Goal: Task Accomplishment & Management: Use online tool/utility

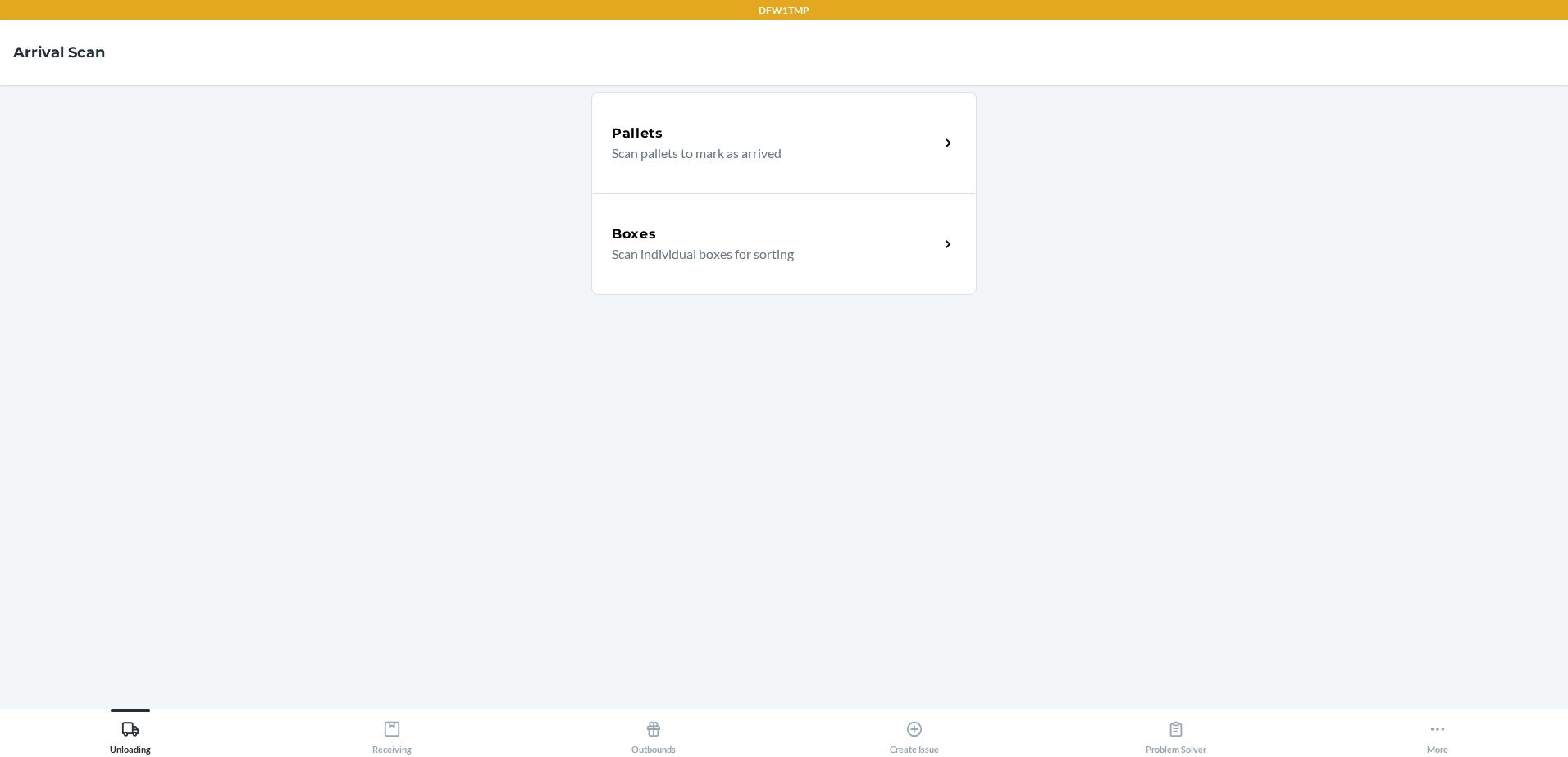
click at [710, 255] on p "Scan individual boxes for sorting" at bounding box center [769, 254] width 314 height 20
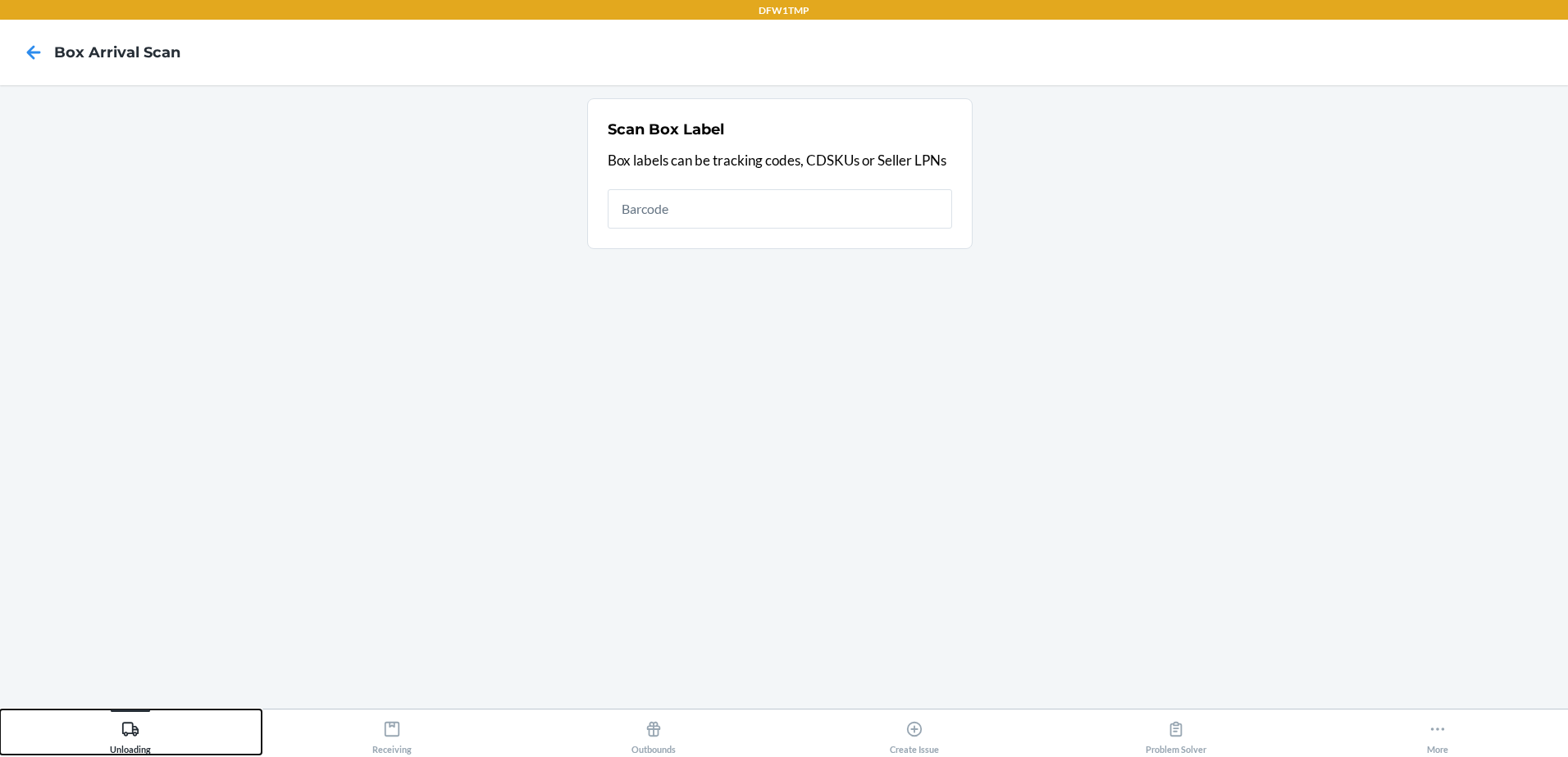
click at [110, 741] on div "Unloading" at bounding box center [130, 735] width 41 height 41
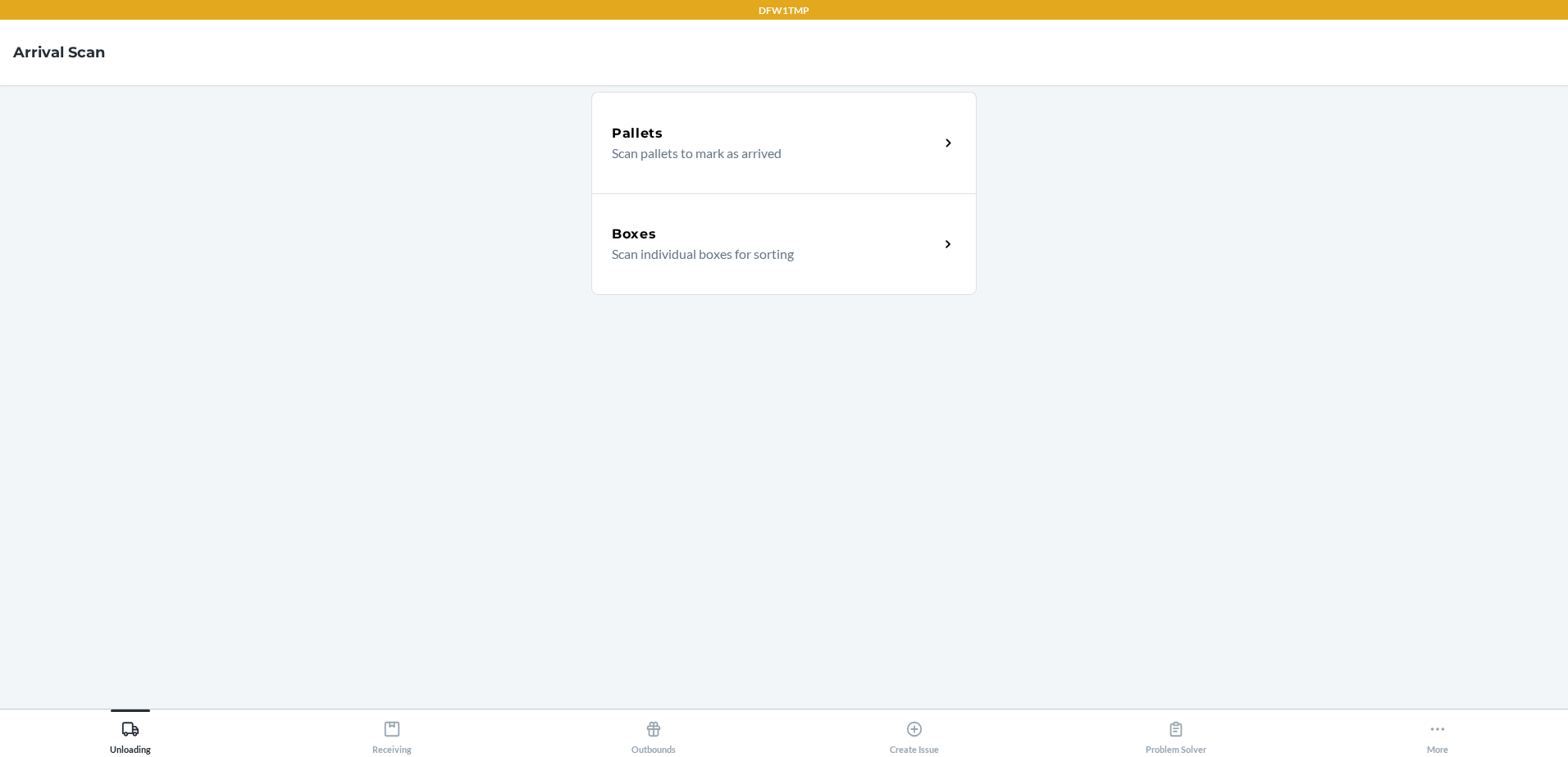
click at [714, 245] on p "Scan individual boxes for sorting" at bounding box center [769, 254] width 314 height 20
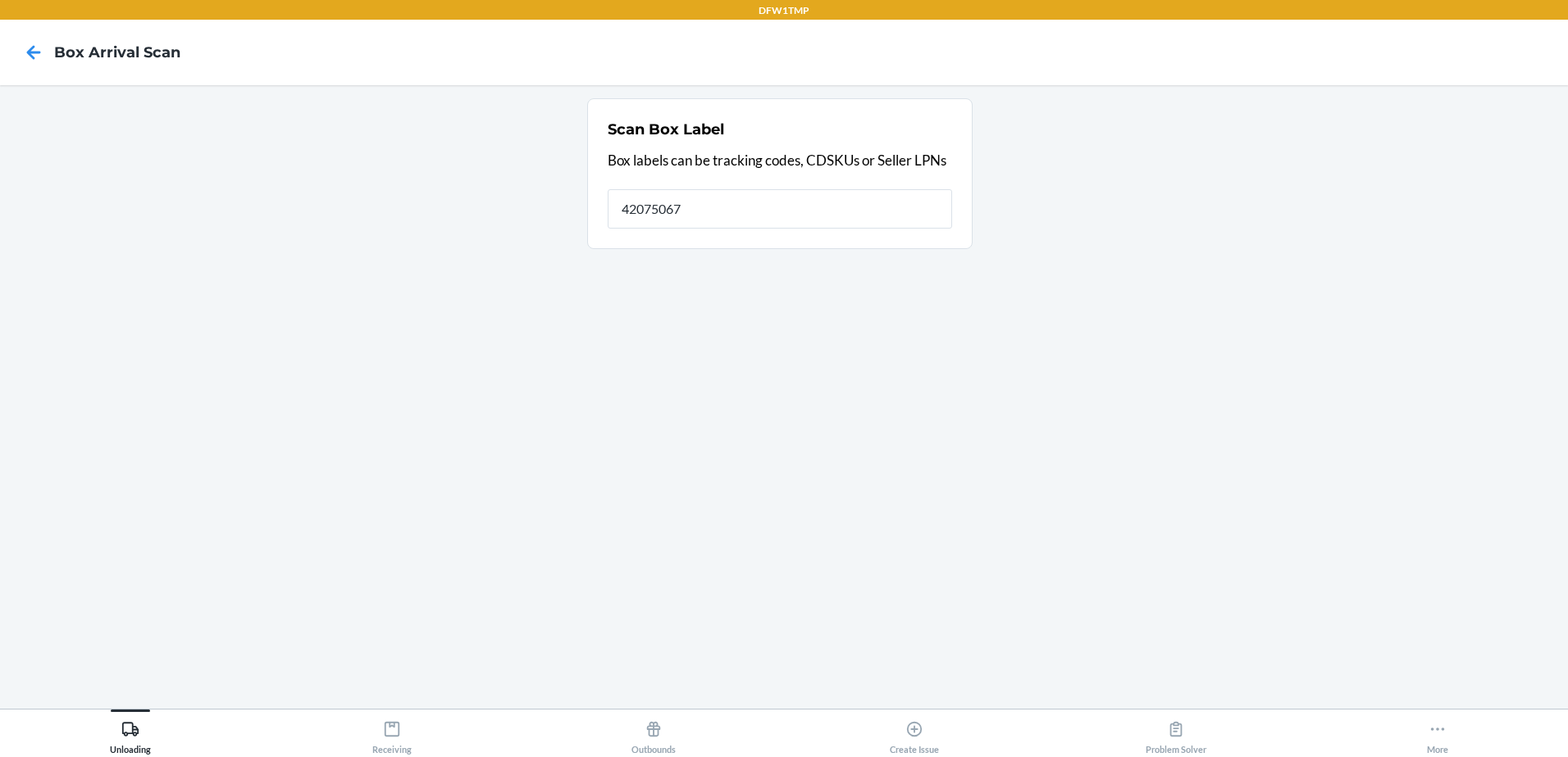
type input "42075067"
drag, startPoint x: 705, startPoint y: 215, endPoint x: 429, endPoint y: 240, distance: 277.1
click at [429, 240] on section "Scan Box Label Box labels can be tracking codes, CDSKUs or Seller LPNs Barcode …" at bounding box center [784, 397] width 1542 height 597
type input "42075067"
type input "4"
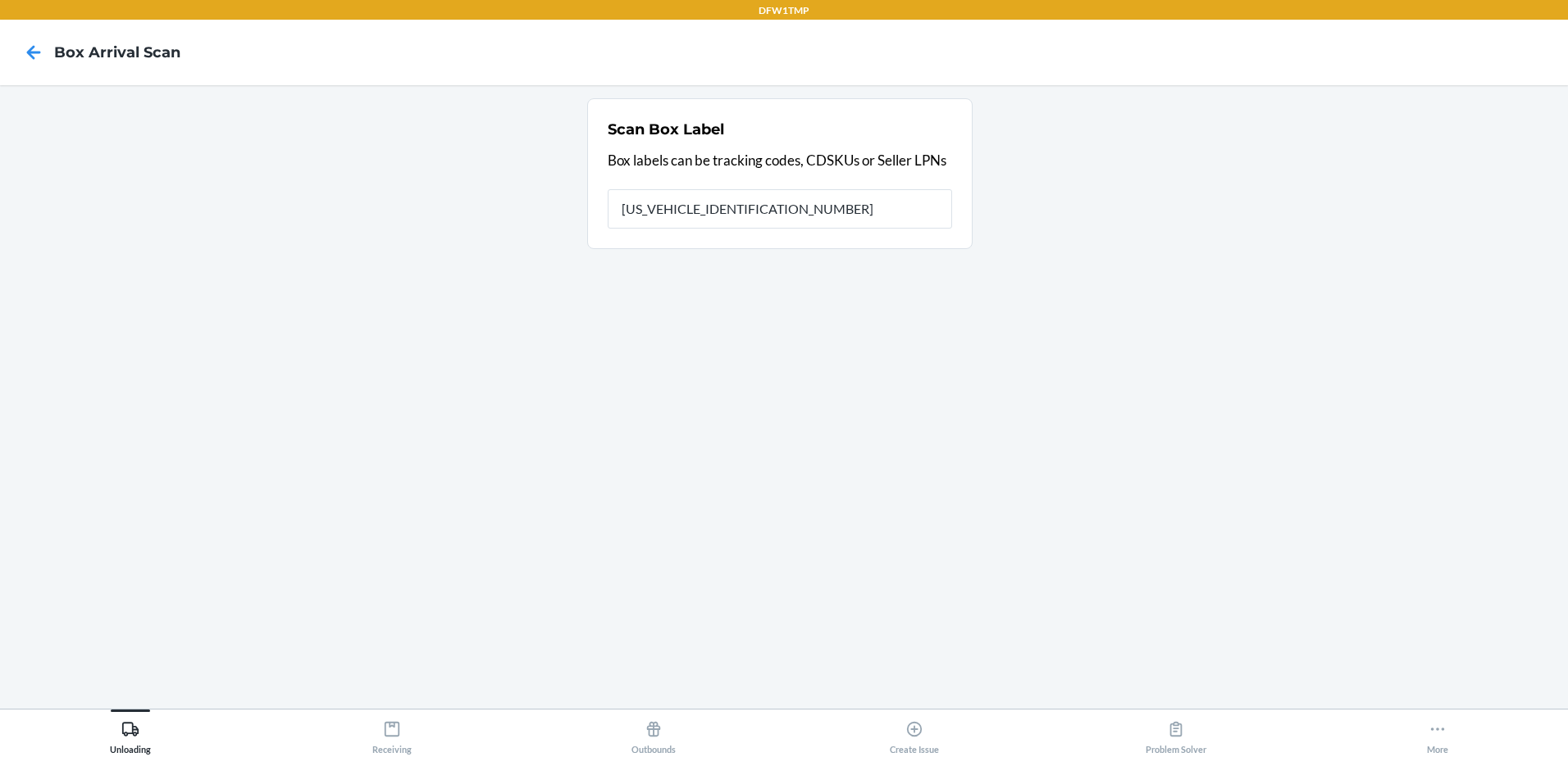
type input "1ZH918279005357396"
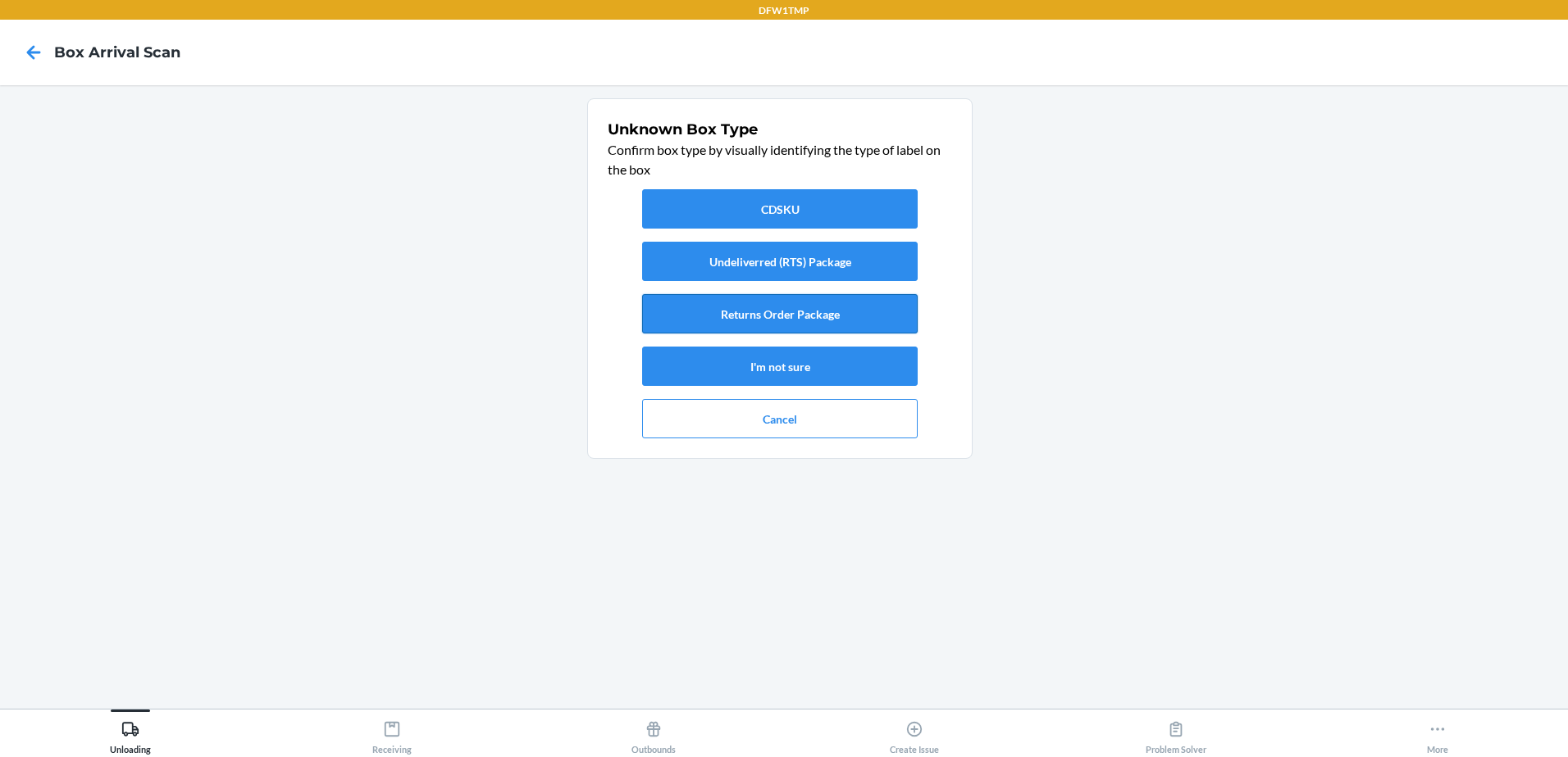
click at [712, 311] on button "Returns Order Package" at bounding box center [780, 314] width 276 height 40
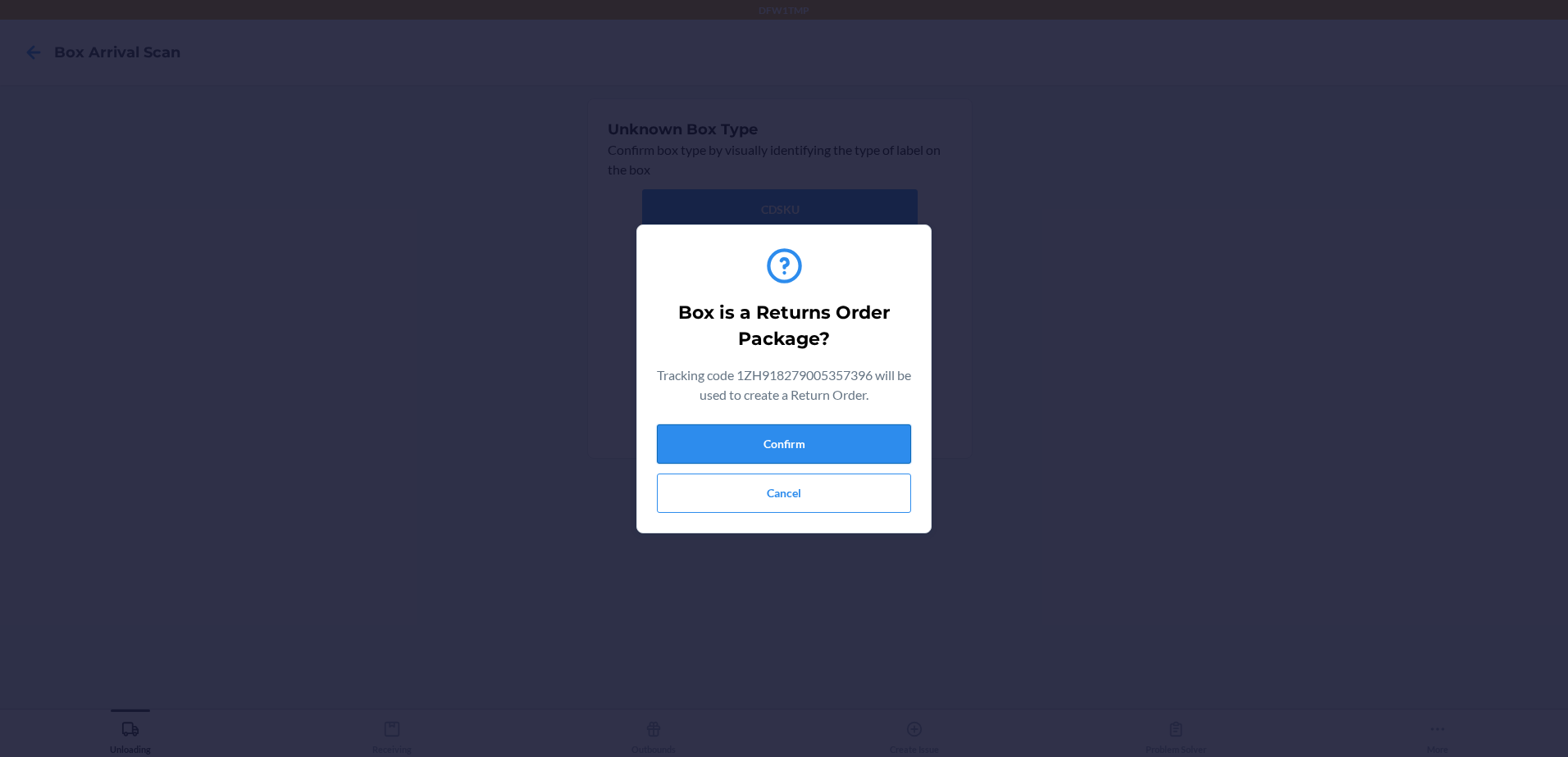
click at [757, 445] on button "Confirm" at bounding box center [784, 445] width 254 height 40
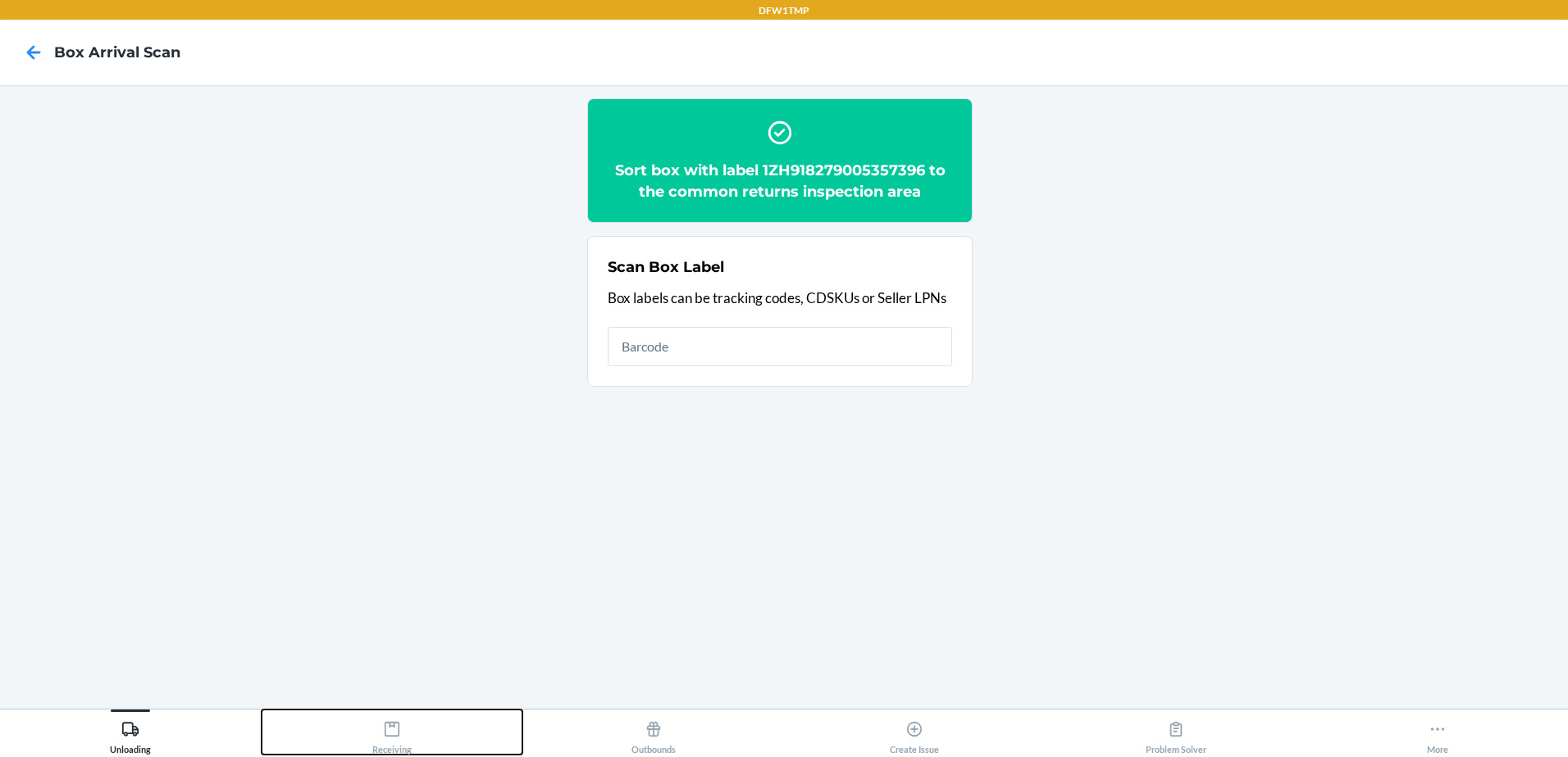
click at [400, 728] on icon at bounding box center [392, 729] width 14 height 14
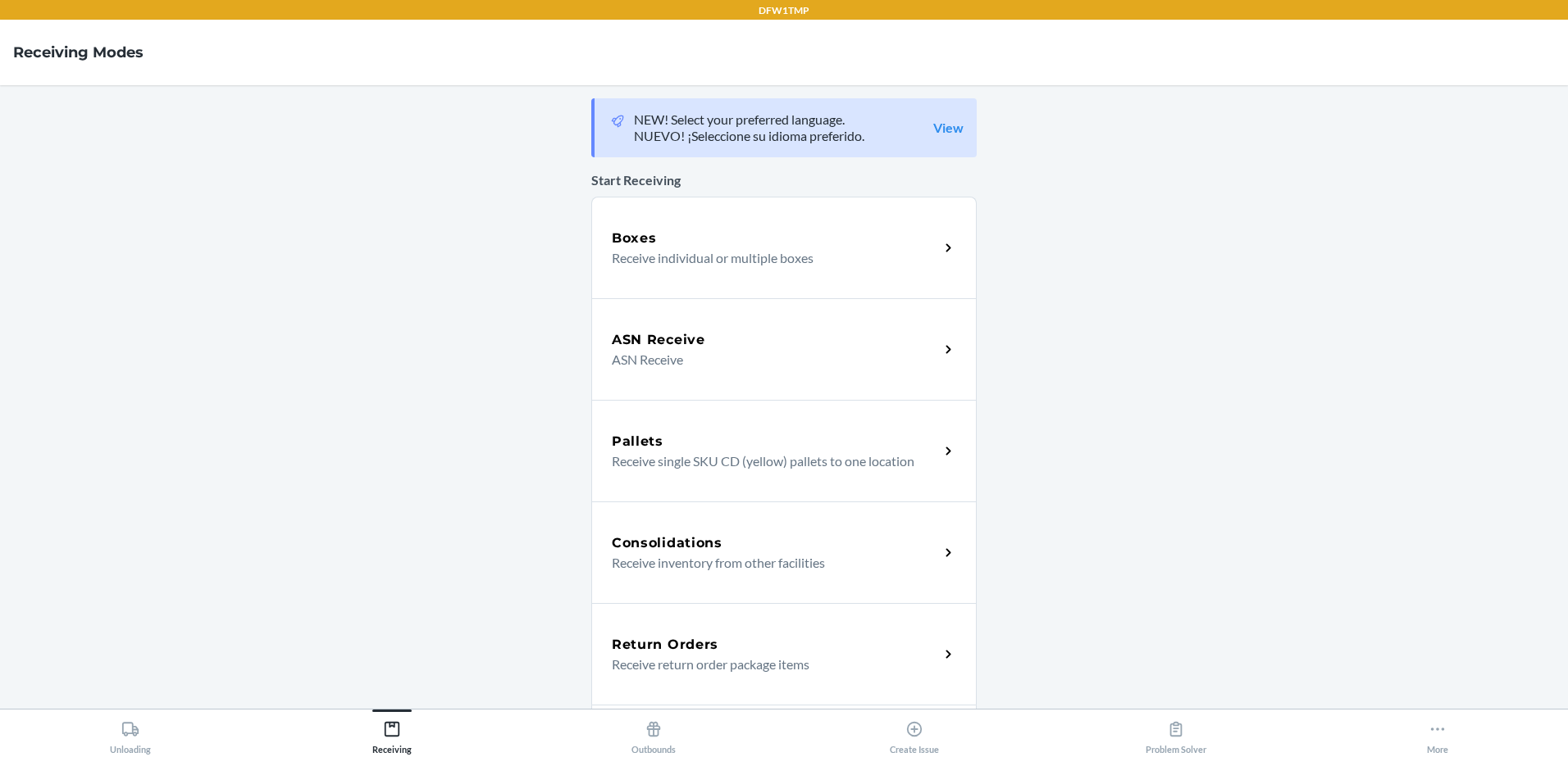
click at [716, 649] on div "Return Orders" at bounding box center [775, 645] width 327 height 20
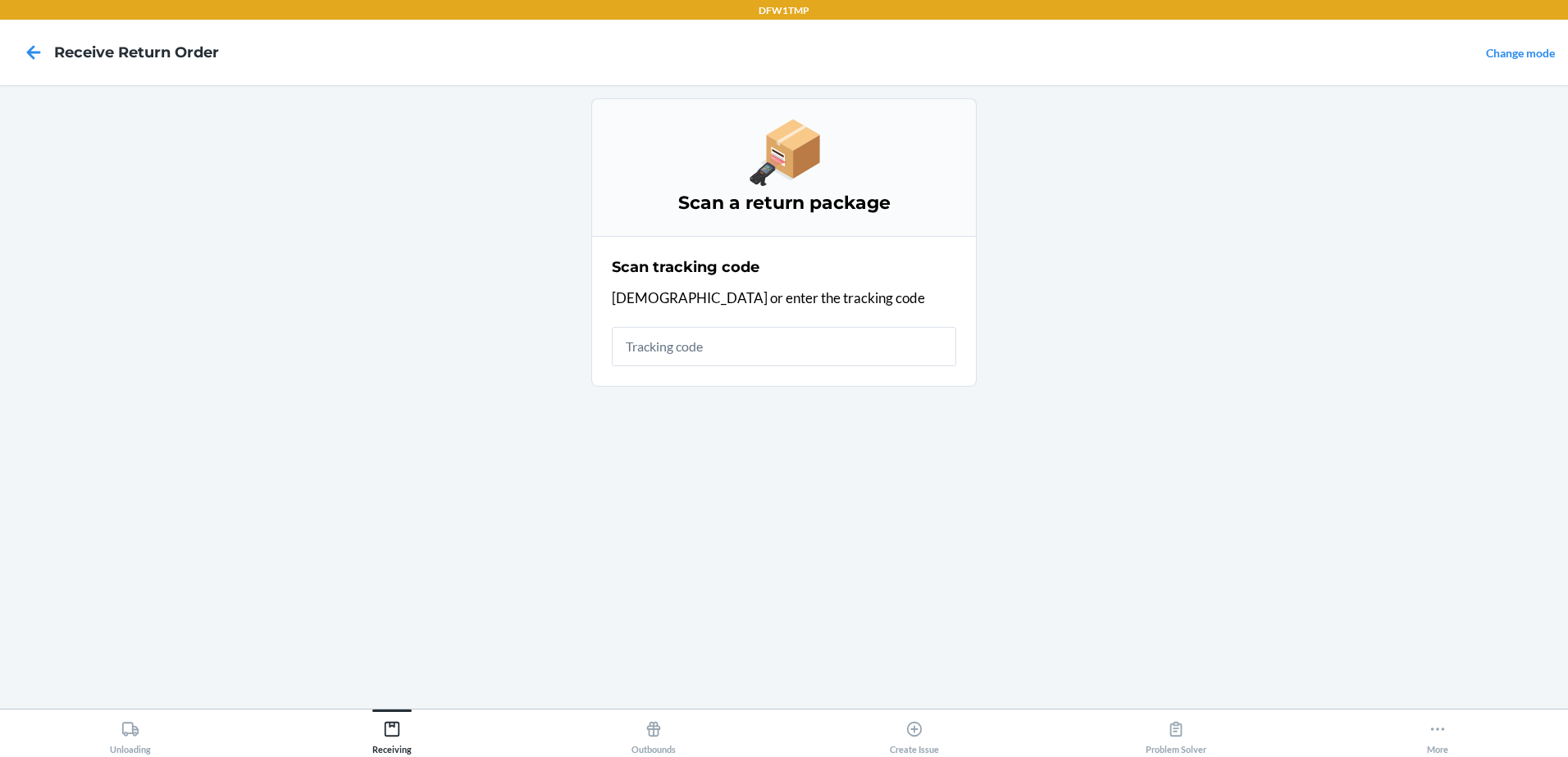
click at [738, 343] on input "text" at bounding box center [784, 347] width 344 height 40
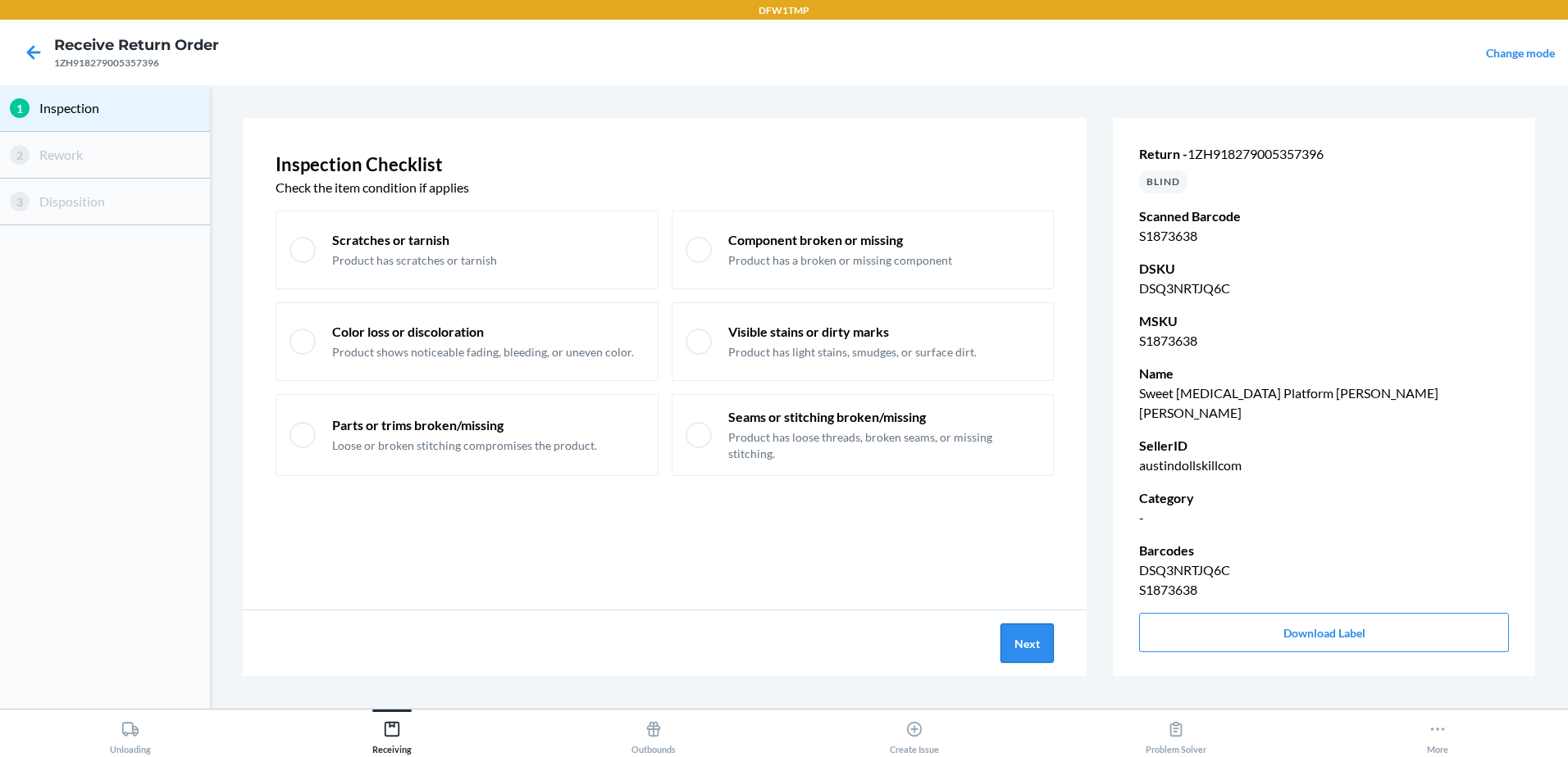
click at [1011, 636] on button "Next" at bounding box center [1027, 644] width 53 height 40
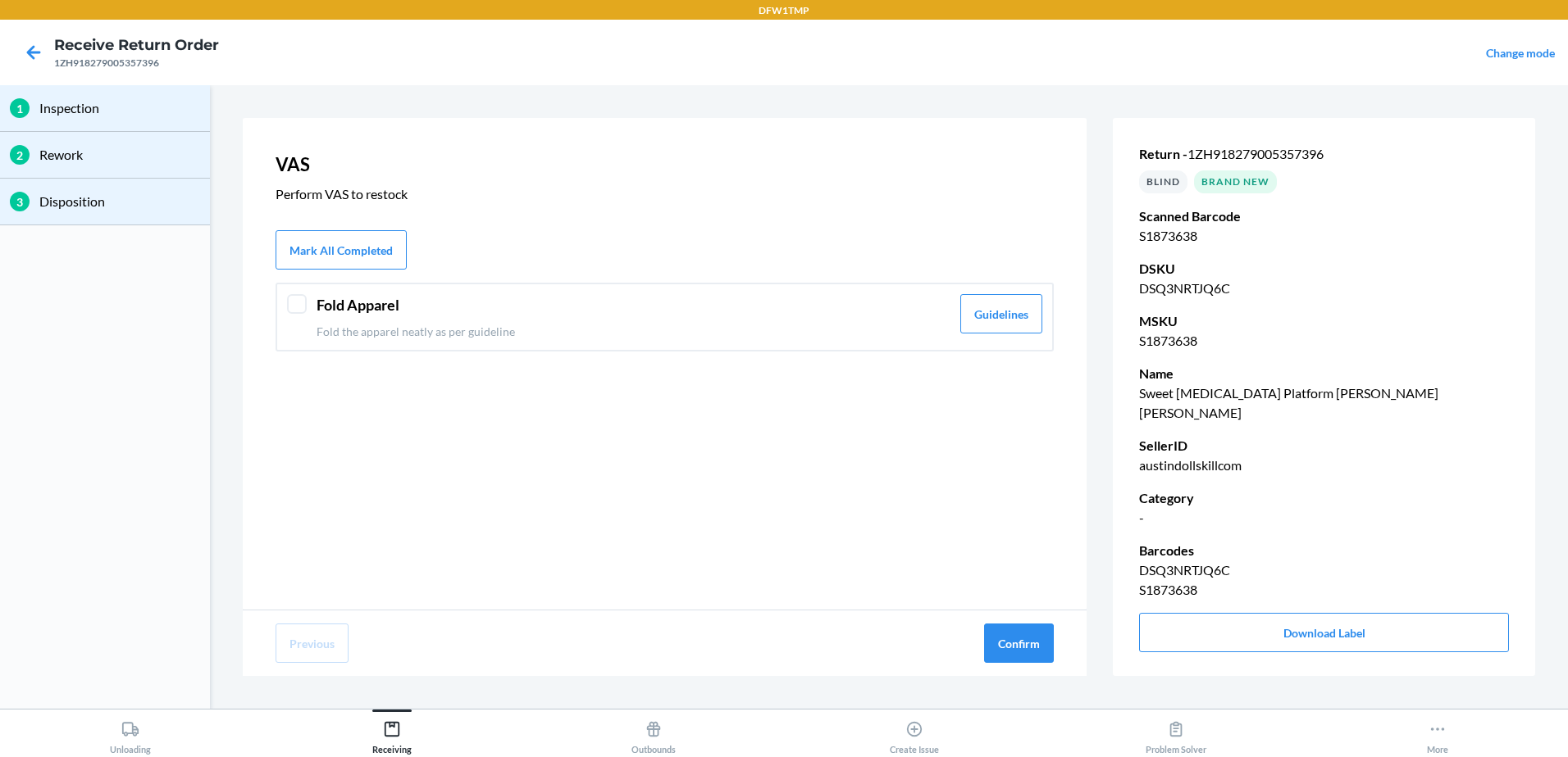
drag, startPoint x: 284, startPoint y: 301, endPoint x: 387, endPoint y: 358, distance: 117.7
click at [285, 301] on div "Fold Apparel Fold the apparel neatly as per guideline Guidelines" at bounding box center [665, 317] width 778 height 69
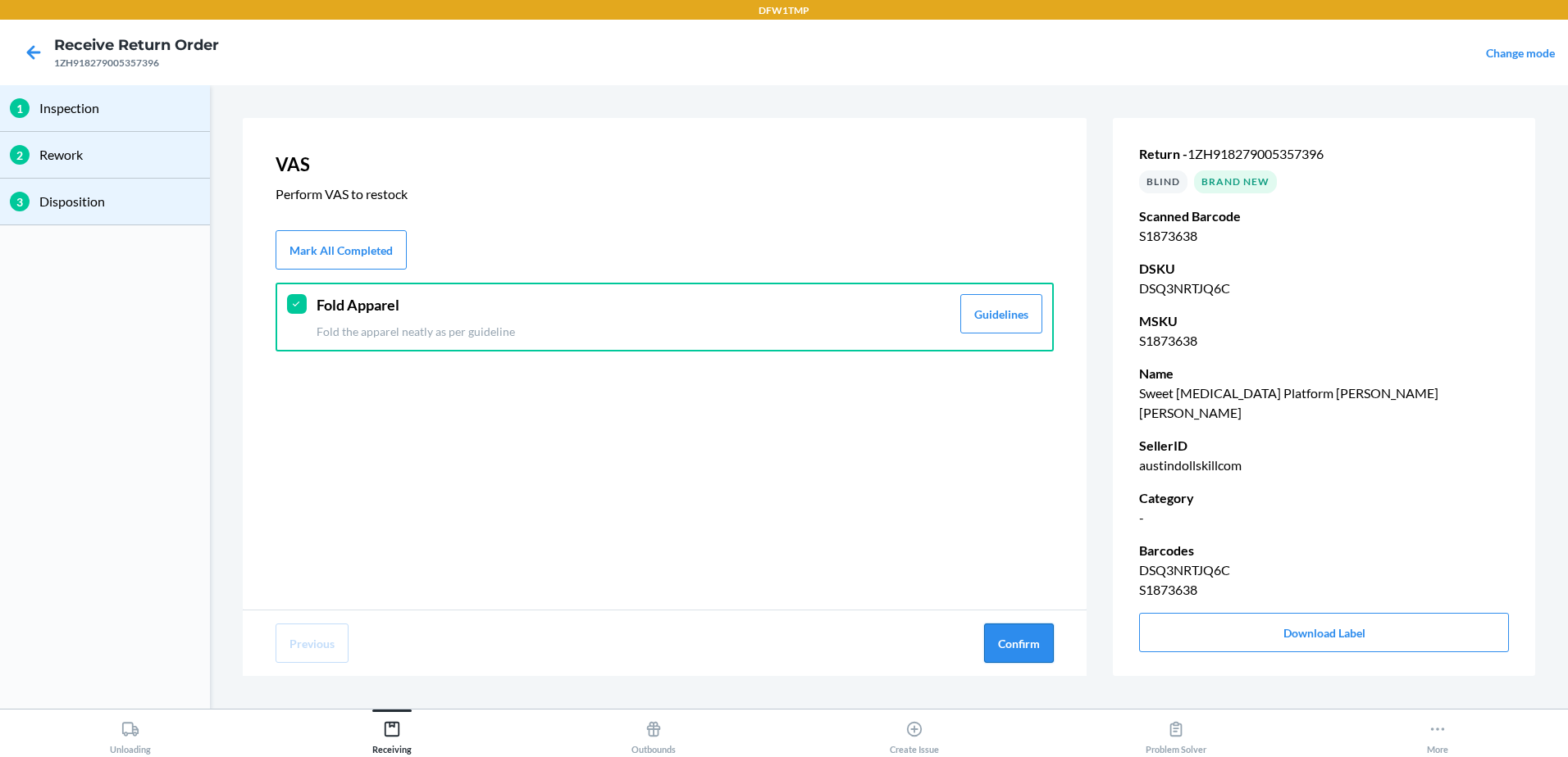
click at [1030, 633] on button "Confirm" at bounding box center [1019, 644] width 70 height 40
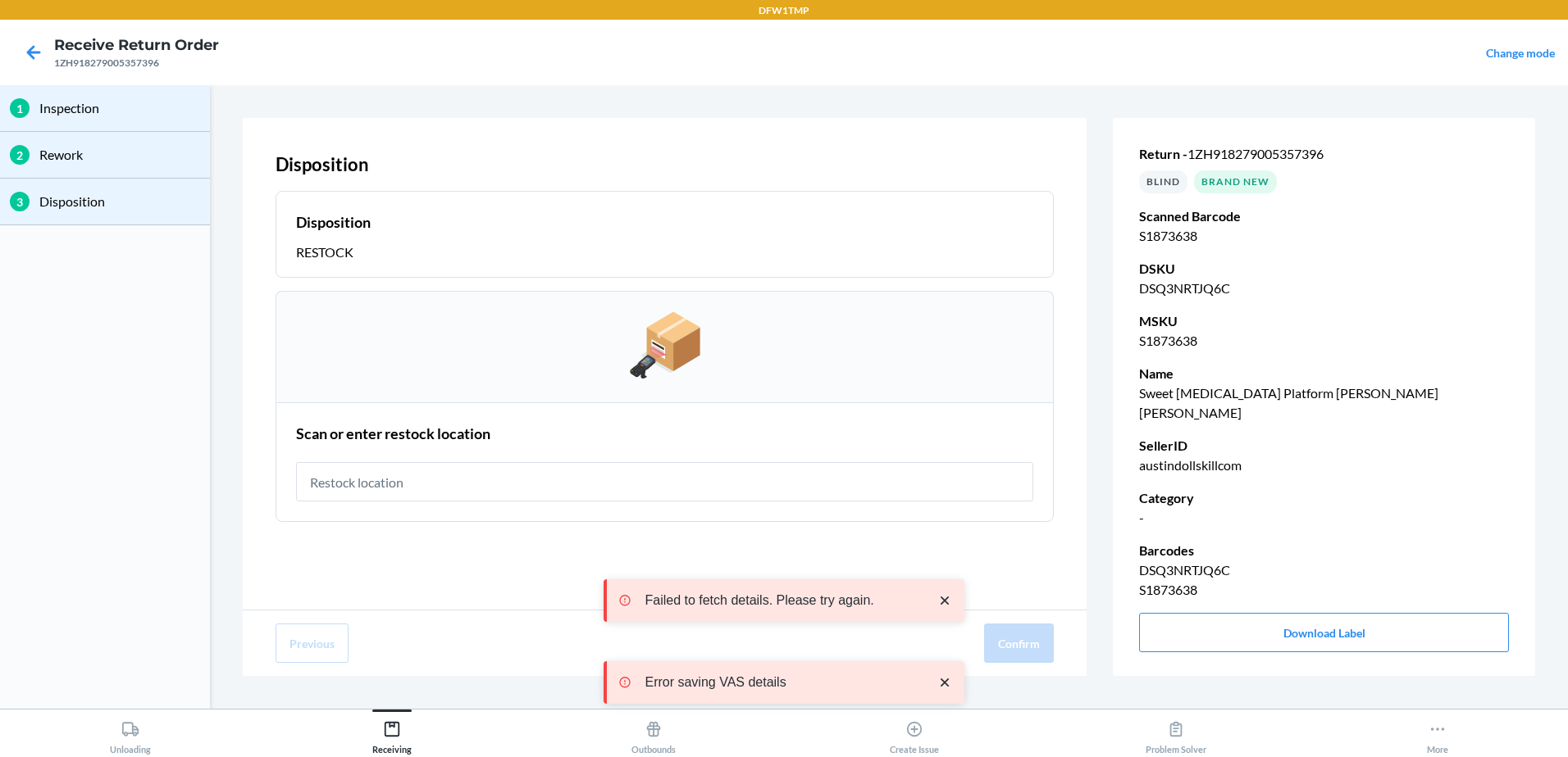
click at [625, 488] on input "text" at bounding box center [665, 482] width 738 height 40
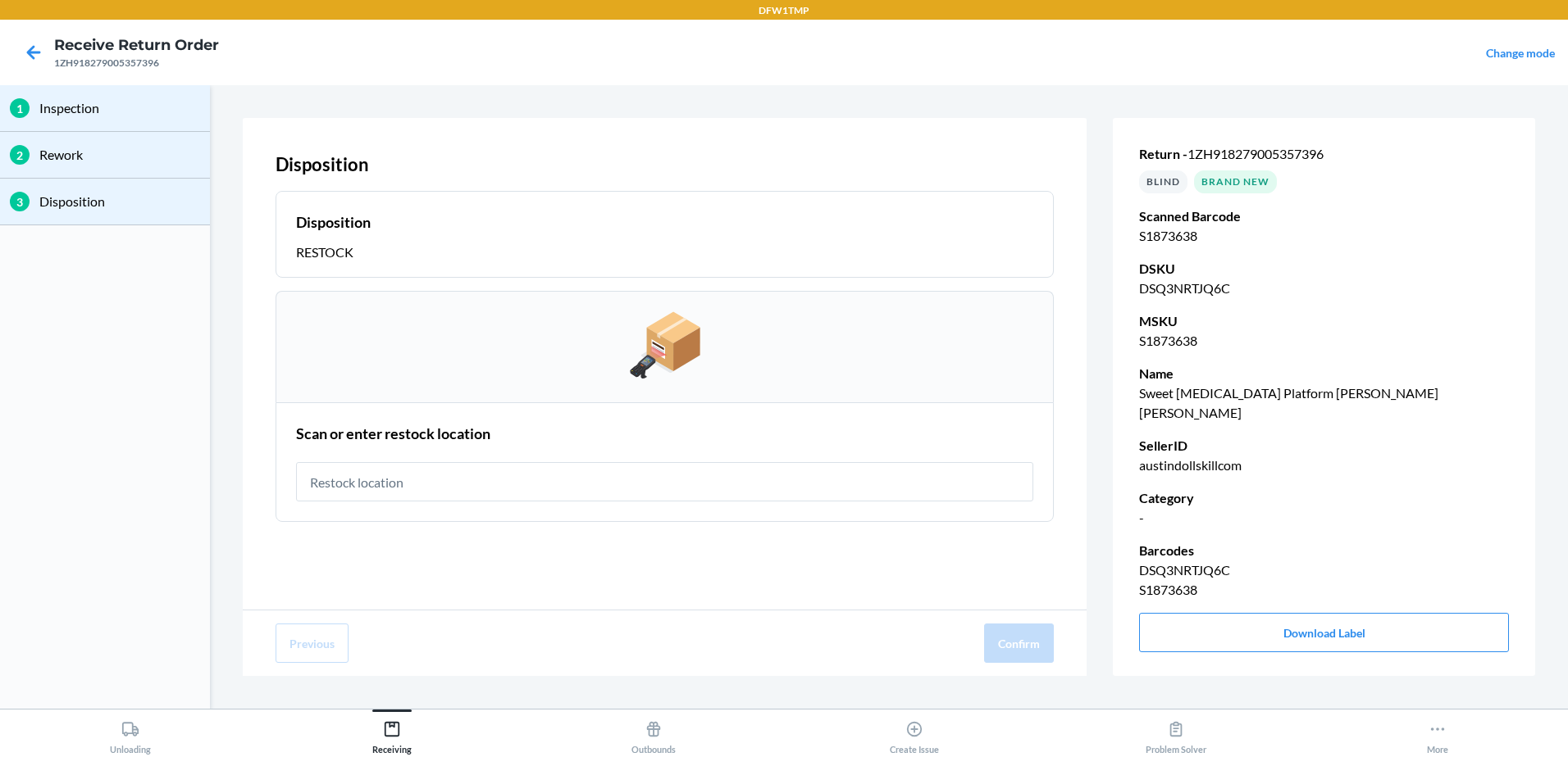
click at [961, 165] on p "Disposition" at bounding box center [665, 164] width 778 height 27
click at [23, 54] on icon at bounding box center [33, 52] width 28 height 28
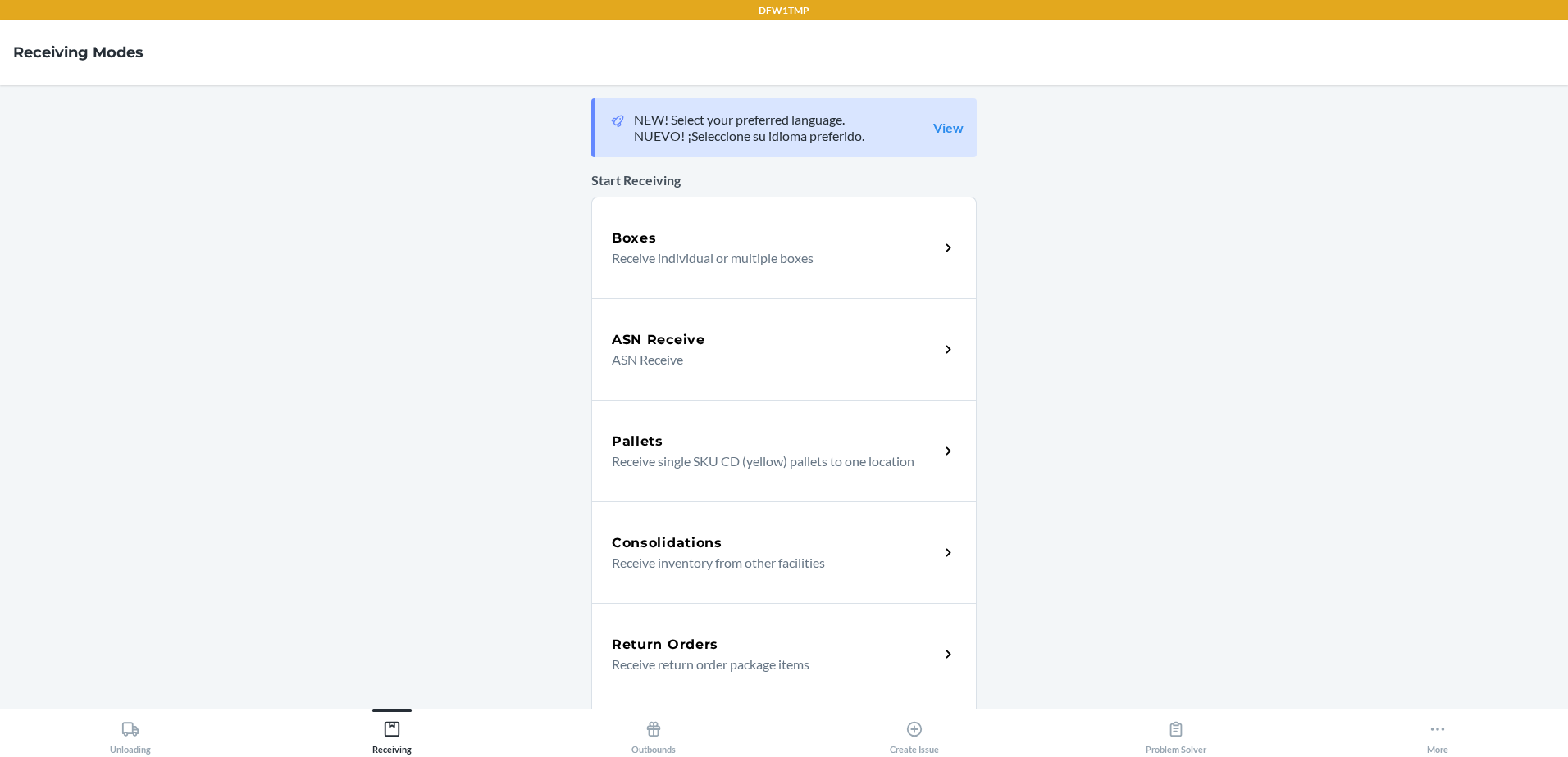
click at [866, 638] on div "Return Orders" at bounding box center [775, 645] width 327 height 20
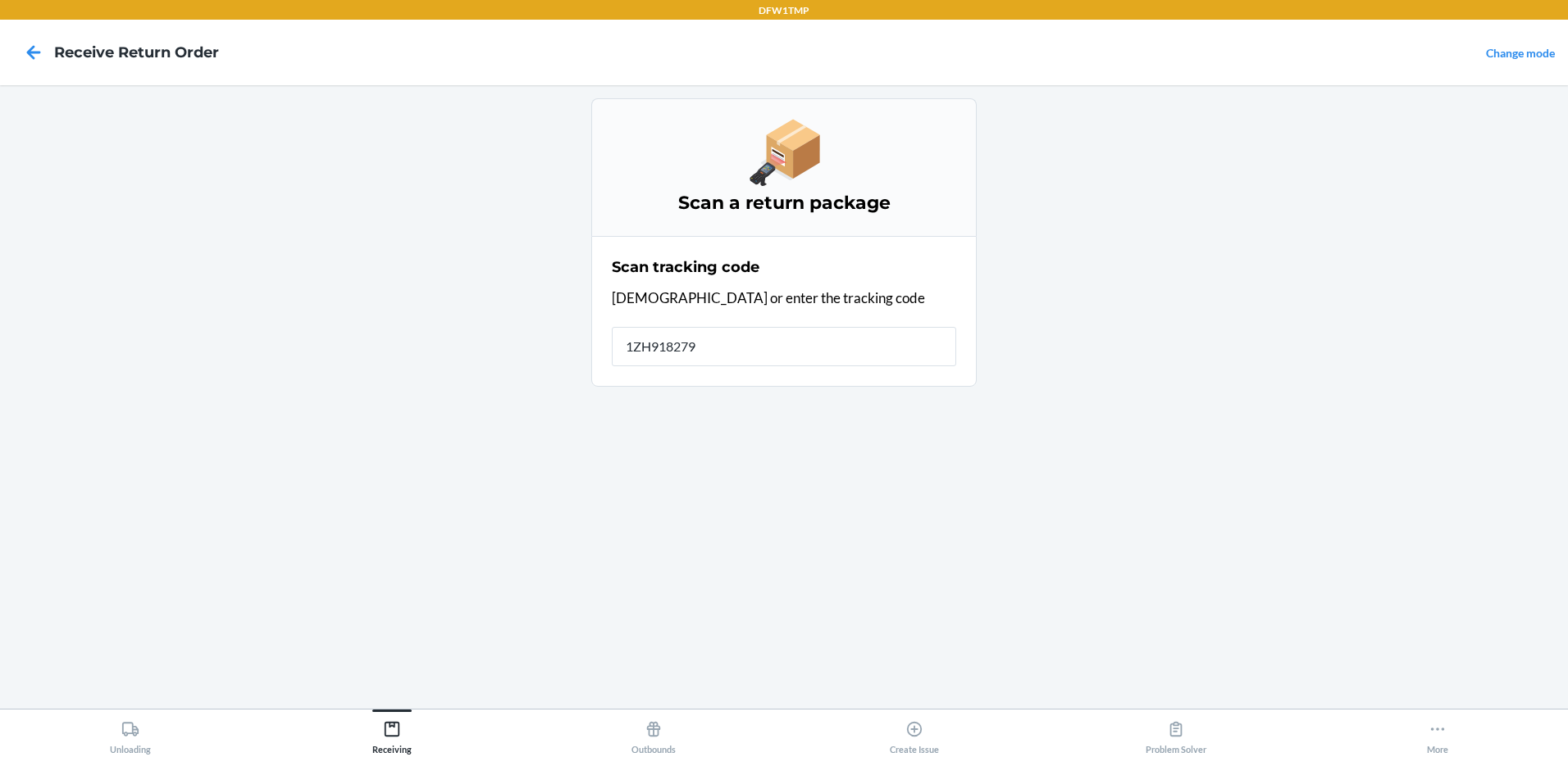
type input "1ZH9182790"
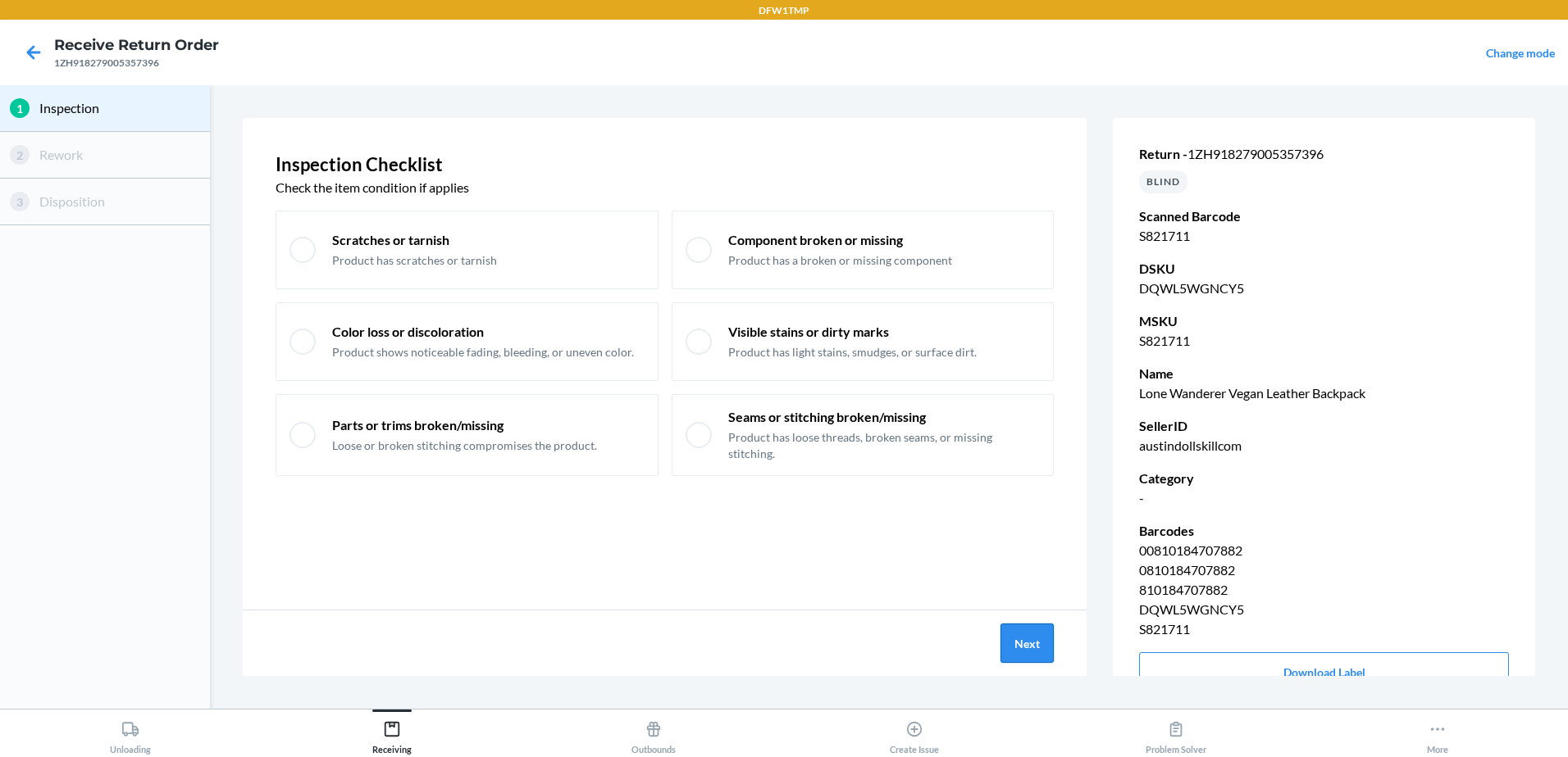
click at [1032, 649] on button "Next" at bounding box center [1027, 644] width 53 height 40
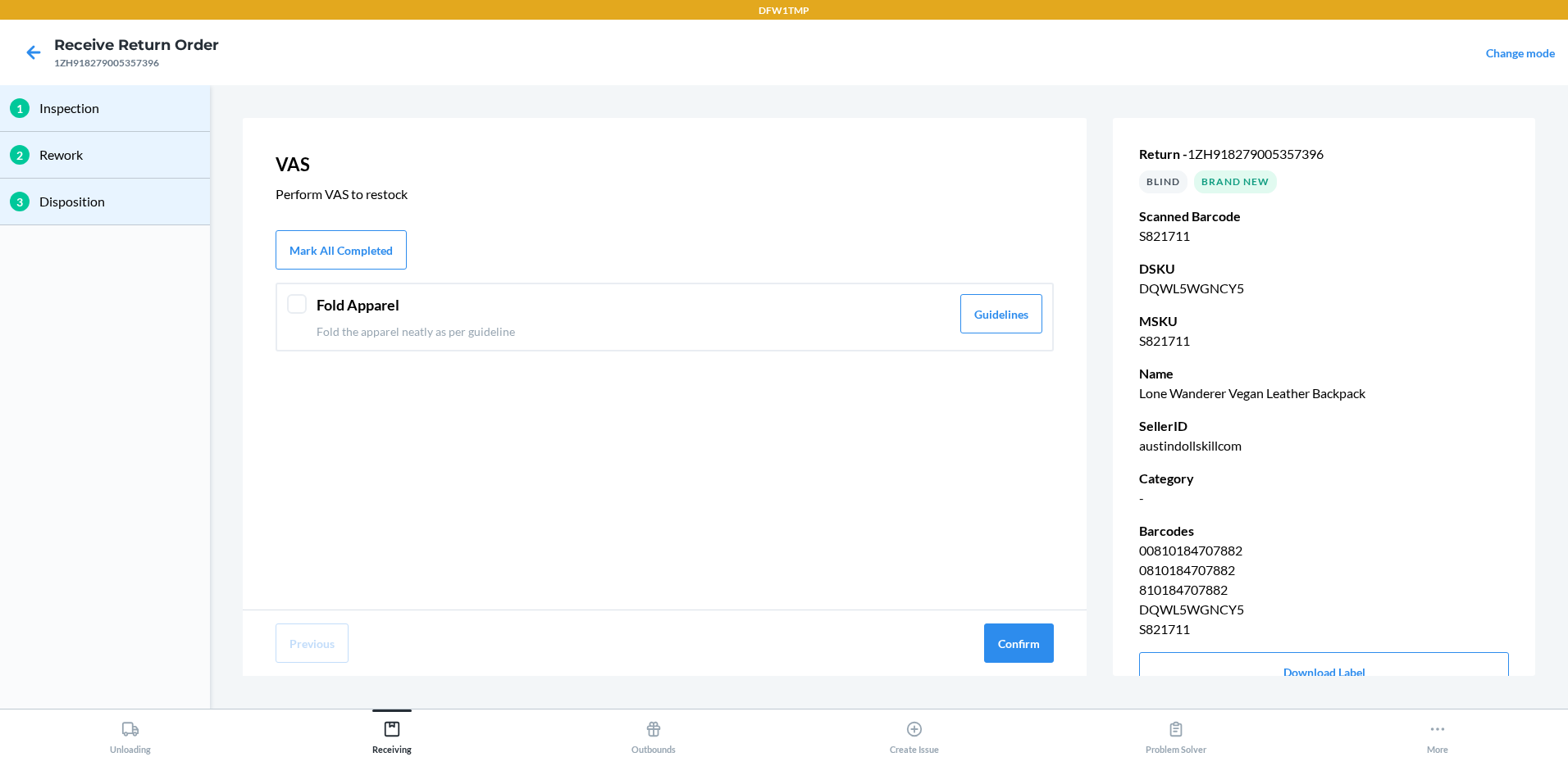
drag, startPoint x: 332, startPoint y: 314, endPoint x: 428, endPoint y: 339, distance: 99.2
click at [329, 311] on header "Fold Apparel" at bounding box center [633, 305] width 634 height 22
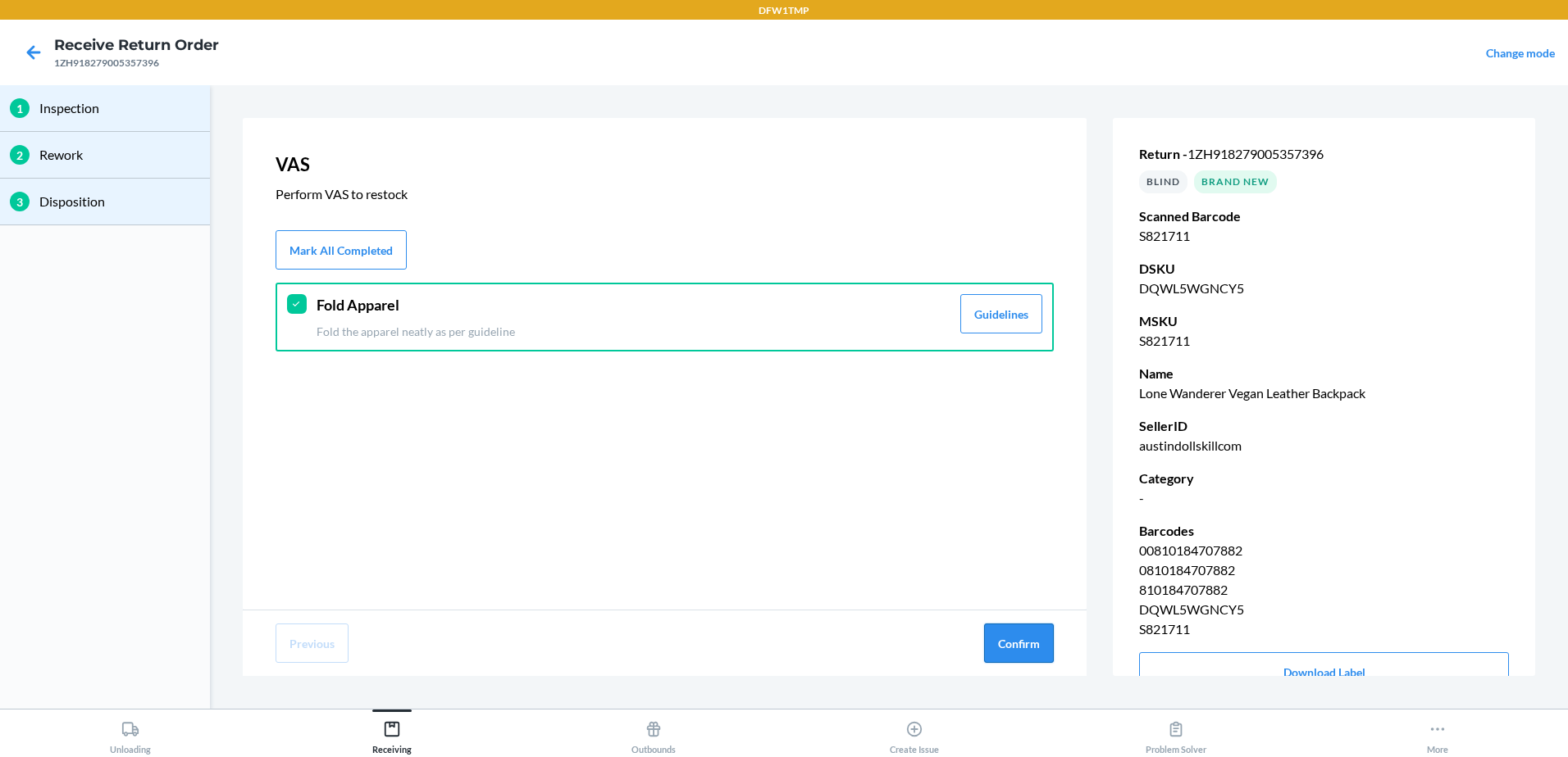
click at [1049, 644] on button "Confirm" at bounding box center [1019, 644] width 70 height 40
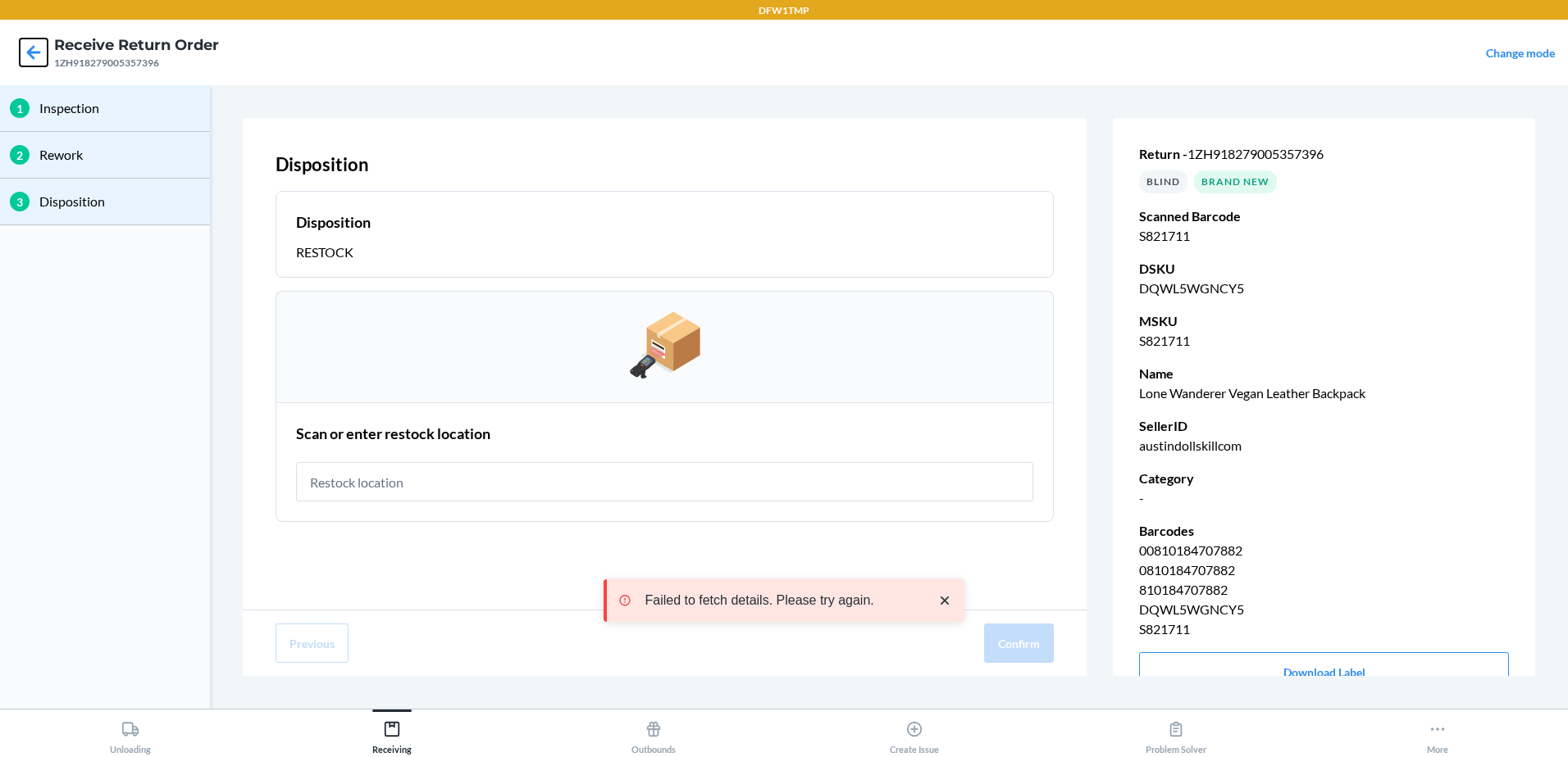
click at [24, 64] on icon at bounding box center [33, 52] width 28 height 28
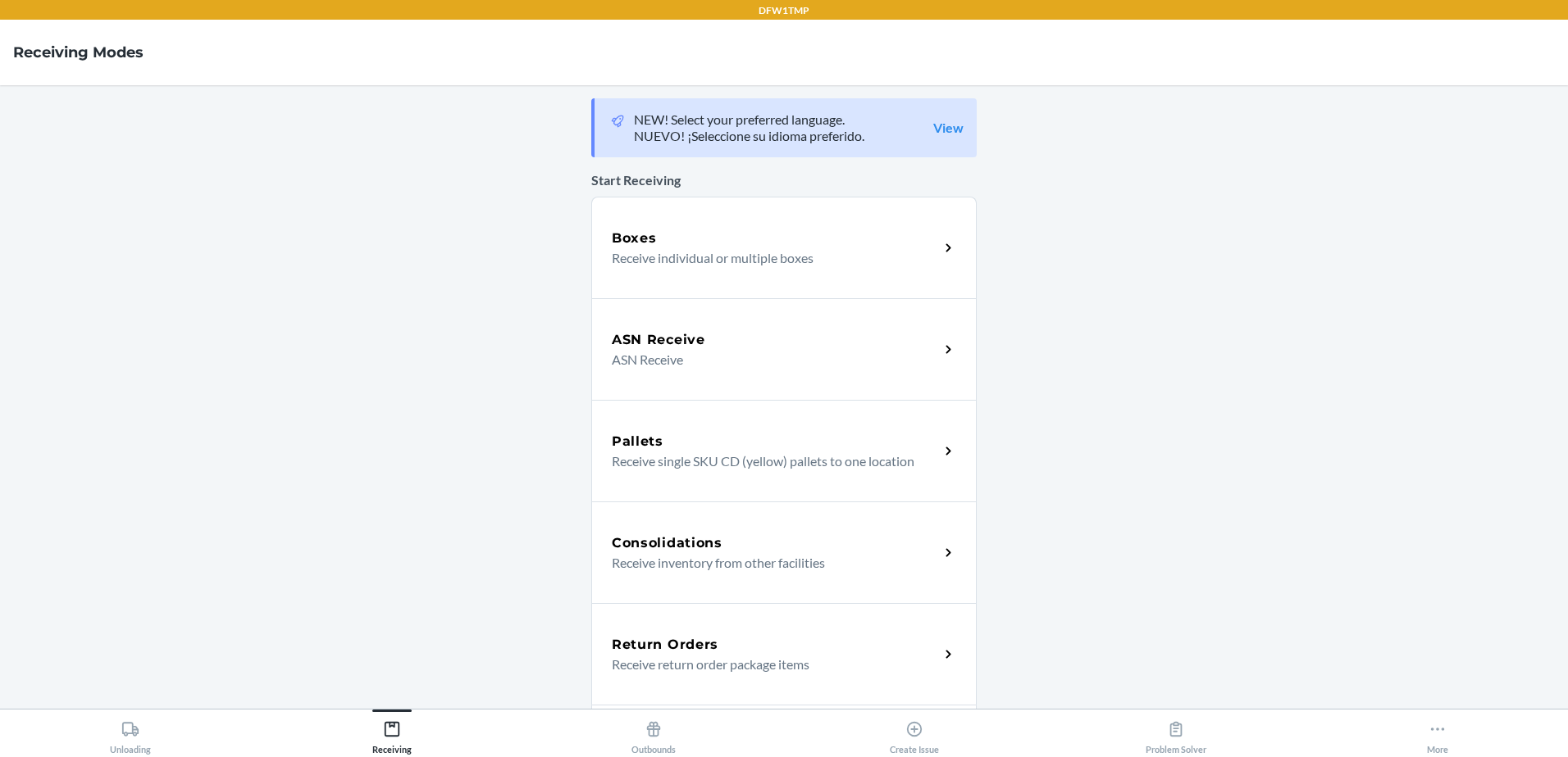
click at [833, 663] on p "Receive return order package items" at bounding box center [769, 665] width 314 height 20
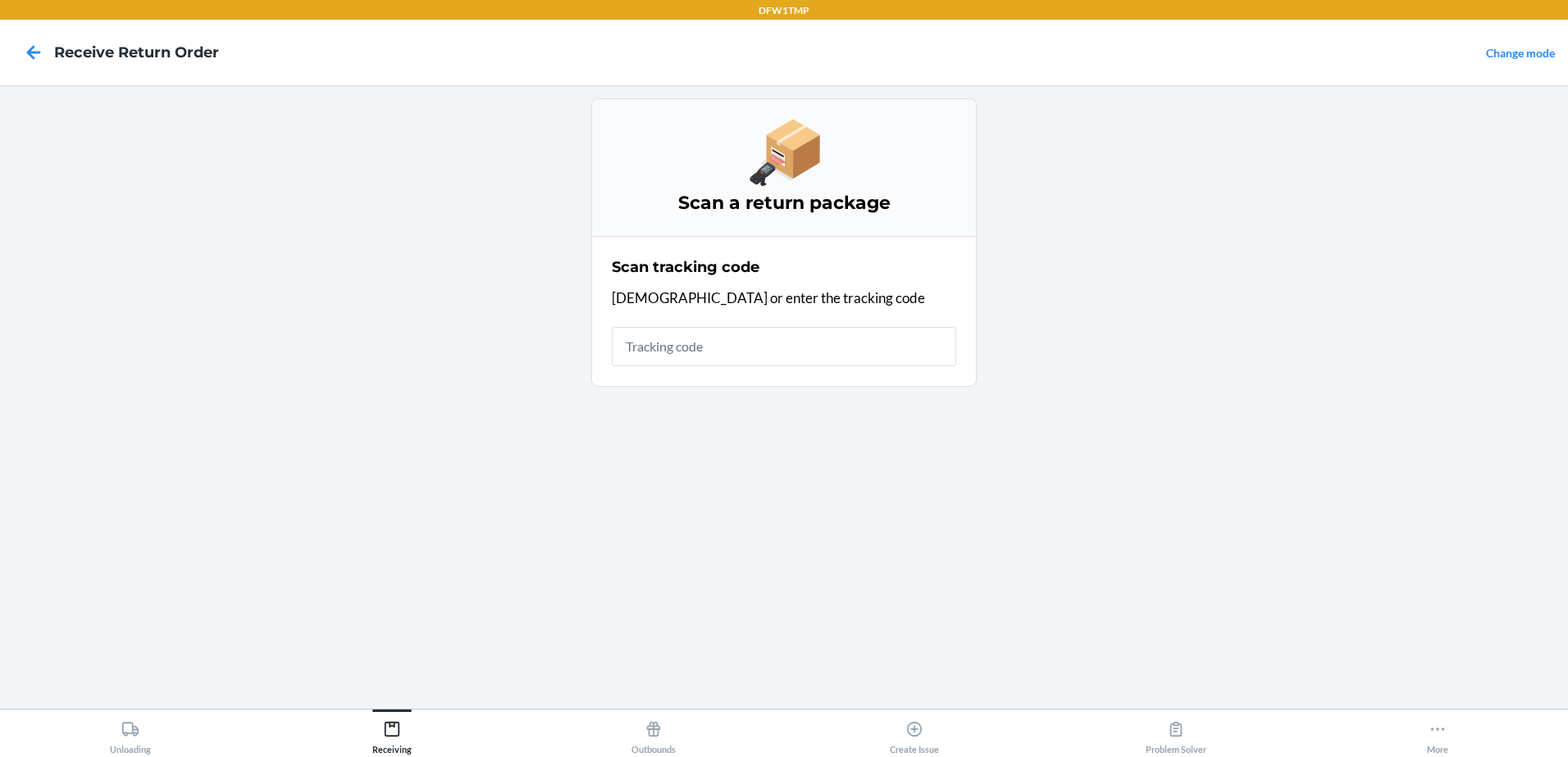
click at [730, 344] on input "text" at bounding box center [784, 347] width 344 height 40
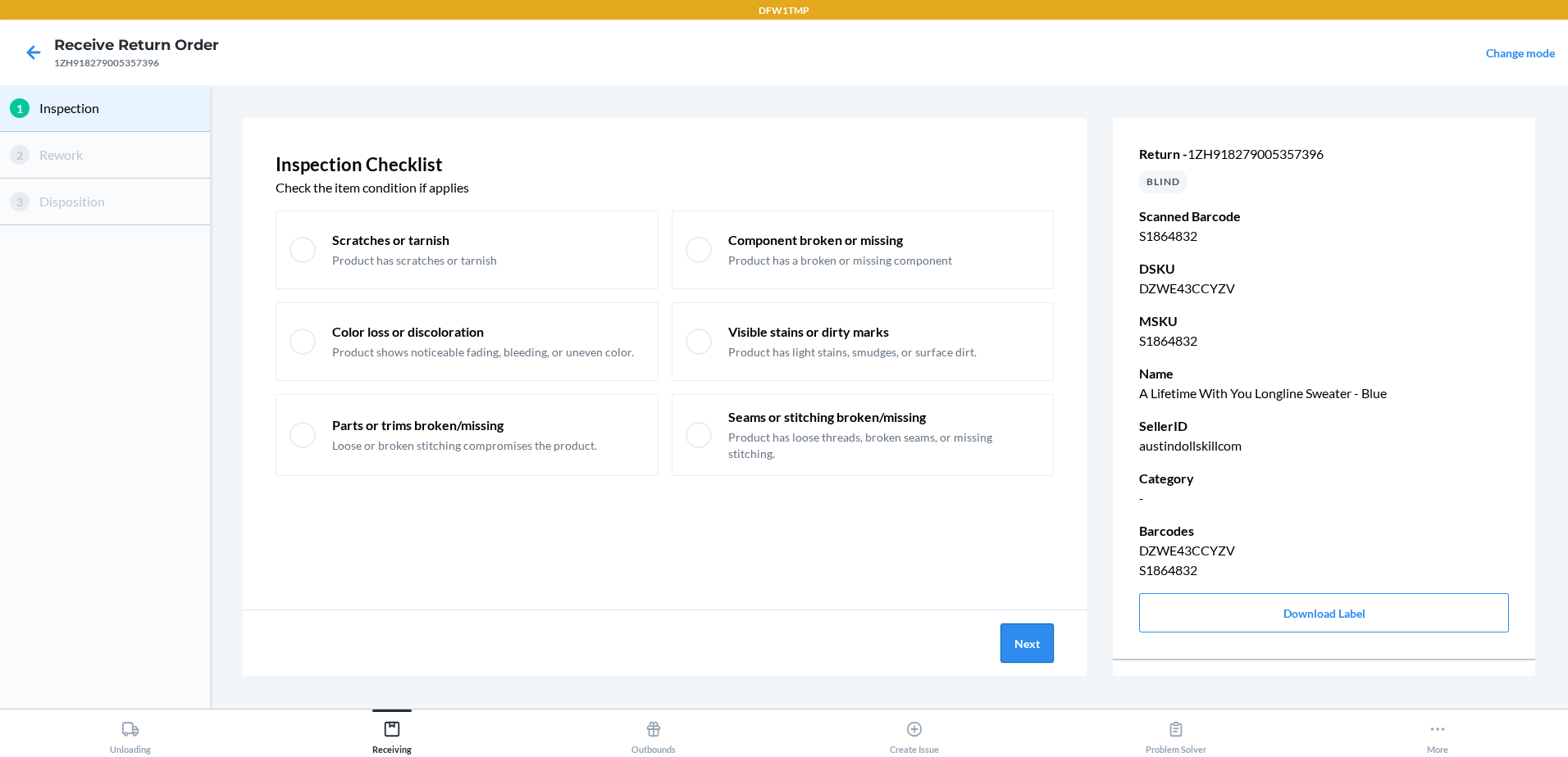
click at [1037, 628] on button "Next" at bounding box center [1027, 644] width 53 height 40
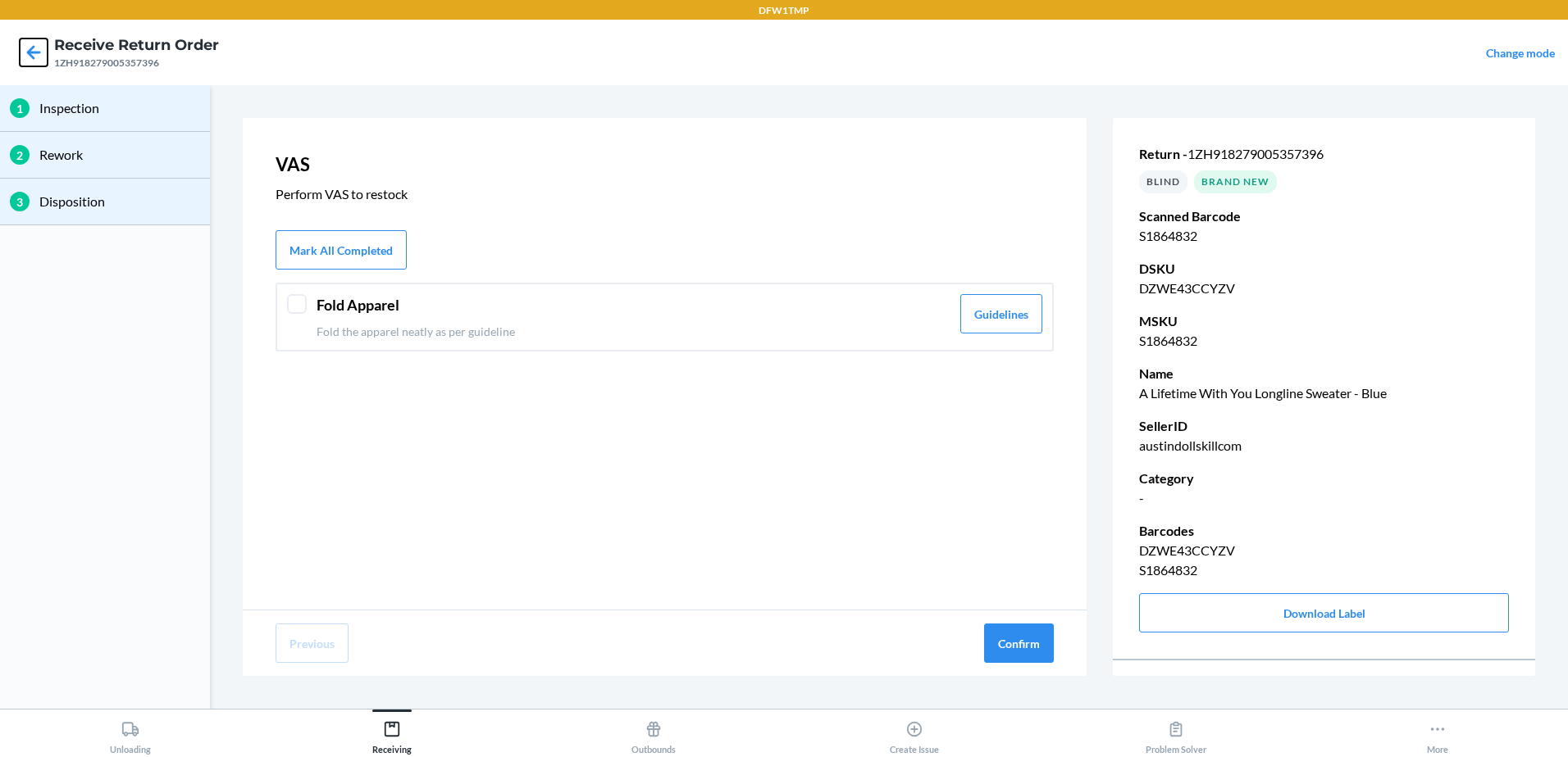
click at [30, 41] on icon at bounding box center [33, 52] width 28 height 28
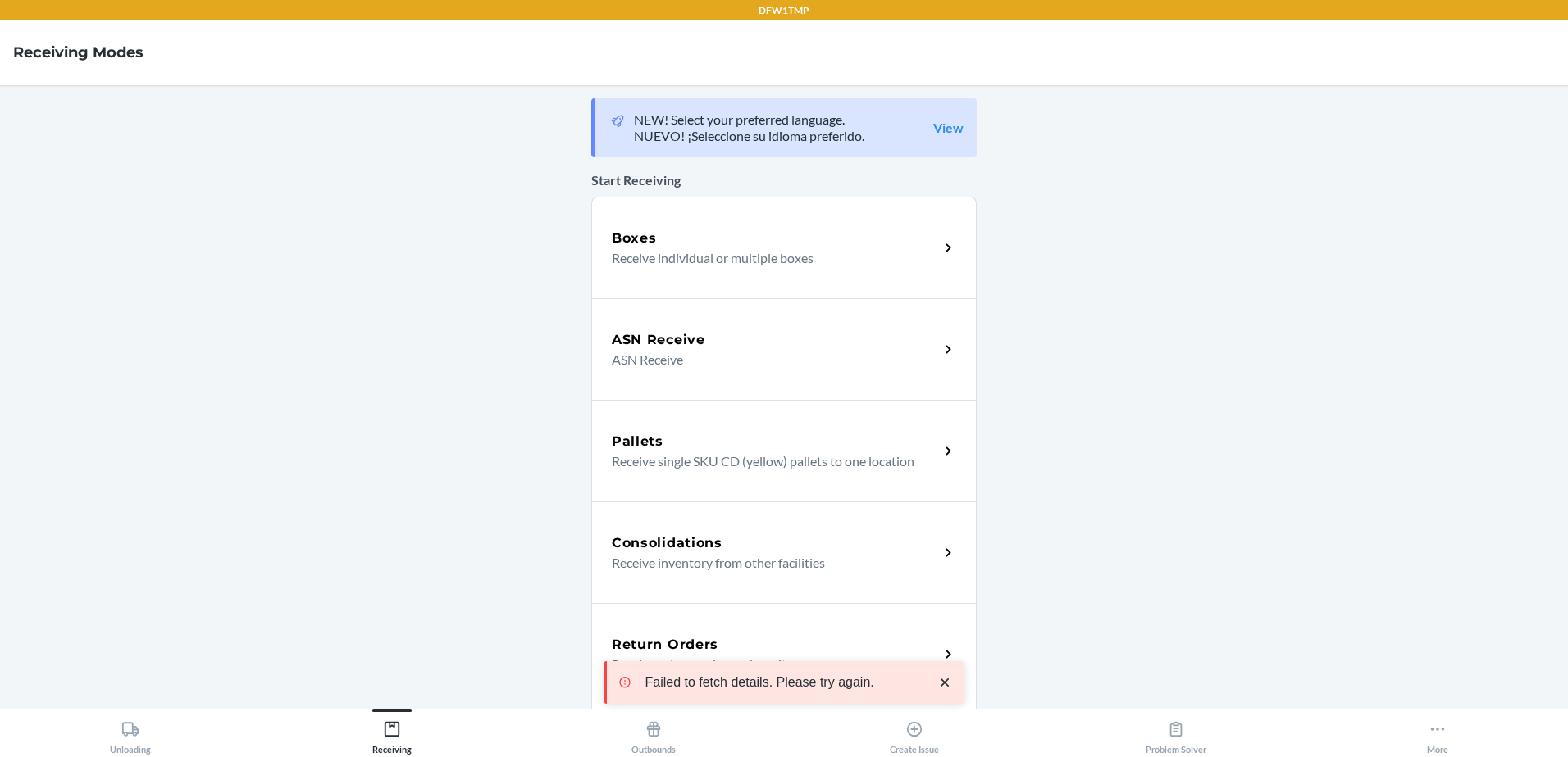
drag, startPoint x: 779, startPoint y: 621, endPoint x: 733, endPoint y: 606, distance: 48.4
click at [780, 621] on div "Return Orders Receive return order package items" at bounding box center [784, 654] width 385 height 101
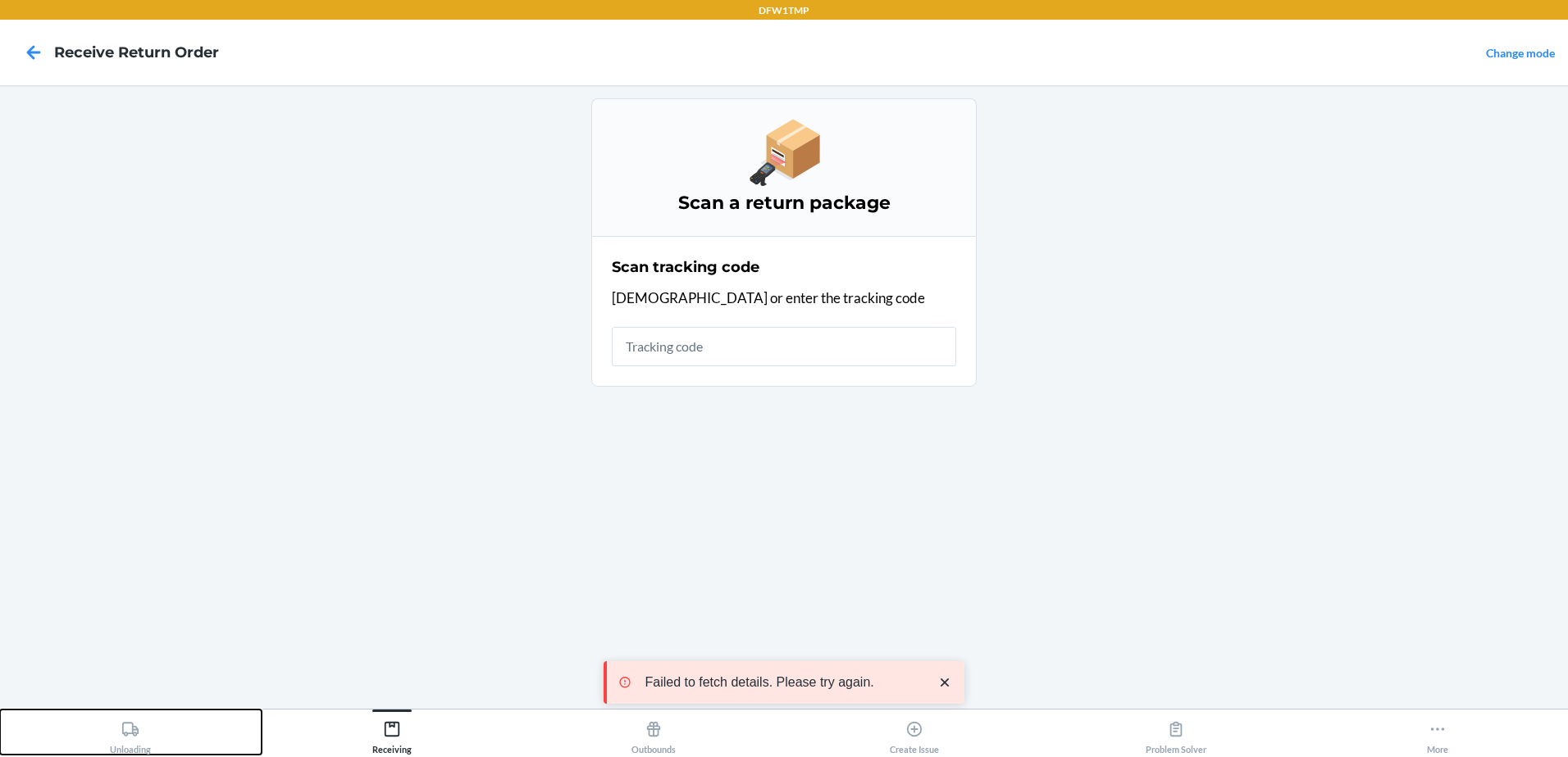
click at [178, 719] on button "Unloading" at bounding box center [130, 732] width 261 height 45
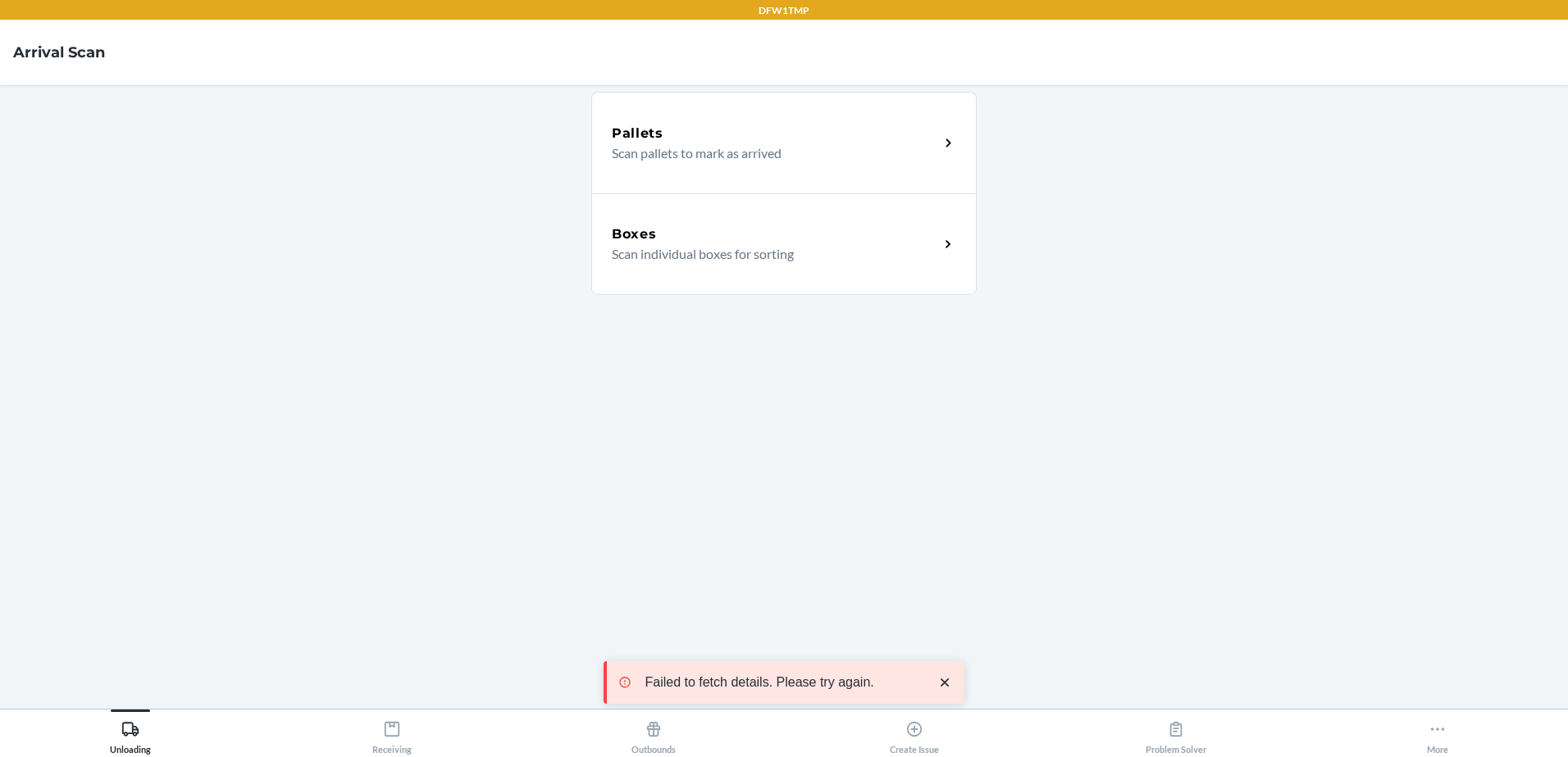
click at [710, 261] on p "Scan individual boxes for sorting" at bounding box center [769, 254] width 314 height 20
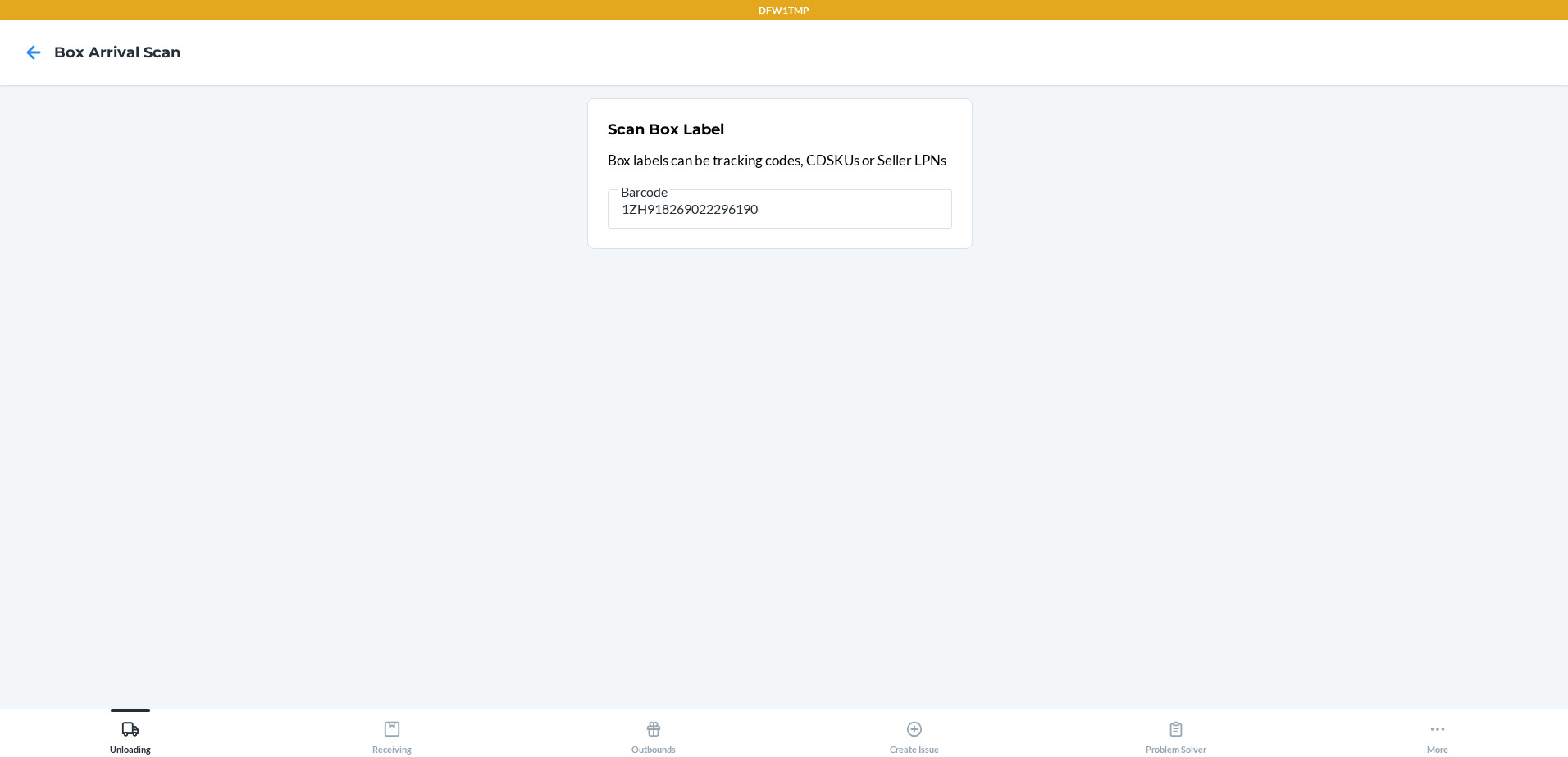
type input "1ZH918269022296190"
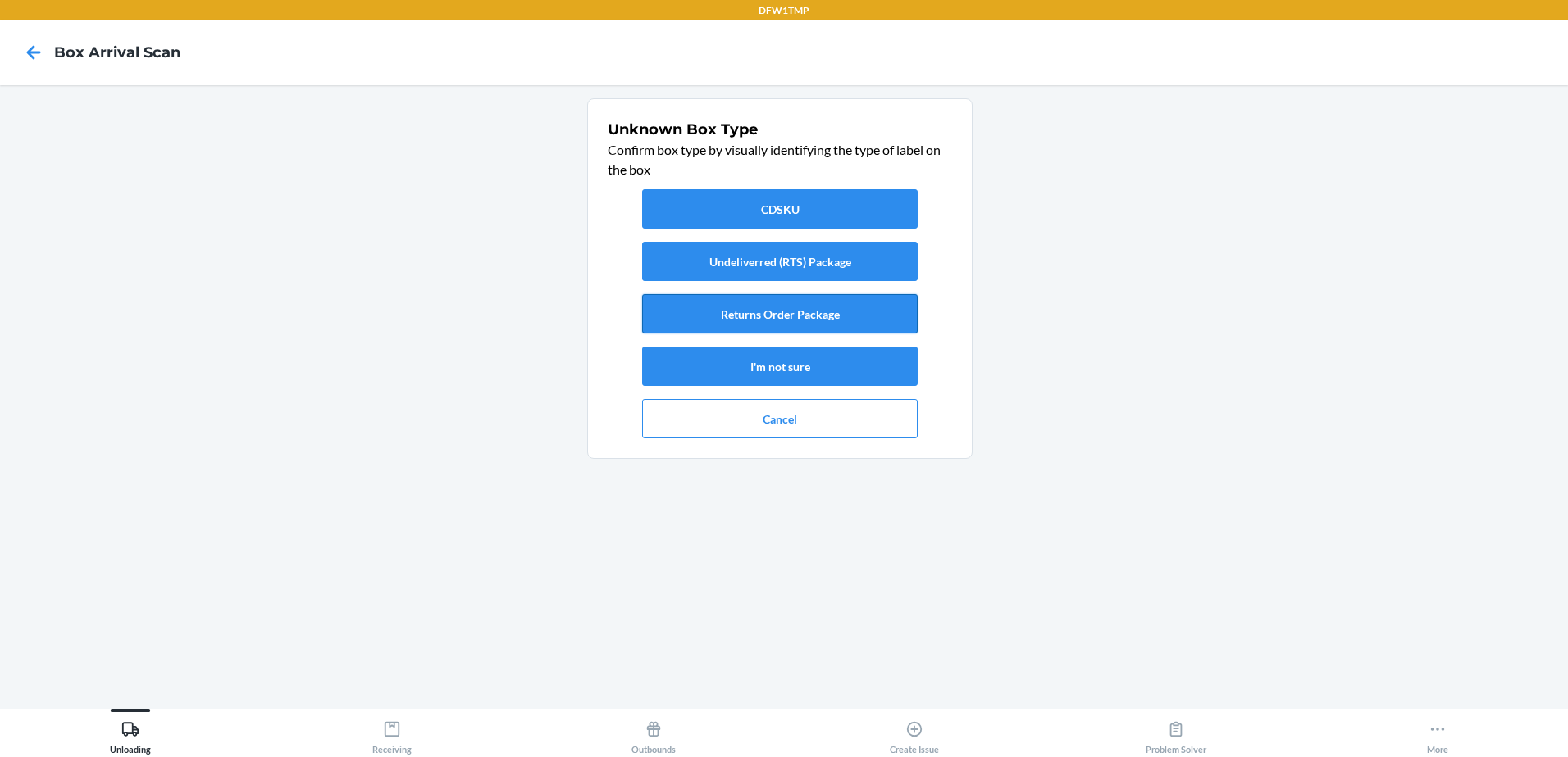
click at [736, 306] on button "Returns Order Package" at bounding box center [780, 314] width 276 height 40
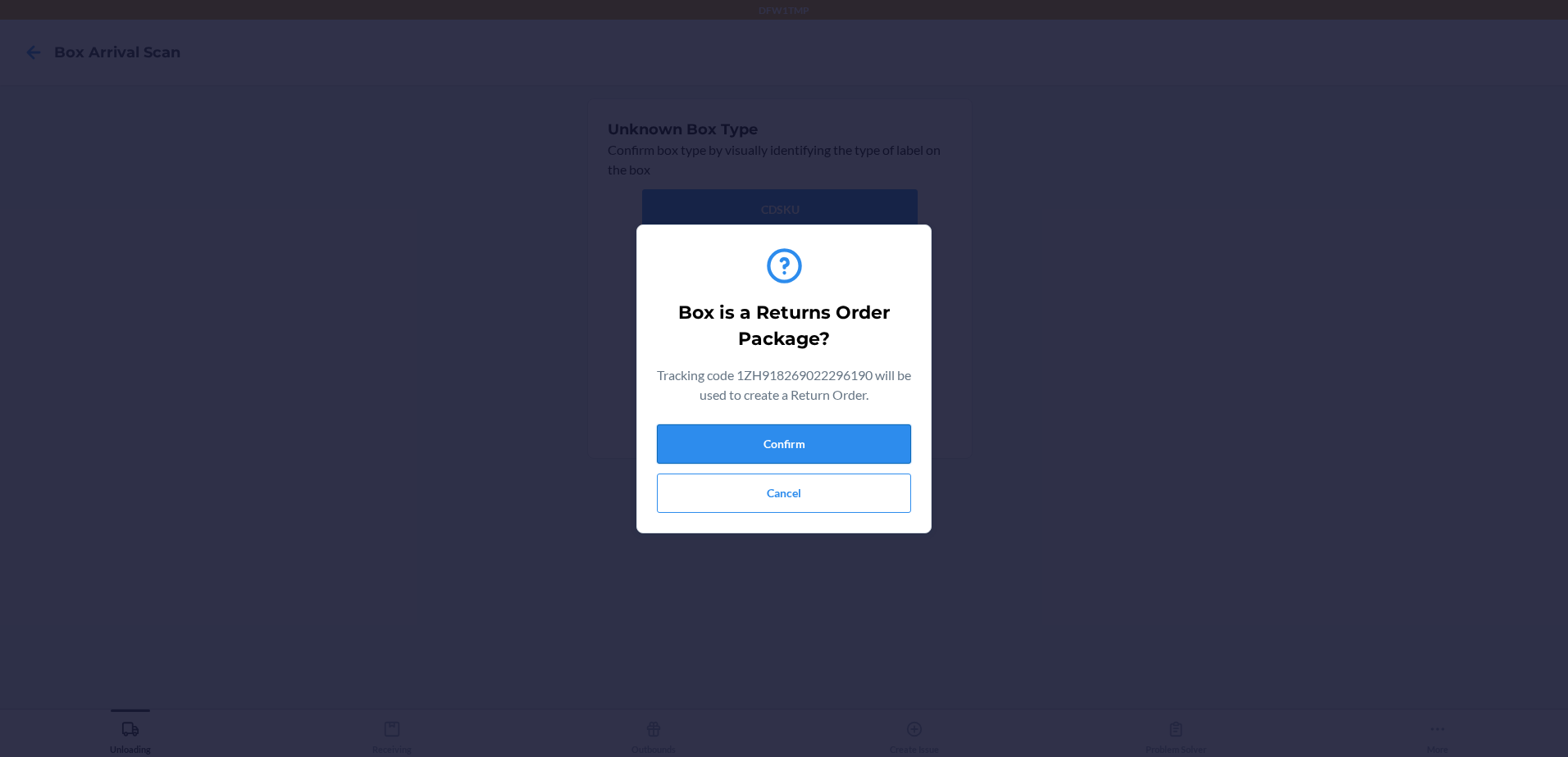
click at [855, 437] on button "Confirm" at bounding box center [784, 445] width 254 height 40
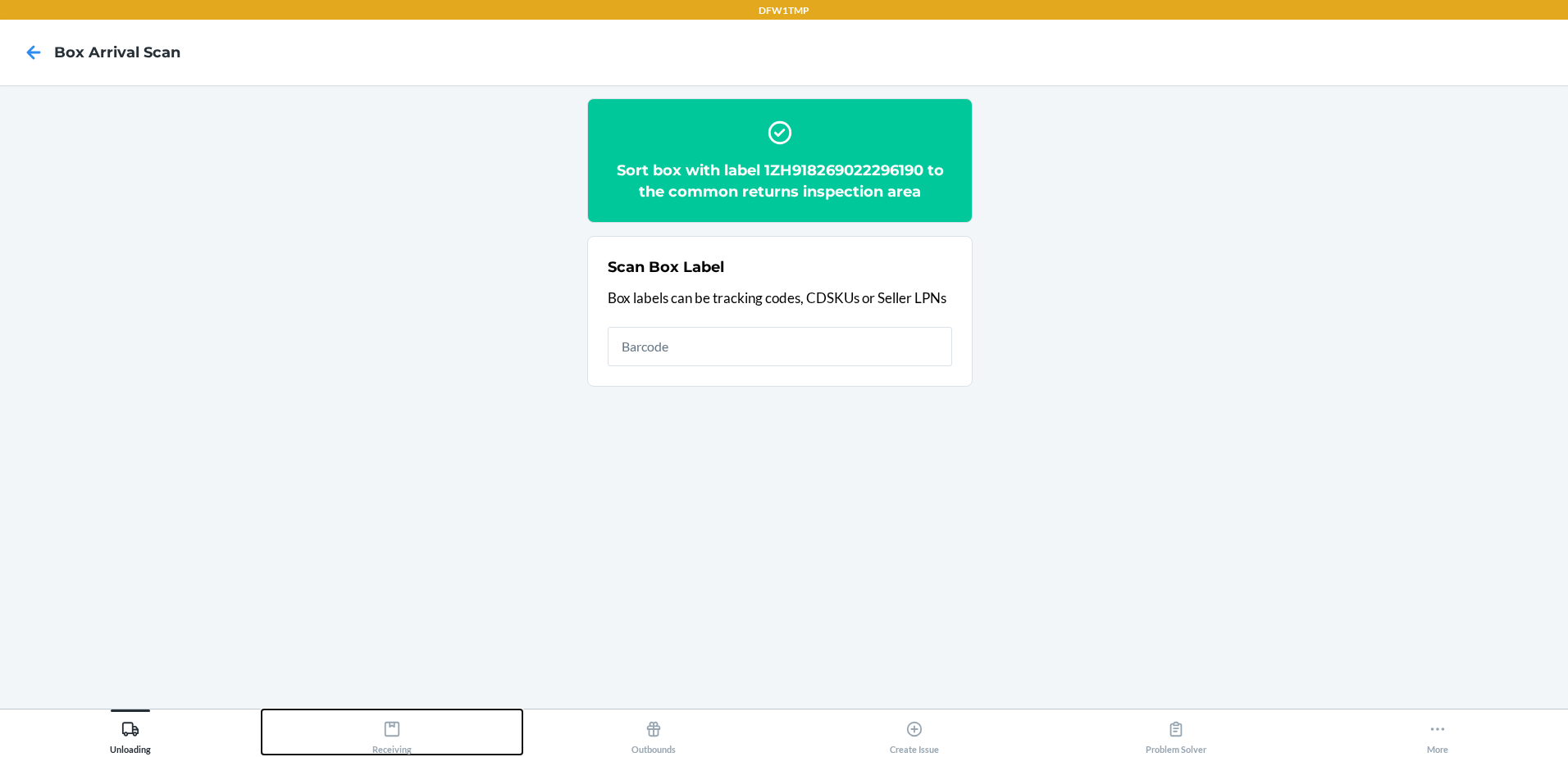
click at [377, 742] on div "Receiving" at bounding box center [392, 735] width 40 height 41
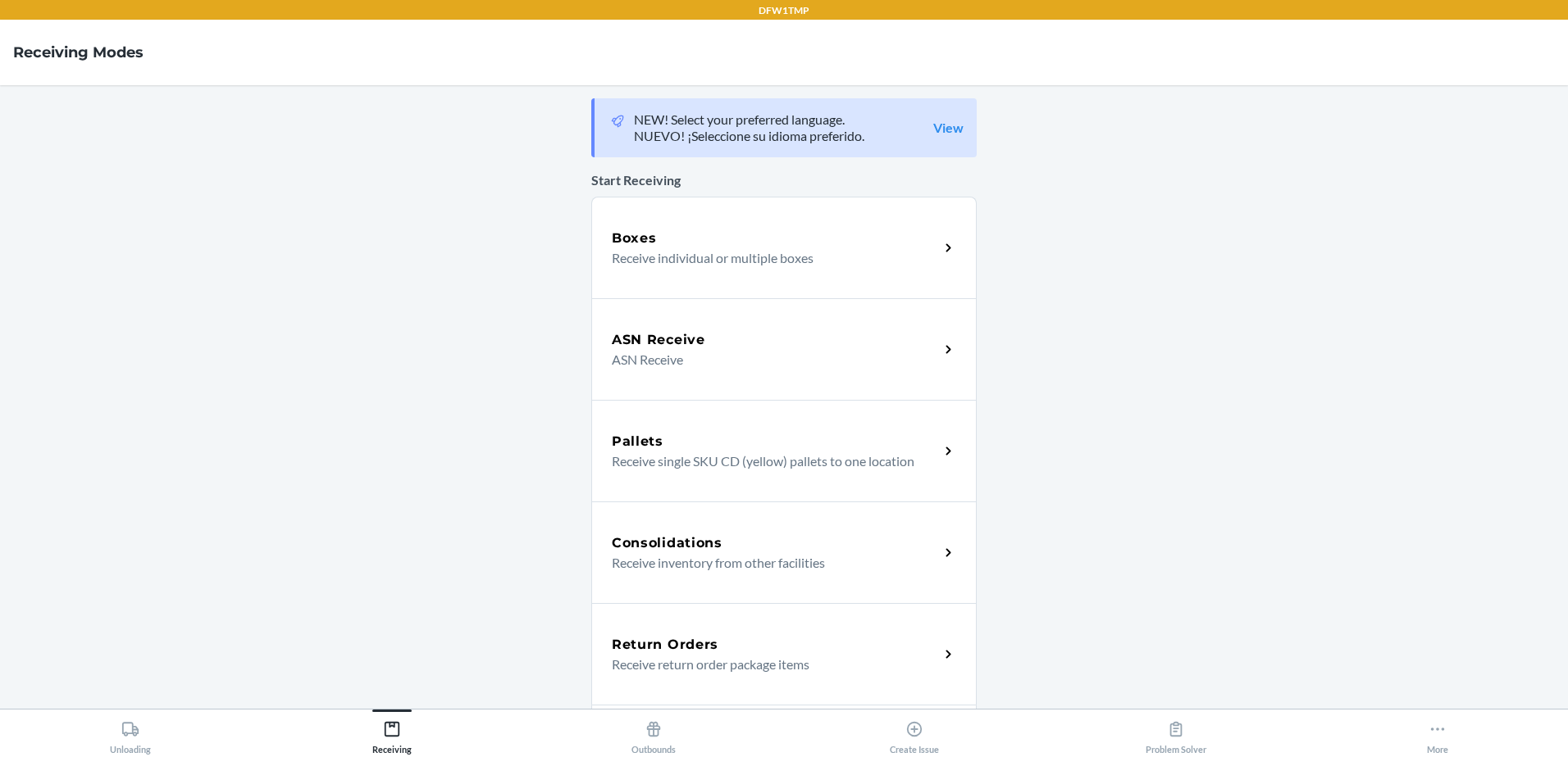
click at [748, 661] on p "Receive return order package items" at bounding box center [769, 665] width 314 height 20
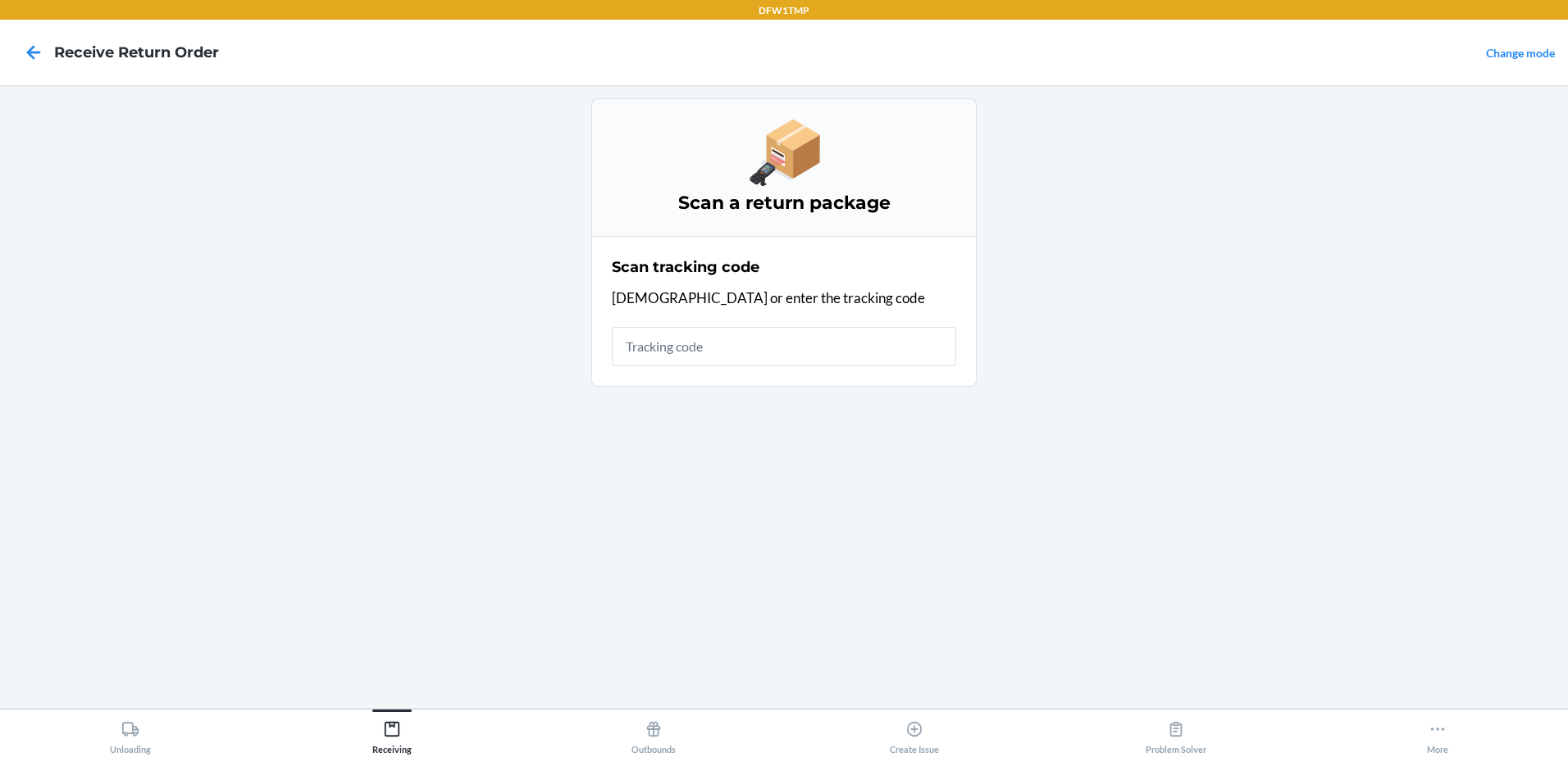
click at [728, 356] on input "text" at bounding box center [784, 347] width 344 height 40
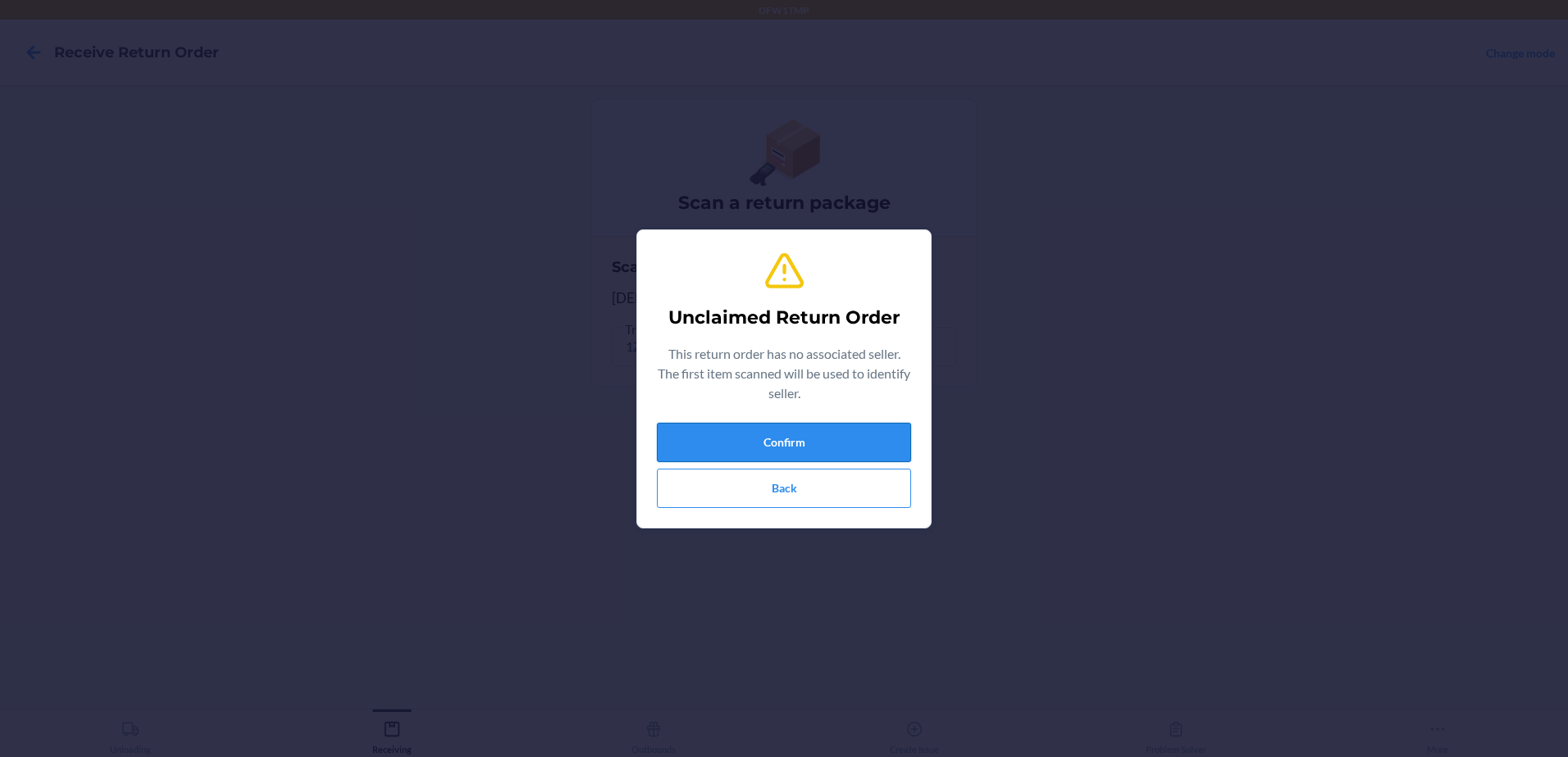
drag, startPoint x: 888, startPoint y: 435, endPoint x: 899, endPoint y: 427, distance: 13.6
click at [899, 427] on button "Confirm" at bounding box center [784, 443] width 254 height 40
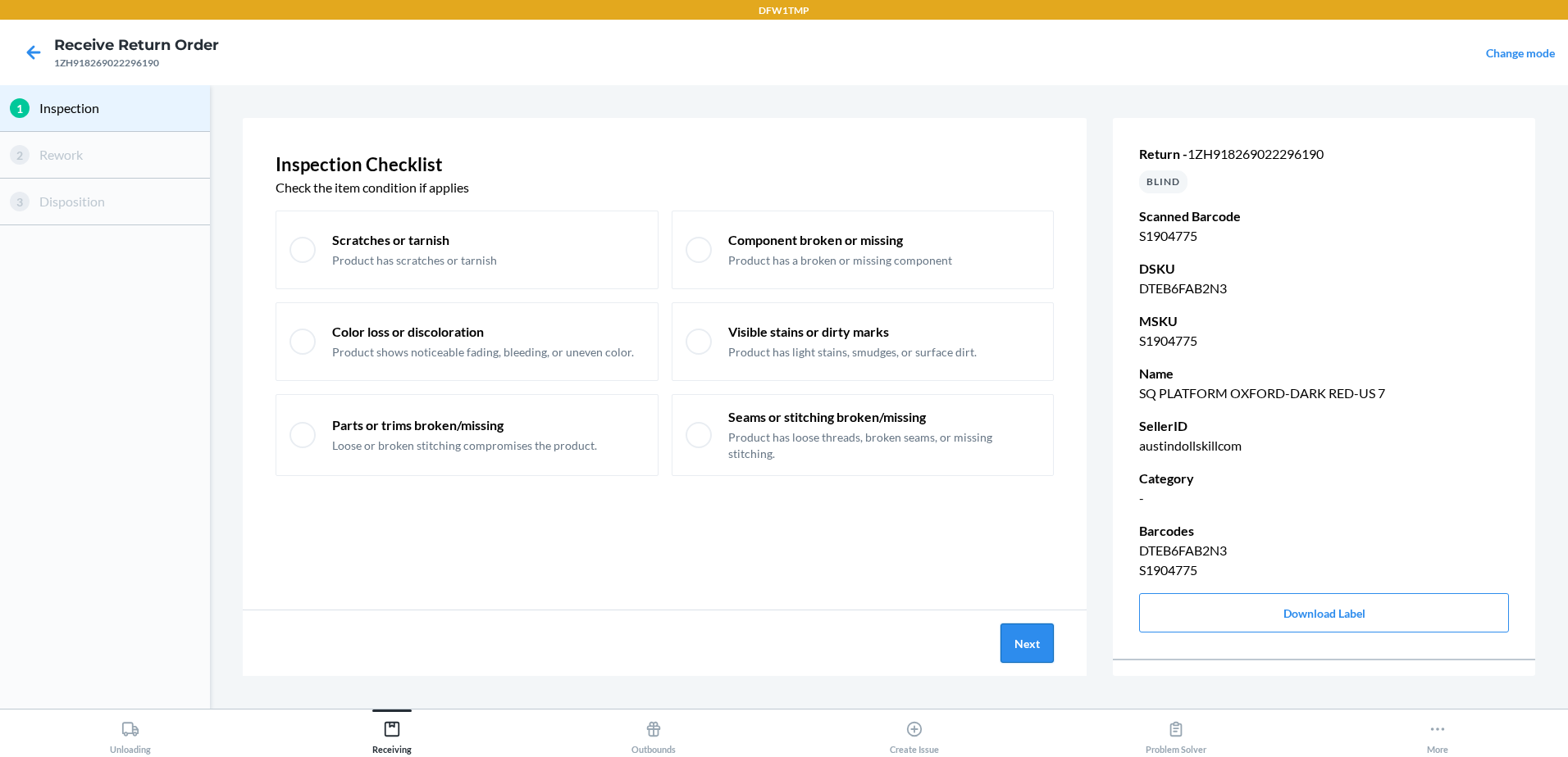
click at [1023, 624] on button "Next" at bounding box center [1027, 644] width 53 height 40
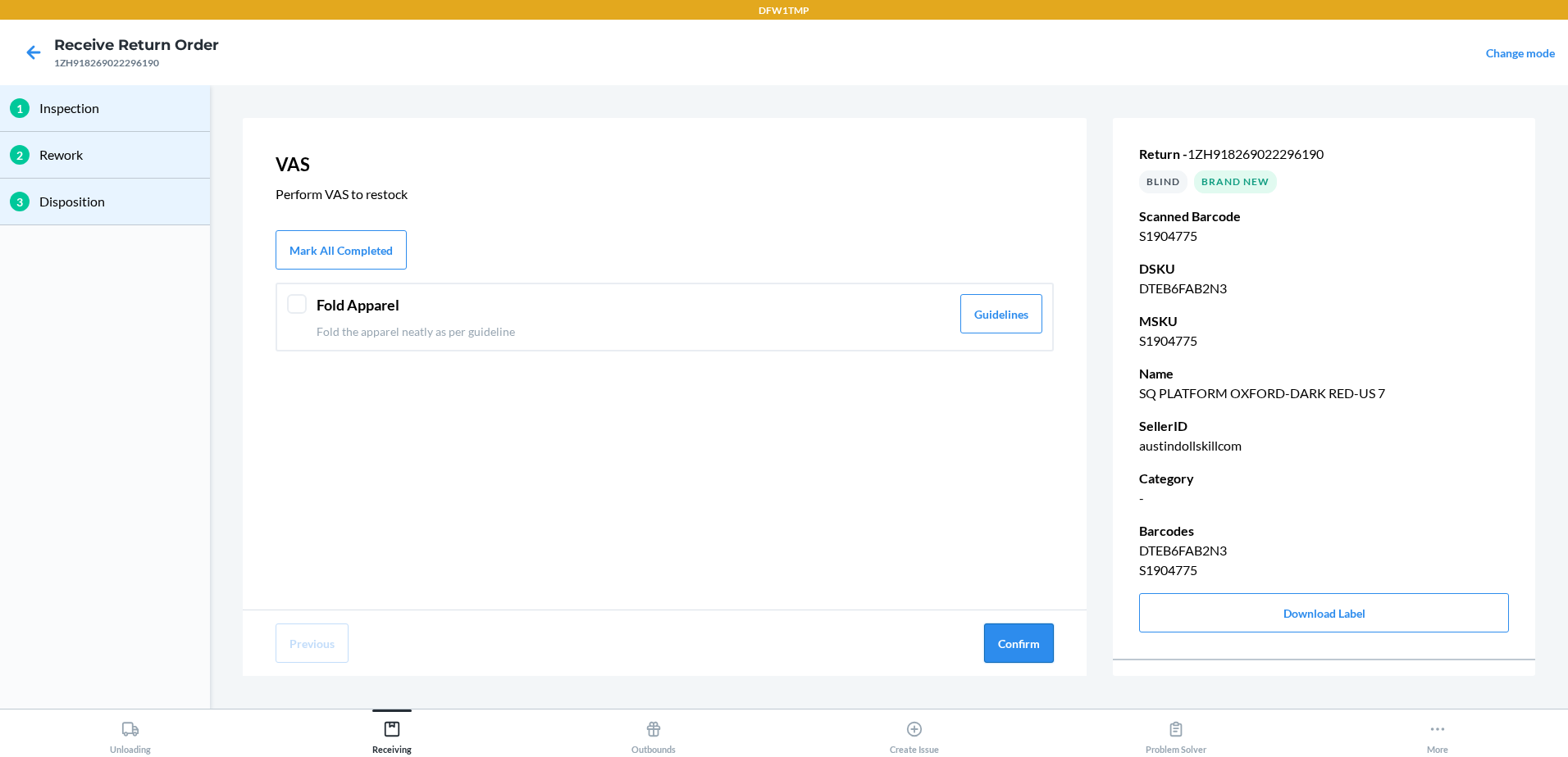
click at [1023, 643] on button "Confirm" at bounding box center [1019, 644] width 70 height 40
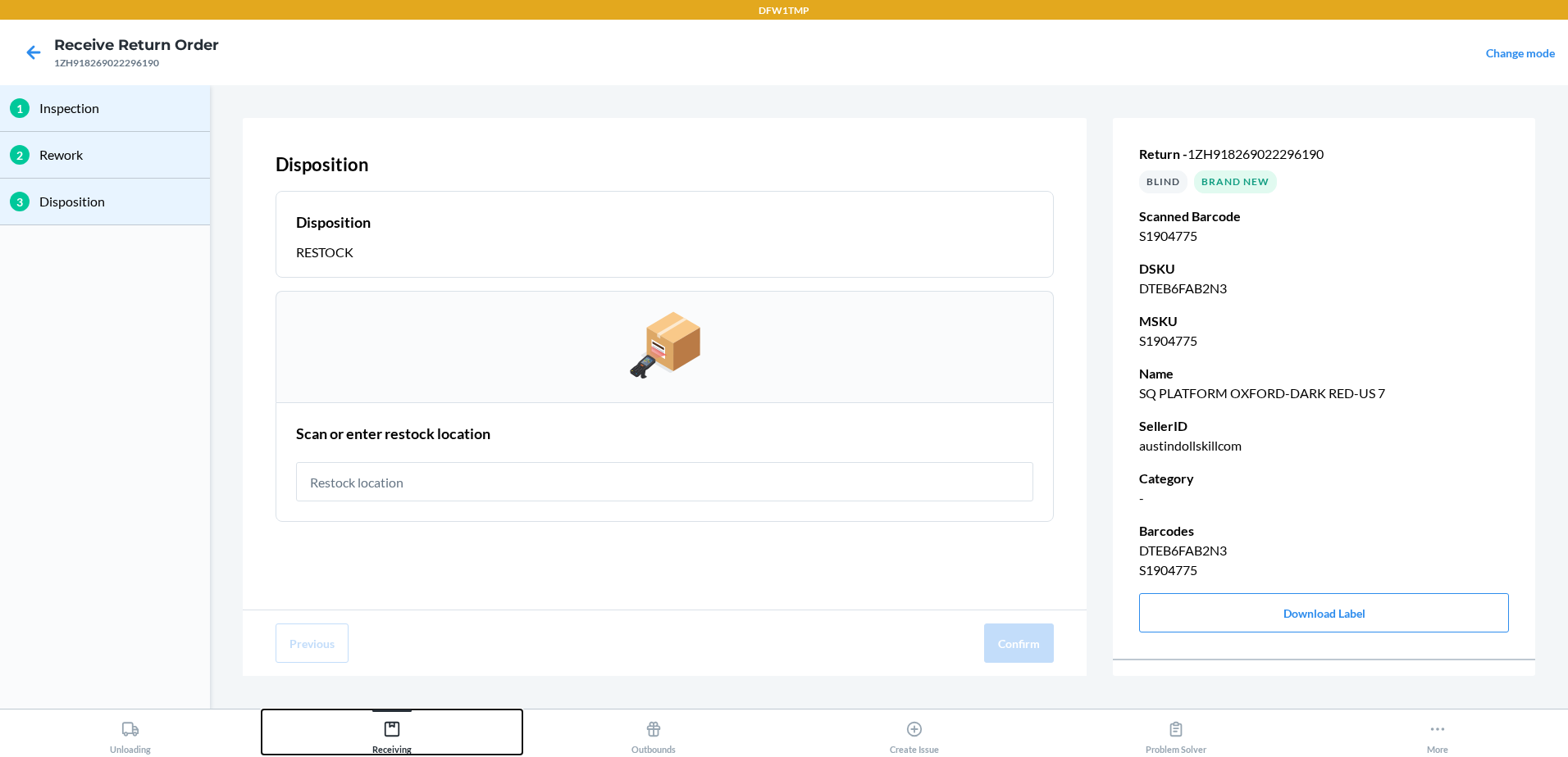
click at [390, 734] on icon at bounding box center [392, 729] width 18 height 18
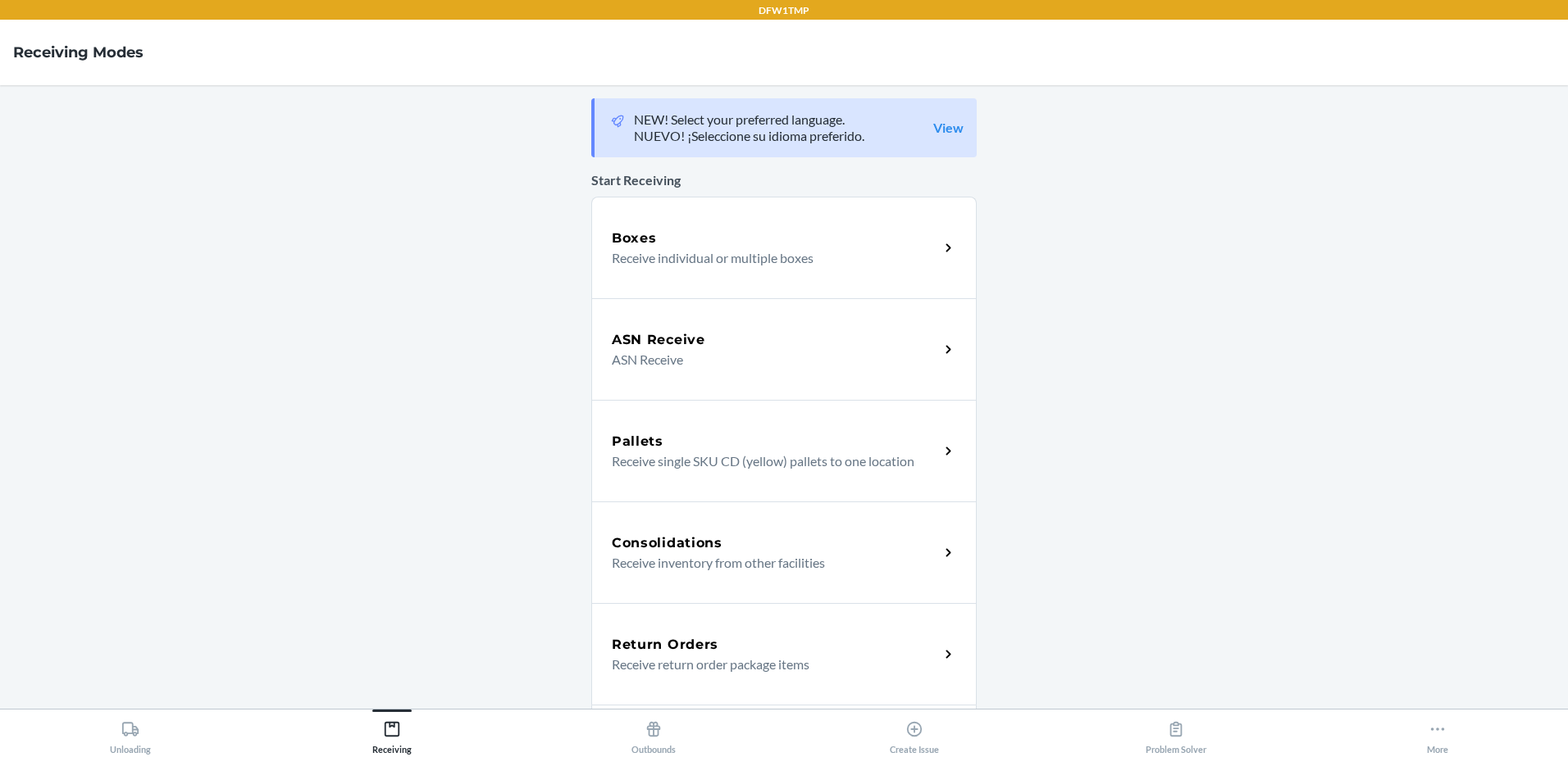
click at [642, 646] on h5 "Return Orders" at bounding box center [665, 645] width 107 height 20
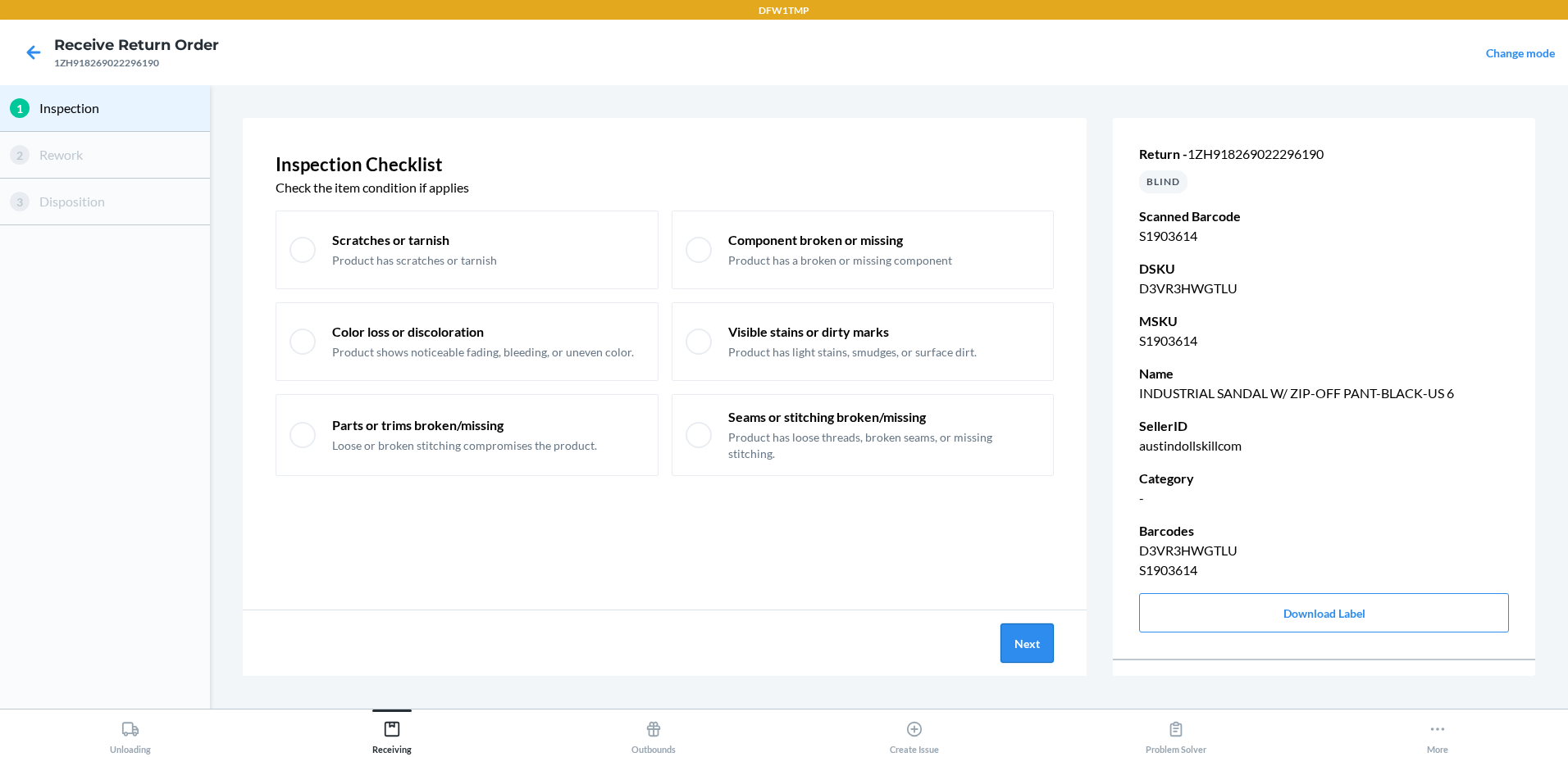
click at [1021, 652] on button "Next" at bounding box center [1027, 644] width 53 height 40
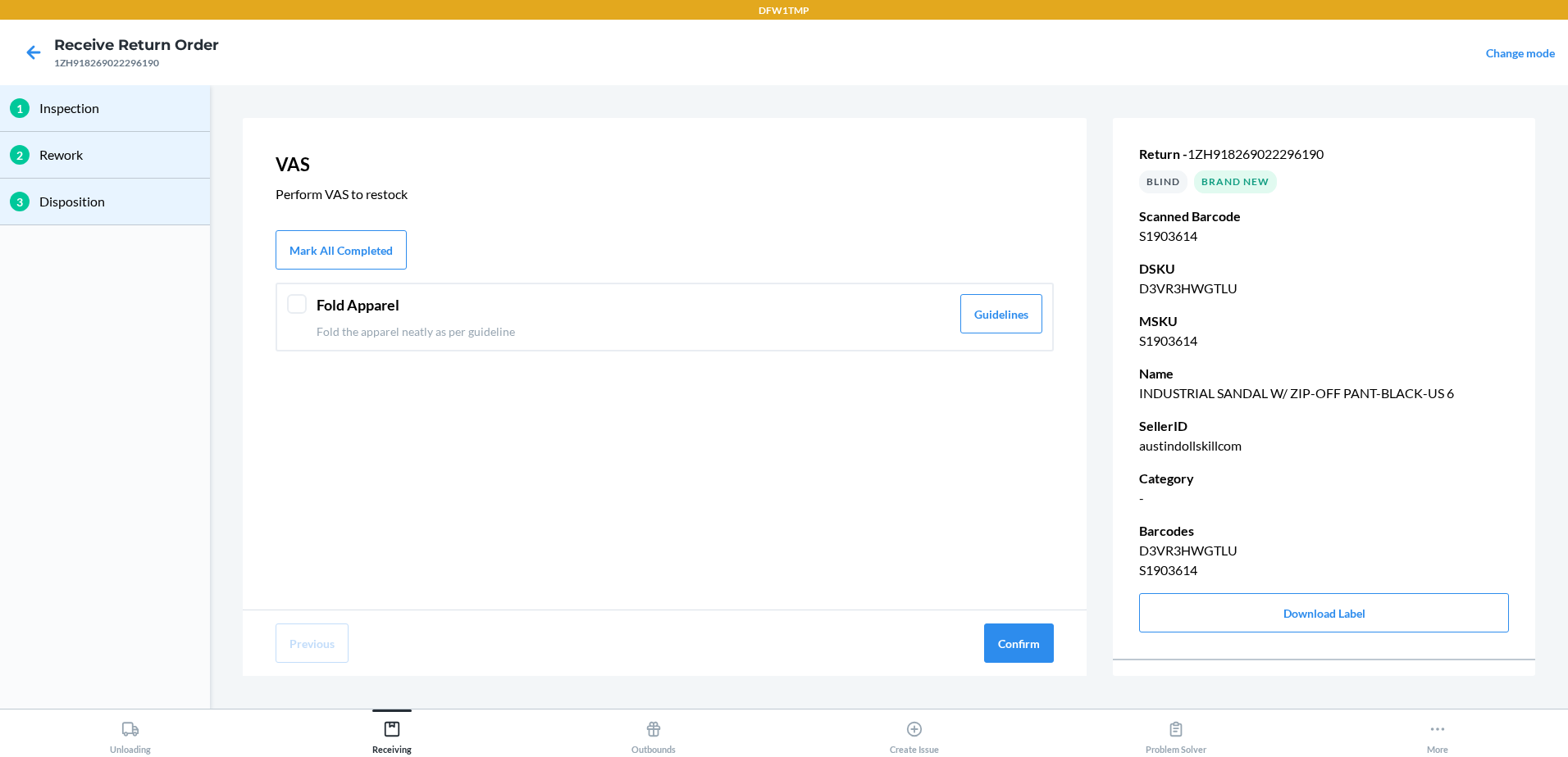
click at [306, 309] on div "Fold Apparel Fold the apparel neatly as per guideline Guidelines" at bounding box center [665, 317] width 778 height 69
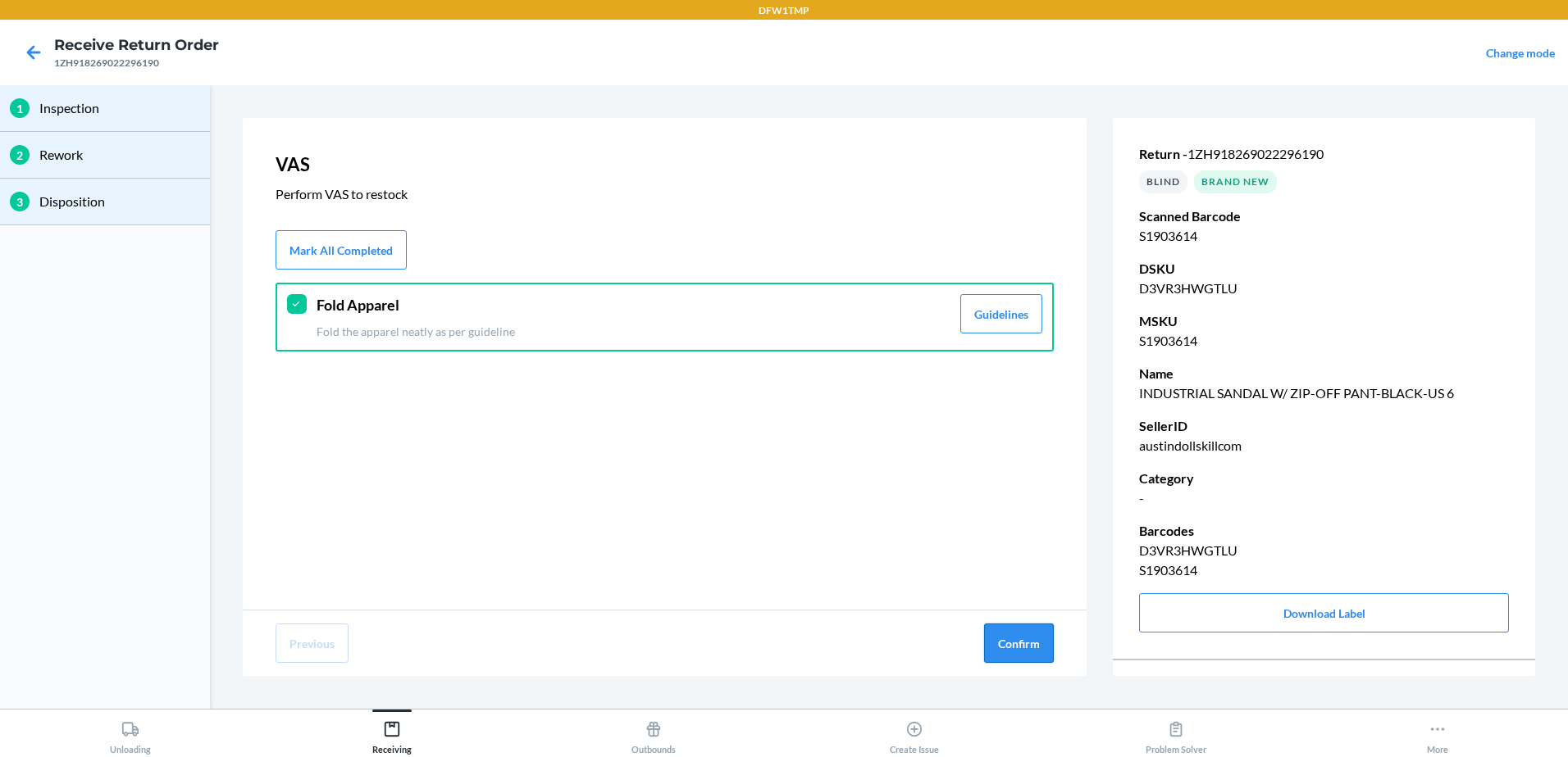
click at [1020, 656] on button "Confirm" at bounding box center [1019, 644] width 70 height 40
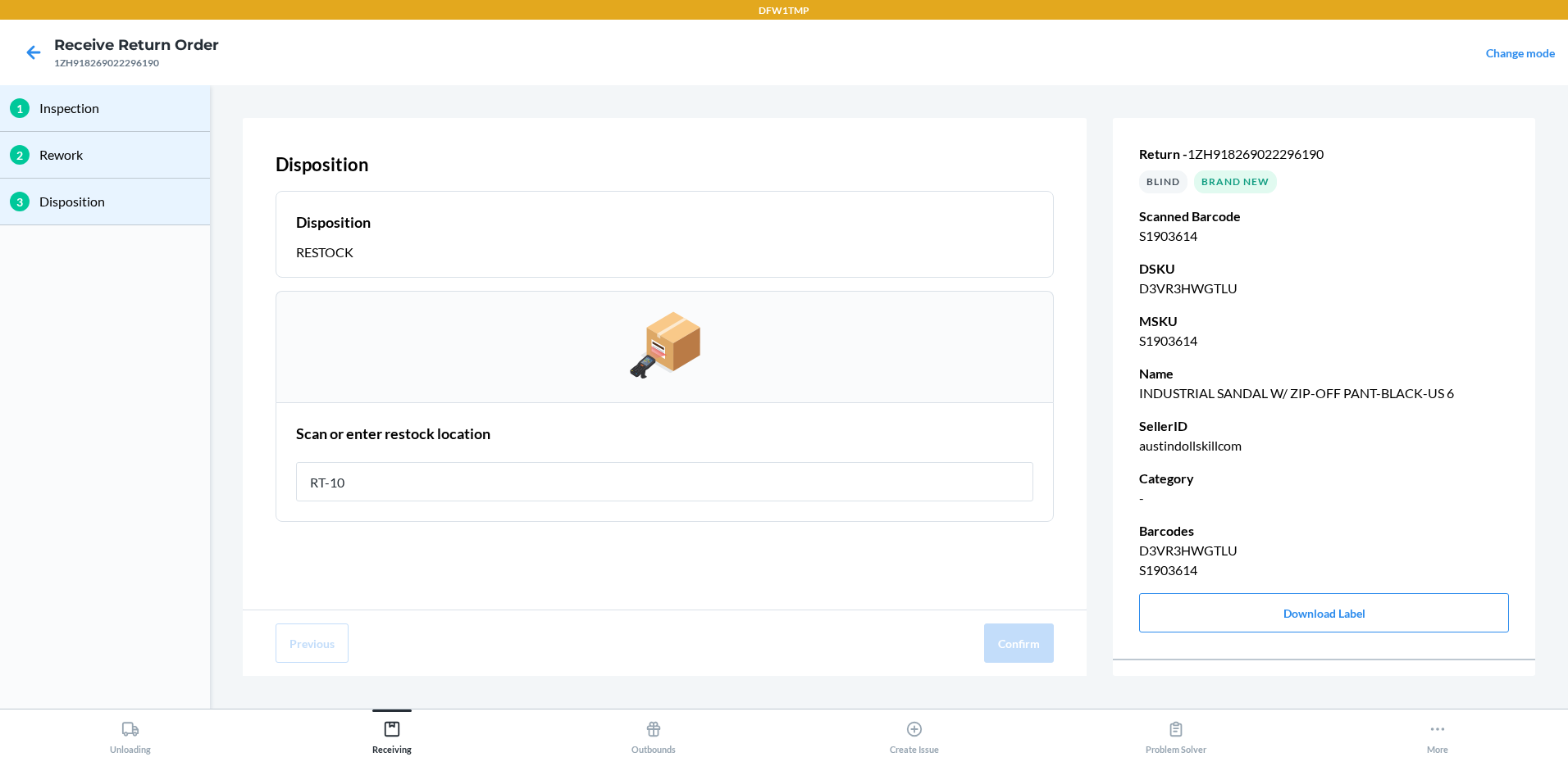
type input "RT-10"
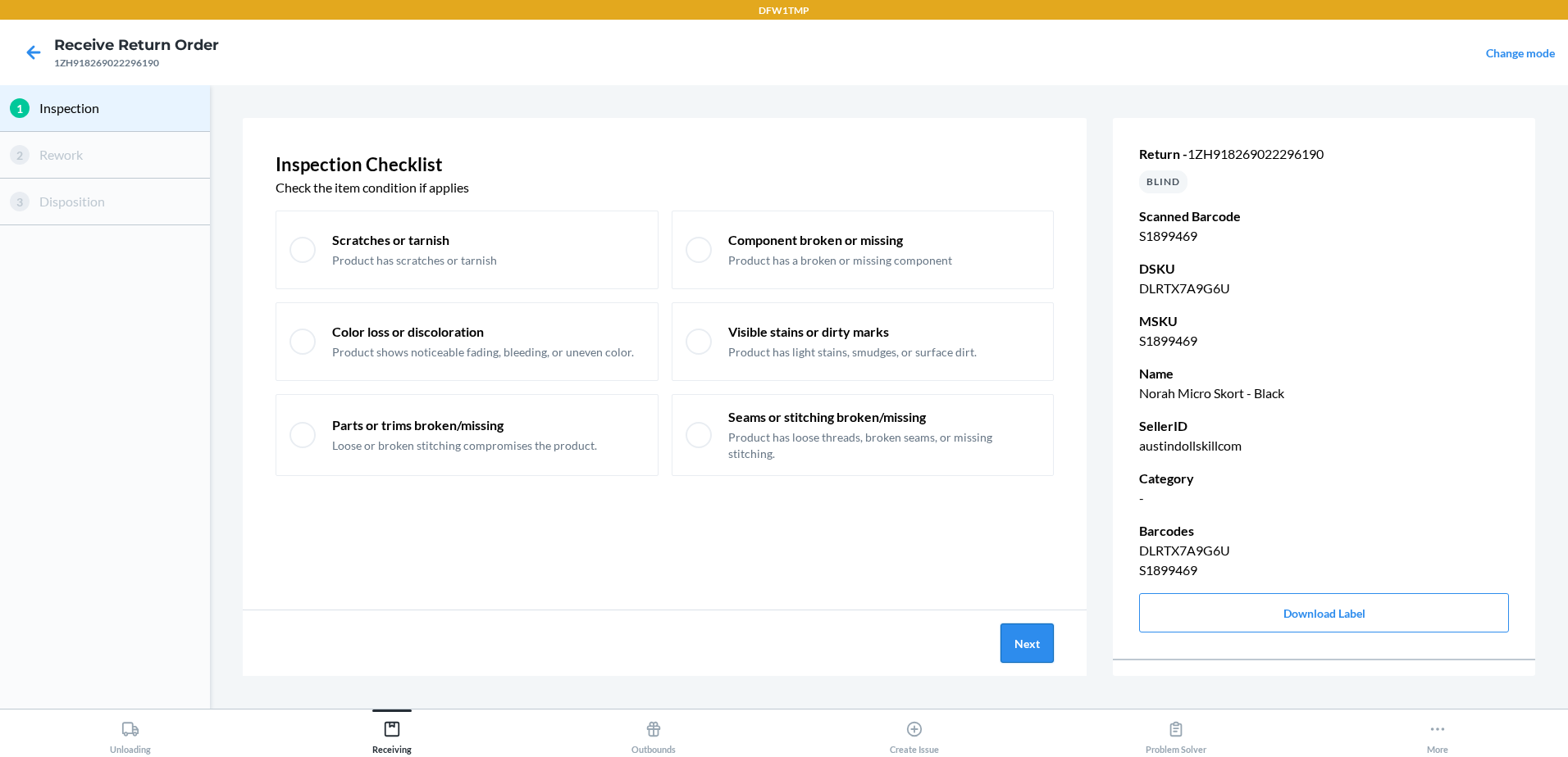
click at [1022, 656] on button "Next" at bounding box center [1027, 644] width 53 height 40
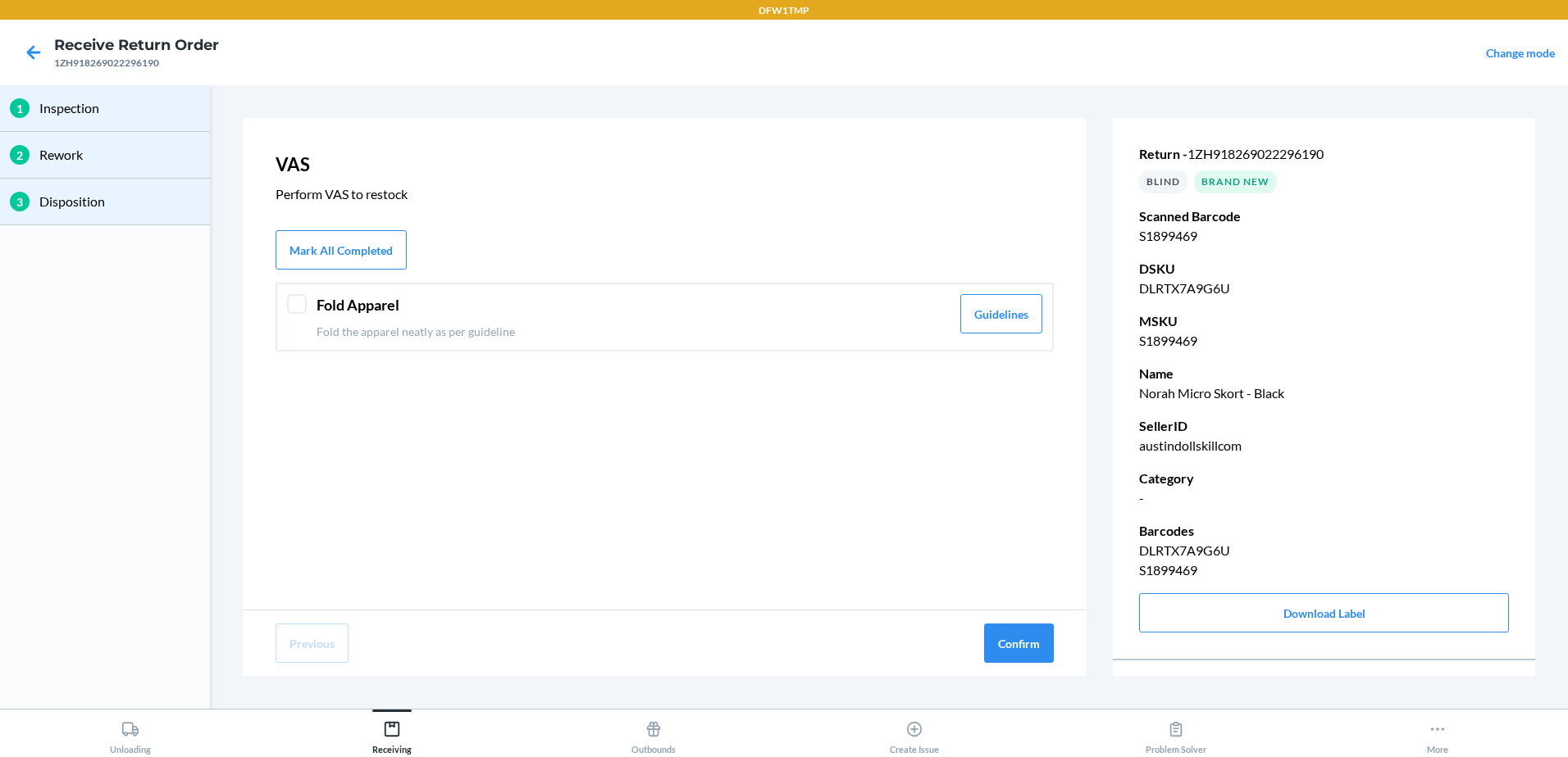
drag, startPoint x: 297, startPoint y: 322, endPoint x: 414, endPoint y: 370, distance: 126.5
click at [298, 322] on div "Fold Apparel Fold the apparel neatly as per guideline Guidelines" at bounding box center [665, 317] width 778 height 69
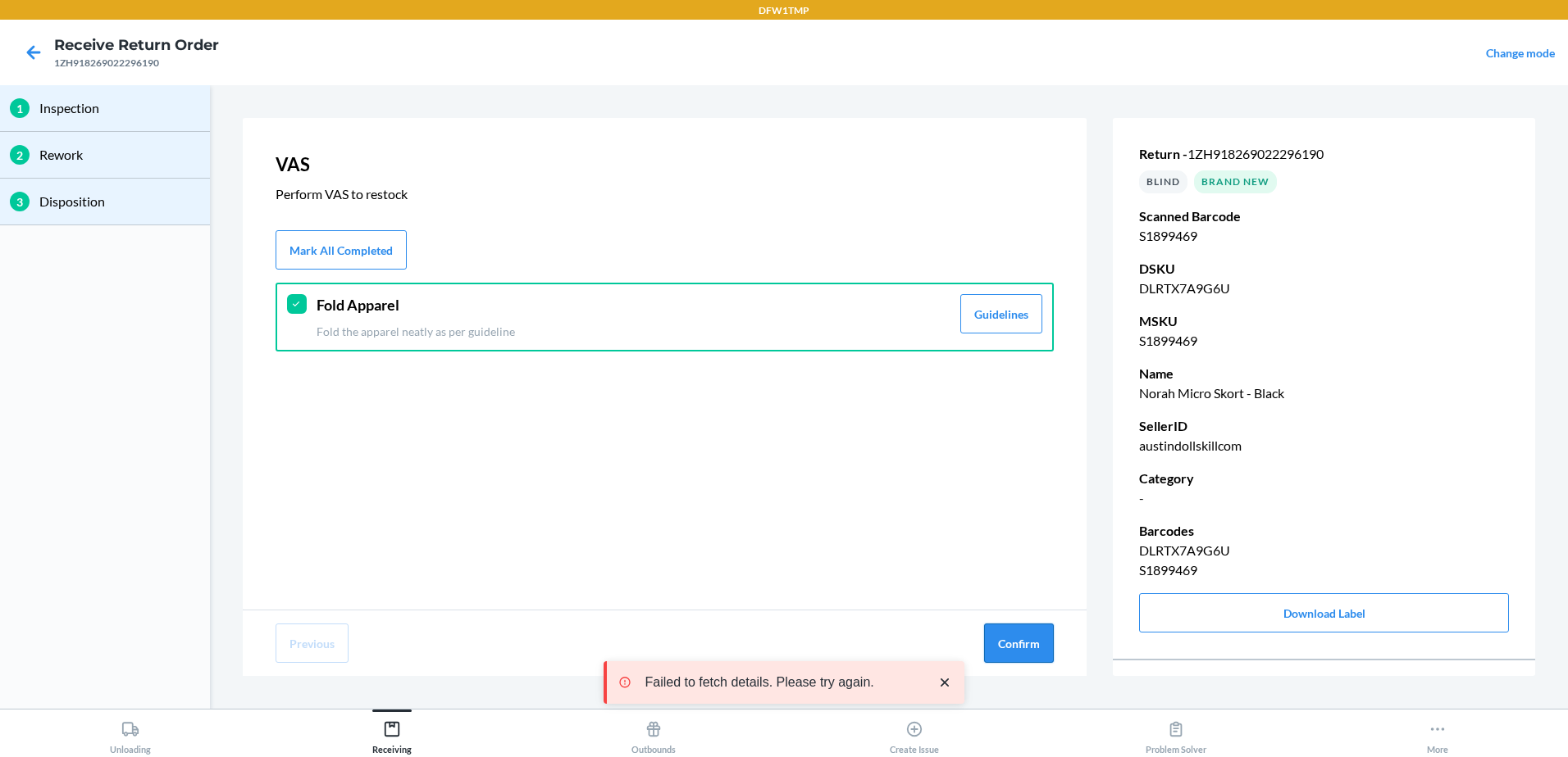
click at [1009, 644] on button "Confirm" at bounding box center [1019, 644] width 70 height 40
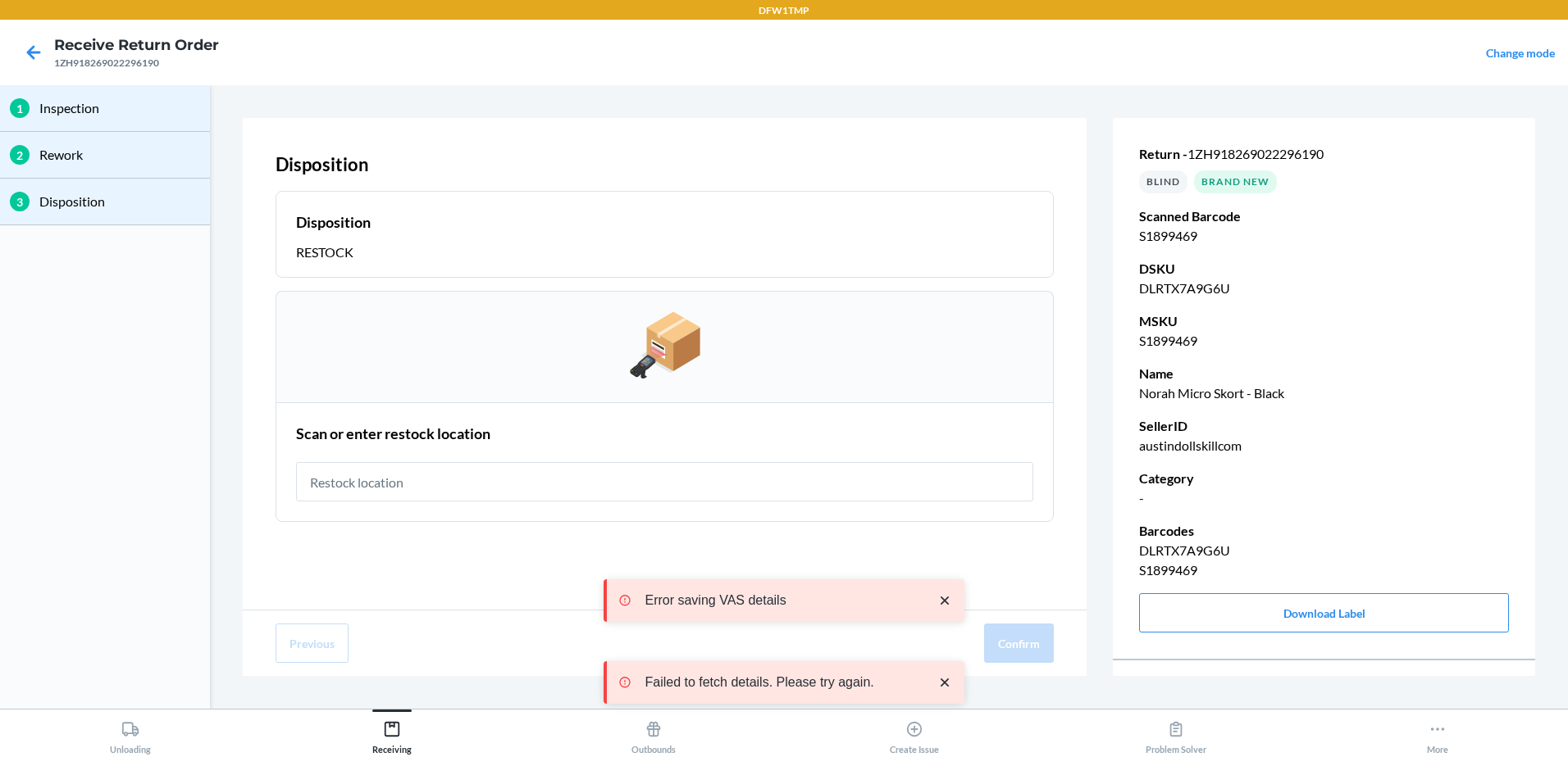
click at [411, 497] on input "text" at bounding box center [665, 482] width 738 height 40
type input "RT-10"
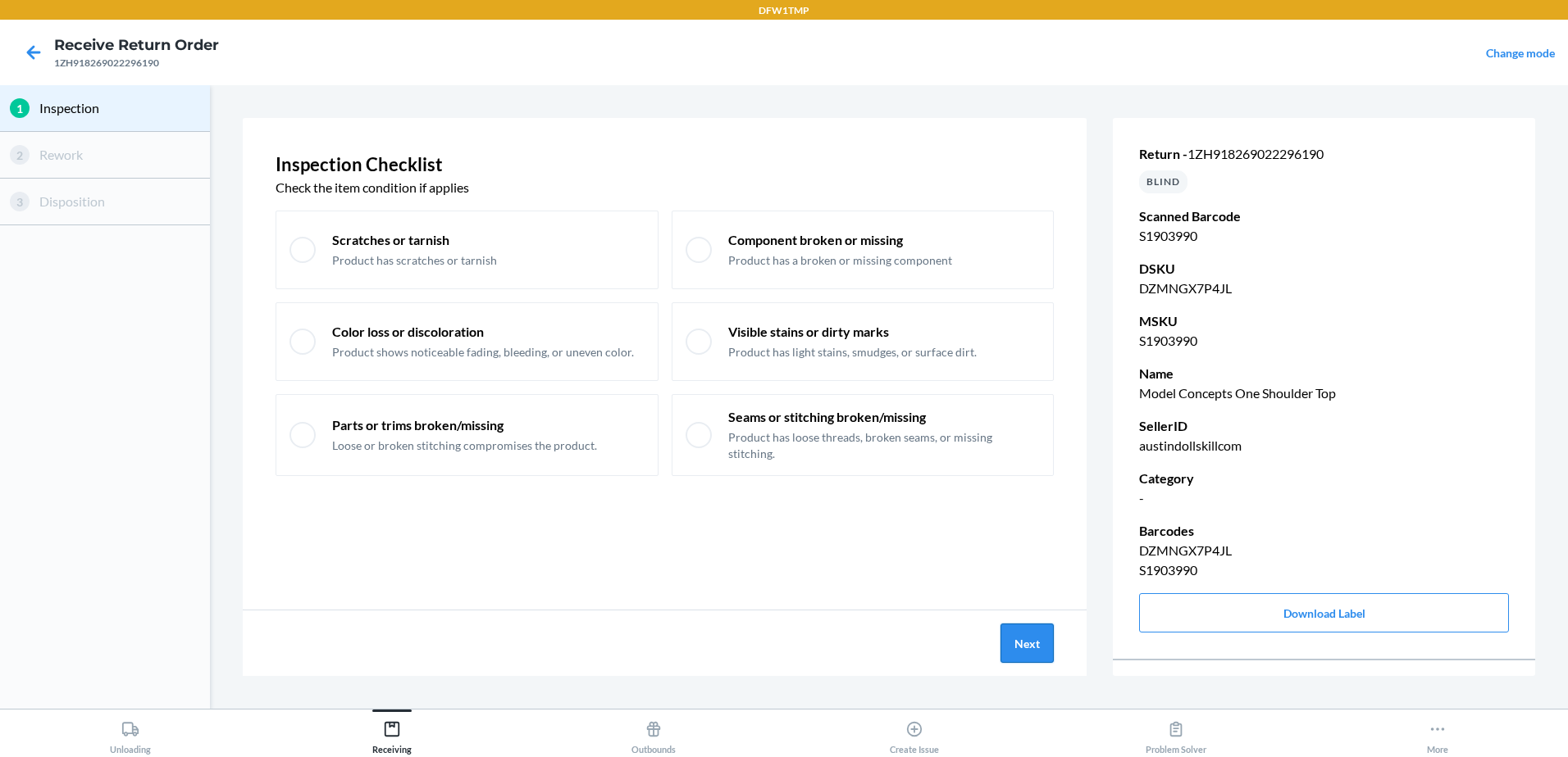
click at [1045, 648] on button "Next" at bounding box center [1027, 644] width 53 height 40
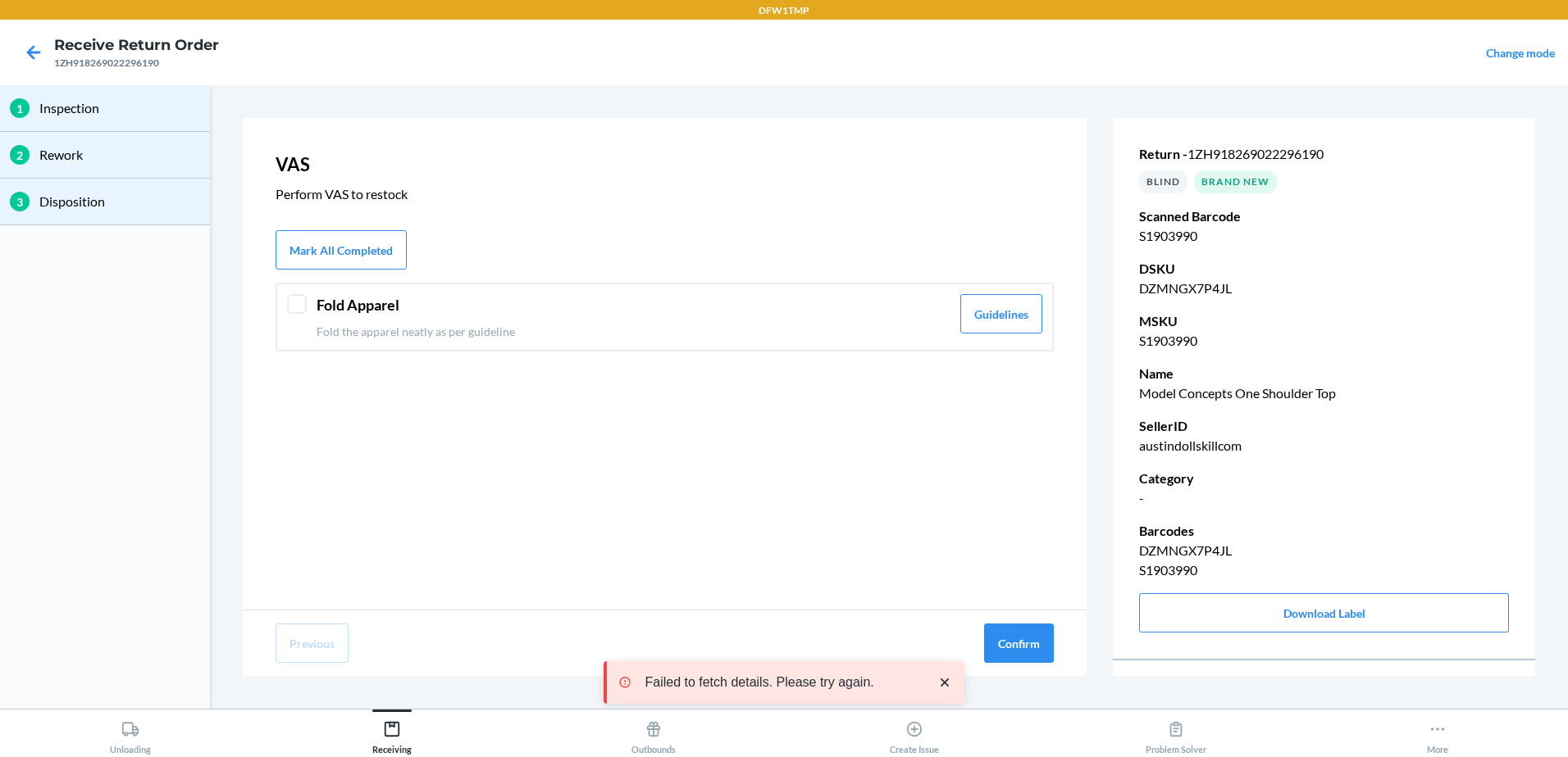
click at [314, 299] on div "Fold Apparel Fold the apparel neatly as per guideline Guidelines" at bounding box center [665, 317] width 778 height 69
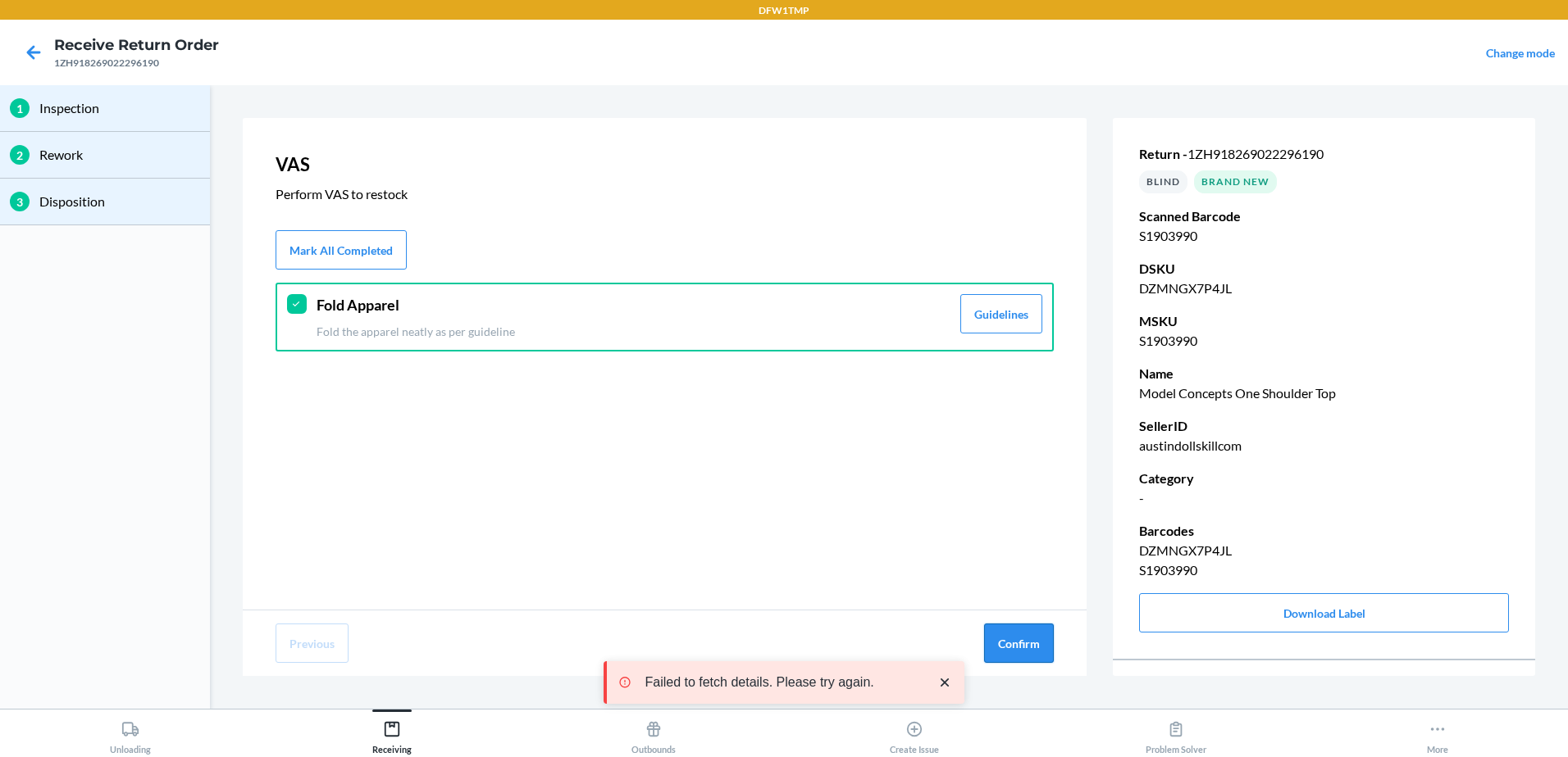
click at [1024, 647] on button "Confirm" at bounding box center [1019, 644] width 70 height 40
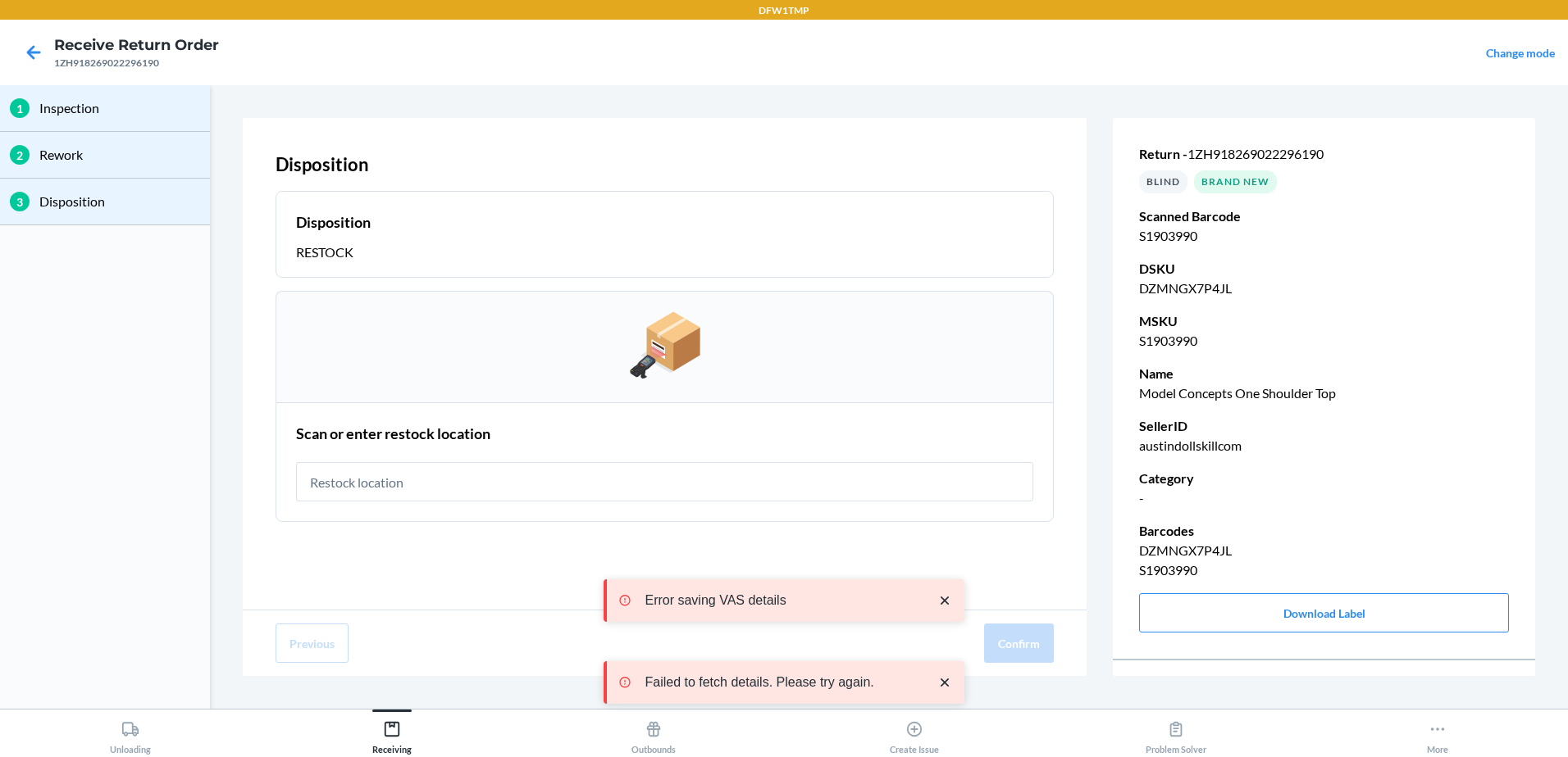
click at [375, 488] on input "text" at bounding box center [665, 482] width 738 height 40
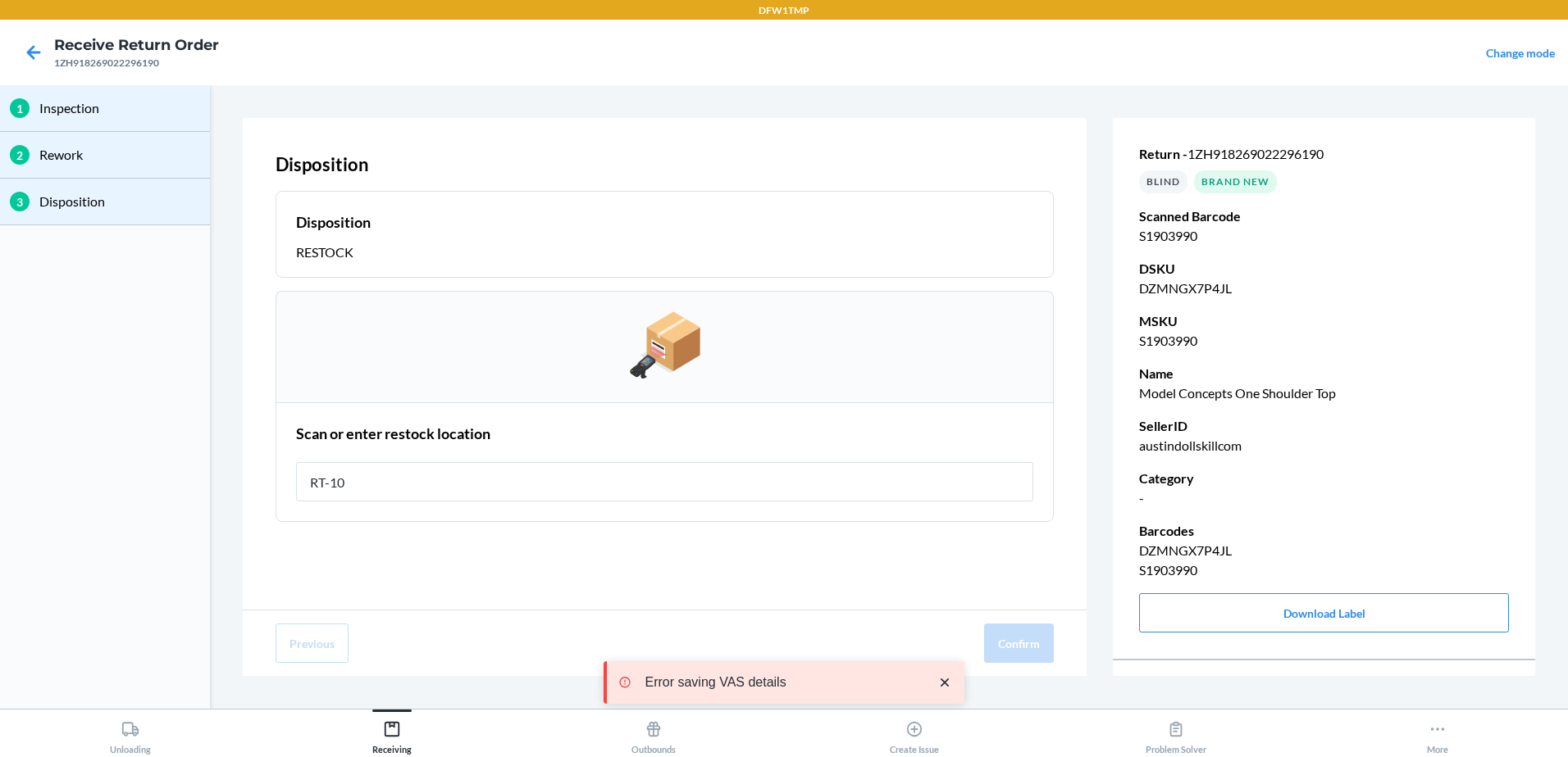
type input "RT-10"
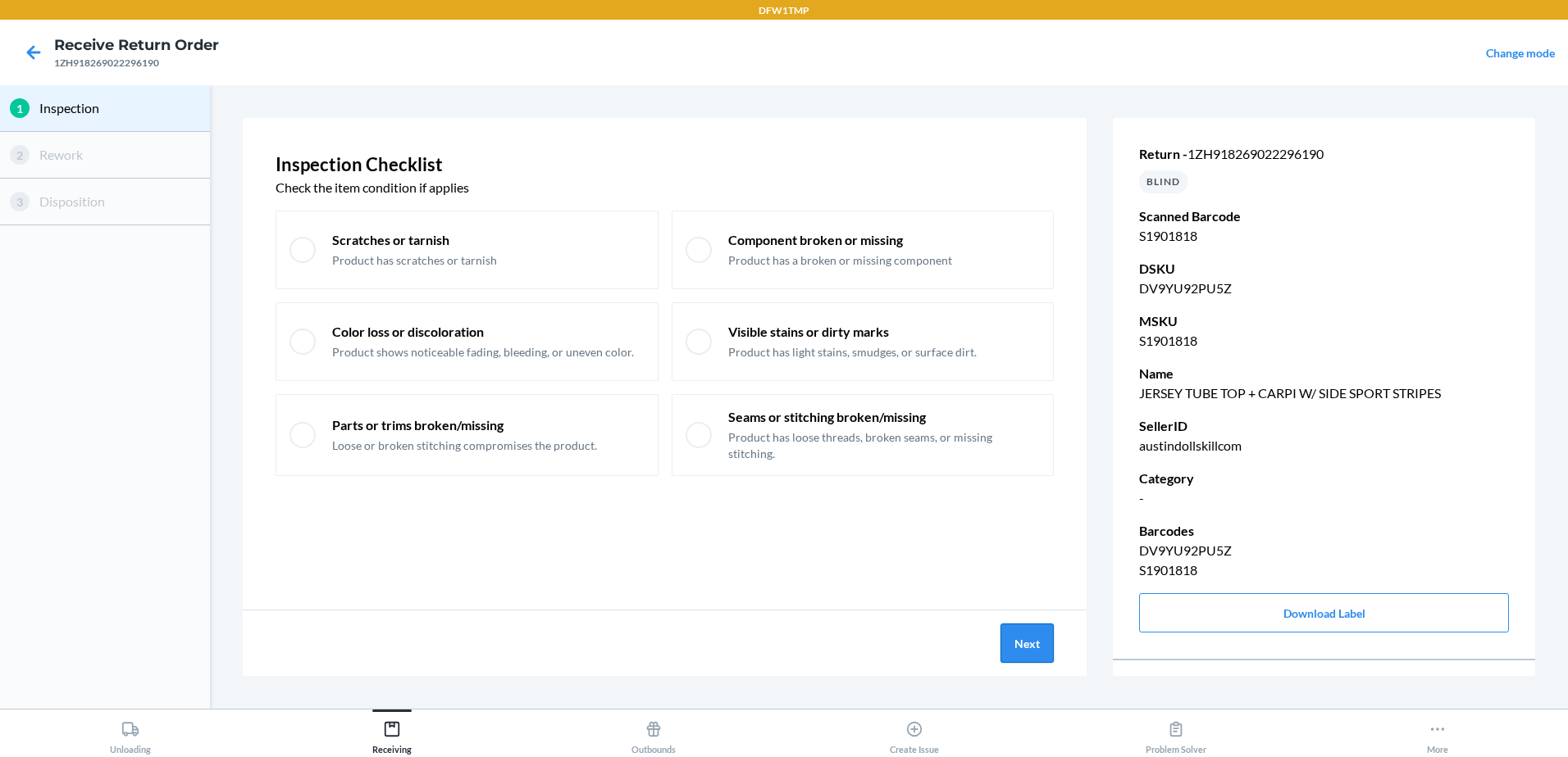
click at [1005, 629] on button "Next" at bounding box center [1027, 644] width 53 height 40
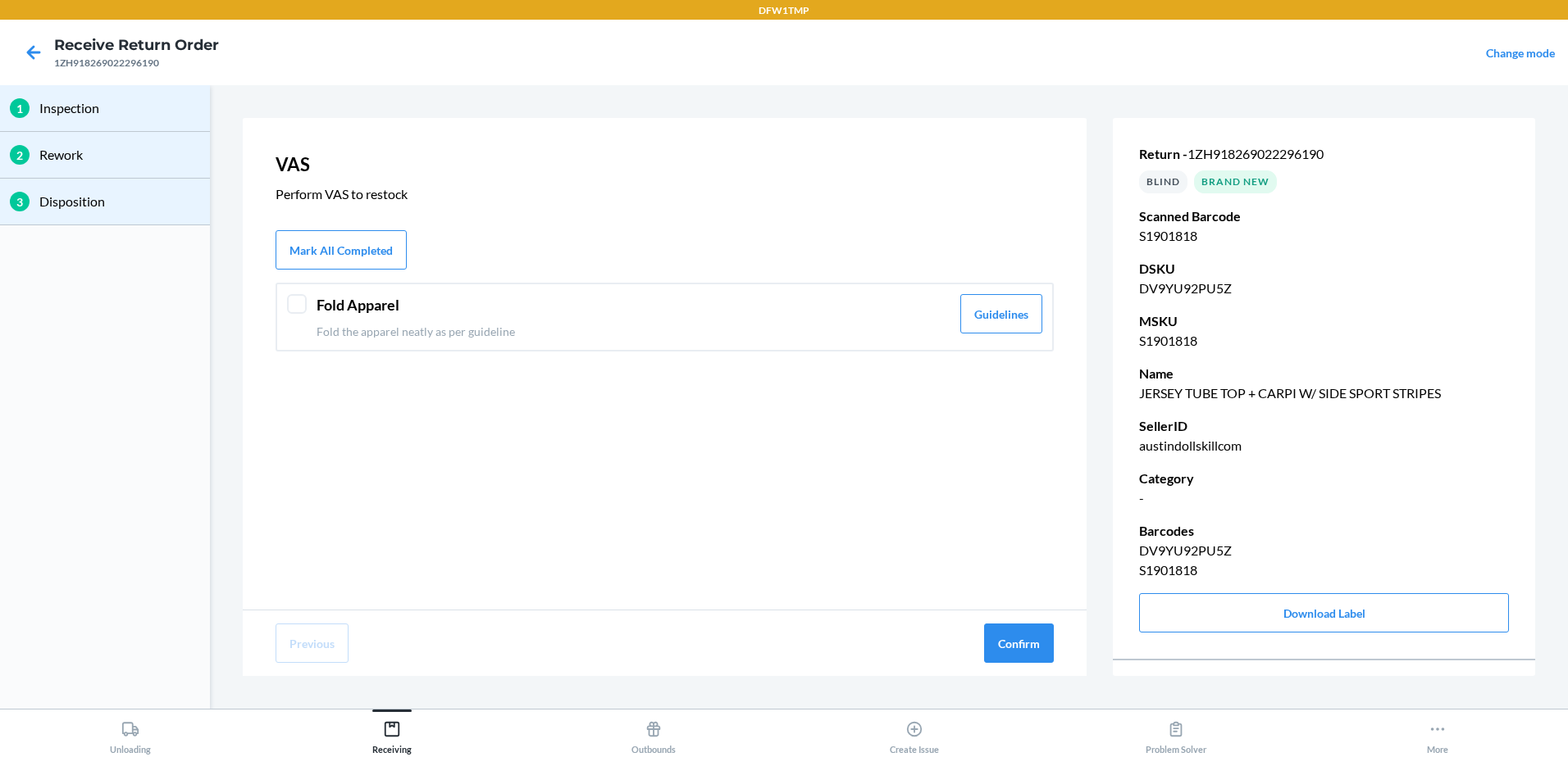
click at [295, 301] on div at bounding box center [297, 304] width 20 height 20
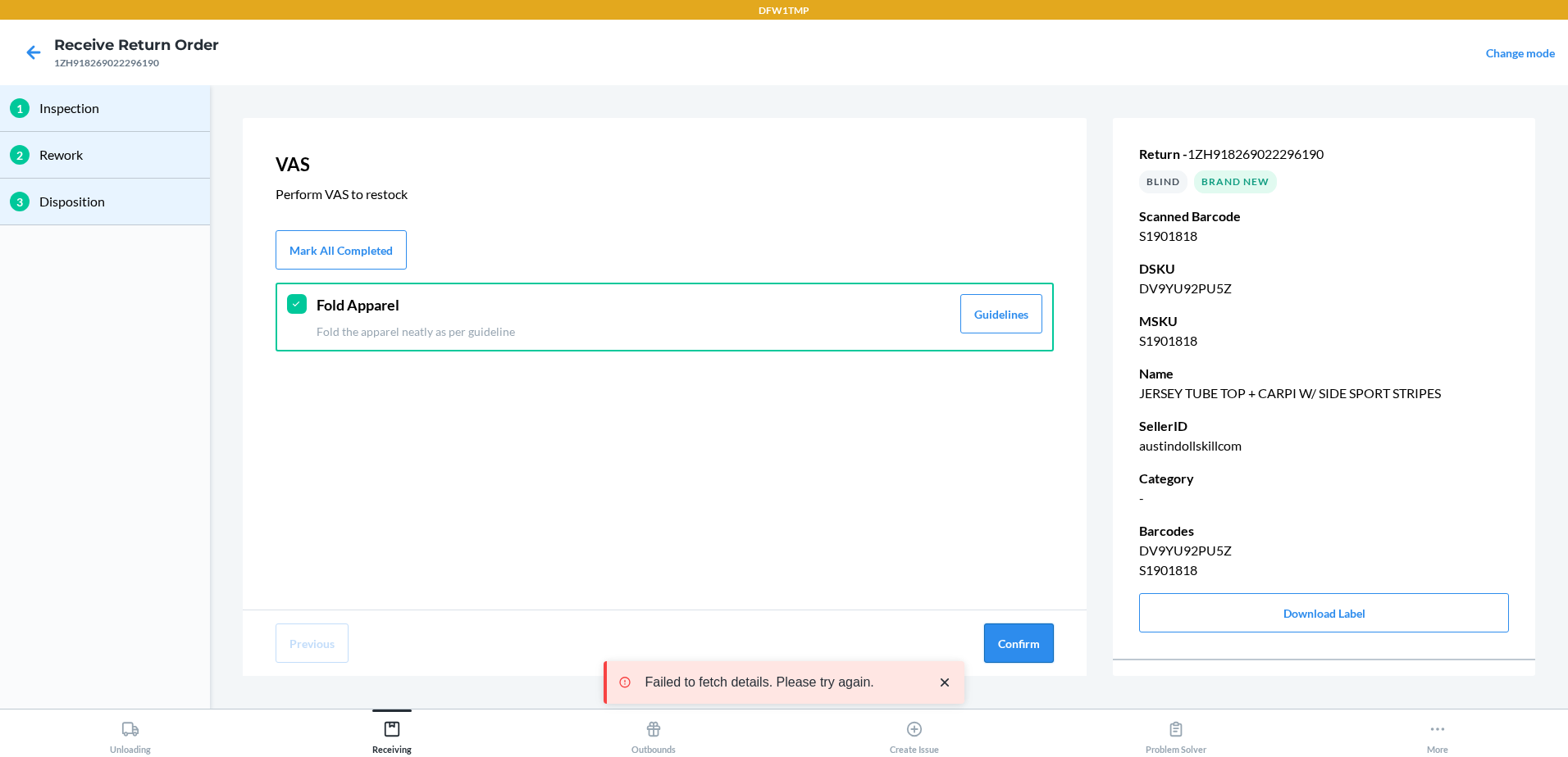
click at [1000, 647] on button "Confirm" at bounding box center [1019, 644] width 70 height 40
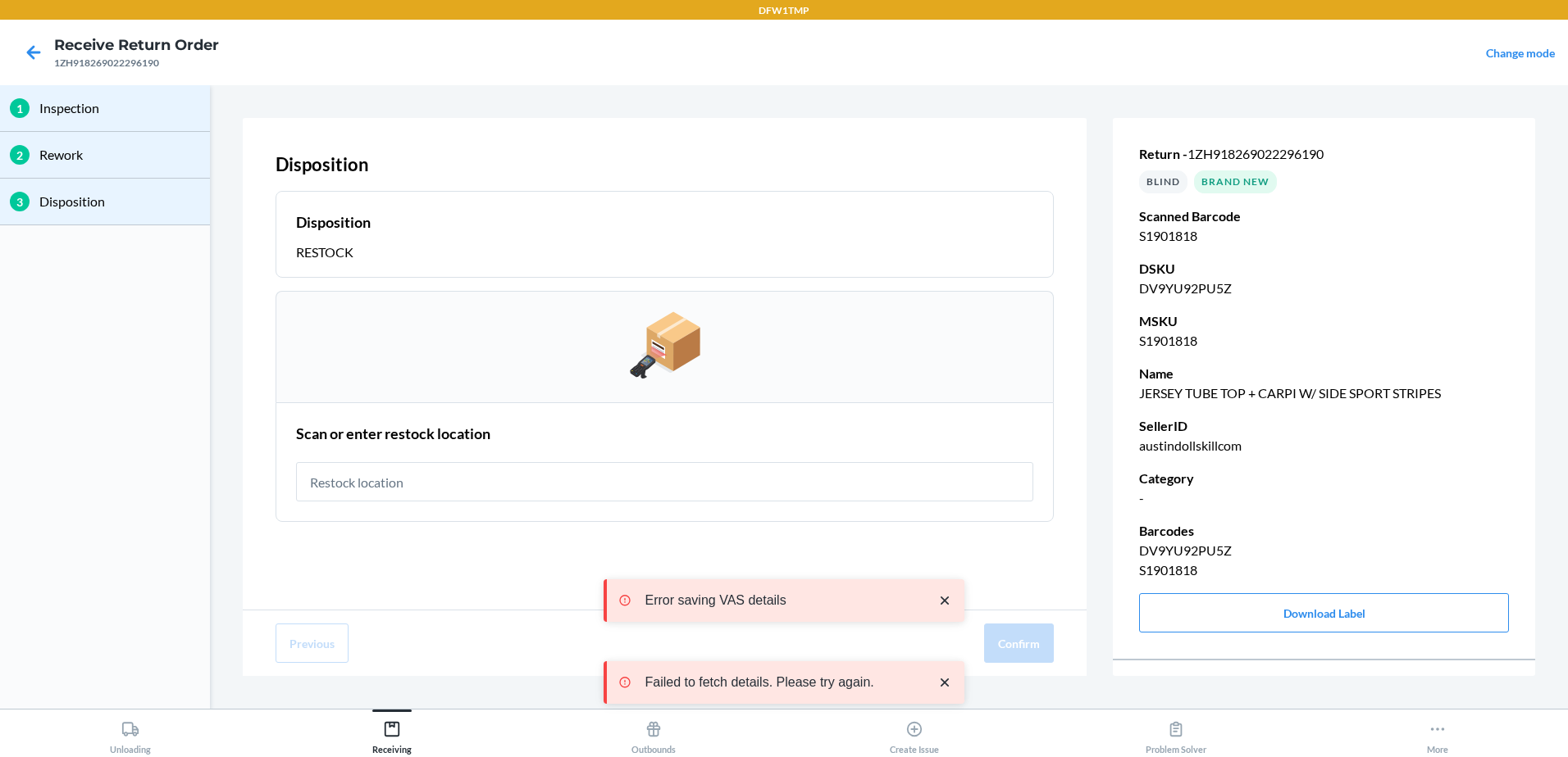
click at [390, 488] on input "text" at bounding box center [665, 482] width 738 height 40
type input "RT-10"
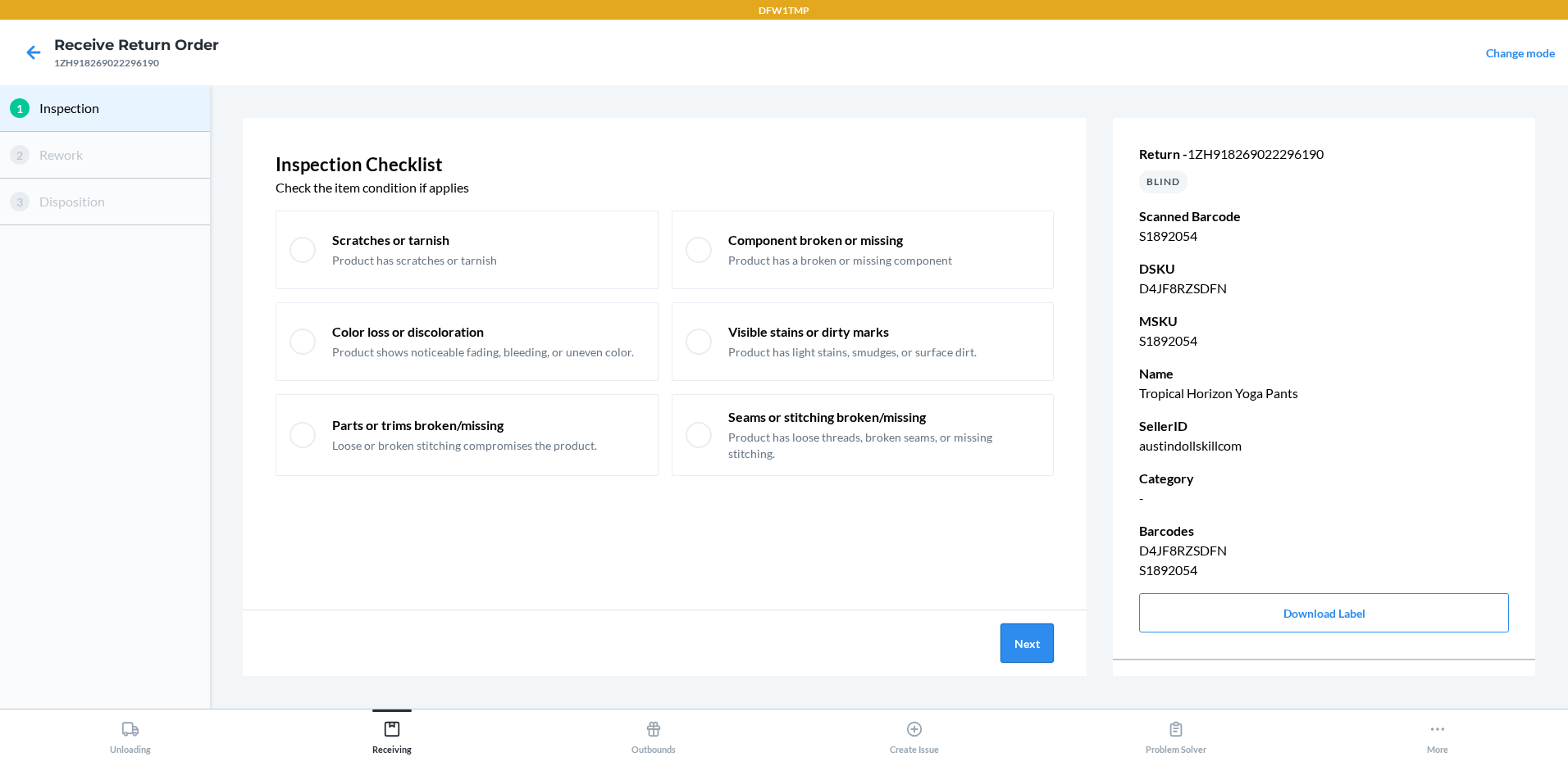
click at [1011, 644] on button "Next" at bounding box center [1027, 644] width 53 height 40
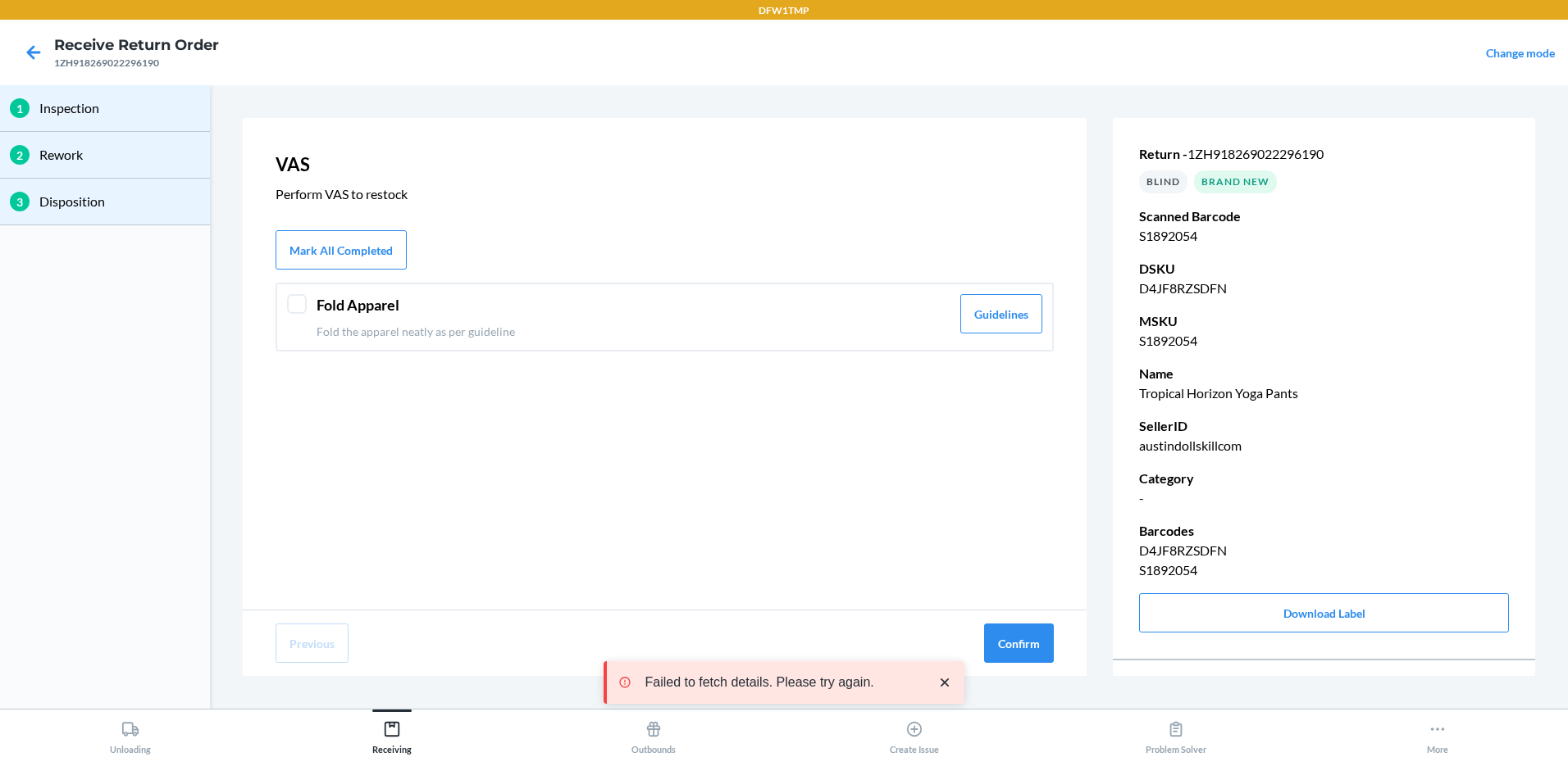
click at [335, 340] on div "Fold Apparel Fold the apparel neatly as per guideline Guidelines" at bounding box center [665, 317] width 778 height 69
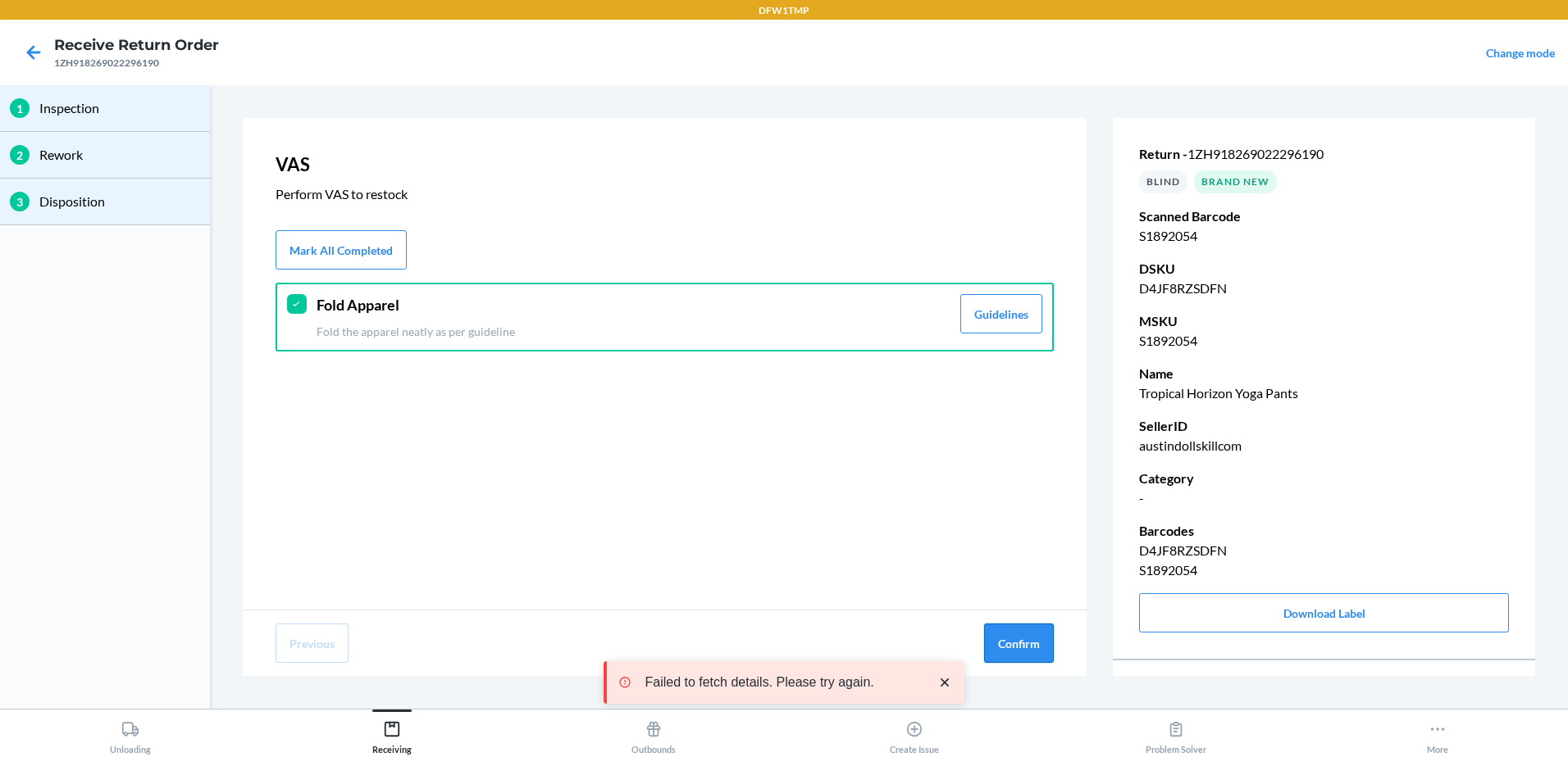
click at [1044, 646] on button "Confirm" at bounding box center [1019, 644] width 70 height 40
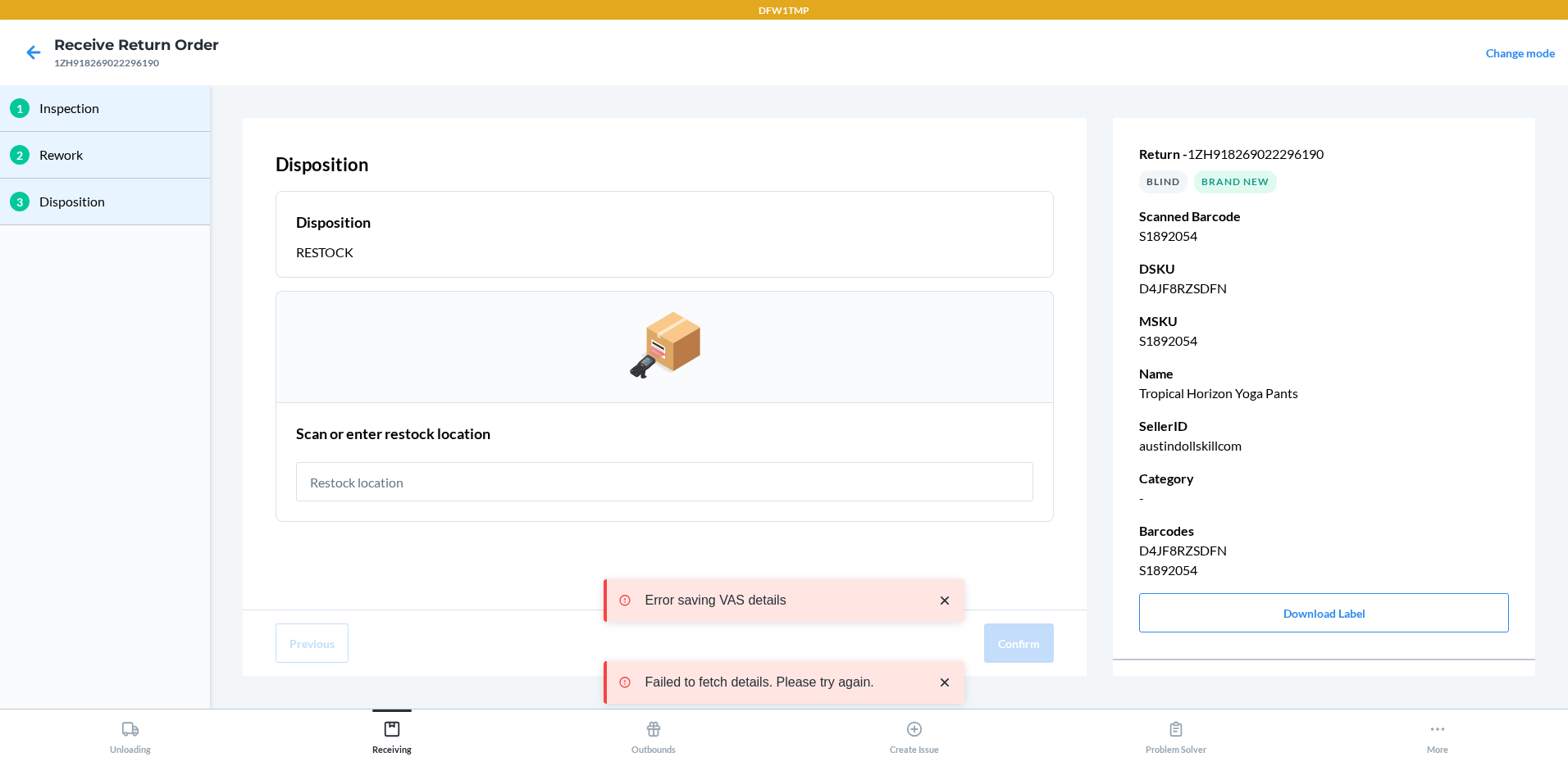
click at [375, 480] on input "text" at bounding box center [665, 482] width 738 height 40
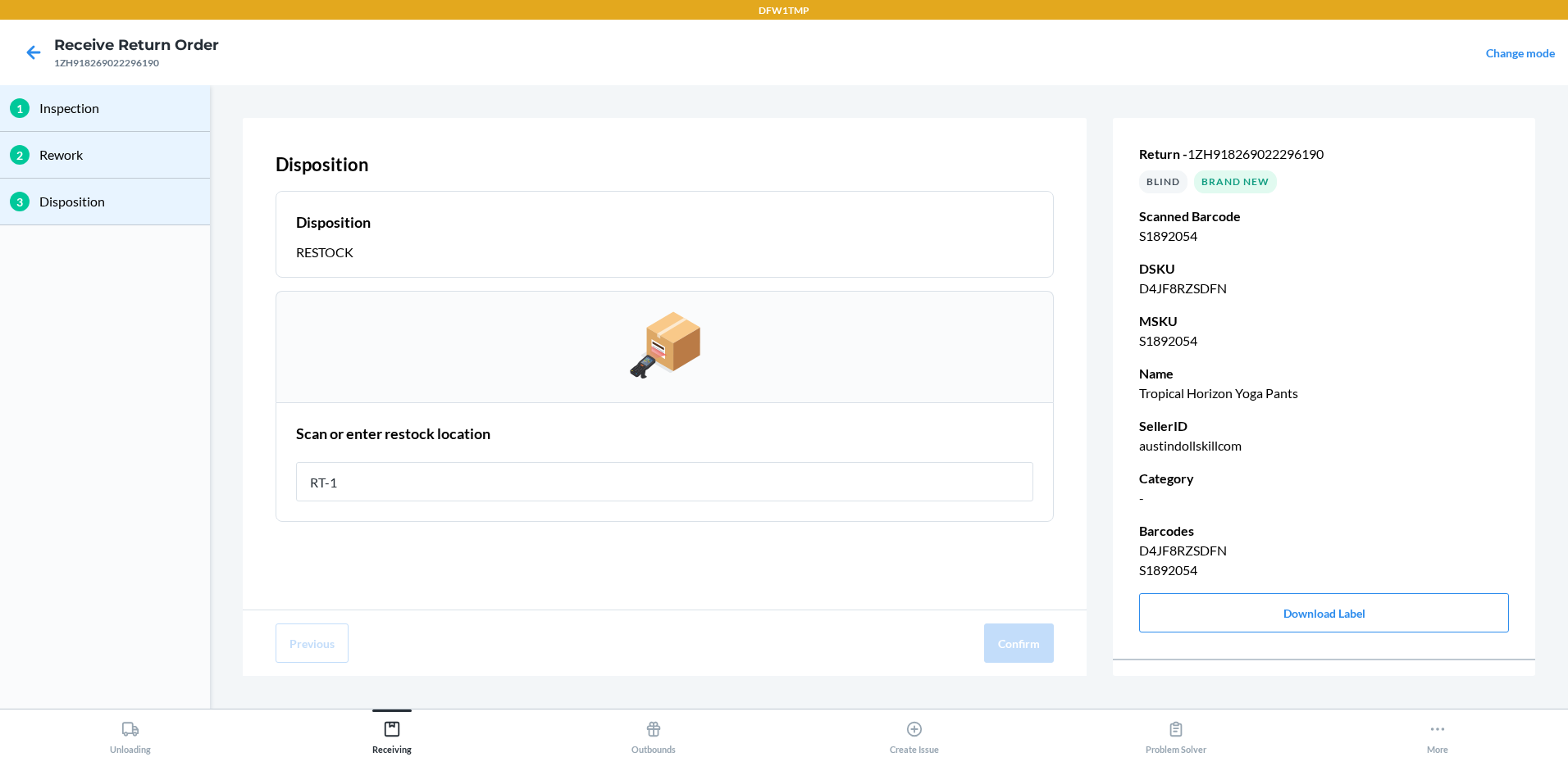
type input "RT-10"
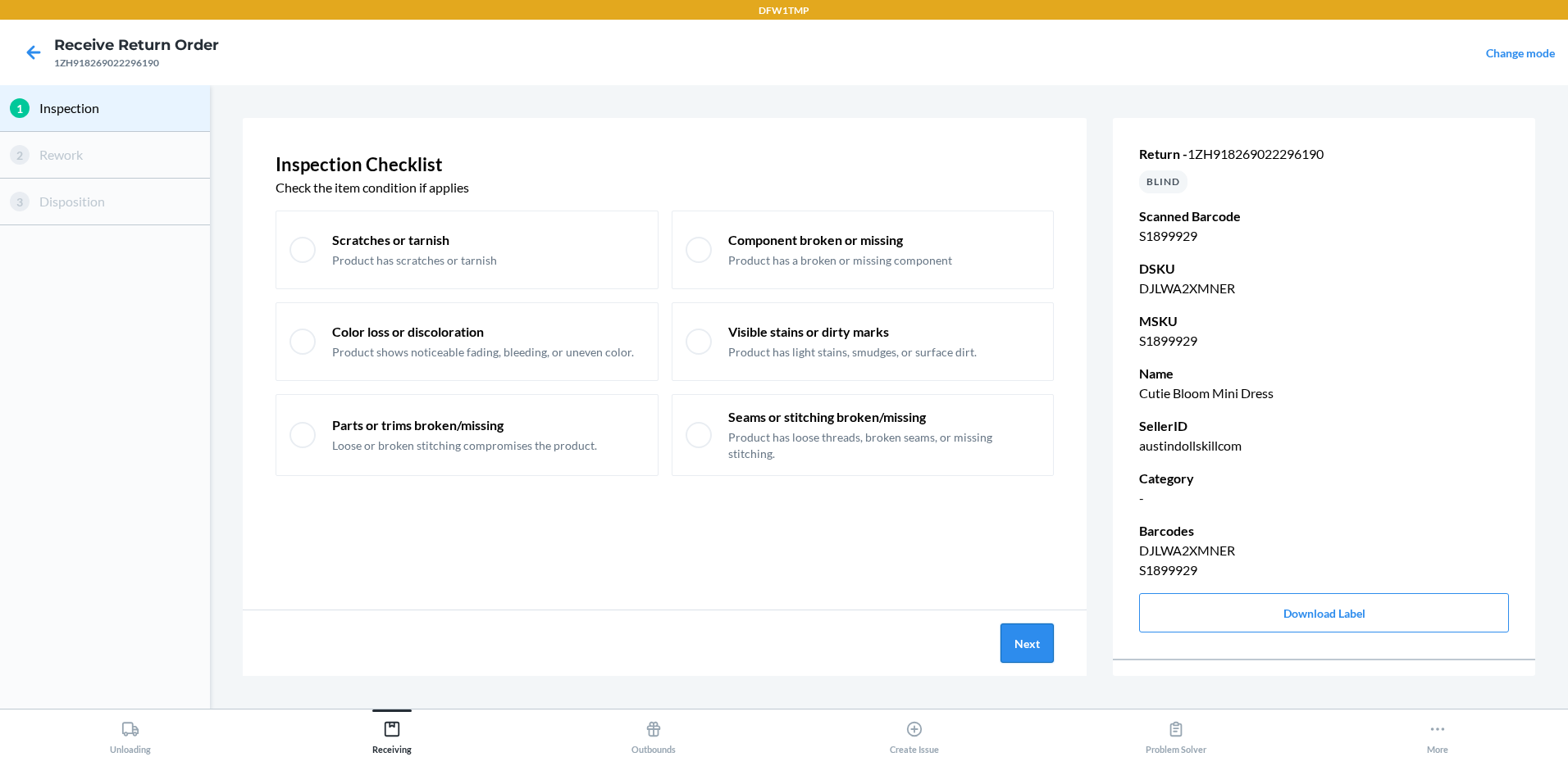
click at [1009, 635] on button "Next" at bounding box center [1027, 644] width 53 height 40
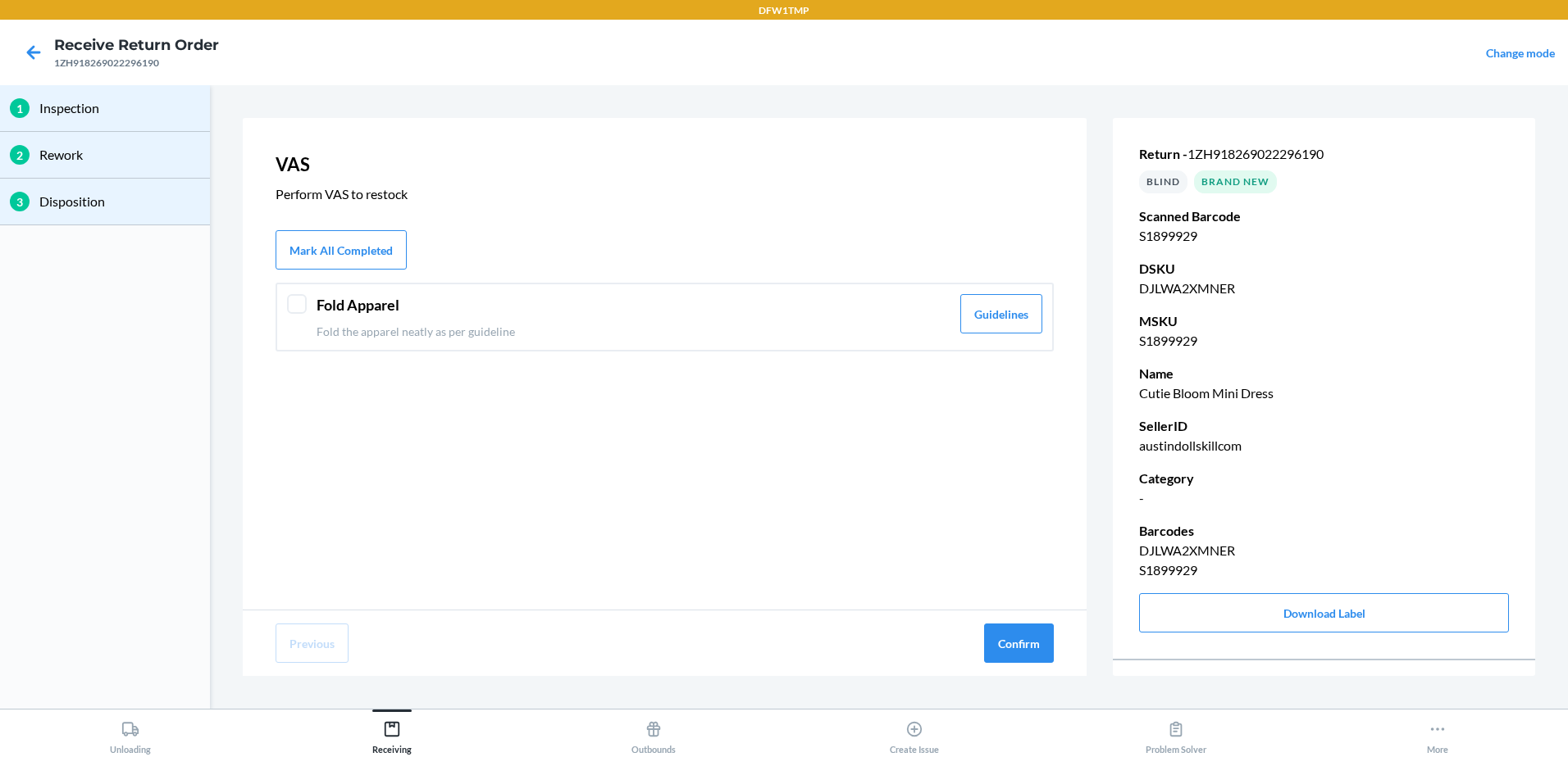
click at [297, 341] on div "Fold Apparel Fold the apparel neatly as per guideline Guidelines" at bounding box center [665, 317] width 778 height 69
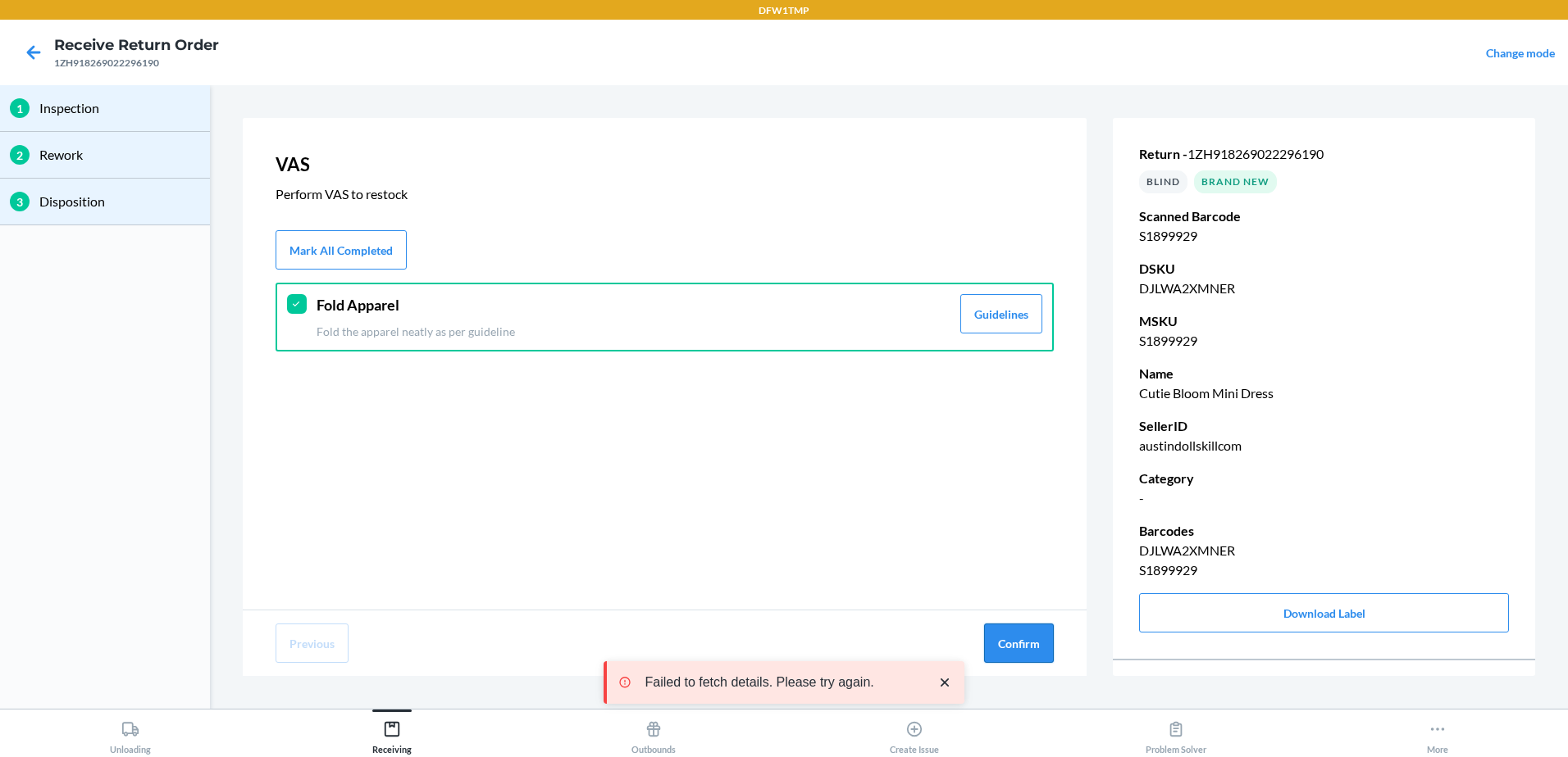
click at [1005, 634] on button "Confirm" at bounding box center [1019, 644] width 70 height 40
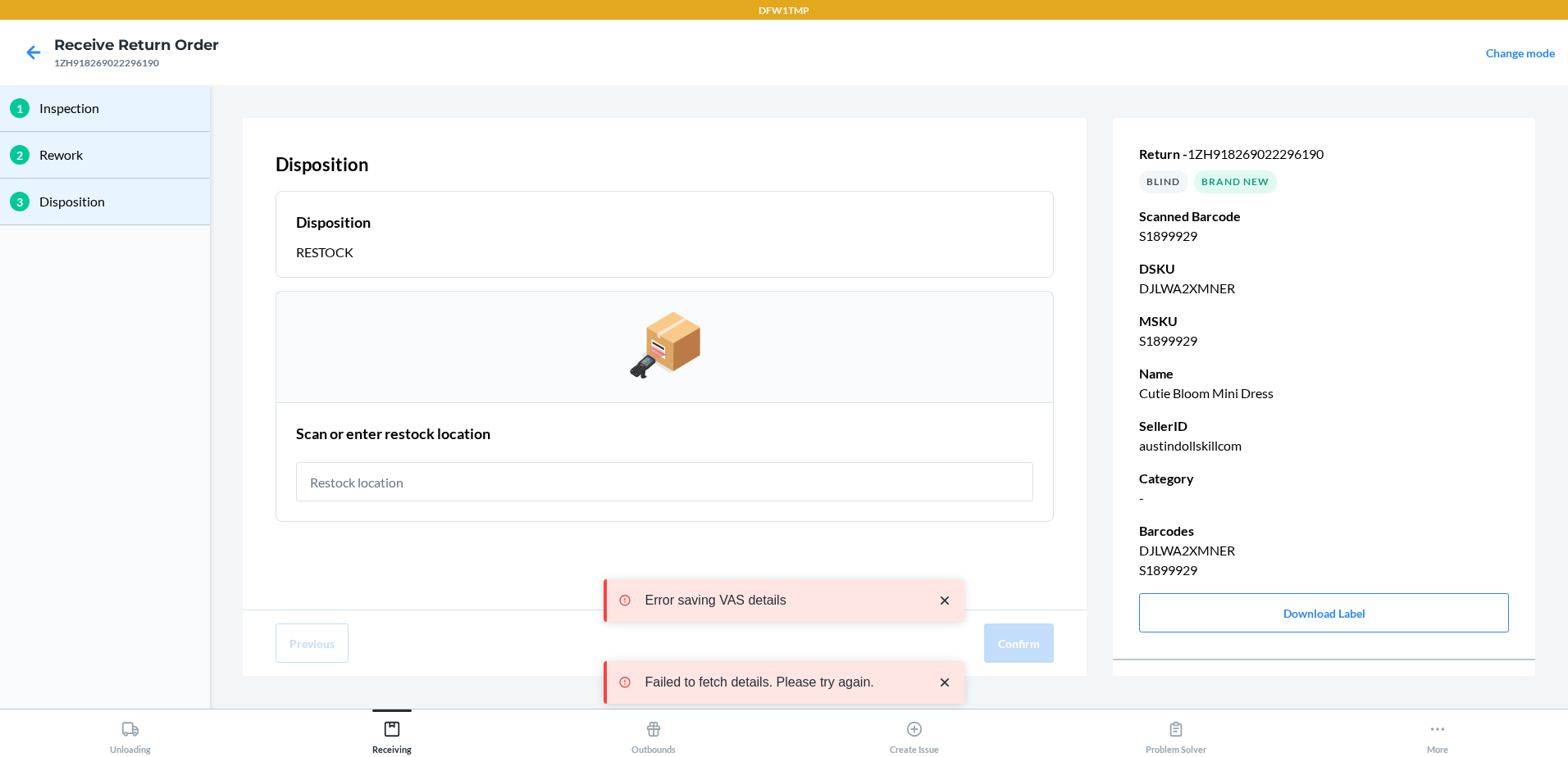
click at [407, 475] on input "text" at bounding box center [665, 482] width 738 height 40
type input "RT-10"
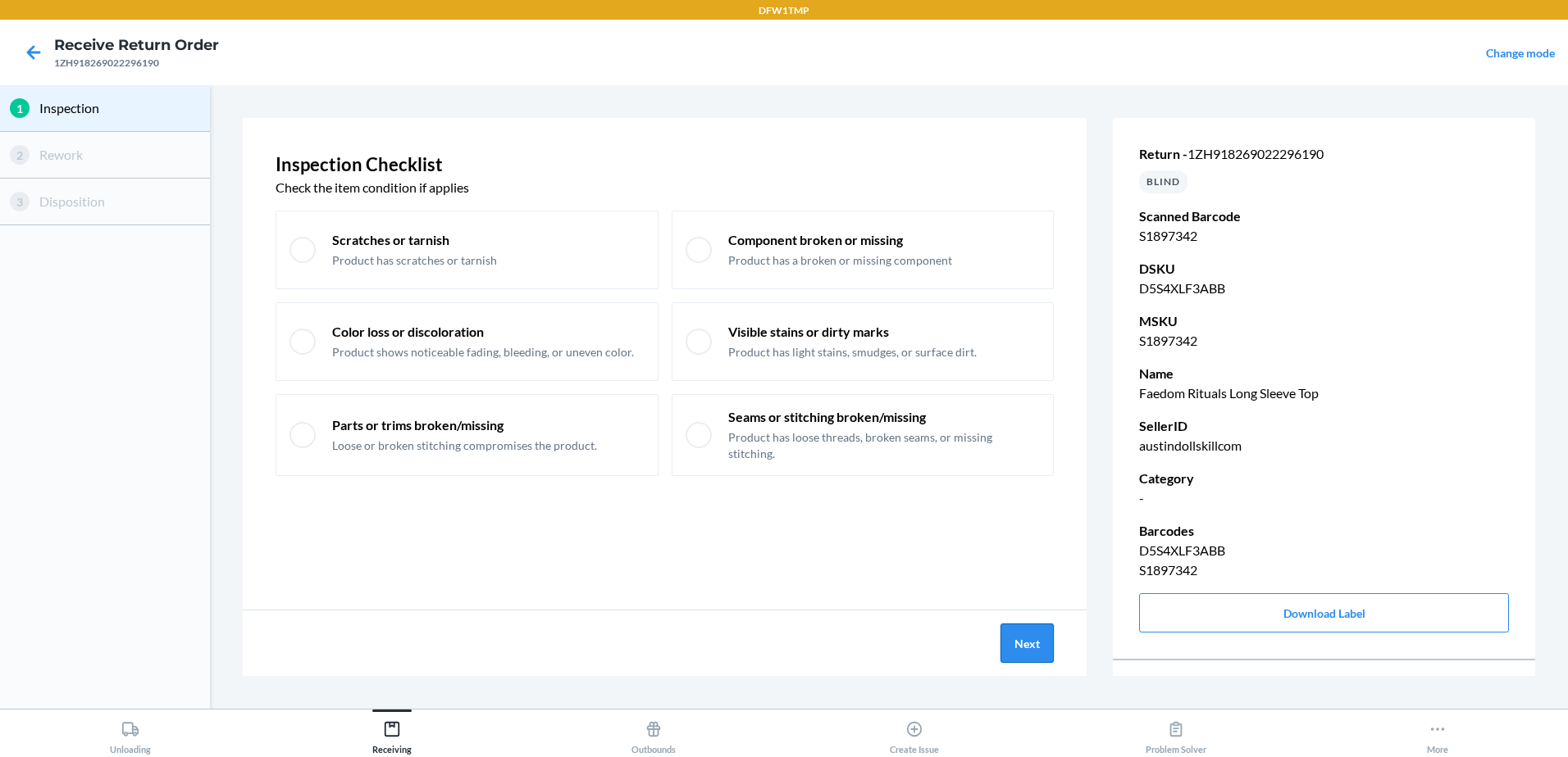
click at [1040, 657] on button "Next" at bounding box center [1027, 644] width 53 height 40
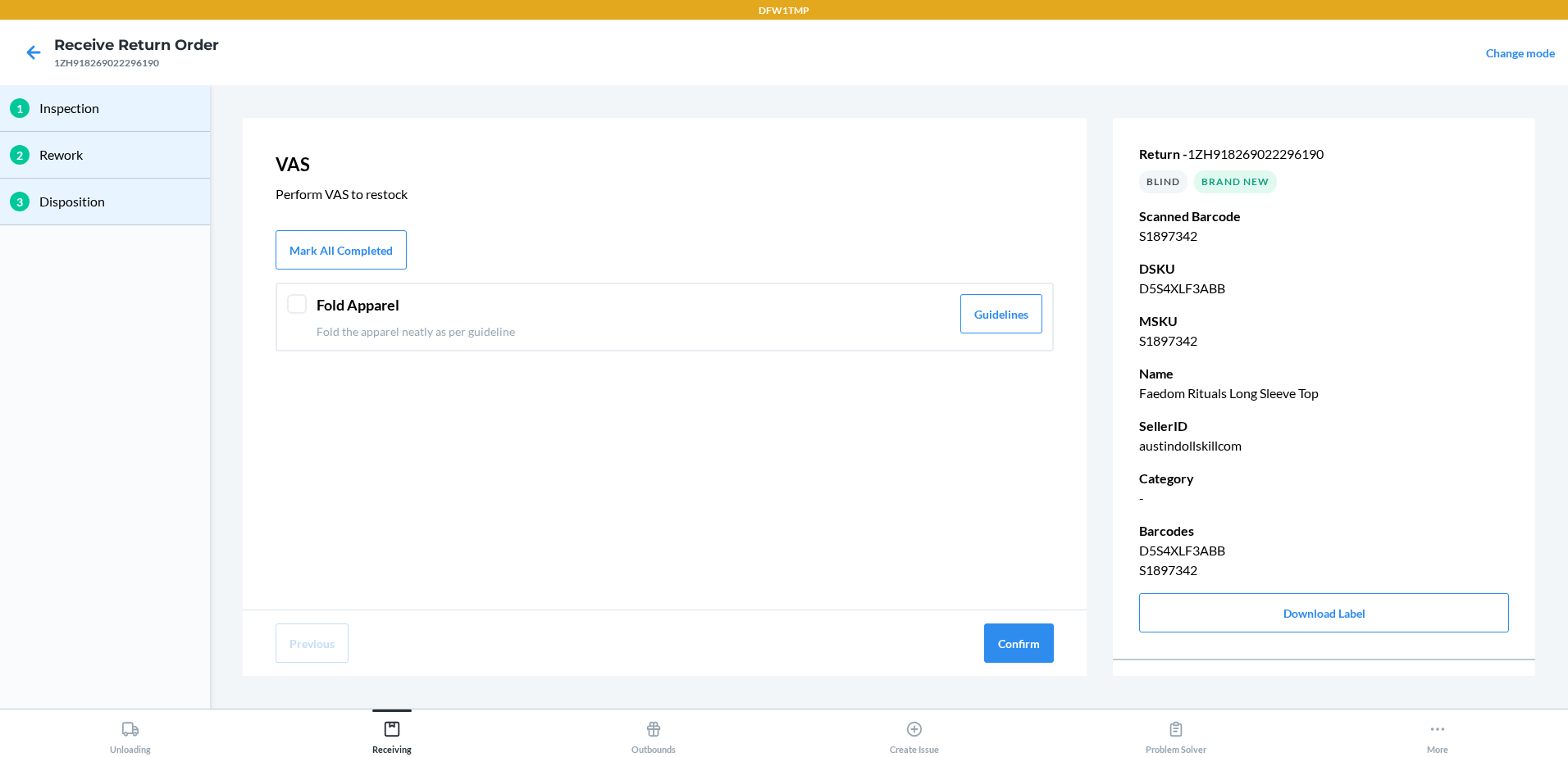
drag, startPoint x: 274, startPoint y: 307, endPoint x: 343, endPoint y: 355, distance: 84.1
click at [285, 312] on div "VAS Perform VAS to restock Mark All Completed Fold Apparel Fold the apparel nea…" at bounding box center [664, 364] width 844 height 492
click at [323, 314] on header "Fold Apparel" at bounding box center [633, 305] width 634 height 22
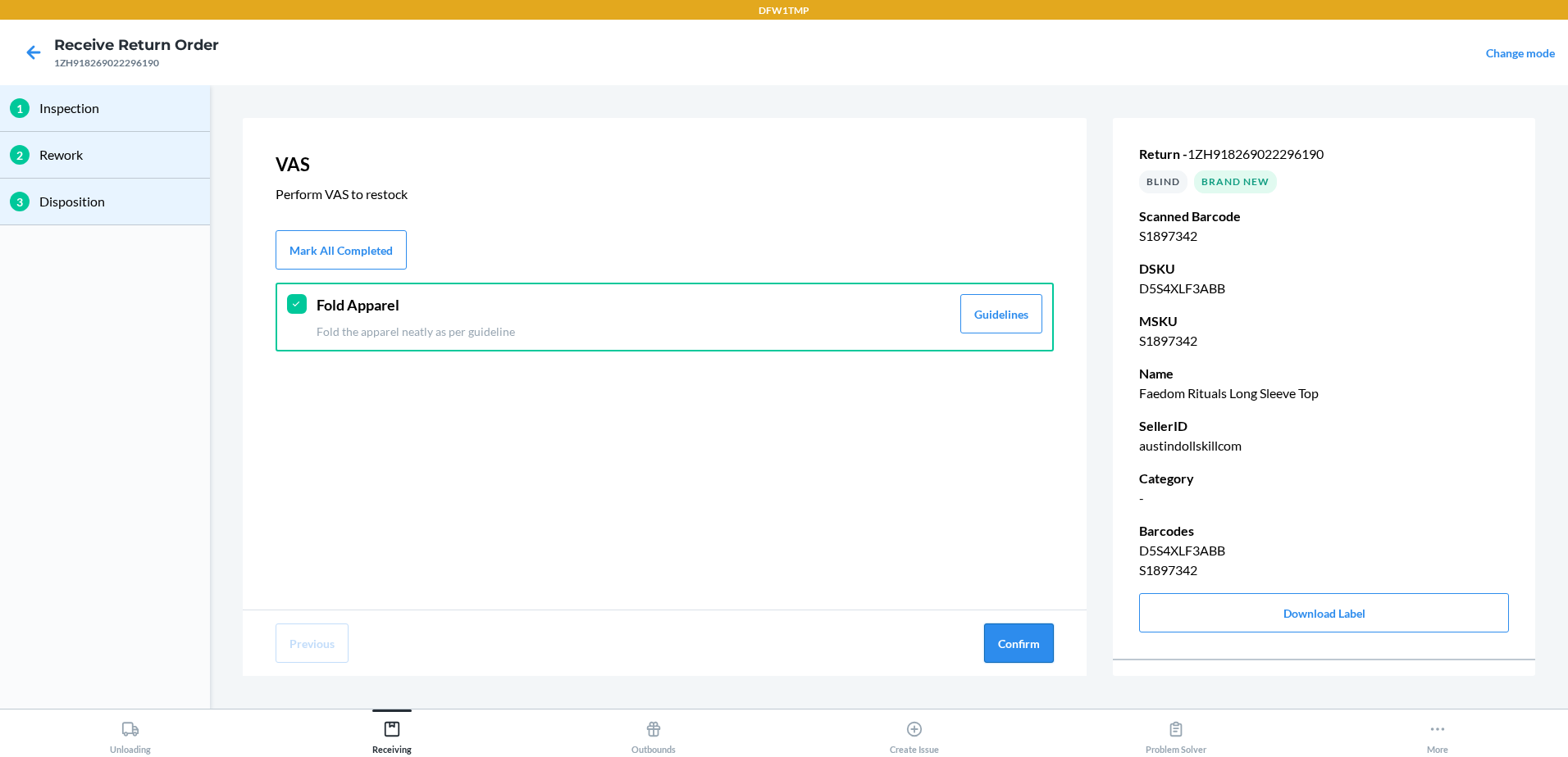
click at [1032, 649] on button "Confirm" at bounding box center [1019, 644] width 70 height 40
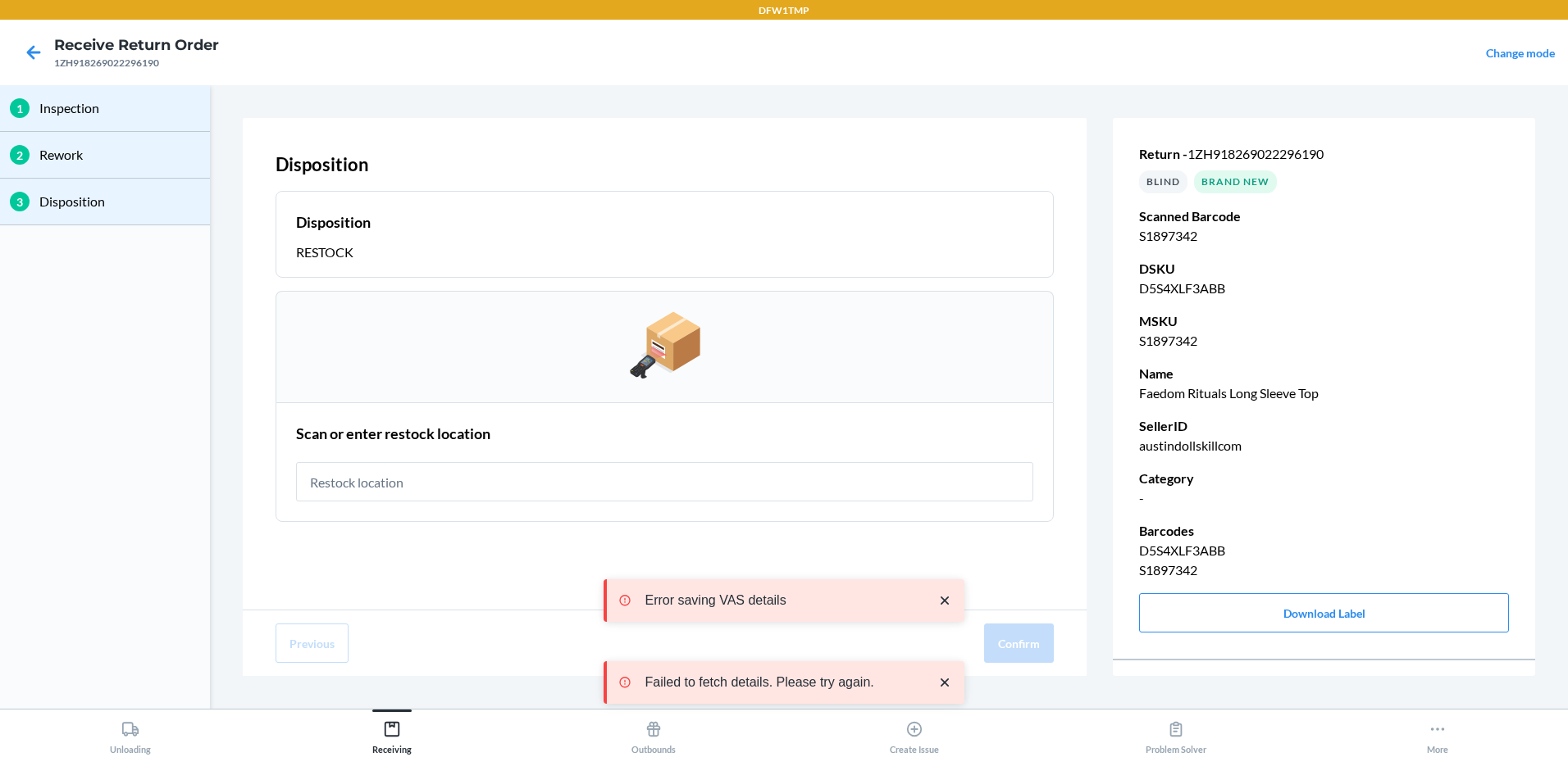
click at [372, 493] on input "text" at bounding box center [665, 482] width 738 height 40
type input "RT-10"
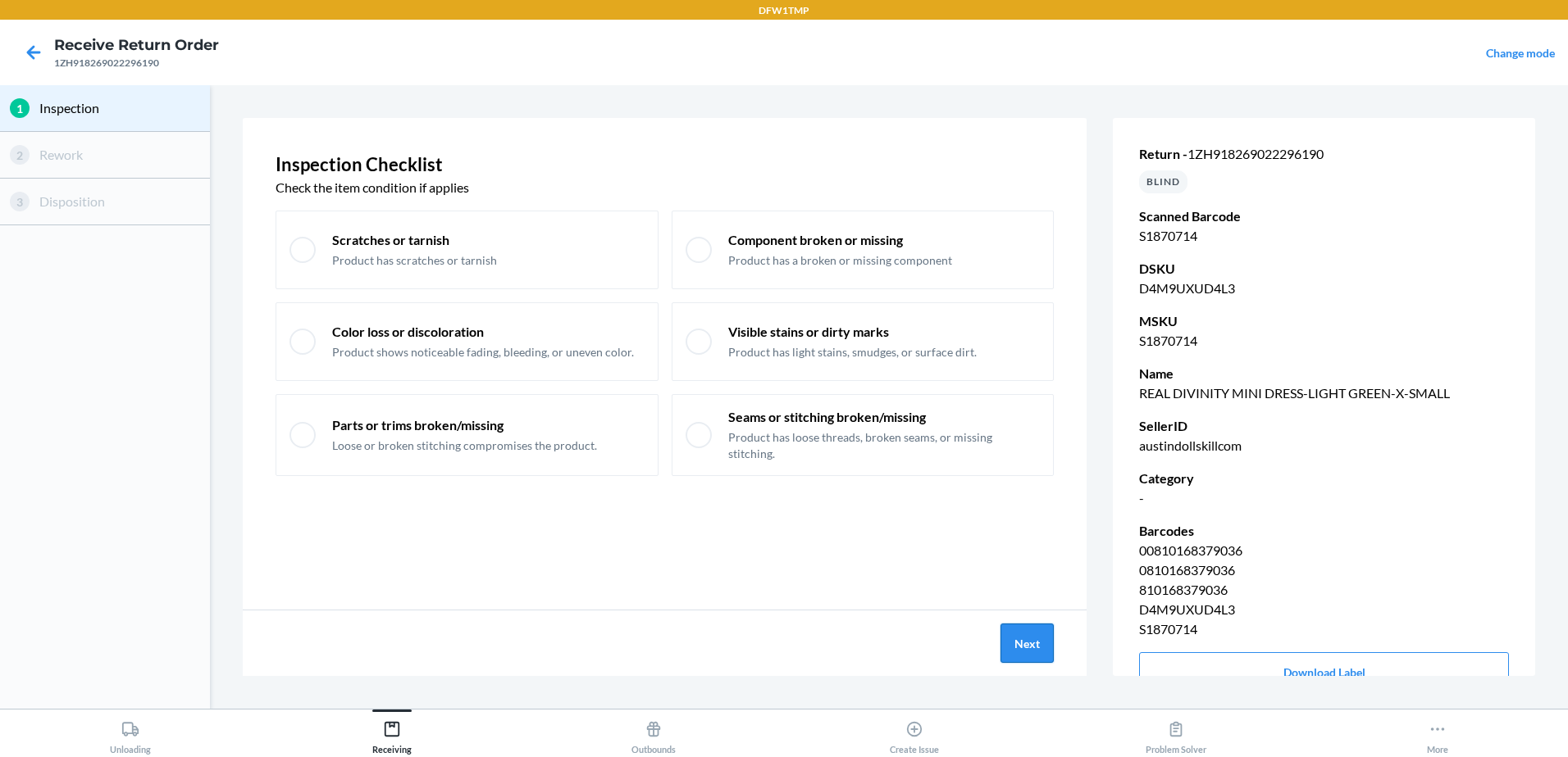
click at [1045, 655] on button "Next" at bounding box center [1027, 644] width 53 height 40
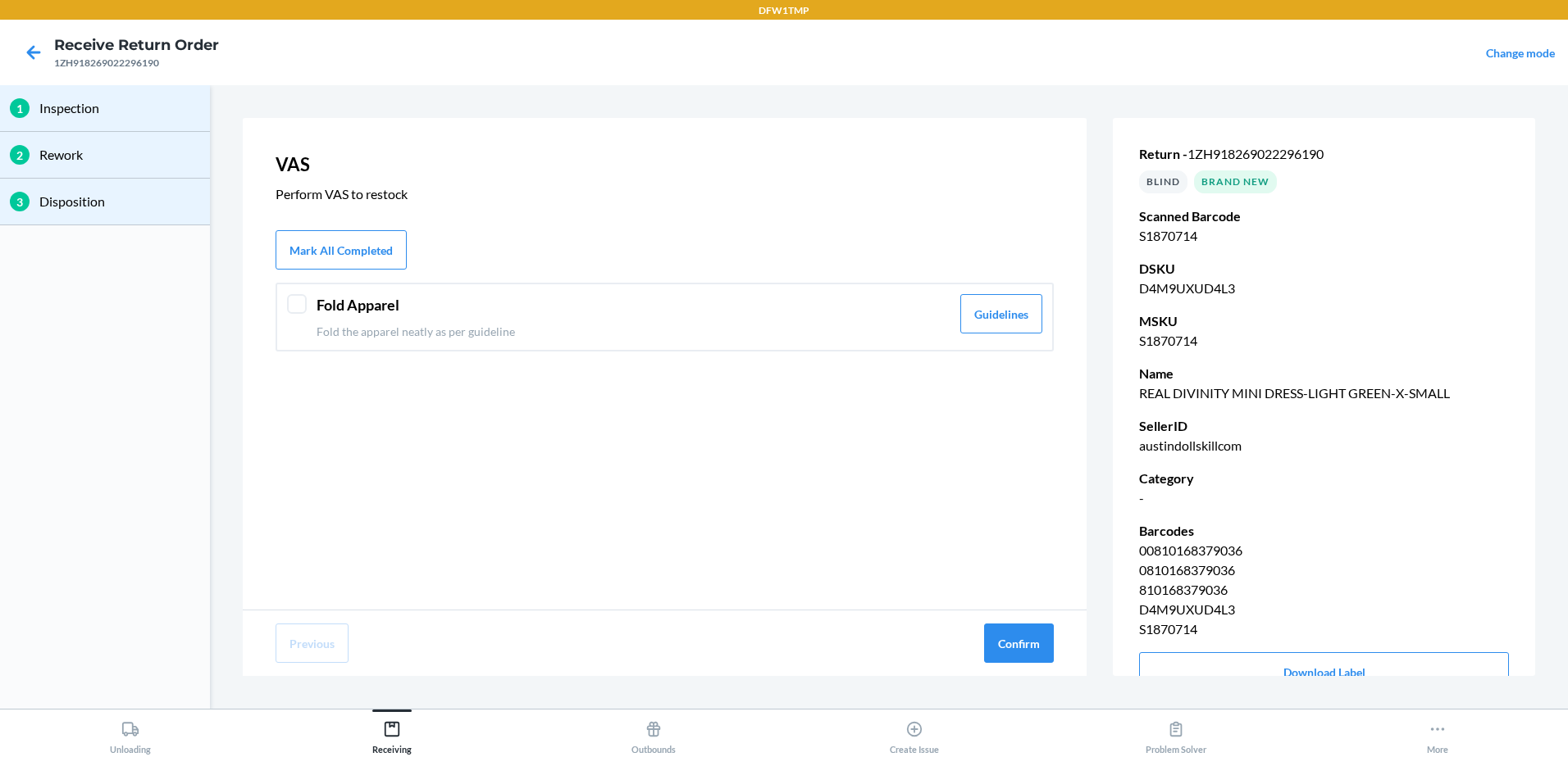
click at [372, 334] on p "Fold the apparel neatly as per guideline" at bounding box center [633, 331] width 634 height 17
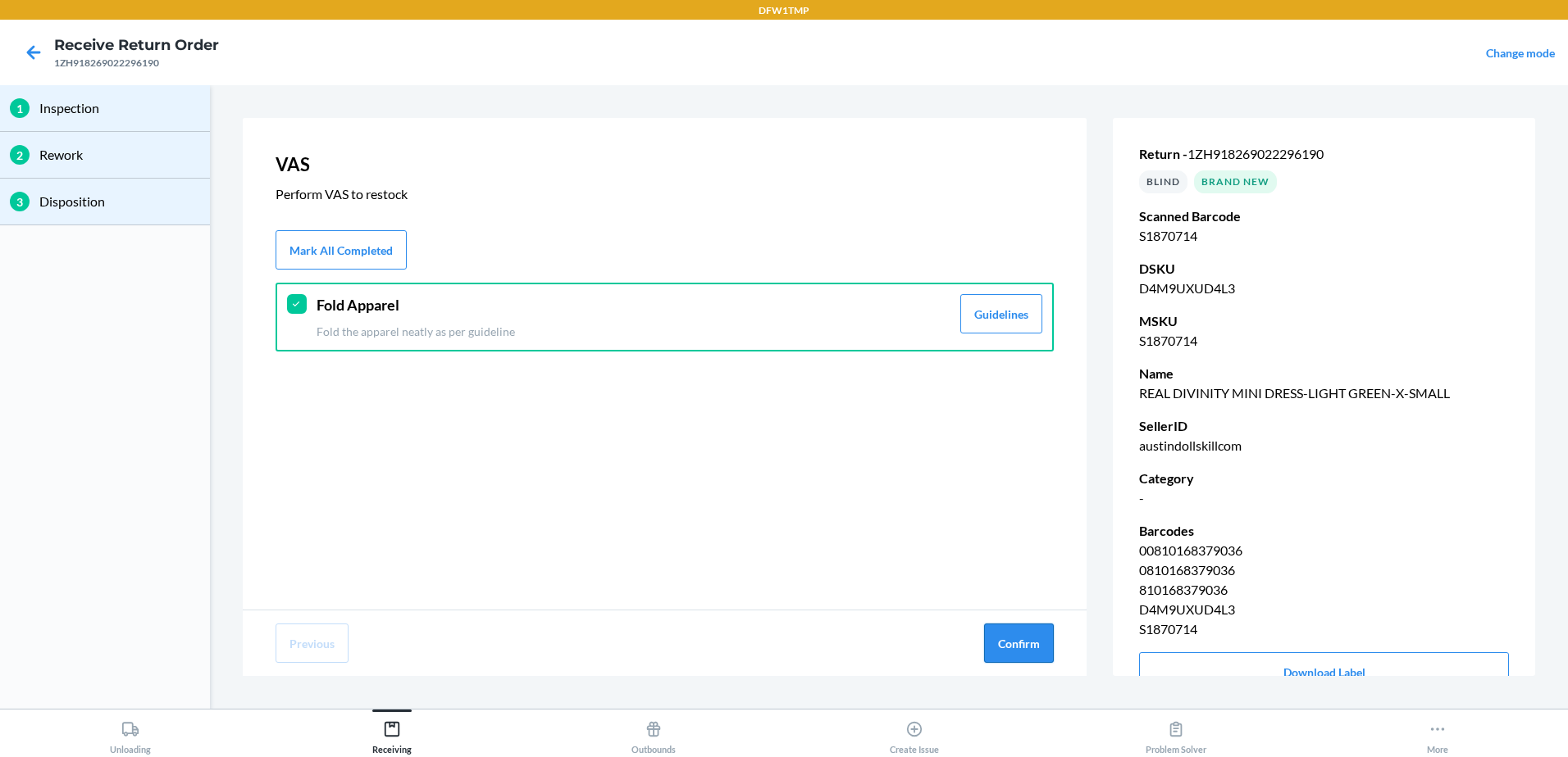
click at [1030, 644] on button "Confirm" at bounding box center [1019, 644] width 70 height 40
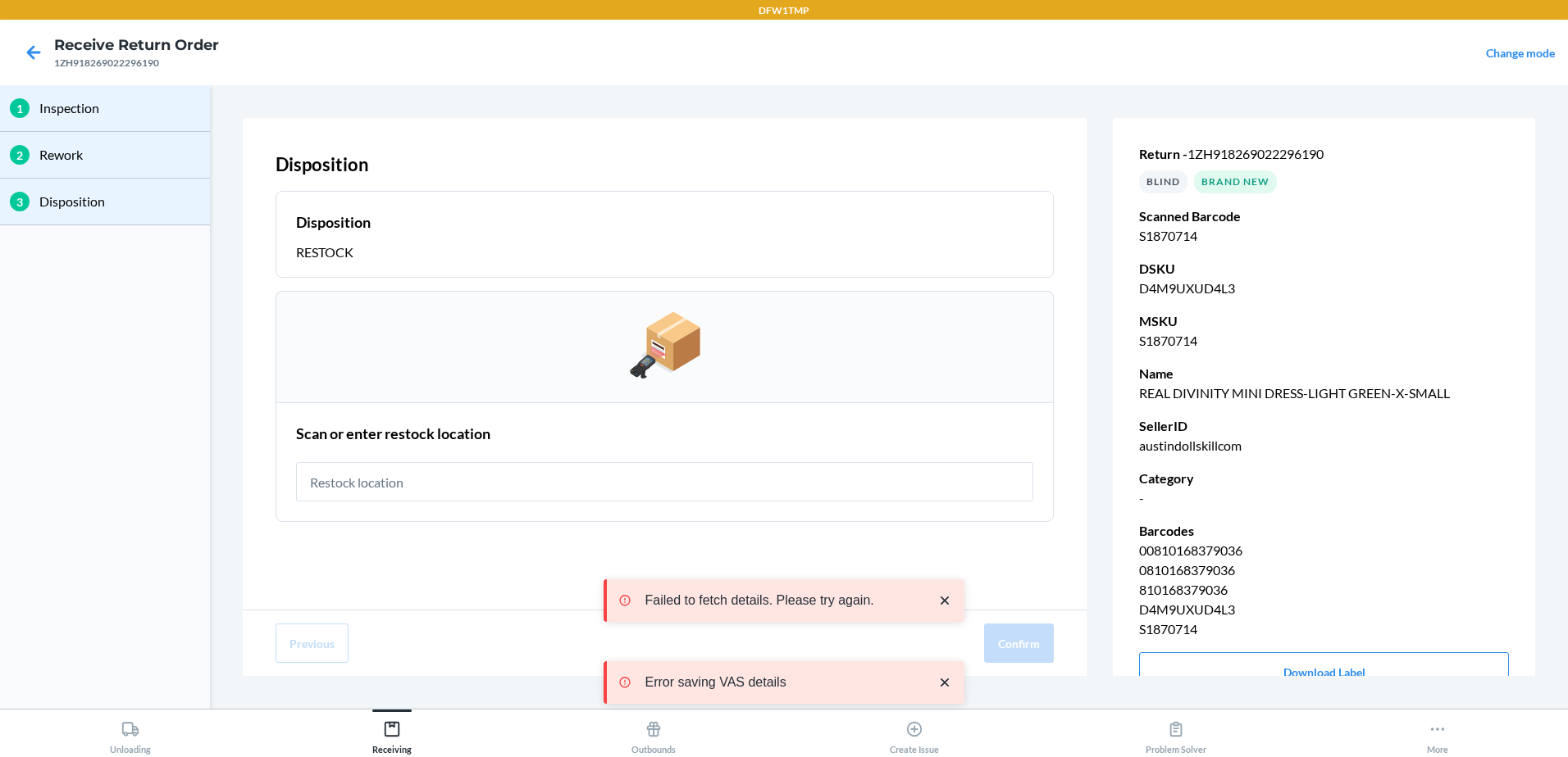
drag, startPoint x: 387, startPoint y: 460, endPoint x: 409, endPoint y: 479, distance: 29.1
click at [394, 470] on div "Scan or enter restock location" at bounding box center [665, 462] width 738 height 89
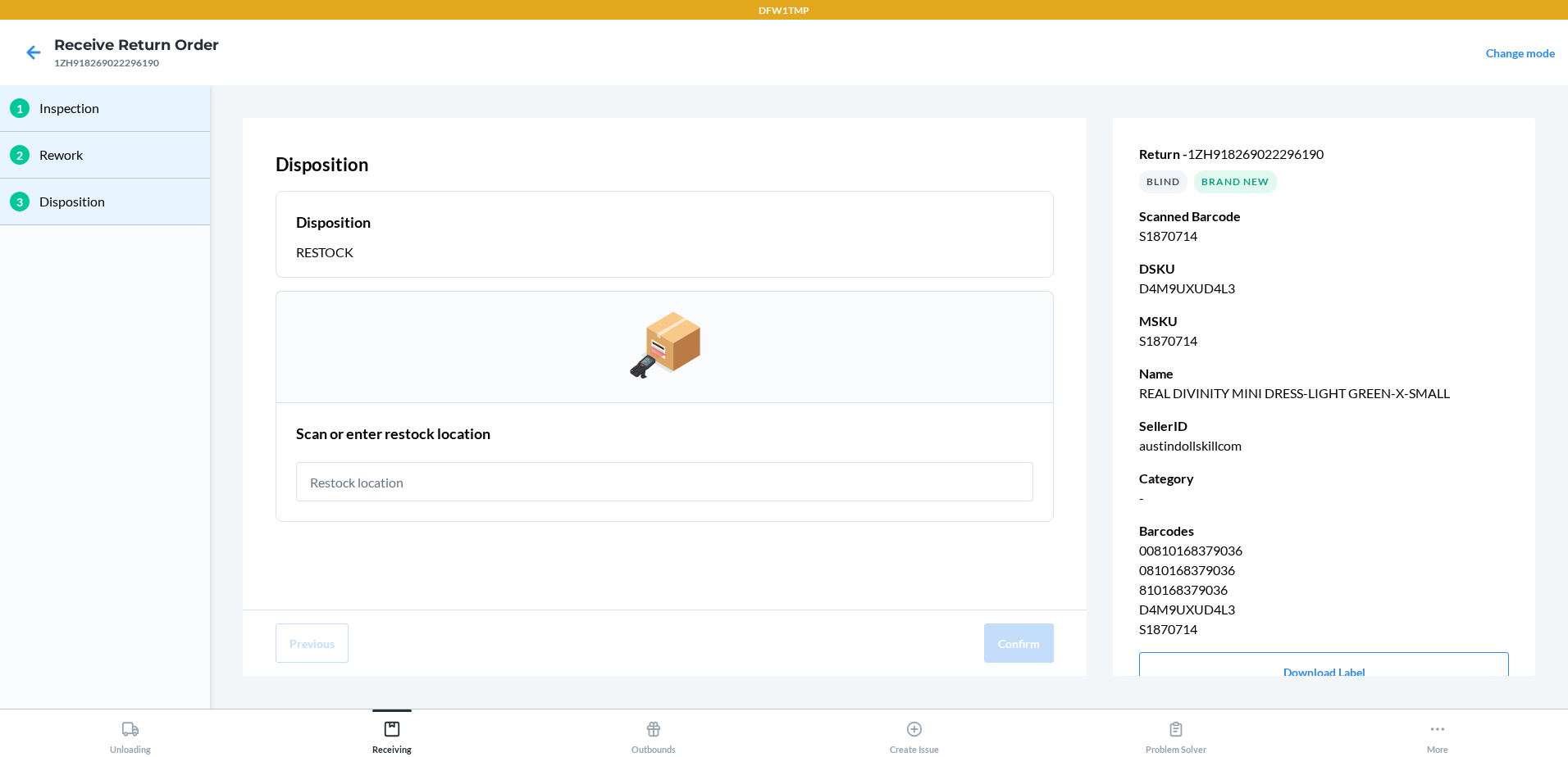
type input "RT-10"
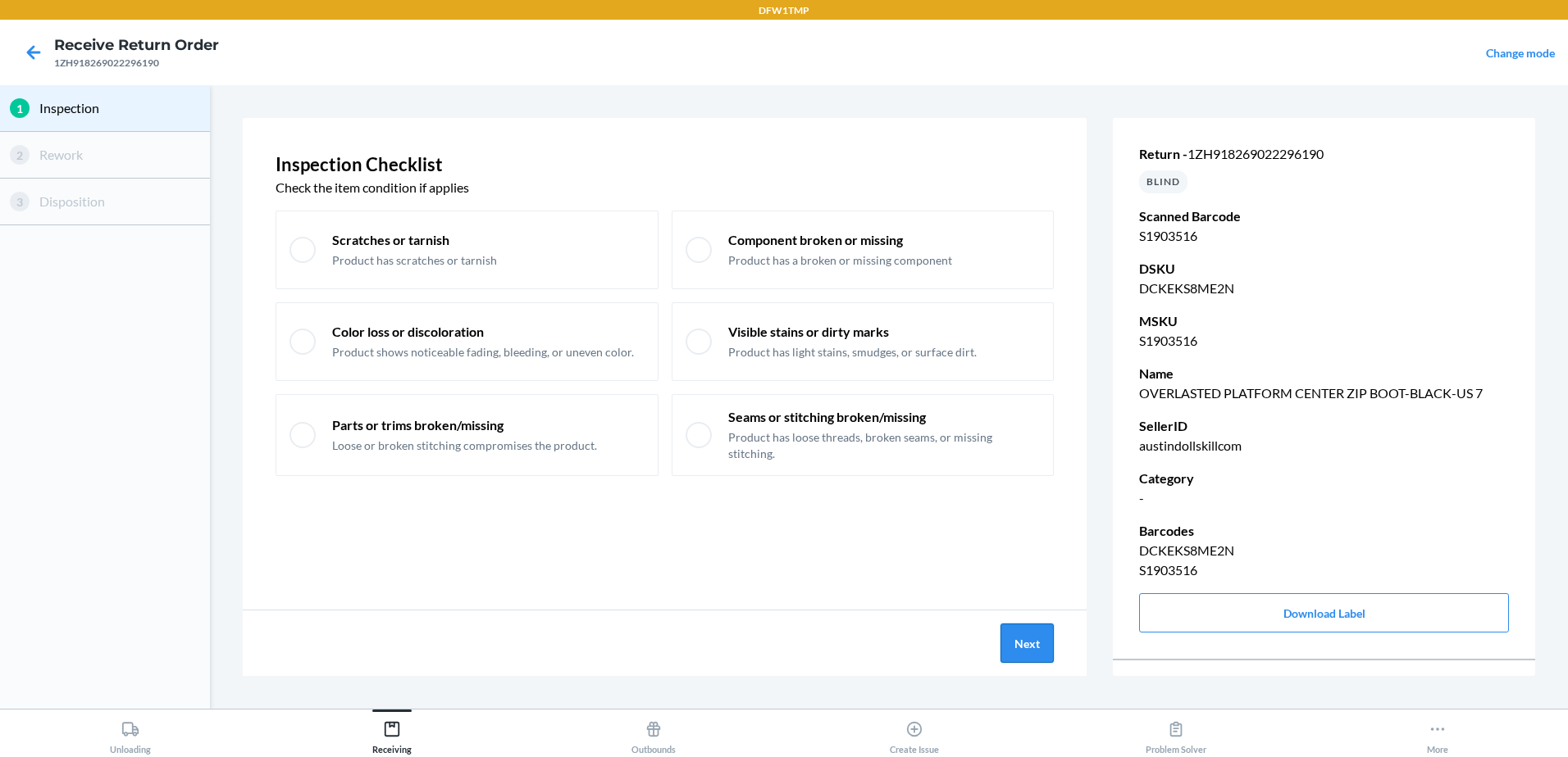
click at [1016, 638] on button "Next" at bounding box center [1027, 644] width 53 height 40
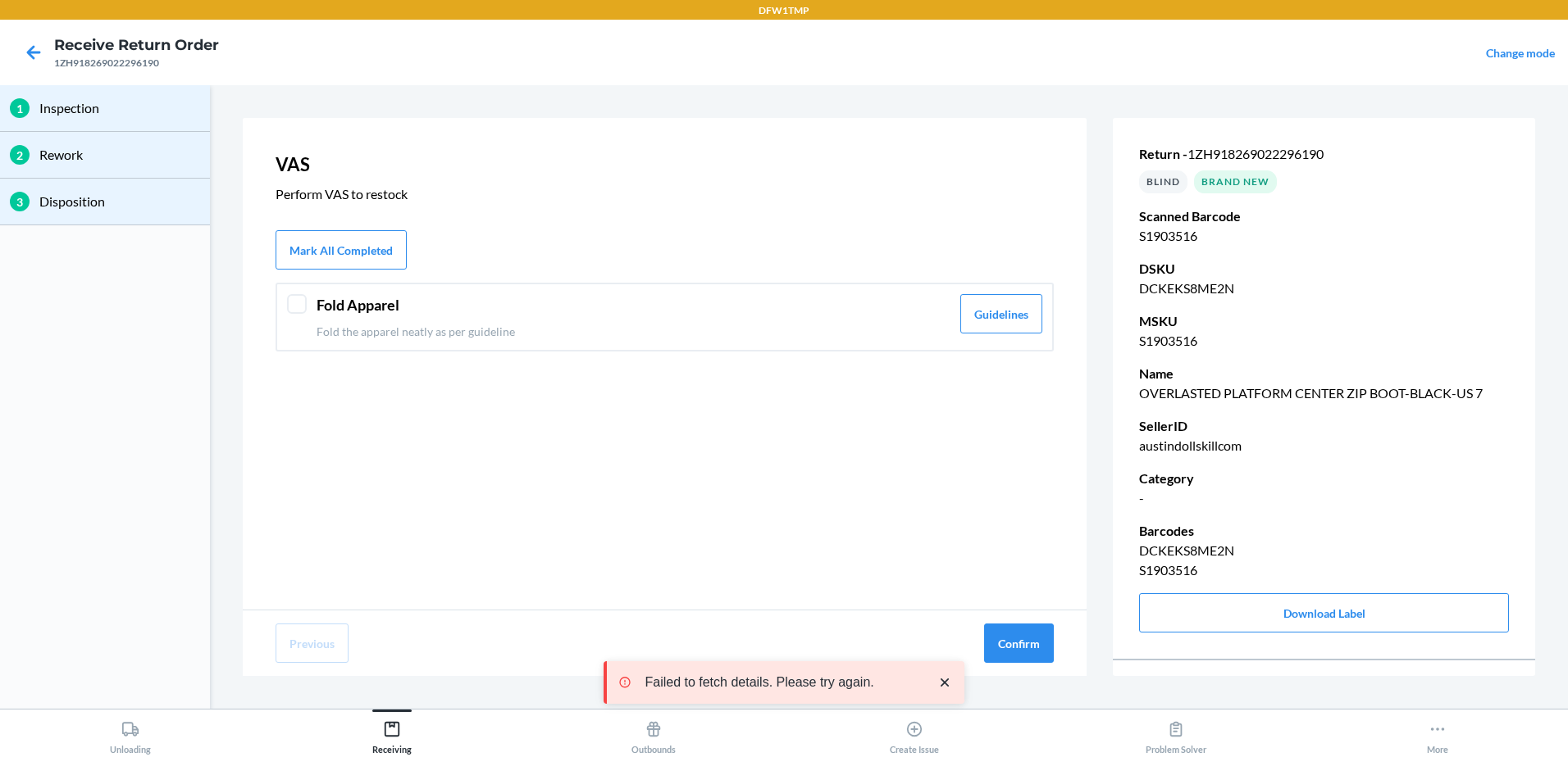
click at [378, 335] on p "Fold the apparel neatly as per guideline" at bounding box center [633, 331] width 634 height 17
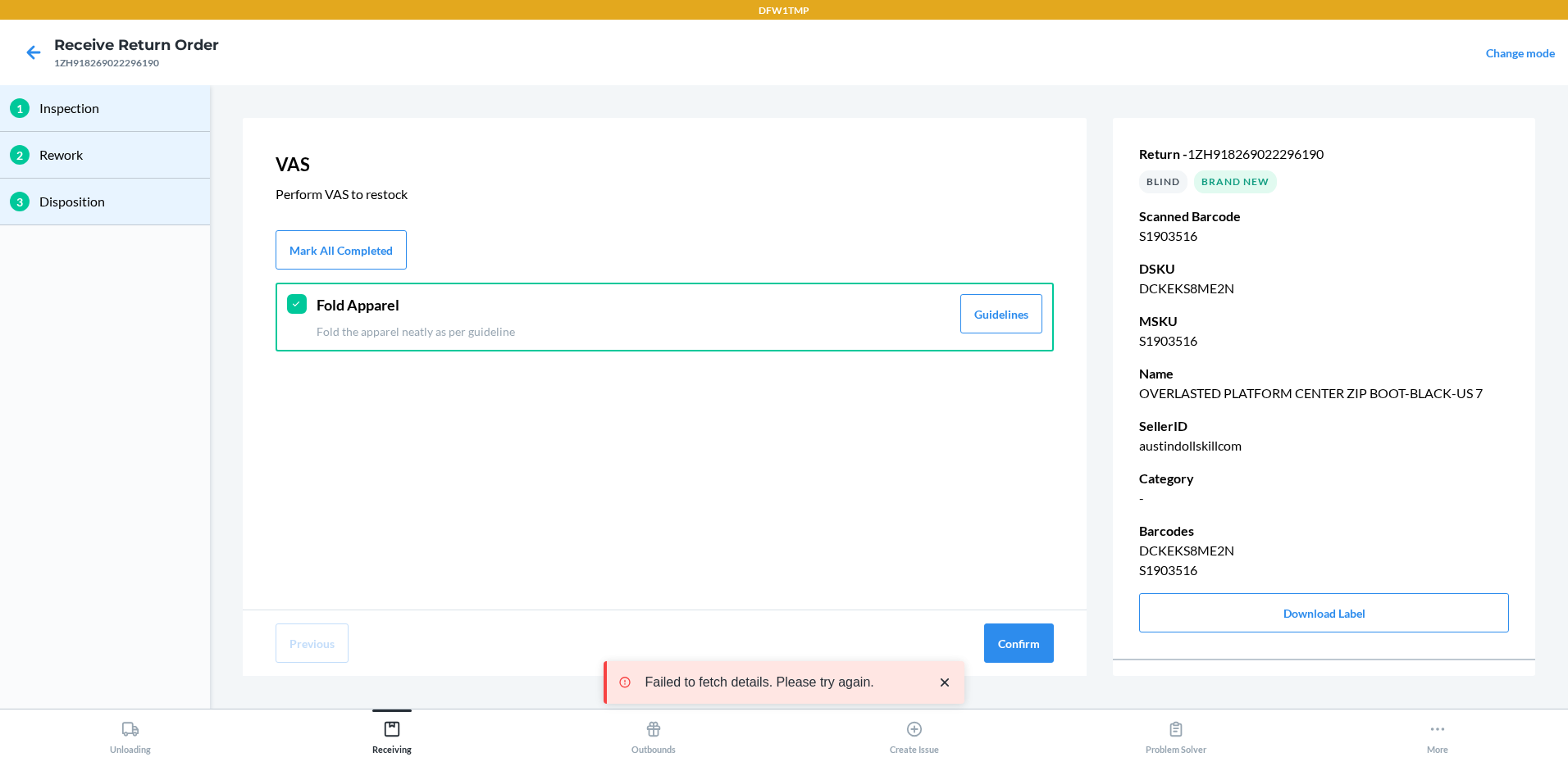
click at [1060, 649] on div "Previous Confirm" at bounding box center [664, 643] width 844 height 66
click at [1005, 660] on button "Confirm" at bounding box center [1019, 644] width 70 height 40
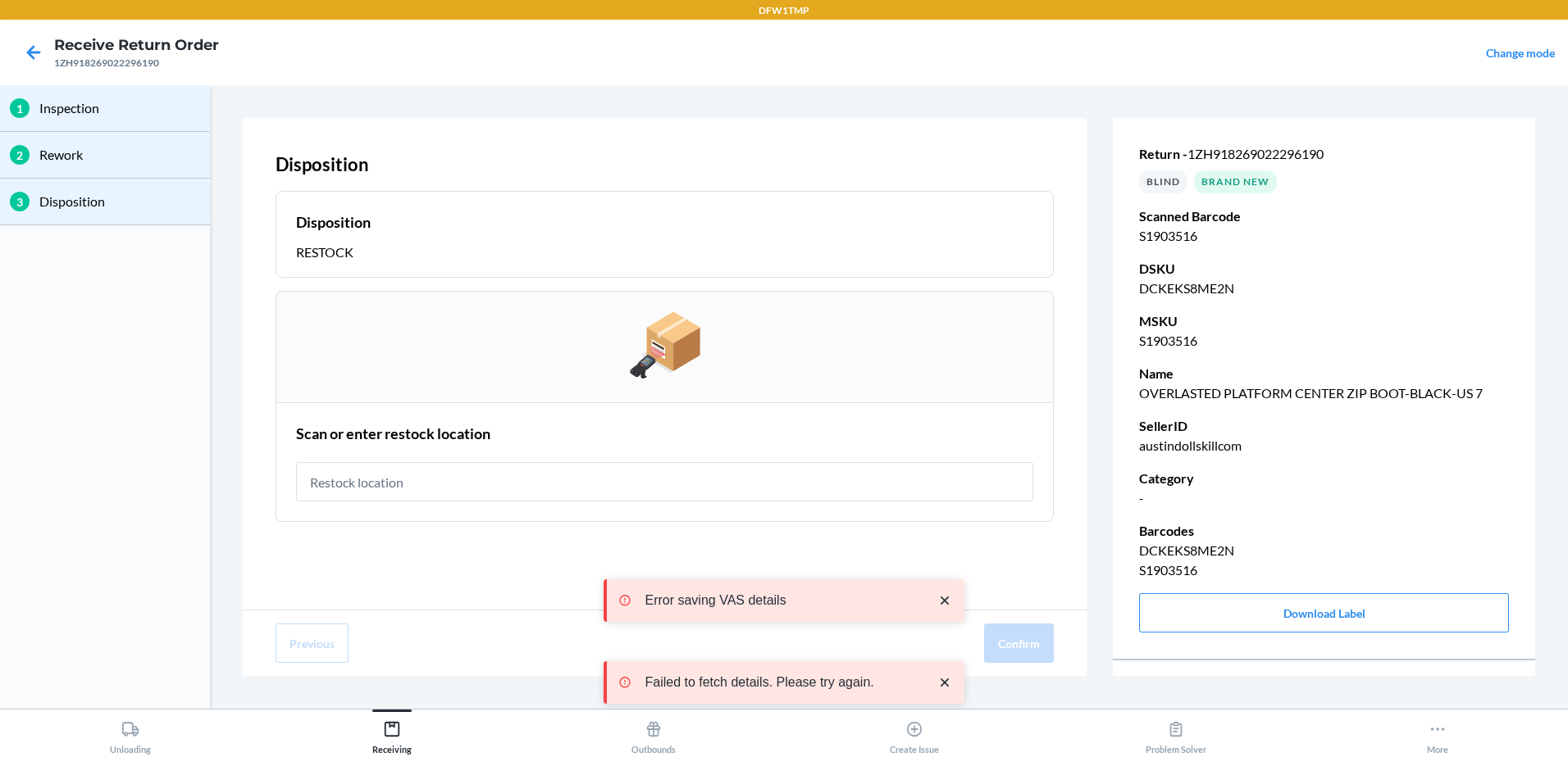
click at [484, 502] on div "Scan or enter restock location" at bounding box center [665, 462] width 738 height 89
type input "RT-10"
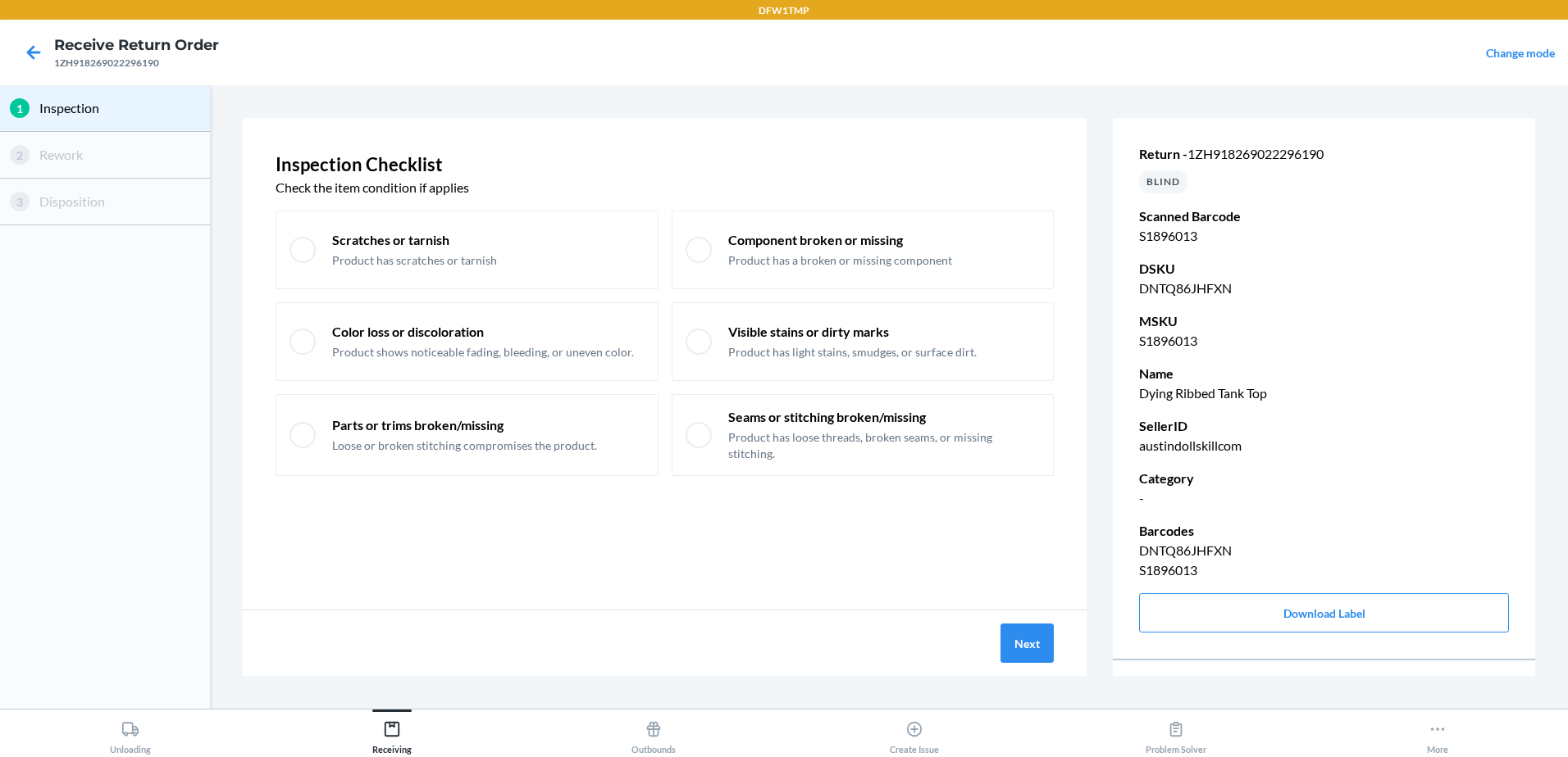
click at [1044, 672] on div "Next" at bounding box center [664, 643] width 844 height 66
click at [1057, 652] on div "Next" at bounding box center [664, 643] width 844 height 66
click at [1039, 638] on button "Next" at bounding box center [1027, 644] width 53 height 40
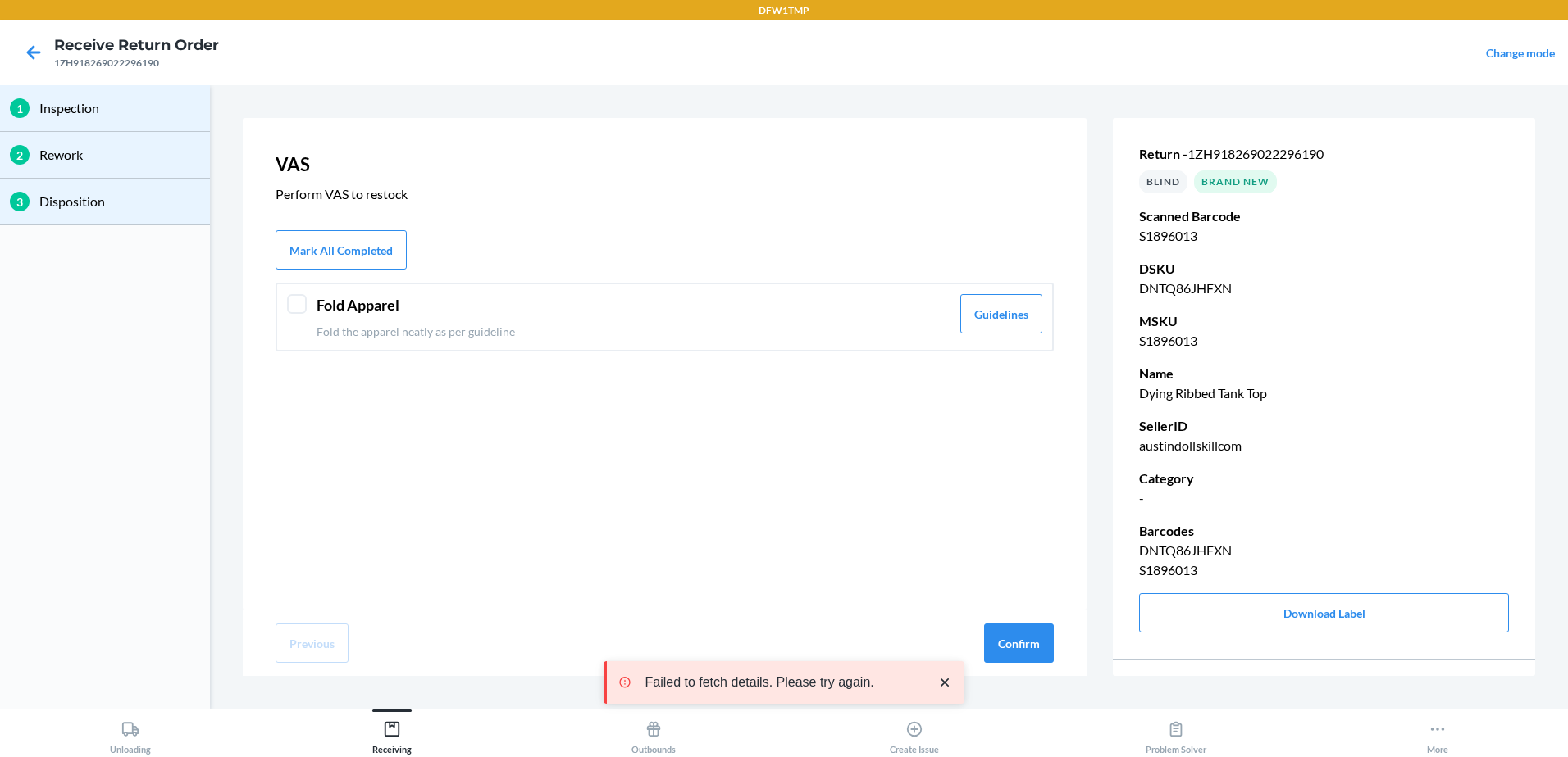
click at [324, 308] on header "Fold Apparel" at bounding box center [633, 305] width 634 height 22
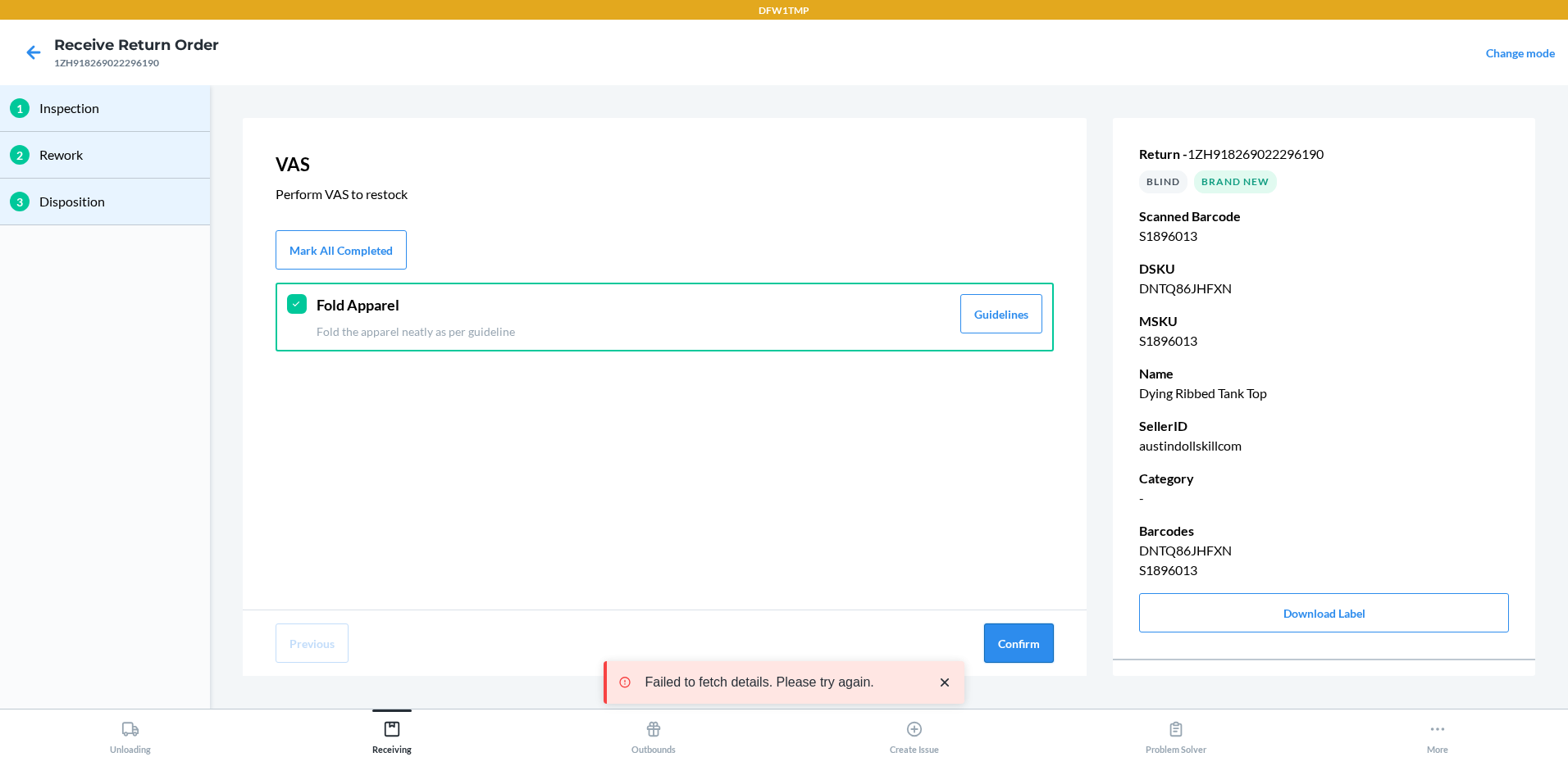
drag, startPoint x: 1017, startPoint y: 665, endPoint x: 1012, endPoint y: 656, distance: 10.3
click at [1015, 664] on div "Previous Confirm" at bounding box center [664, 643] width 844 height 66
click at [1027, 646] on button "Confirm" at bounding box center [1019, 644] width 70 height 40
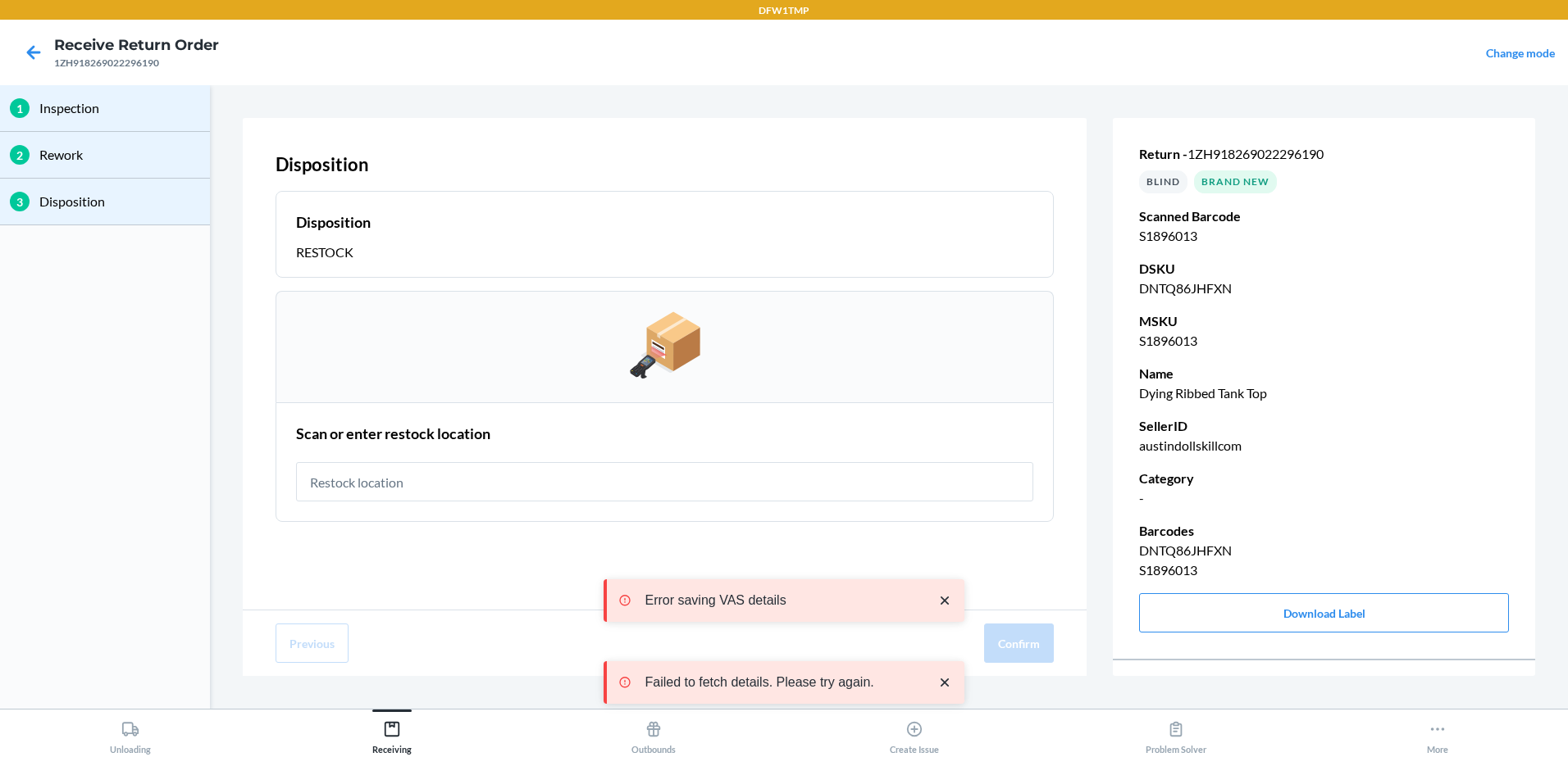
click at [398, 480] on input "text" at bounding box center [665, 482] width 738 height 40
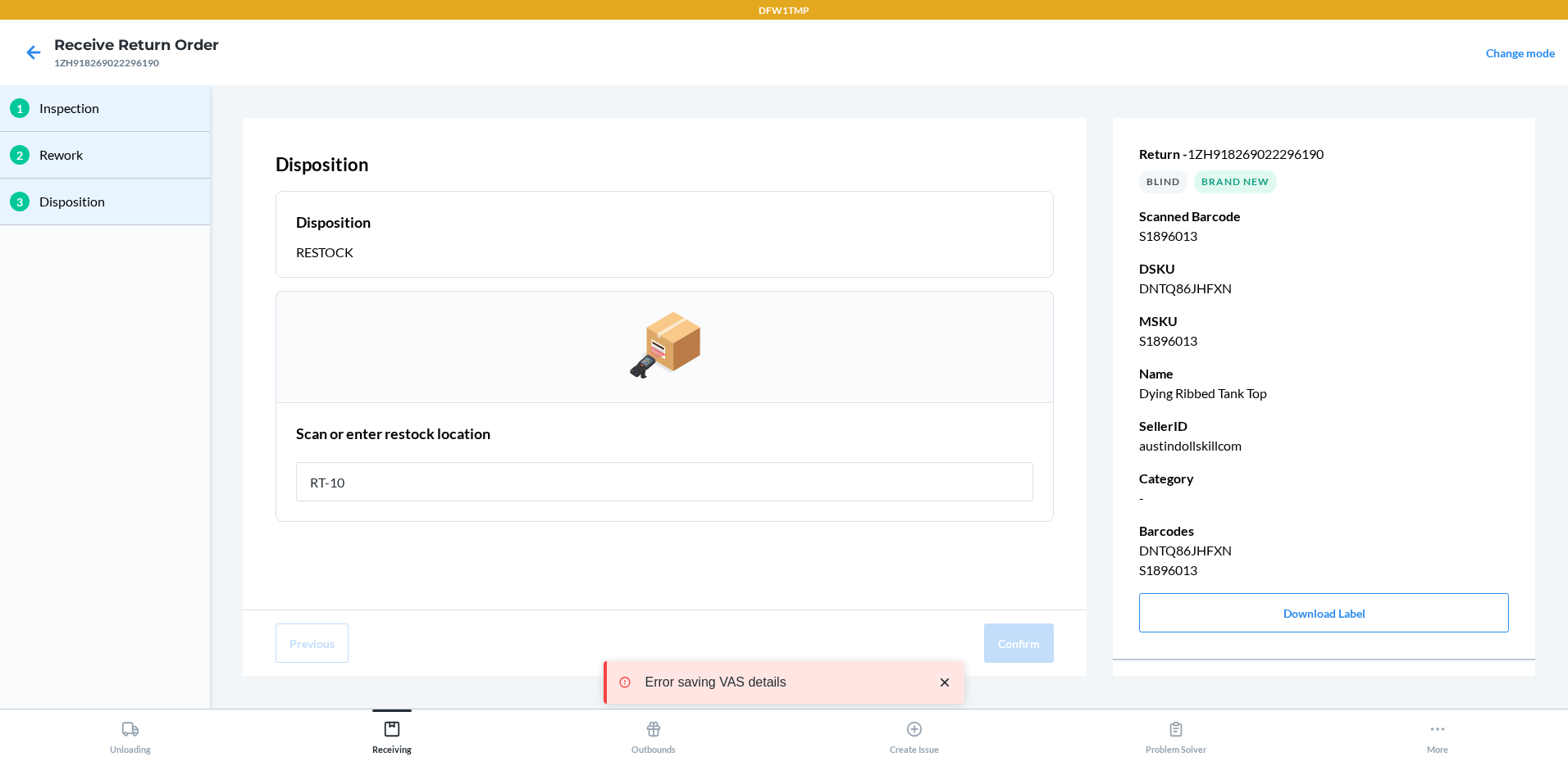
type input "RT-10"
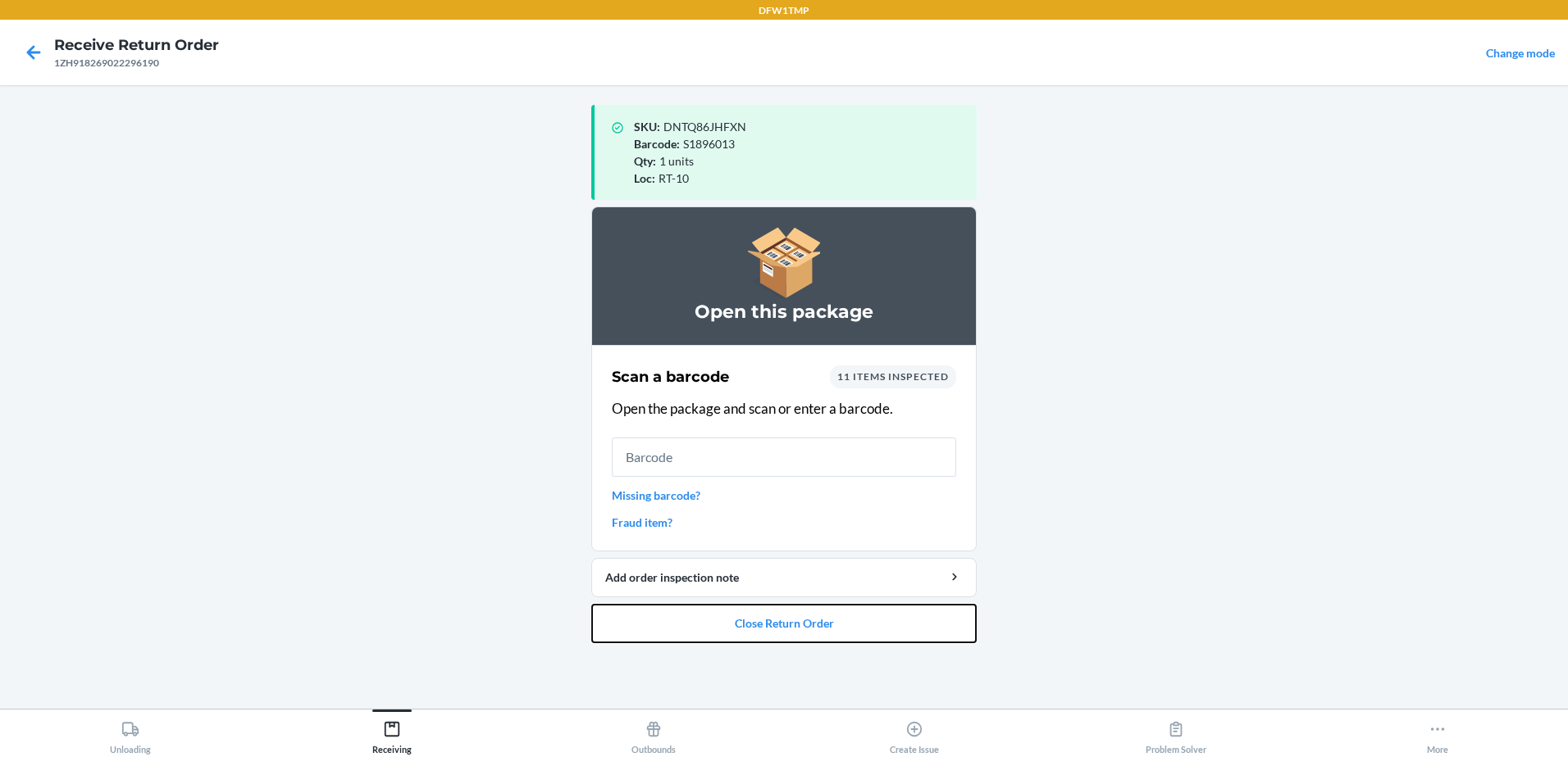
click at [929, 648] on ol "Open this package Scan a barcode 11 items inspected Open the package and scan o…" at bounding box center [784, 431] width 385 height 450
drag, startPoint x: 937, startPoint y: 654, endPoint x: 843, endPoint y: 641, distance: 94.9
drag, startPoint x: 843, startPoint y: 641, endPoint x: 633, endPoint y: 656, distance: 210.5
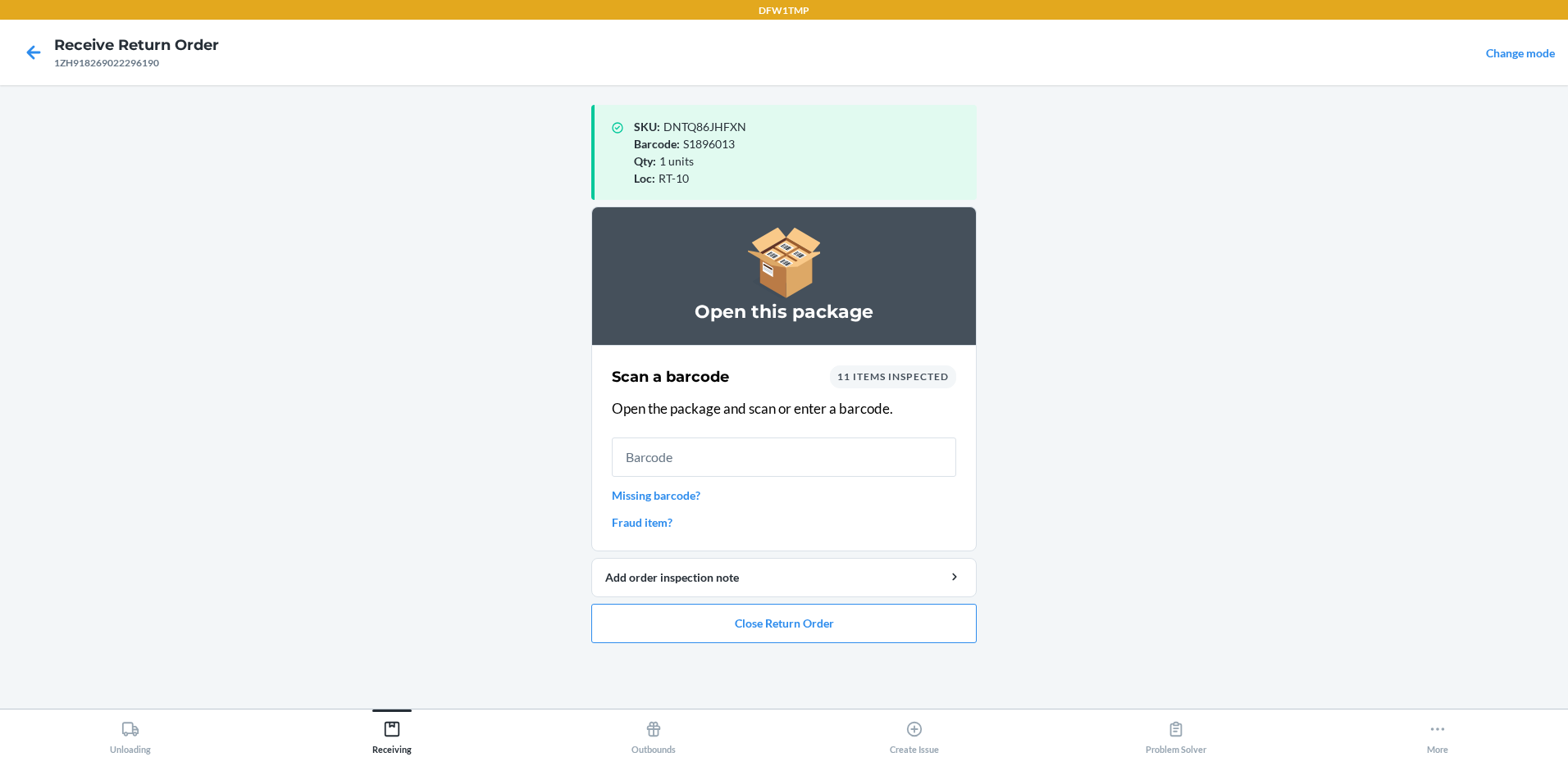
drag, startPoint x: 633, startPoint y: 656, endPoint x: 1073, endPoint y: 541, distance: 454.8
click at [1072, 541] on main "SKU : DNTQ86JHFXN Barcode : S1896013 Qty : 1 units Loc : RT-10 Open this packag…" at bounding box center [784, 397] width 1568 height 624
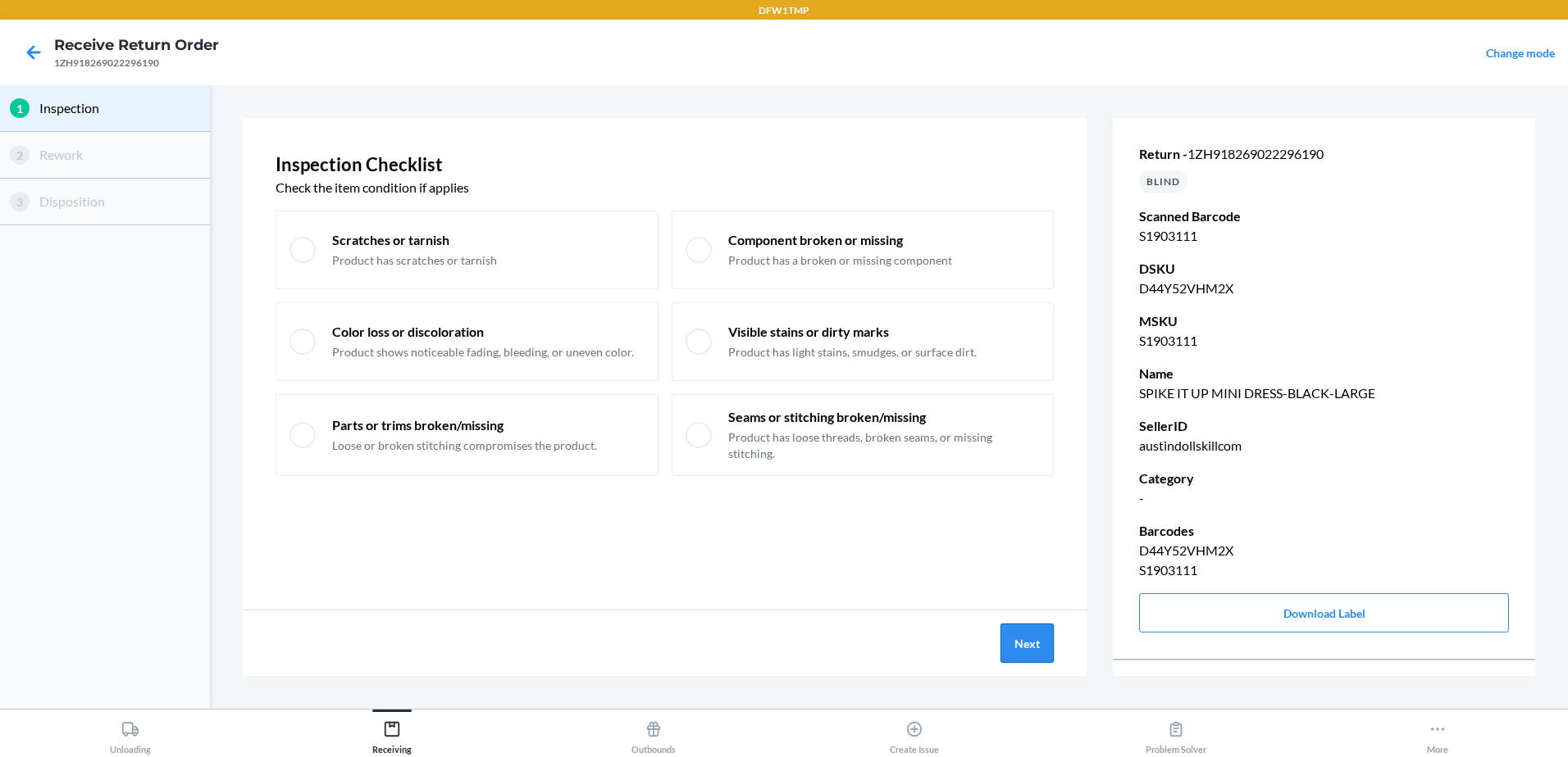
click at [1022, 645] on button "Next" at bounding box center [1027, 644] width 53 height 40
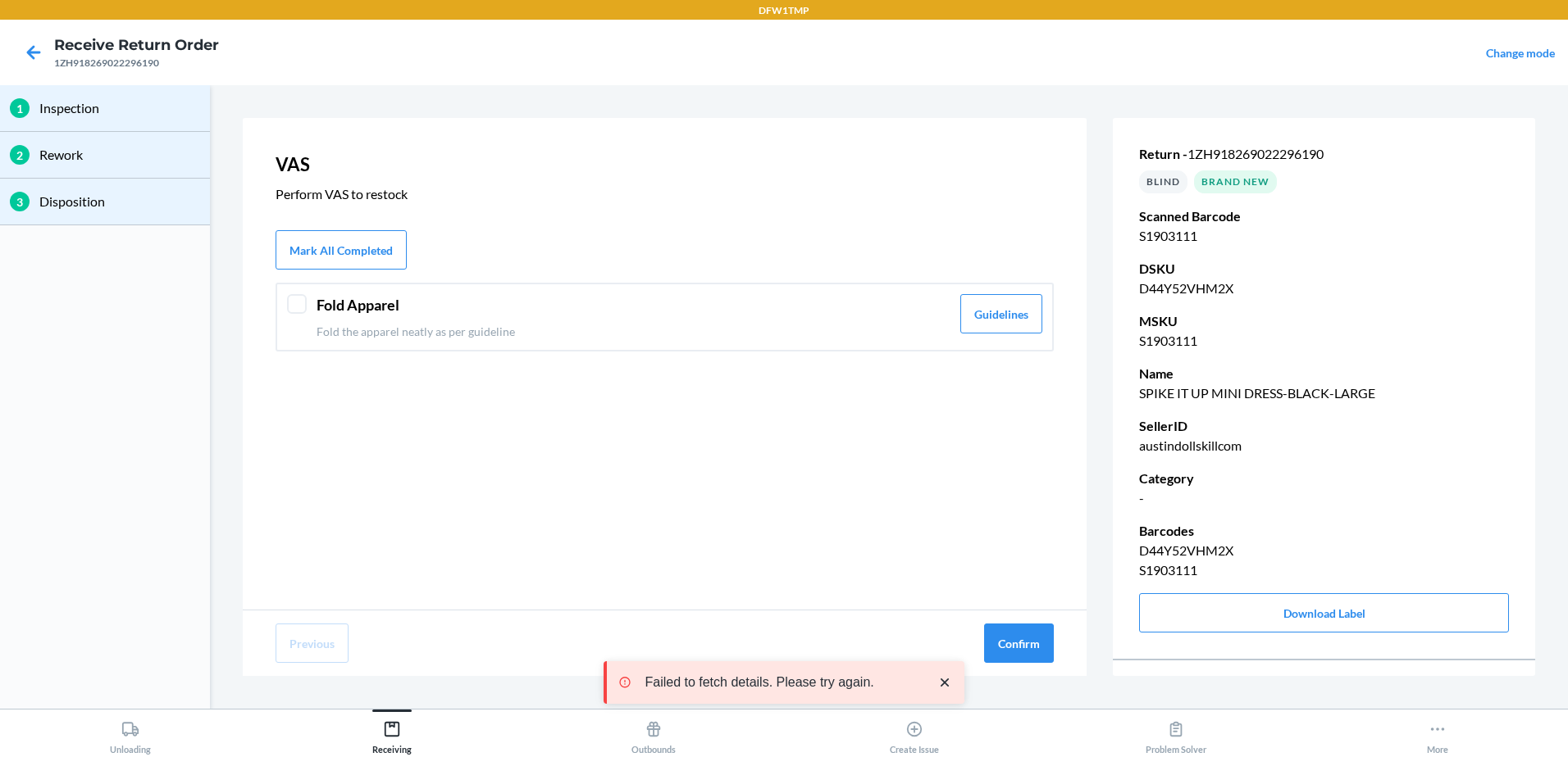
drag, startPoint x: 424, startPoint y: 310, endPoint x: 573, endPoint y: 388, distance: 168.2
click at [430, 310] on header "Fold Apparel" at bounding box center [633, 305] width 634 height 22
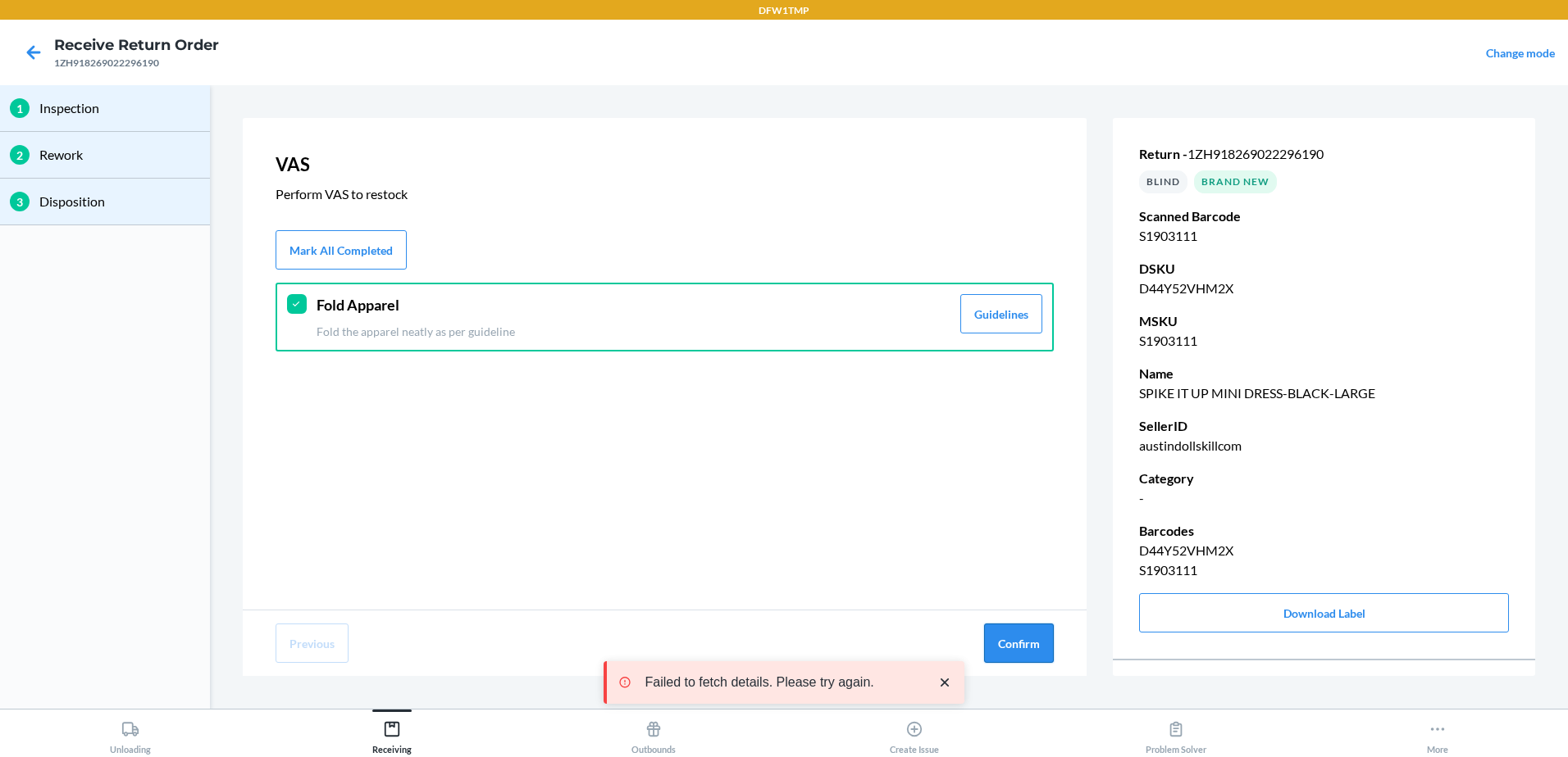
click at [1029, 647] on button "Confirm" at bounding box center [1019, 644] width 70 height 40
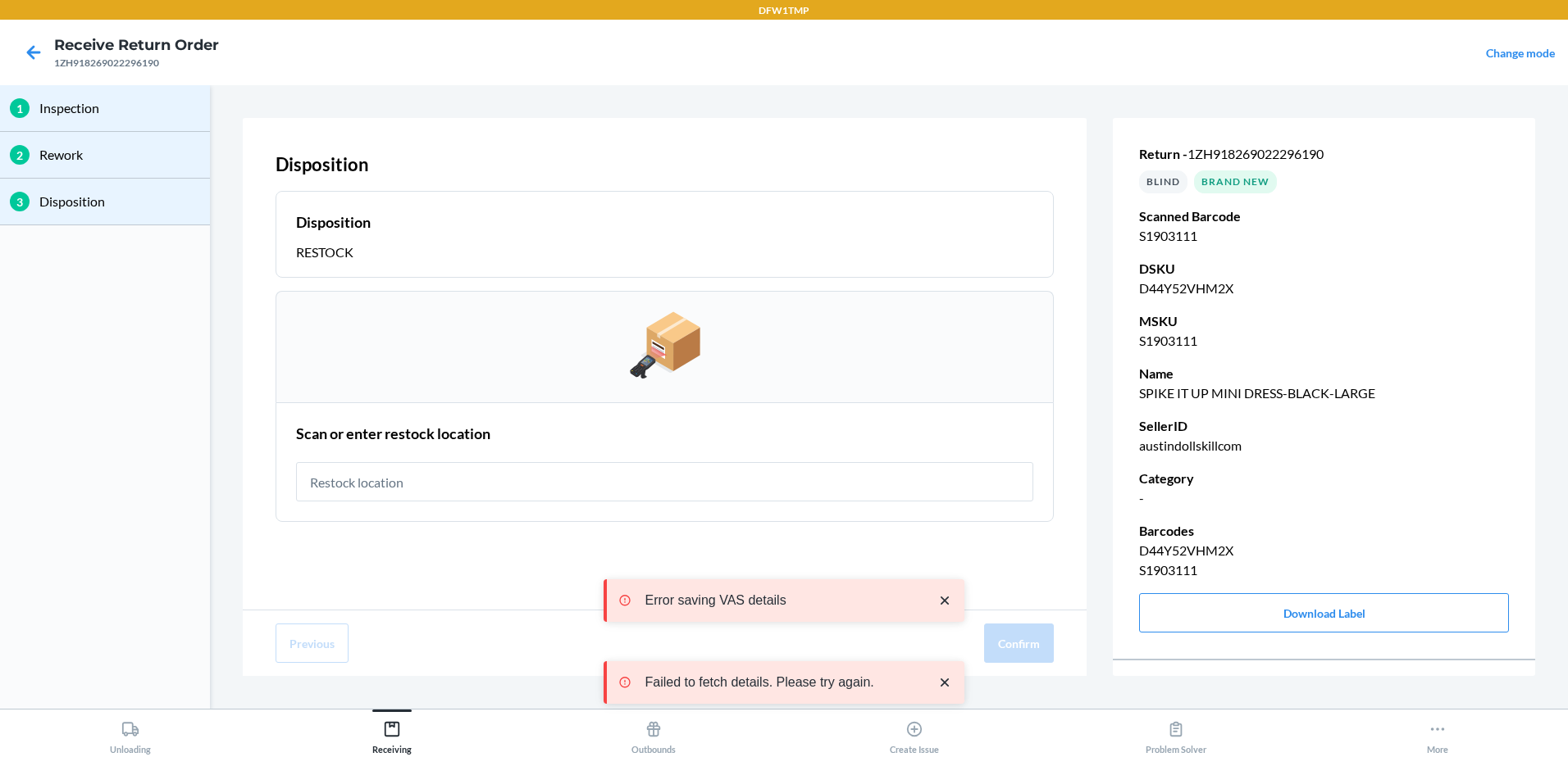
click at [393, 484] on input "text" at bounding box center [665, 482] width 738 height 40
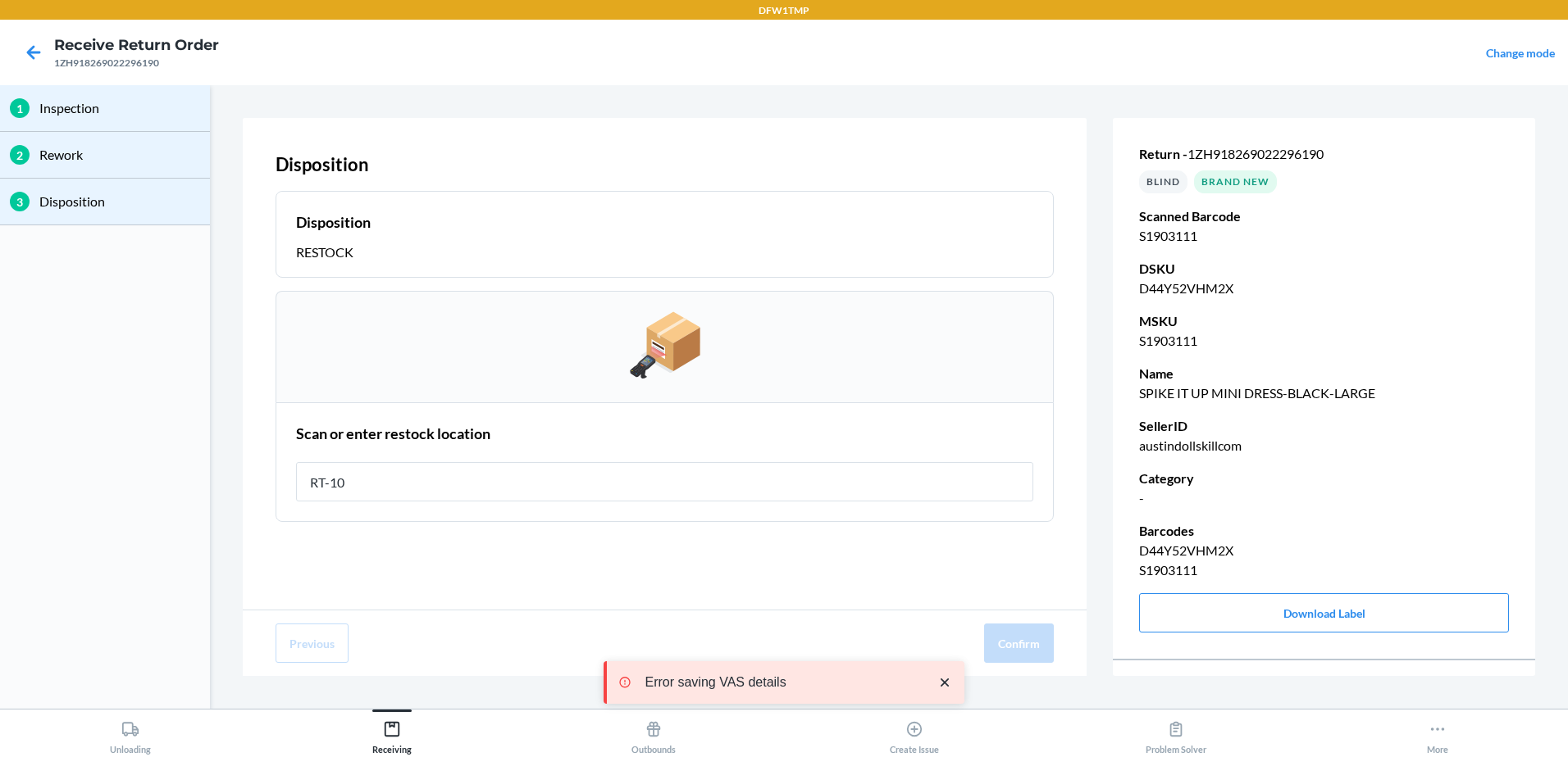
type input "RT-10"
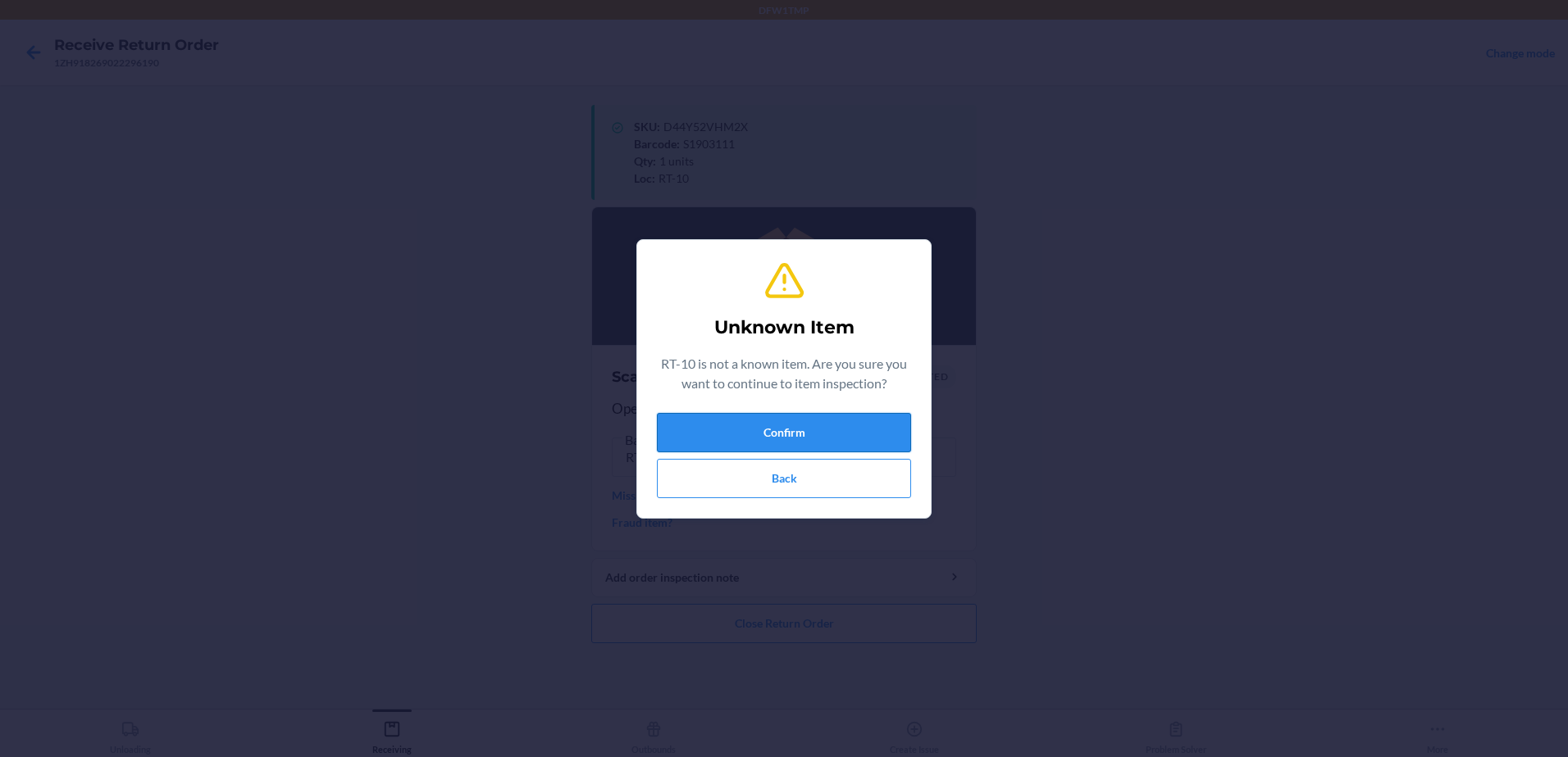
click at [714, 433] on button "Confirm" at bounding box center [784, 433] width 254 height 40
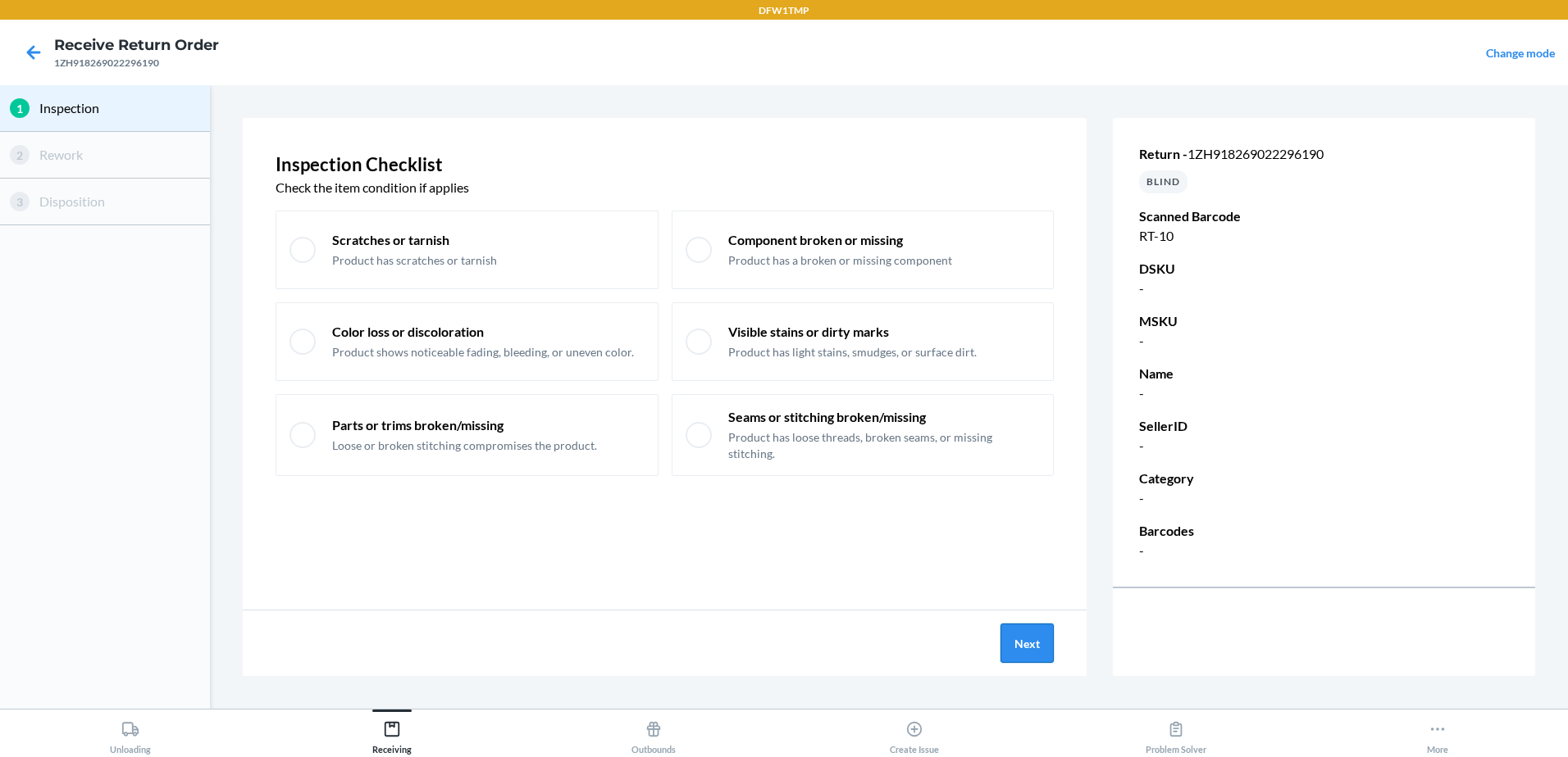
click at [1027, 638] on button "Next" at bounding box center [1027, 644] width 53 height 40
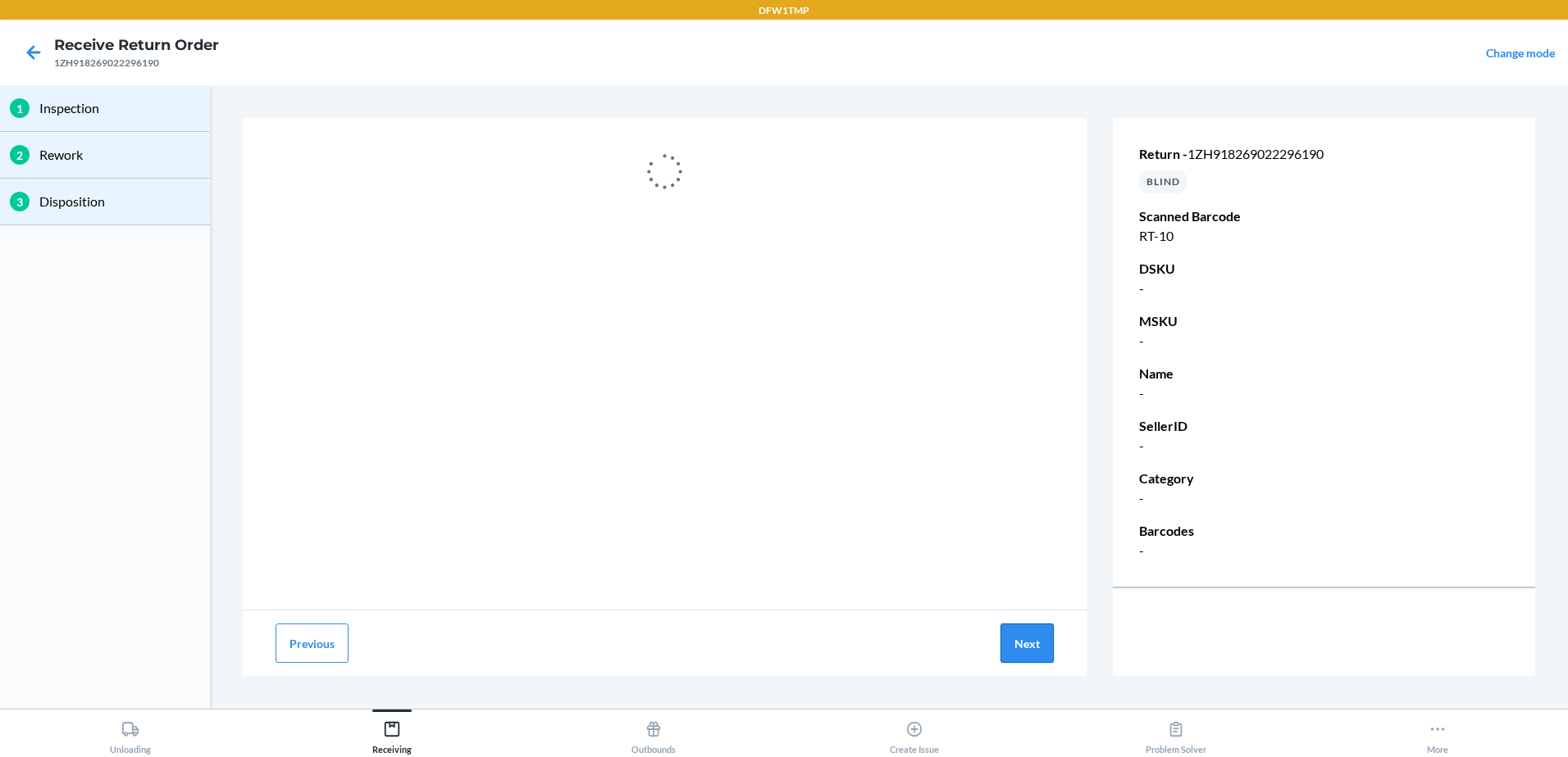
click at [1040, 650] on button "Next" at bounding box center [1027, 644] width 53 height 40
click at [1035, 643] on button "Next" at bounding box center [1027, 644] width 53 height 40
click at [7, 55] on nav "Receive Return Order 1ZH918269022296190 Change mode" at bounding box center [784, 52] width 1568 height 66
click at [37, 50] on icon at bounding box center [33, 52] width 28 height 28
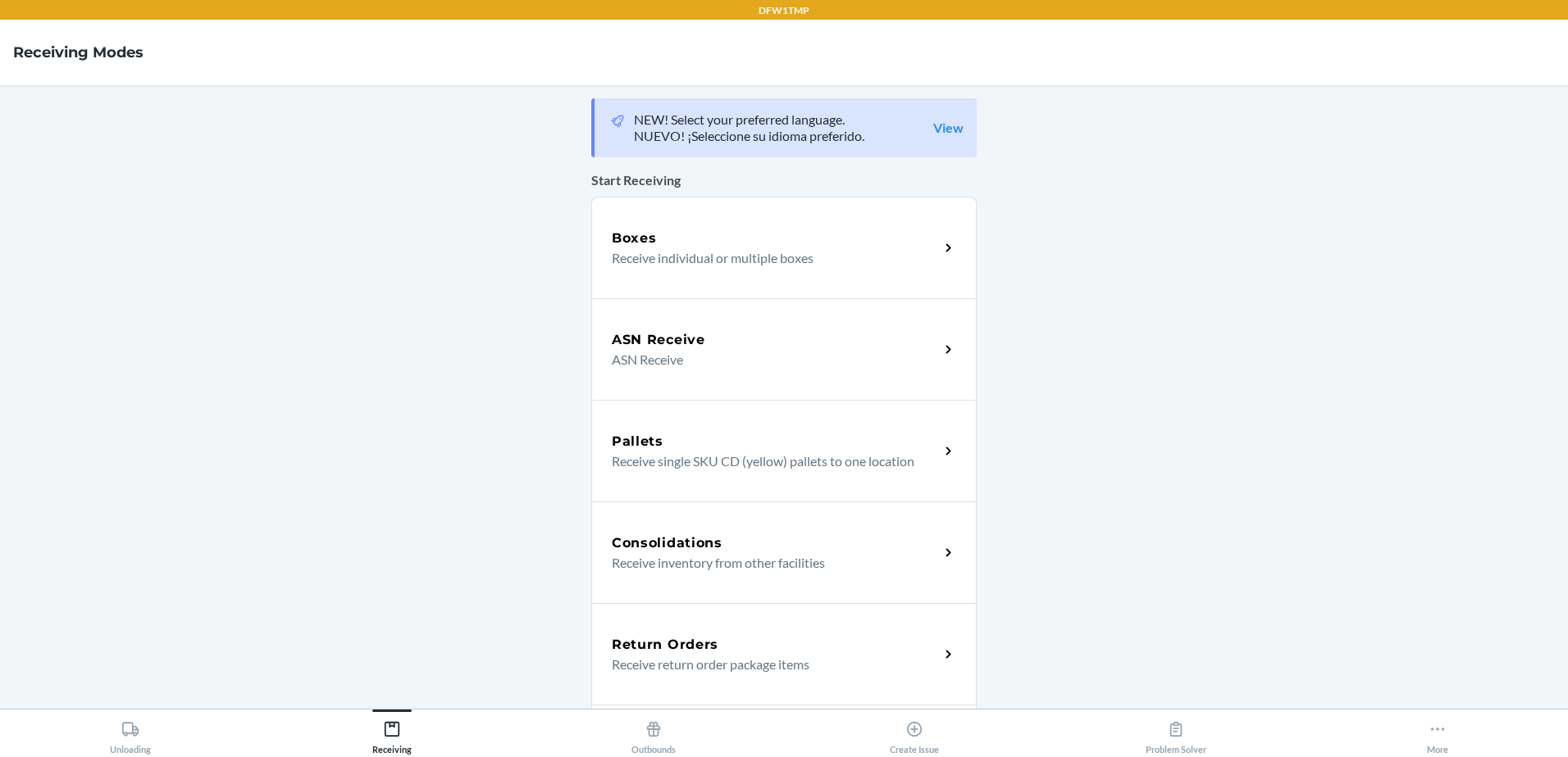
drag, startPoint x: 692, startPoint y: 659, endPoint x: 698, endPoint y: 681, distance: 22.8
click at [693, 659] on p "Receive return order package items" at bounding box center [769, 665] width 314 height 20
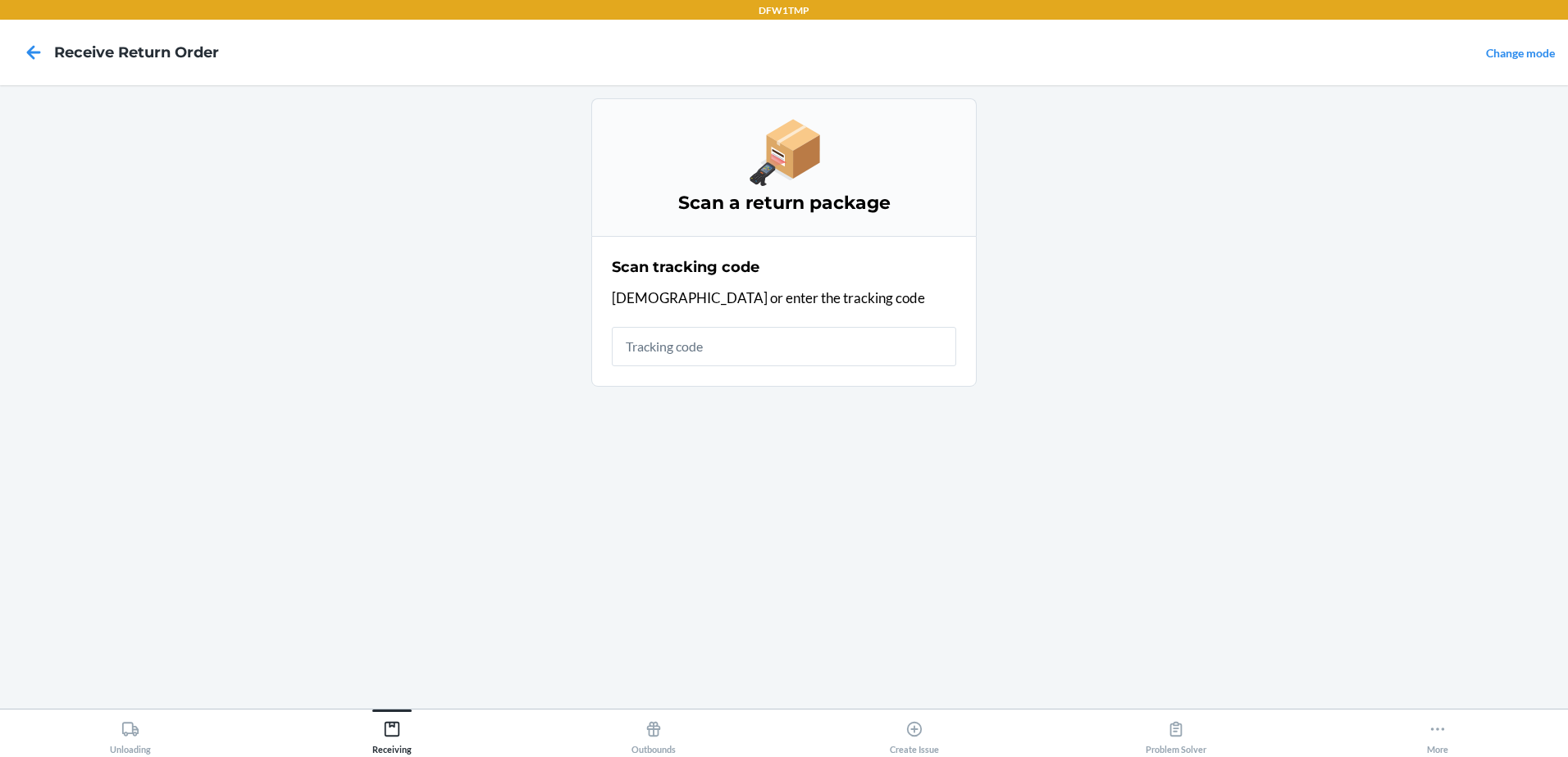
click at [669, 347] on input "text" at bounding box center [784, 347] width 344 height 40
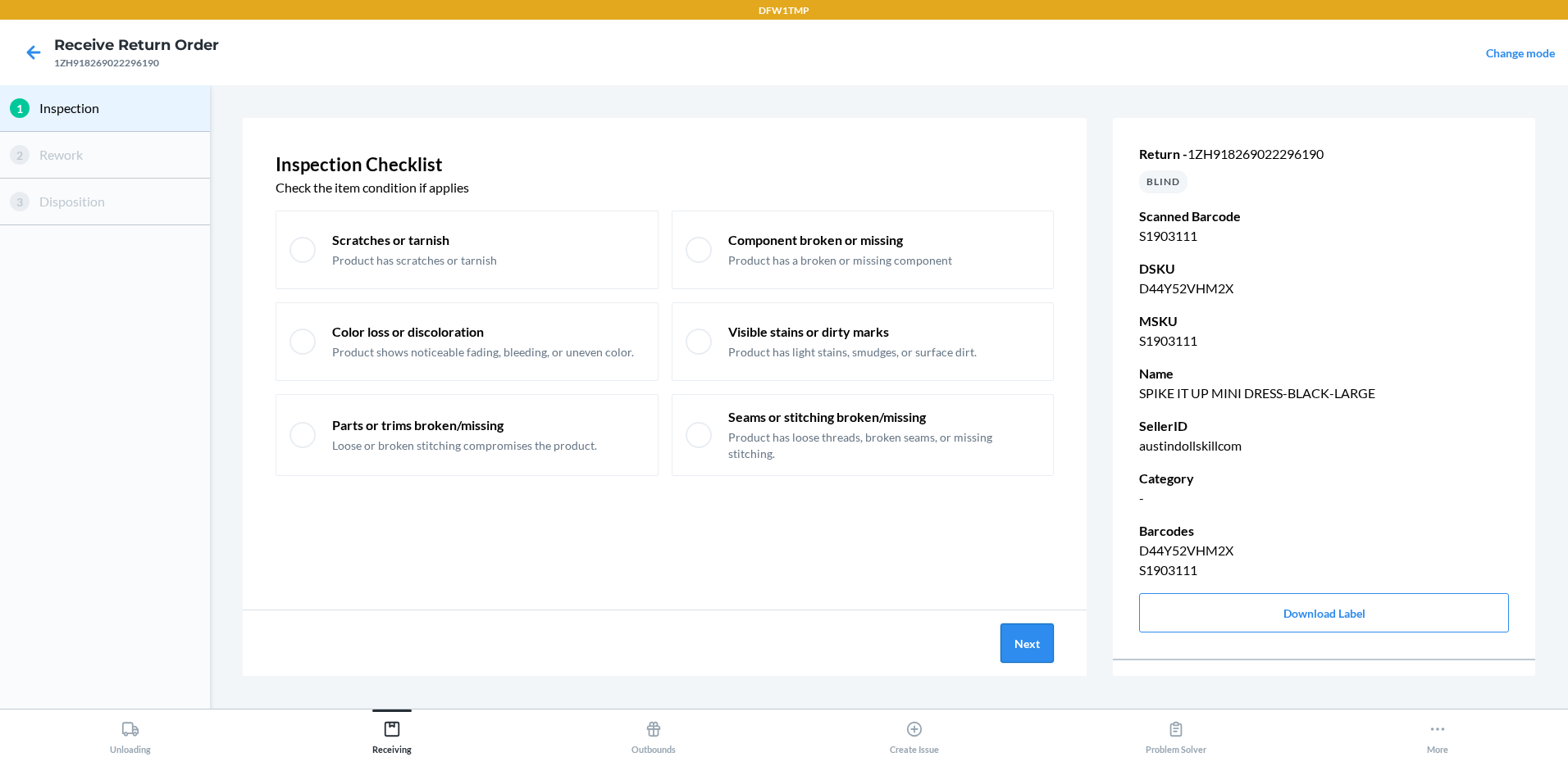
click at [1031, 649] on button "Next" at bounding box center [1027, 644] width 53 height 40
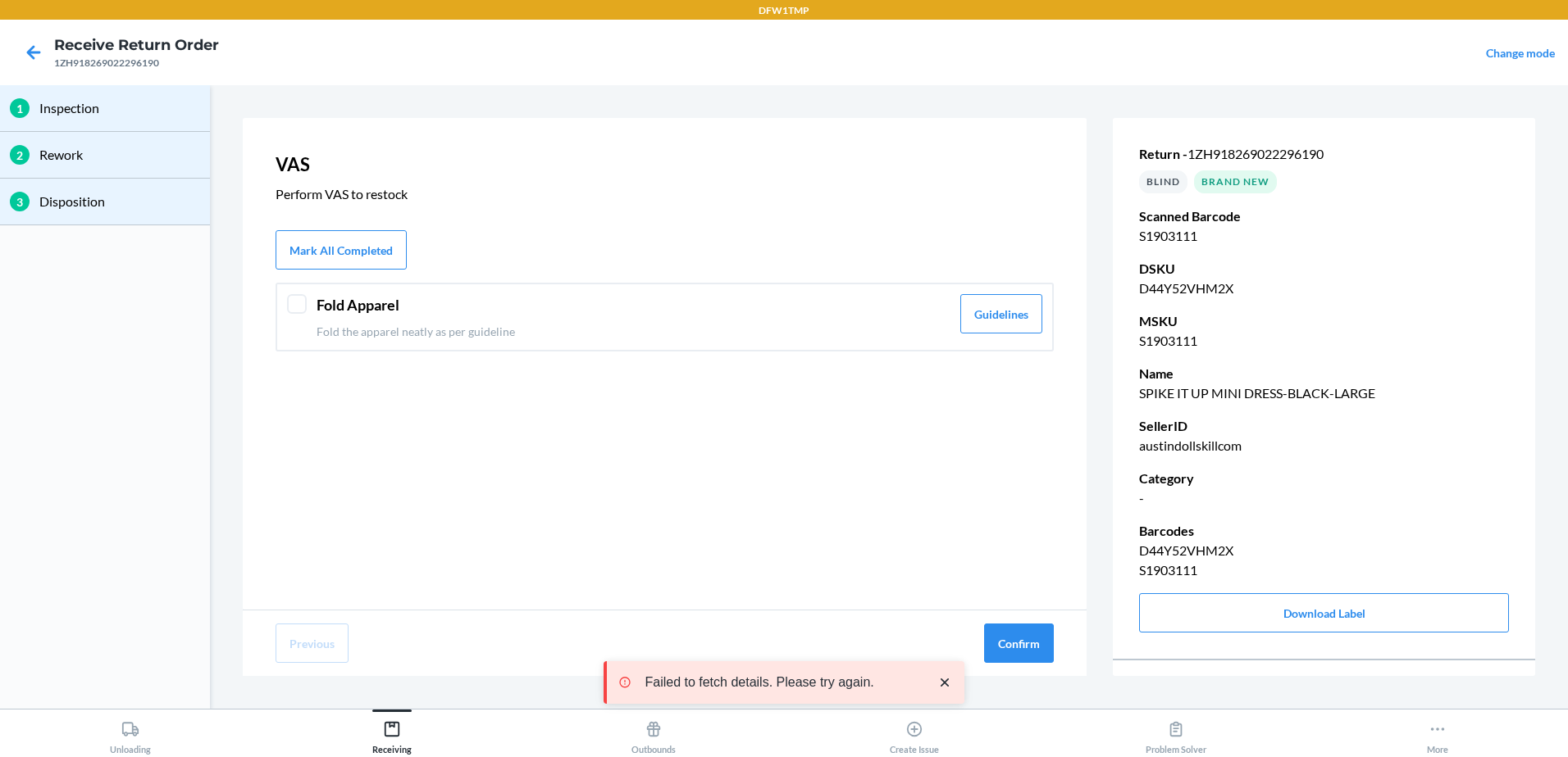
click at [332, 303] on header "Fold Apparel" at bounding box center [633, 305] width 634 height 22
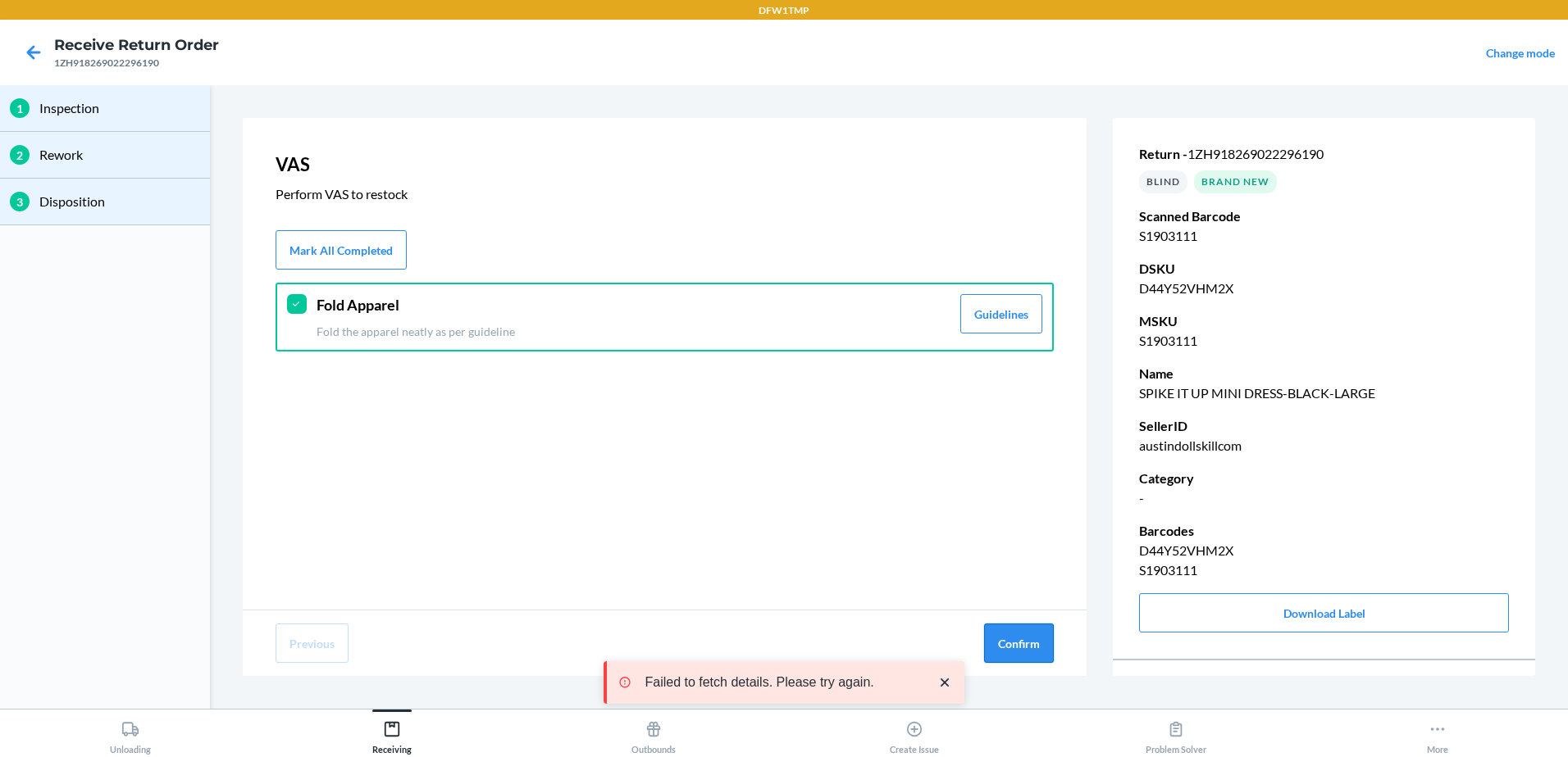
click at [1019, 631] on button "Confirm" at bounding box center [1019, 644] width 70 height 40
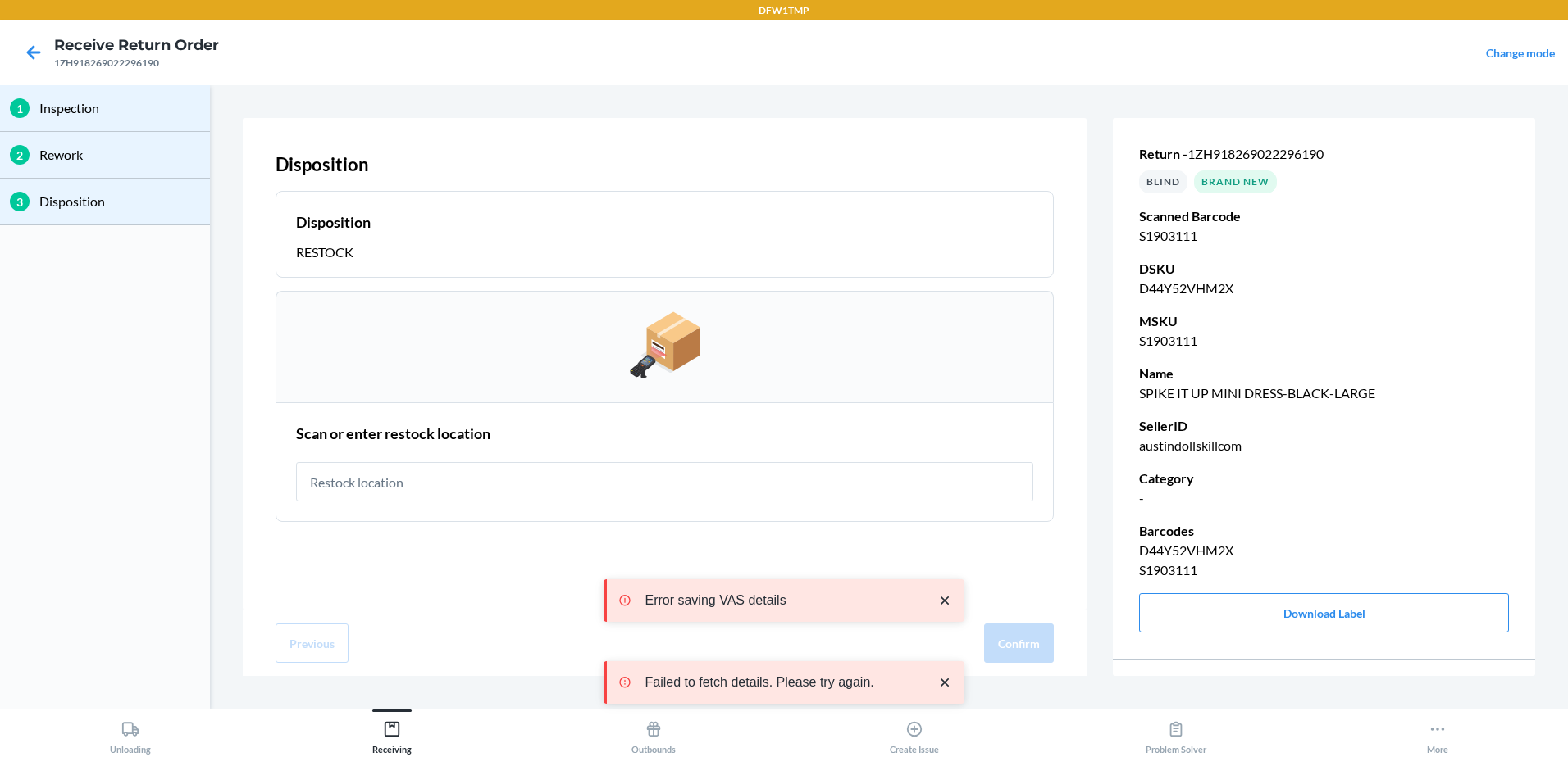
click at [413, 482] on input "text" at bounding box center [665, 482] width 738 height 40
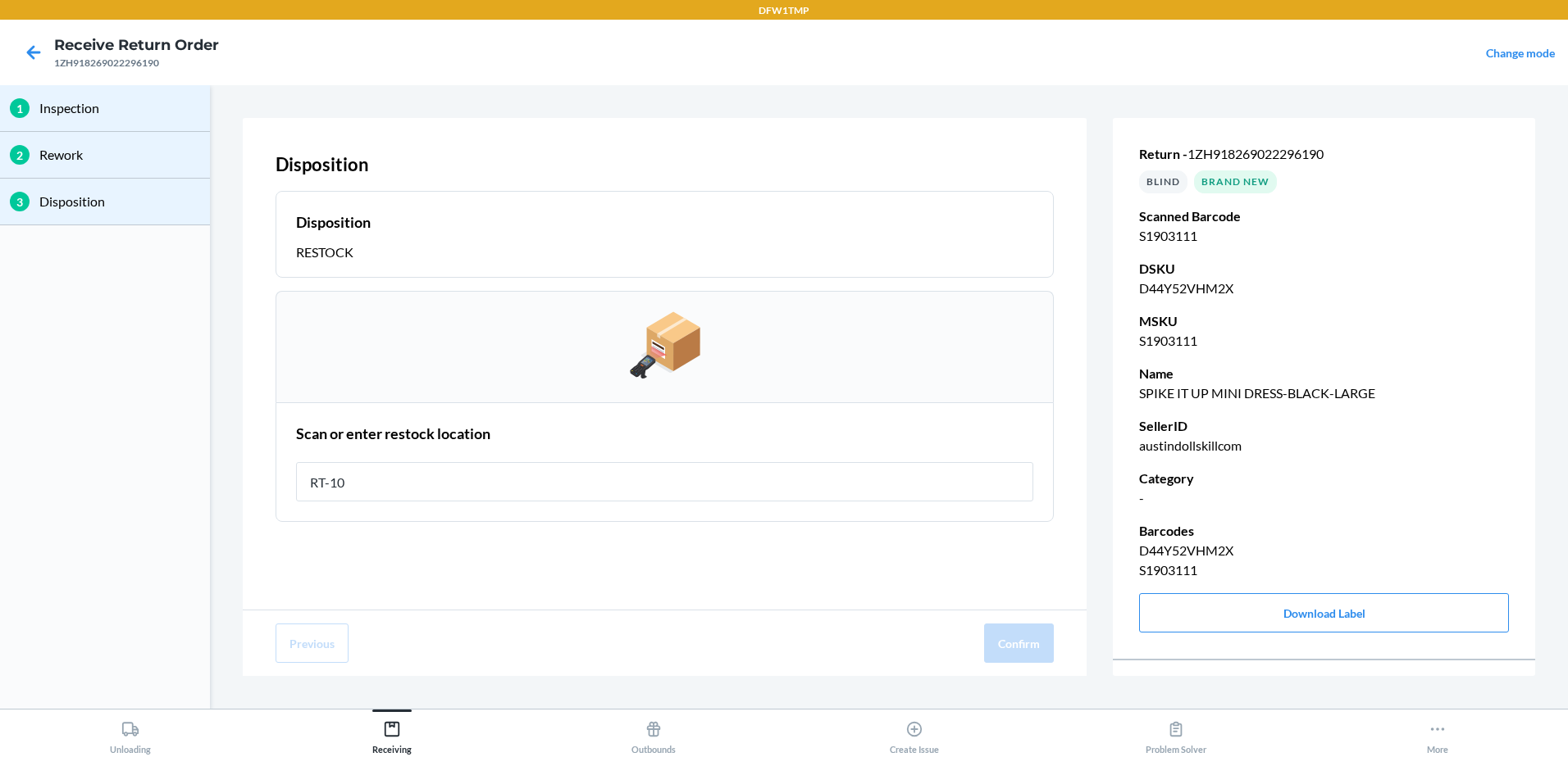
type input "RT-10"
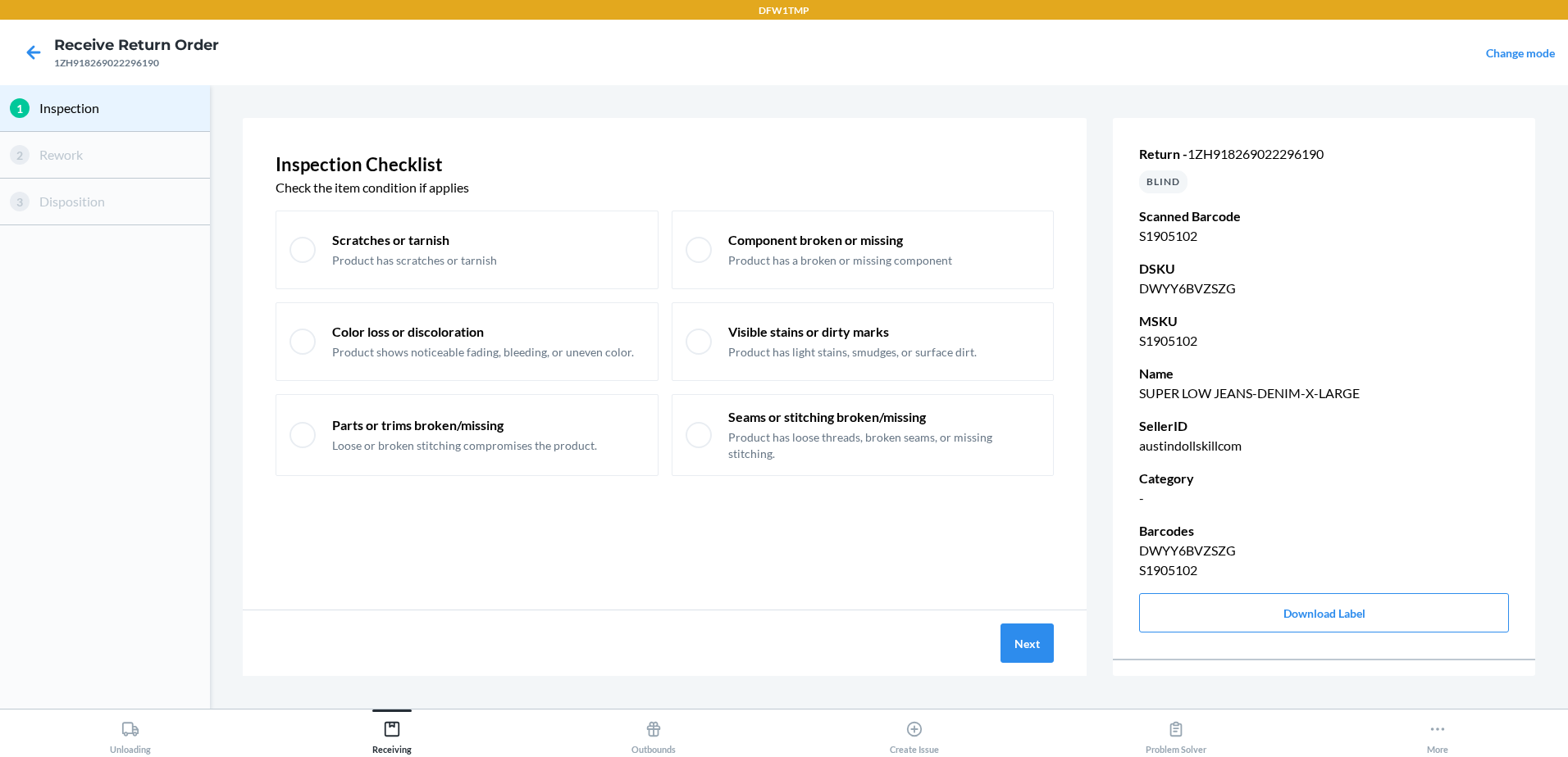
click at [1057, 647] on div "Next" at bounding box center [664, 643] width 844 height 66
click at [1011, 647] on button "Next" at bounding box center [1027, 644] width 53 height 40
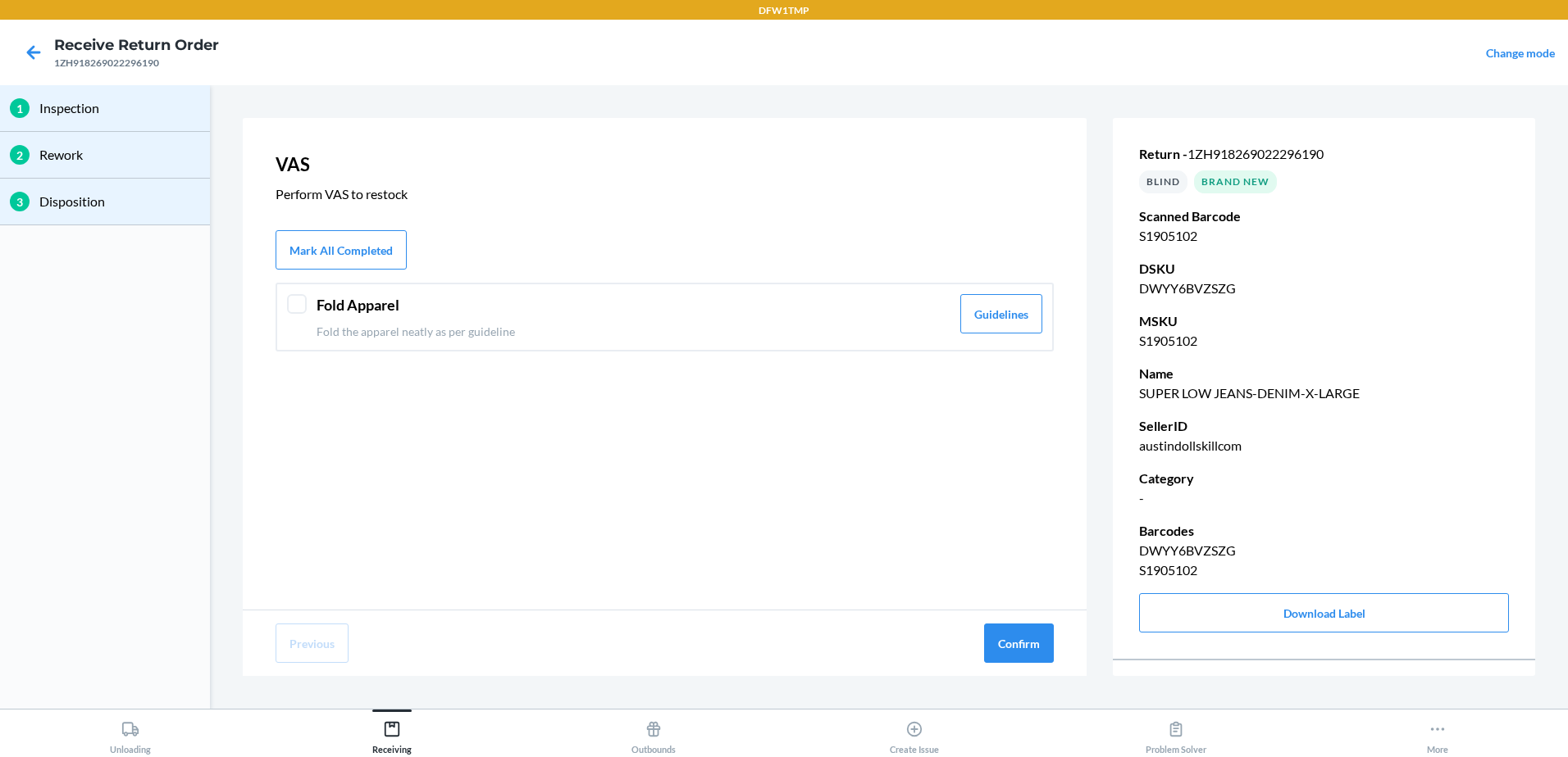
click at [385, 324] on p "Fold the apparel neatly as per guideline" at bounding box center [633, 331] width 634 height 17
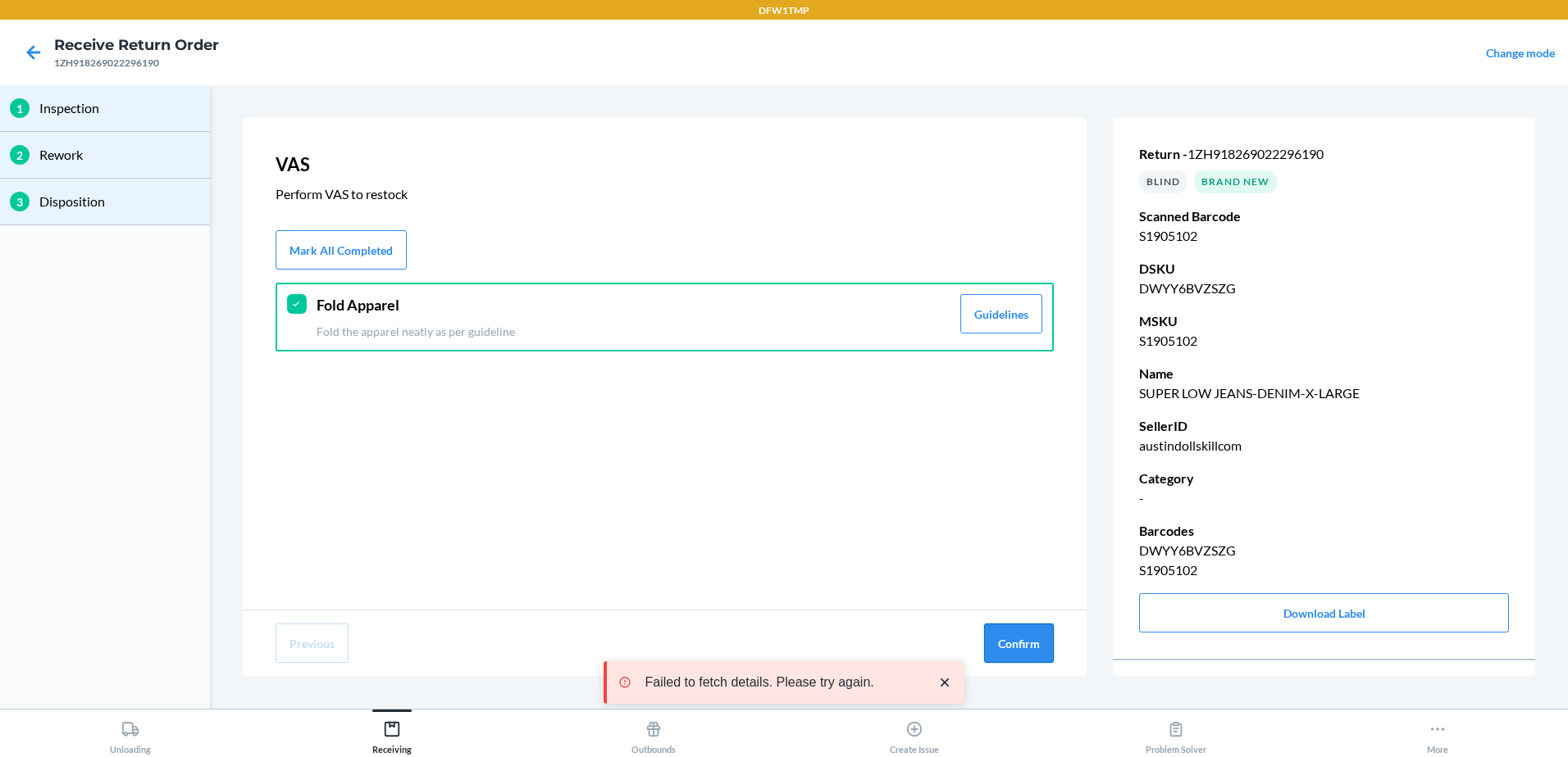
click at [1044, 644] on button "Confirm" at bounding box center [1019, 644] width 70 height 40
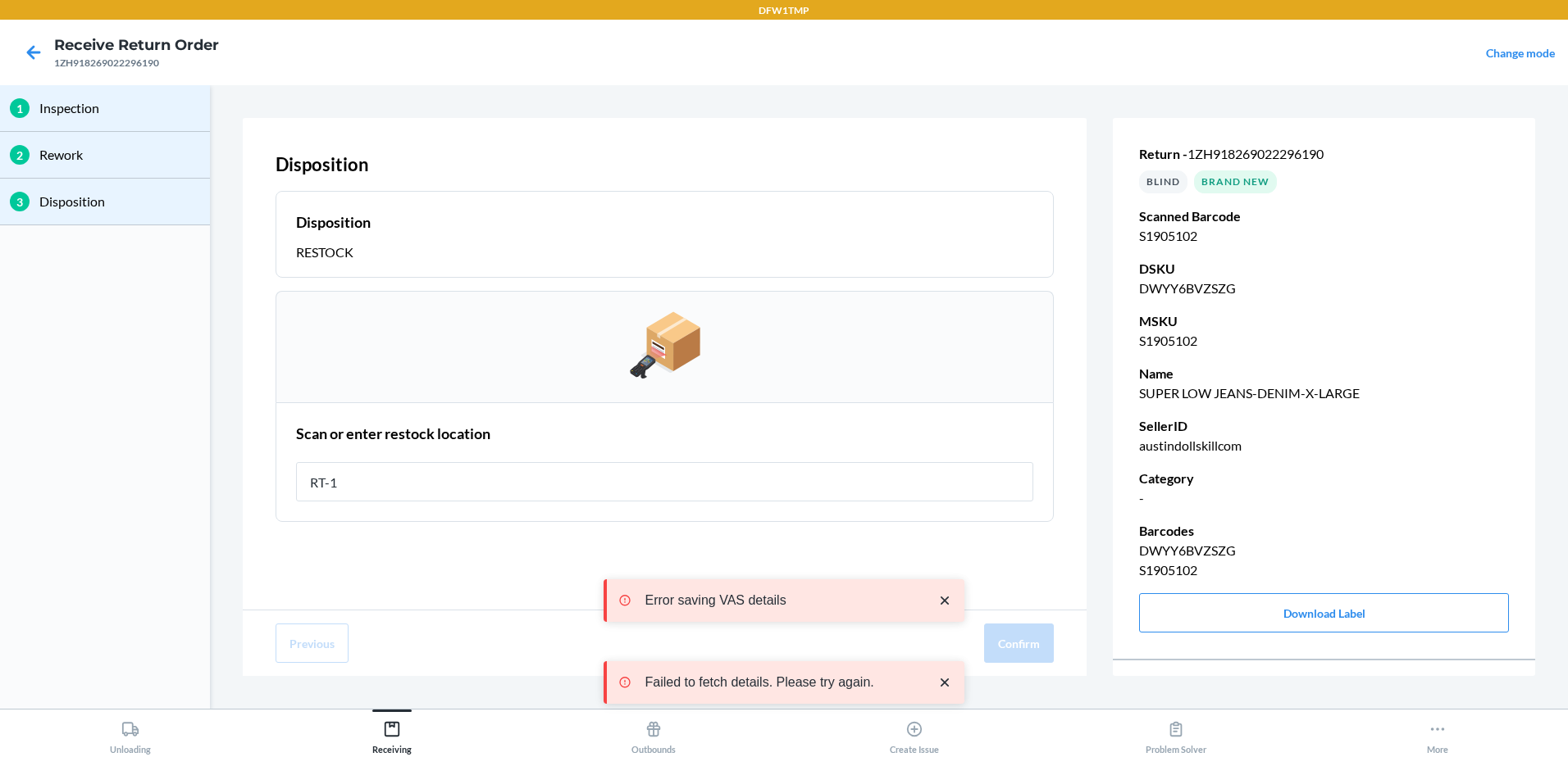
type input "RT-10"
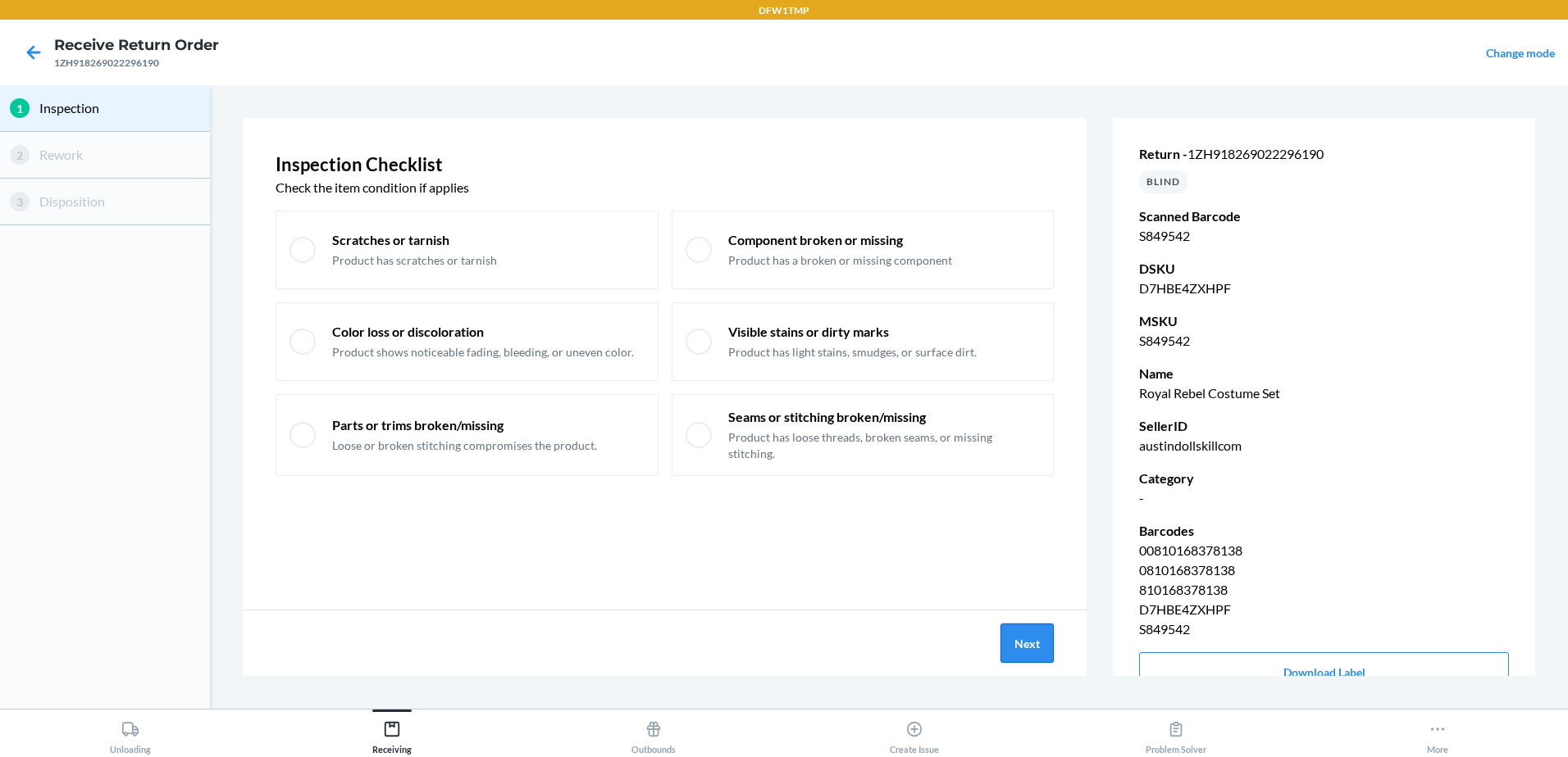
click at [1010, 638] on button "Next" at bounding box center [1027, 644] width 53 height 40
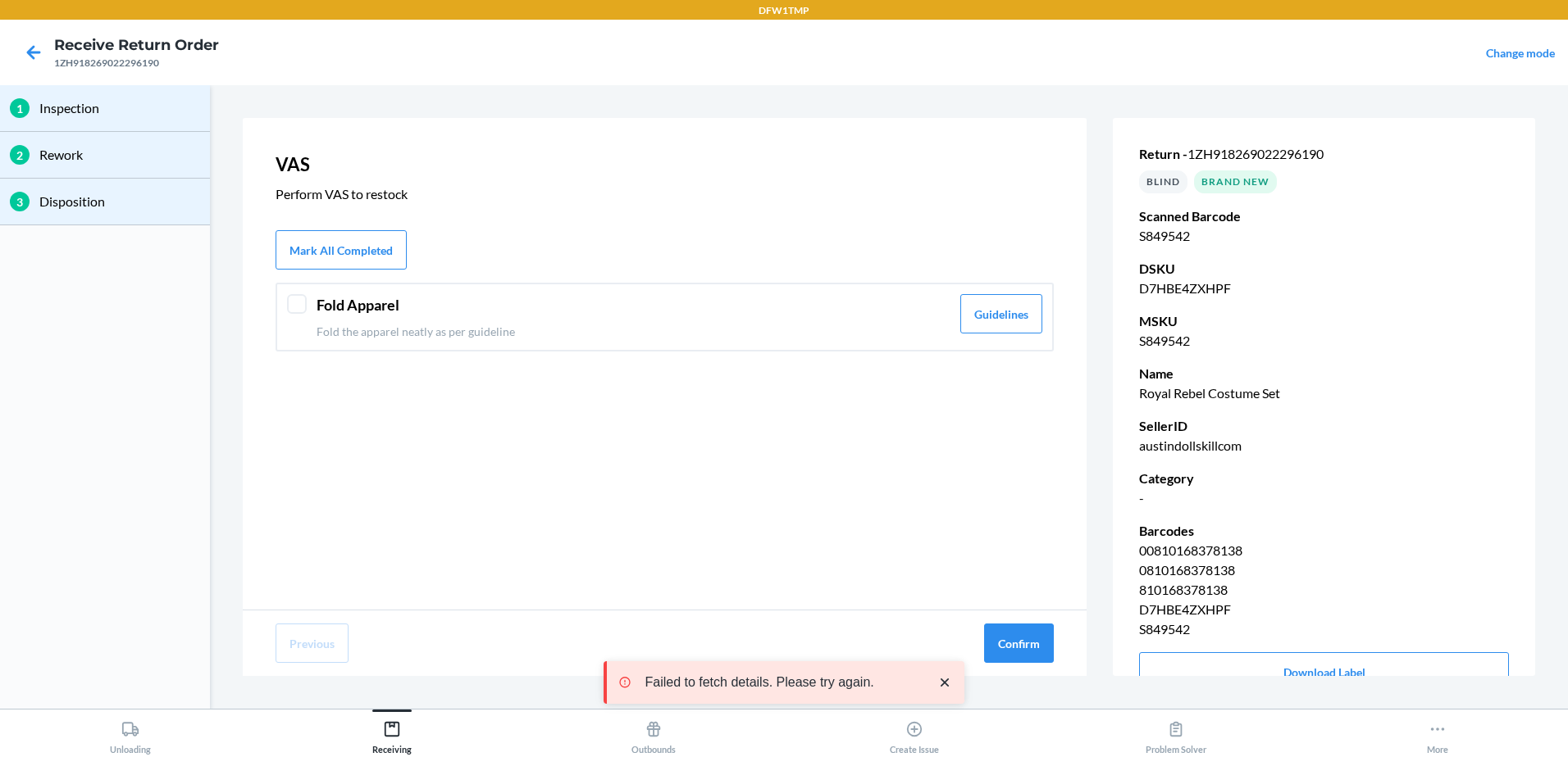
click at [302, 305] on div at bounding box center [297, 304] width 20 height 20
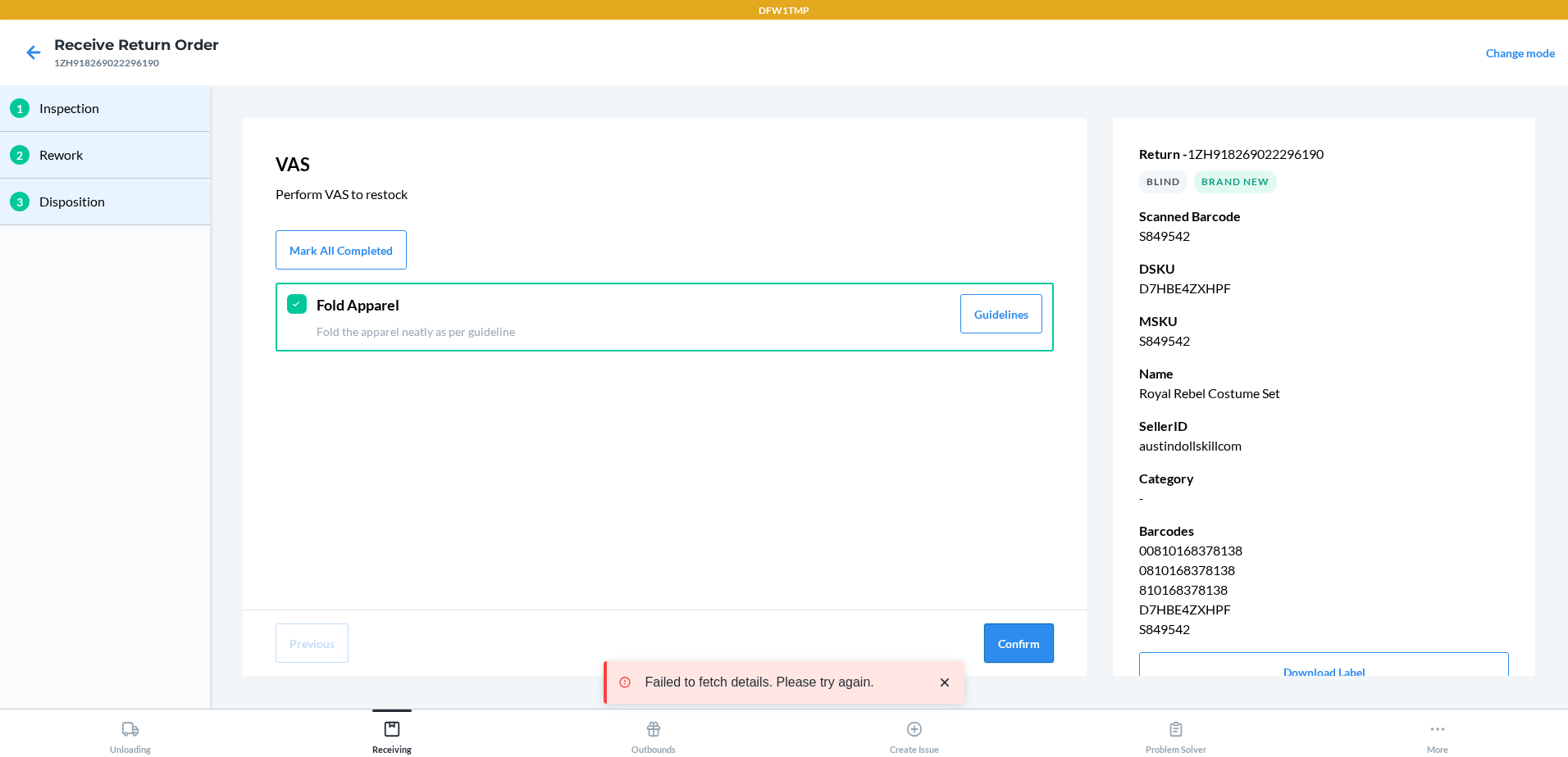
click at [1014, 642] on button "Confirm" at bounding box center [1019, 644] width 70 height 40
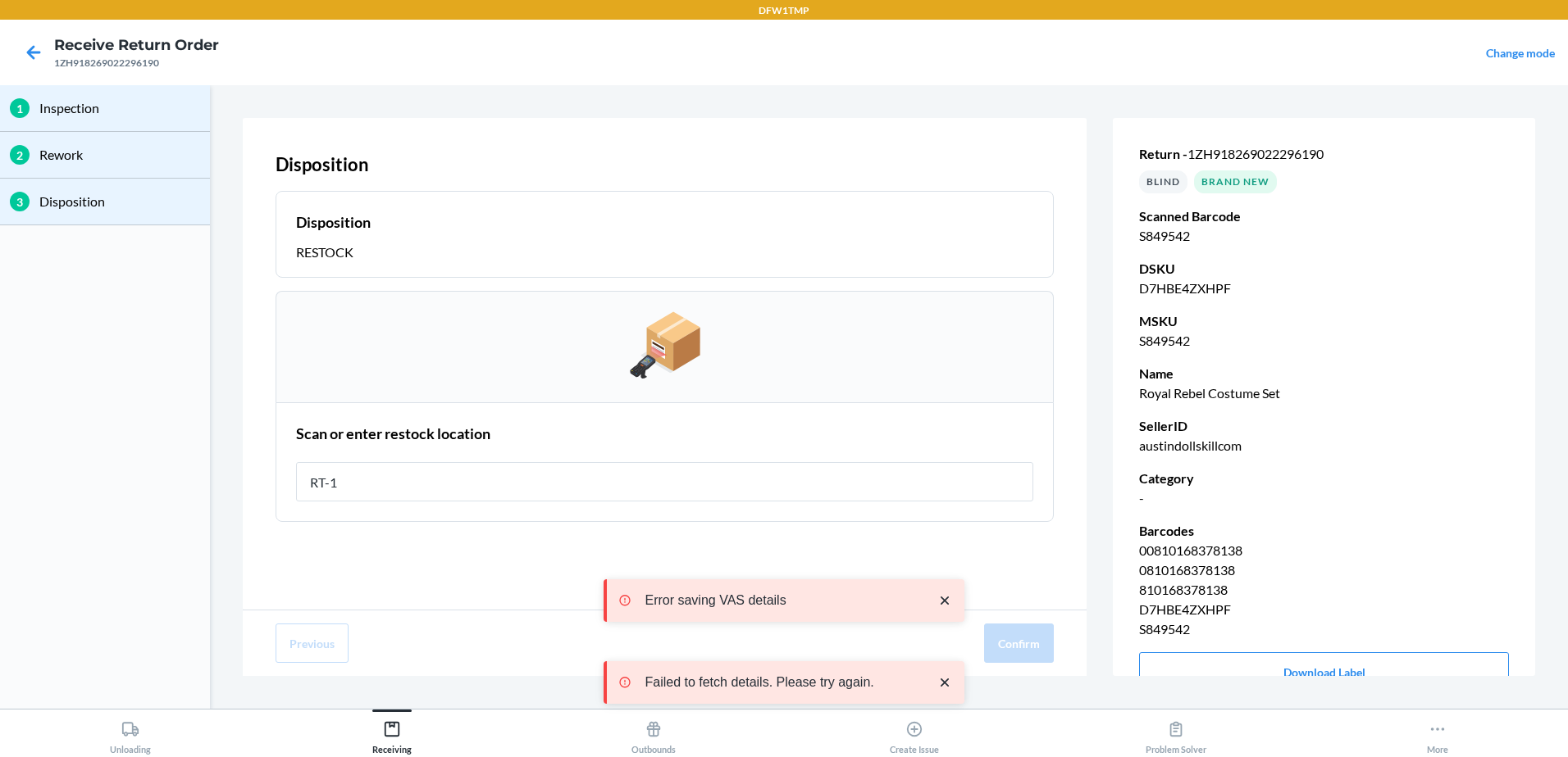
type input "RT-10"
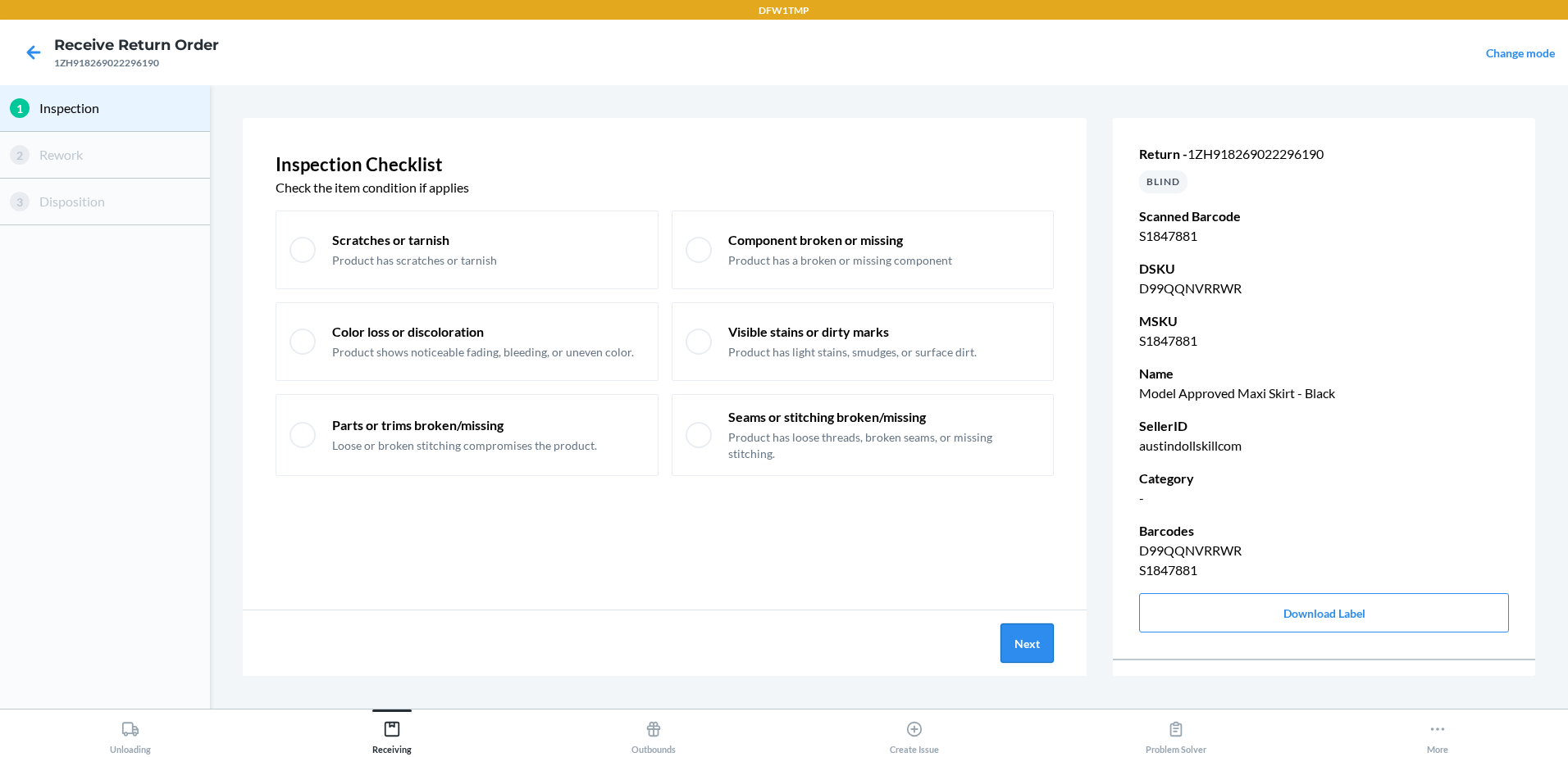
click at [1011, 631] on button "Next" at bounding box center [1027, 644] width 53 height 40
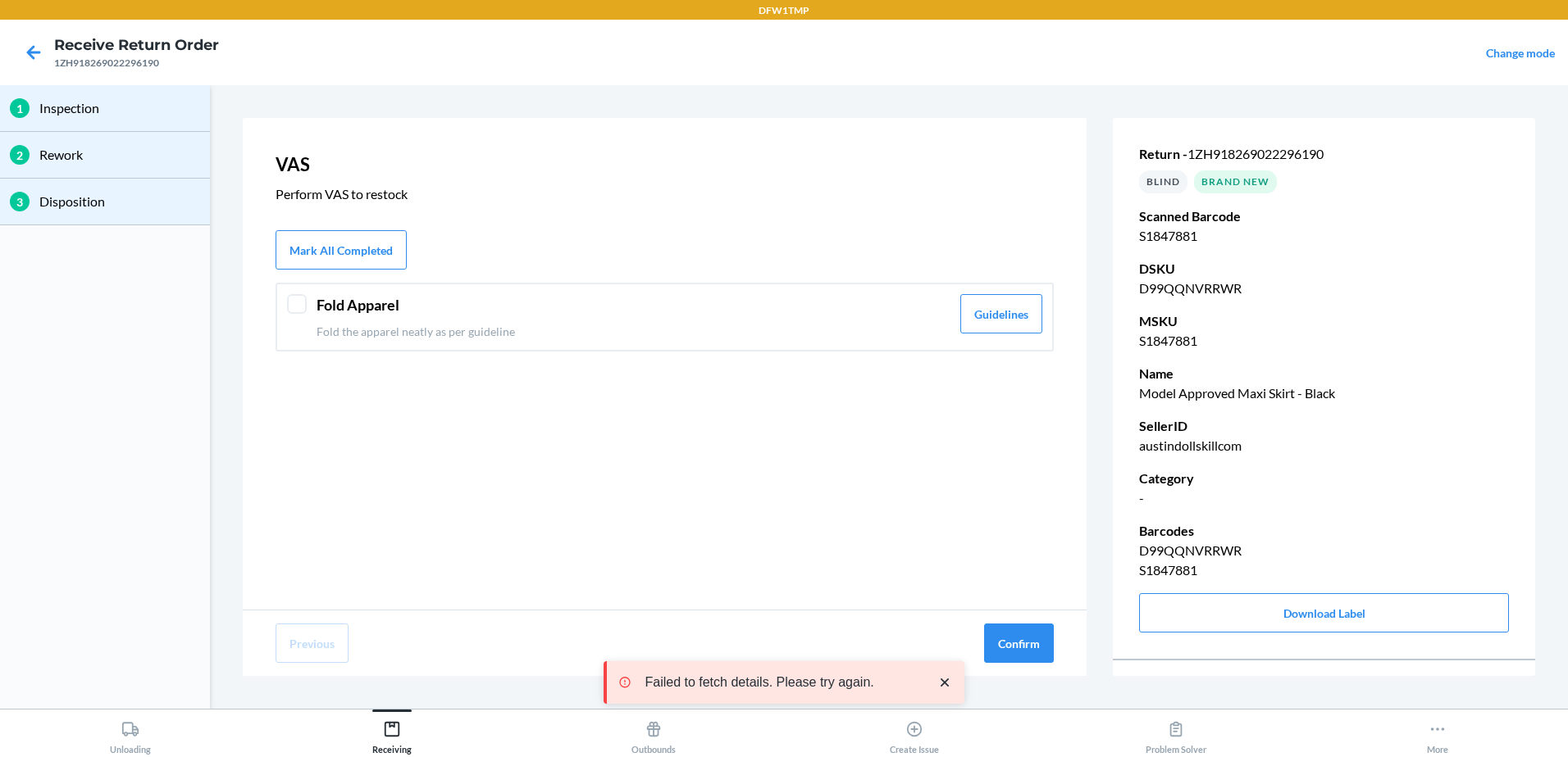
click at [290, 305] on div at bounding box center [297, 304] width 20 height 20
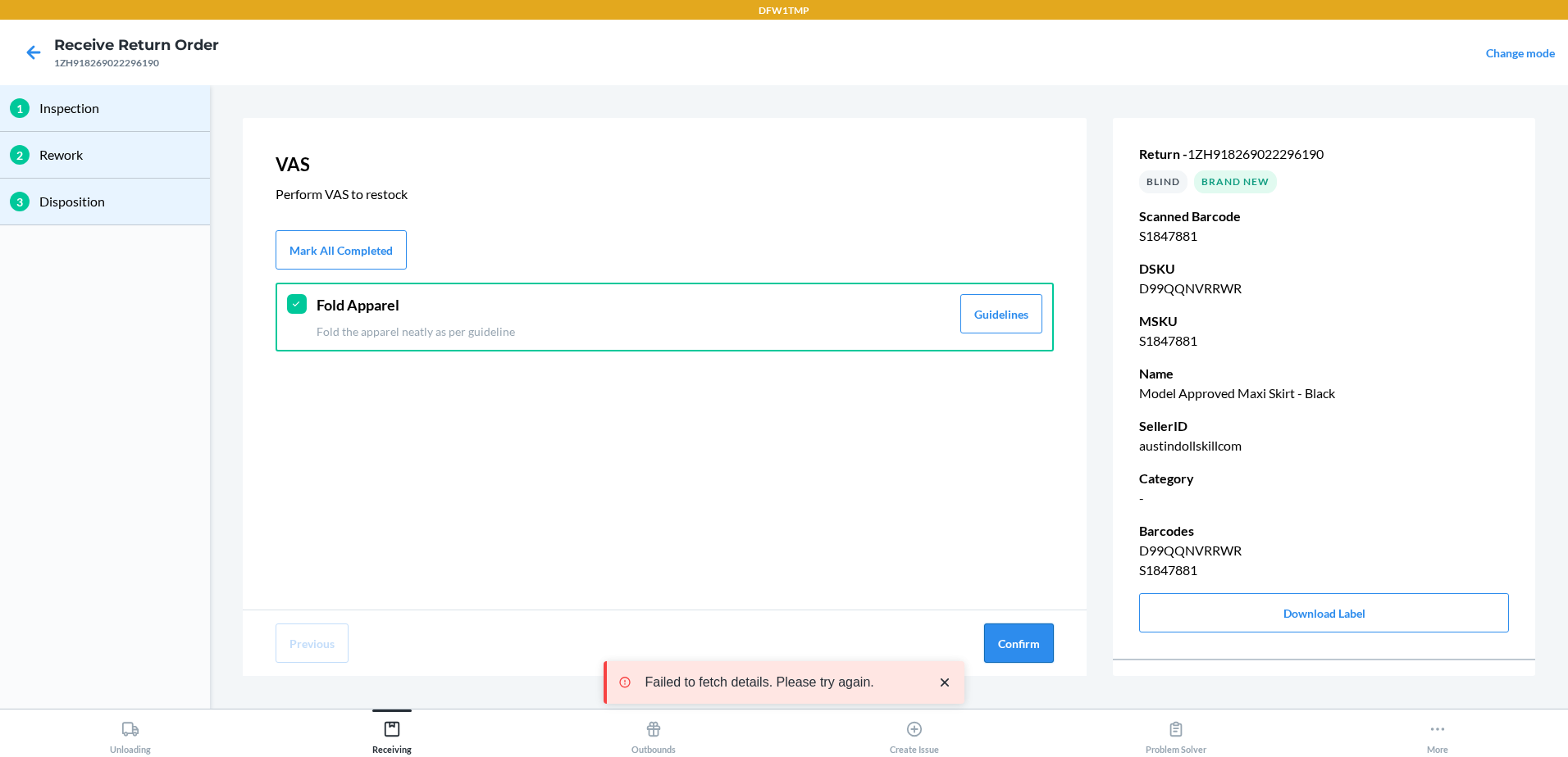
click at [1049, 662] on button "Confirm" at bounding box center [1019, 644] width 70 height 40
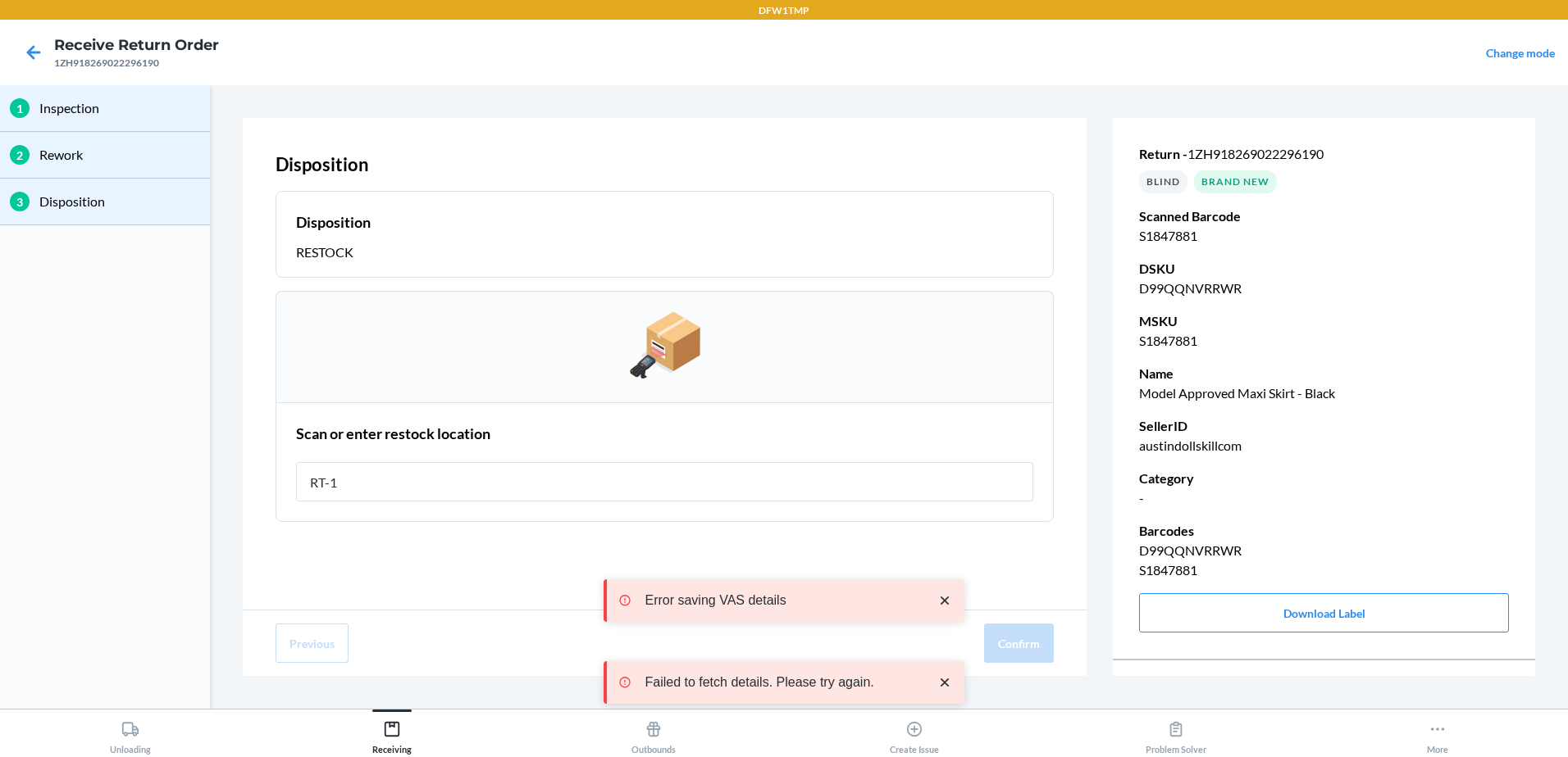
type input "RT-10"
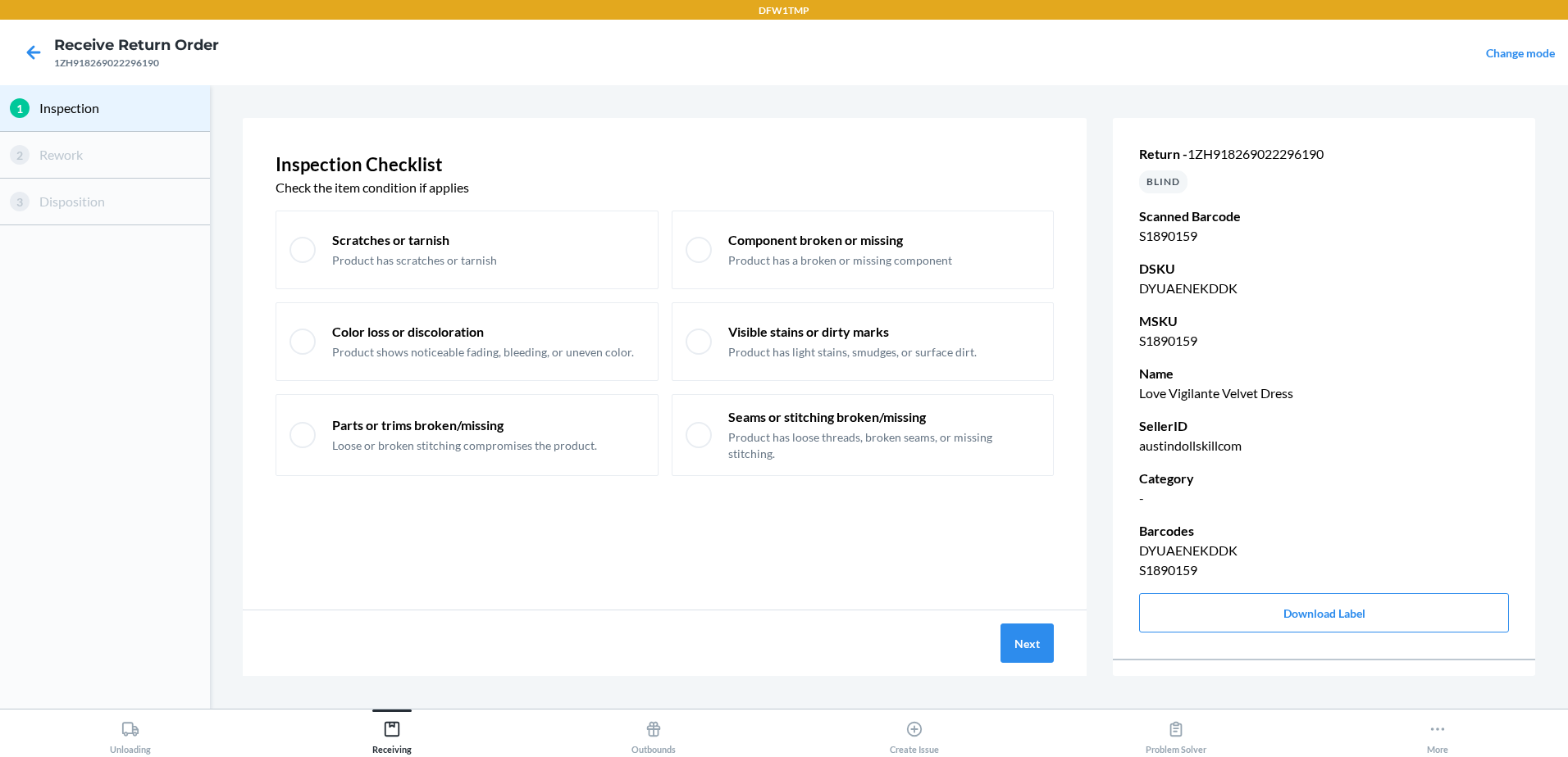
click at [1035, 641] on button "Next" at bounding box center [1027, 644] width 53 height 40
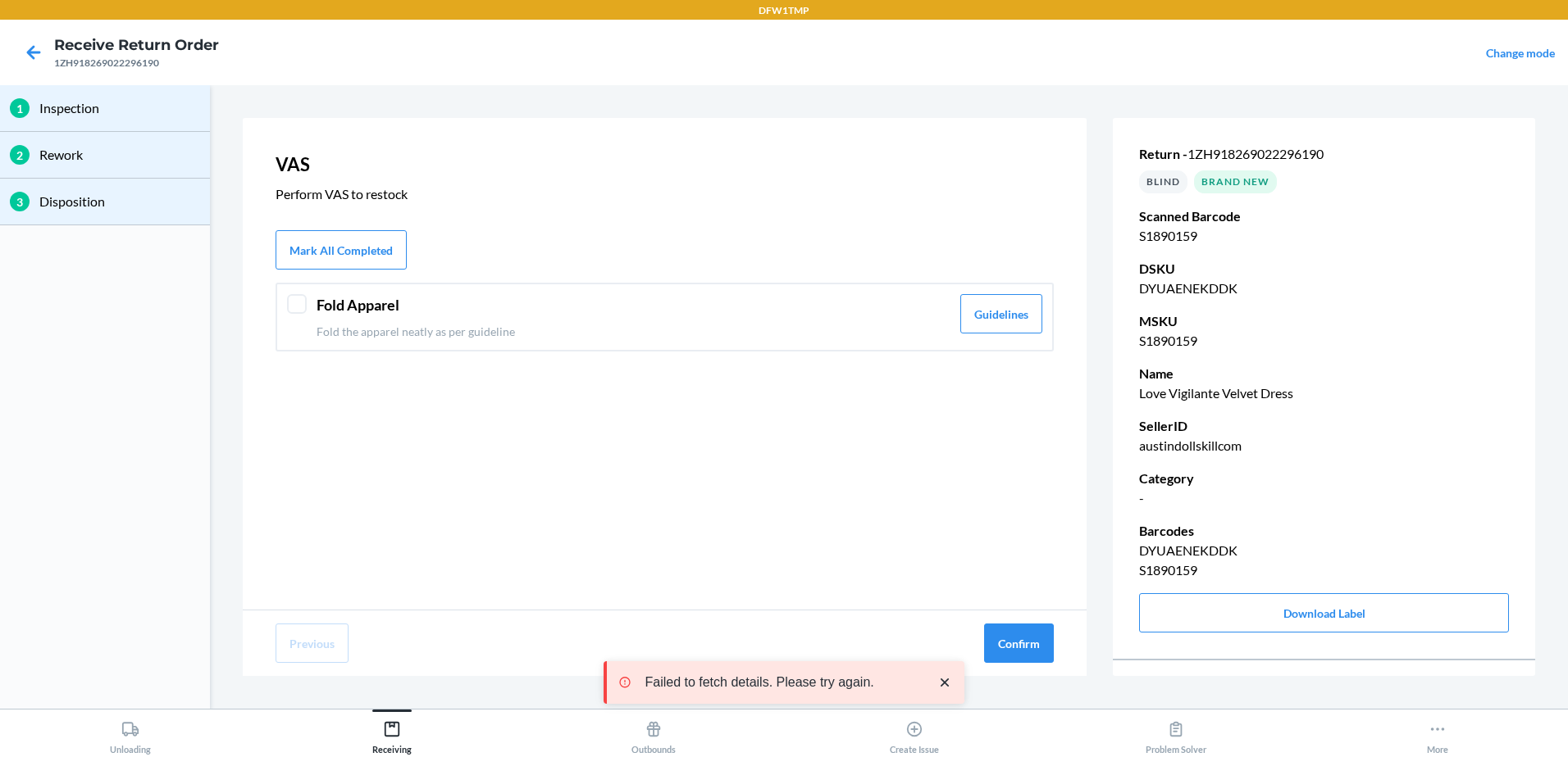
click at [355, 320] on div "Fold Apparel Fold the apparel neatly as per guideline" at bounding box center [633, 317] width 634 height 46
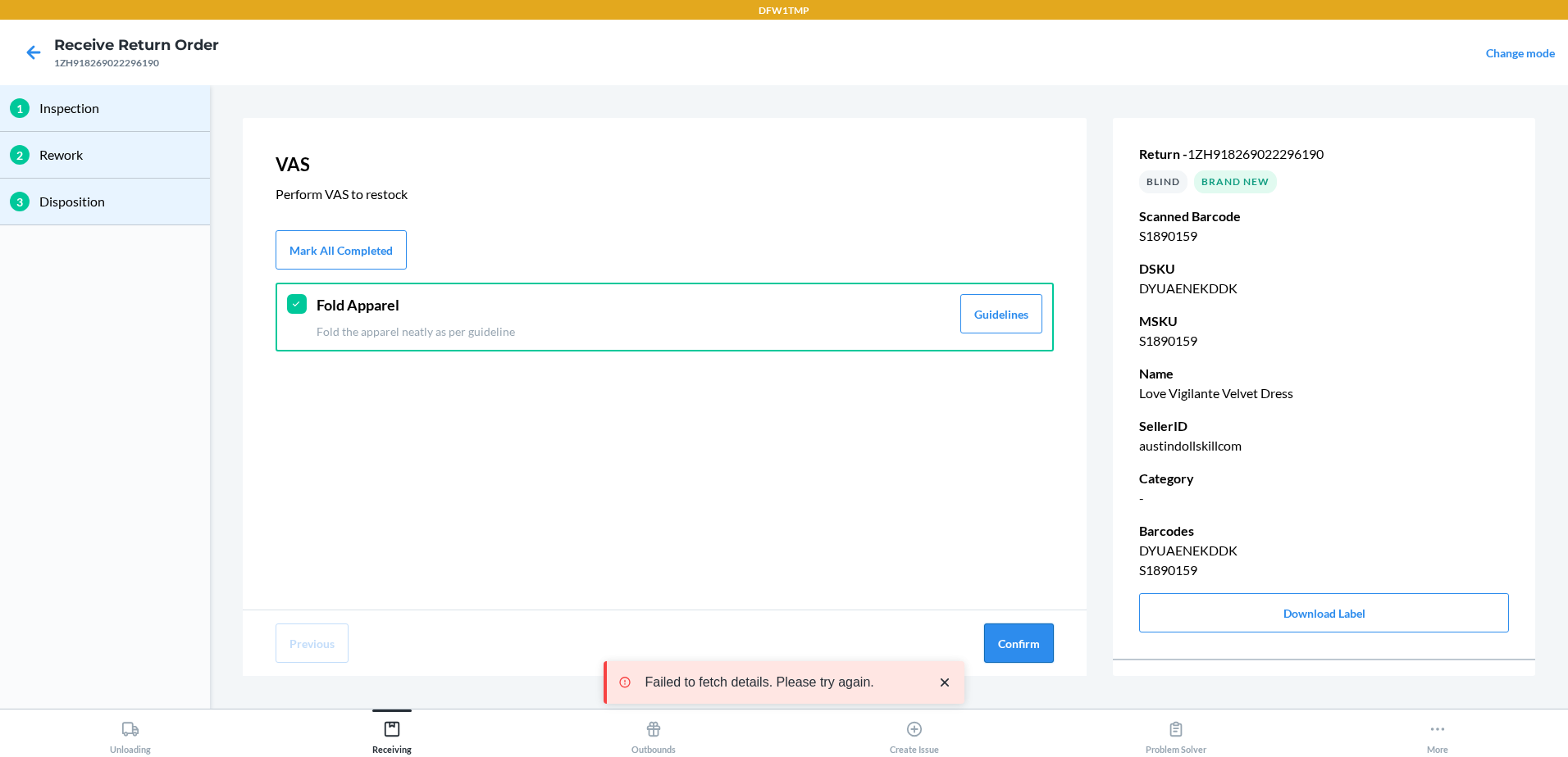
click at [1041, 633] on button "Confirm" at bounding box center [1019, 644] width 70 height 40
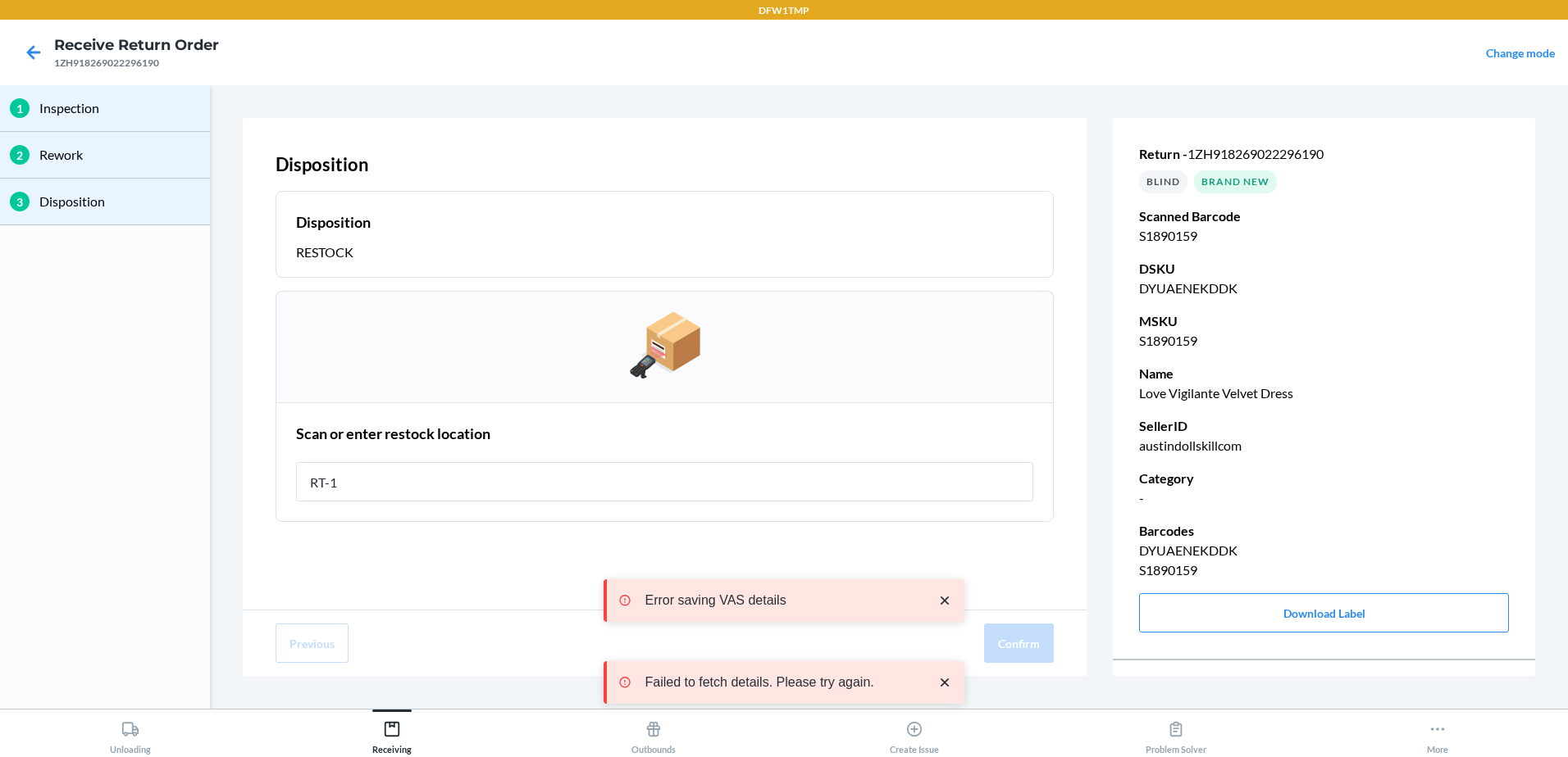
type input "RT-10"
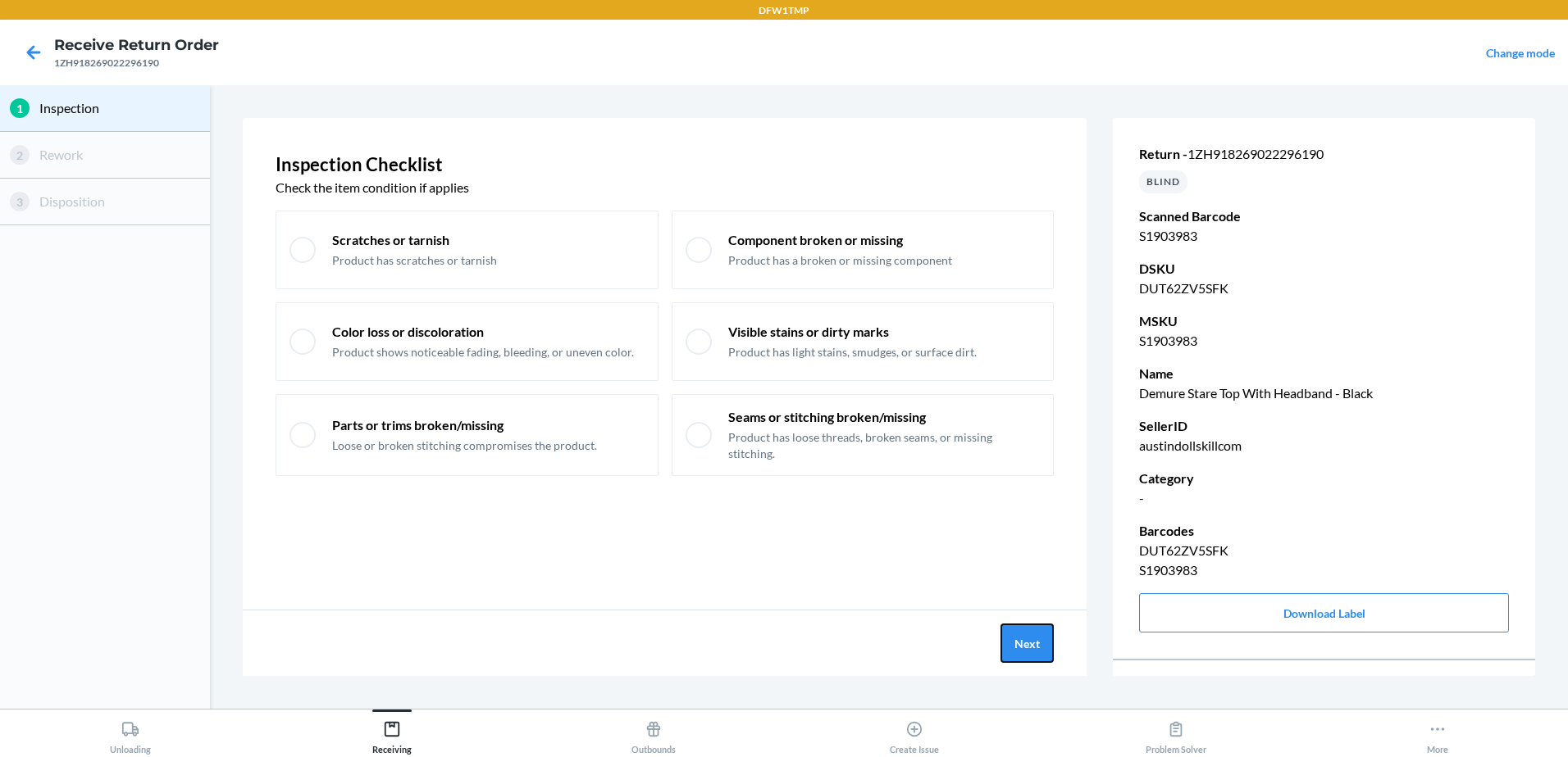
click at [1028, 629] on button "Next" at bounding box center [1027, 644] width 53 height 40
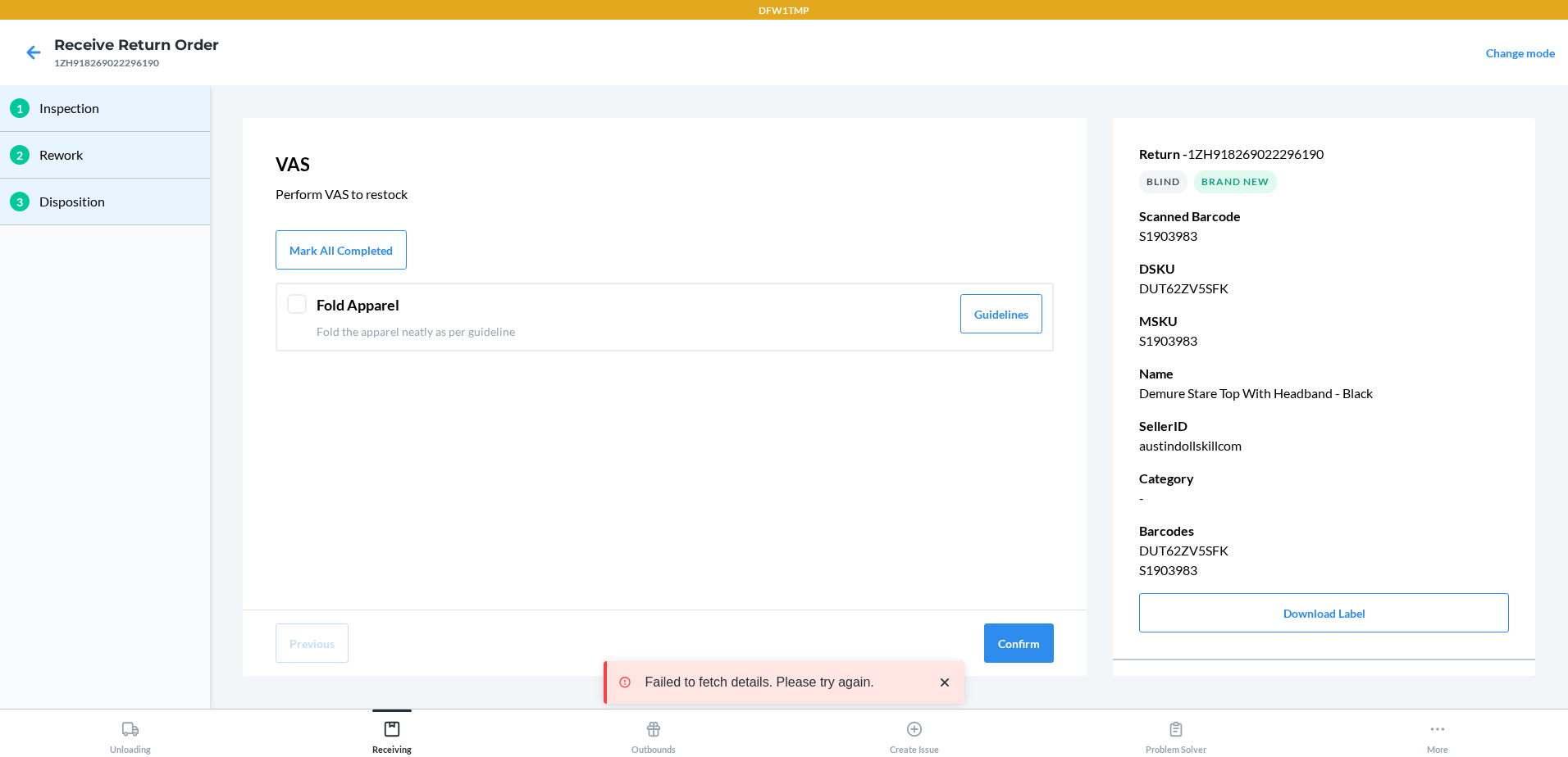
click at [325, 309] on header "Fold Apparel" at bounding box center [633, 305] width 634 height 22
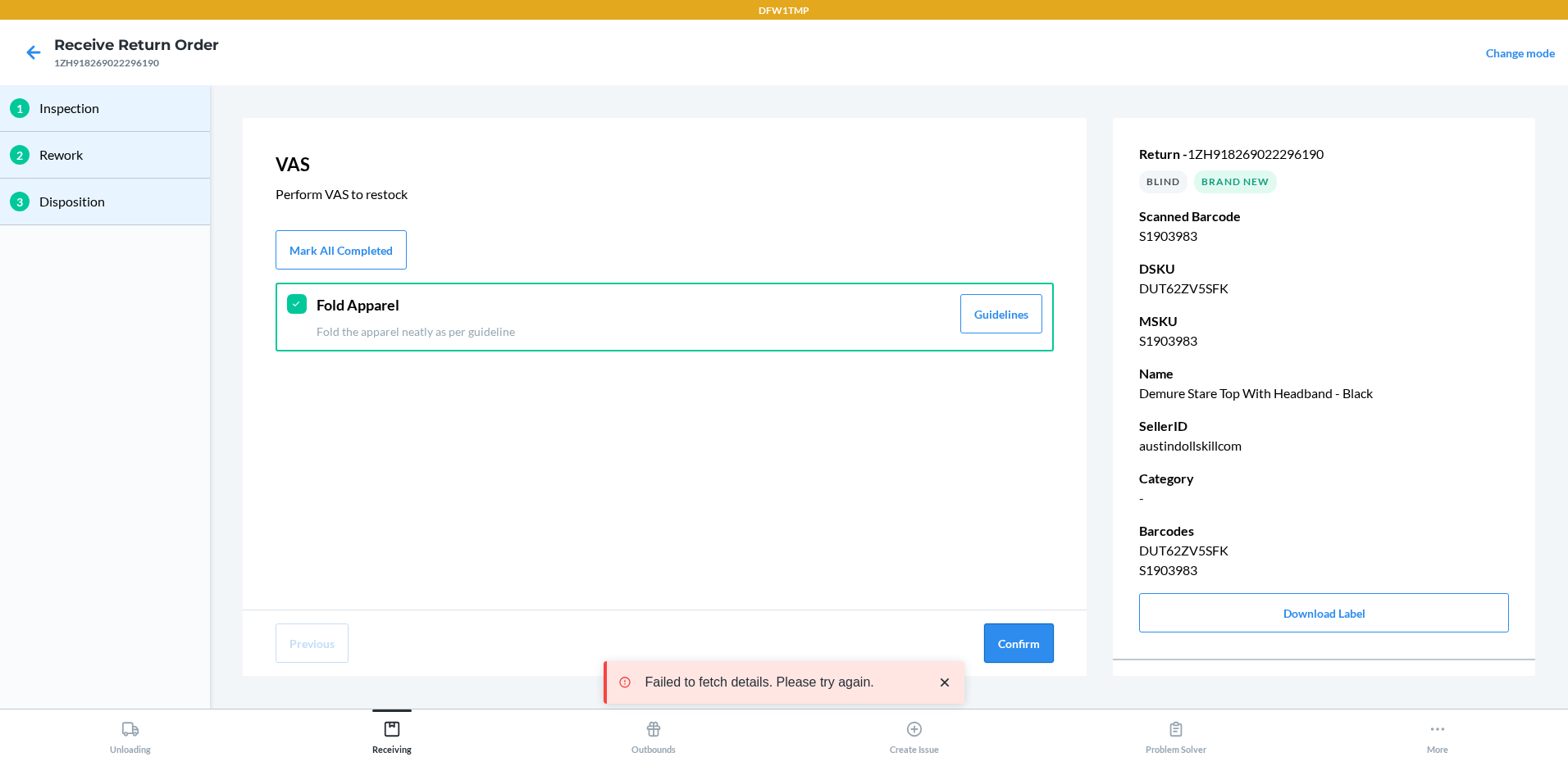
click at [1009, 643] on button "Confirm" at bounding box center [1019, 644] width 70 height 40
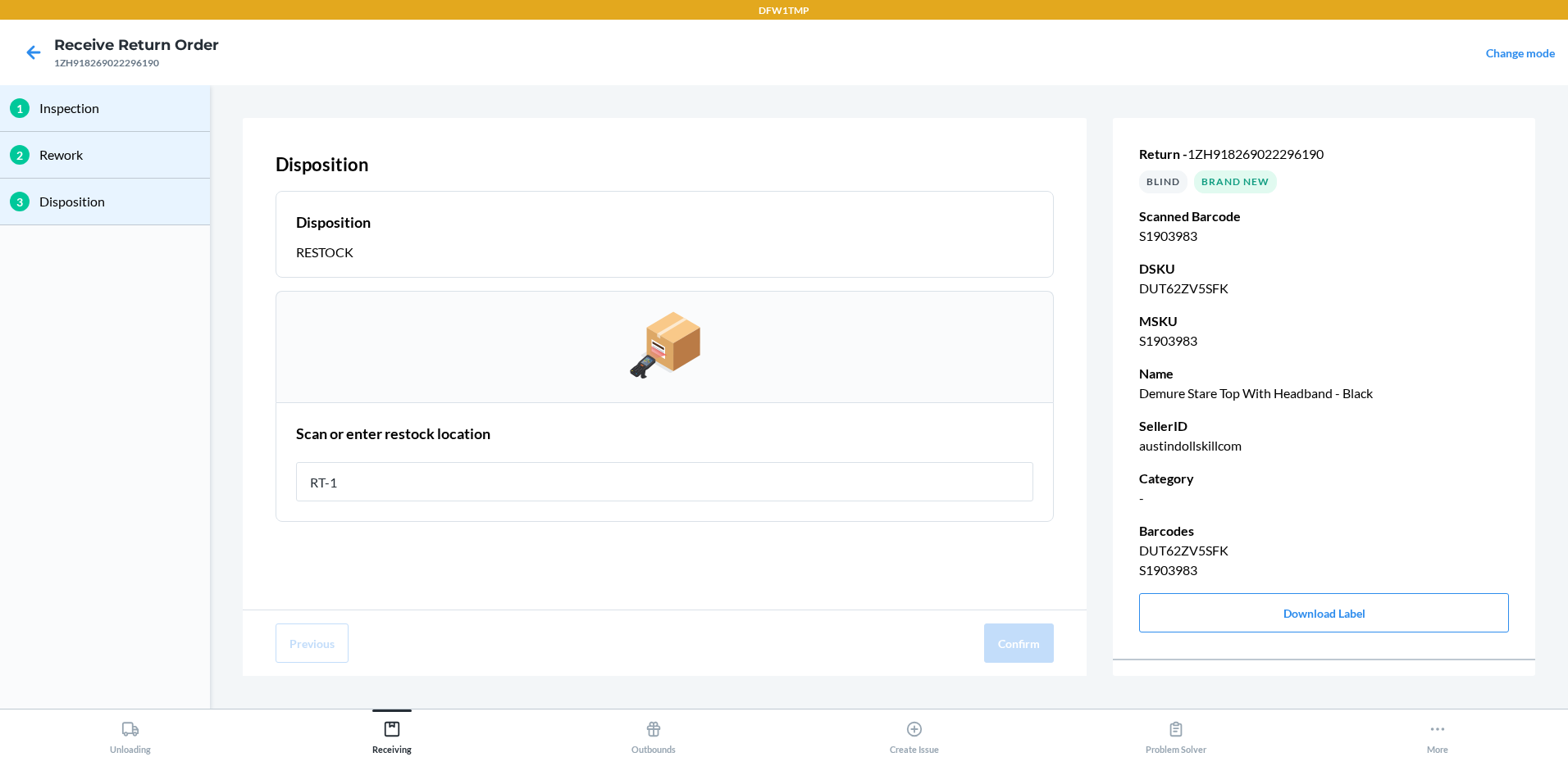
type input "RT-10"
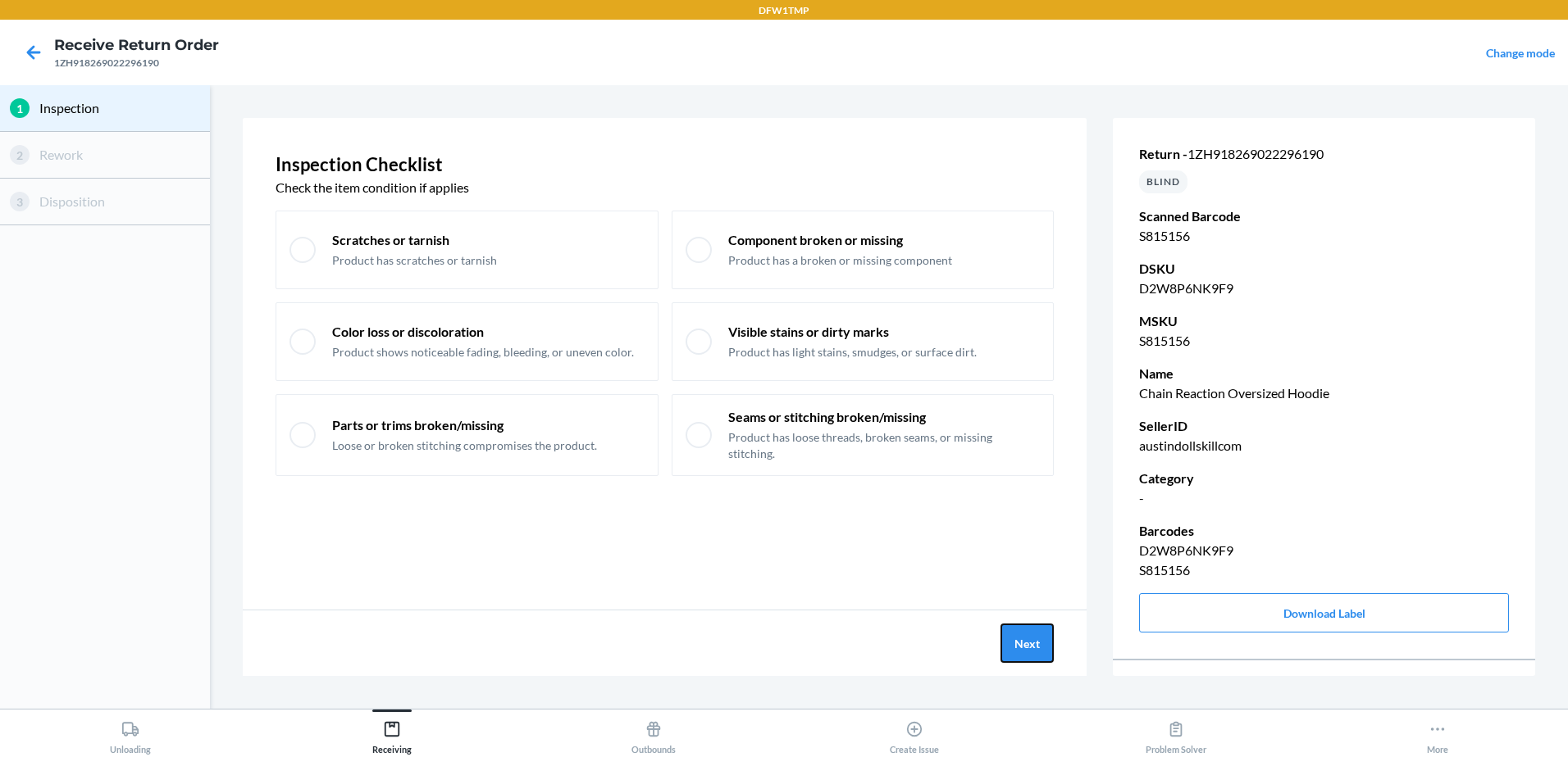
drag, startPoint x: 1054, startPoint y: 665, endPoint x: 1124, endPoint y: 698, distance: 77.4
click at [1129, 698] on section "Inspection Checklist Check the item condition if applies Scratches or tarnish P…" at bounding box center [889, 397] width 1345 height 611
click at [1116, 701] on div "1 Inspection 2 Rework 3 Disposition Inspection Checklist Check the item conditi…" at bounding box center [784, 397] width 1568 height 624
click at [998, 631] on div "Next" at bounding box center [664, 643] width 844 height 66
click at [1011, 639] on button "Next" at bounding box center [1027, 644] width 53 height 40
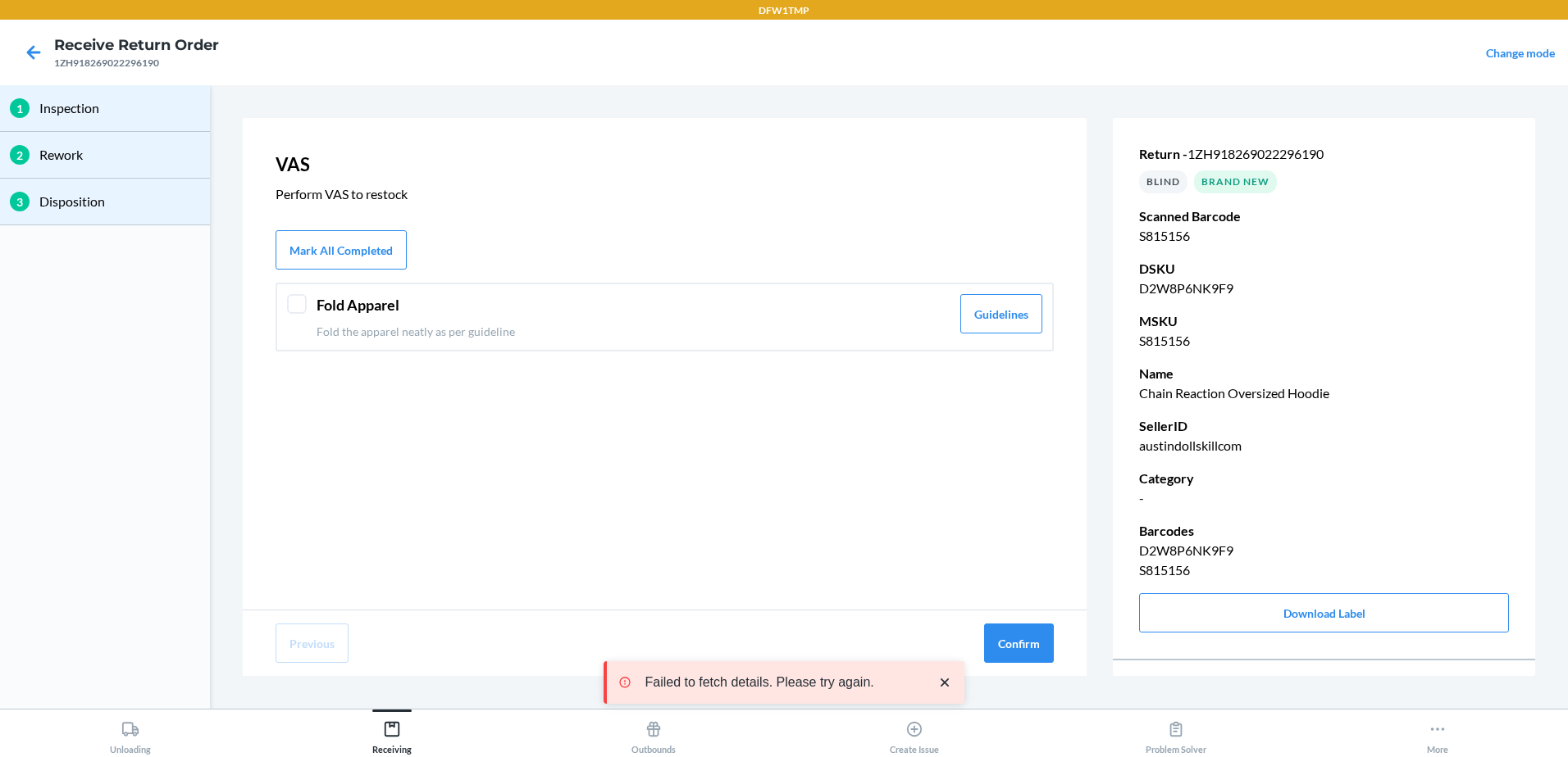
click at [298, 299] on div at bounding box center [297, 304] width 20 height 20
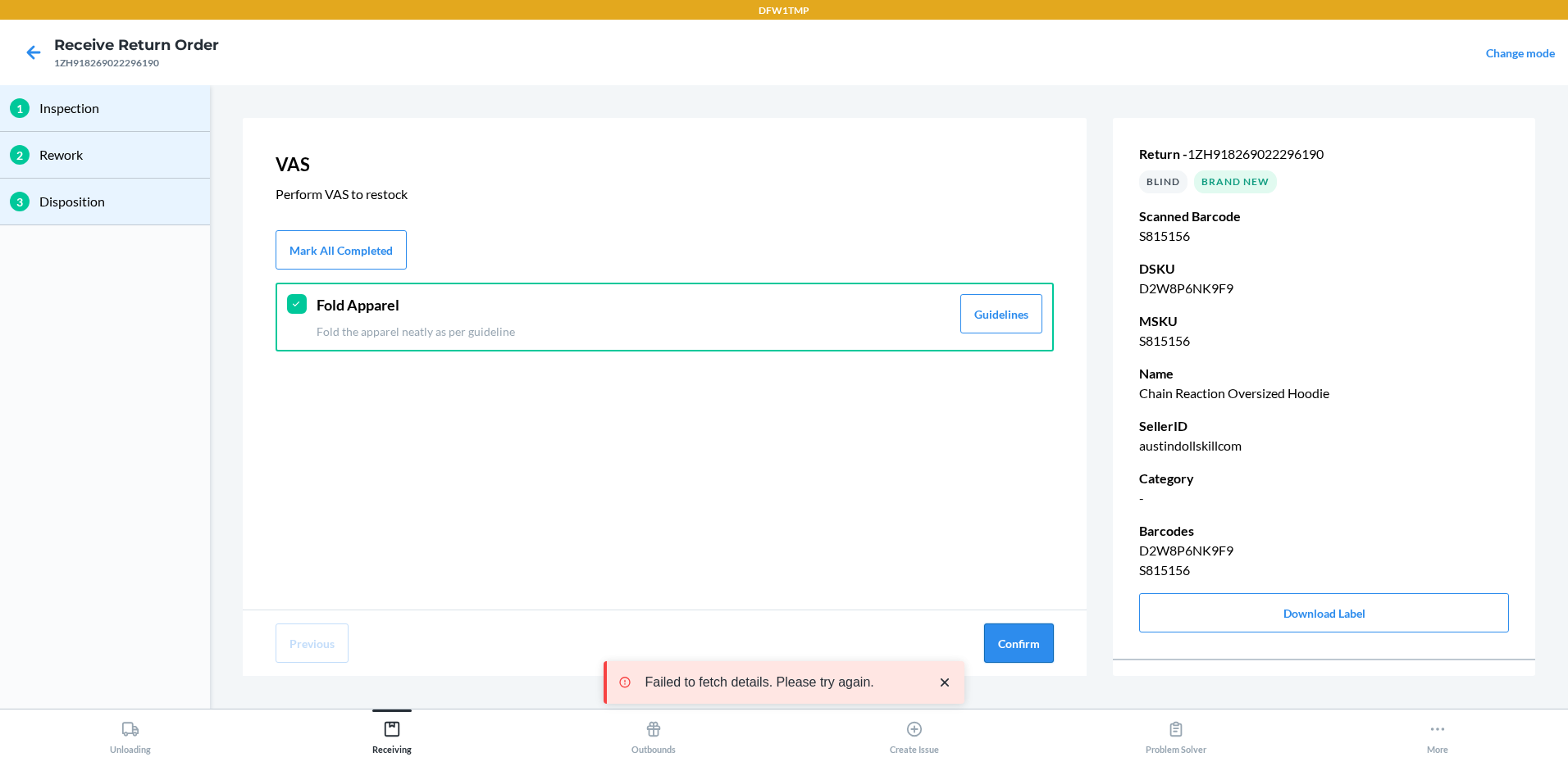
click at [1022, 658] on button "Confirm" at bounding box center [1019, 644] width 70 height 40
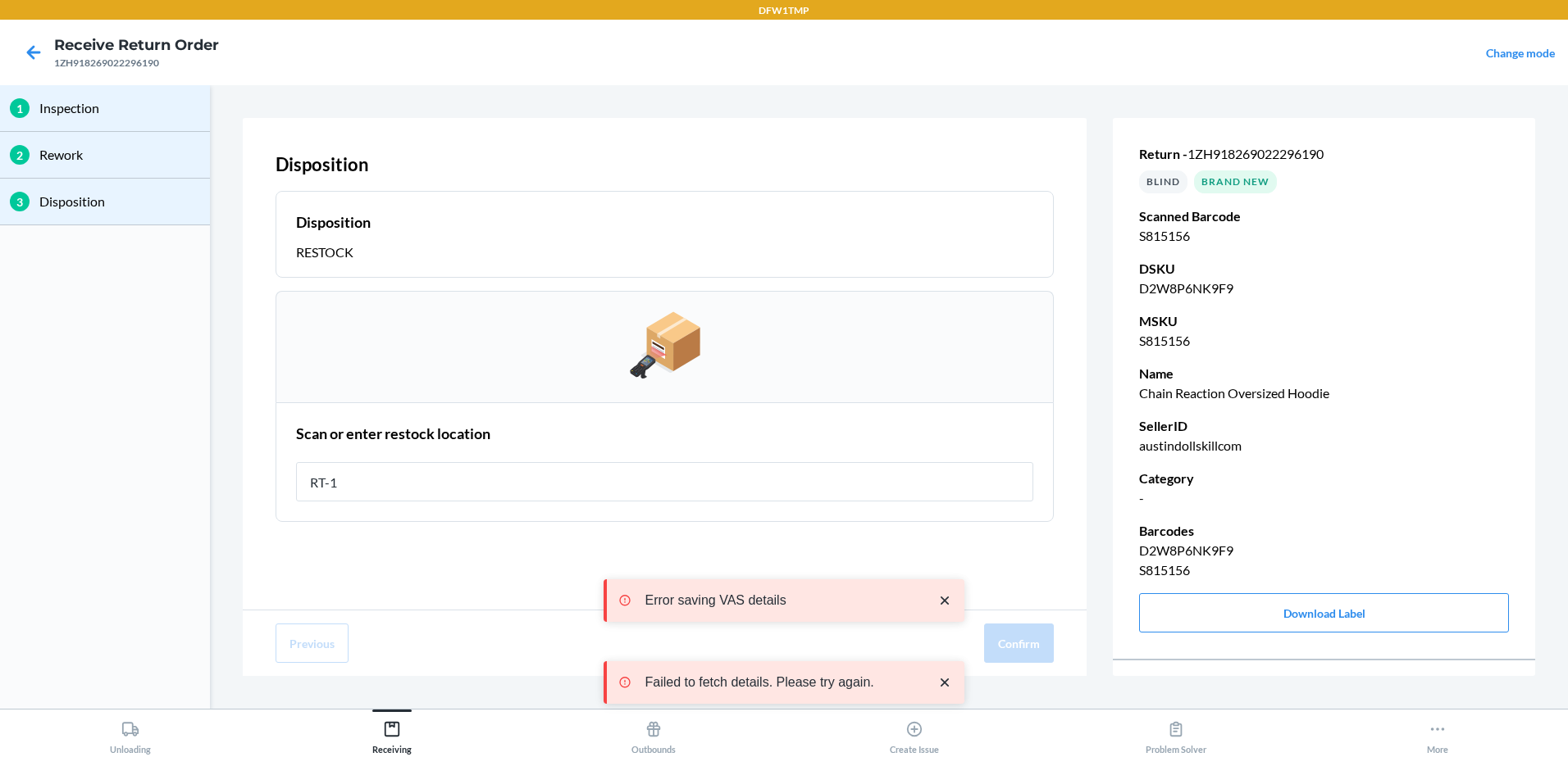
type input "RT-10"
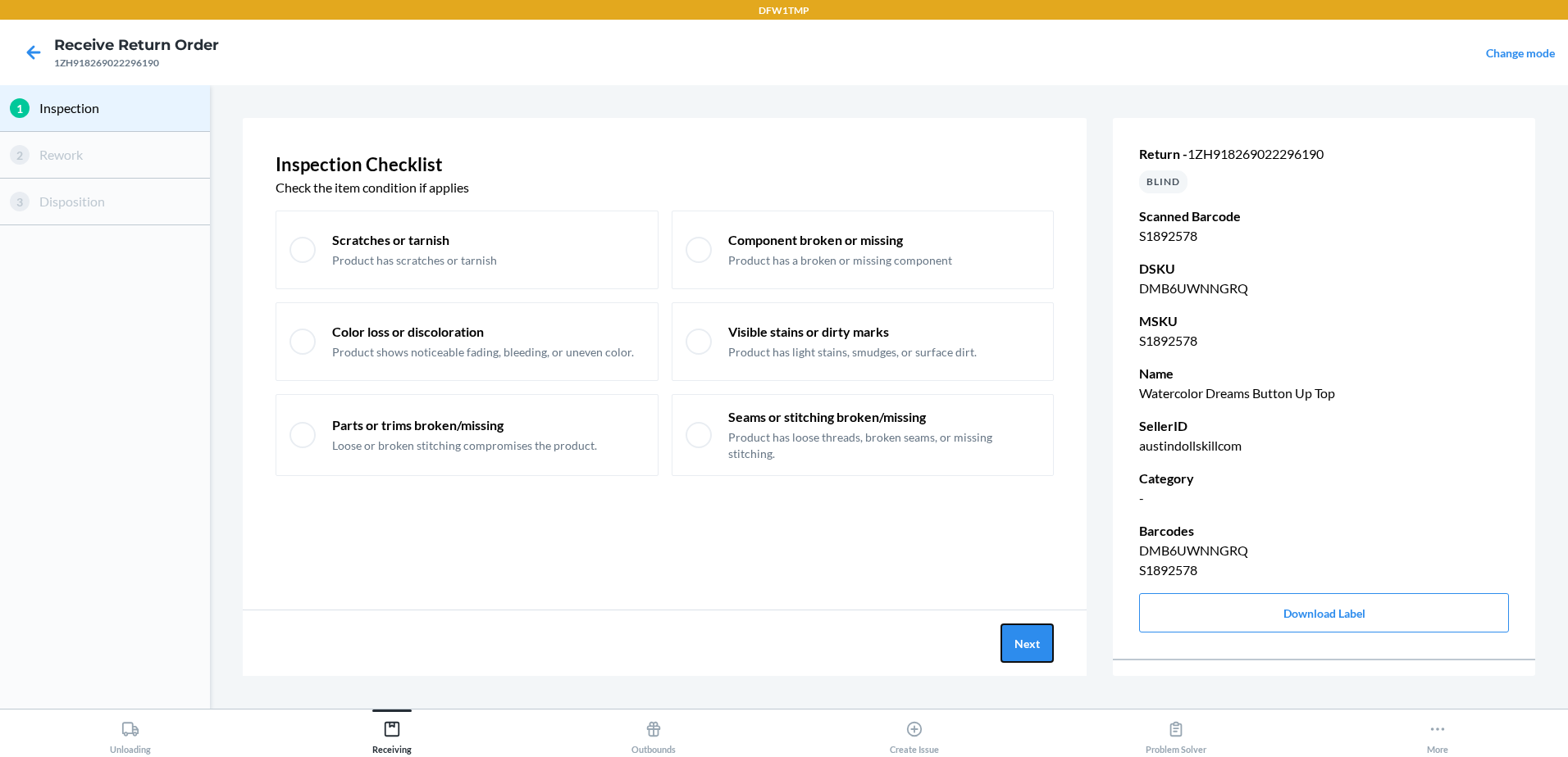
click at [1037, 644] on button "Next" at bounding box center [1027, 644] width 53 height 40
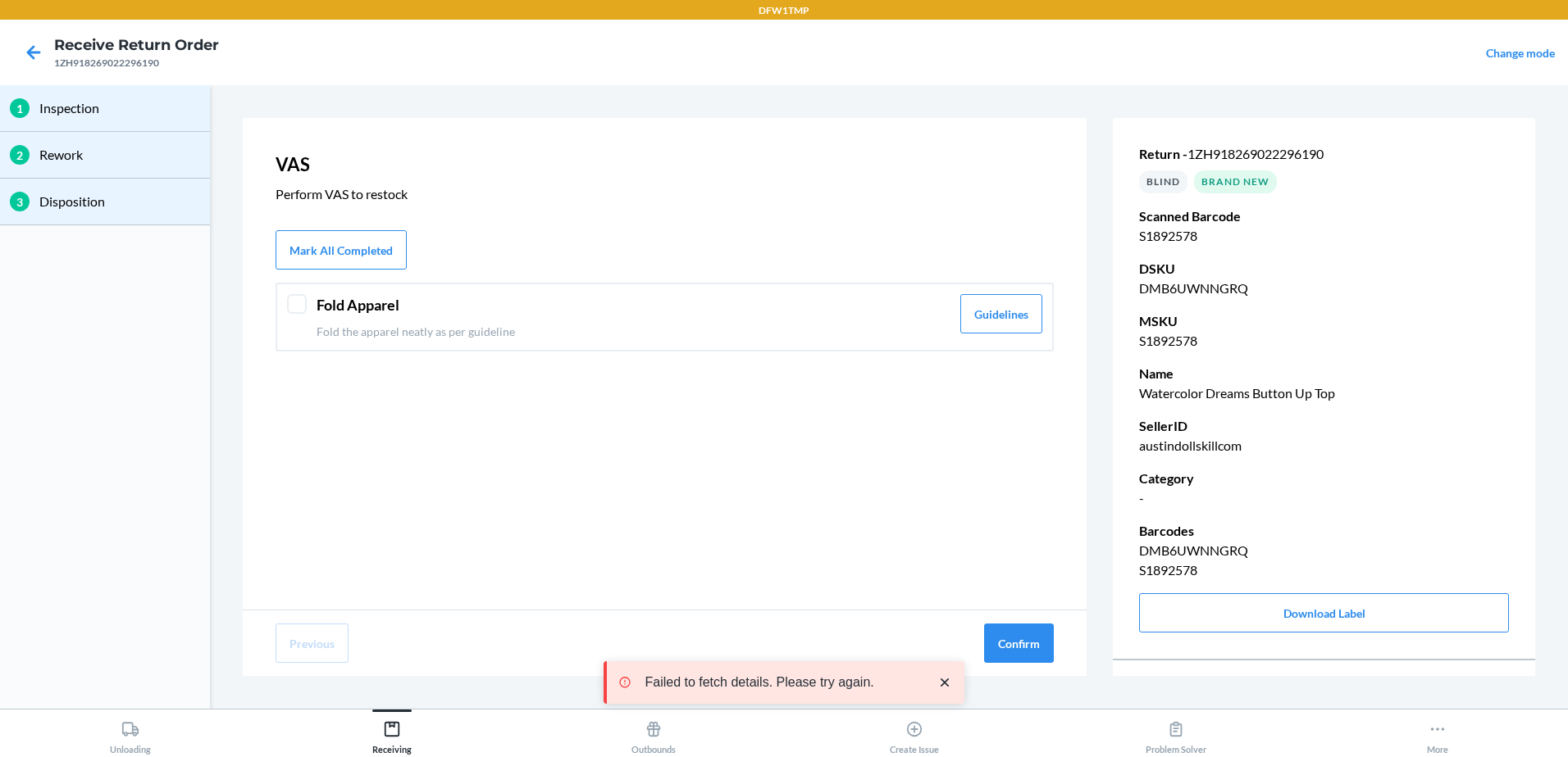
click at [334, 288] on div "Fold Apparel Fold the apparel neatly as per guideline Guidelines" at bounding box center [665, 317] width 778 height 69
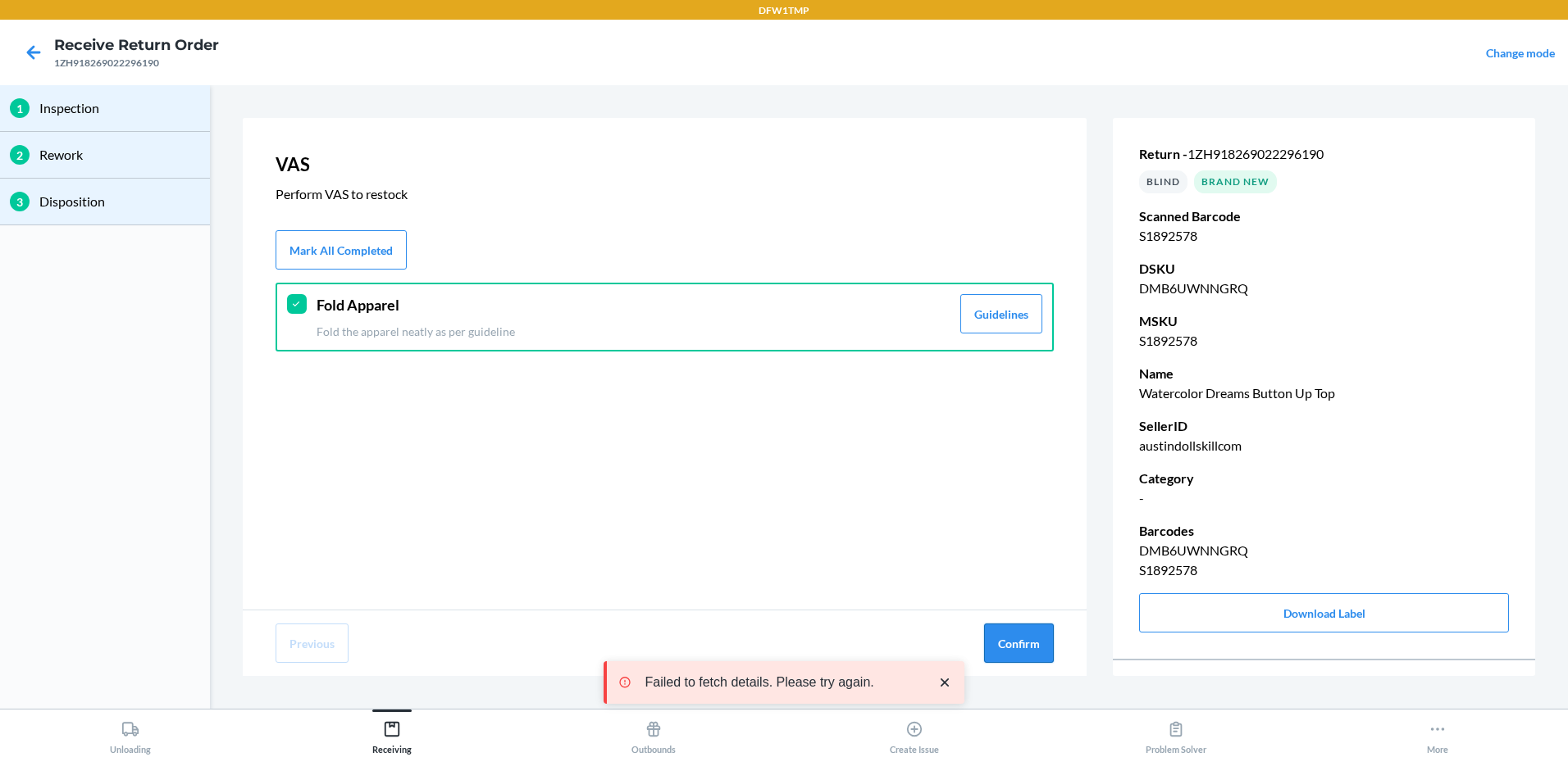
click at [1031, 629] on button "Confirm" at bounding box center [1019, 644] width 70 height 40
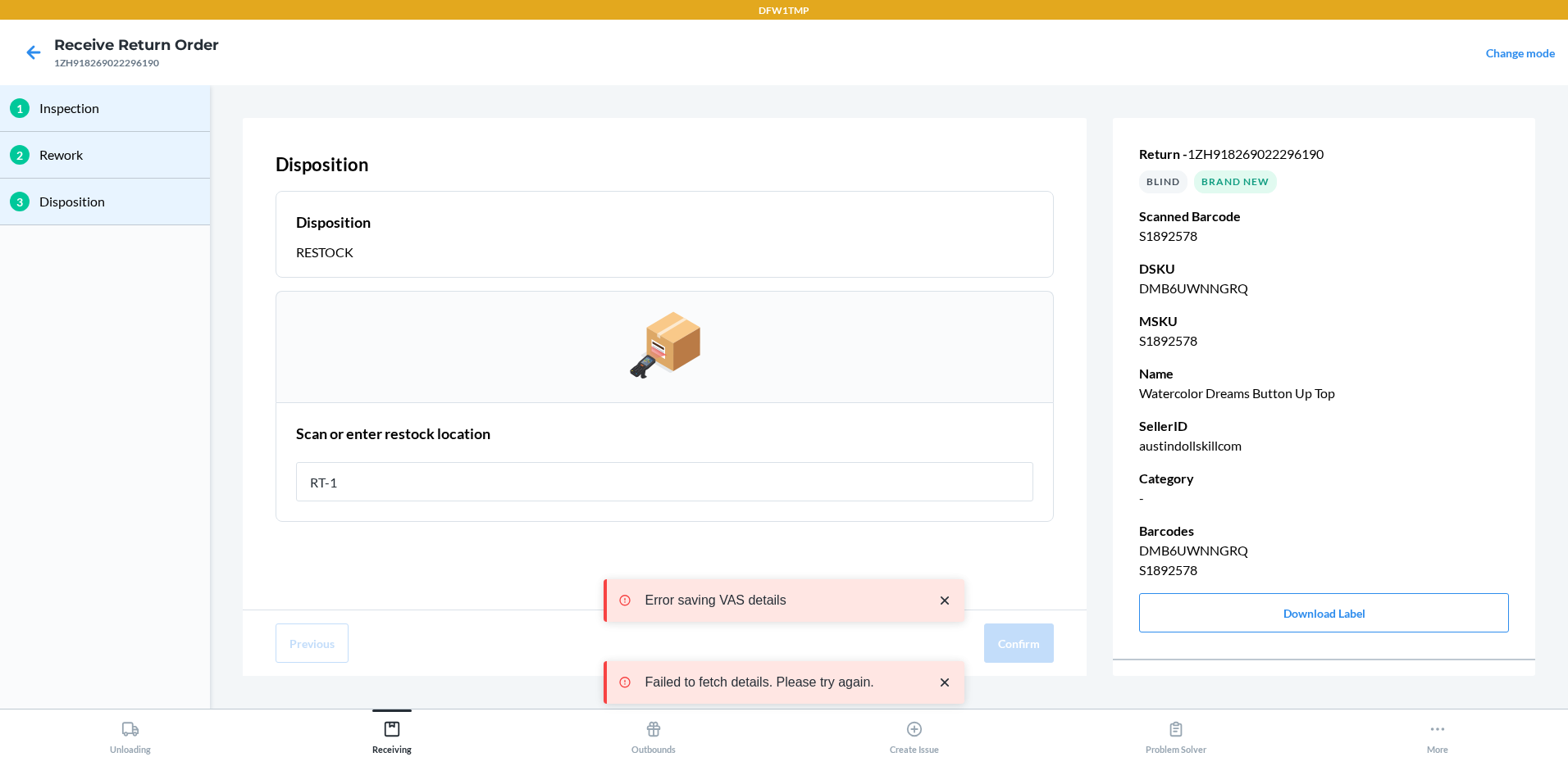
type input "RT-10"
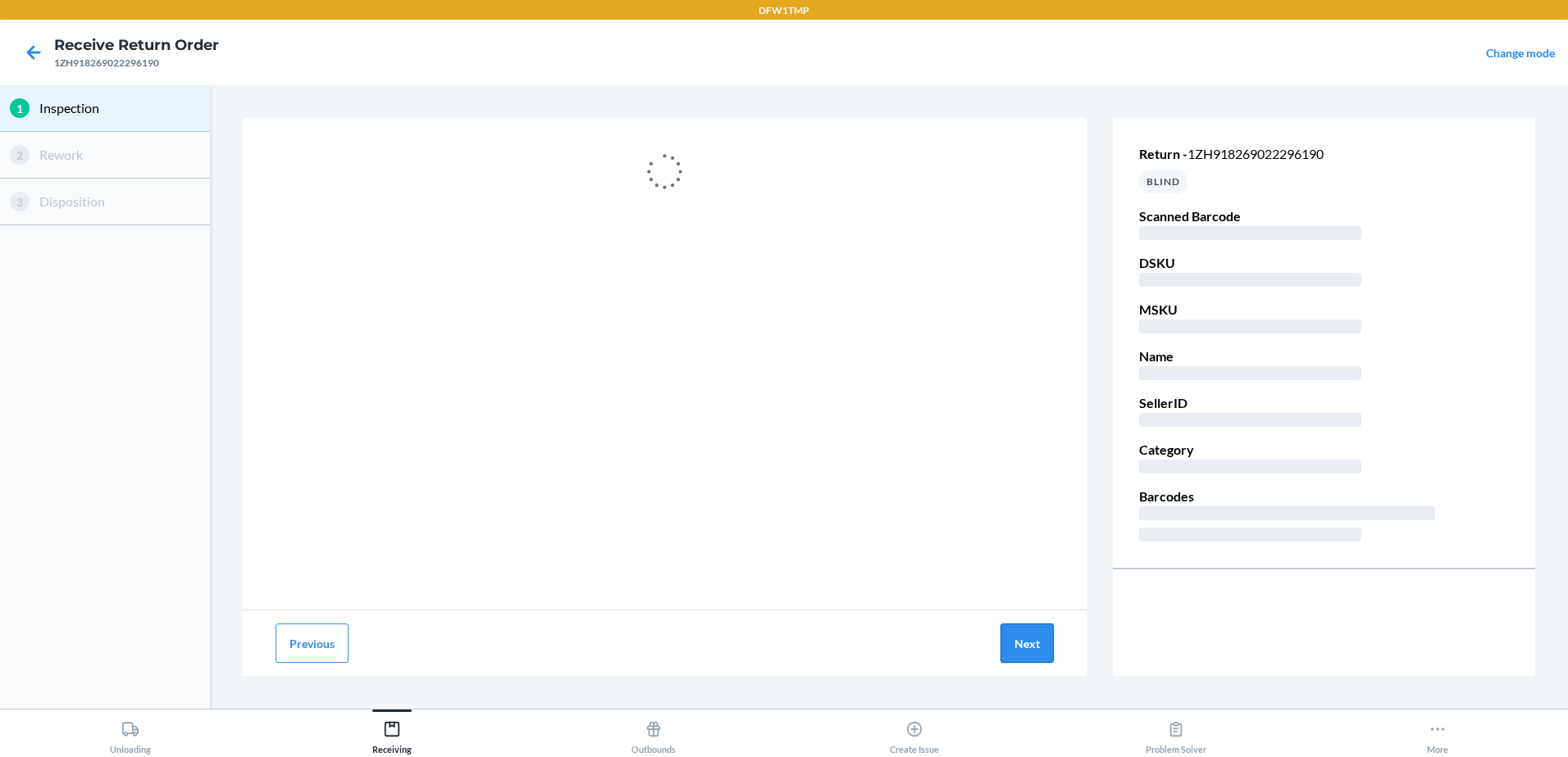
click at [1010, 628] on button "Next" at bounding box center [1027, 644] width 53 height 40
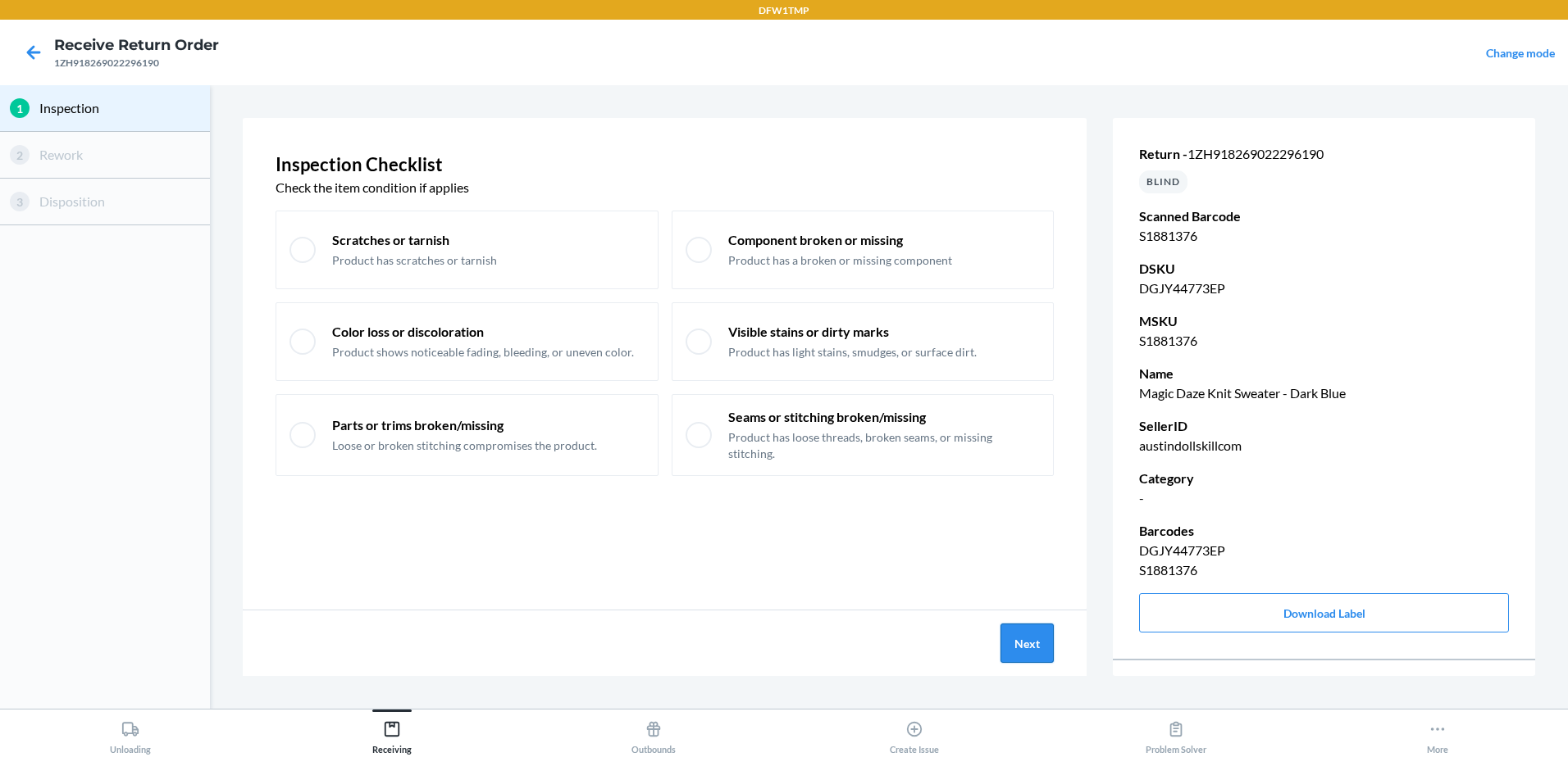
click at [1040, 654] on button "Next" at bounding box center [1027, 644] width 53 height 40
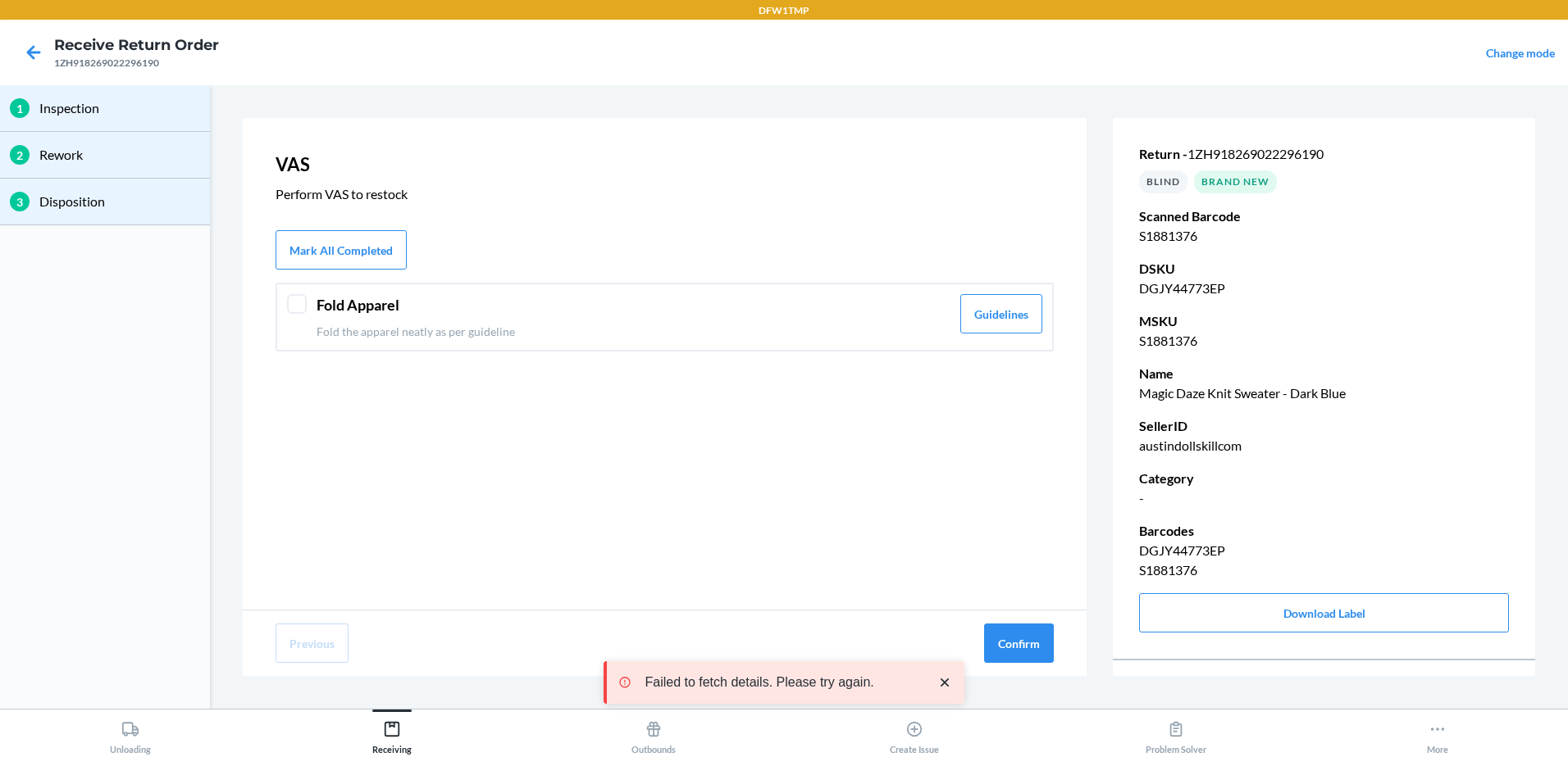
click at [468, 312] on header "Fold Apparel" at bounding box center [633, 305] width 634 height 22
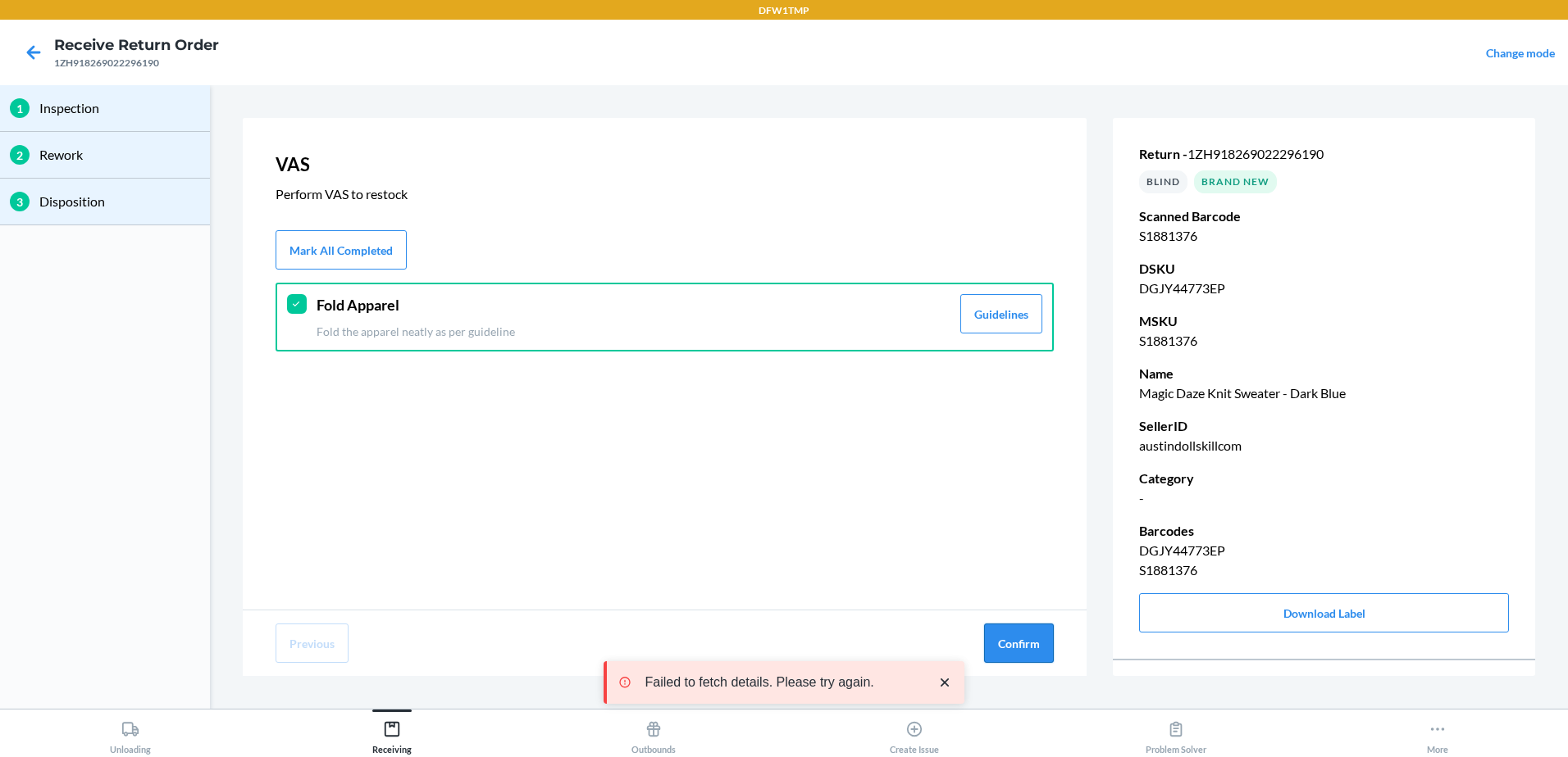
click at [1048, 657] on button "Confirm" at bounding box center [1019, 644] width 70 height 40
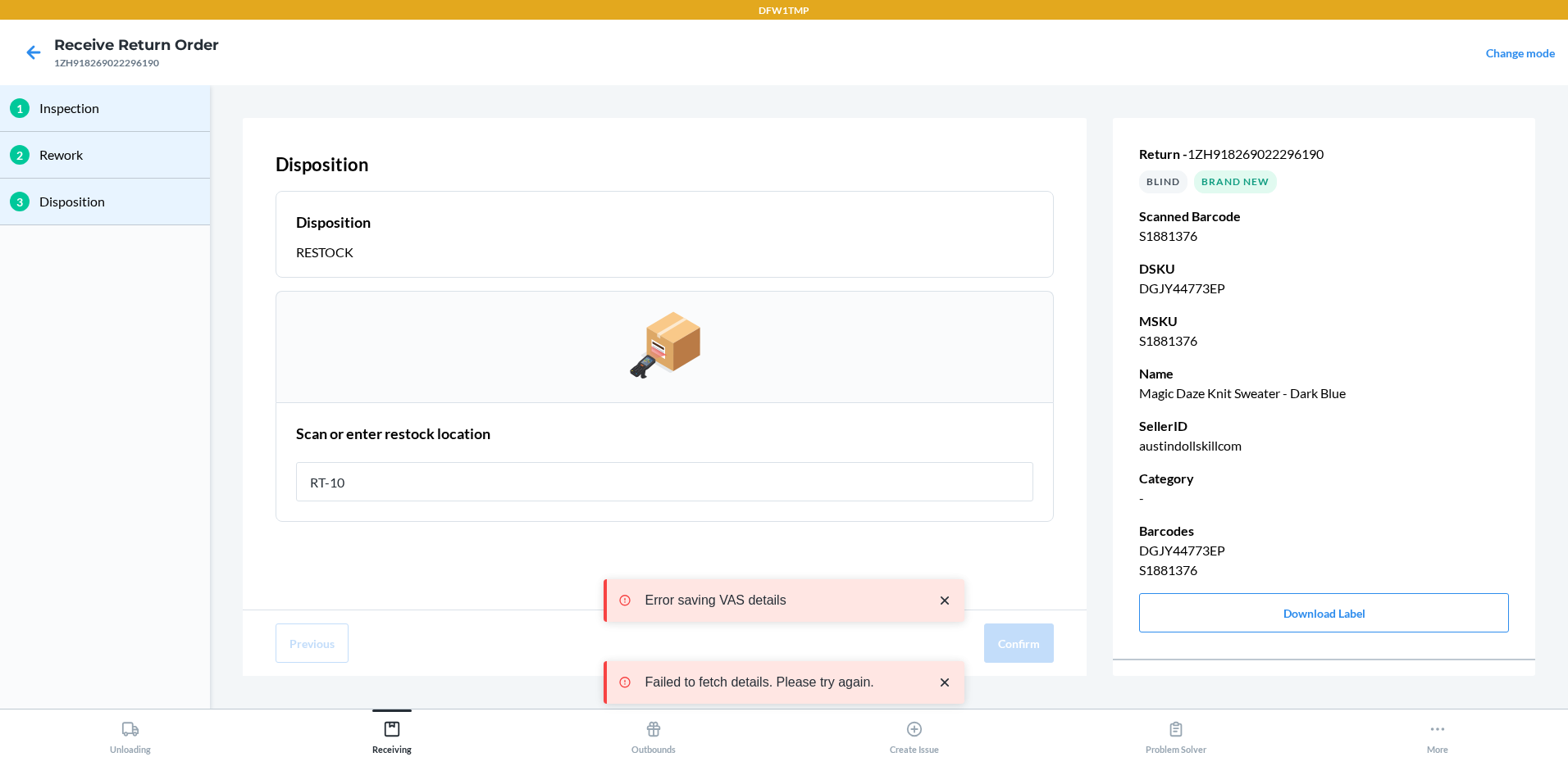
type input "RT-10"
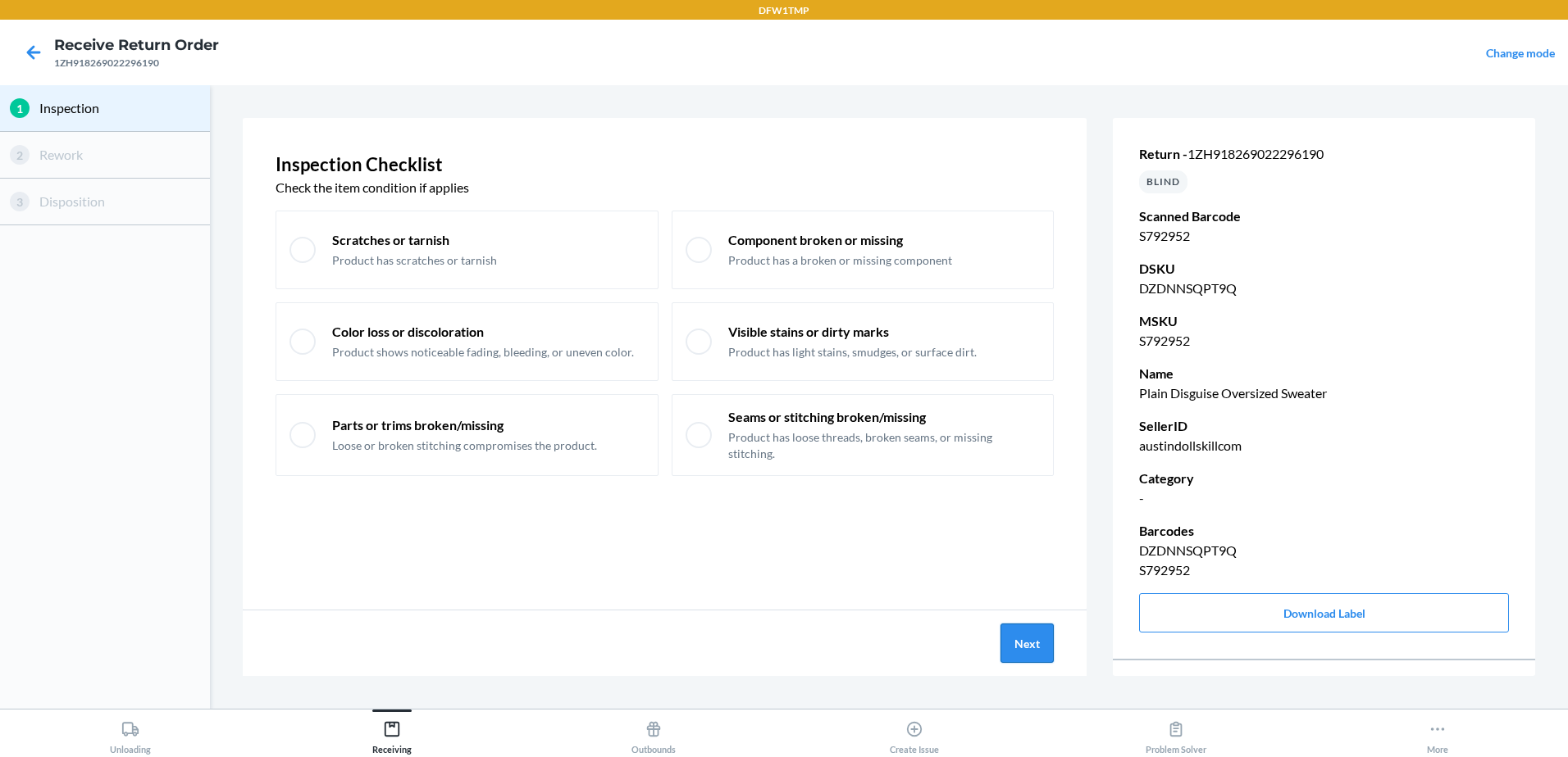
click at [1050, 644] on button "Next" at bounding box center [1027, 644] width 53 height 40
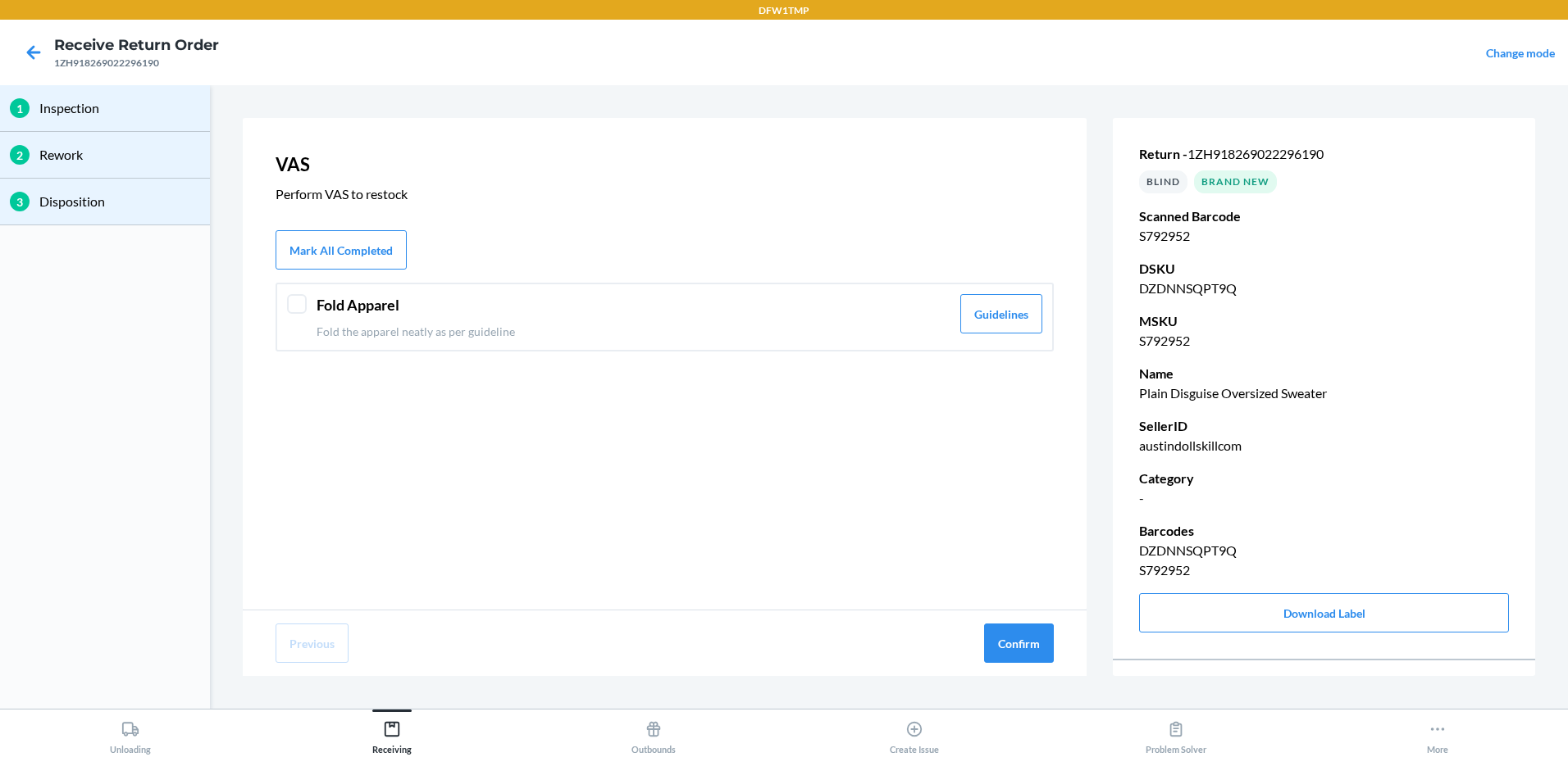
click at [333, 305] on header "Fold Apparel" at bounding box center [633, 305] width 634 height 22
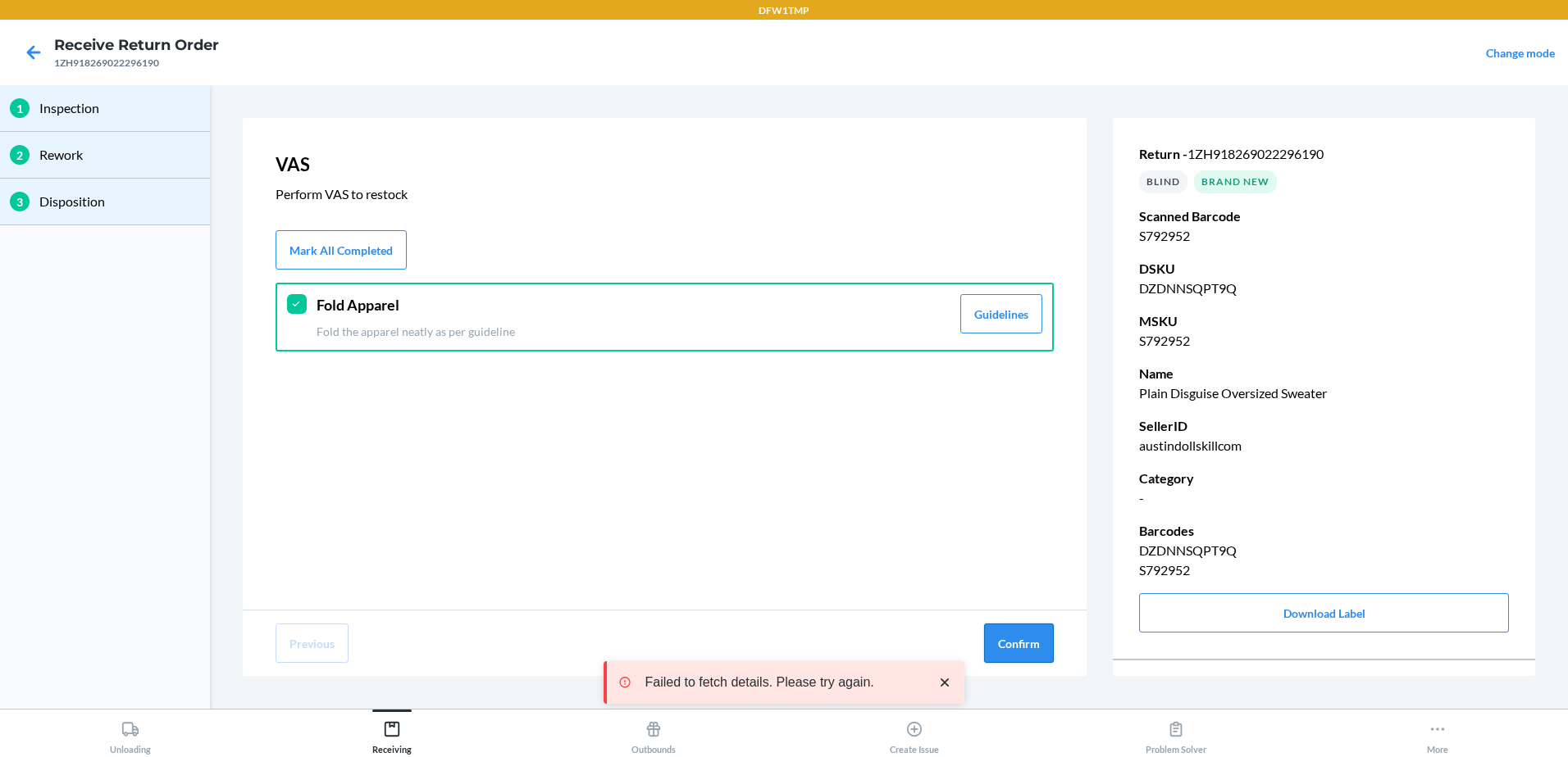
click at [1007, 639] on button "Confirm" at bounding box center [1019, 644] width 70 height 40
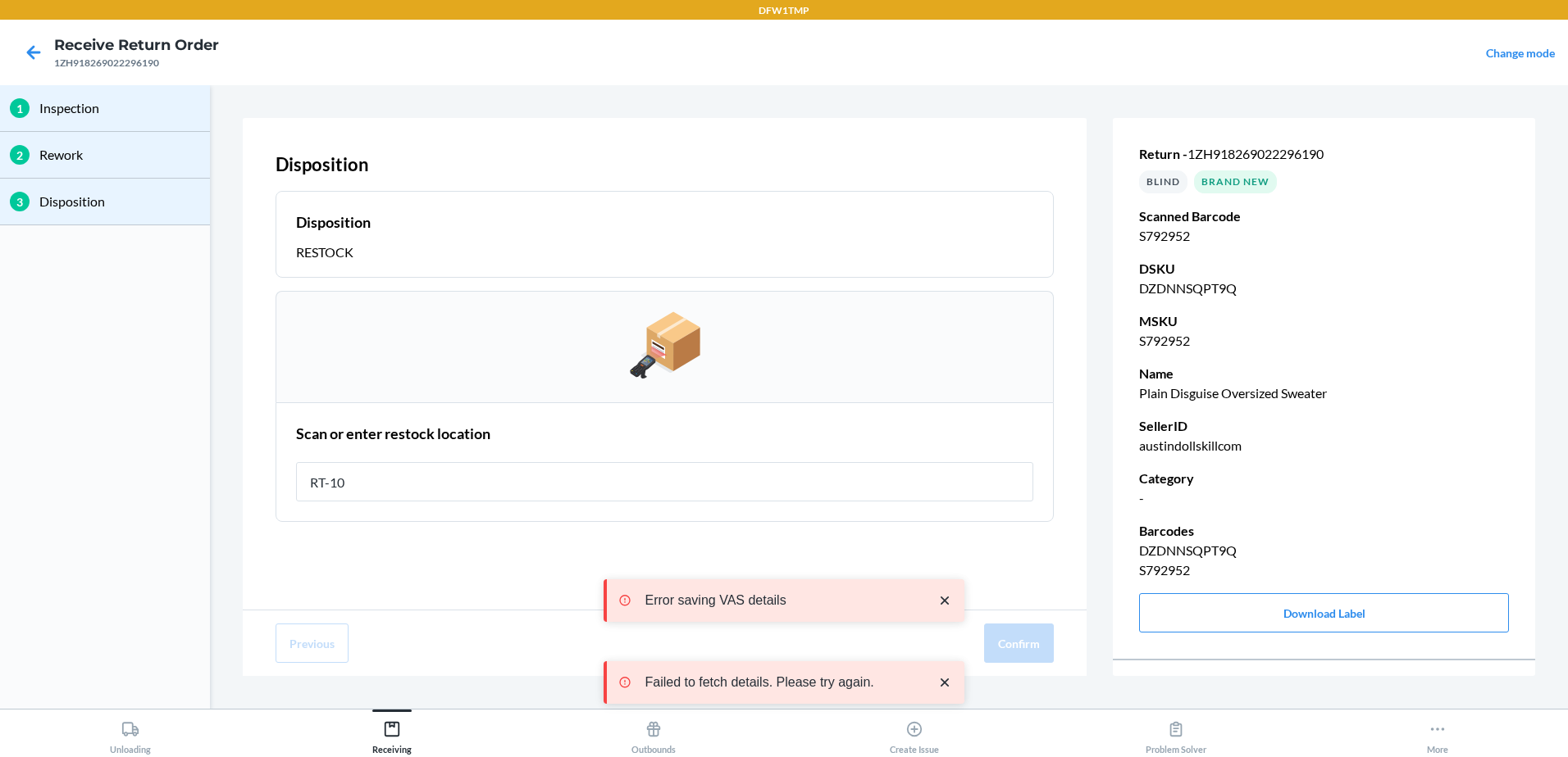
type input "RT-10"
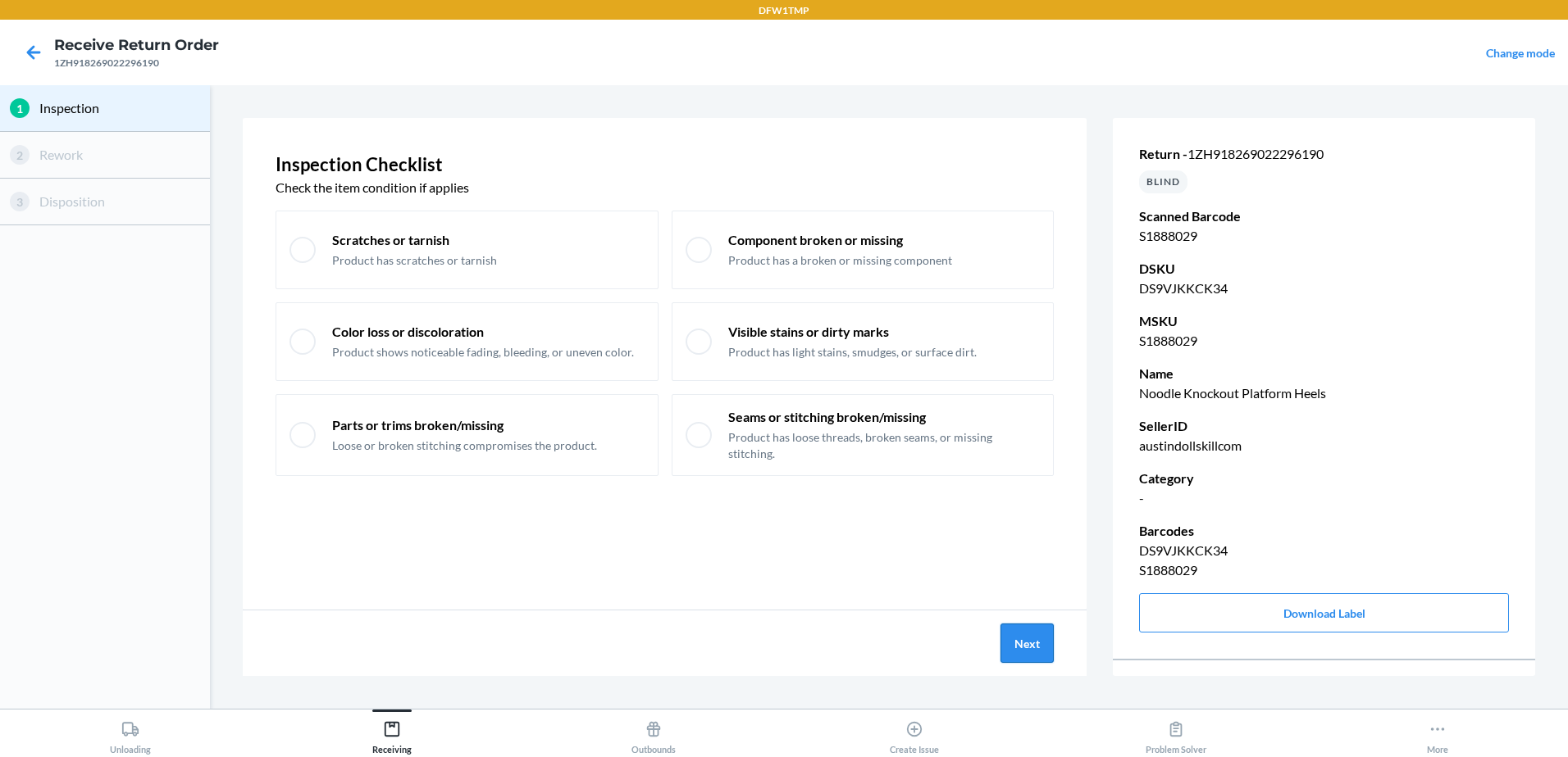
click at [1030, 640] on button "Next" at bounding box center [1027, 644] width 53 height 40
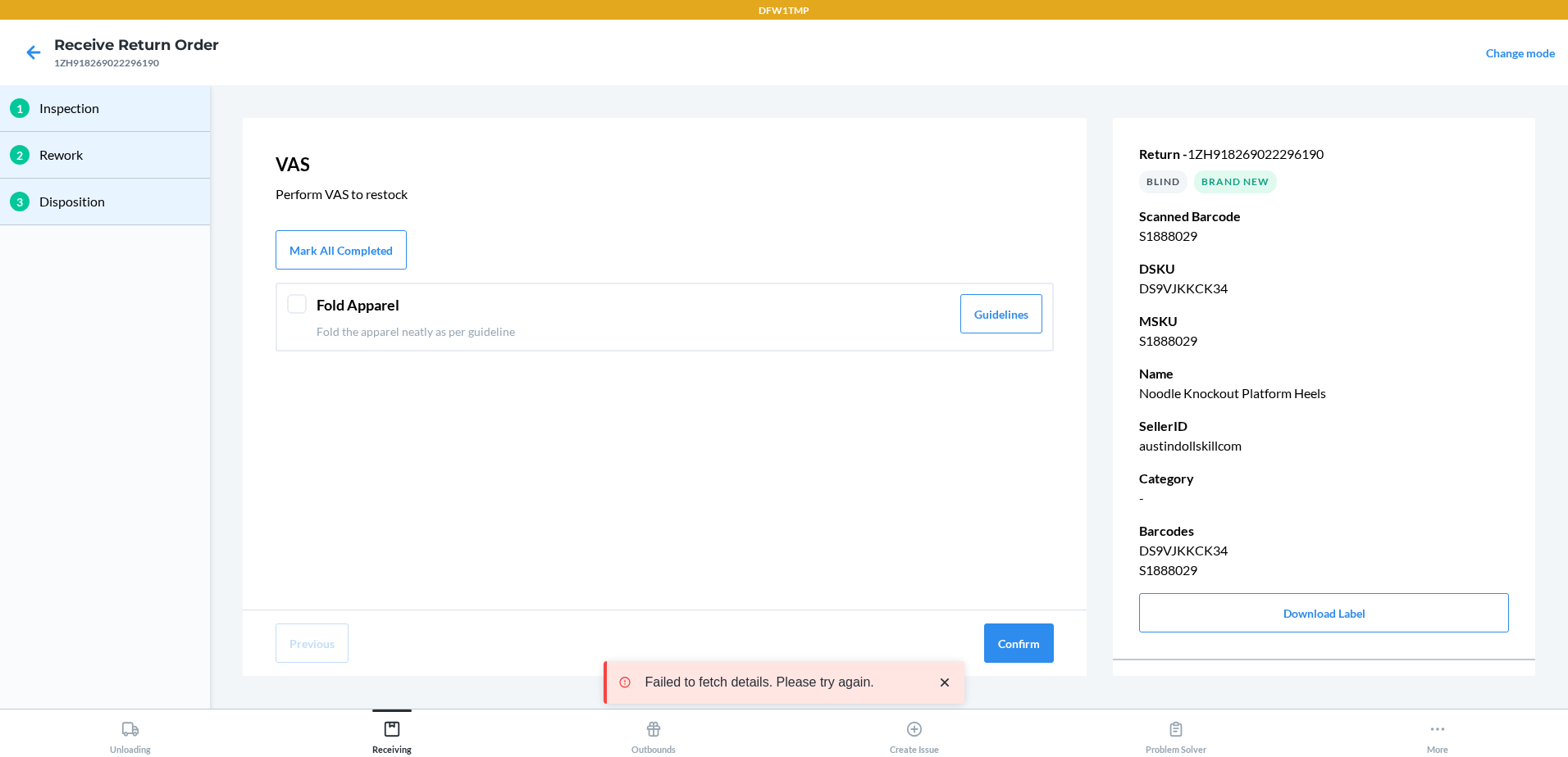
click at [411, 318] on div "Fold Apparel Fold the apparel neatly as per guideline" at bounding box center [633, 317] width 634 height 46
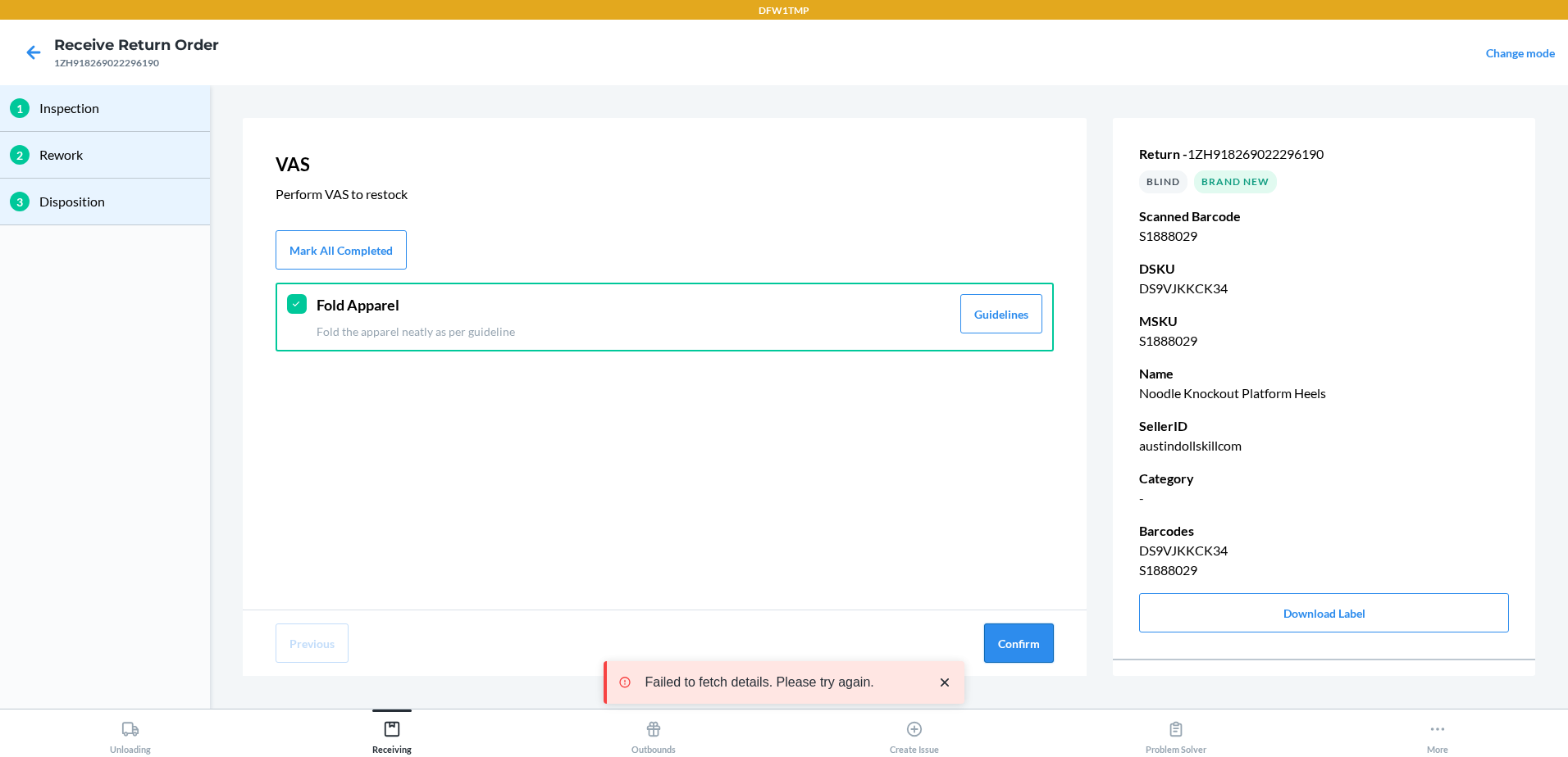
drag, startPoint x: 1010, startPoint y: 646, endPoint x: 992, endPoint y: 644, distance: 18.1
click at [1010, 645] on button "Confirm" at bounding box center [1019, 644] width 70 height 40
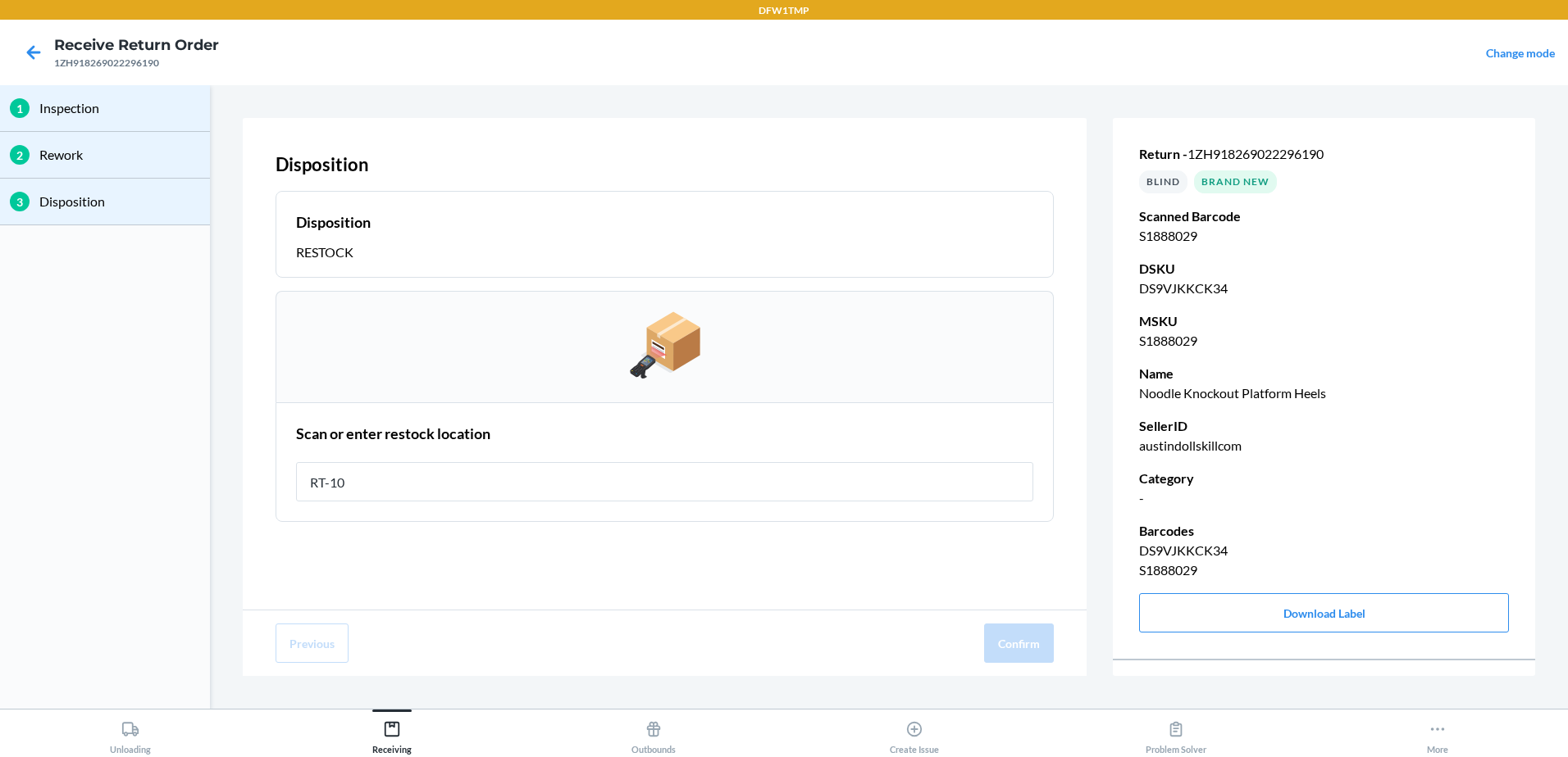
type input "RT-10"
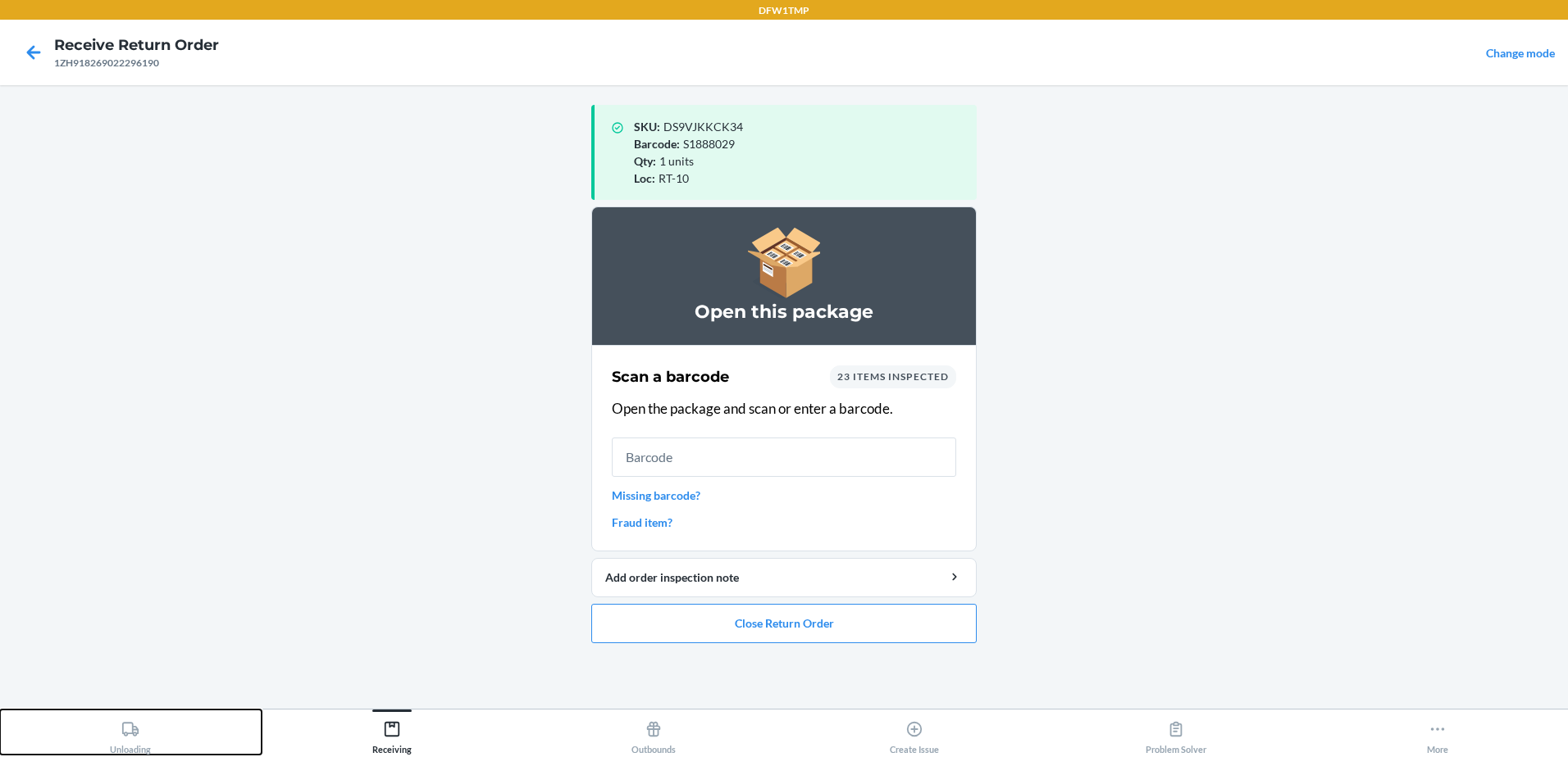
click at [118, 714] on div "Unloading" at bounding box center [130, 735] width 41 height 41
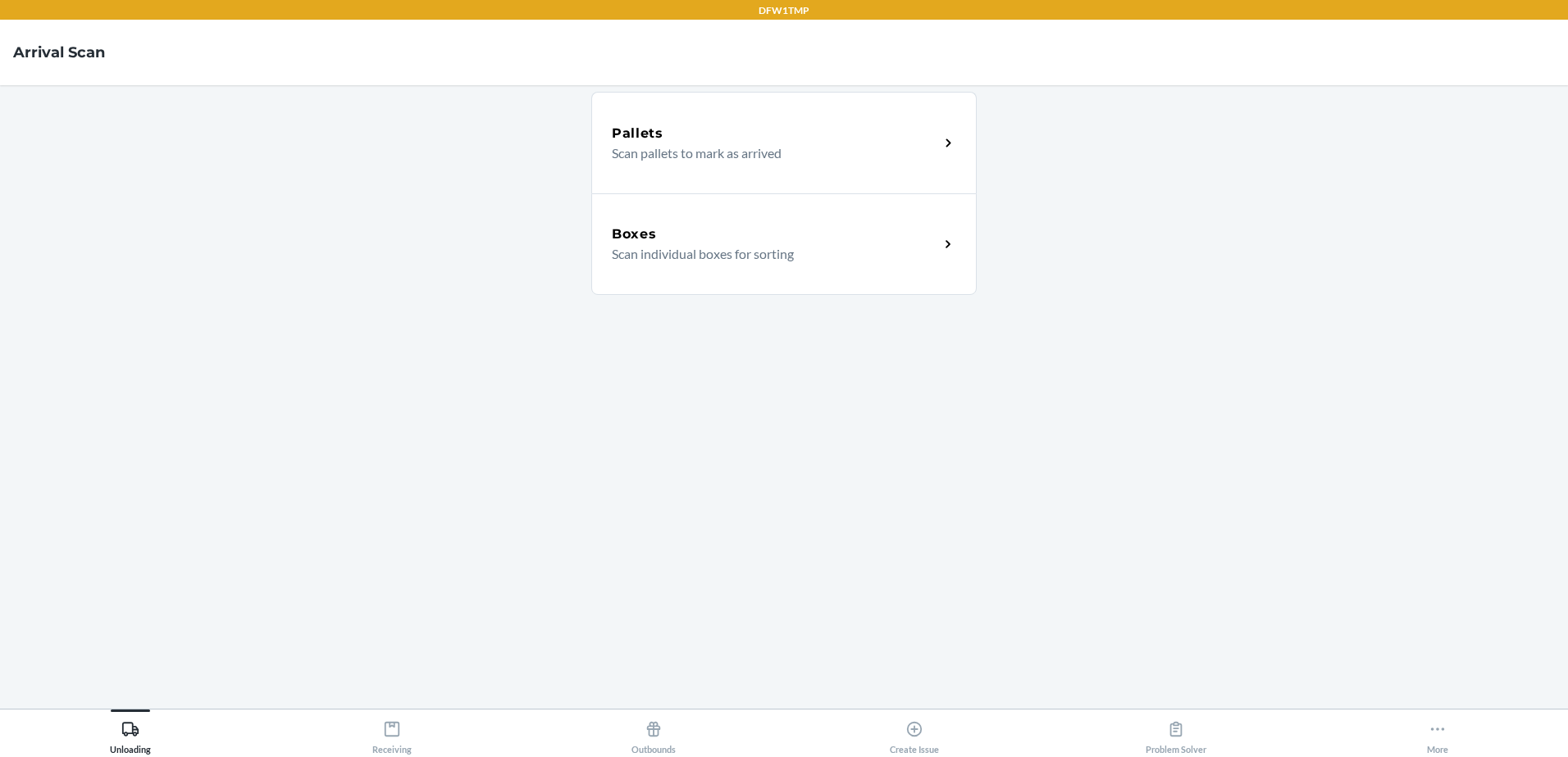
click at [767, 272] on div "Boxes Scan individual boxes for sorting" at bounding box center [784, 243] width 385 height 101
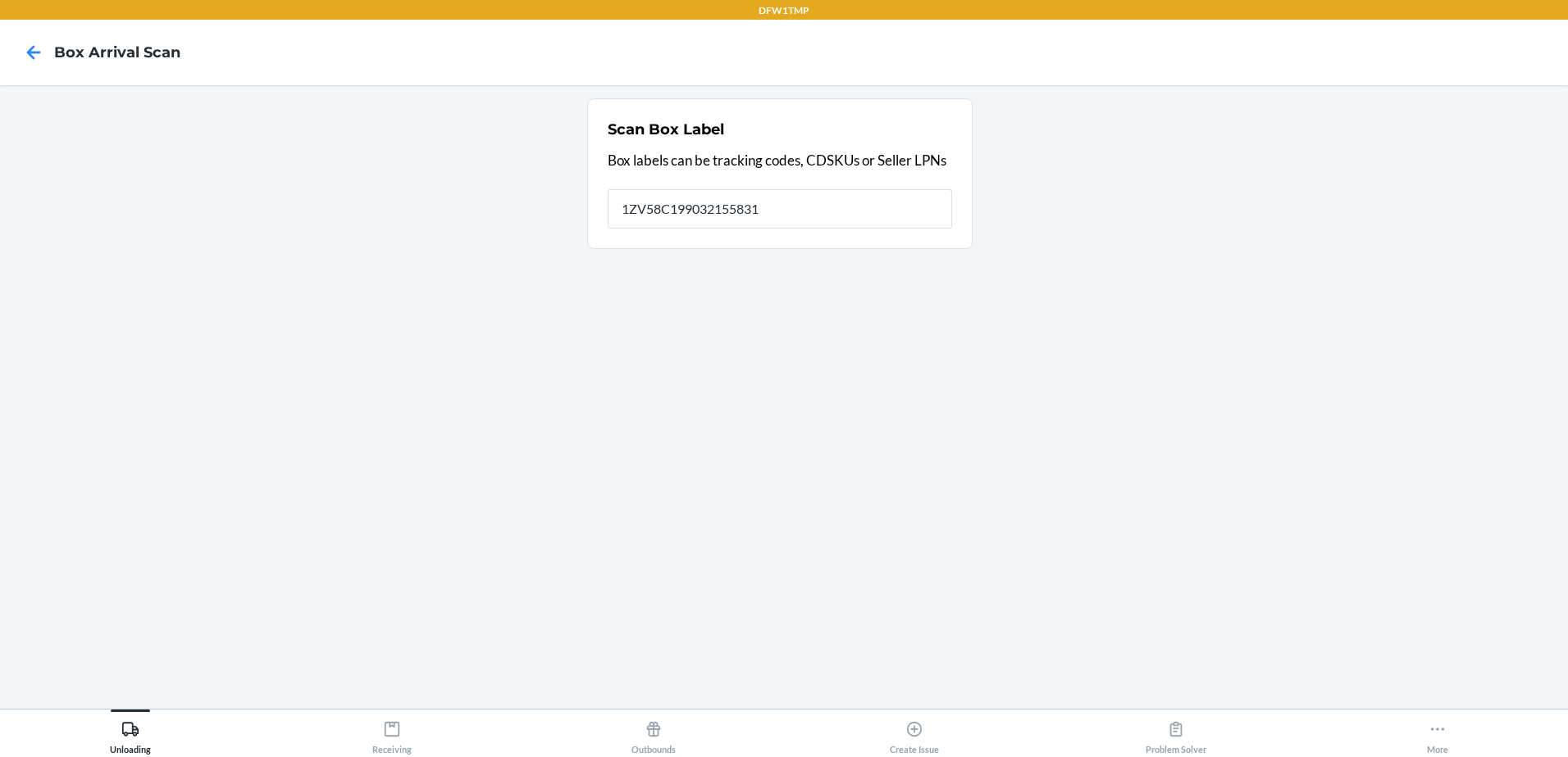
type input "1ZV58C199032155831"
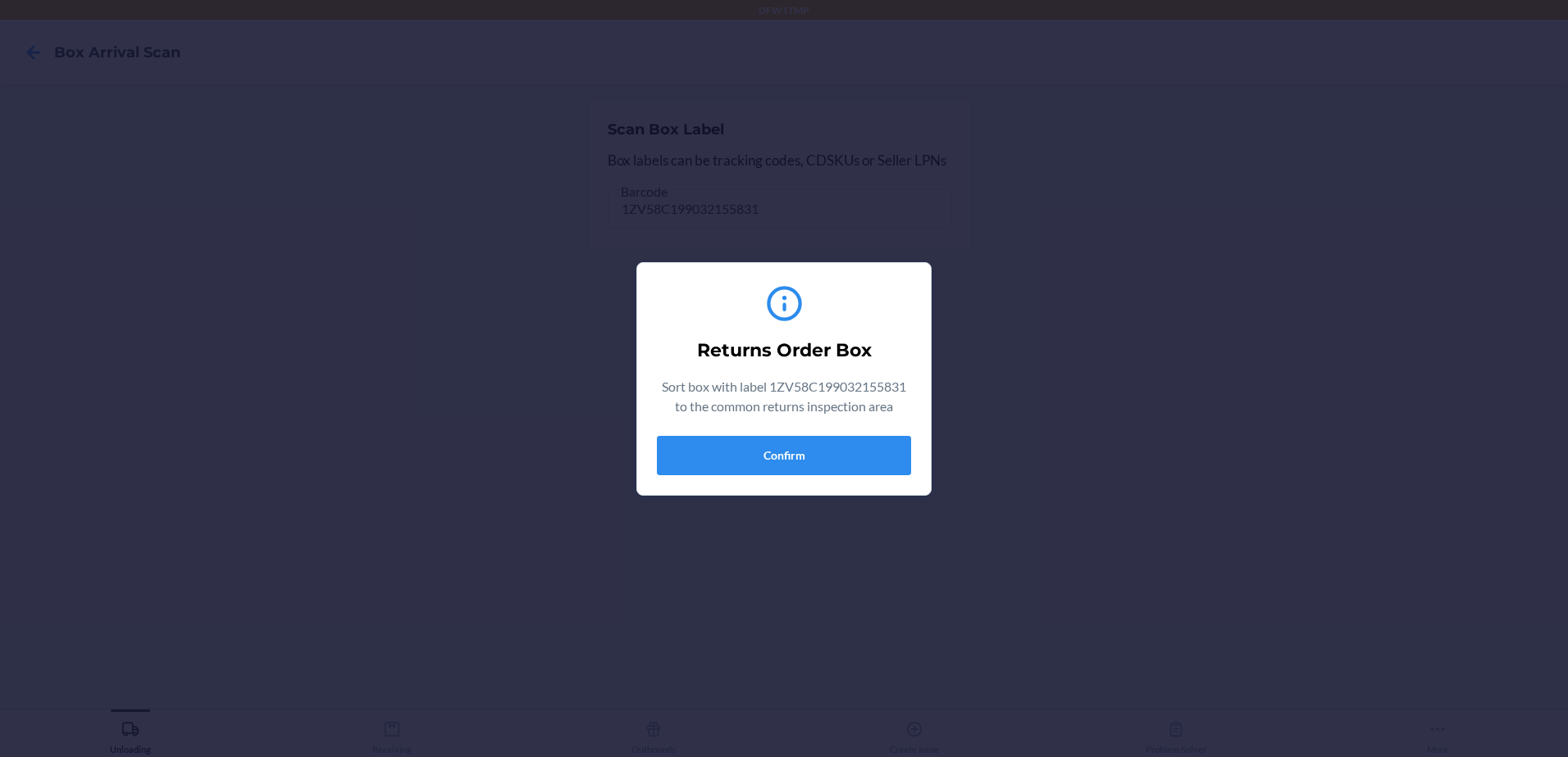
click at [797, 477] on div "Returns Order Box Sort box with label 1ZV58C199032155831 to the common returns …" at bounding box center [784, 379] width 254 height 206
click at [798, 455] on button "Confirm" at bounding box center [784, 456] width 254 height 40
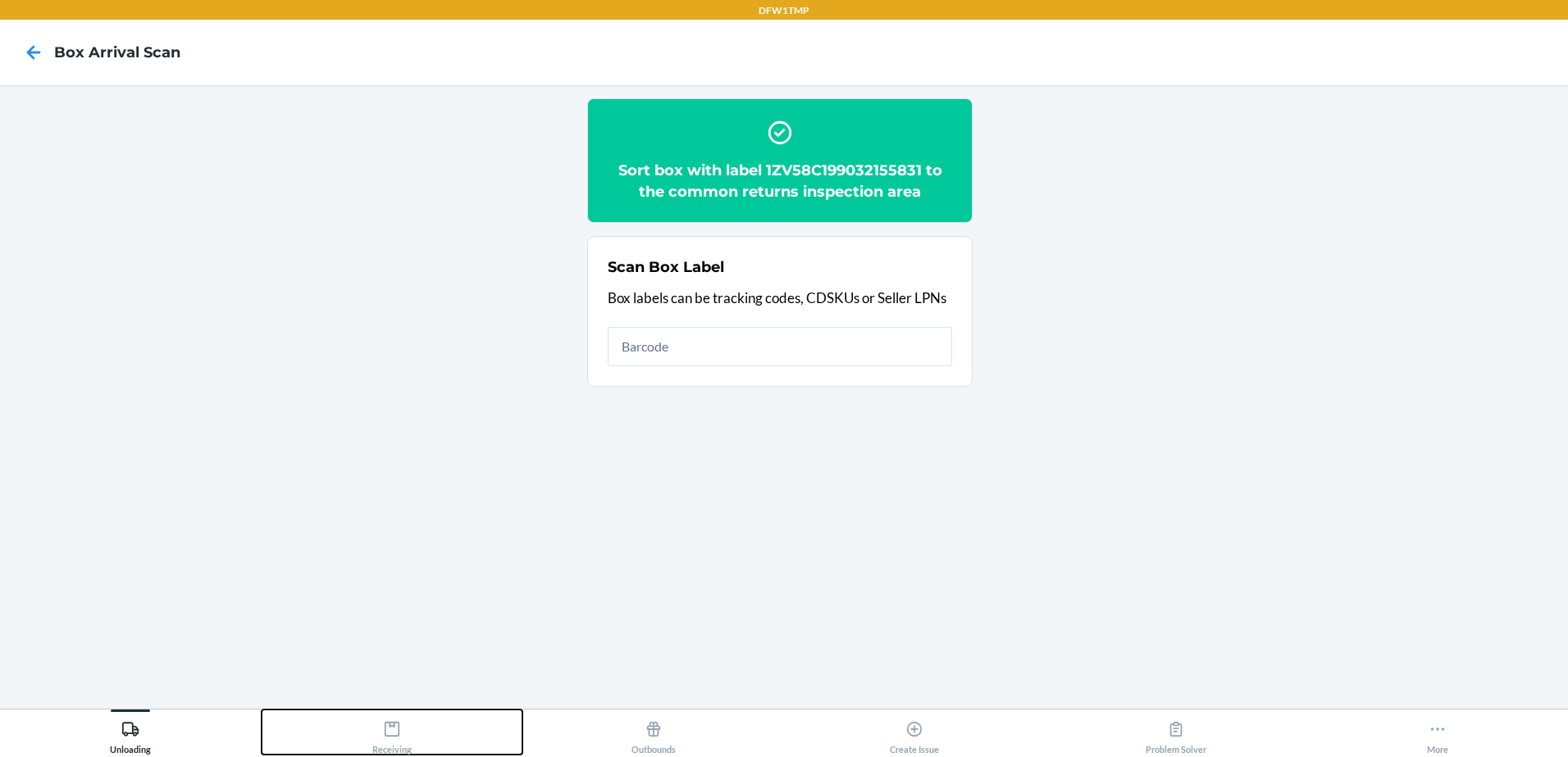
click at [421, 735] on button "Receiving" at bounding box center [392, 732] width 261 height 45
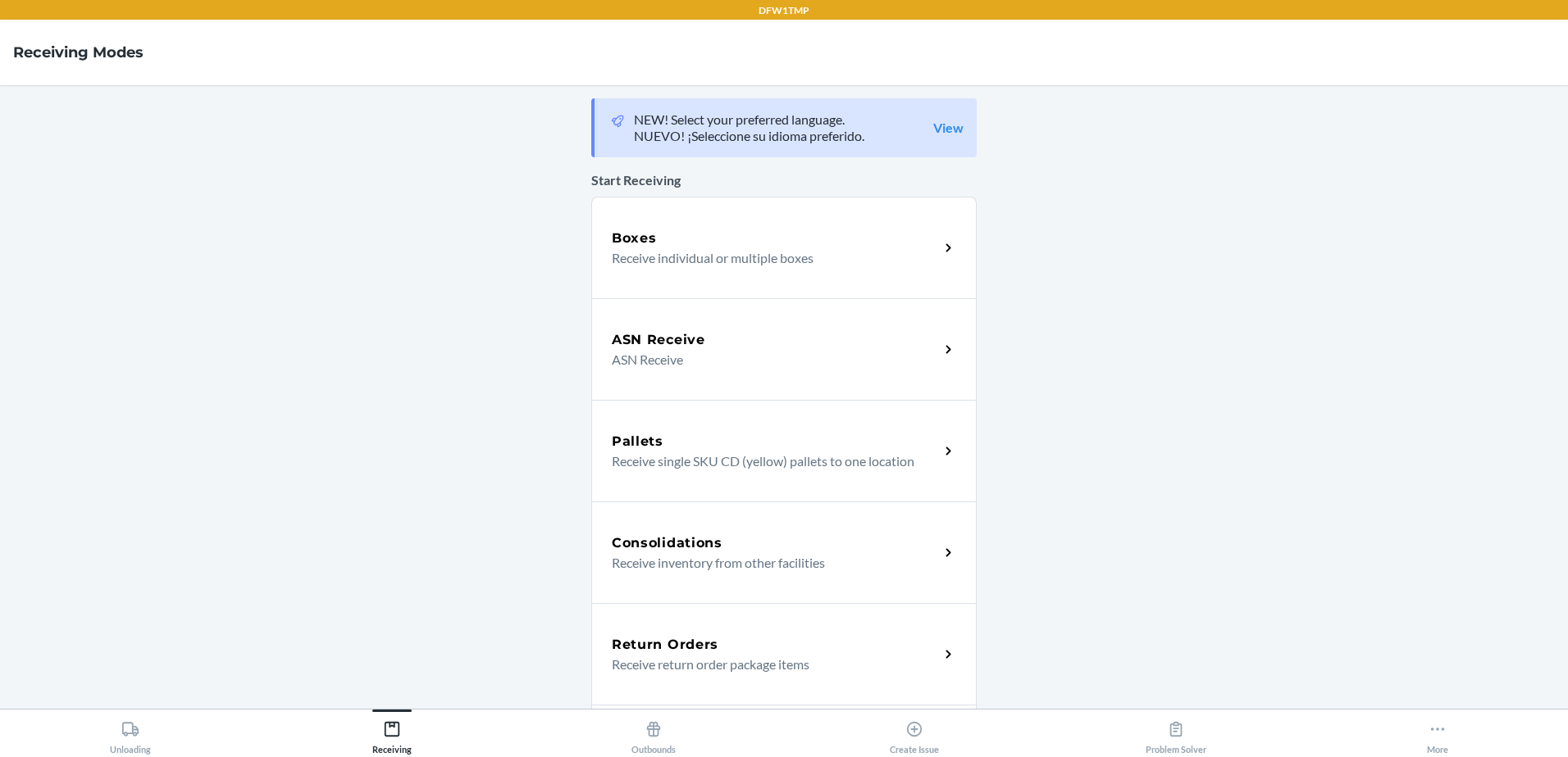
click at [742, 657] on p "Receive return order package items" at bounding box center [769, 665] width 314 height 20
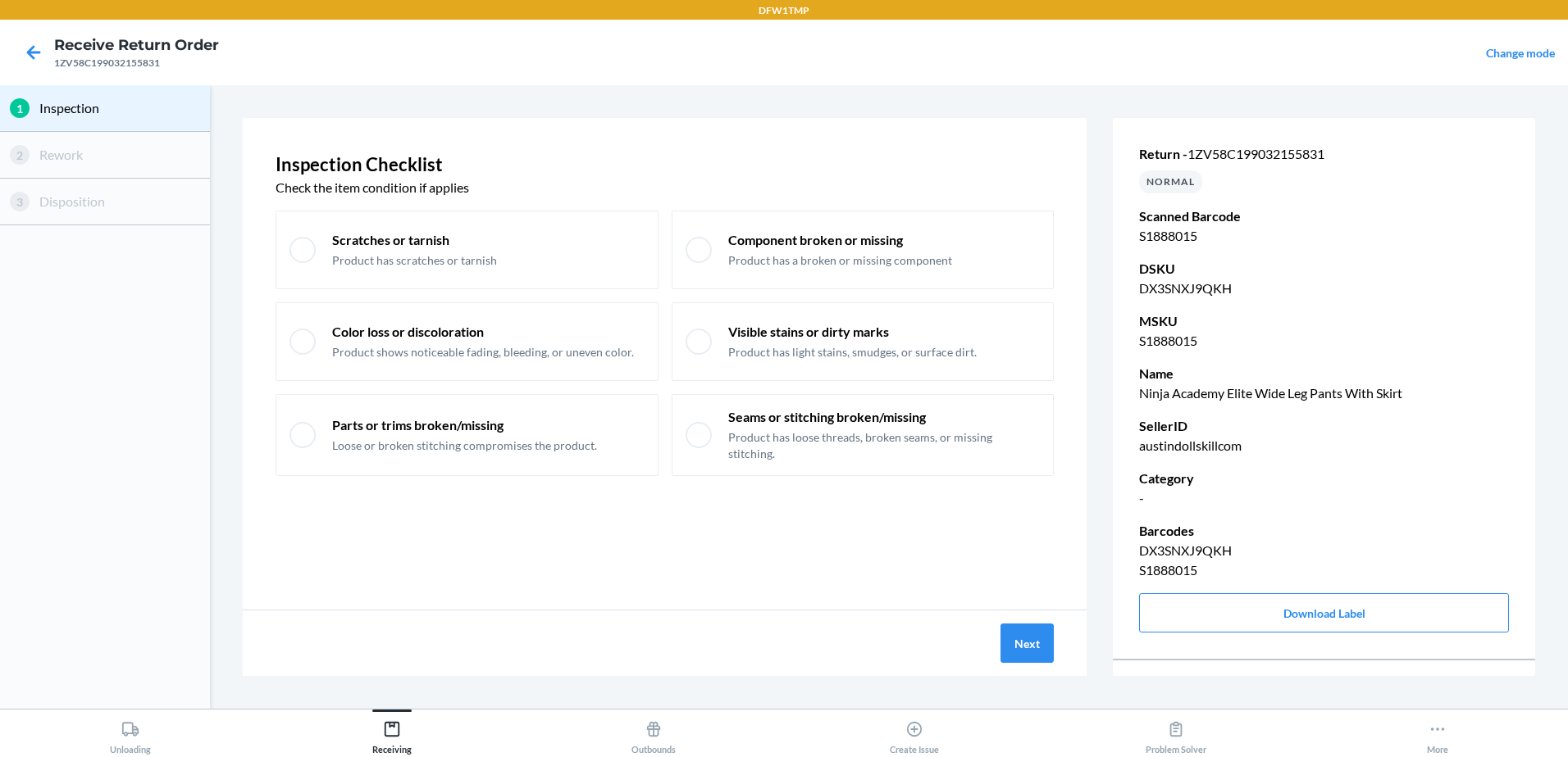
click at [1022, 665] on div "Next" at bounding box center [664, 643] width 844 height 66
click at [1017, 637] on button "Next" at bounding box center [1027, 644] width 53 height 40
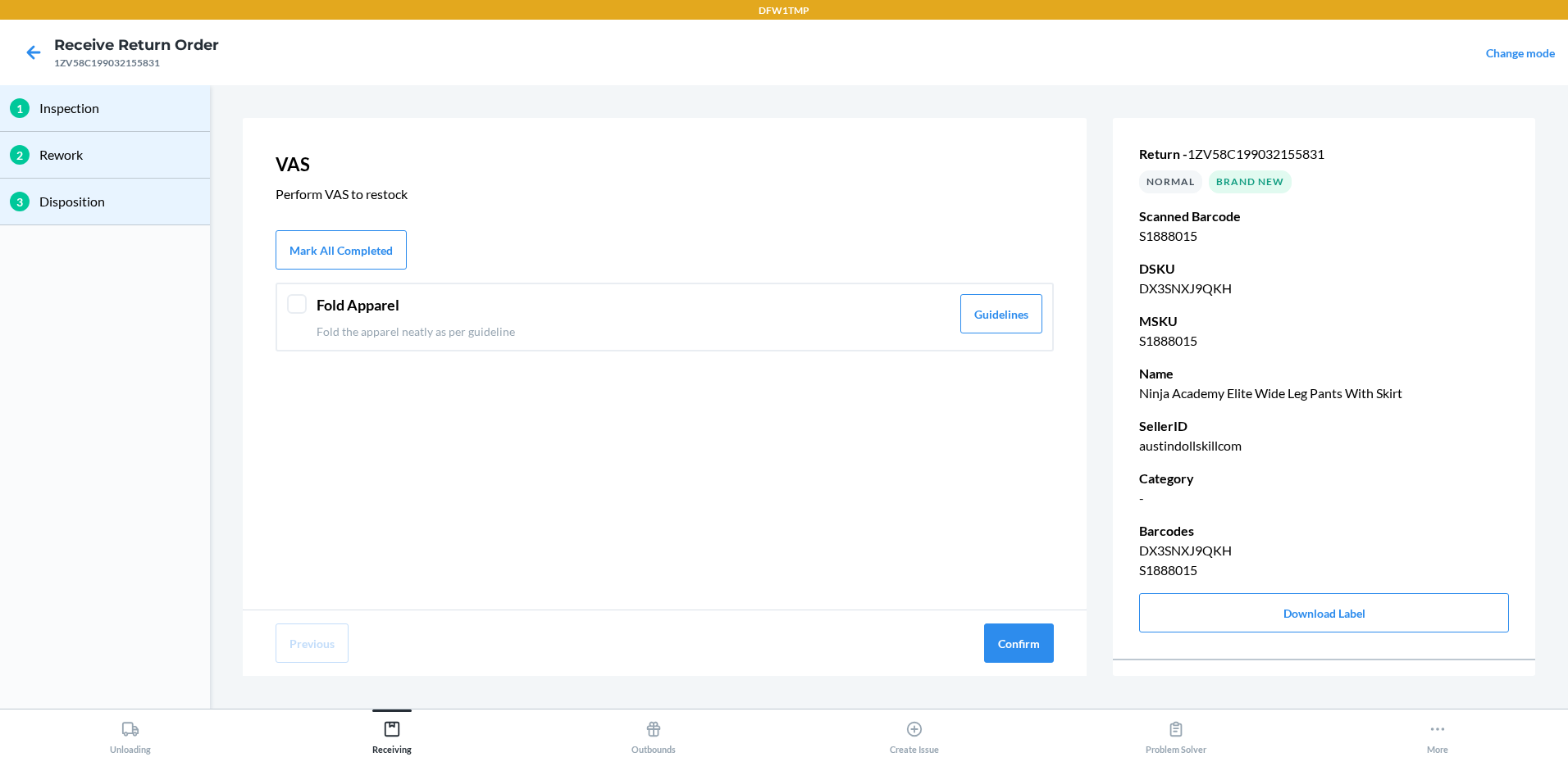
click at [278, 305] on div "Fold Apparel Fold the apparel neatly as per guideline Guidelines" at bounding box center [665, 317] width 778 height 69
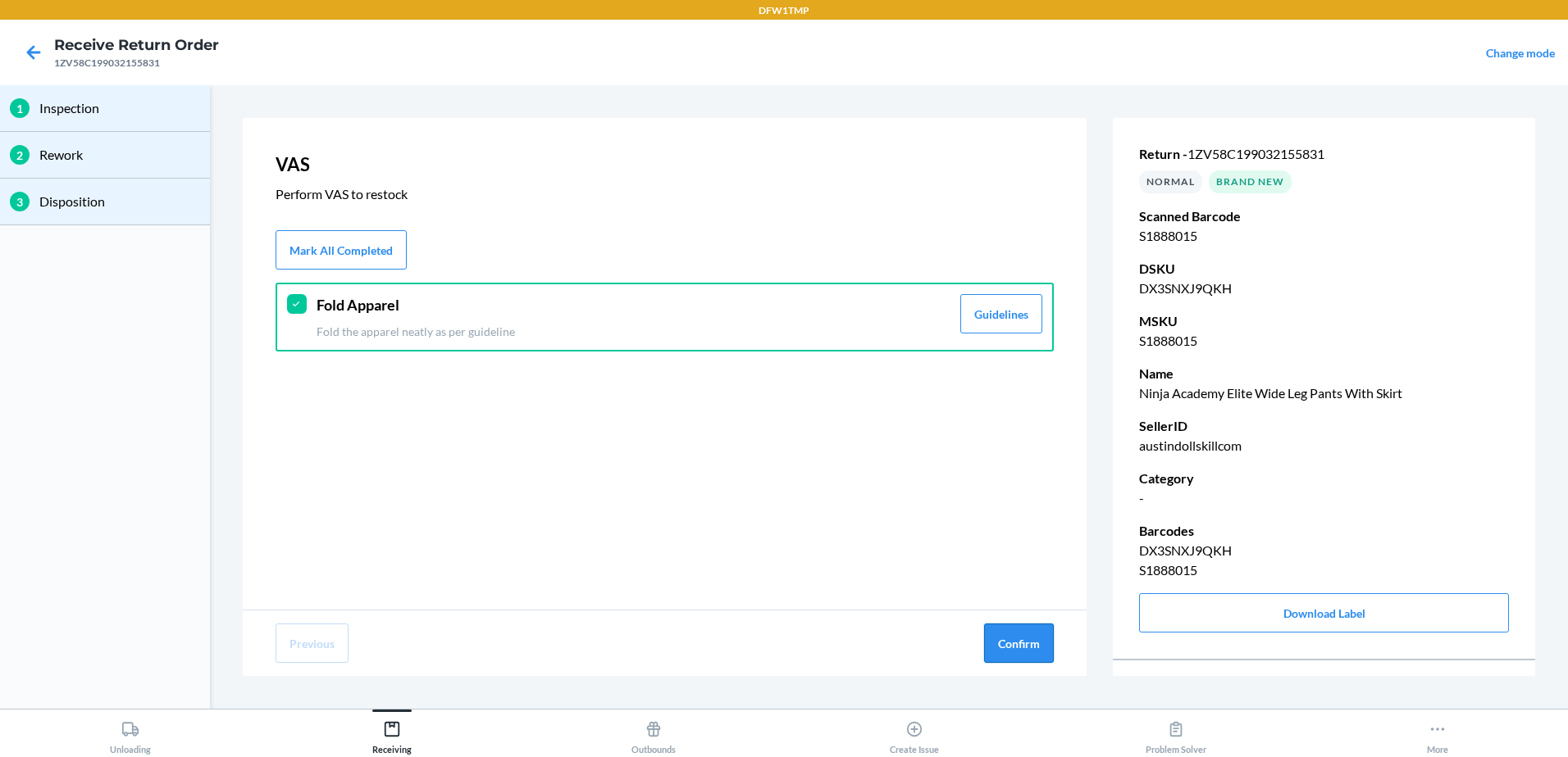
click at [1014, 648] on button "Confirm" at bounding box center [1019, 644] width 70 height 40
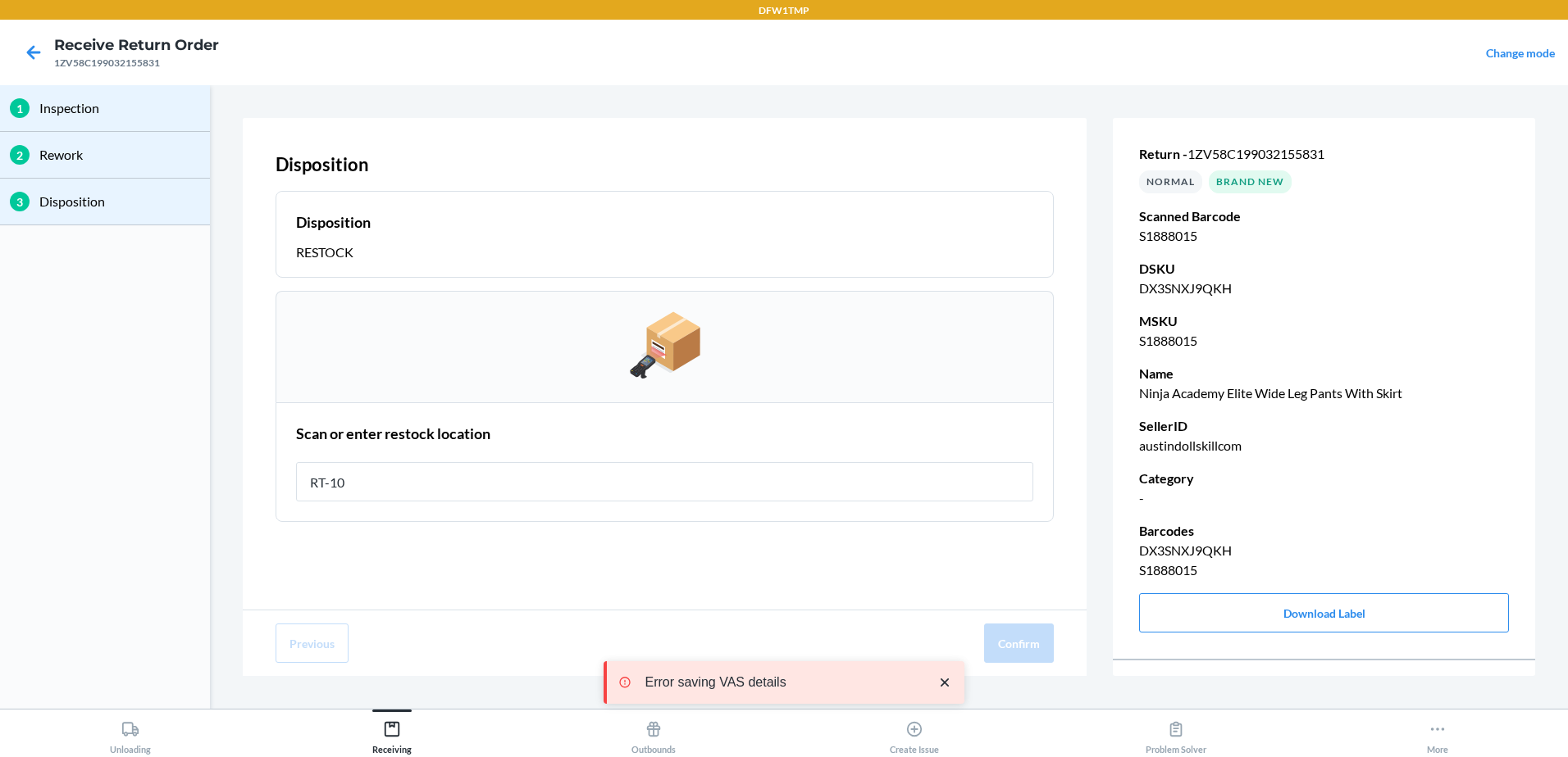
type input "RT-10"
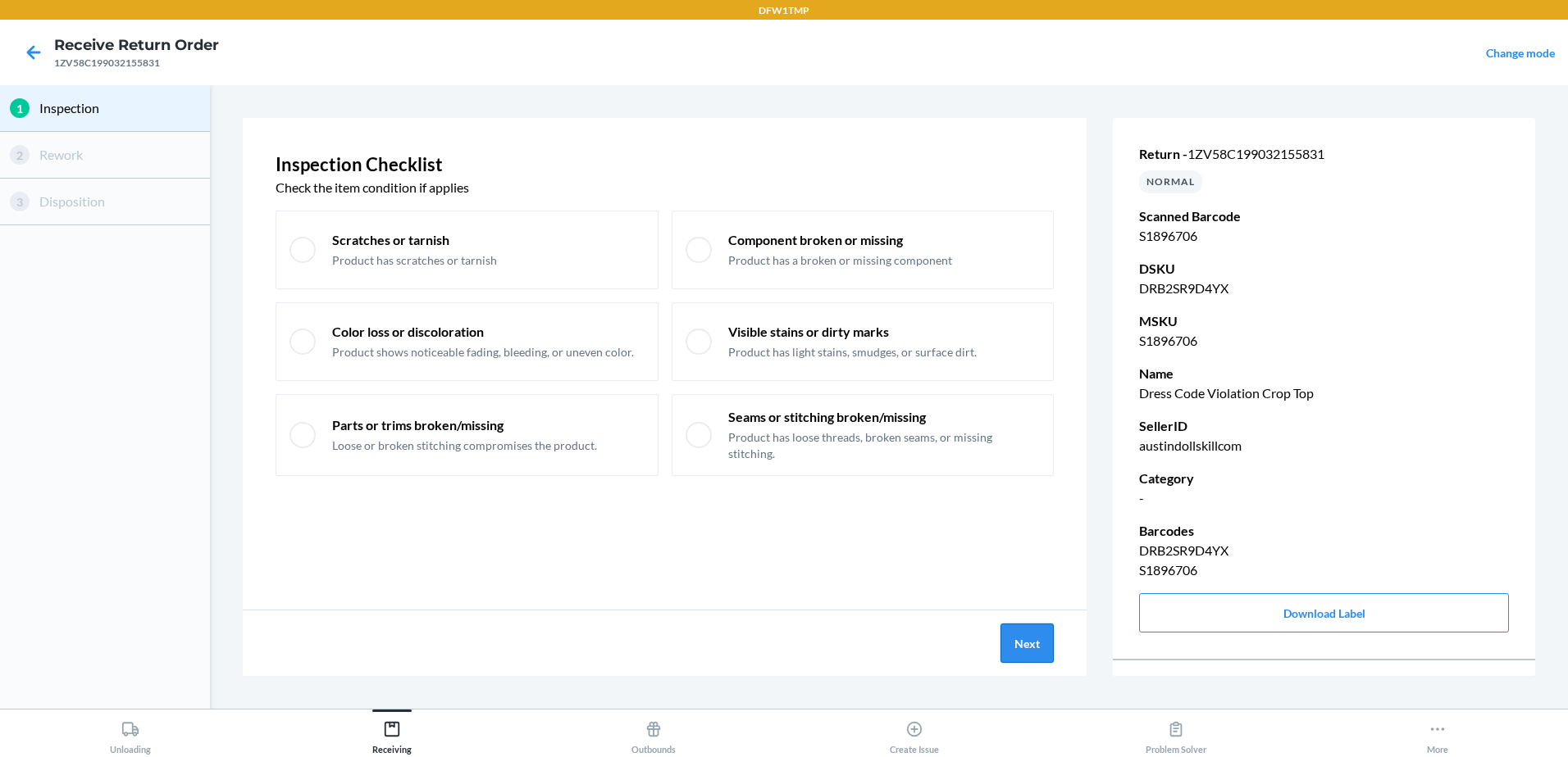
click at [1035, 652] on button "Next" at bounding box center [1027, 644] width 53 height 40
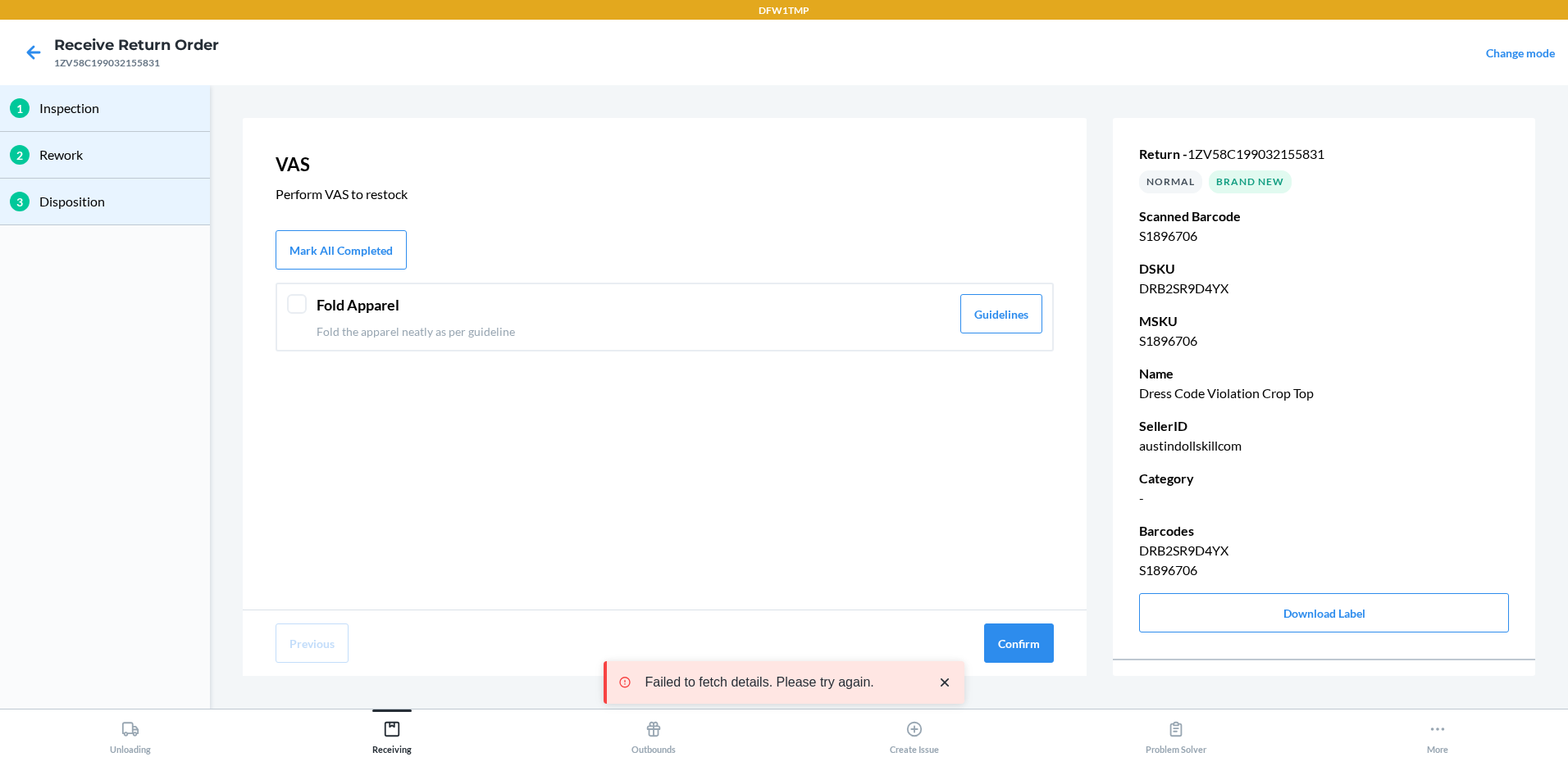
click at [423, 293] on div "Fold Apparel Fold the apparel neatly as per guideline Guidelines" at bounding box center [665, 317] width 778 height 69
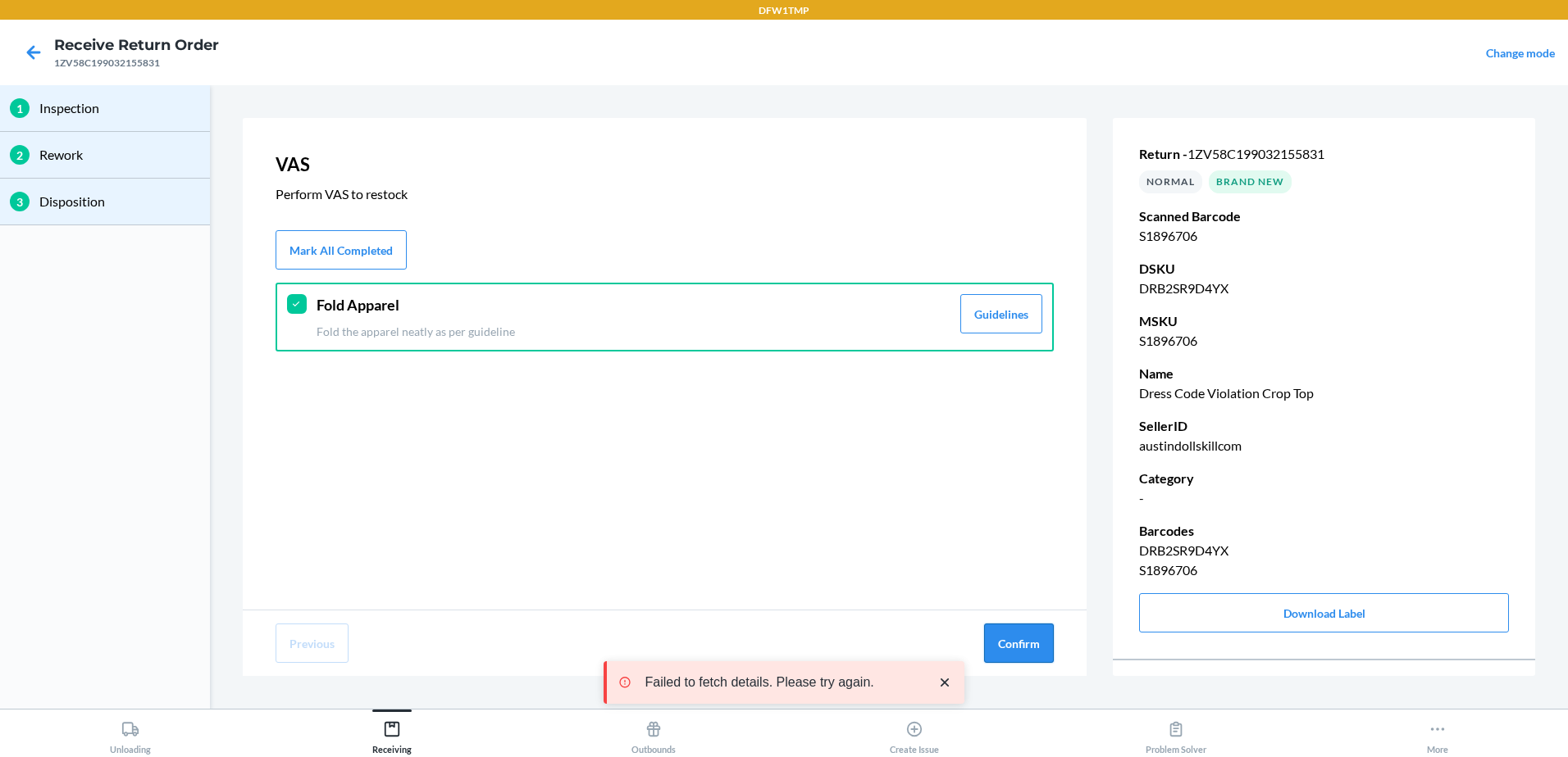
click at [1044, 633] on button "Confirm" at bounding box center [1019, 644] width 70 height 40
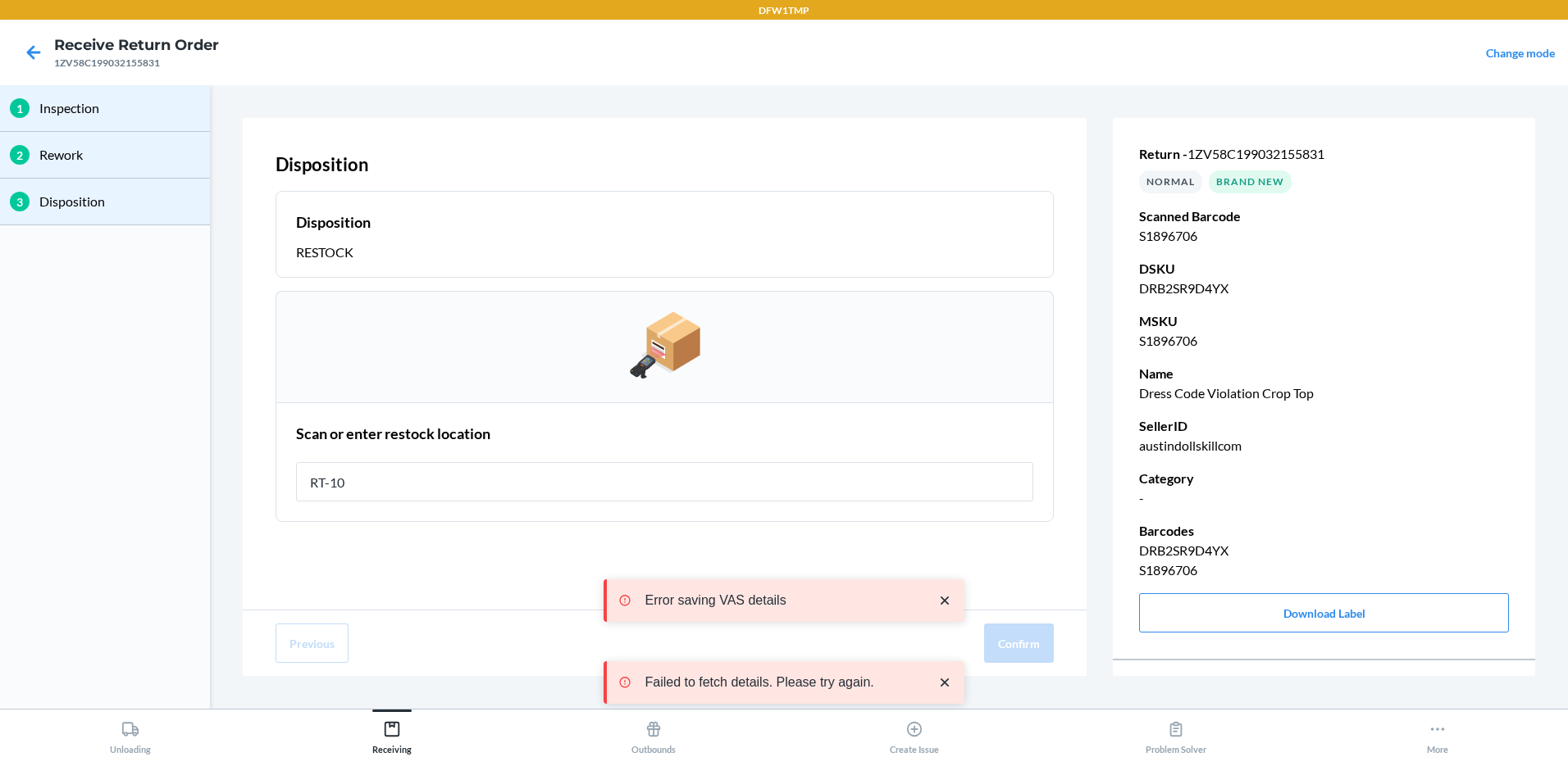
type input "RT-10"
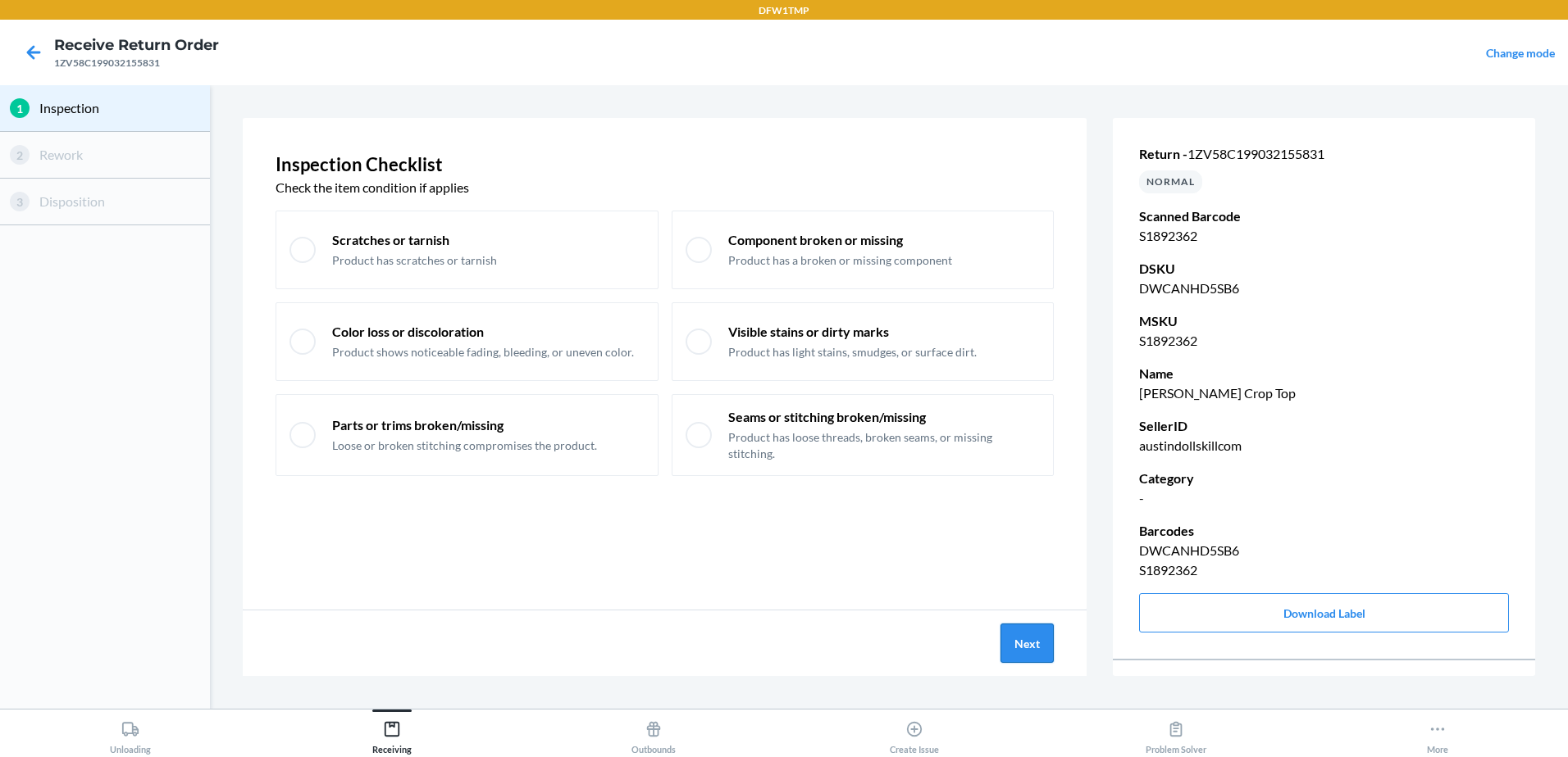
click at [1016, 633] on button "Next" at bounding box center [1027, 644] width 53 height 40
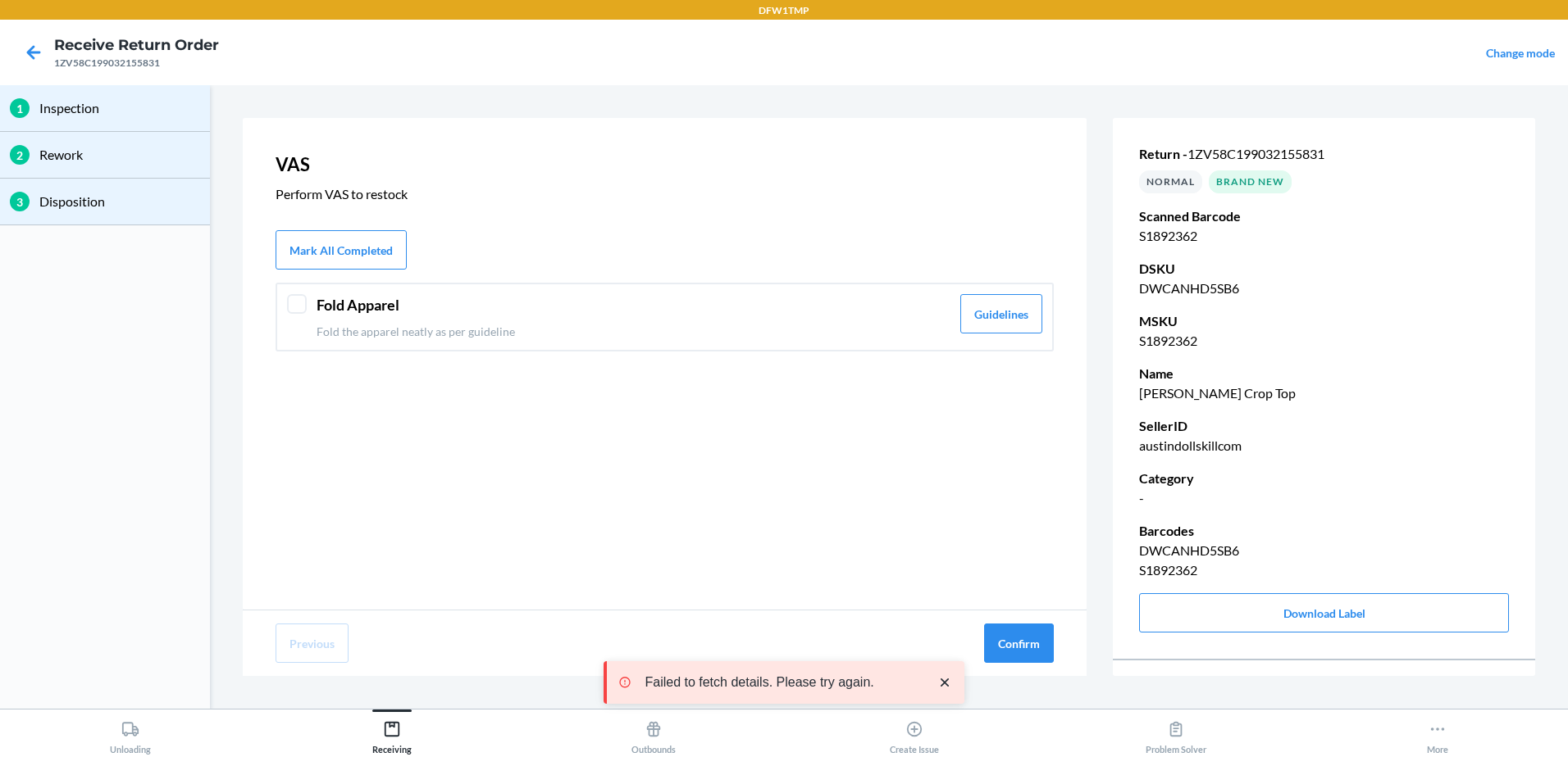
click at [287, 313] on div "Fold Apparel Fold the apparel neatly as per guideline Guidelines" at bounding box center [665, 317] width 778 height 69
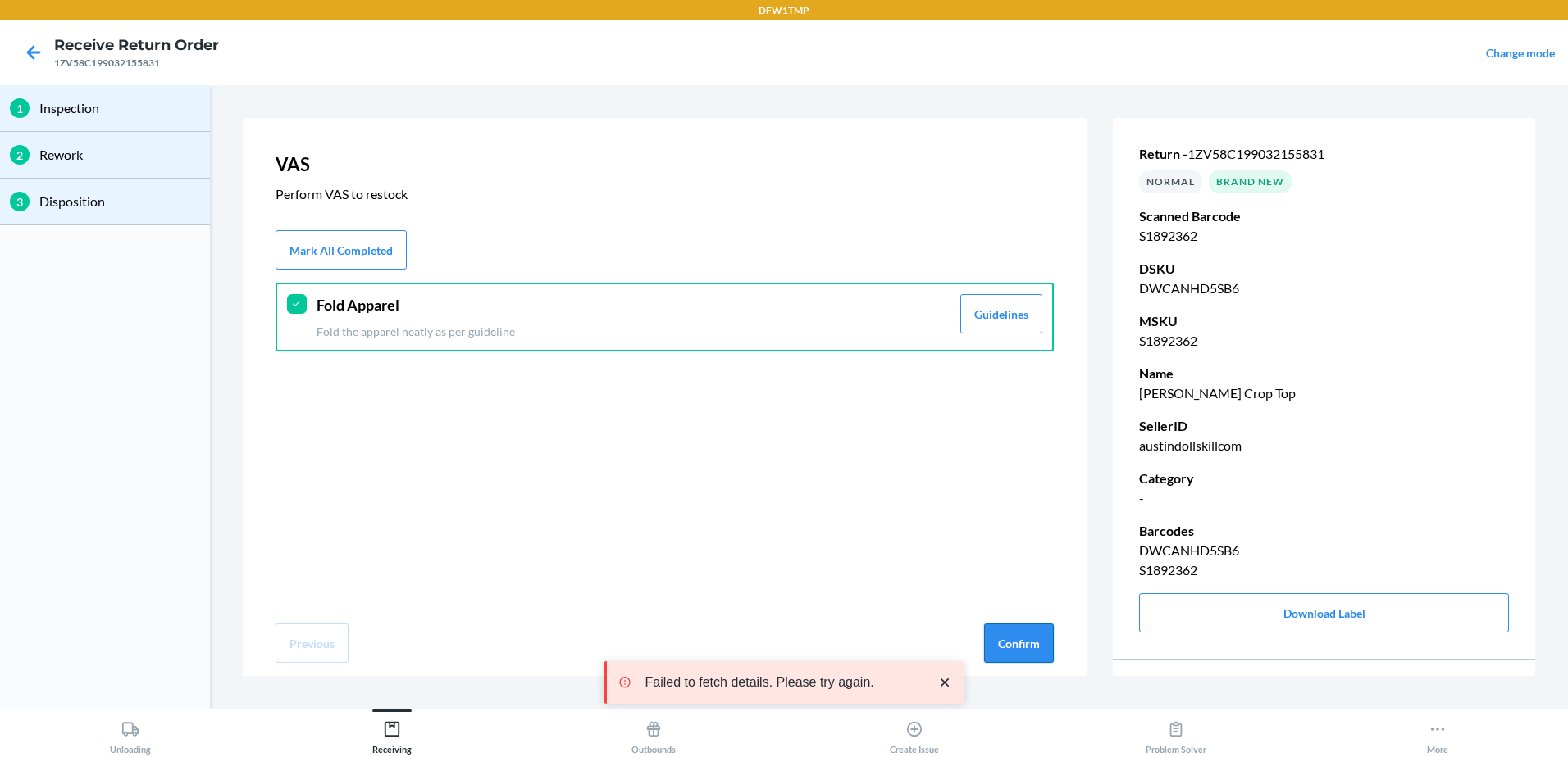
click at [1041, 648] on button "Confirm" at bounding box center [1019, 644] width 70 height 40
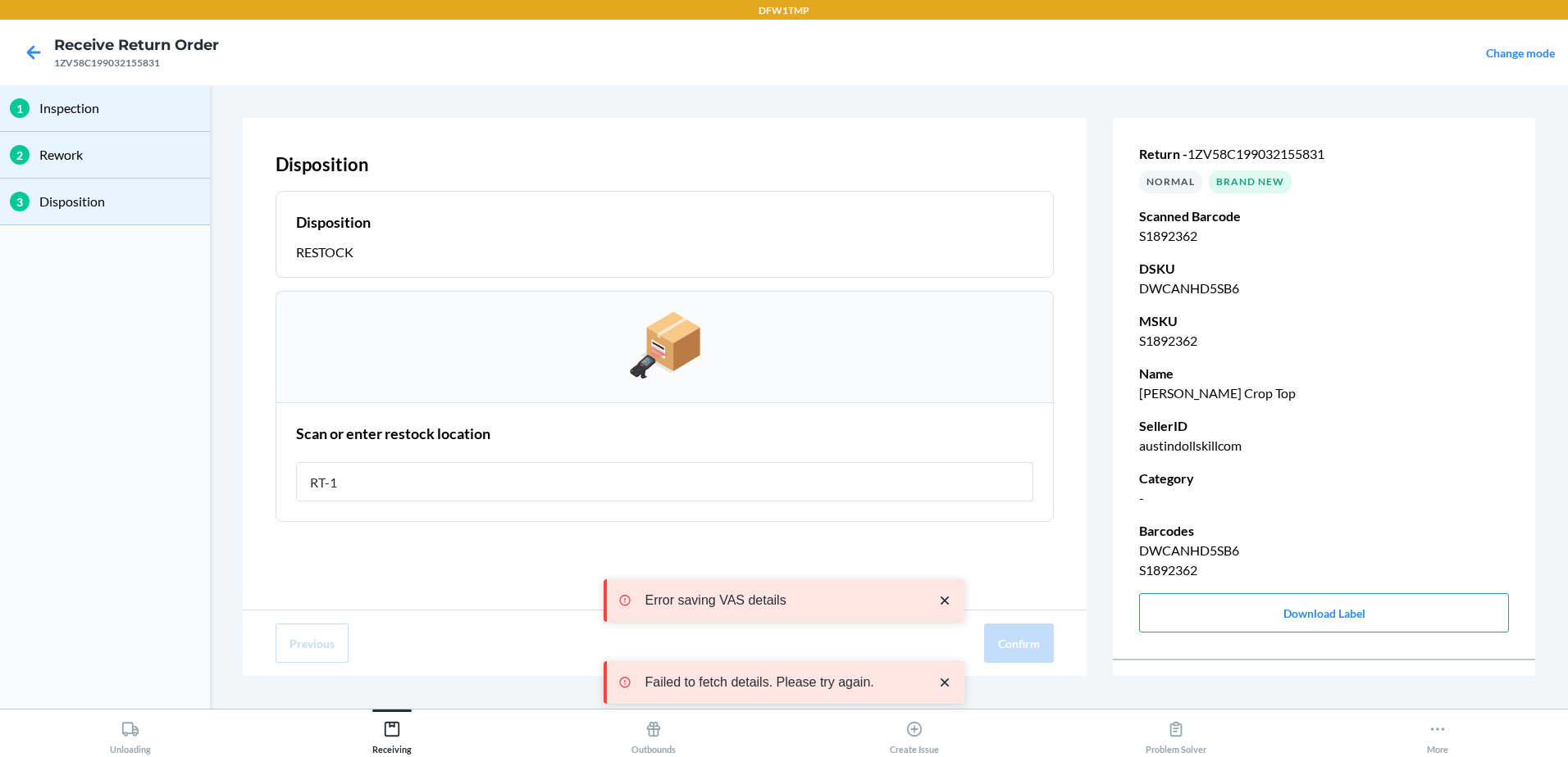
type input "RT-10"
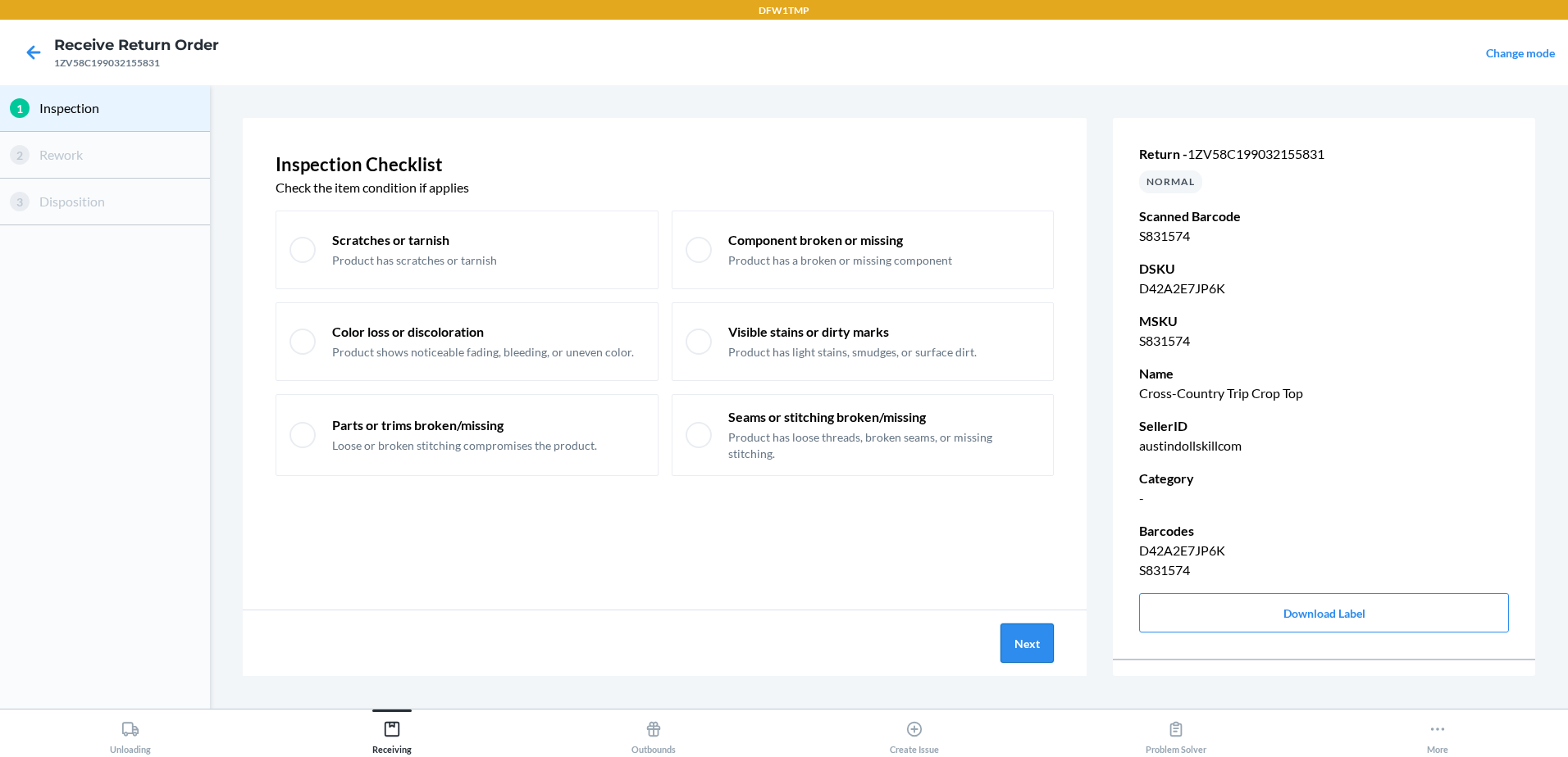
click at [1014, 634] on button "Next" at bounding box center [1027, 644] width 53 height 40
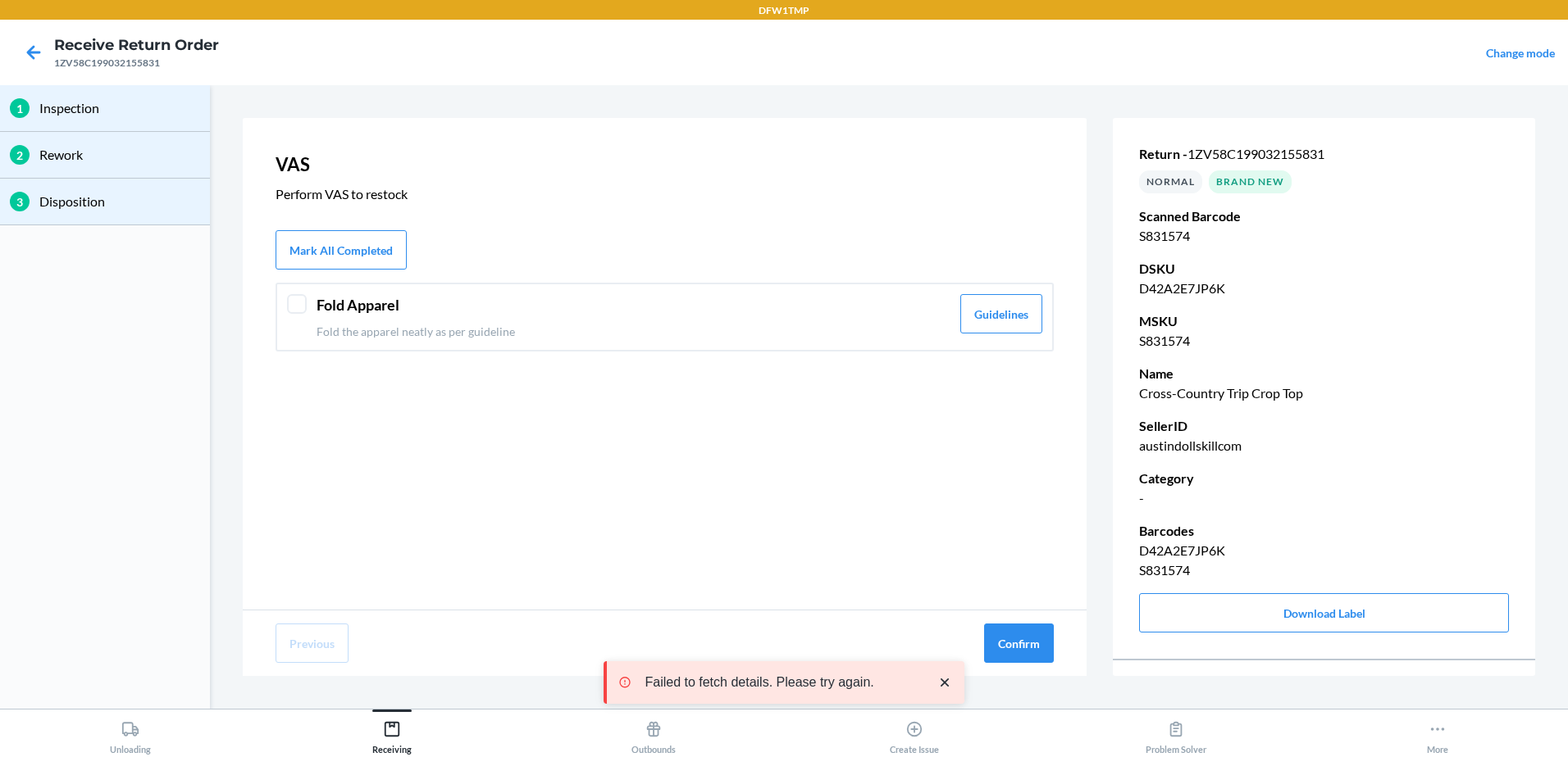
drag, startPoint x: 327, startPoint y: 316, endPoint x: 352, endPoint y: 332, distance: 29.7
click at [328, 316] on div "Fold Apparel Fold the apparel neatly as per guideline" at bounding box center [633, 317] width 634 height 46
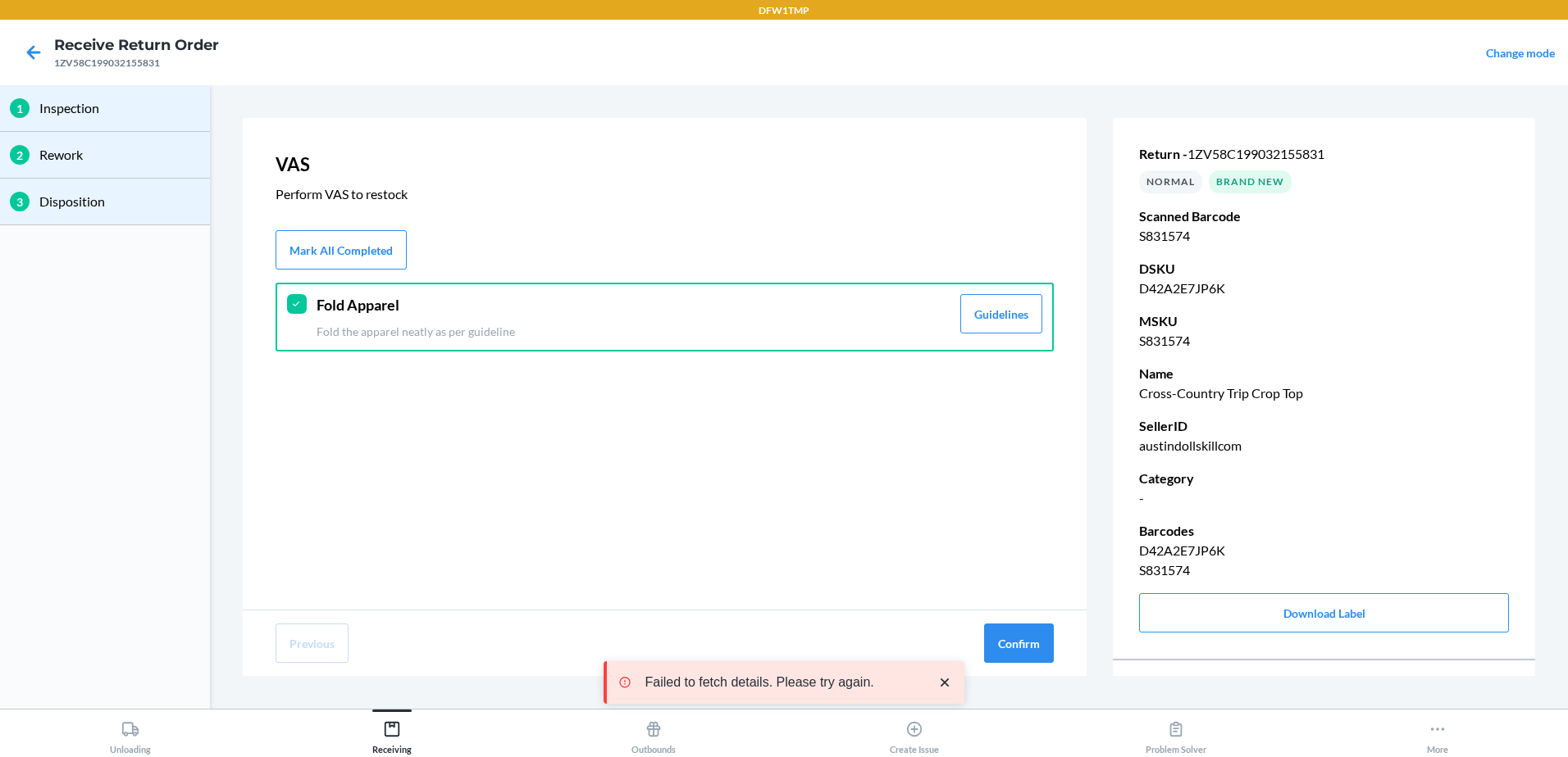
click at [1029, 663] on div "Previous Confirm" at bounding box center [664, 643] width 844 height 66
click at [1028, 653] on button "Confirm" at bounding box center [1019, 644] width 70 height 40
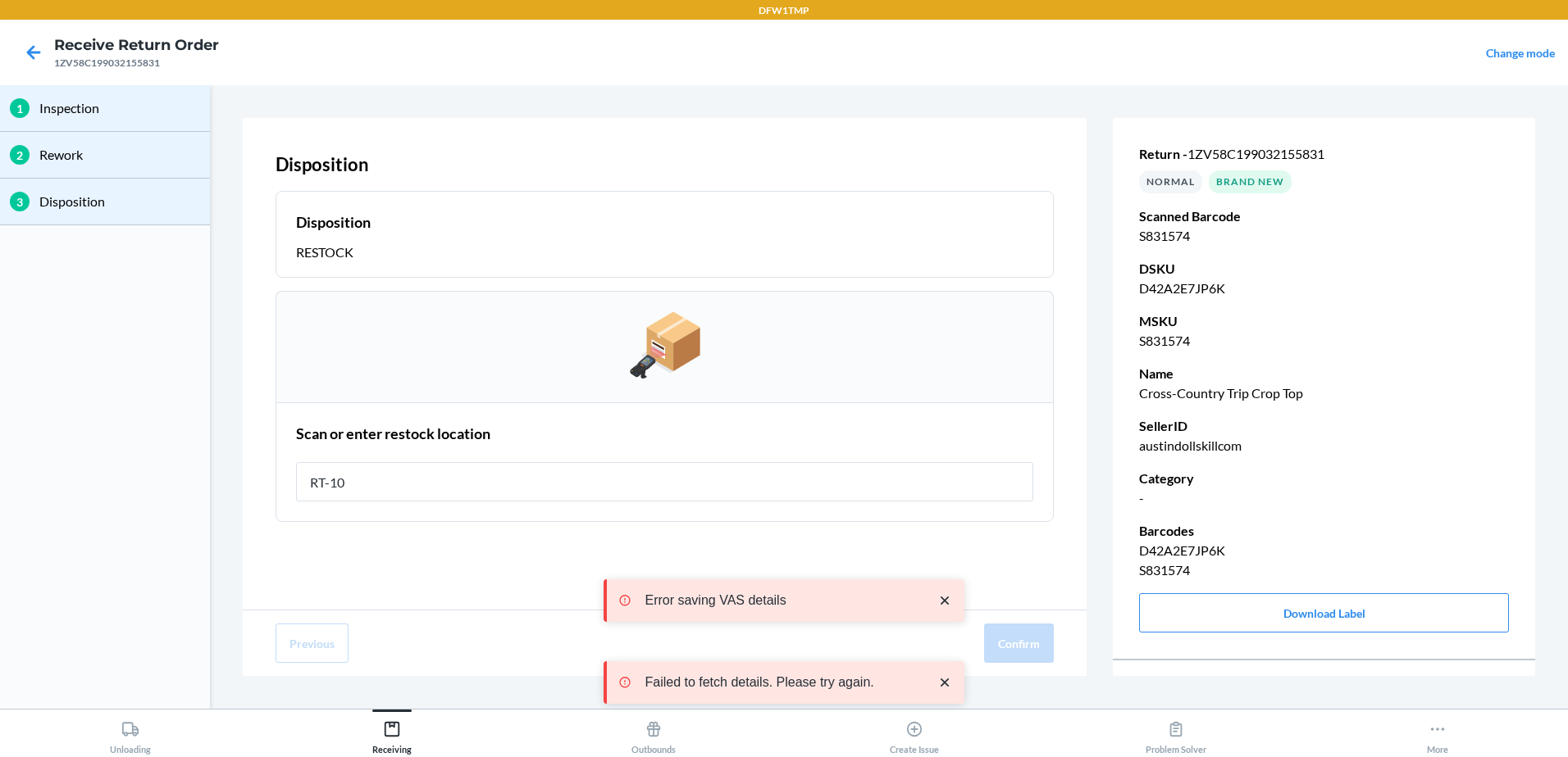
type input "RT-10"
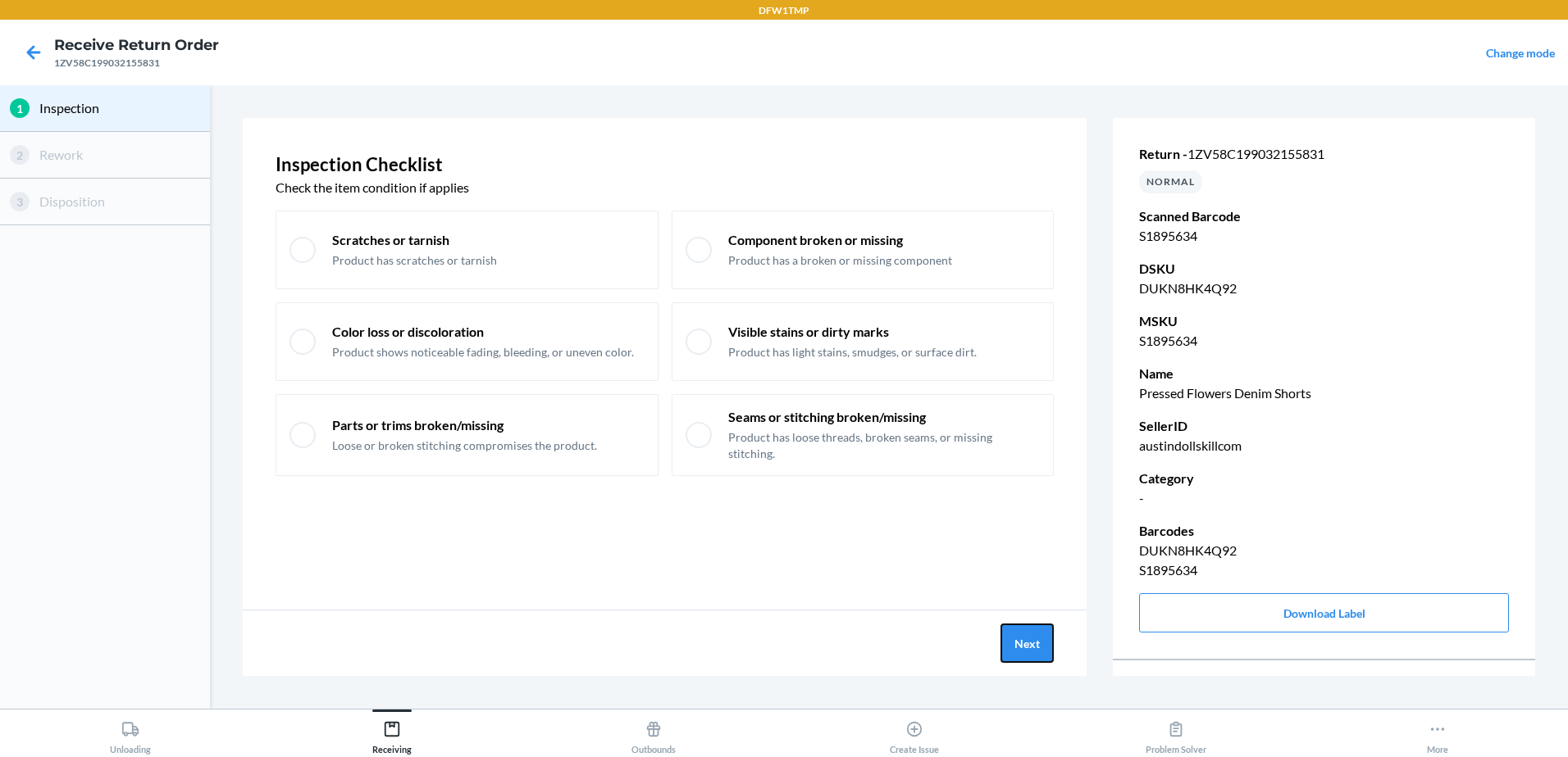
click at [1022, 649] on button "Next" at bounding box center [1027, 644] width 53 height 40
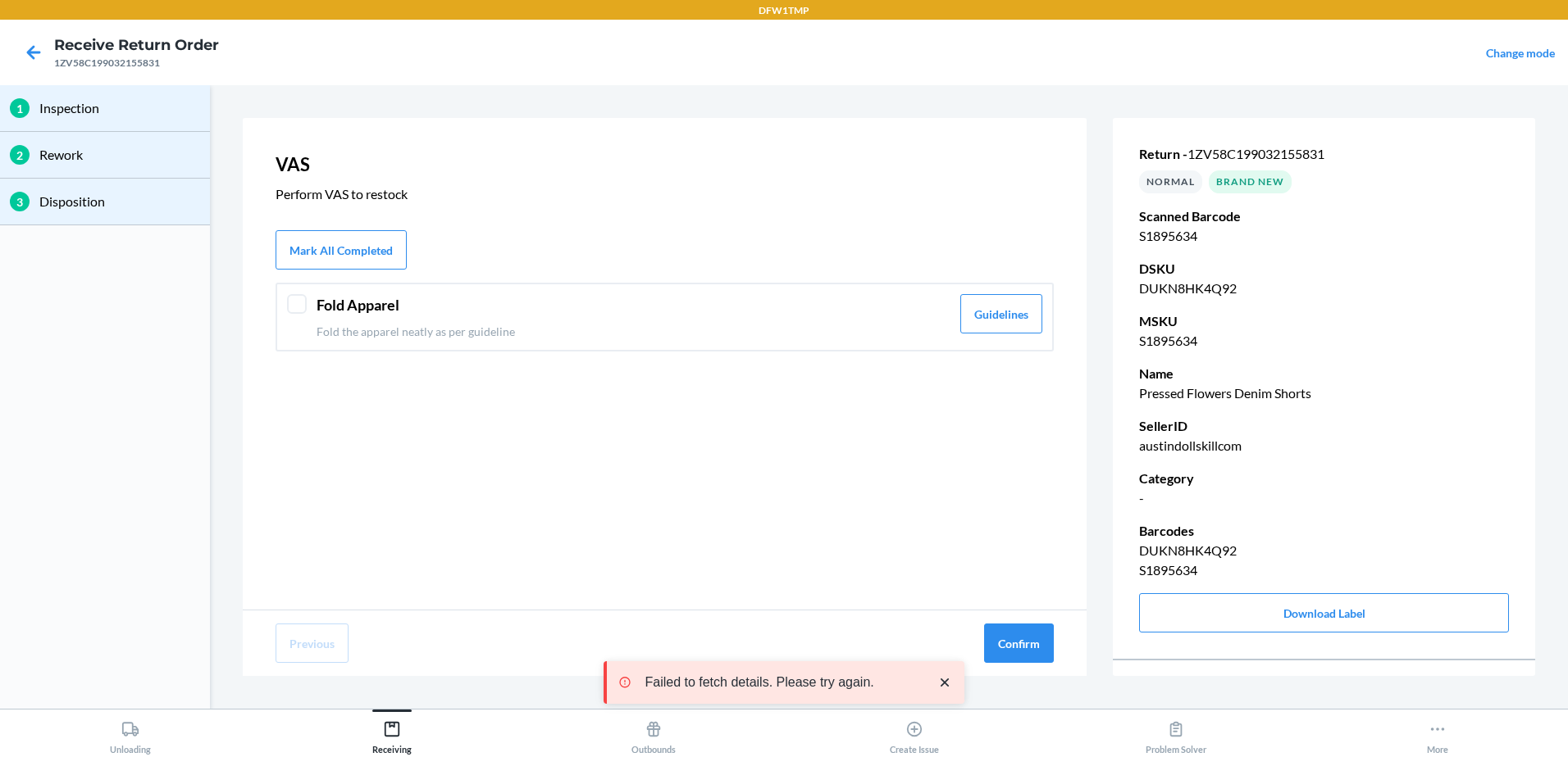
click at [493, 320] on div "Fold Apparel Fold the apparel neatly as per guideline" at bounding box center [633, 317] width 634 height 46
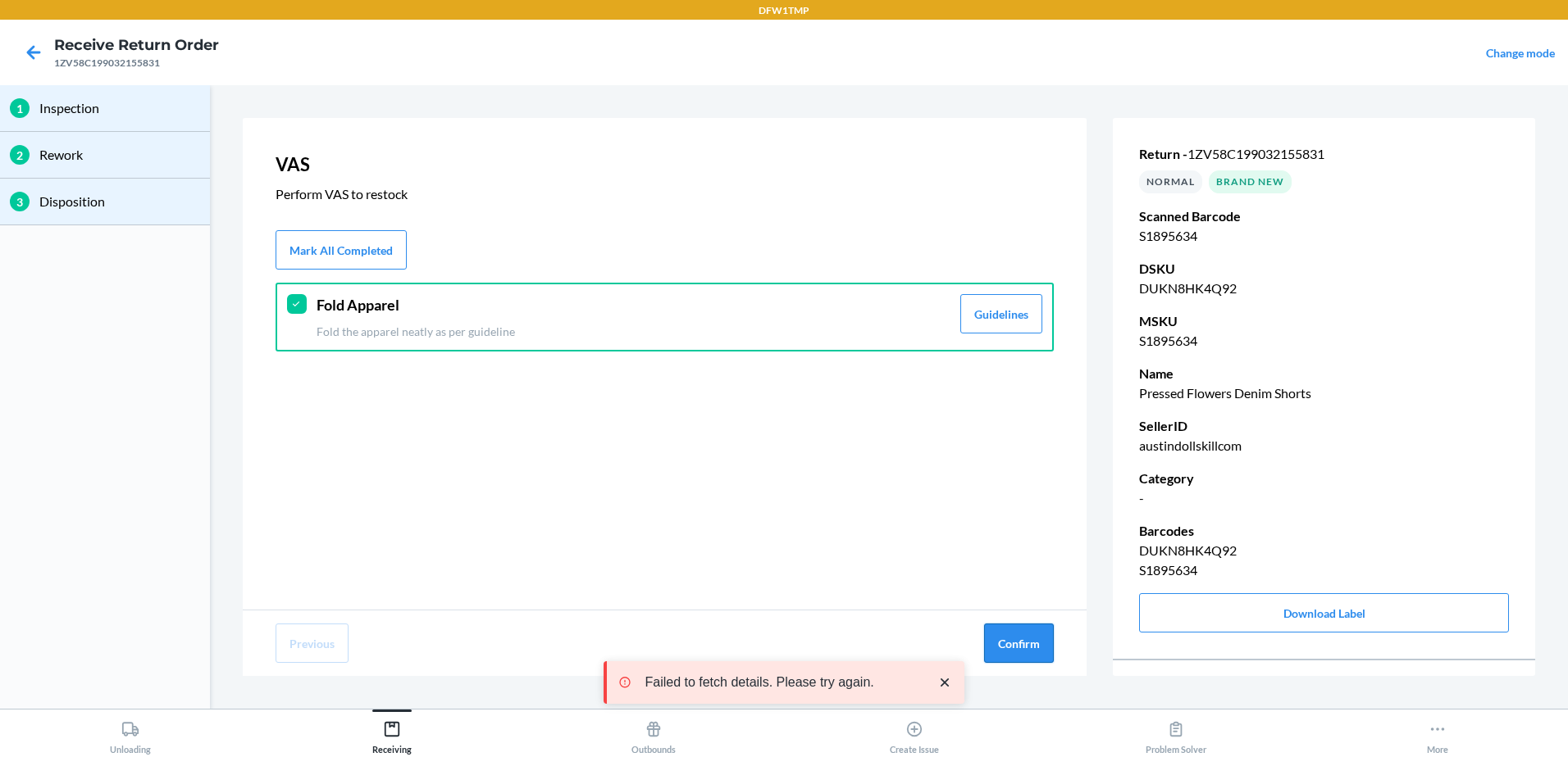
click at [1053, 649] on button "Confirm" at bounding box center [1019, 644] width 70 height 40
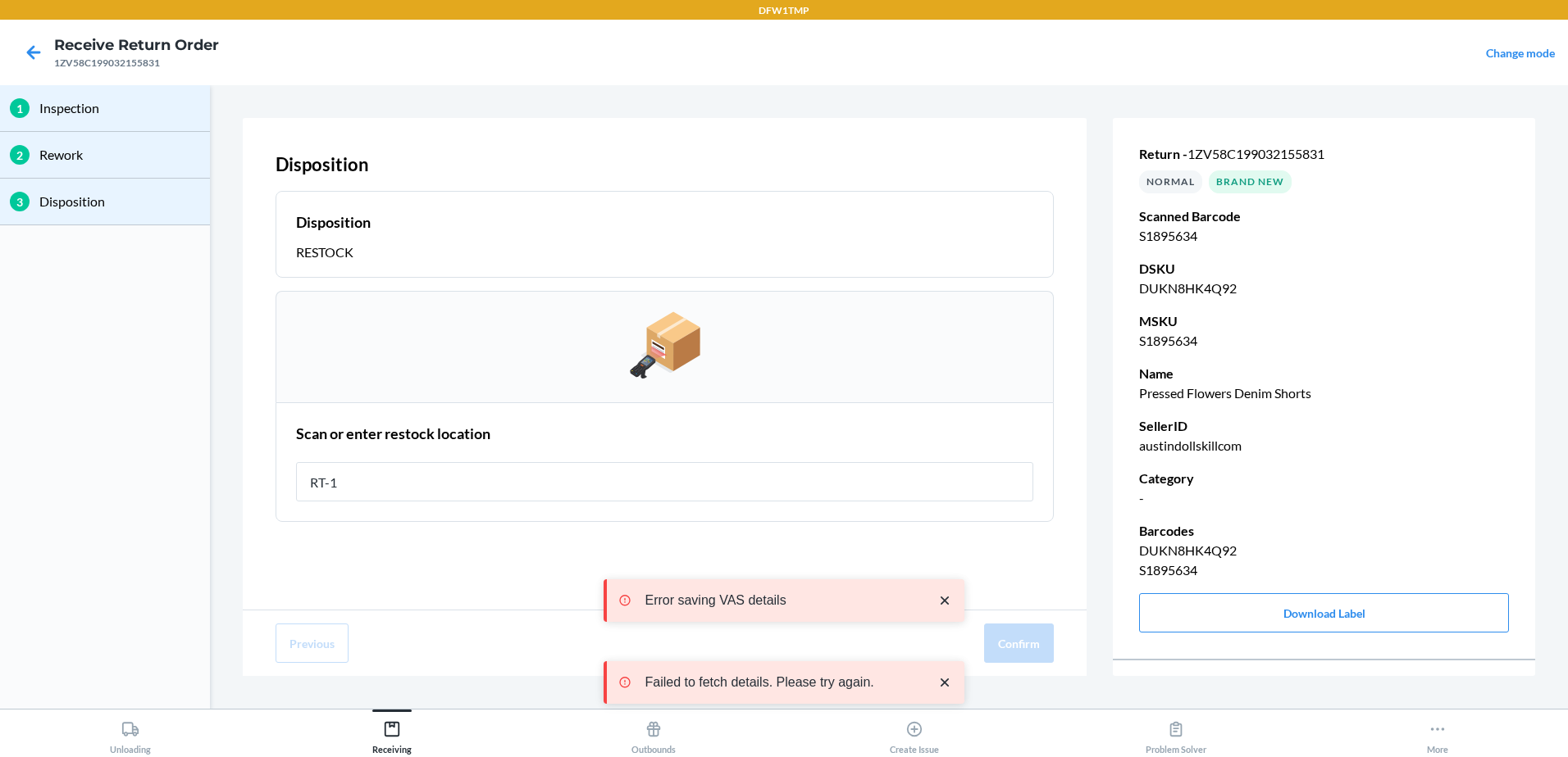
type input "RT-10"
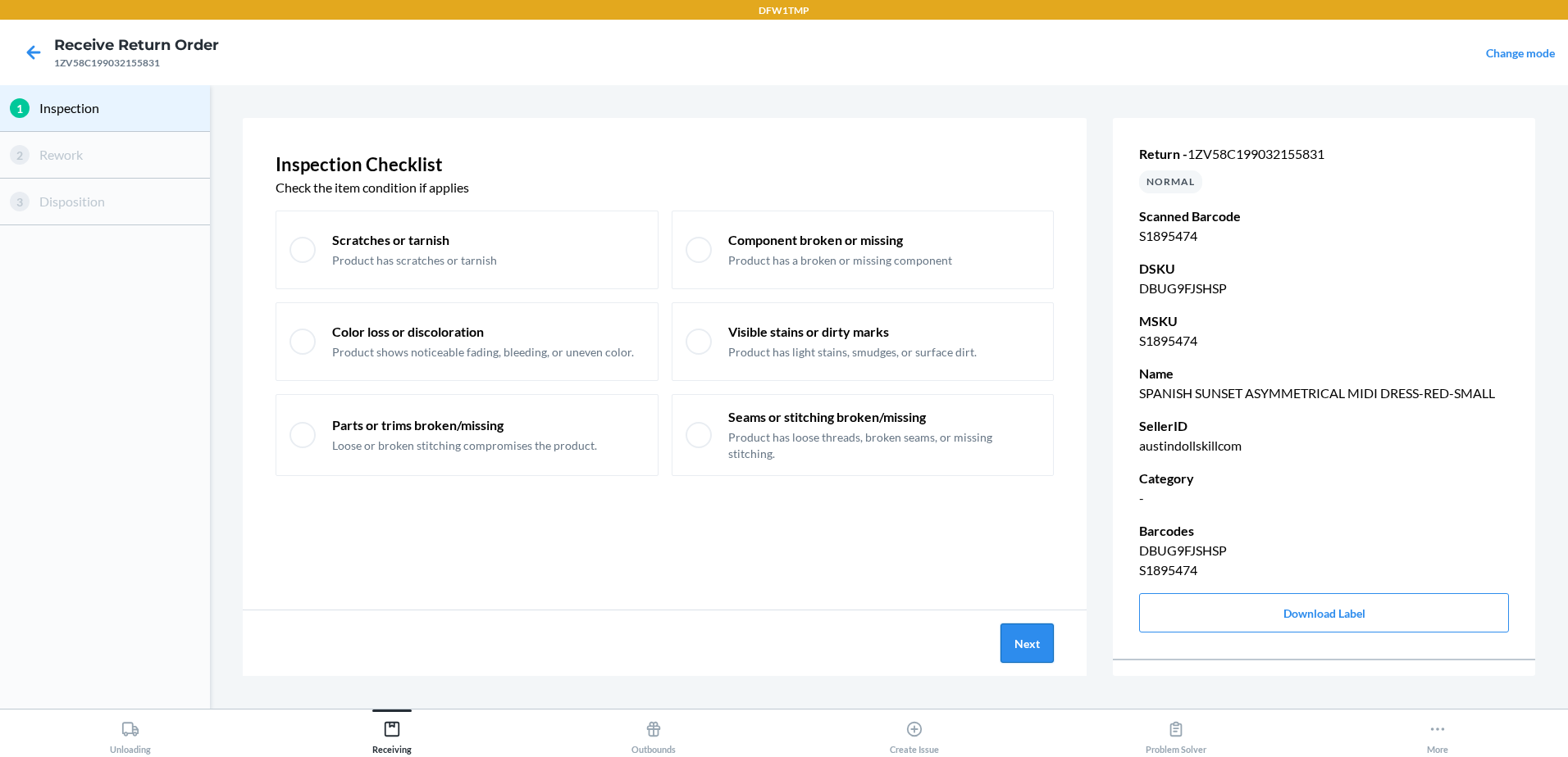
click at [1019, 631] on button "Next" at bounding box center [1027, 644] width 53 height 40
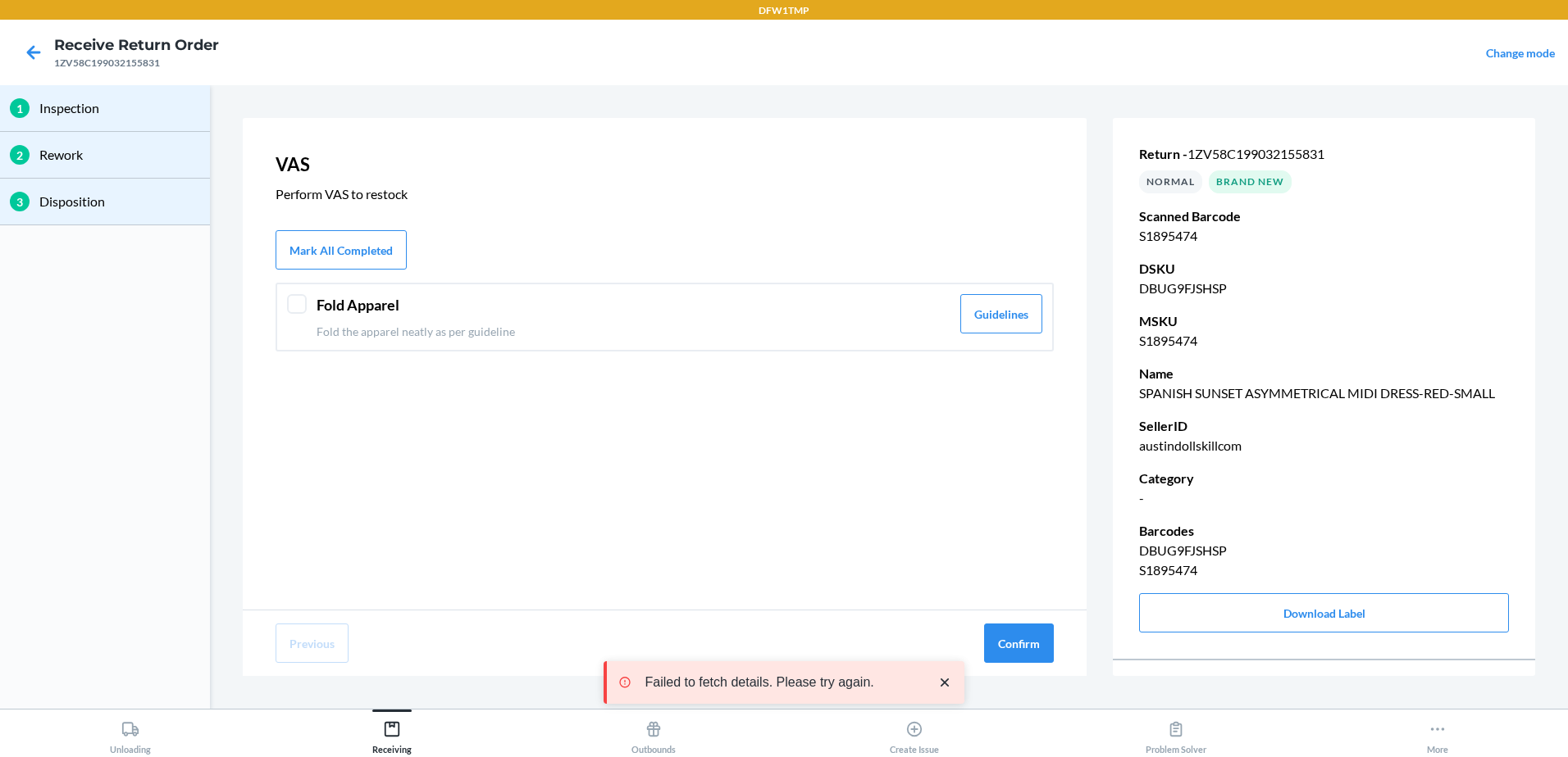
click at [501, 296] on header "Fold Apparel" at bounding box center [633, 305] width 634 height 22
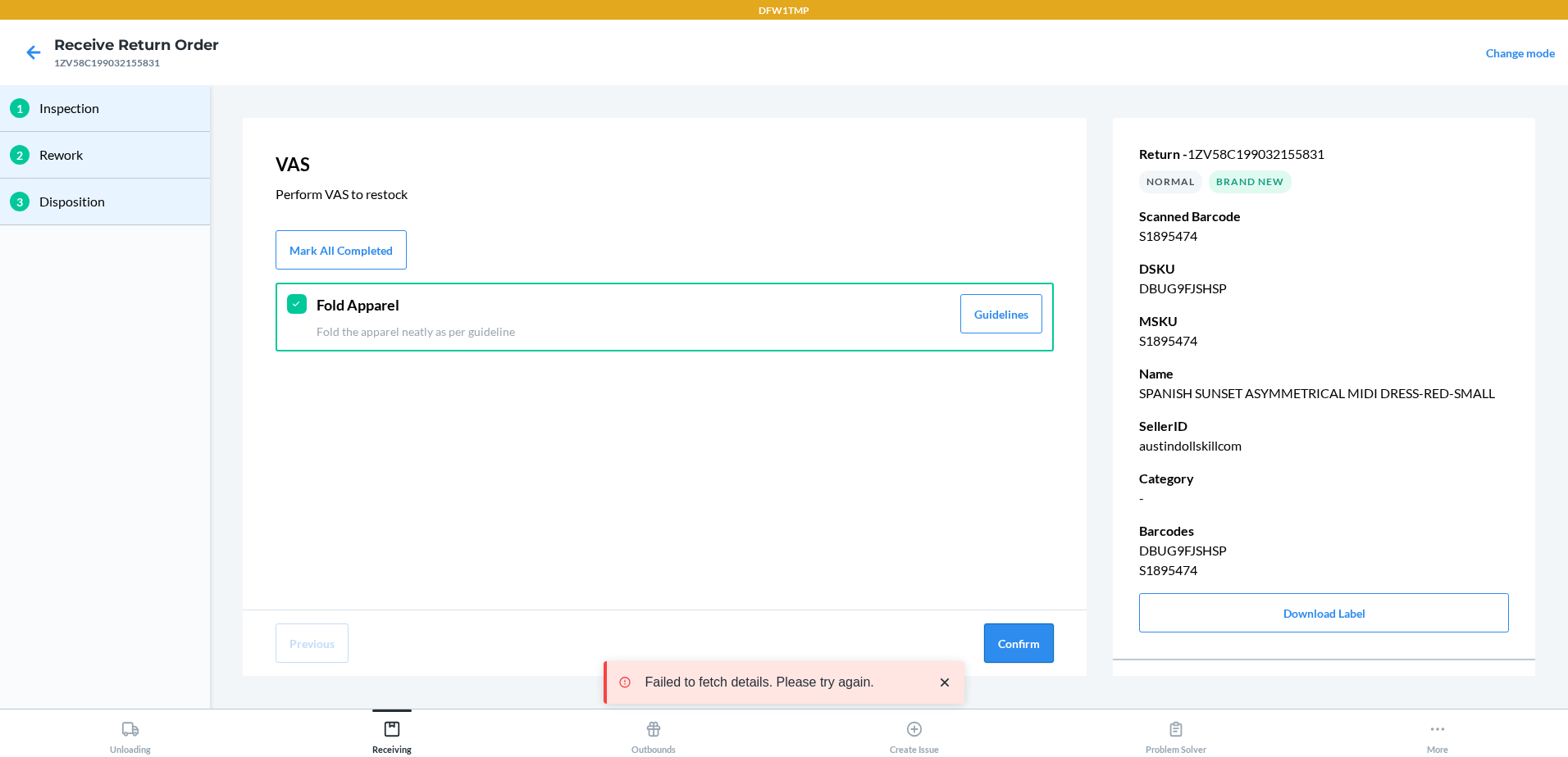
click at [1041, 648] on button "Confirm" at bounding box center [1019, 644] width 70 height 40
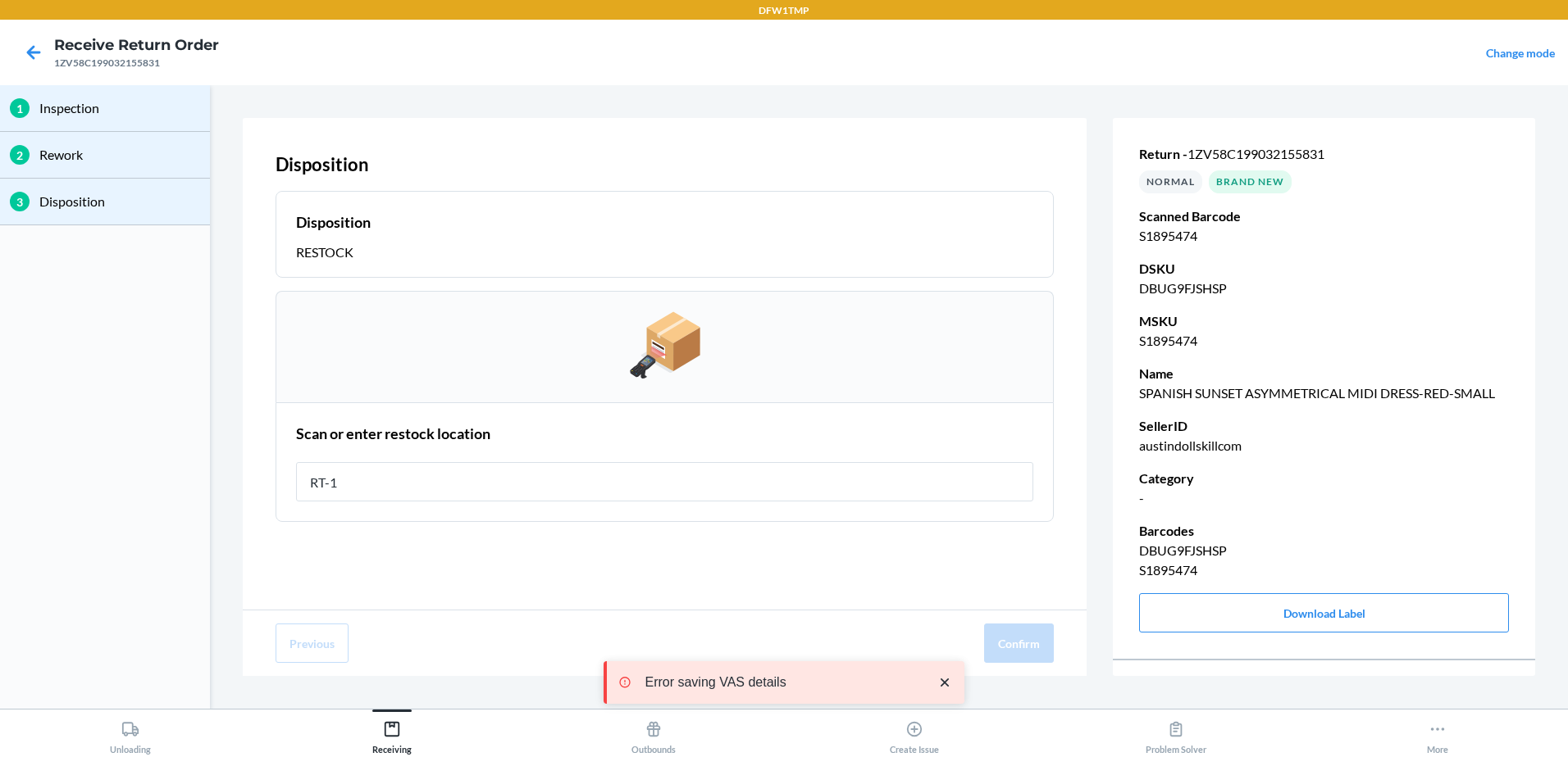
type input "RT-10"
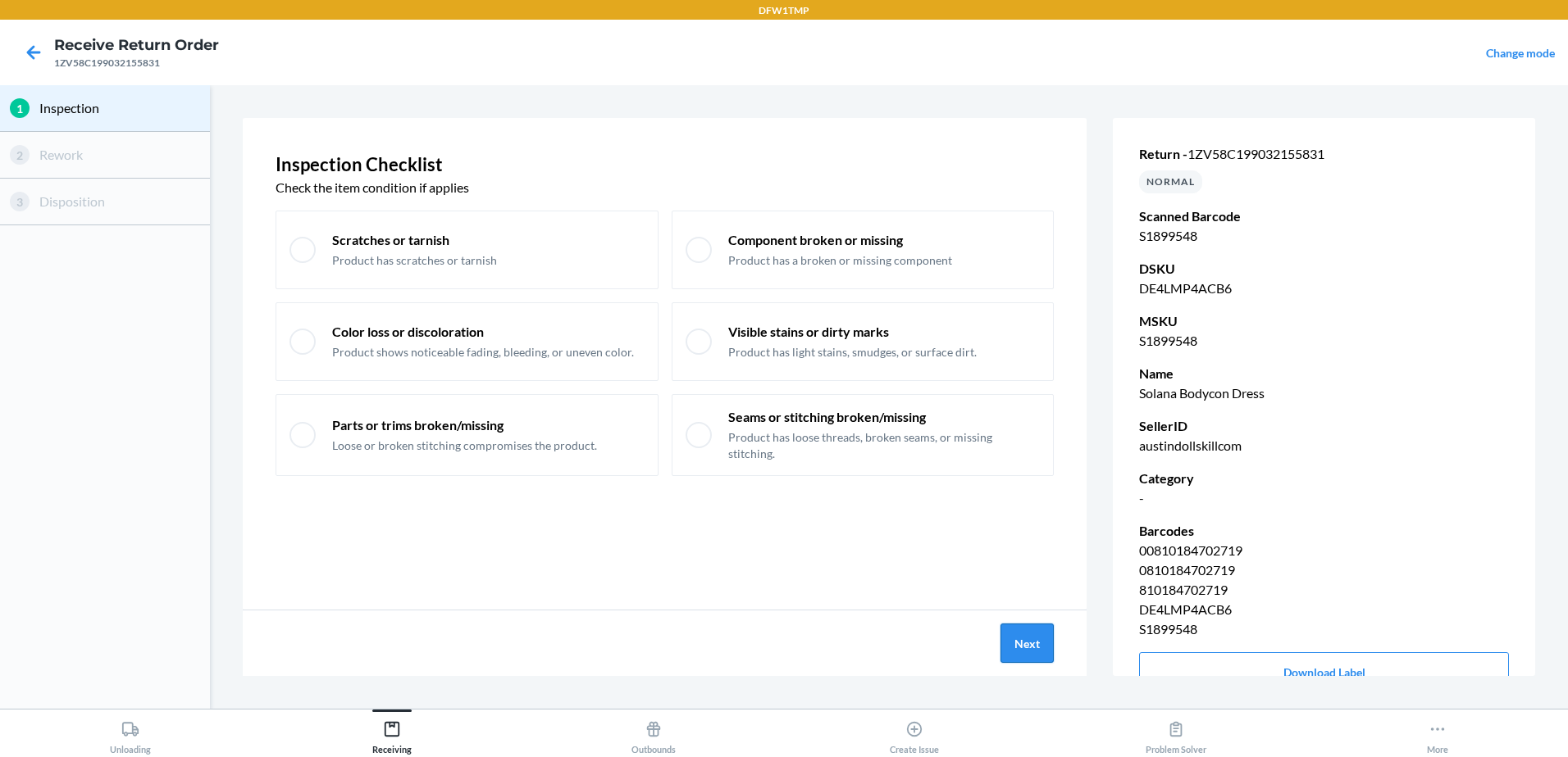
click at [1021, 638] on button "Next" at bounding box center [1027, 644] width 53 height 40
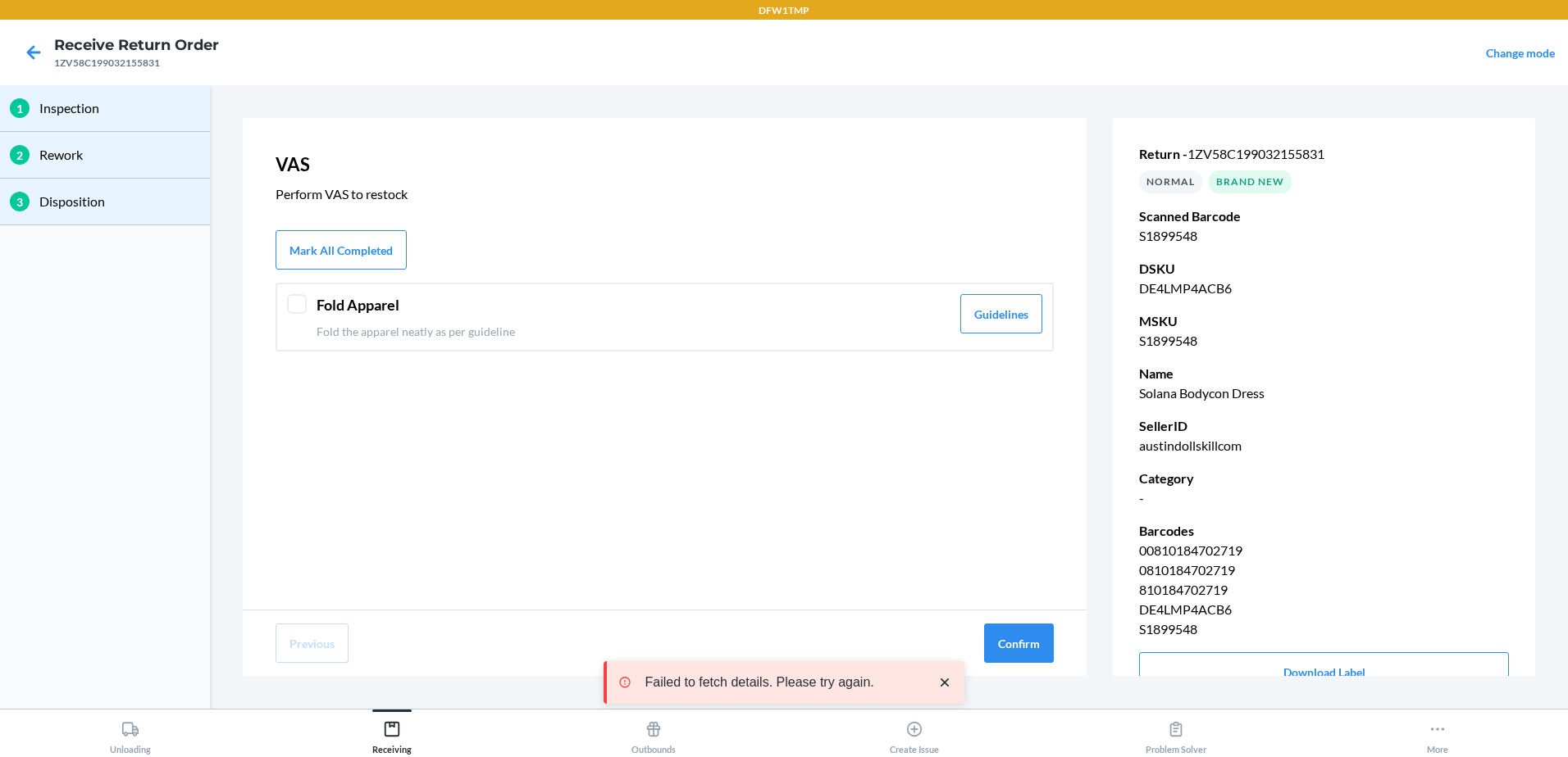
click at [377, 324] on p "Fold the apparel neatly as per guideline" at bounding box center [633, 331] width 634 height 17
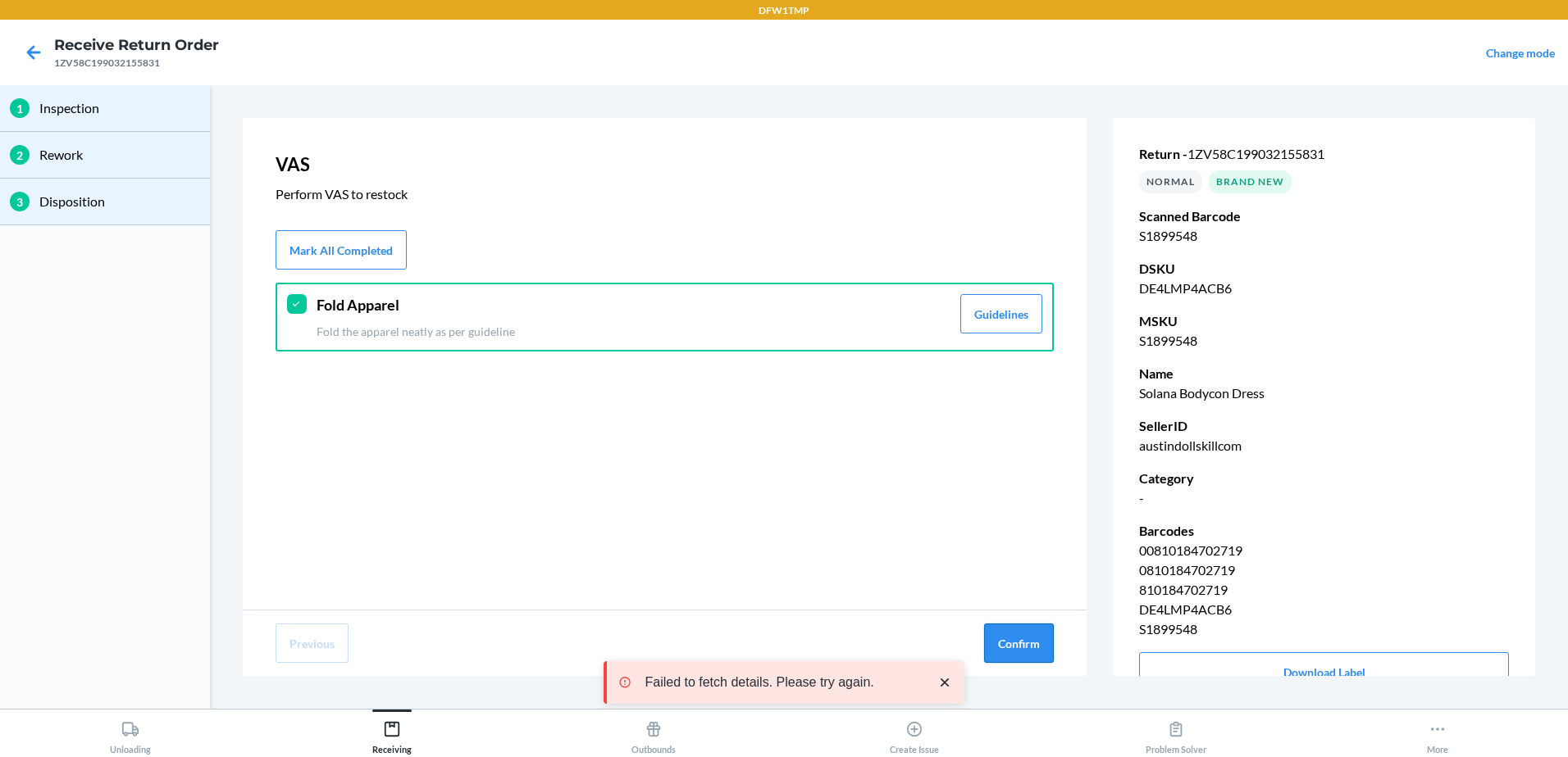
click at [1011, 638] on button "Confirm" at bounding box center [1019, 644] width 70 height 40
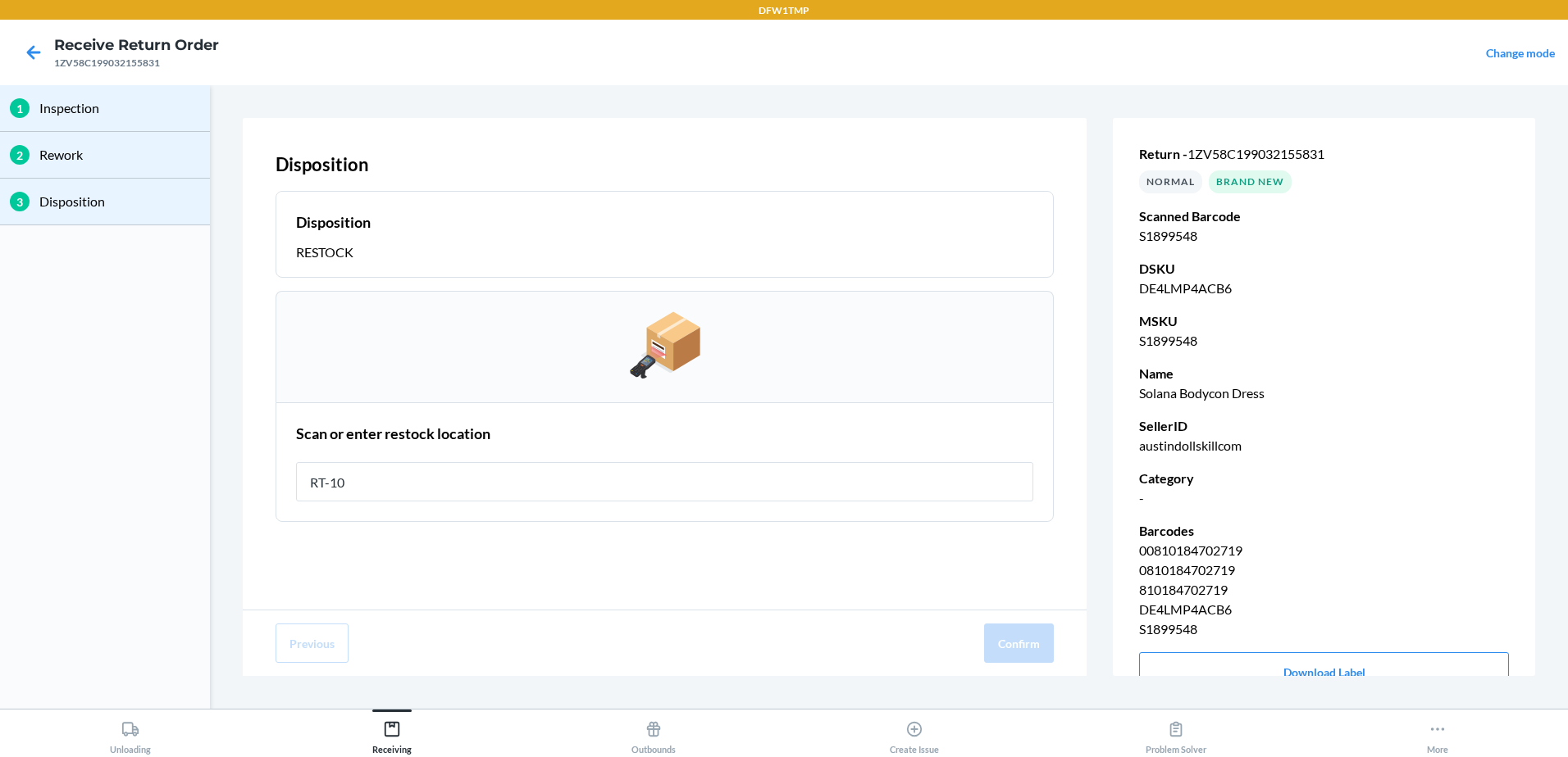
type input "RT-10"
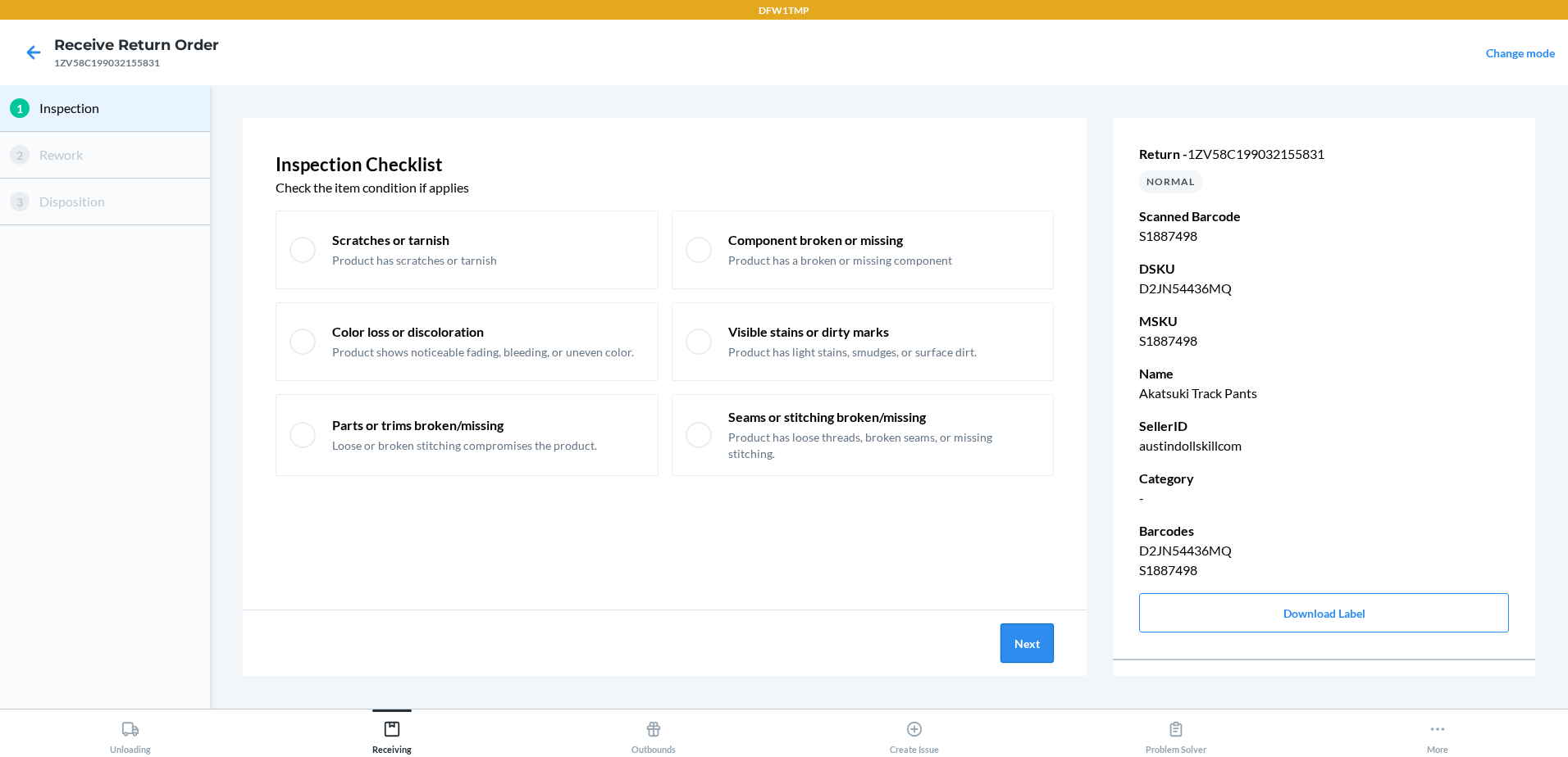
click at [1049, 657] on button "Next" at bounding box center [1027, 644] width 53 height 40
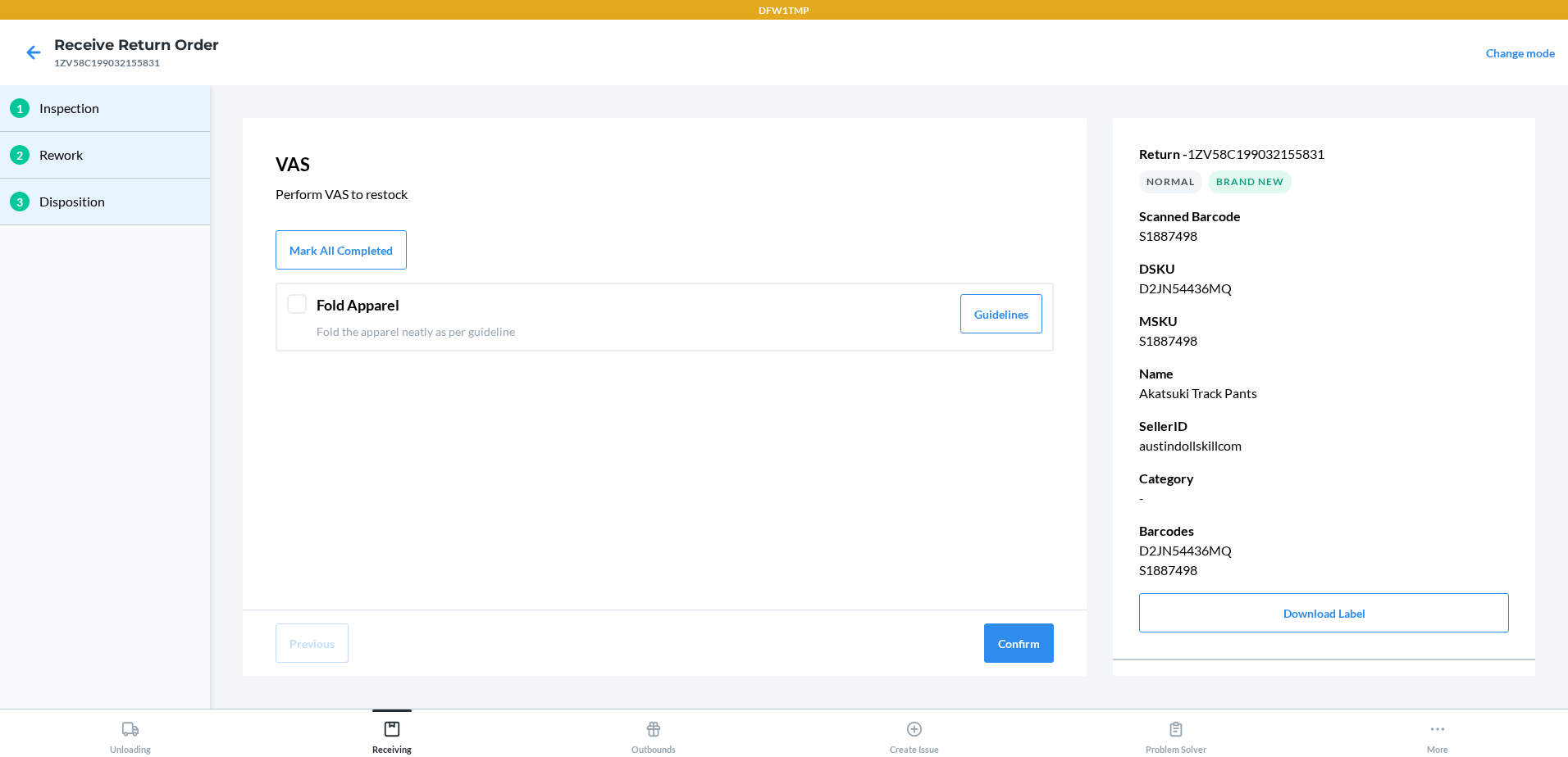
click at [387, 334] on p "Fold the apparel neatly as per guideline" at bounding box center [633, 331] width 634 height 17
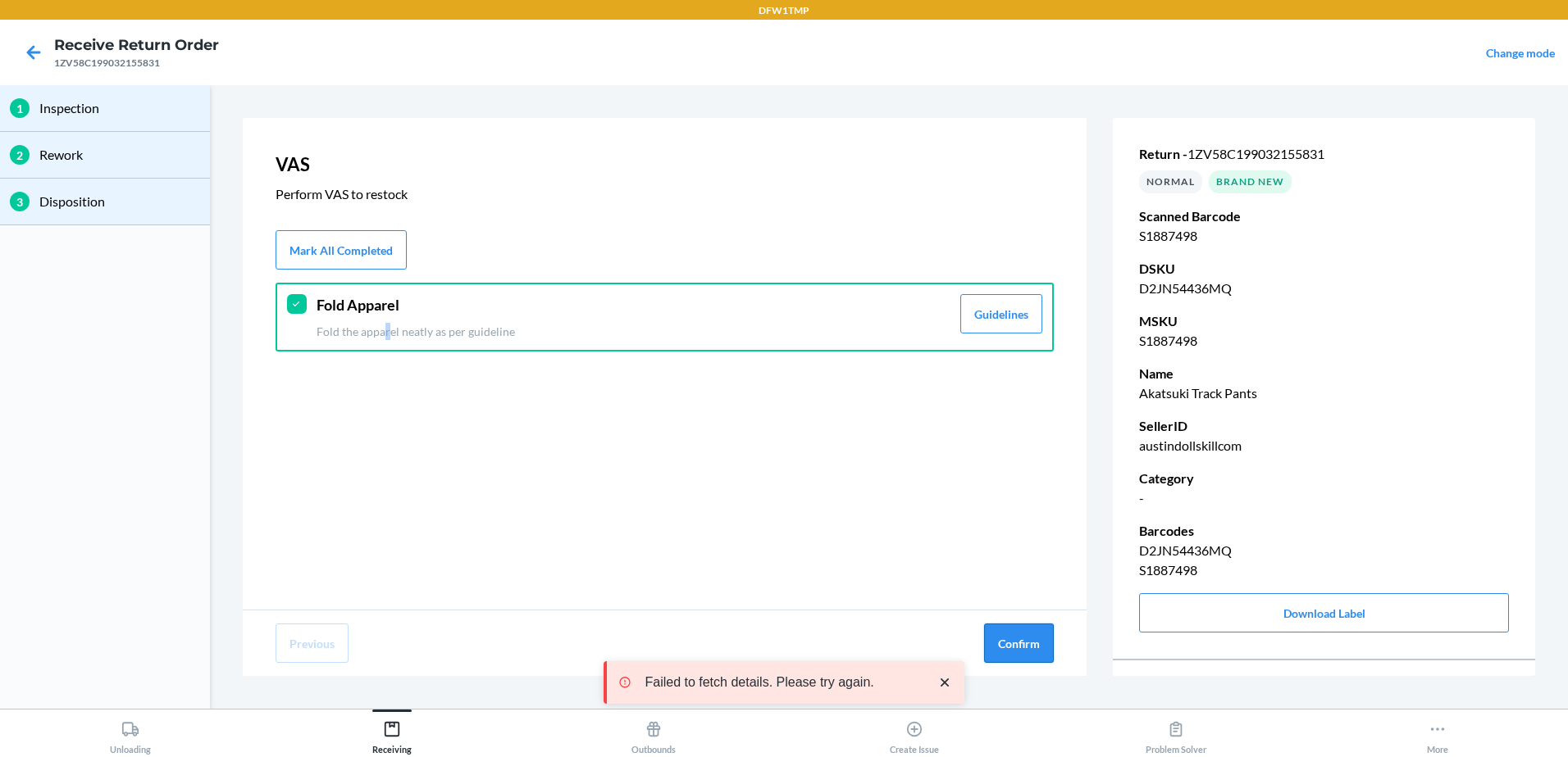
click at [1020, 650] on button "Confirm" at bounding box center [1019, 644] width 70 height 40
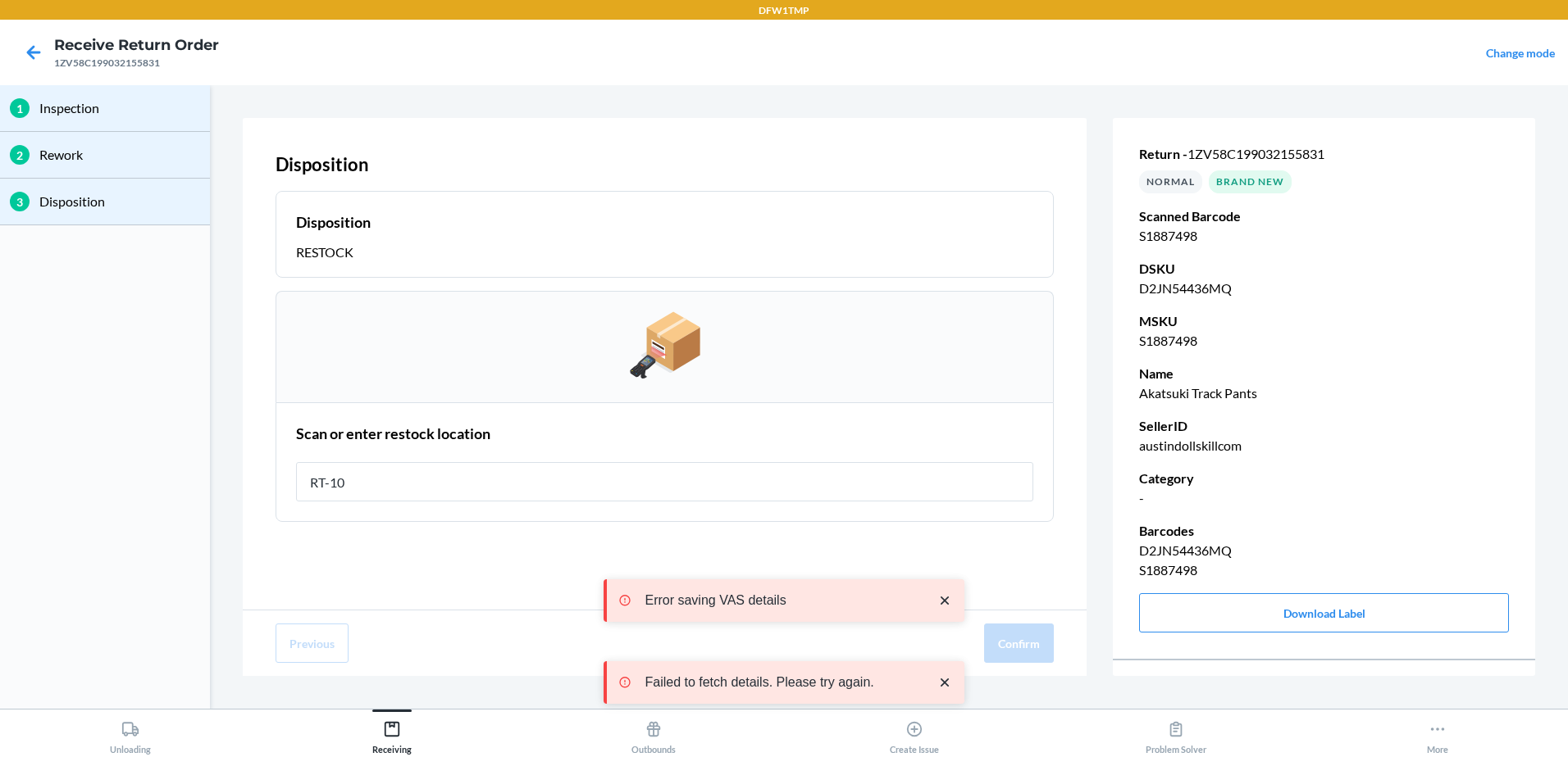
type input "RT-10"
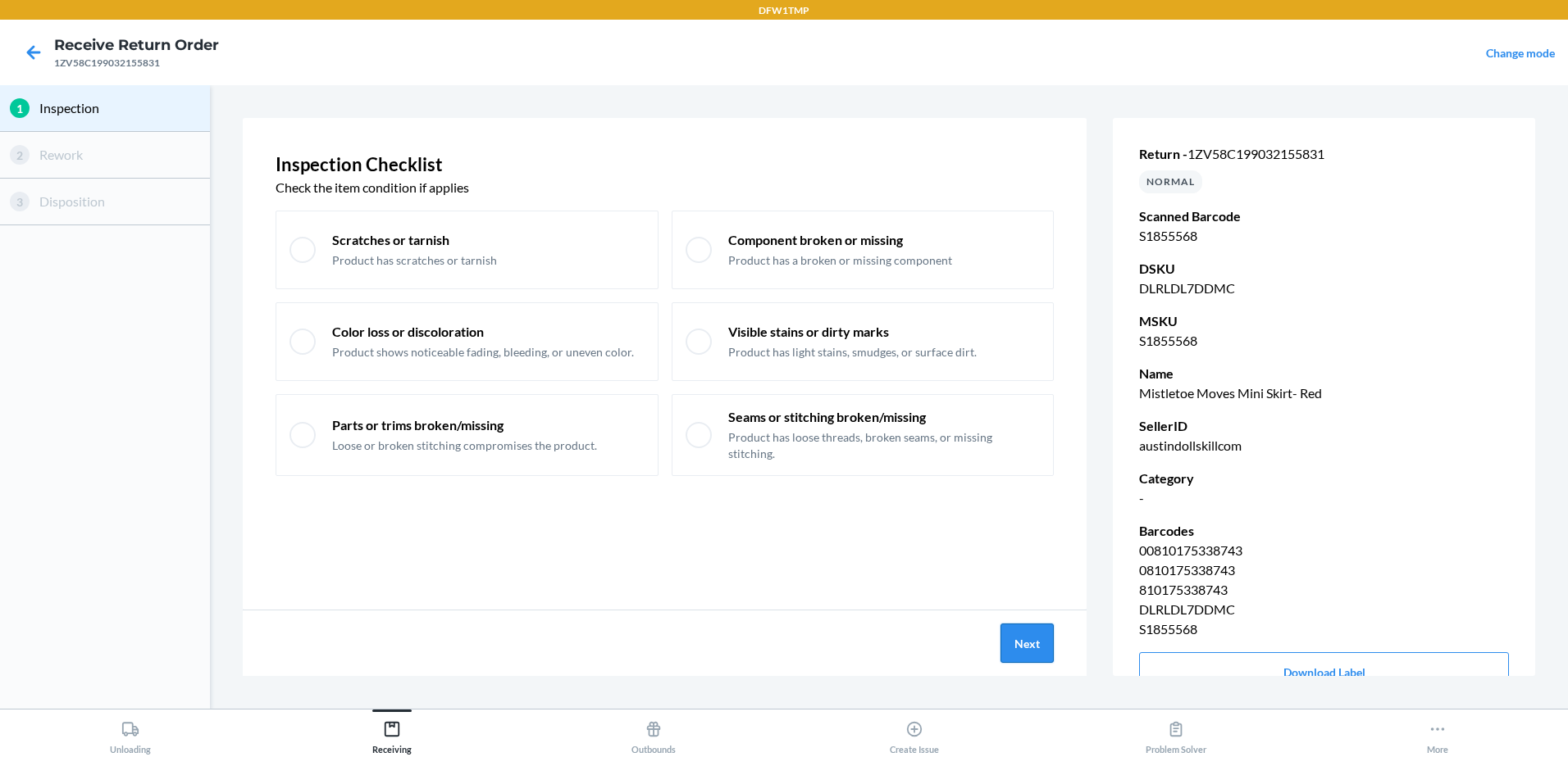
click at [1023, 631] on button "Next" at bounding box center [1027, 644] width 53 height 40
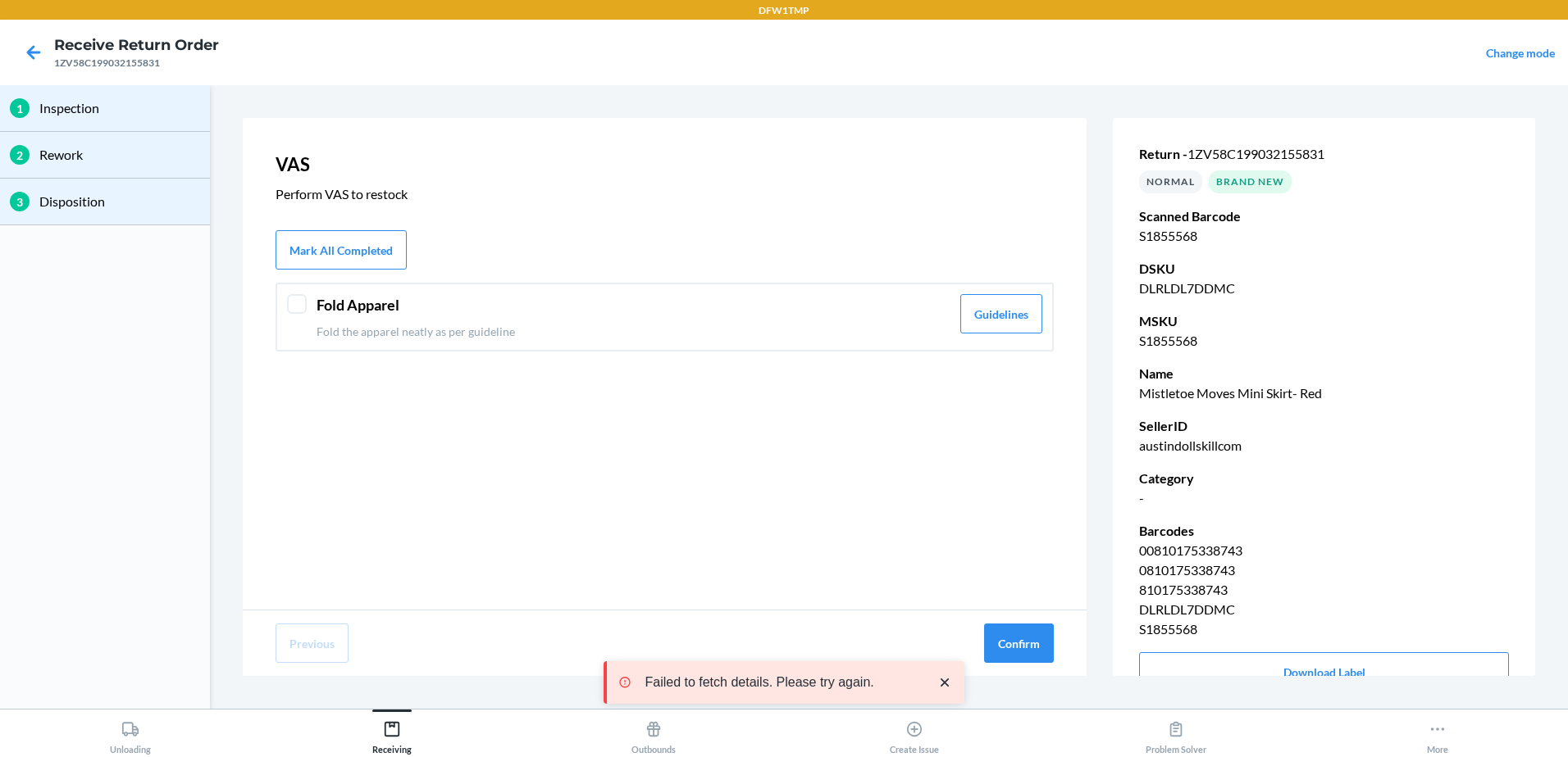
click at [586, 341] on div "Fold Apparel Fold the apparel neatly as per guideline Guidelines" at bounding box center [665, 317] width 778 height 69
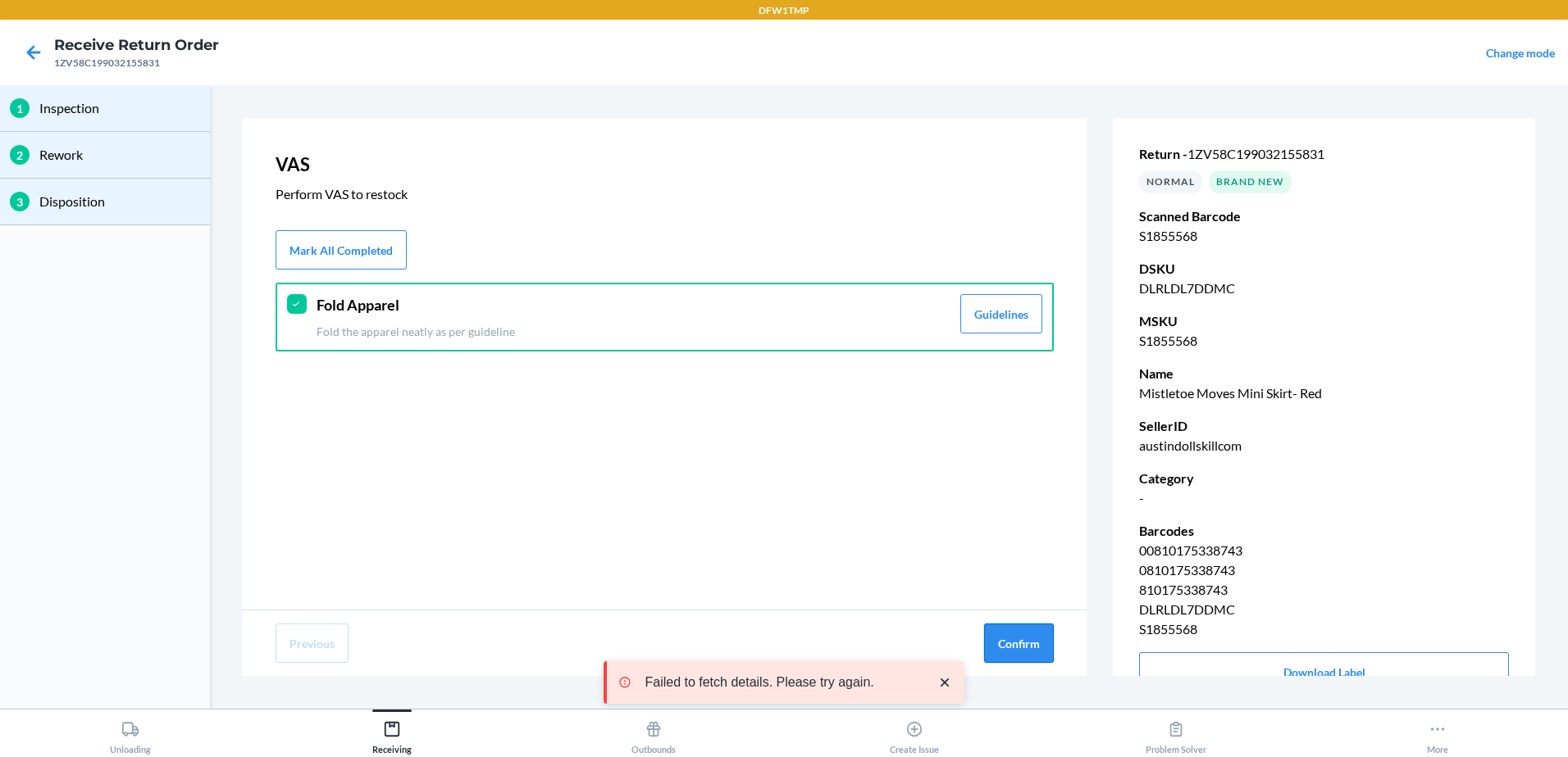
click at [1038, 641] on button "Confirm" at bounding box center [1019, 644] width 70 height 40
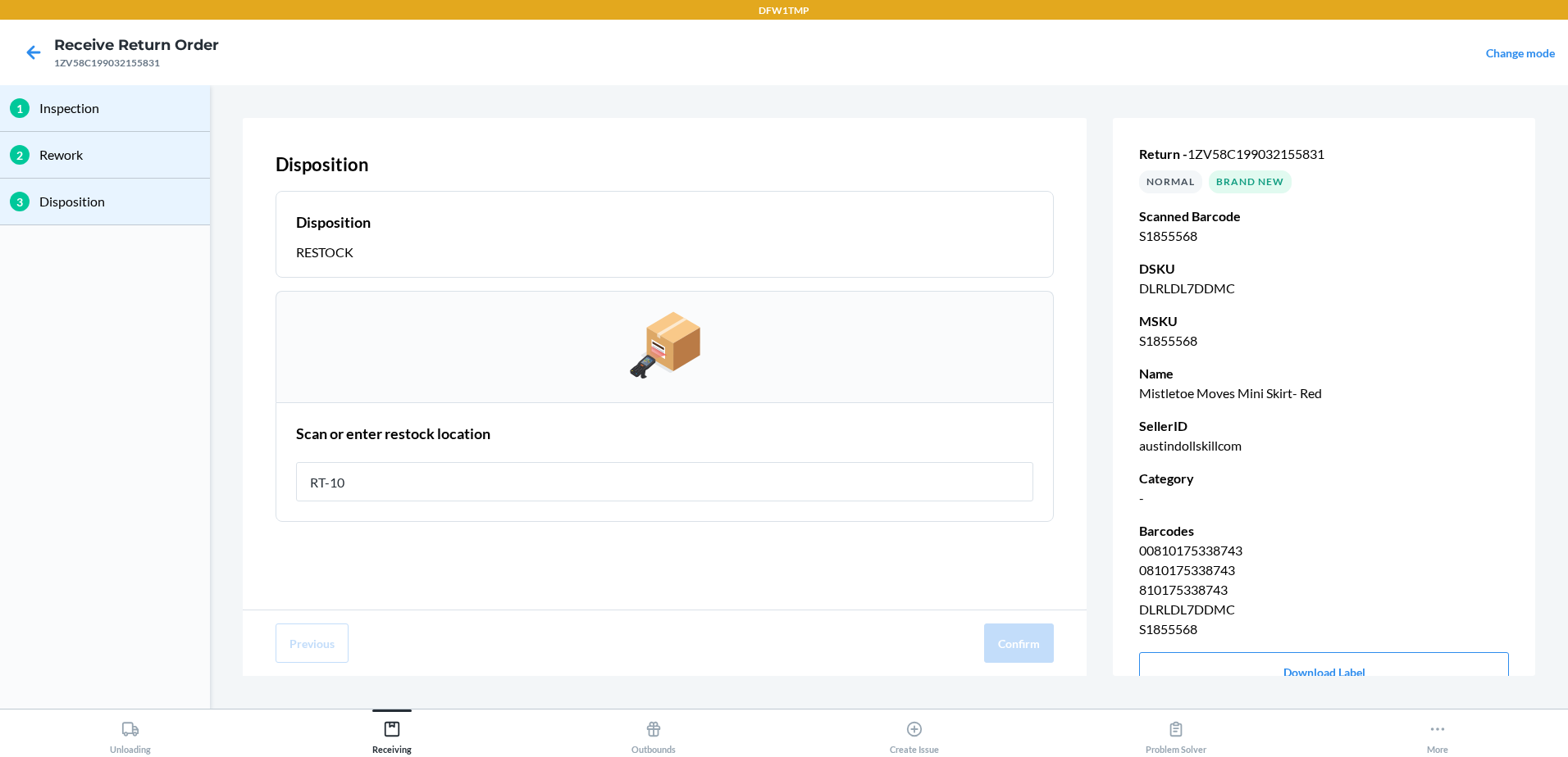
type input "RT-10"
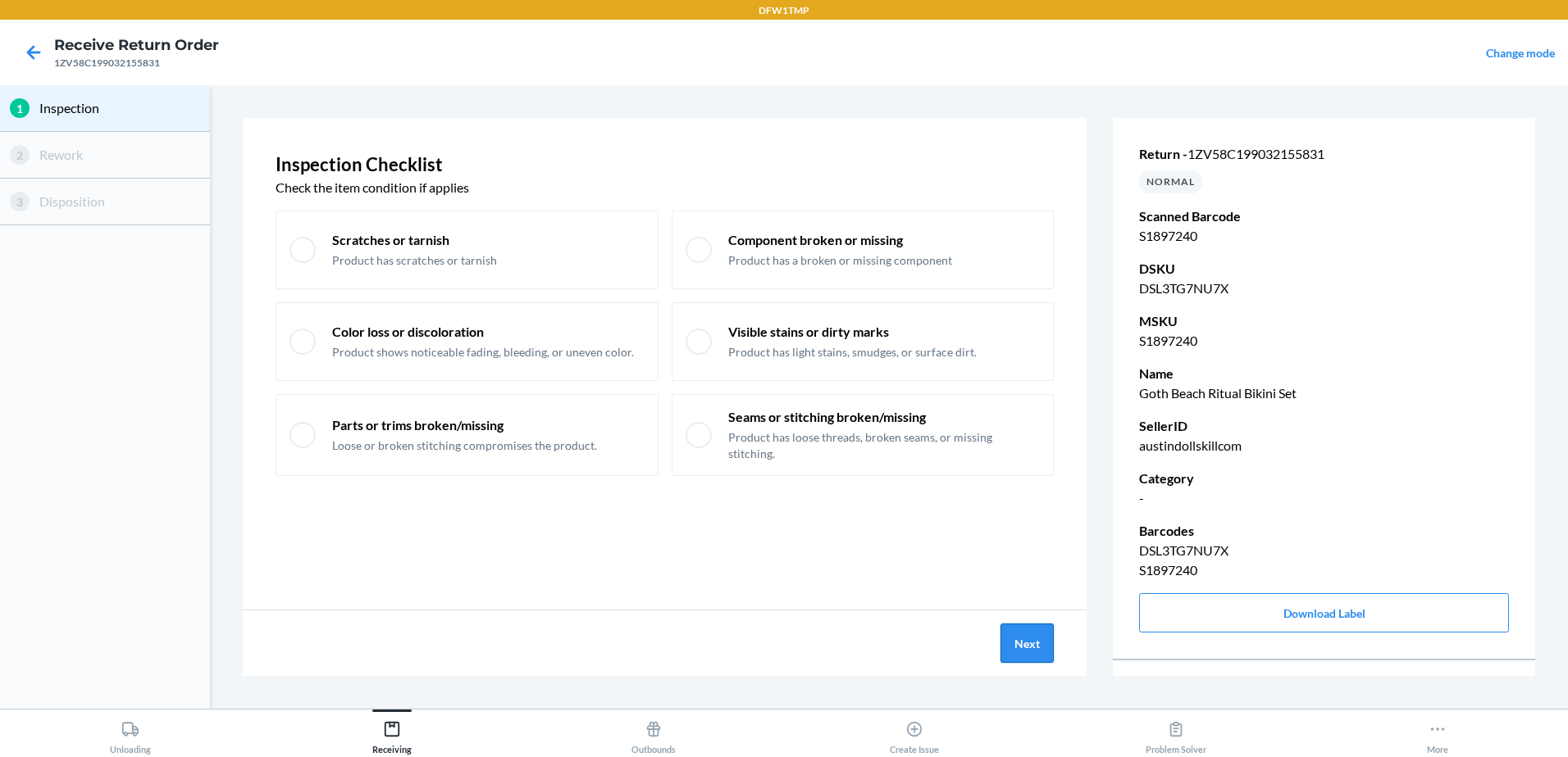
click at [1037, 641] on button "Next" at bounding box center [1027, 644] width 53 height 40
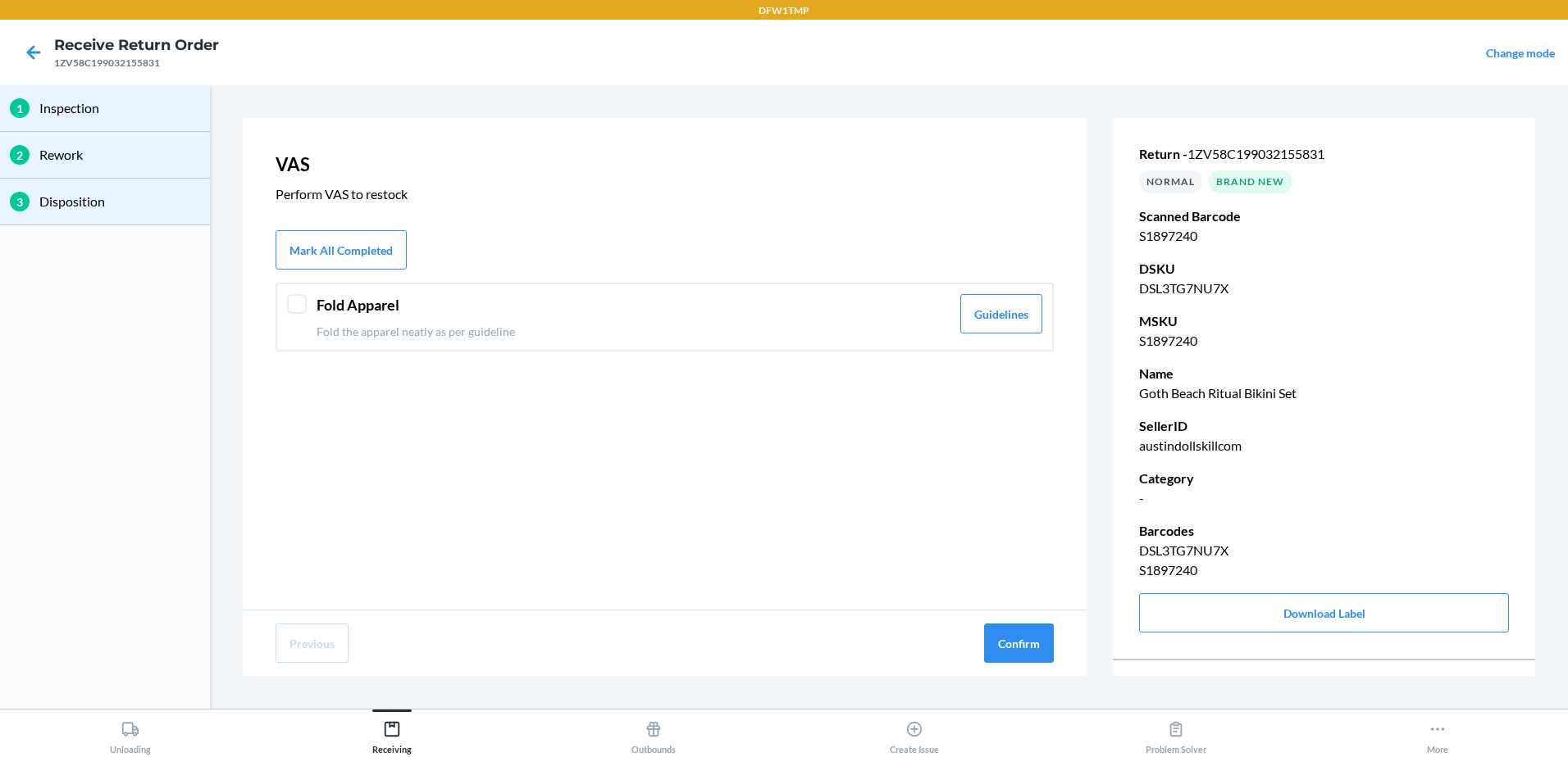
click at [279, 277] on div "VAS Perform VAS to restock Mark All Completed Fold Apparel Fold the apparel nea…" at bounding box center [664, 364] width 844 height 492
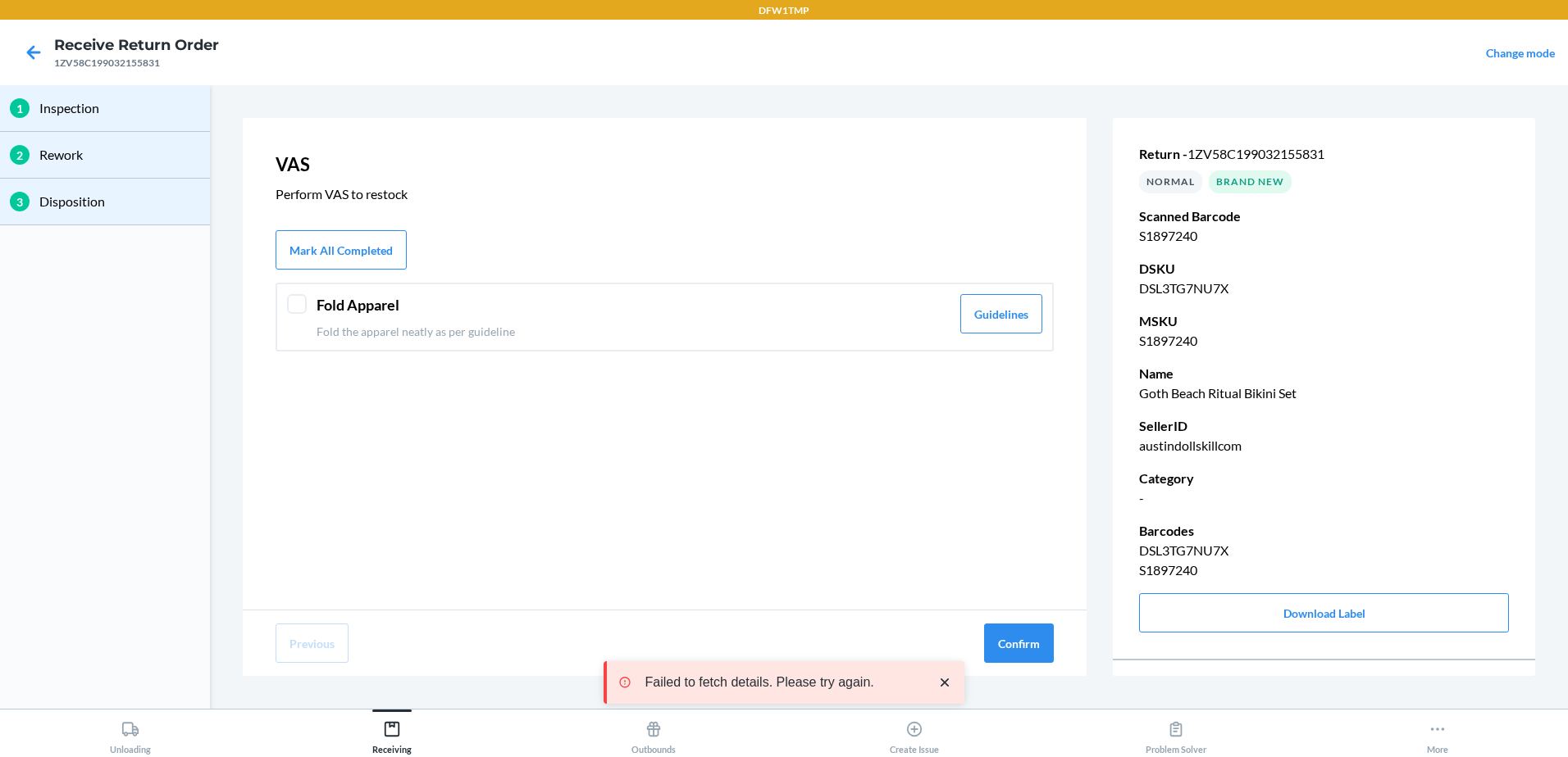
click at [338, 315] on div "Fold Apparel Fold the apparel neatly as per guideline" at bounding box center [633, 317] width 634 height 46
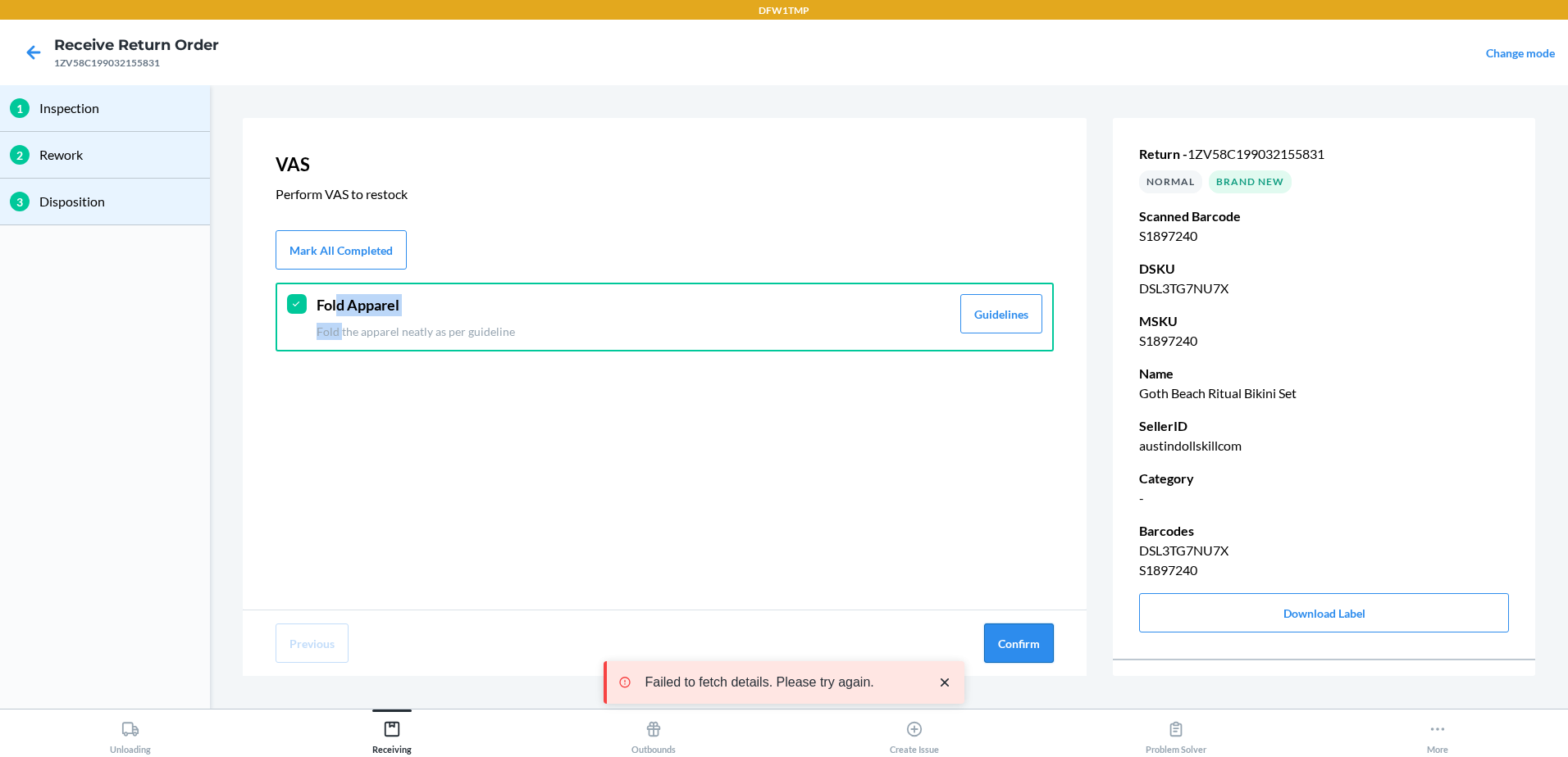
click at [1032, 645] on button "Confirm" at bounding box center [1019, 644] width 70 height 40
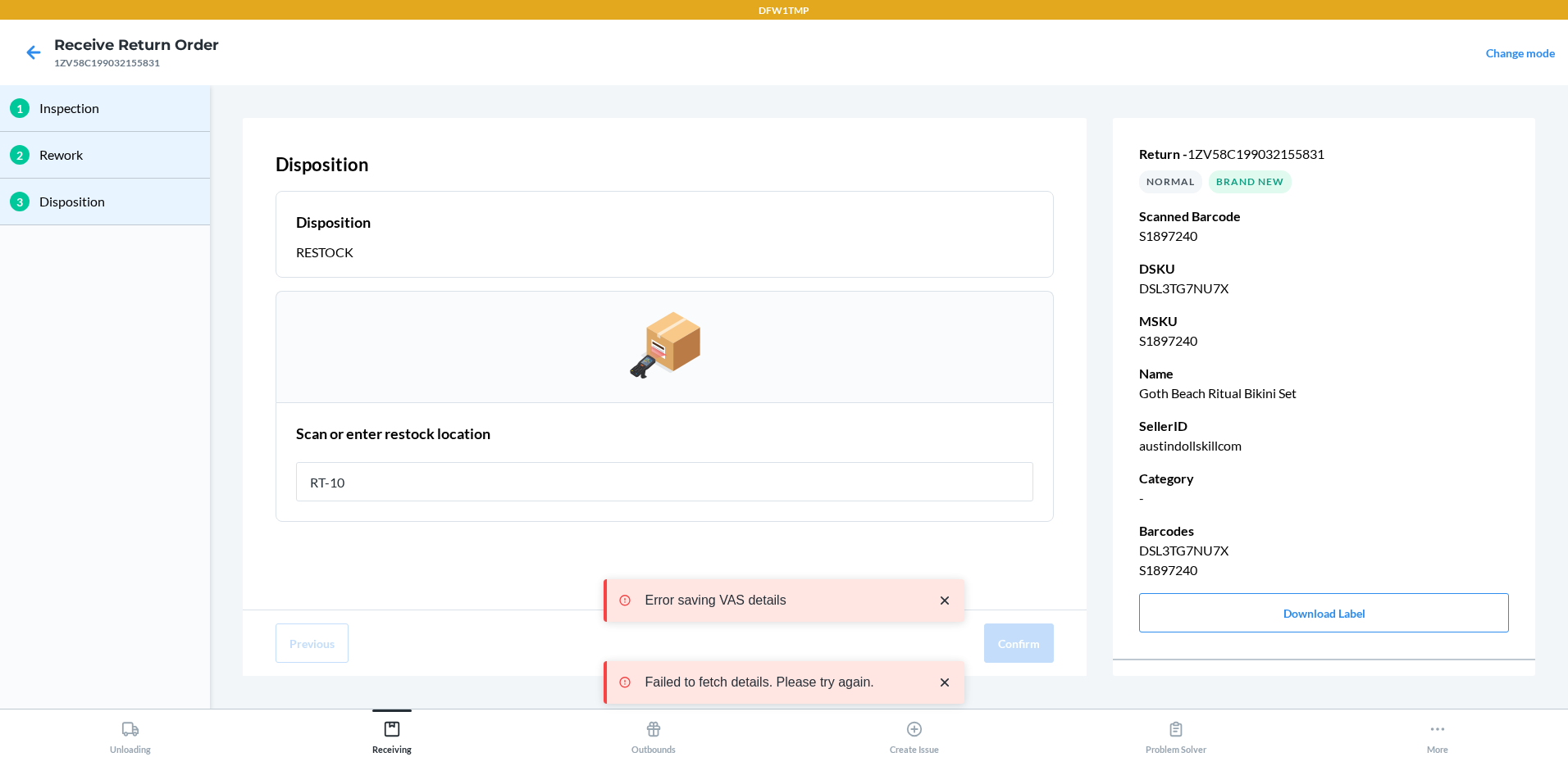
type input "RT-10"
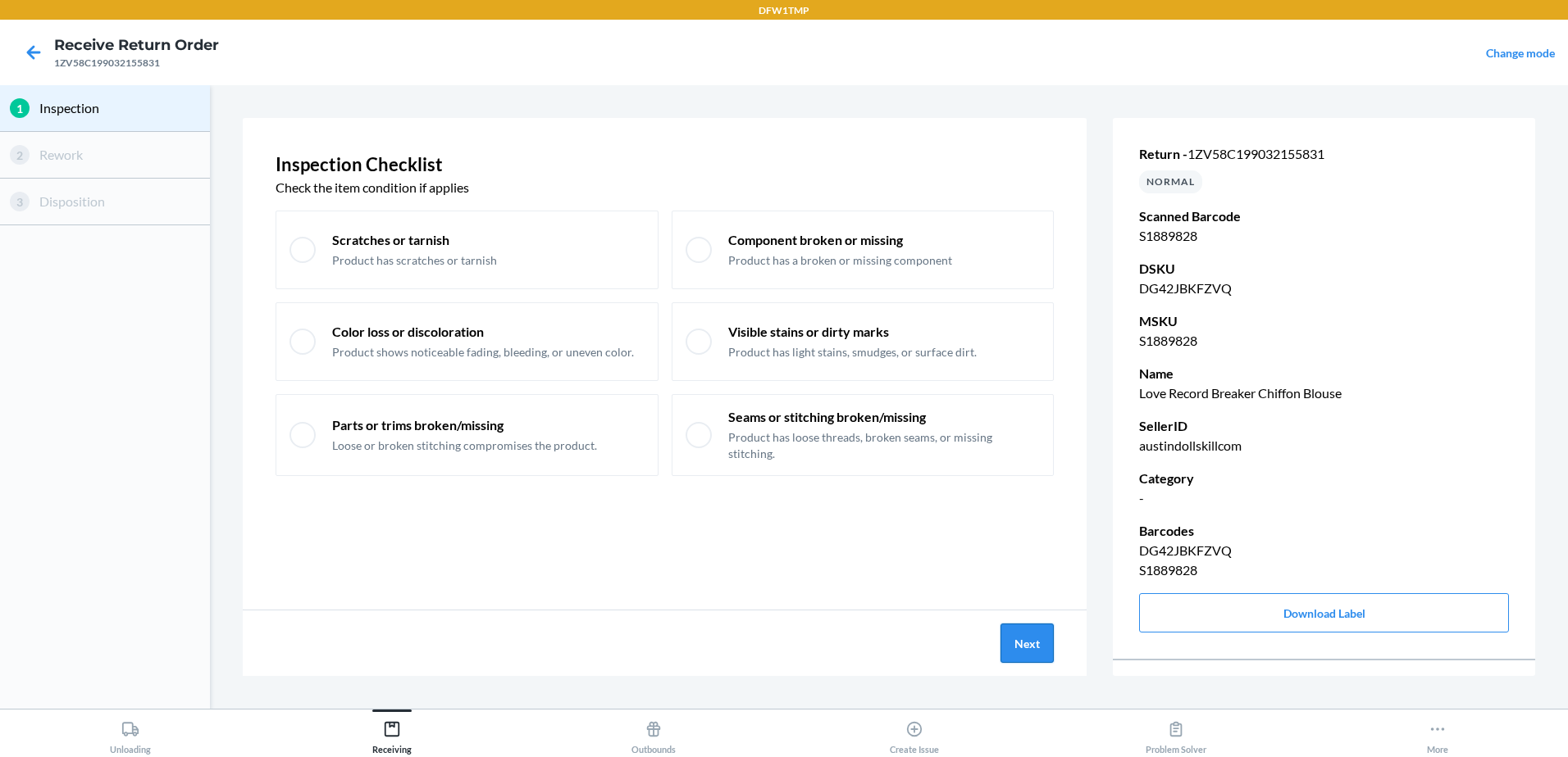
click at [1021, 636] on button "Next" at bounding box center [1027, 644] width 53 height 40
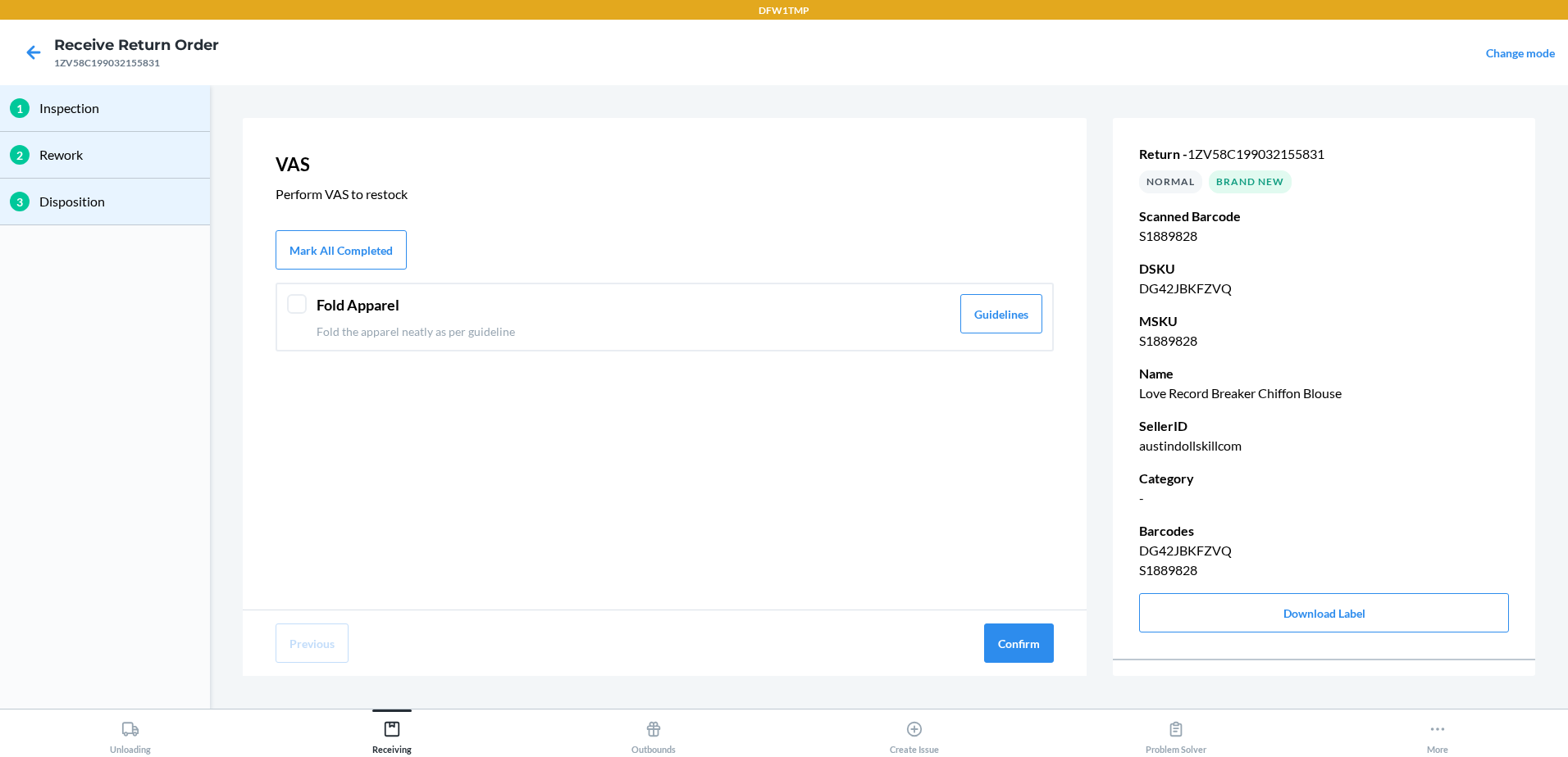
drag, startPoint x: 425, startPoint y: 293, endPoint x: 427, endPoint y: 308, distance: 15.1
click at [425, 294] on div "Fold Apparel Fold the apparel neatly as per guideline Guidelines" at bounding box center [665, 317] width 778 height 69
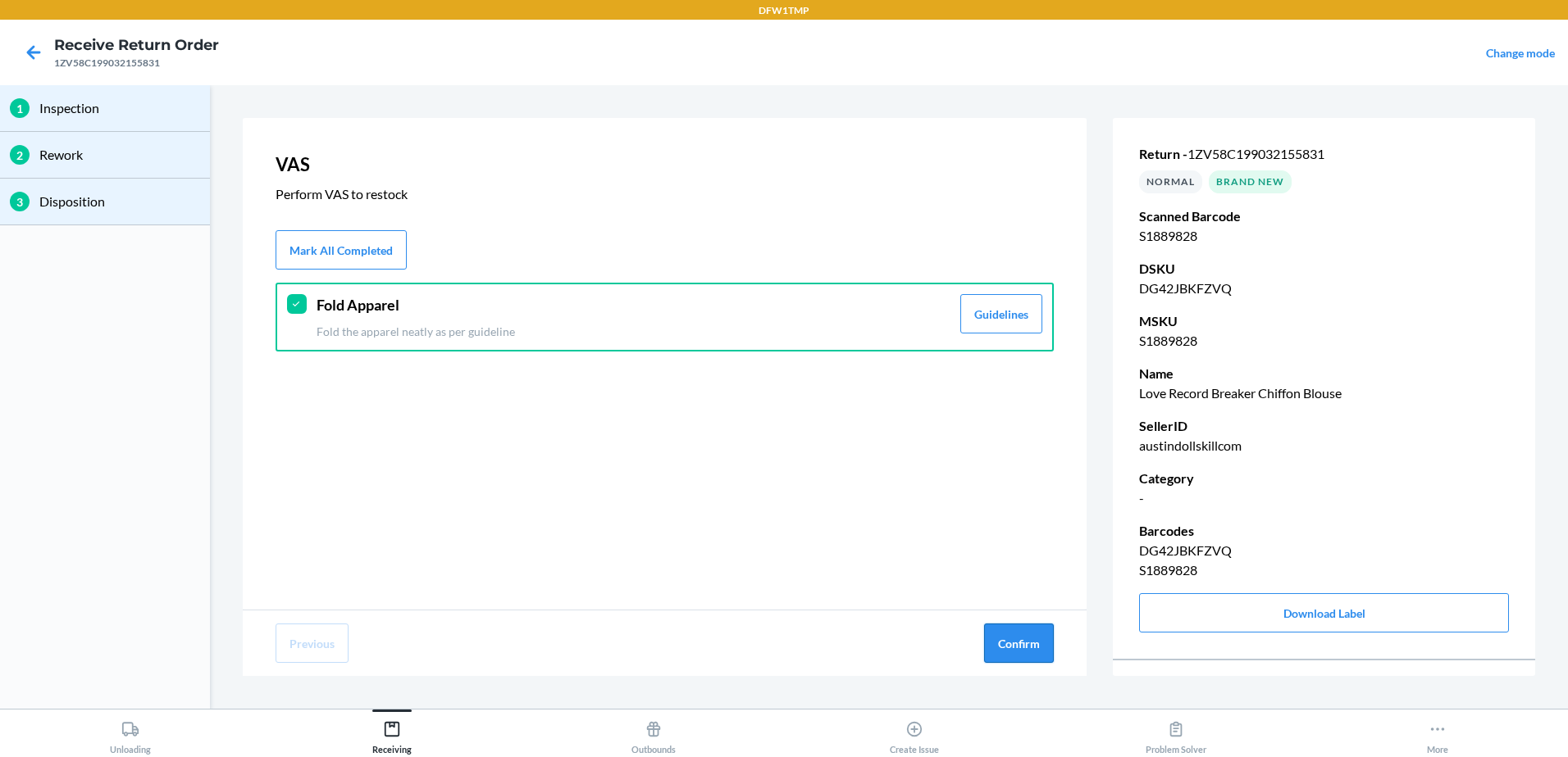
click at [1006, 629] on button "Confirm" at bounding box center [1019, 644] width 70 height 40
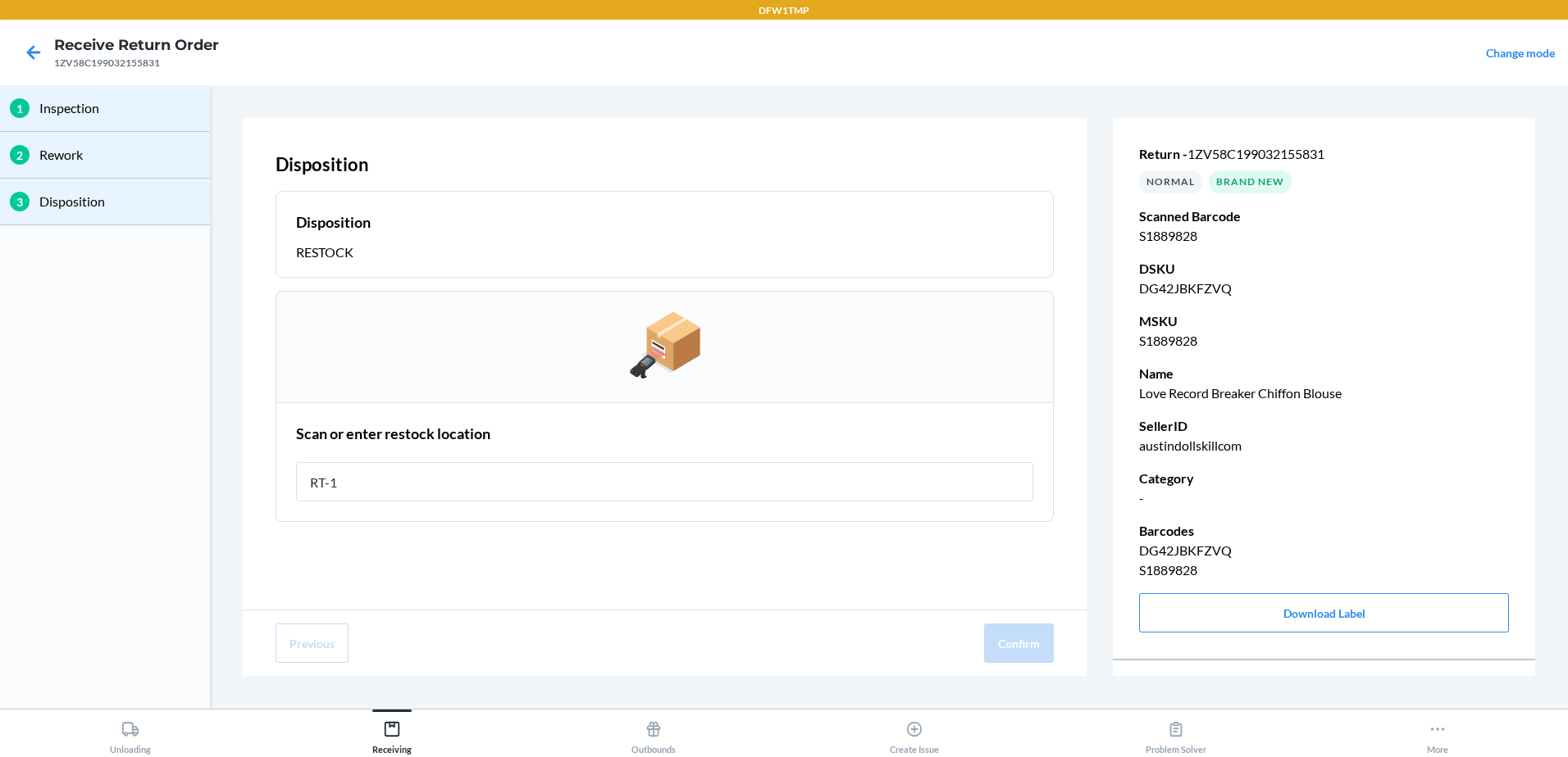
type input "RT-10"
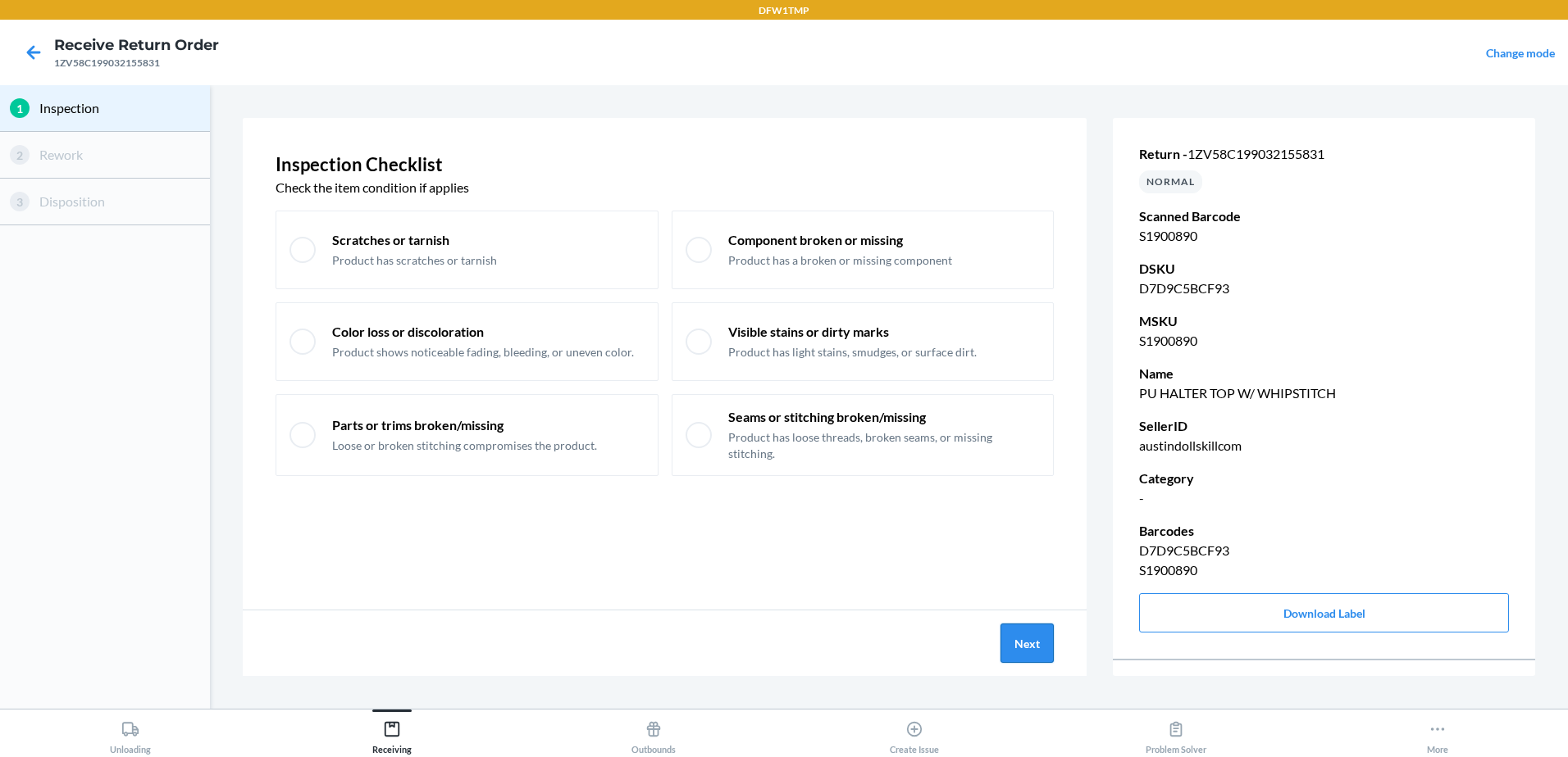
click at [1037, 641] on button "Next" at bounding box center [1027, 644] width 53 height 40
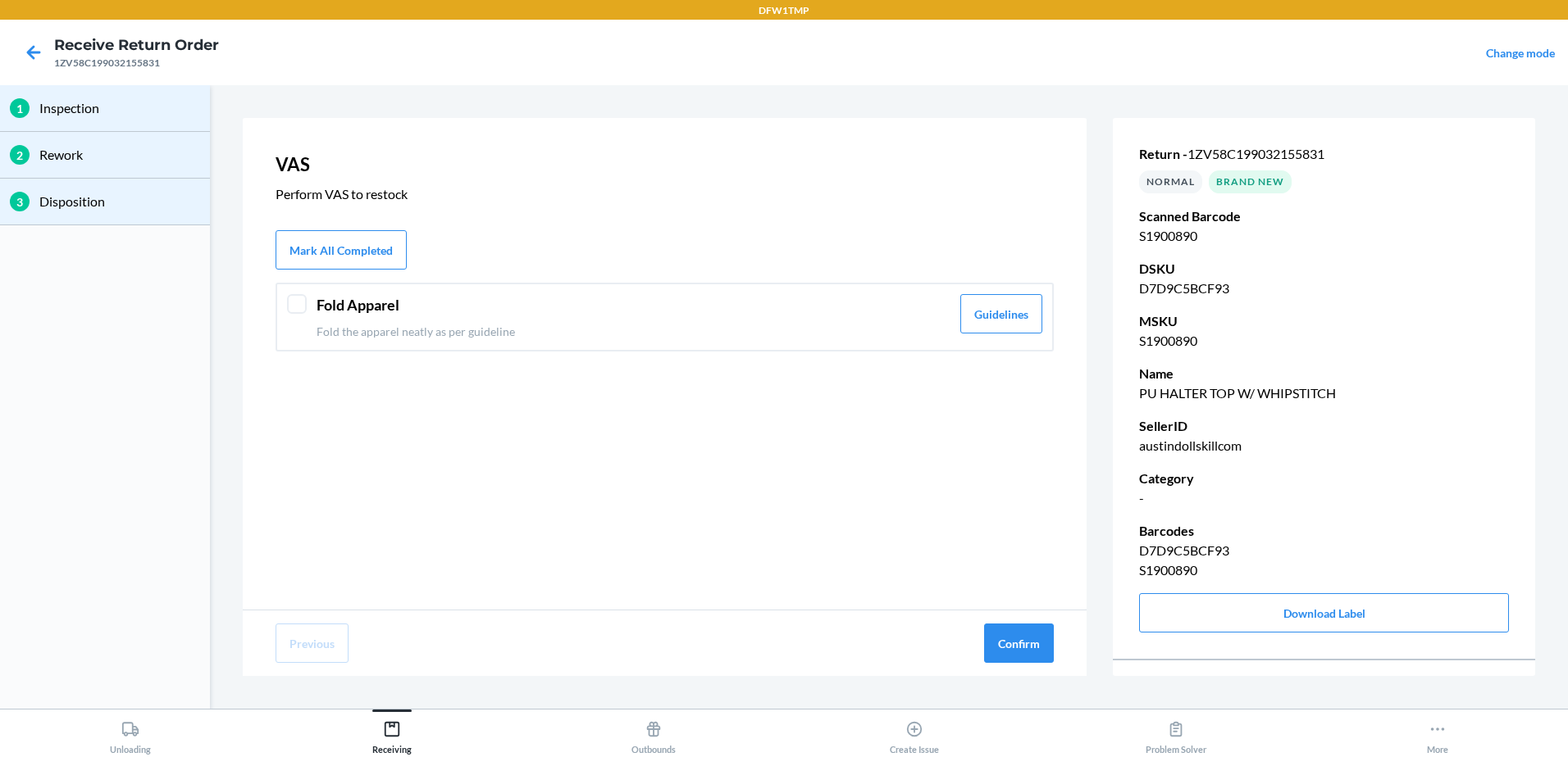
click at [505, 325] on p "Fold the apparel neatly as per guideline" at bounding box center [633, 331] width 634 height 17
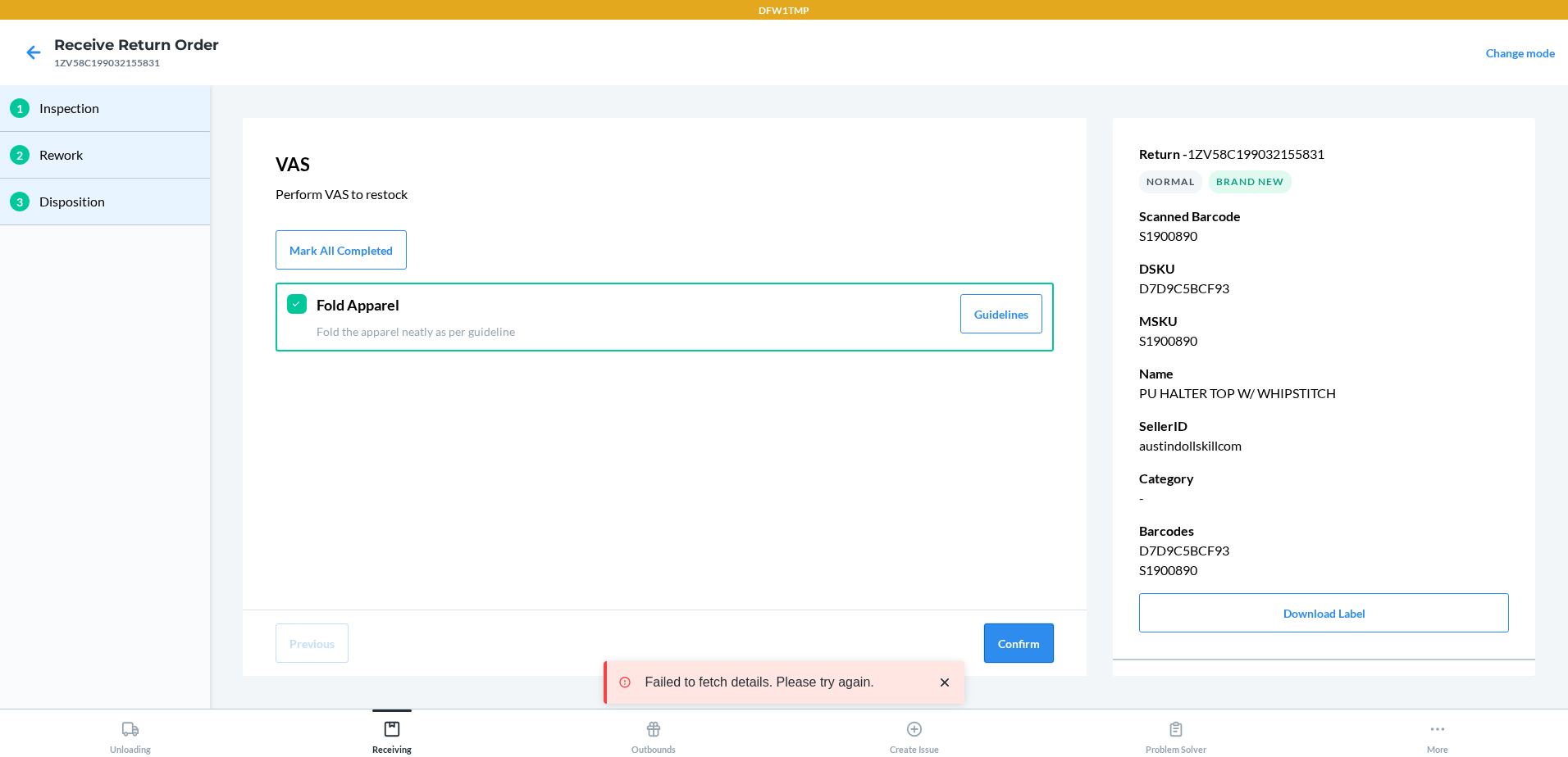
click at [1024, 644] on button "Confirm" at bounding box center [1019, 644] width 70 height 40
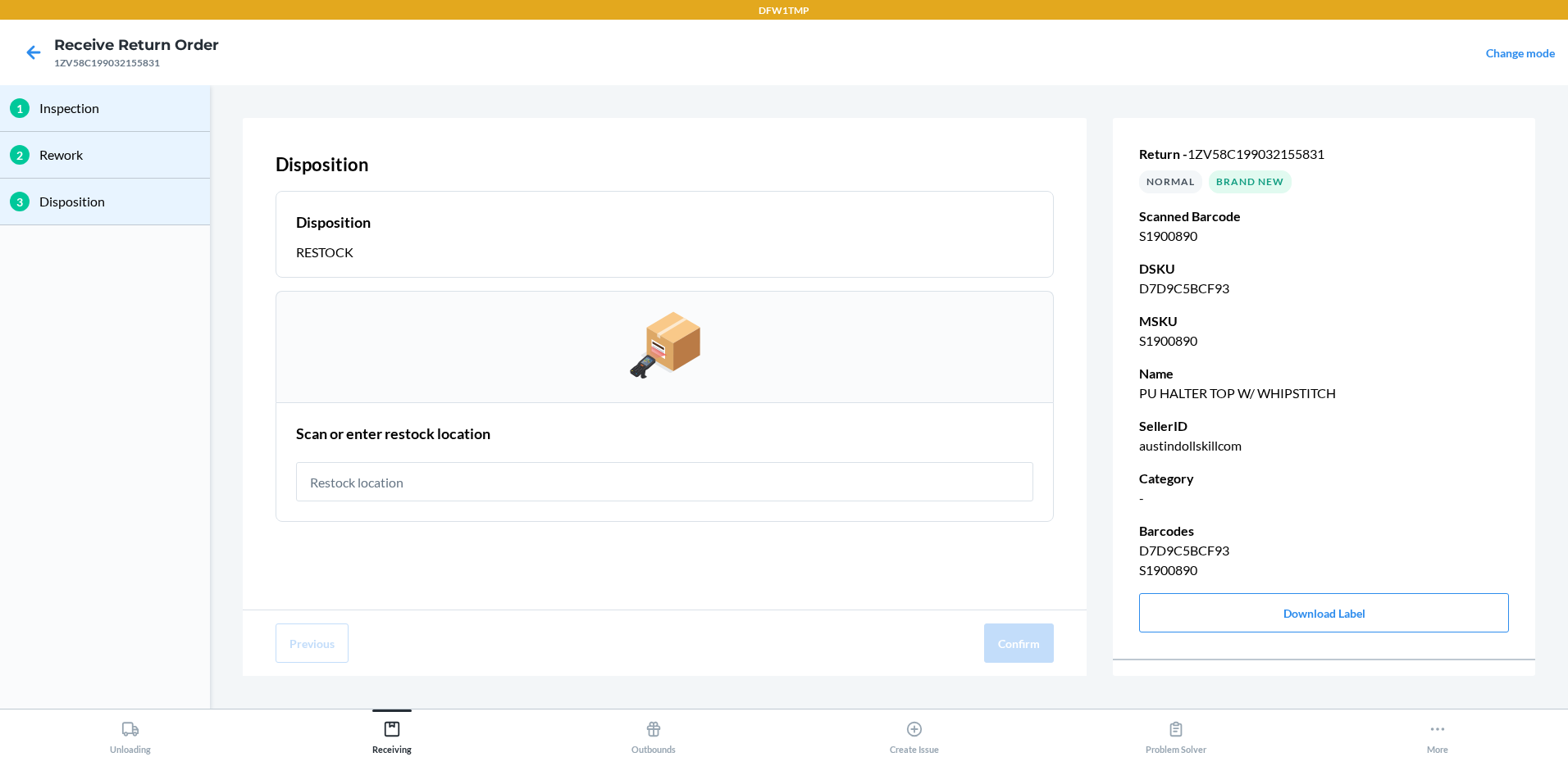
type input "RT-10"
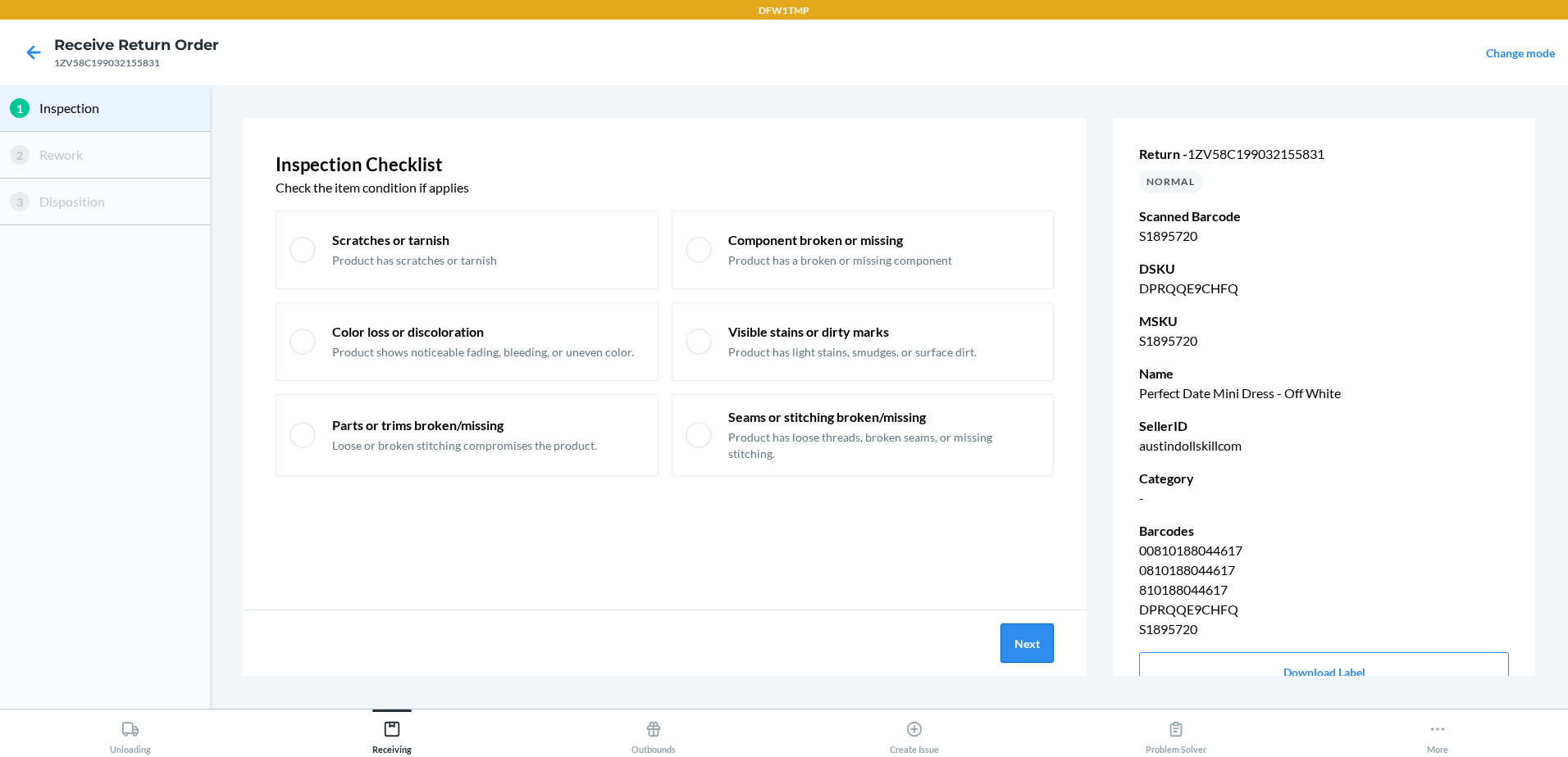
click at [1014, 647] on button "Next" at bounding box center [1027, 644] width 53 height 40
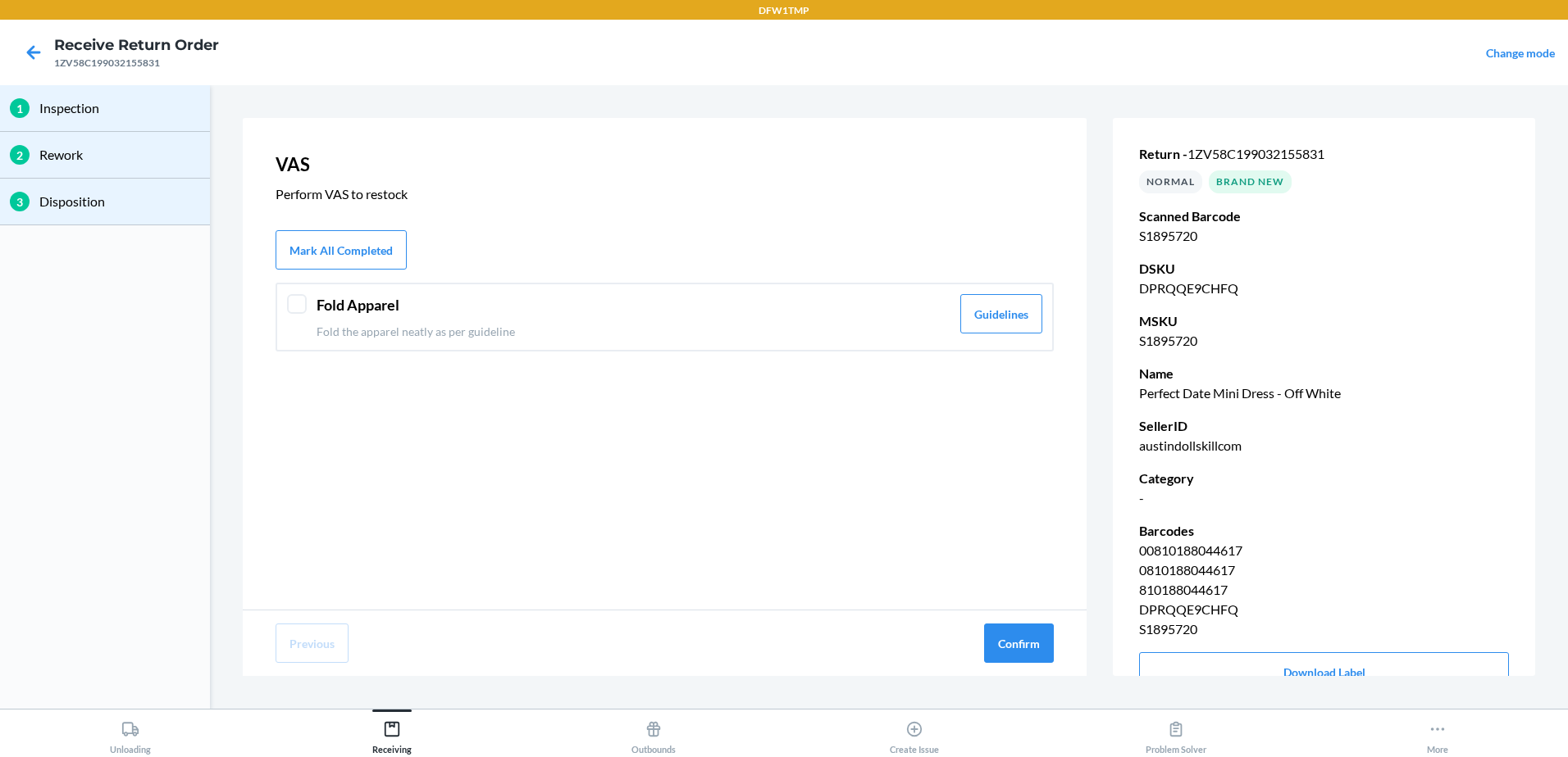
click at [486, 318] on div "Fold Apparel Fold the apparel neatly as per guideline" at bounding box center [633, 317] width 634 height 46
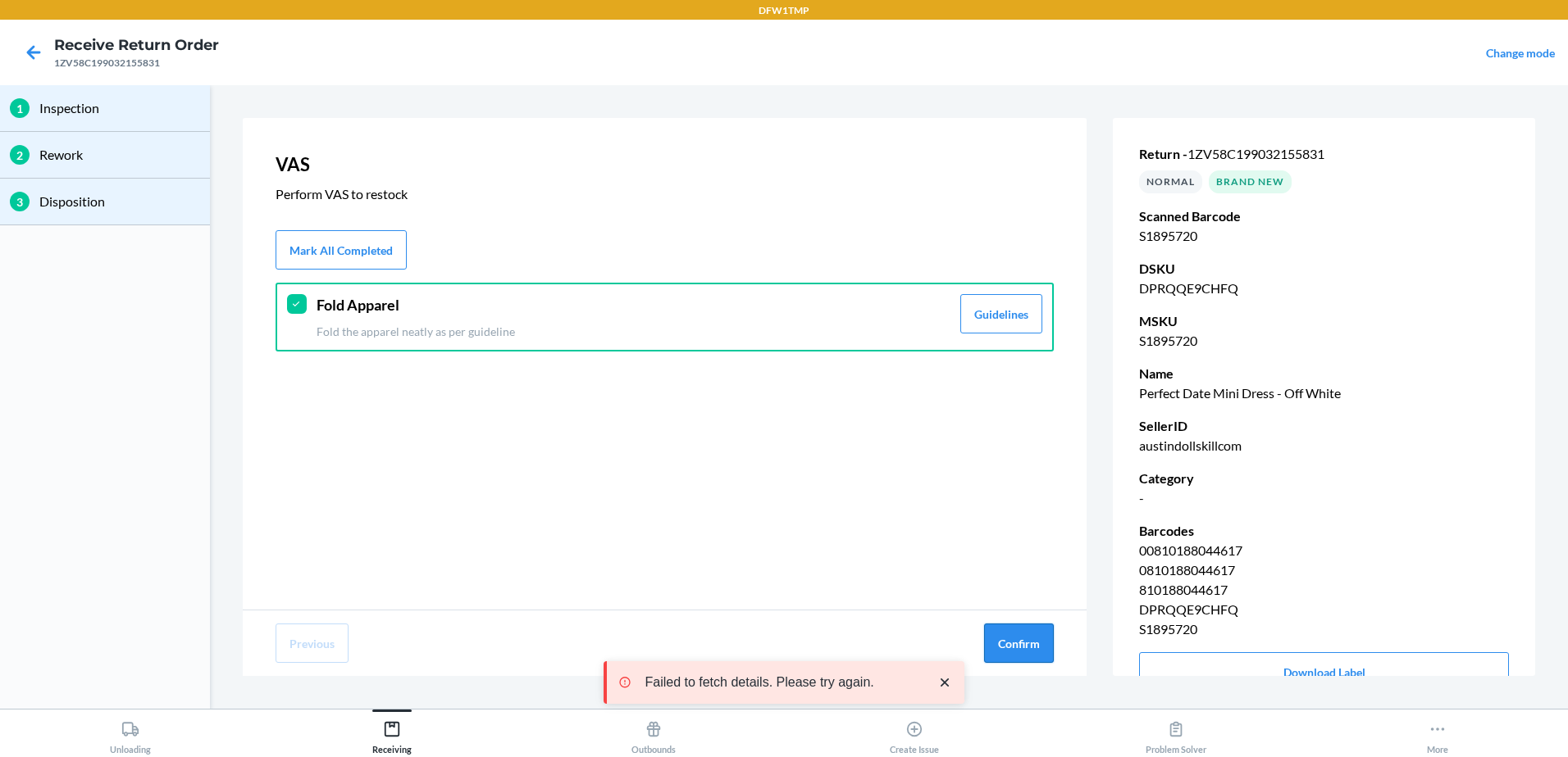
click at [1032, 653] on button "Confirm" at bounding box center [1019, 644] width 70 height 40
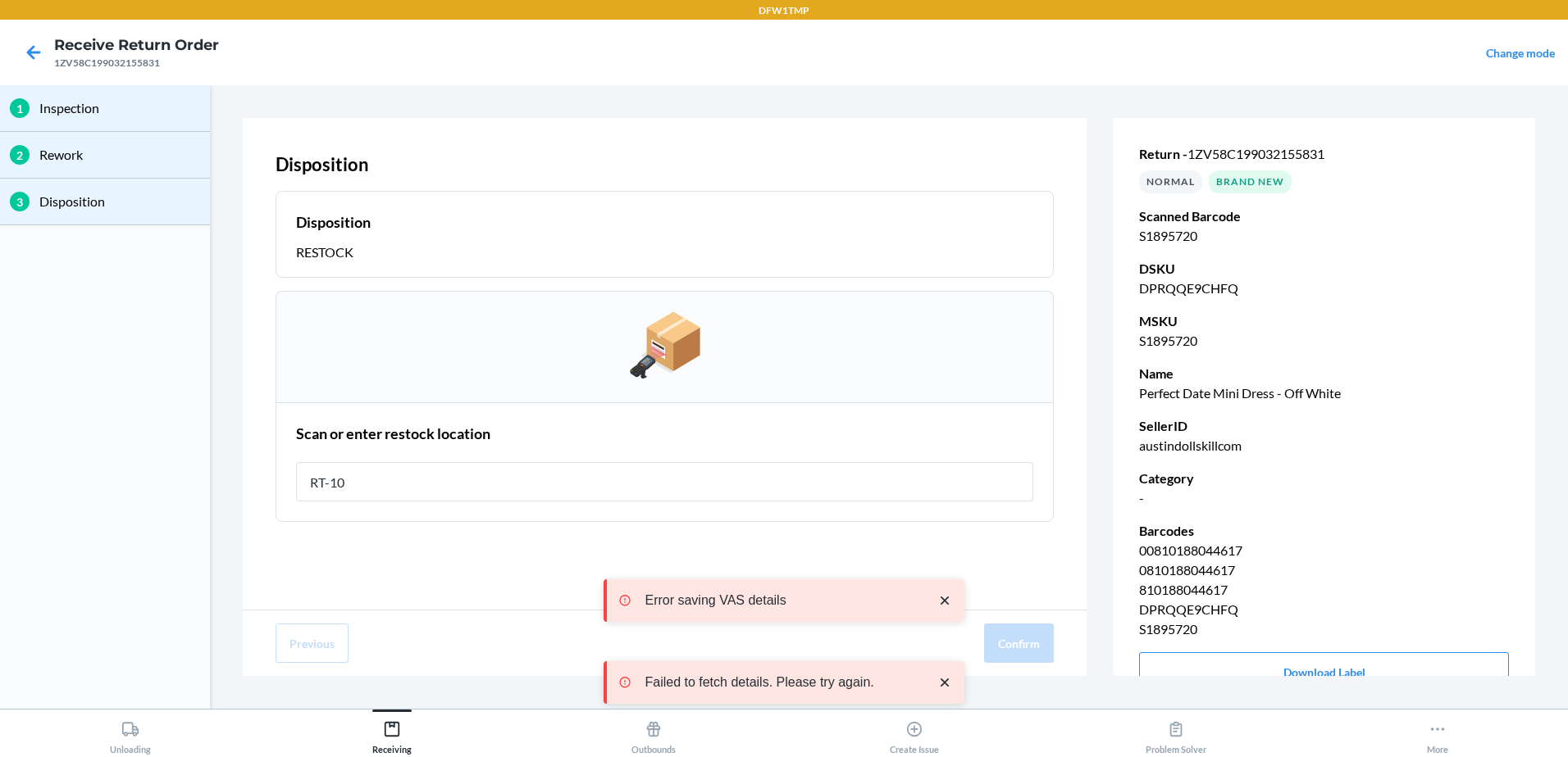
type input "RT-10"
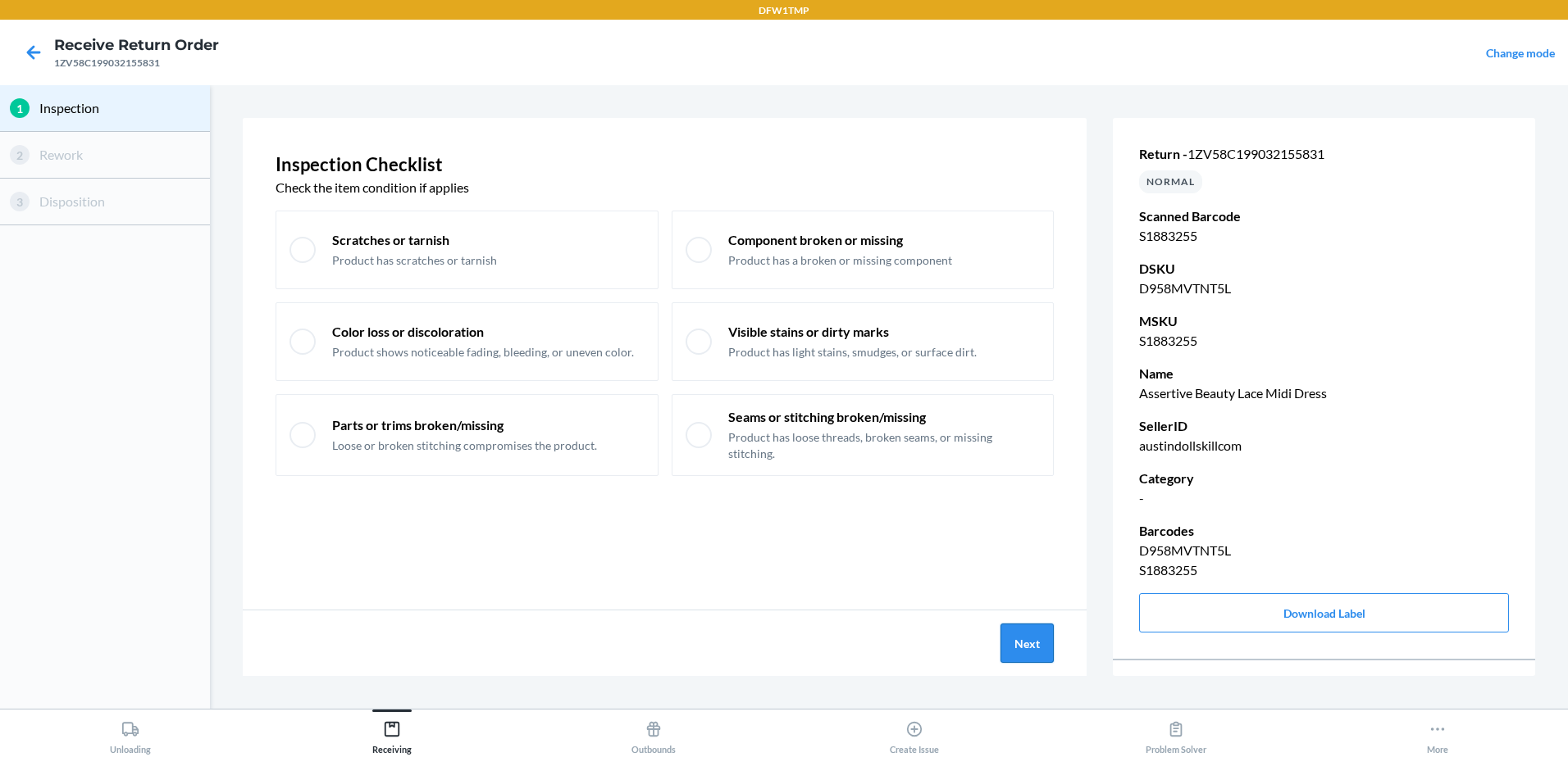
click at [1020, 639] on button "Next" at bounding box center [1027, 644] width 53 height 40
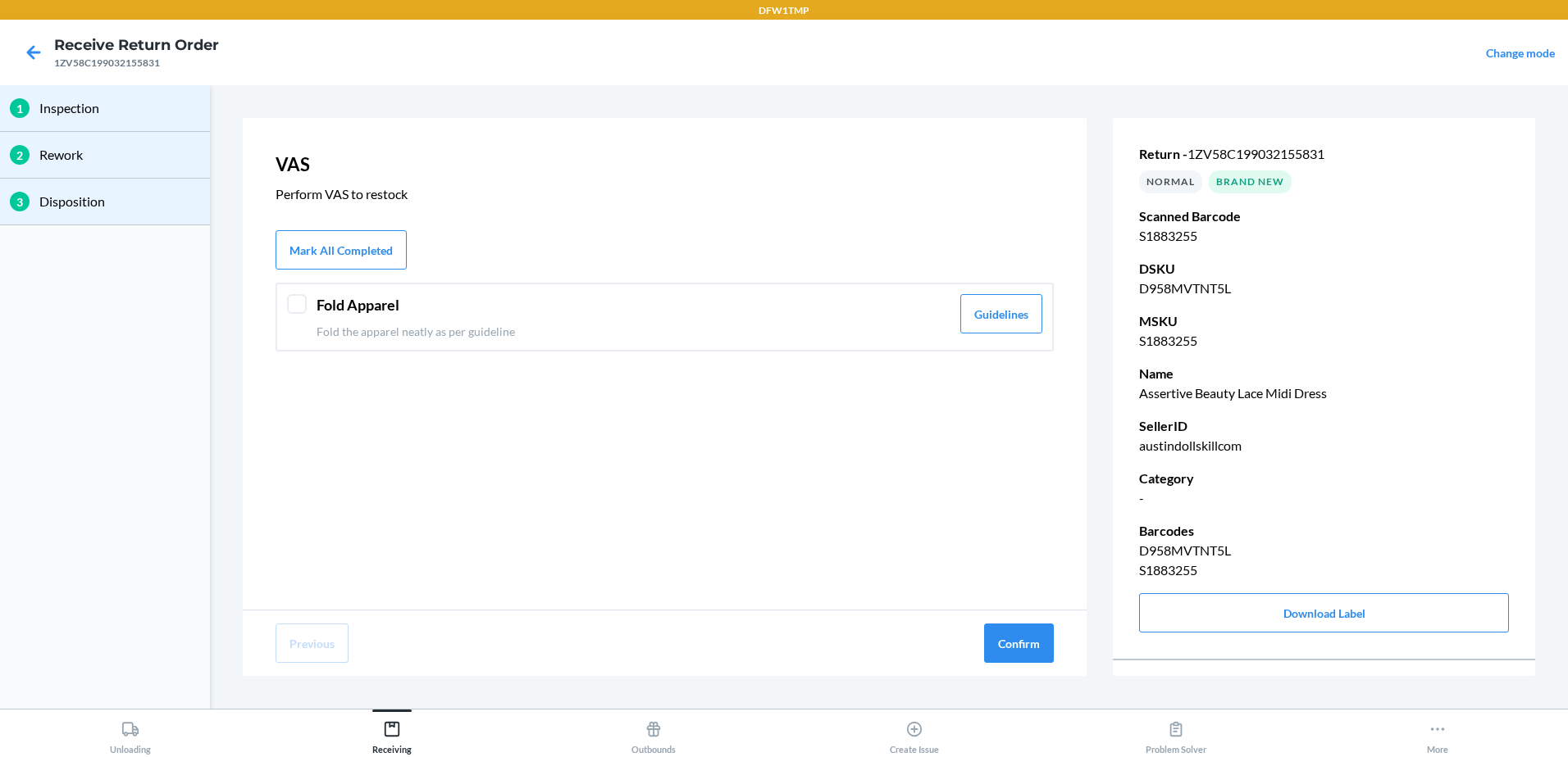
click at [752, 278] on div "VAS Perform VAS to restock Mark All Completed Fold Apparel Fold the apparel nea…" at bounding box center [664, 364] width 844 height 492
click at [792, 308] on header "Fold Apparel" at bounding box center [633, 305] width 634 height 22
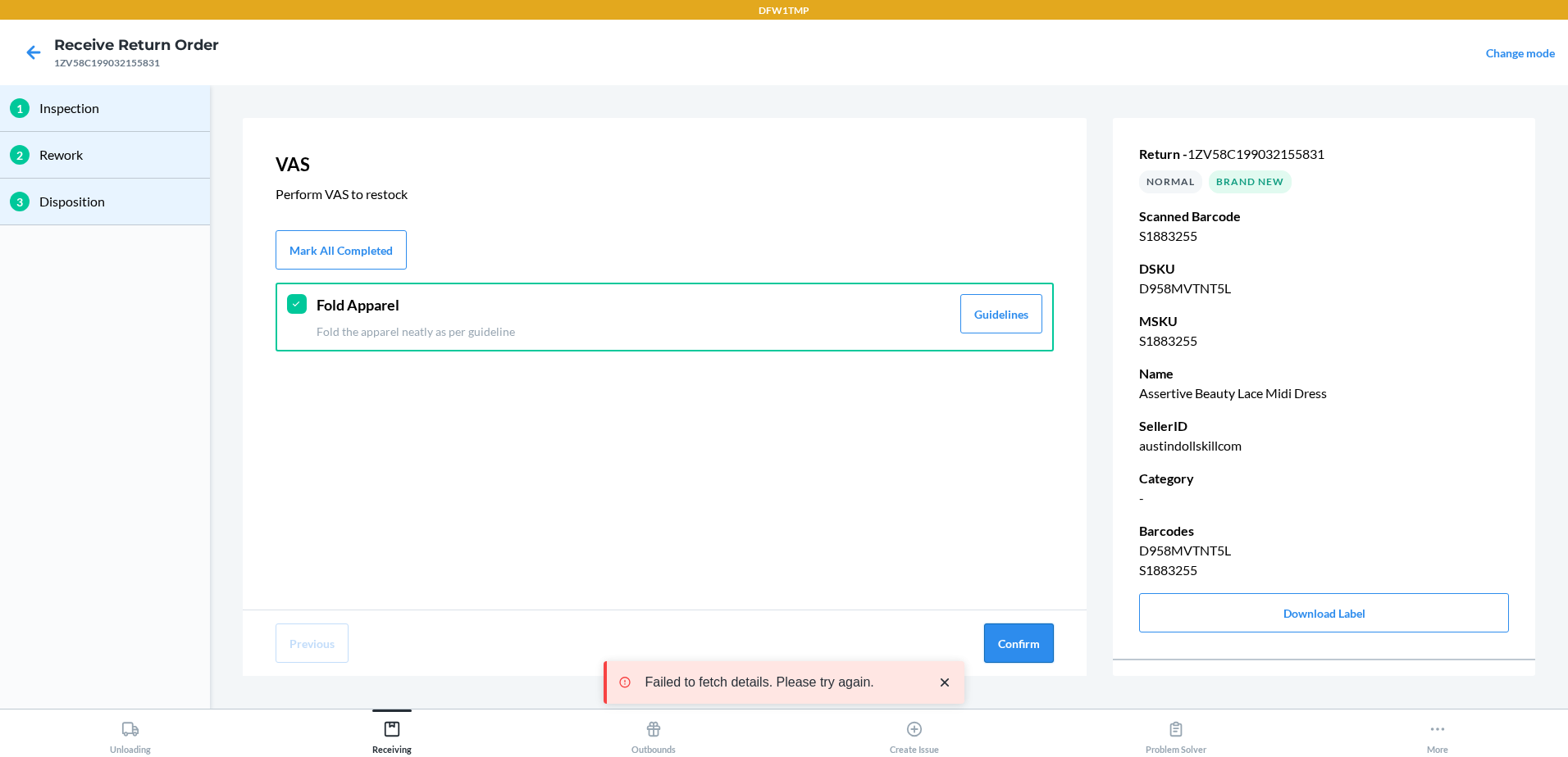
click at [1021, 655] on button "Confirm" at bounding box center [1019, 644] width 70 height 40
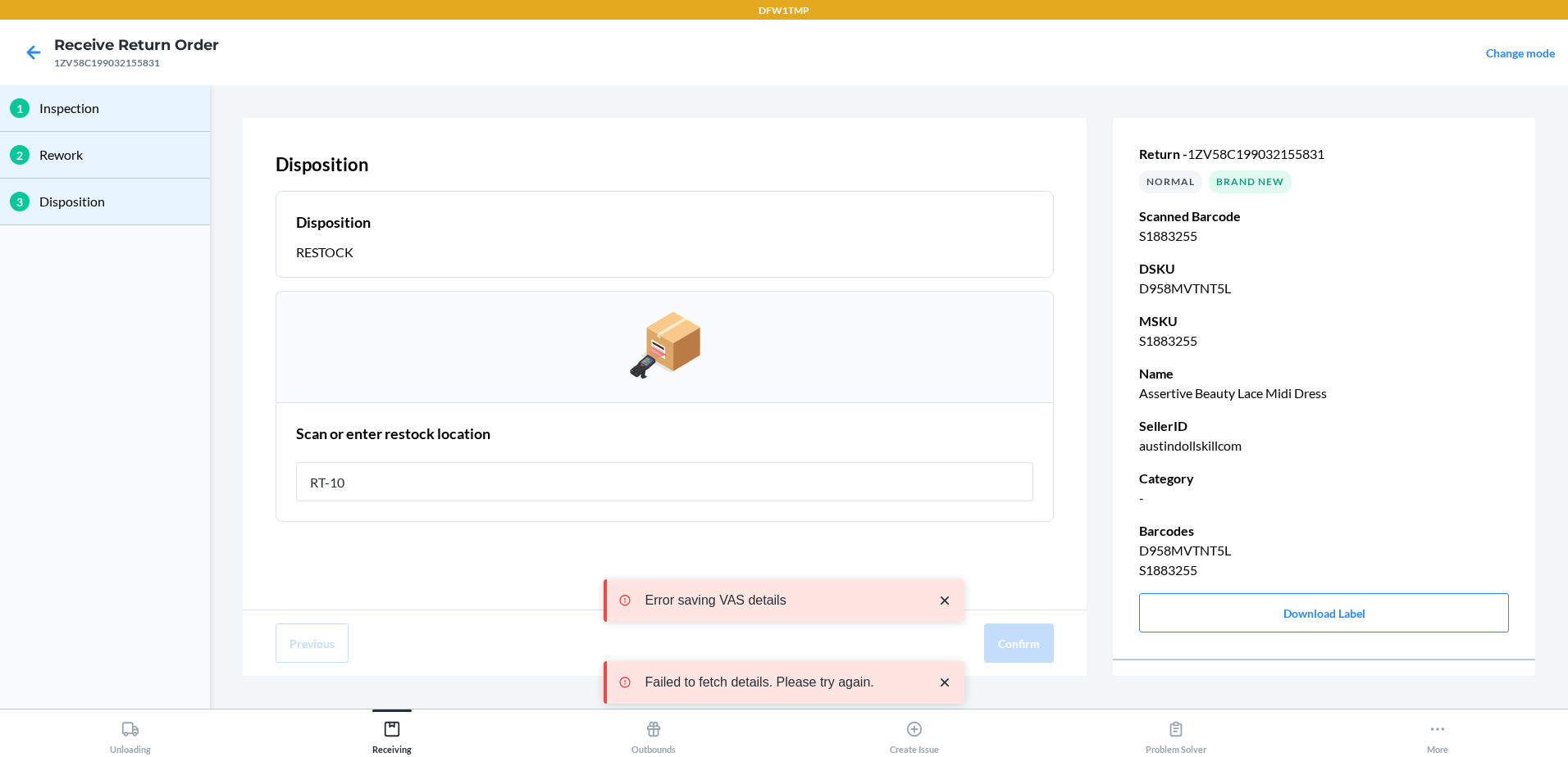
type input "RT-10"
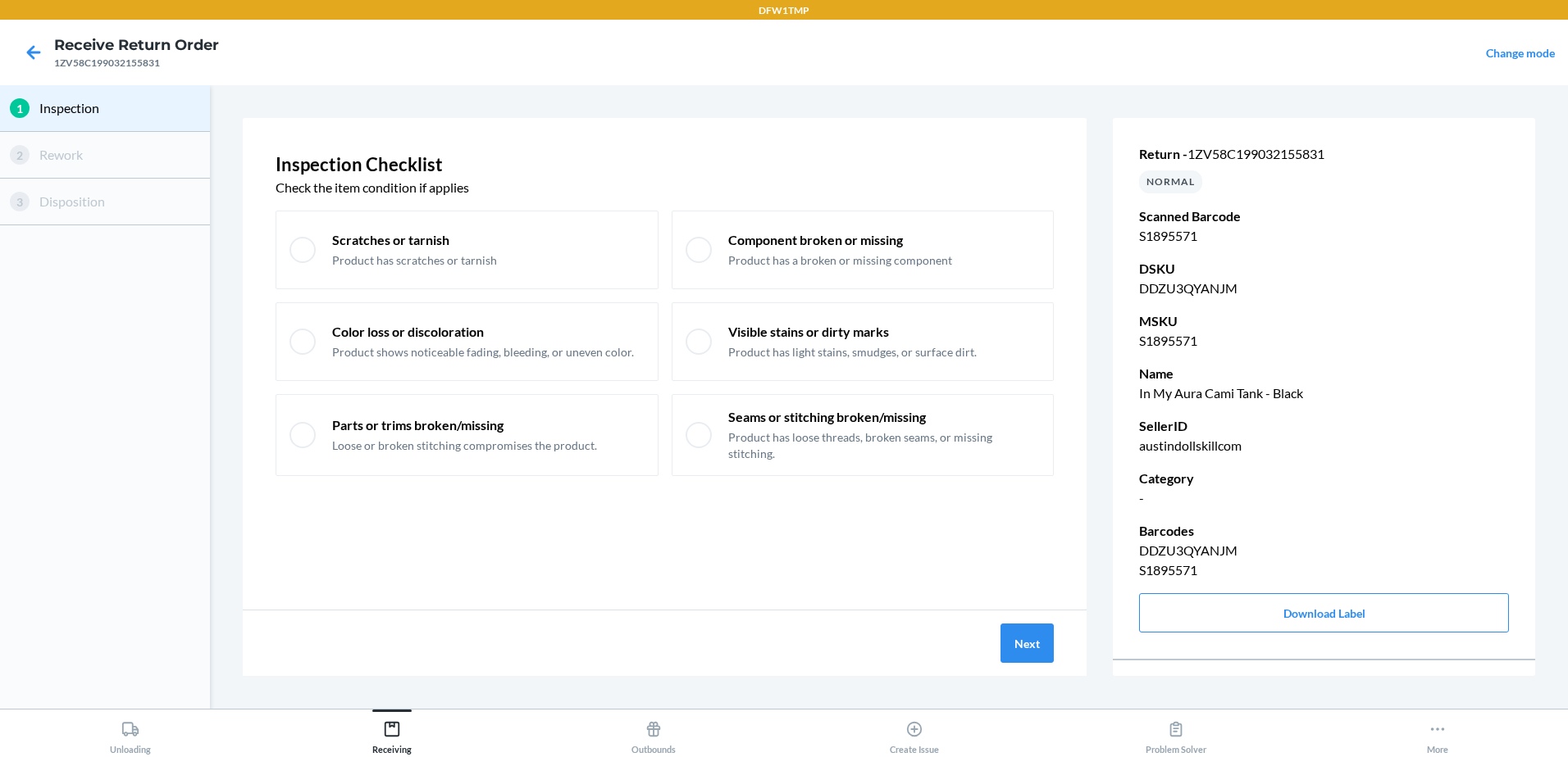
click at [1022, 623] on div "Next" at bounding box center [664, 643] width 844 height 66
click at [1022, 632] on button "Next" at bounding box center [1027, 644] width 53 height 40
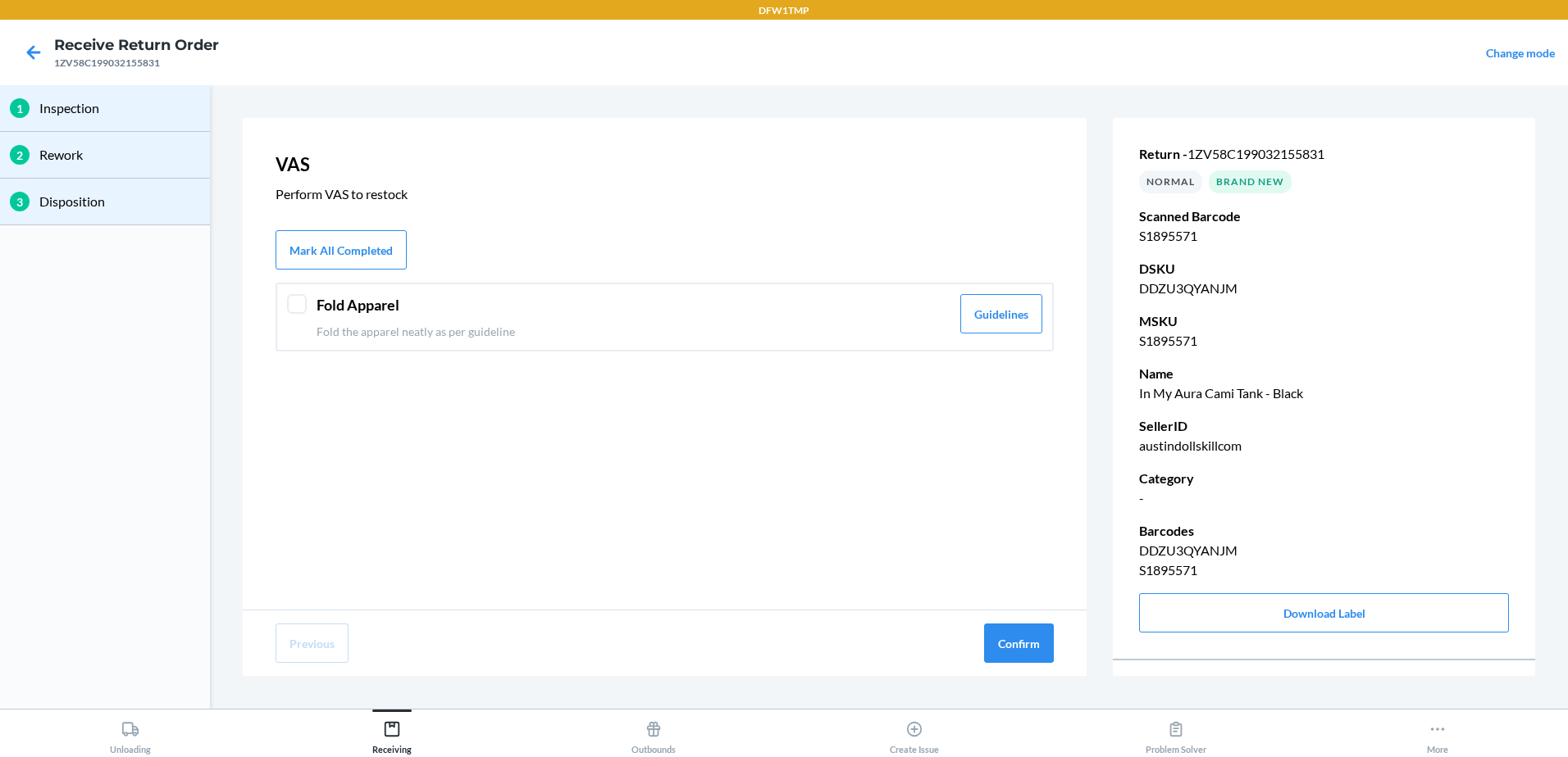
click at [712, 310] on header "Fold Apparel" at bounding box center [633, 305] width 634 height 22
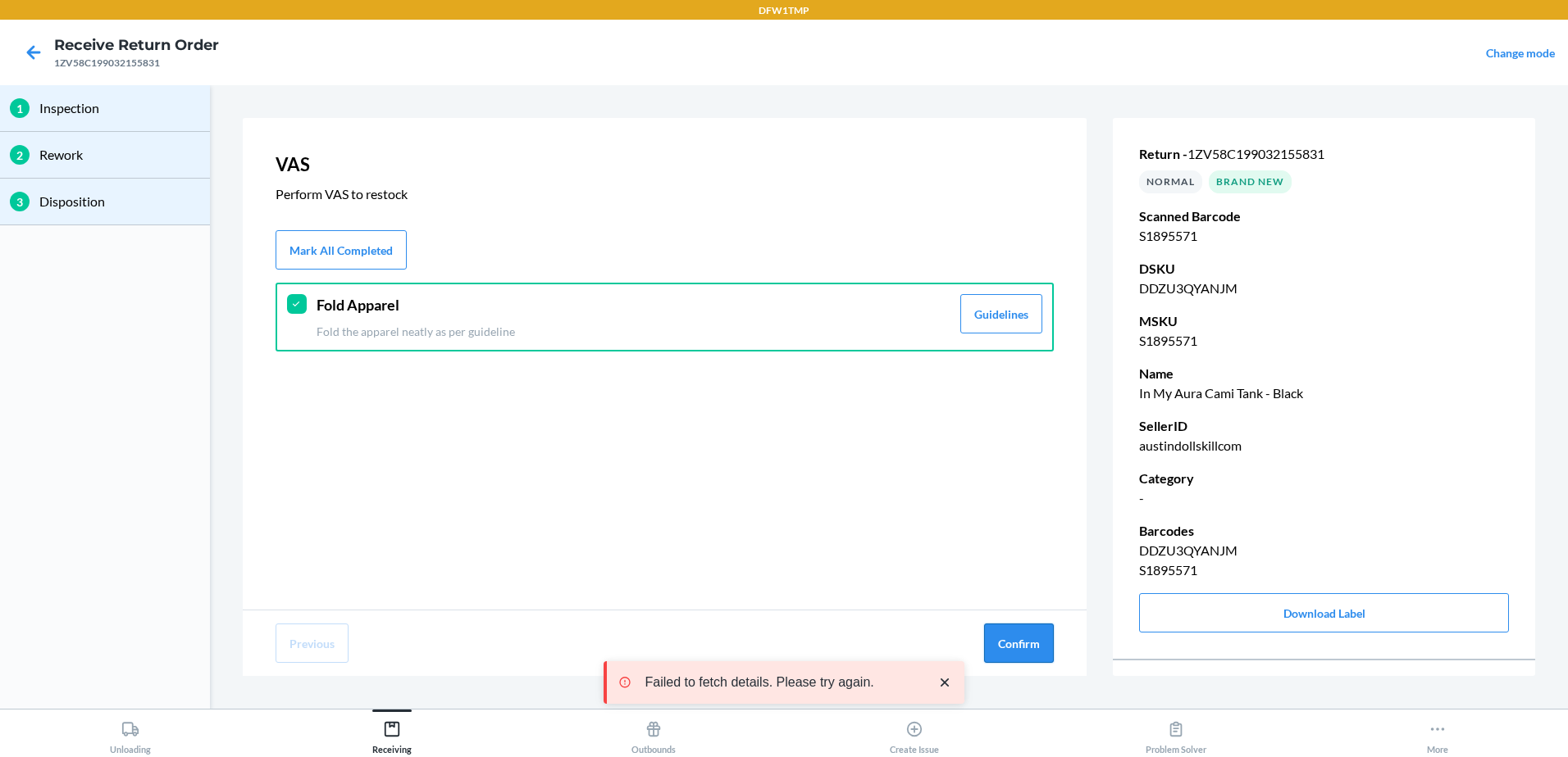
click at [1004, 643] on button "Confirm" at bounding box center [1019, 644] width 70 height 40
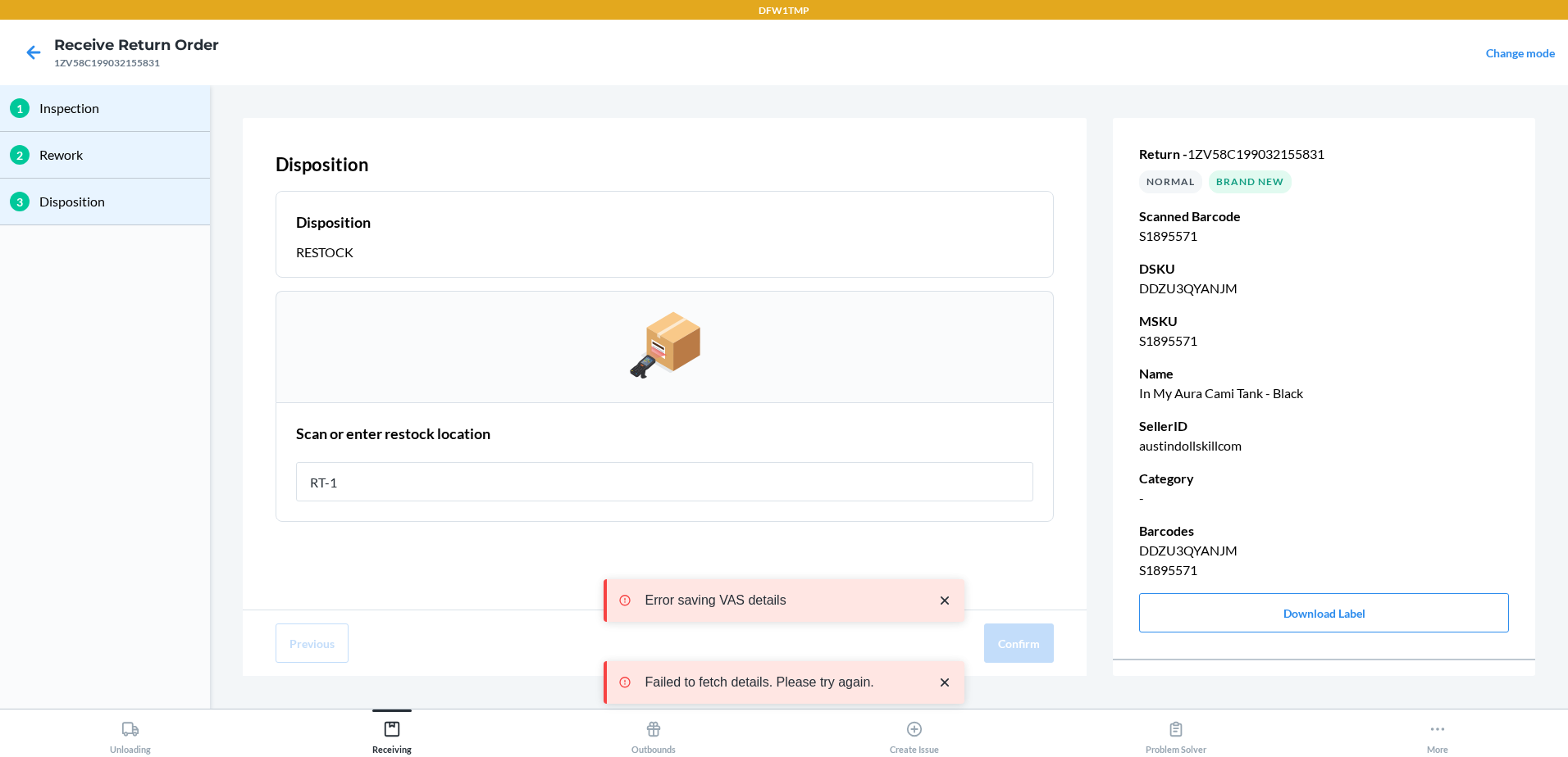
type input "RT-10"
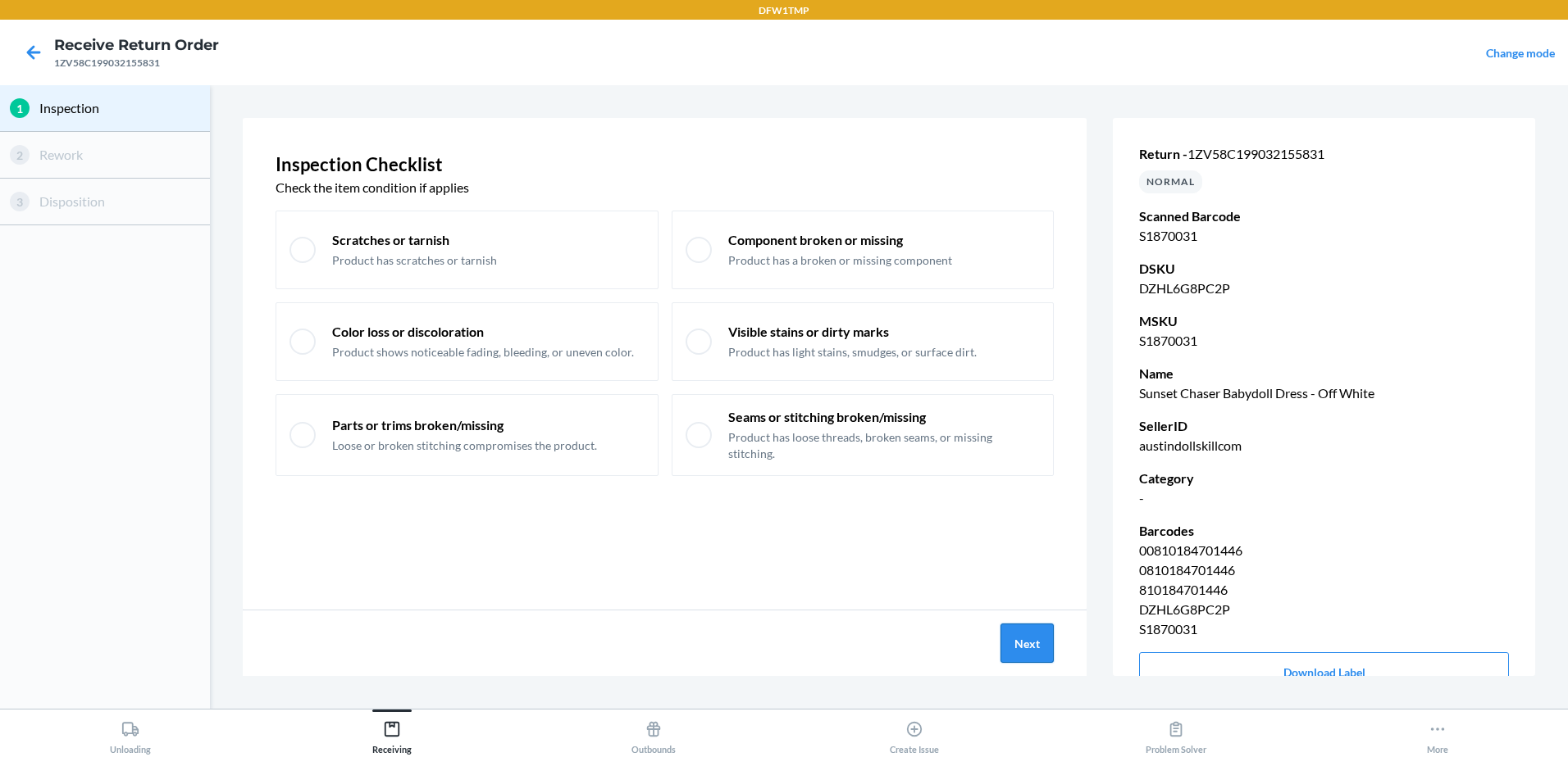
click at [1035, 634] on button "Next" at bounding box center [1027, 644] width 53 height 40
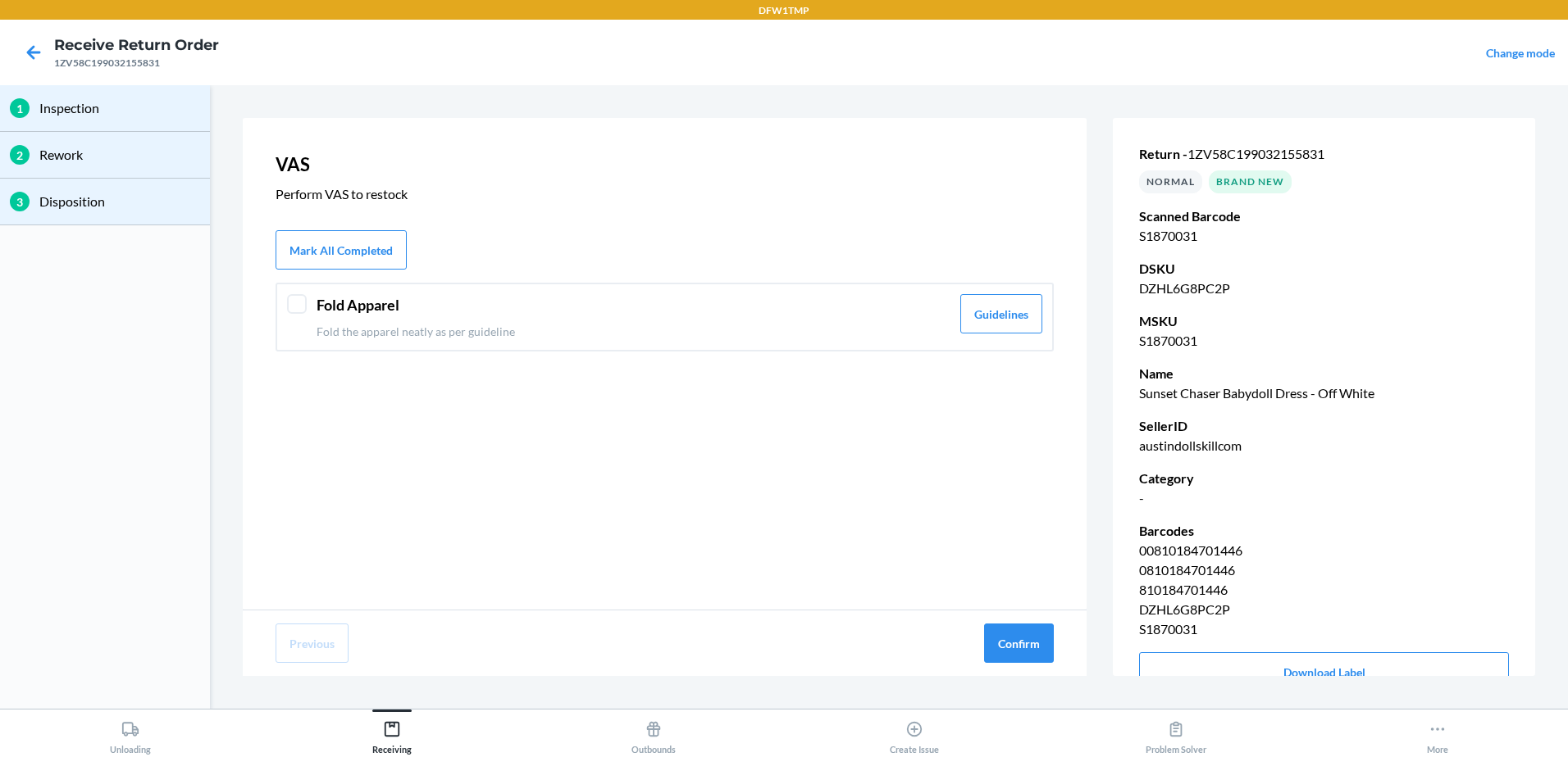
click at [567, 312] on header "Fold Apparel" at bounding box center [633, 305] width 634 height 22
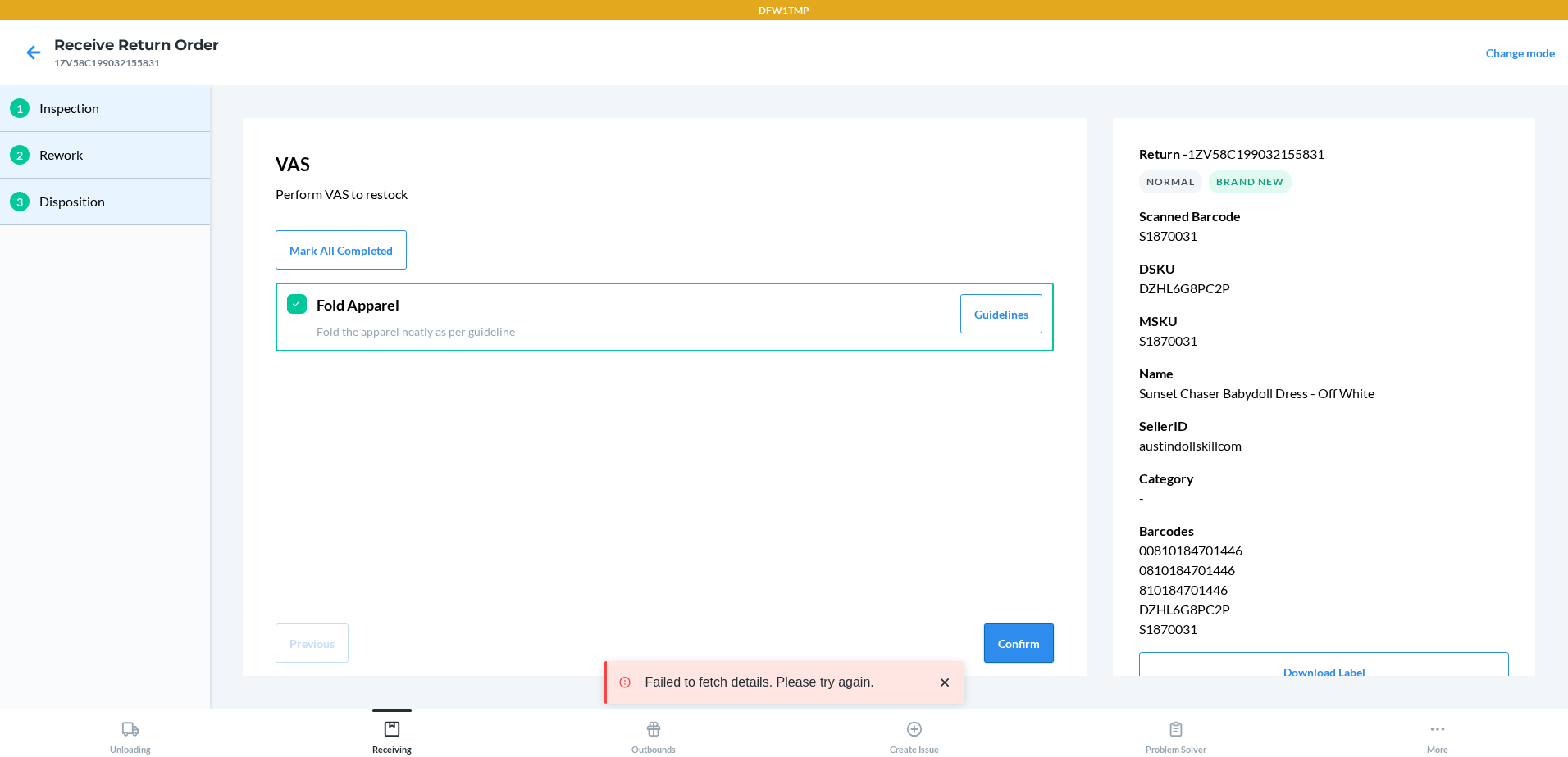
click at [1027, 631] on button "Confirm" at bounding box center [1019, 644] width 70 height 40
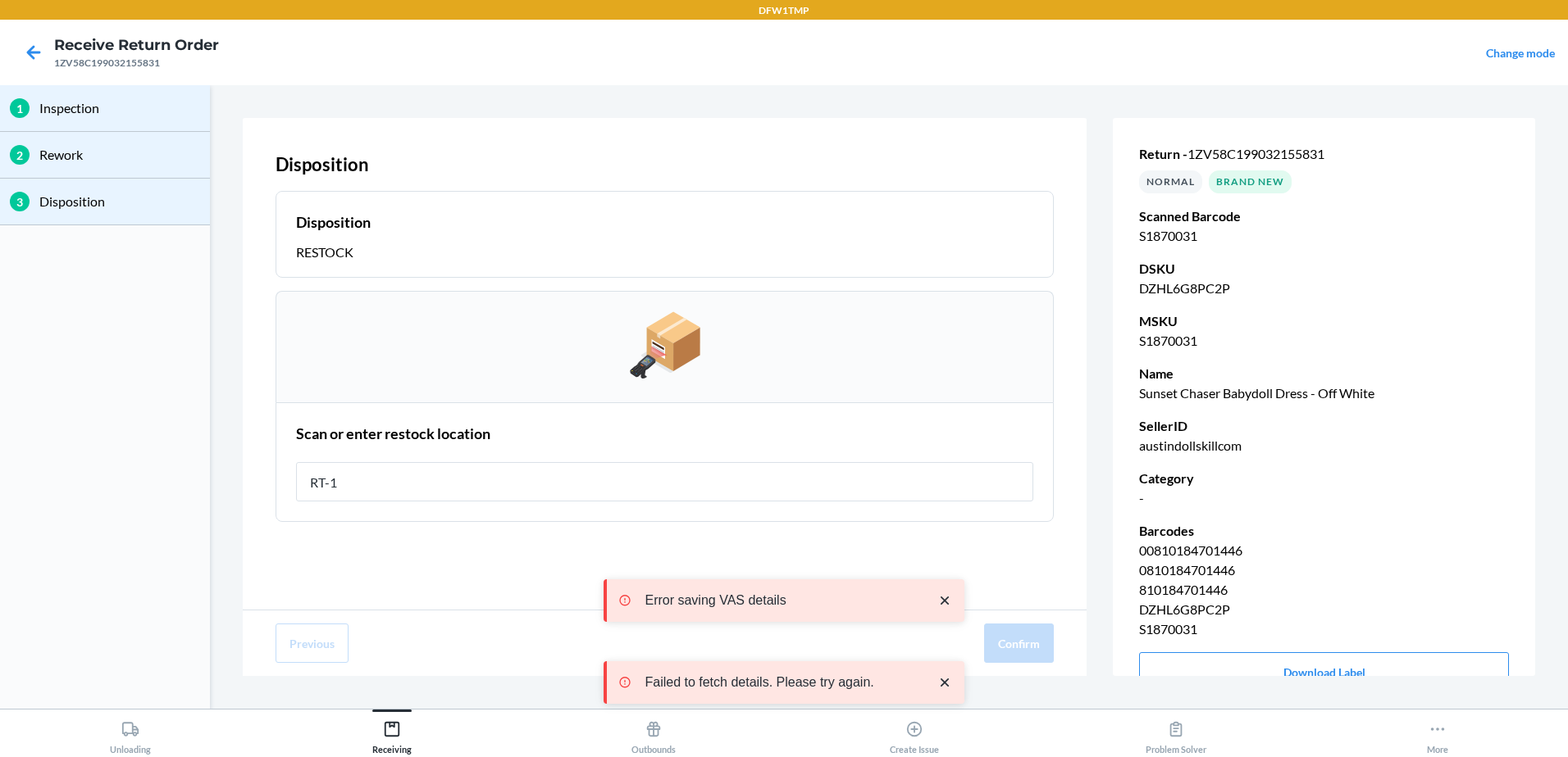
type input "RT-10"
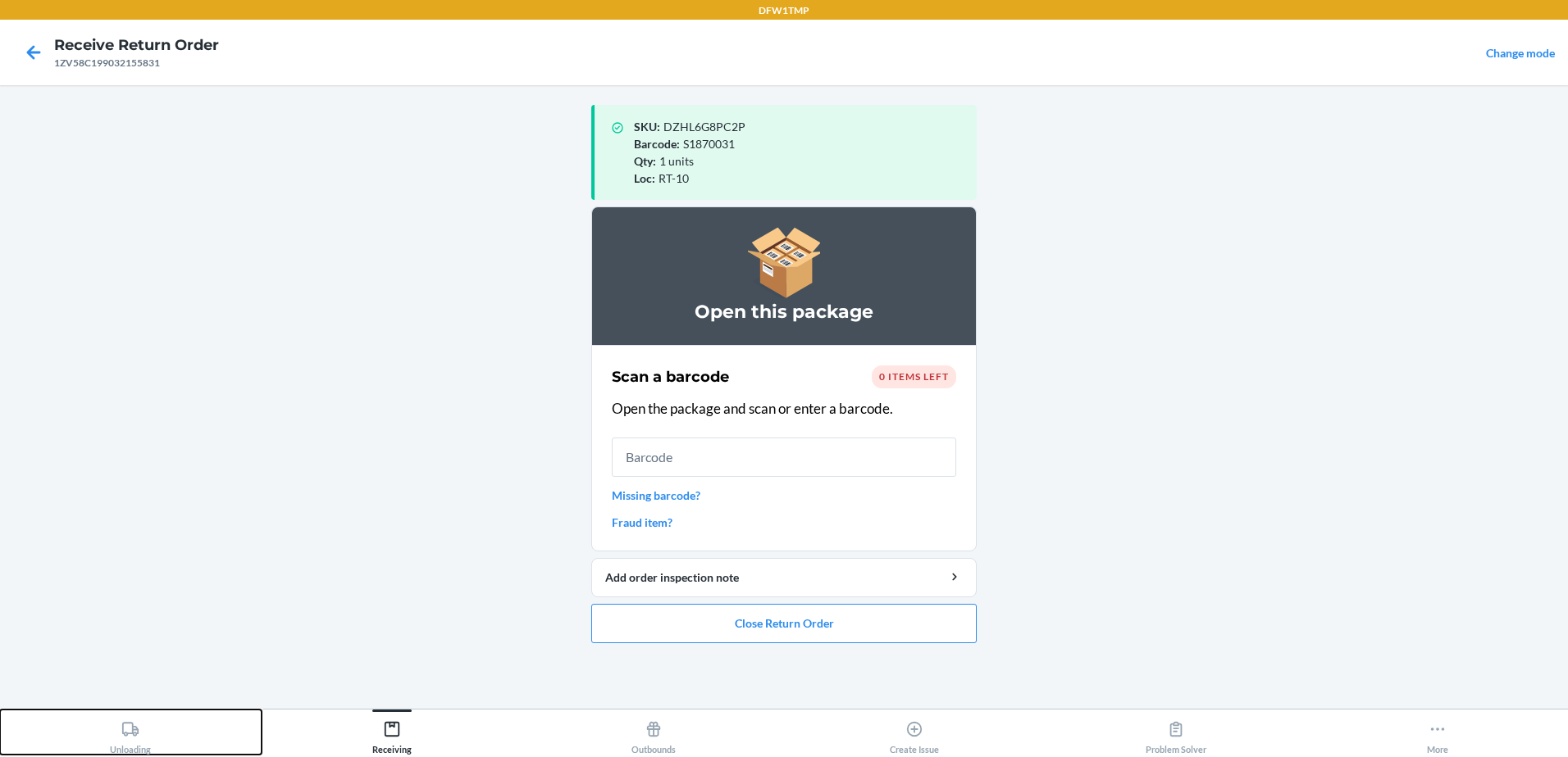
click at [112, 730] on div "Unloading" at bounding box center [130, 735] width 41 height 41
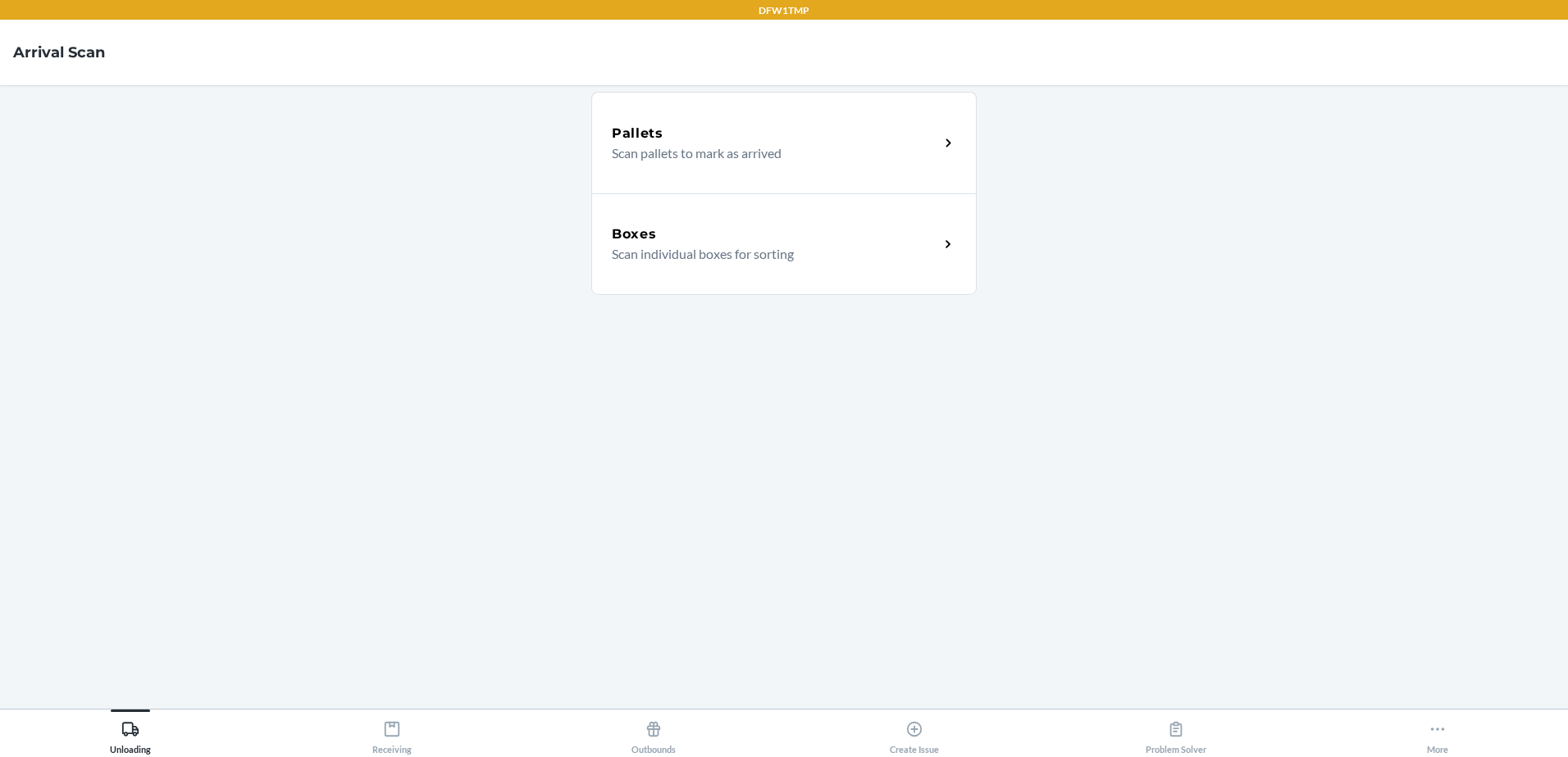
click at [855, 248] on p "Scan individual boxes for sorting" at bounding box center [769, 254] width 314 height 20
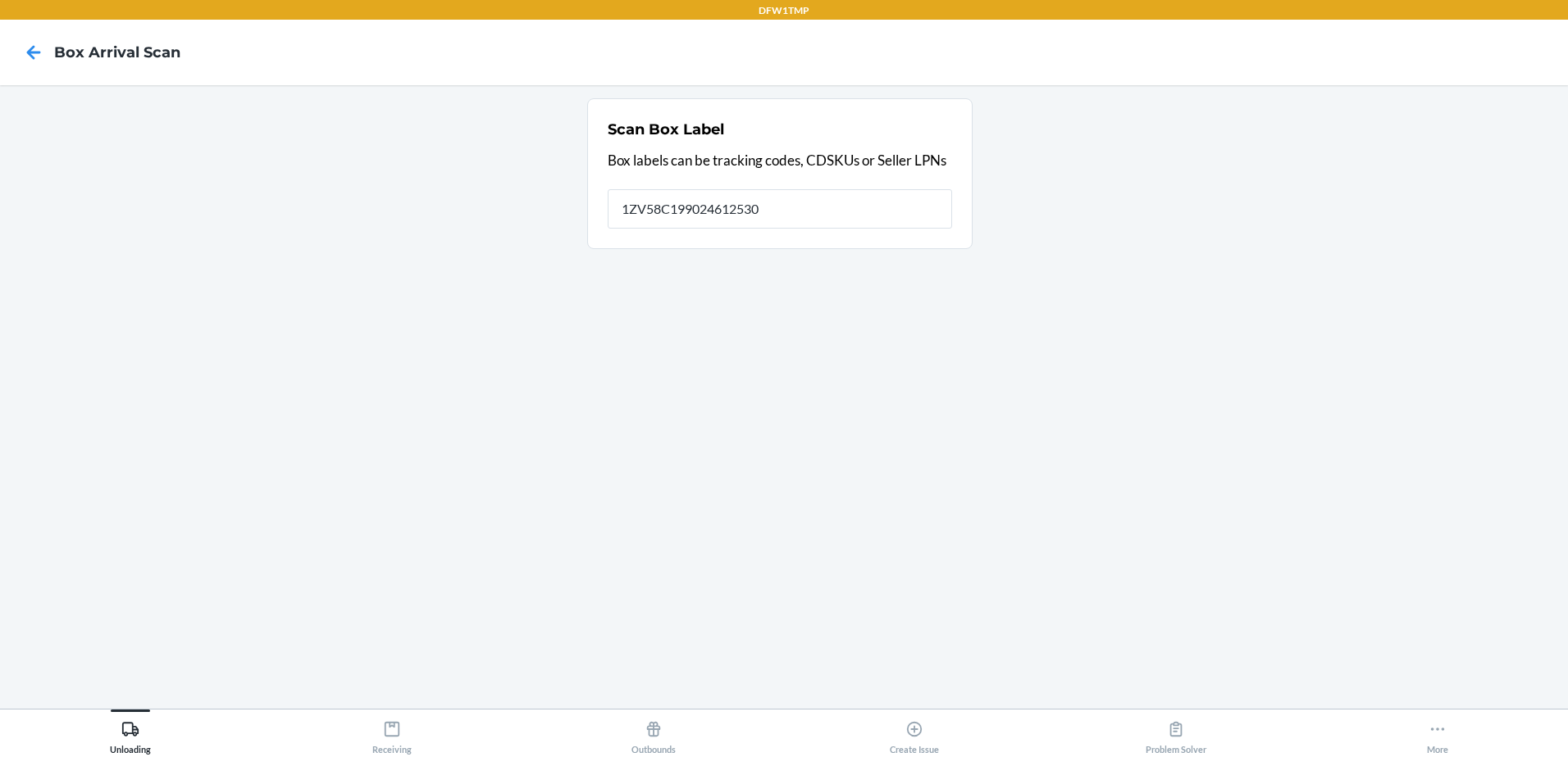
type input "1ZV58C199024612530"
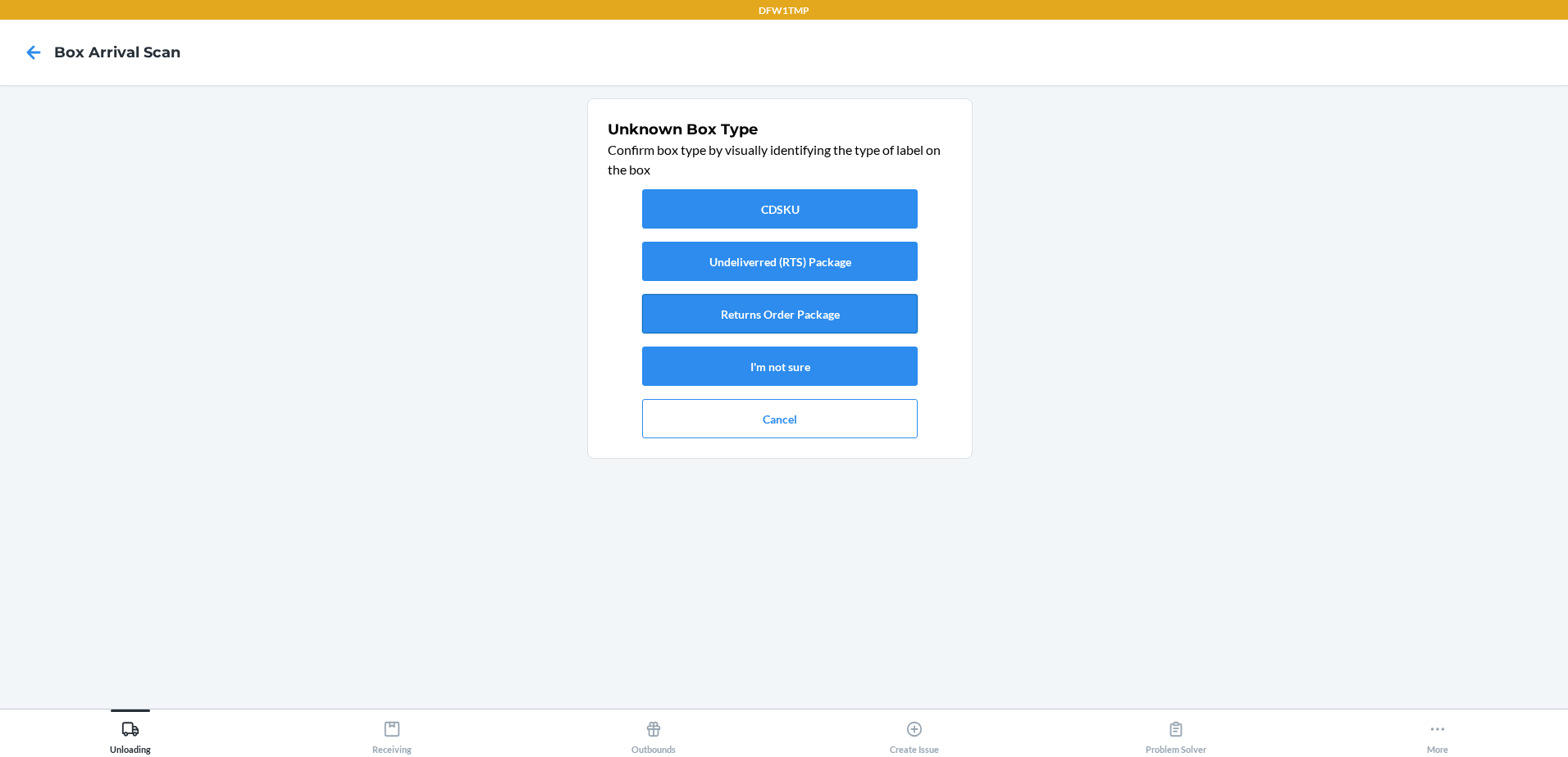
click at [775, 315] on button "Returns Order Package" at bounding box center [780, 314] width 276 height 40
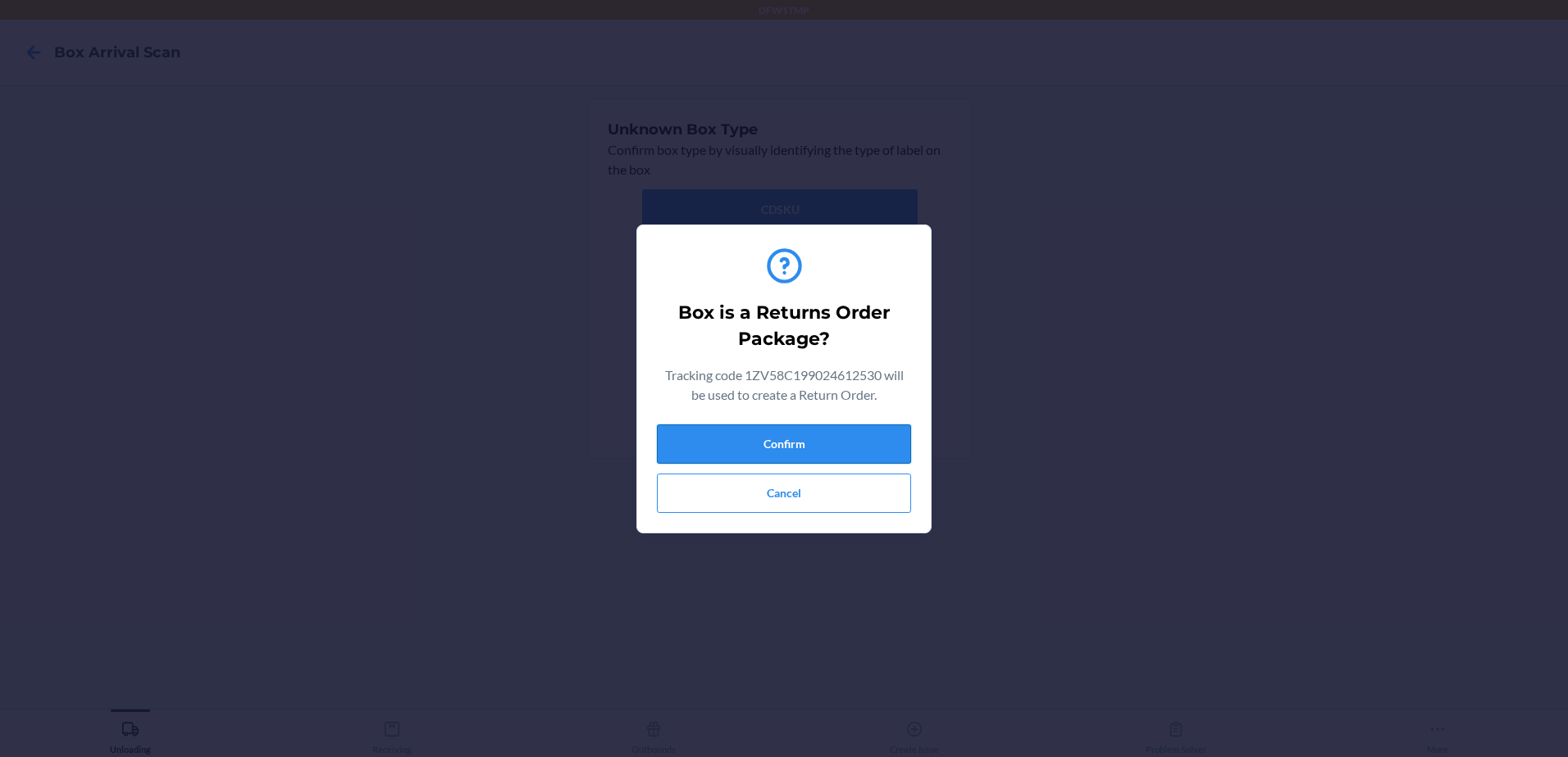
click at [889, 462] on button "Confirm" at bounding box center [784, 445] width 254 height 40
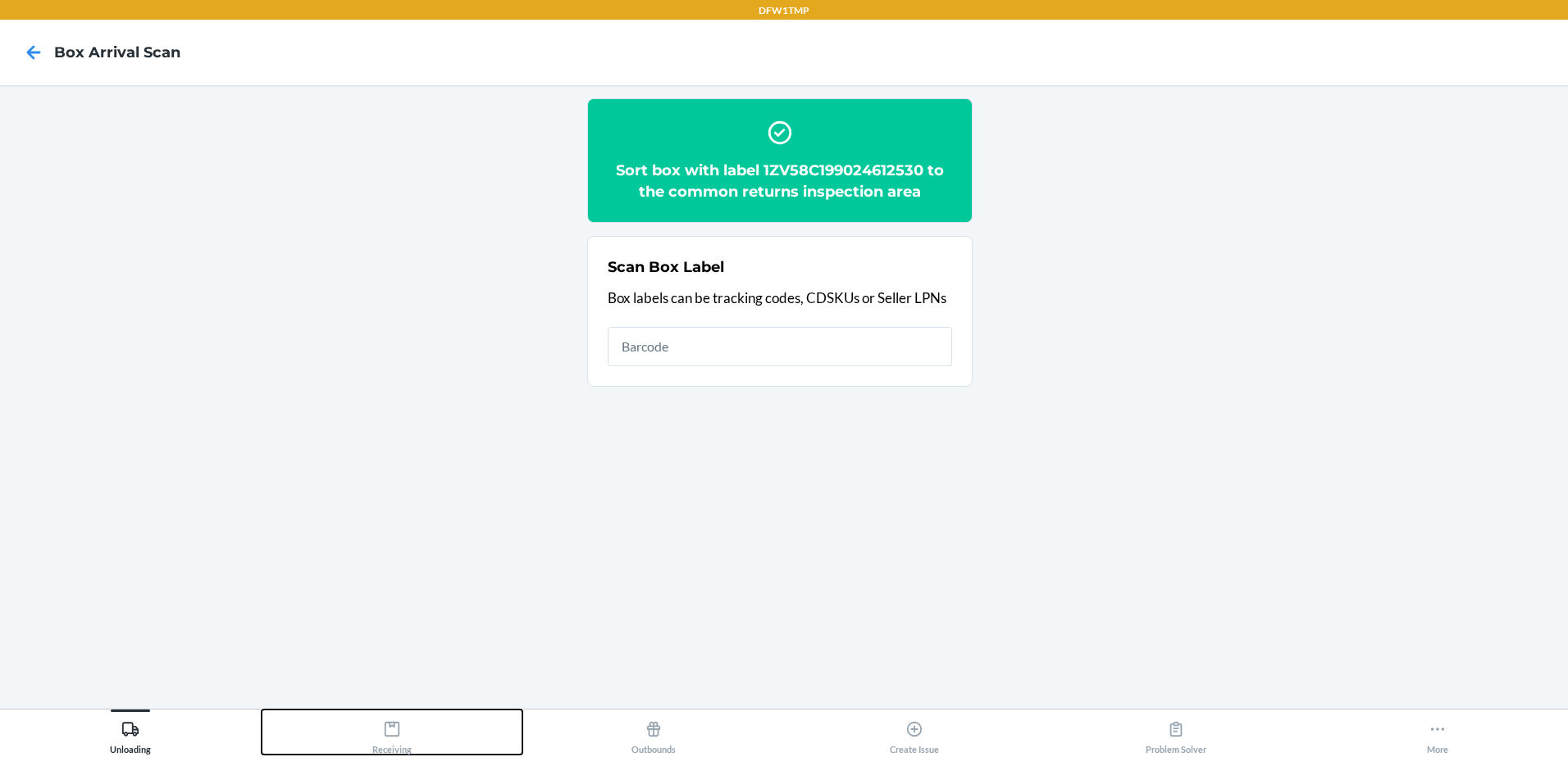
click at [403, 743] on div "Receiving" at bounding box center [392, 735] width 40 height 41
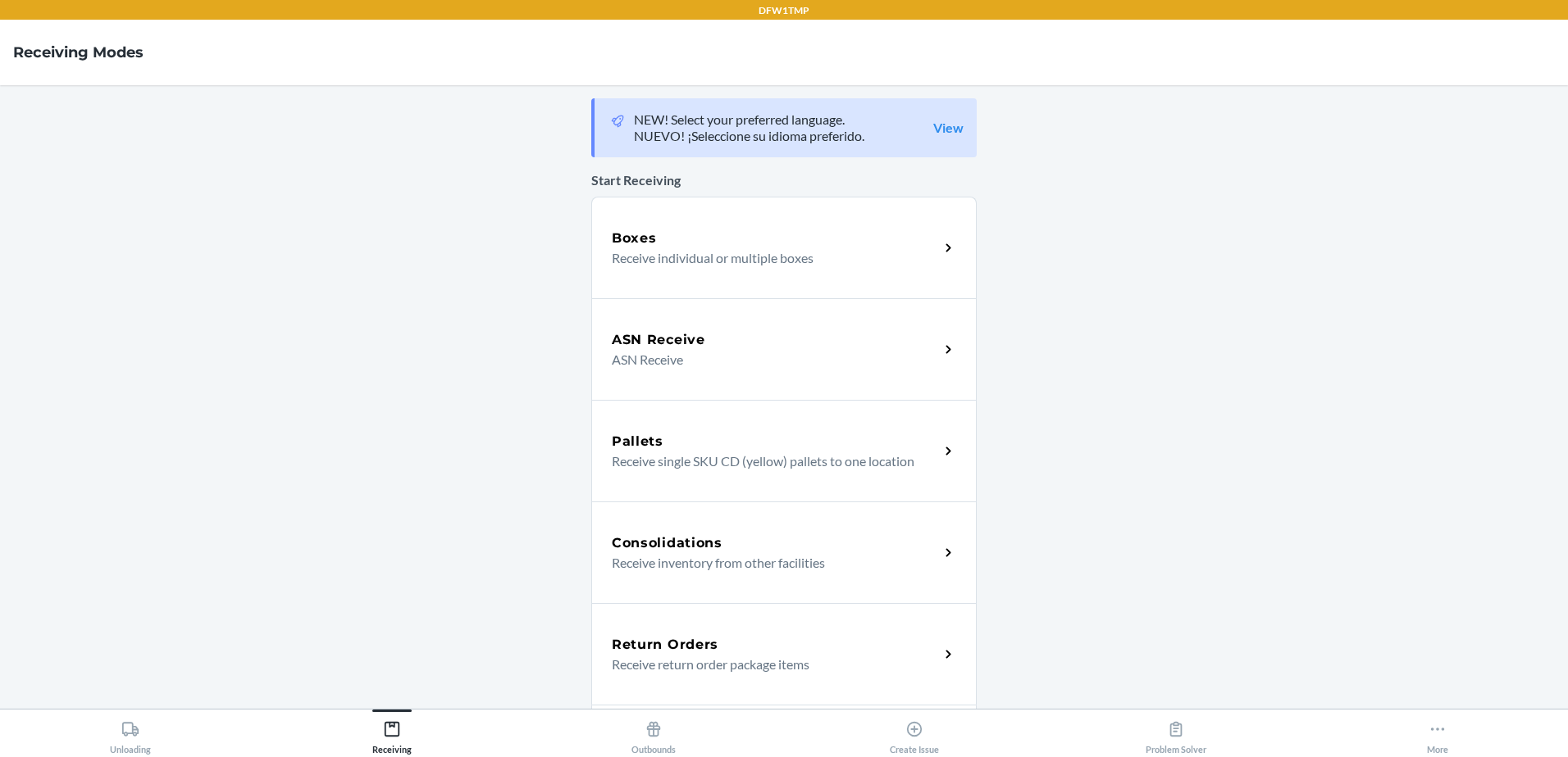
click at [725, 655] on p "Receive return order package items" at bounding box center [769, 665] width 314 height 20
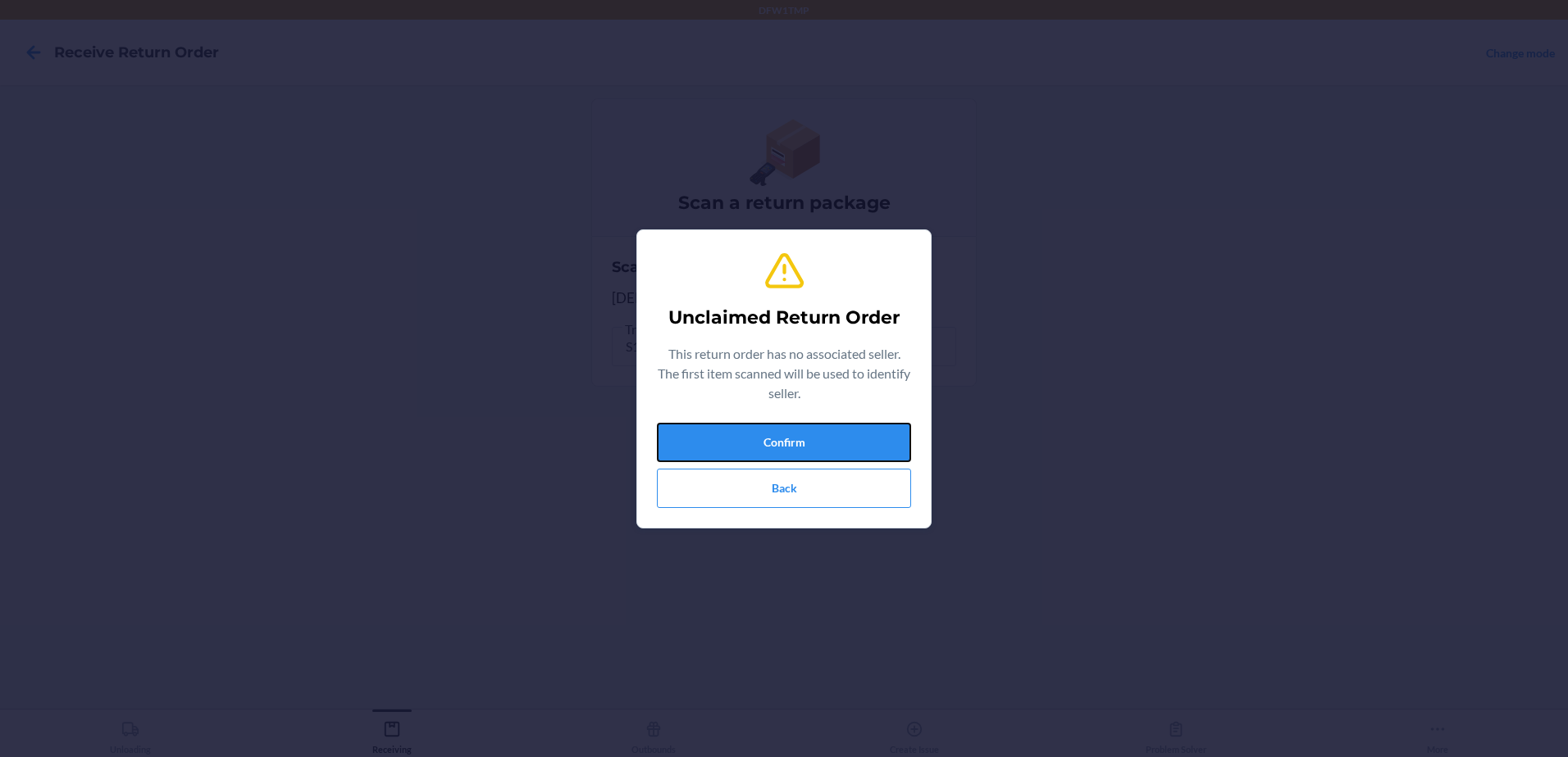
click at [713, 446] on button "Confirm" at bounding box center [784, 443] width 254 height 40
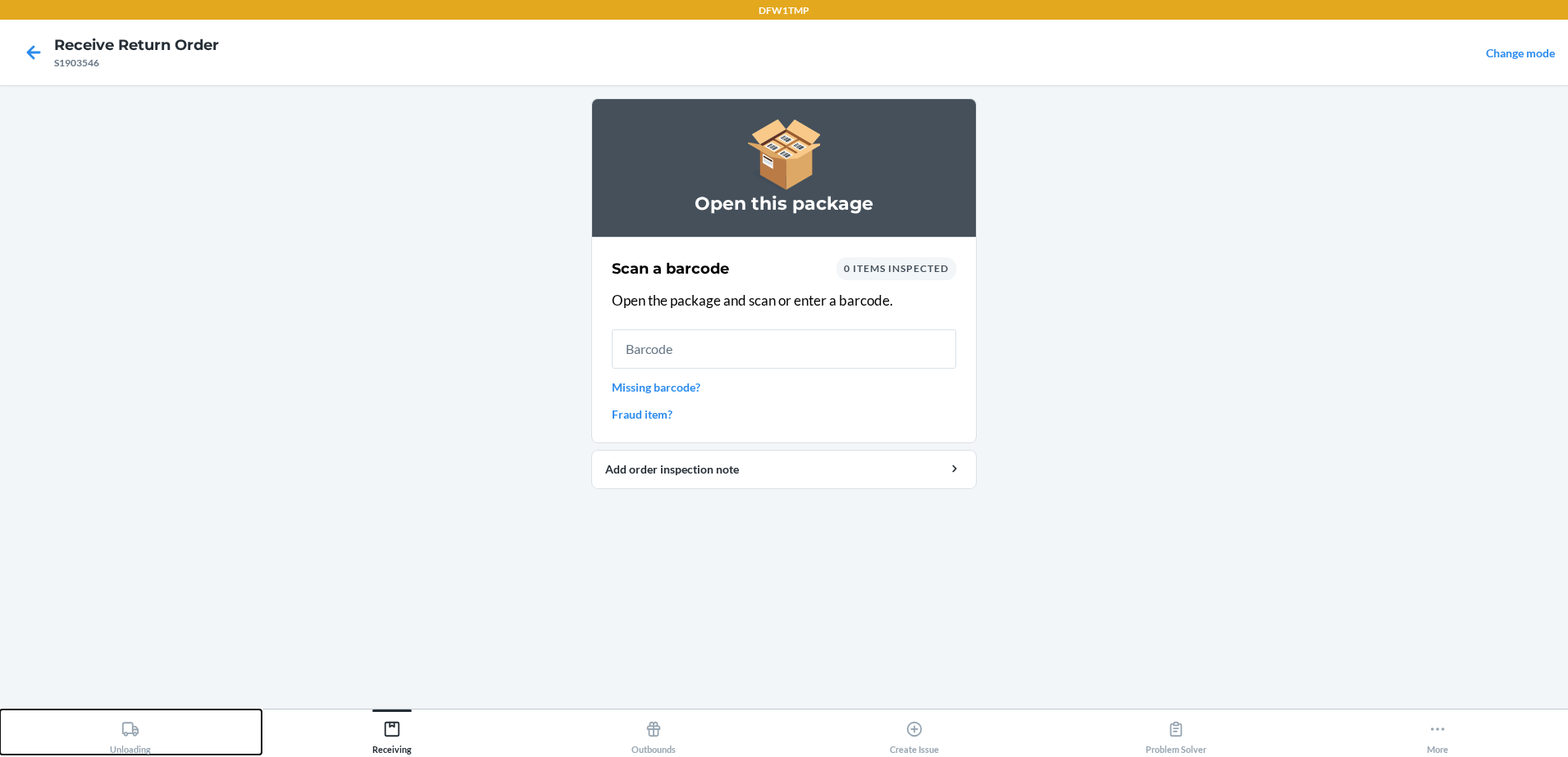
click at [118, 735] on div "Unloading" at bounding box center [130, 735] width 41 height 41
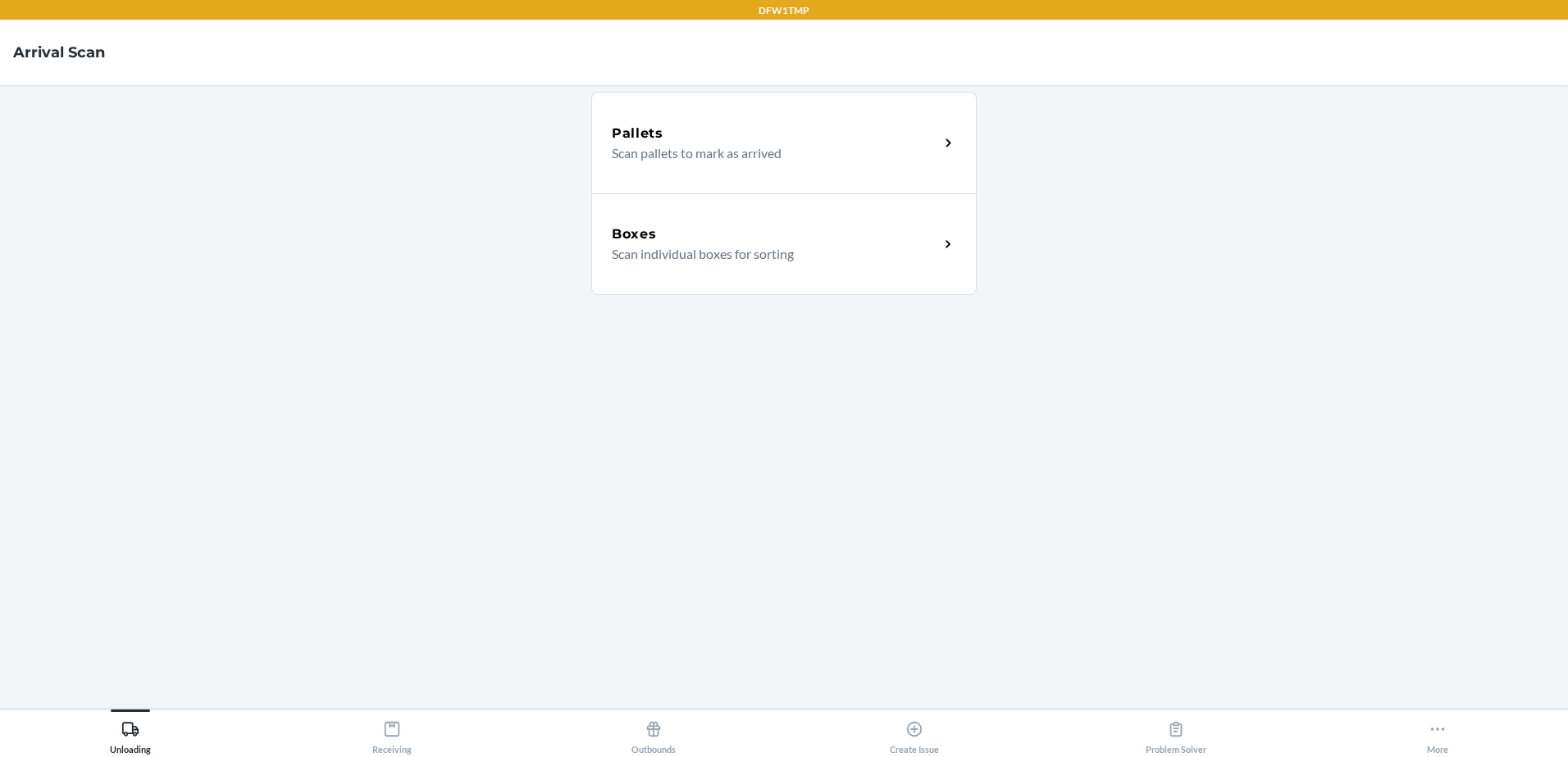
click at [877, 260] on p "Scan individual boxes for sorting" at bounding box center [769, 254] width 314 height 20
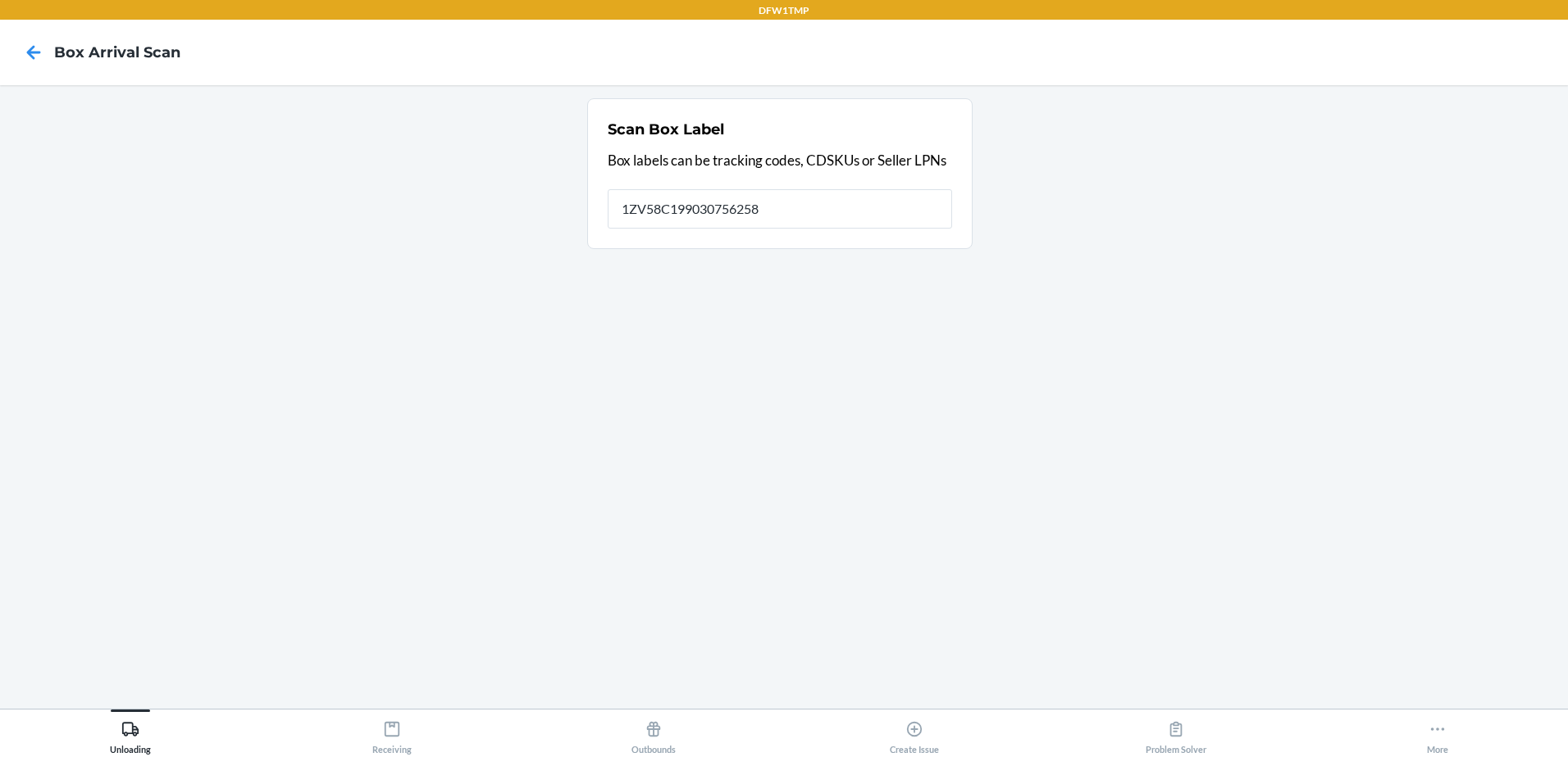
type input "1ZV58C199030756258"
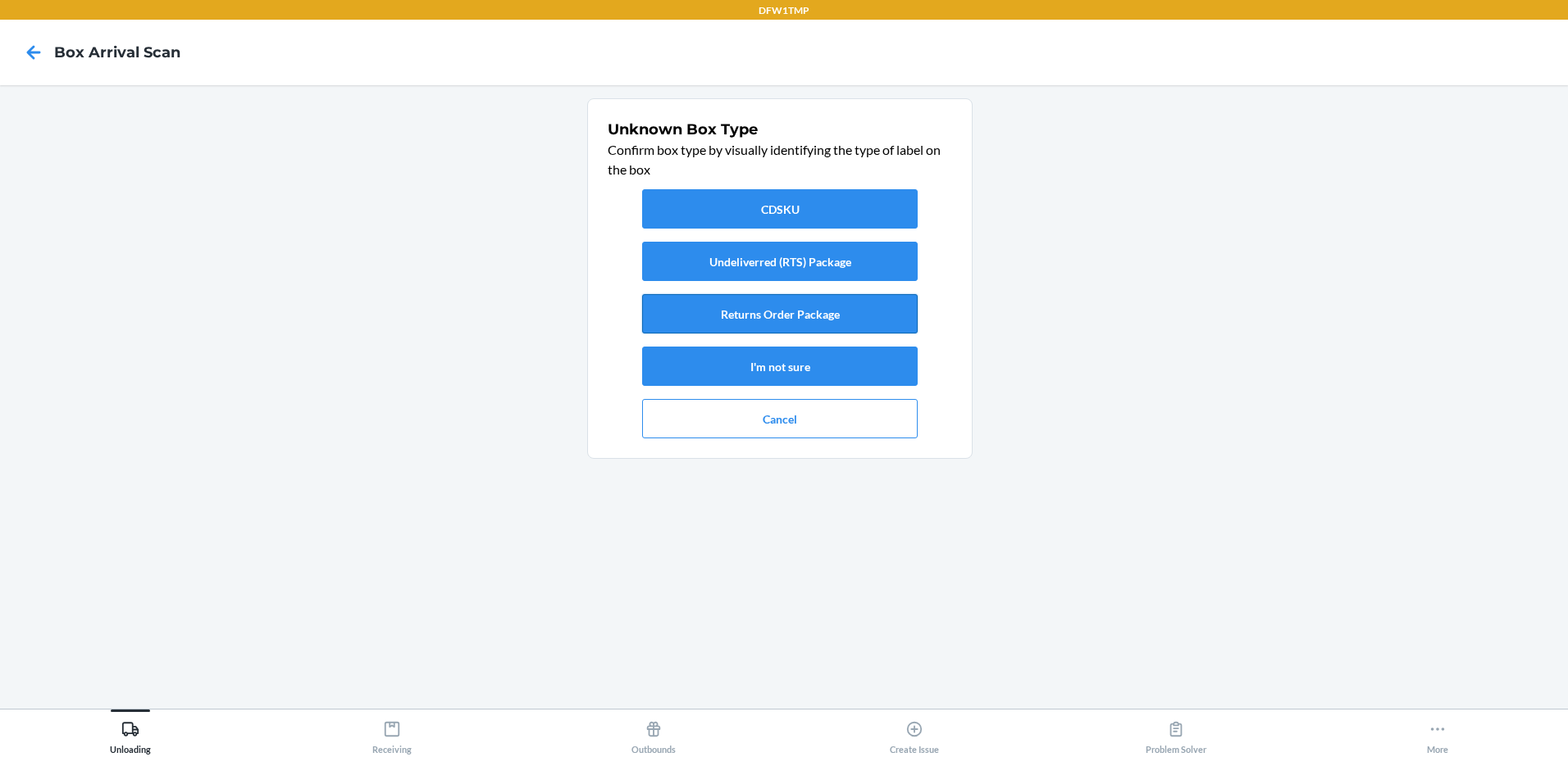
click at [741, 317] on button "Returns Order Package" at bounding box center [780, 314] width 276 height 40
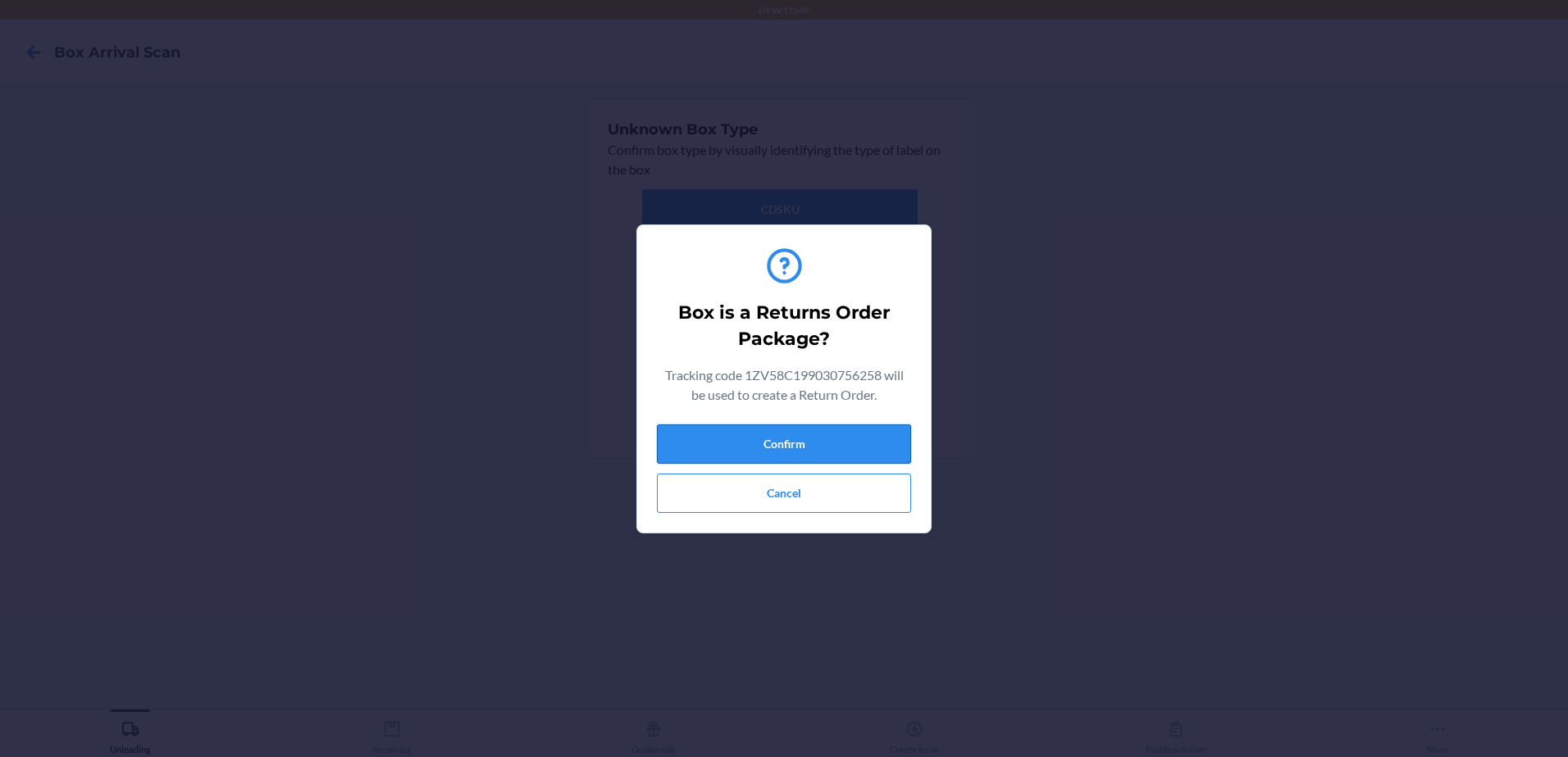
click at [778, 445] on button "Confirm" at bounding box center [784, 445] width 254 height 40
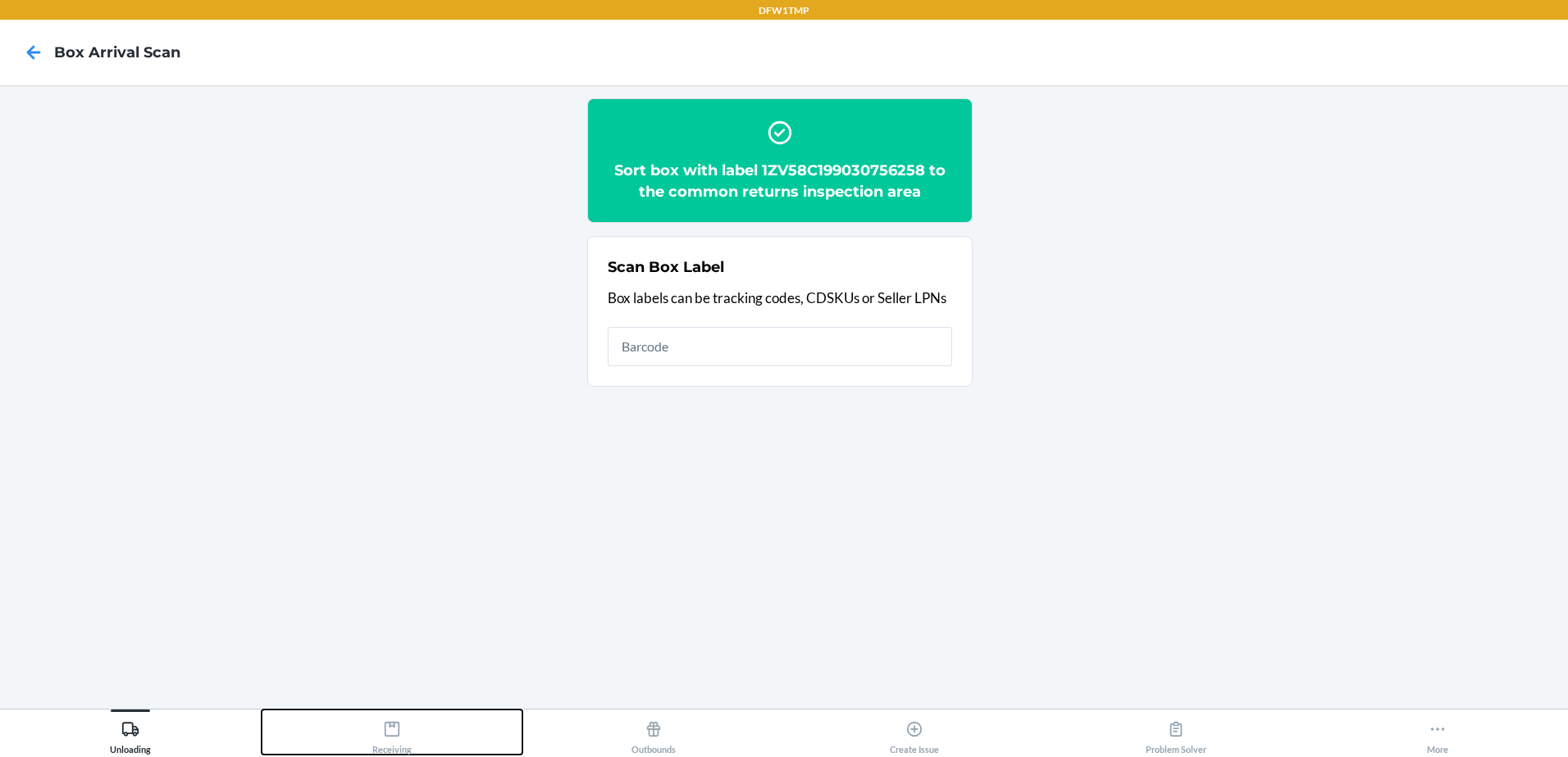
click at [391, 735] on icon at bounding box center [392, 729] width 18 height 18
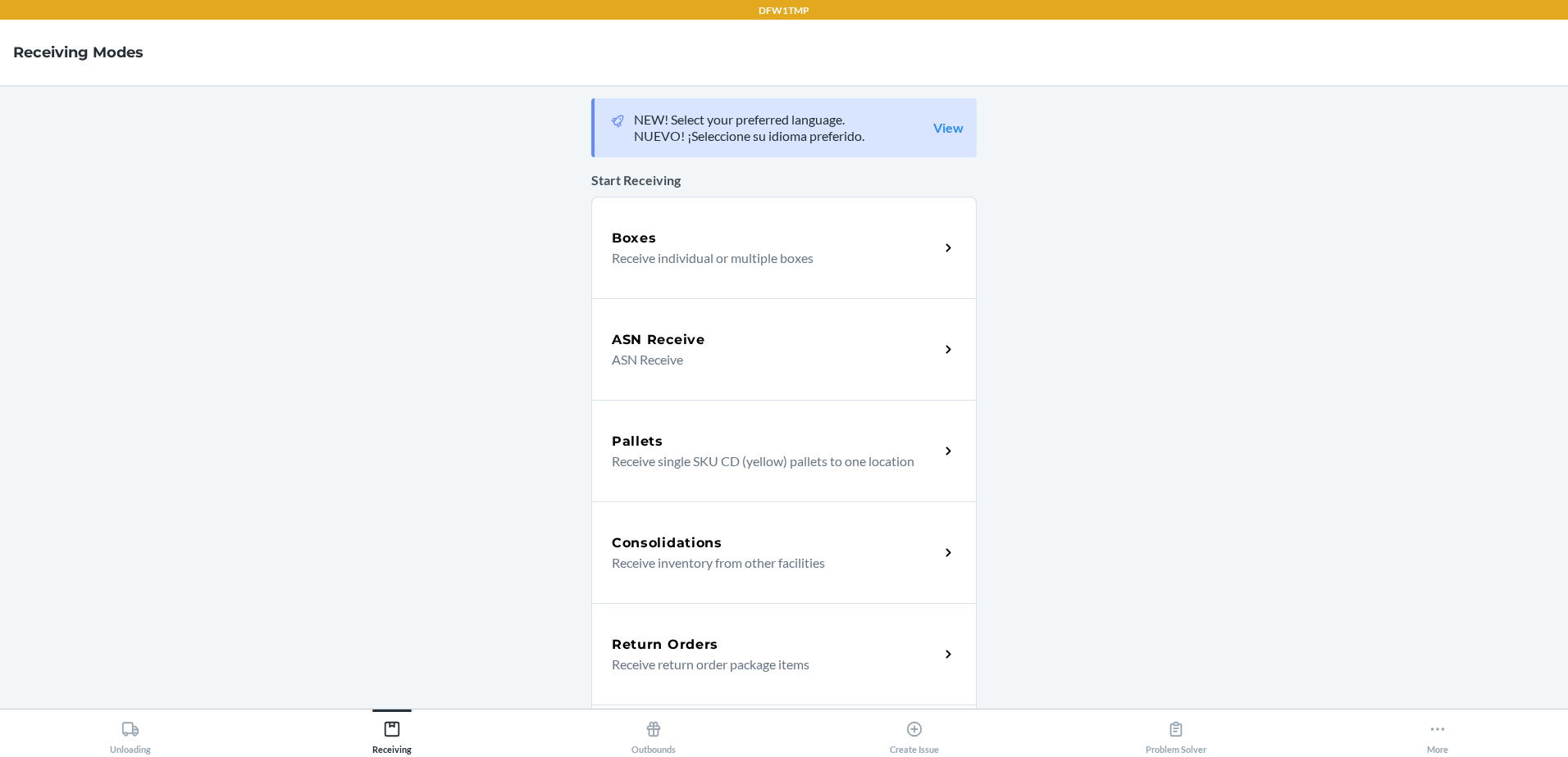
click at [924, 661] on div "Return Orders Receive return order package items" at bounding box center [775, 655] width 327 height 40
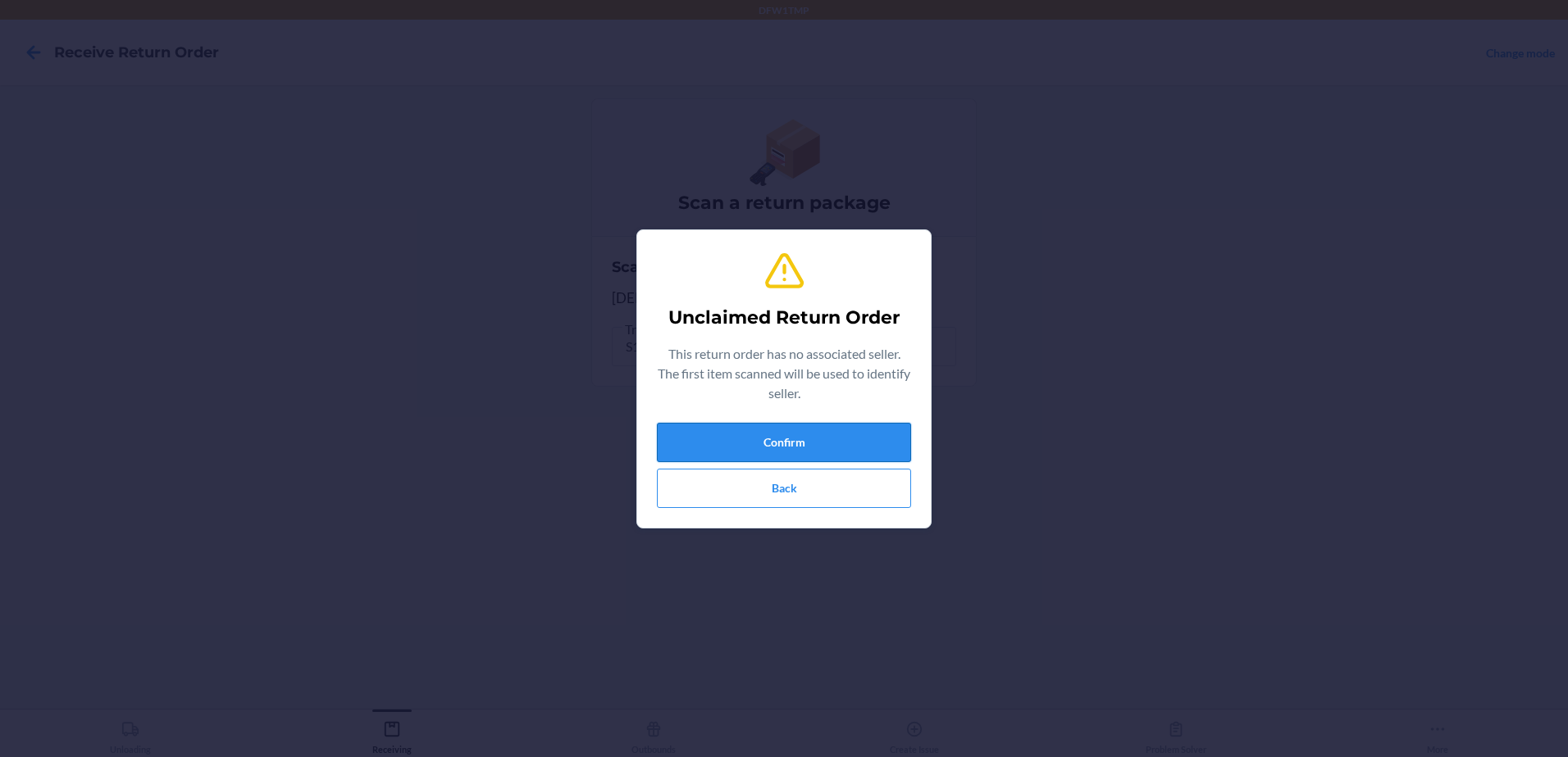
click at [731, 438] on button "Confirm" at bounding box center [784, 443] width 254 height 40
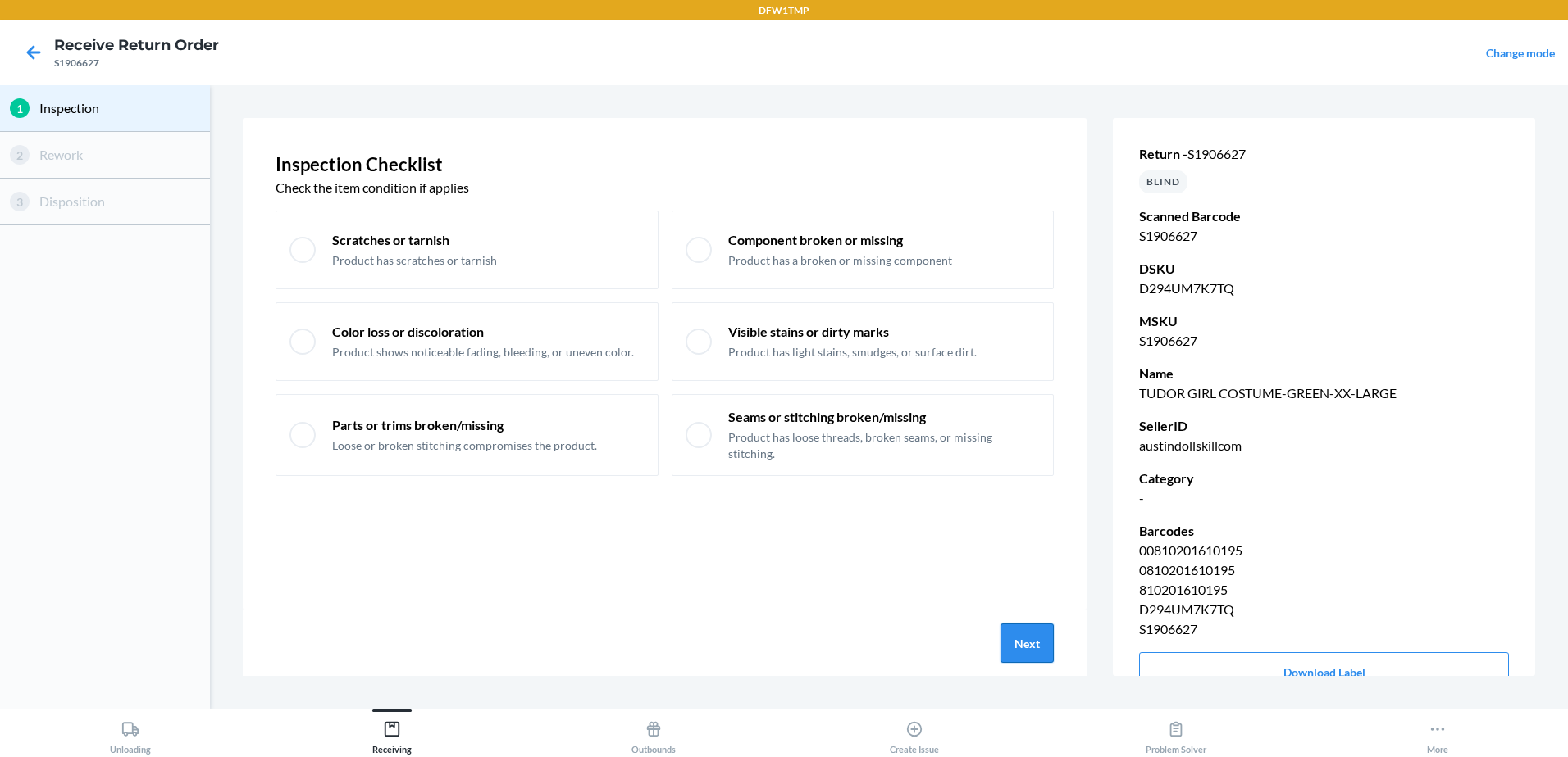
click at [1021, 626] on button "Next" at bounding box center [1027, 644] width 53 height 40
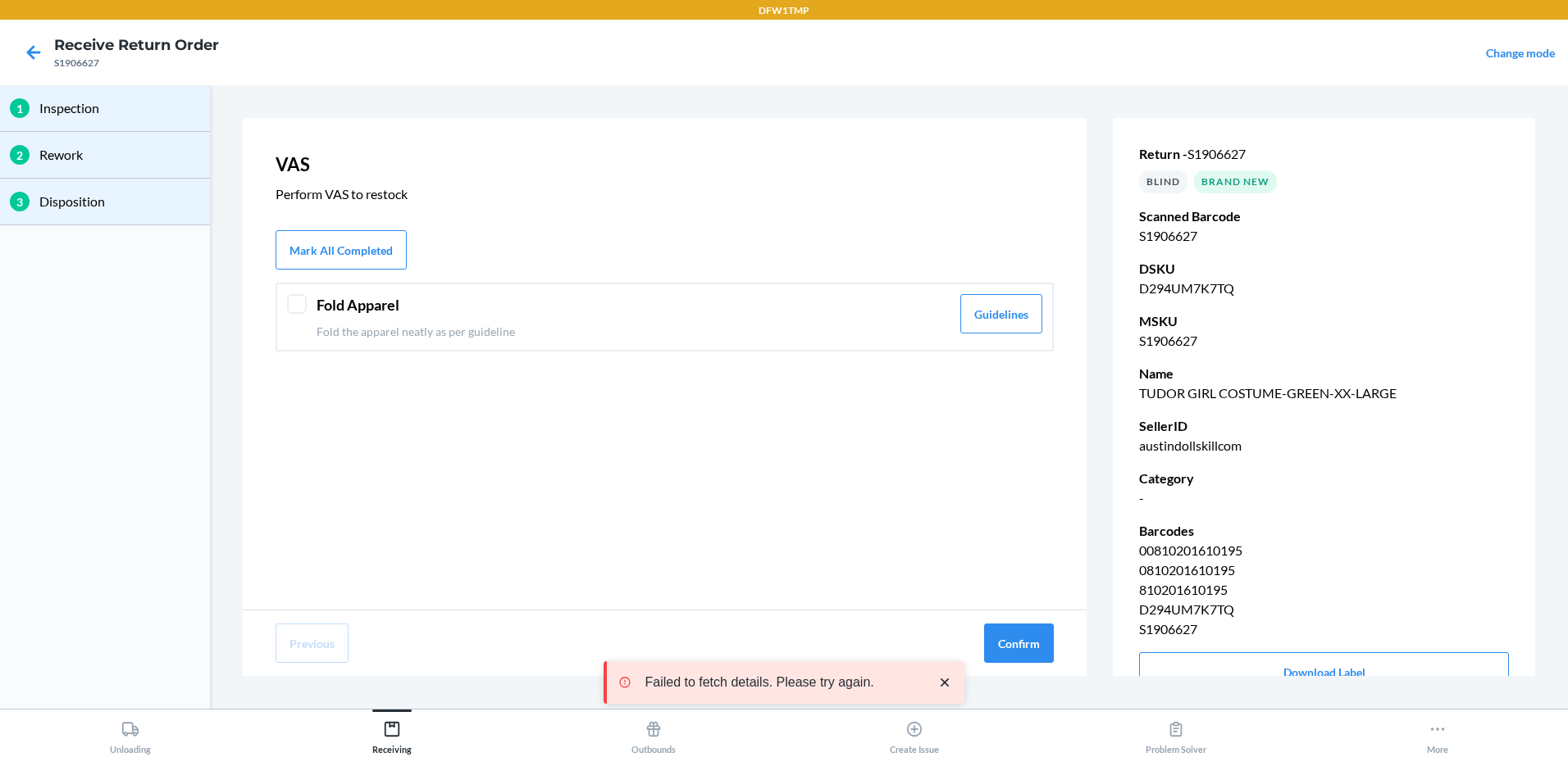
click at [699, 320] on div "Fold Apparel Fold the apparel neatly as per guideline" at bounding box center [633, 317] width 634 height 46
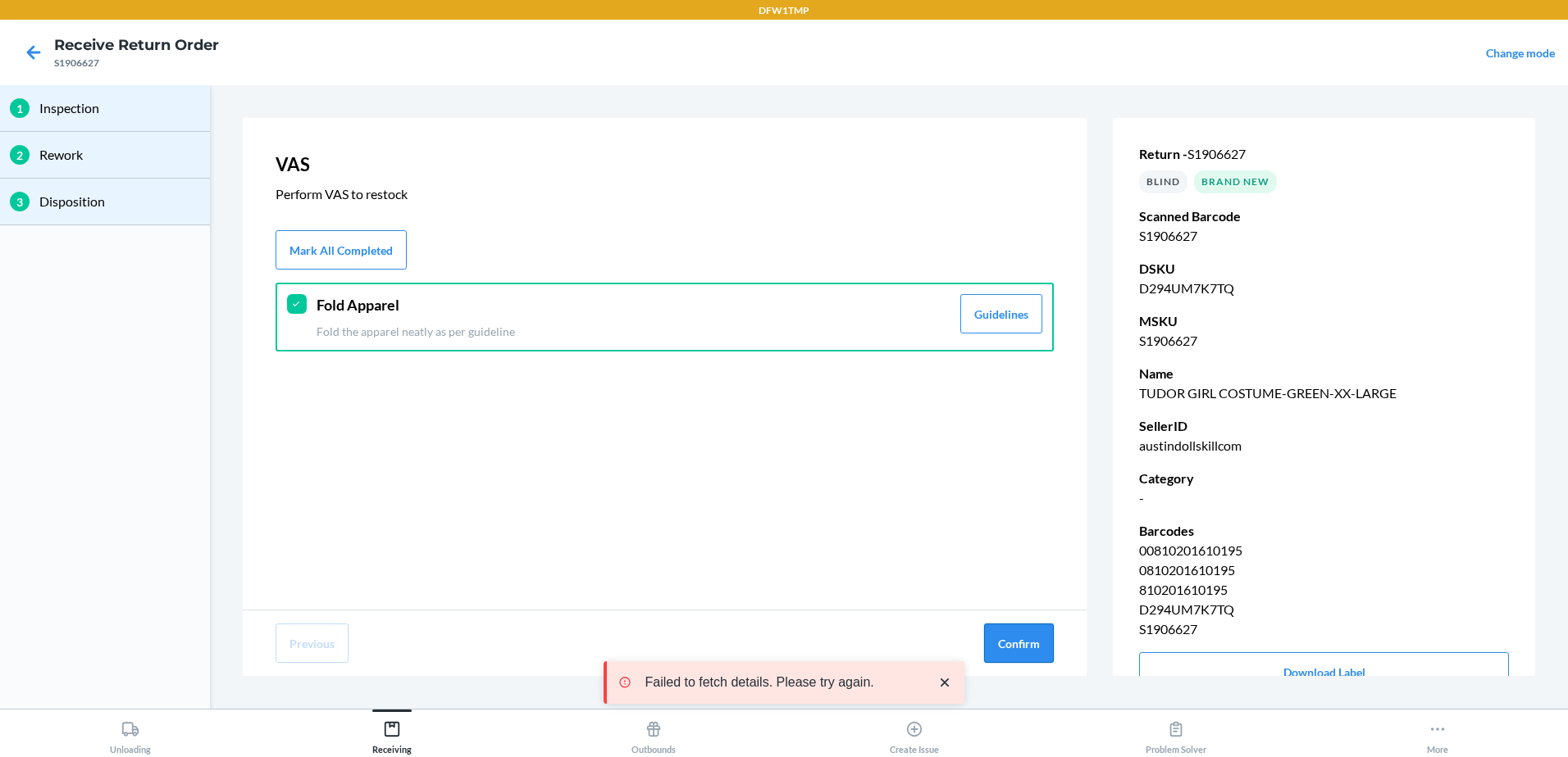
click at [1022, 629] on button "Confirm" at bounding box center [1019, 644] width 70 height 40
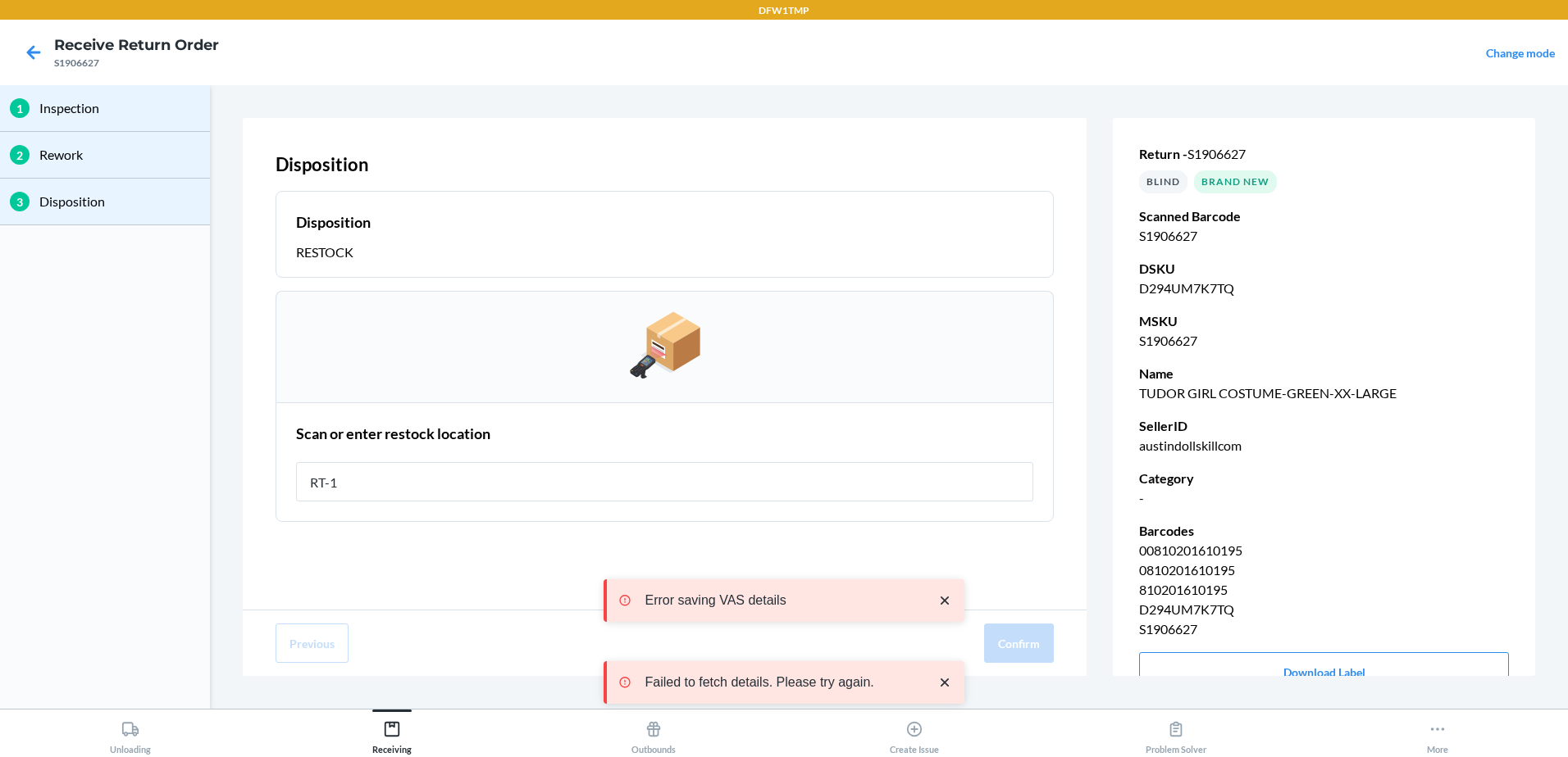
type input "RT-10"
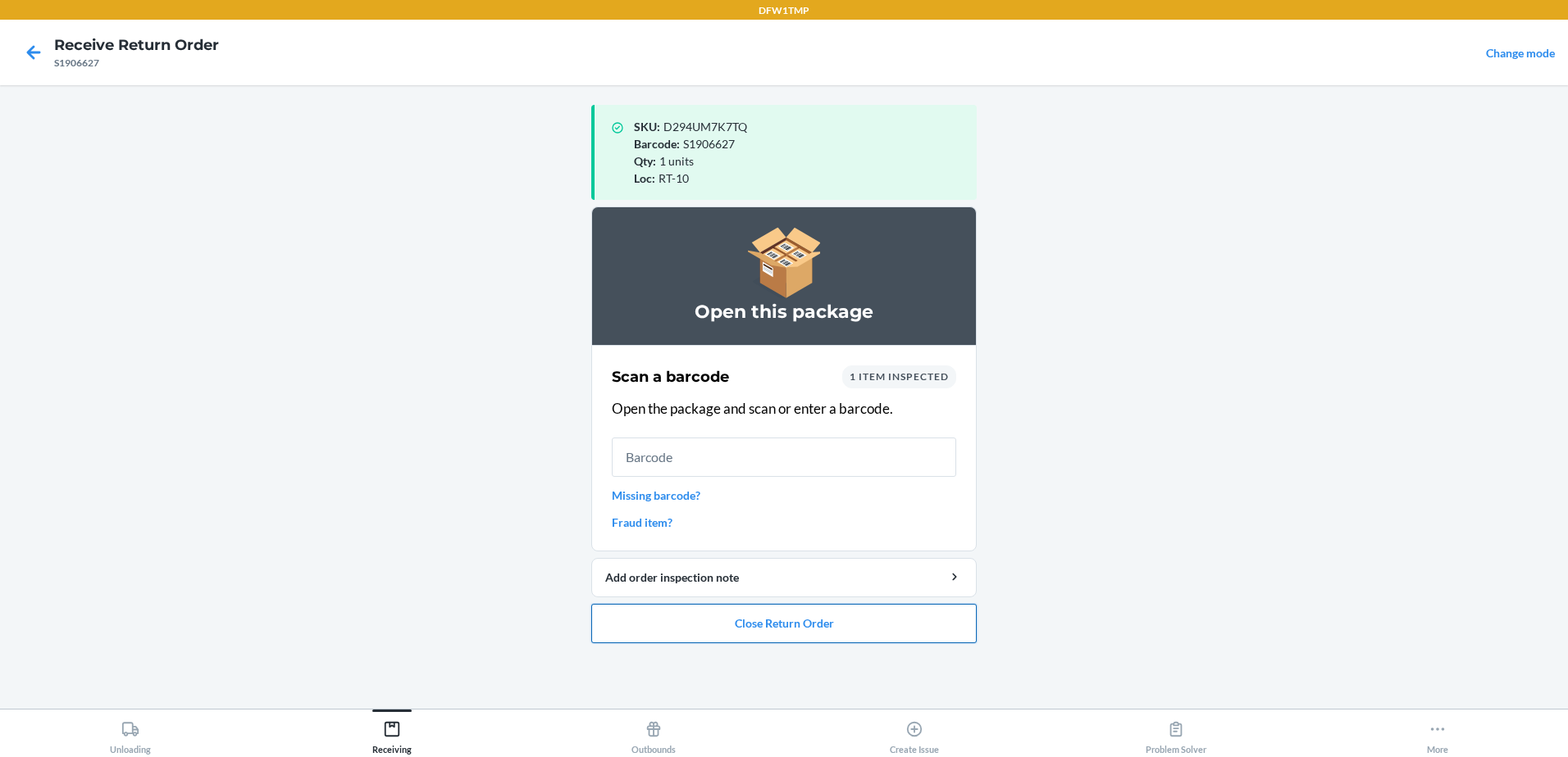
click at [828, 627] on button "Close Return Order" at bounding box center [784, 624] width 385 height 40
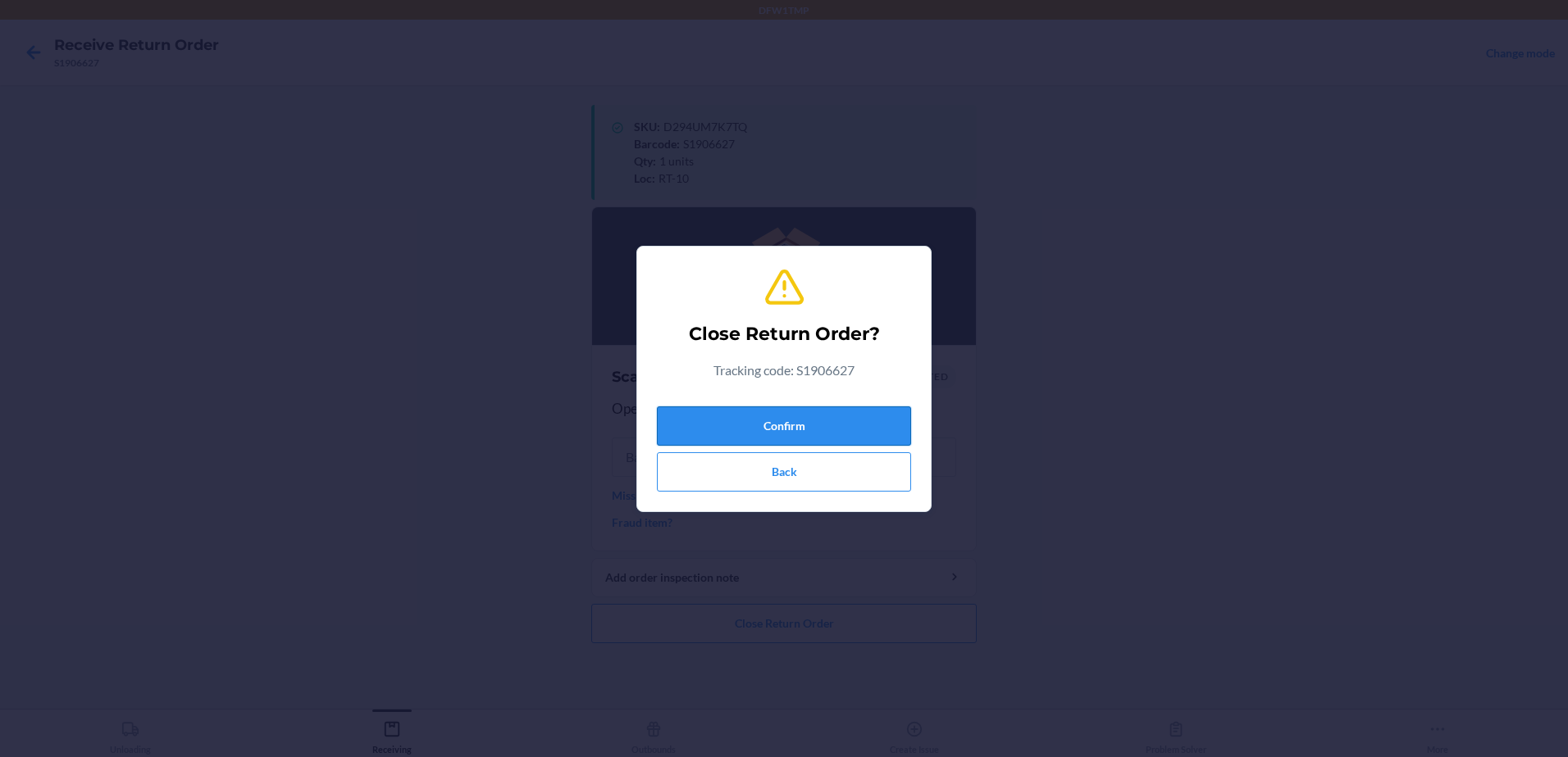
click at [836, 435] on button "Confirm" at bounding box center [784, 427] width 254 height 40
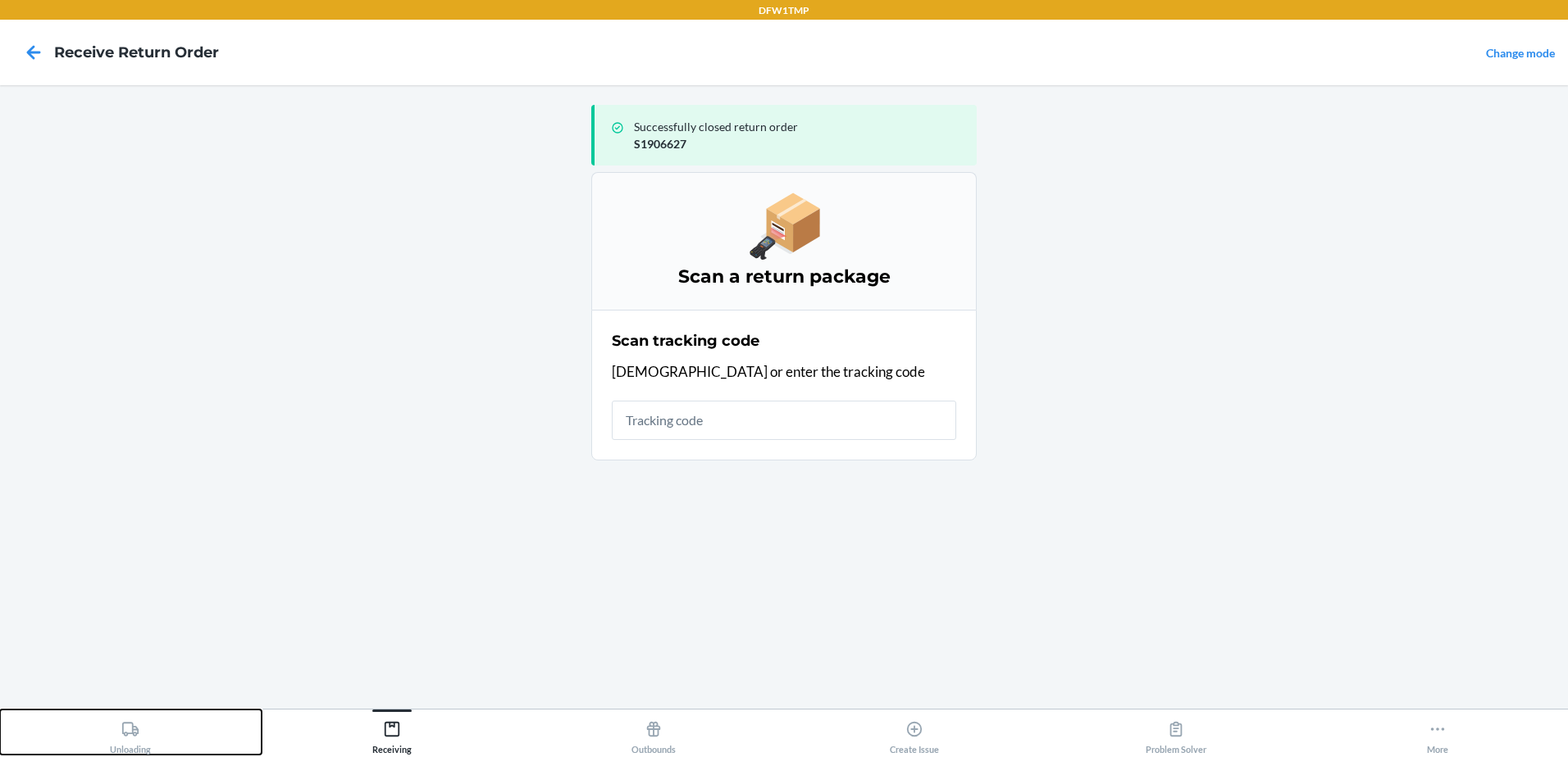
click at [121, 738] on icon at bounding box center [130, 729] width 18 height 18
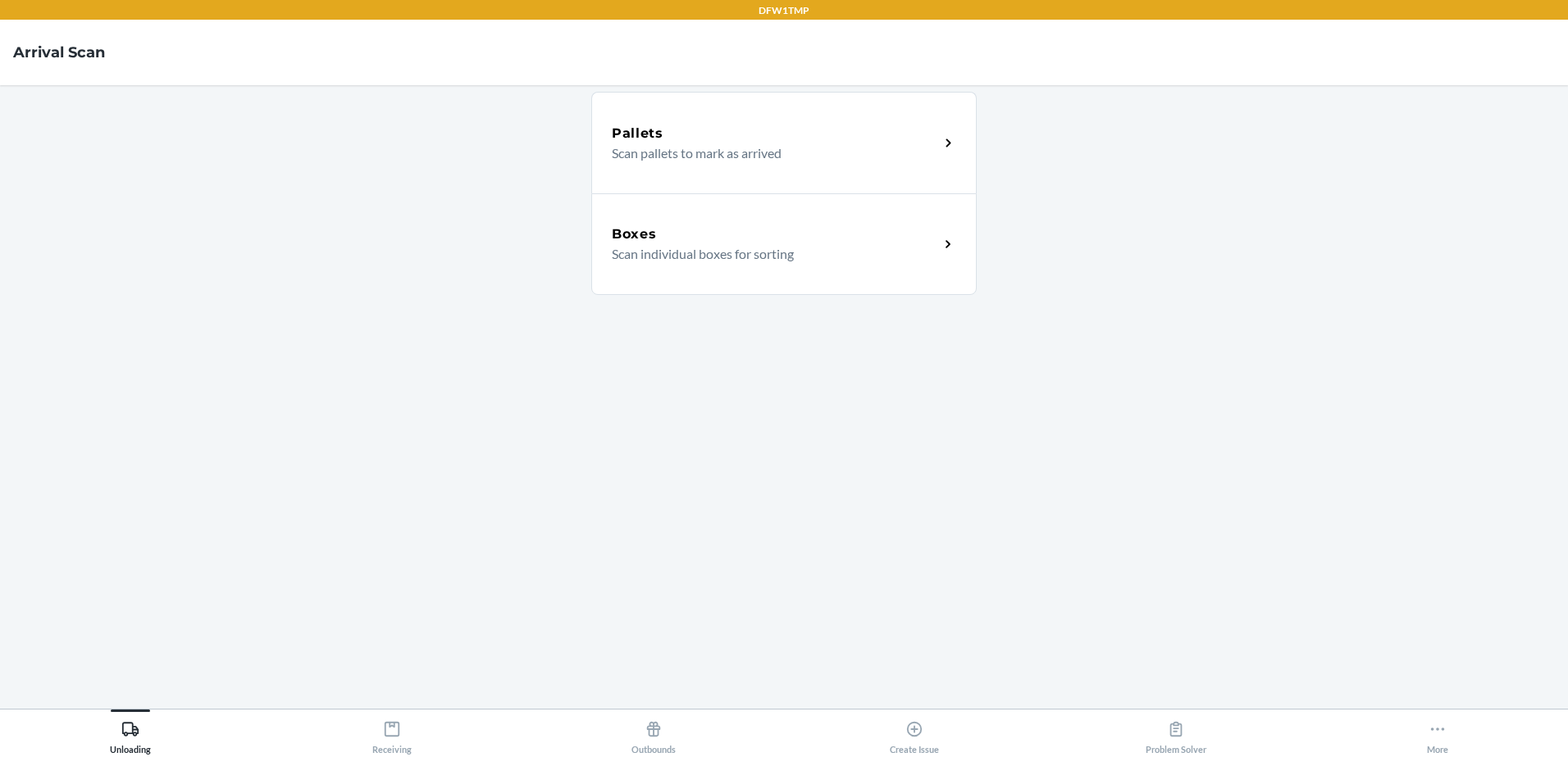
click at [892, 210] on div "Boxes Scan individual boxes for sorting" at bounding box center [784, 243] width 385 height 101
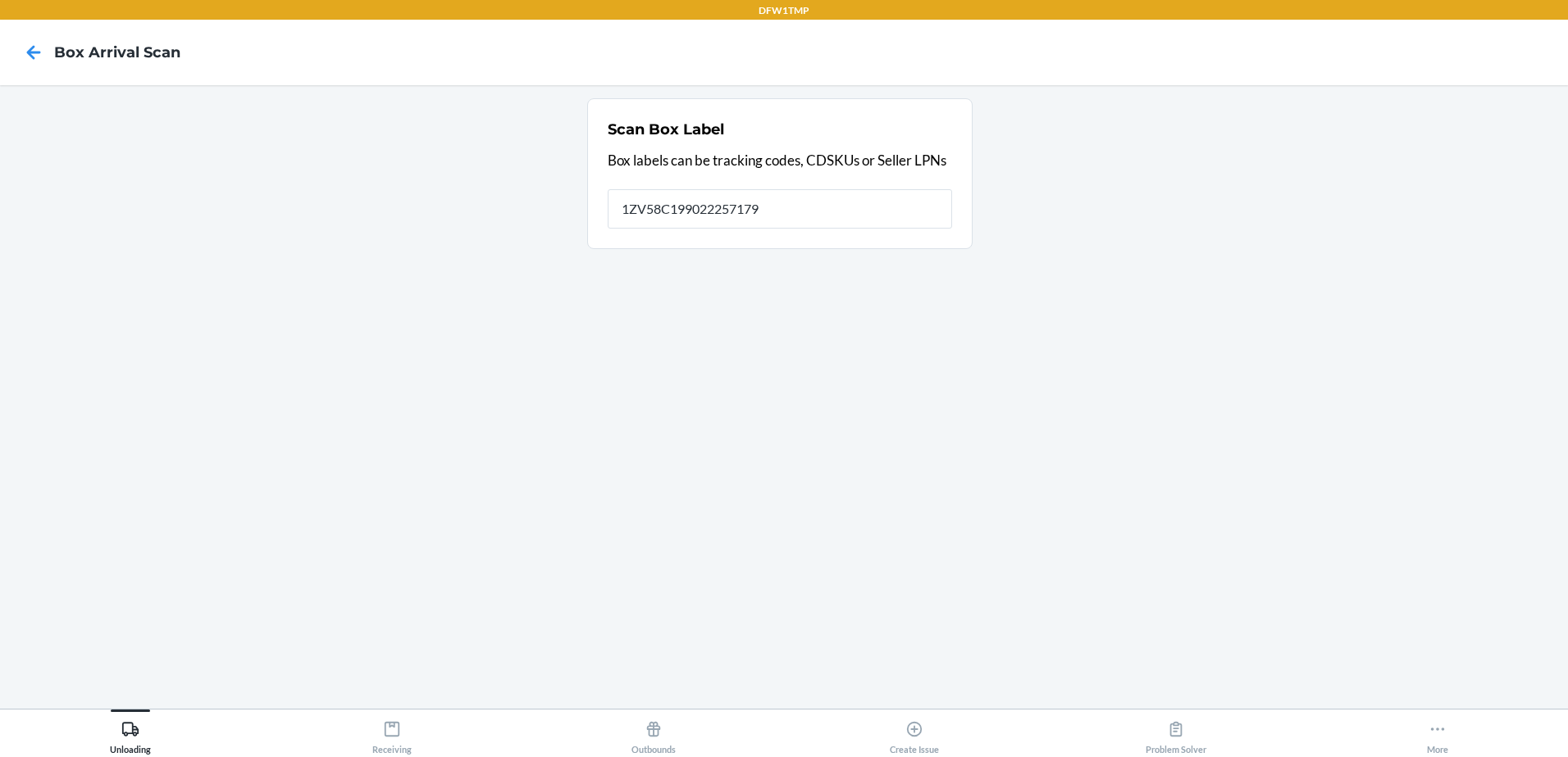
type input "1ZV58C199022257179"
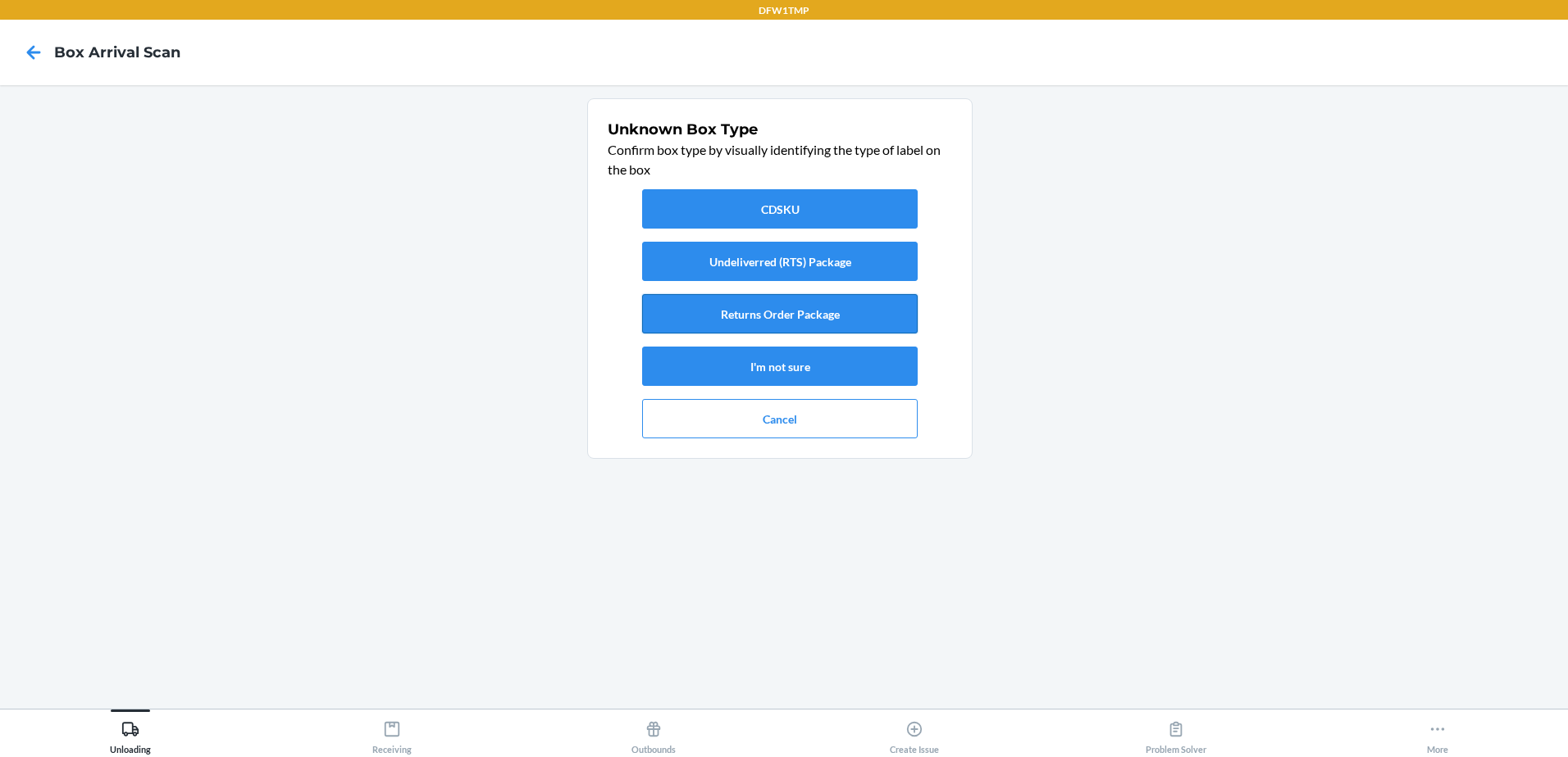
click at [830, 321] on button "Returns Order Package" at bounding box center [780, 314] width 276 height 40
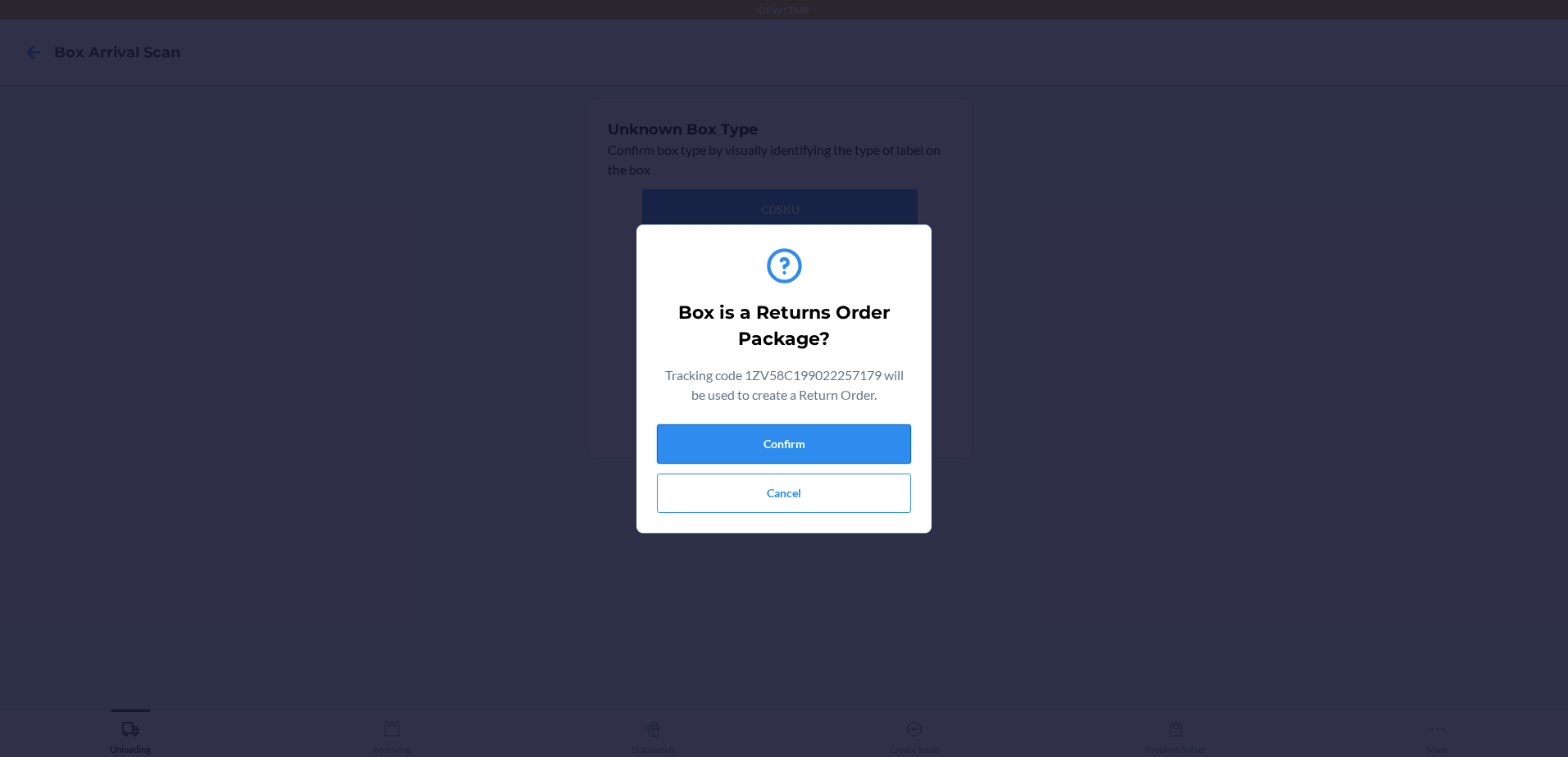
click at [854, 442] on button "Confirm" at bounding box center [784, 445] width 254 height 40
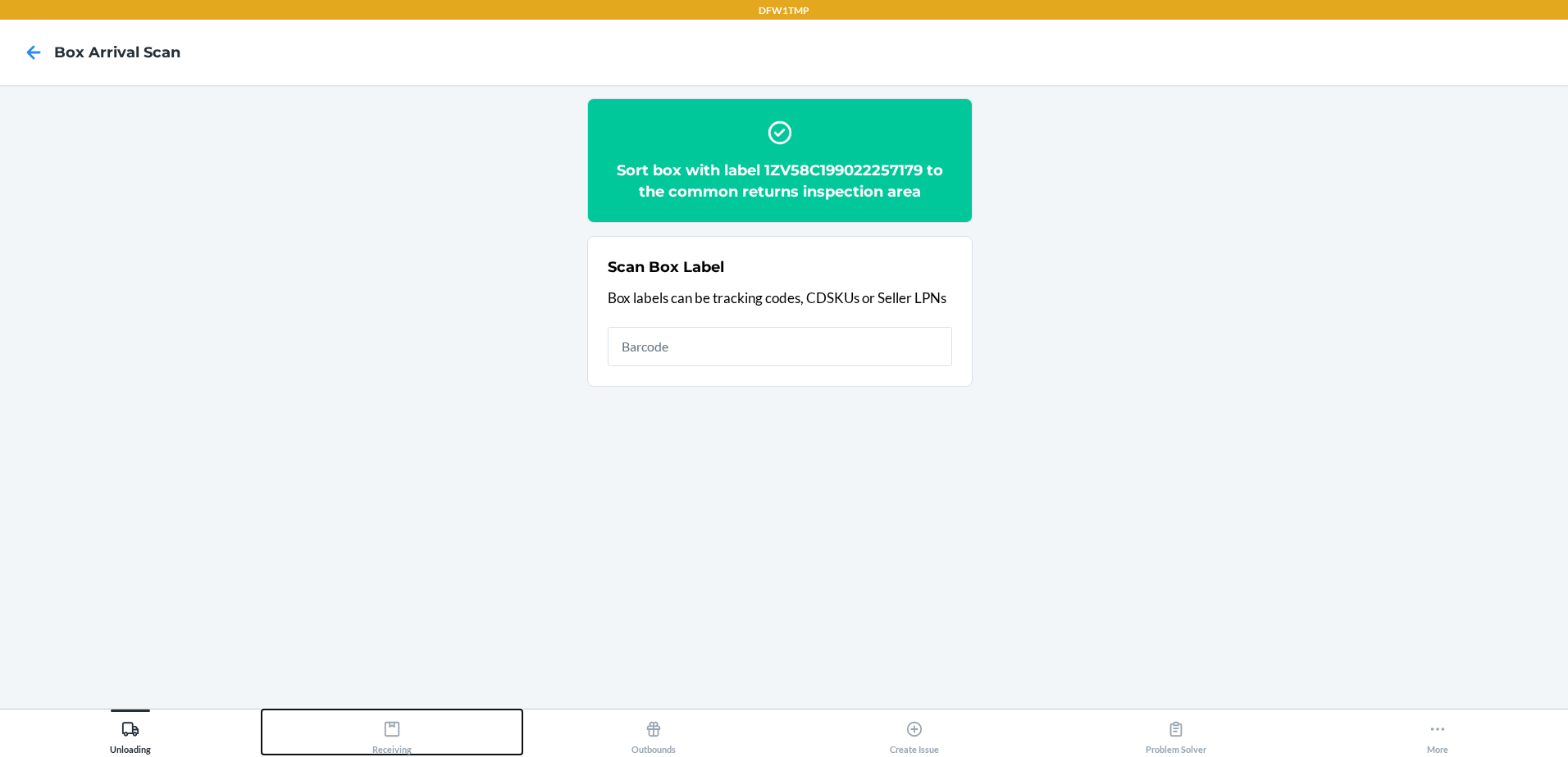
click at [394, 744] on div "Receiving" at bounding box center [392, 735] width 40 height 41
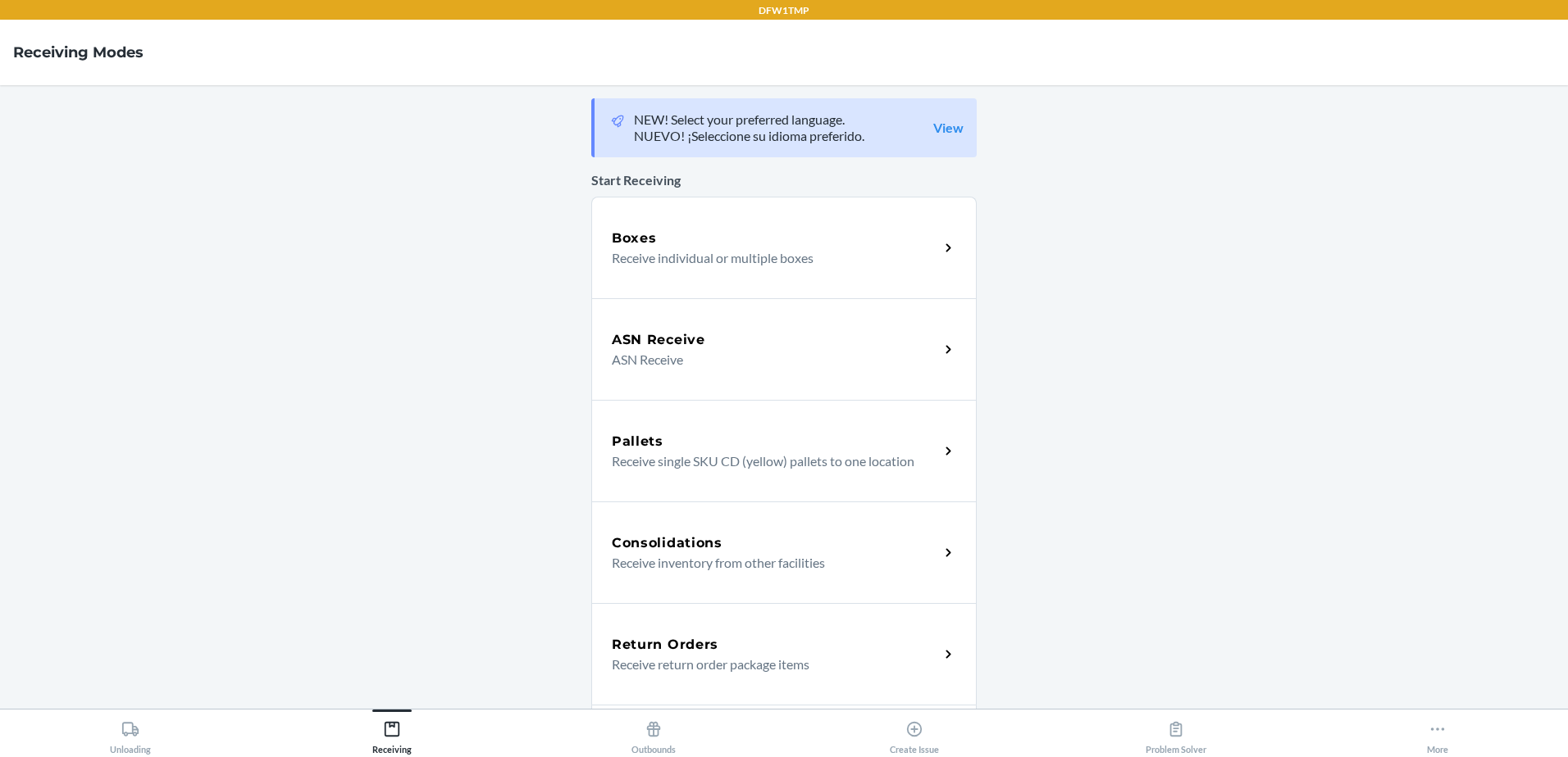
click at [672, 656] on p "Receive return order package items" at bounding box center [769, 665] width 314 height 20
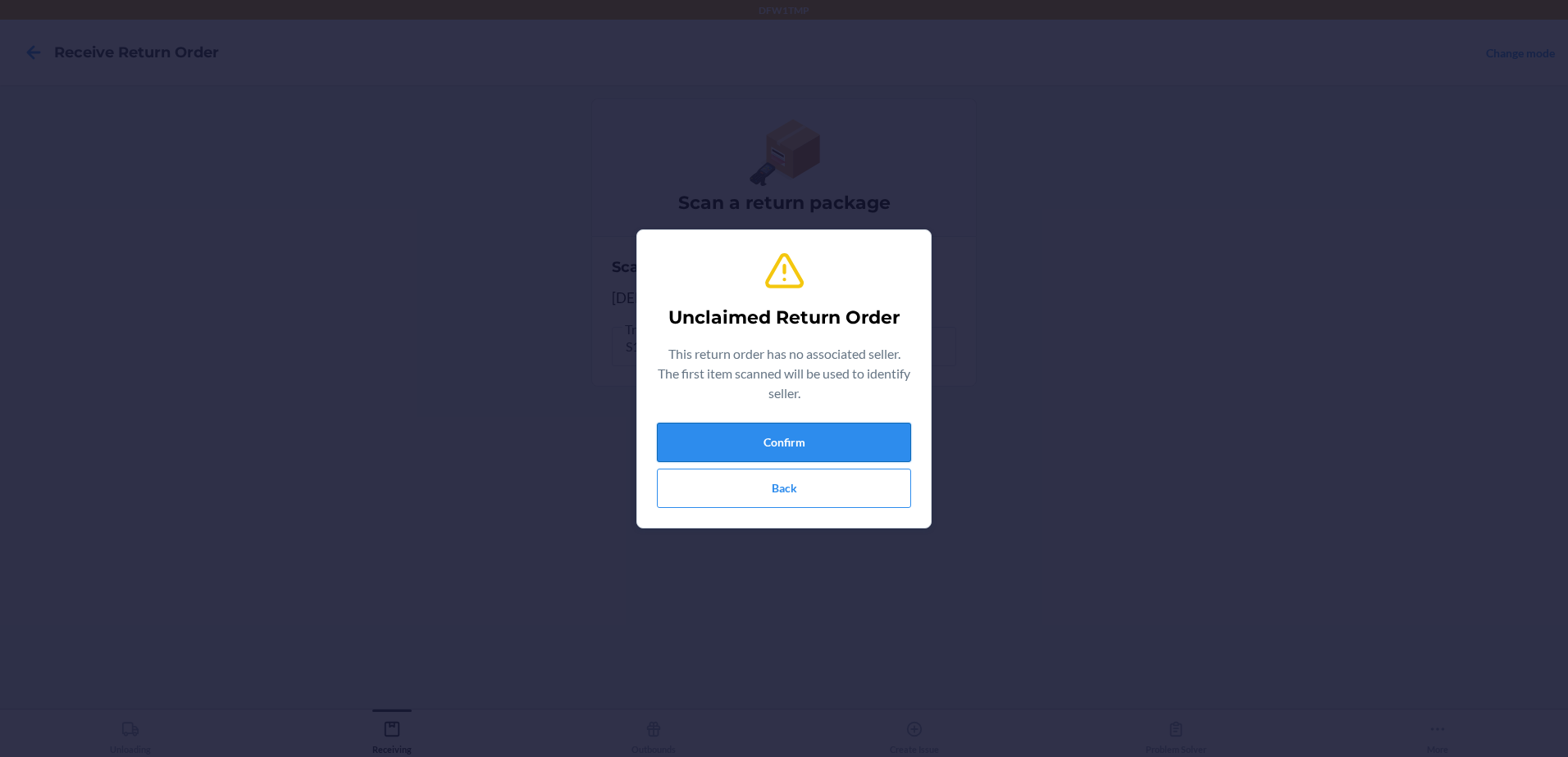
click at [824, 436] on button "Confirm" at bounding box center [784, 443] width 254 height 40
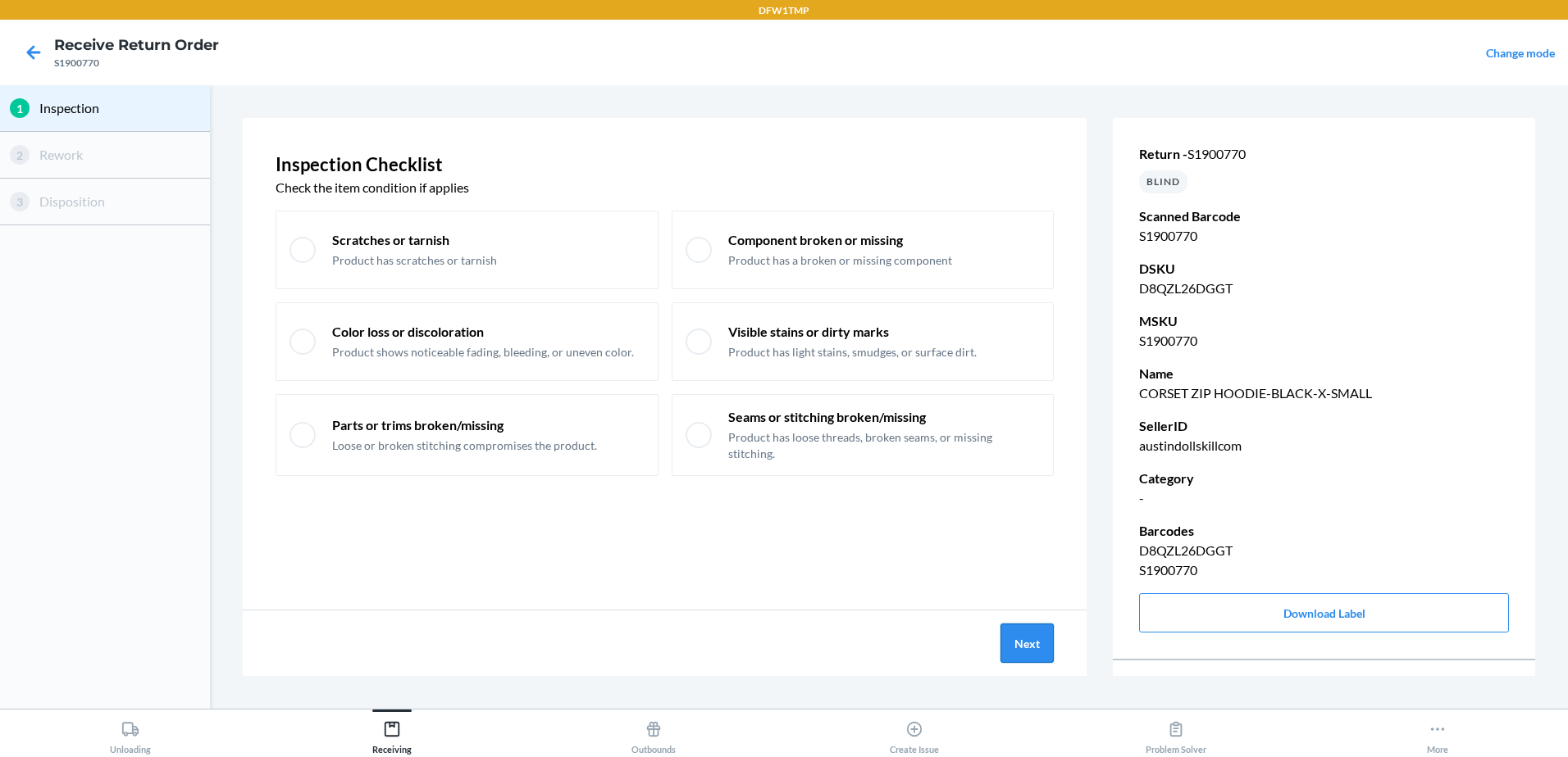
click at [1029, 650] on button "Next" at bounding box center [1027, 644] width 53 height 40
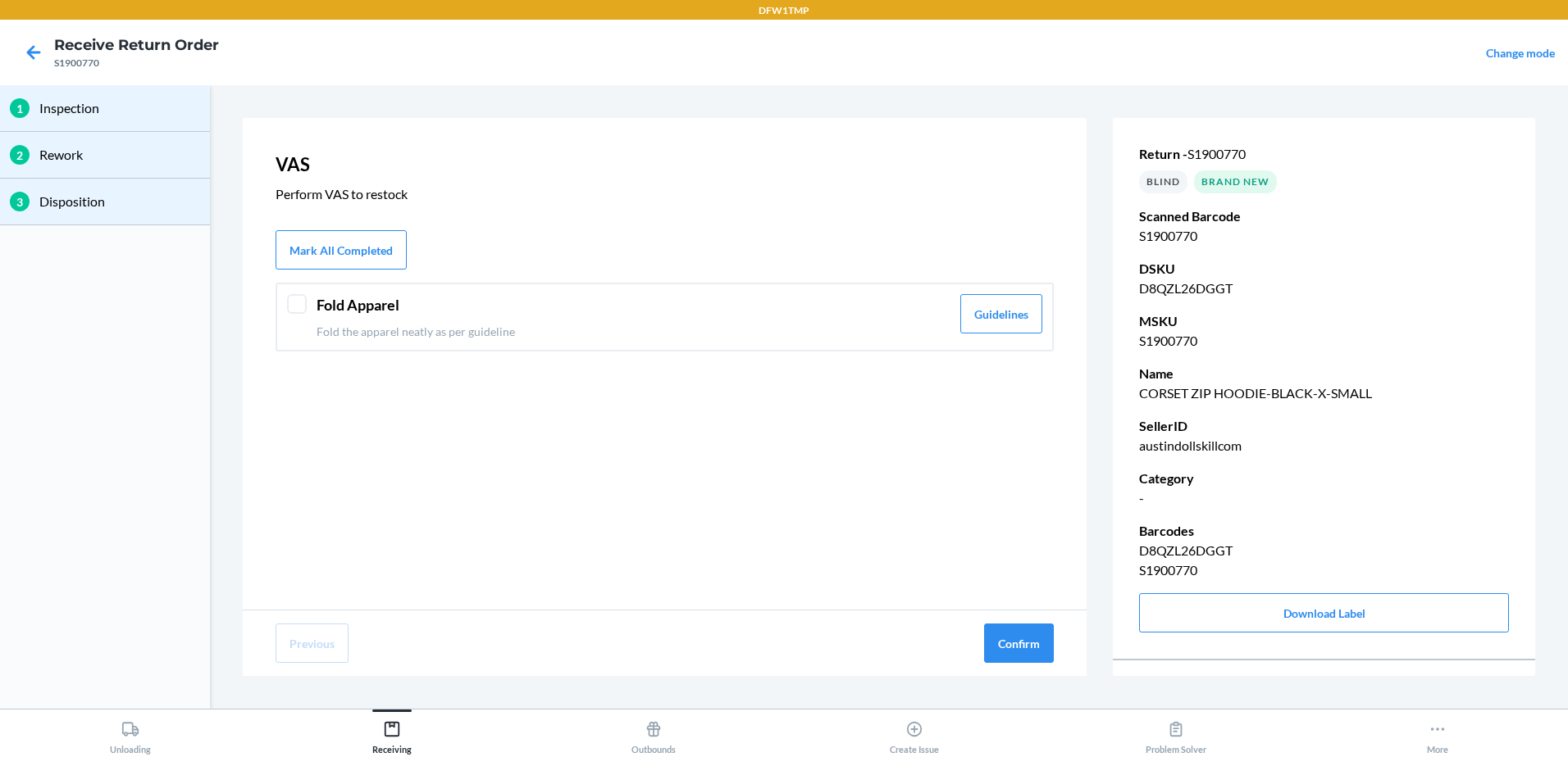
click at [300, 302] on div at bounding box center [297, 304] width 20 height 20
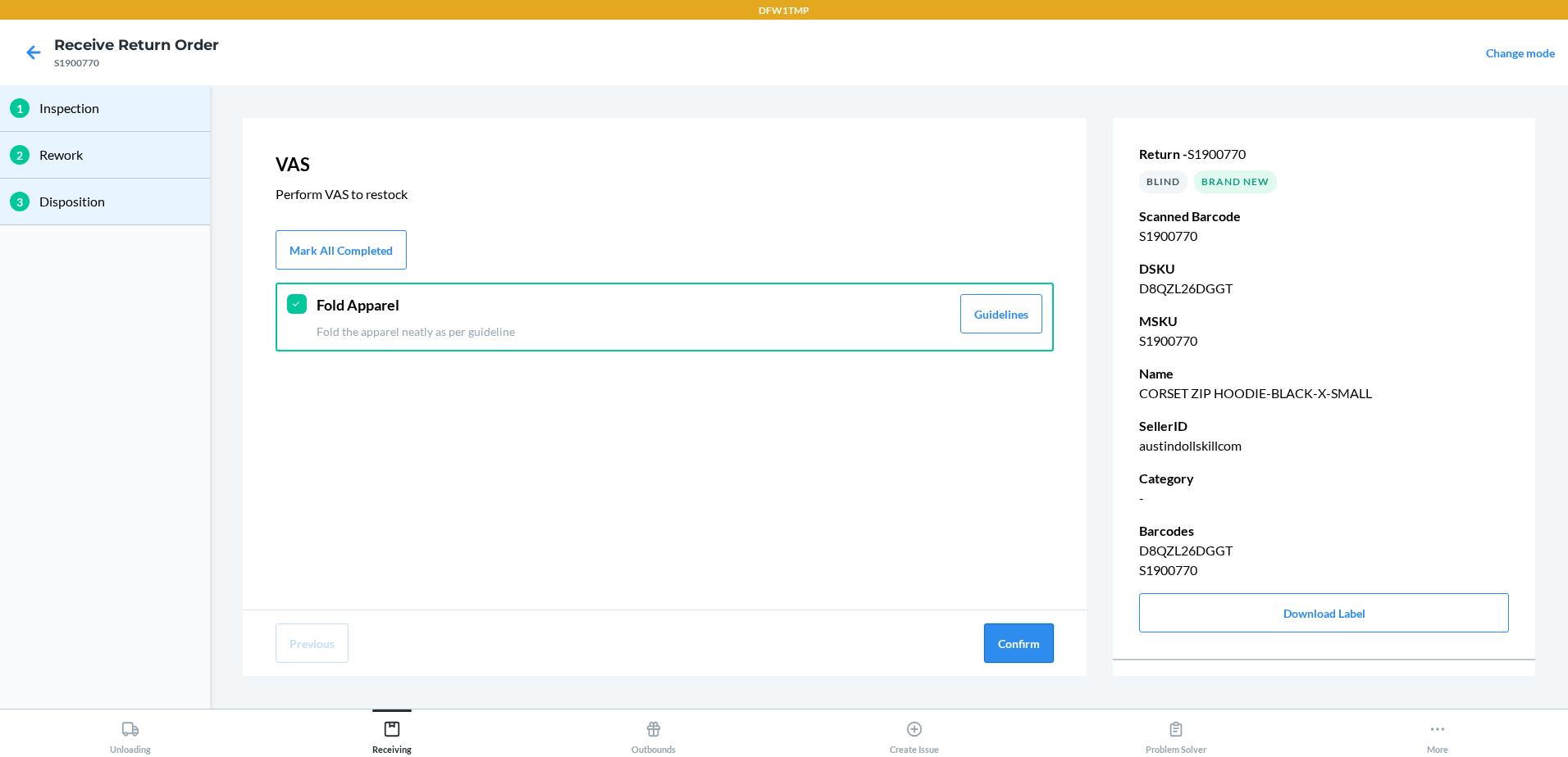
click at [1026, 649] on button "Confirm" at bounding box center [1019, 644] width 70 height 40
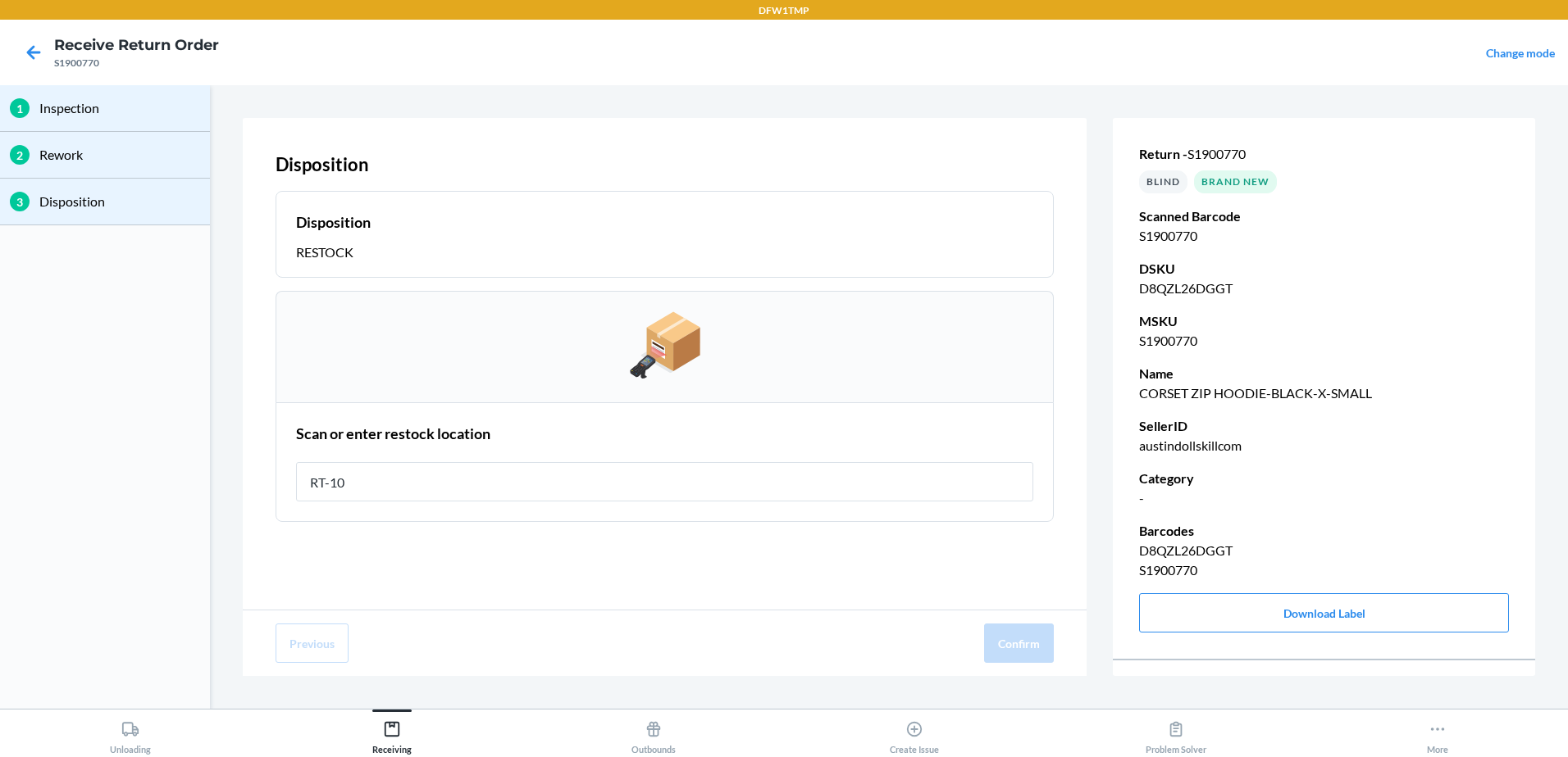
type input "RT-10"
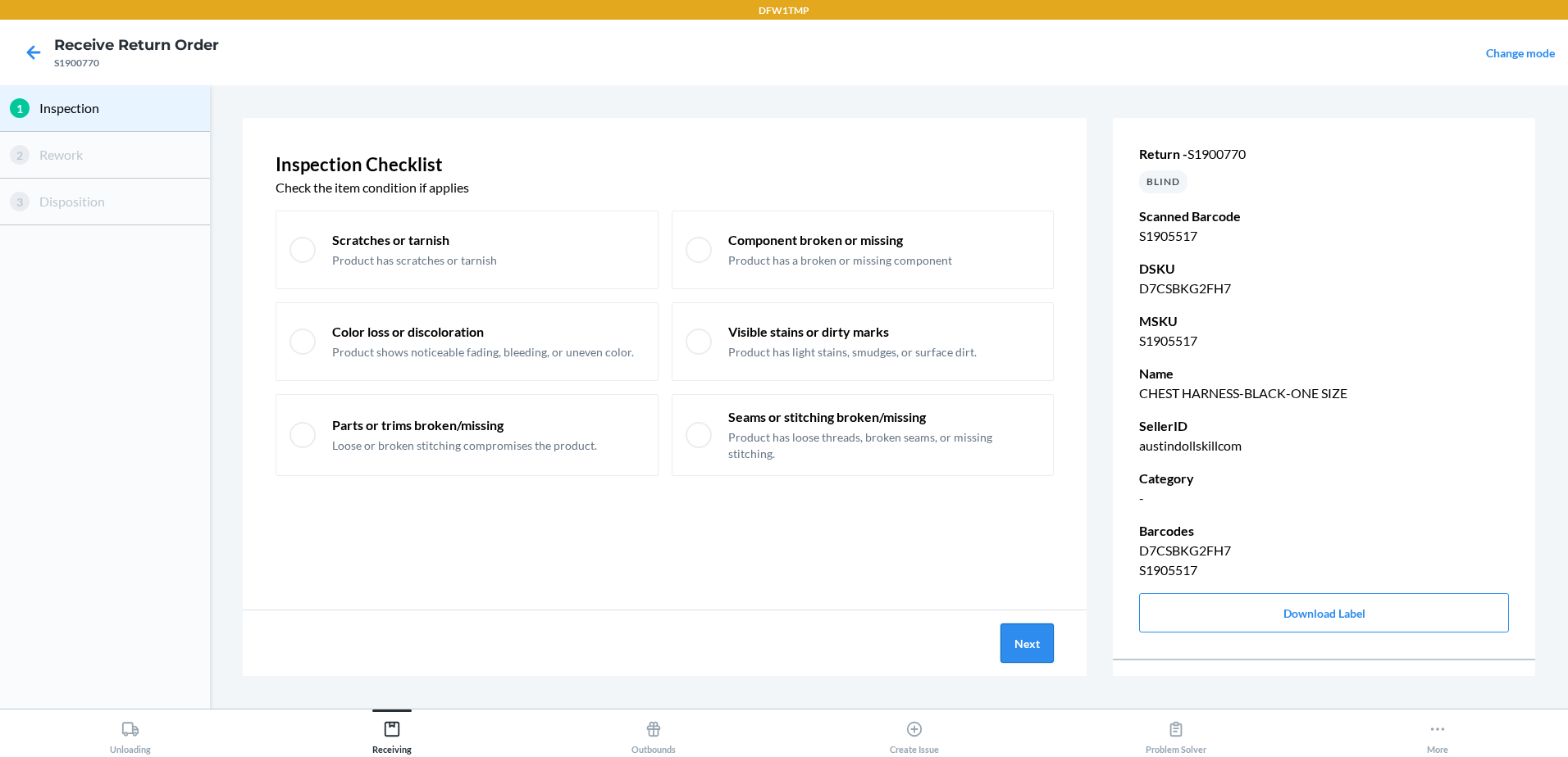
click at [1022, 630] on button "Next" at bounding box center [1027, 644] width 53 height 40
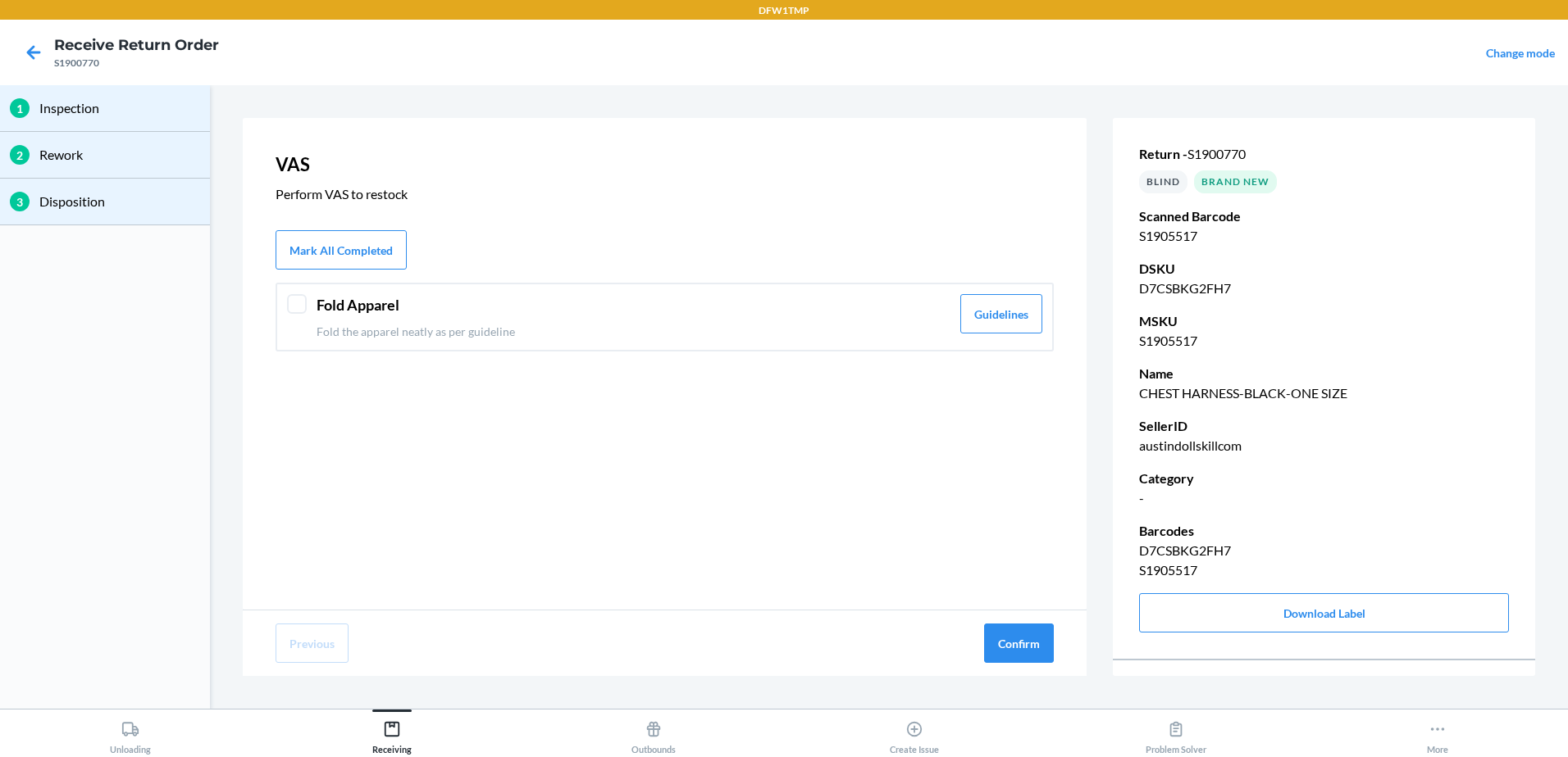
click at [292, 298] on div at bounding box center [297, 304] width 20 height 20
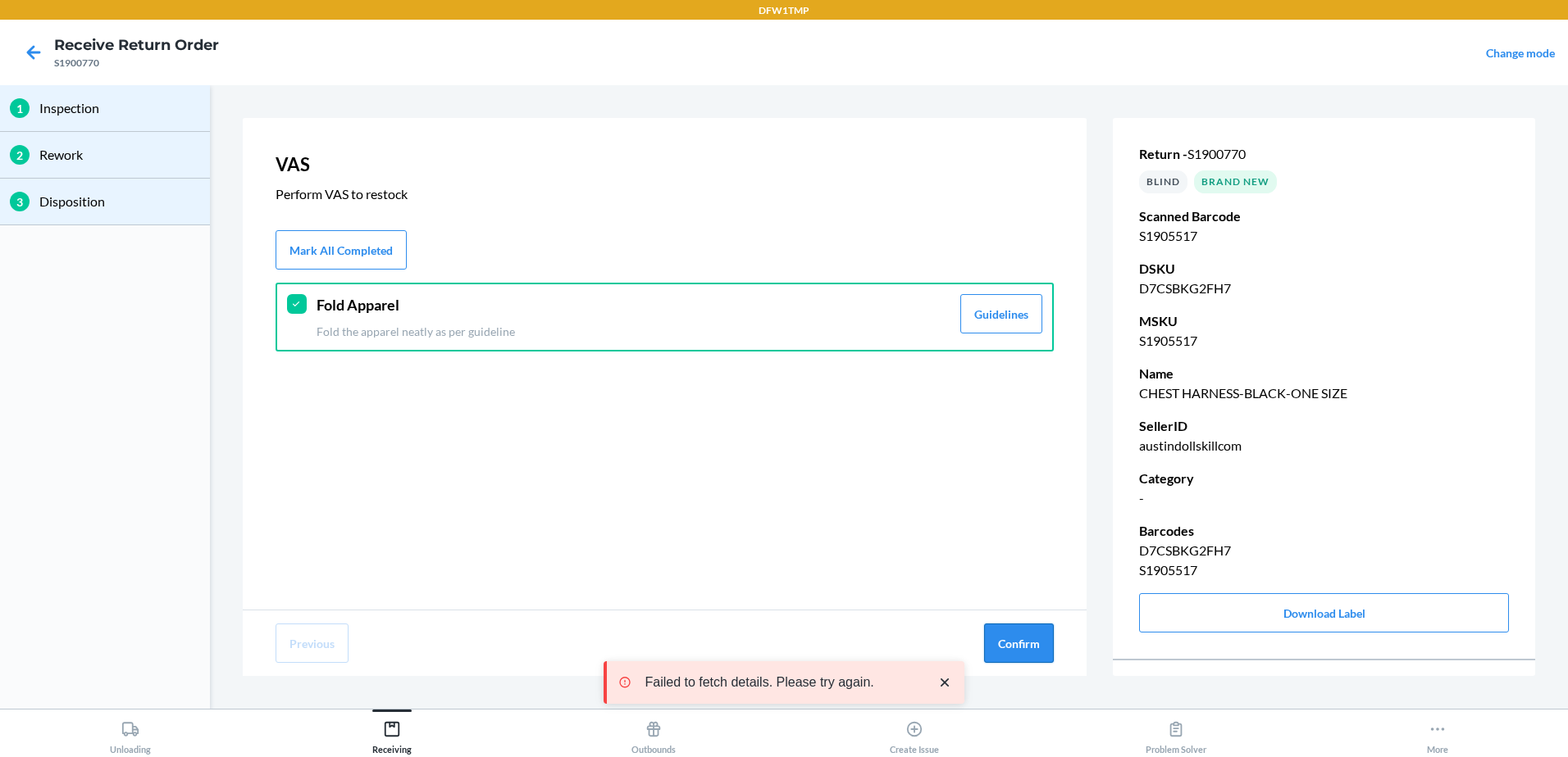
click at [1014, 652] on button "Confirm" at bounding box center [1019, 644] width 70 height 40
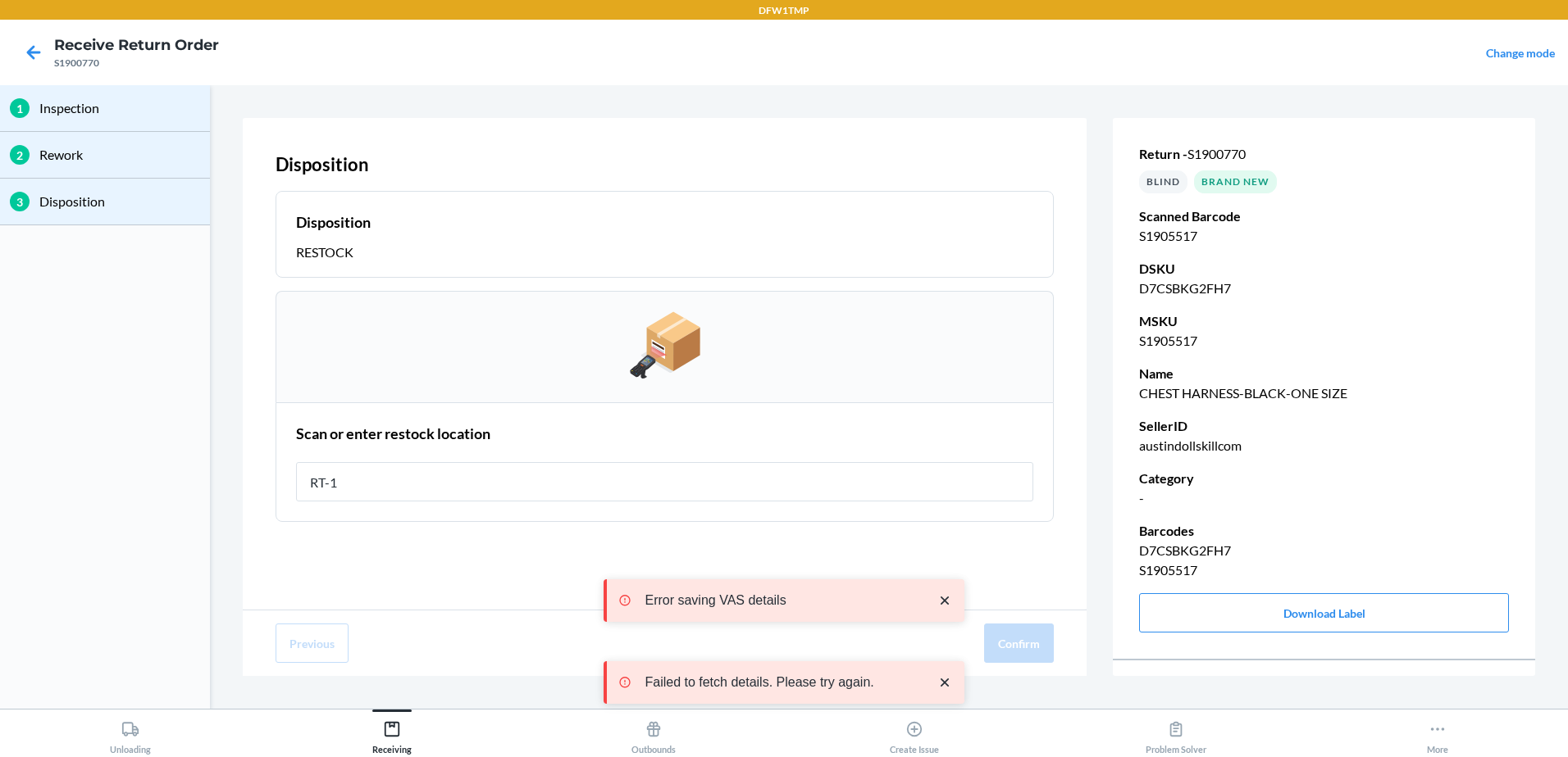
type input "RT-10"
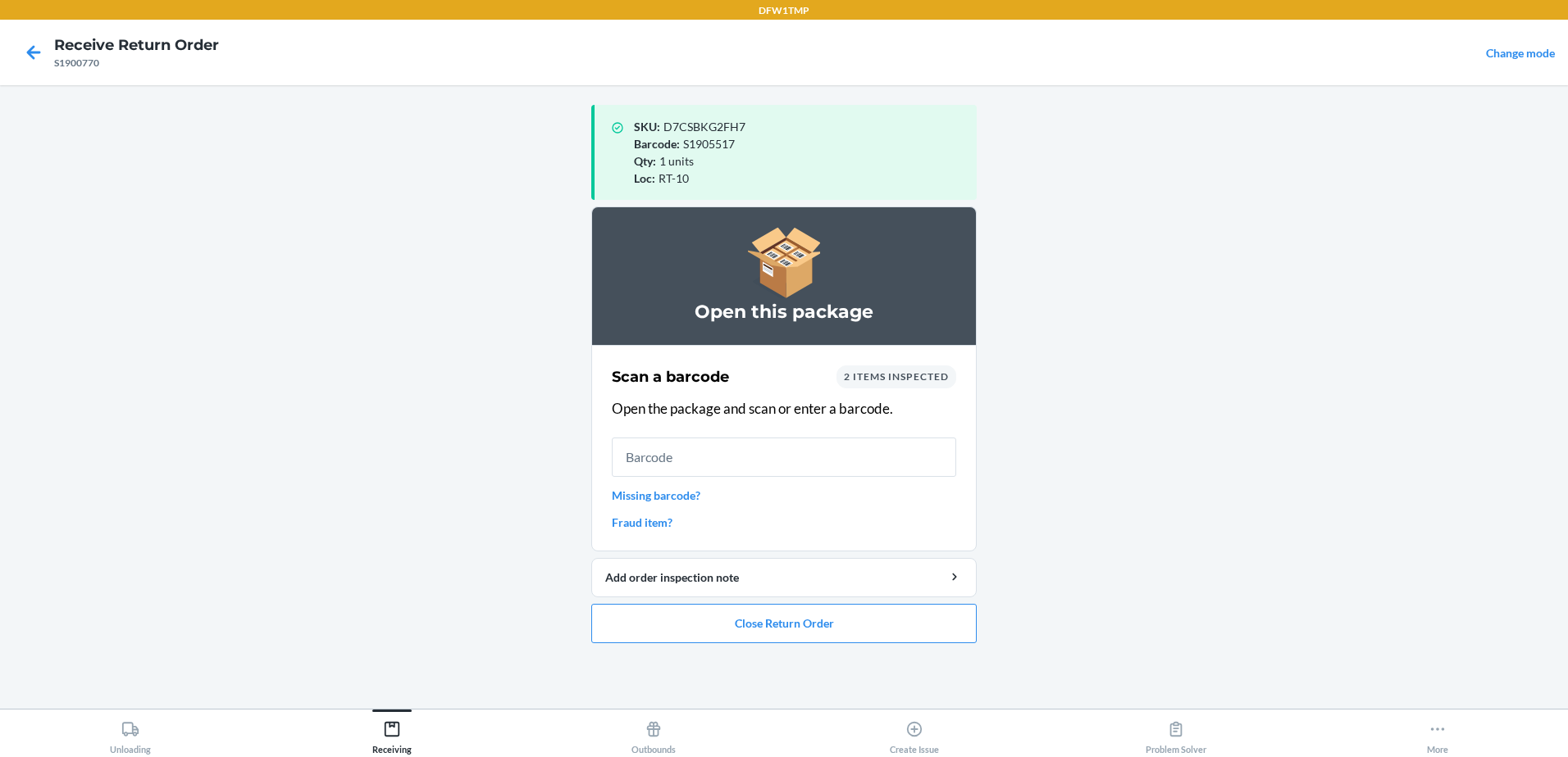
click at [718, 470] on input "text" at bounding box center [784, 457] width 344 height 40
drag, startPoint x: 873, startPoint y: 665, endPoint x: 849, endPoint y: 609, distance: 60.9
click at [849, 609] on button "Close Return Order" at bounding box center [784, 624] width 385 height 40
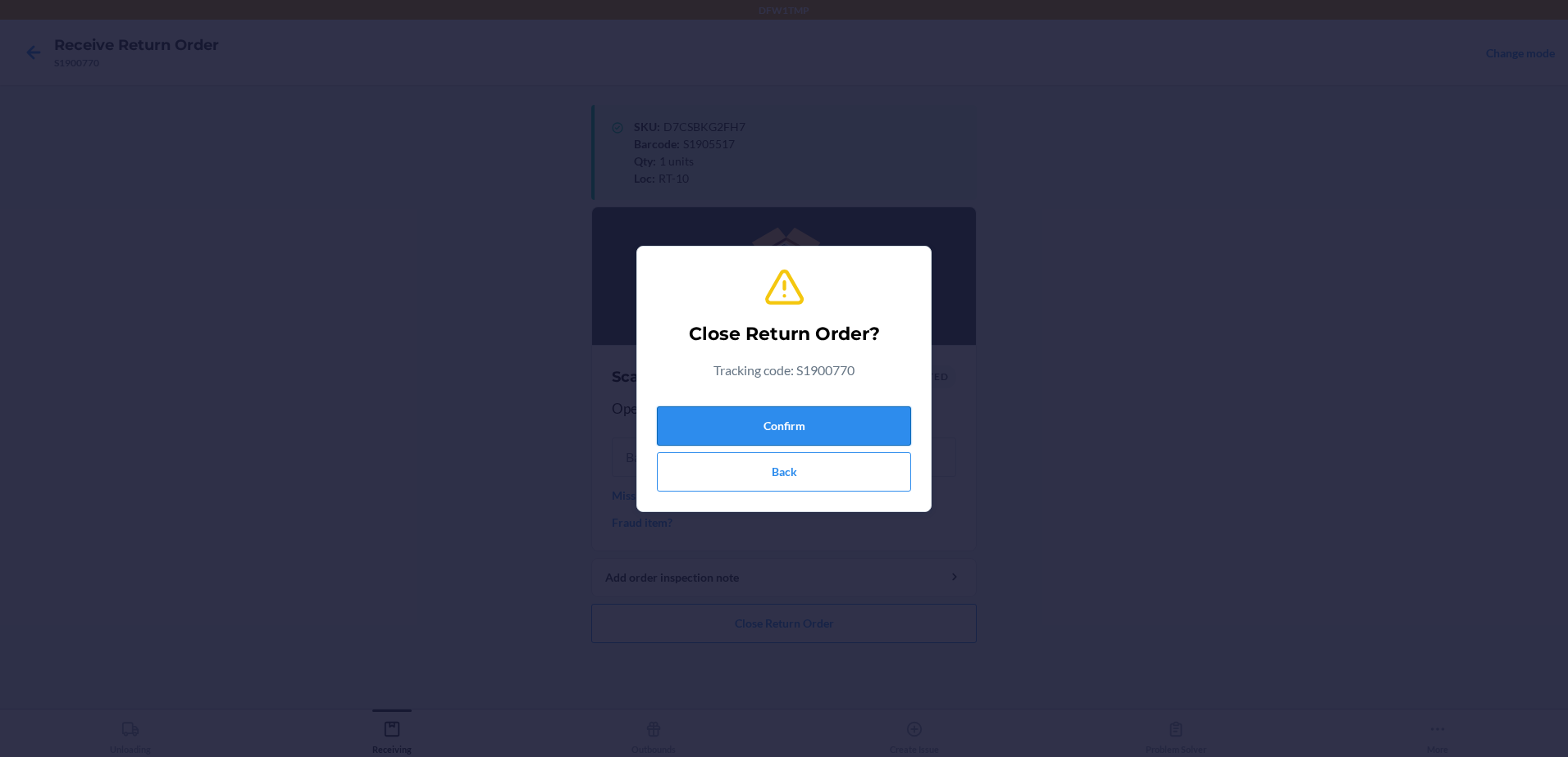
click at [795, 427] on button "Confirm" at bounding box center [784, 427] width 254 height 40
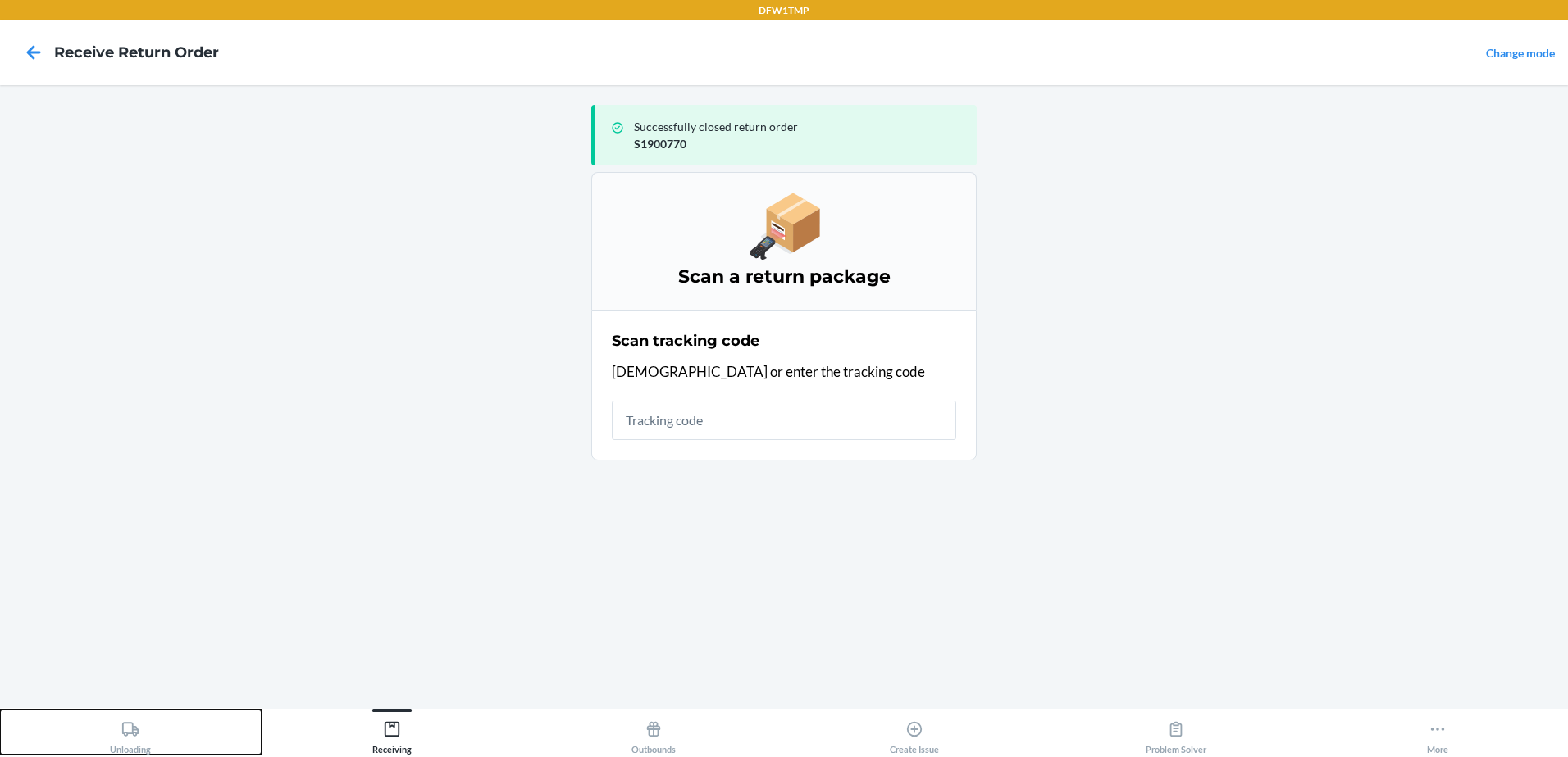
click at [123, 730] on icon at bounding box center [130, 729] width 16 height 14
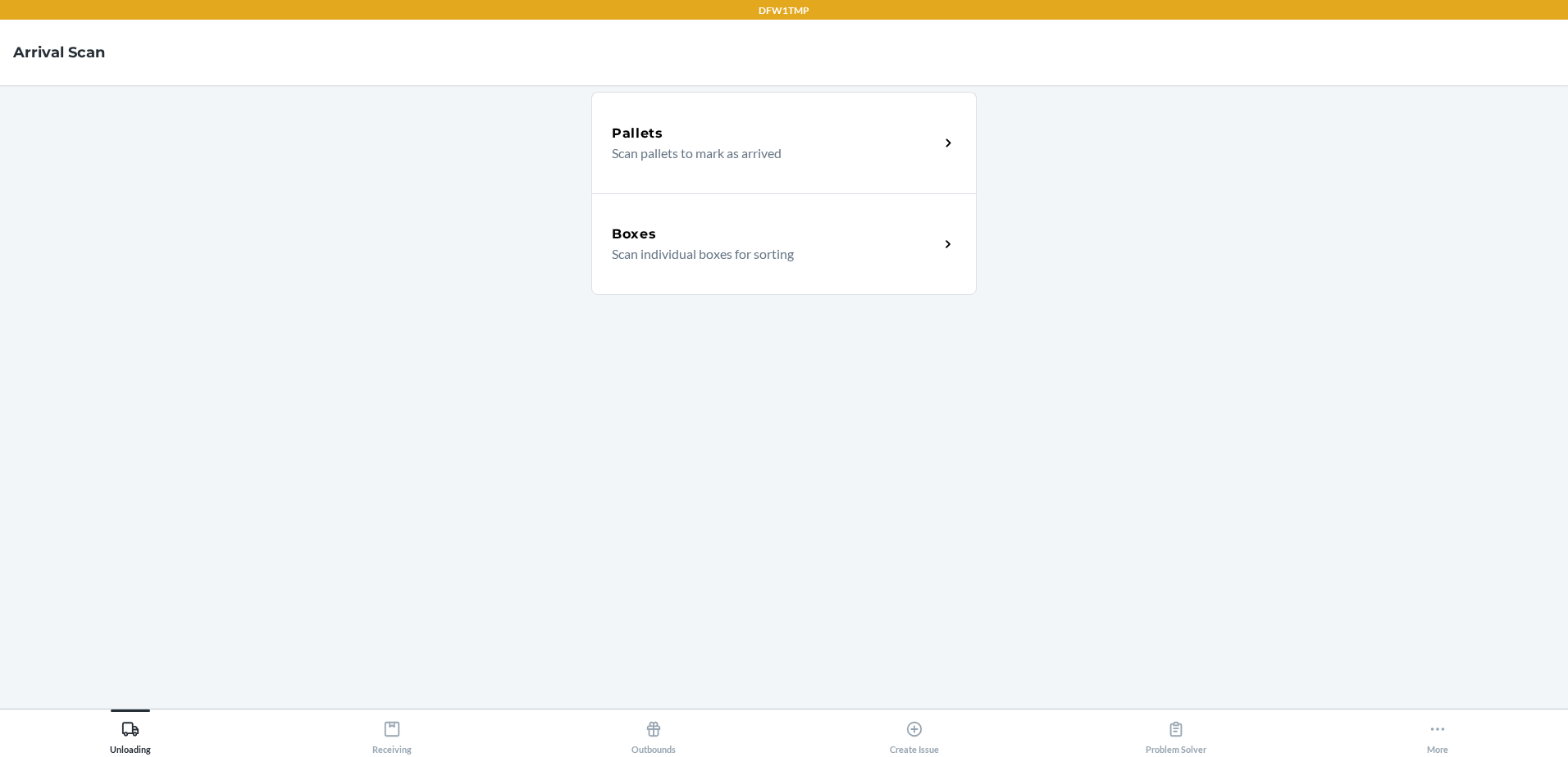
click at [690, 242] on div "Boxes" at bounding box center [775, 234] width 327 height 20
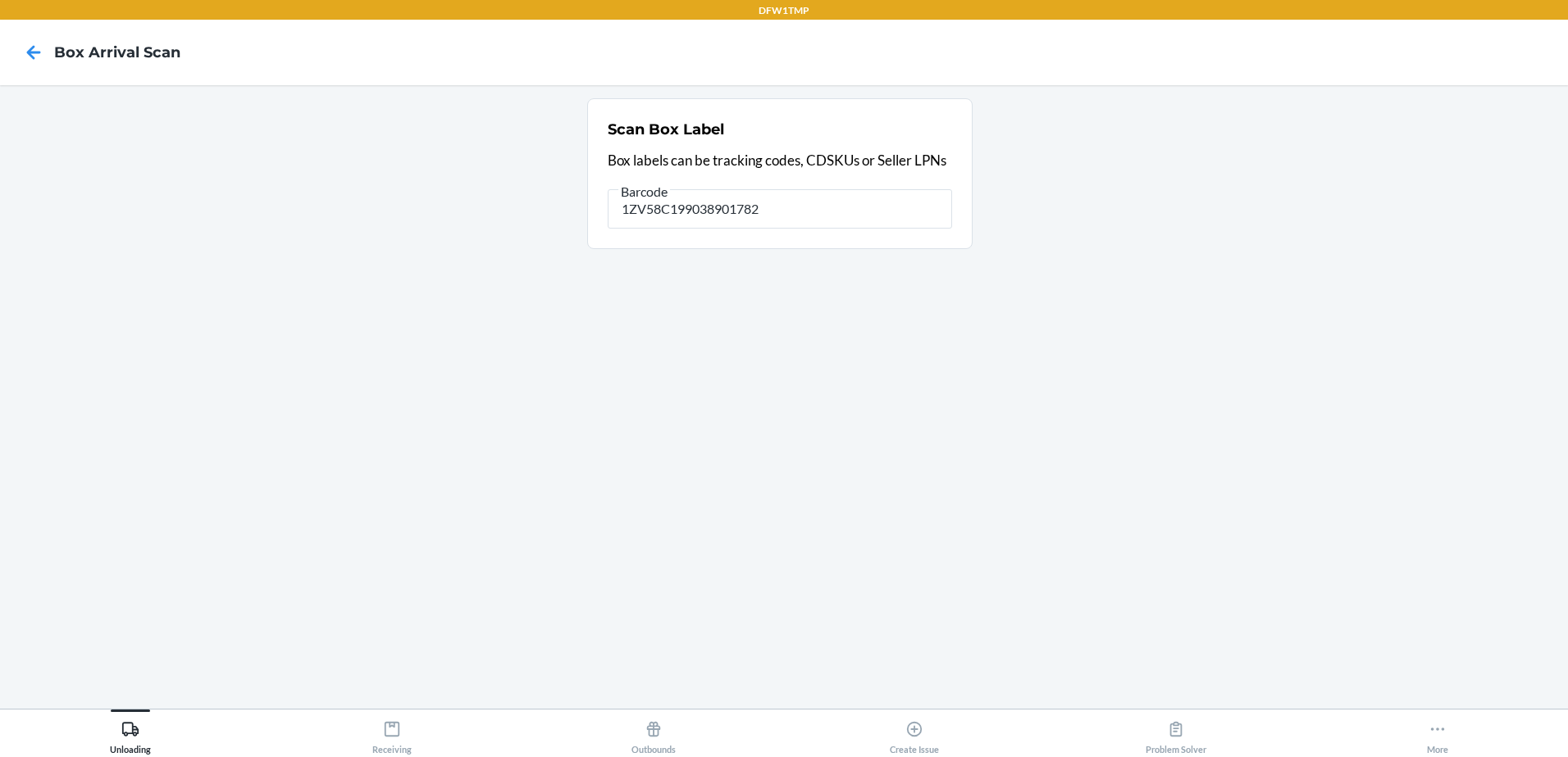
type input "1ZV58C199038901782"
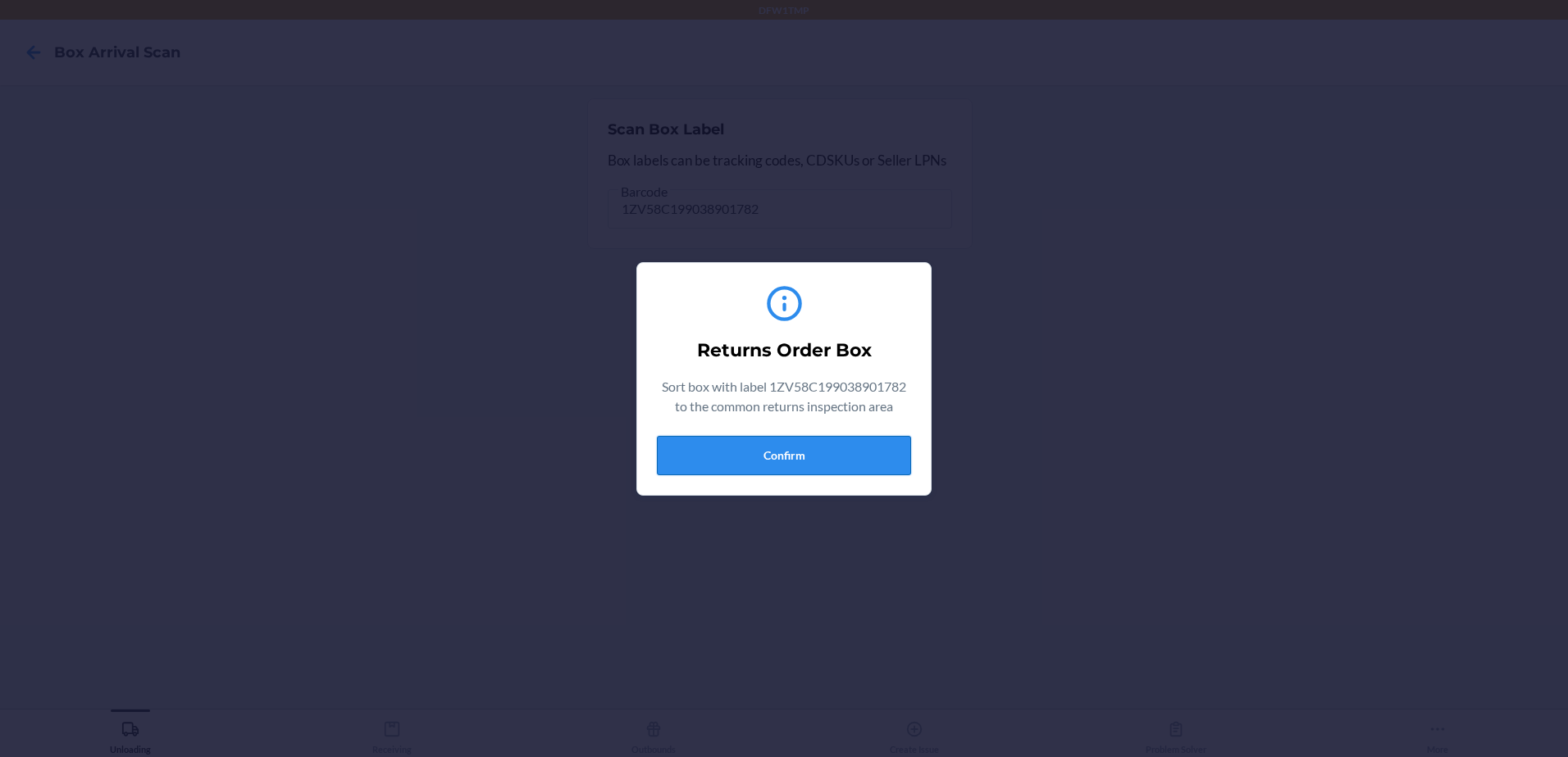
click at [813, 448] on button "Confirm" at bounding box center [784, 456] width 254 height 40
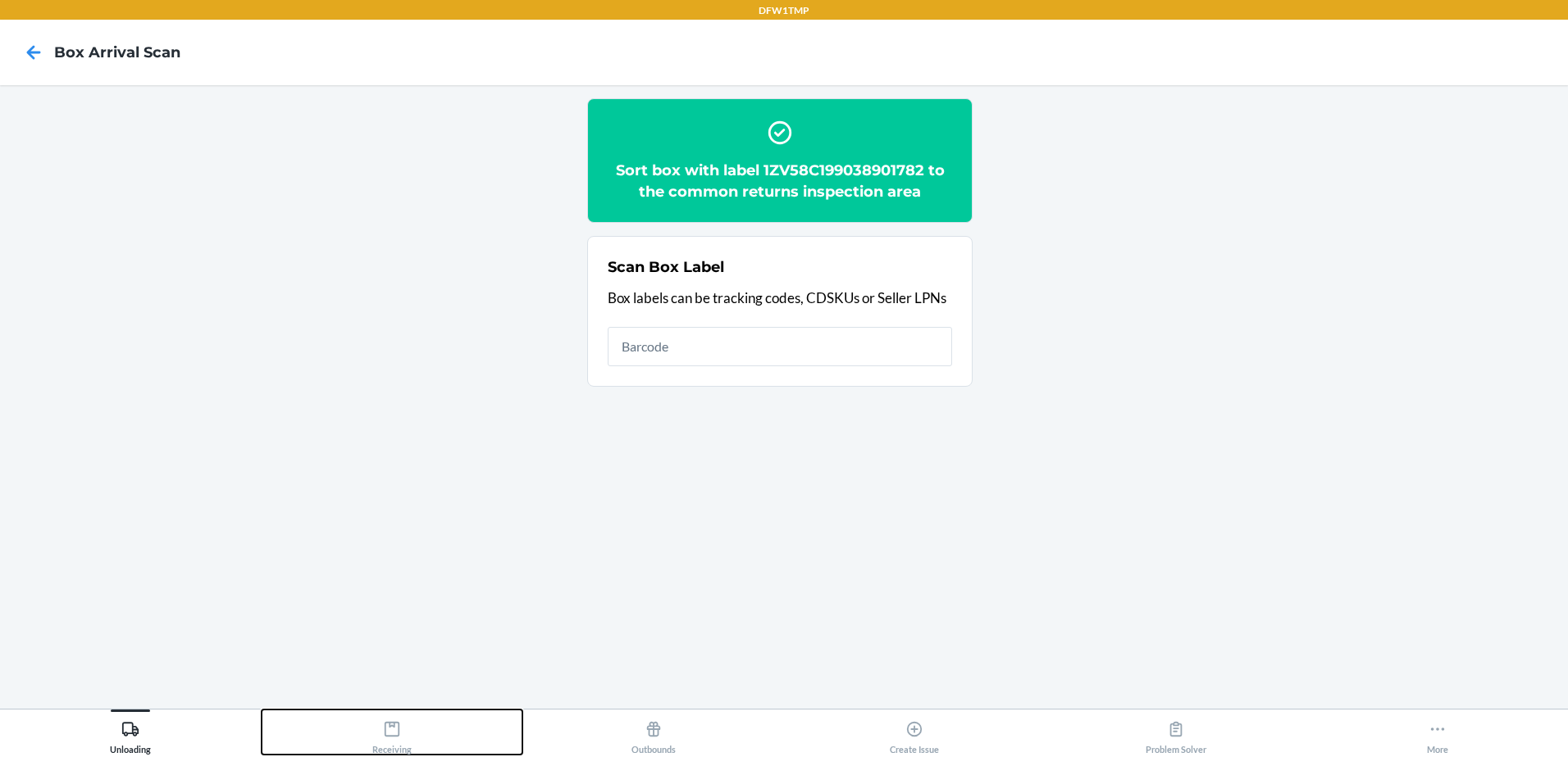
click at [400, 738] on icon at bounding box center [392, 729] width 18 height 18
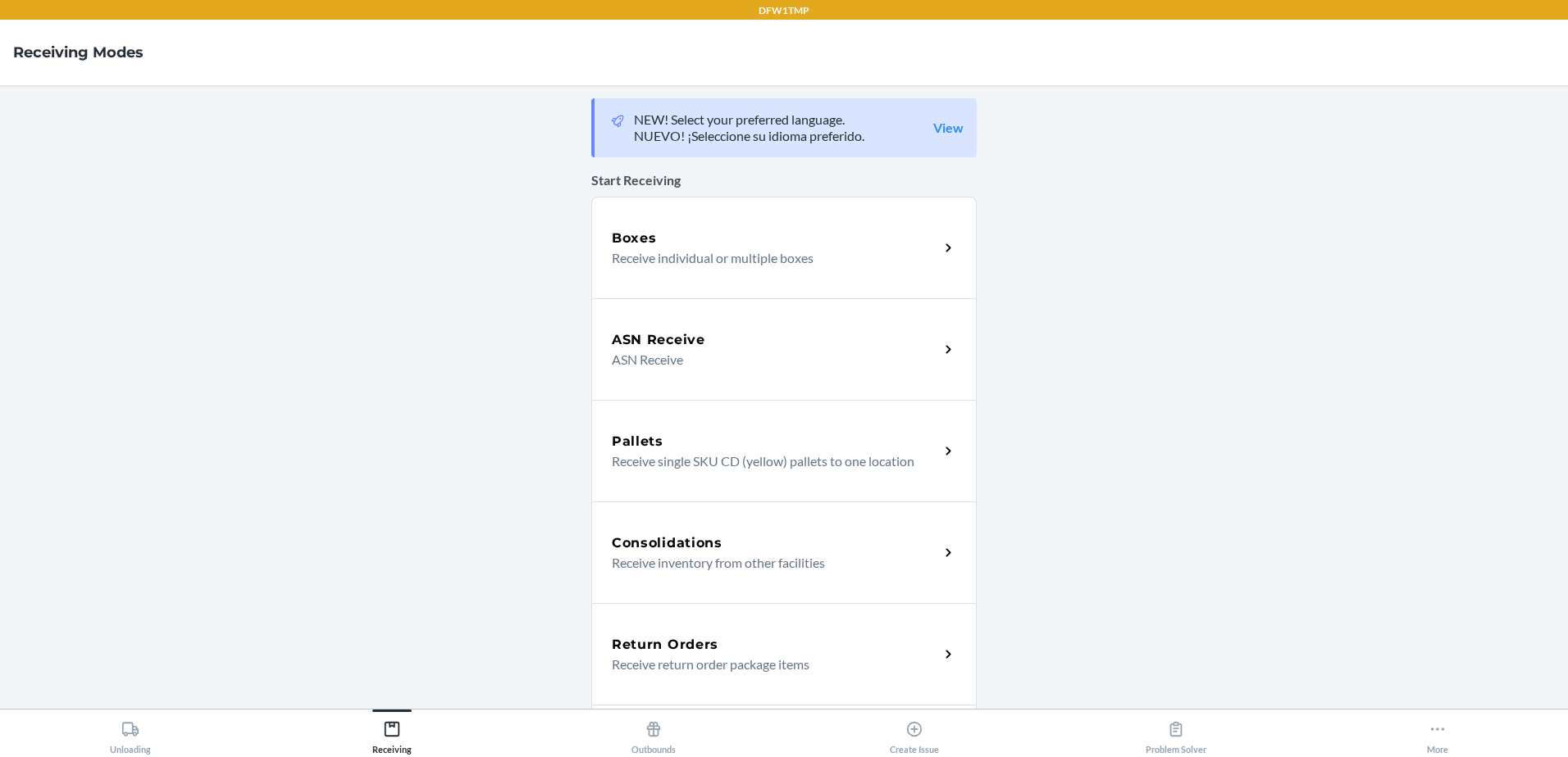
click at [739, 653] on div "Return Orders" at bounding box center [775, 645] width 327 height 20
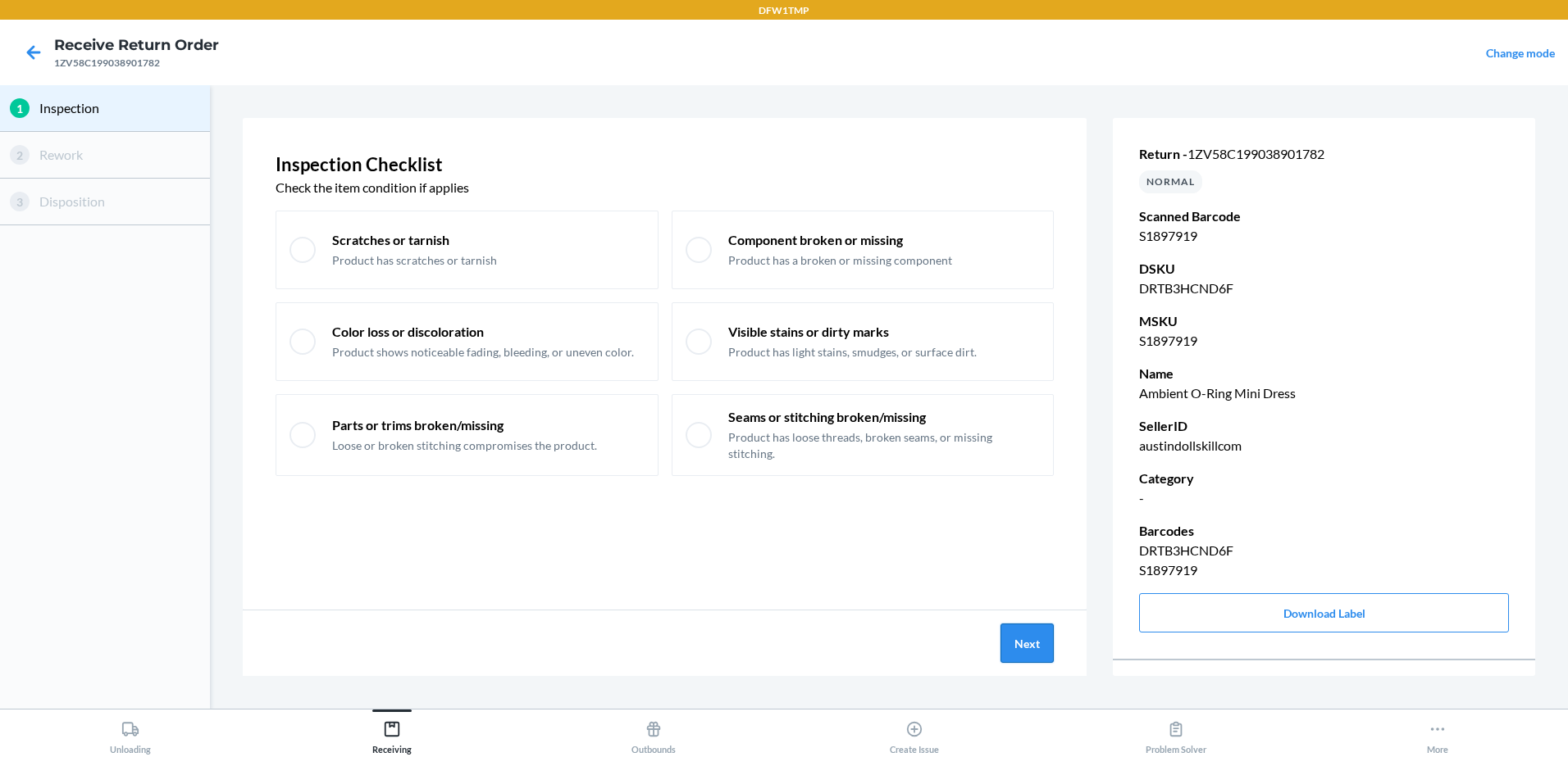
click at [1014, 639] on button "Next" at bounding box center [1027, 644] width 53 height 40
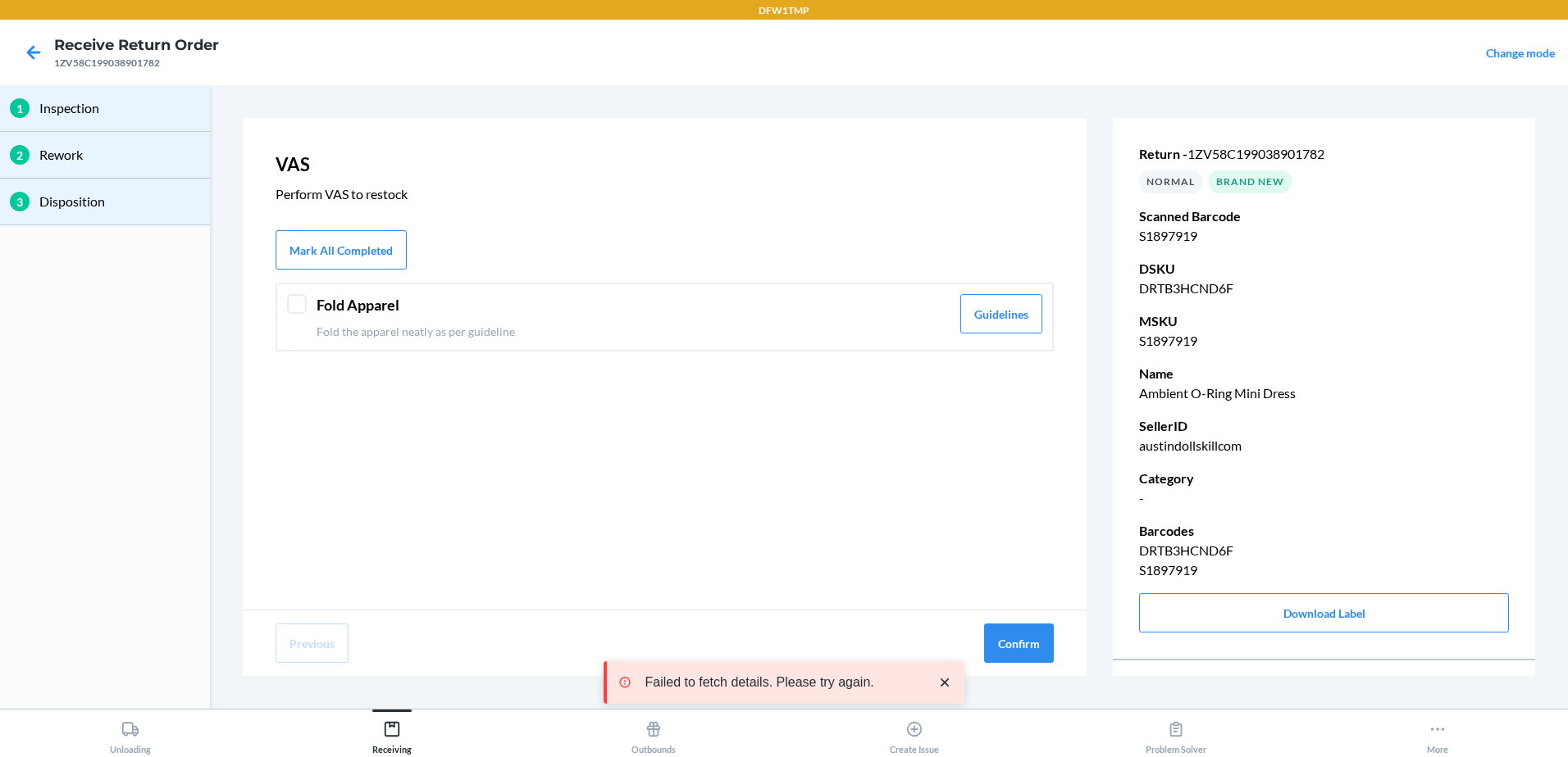
click at [297, 303] on div at bounding box center [297, 304] width 20 height 20
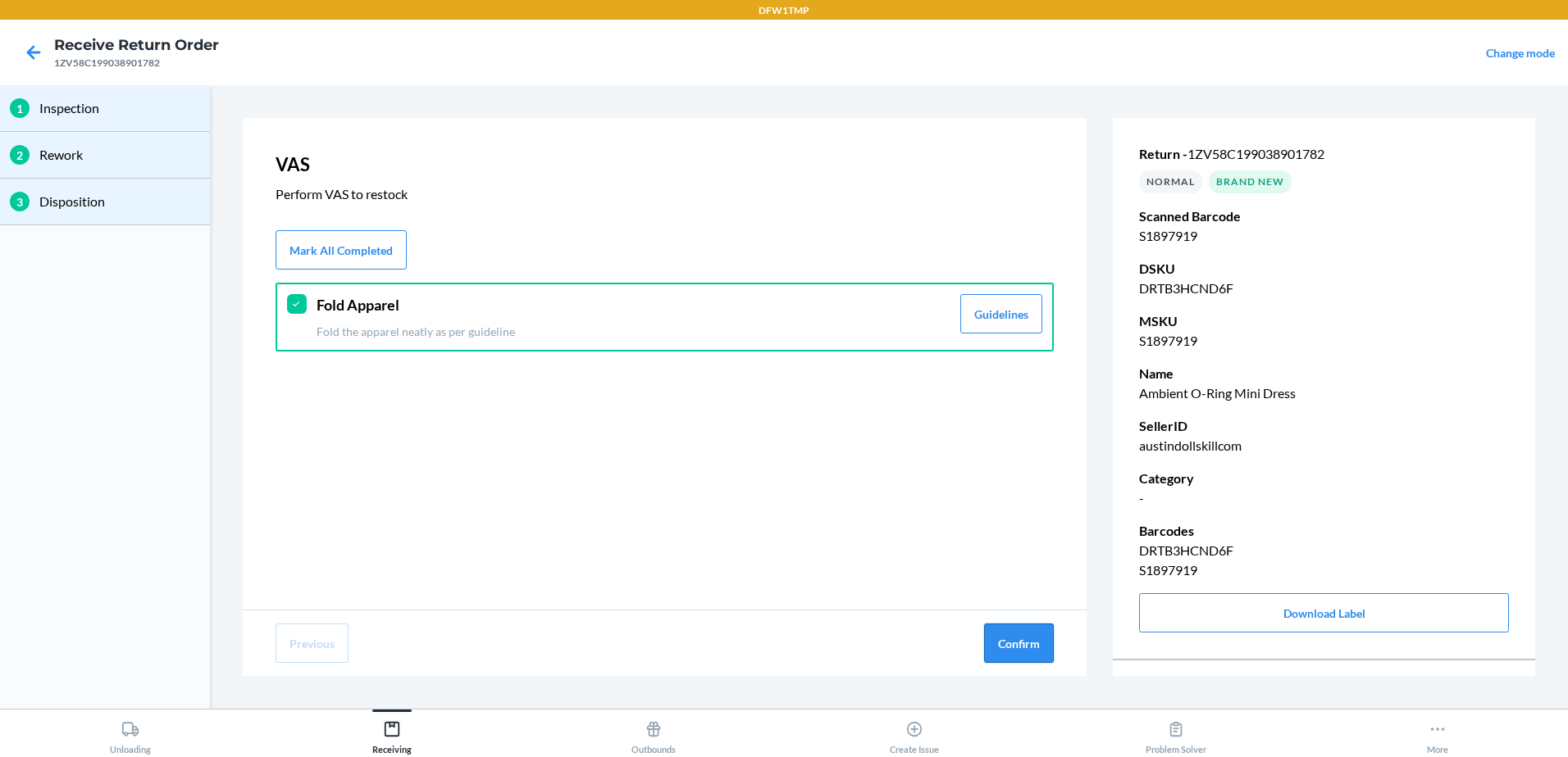
click at [1020, 645] on button "Confirm" at bounding box center [1019, 644] width 70 height 40
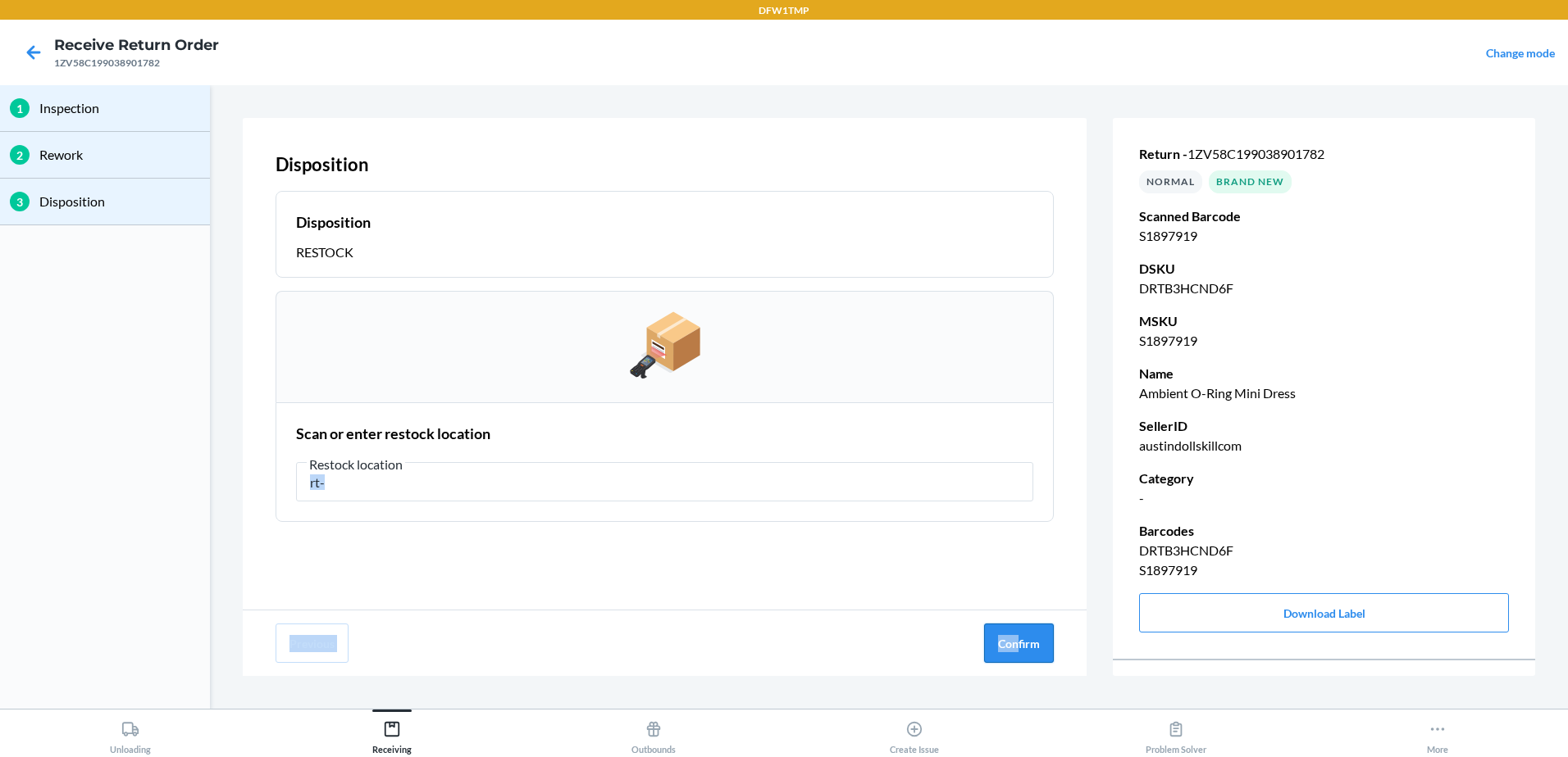
drag, startPoint x: 1023, startPoint y: 607, endPoint x: 1021, endPoint y: 625, distance: 18.1
click at [1021, 625] on div "Disposition Disposition RESTOCK Scan or enter restock location Restock location…" at bounding box center [664, 397] width 844 height 559
click at [398, 480] on input "rt-" at bounding box center [665, 482] width 738 height 40
type input "rt-12"
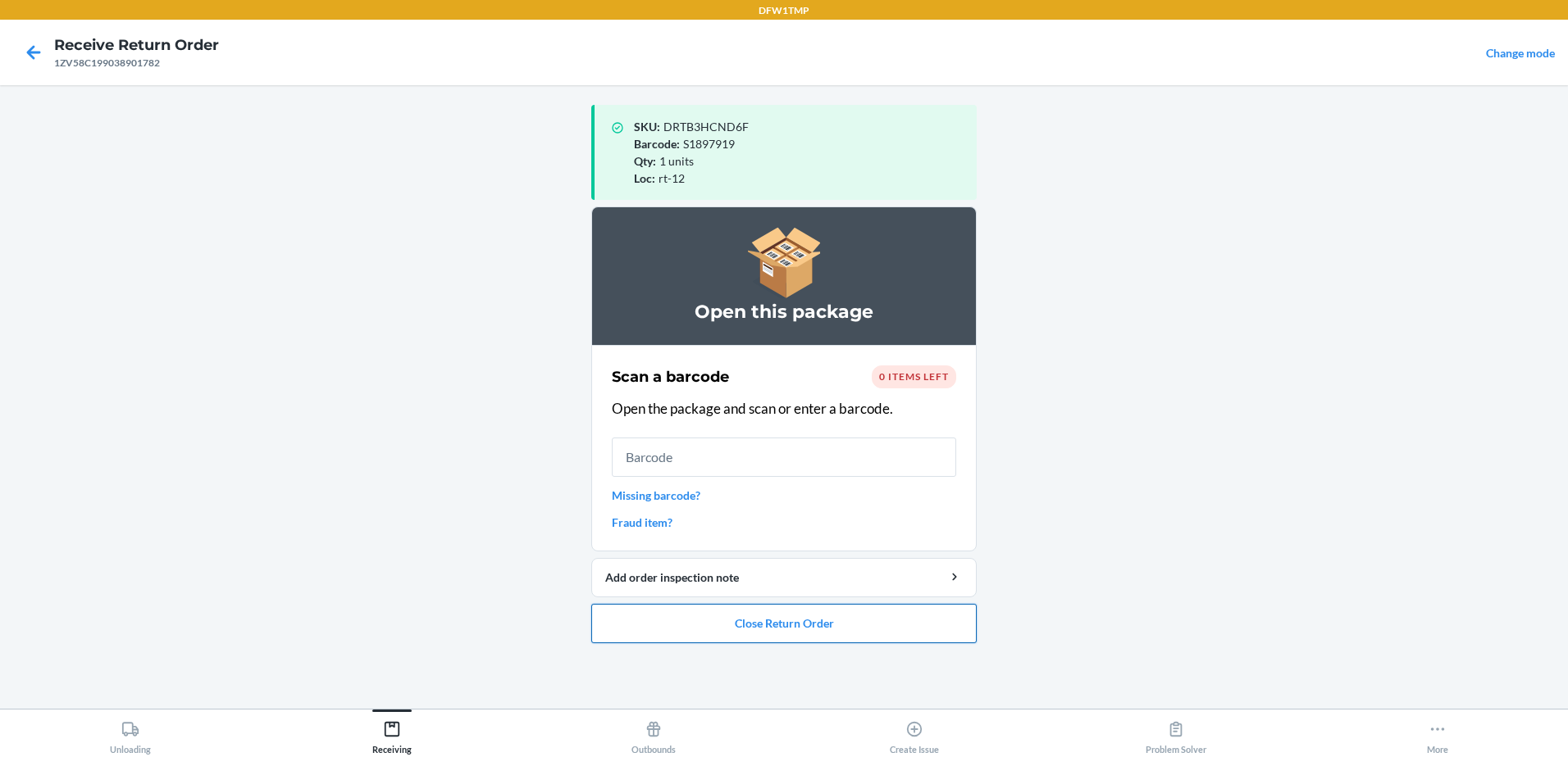
click at [781, 639] on button "Close Return Order" at bounding box center [784, 624] width 385 height 40
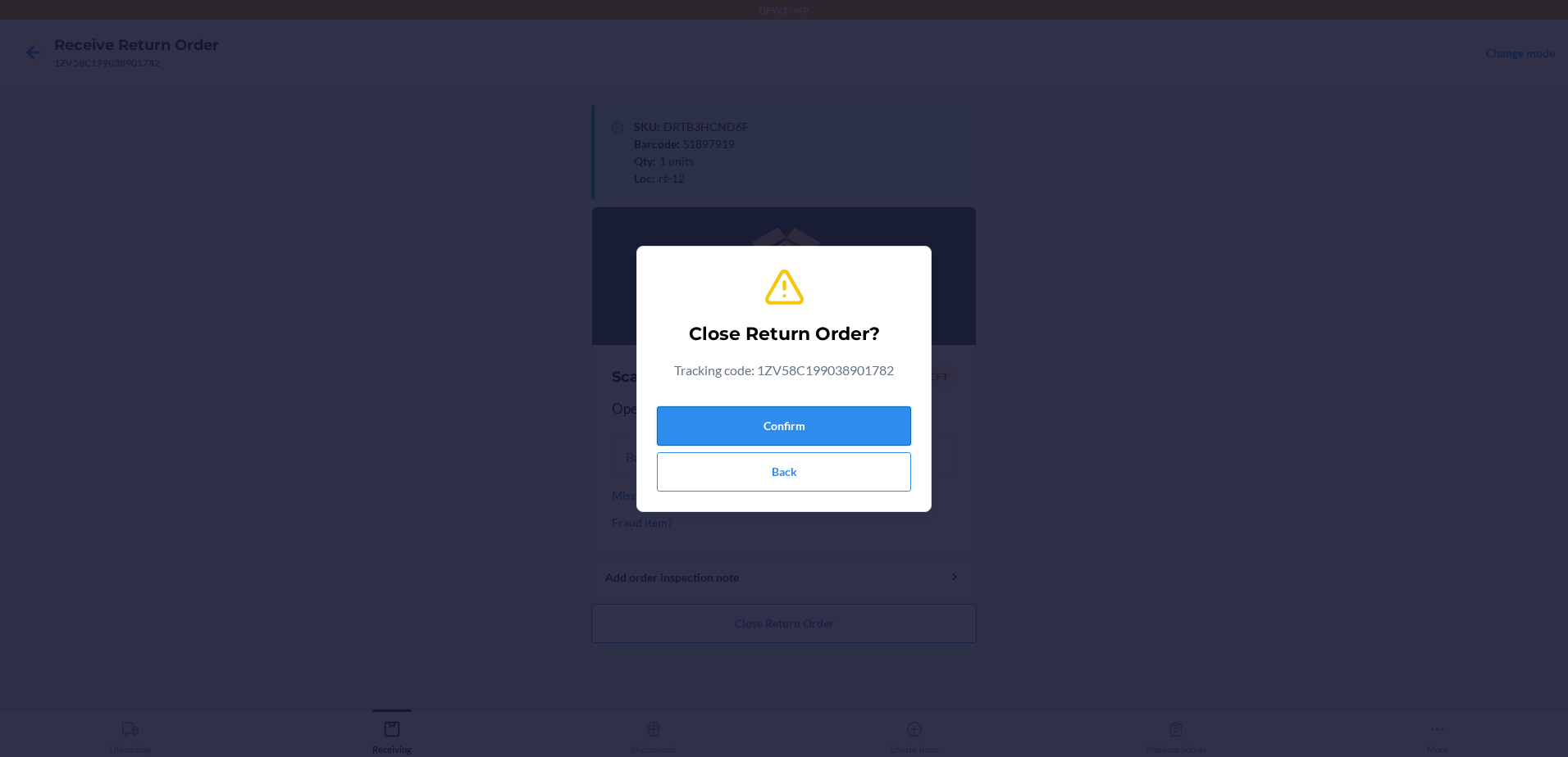
click at [766, 421] on button "Confirm" at bounding box center [784, 427] width 254 height 40
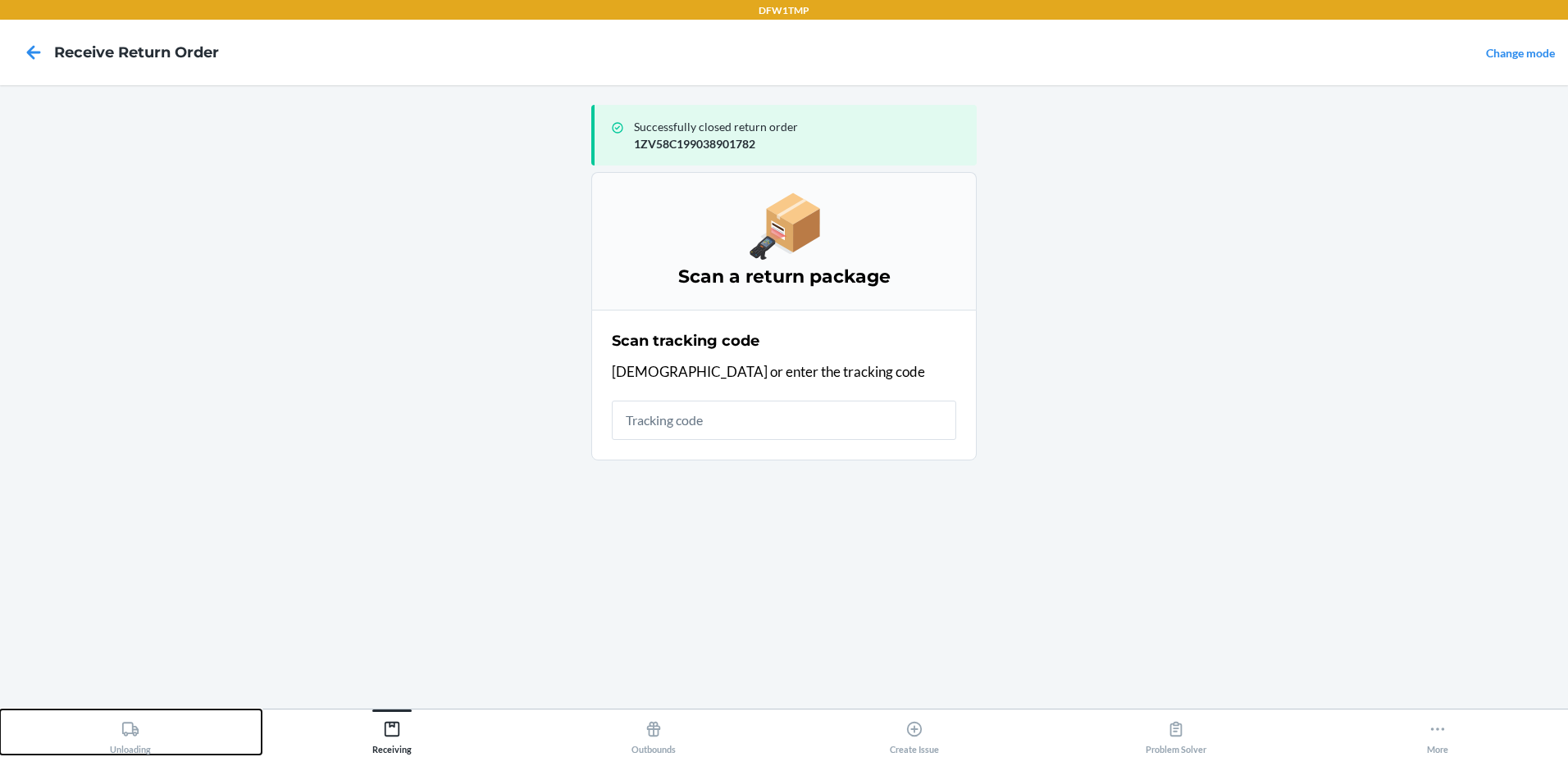
click at [127, 734] on icon at bounding box center [130, 729] width 16 height 14
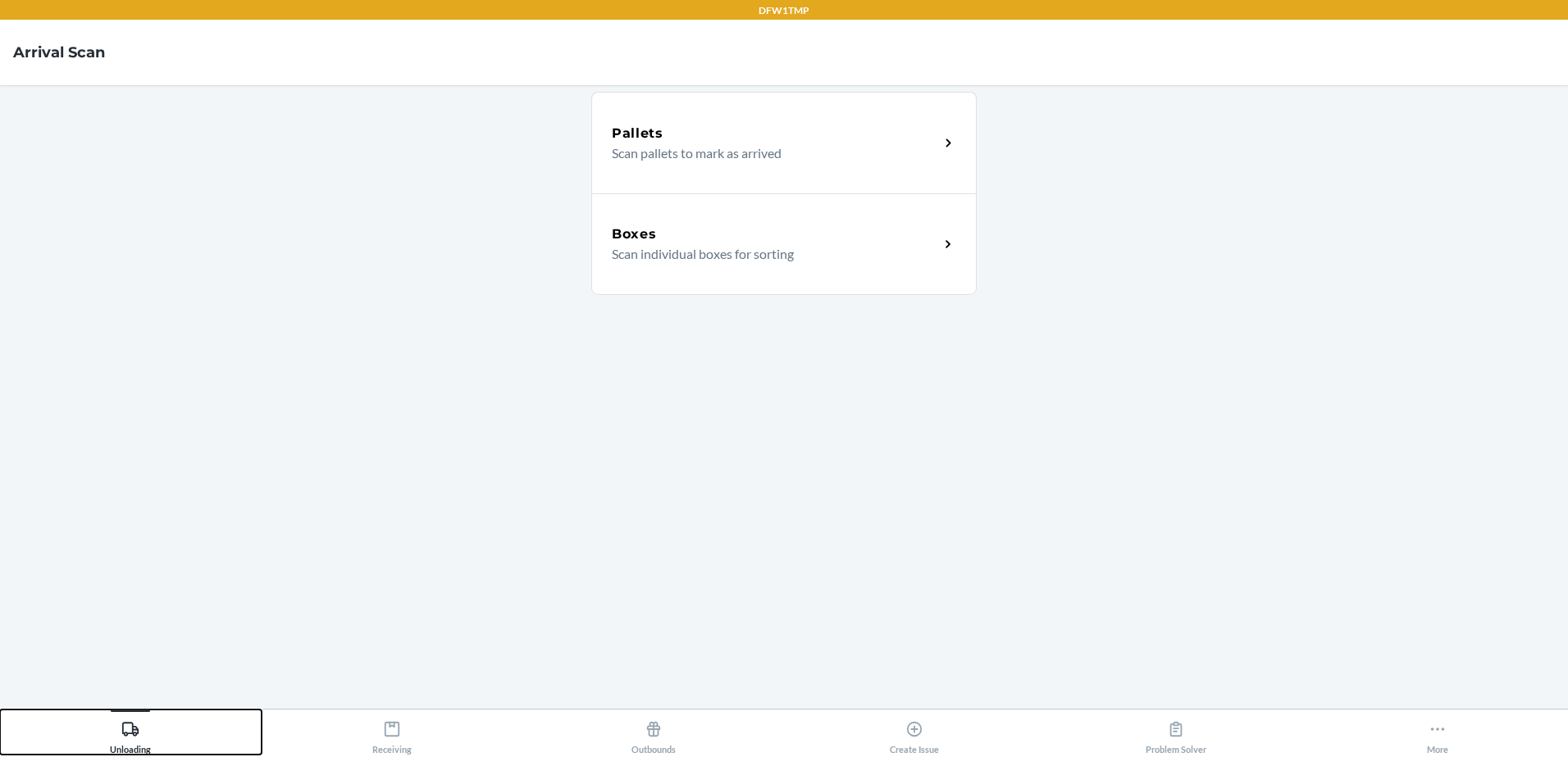
click at [0, 709] on button "Unloading" at bounding box center [130, 732] width 261 height 45
click at [702, 232] on div "Boxes" at bounding box center [775, 234] width 327 height 20
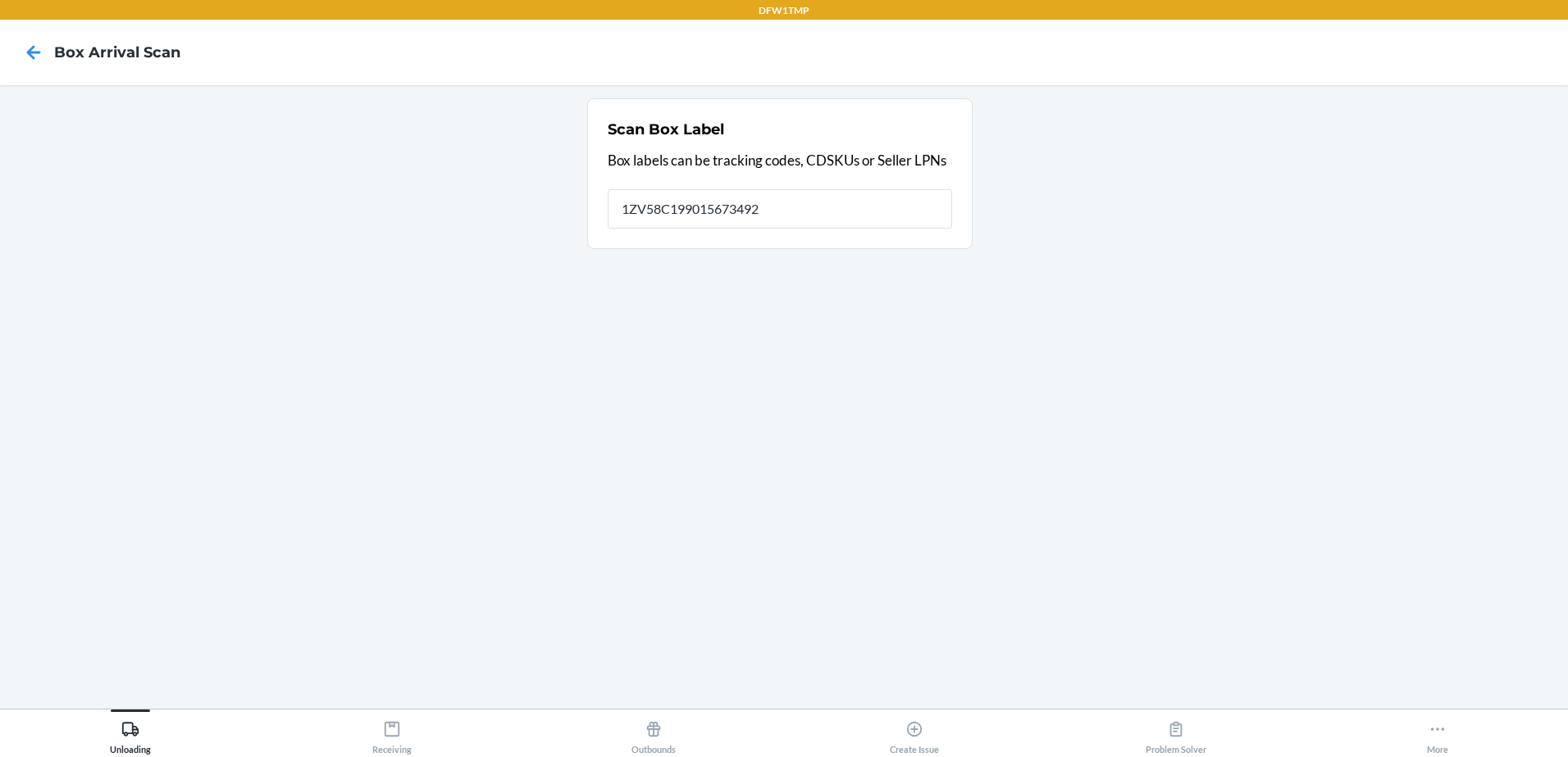
type input "1ZV58C199015673492"
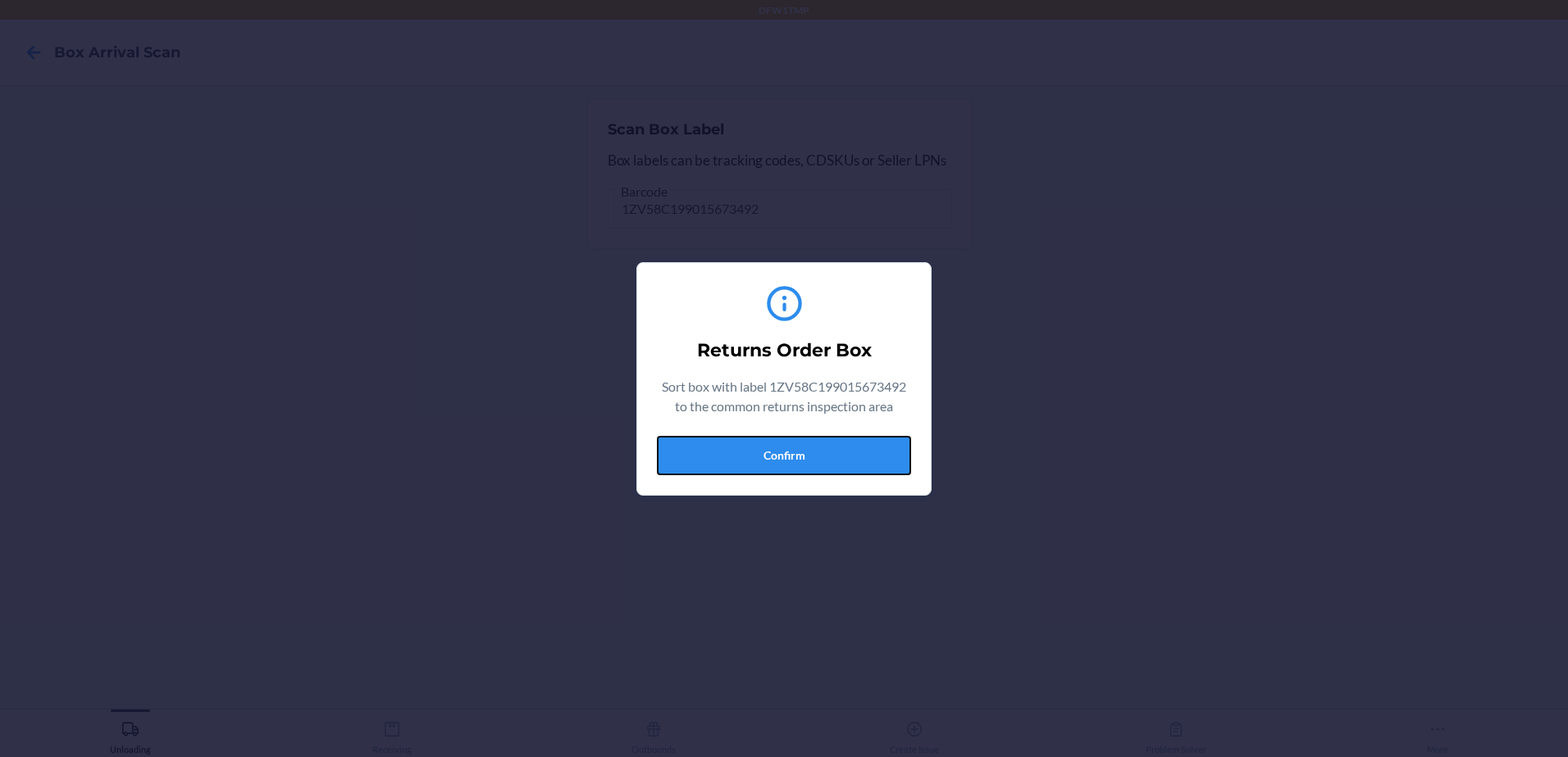
click at [801, 450] on button "Confirm" at bounding box center [784, 456] width 254 height 40
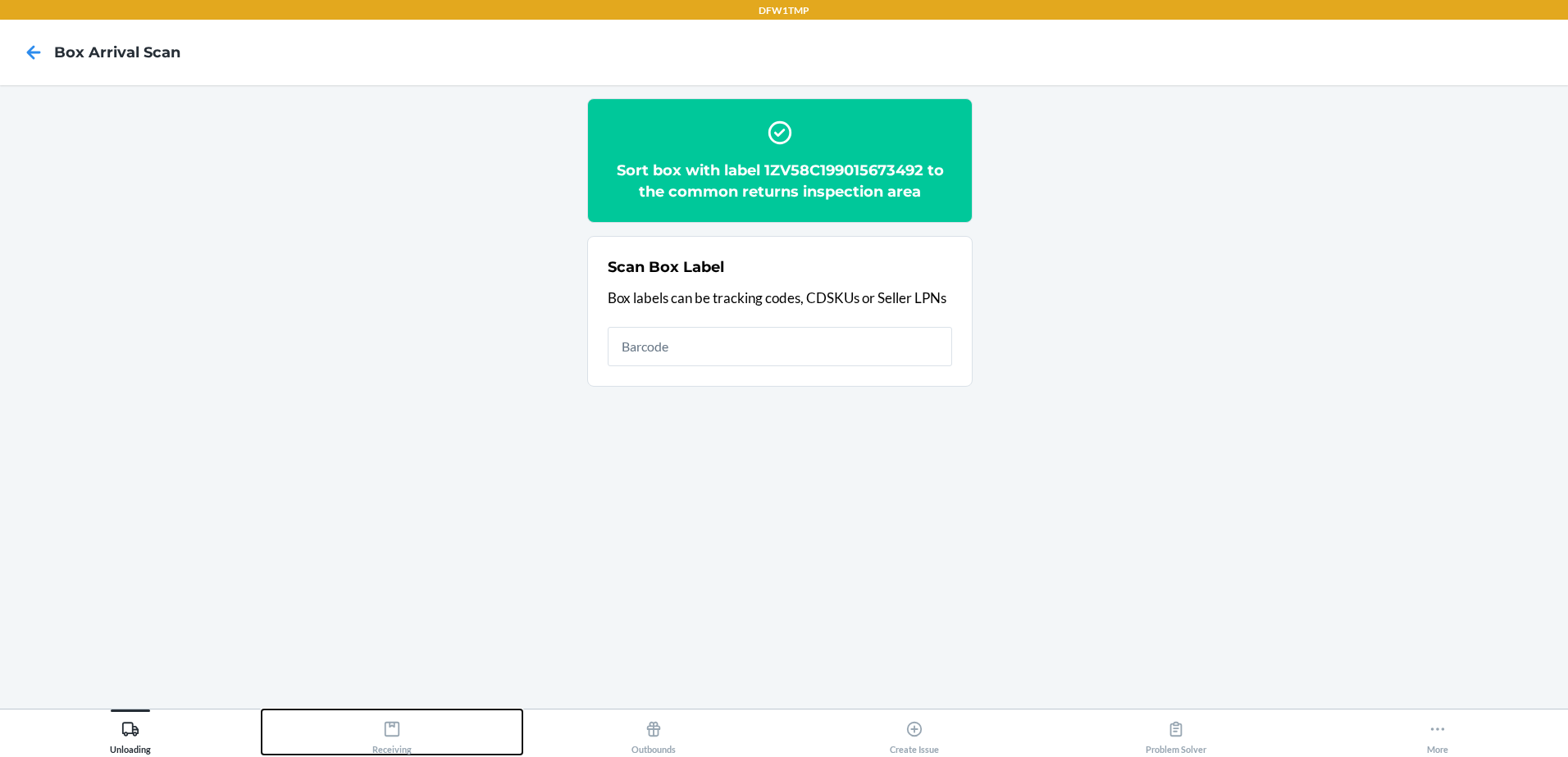
click at [381, 719] on div "Receiving" at bounding box center [392, 735] width 40 height 41
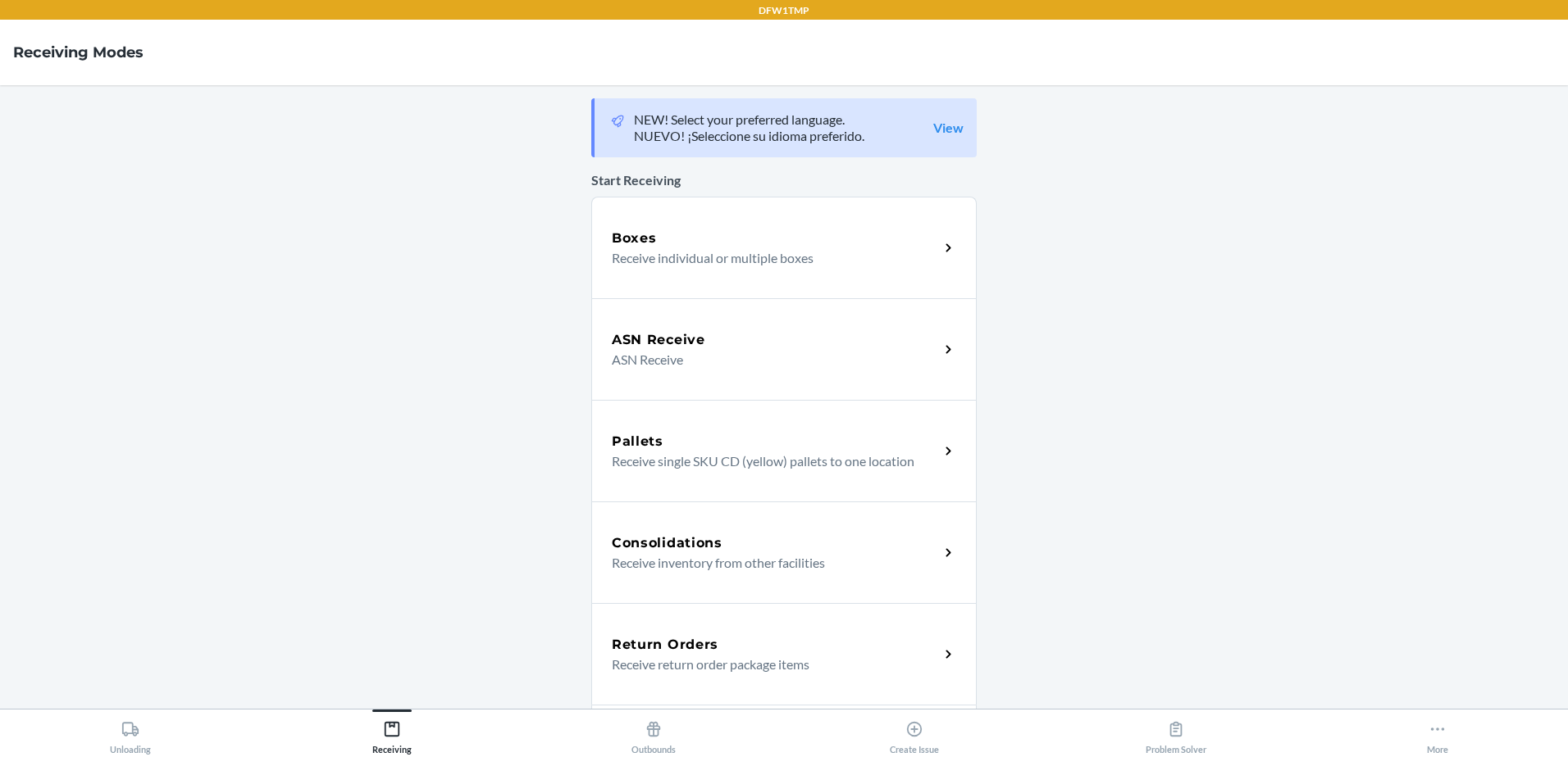
click at [681, 658] on p "Receive return order package items" at bounding box center [769, 665] width 314 height 20
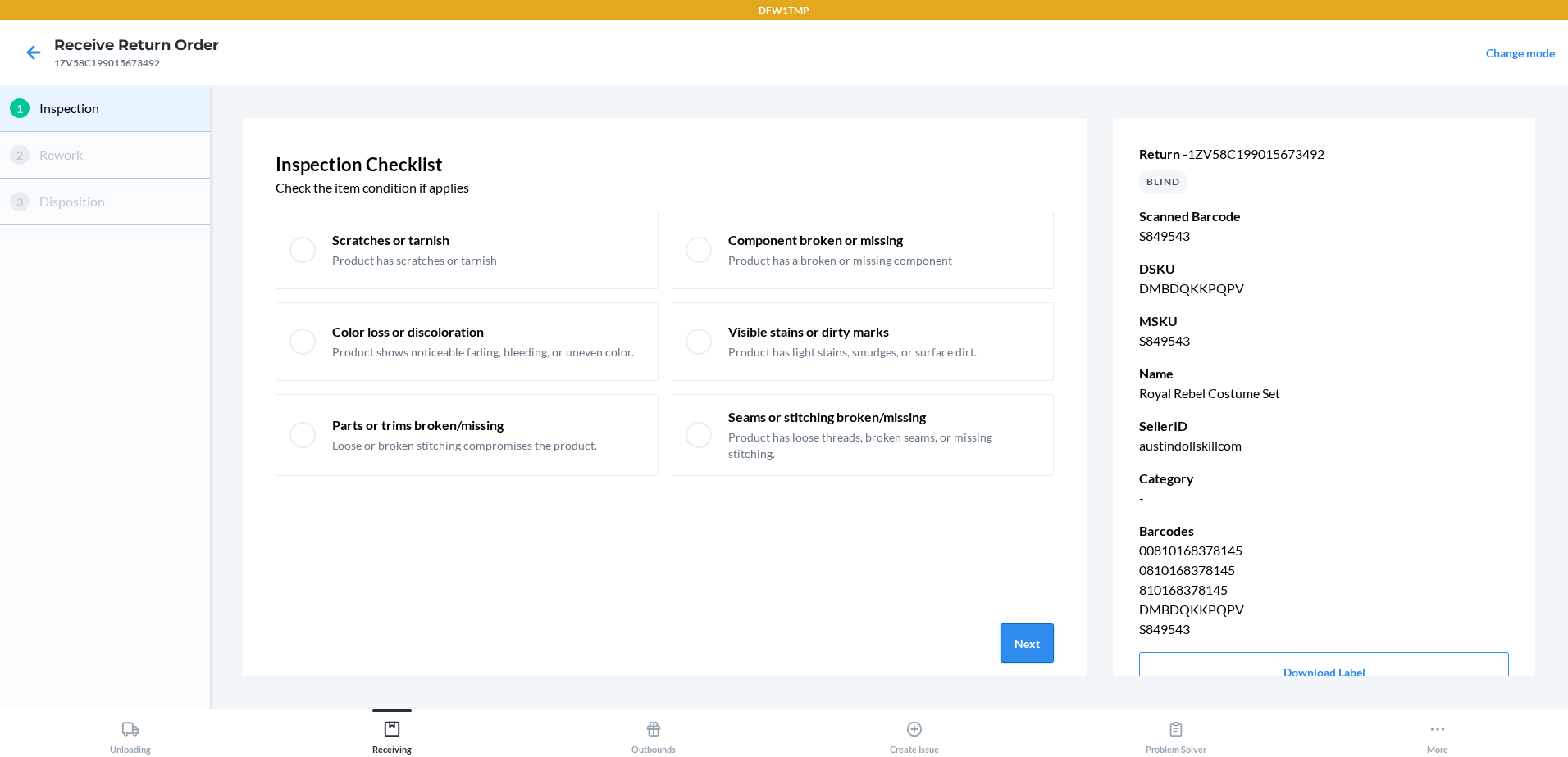
click at [1023, 645] on button "Next" at bounding box center [1027, 644] width 53 height 40
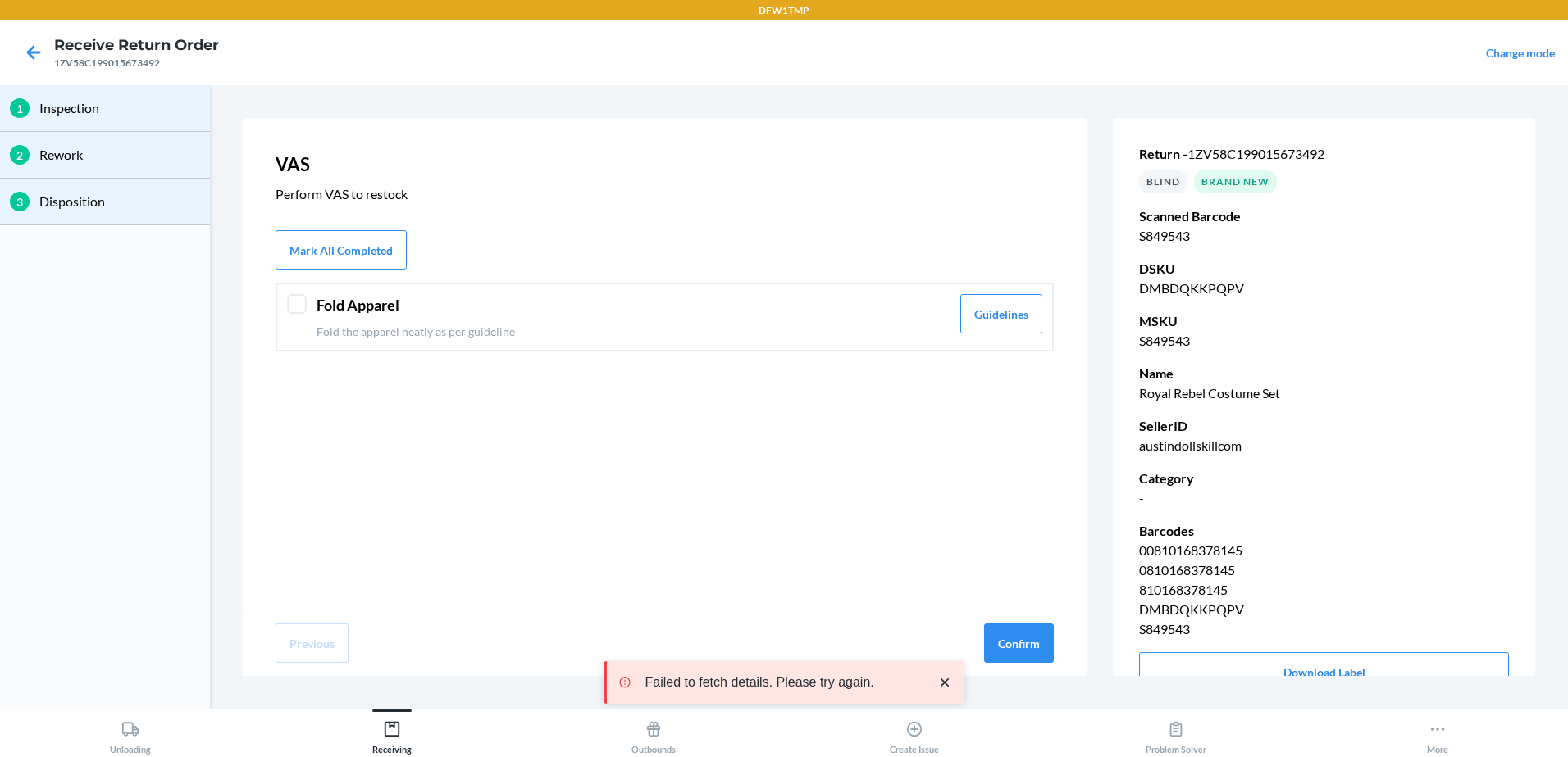
click at [582, 313] on header "Fold Apparel" at bounding box center [633, 305] width 634 height 22
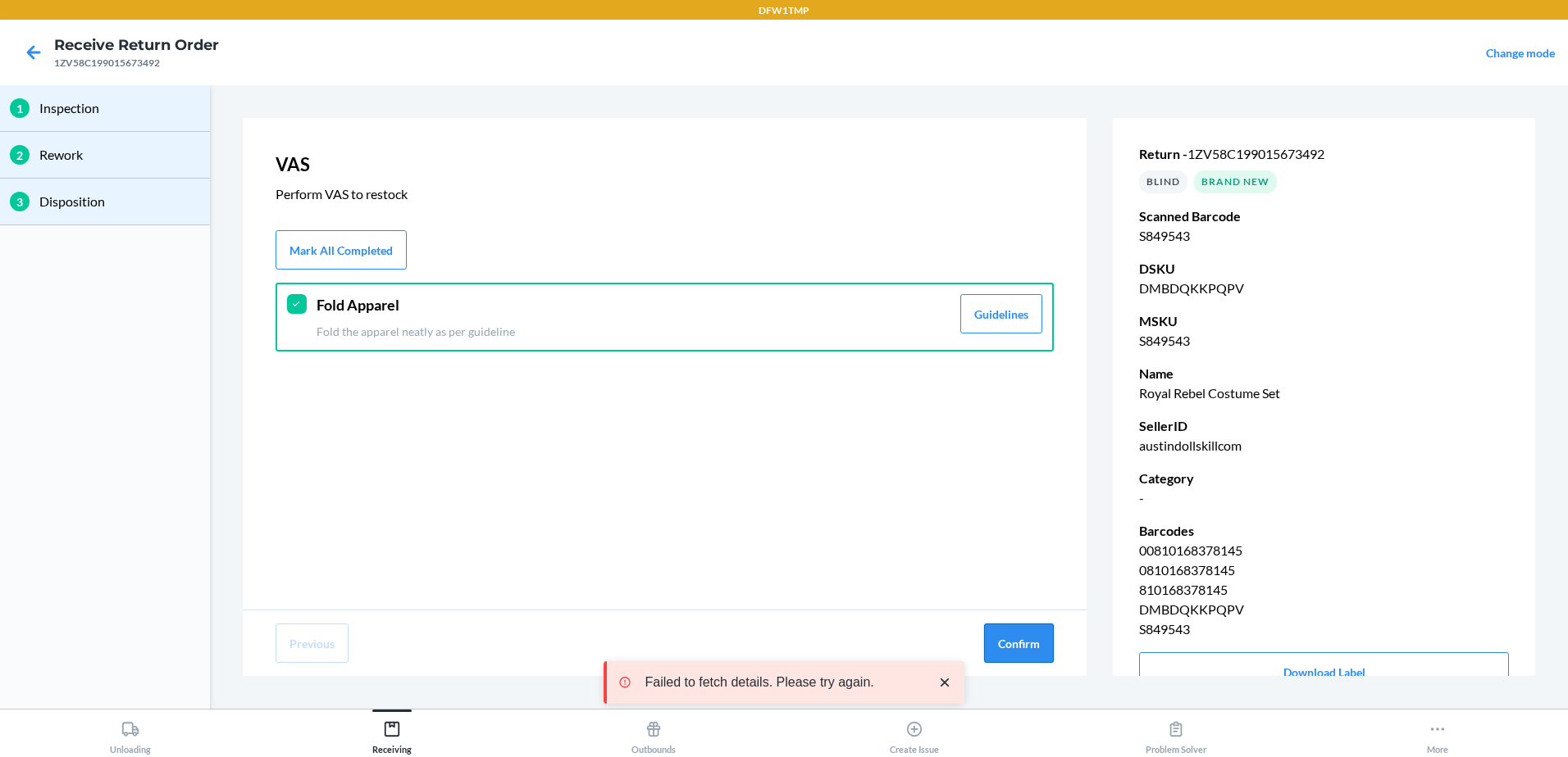
click at [1014, 645] on button "Confirm" at bounding box center [1019, 644] width 70 height 40
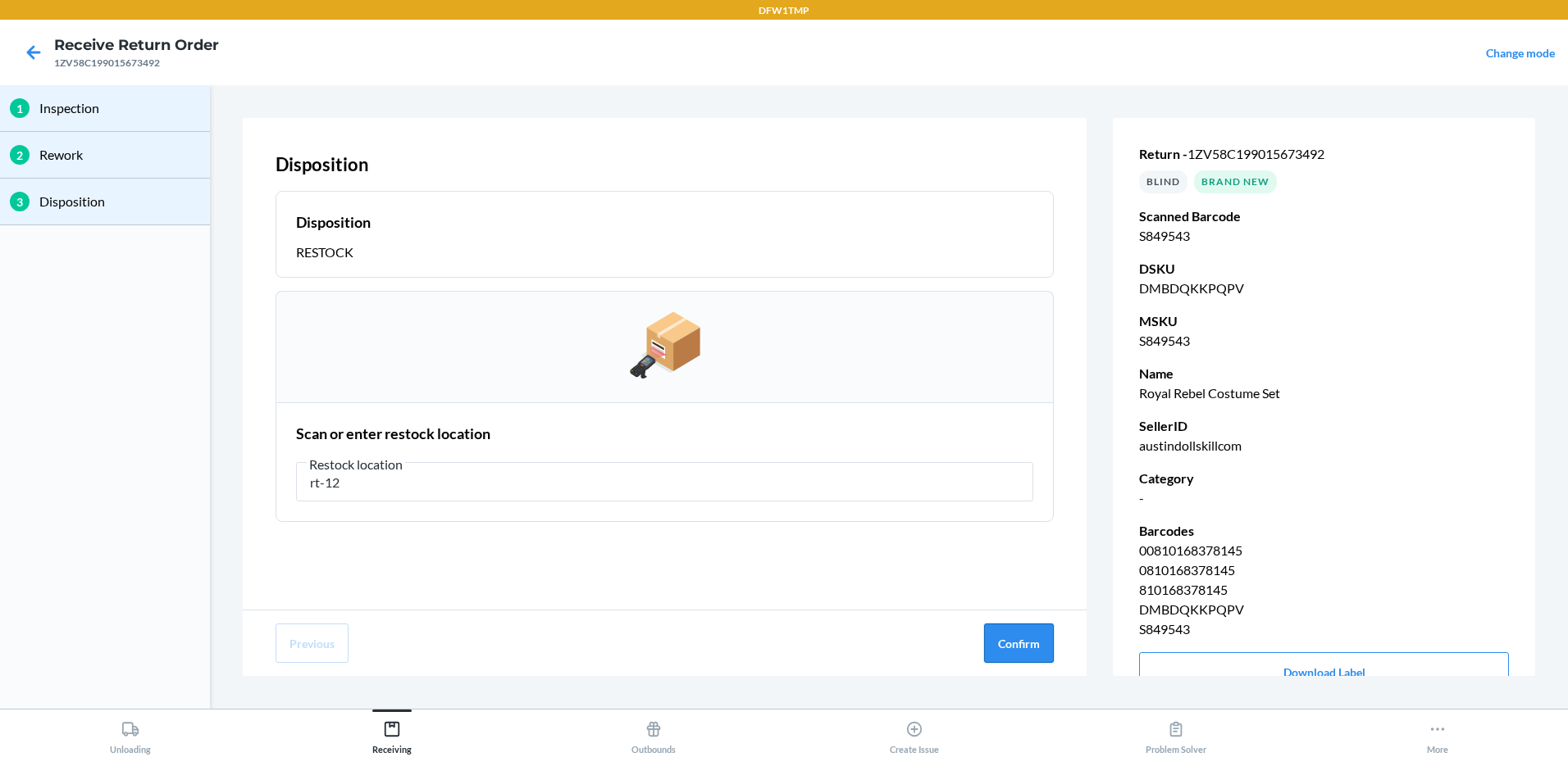
type input "rt-12"
click at [1014, 647] on button "Confirm" at bounding box center [1019, 644] width 70 height 40
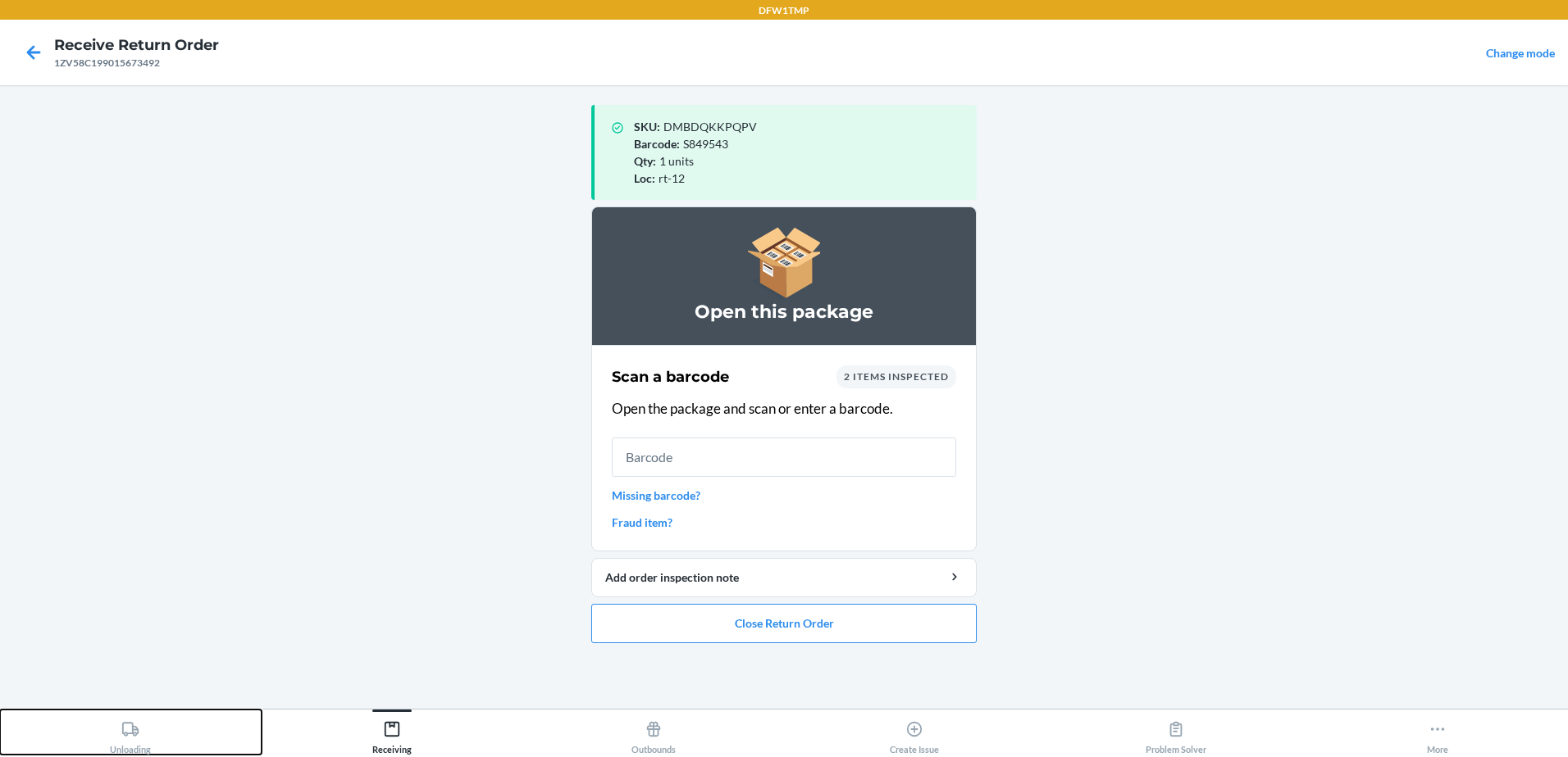
click at [132, 738] on div "Unloading" at bounding box center [130, 735] width 41 height 41
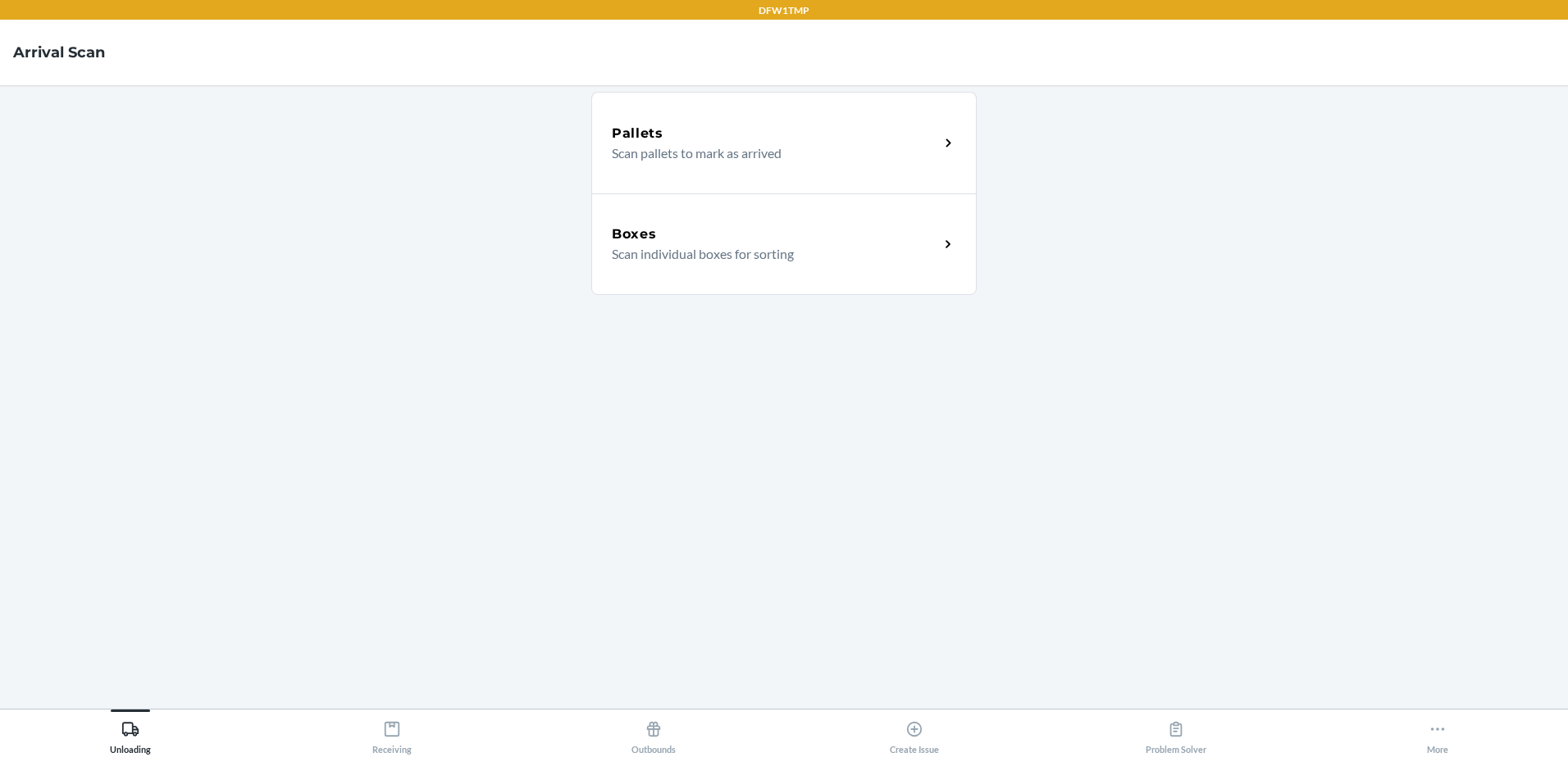
click at [692, 228] on div "Boxes" at bounding box center [775, 234] width 327 height 20
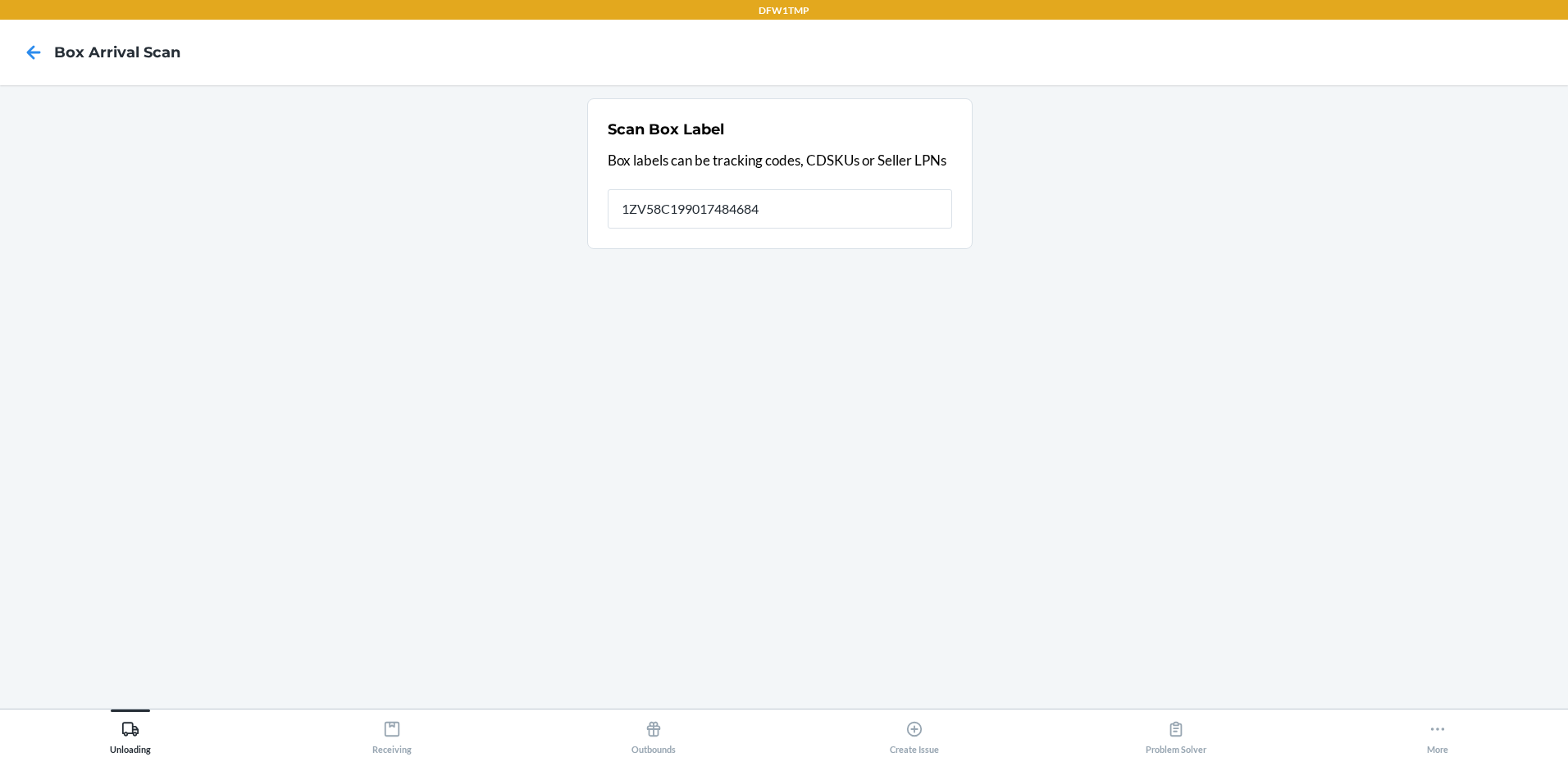
type input "1ZV58C199017484684"
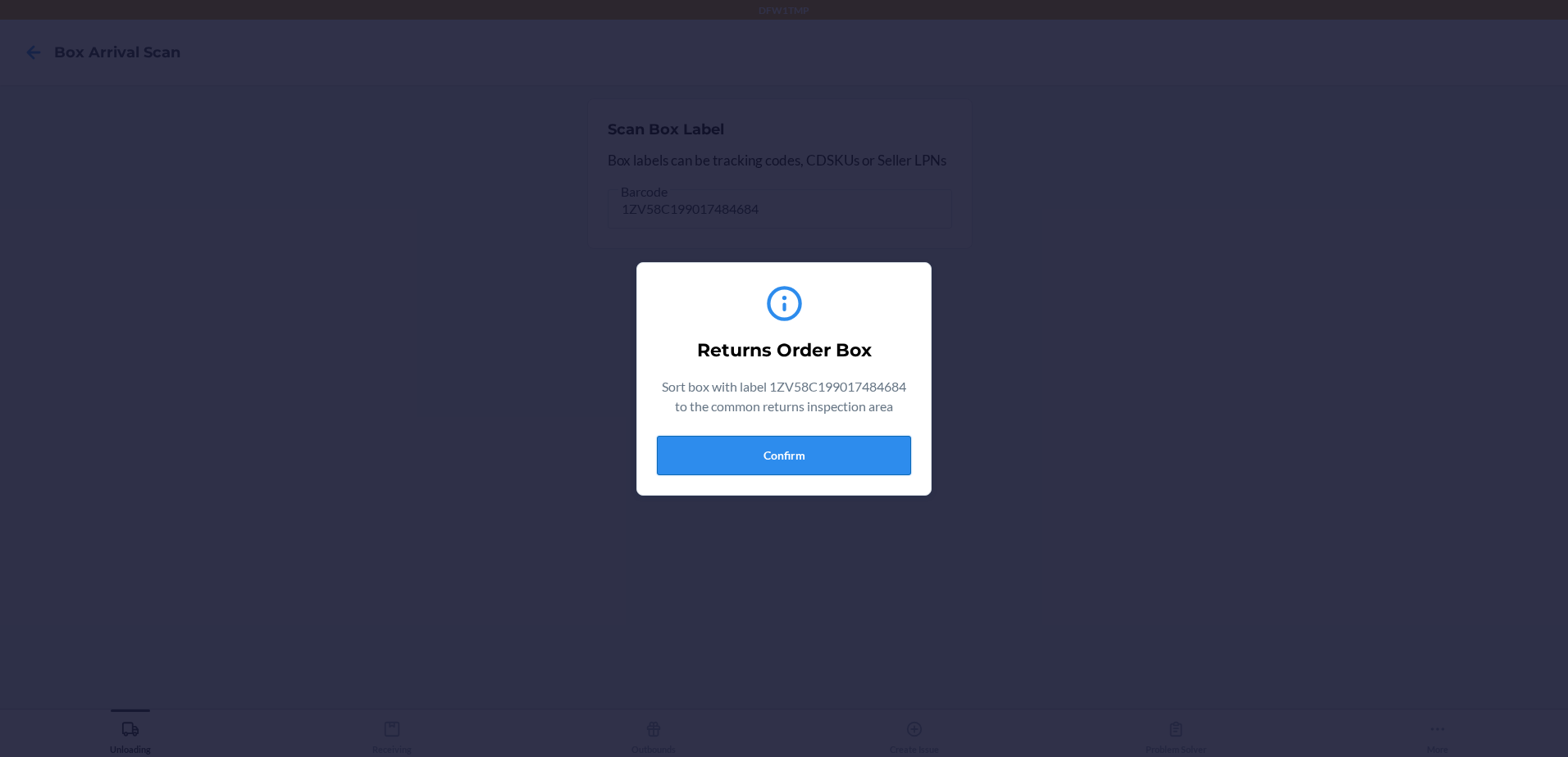
click at [793, 454] on button "Confirm" at bounding box center [784, 456] width 254 height 40
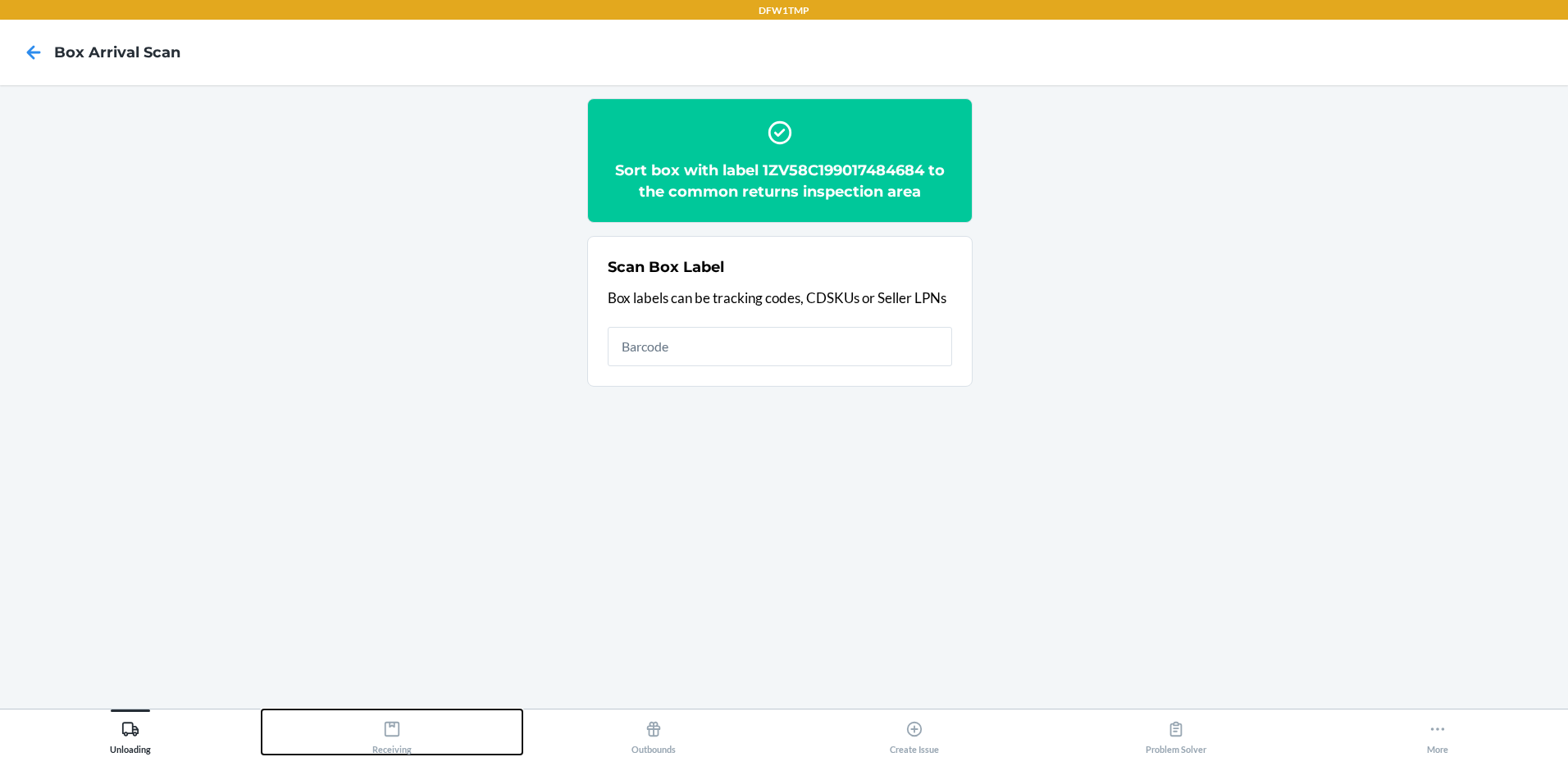
click at [393, 735] on icon at bounding box center [392, 729] width 18 height 18
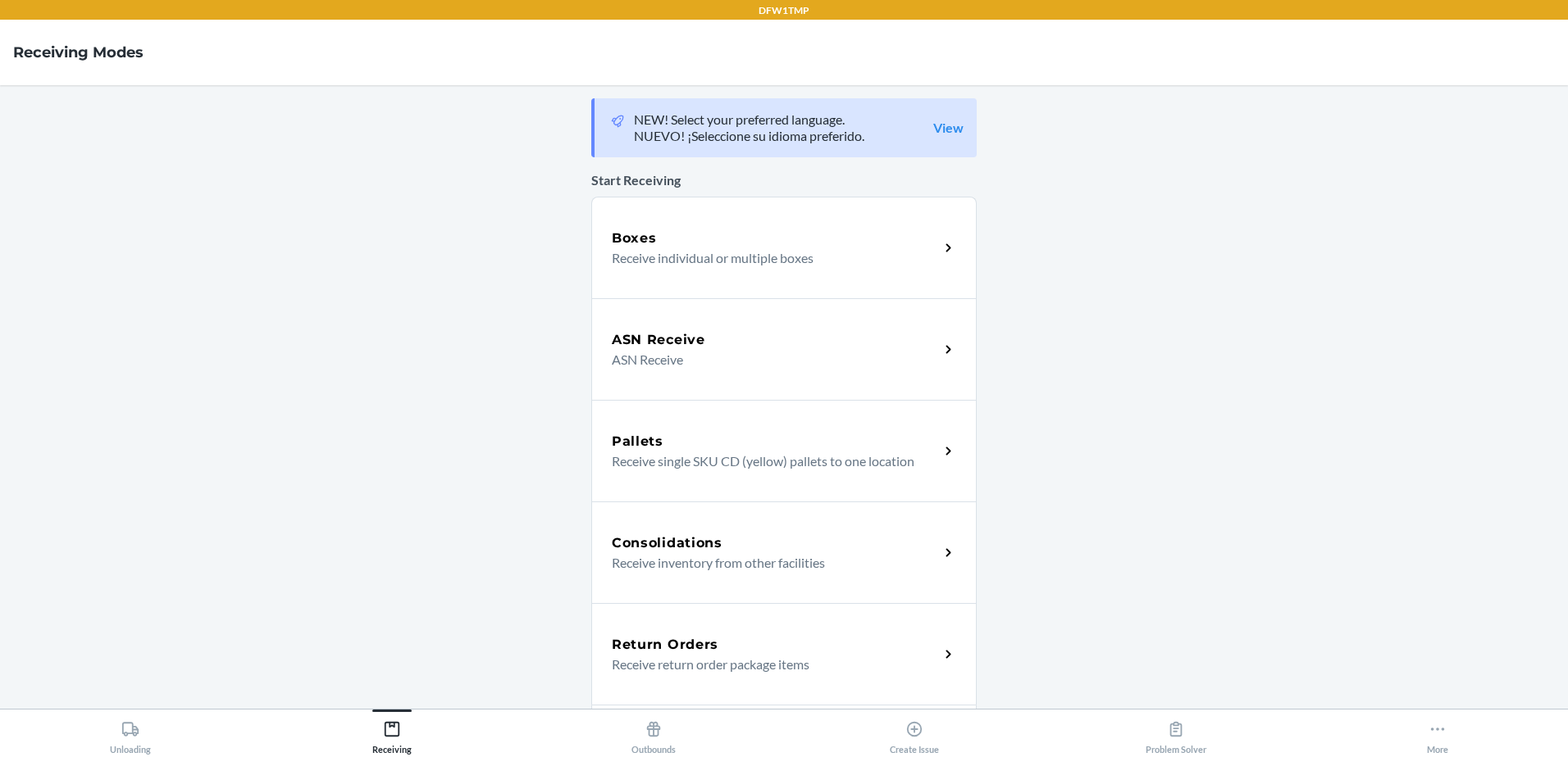
click at [652, 640] on h5 "Return Orders" at bounding box center [665, 645] width 107 height 20
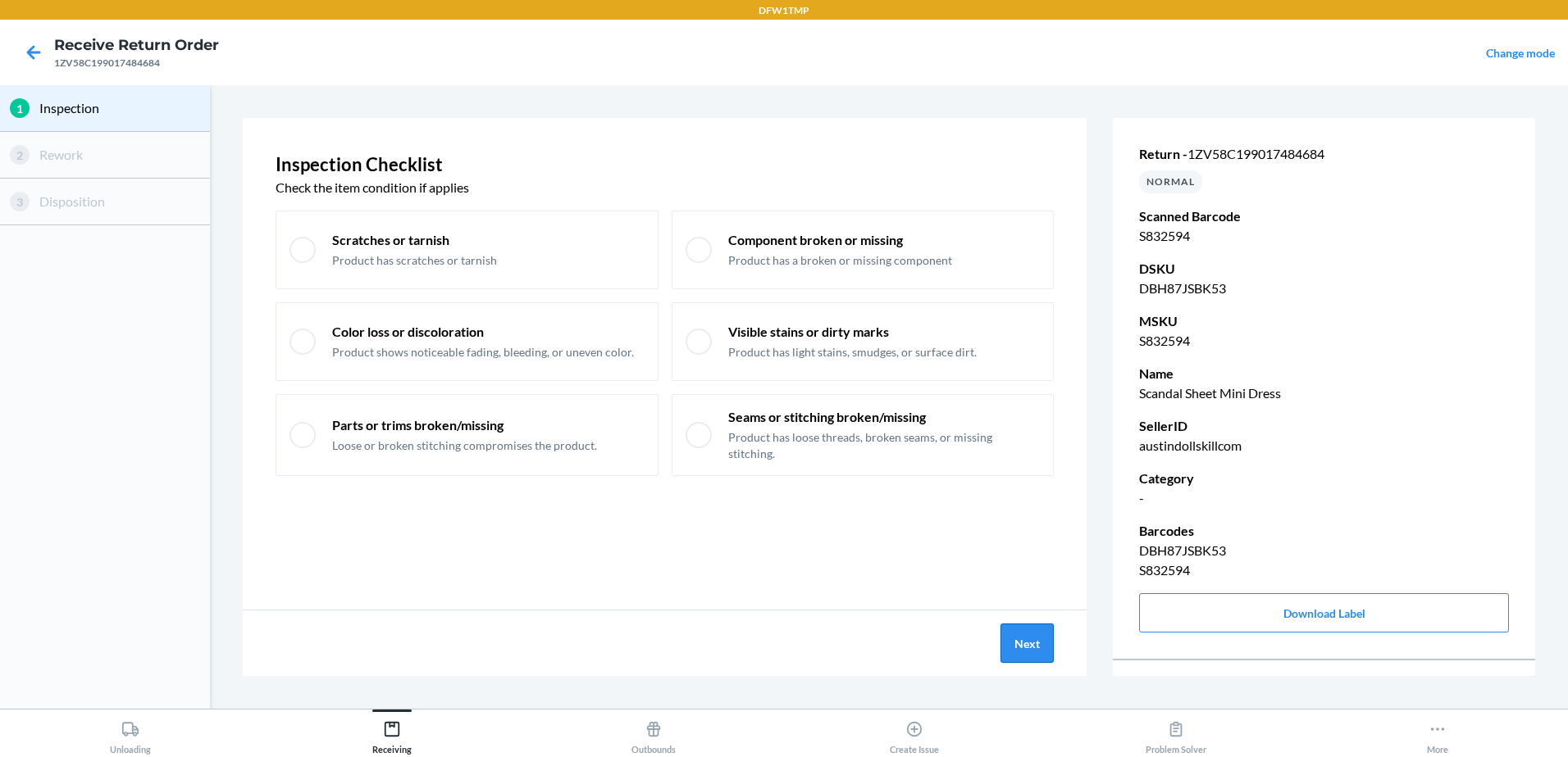
click at [1016, 649] on button "Next" at bounding box center [1027, 644] width 53 height 40
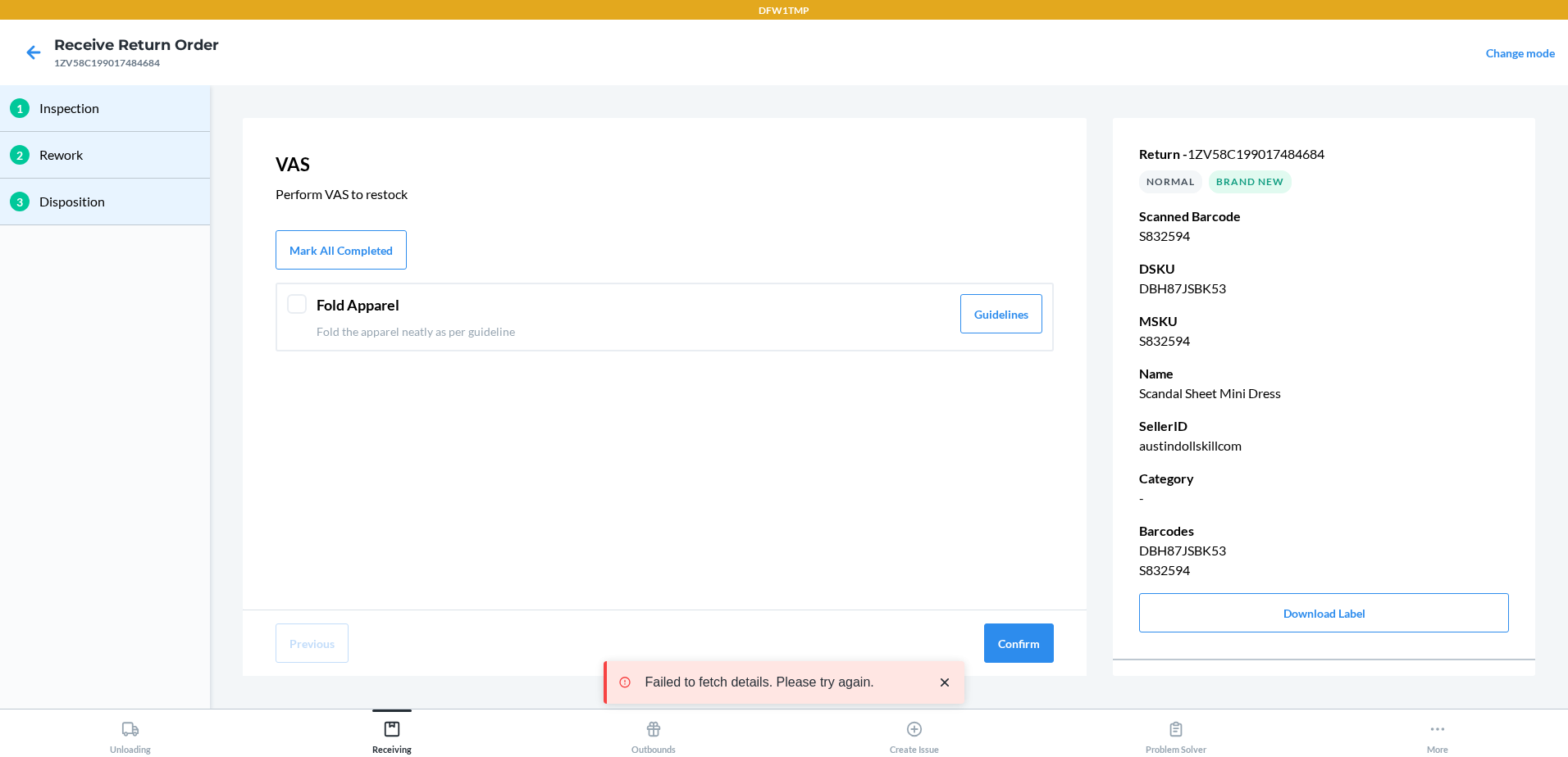
click at [302, 317] on div "Fold Apparel Fold the apparel neatly as per guideline Guidelines" at bounding box center [665, 317] width 778 height 69
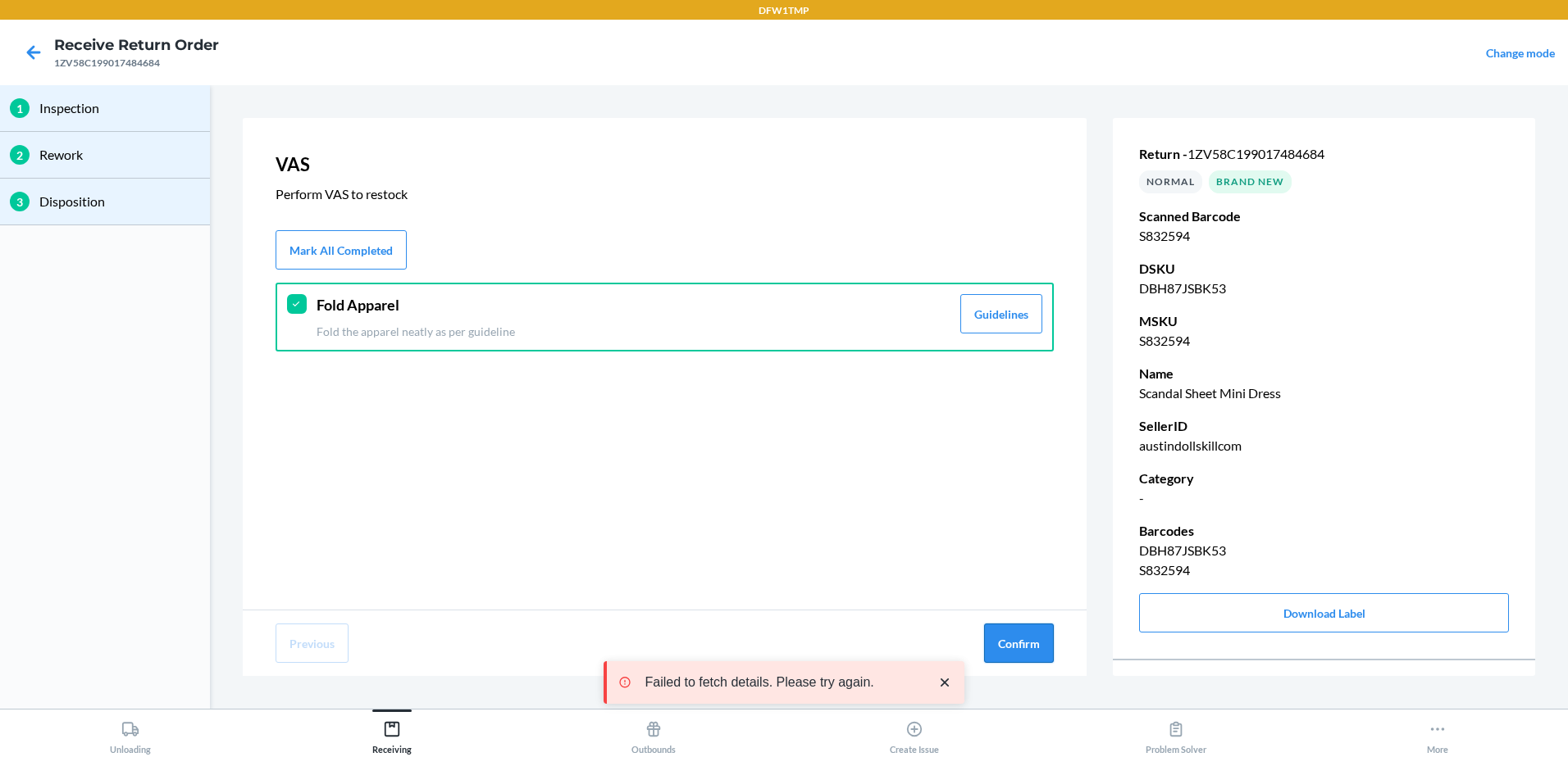
click at [1023, 635] on button "Confirm" at bounding box center [1019, 644] width 70 height 40
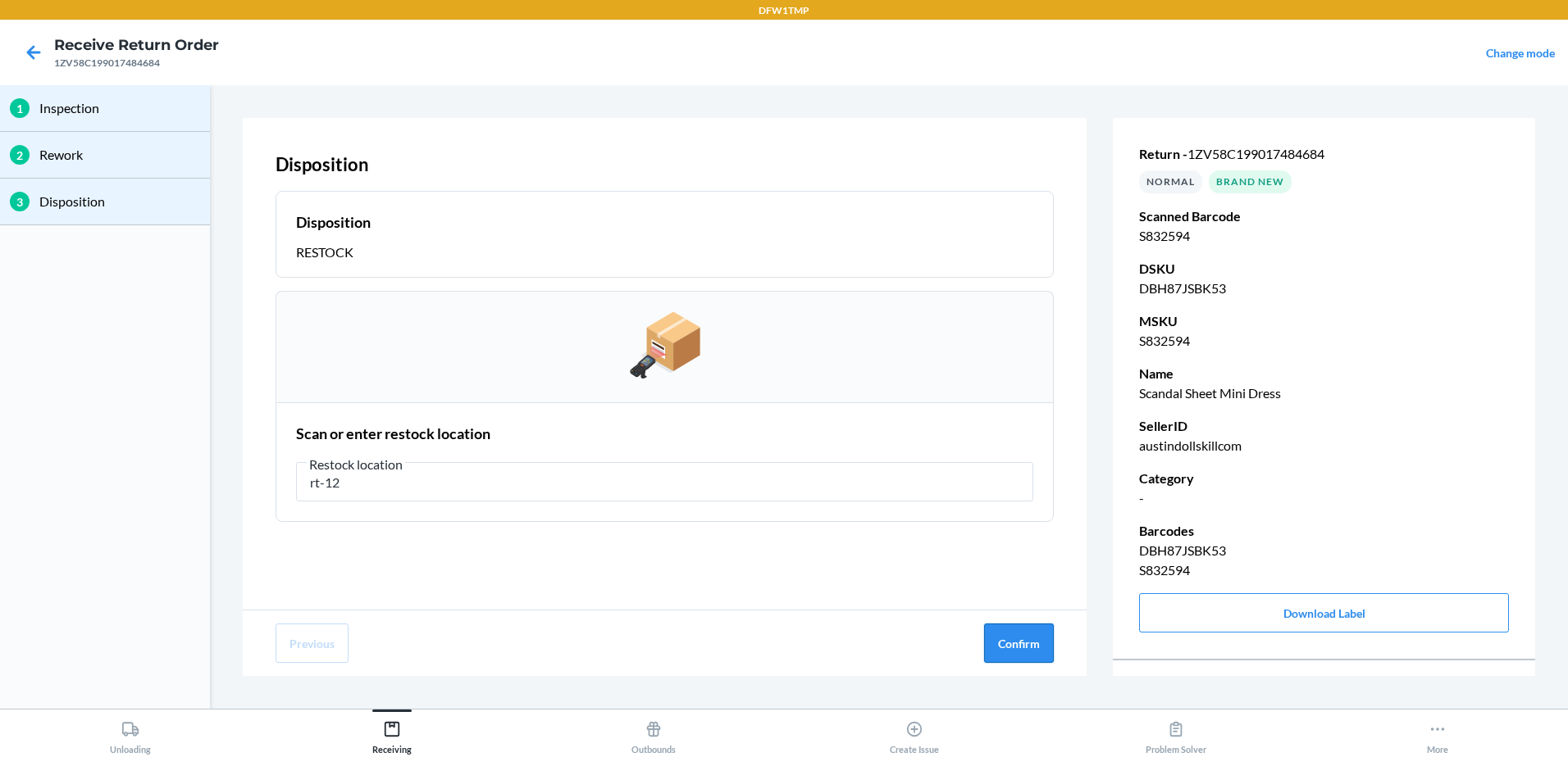
type input "rt-12"
click at [1005, 655] on button "Confirm" at bounding box center [1019, 644] width 70 height 40
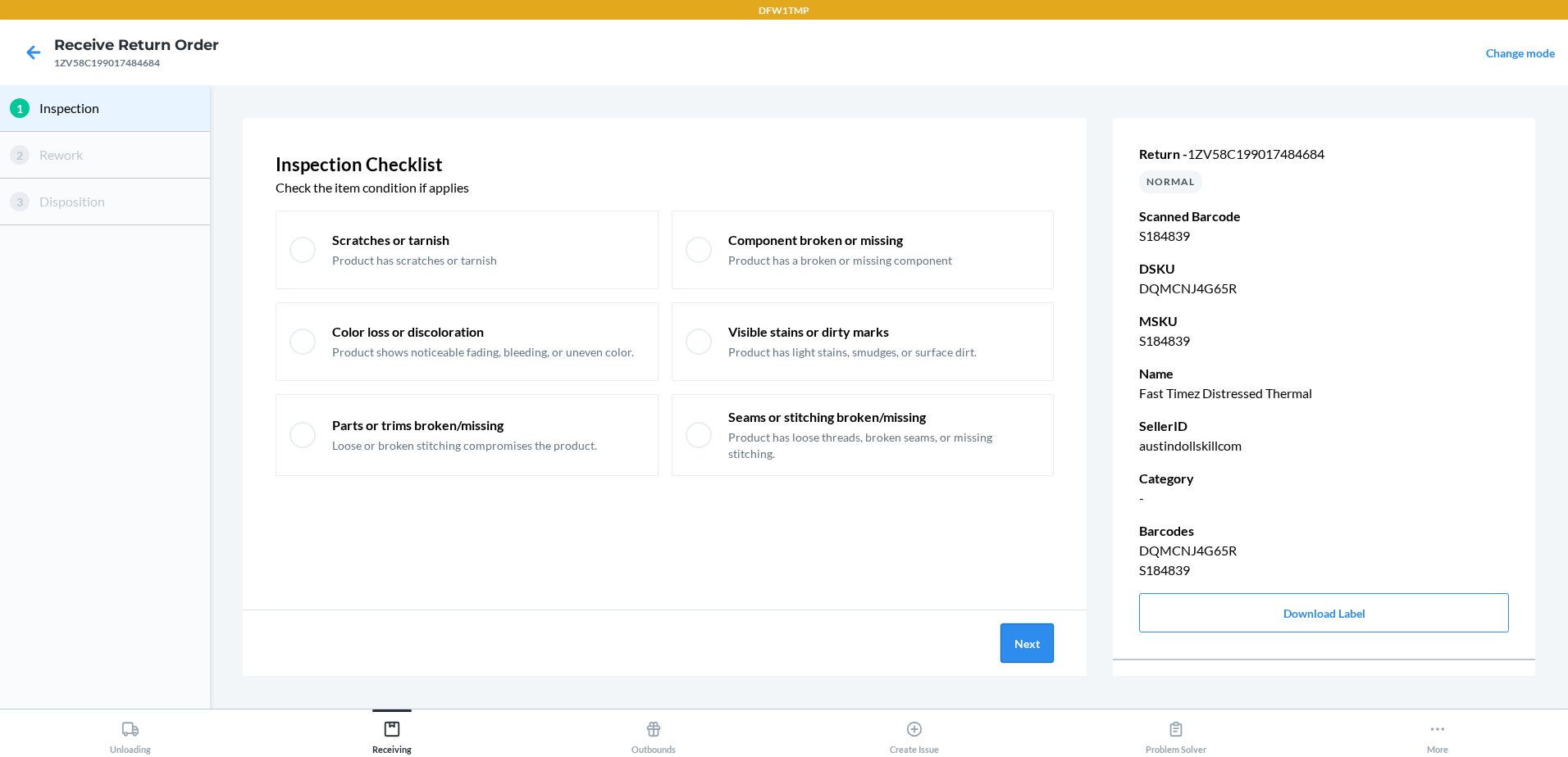
click at [1037, 646] on button "Next" at bounding box center [1027, 644] width 53 height 40
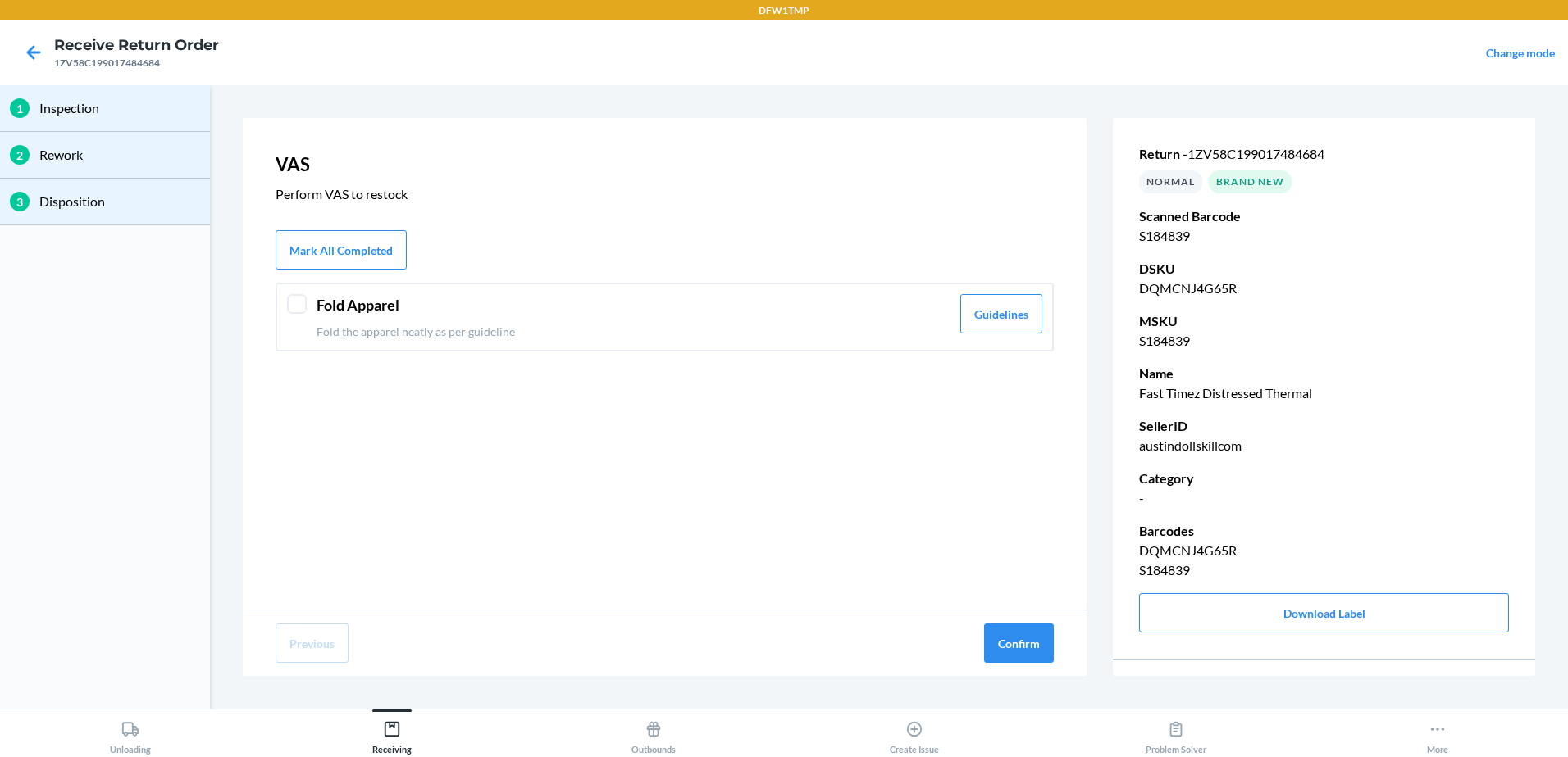
click at [465, 308] on header "Fold Apparel" at bounding box center [633, 305] width 634 height 22
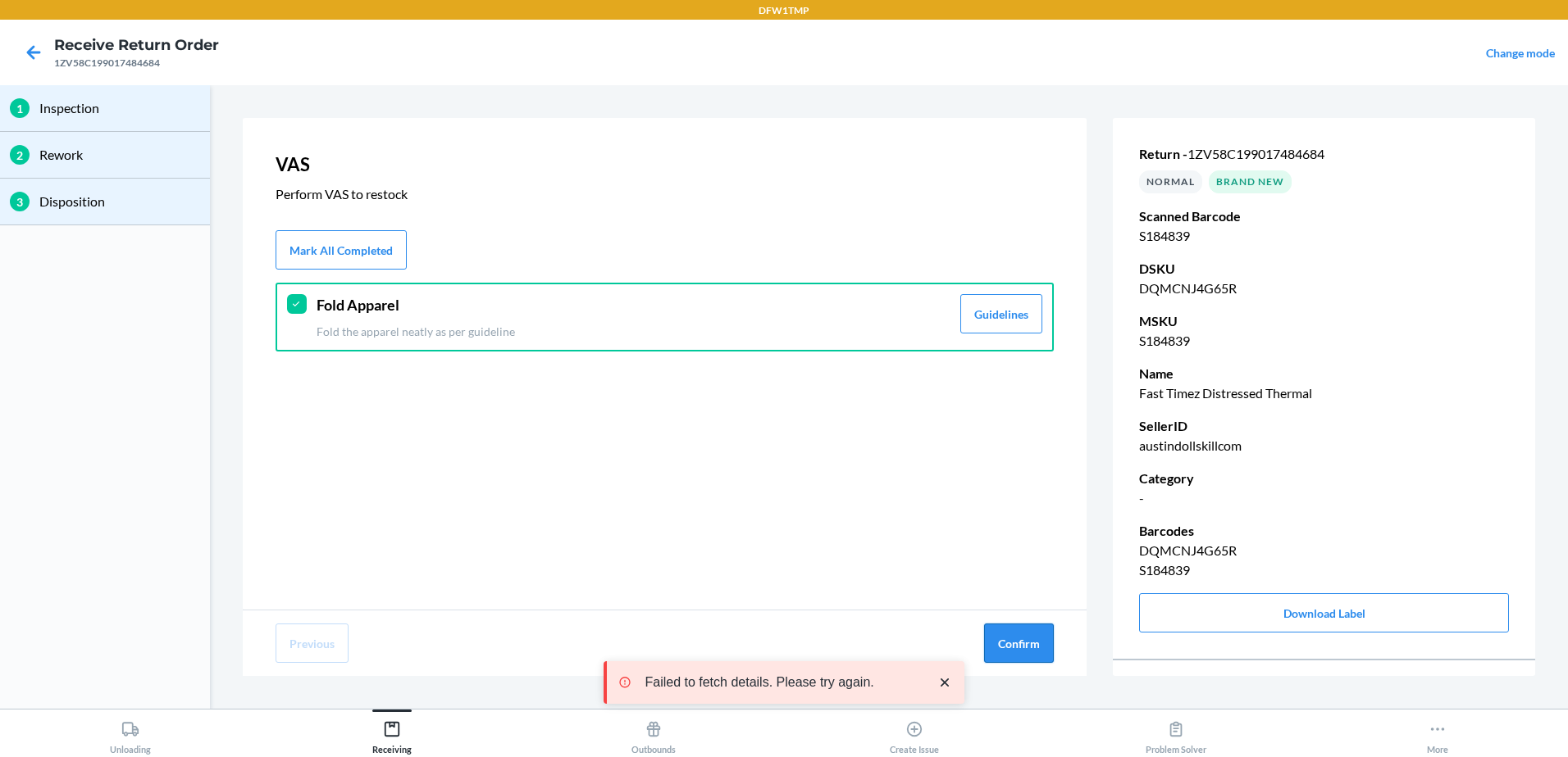
click at [1039, 632] on button "Confirm" at bounding box center [1019, 644] width 70 height 40
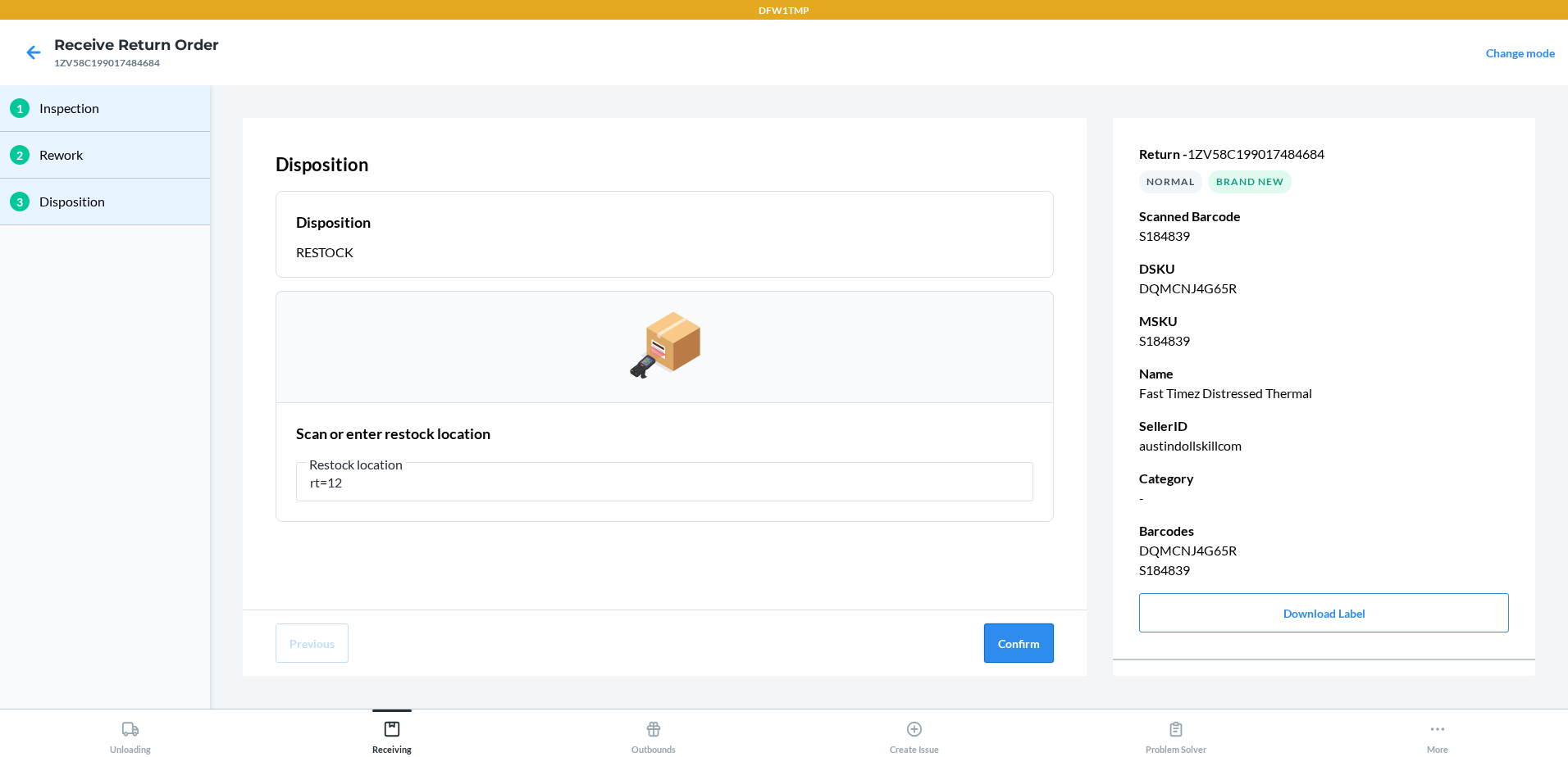
click at [996, 636] on button "Confirm" at bounding box center [1019, 644] width 70 height 40
click at [326, 480] on input "rt=12" at bounding box center [665, 482] width 738 height 40
type input "rt-12"
drag, startPoint x: 750, startPoint y: 713, endPoint x: 737, endPoint y: 722, distance: 15.8
click at [737, 722] on button "Outbounds" at bounding box center [652, 732] width 261 height 45
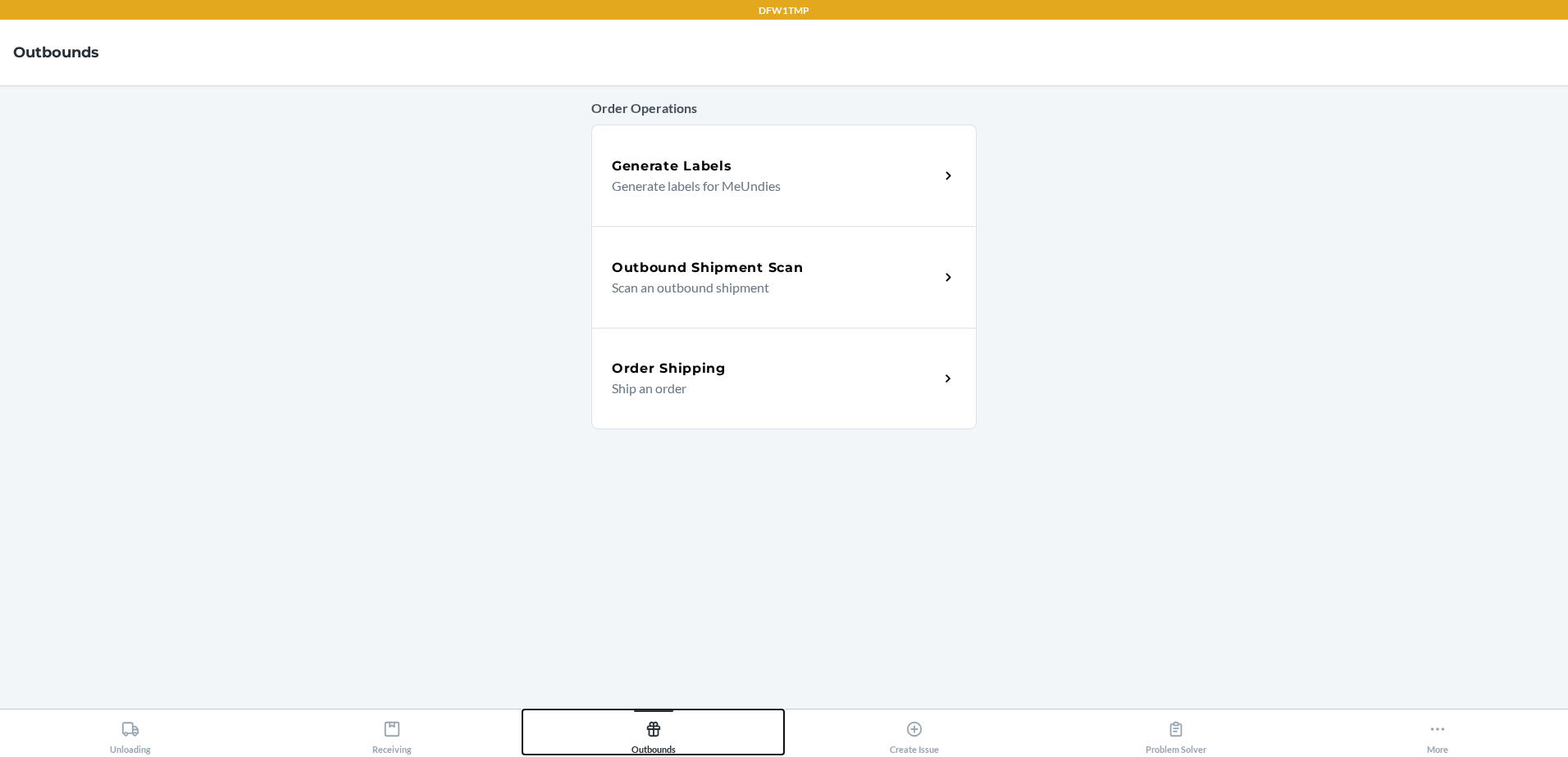
click at [522, 709] on button "Outbounds" at bounding box center [652, 732] width 261 height 45
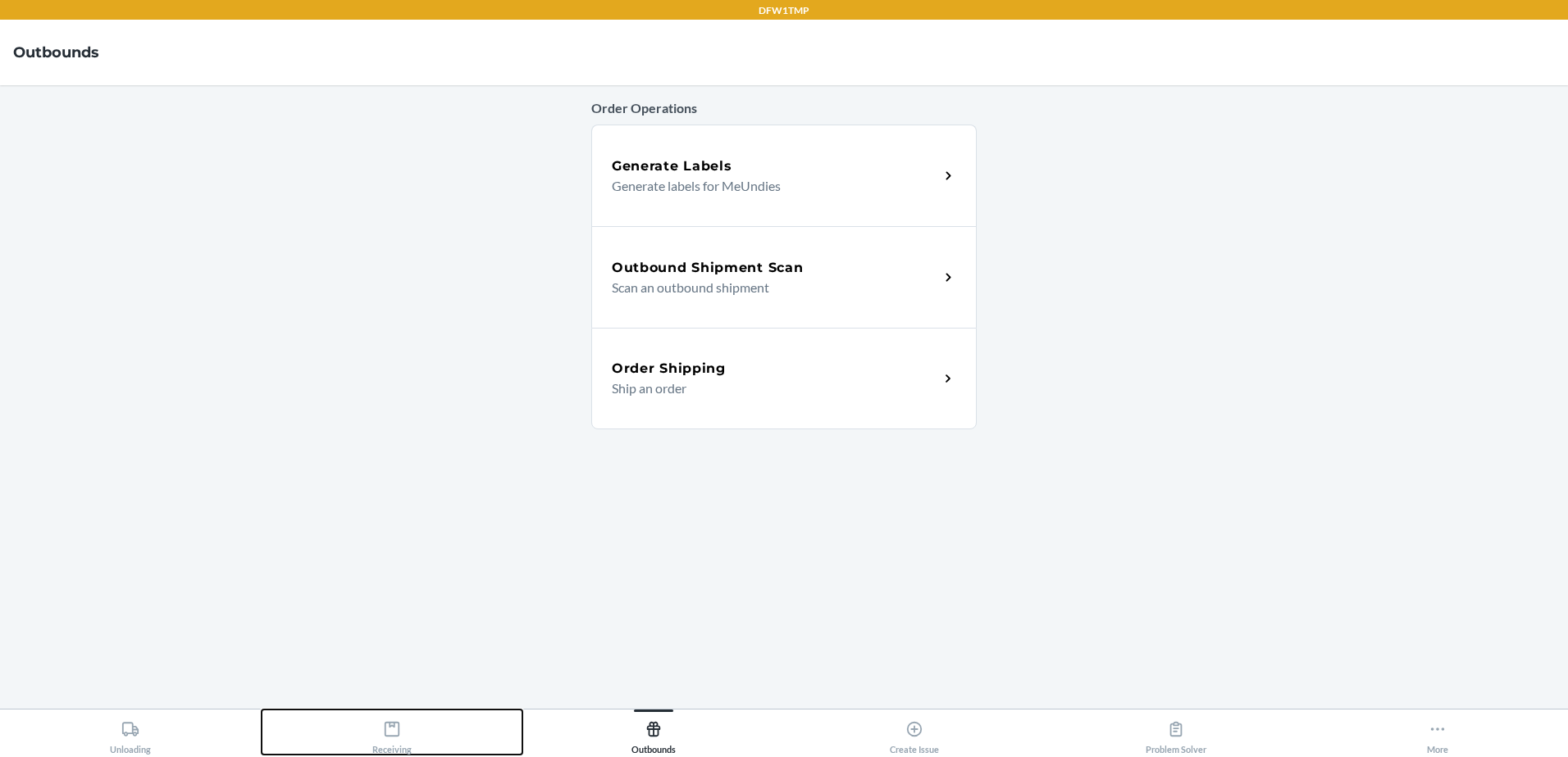
click at [397, 737] on icon at bounding box center [392, 729] width 14 height 14
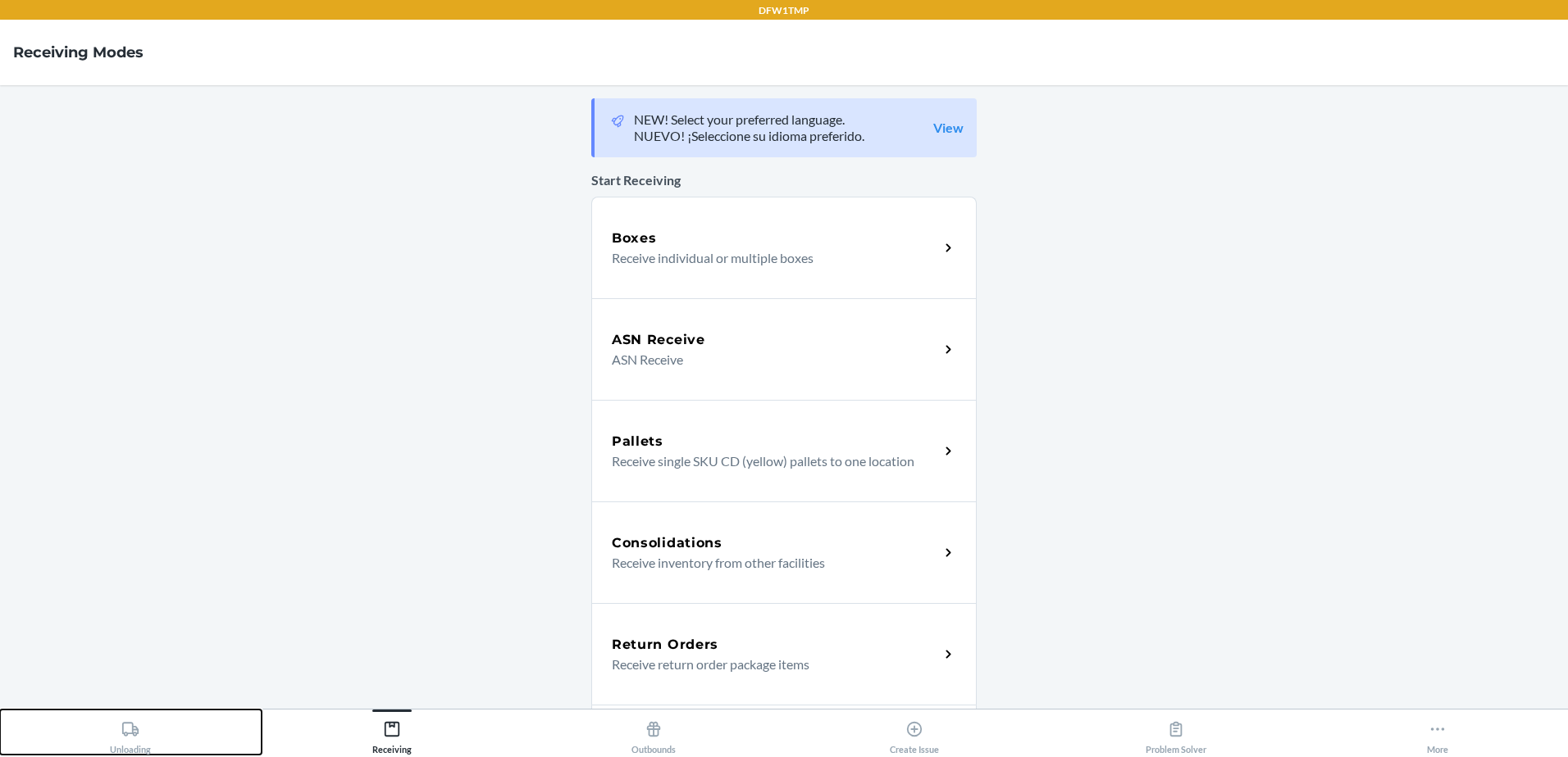
click at [139, 747] on div "Unloading" at bounding box center [130, 735] width 41 height 41
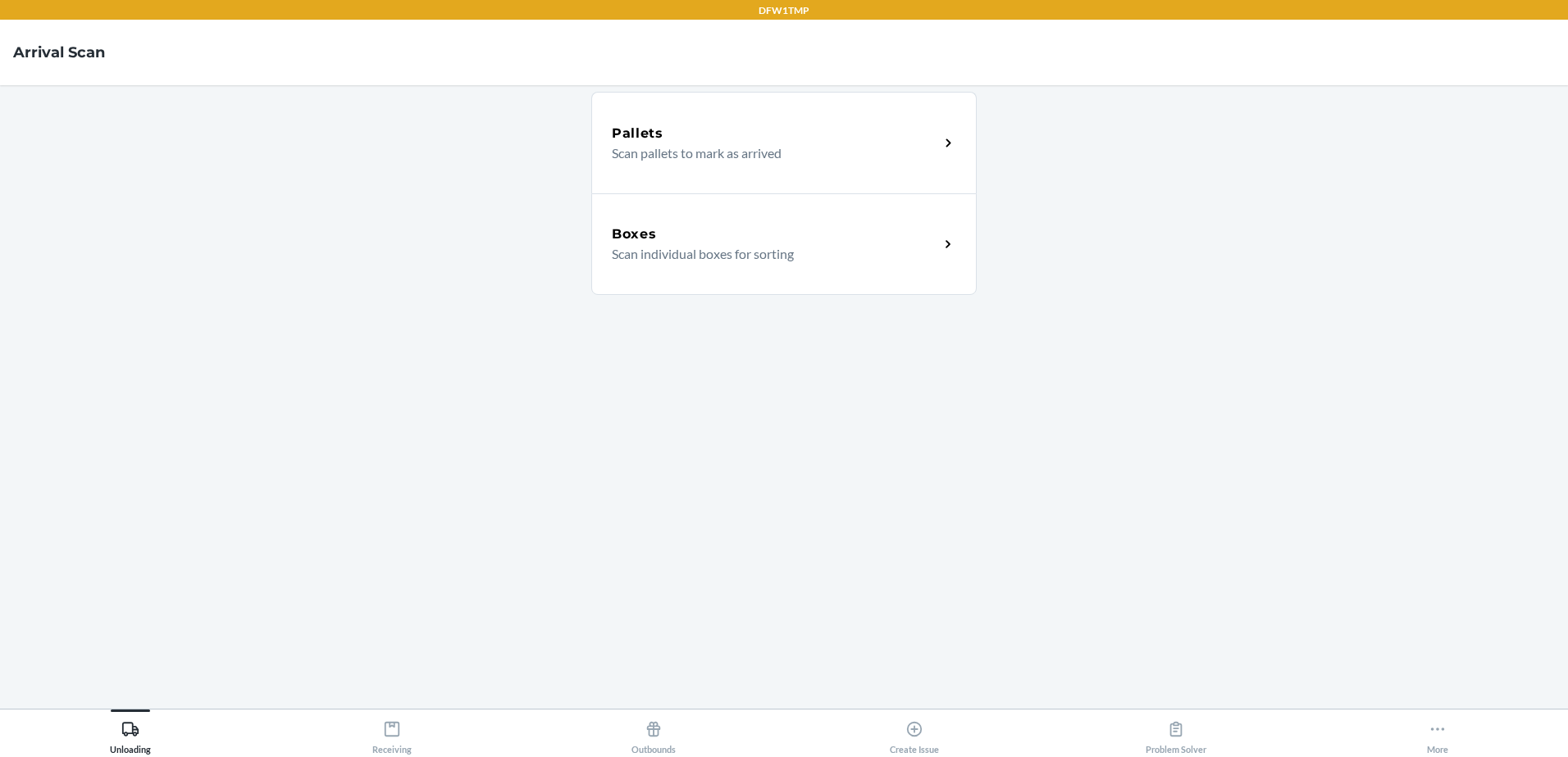
click at [748, 214] on div "Boxes Scan individual boxes for sorting" at bounding box center [784, 243] width 385 height 101
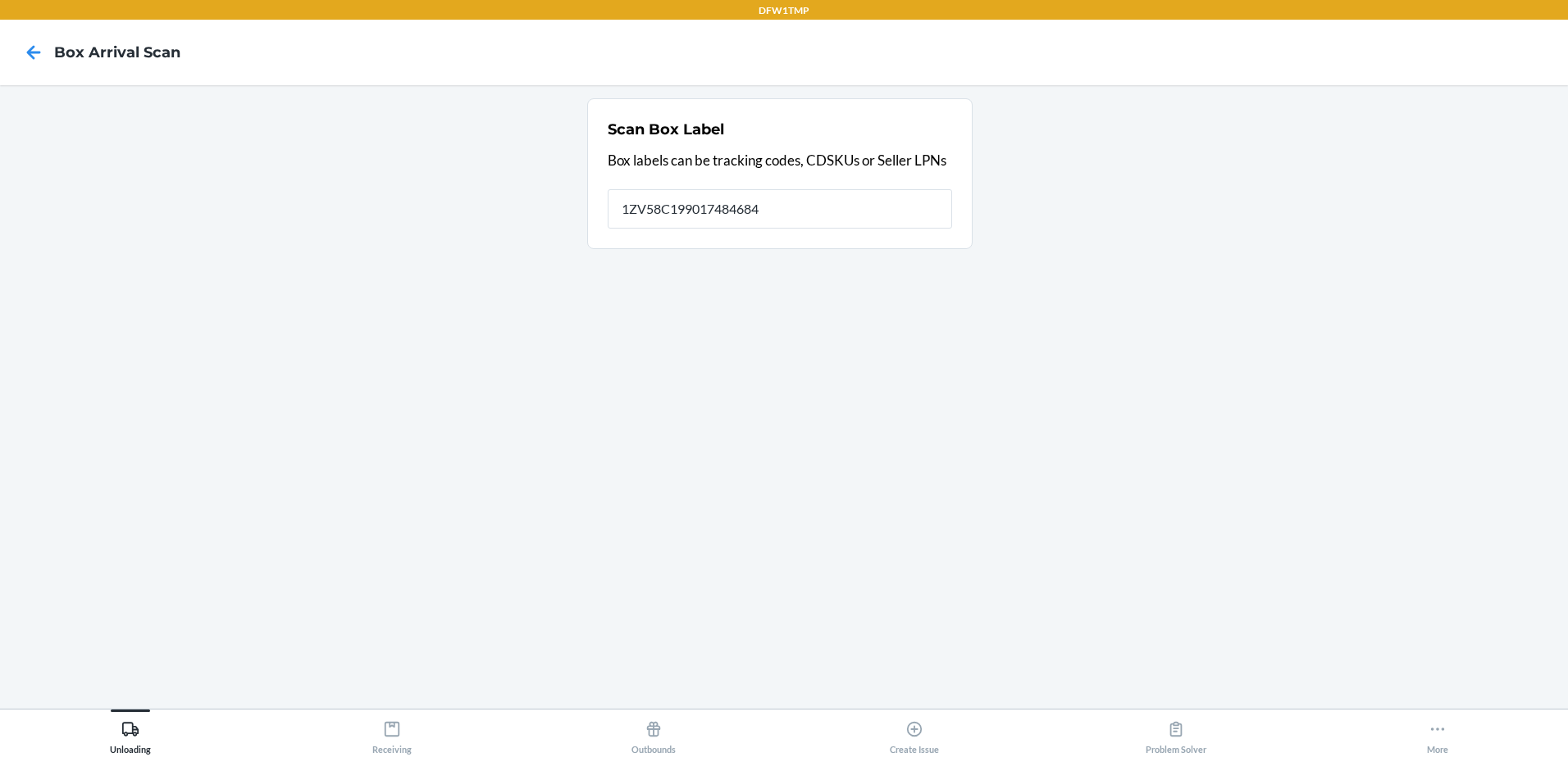
type input "1ZV58C199017484684"
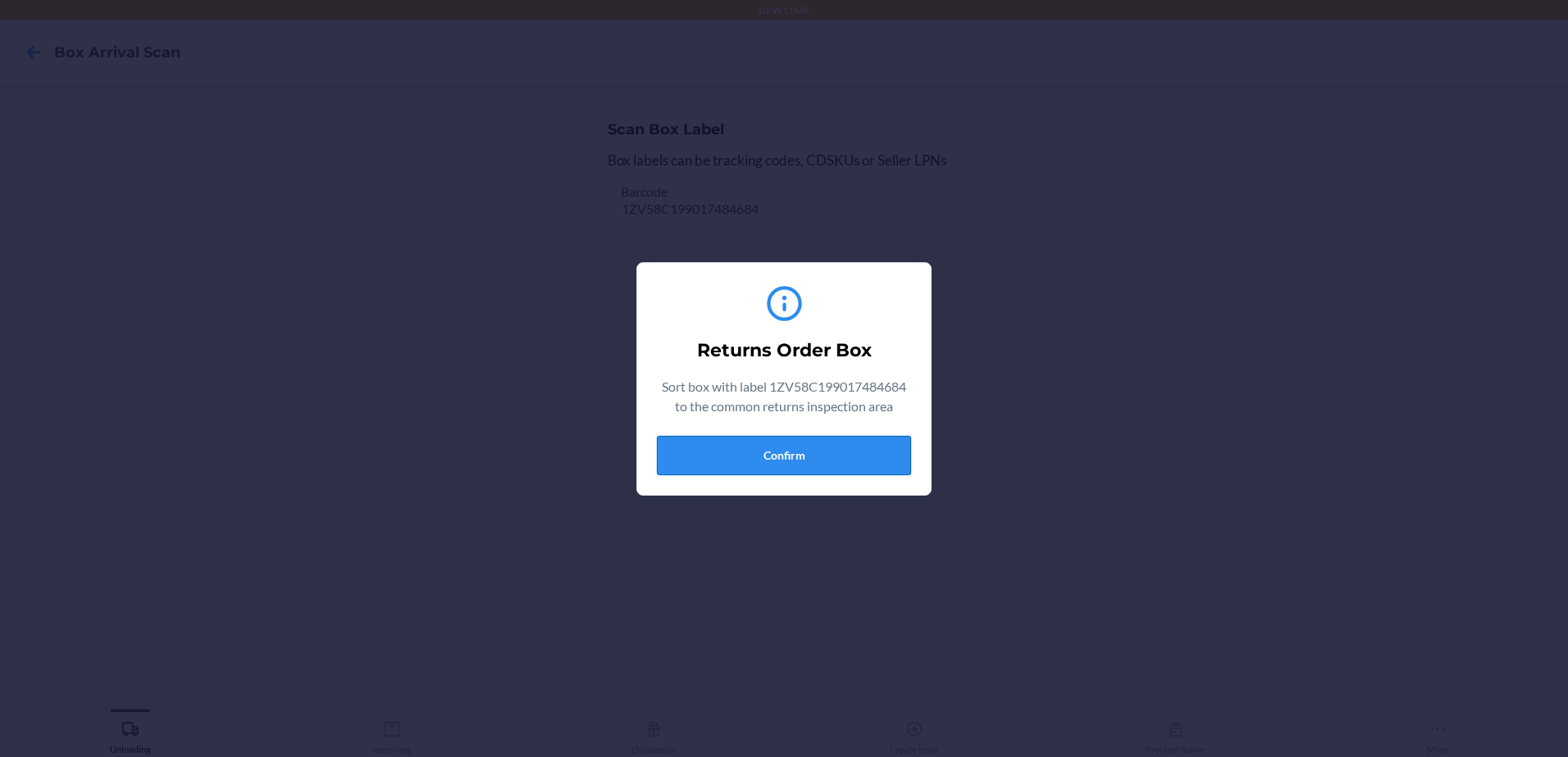
click at [767, 454] on button "Confirm" at bounding box center [784, 456] width 254 height 40
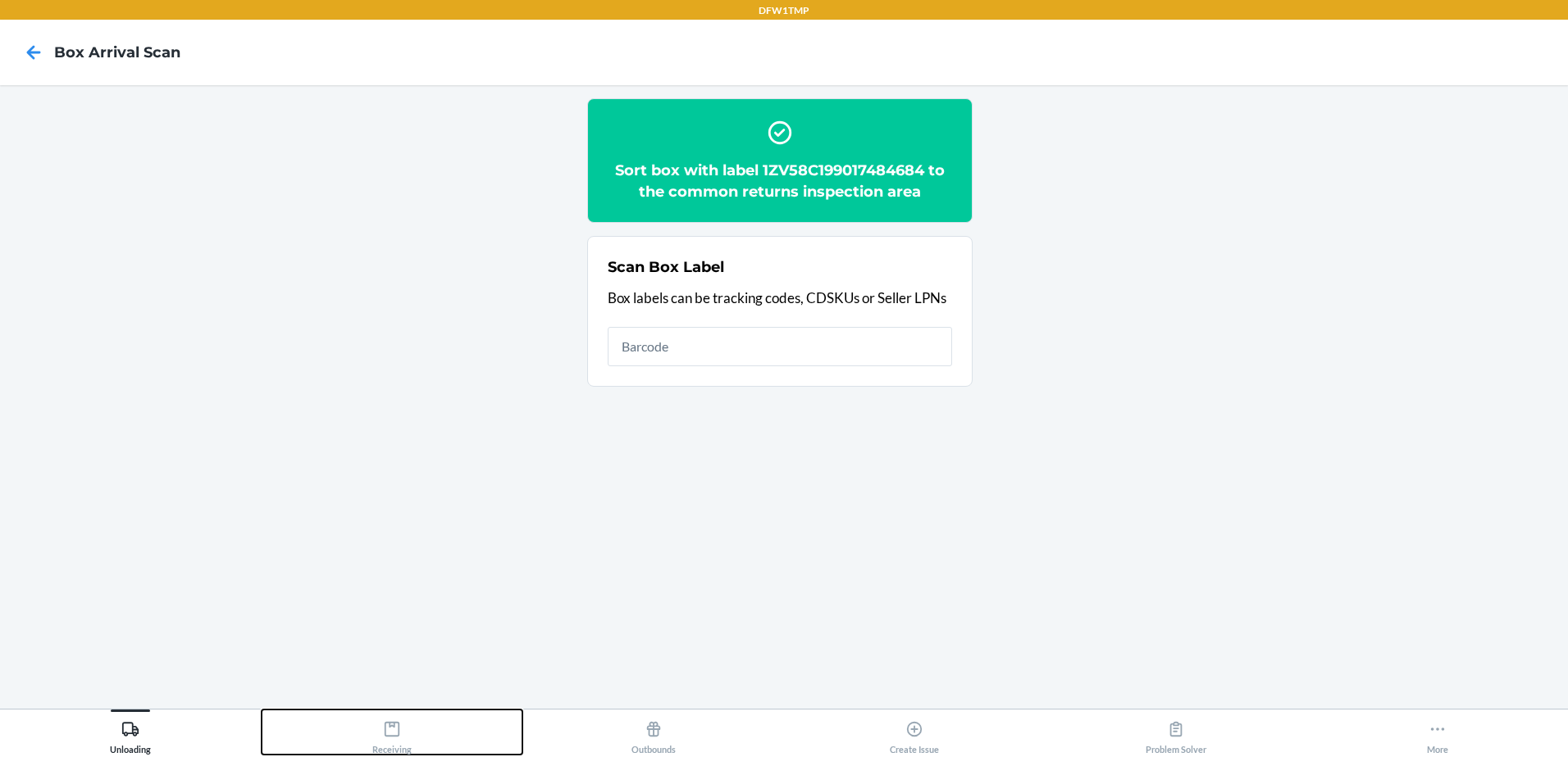
click at [395, 735] on icon at bounding box center [392, 729] width 18 height 18
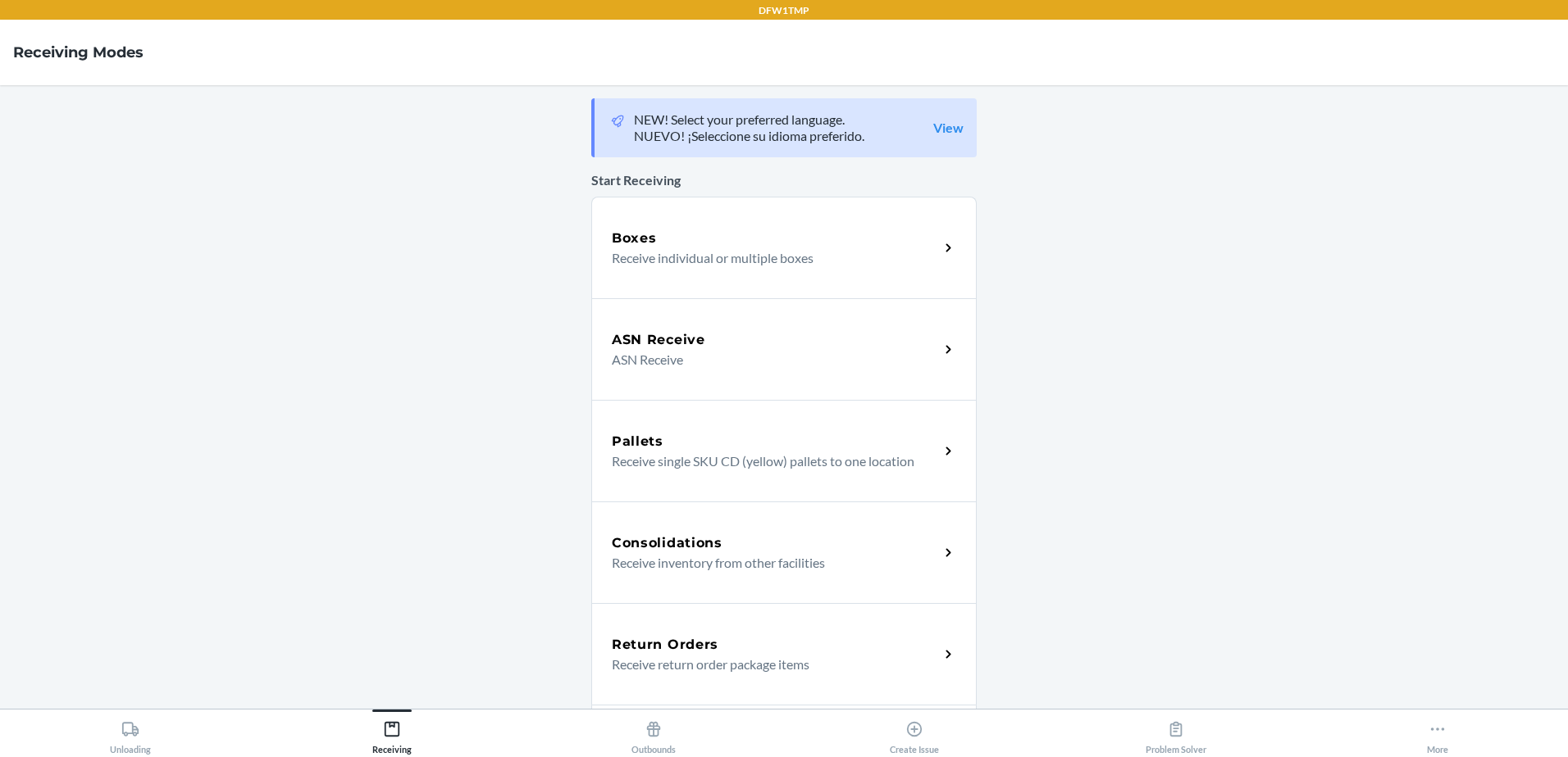
click at [790, 648] on div "Return Orders" at bounding box center [775, 645] width 327 height 20
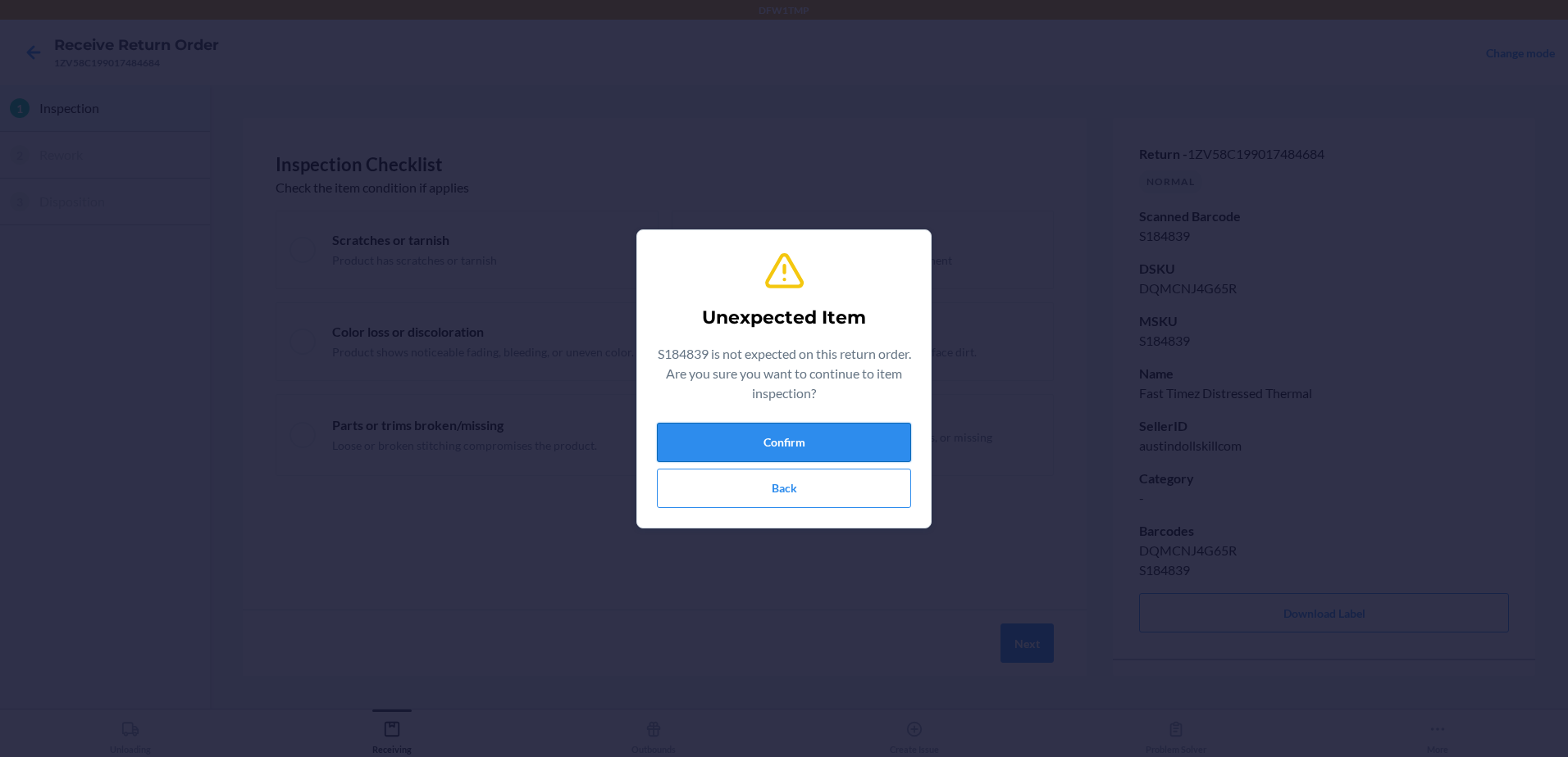
click at [820, 450] on button "Confirm" at bounding box center [784, 443] width 254 height 40
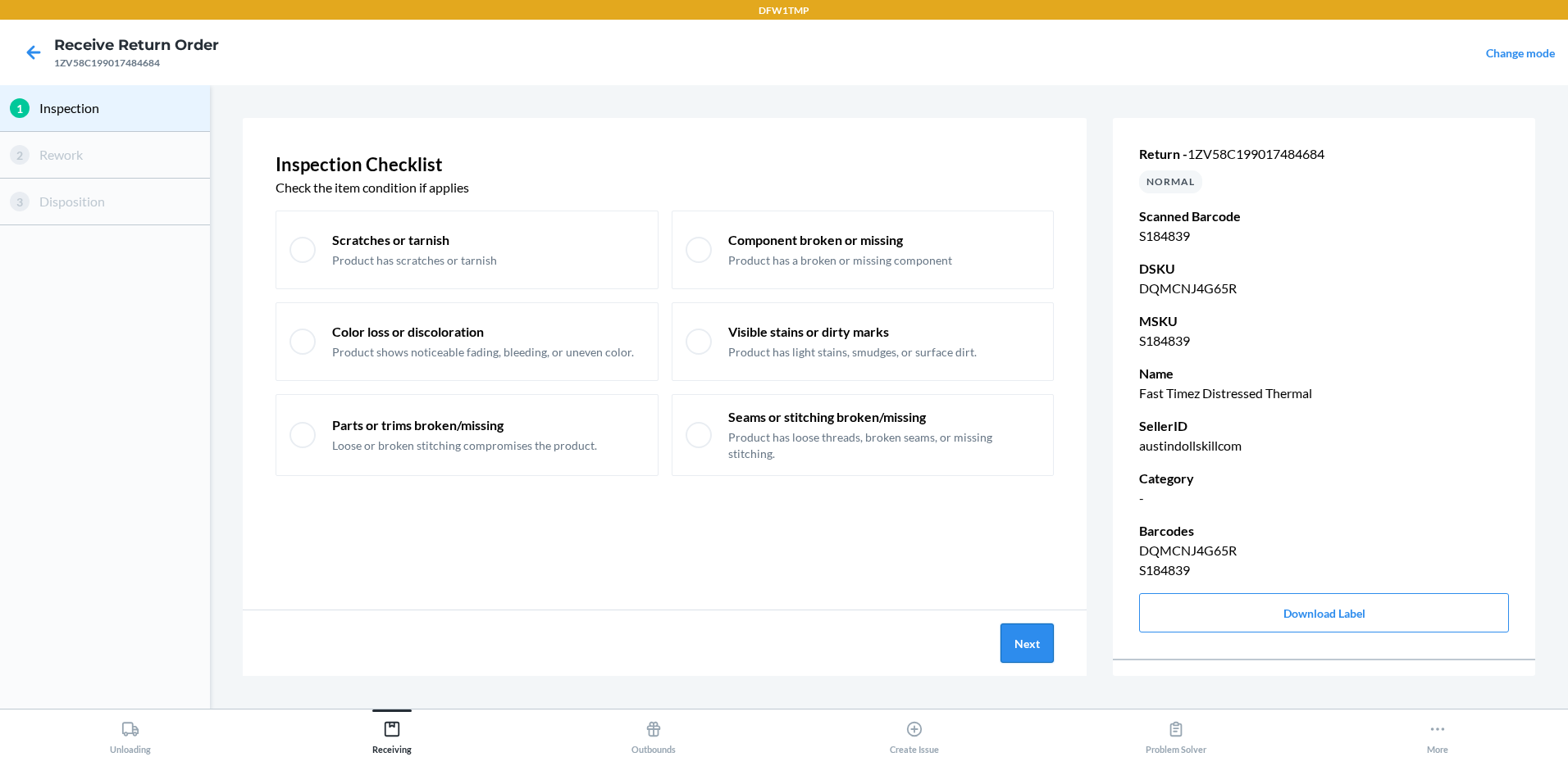
click at [1029, 638] on button "Next" at bounding box center [1027, 644] width 53 height 40
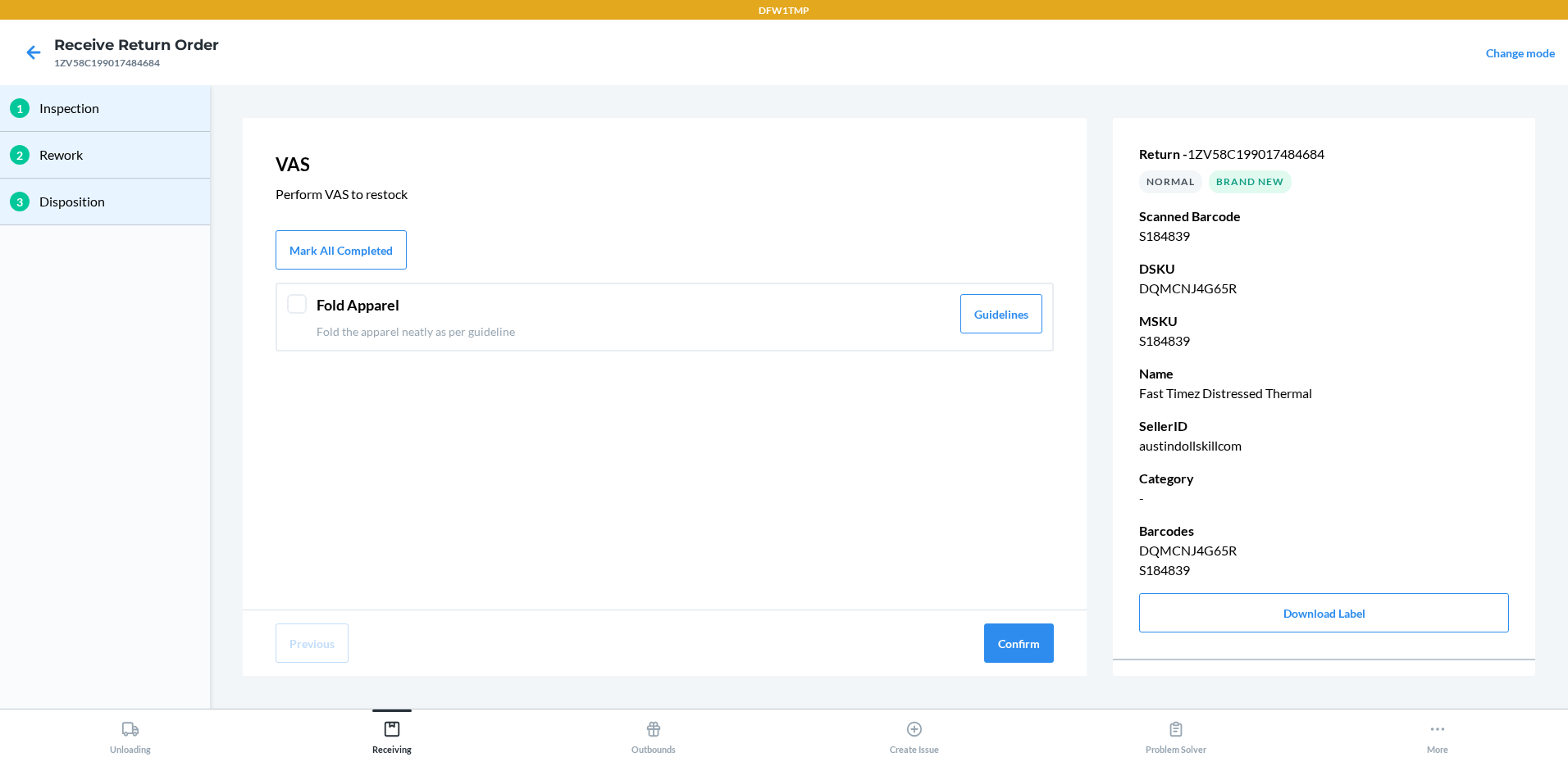
click at [306, 305] on div "Fold Apparel Fold the apparel neatly as per guideline Guidelines" at bounding box center [665, 317] width 778 height 69
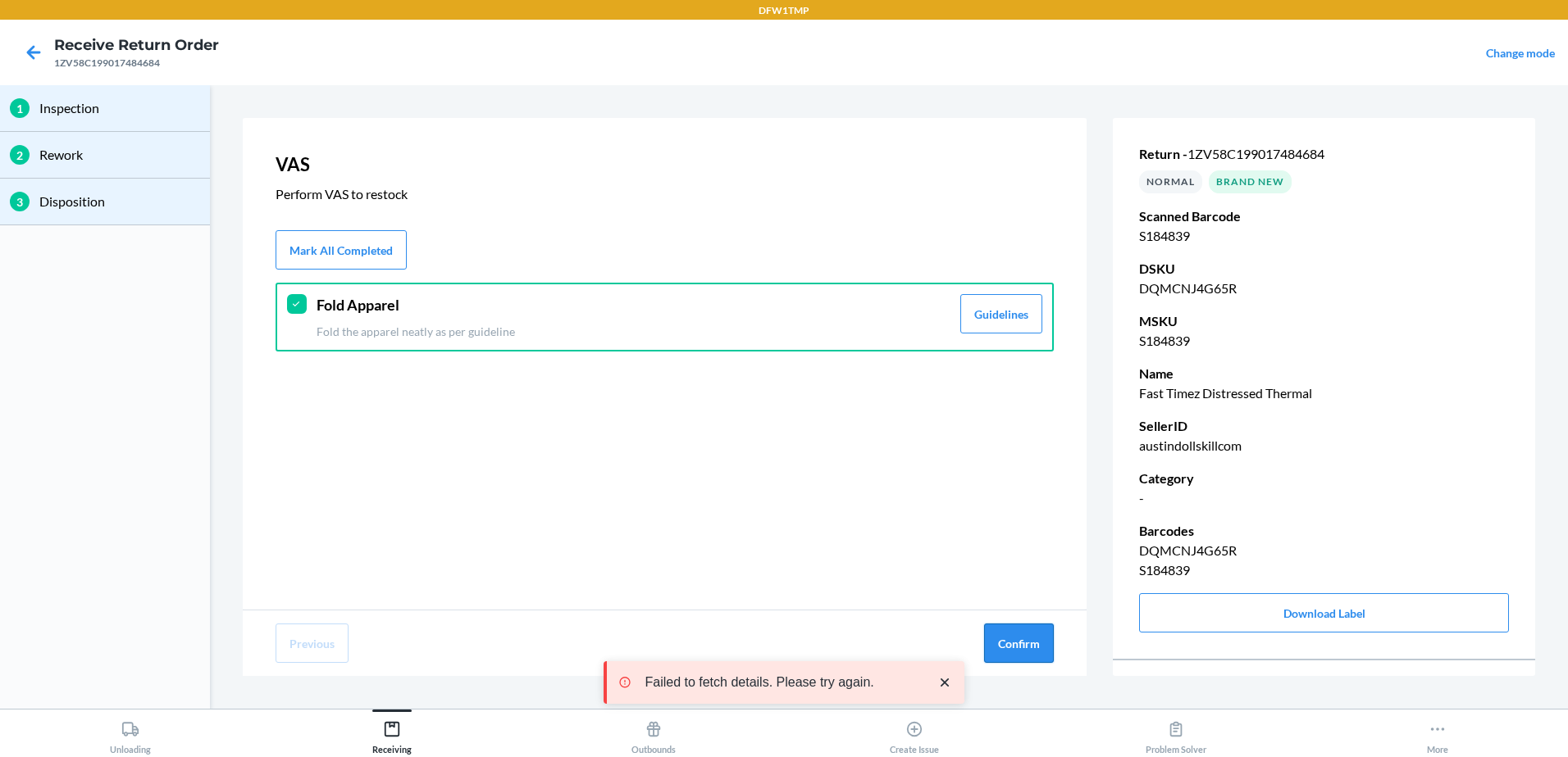
click at [1019, 645] on button "Confirm" at bounding box center [1019, 644] width 70 height 40
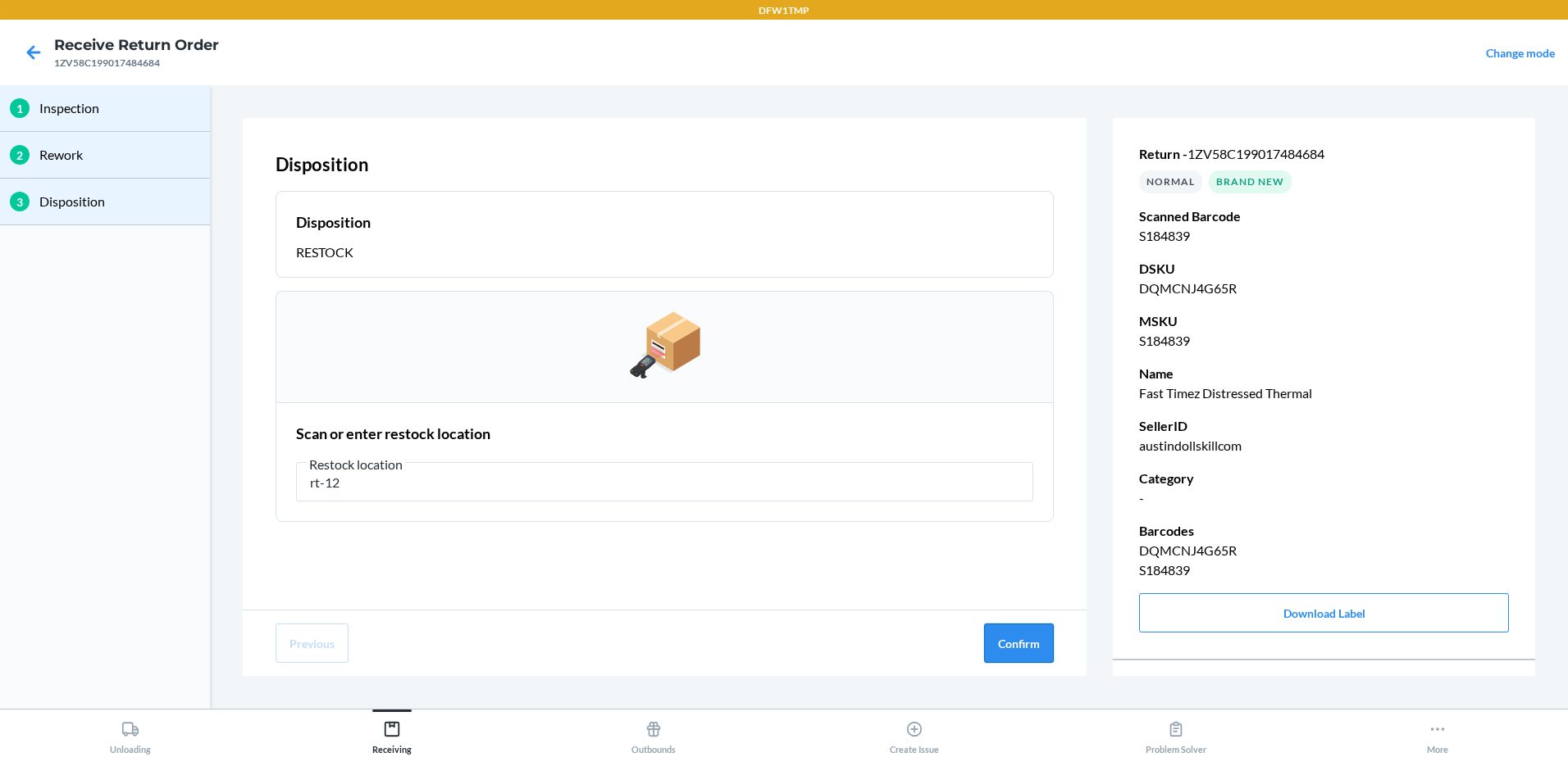
type input "rt-12"
drag, startPoint x: 1012, startPoint y: 637, endPoint x: 1000, endPoint y: 644, distance: 13.9
click at [1002, 643] on button "Confirm" at bounding box center [1019, 644] width 70 height 40
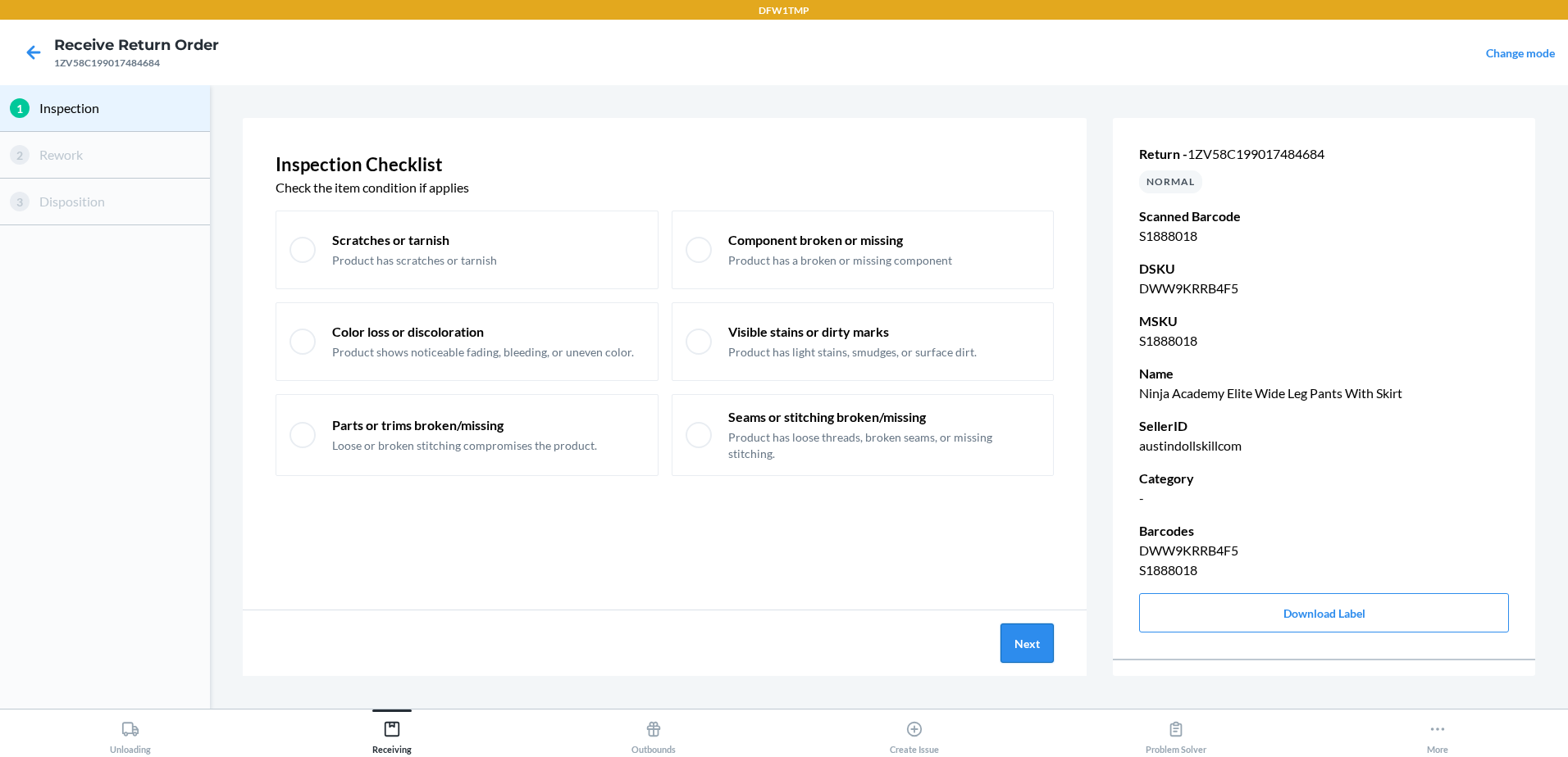
click at [1033, 639] on button "Next" at bounding box center [1027, 644] width 53 height 40
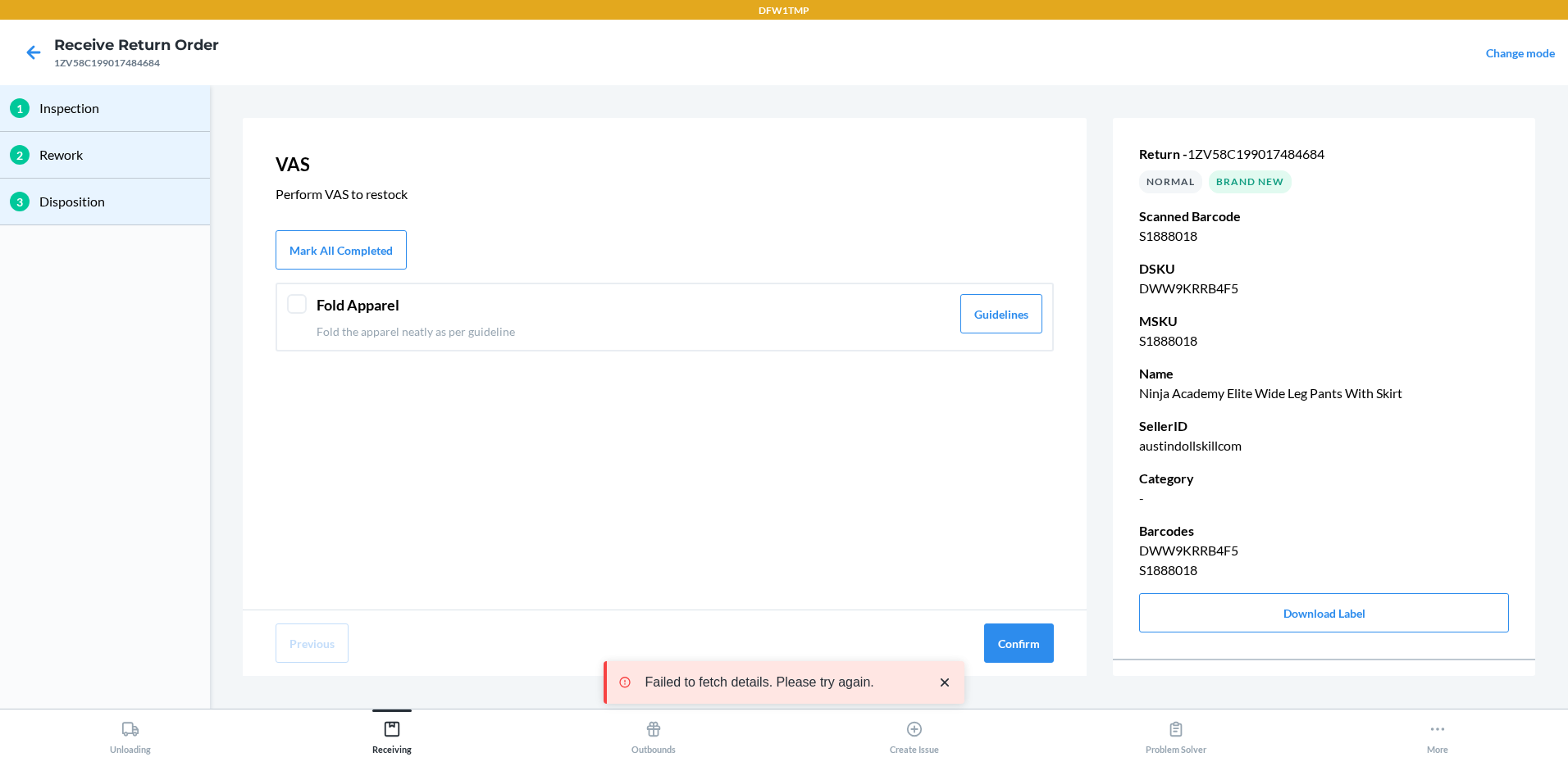
click at [300, 304] on div at bounding box center [297, 304] width 20 height 20
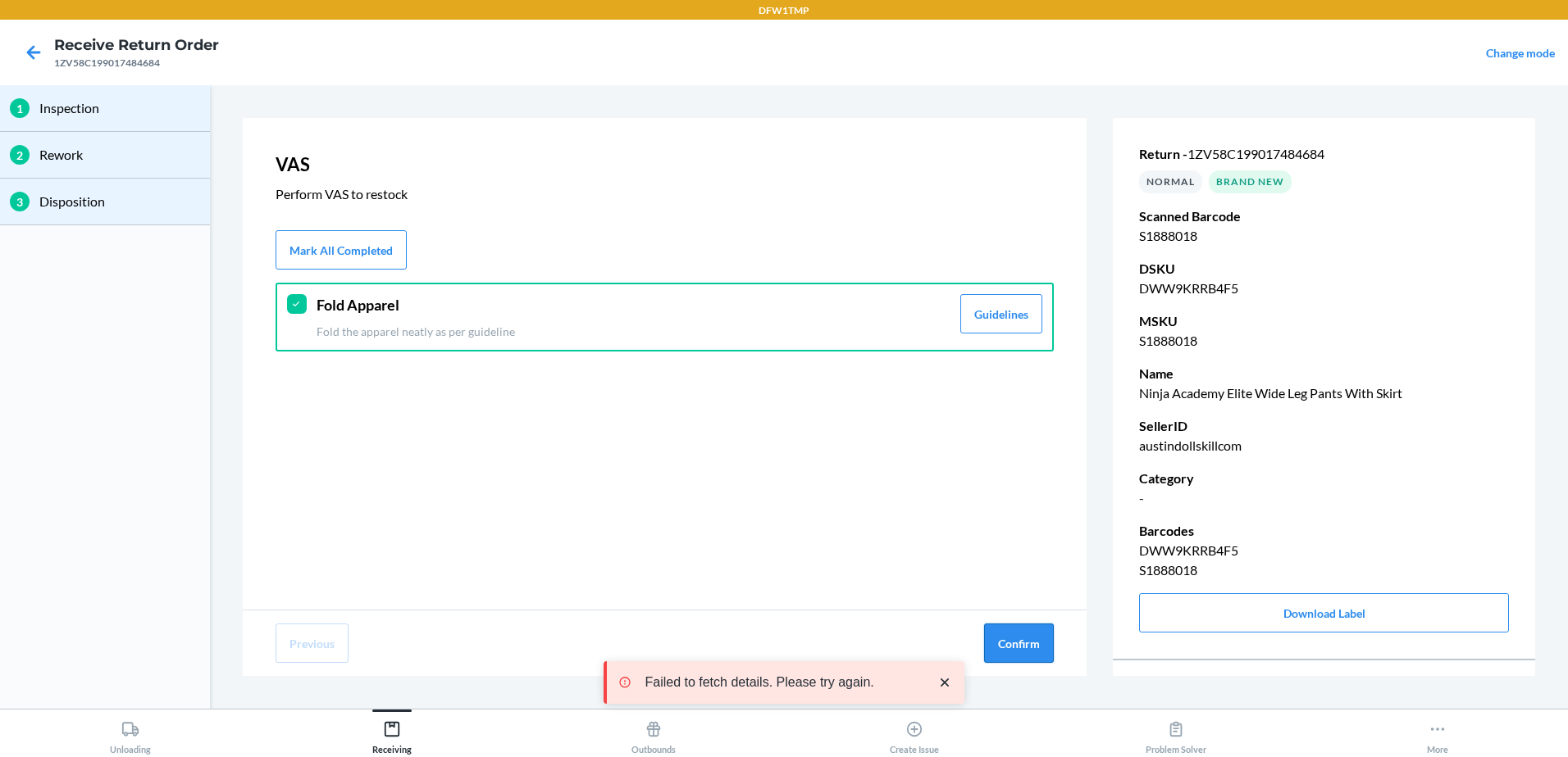
click at [1031, 644] on button "Confirm" at bounding box center [1019, 644] width 70 height 40
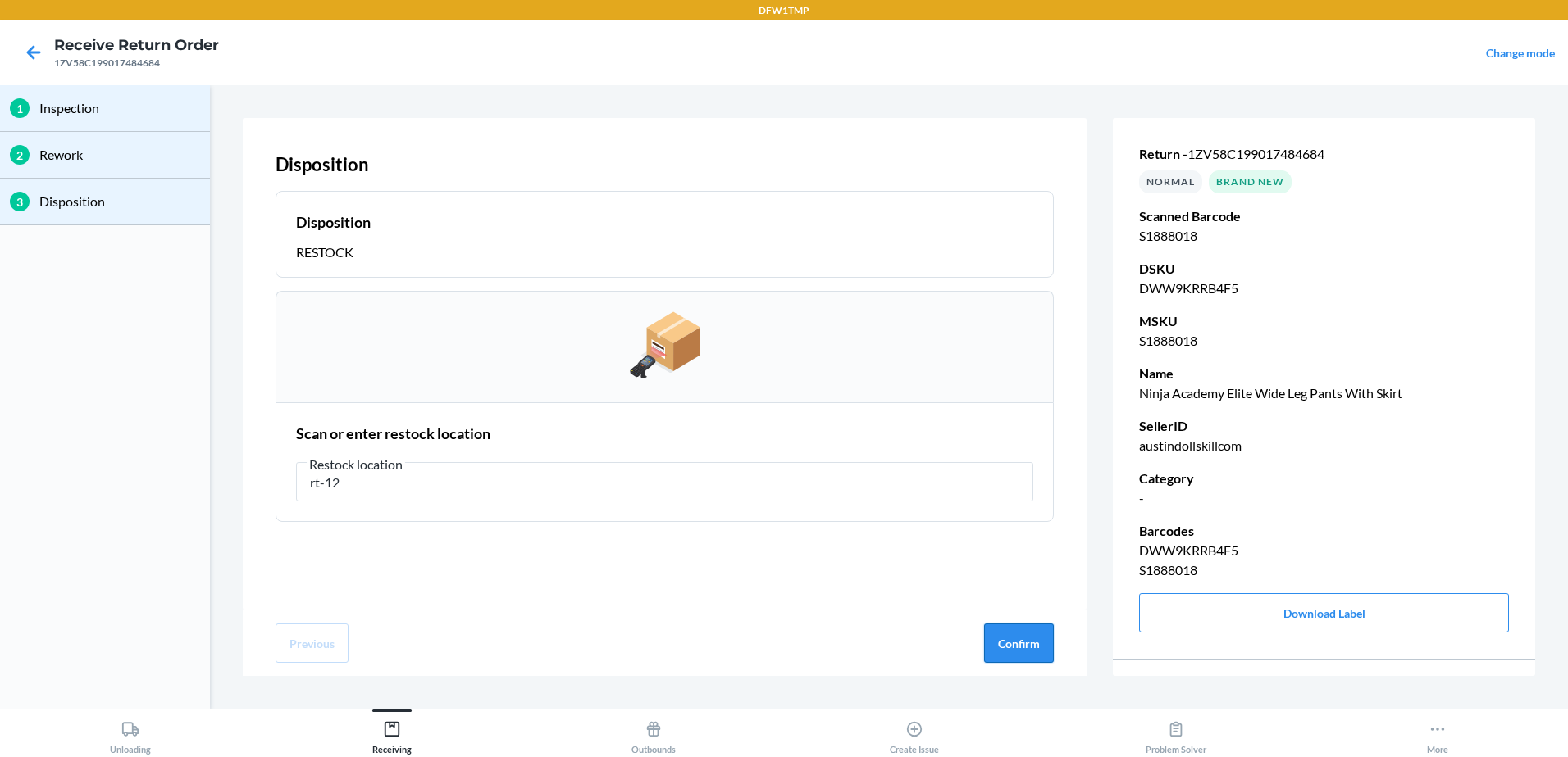
type input "rt-12"
click at [1019, 631] on button "Confirm" at bounding box center [1019, 644] width 70 height 40
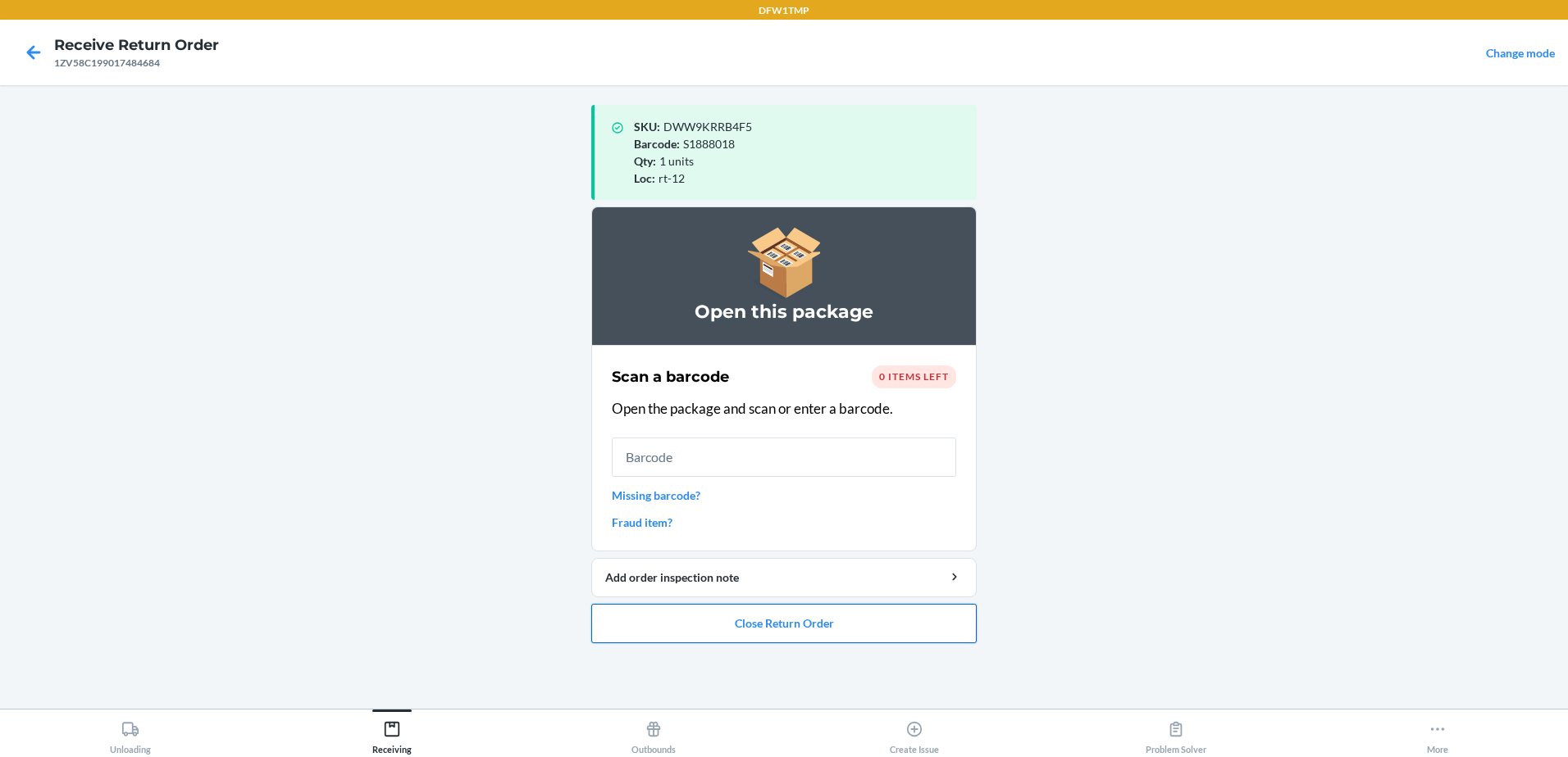
click at [812, 625] on button "Close Return Order" at bounding box center [784, 624] width 385 height 40
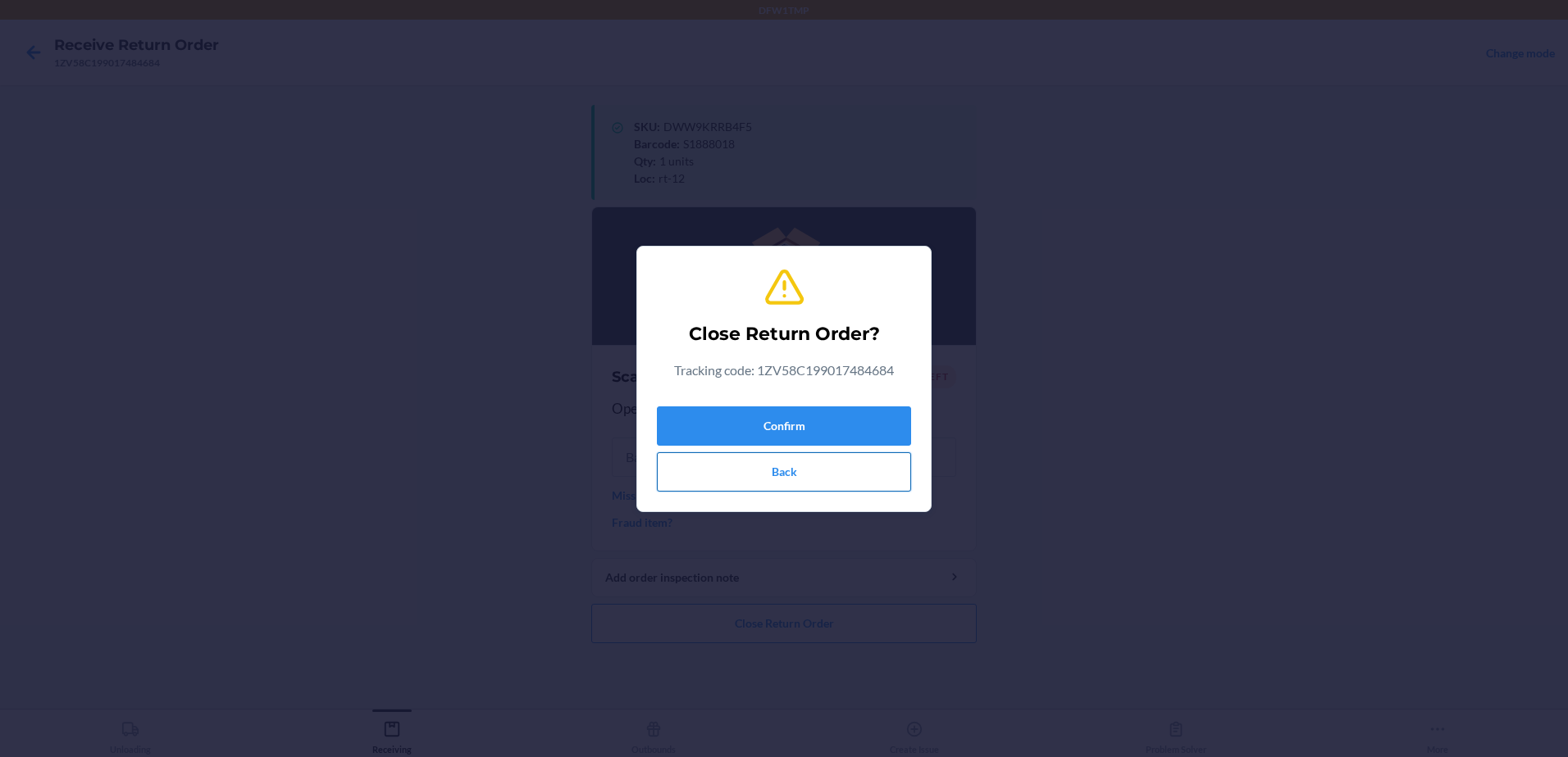
click at [802, 480] on button "Back" at bounding box center [784, 472] width 254 height 40
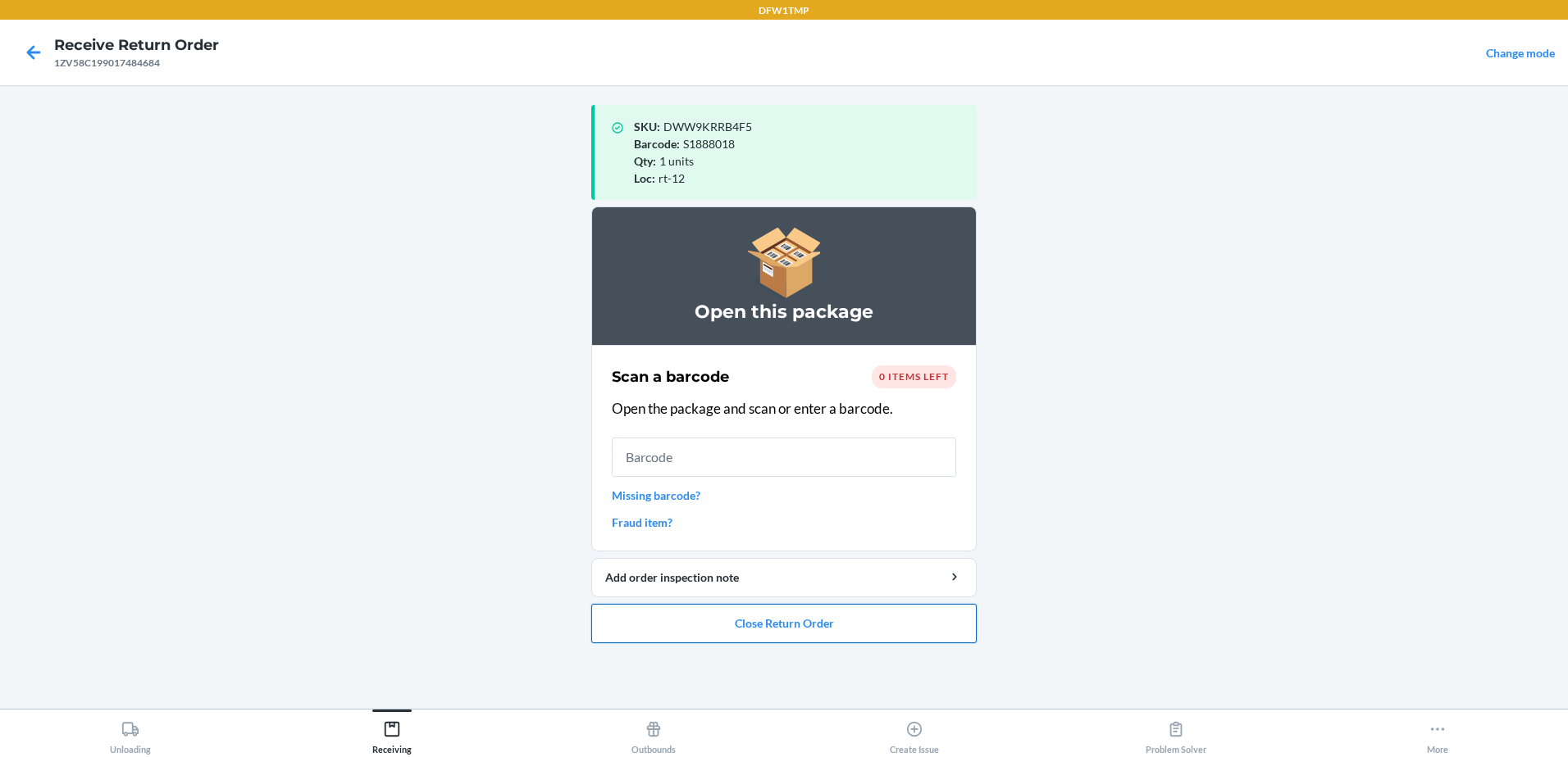
click at [809, 625] on button "Close Return Order" at bounding box center [784, 624] width 385 height 40
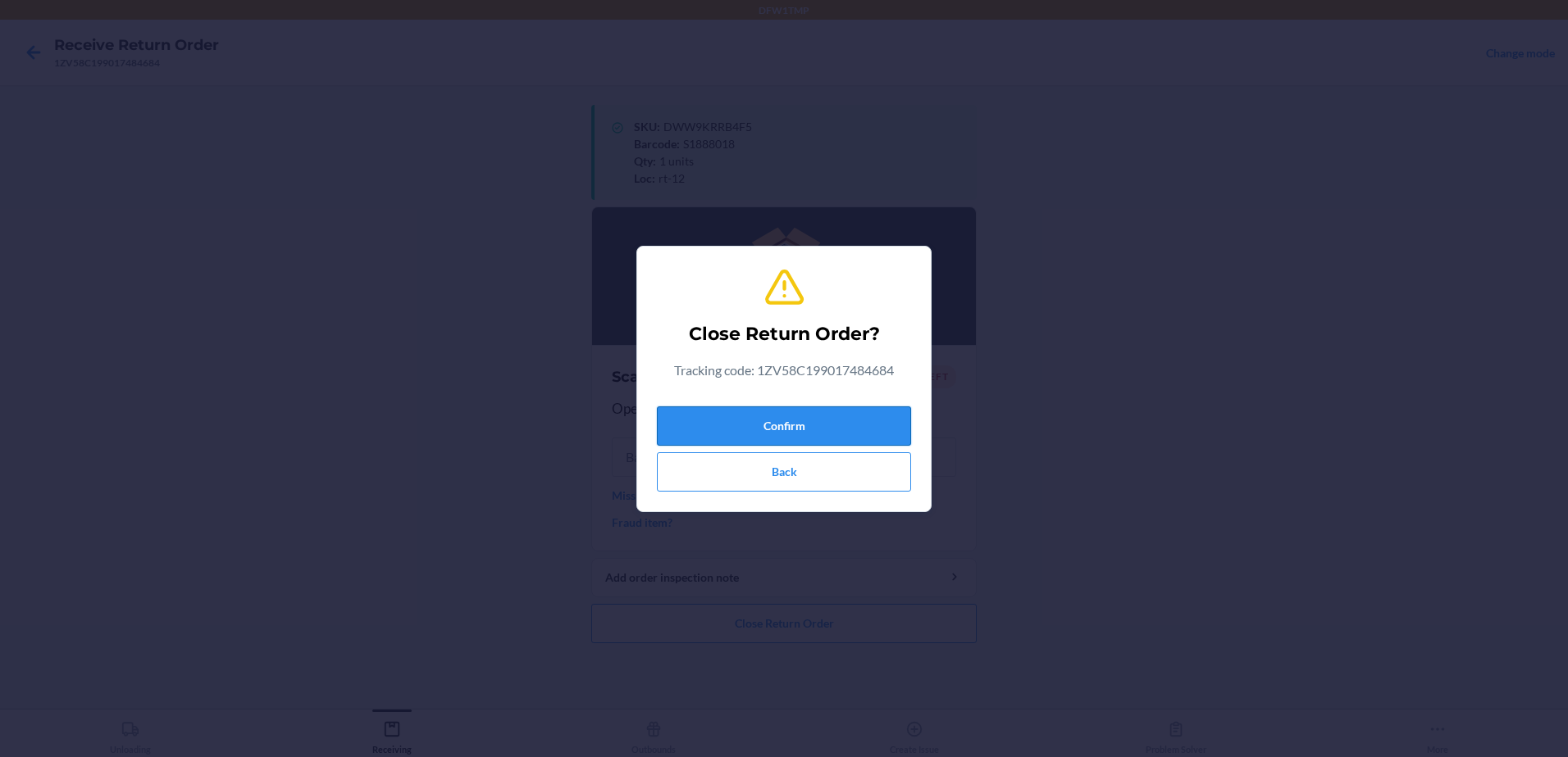
click at [808, 423] on button "Confirm" at bounding box center [784, 427] width 254 height 40
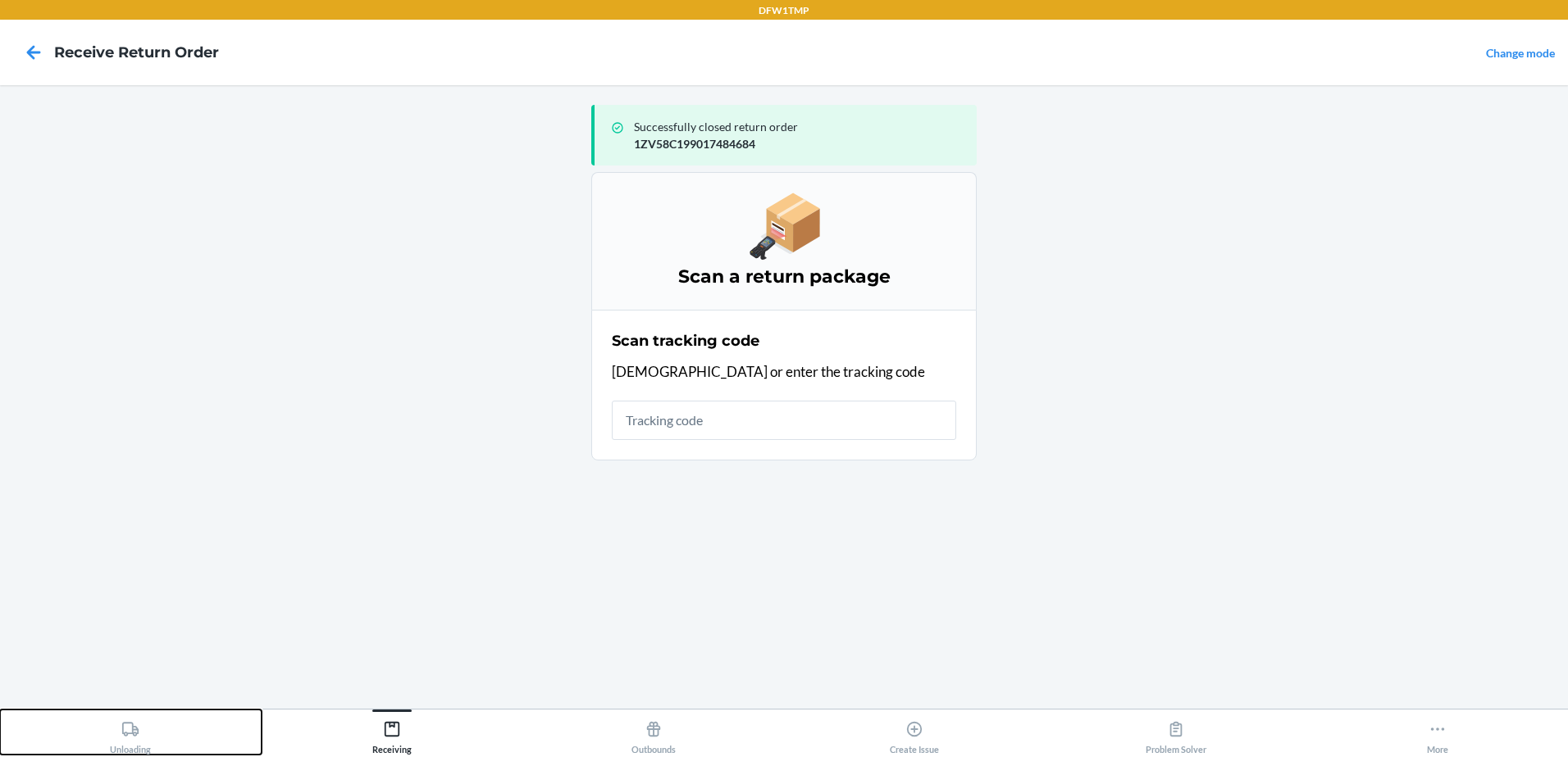
click at [136, 732] on icon at bounding box center [130, 729] width 18 height 18
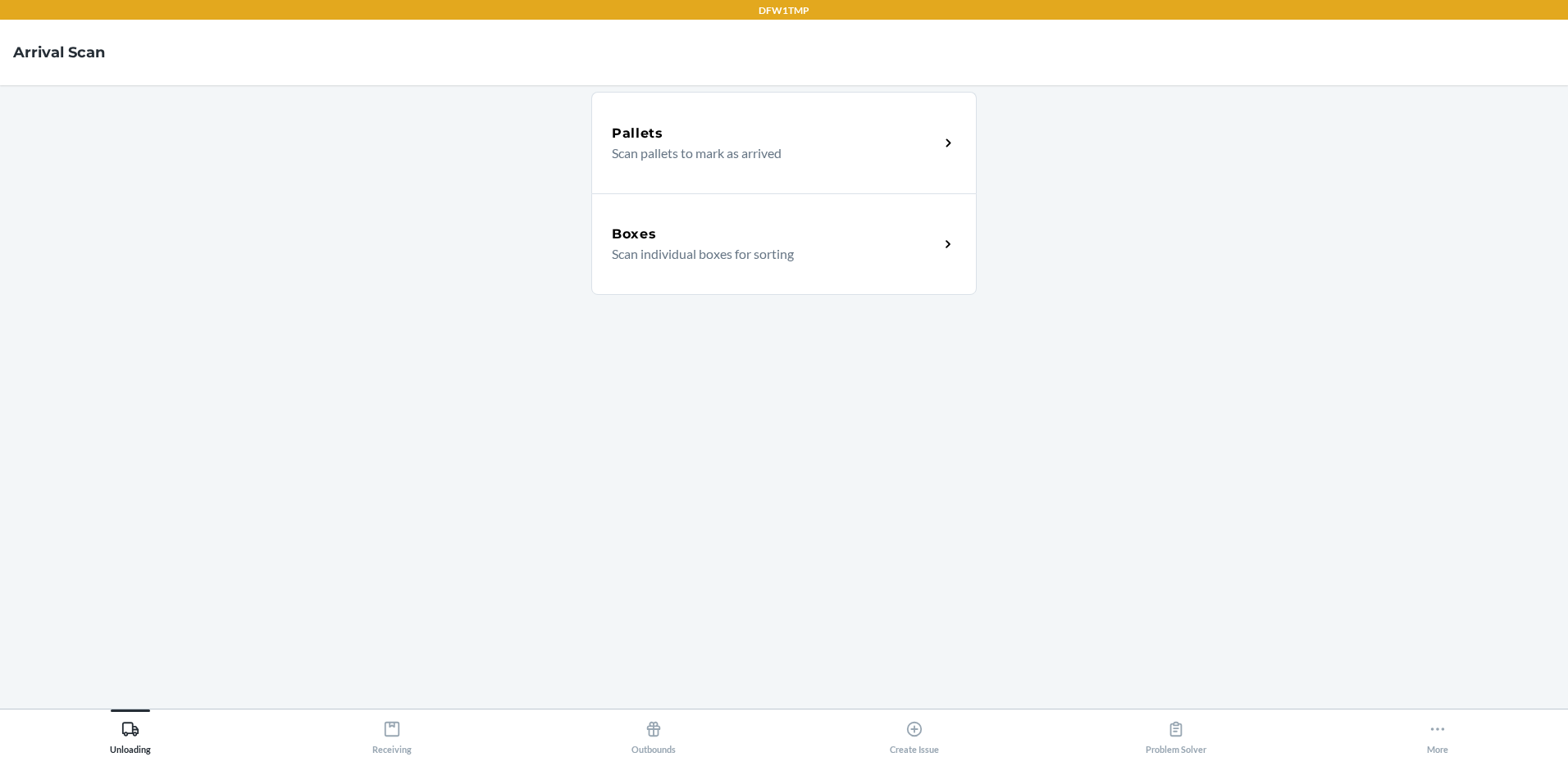
click at [802, 243] on div "Boxes" at bounding box center [775, 234] width 327 height 20
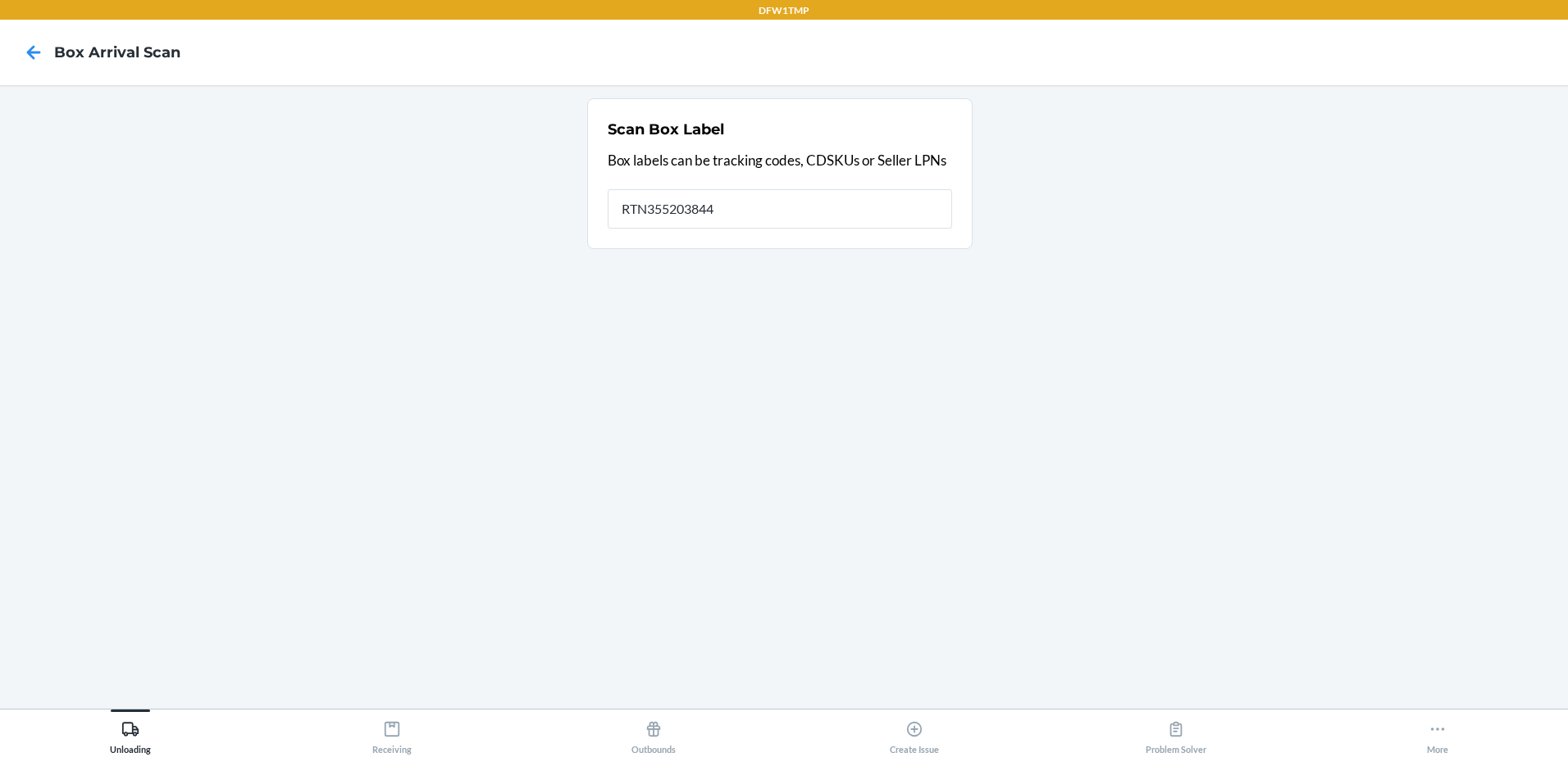
type input "RTN3552038443"
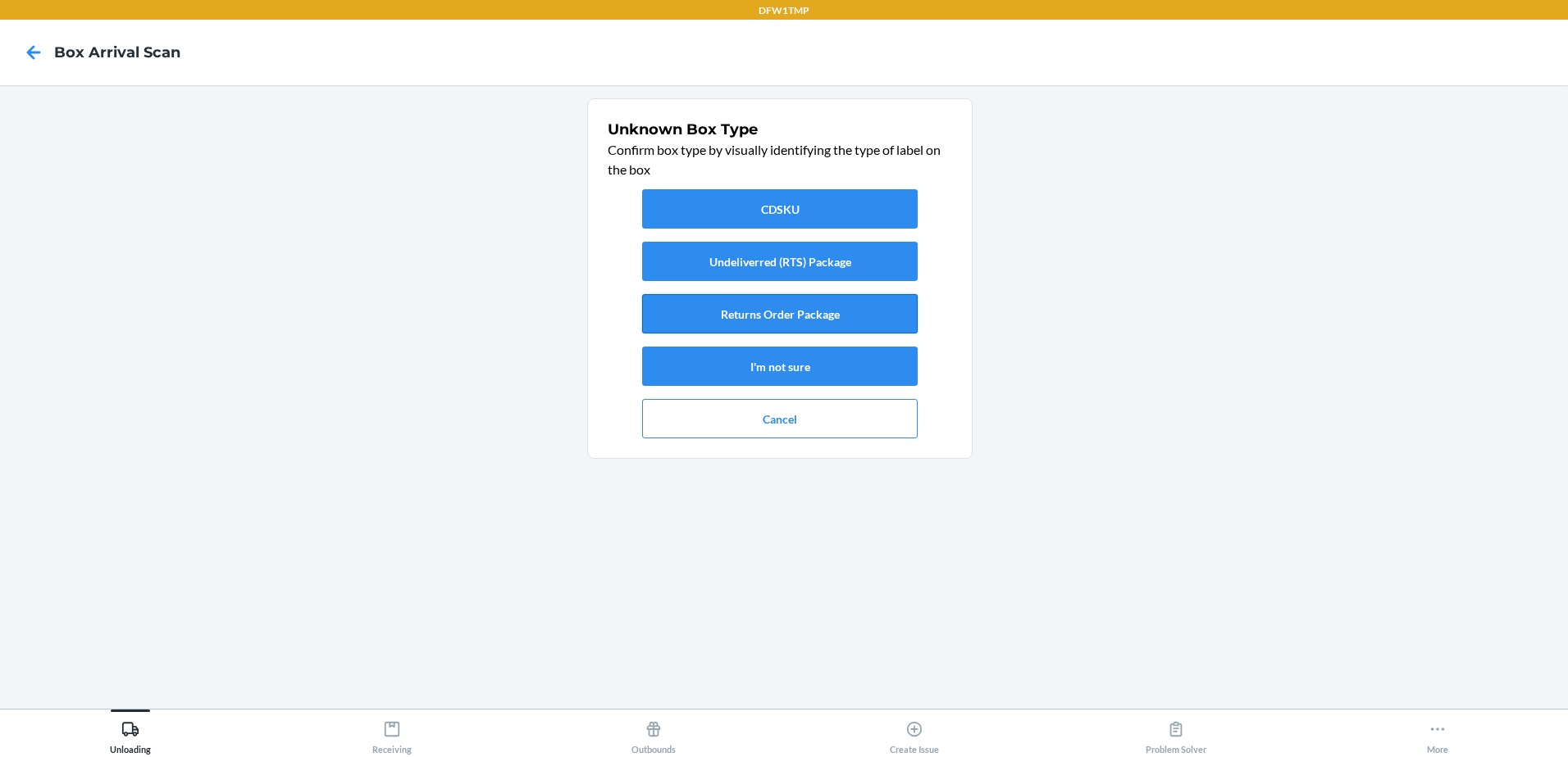
click at [708, 315] on button "Returns Order Package" at bounding box center [780, 314] width 276 height 40
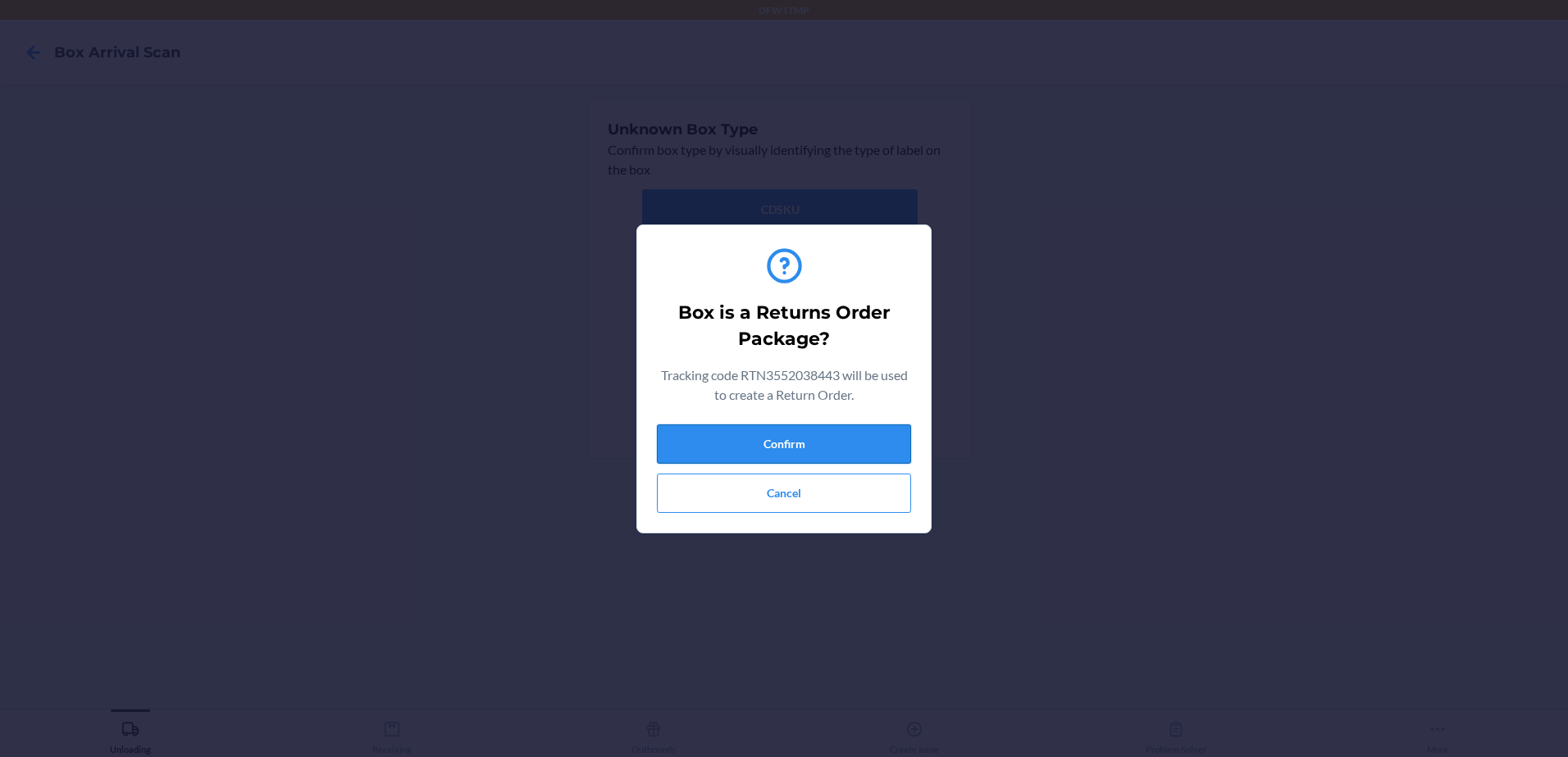
drag, startPoint x: 759, startPoint y: 436, endPoint x: 748, endPoint y: 442, distance: 12.5
click at [758, 437] on button "Confirm" at bounding box center [784, 445] width 254 height 40
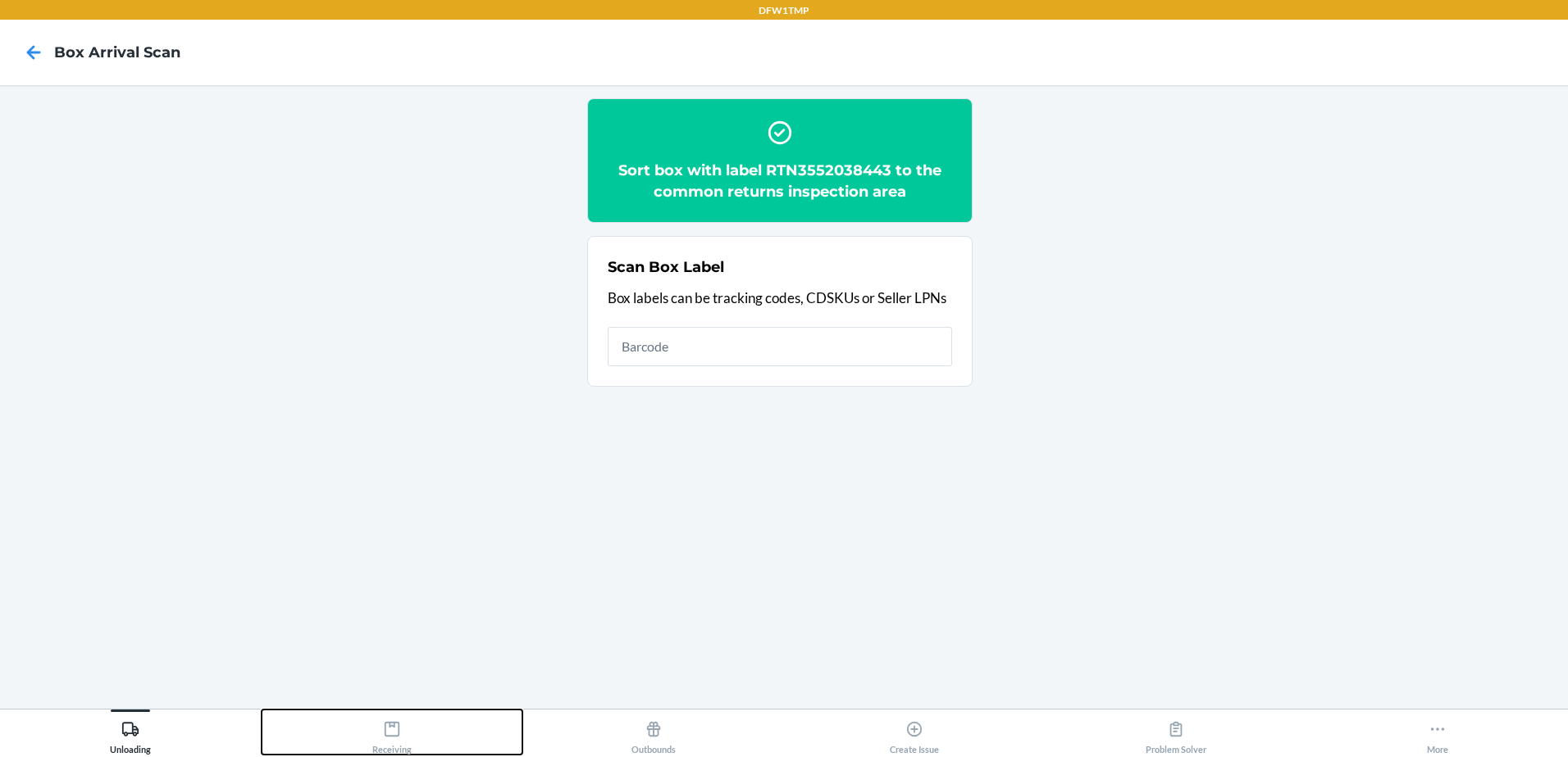
click at [416, 728] on button "Receiving" at bounding box center [392, 732] width 261 height 45
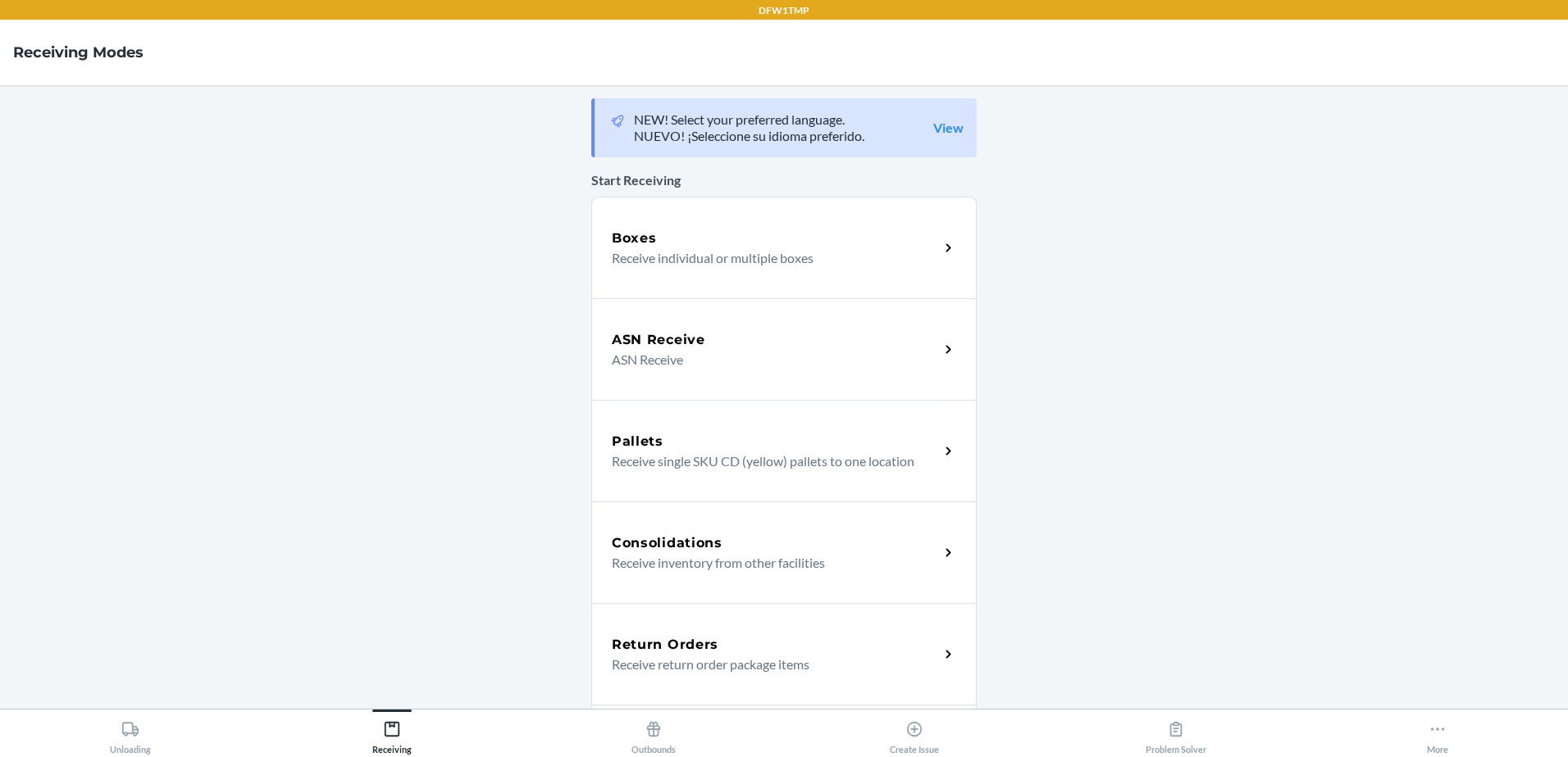
click at [713, 672] on p "Receive return order package items" at bounding box center [769, 665] width 314 height 20
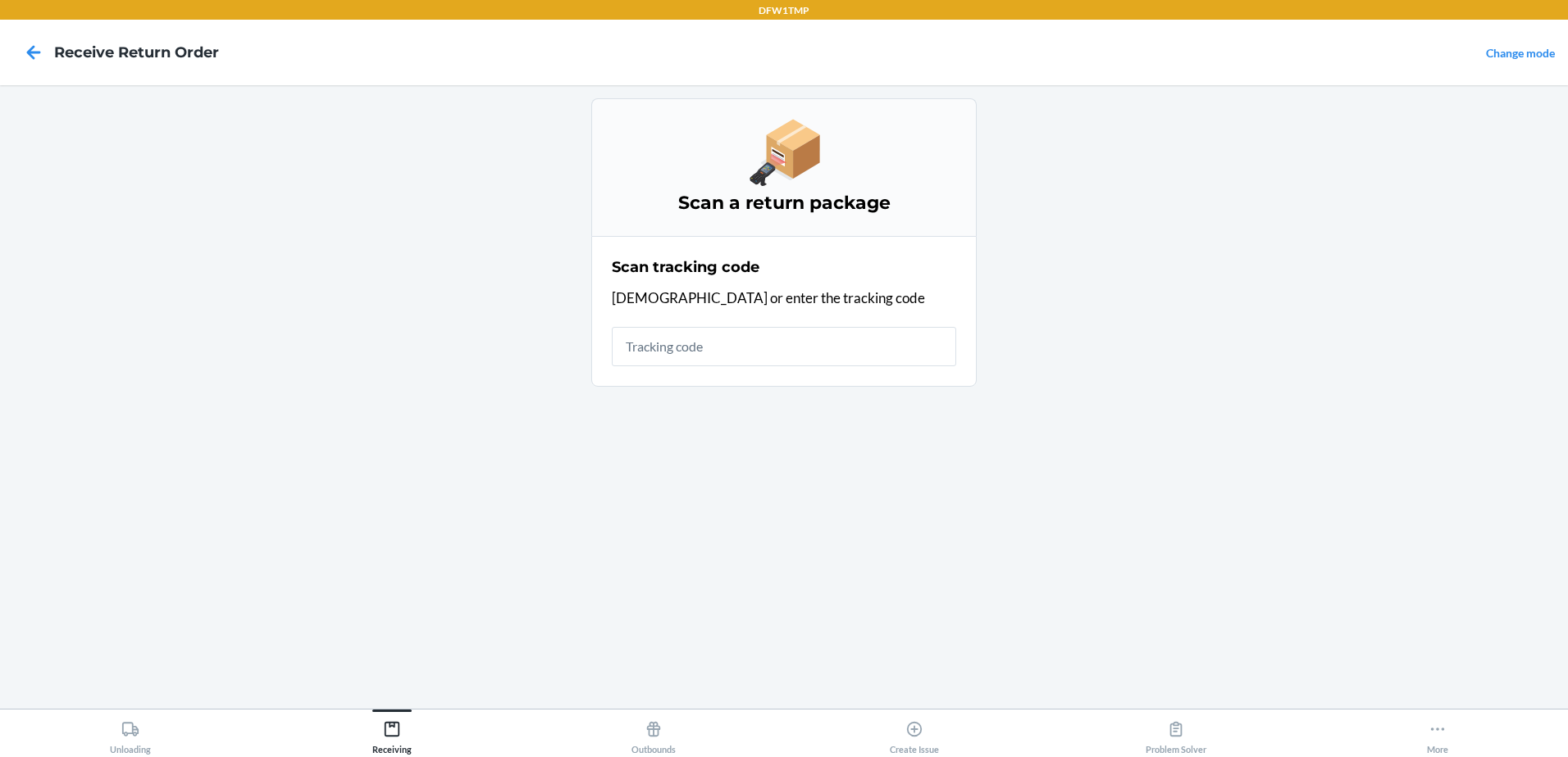
click at [770, 349] on input "text" at bounding box center [784, 347] width 344 height 40
type input "1ZV58C199031241918"
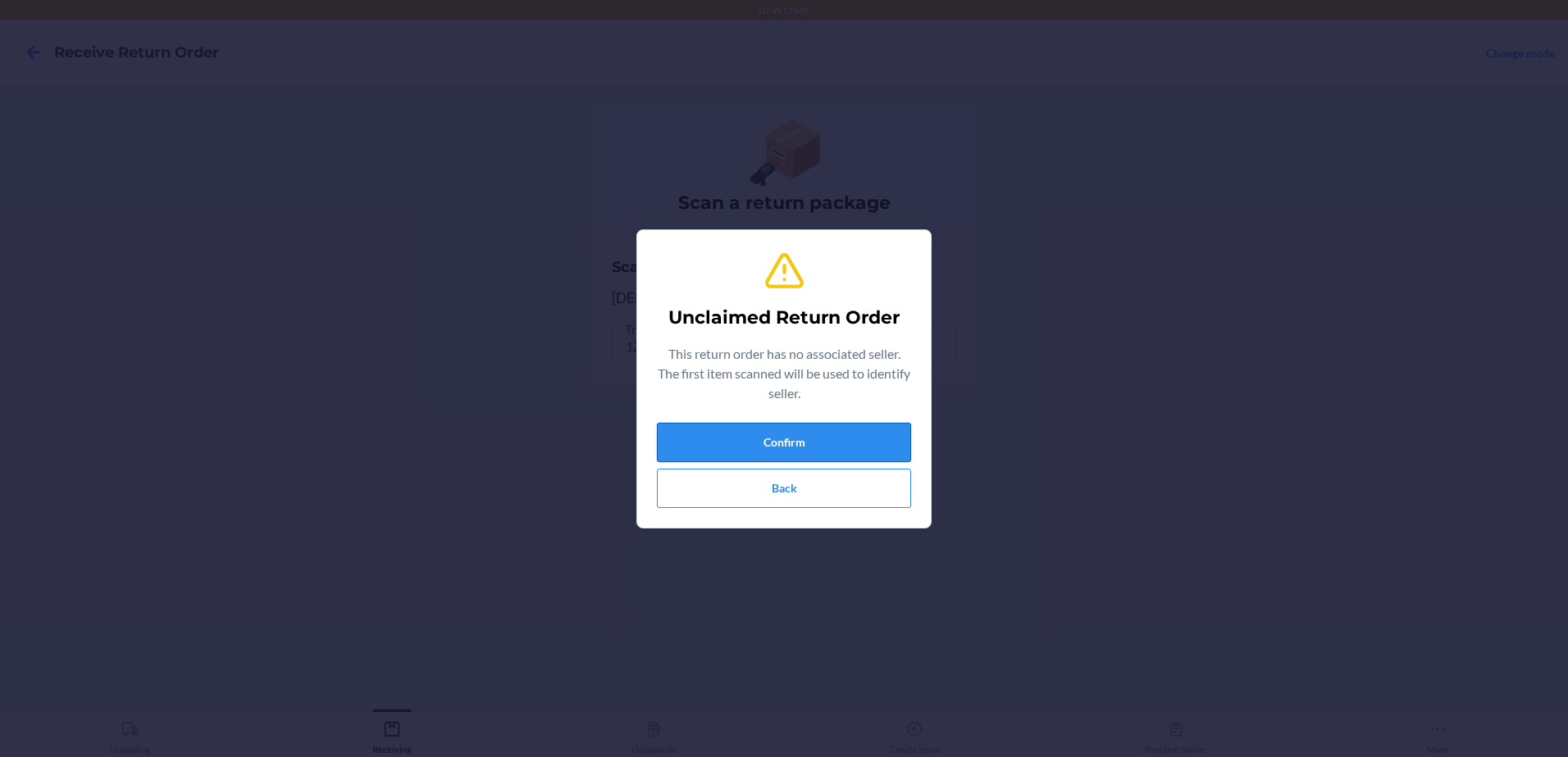
click at [807, 436] on button "Confirm" at bounding box center [784, 443] width 254 height 40
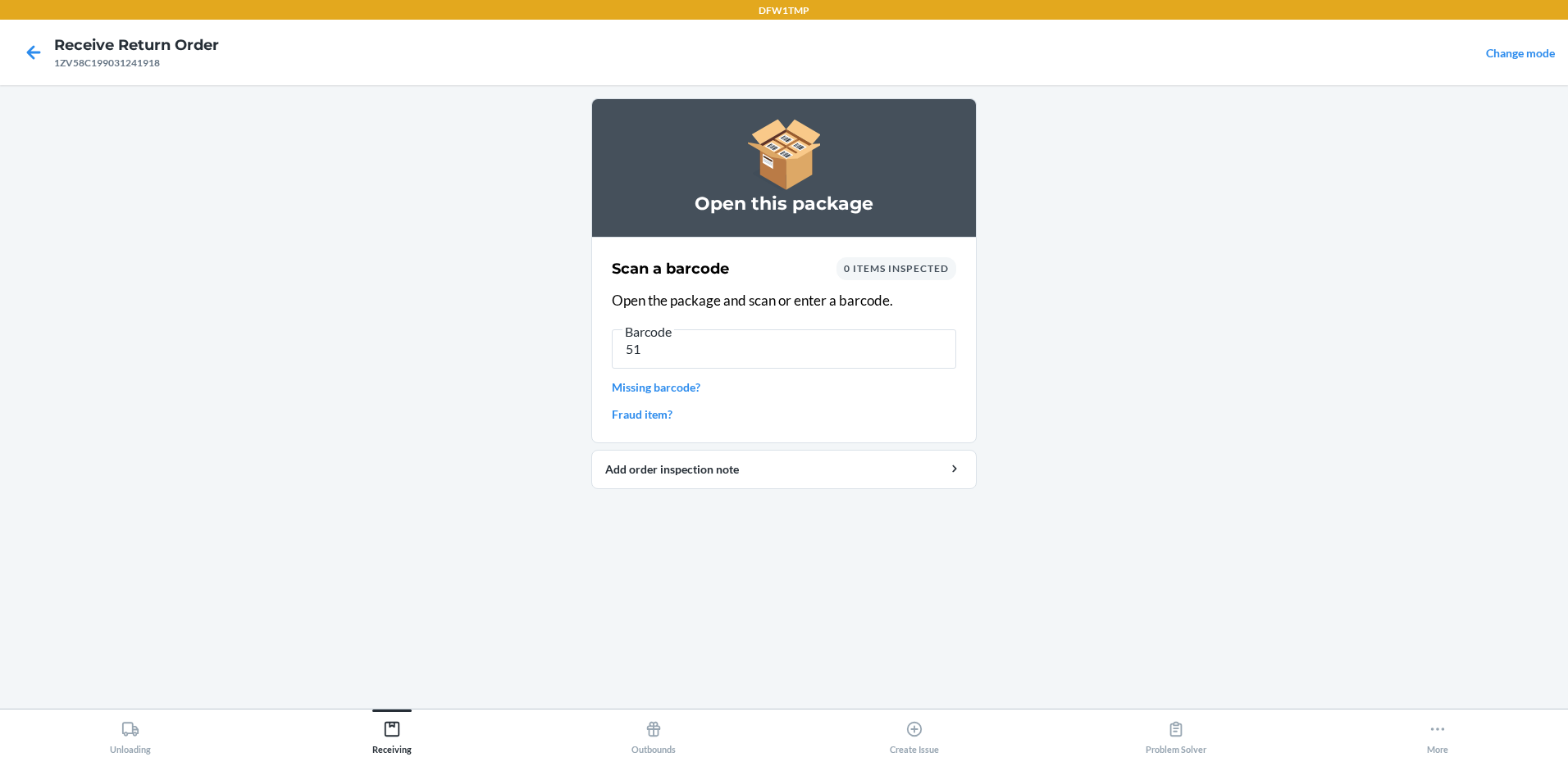
type input "5"
type input "s1884081"
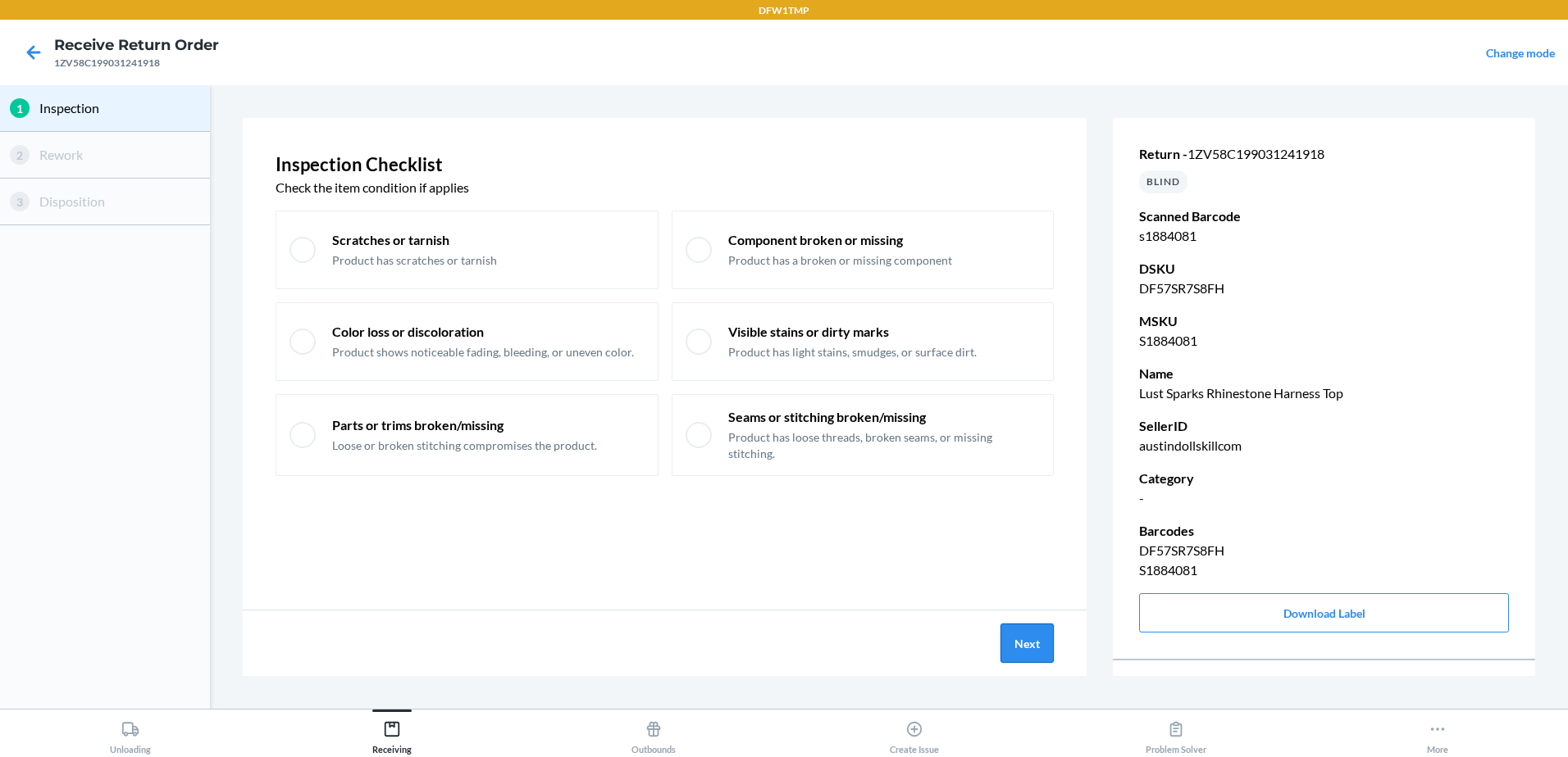
click at [1031, 644] on button "Next" at bounding box center [1027, 644] width 53 height 40
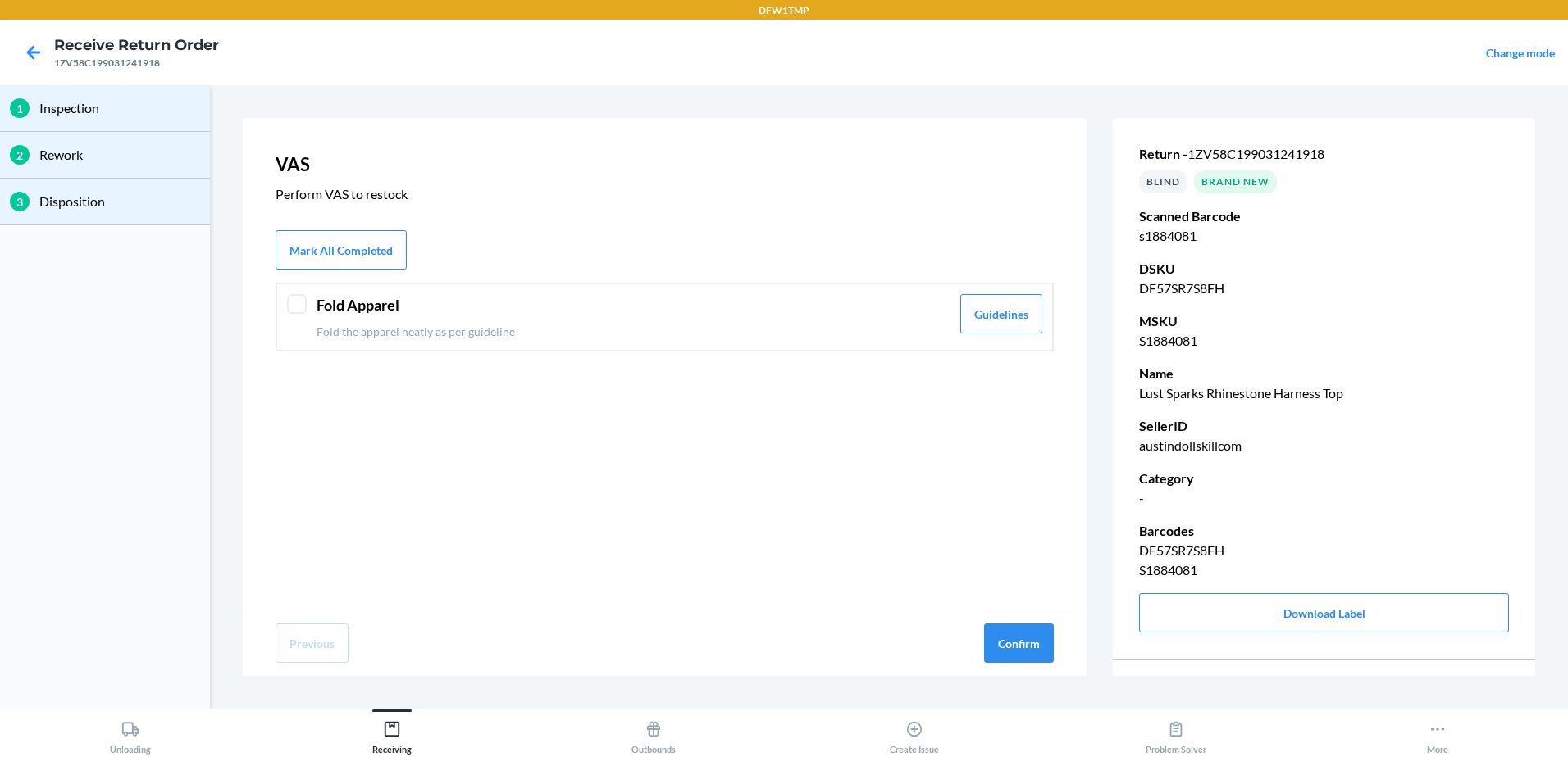
click at [361, 313] on header "Fold Apparel" at bounding box center [633, 305] width 634 height 22
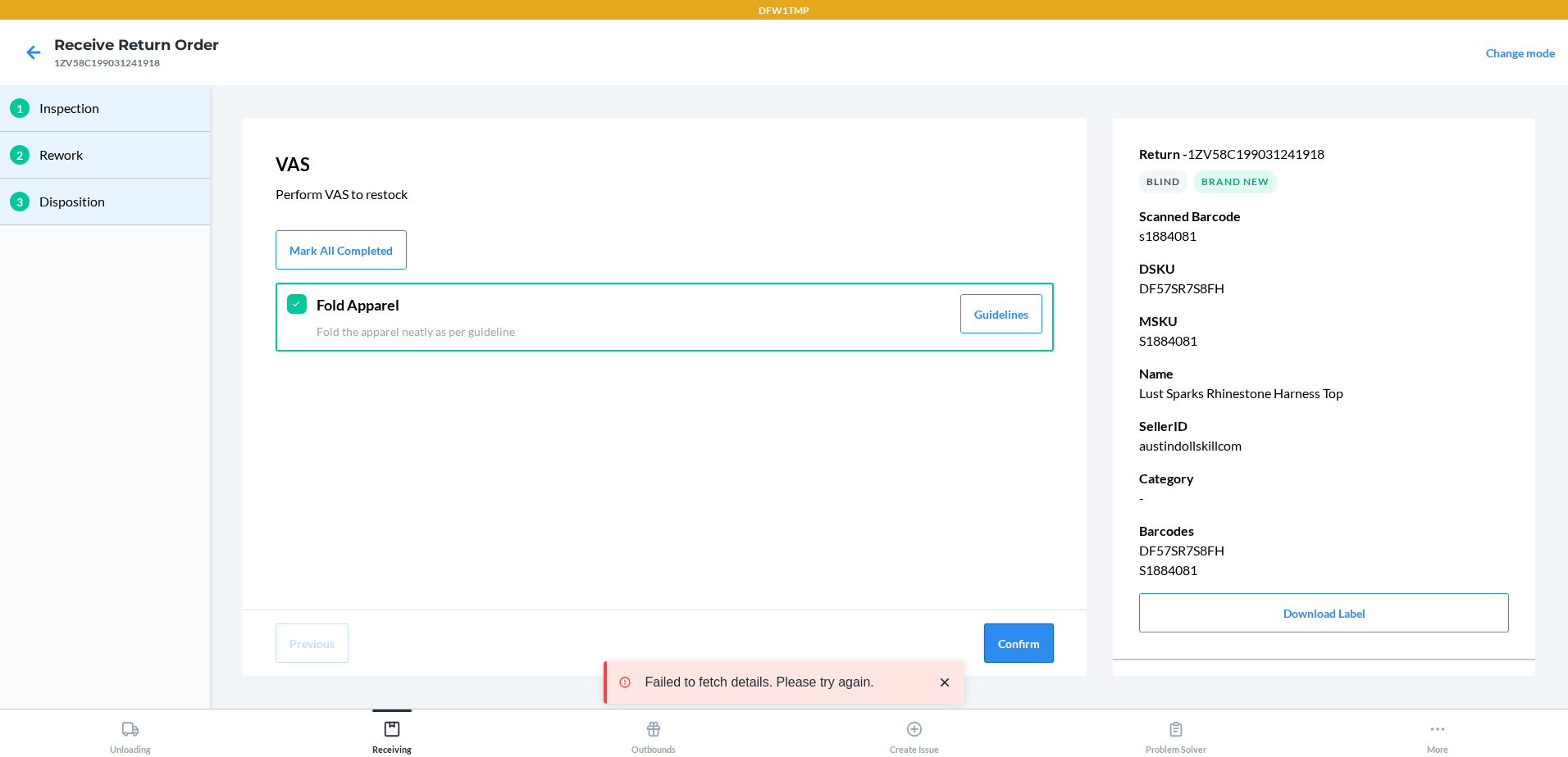
drag, startPoint x: 1038, startPoint y: 646, endPoint x: 991, endPoint y: 638, distance: 47.7
click at [1037, 646] on button "Confirm" at bounding box center [1019, 644] width 70 height 40
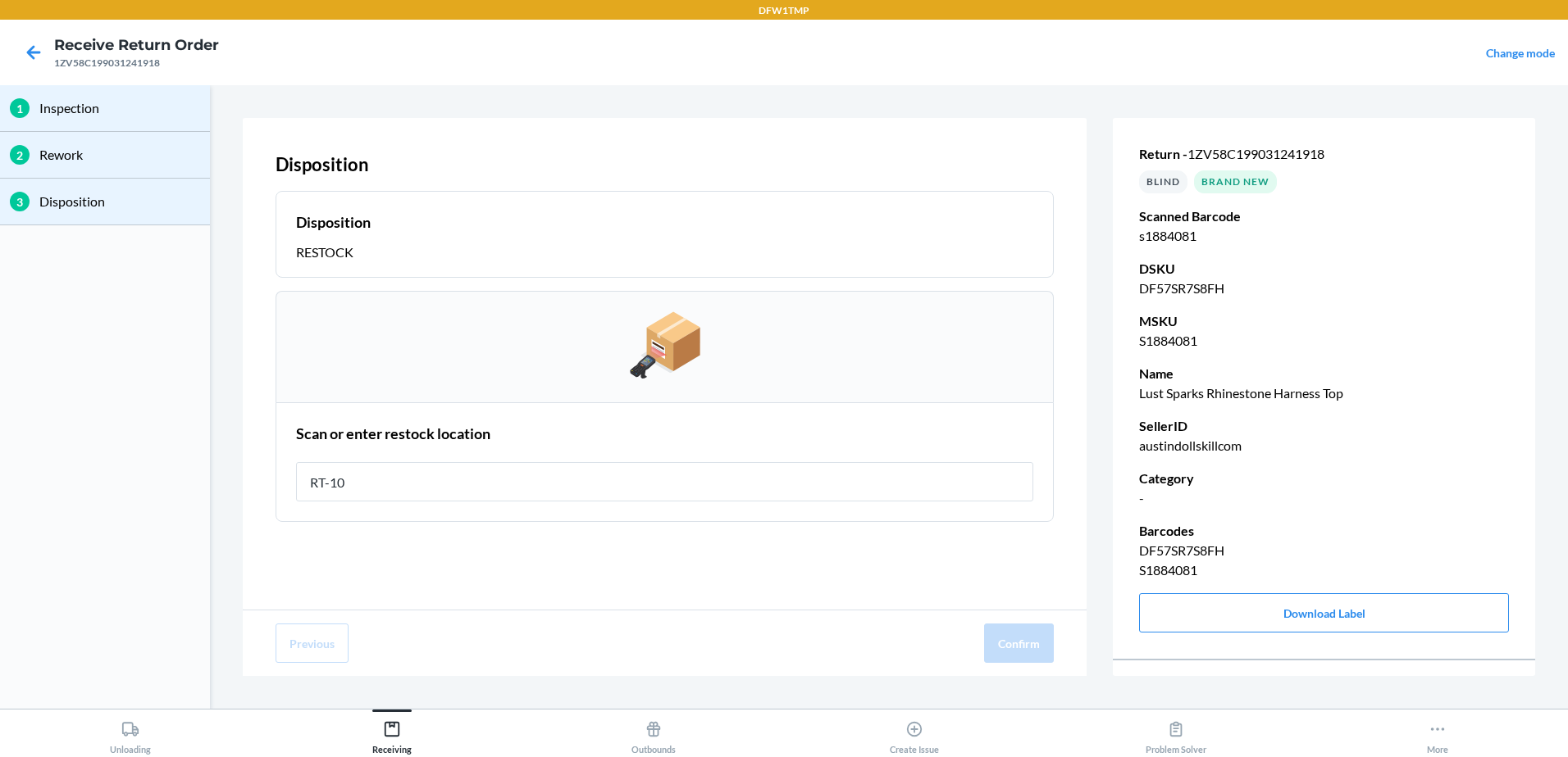
type input "RT-10"
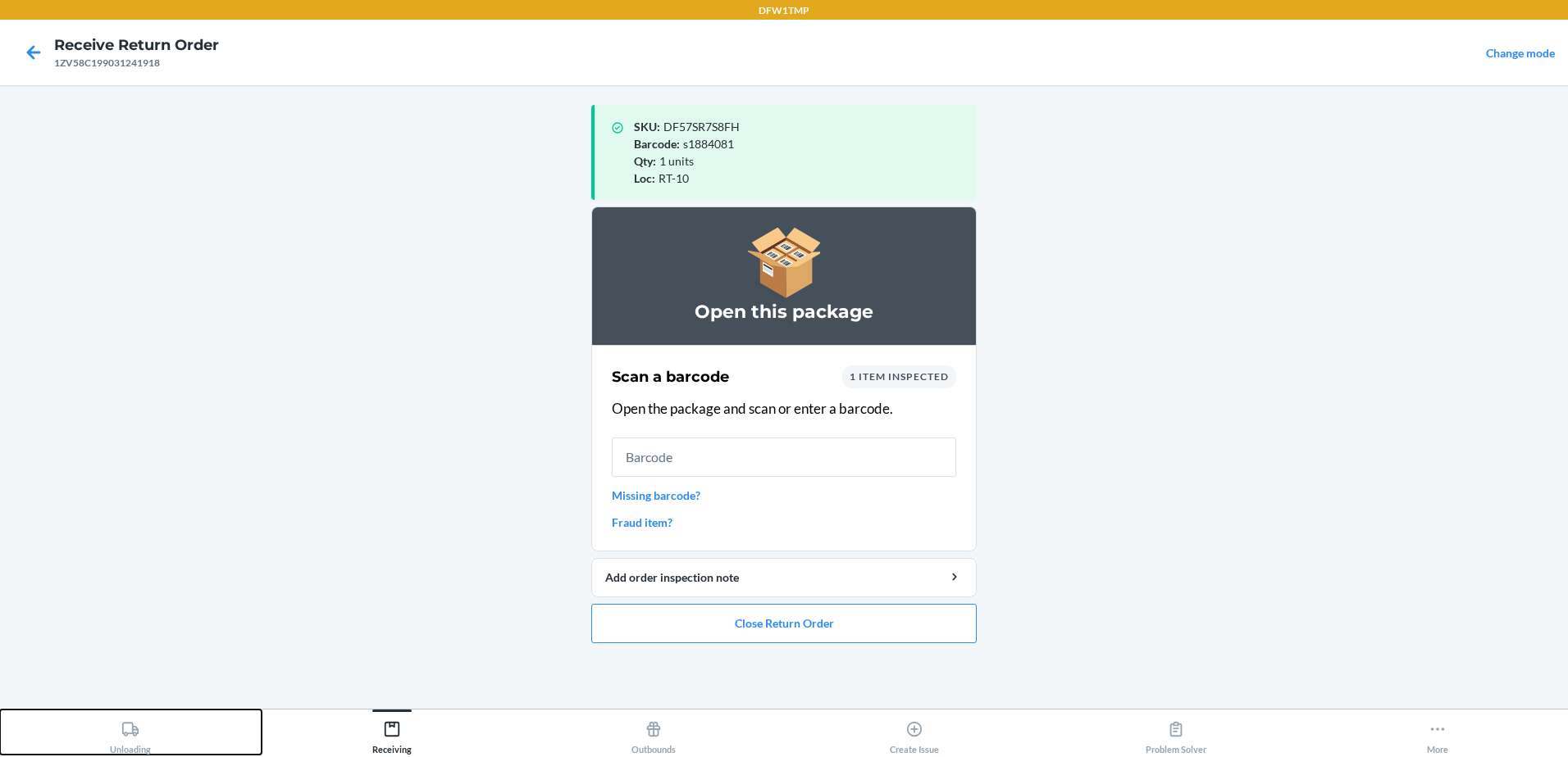
click at [137, 732] on icon at bounding box center [130, 729] width 18 height 18
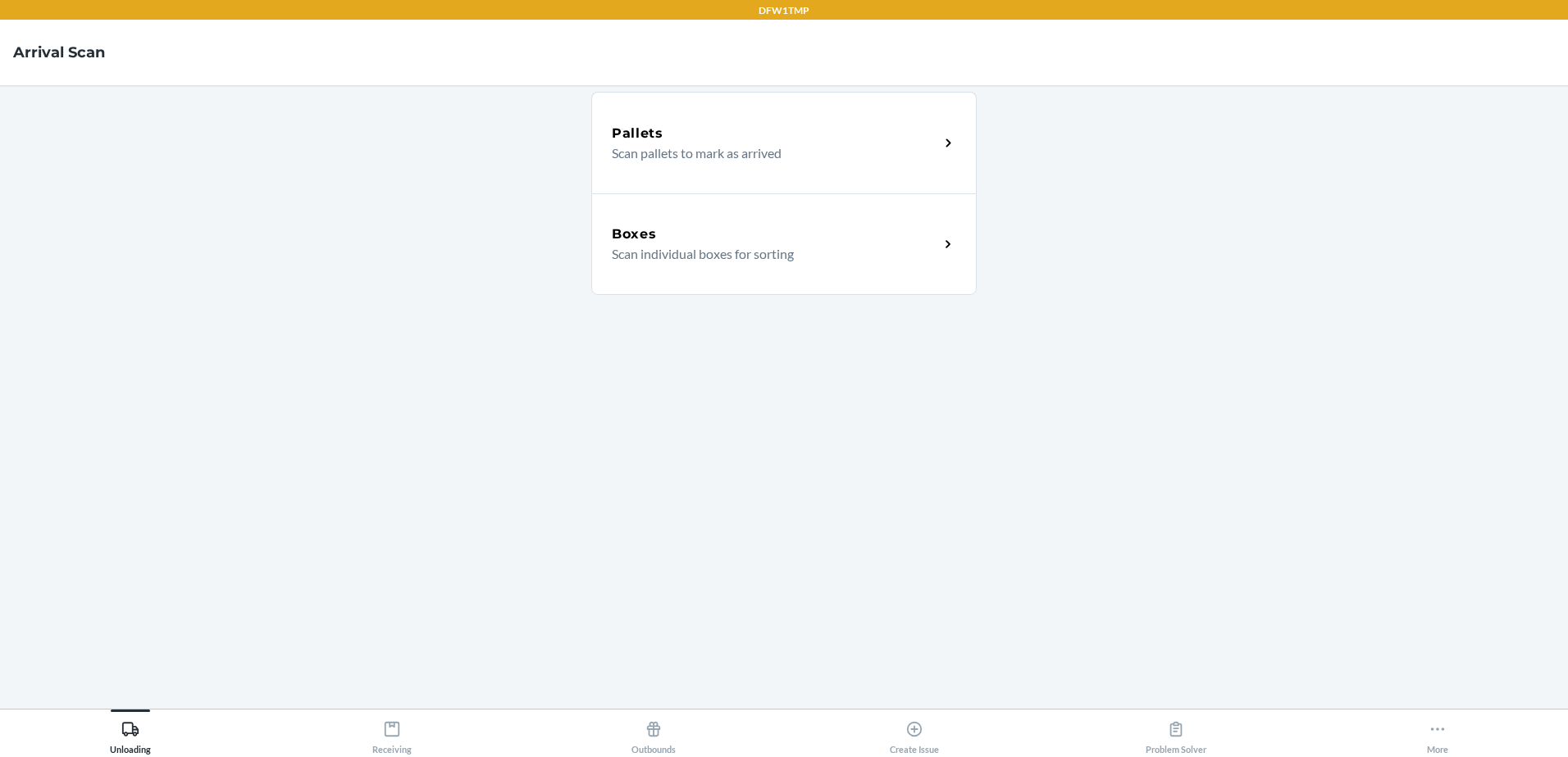
click at [722, 260] on p "Scan individual boxes for sorting" at bounding box center [769, 254] width 314 height 20
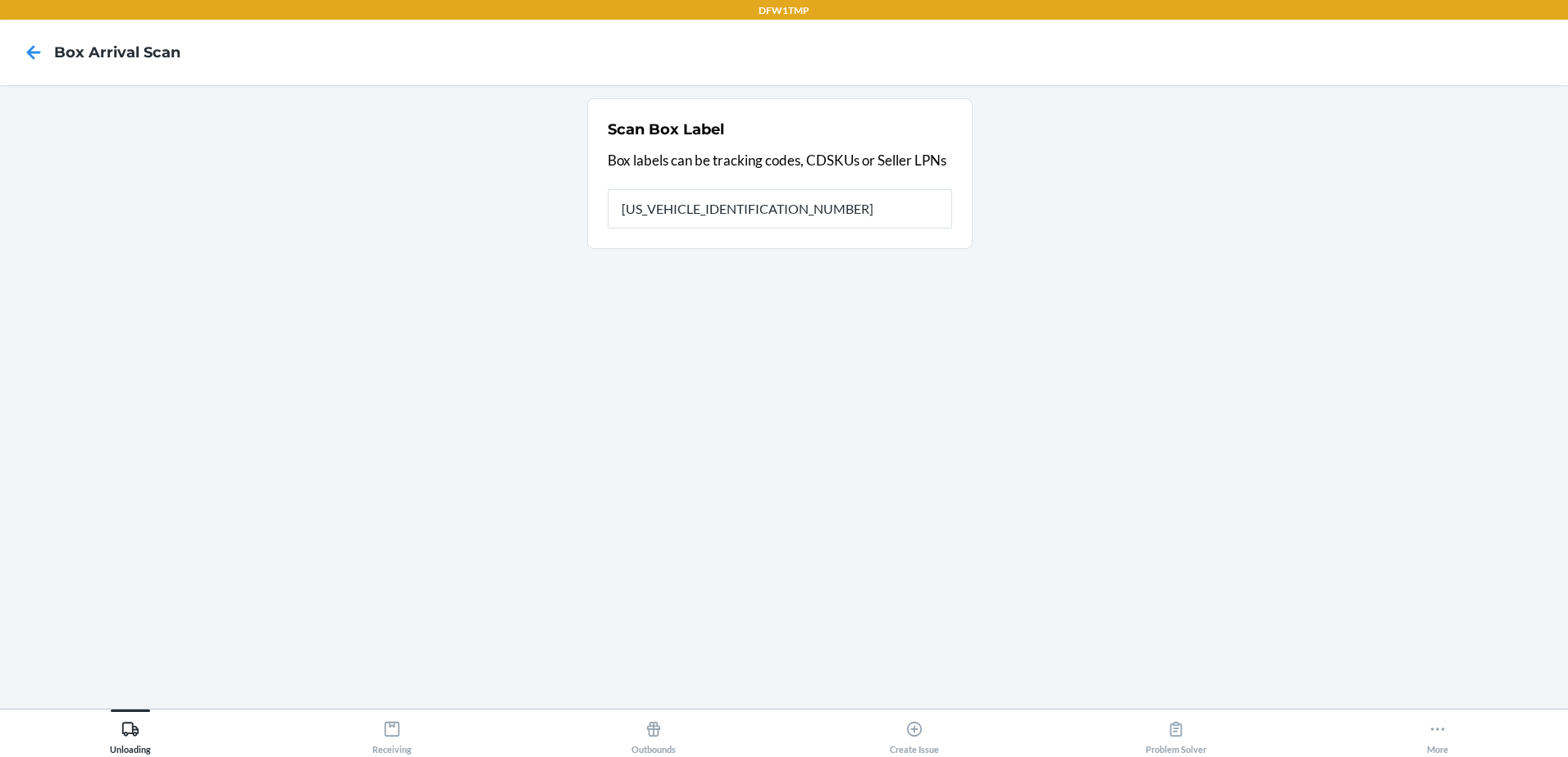
type input "1ZV58C199015213390"
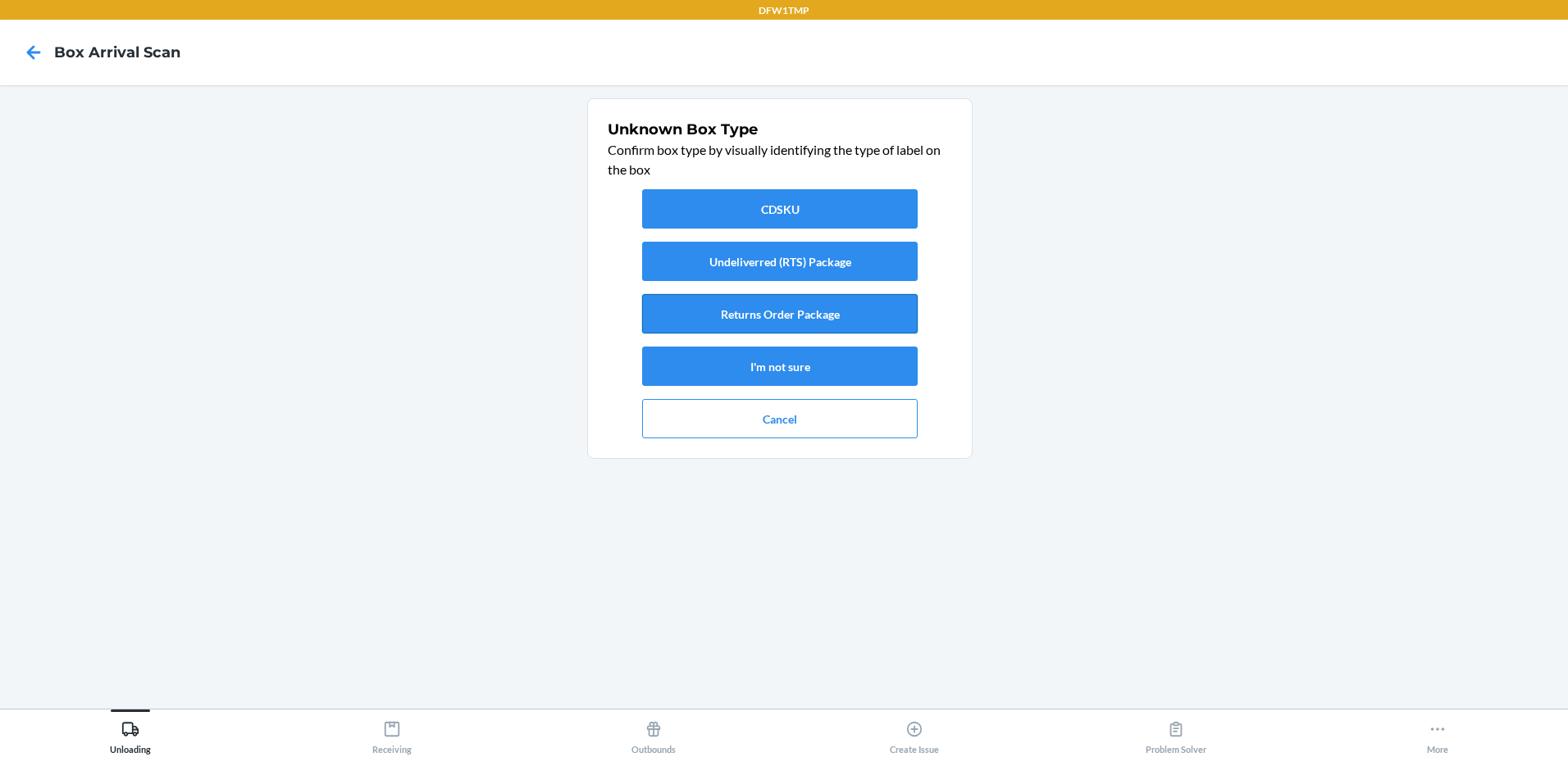
click at [832, 312] on button "Returns Order Package" at bounding box center [780, 314] width 276 height 40
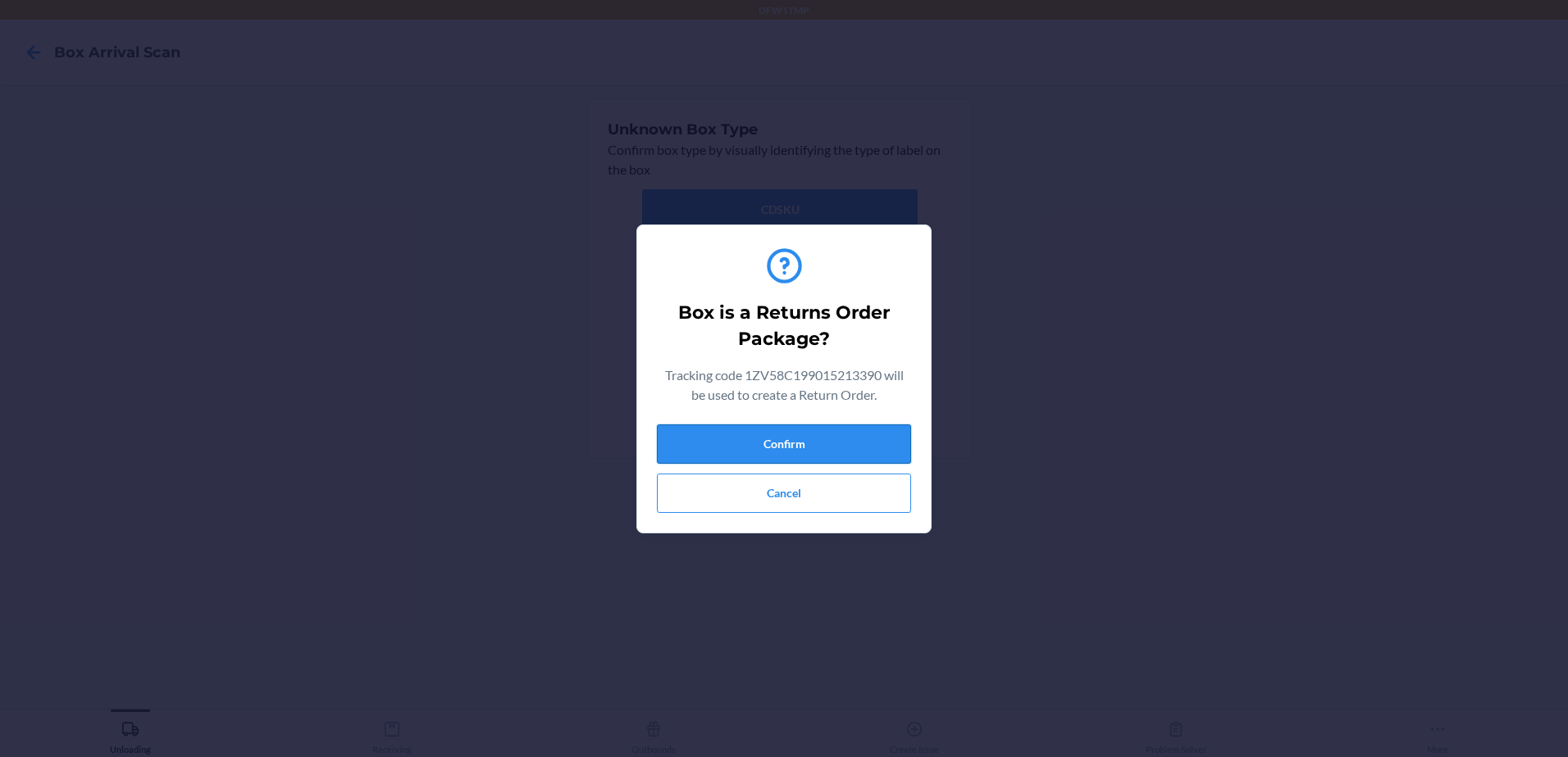
click at [720, 446] on button "Confirm" at bounding box center [784, 445] width 254 height 40
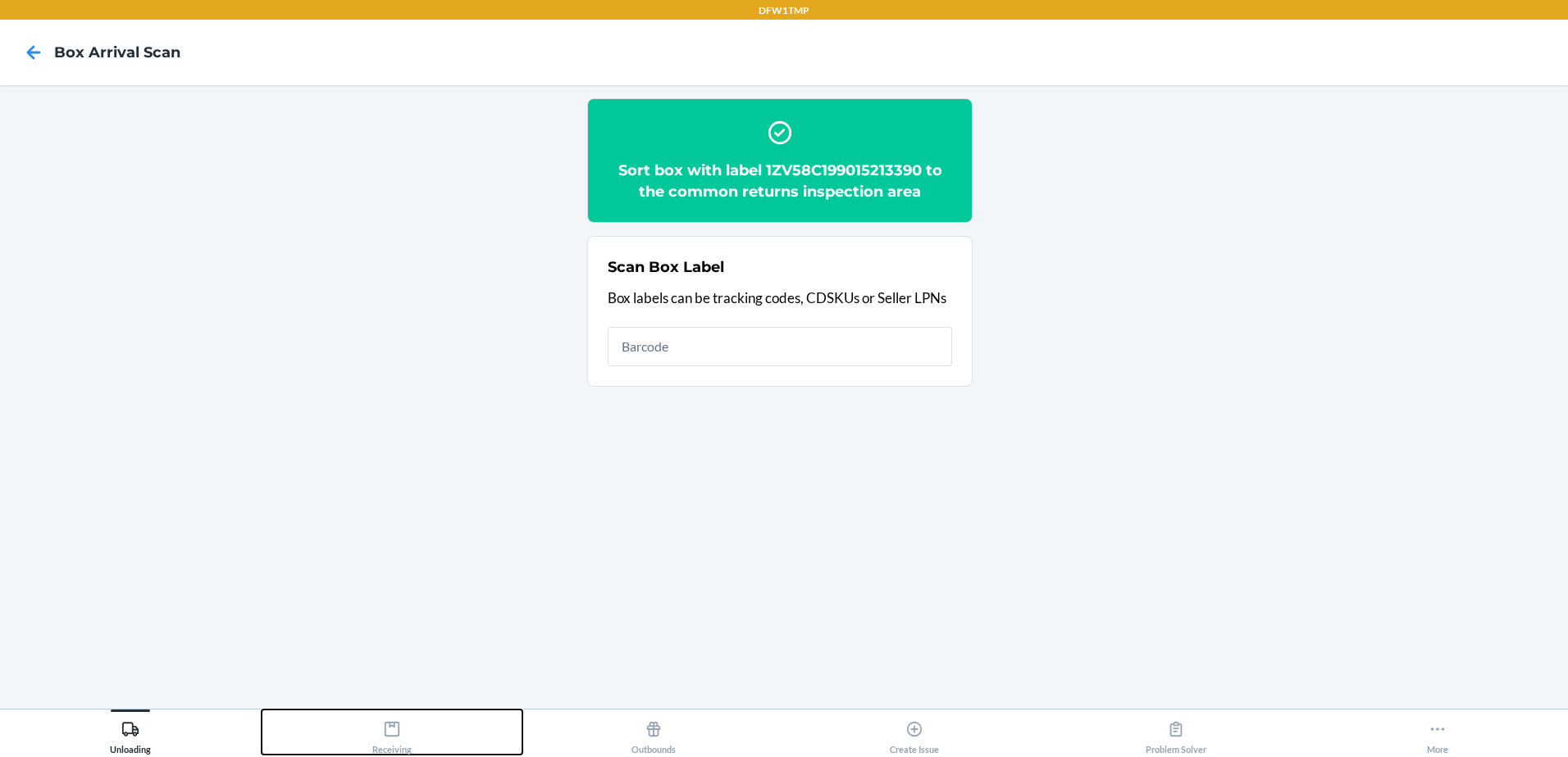
click at [387, 742] on div "Receiving" at bounding box center [392, 735] width 40 height 41
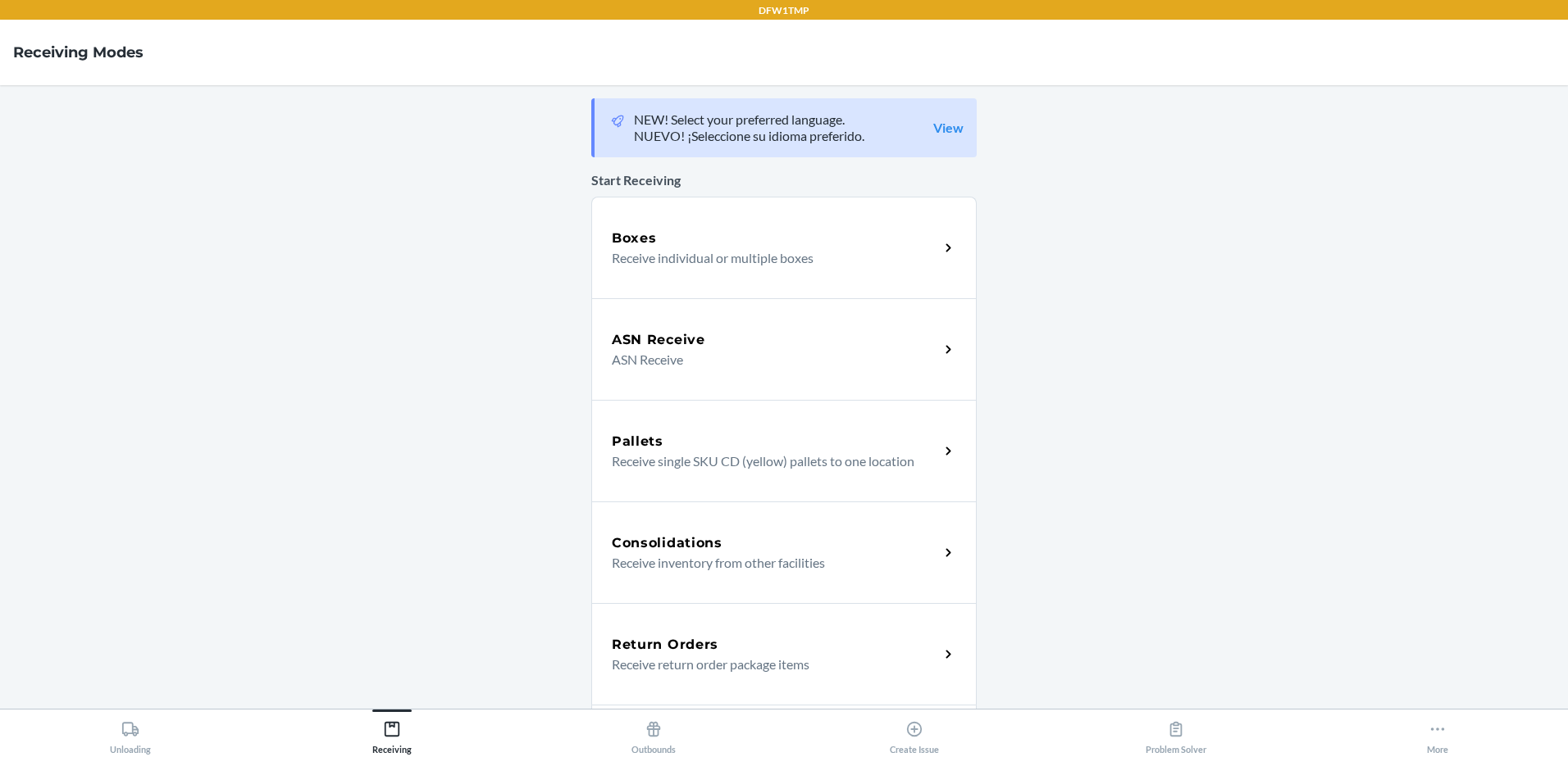
click at [778, 671] on p "Receive return order package items" at bounding box center [769, 665] width 314 height 20
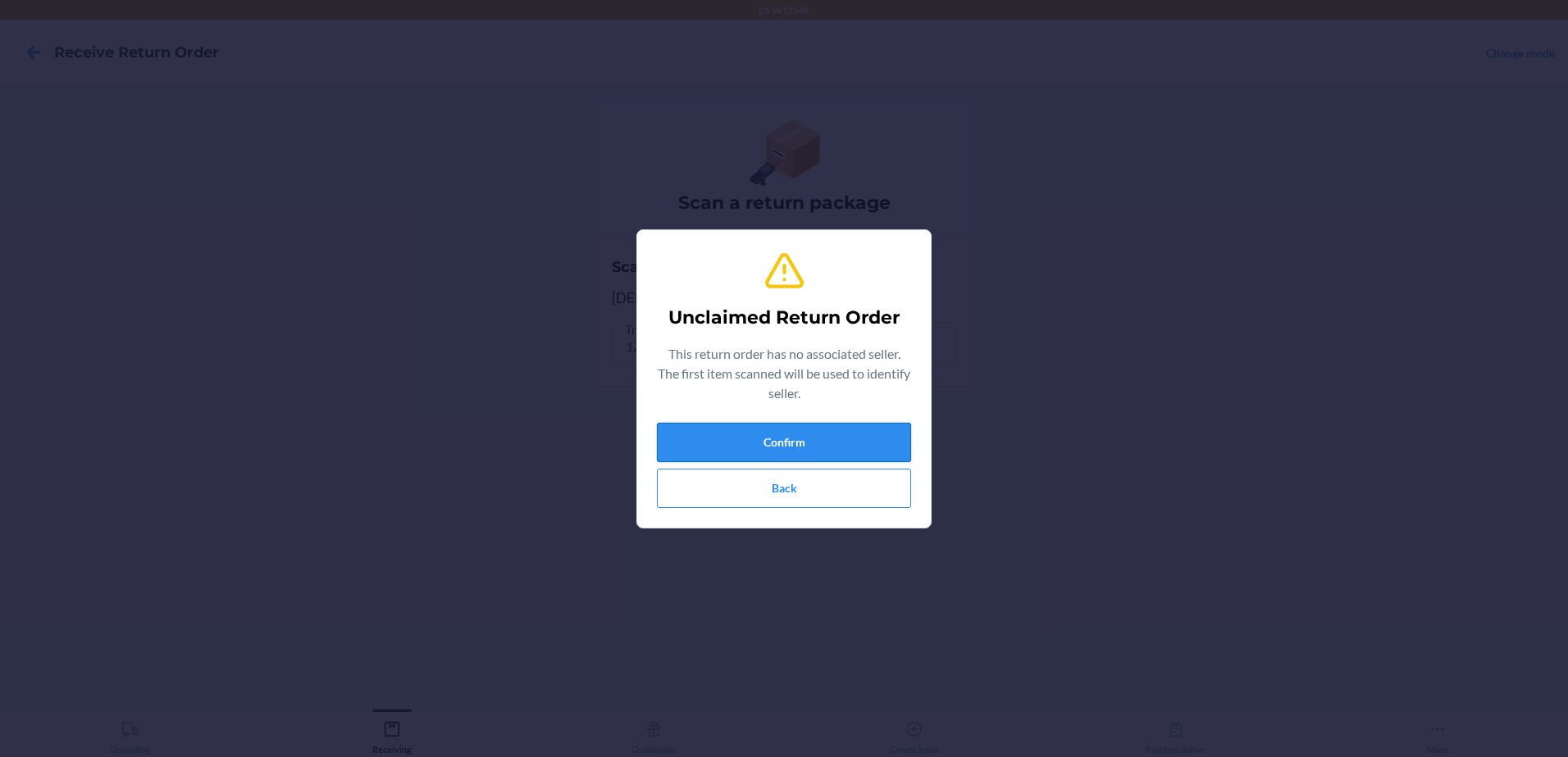
click at [766, 449] on button "Confirm" at bounding box center [784, 443] width 254 height 40
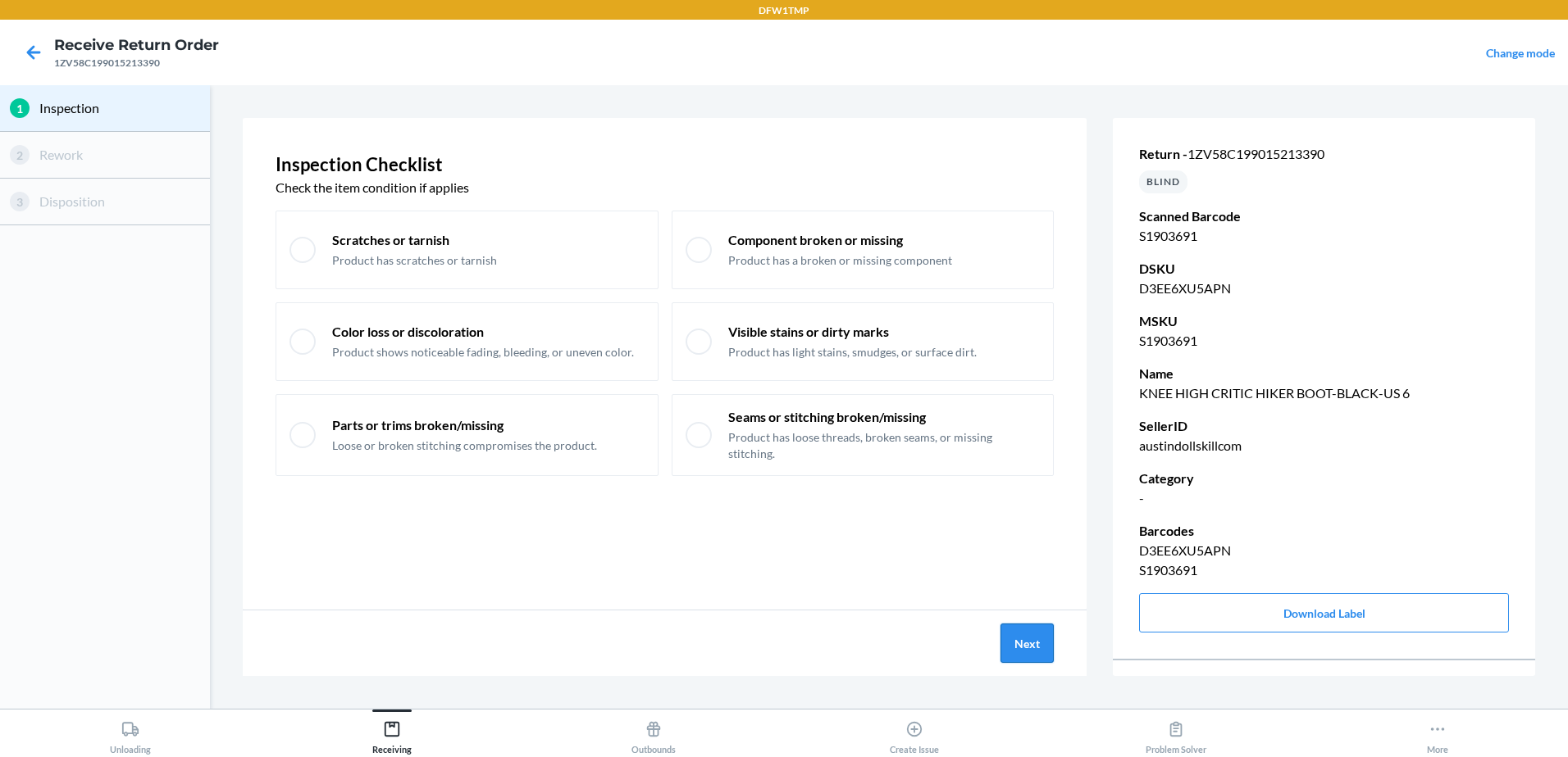
click at [1015, 644] on button "Next" at bounding box center [1027, 644] width 53 height 40
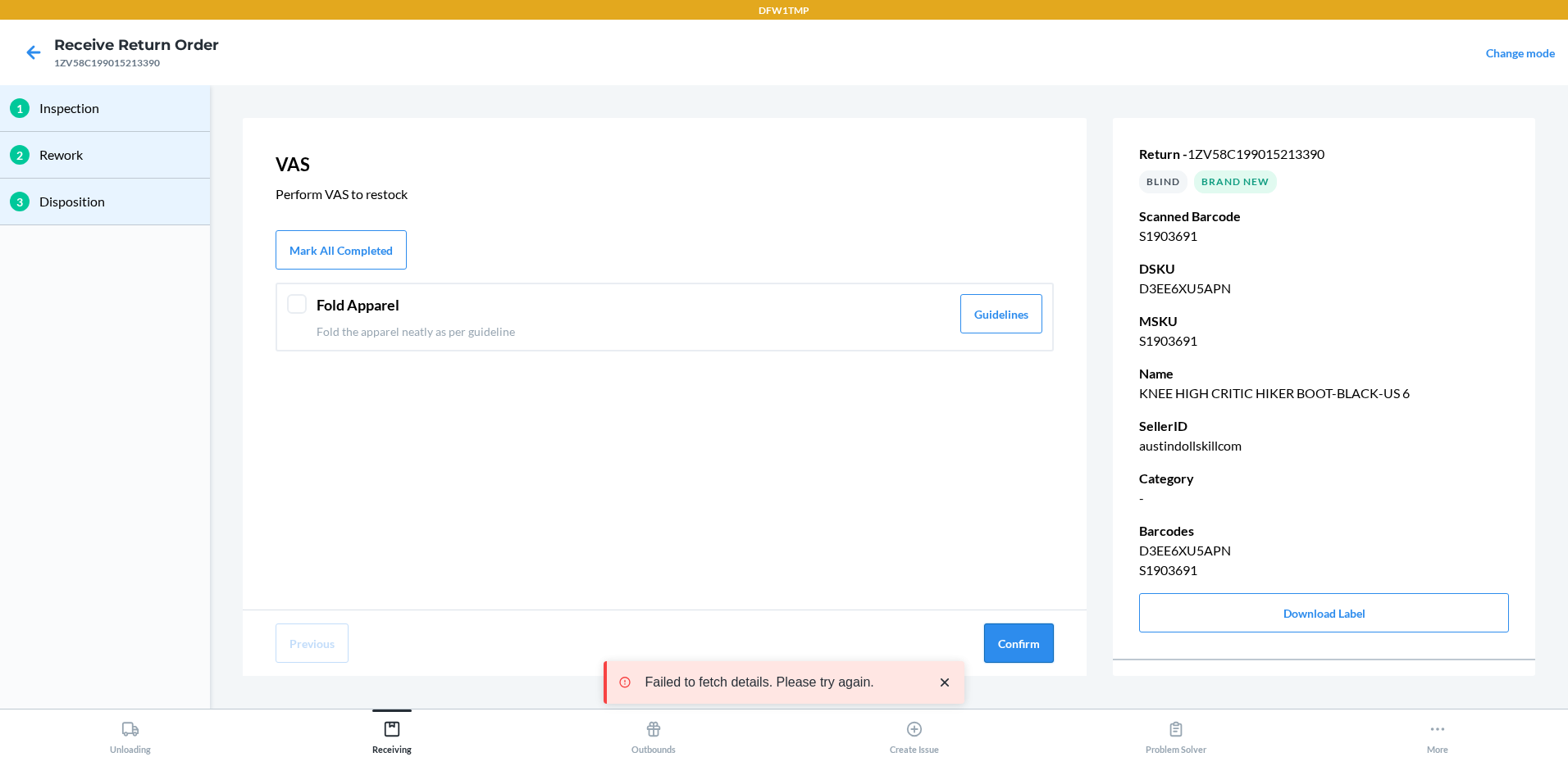
click at [1014, 635] on button "Confirm" at bounding box center [1019, 644] width 70 height 40
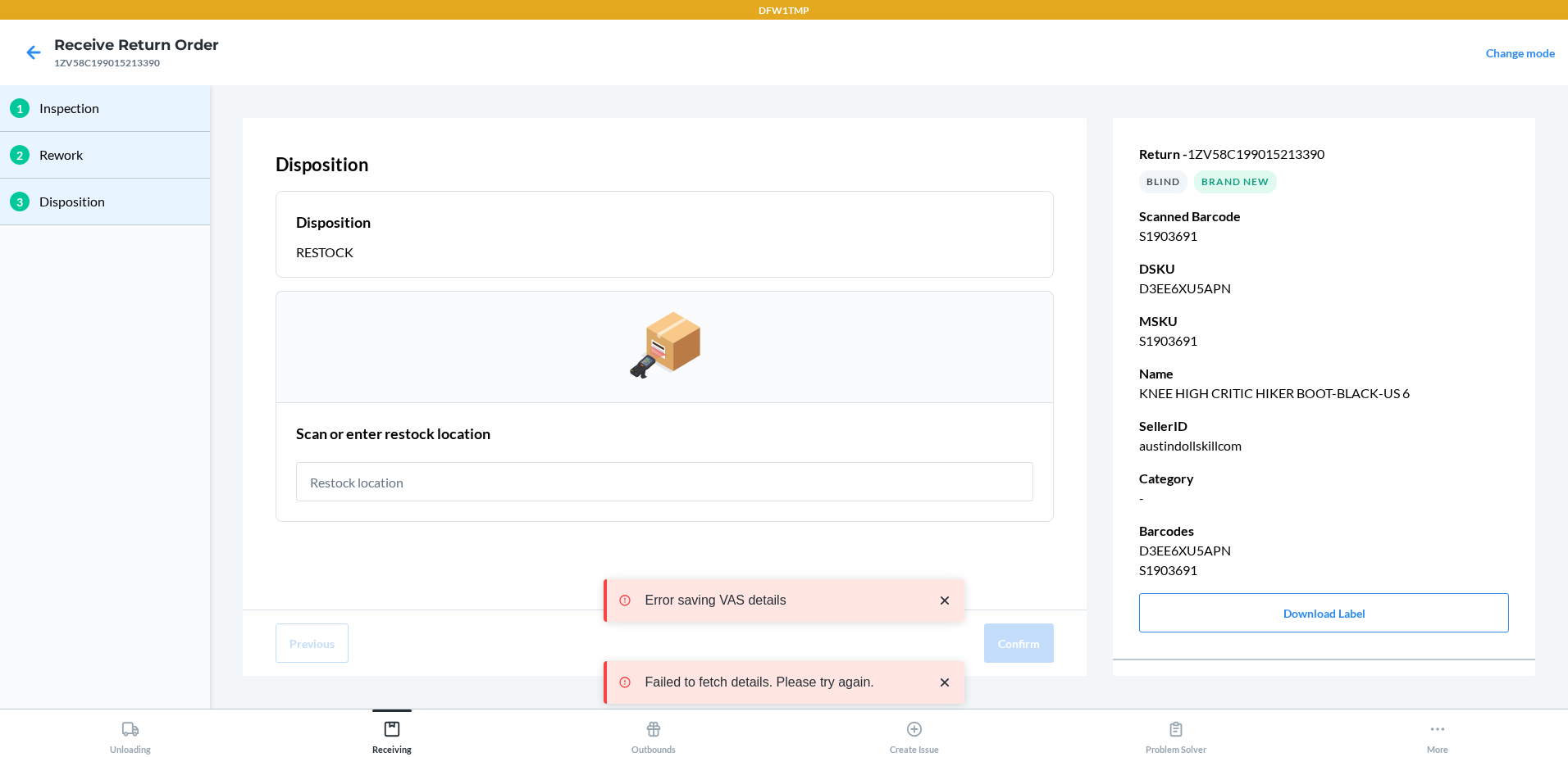
click at [368, 480] on input "text" at bounding box center [665, 482] width 738 height 40
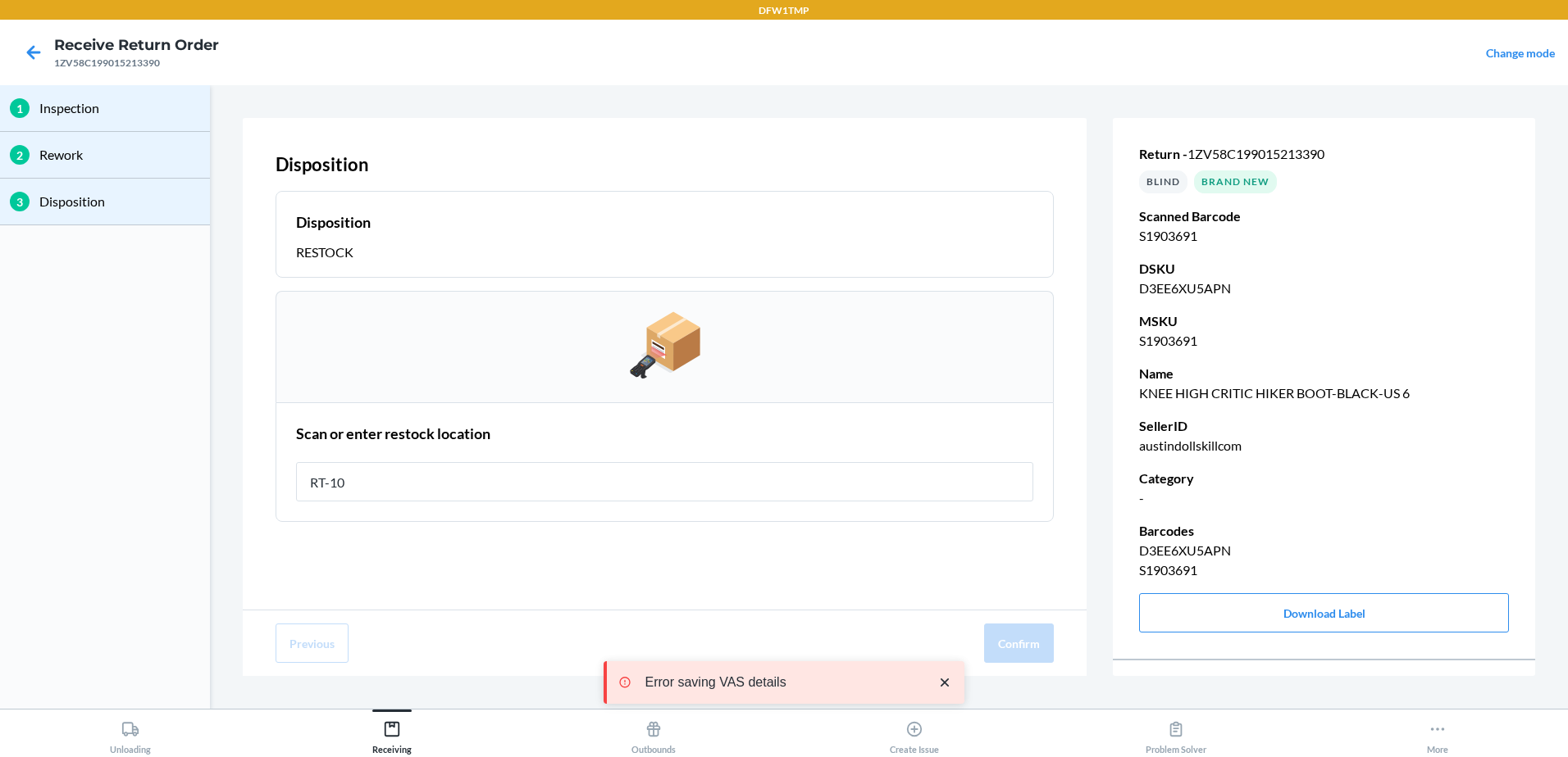
type input "RT-10"
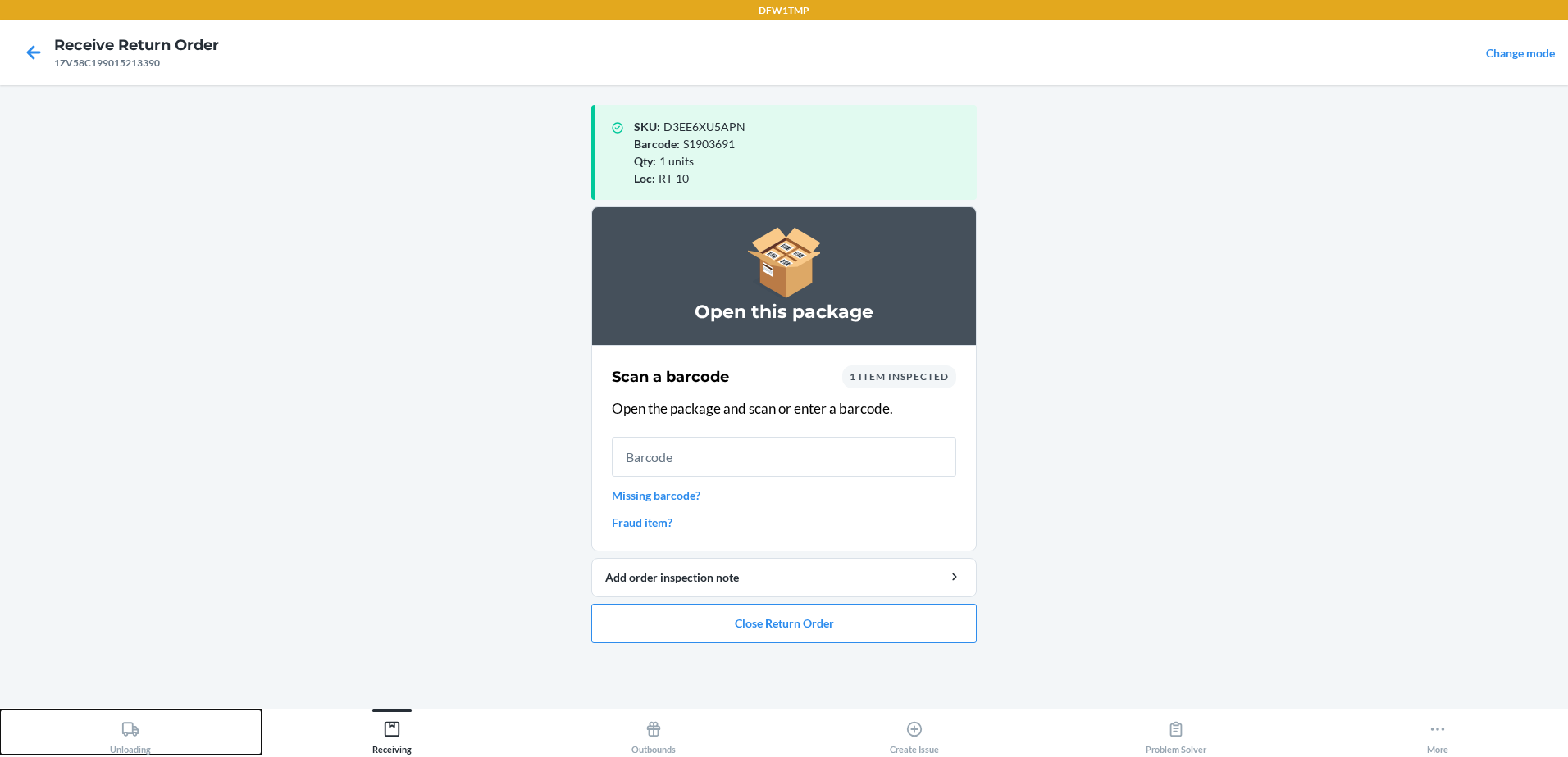
click at [105, 742] on button "Unloading" at bounding box center [130, 732] width 261 height 45
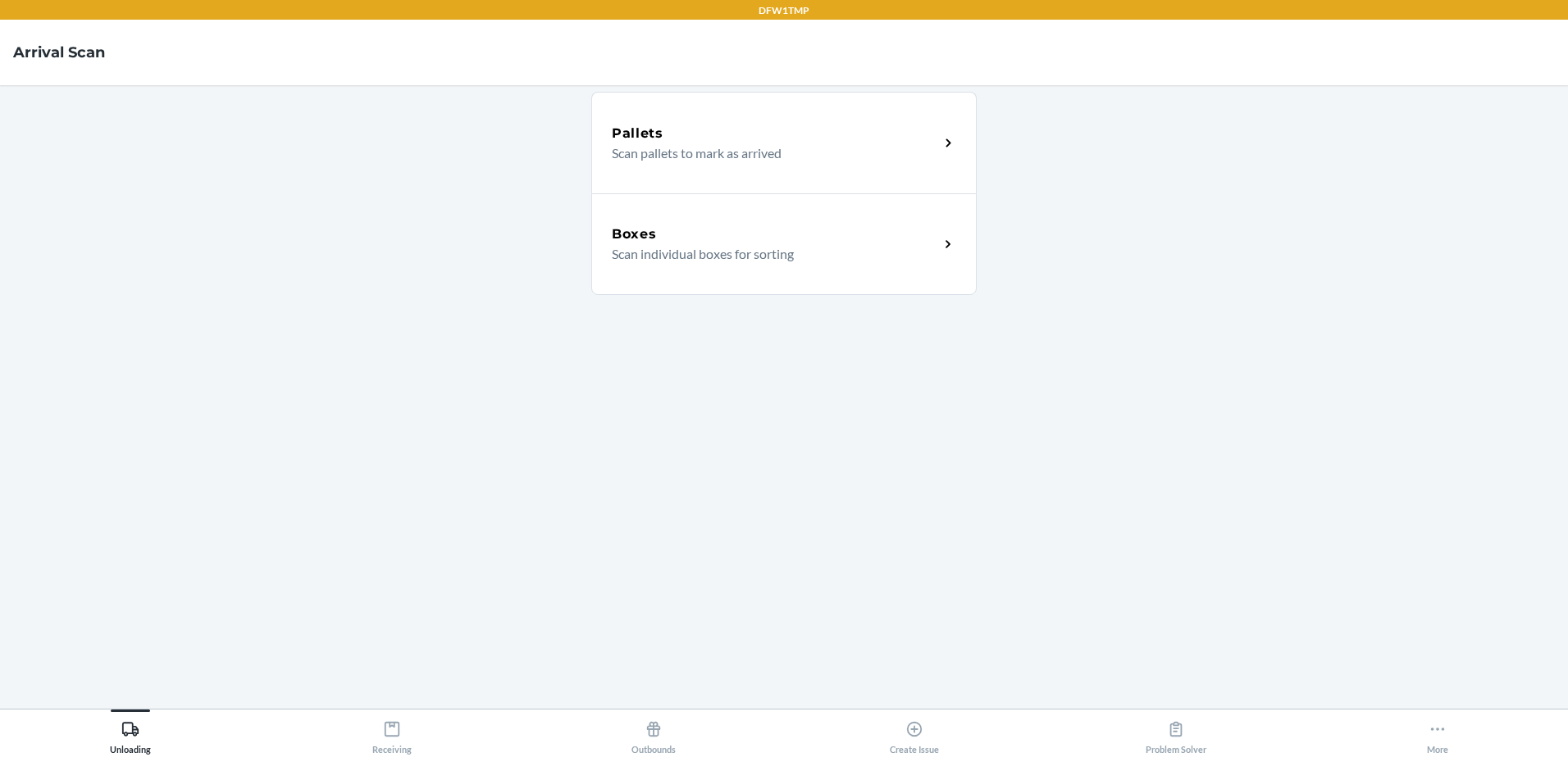
click at [921, 268] on div "Boxes Scan individual boxes for sorting" at bounding box center [784, 243] width 385 height 101
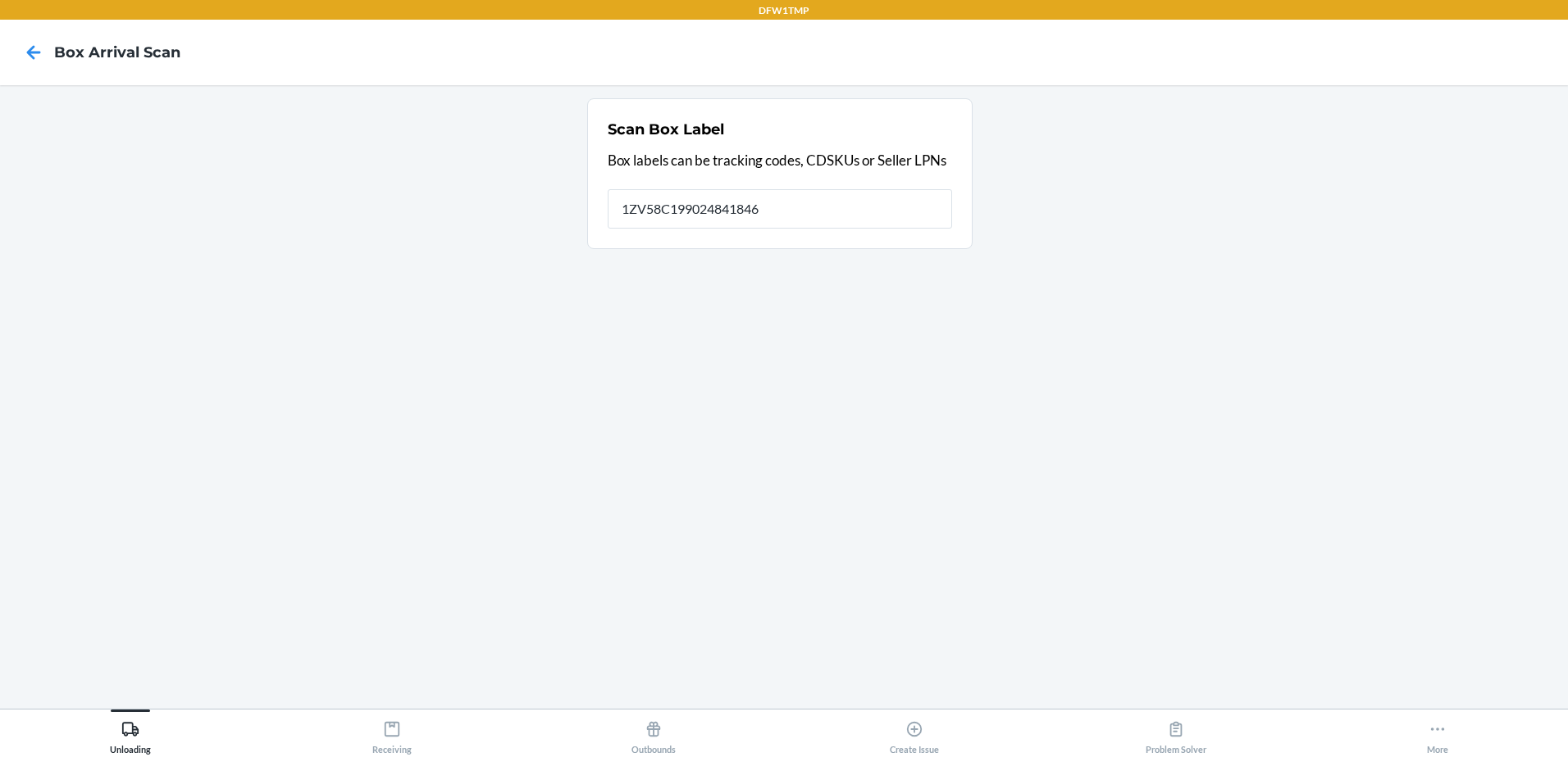
type input "1ZV58C199024841846"
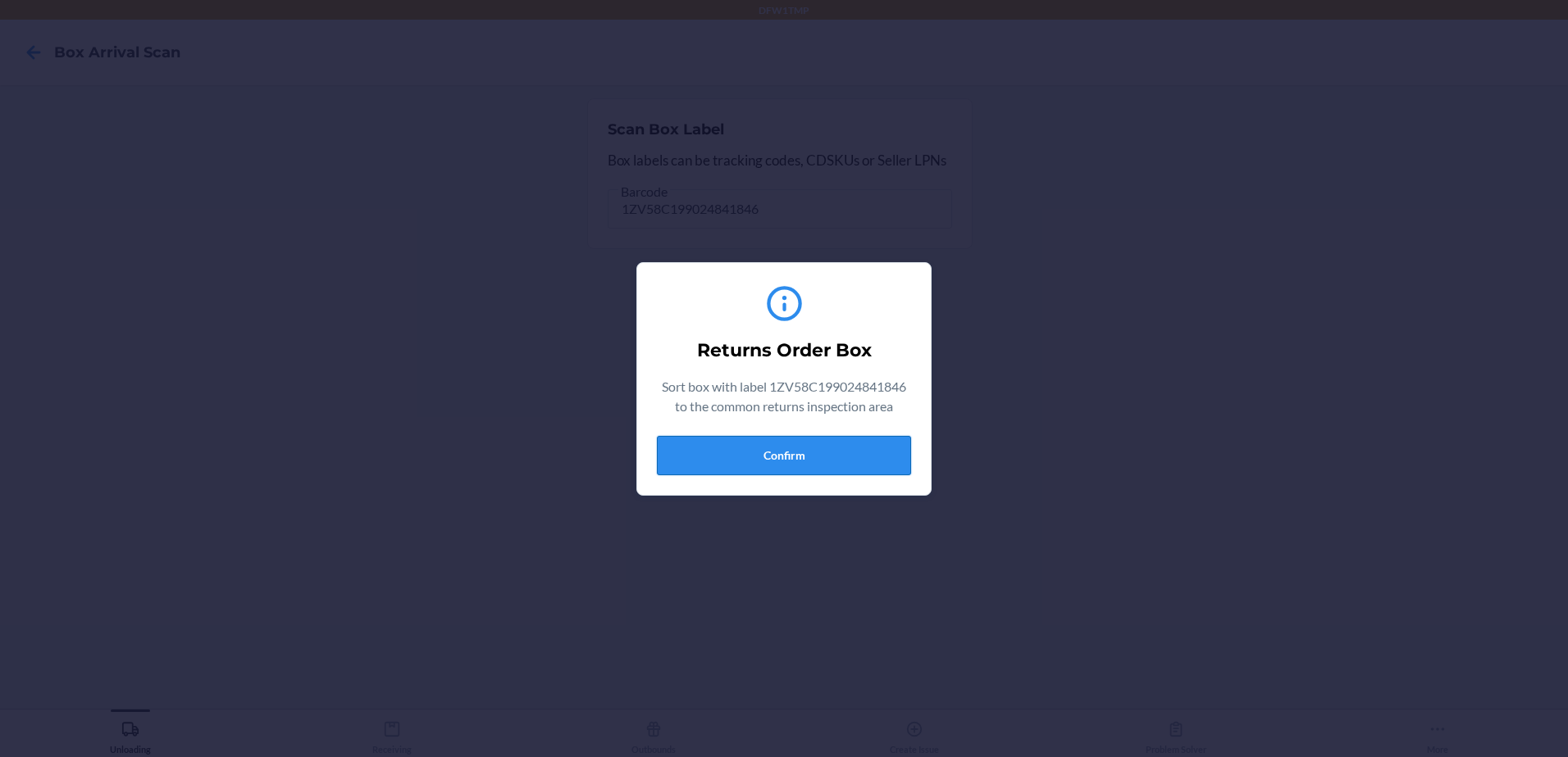
click at [779, 462] on button "Confirm" at bounding box center [784, 456] width 254 height 40
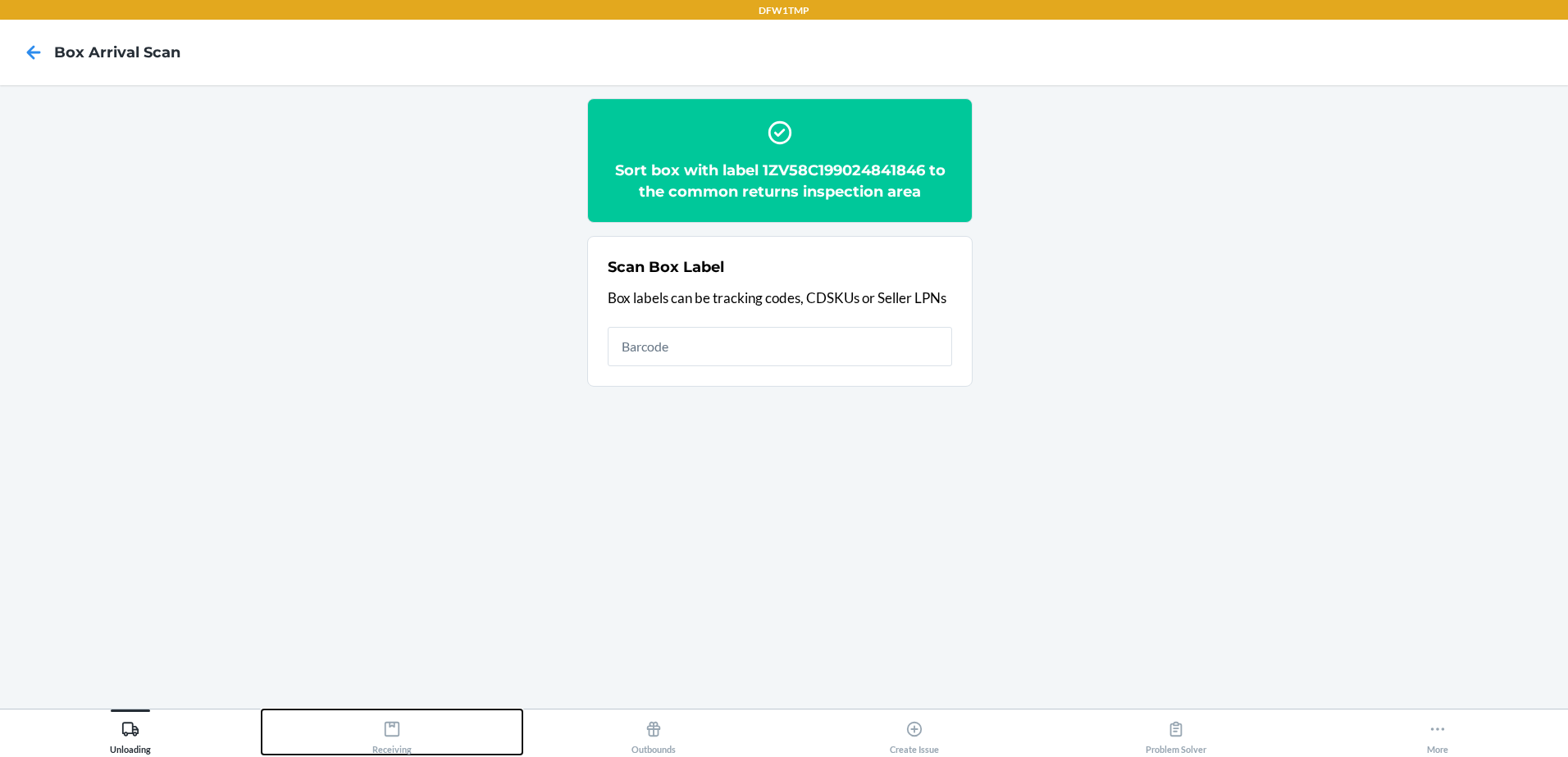
click at [407, 741] on div "Receiving" at bounding box center [392, 735] width 40 height 41
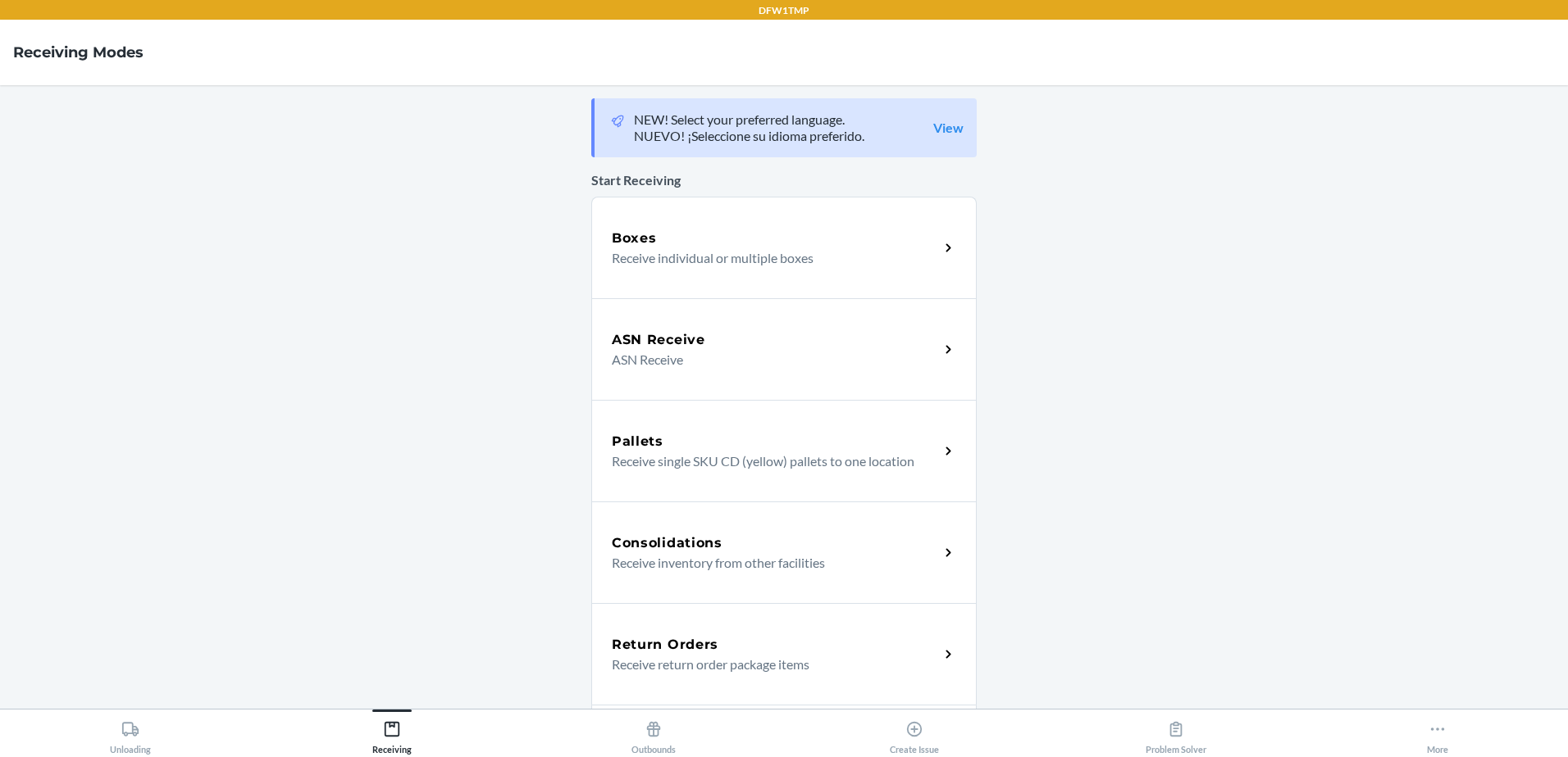
click at [787, 651] on div "Return Orders" at bounding box center [775, 645] width 327 height 20
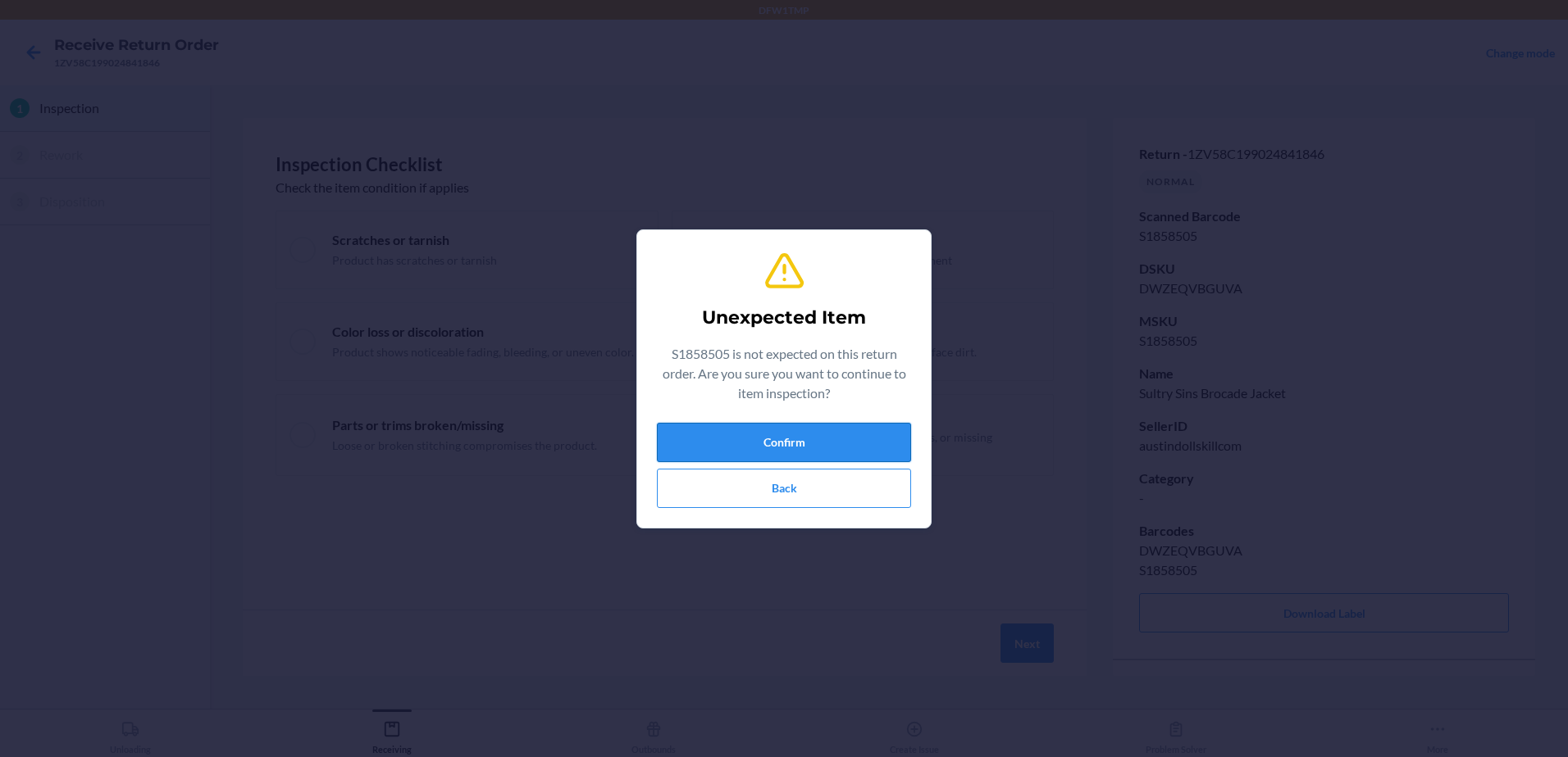
click at [760, 435] on button "Confirm" at bounding box center [784, 443] width 254 height 40
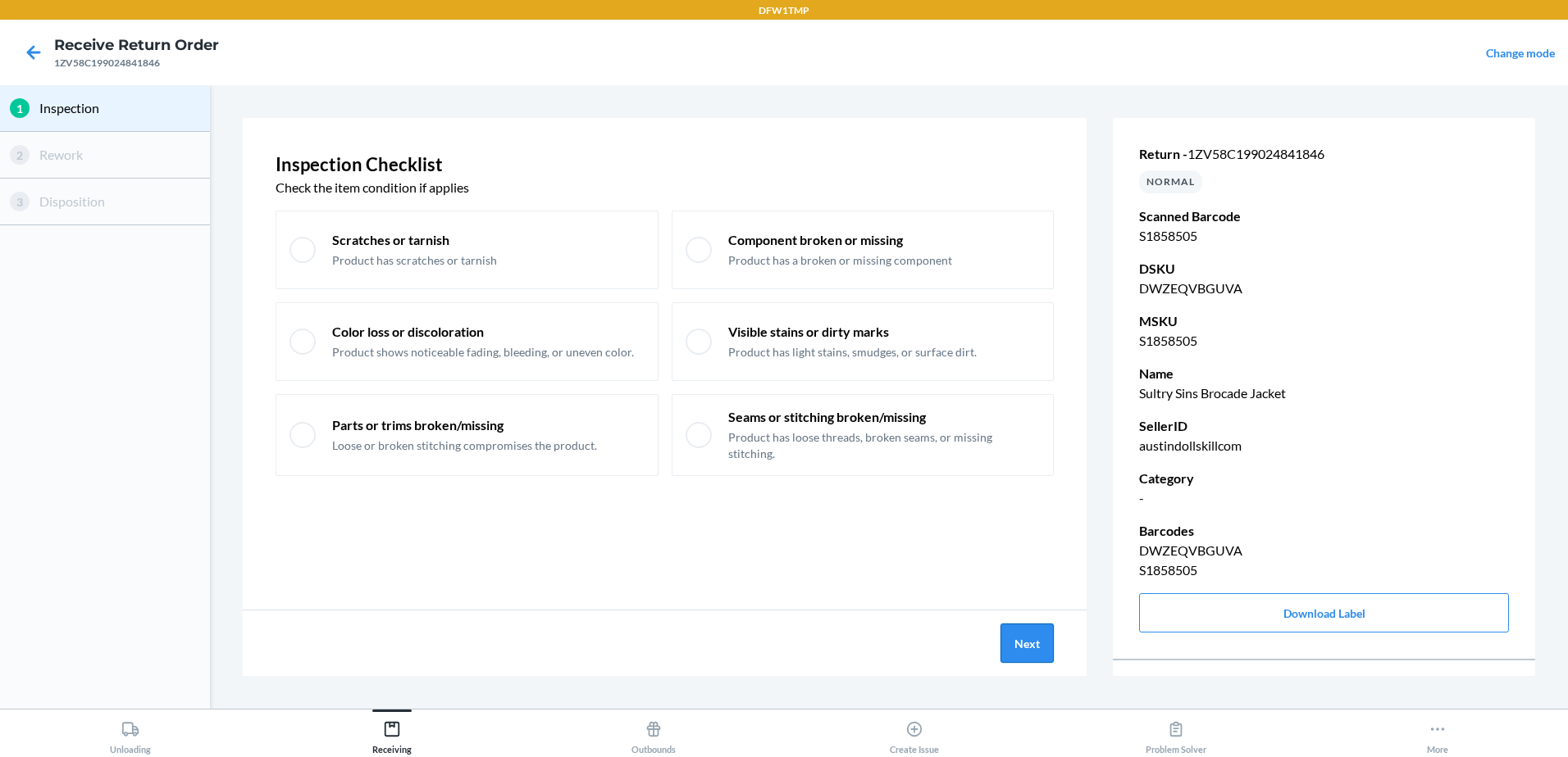
click at [1029, 631] on button "Next" at bounding box center [1027, 644] width 53 height 40
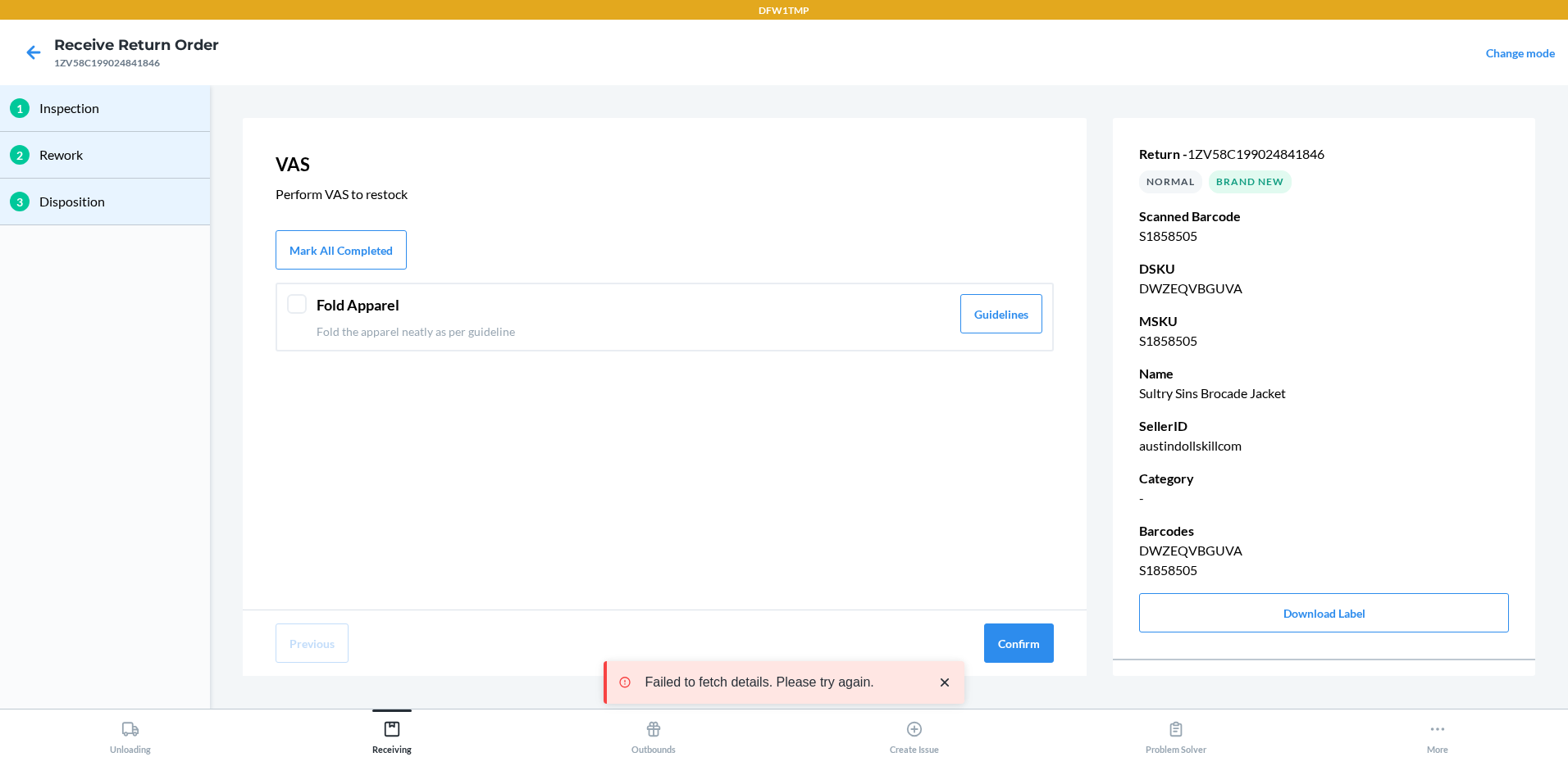
click at [290, 312] on div at bounding box center [297, 304] width 20 height 20
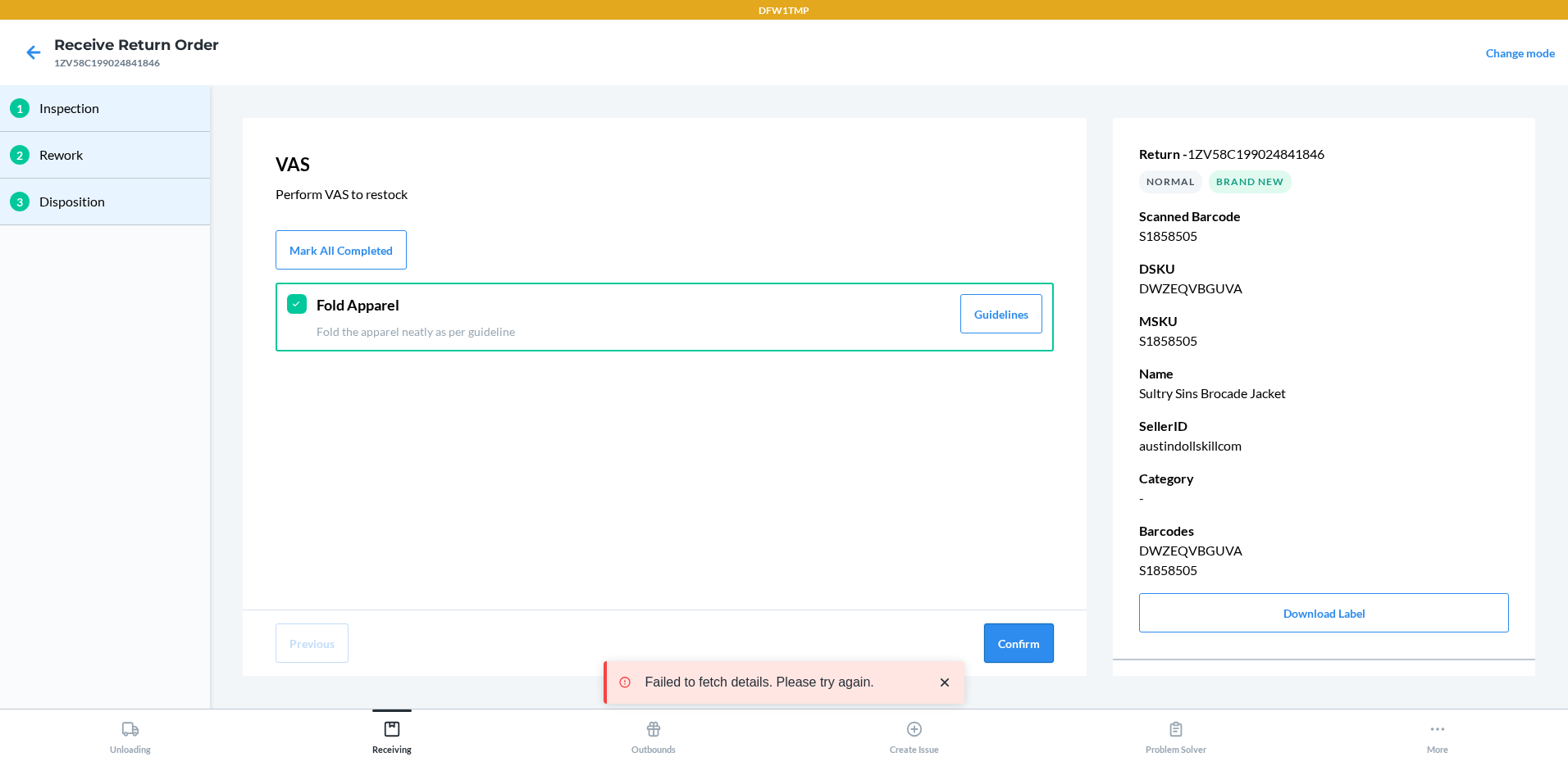
click at [1022, 653] on button "Confirm" at bounding box center [1019, 644] width 70 height 40
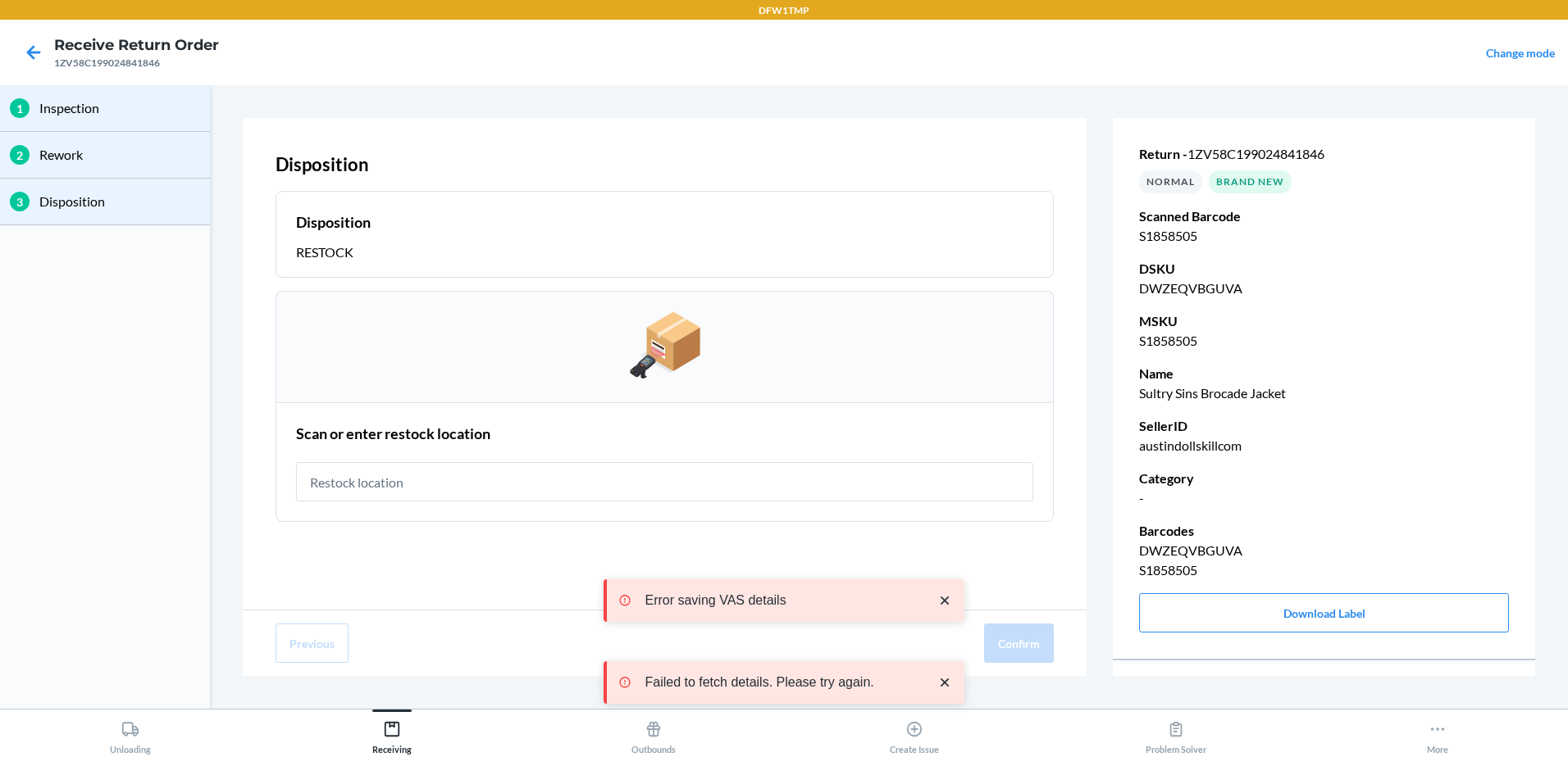
click at [393, 493] on input "text" at bounding box center [665, 482] width 738 height 40
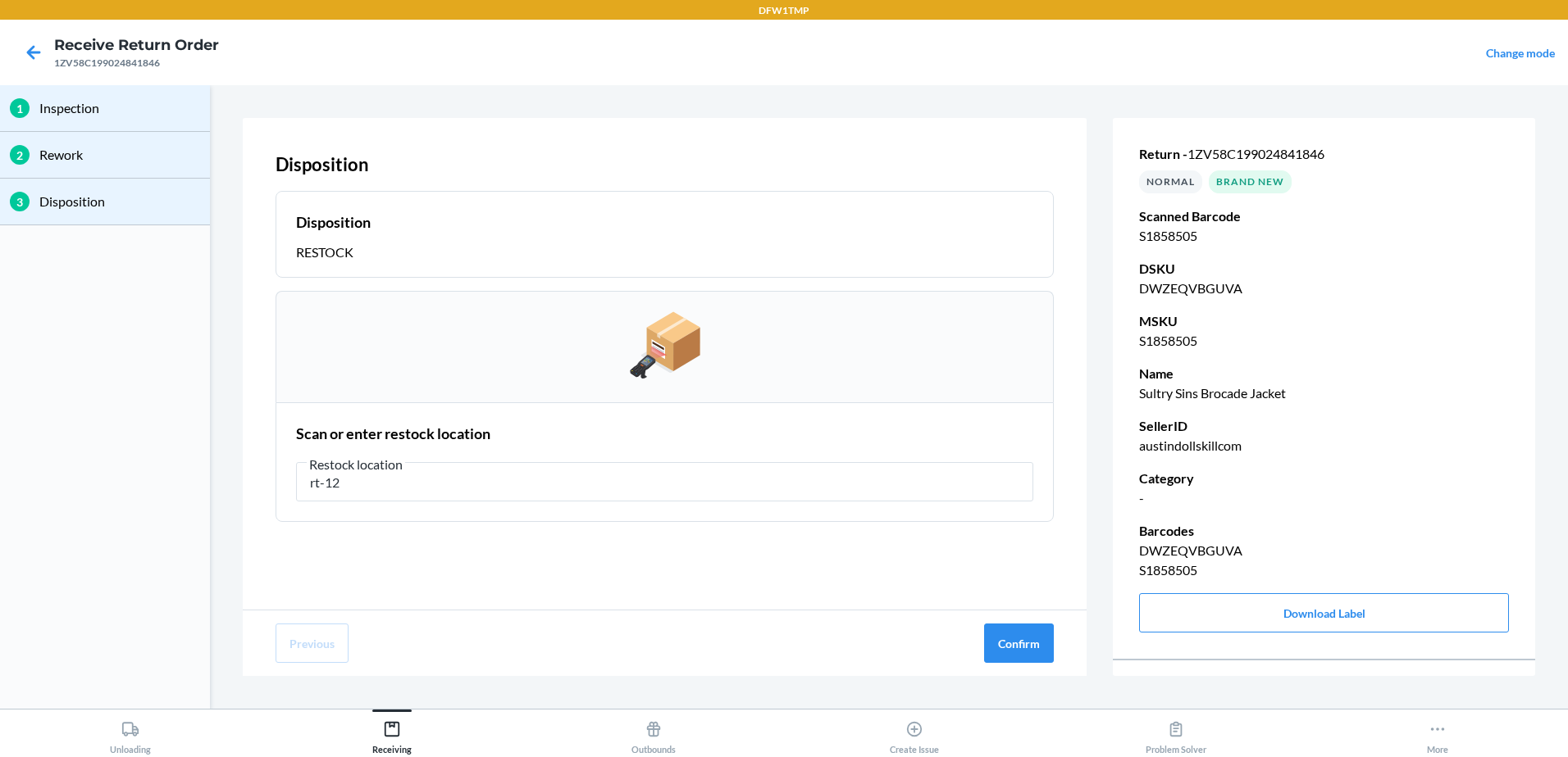
type input "rt-12"
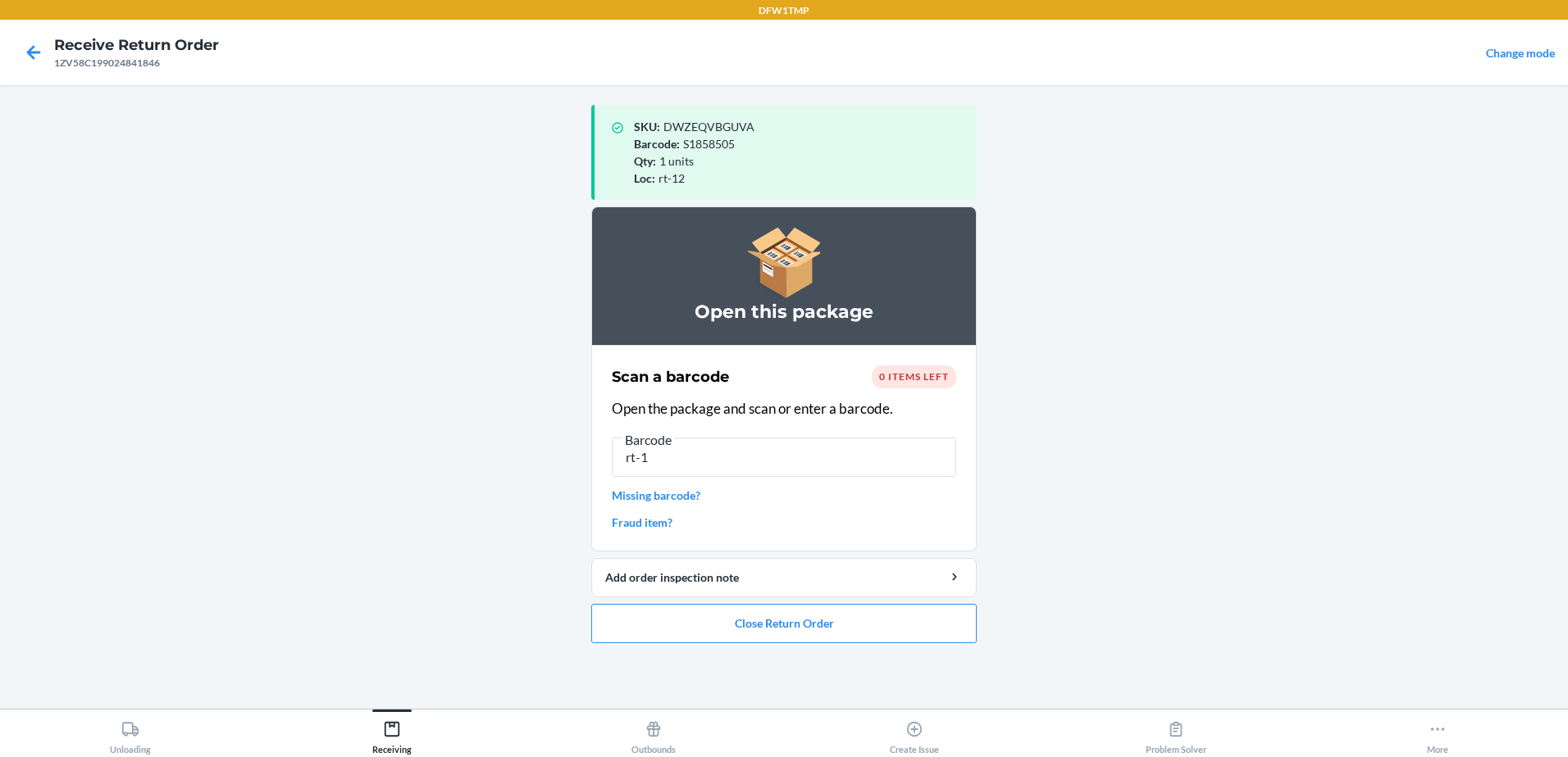
type input "rt-12"
drag, startPoint x: 691, startPoint y: 468, endPoint x: 442, endPoint y: 427, distance: 252.4
click at [442, 427] on main "SKU : DWZEQVBGUVA Barcode : S1858505 Qty : 1 units Loc : rt-12 Open this packag…" at bounding box center [784, 397] width 1568 height 624
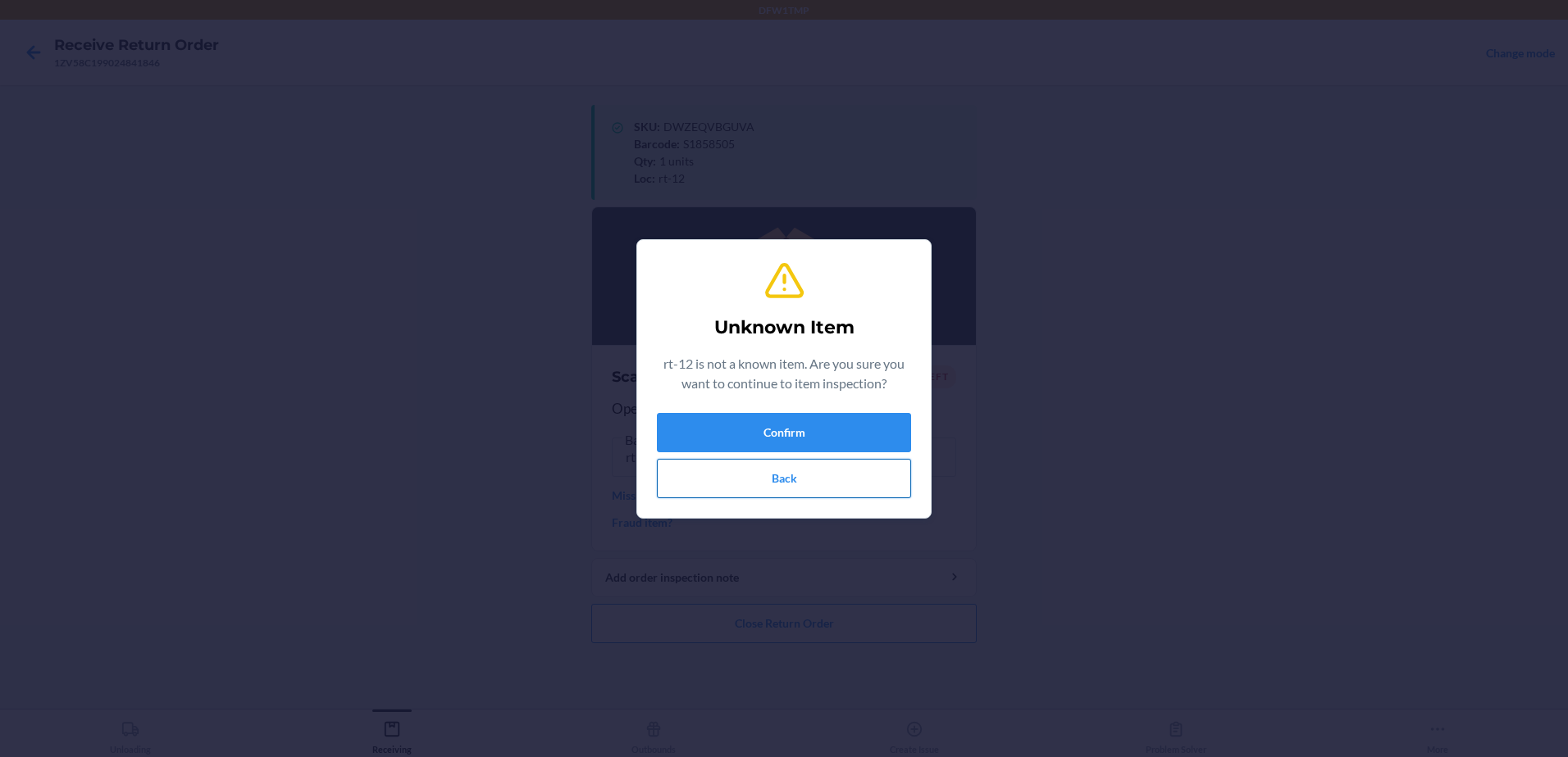
click at [800, 496] on button "Back" at bounding box center [784, 479] width 254 height 40
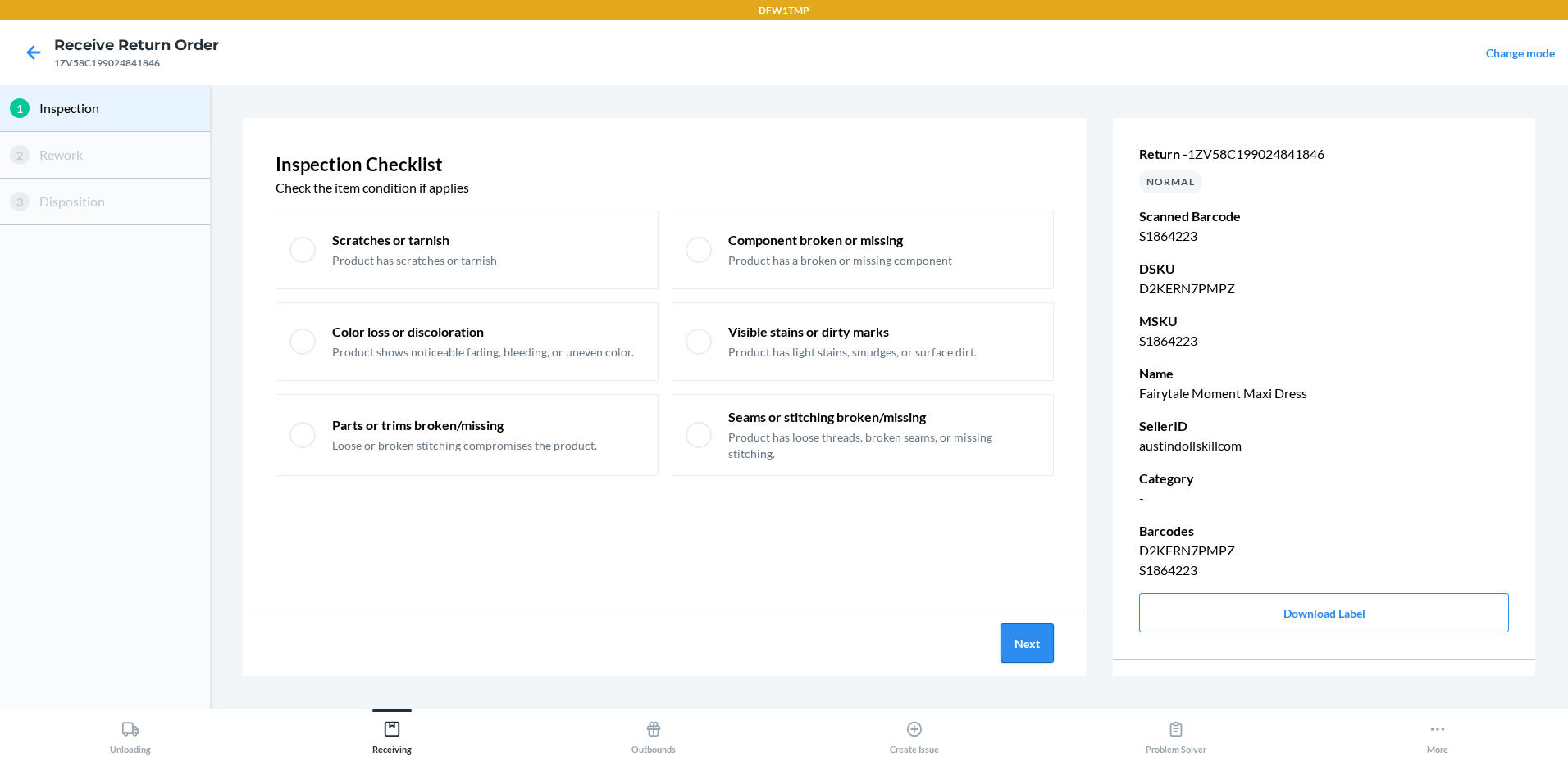
click at [1036, 657] on button "Next" at bounding box center [1027, 644] width 53 height 40
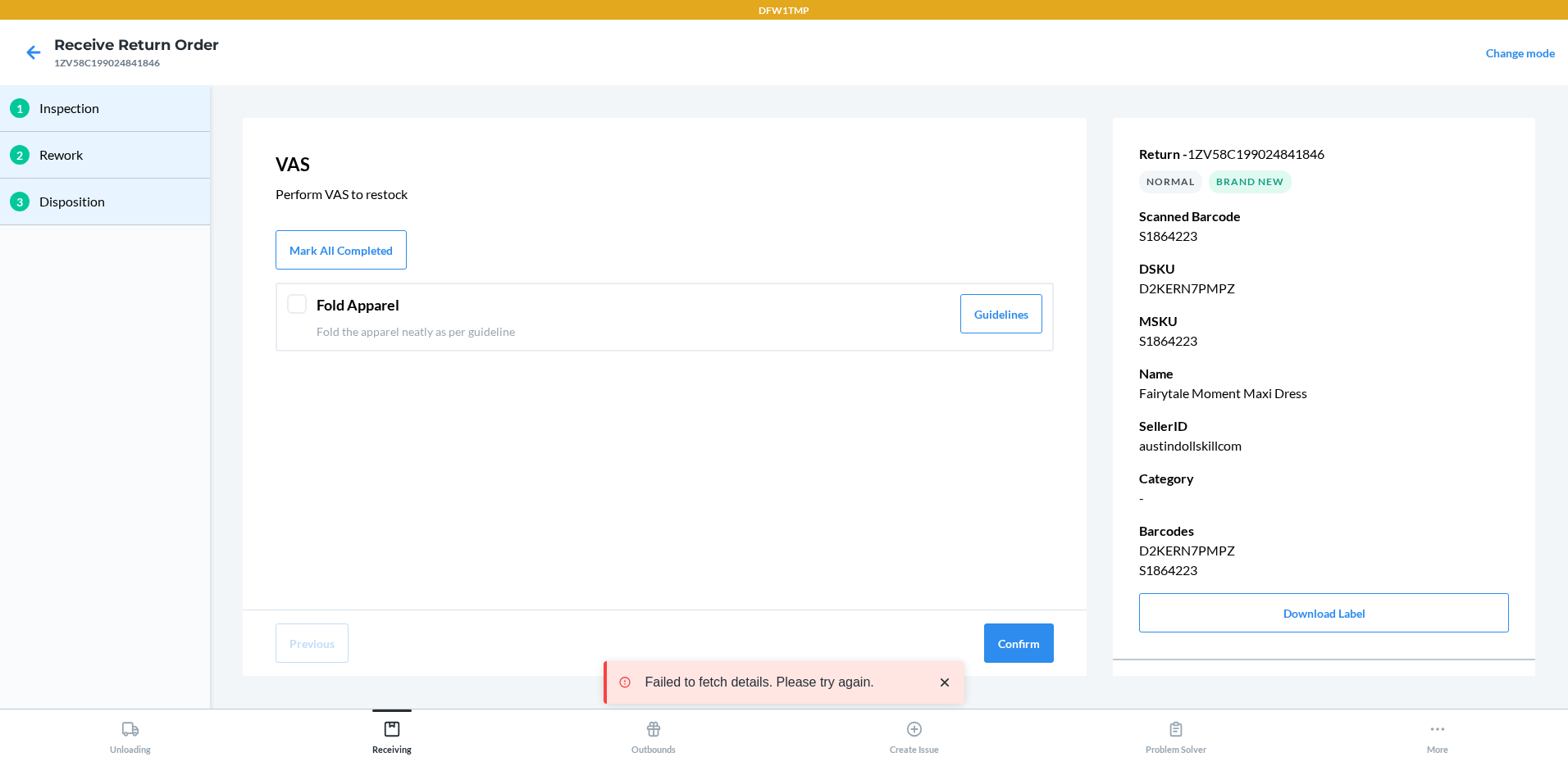
click at [907, 324] on p "Fold the apparel neatly as per guideline" at bounding box center [633, 331] width 634 height 17
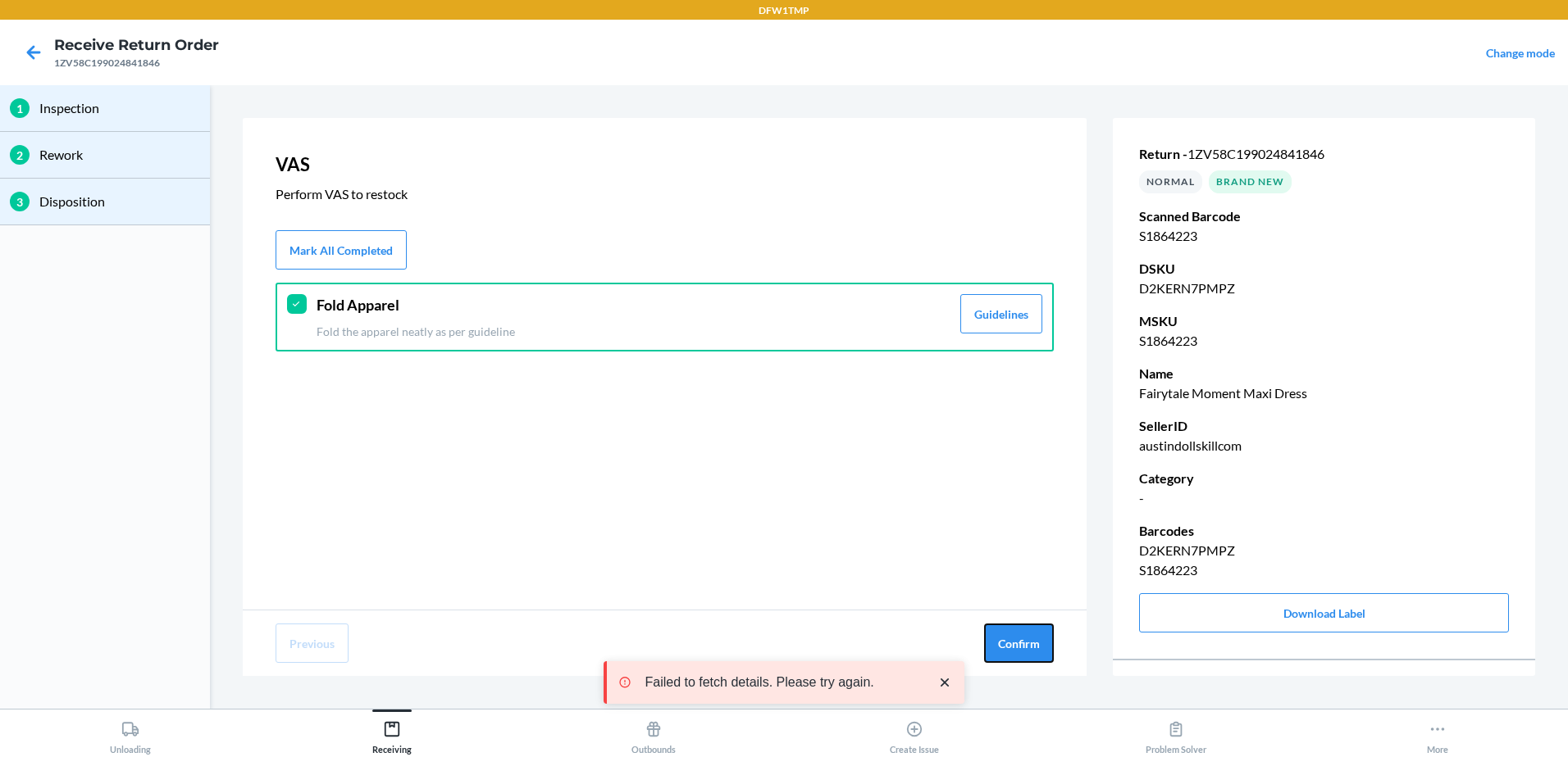
drag, startPoint x: 1040, startPoint y: 653, endPoint x: 940, endPoint y: 644, distance: 100.4
click at [1039, 653] on button "Confirm" at bounding box center [1019, 644] width 70 height 40
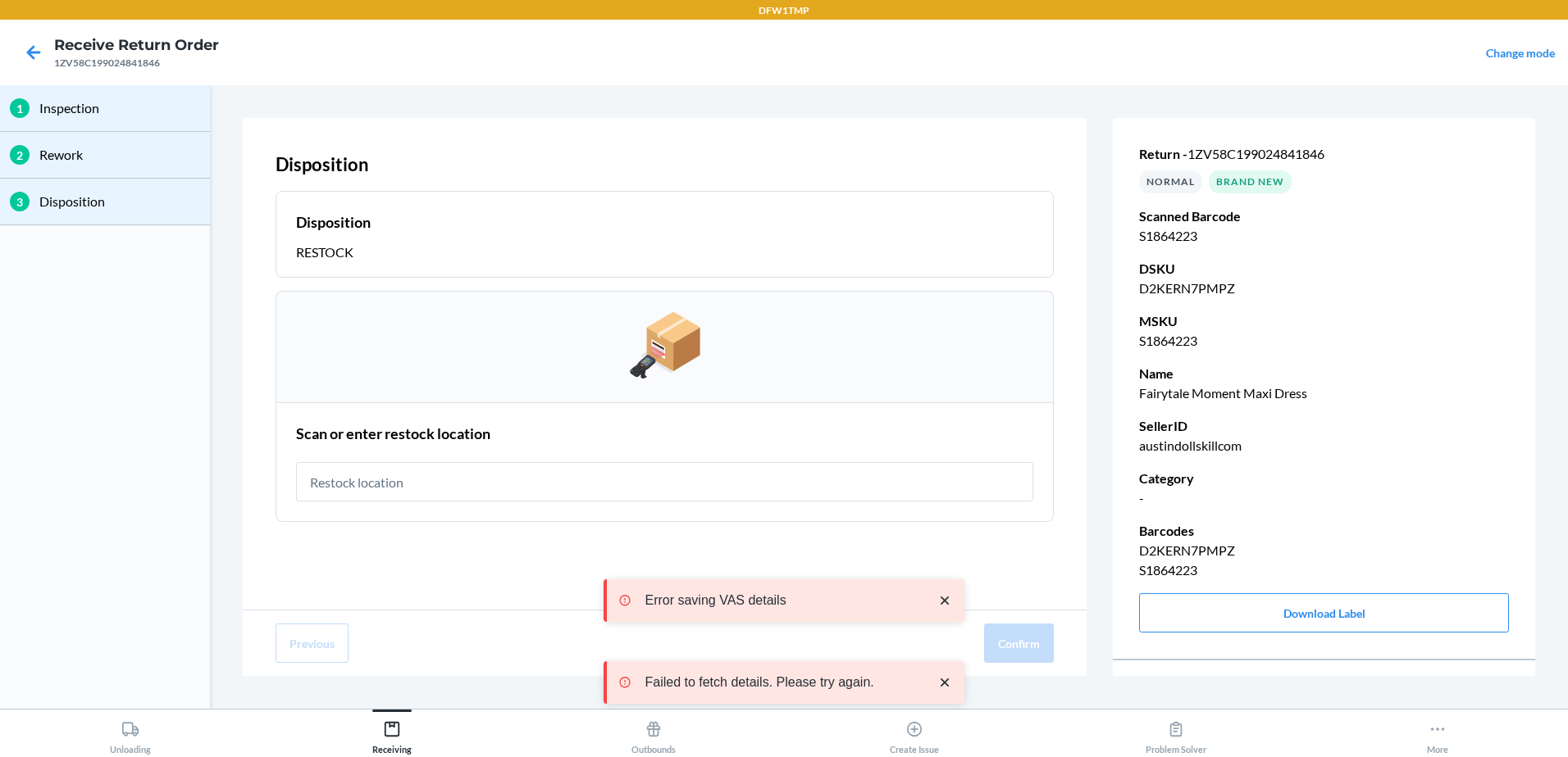
click at [469, 465] on input "text" at bounding box center [665, 482] width 738 height 40
type input "rt-12"
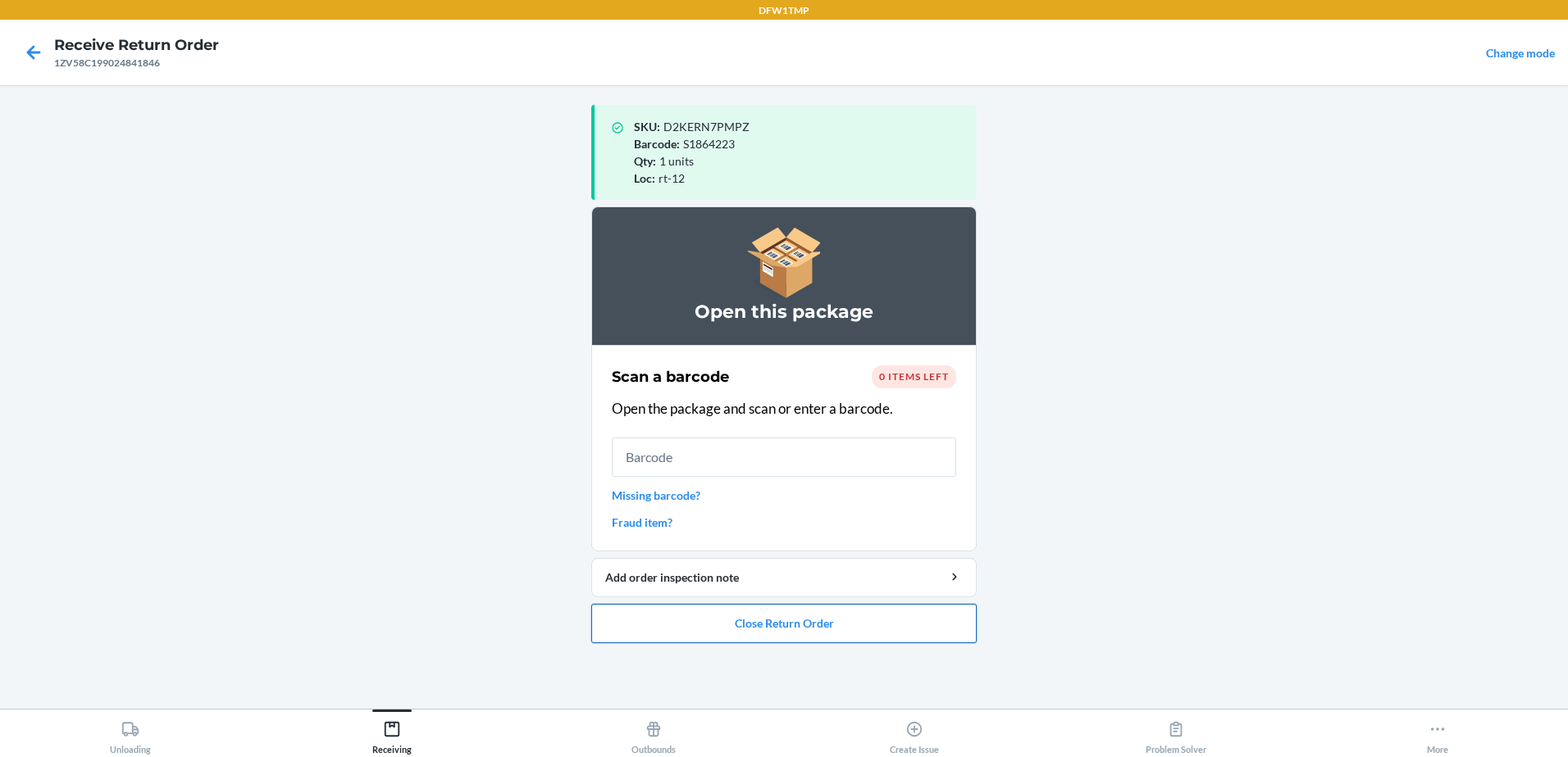
click at [796, 616] on button "Close Return Order" at bounding box center [784, 624] width 385 height 40
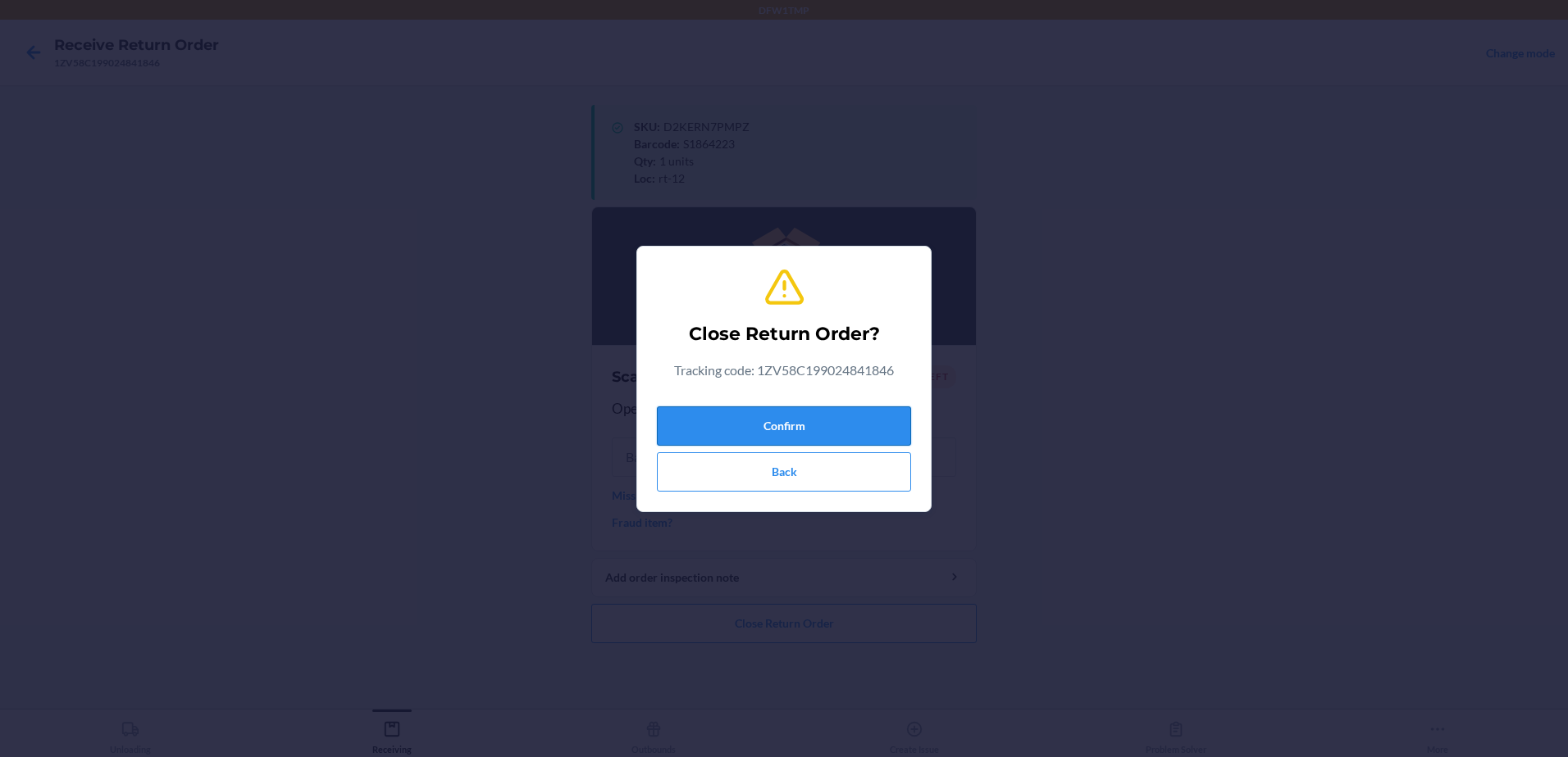
click at [872, 434] on button "Confirm" at bounding box center [784, 427] width 254 height 40
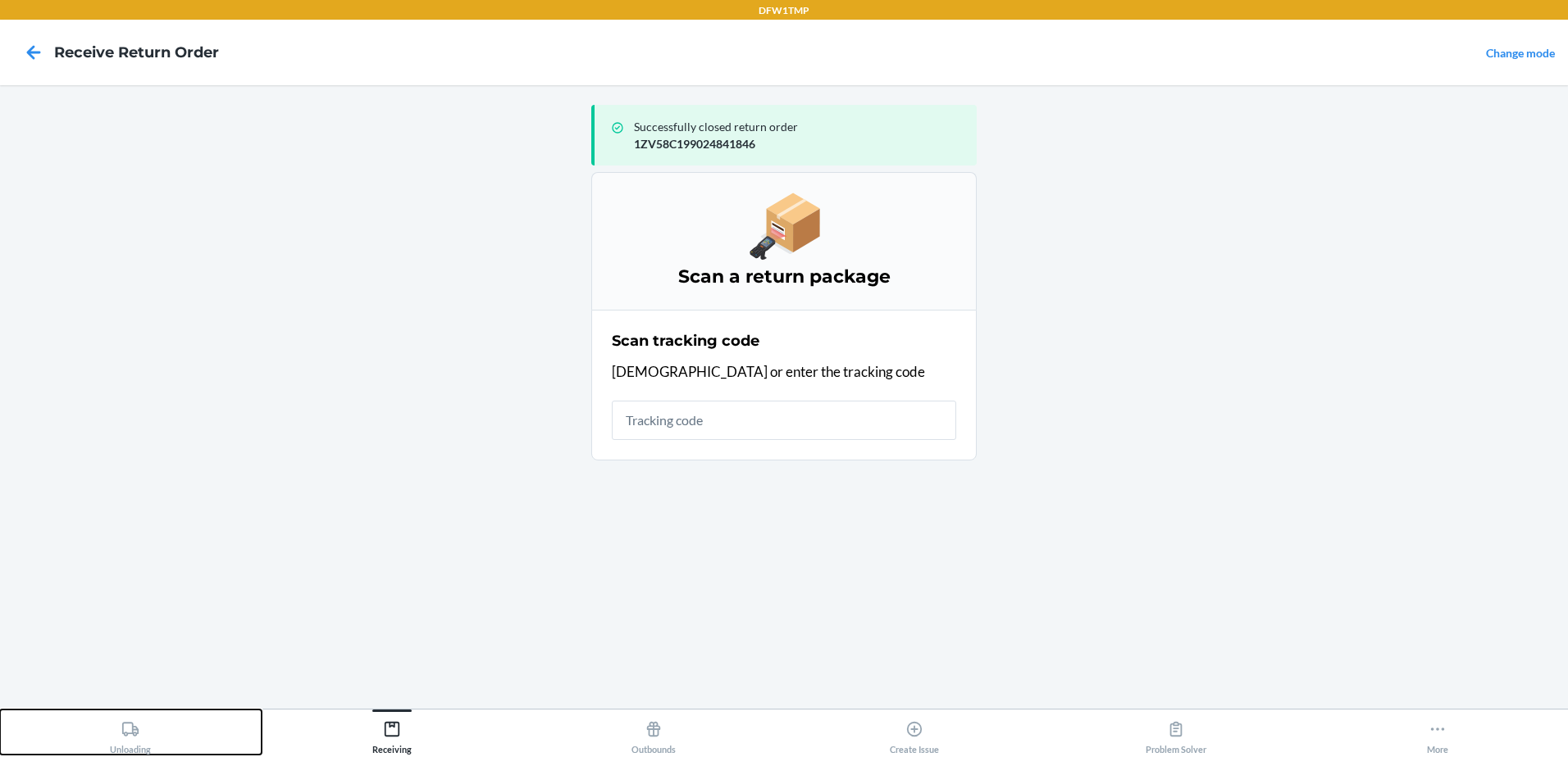
click at [165, 730] on button "Unloading" at bounding box center [130, 732] width 261 height 45
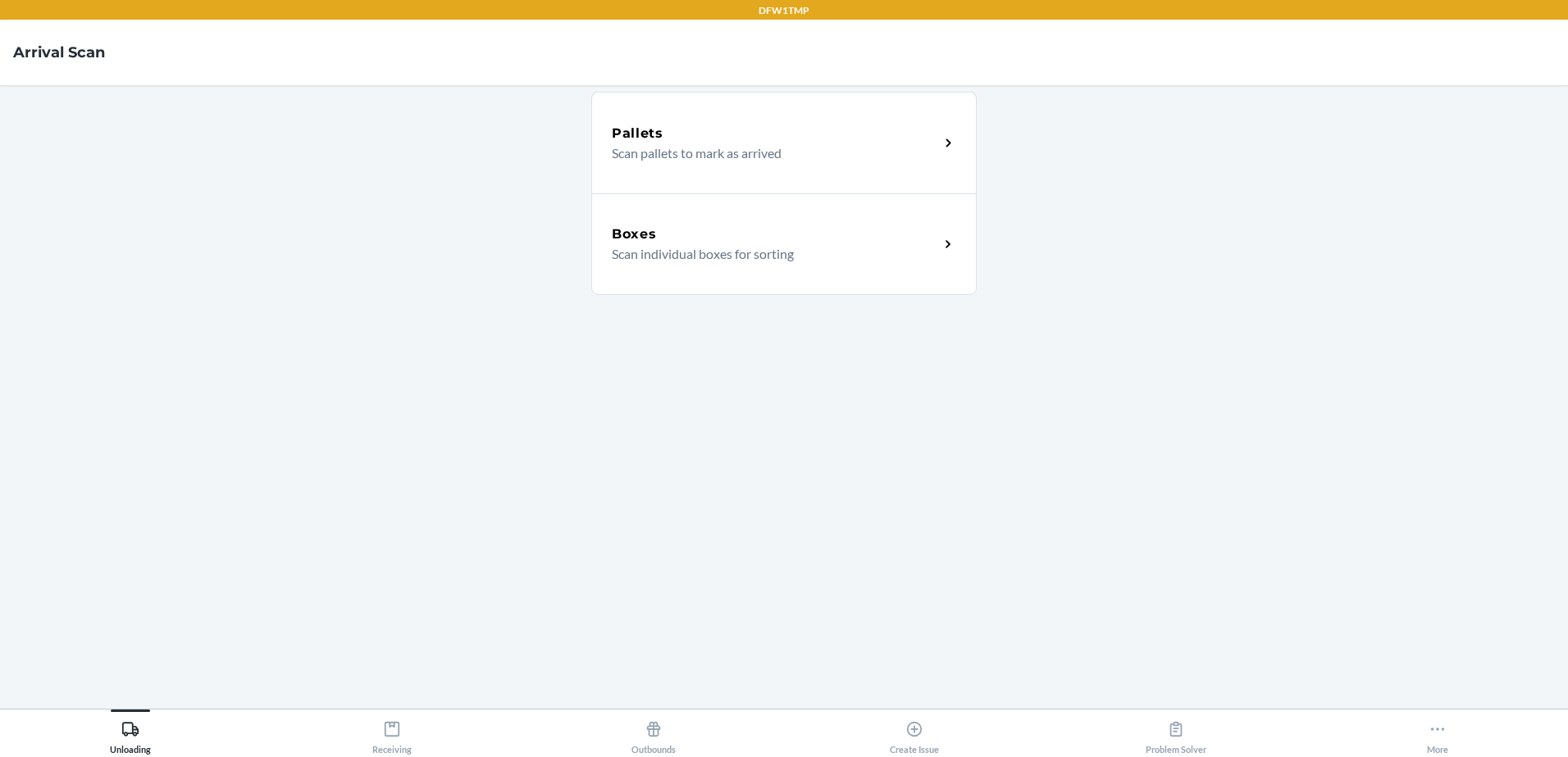
click at [770, 245] on p "Scan individual boxes for sorting" at bounding box center [769, 254] width 314 height 20
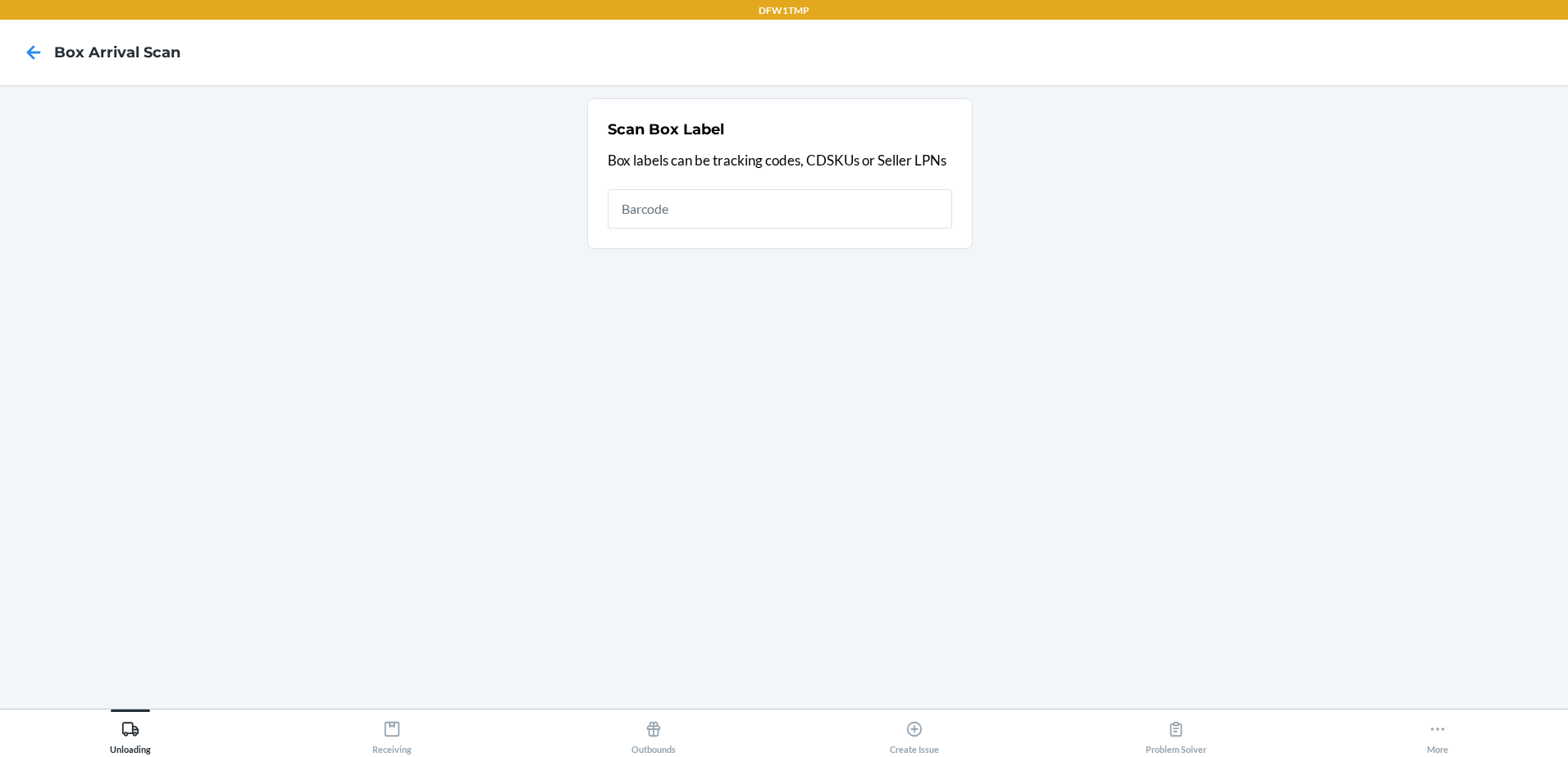
click at [676, 219] on input "text" at bounding box center [779, 209] width 344 height 40
type input "1ZE3539K1211812120"
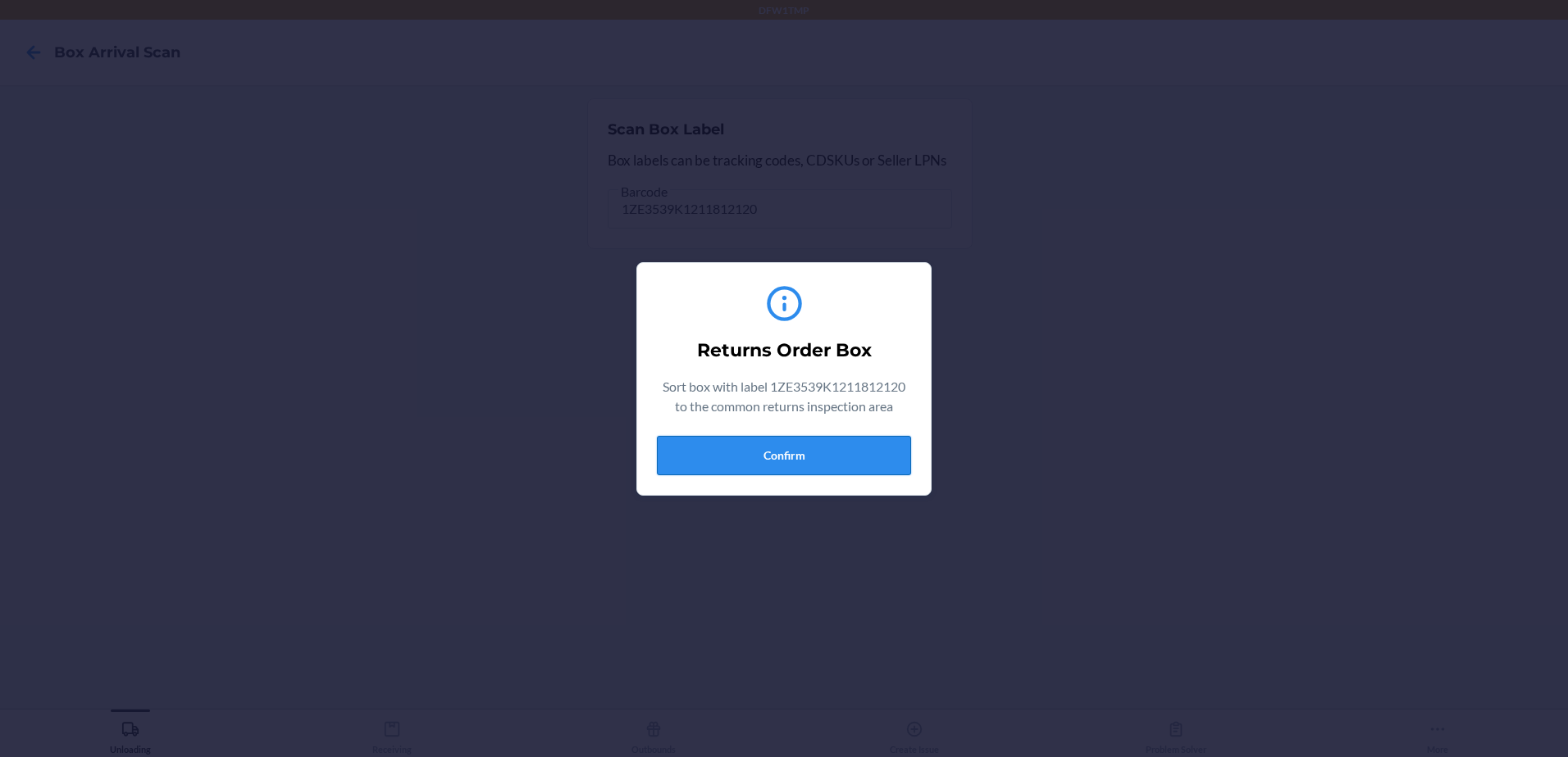
click at [851, 461] on button "Confirm" at bounding box center [784, 456] width 254 height 40
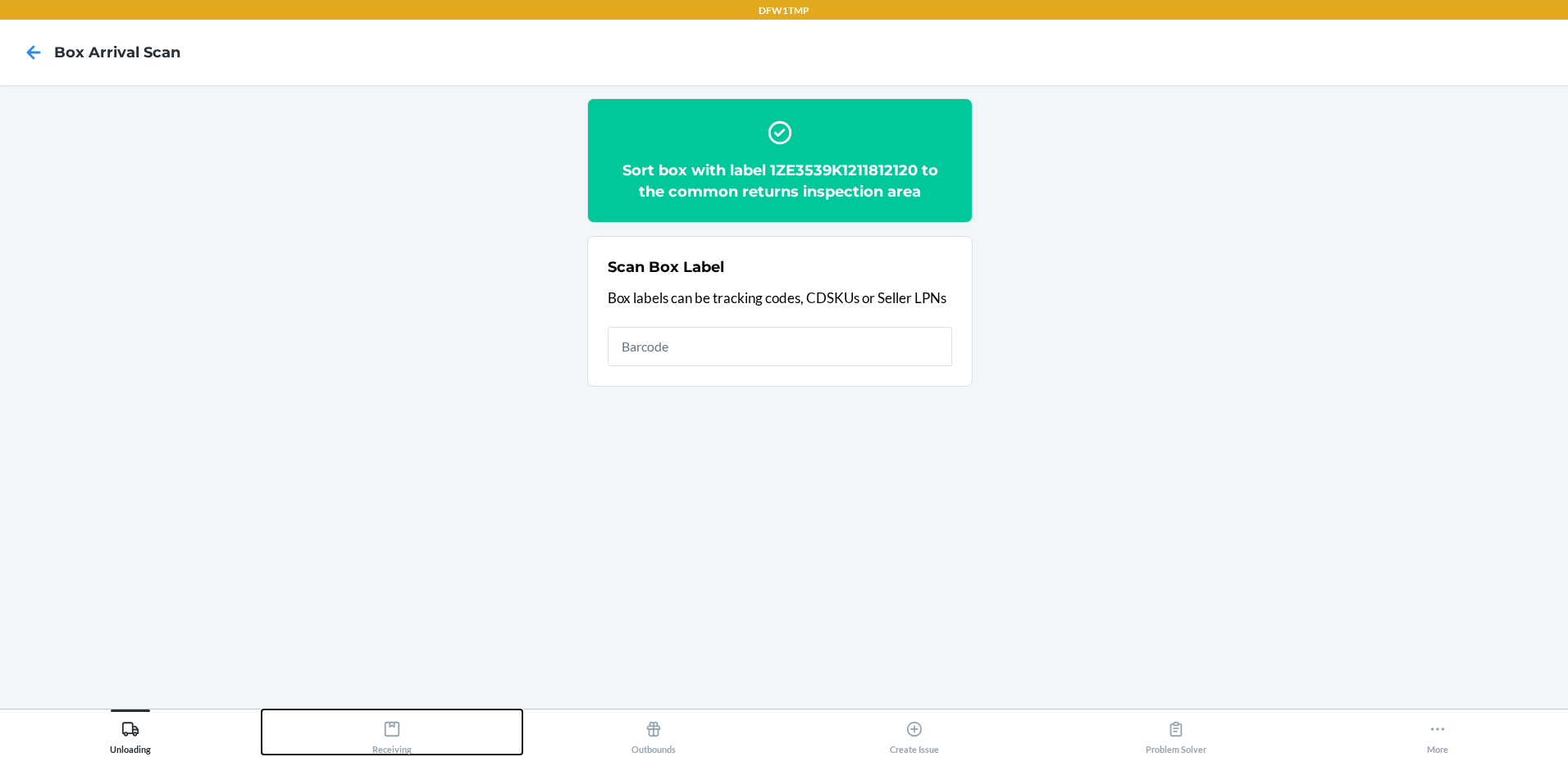
click at [384, 751] on div "Receiving" at bounding box center [392, 735] width 40 height 41
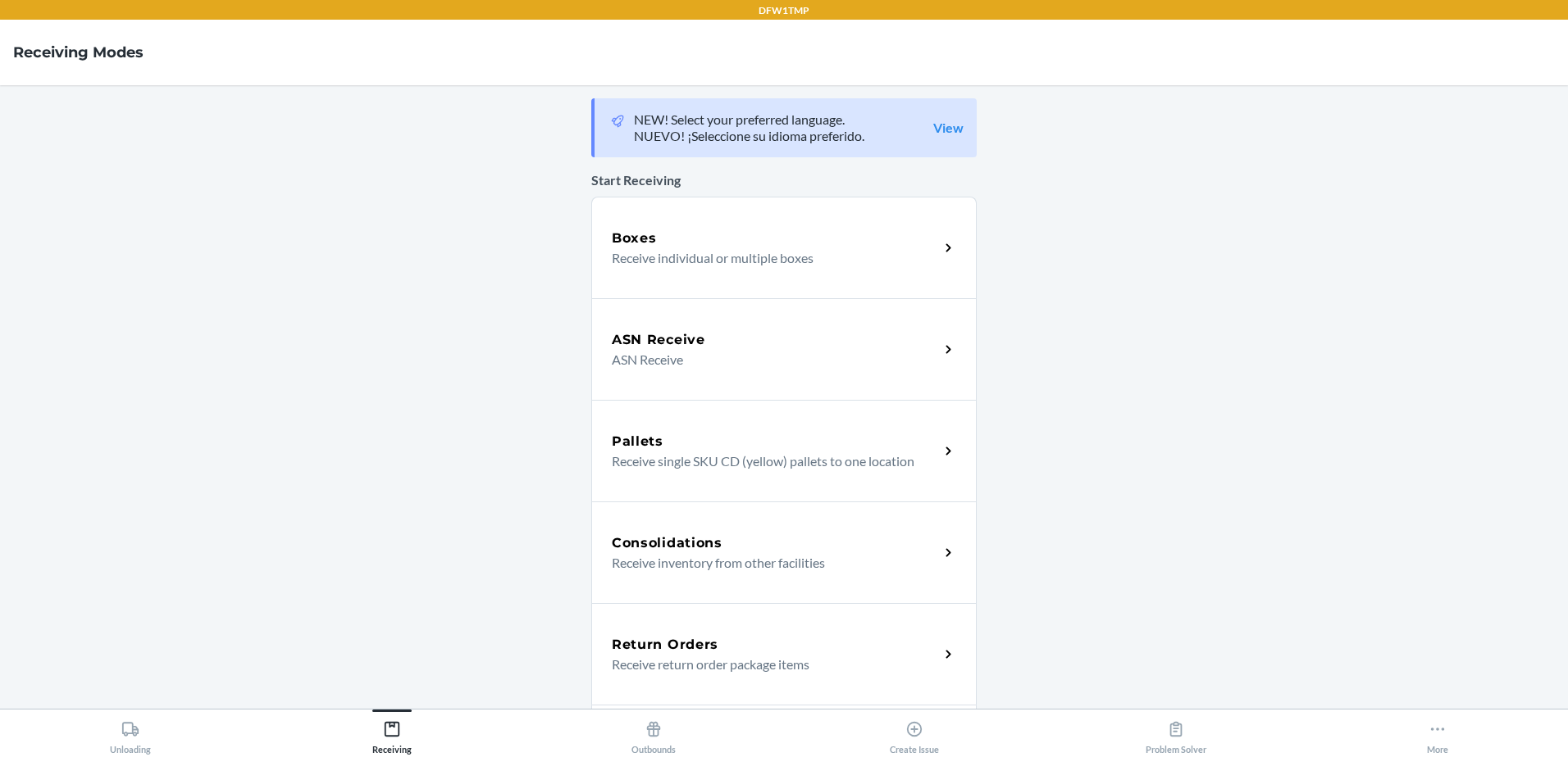
click at [761, 641] on div "Return Orders" at bounding box center [775, 645] width 327 height 20
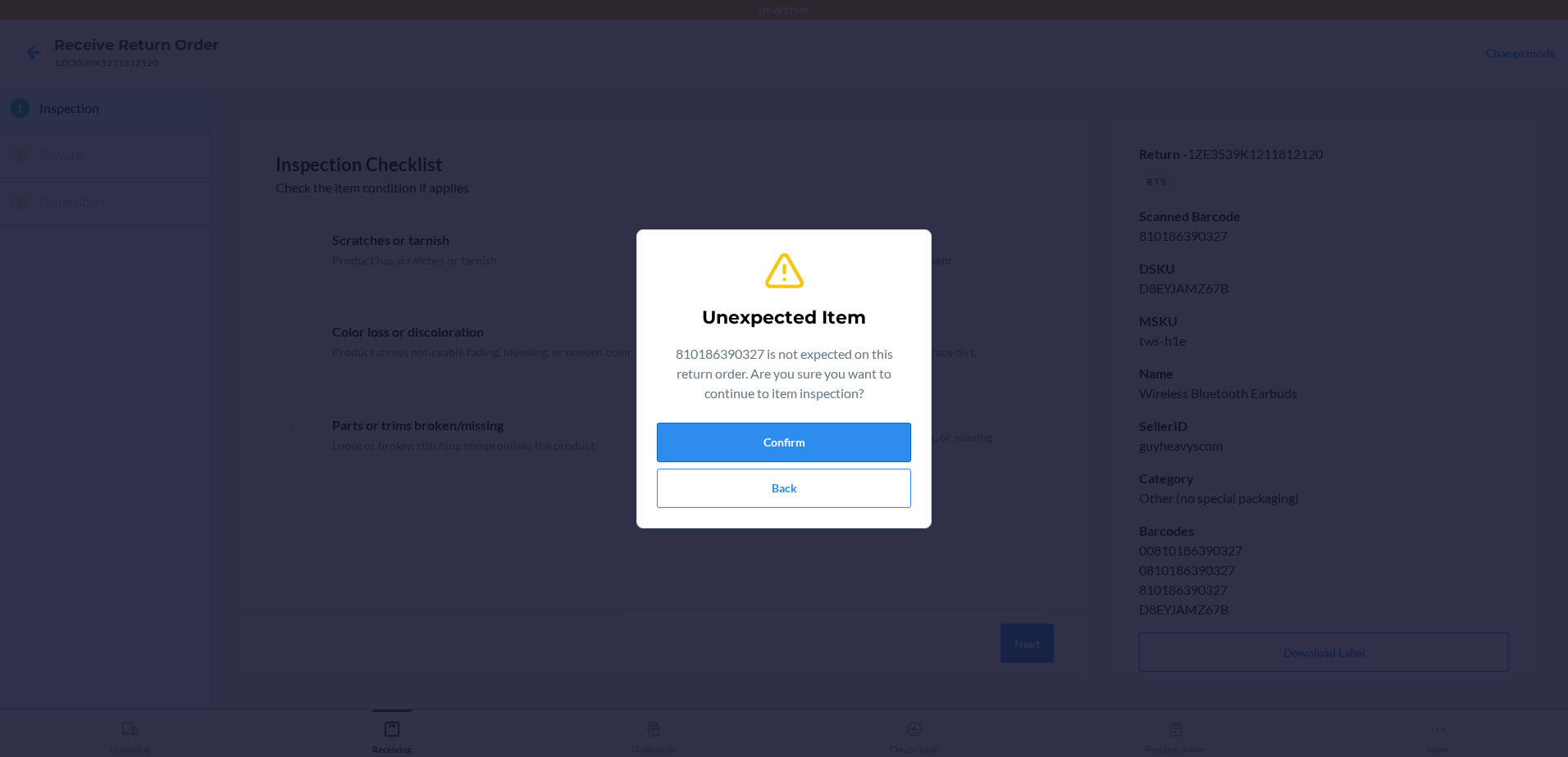
click at [794, 436] on button "Confirm" at bounding box center [784, 443] width 254 height 40
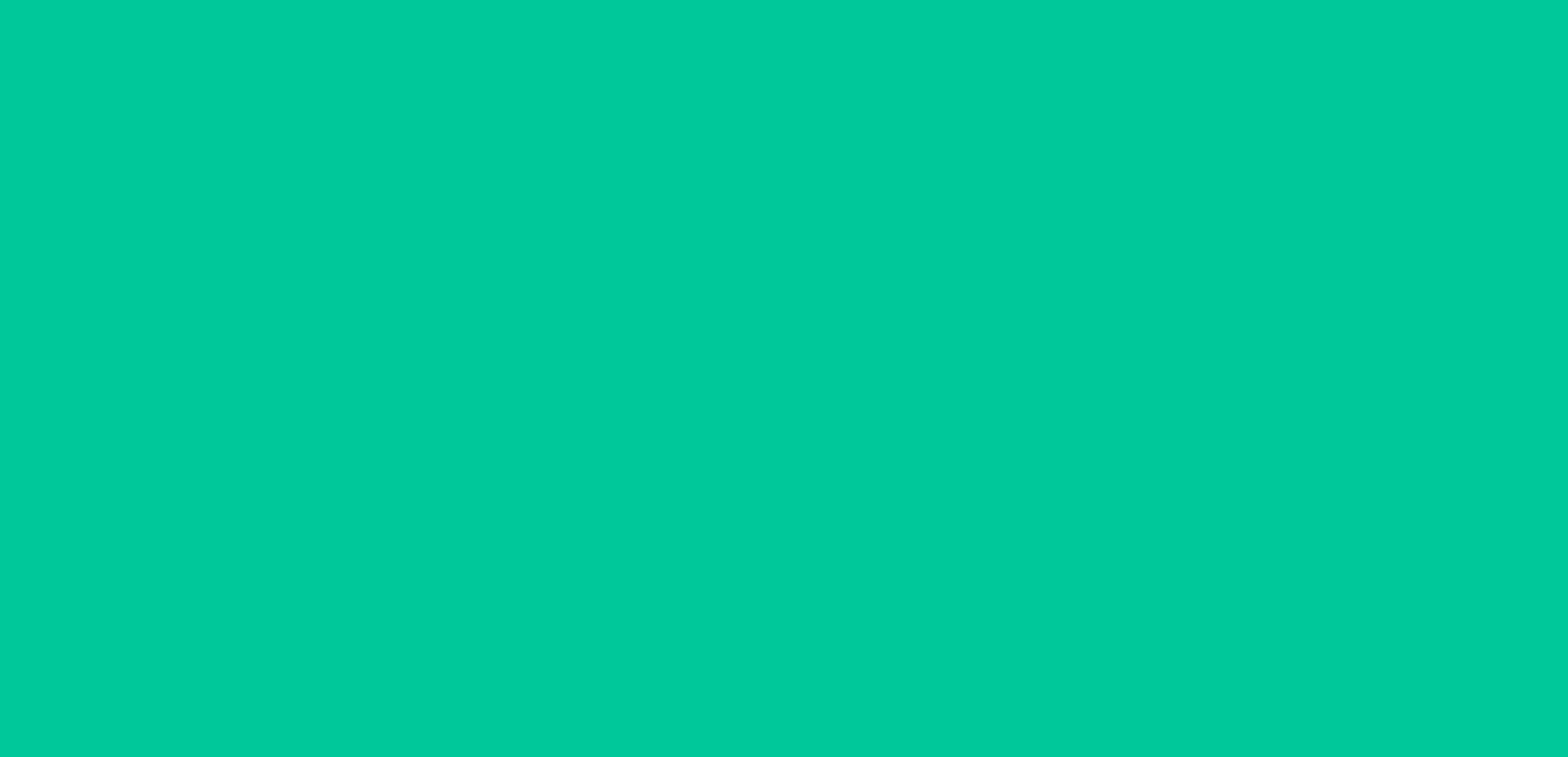
click at [1038, 645] on button "Next" at bounding box center [1027, 644] width 53 height 40
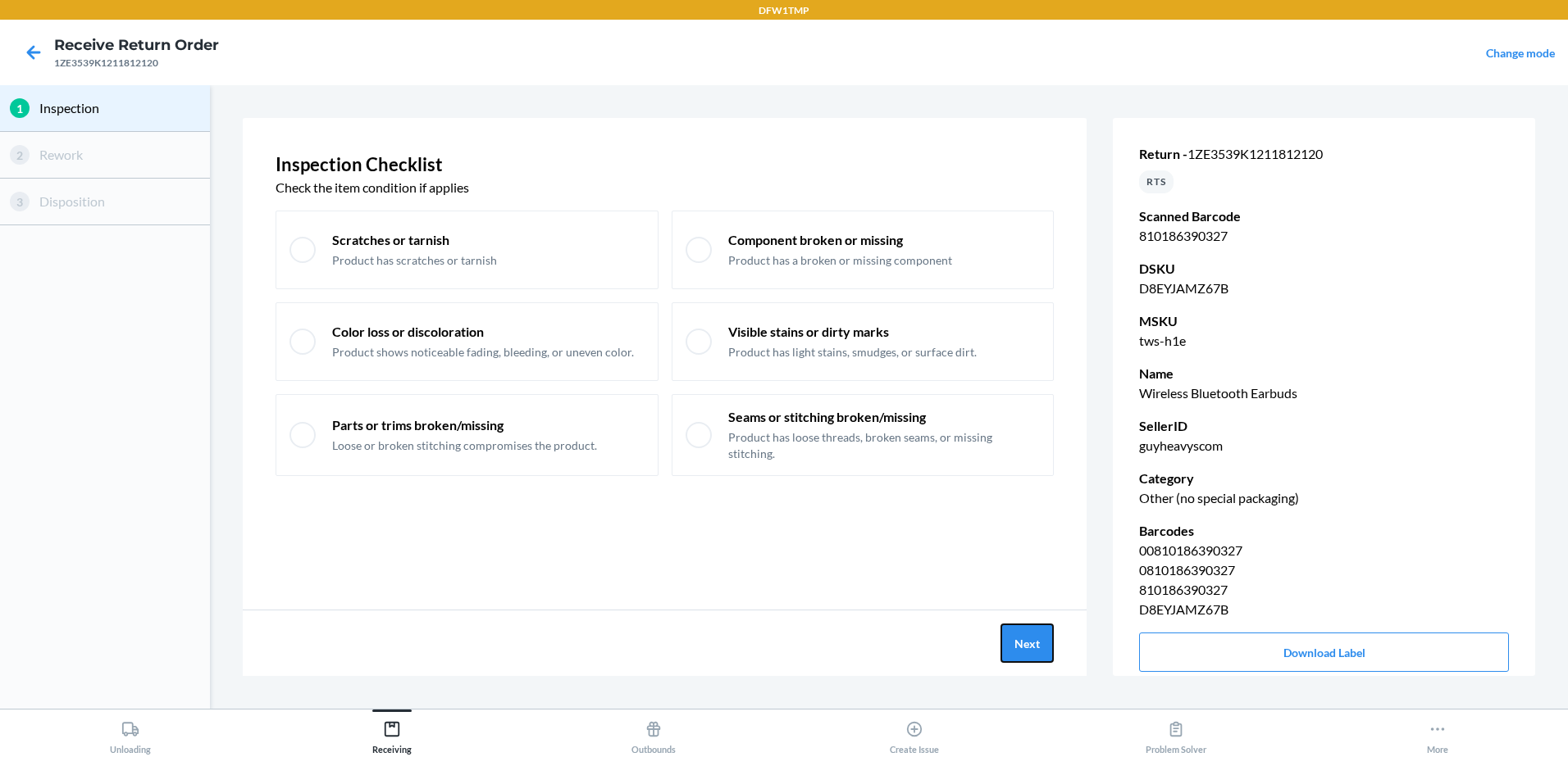
click at [1038, 645] on button "Next" at bounding box center [1027, 644] width 53 height 40
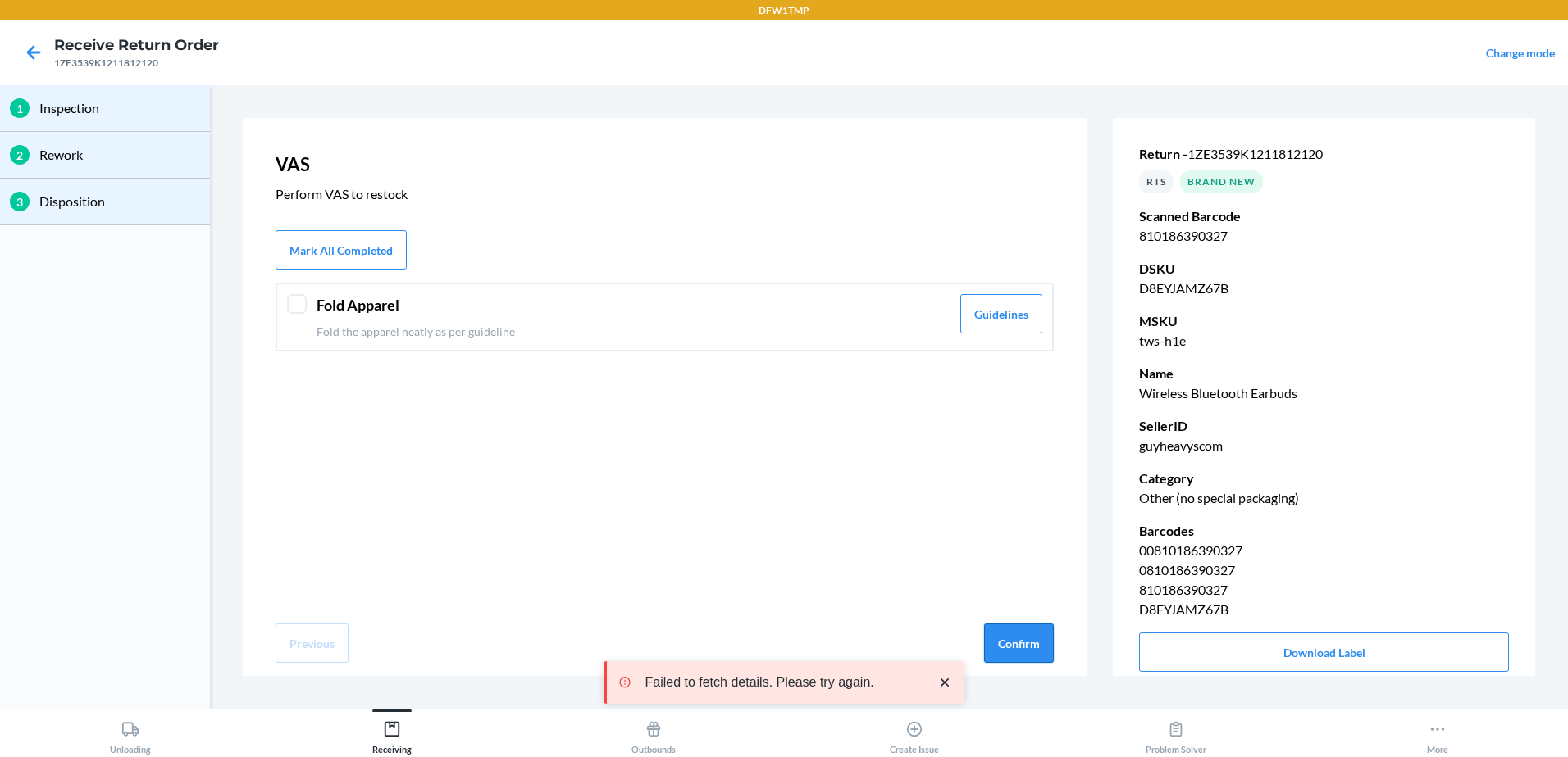
click at [1040, 643] on button "Confirm" at bounding box center [1019, 644] width 70 height 40
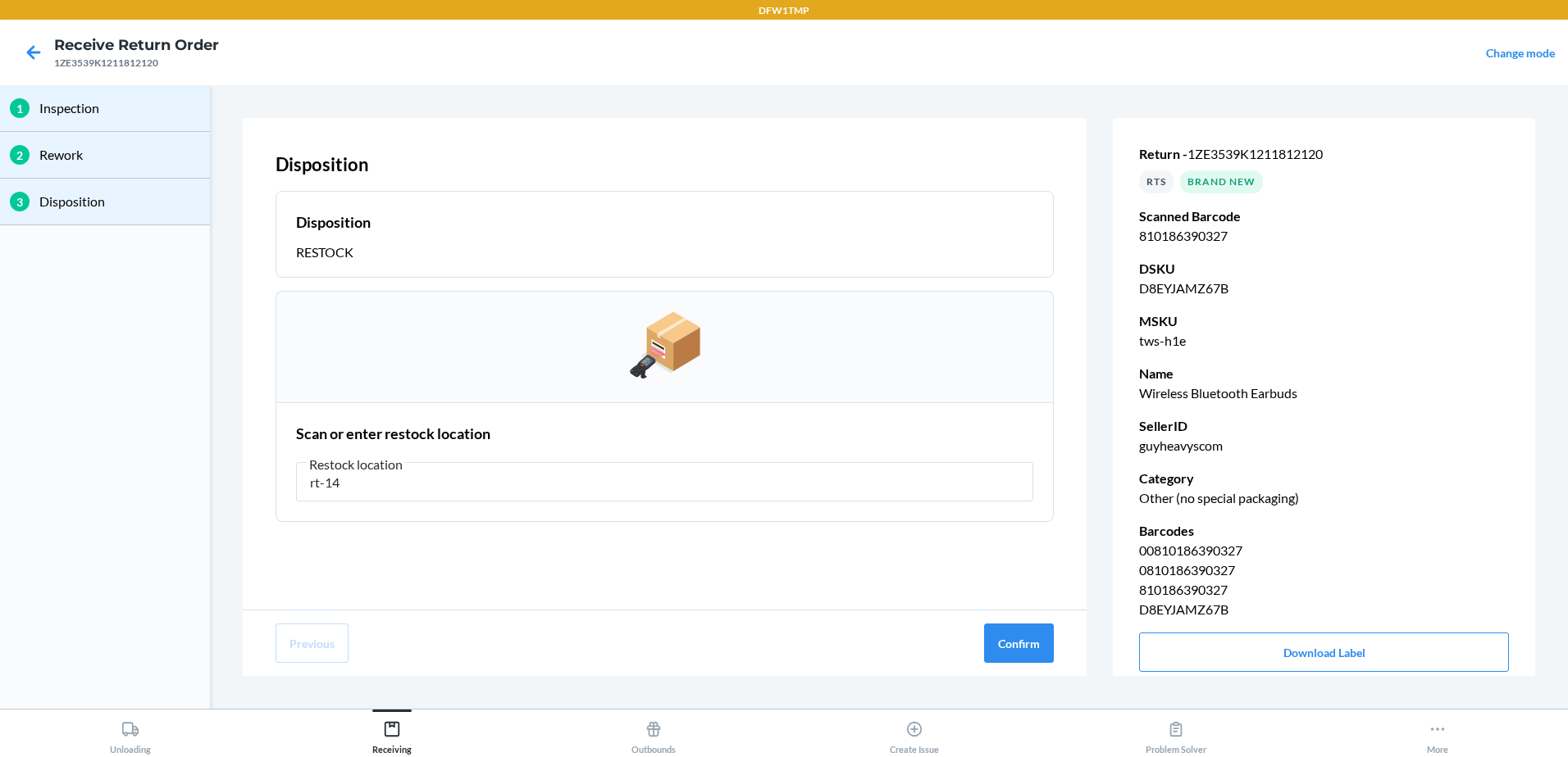
type input "rt-14"
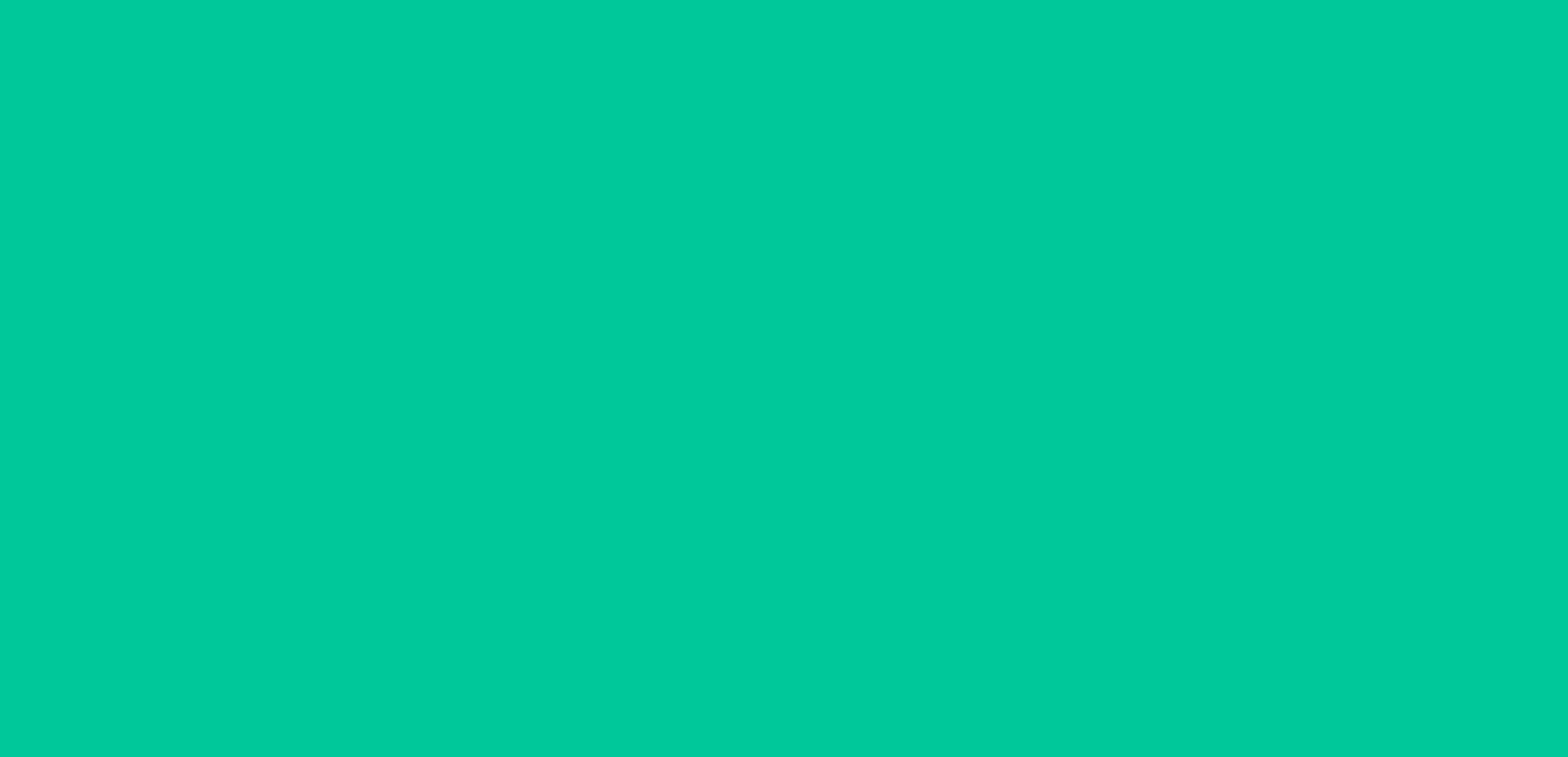
click at [441, 486] on main "SKU : D8EYJAMZ67B Barcode : 810186390327 Qty : 1 units Loc : rt-14 Open this pa…" at bounding box center [784, 397] width 1568 height 624
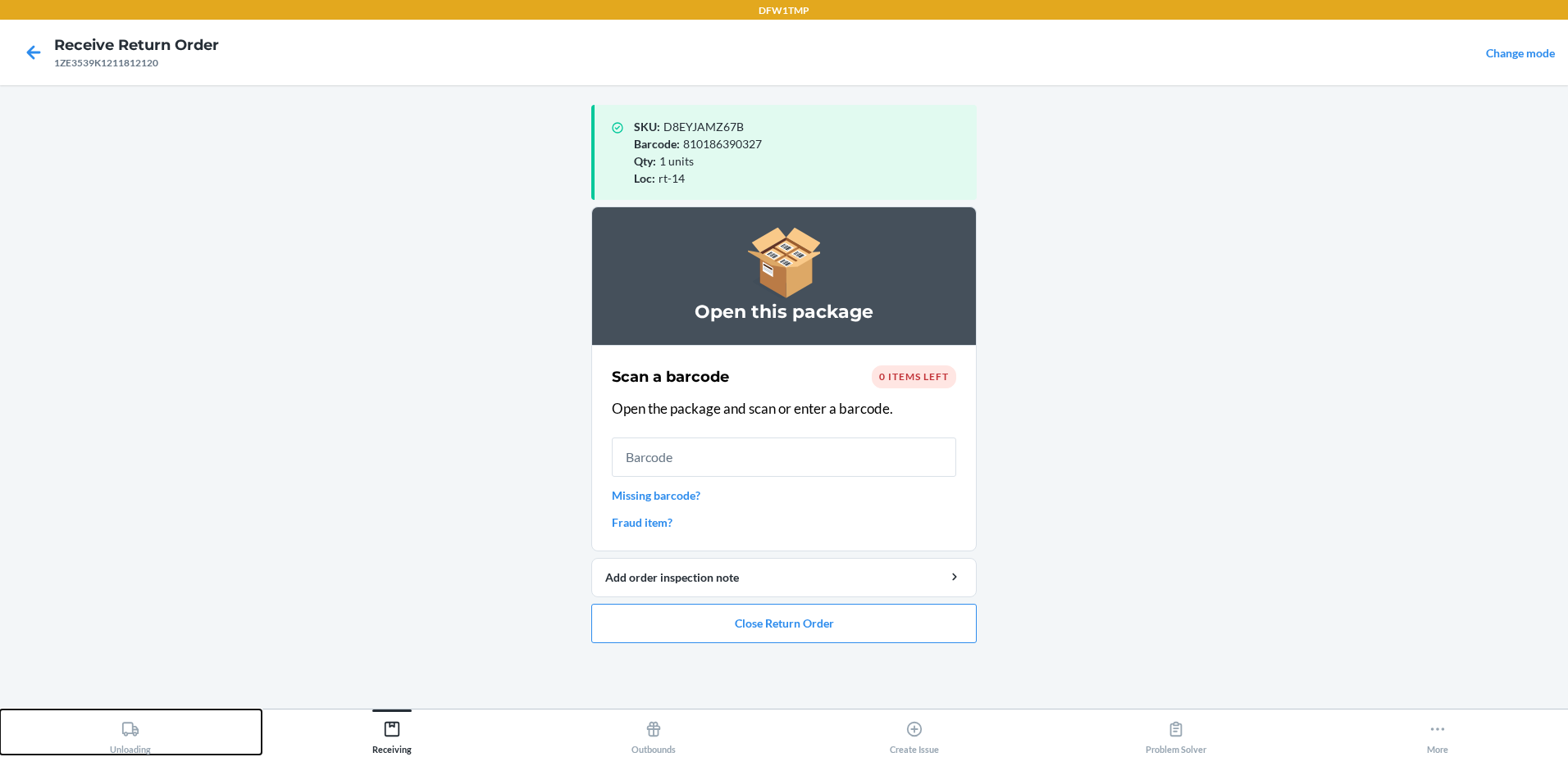
click at [136, 744] on div "Unloading" at bounding box center [130, 735] width 41 height 41
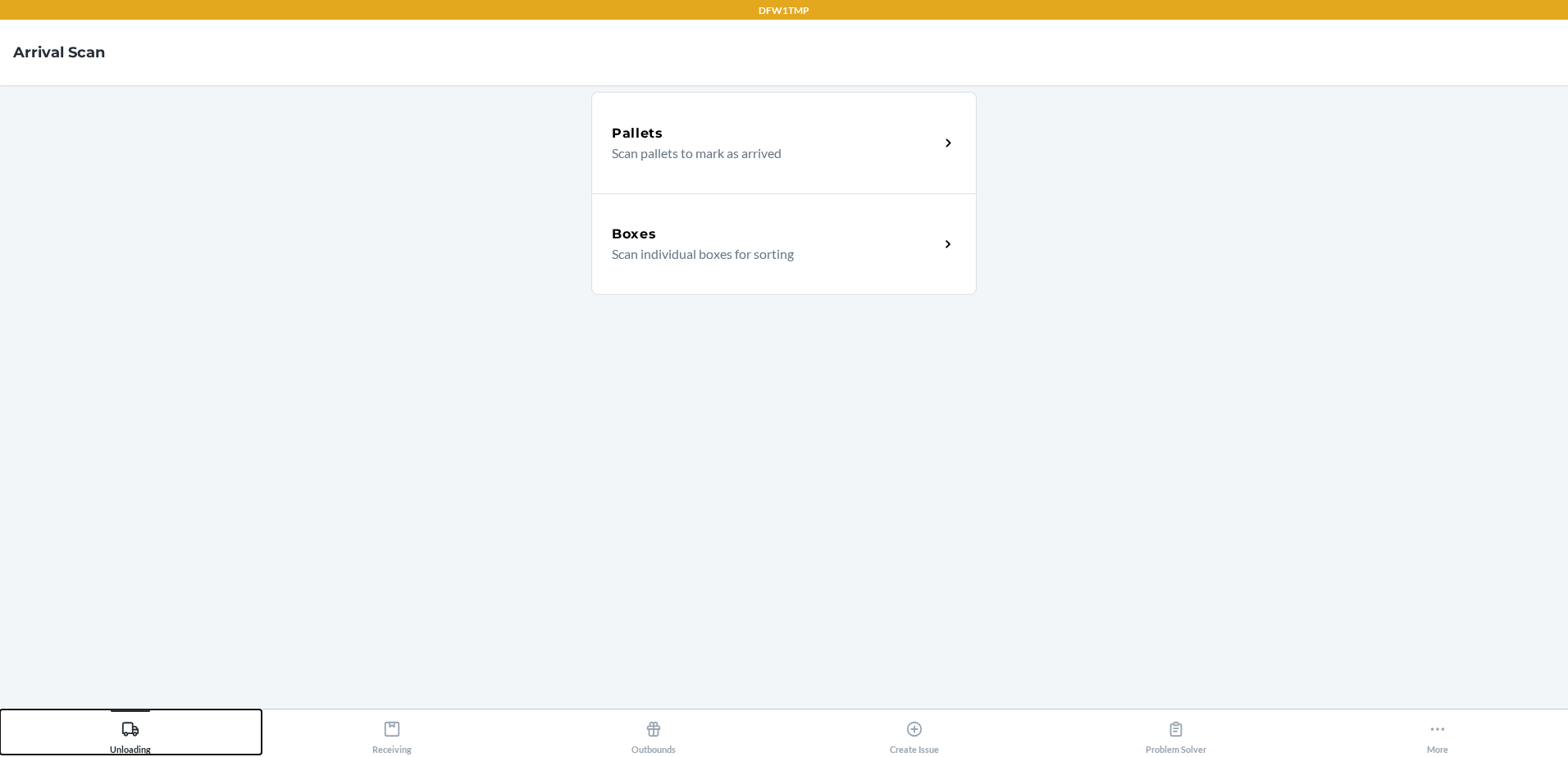
click at [0, 709] on button "Unloading" at bounding box center [130, 732] width 261 height 45
click at [797, 227] on div "Boxes" at bounding box center [775, 234] width 327 height 20
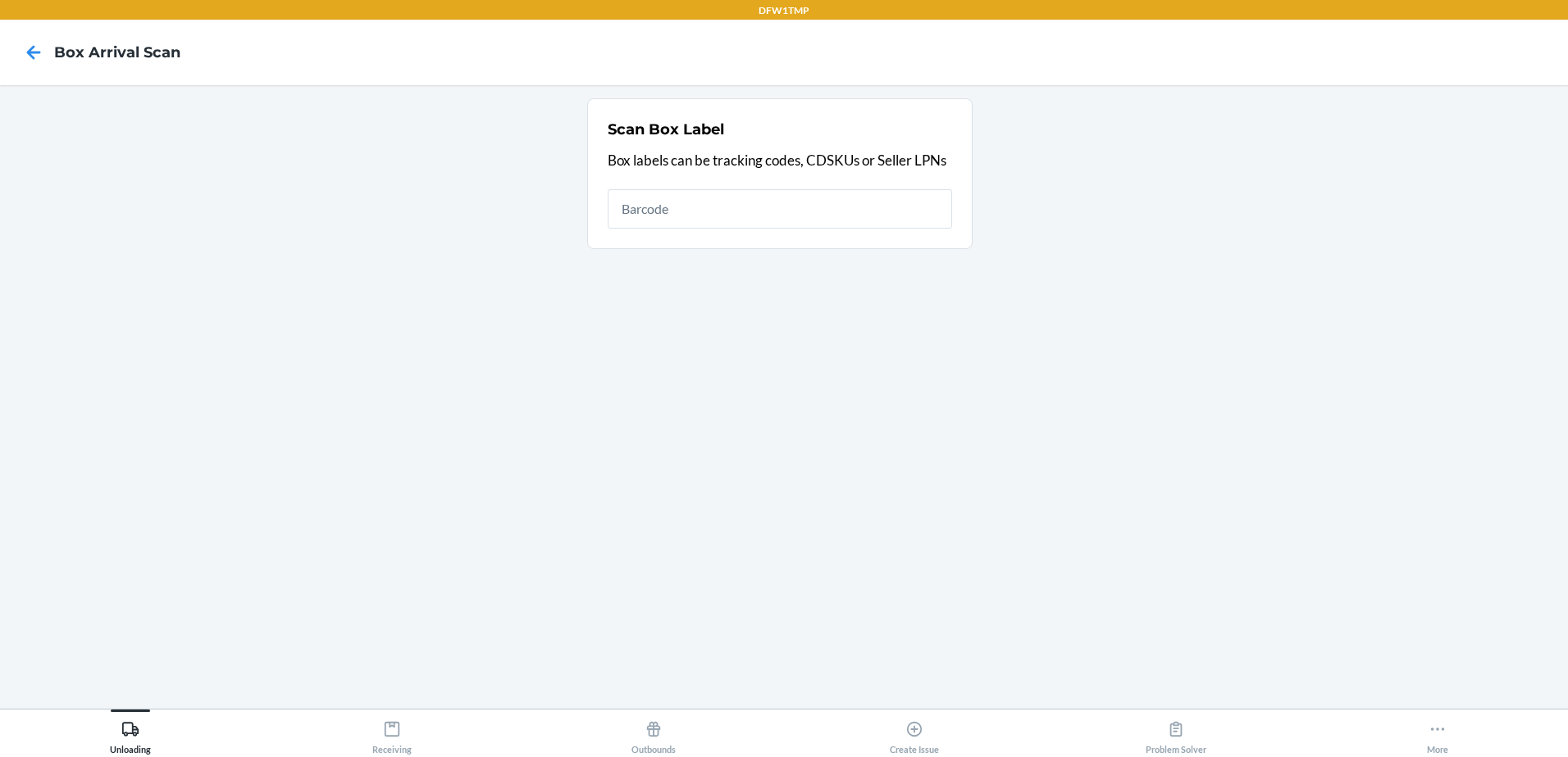
drag, startPoint x: 695, startPoint y: 219, endPoint x: 722, endPoint y: 233, distance: 30.4
click at [696, 219] on input "text" at bounding box center [779, 209] width 344 height 40
drag, startPoint x: 342, startPoint y: 721, endPoint x: 423, endPoint y: 753, distance: 87.1
click at [343, 721] on button "Receiving" at bounding box center [392, 732] width 261 height 45
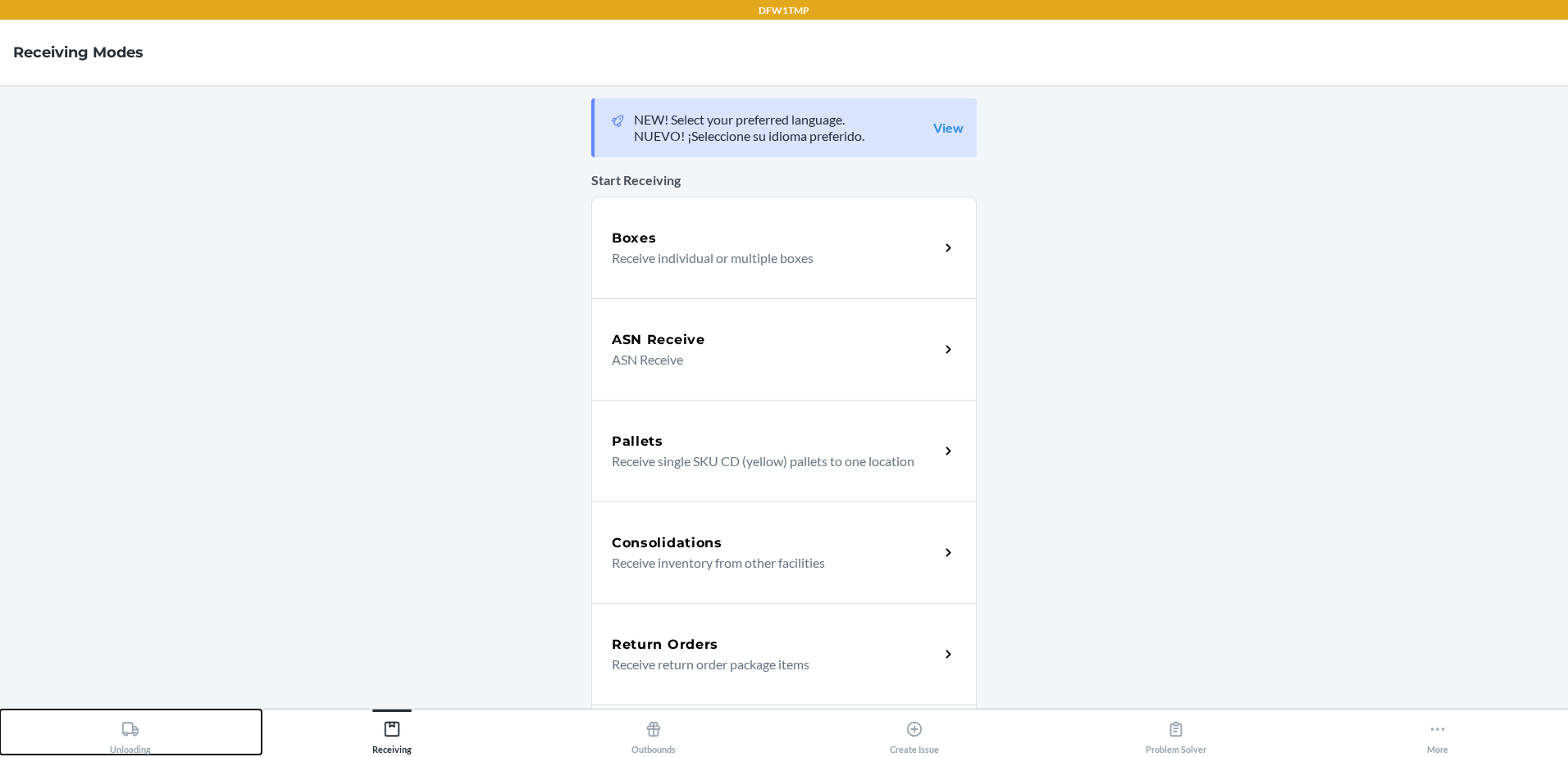
click at [133, 726] on icon at bounding box center [130, 729] width 16 height 14
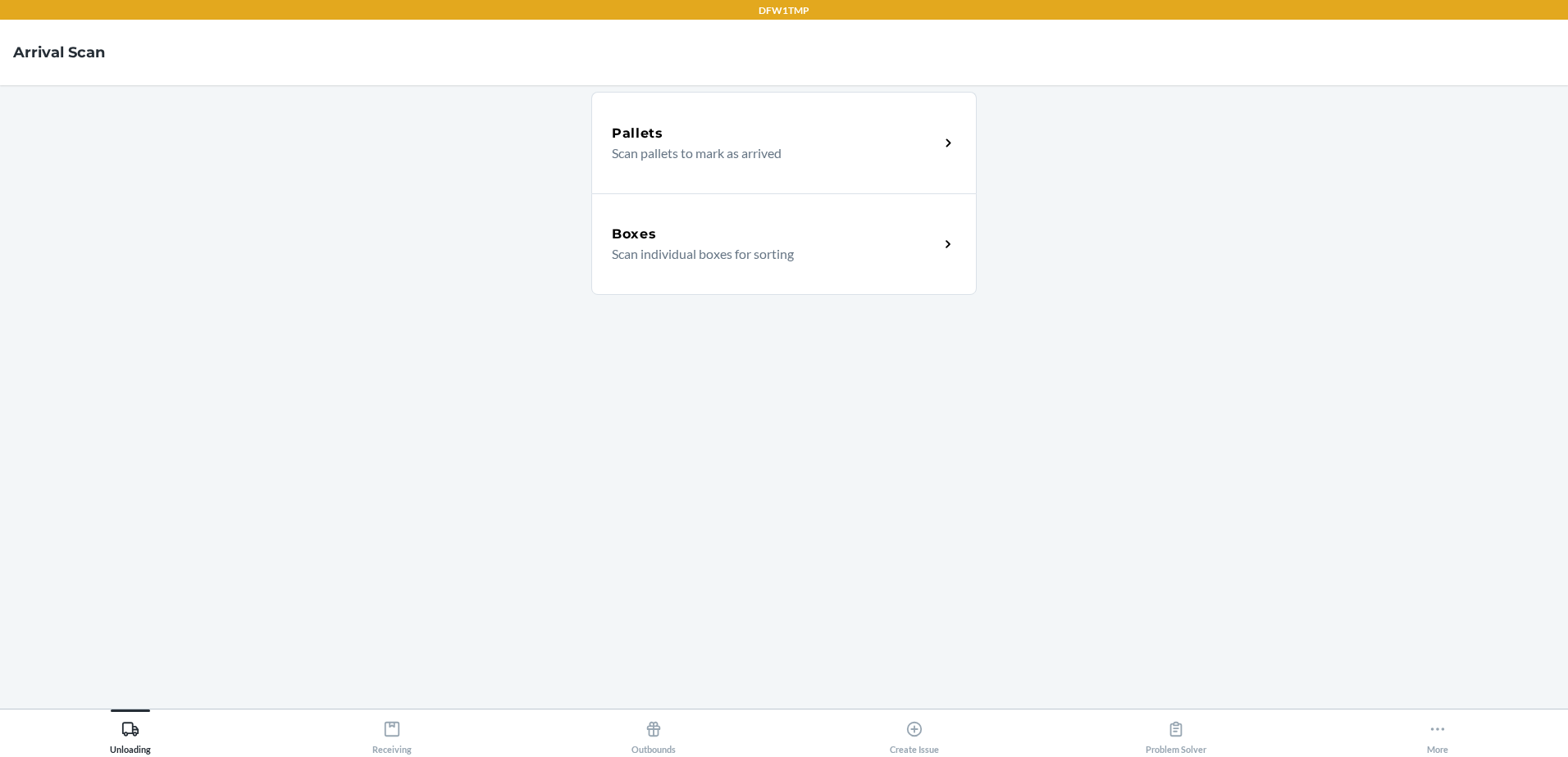
click at [706, 251] on p "Scan individual boxes for sorting" at bounding box center [769, 254] width 314 height 20
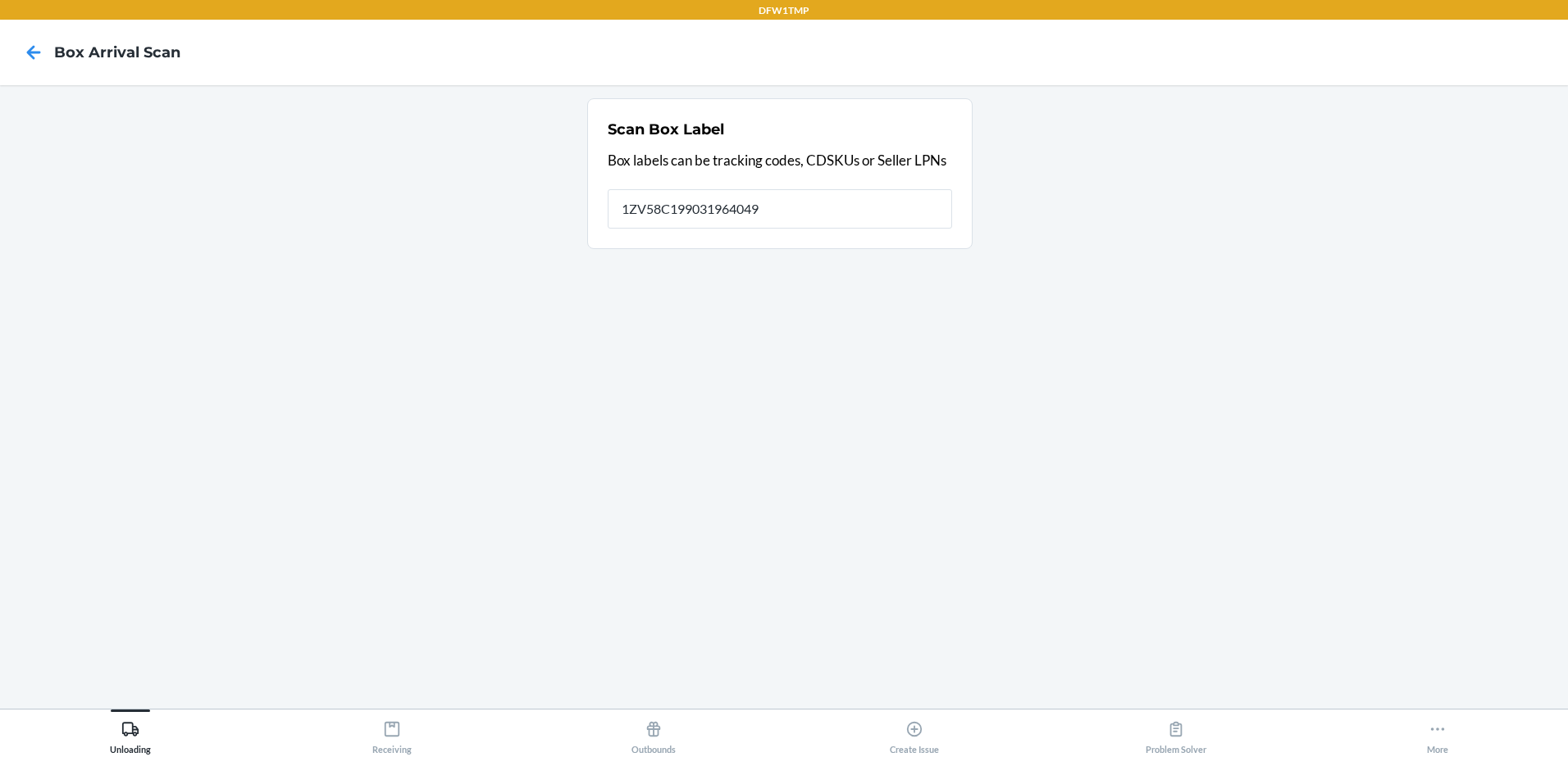
type input "1ZV58C199031964049"
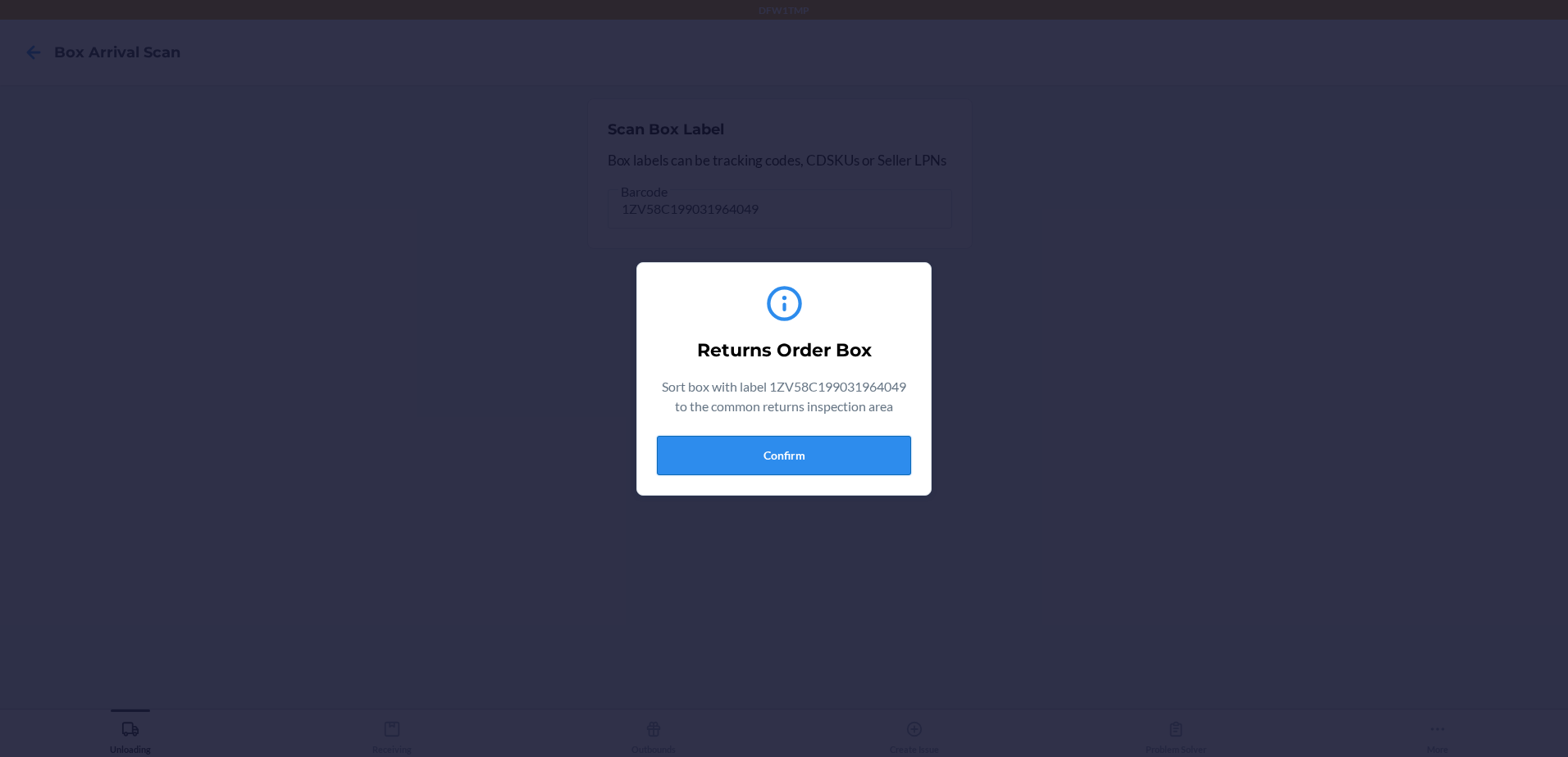
click at [833, 468] on button "Confirm" at bounding box center [784, 456] width 254 height 40
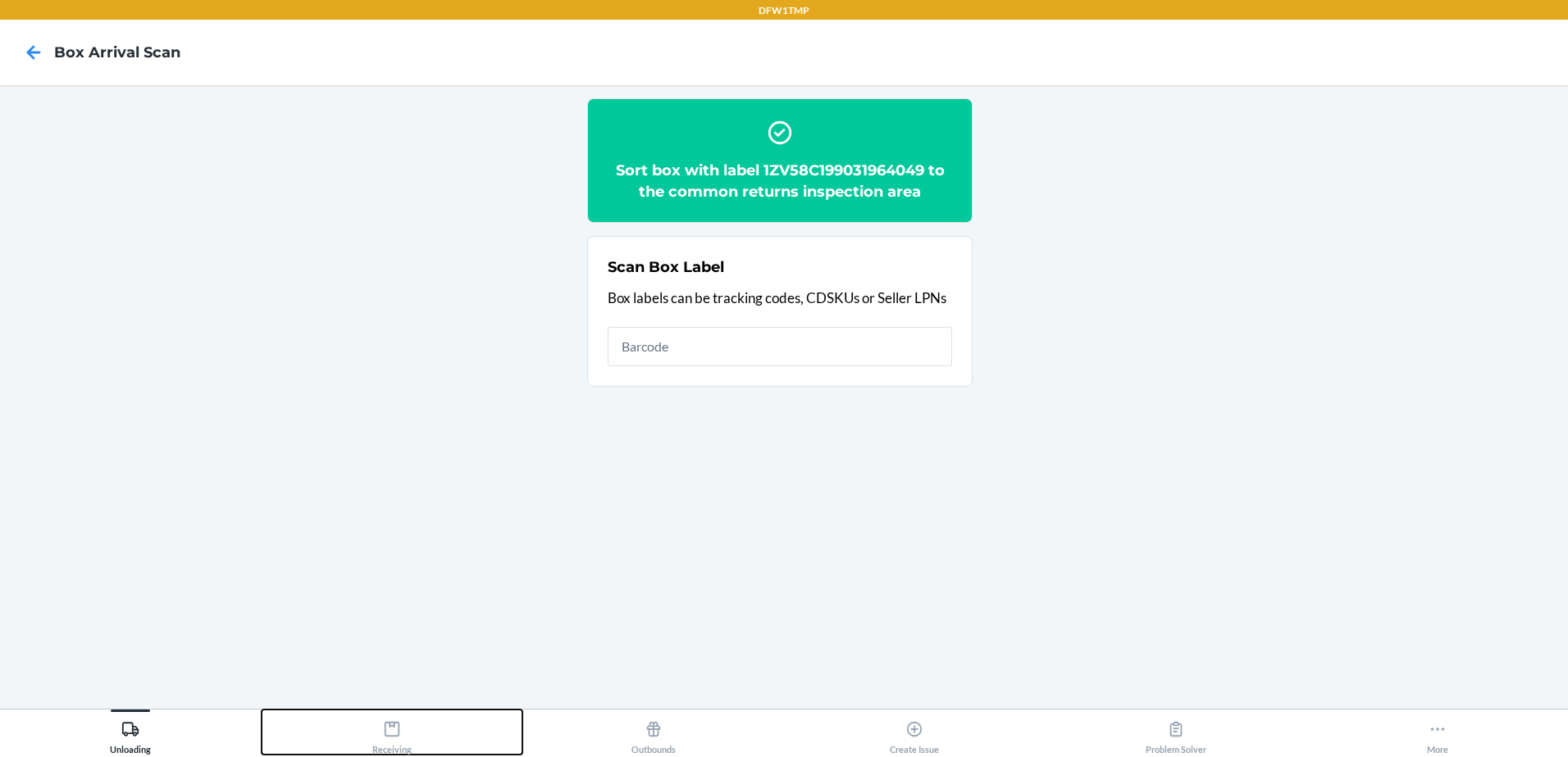
click at [384, 741] on div "Receiving" at bounding box center [392, 735] width 40 height 41
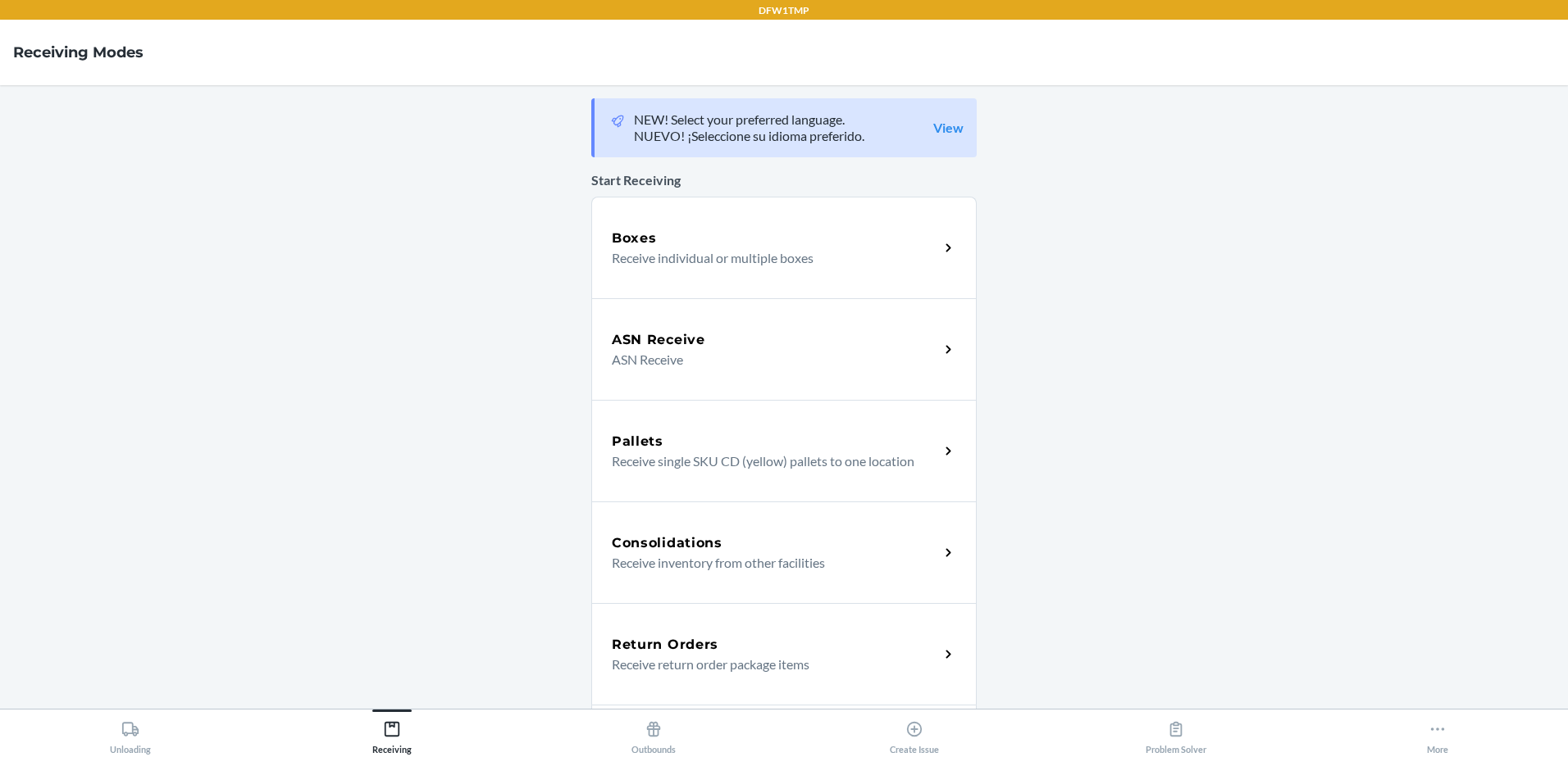
click at [757, 658] on p "Receive return order package items" at bounding box center [769, 665] width 314 height 20
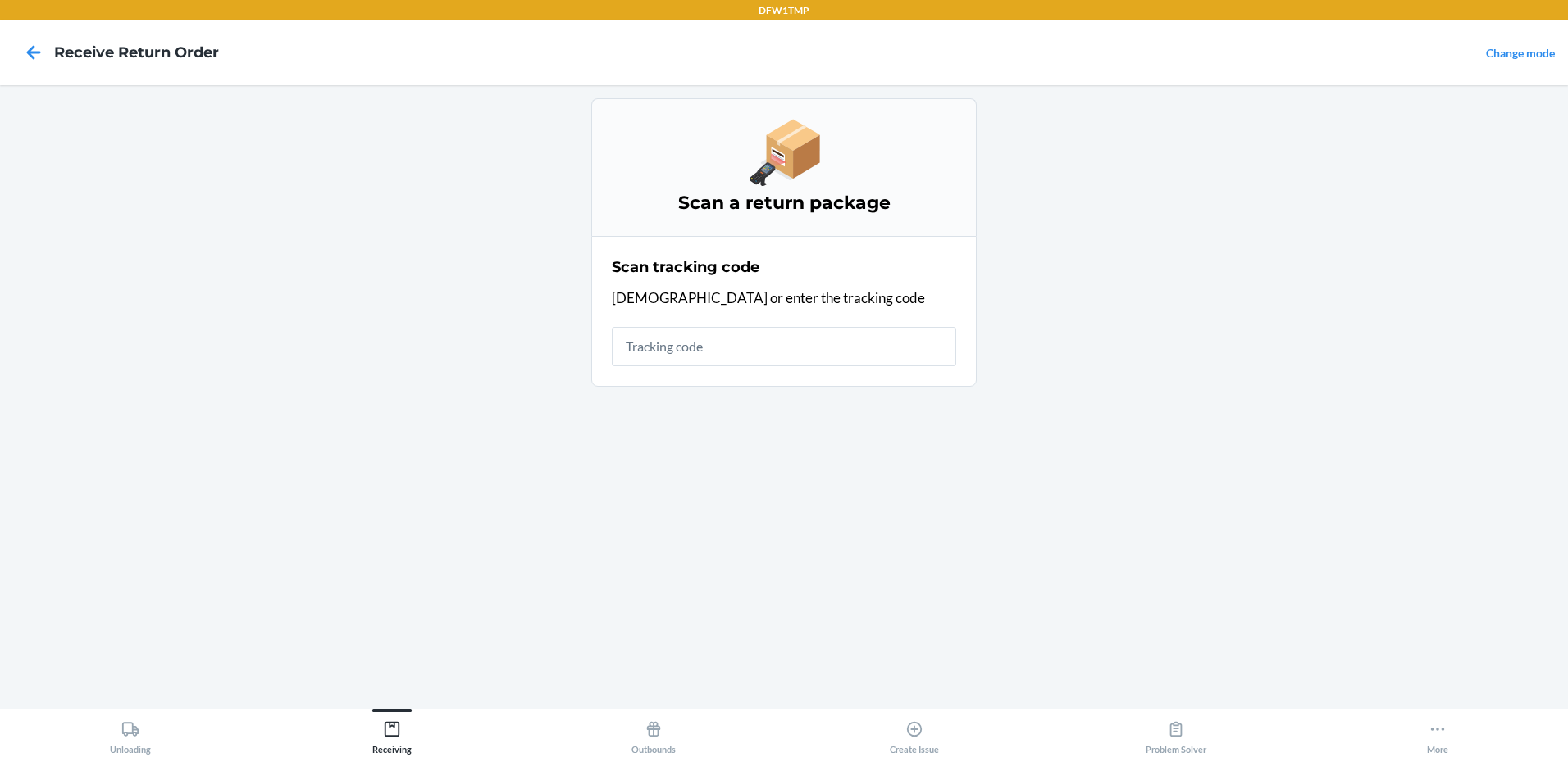
click at [722, 357] on input "text" at bounding box center [784, 347] width 344 height 40
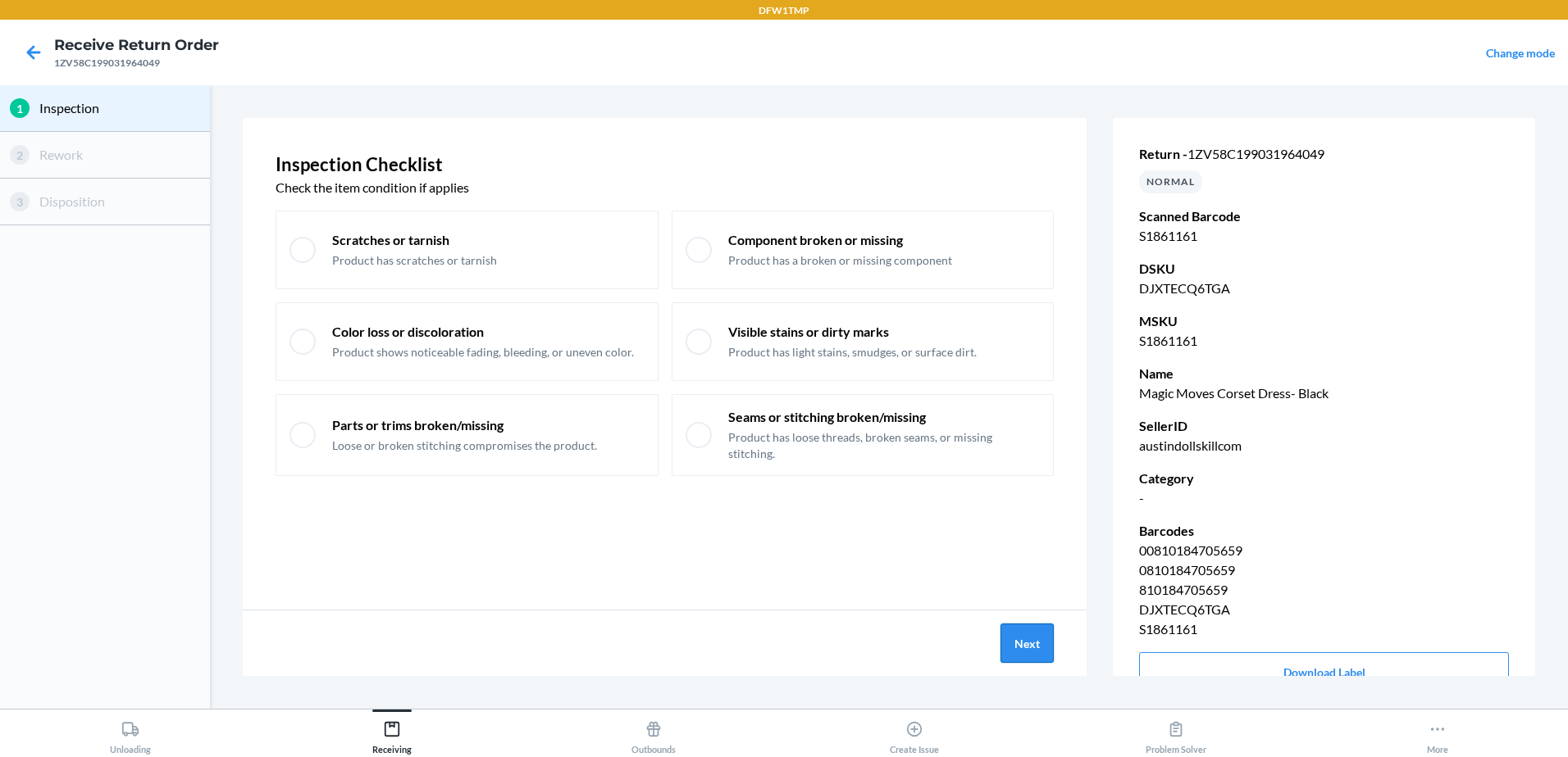
click at [1046, 642] on button "Next" at bounding box center [1027, 644] width 53 height 40
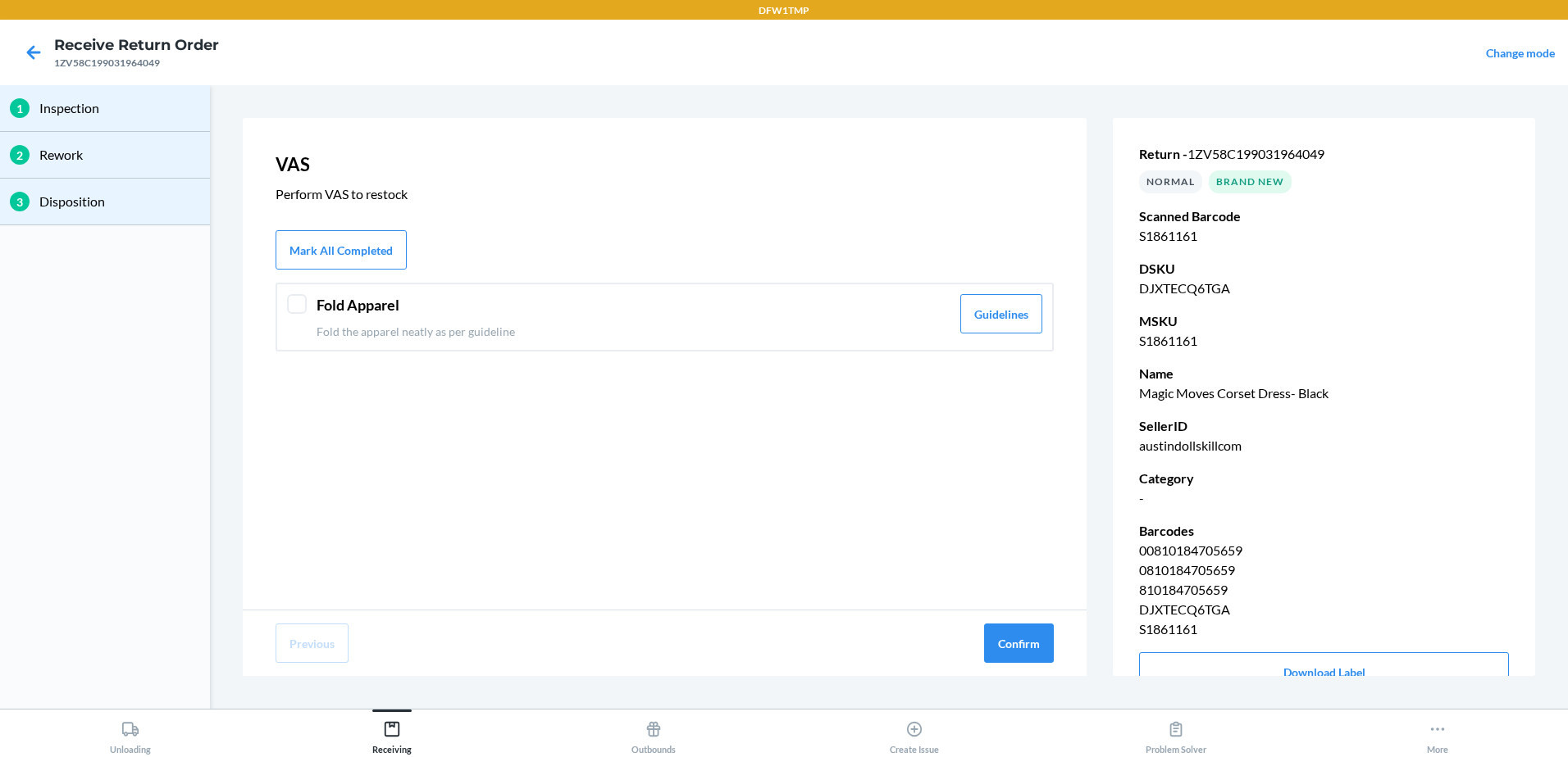
click at [342, 330] on p "Fold the apparel neatly as per guideline" at bounding box center [633, 331] width 634 height 17
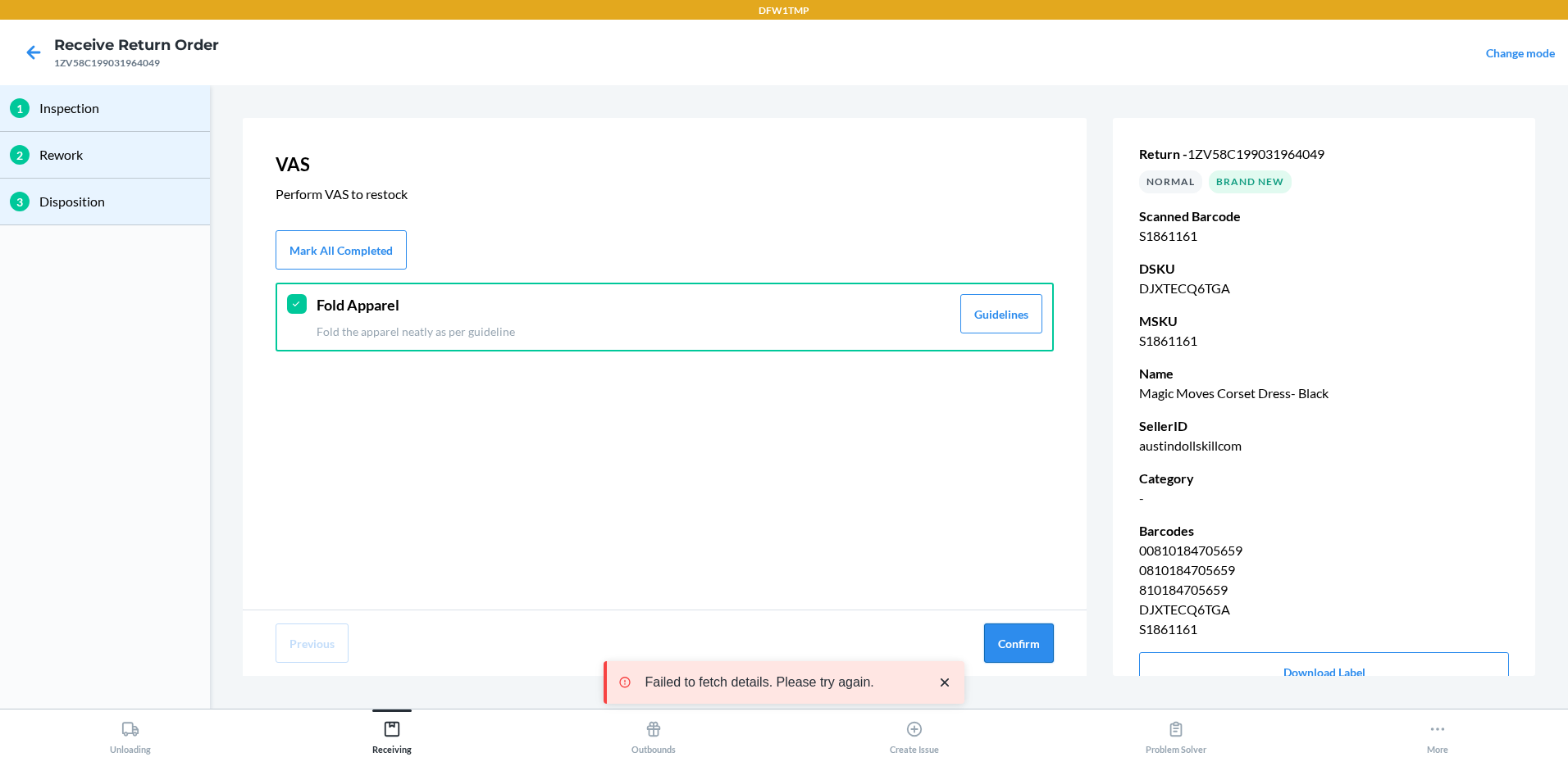
click at [1030, 653] on button "Confirm" at bounding box center [1019, 644] width 70 height 40
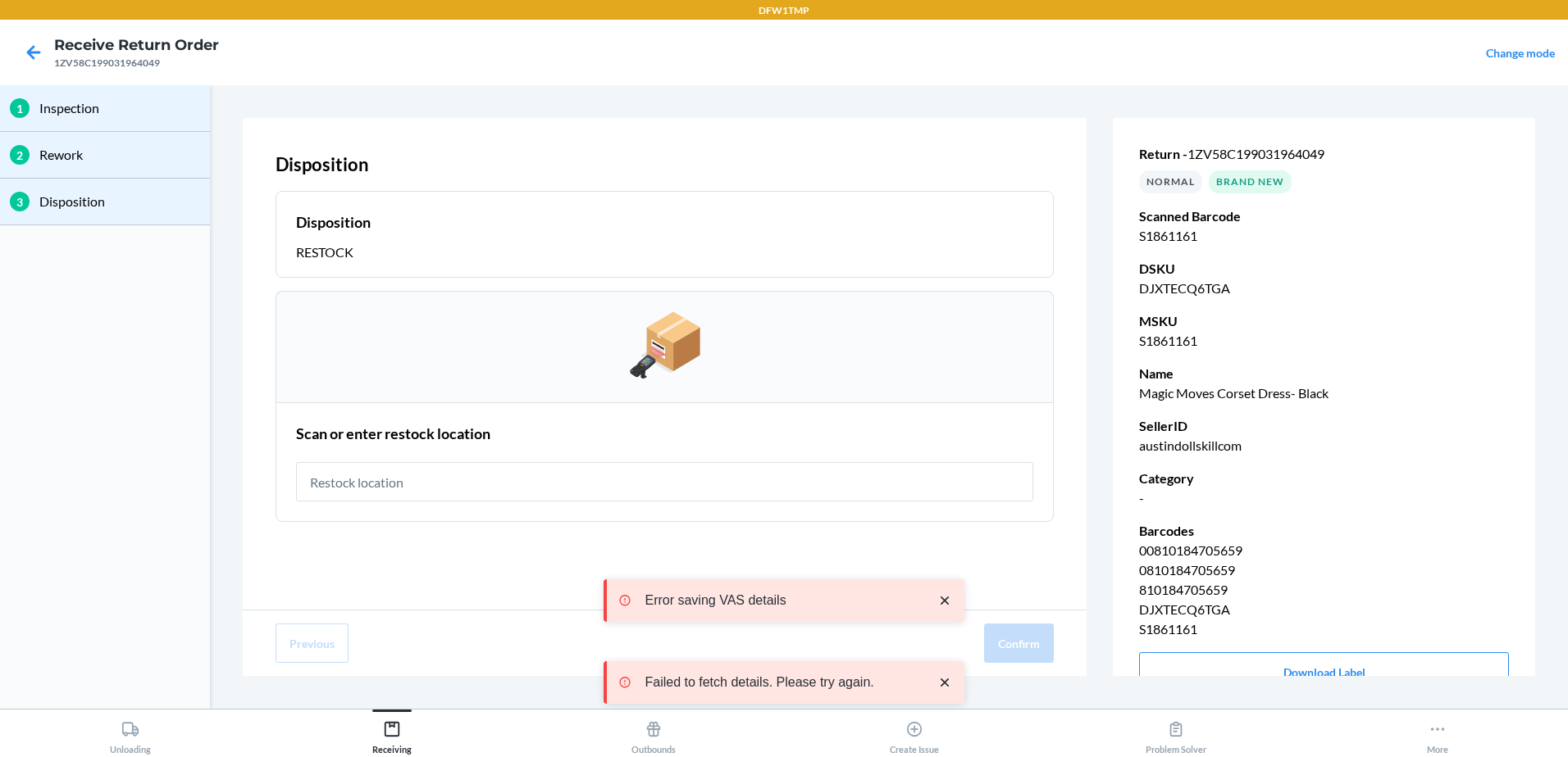
click at [383, 496] on input "text" at bounding box center [665, 482] width 738 height 40
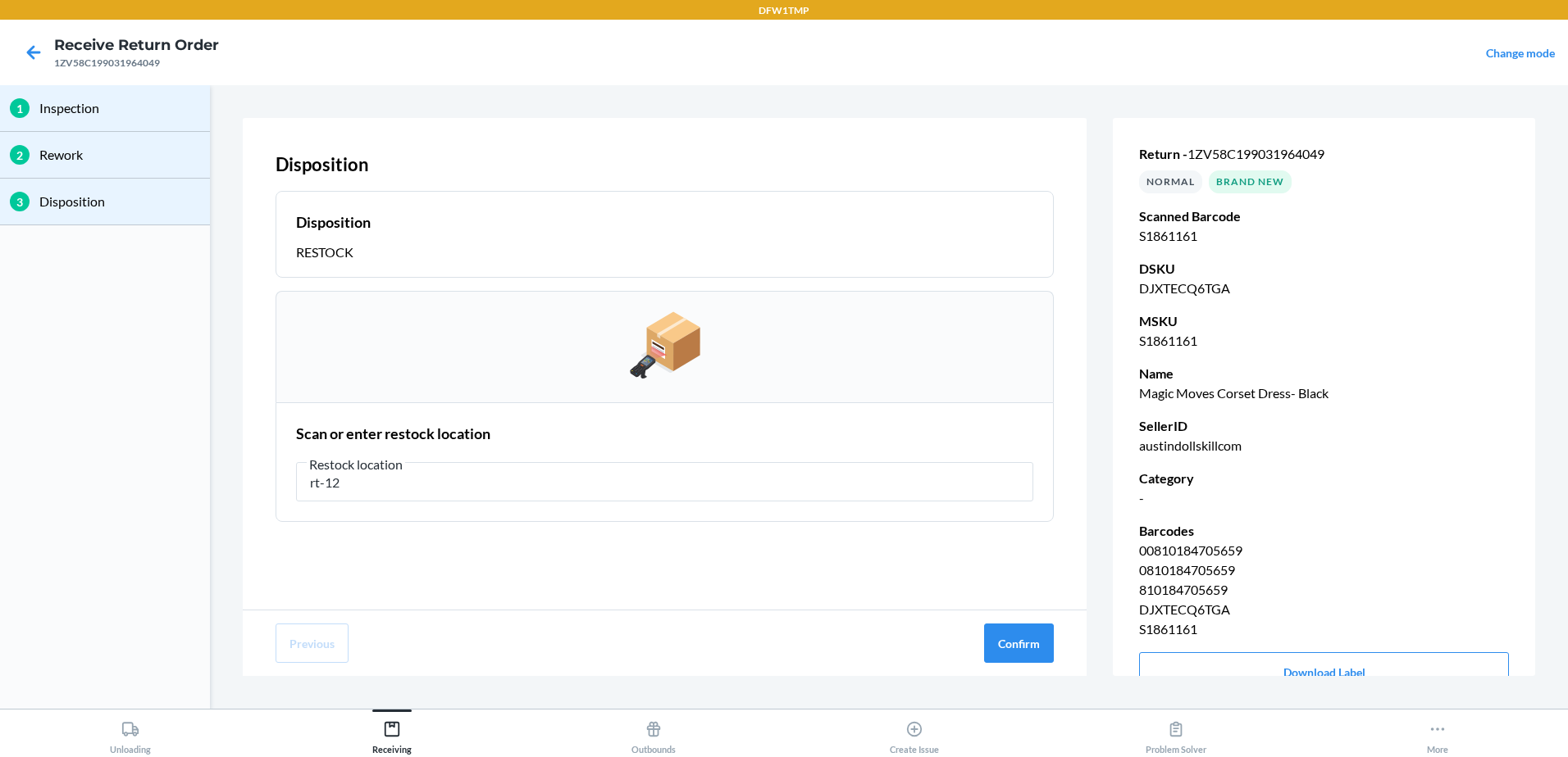
drag, startPoint x: 345, startPoint y: 494, endPoint x: 221, endPoint y: 503, distance: 124.3
click at [237, 504] on section "Disposition Disposition RESTOCK Scan or enter restock location Restock location…" at bounding box center [889, 397] width 1345 height 611
type input "rt-12"
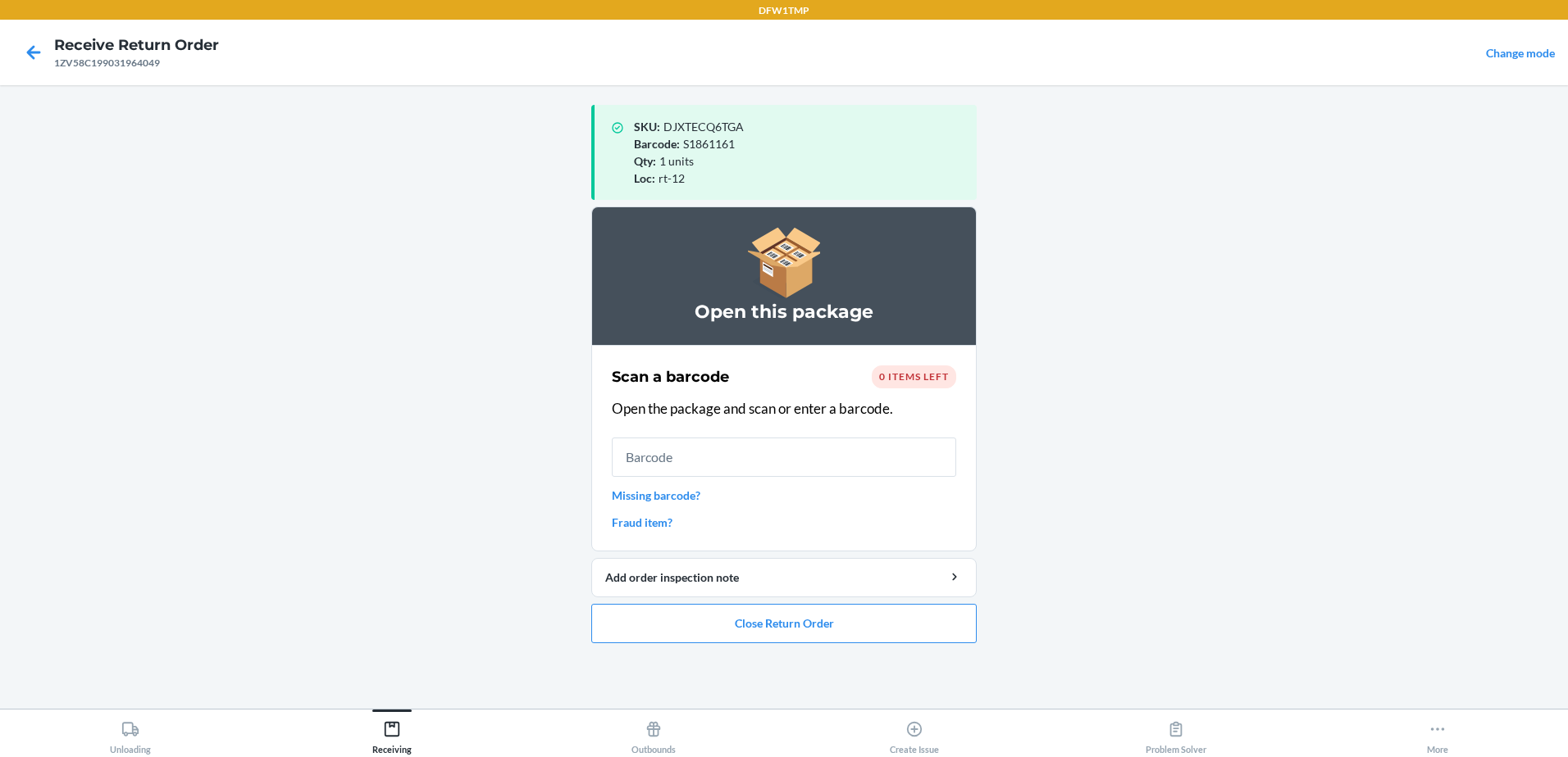
click at [797, 644] on ol "Open this package Scan a barcode 0 items left Open the package and scan or ente…" at bounding box center [784, 431] width 385 height 450
click at [781, 621] on button "Close Return Order" at bounding box center [784, 624] width 385 height 40
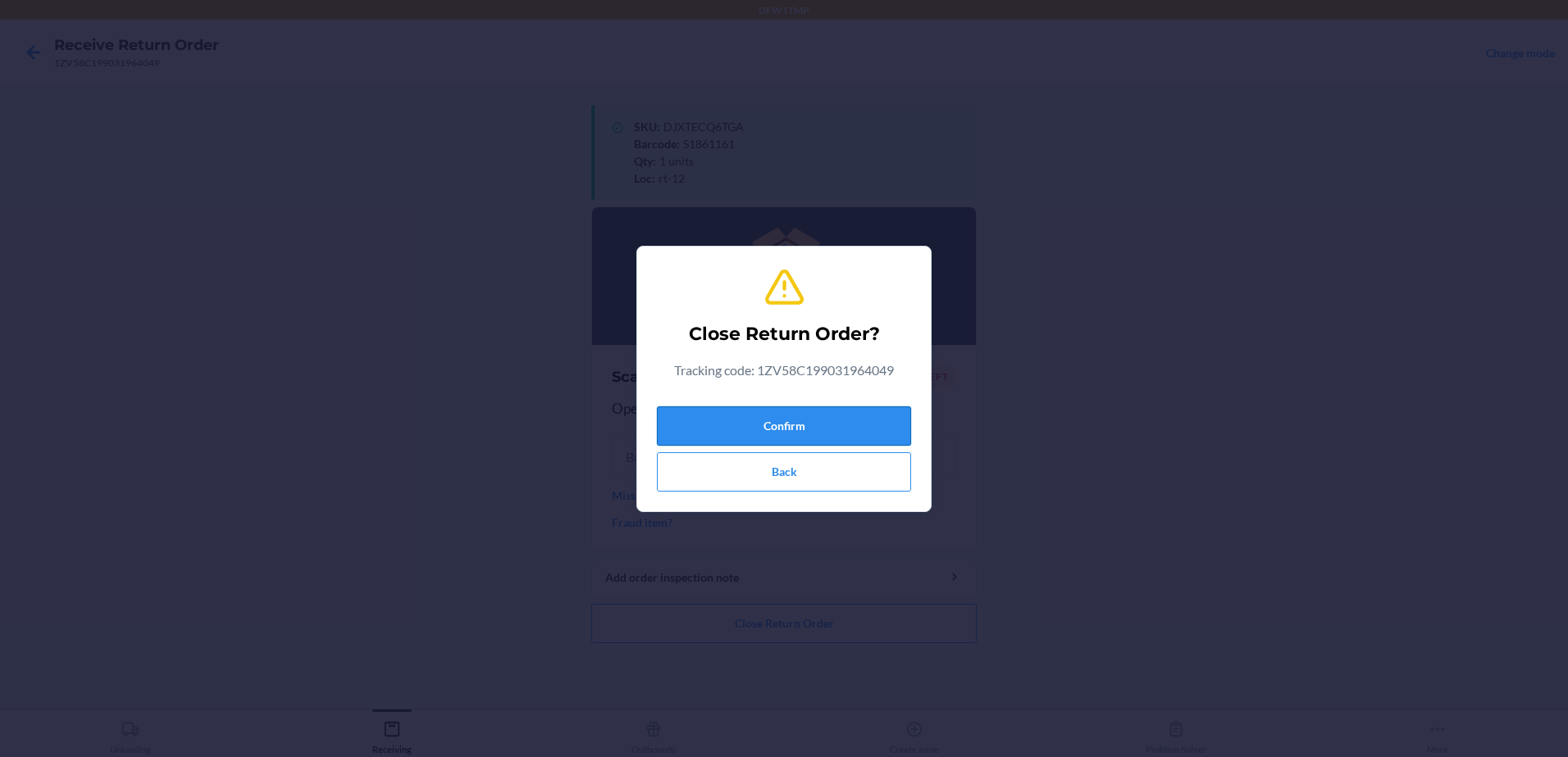
click at [783, 421] on button "Confirm" at bounding box center [784, 427] width 254 height 40
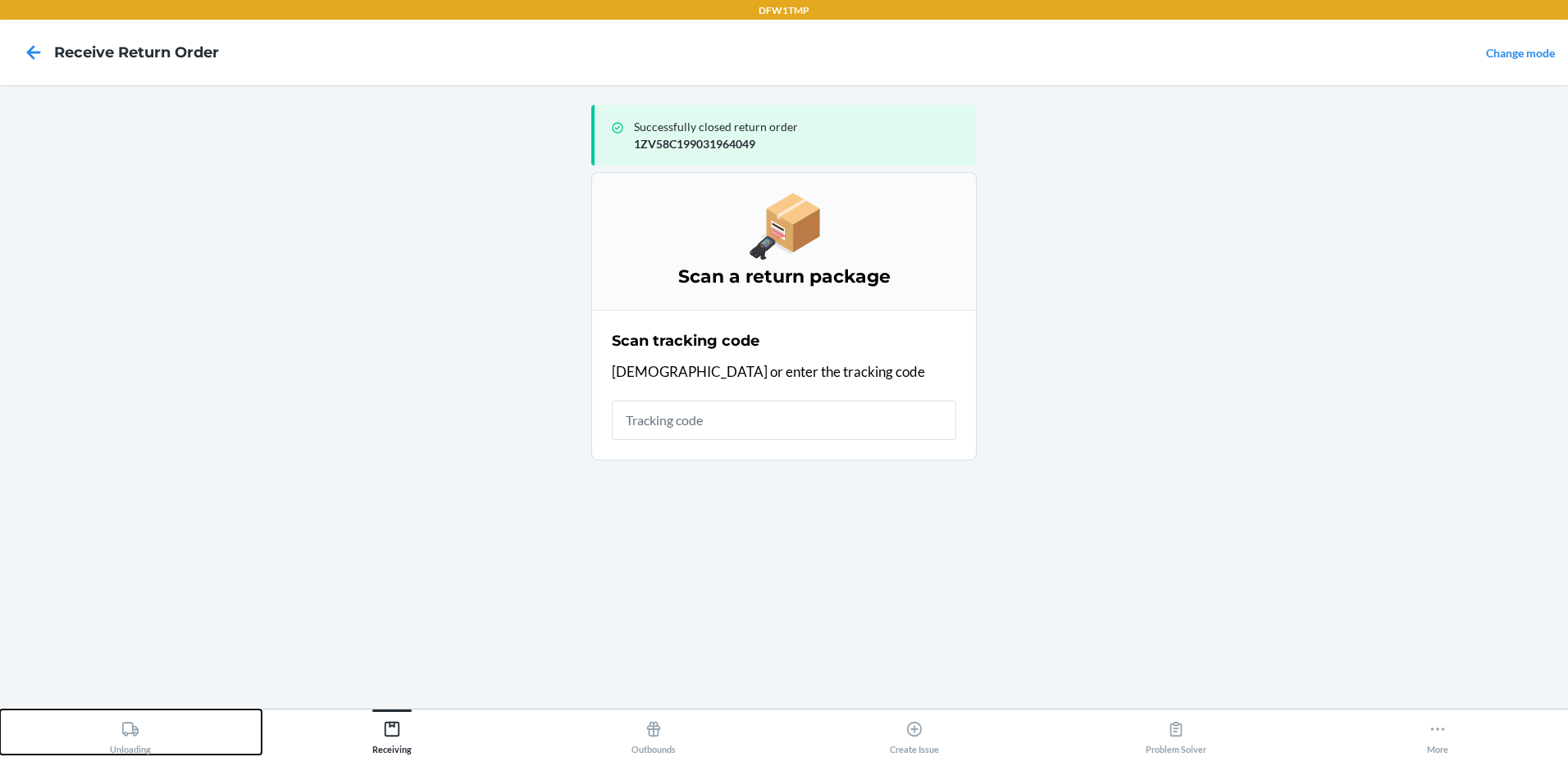
drag, startPoint x: 168, startPoint y: 726, endPoint x: 174, endPoint y: 735, distance: 10.8
click at [171, 726] on button "Unloading" at bounding box center [130, 732] width 261 height 45
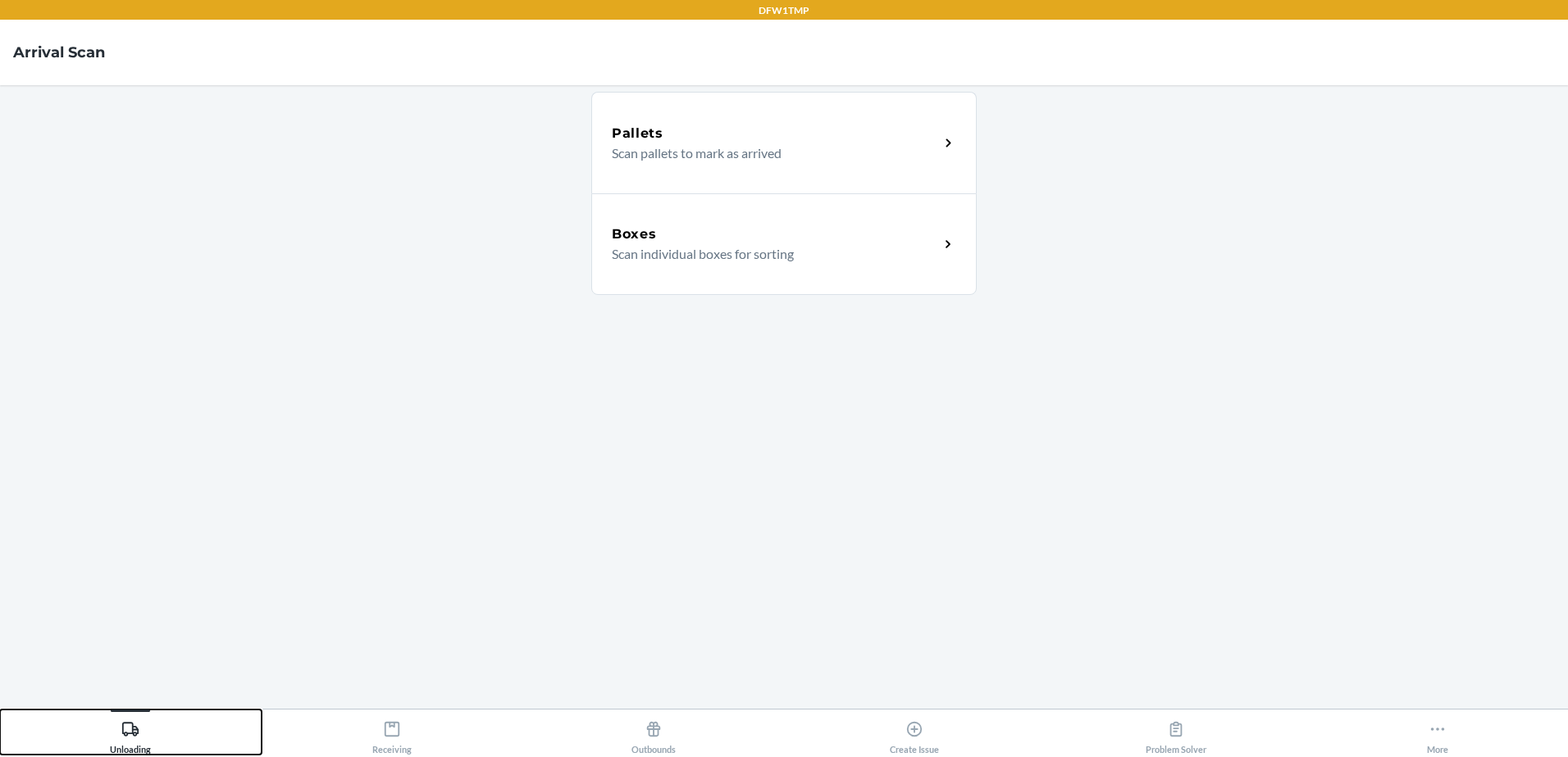
click at [174, 735] on button "Unloading" at bounding box center [130, 732] width 261 height 45
click at [890, 231] on div "Boxes" at bounding box center [775, 234] width 327 height 20
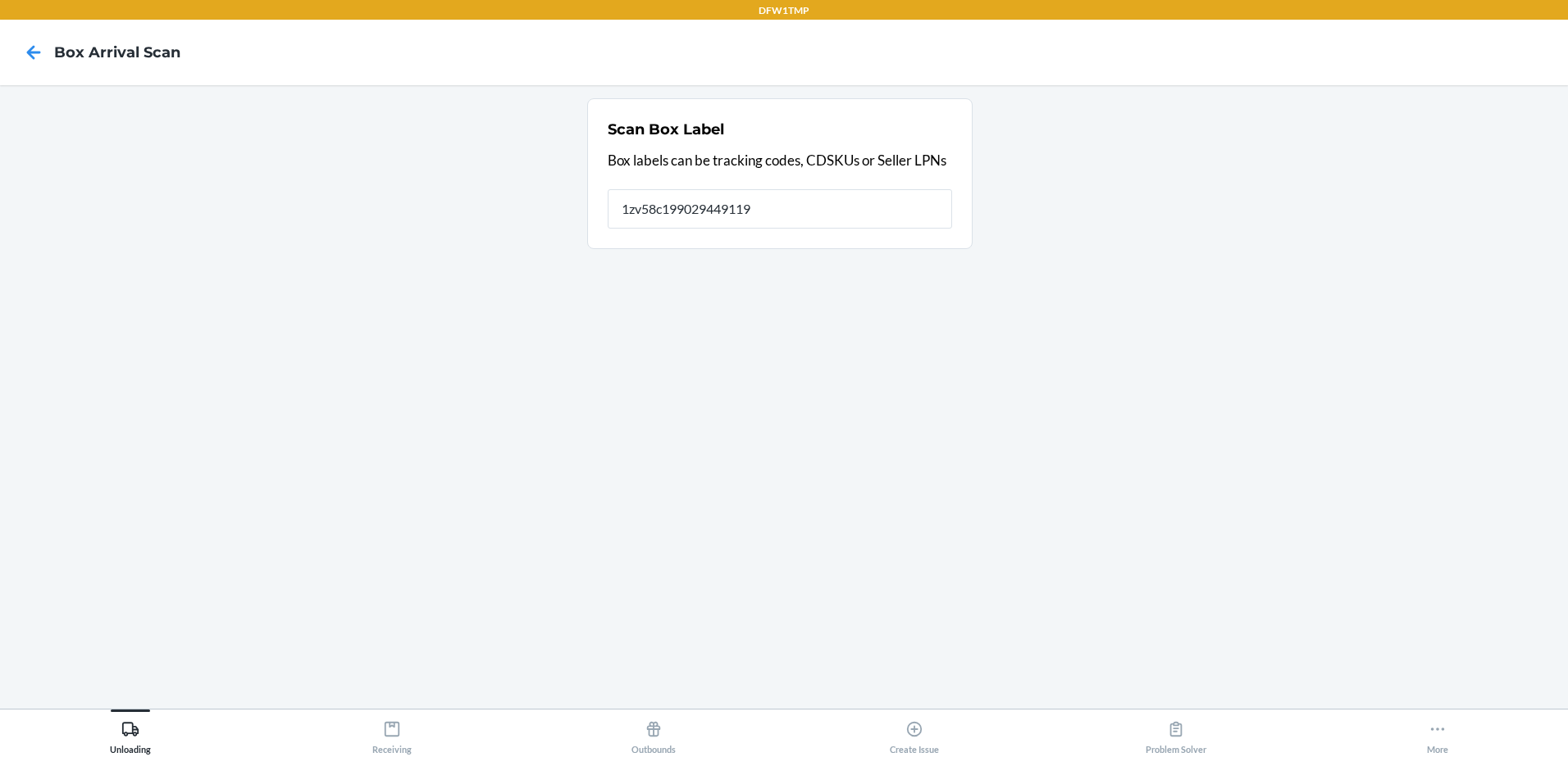
type input "1zv58c199029449119"
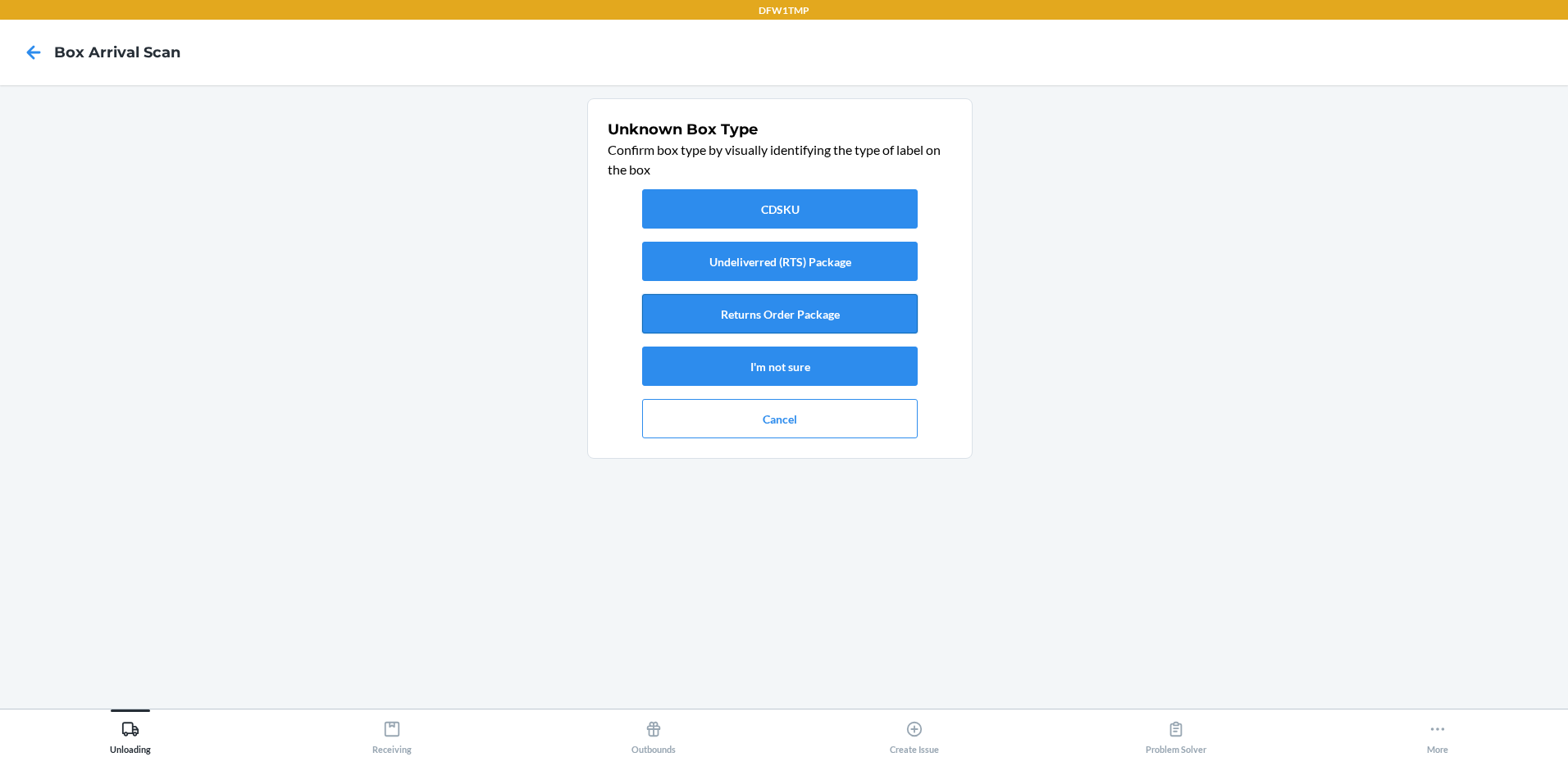
click at [765, 316] on button "Returns Order Package" at bounding box center [780, 314] width 276 height 40
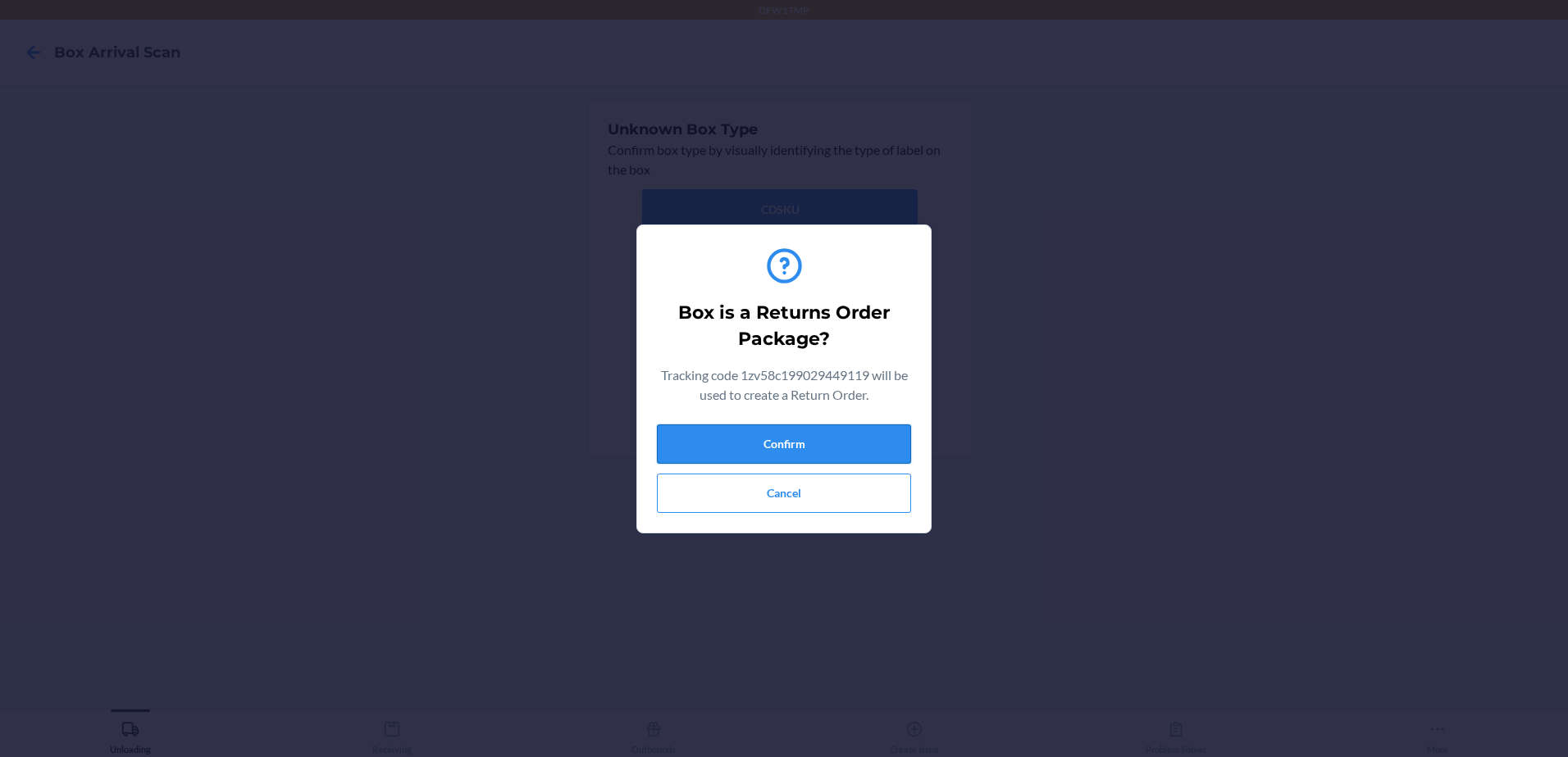
click at [709, 434] on button "Confirm" at bounding box center [784, 445] width 254 height 40
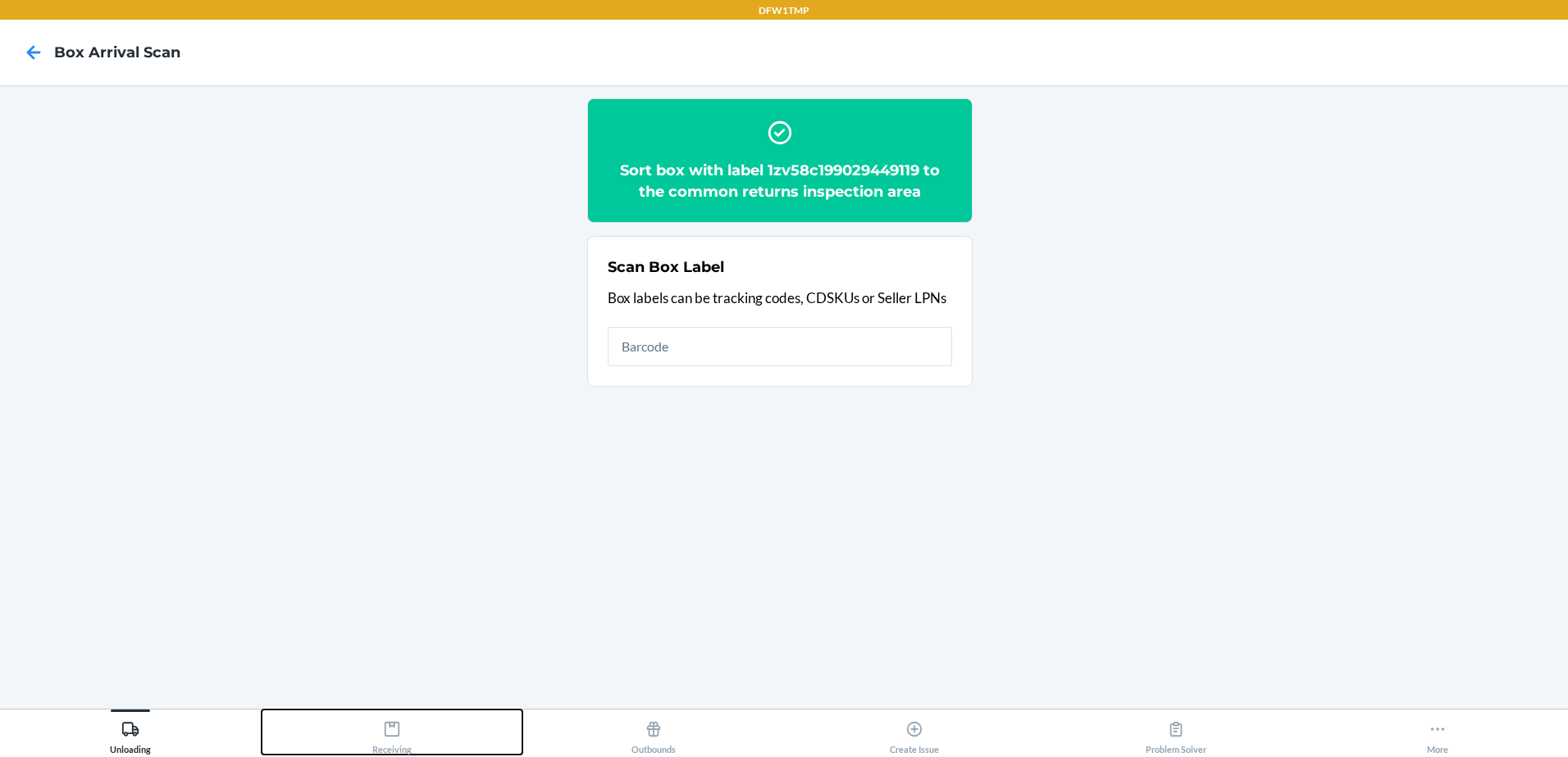
click at [391, 736] on icon at bounding box center [392, 729] width 14 height 14
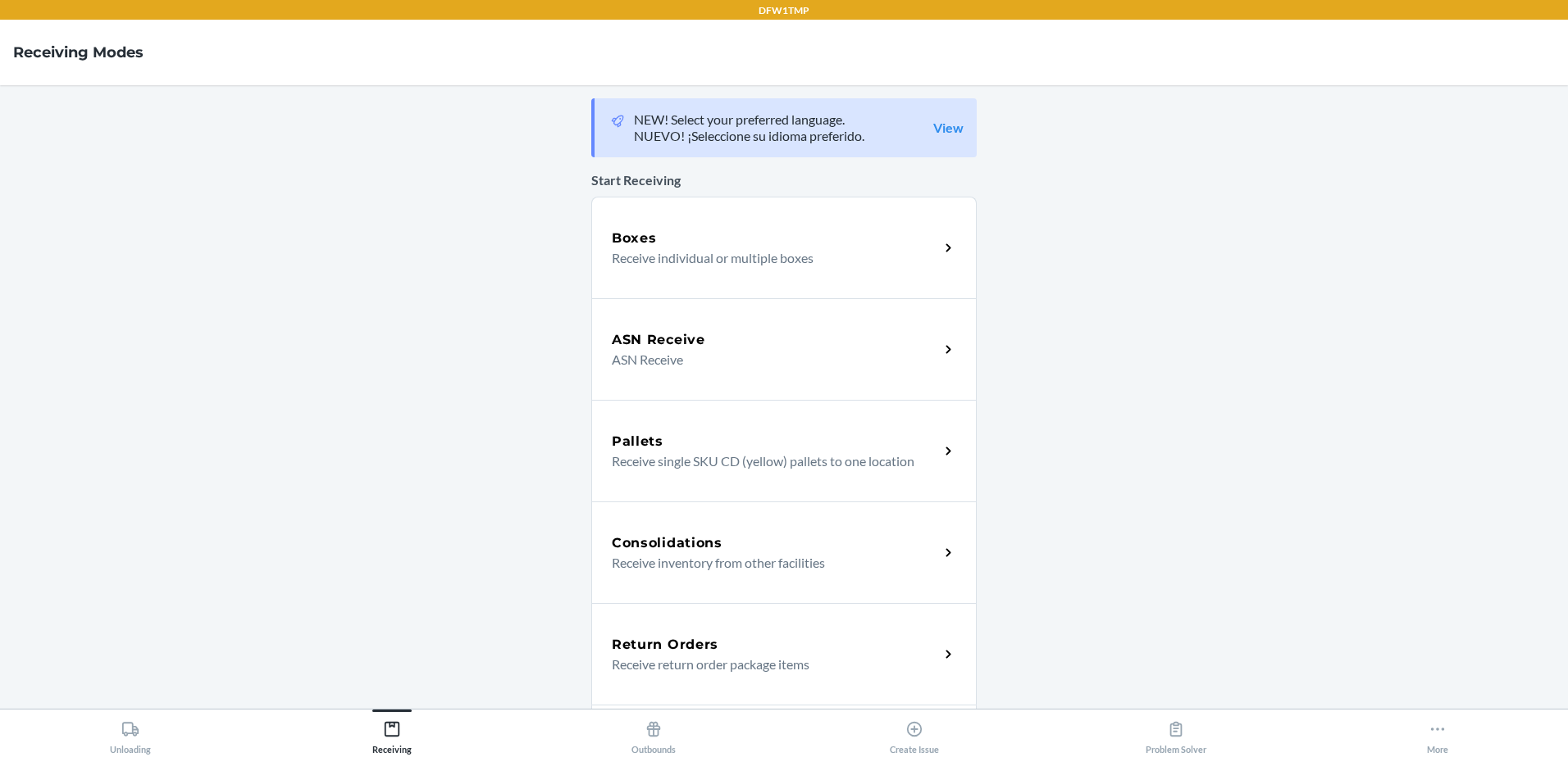
click at [775, 683] on div "Return Orders Receive return order package items" at bounding box center [784, 654] width 385 height 101
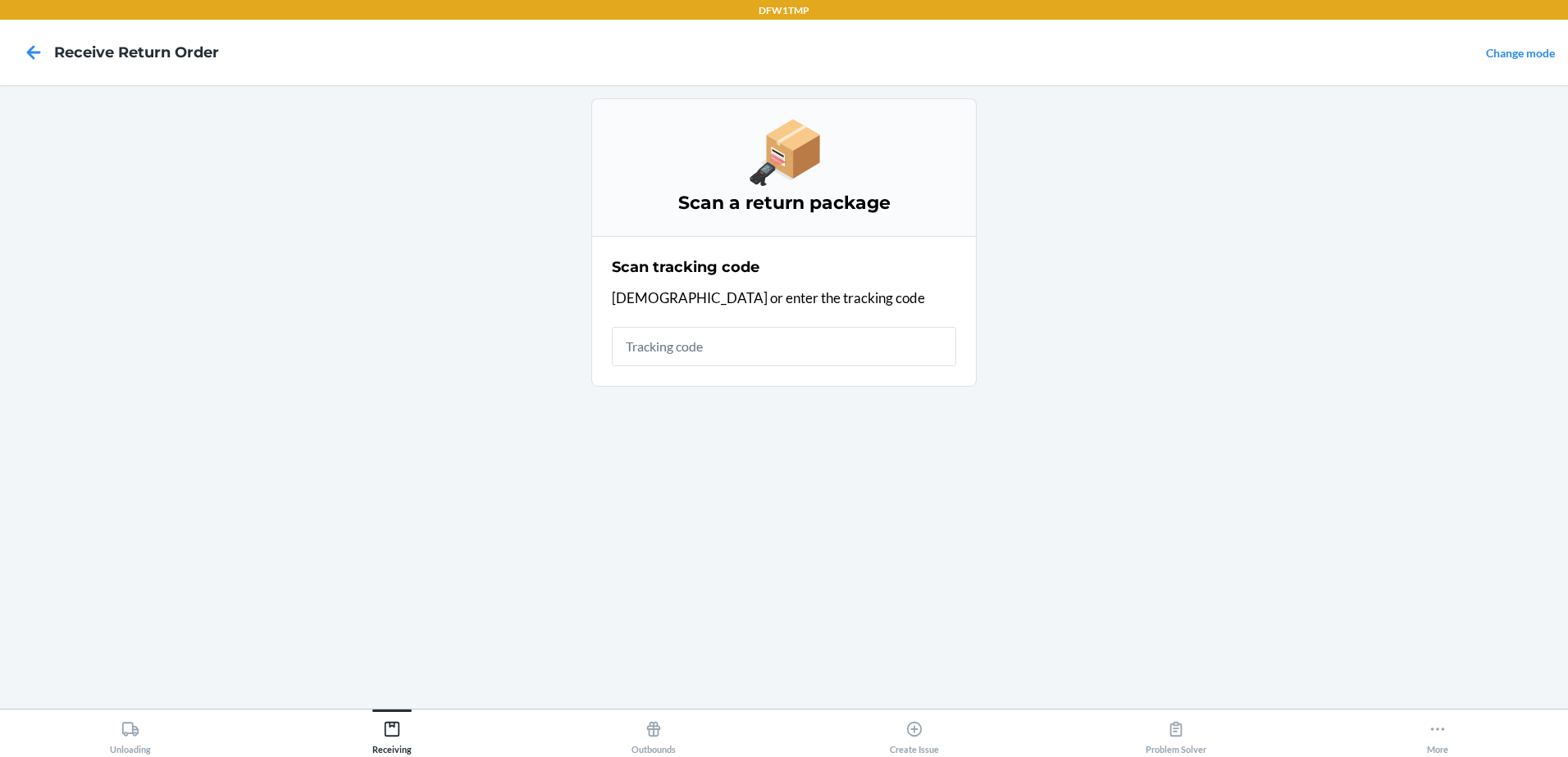
click at [715, 354] on input "text" at bounding box center [784, 347] width 344 height 40
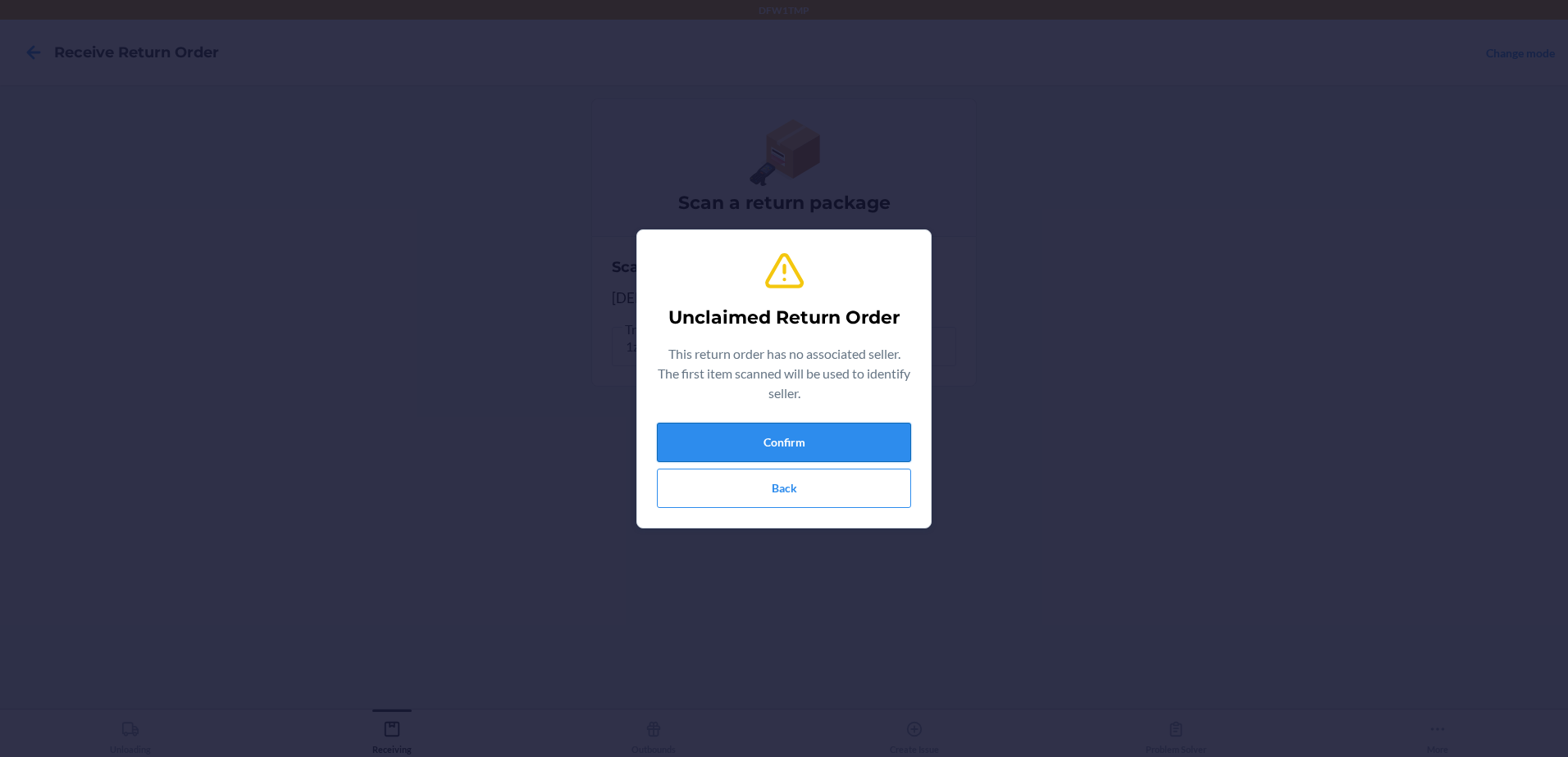
click at [873, 437] on button "Confirm" at bounding box center [784, 443] width 254 height 40
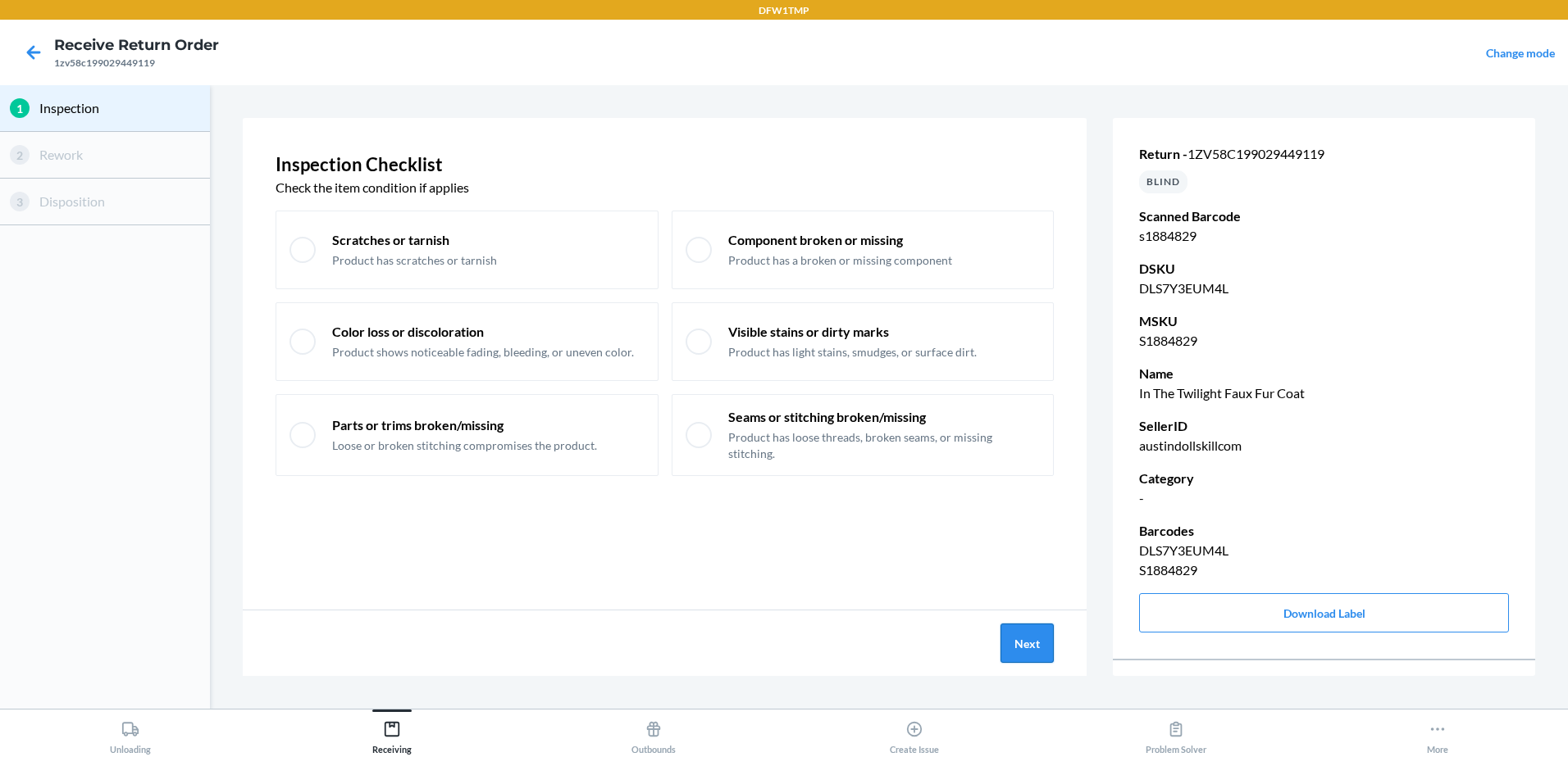
click at [1023, 636] on button "Next" at bounding box center [1027, 644] width 53 height 40
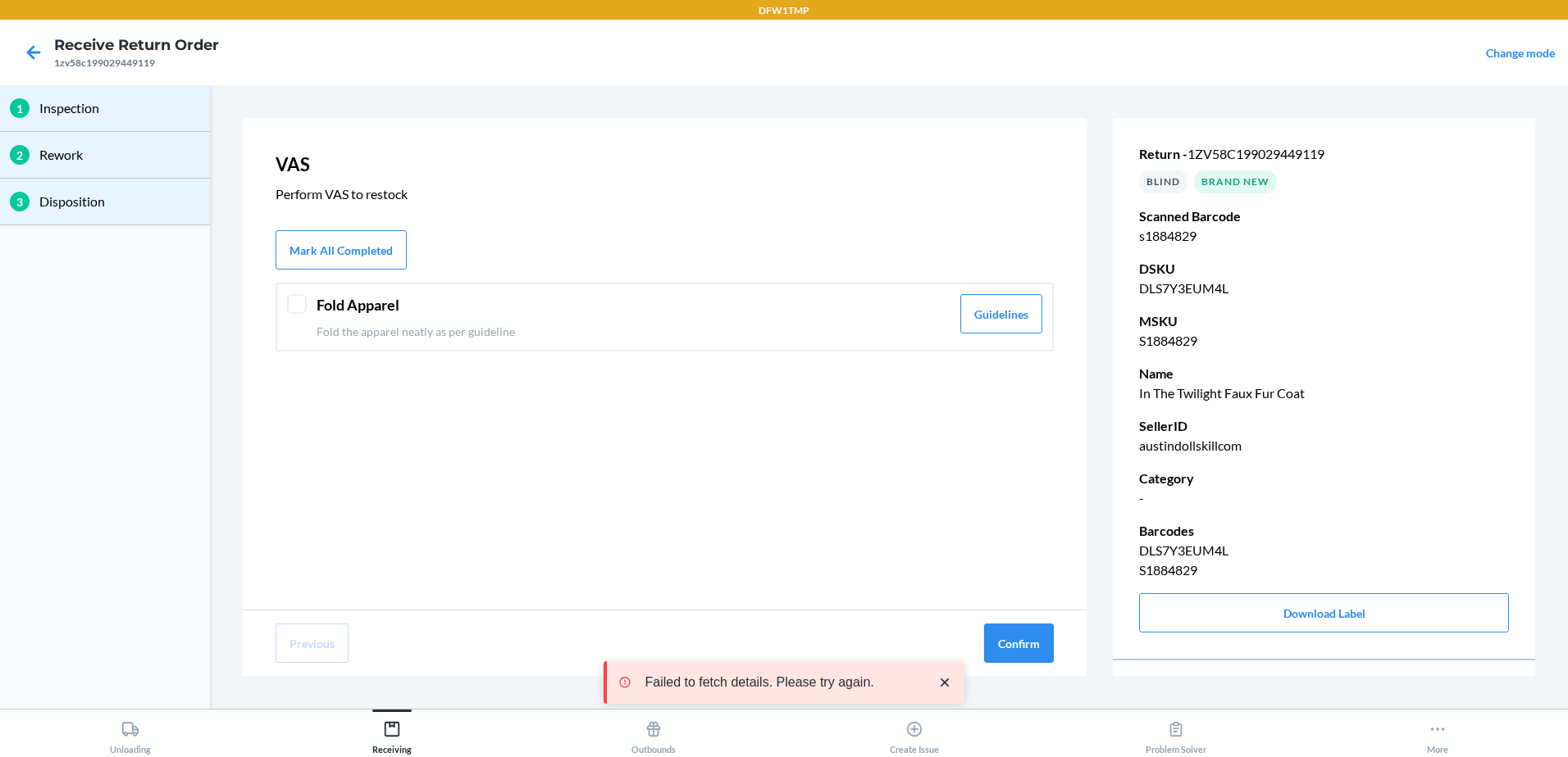
click at [614, 503] on div "VAS Perform VAS to restock Mark All Completed Fold Apparel Fold the apparel nea…" at bounding box center [664, 364] width 844 height 492
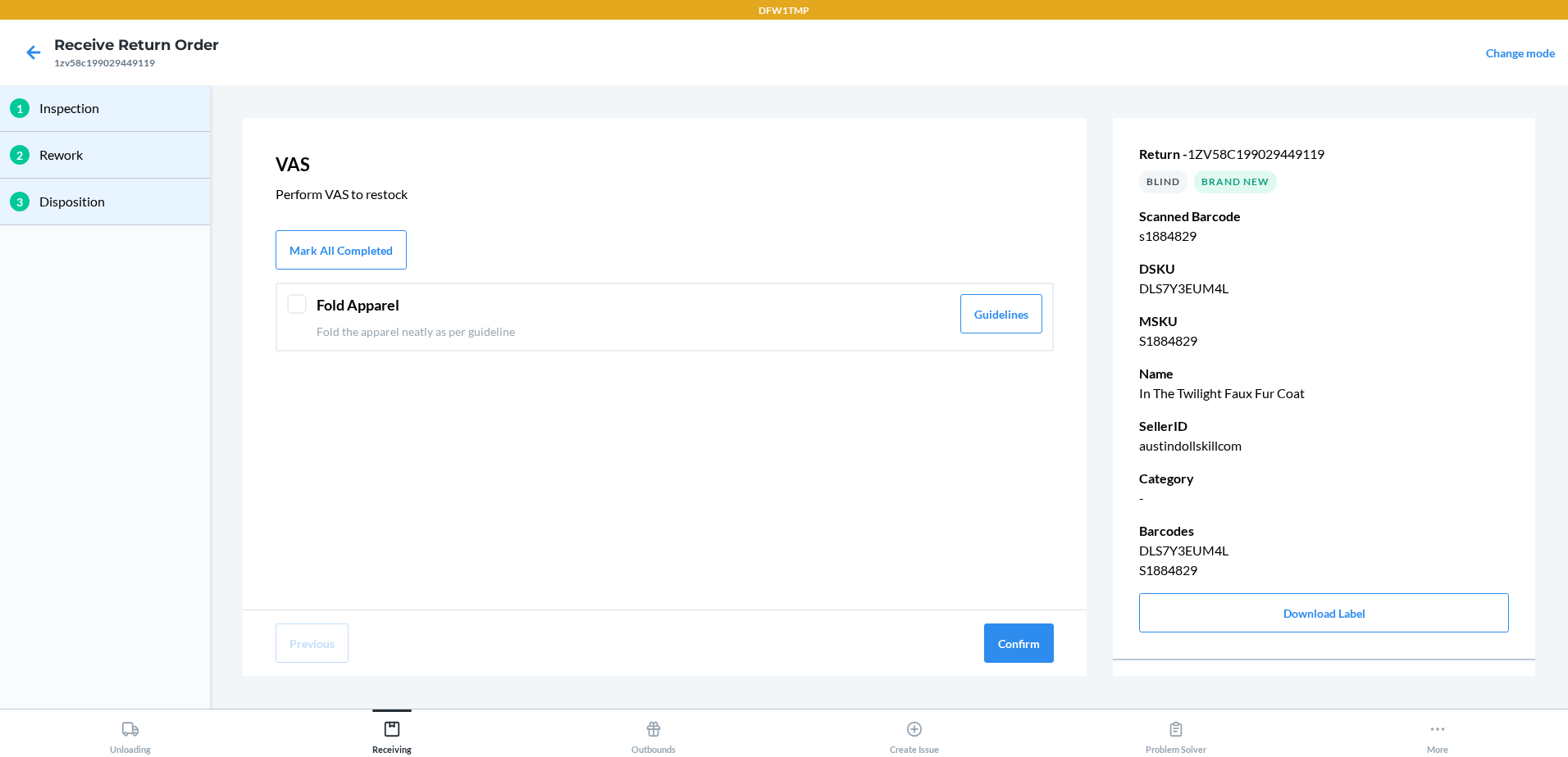
click at [301, 315] on div "Fold Apparel Fold the apparel neatly as per guideline Guidelines" at bounding box center [665, 317] width 778 height 69
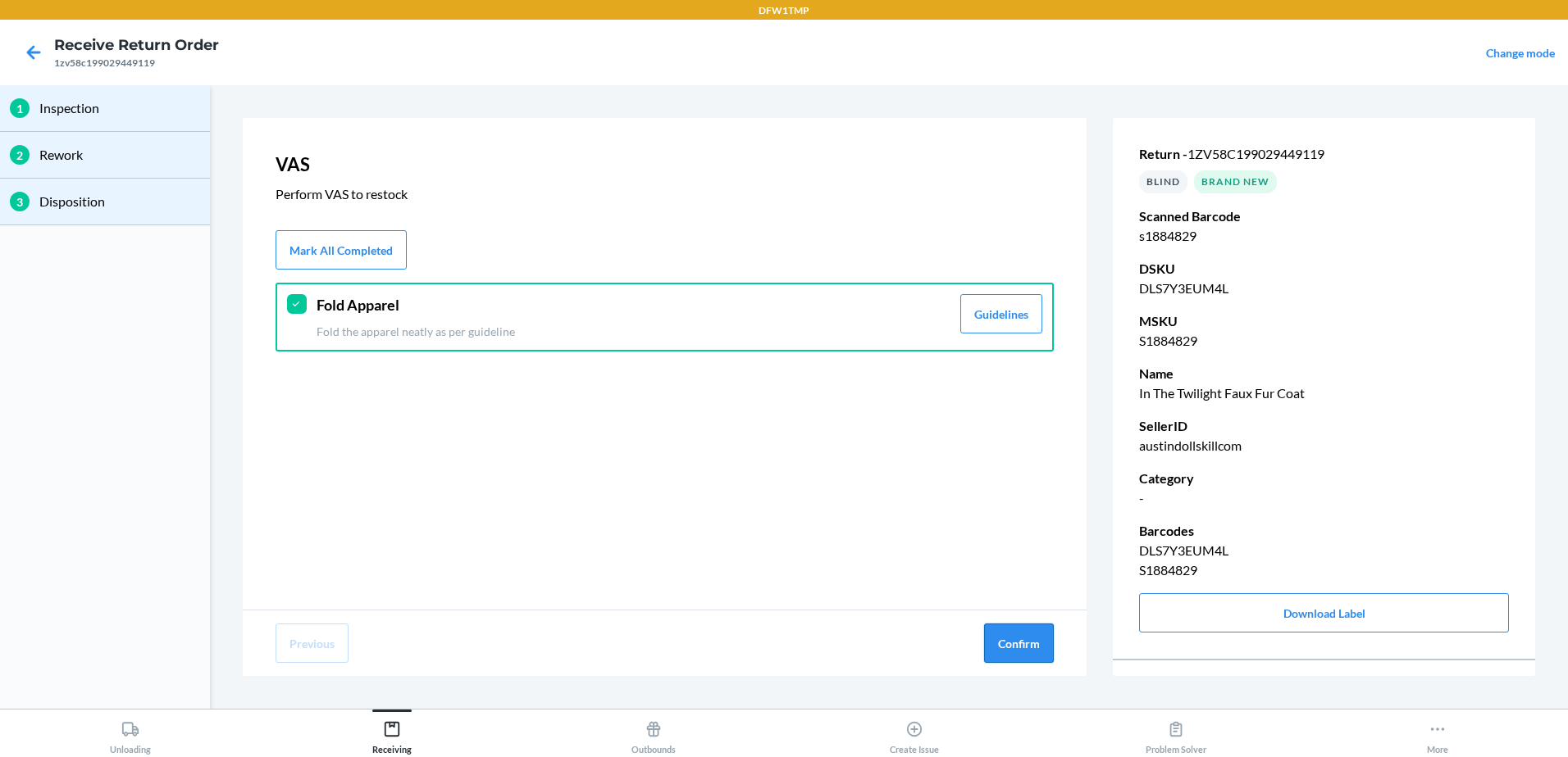
click at [1009, 638] on button "Confirm" at bounding box center [1019, 644] width 70 height 40
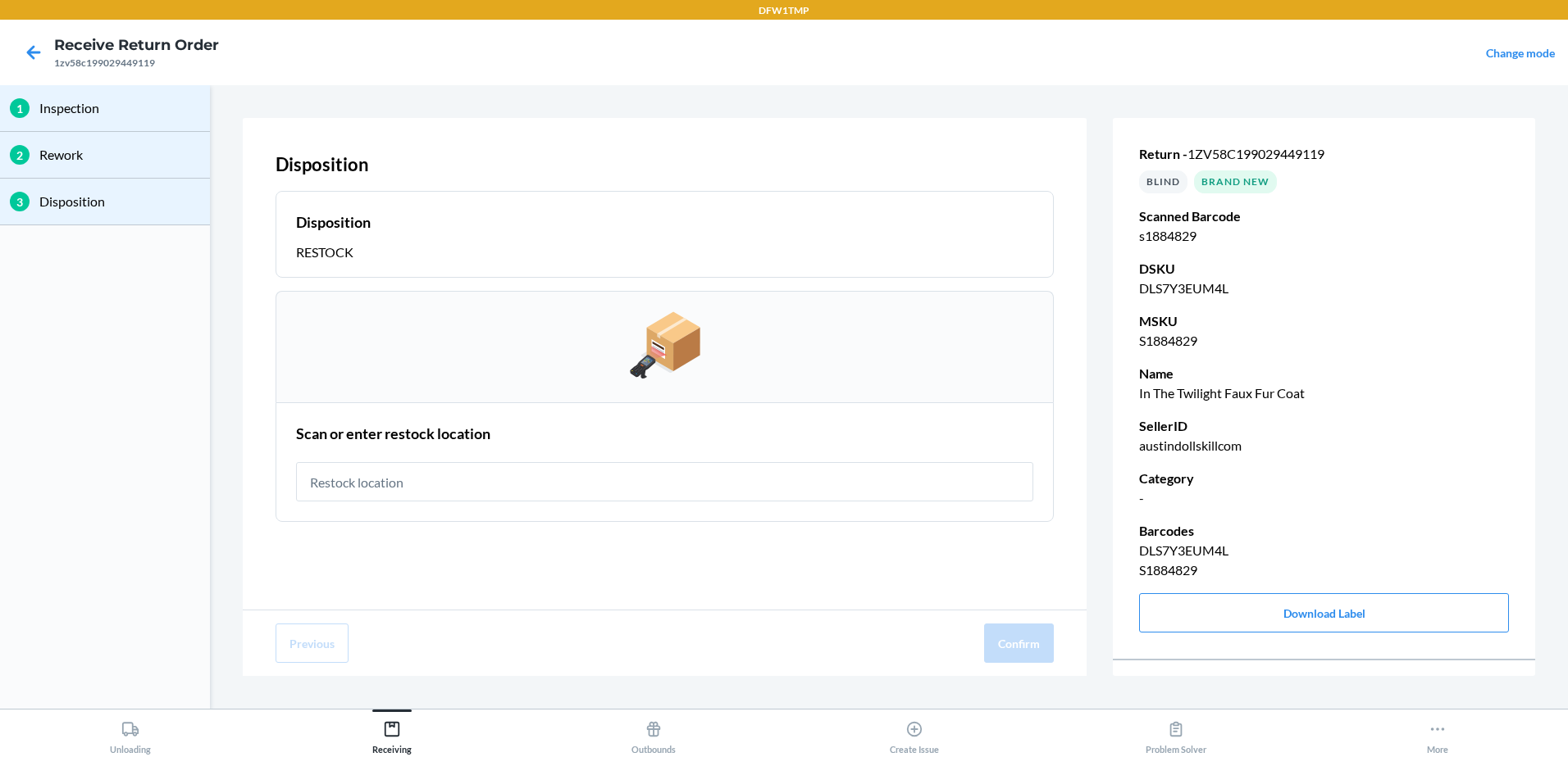
type input "rt-12"
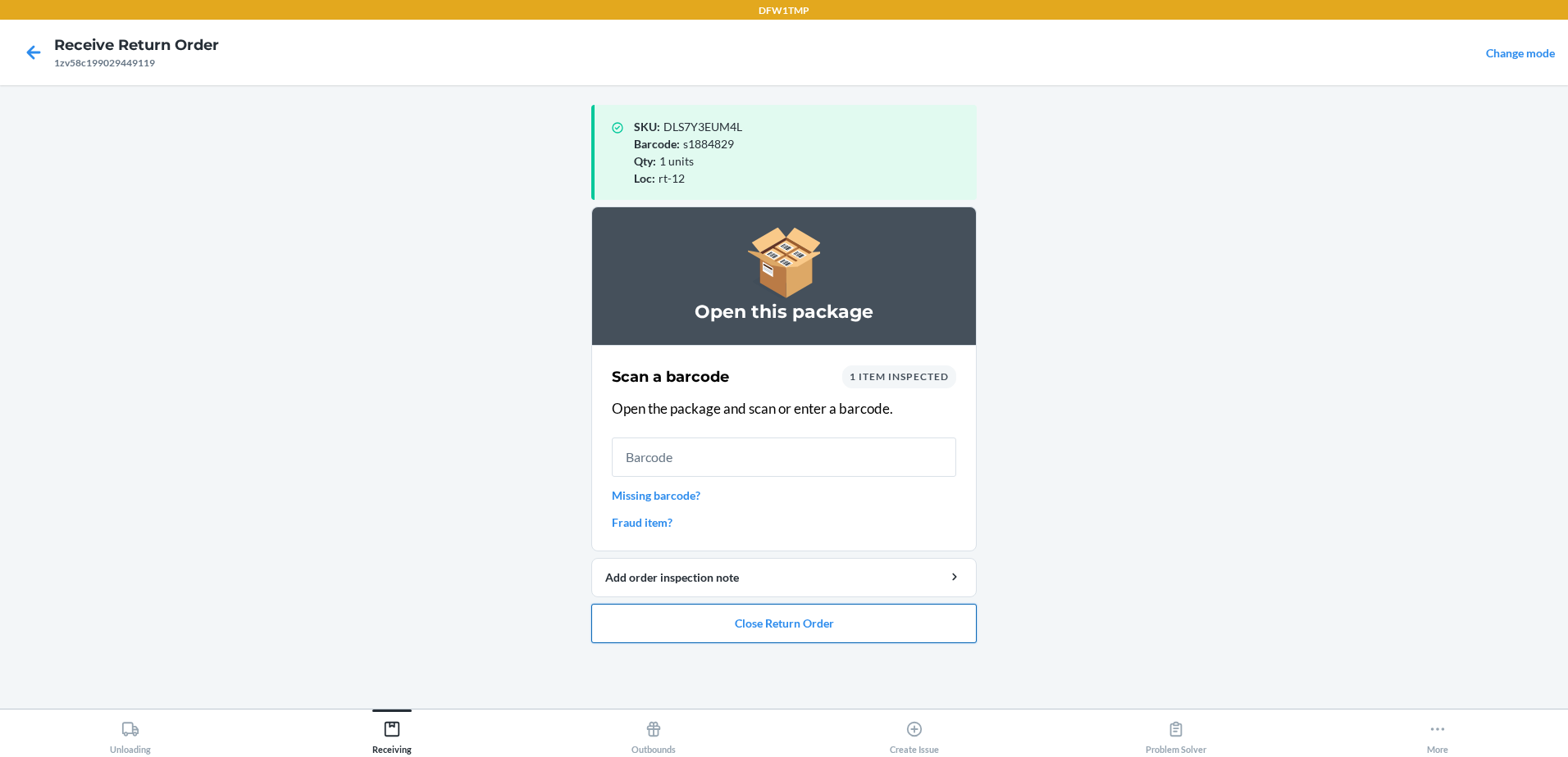
click at [857, 637] on button "Close Return Order" at bounding box center [784, 624] width 385 height 40
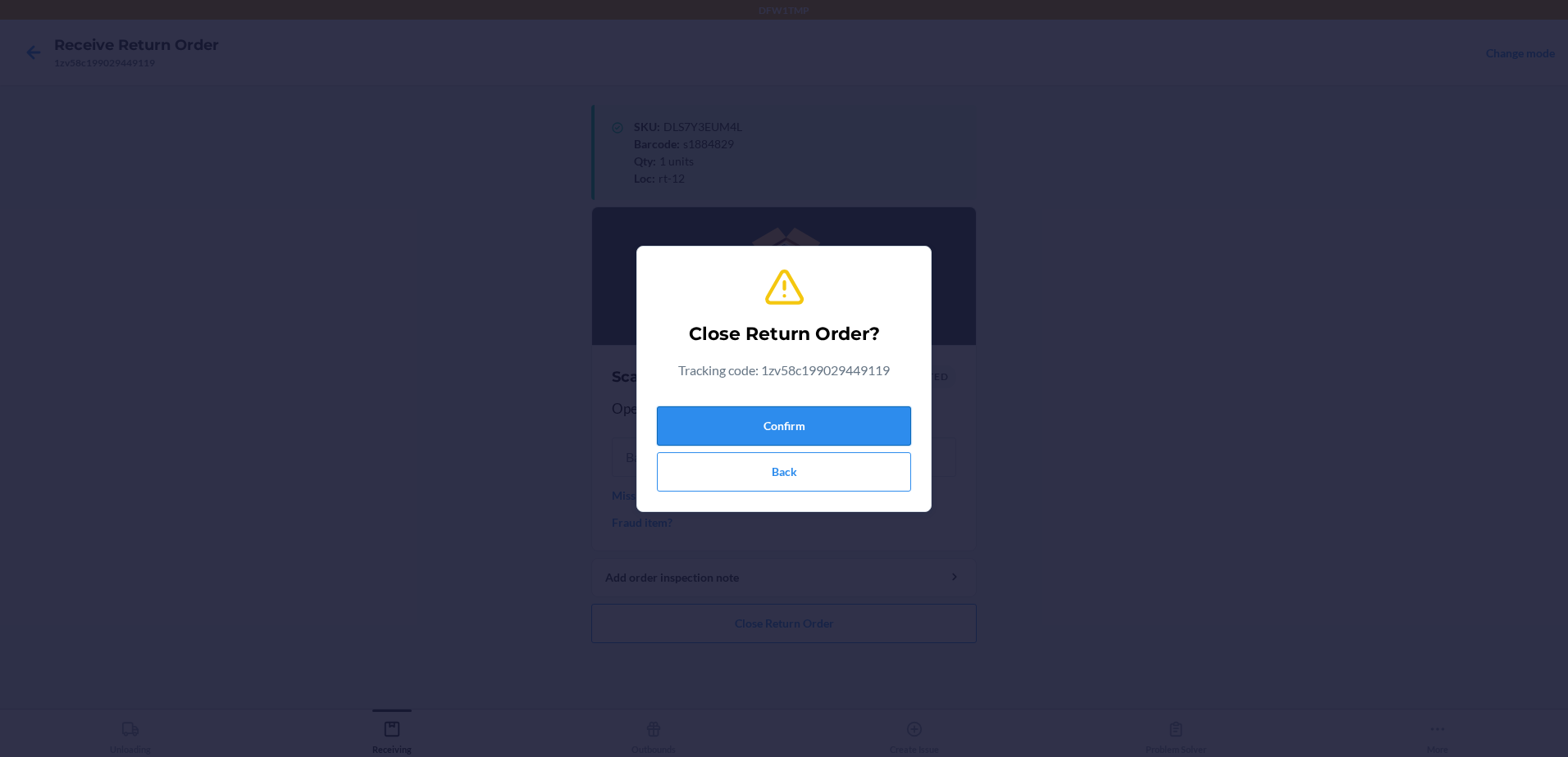
click at [813, 419] on button "Confirm" at bounding box center [784, 427] width 254 height 40
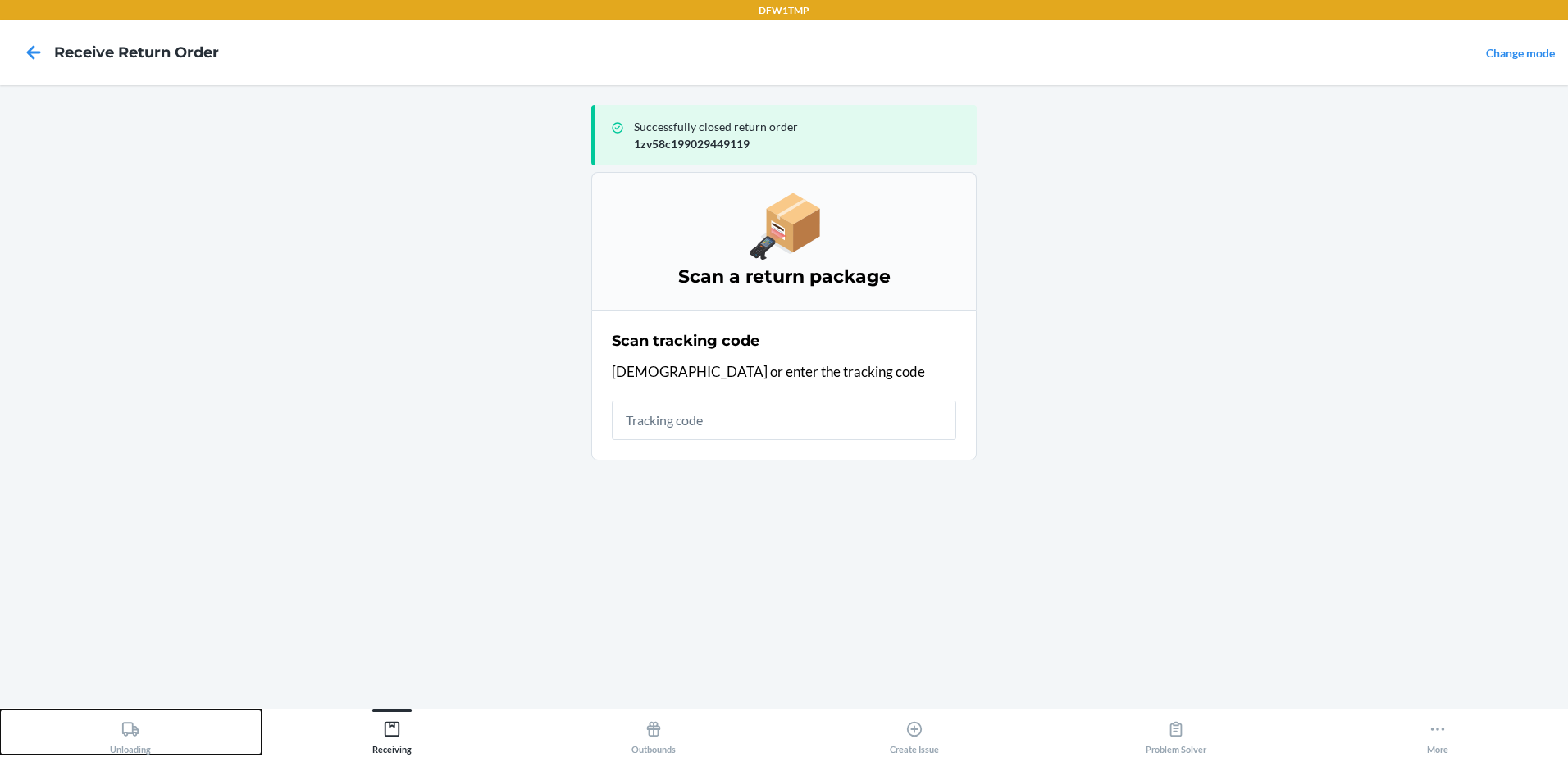
click at [78, 721] on button "Unloading" at bounding box center [130, 732] width 261 height 45
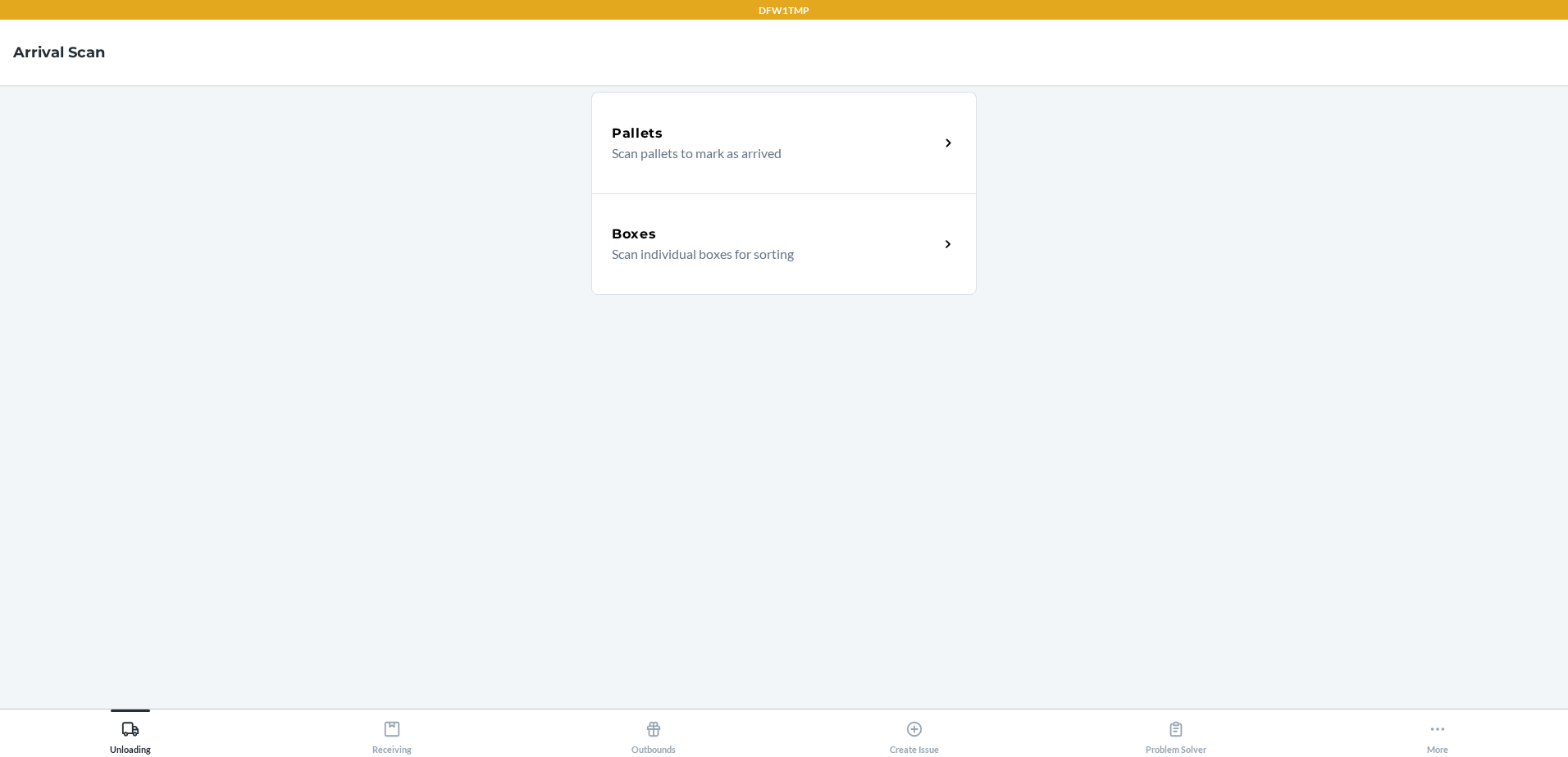
click at [804, 216] on div "Boxes Scan individual boxes for sorting" at bounding box center [784, 243] width 385 height 101
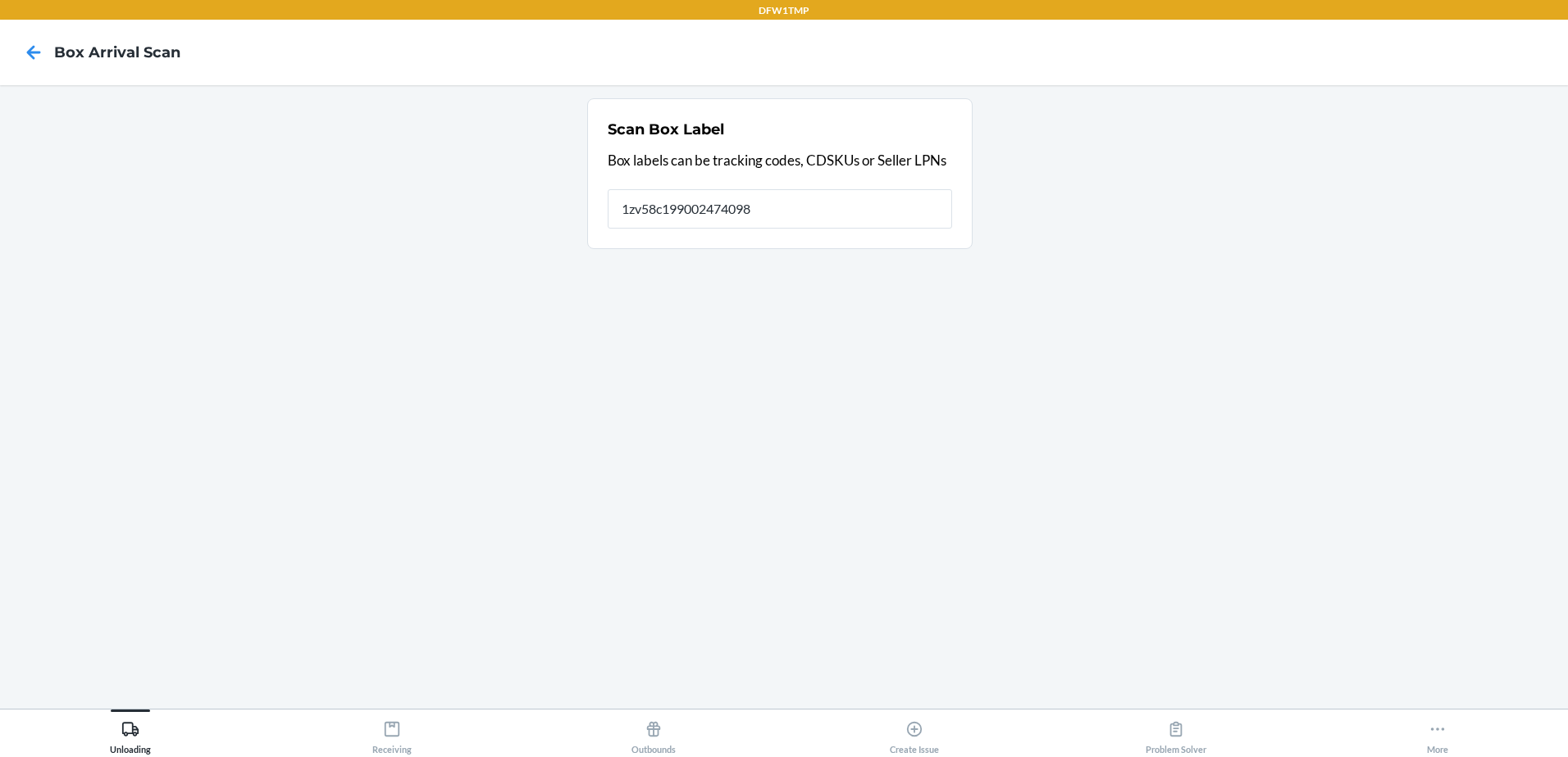
type input "1zv58c199002474098"
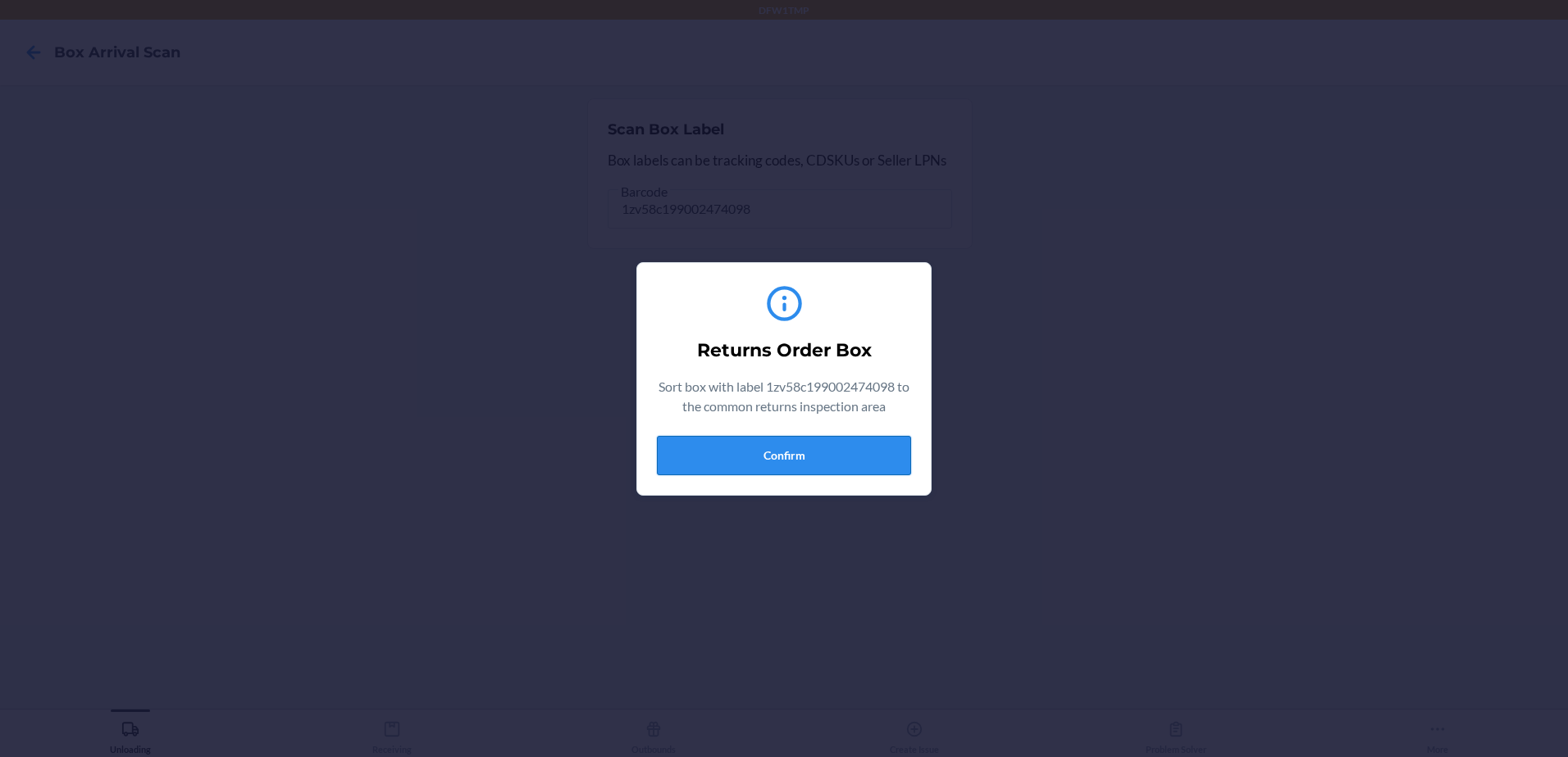
click at [820, 472] on button "Confirm" at bounding box center [784, 456] width 254 height 40
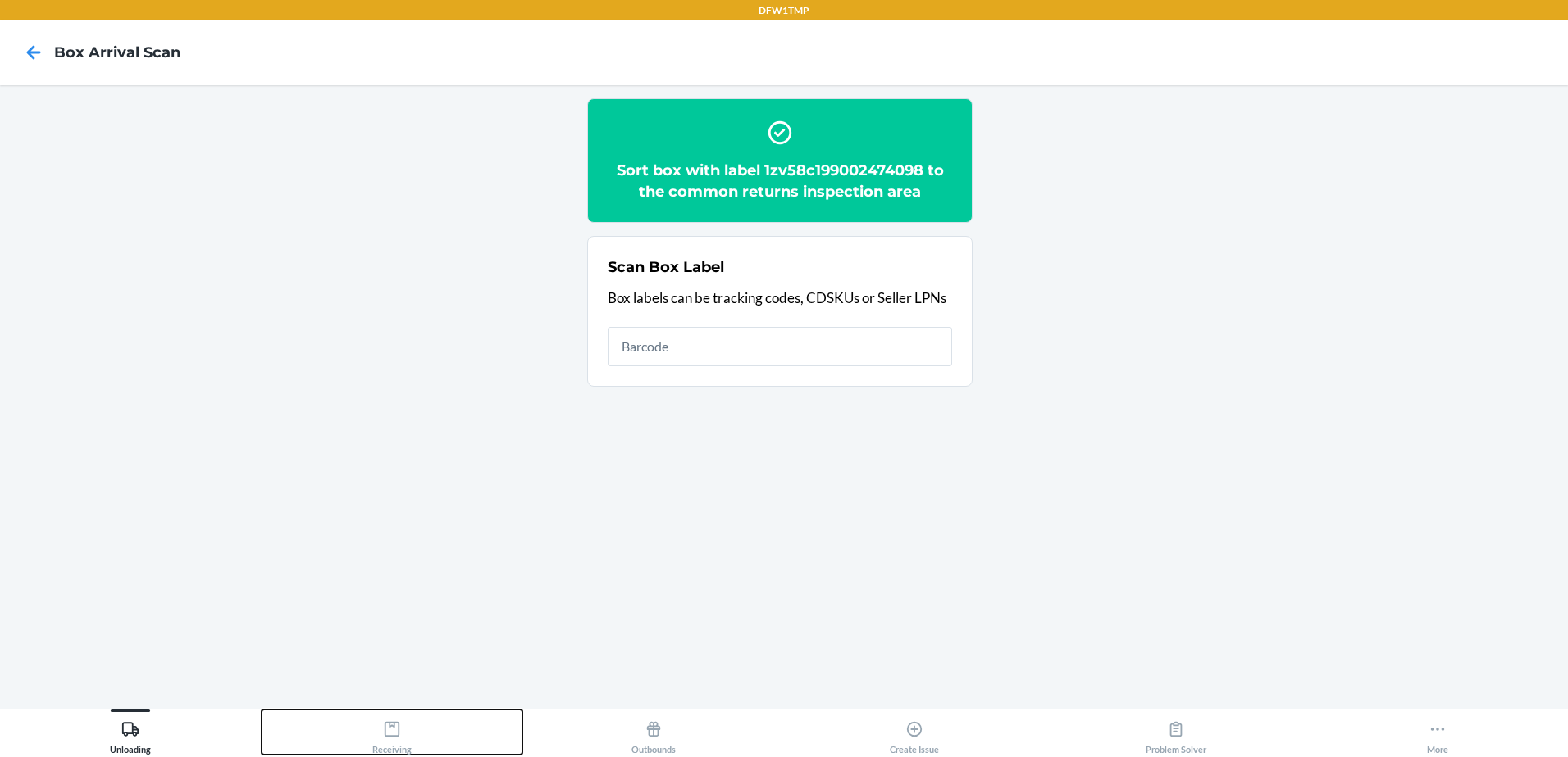
click at [418, 732] on button "Receiving" at bounding box center [392, 732] width 261 height 45
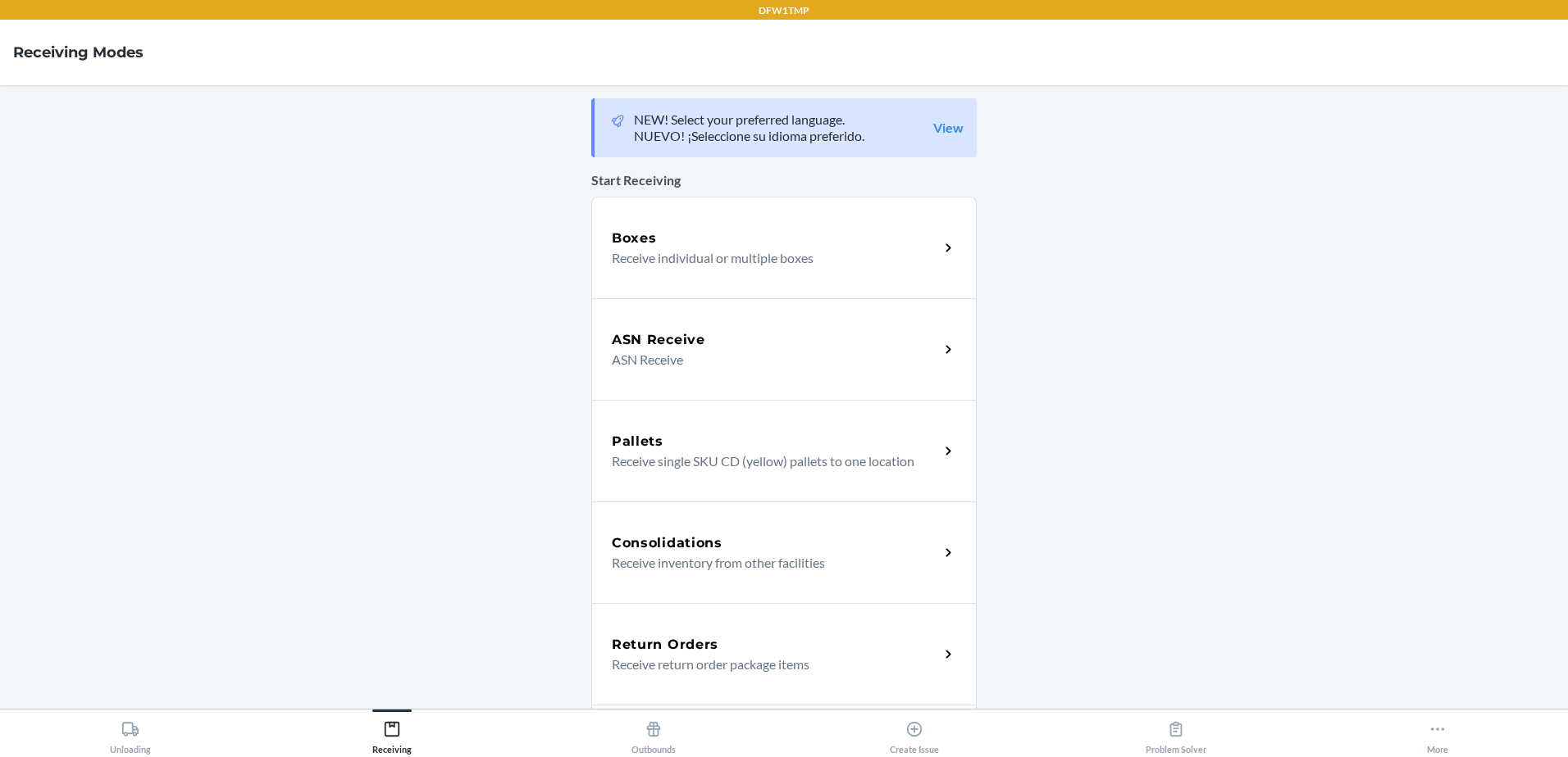
click at [751, 631] on div "Return Orders Receive return order package items" at bounding box center [784, 654] width 385 height 101
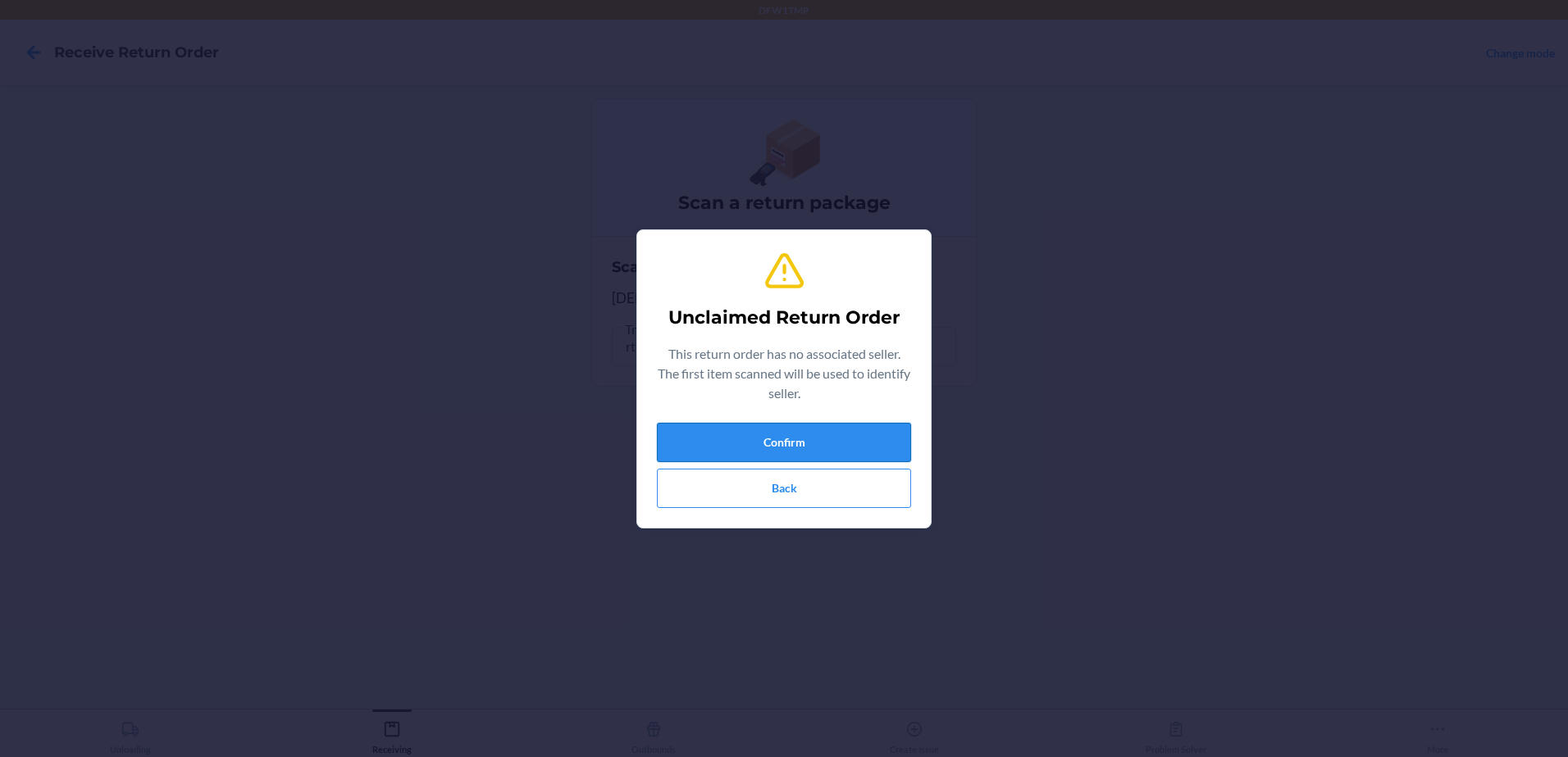
click at [867, 438] on button "Confirm" at bounding box center [784, 443] width 254 height 40
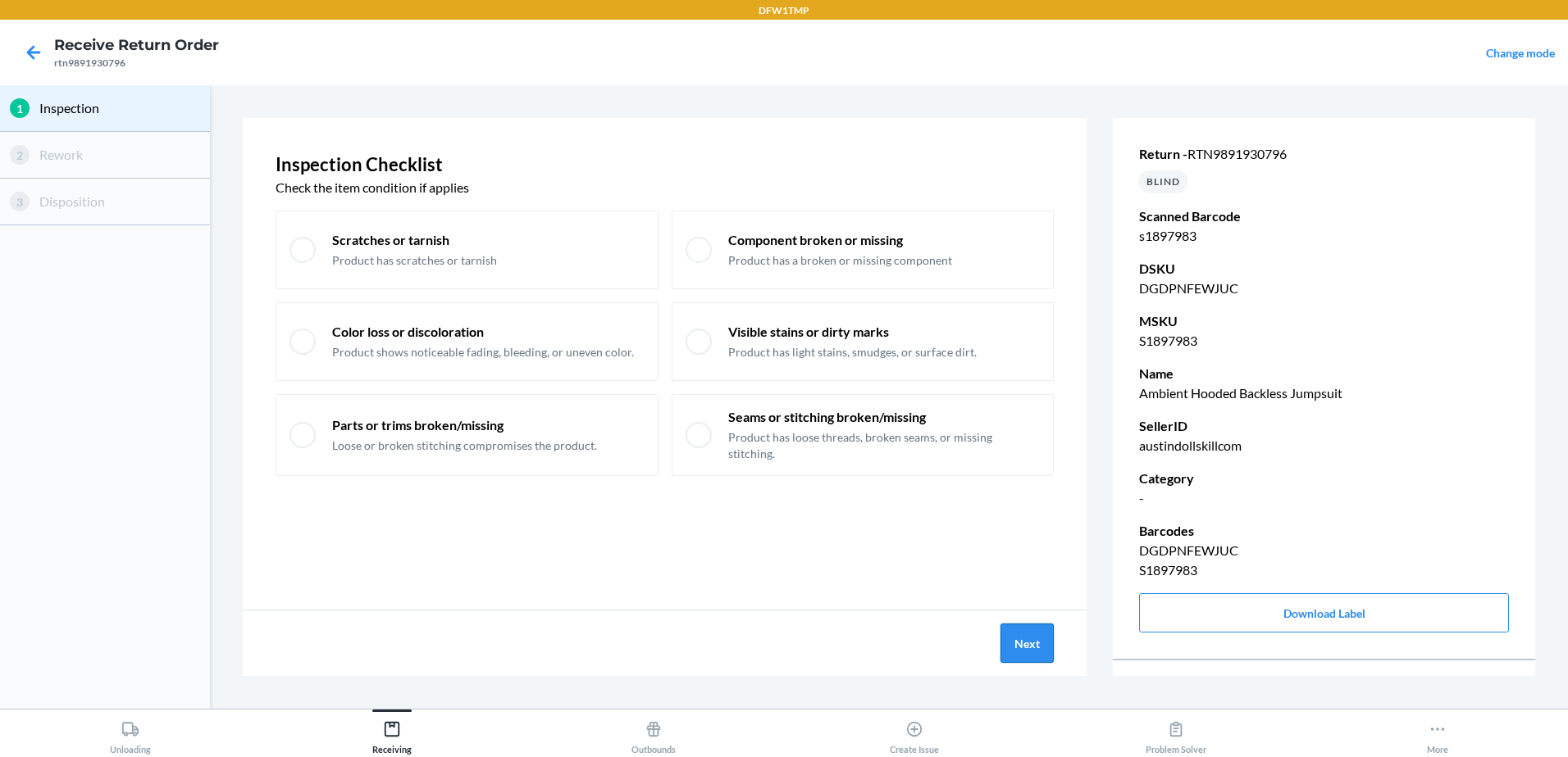
click at [1021, 652] on button "Next" at bounding box center [1027, 644] width 53 height 40
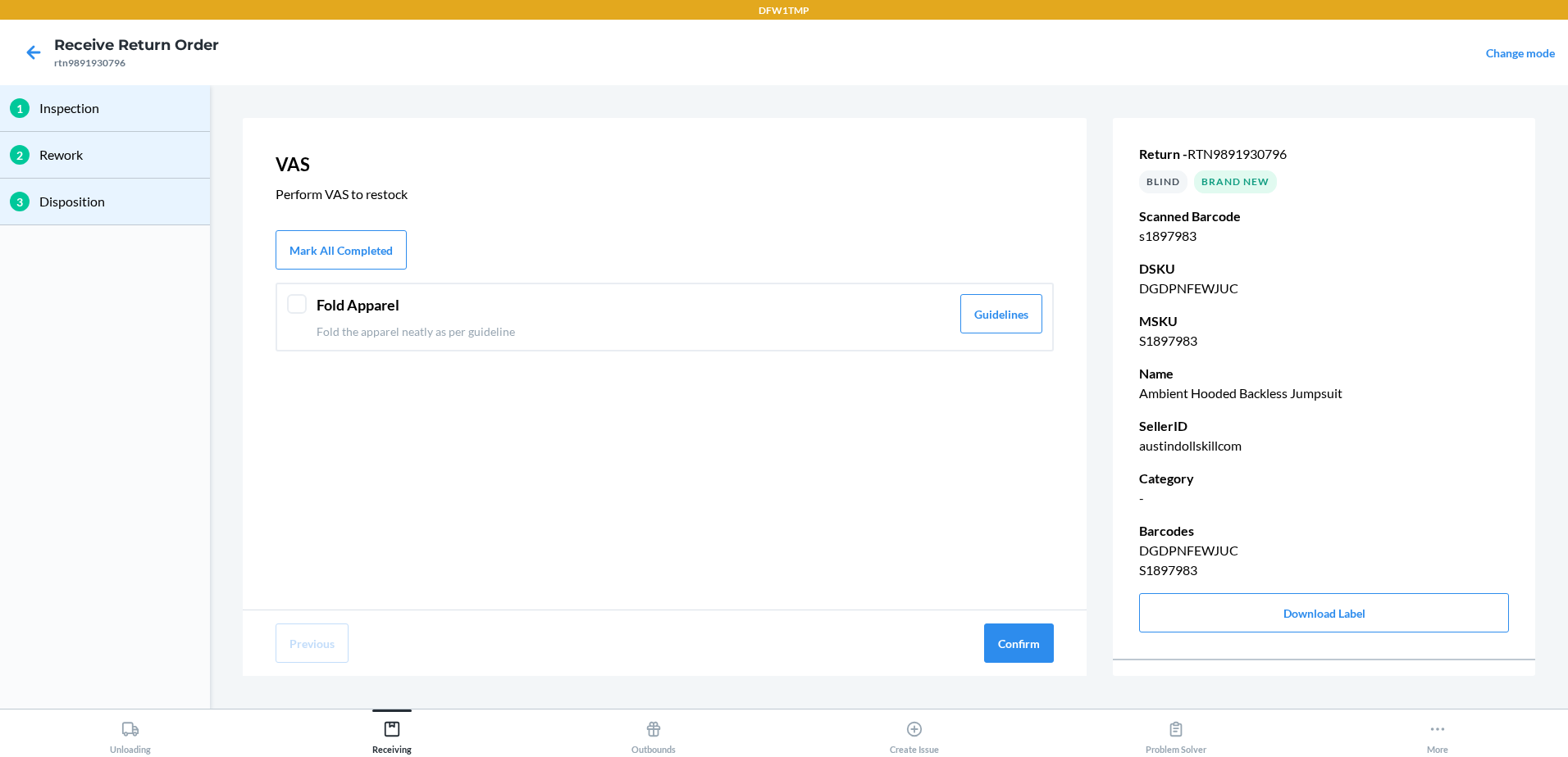
click at [297, 300] on div at bounding box center [297, 304] width 20 height 20
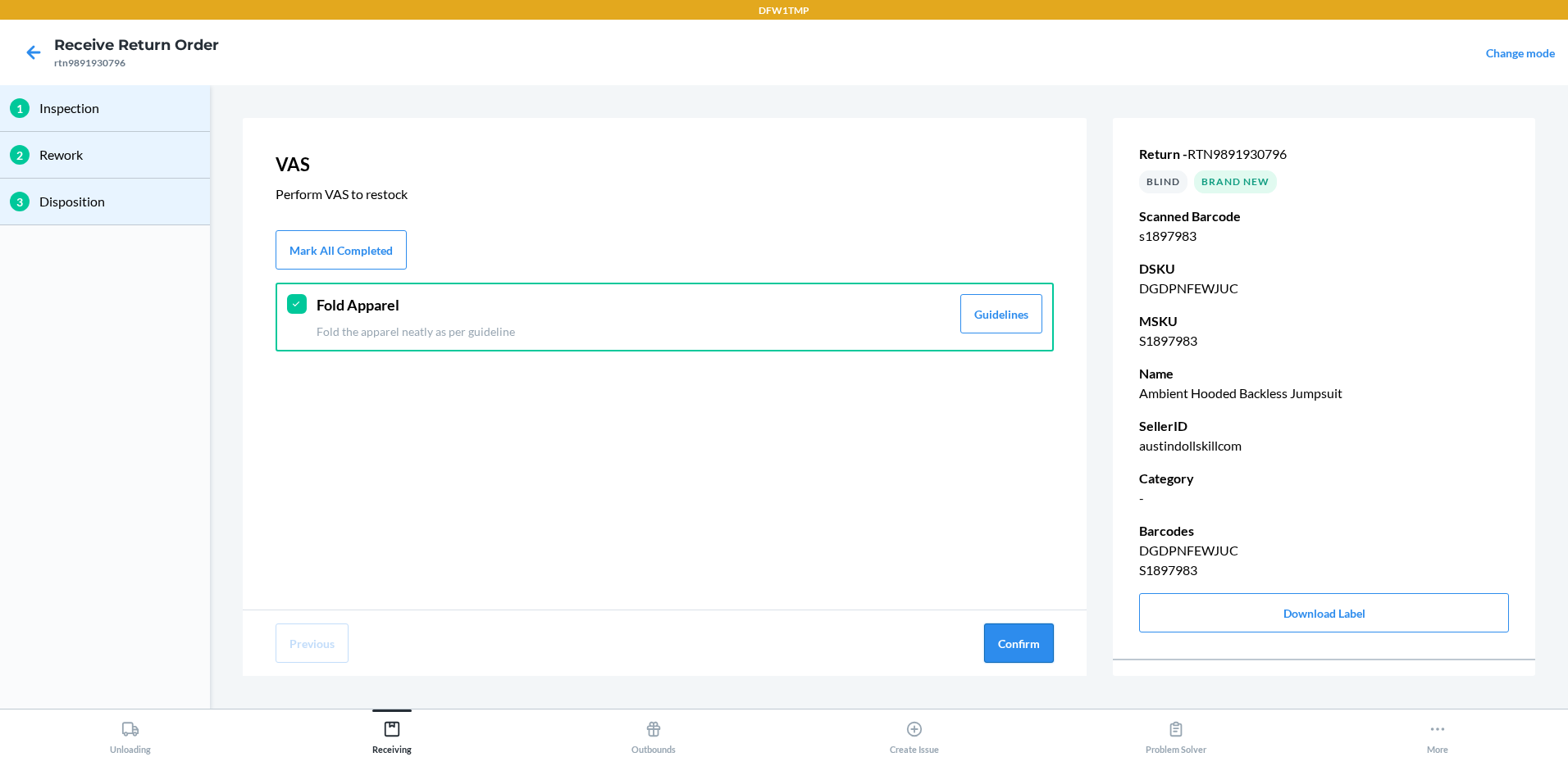
click at [986, 640] on button "Confirm" at bounding box center [1019, 644] width 70 height 40
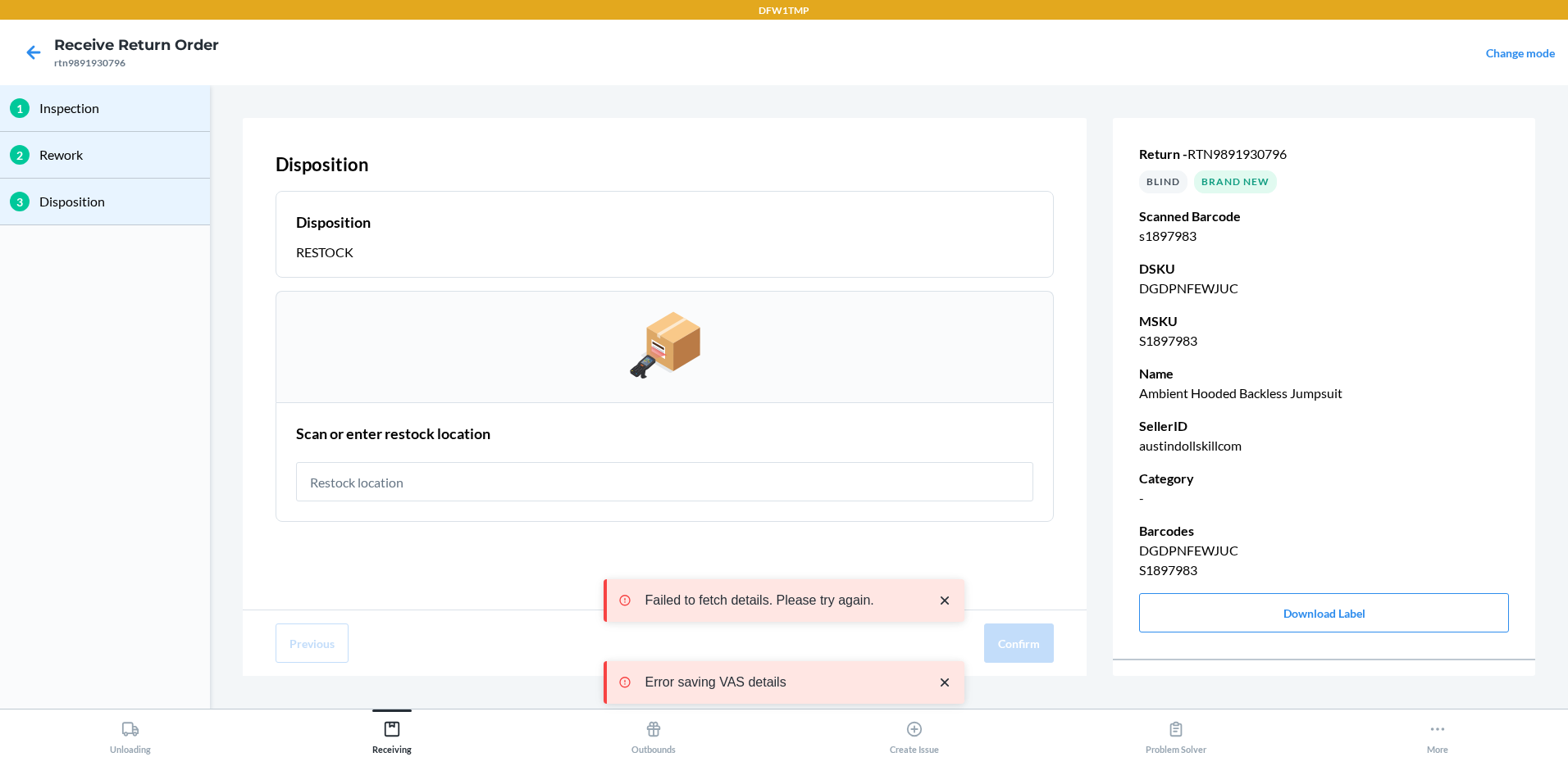
click at [424, 469] on input "text" at bounding box center [665, 482] width 738 height 40
type input "rt-12"
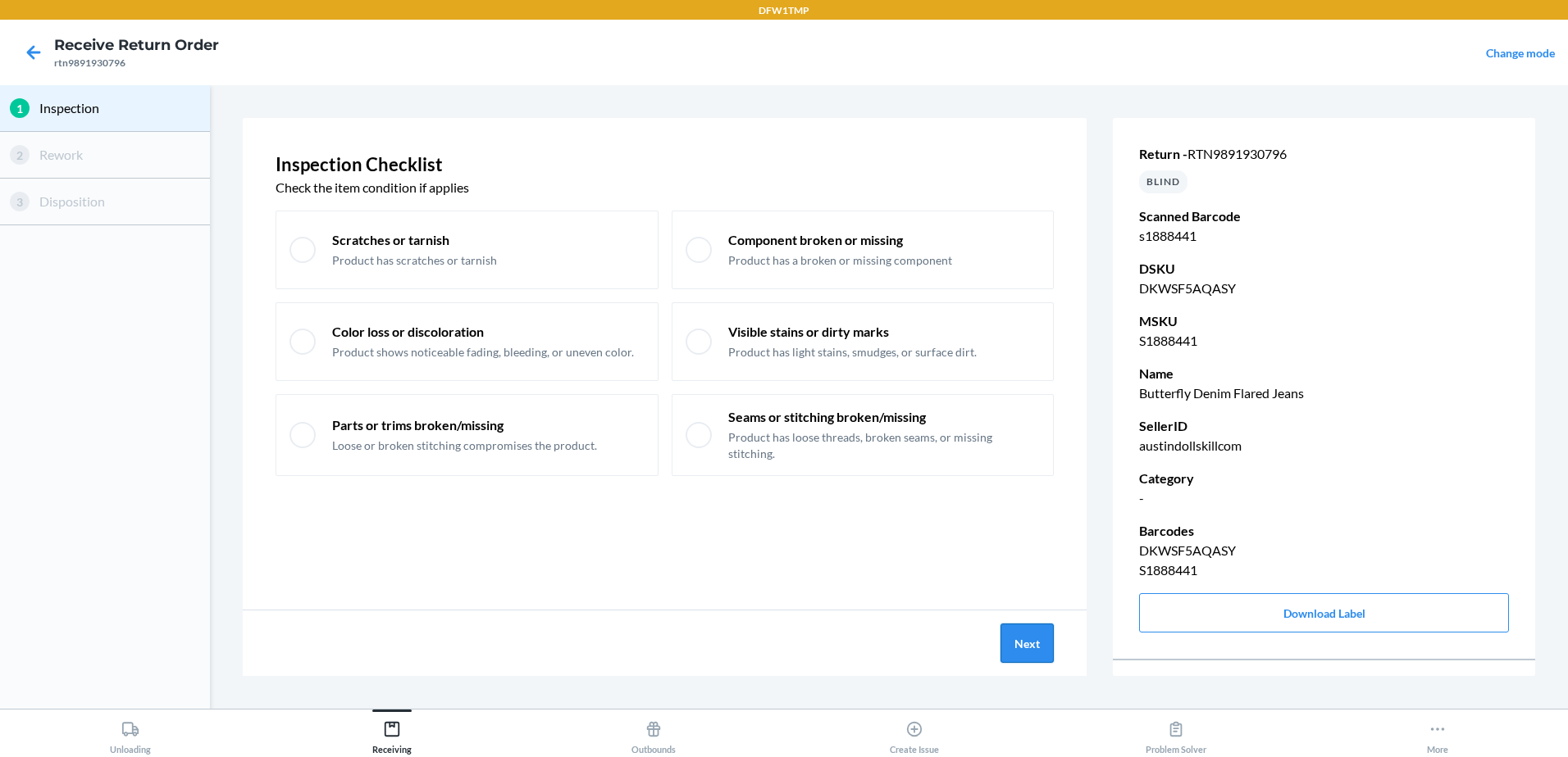
click at [1026, 637] on button "Next" at bounding box center [1027, 644] width 53 height 40
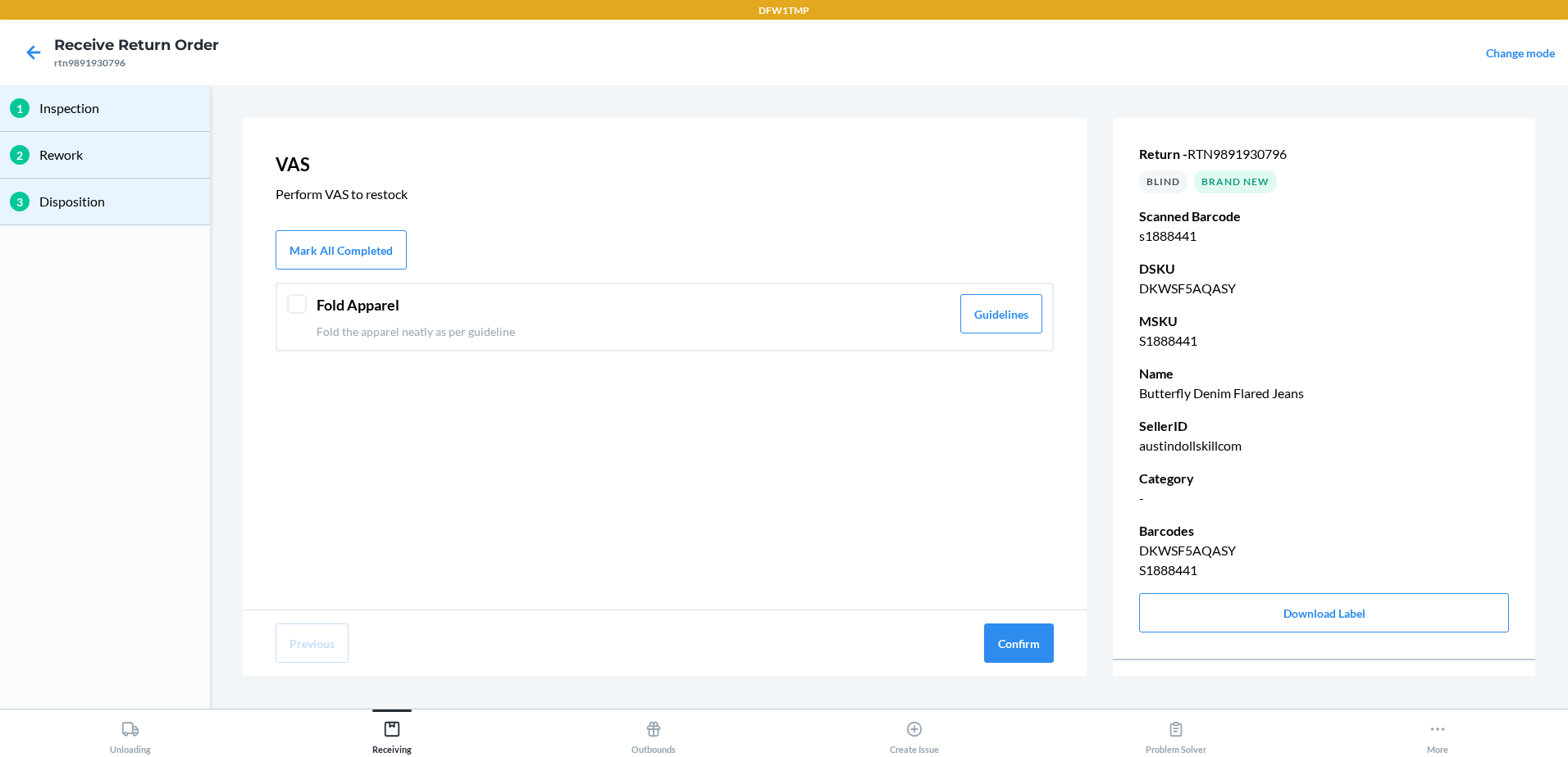
drag, startPoint x: 297, startPoint y: 292, endPoint x: 322, endPoint y: 322, distance: 39.1
click at [297, 293] on div "Fold Apparel Fold the apparel neatly as per guideline Guidelines" at bounding box center [665, 317] width 778 height 69
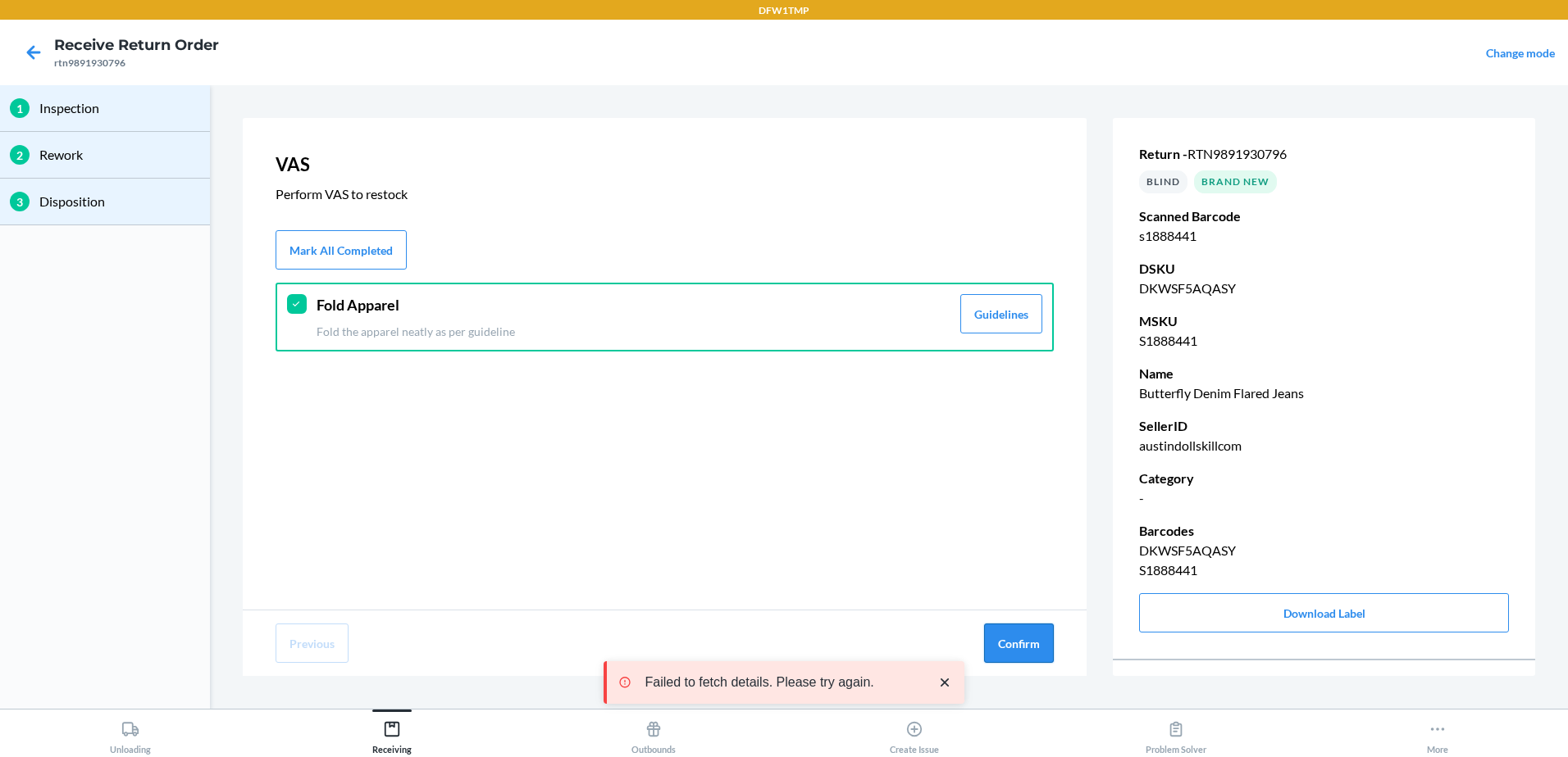
click at [1043, 656] on button "Confirm" at bounding box center [1019, 644] width 70 height 40
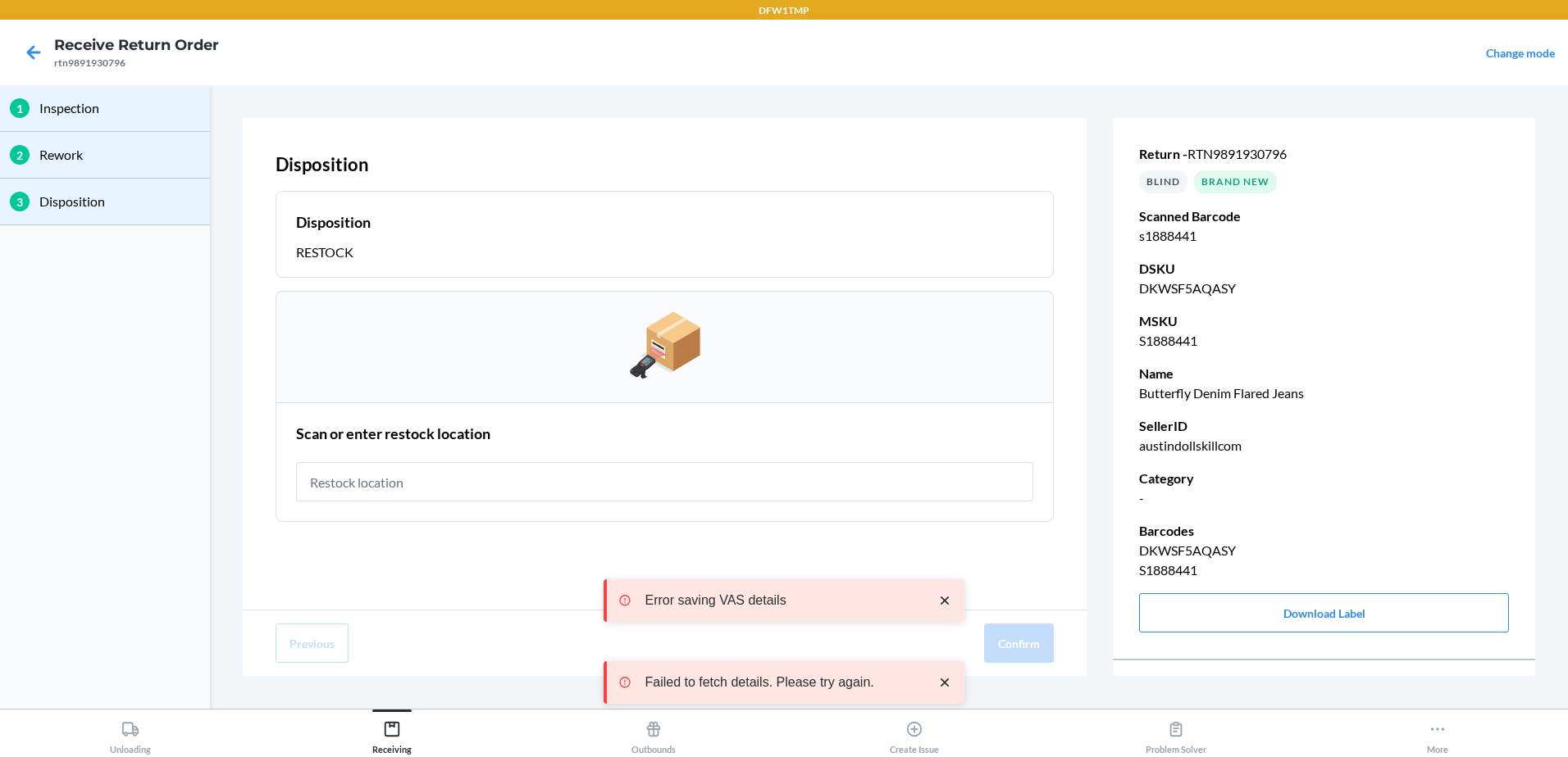
click at [371, 496] on input "text" at bounding box center [665, 482] width 738 height 40
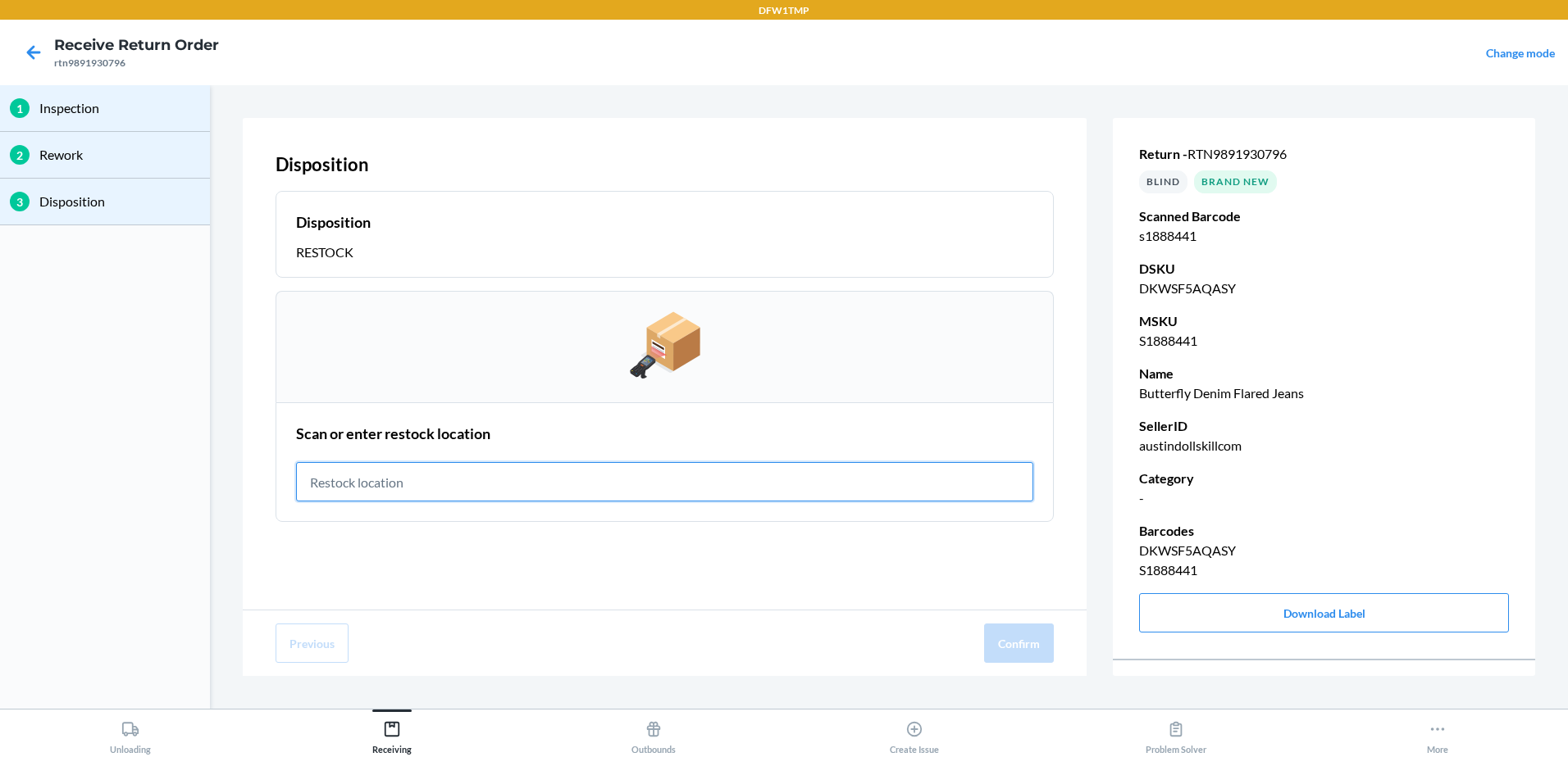
click at [405, 489] on input "text" at bounding box center [665, 482] width 738 height 40
paste input "rt-12"
type input "rt-12"
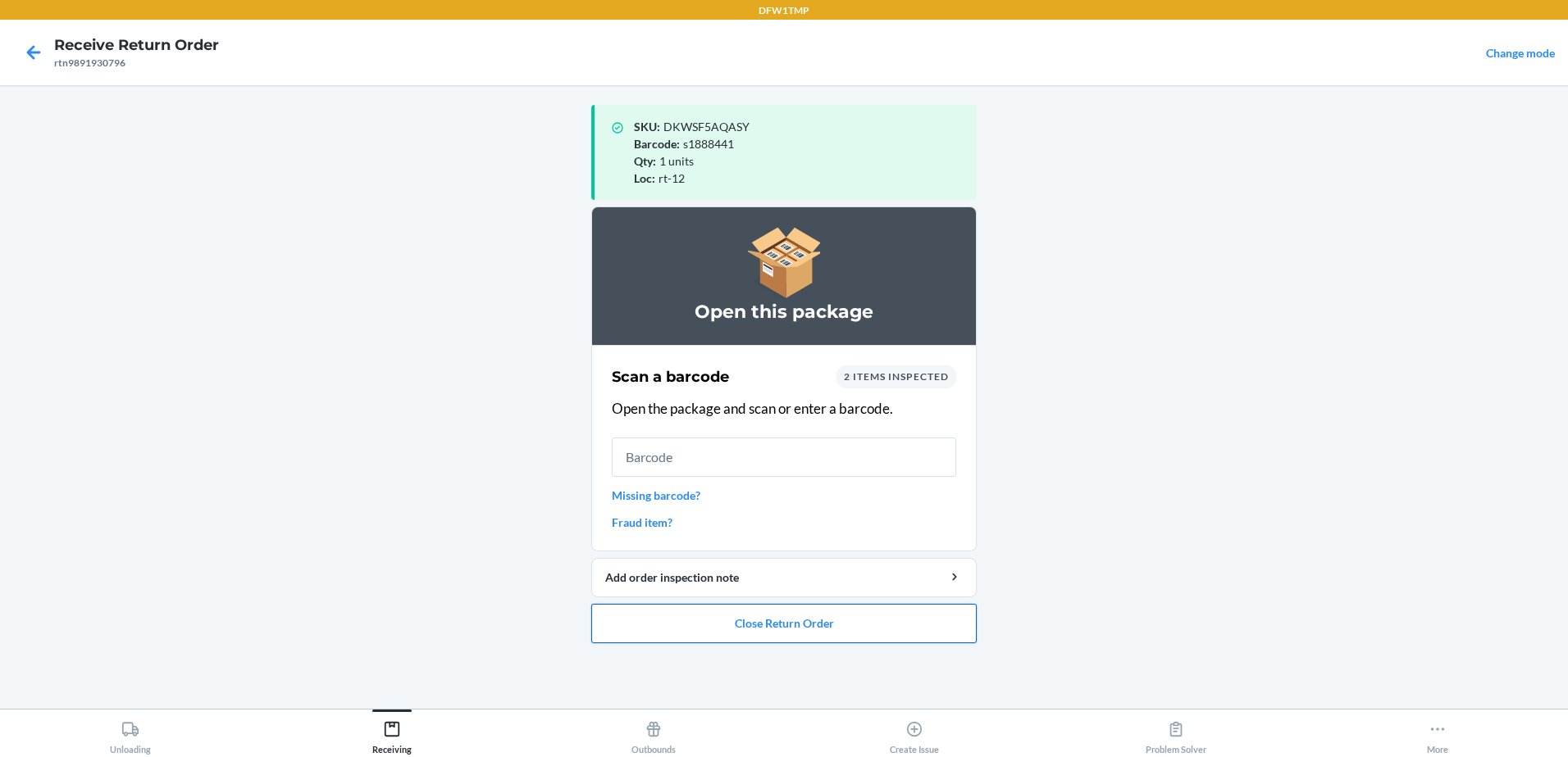
click at [790, 631] on button "Close Return Order" at bounding box center [784, 624] width 385 height 40
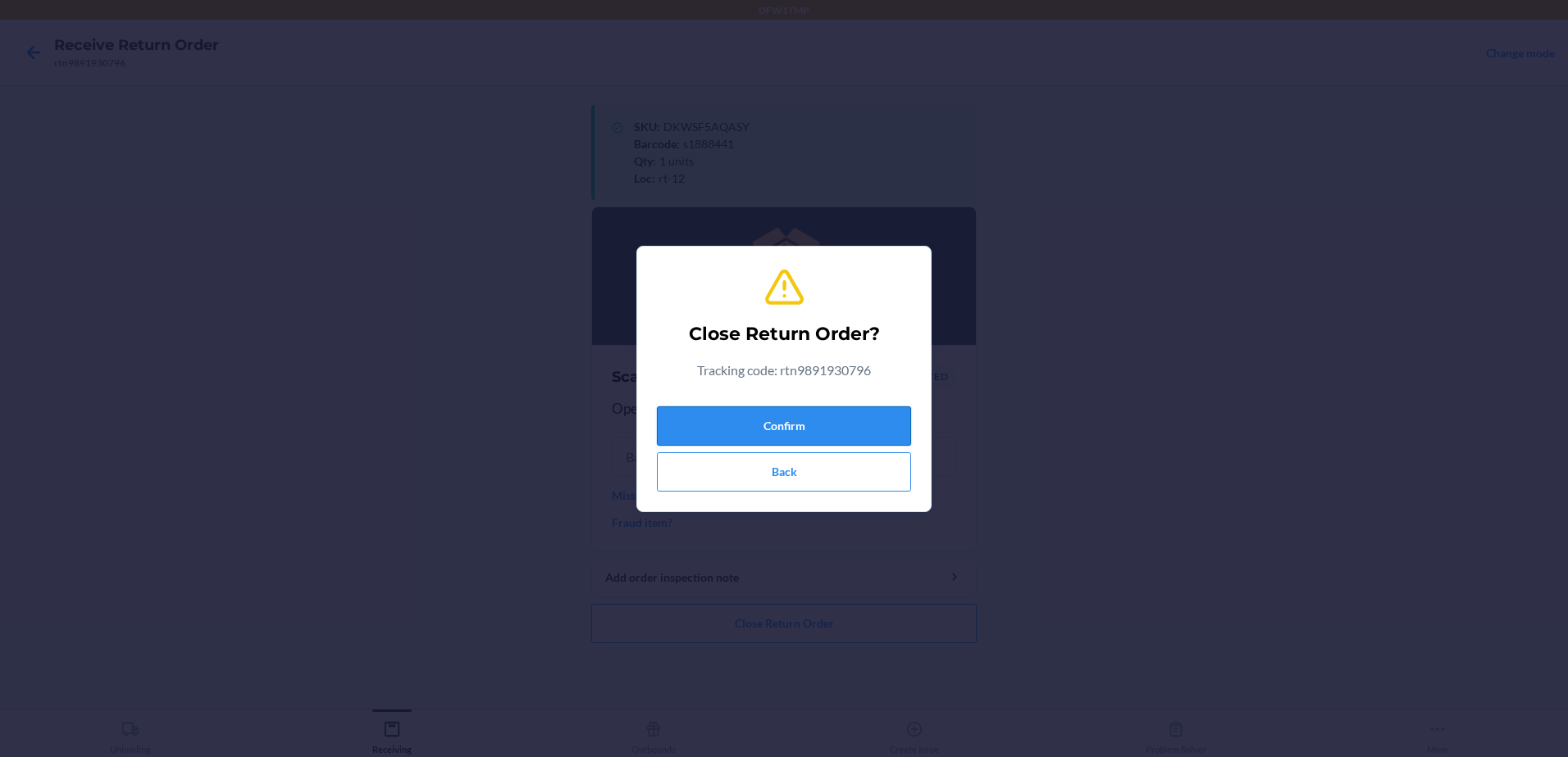
click at [794, 435] on button "Confirm" at bounding box center [784, 427] width 254 height 40
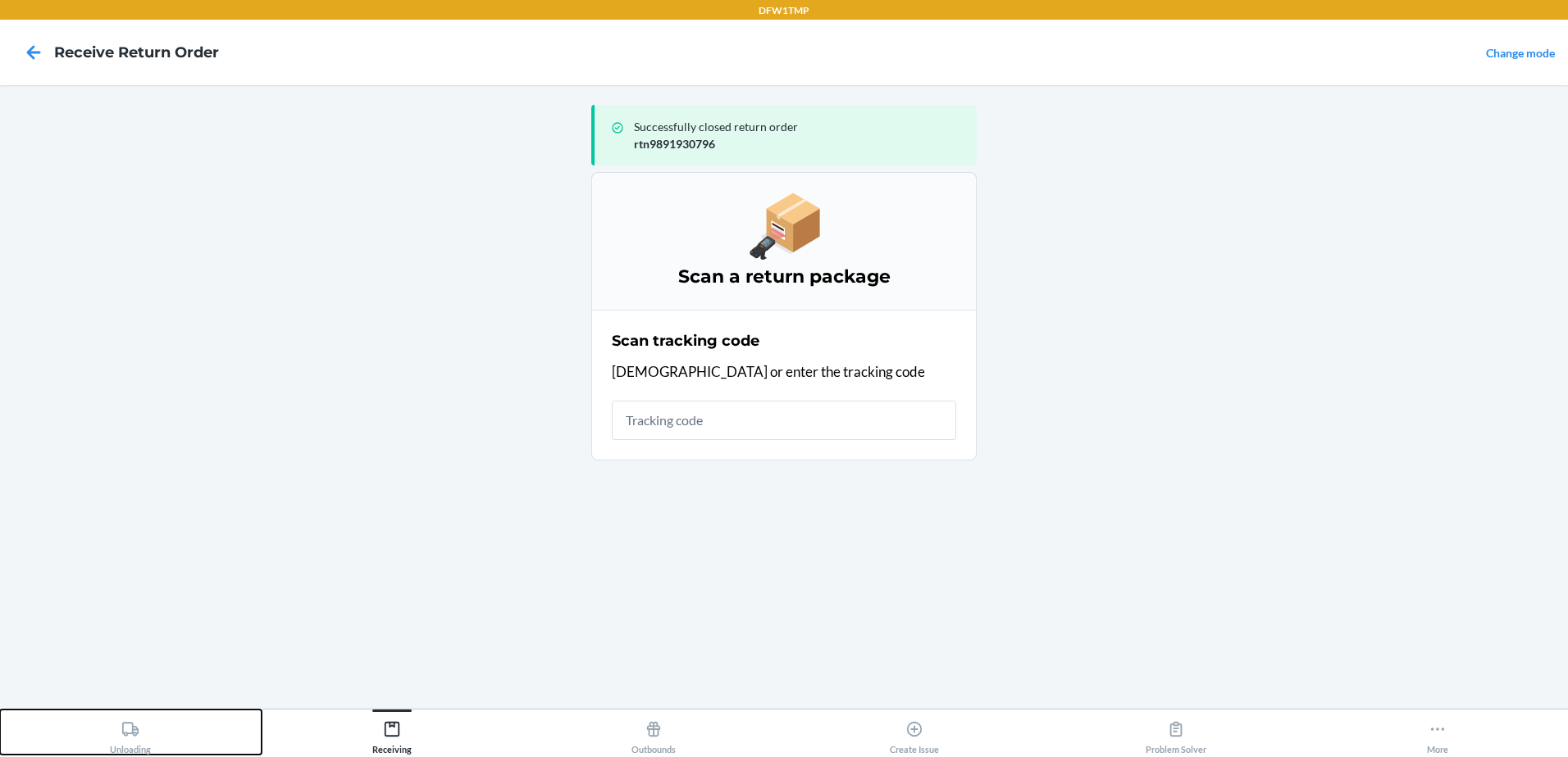
click at [135, 752] on div "Unloading" at bounding box center [130, 735] width 41 height 41
click at [154, 743] on button "Unloading" at bounding box center [130, 732] width 261 height 45
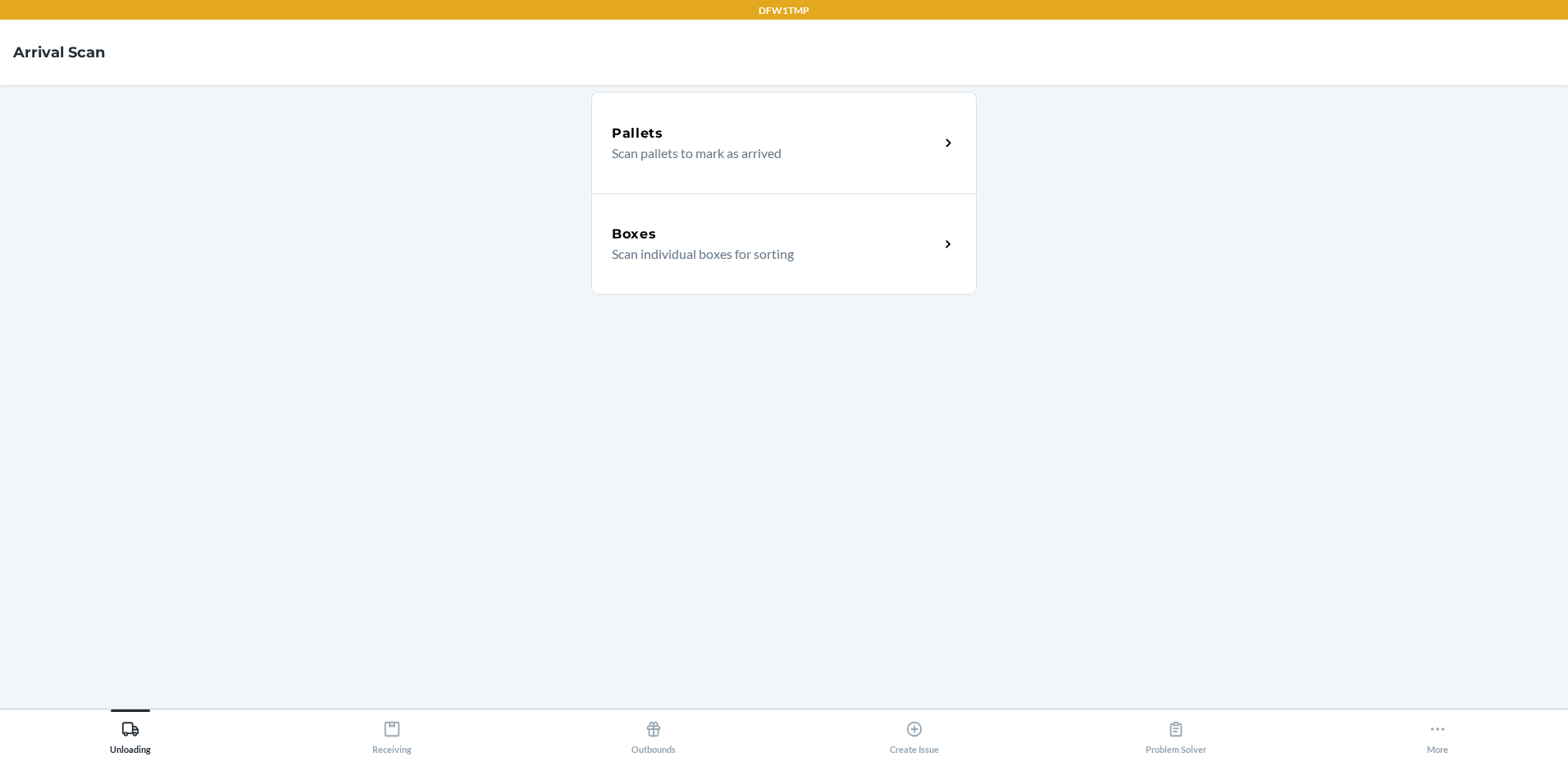
click at [695, 251] on p "Scan individual boxes for sorting" at bounding box center [769, 254] width 314 height 20
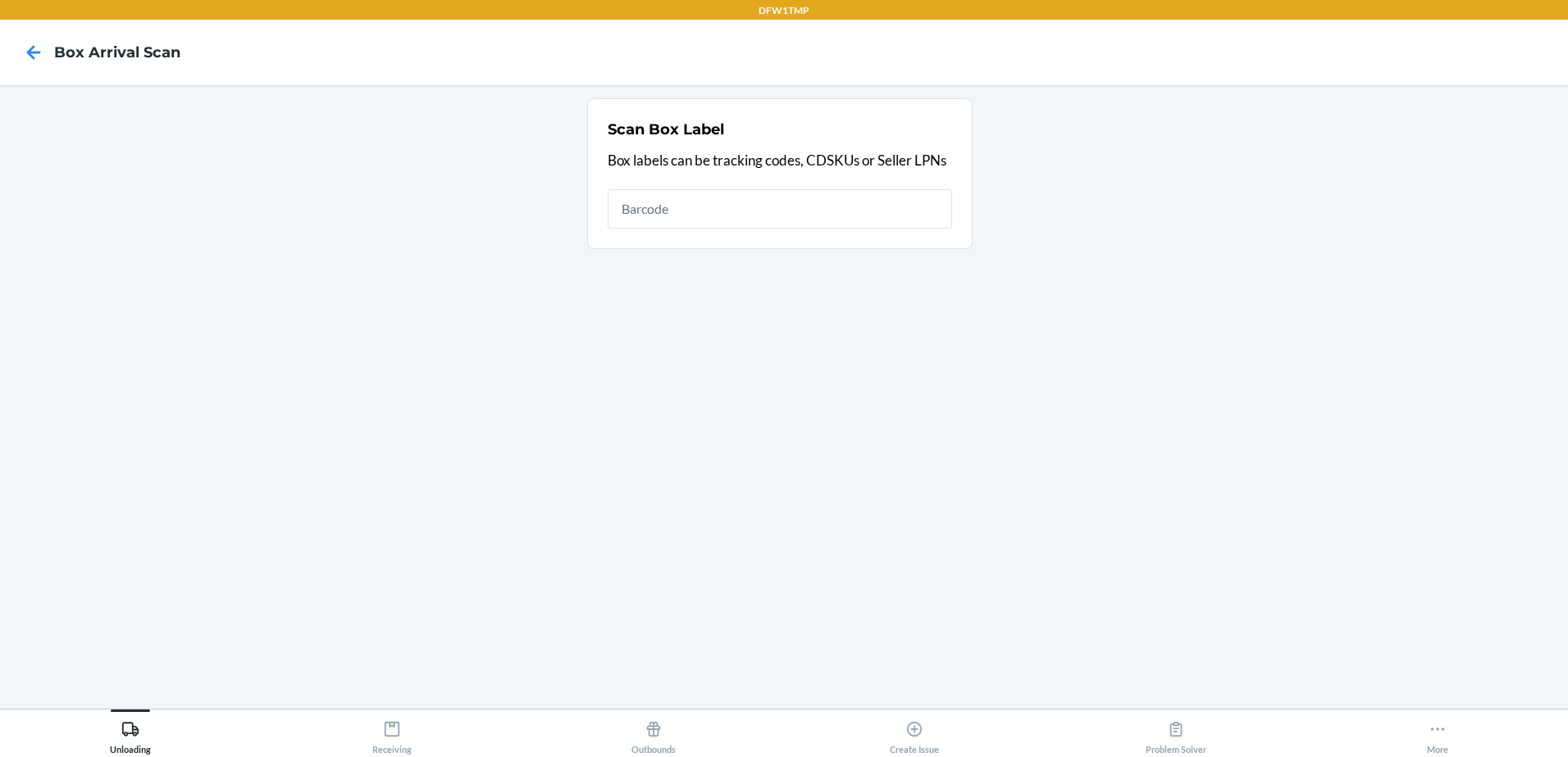
click at [825, 223] on input "text" at bounding box center [779, 209] width 344 height 40
type input "1zr08h699035763169"
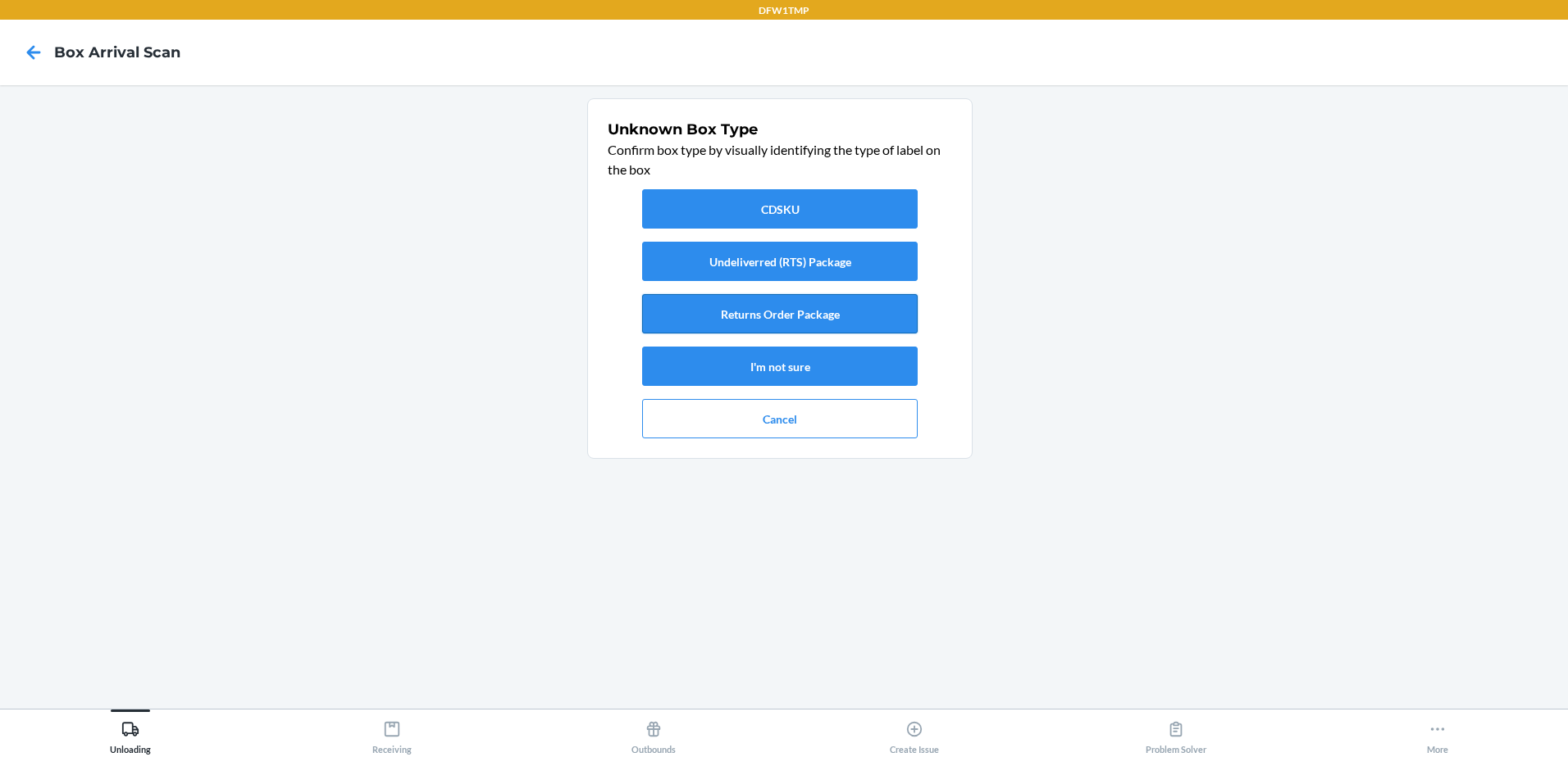
click at [811, 312] on button "Returns Order Package" at bounding box center [780, 314] width 276 height 40
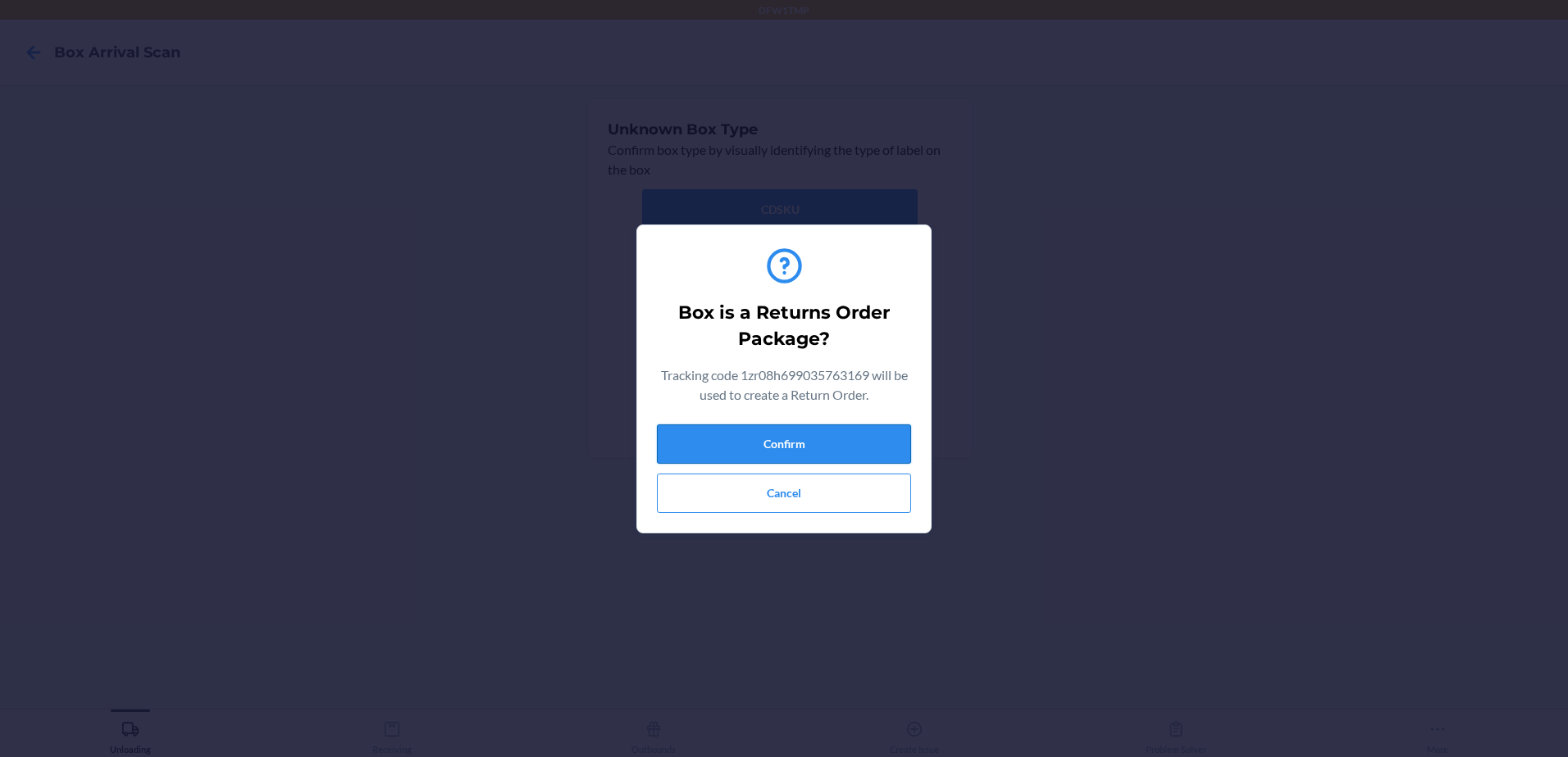
click at [766, 436] on button "Confirm" at bounding box center [784, 445] width 254 height 40
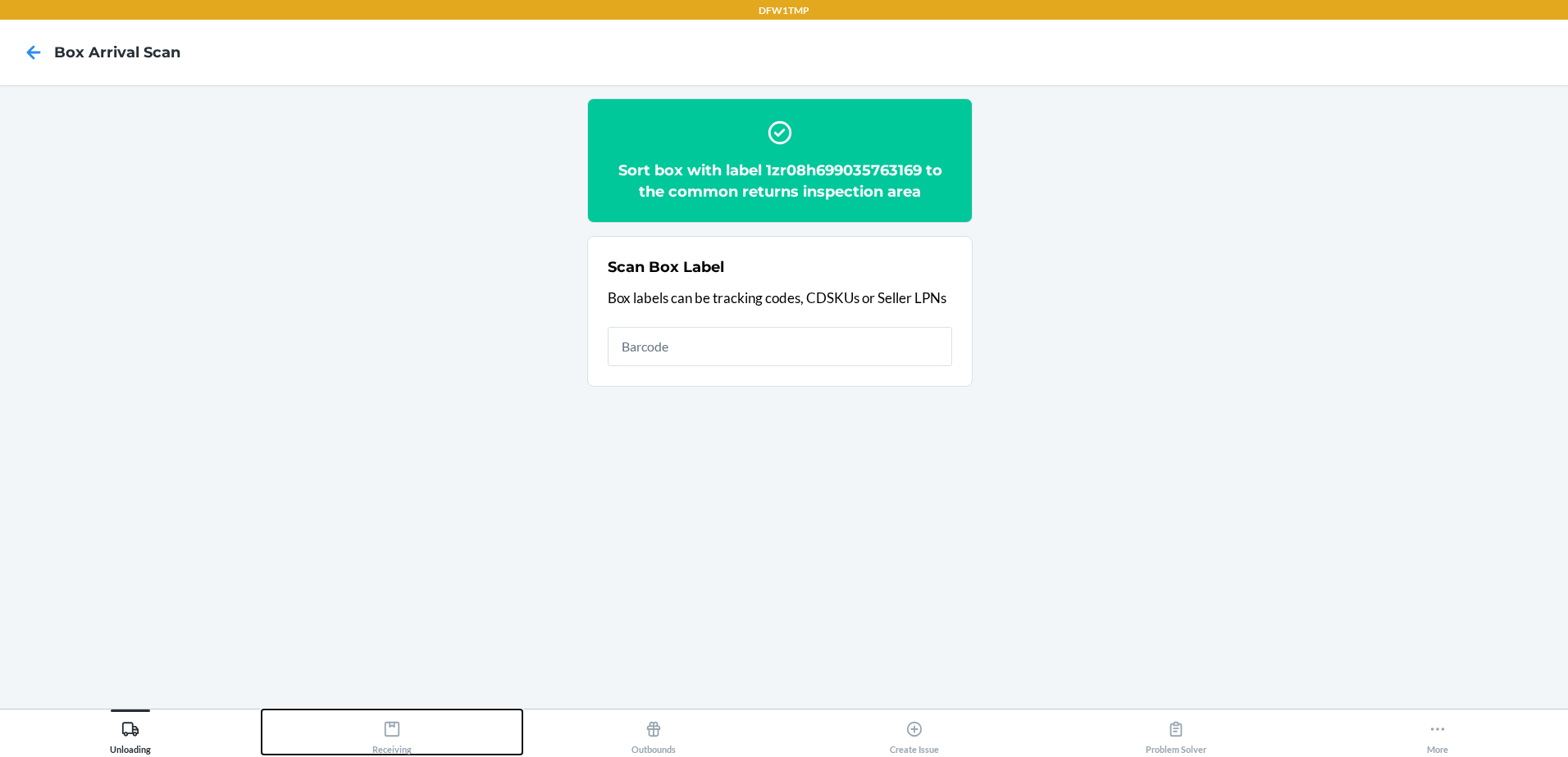
click at [403, 745] on div "Receiving" at bounding box center [392, 735] width 40 height 41
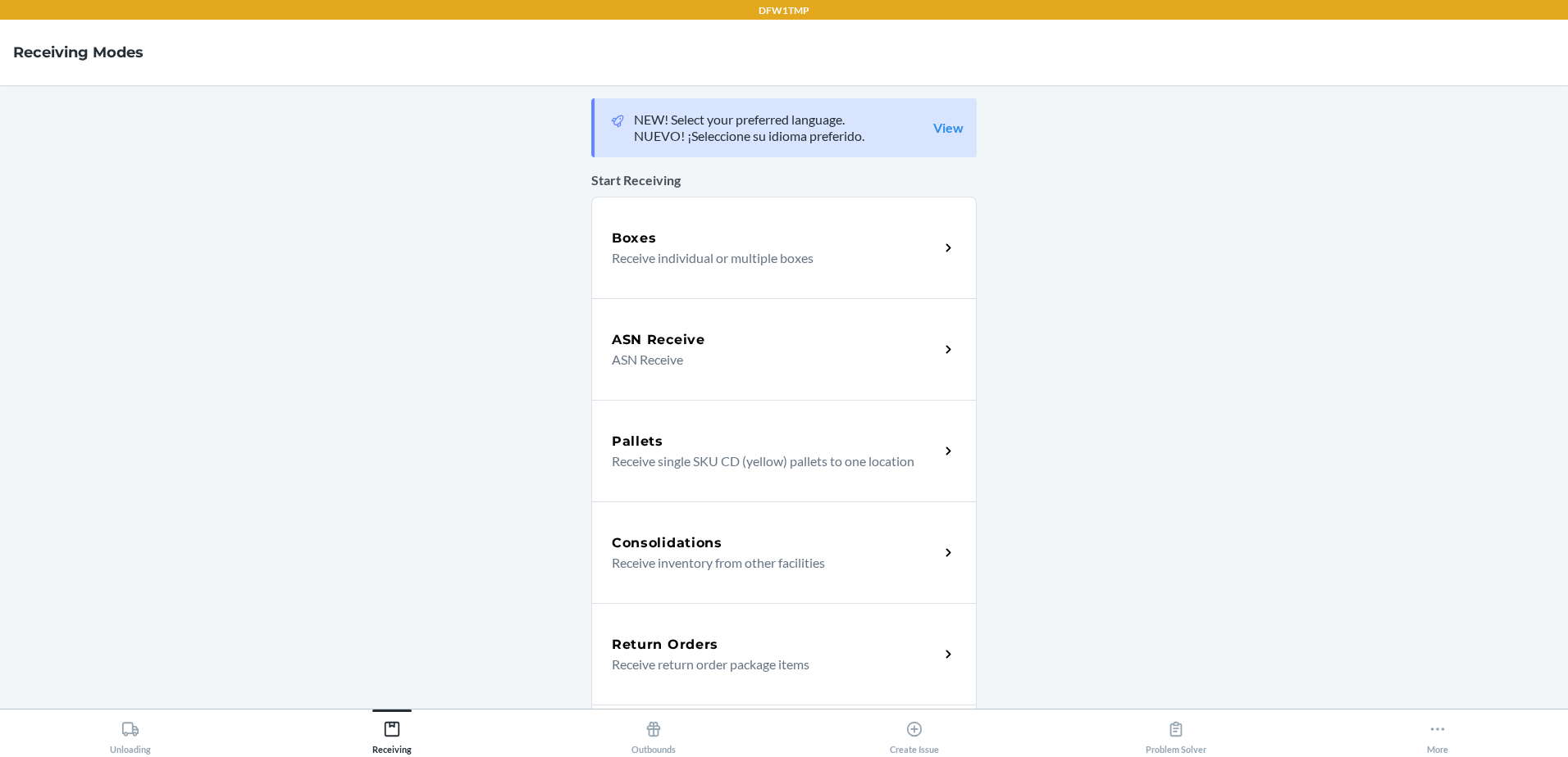
click at [722, 648] on div "Return Orders" at bounding box center [775, 645] width 327 height 20
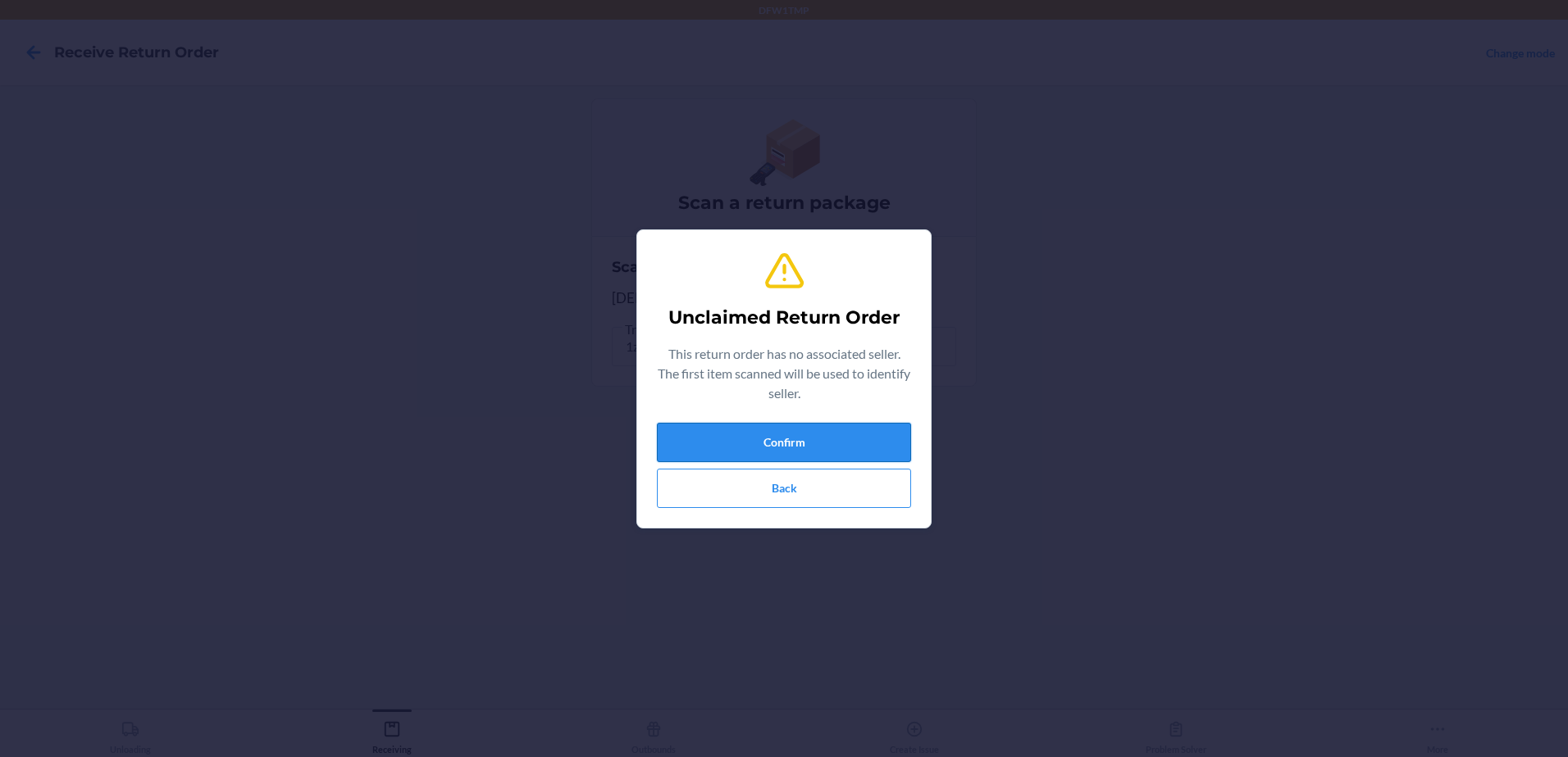
click at [864, 446] on button "Confirm" at bounding box center [784, 443] width 254 height 40
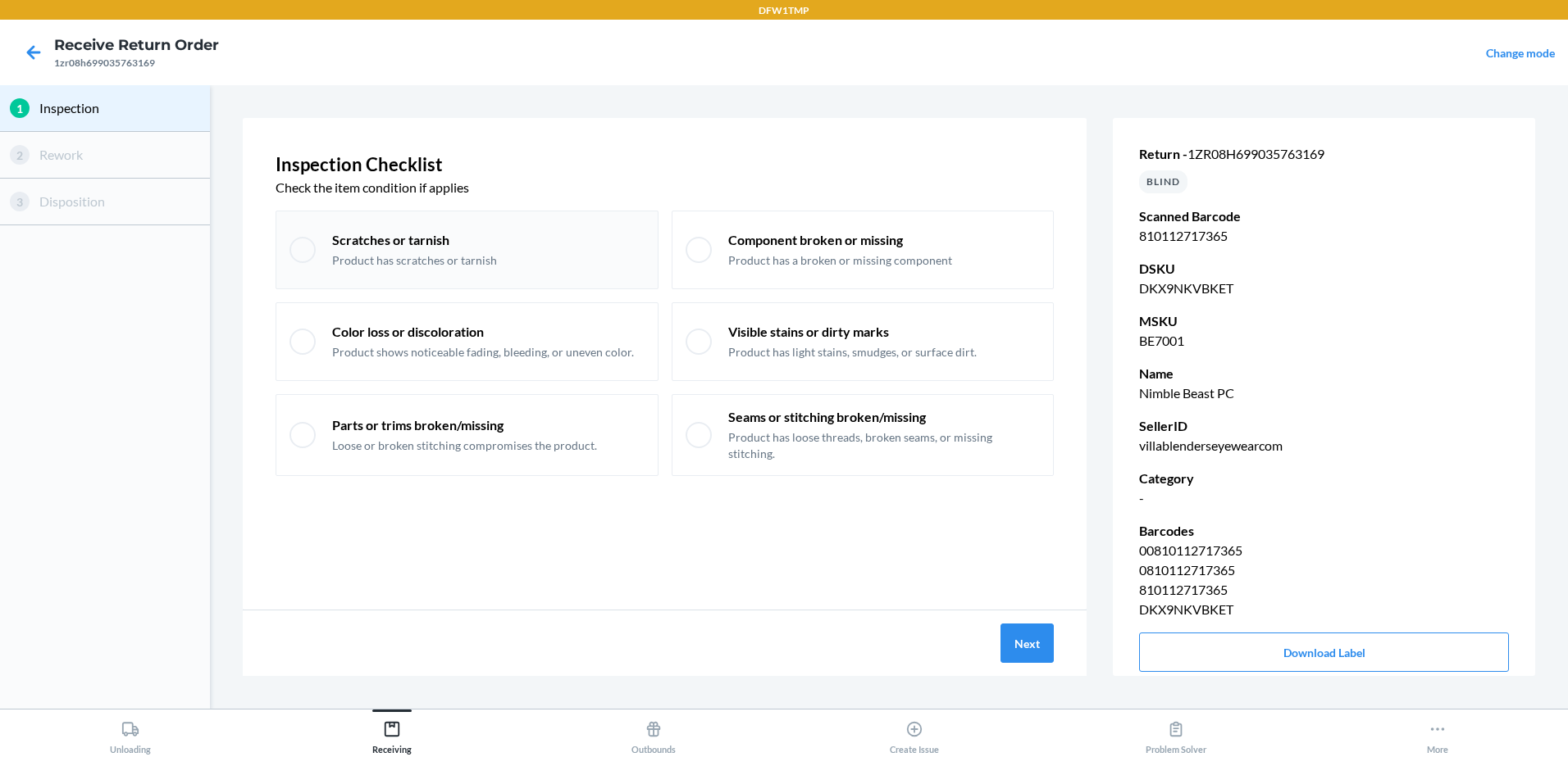
click at [334, 258] on p "Product has scratches or tarnish" at bounding box center [414, 260] width 164 height 16
checkbox input "true"
click at [1004, 653] on button "Next" at bounding box center [1027, 644] width 53 height 40
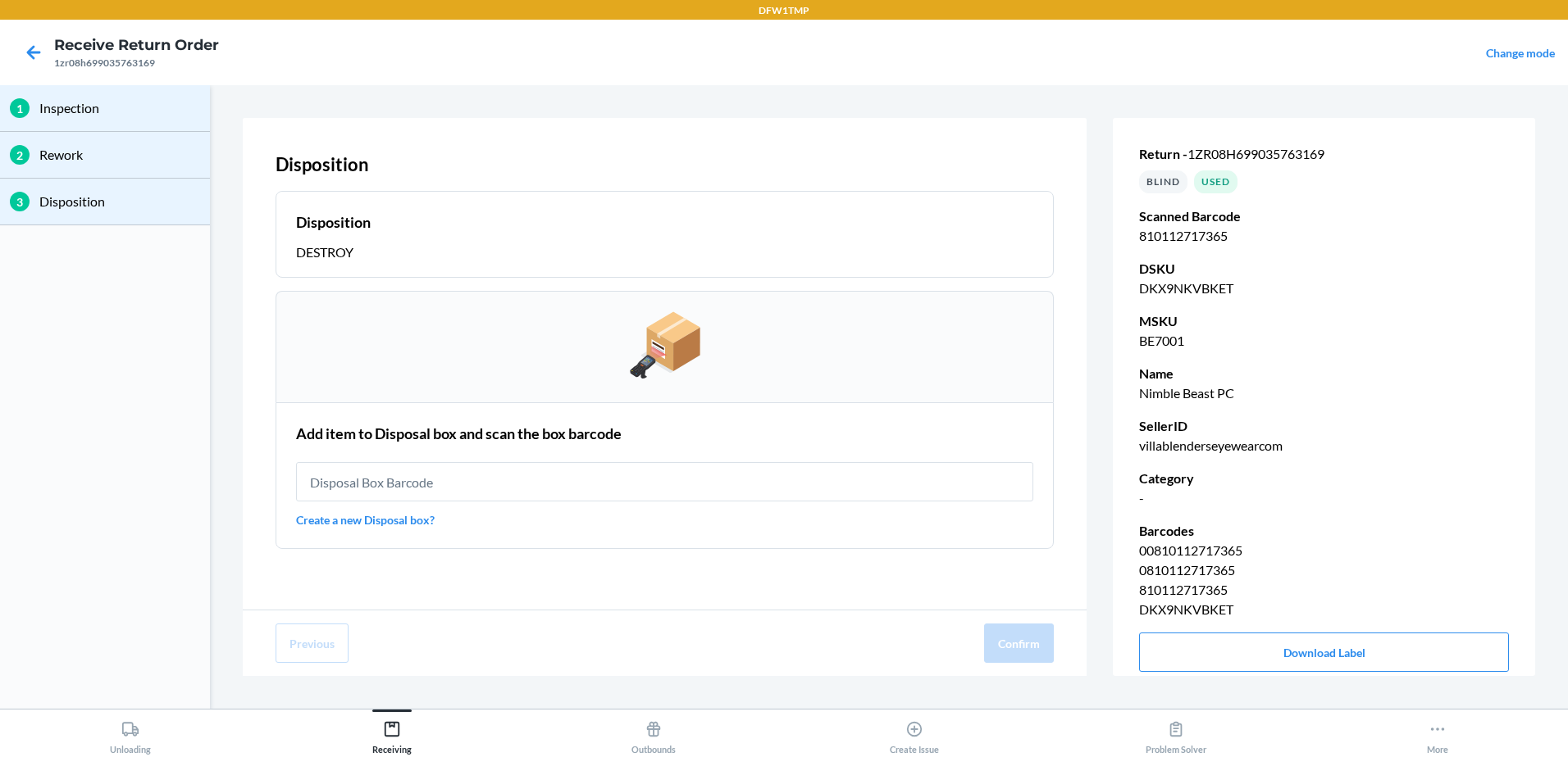
click at [355, 519] on link "Create a new Disposal box?" at bounding box center [665, 520] width 738 height 17
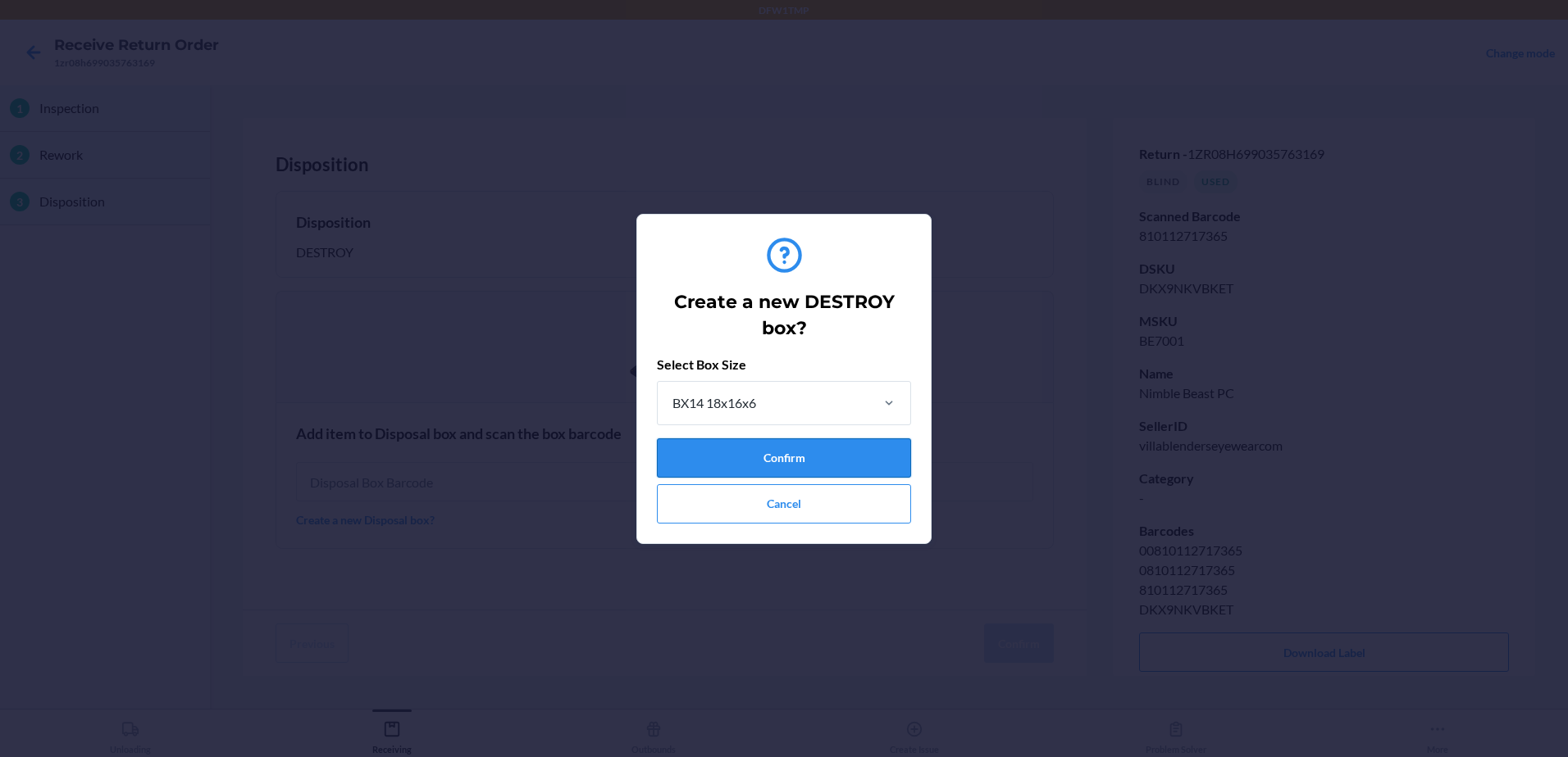
click at [832, 456] on button "Confirm" at bounding box center [784, 458] width 254 height 40
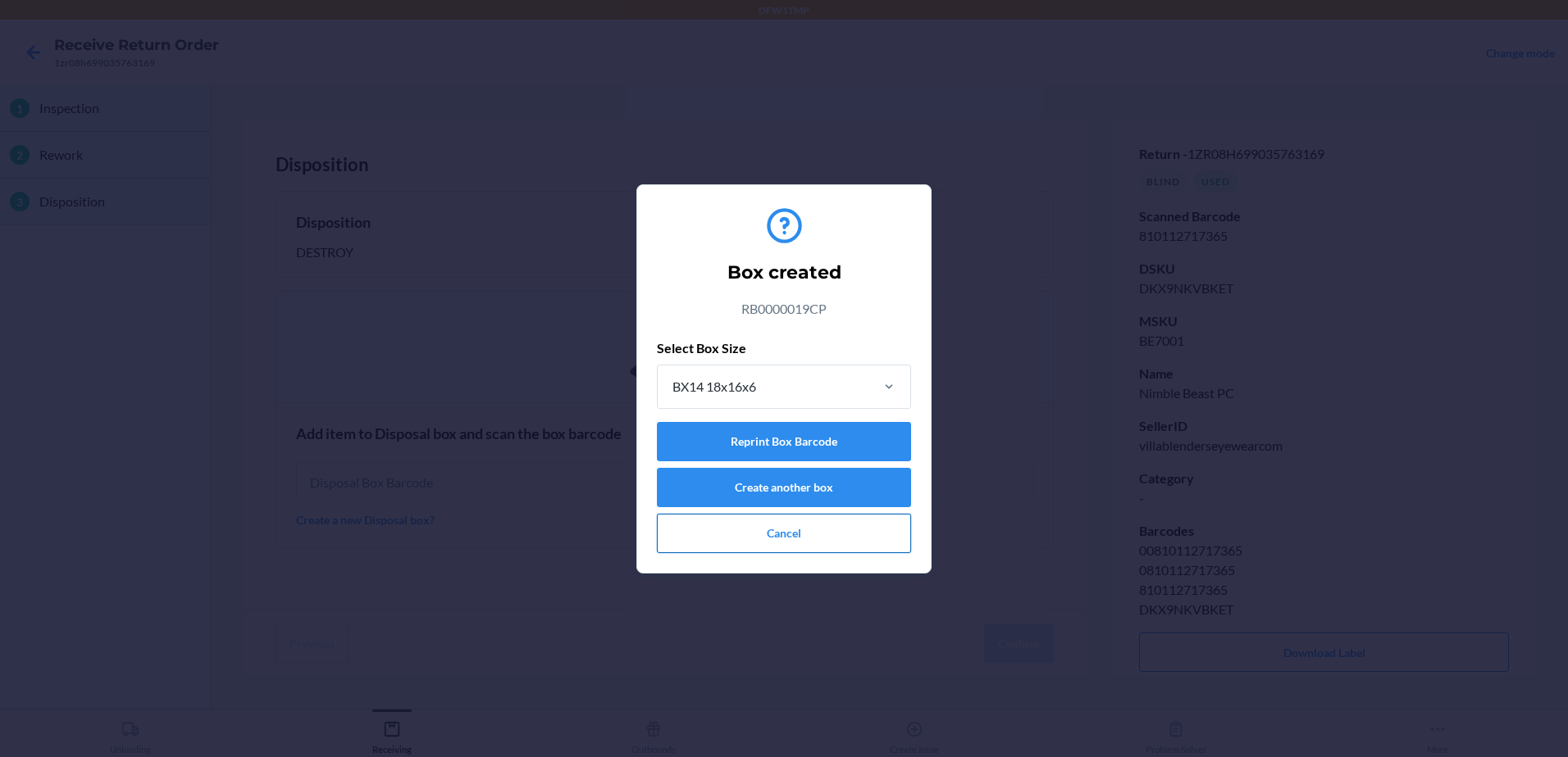
click at [806, 531] on button "Cancel" at bounding box center [784, 533] width 254 height 40
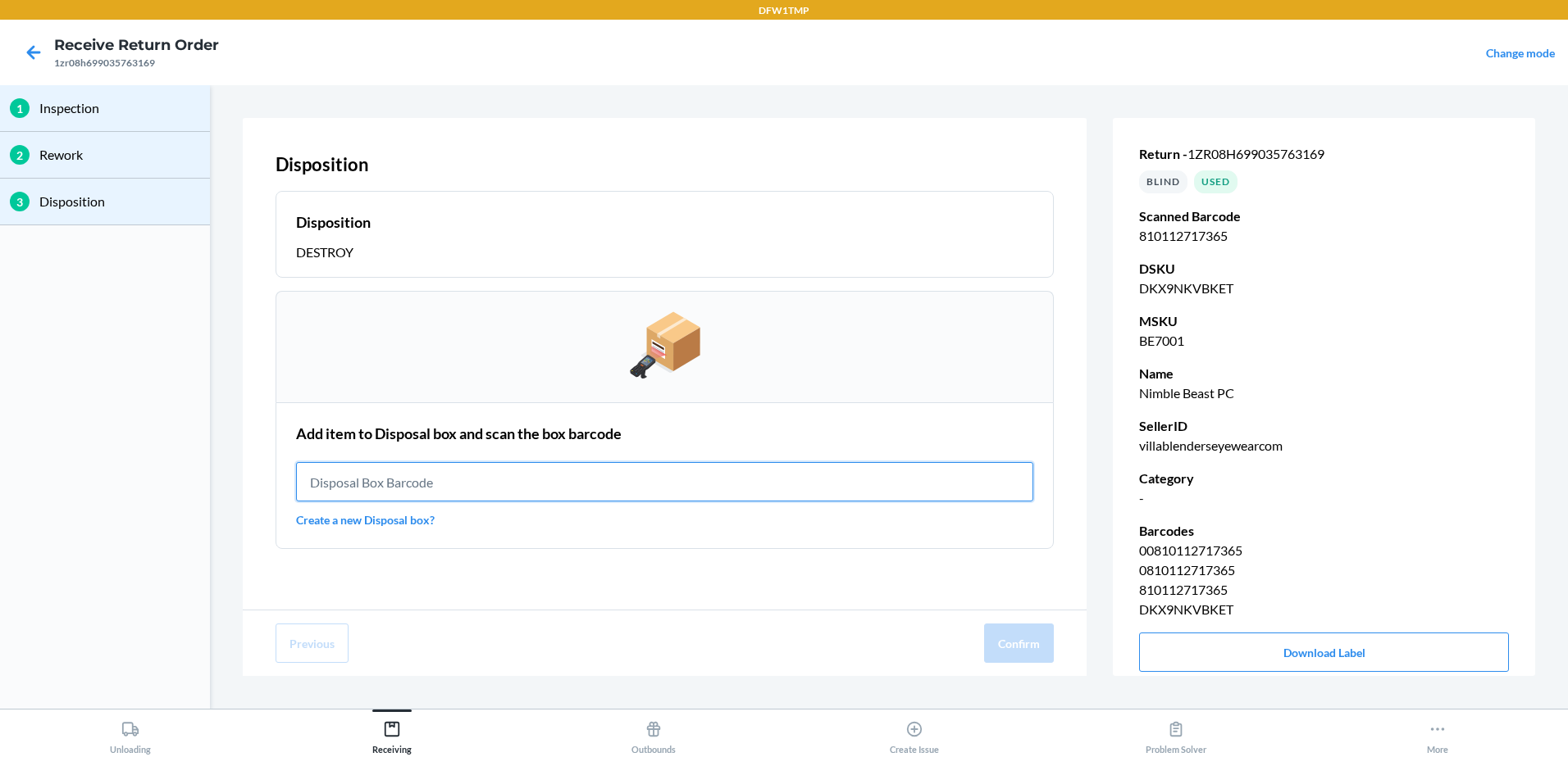
click at [342, 475] on input "text" at bounding box center [665, 482] width 738 height 40
type input "RB0000019CP"
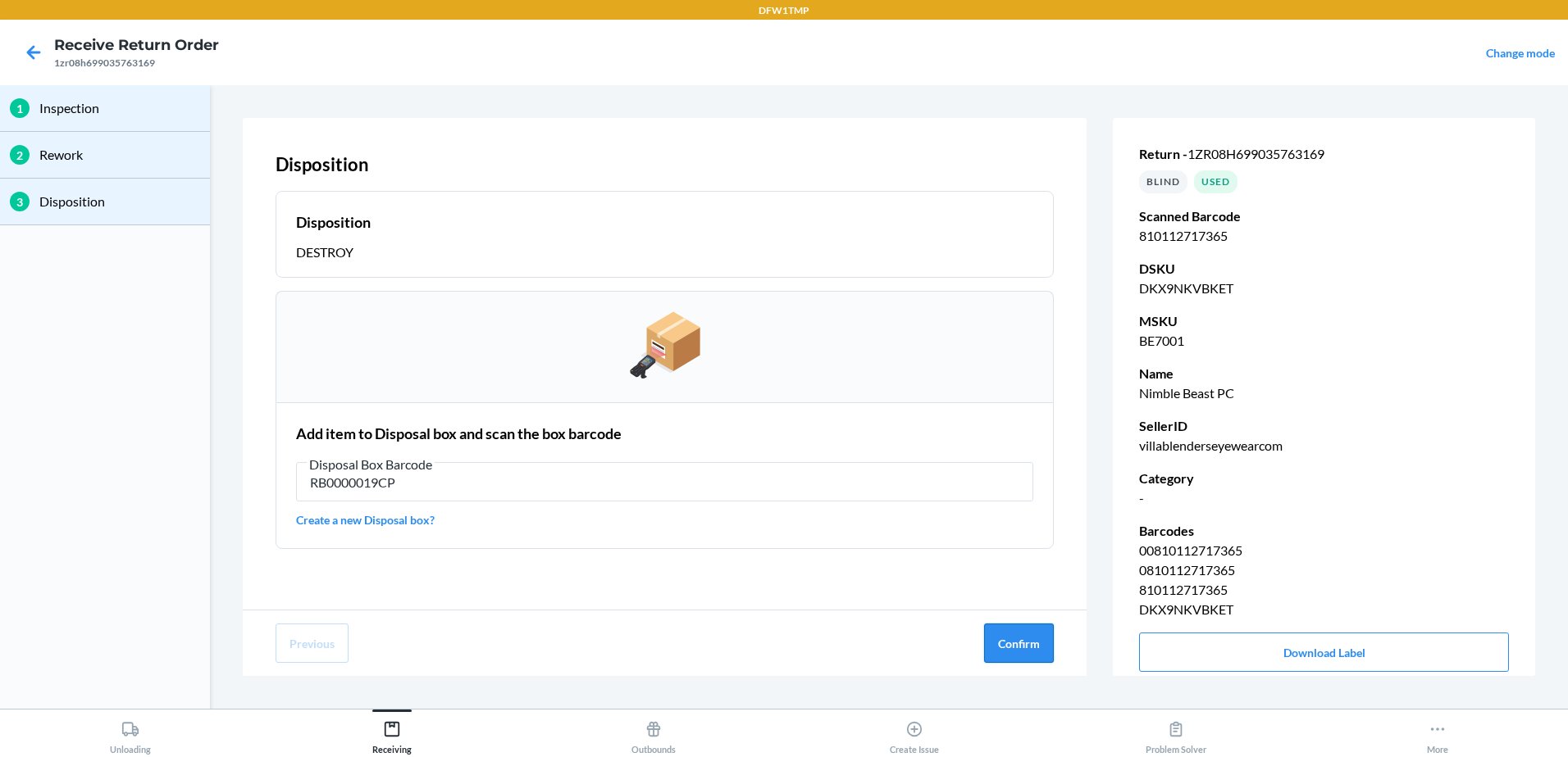
click at [1038, 646] on button "Confirm" at bounding box center [1019, 644] width 70 height 40
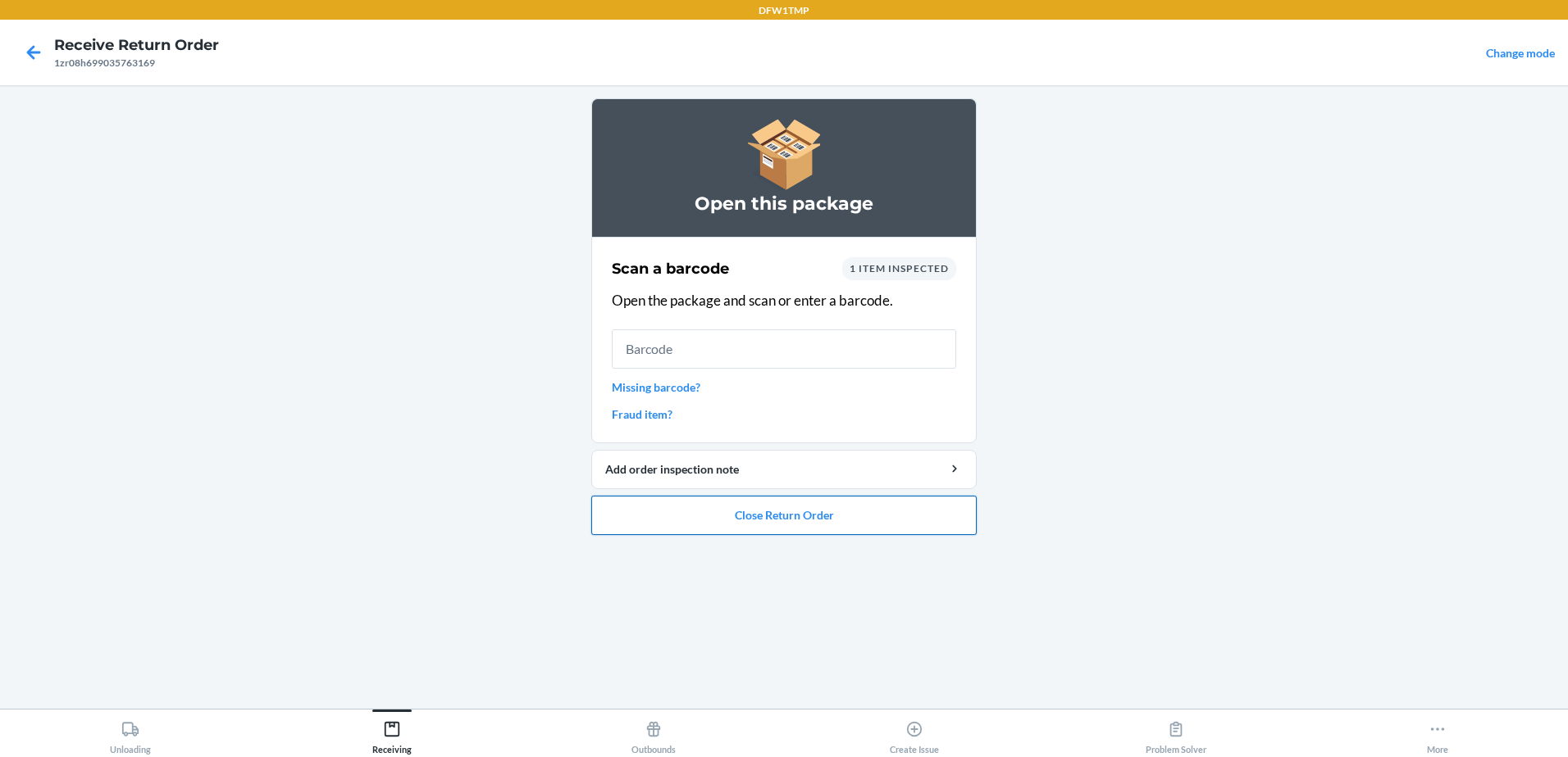
click at [820, 518] on button "Close Return Order" at bounding box center [784, 515] width 385 height 40
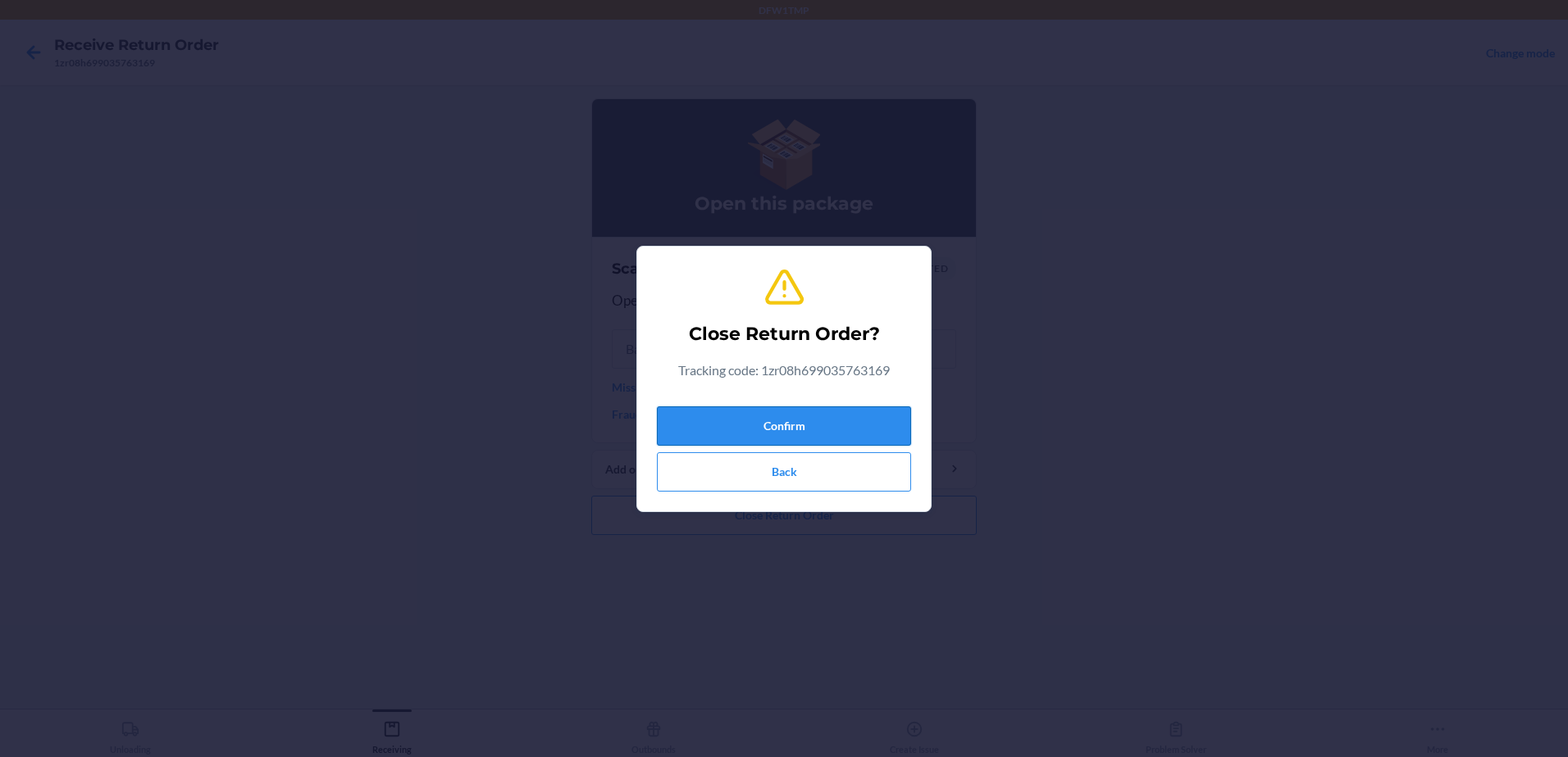
click at [813, 432] on button "Confirm" at bounding box center [784, 427] width 254 height 40
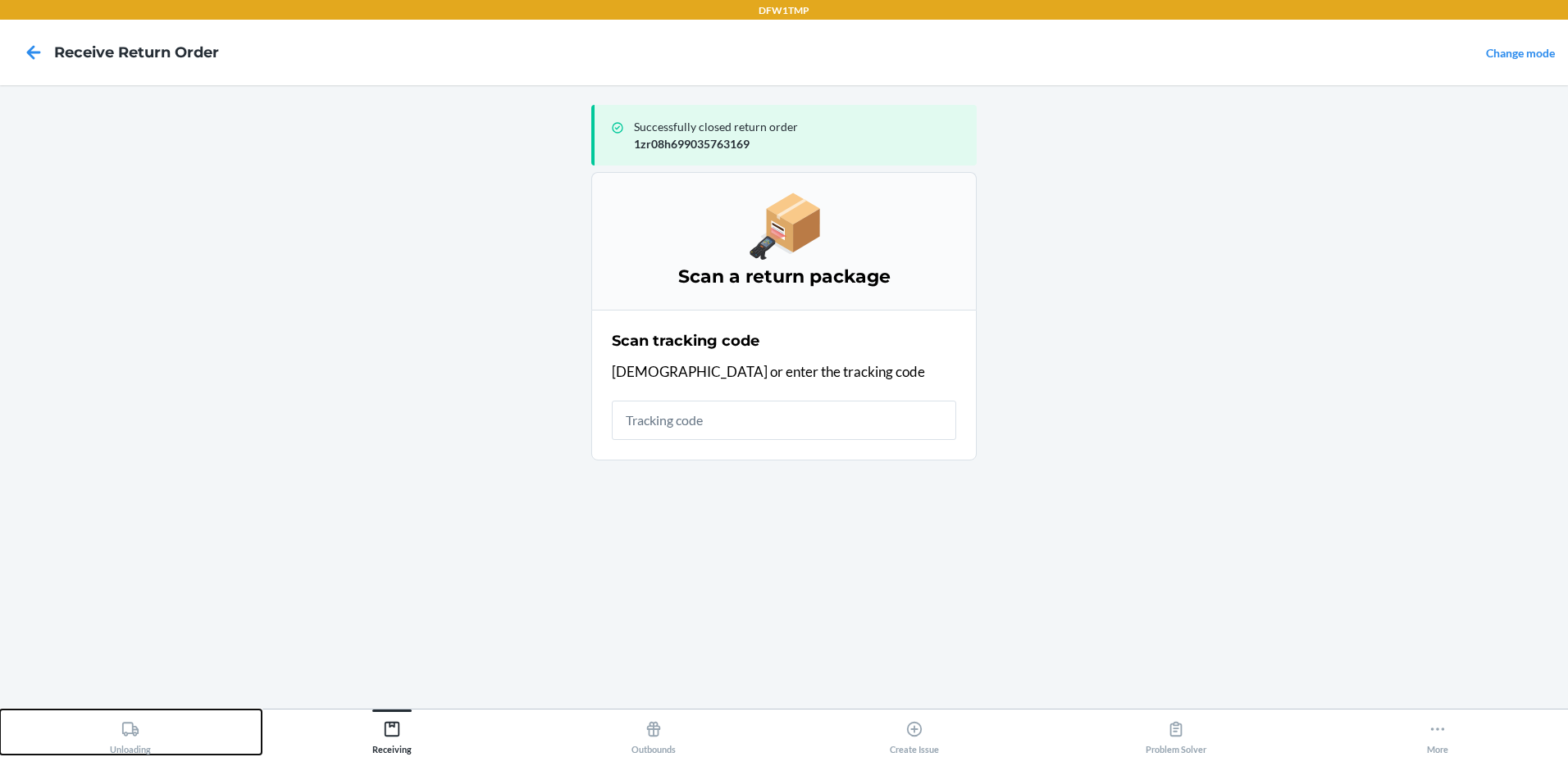
click at [145, 736] on div "Unloading" at bounding box center [130, 735] width 41 height 41
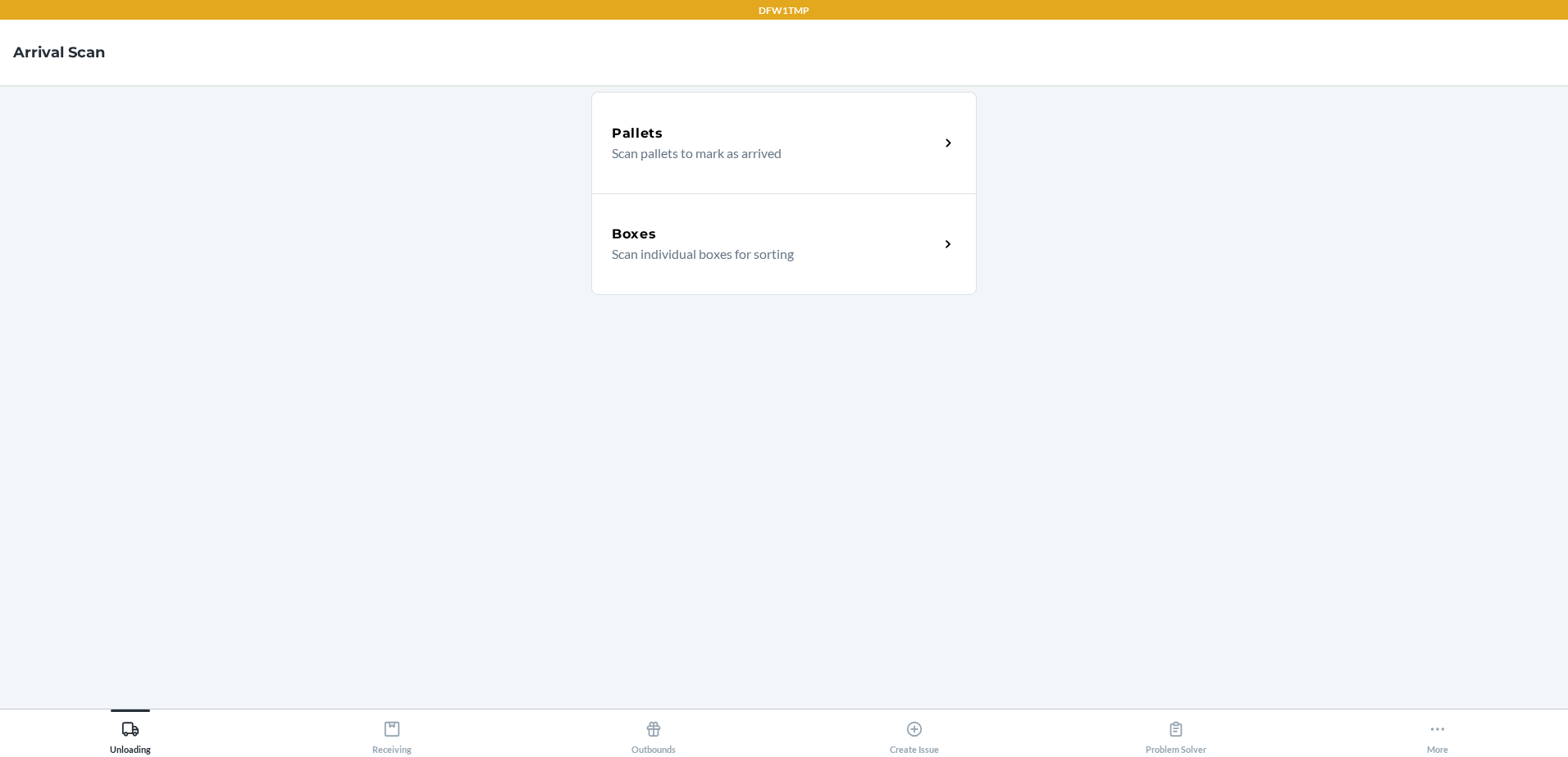
click at [902, 230] on div "Boxes" at bounding box center [775, 234] width 327 height 20
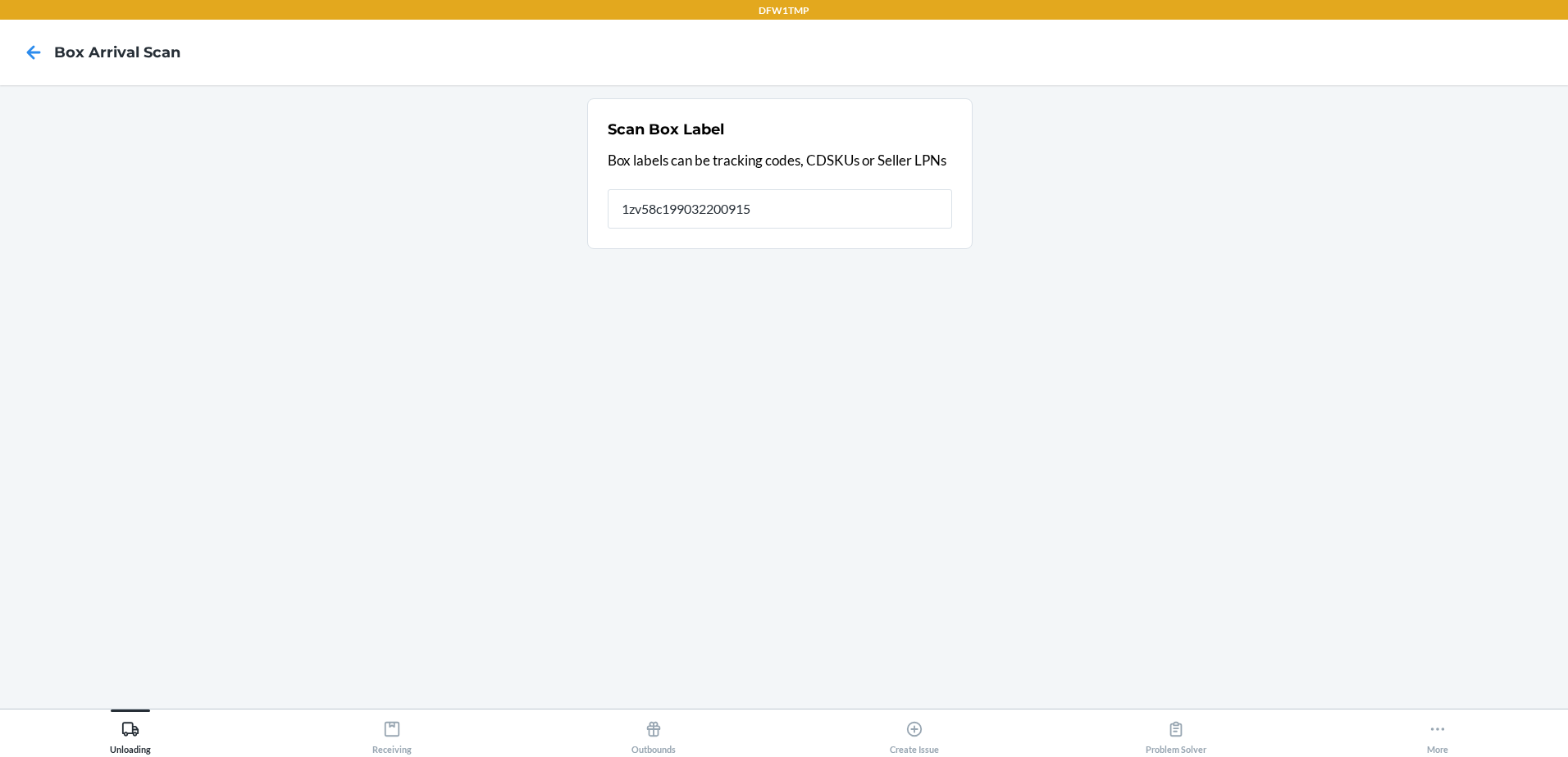
type input "1zv58c199032200915"
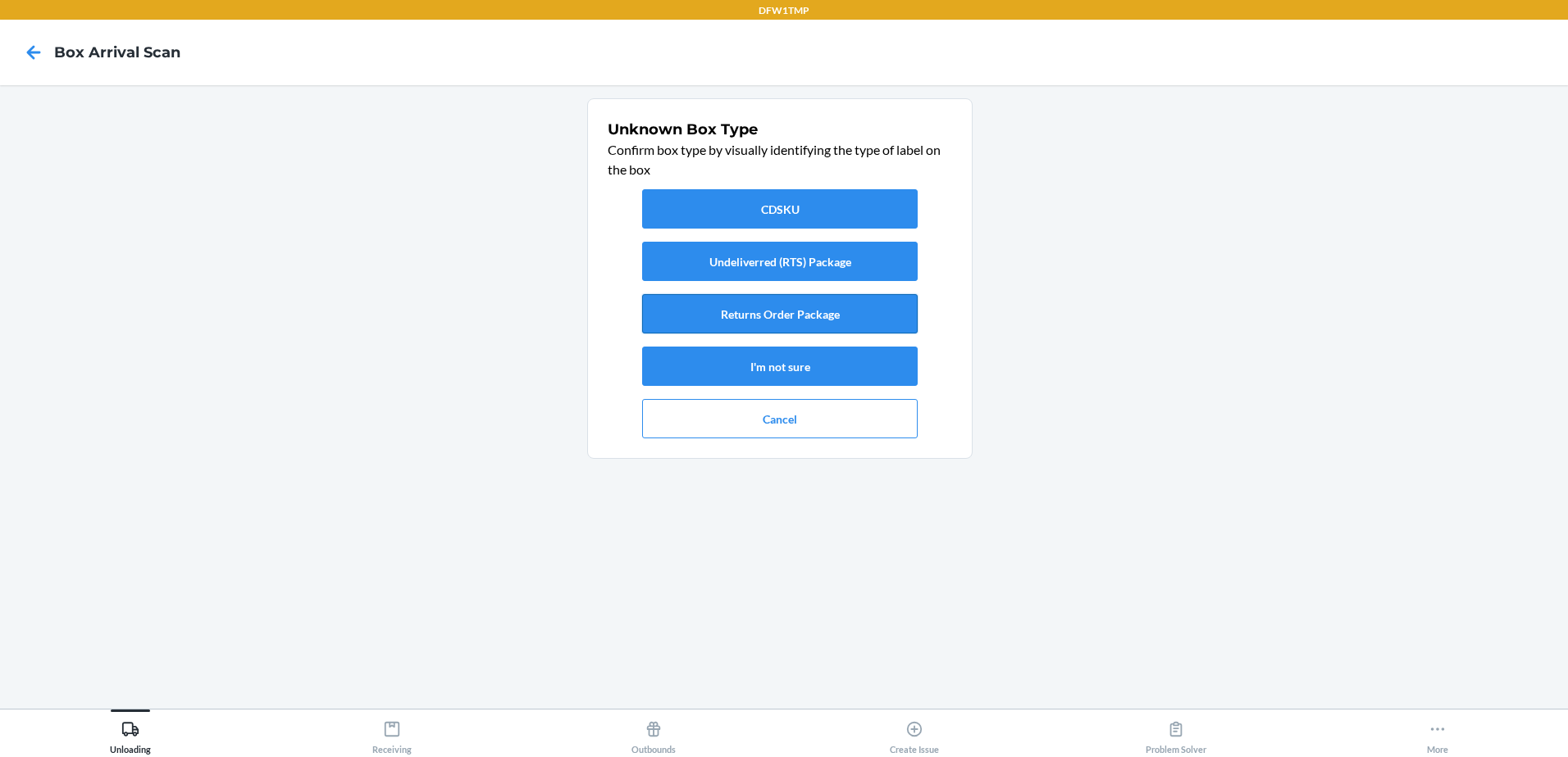
click at [785, 315] on button "Returns Order Package" at bounding box center [780, 314] width 276 height 40
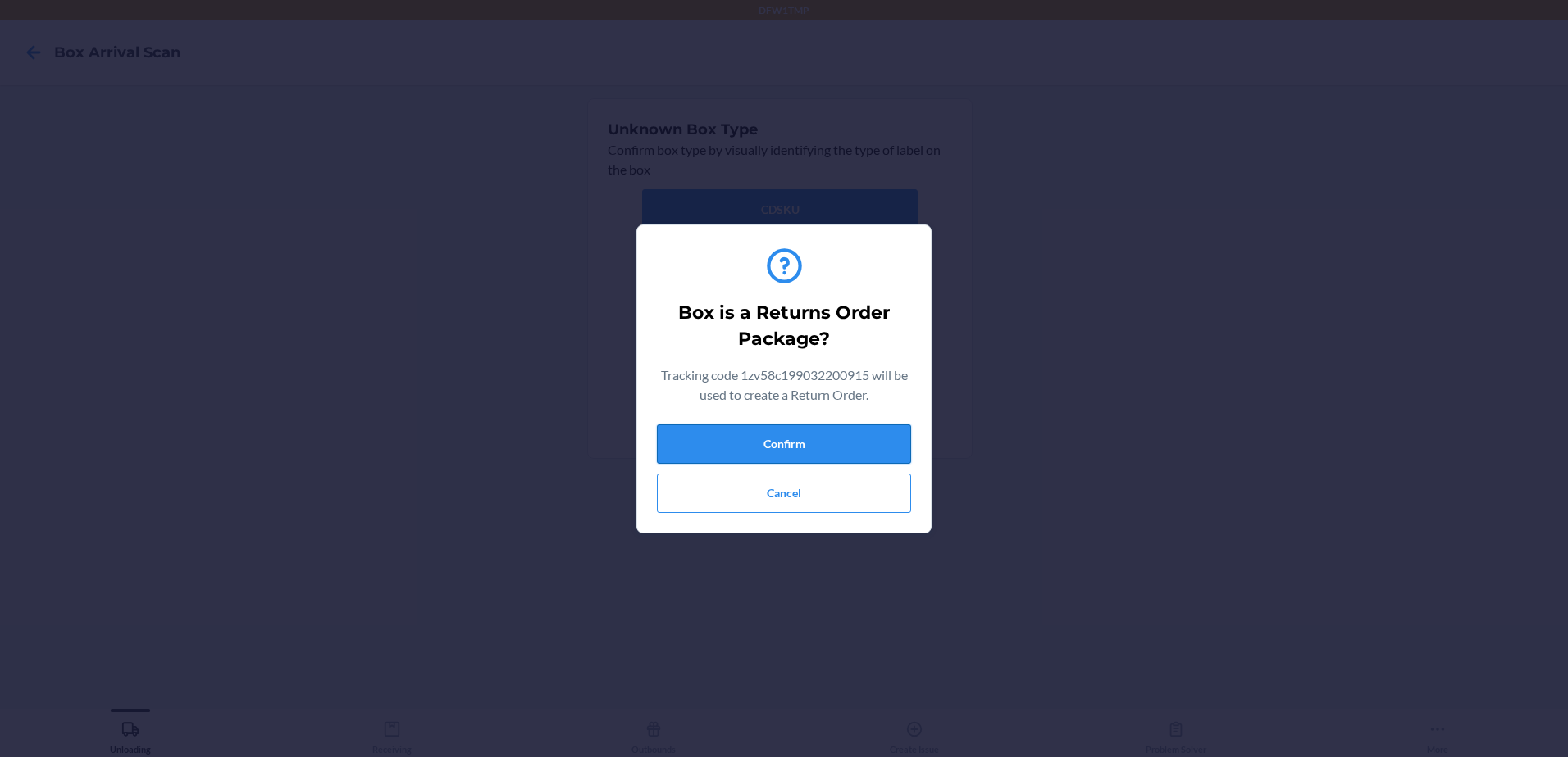
click at [815, 431] on button "Confirm" at bounding box center [784, 445] width 254 height 40
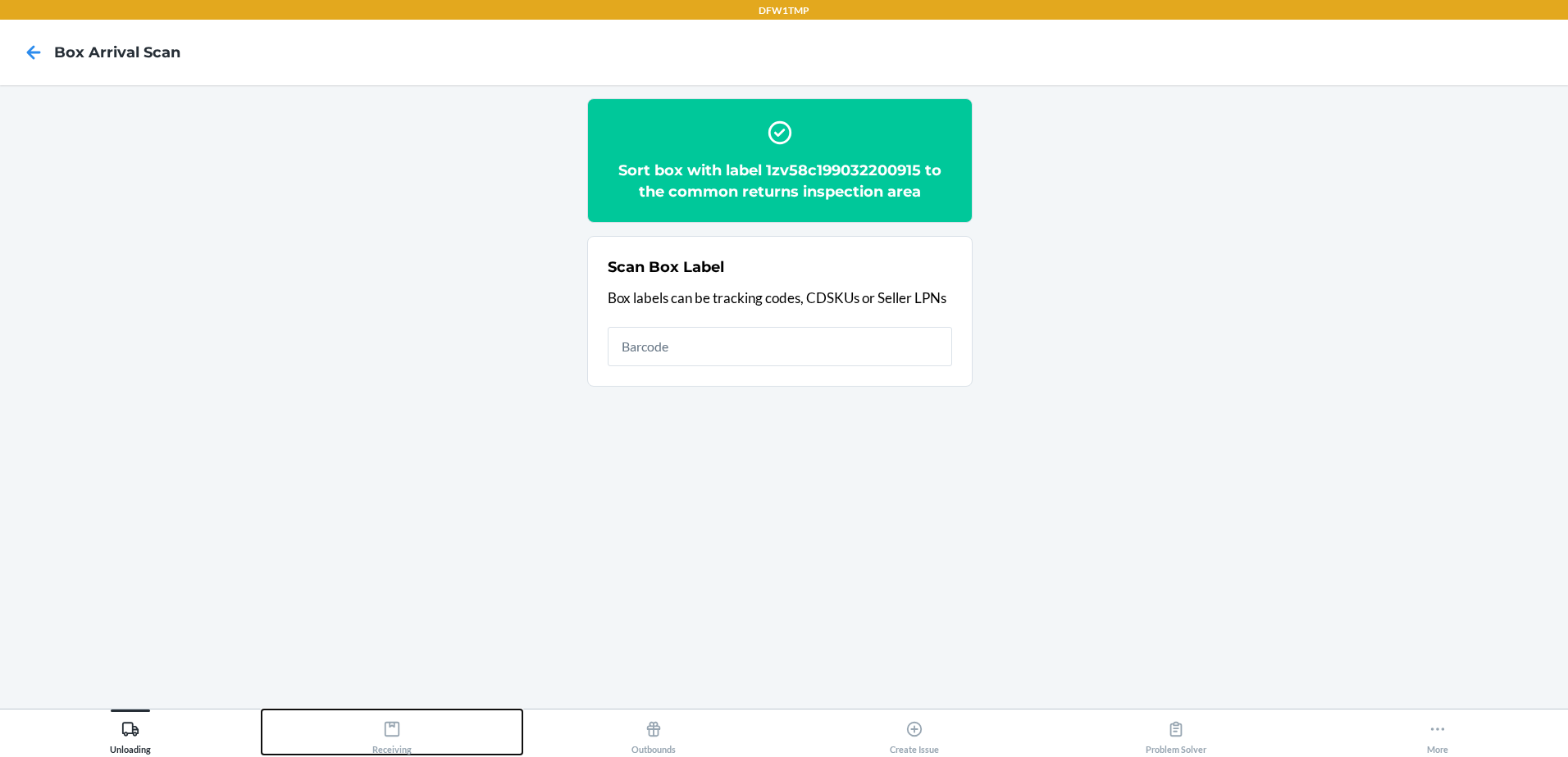
click at [407, 726] on div "Receiving" at bounding box center [392, 735] width 40 height 41
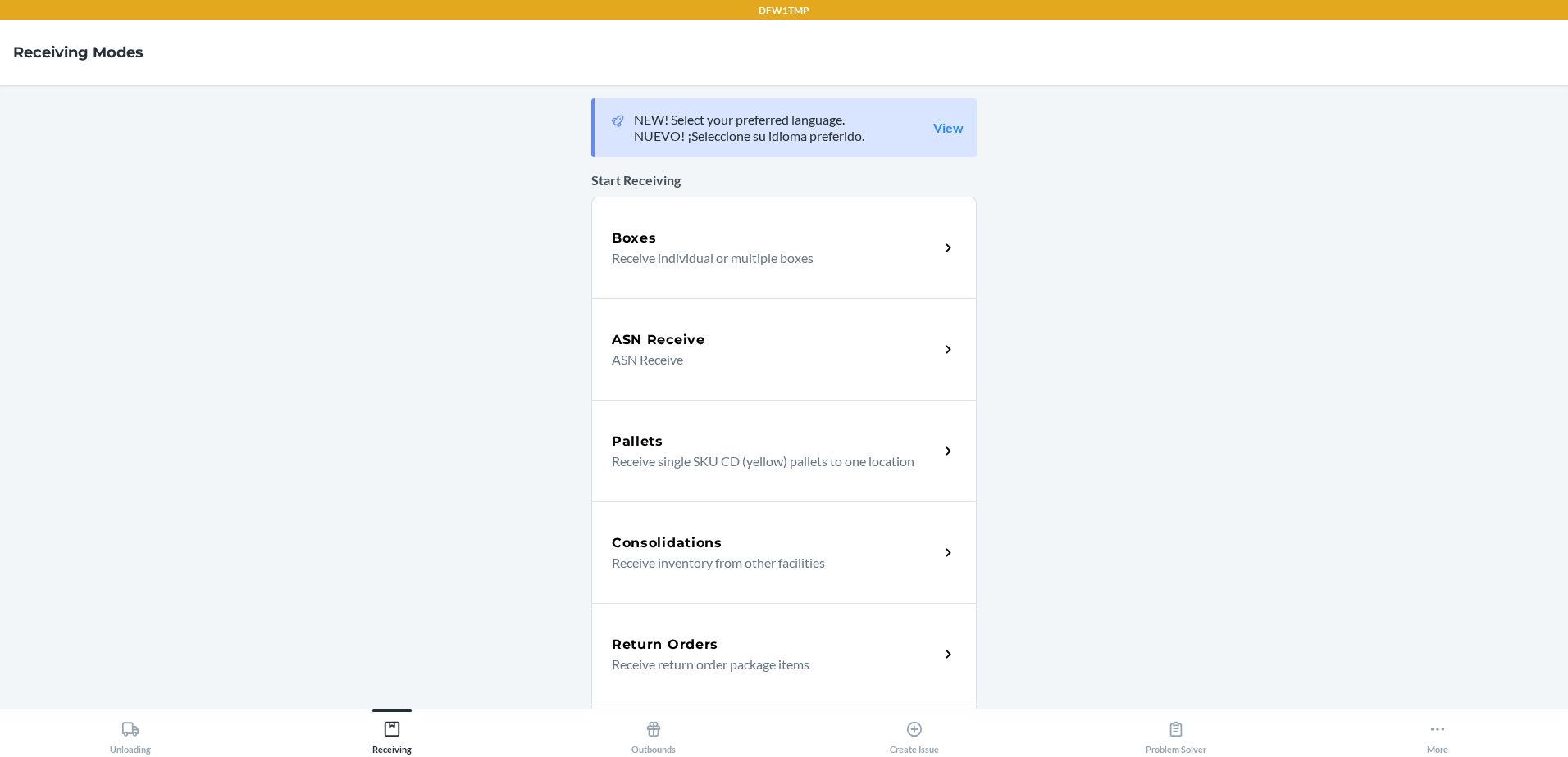
click at [733, 651] on div "Return Orders" at bounding box center [775, 645] width 327 height 20
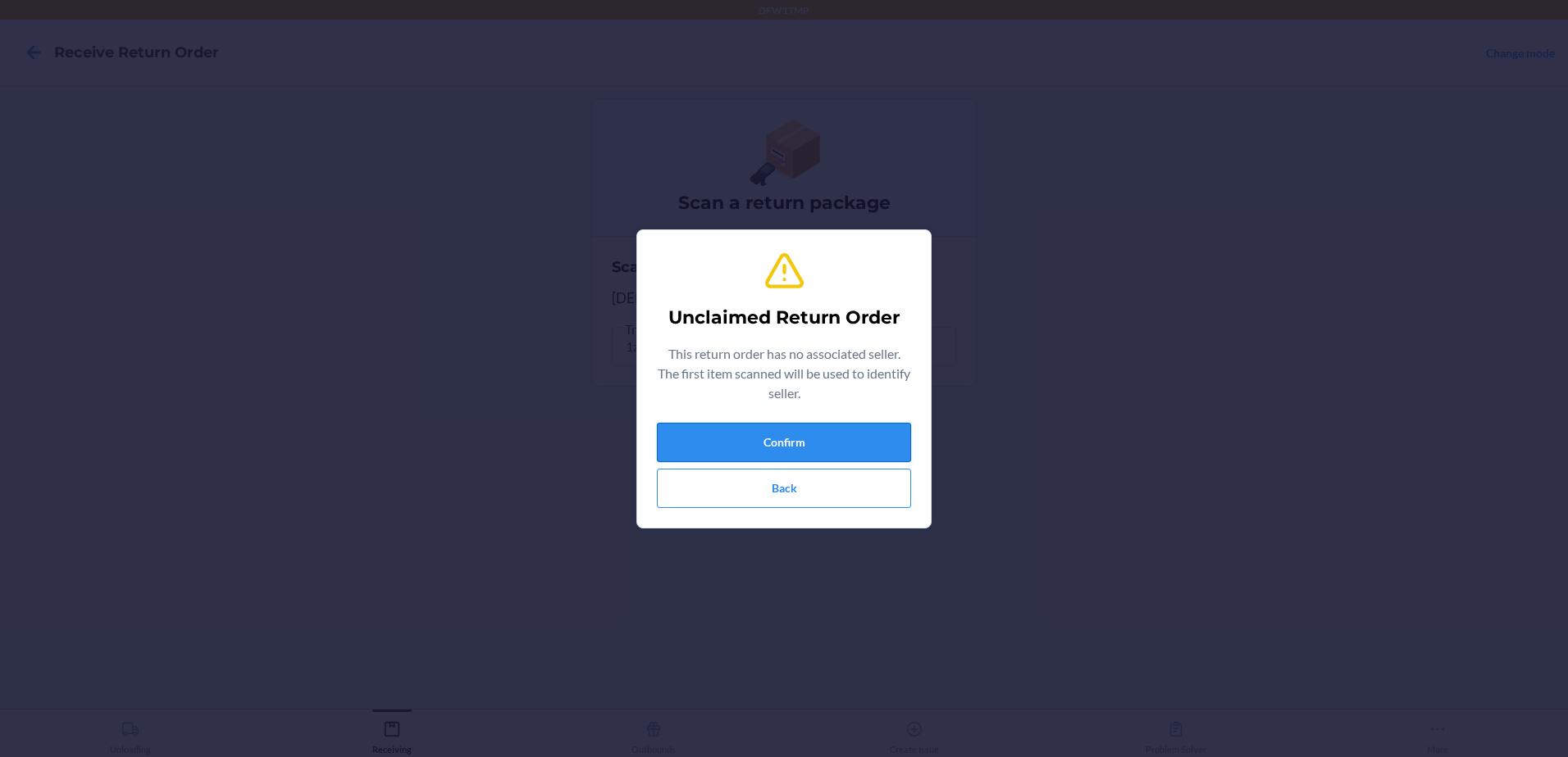
click at [764, 434] on button "Confirm" at bounding box center [784, 443] width 254 height 40
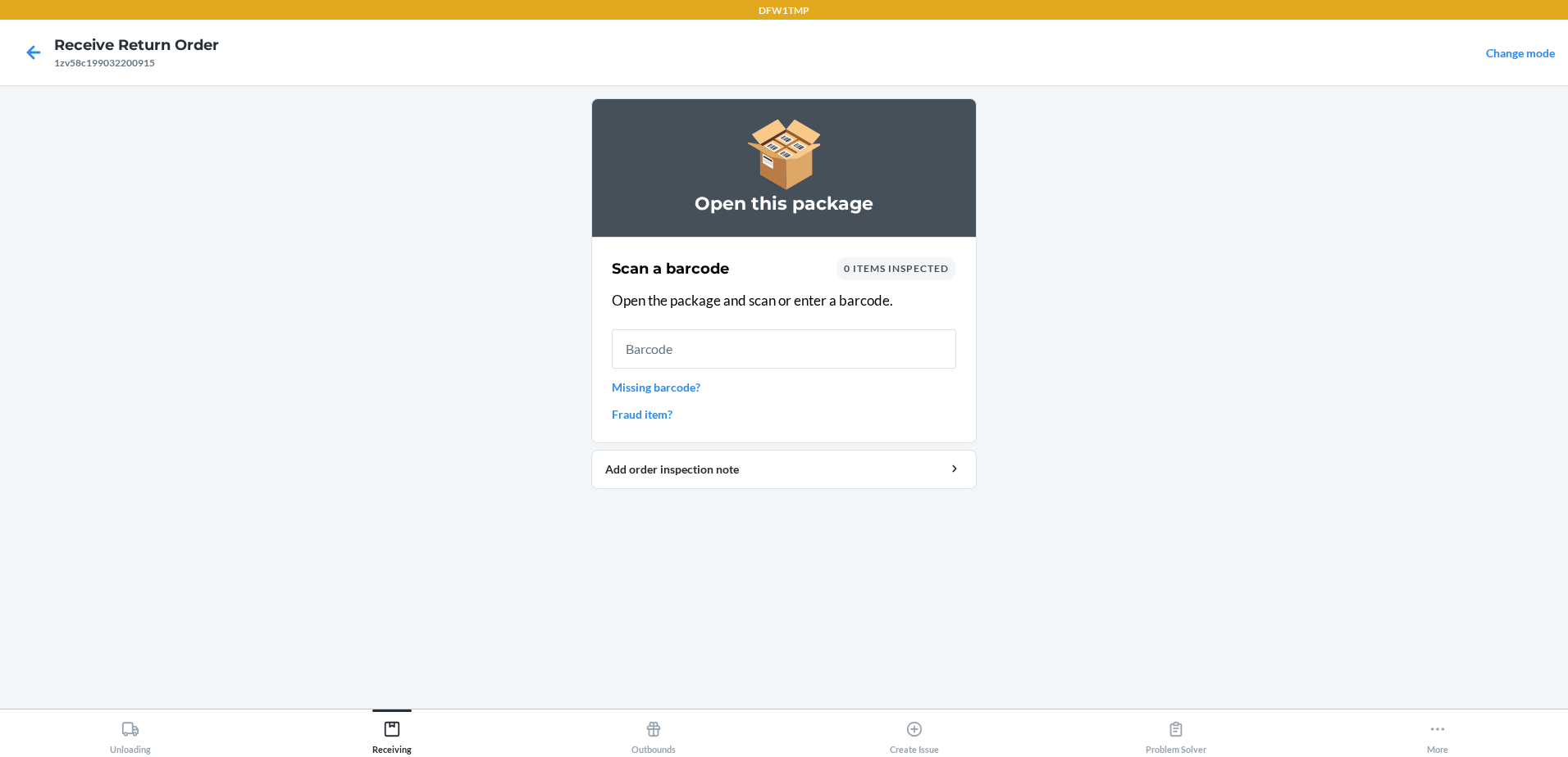
click at [653, 384] on link "Missing barcode?" at bounding box center [784, 387] width 344 height 17
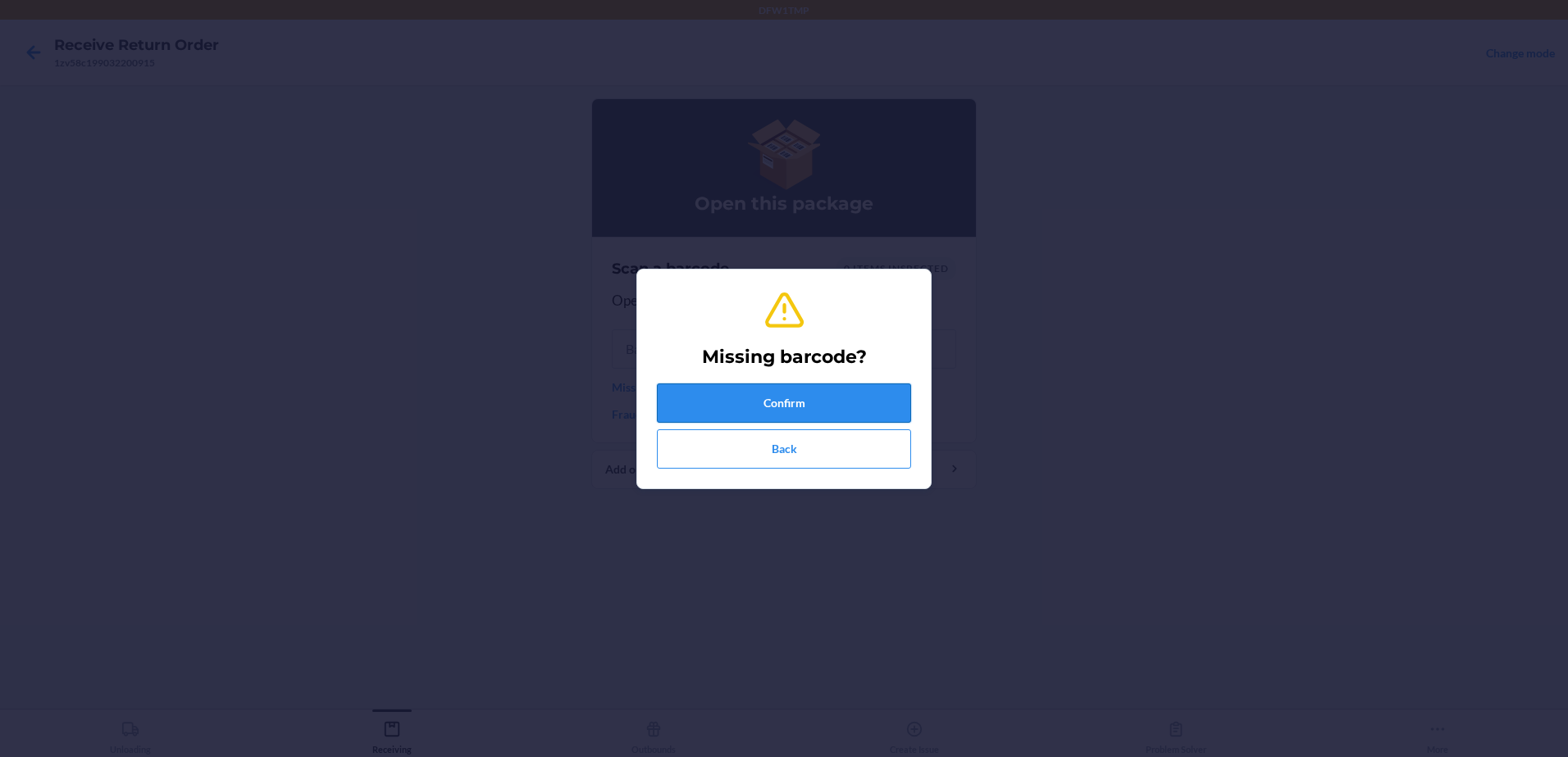
click at [851, 411] on button "Confirm" at bounding box center [784, 403] width 254 height 40
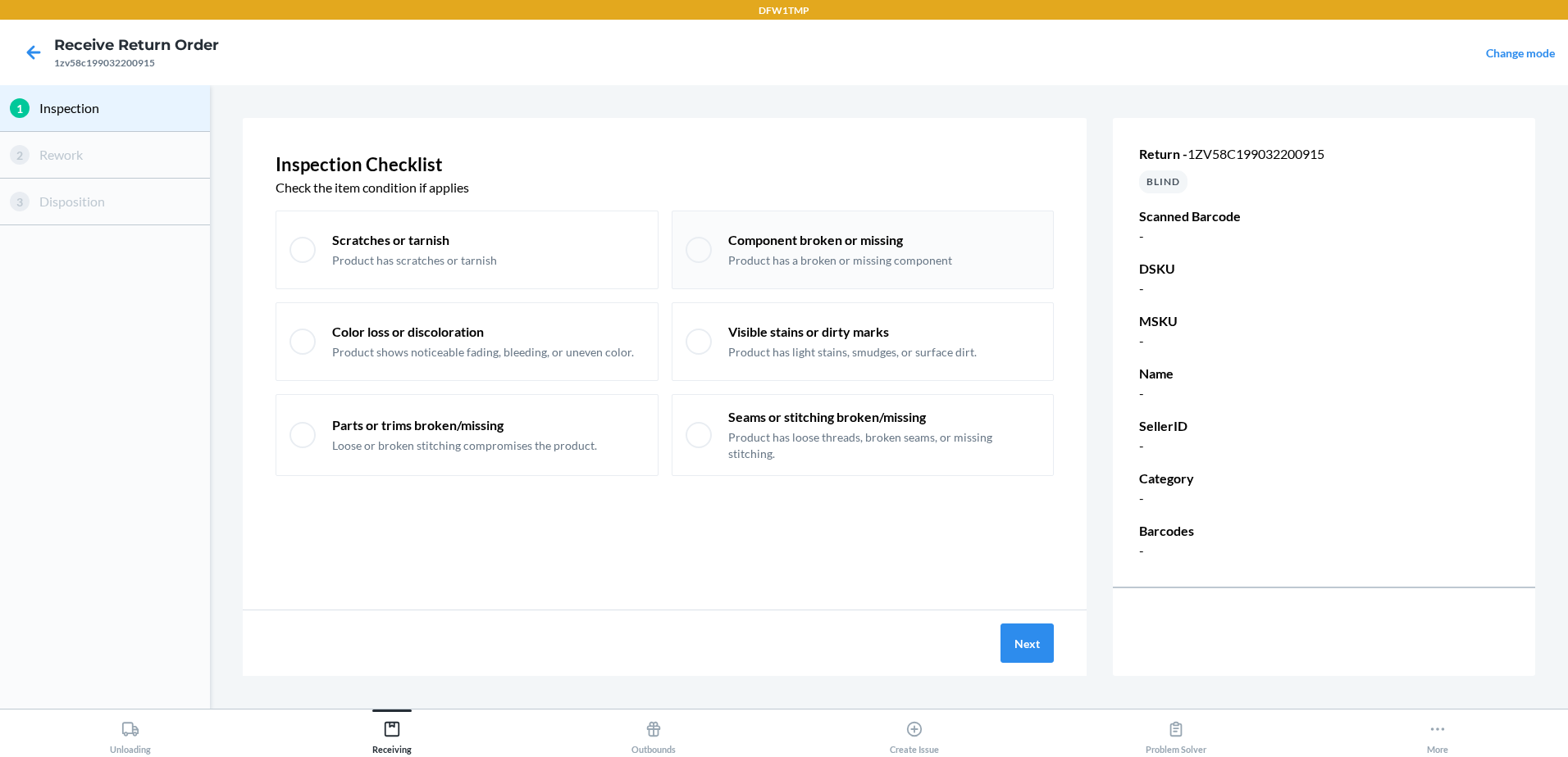
click at [862, 253] on p "Product has a broken or missing component" at bounding box center [840, 260] width 224 height 16
checkbox input "true"
click at [1041, 637] on button "Next" at bounding box center [1027, 644] width 53 height 40
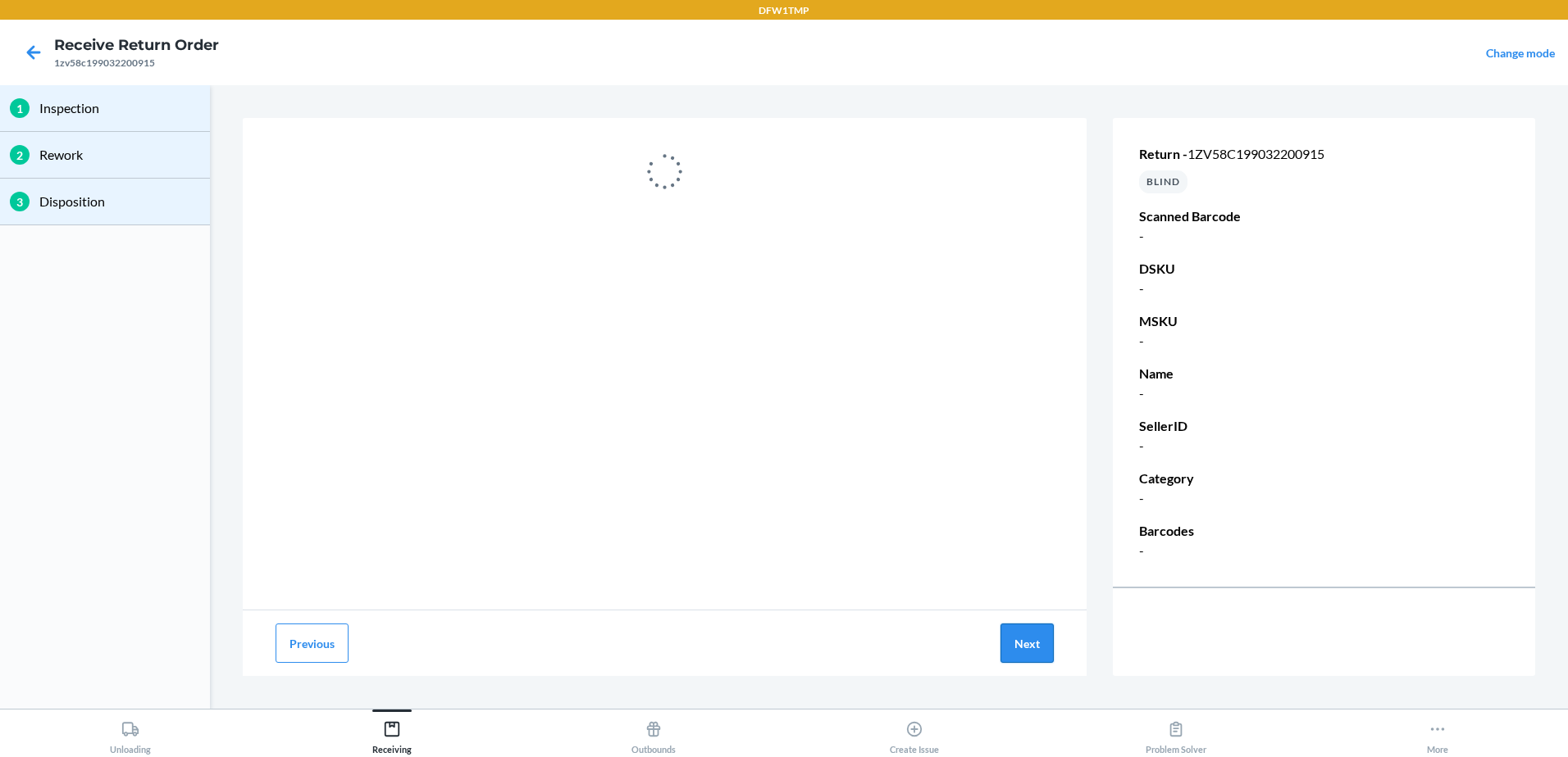
click at [1032, 661] on button "Next" at bounding box center [1027, 644] width 53 height 40
click at [1029, 650] on button "Next" at bounding box center [1027, 644] width 53 height 40
click at [305, 646] on button "Previous" at bounding box center [312, 644] width 73 height 40
drag, startPoint x: 1335, startPoint y: 144, endPoint x: 1186, endPoint y: 157, distance: 149.6
click at [1186, 157] on div "Return - 1zv58c199032200915 BLIND Scanned Barcode - DSKU - MSKU - Name - Seller…" at bounding box center [1324, 352] width 422 height 482
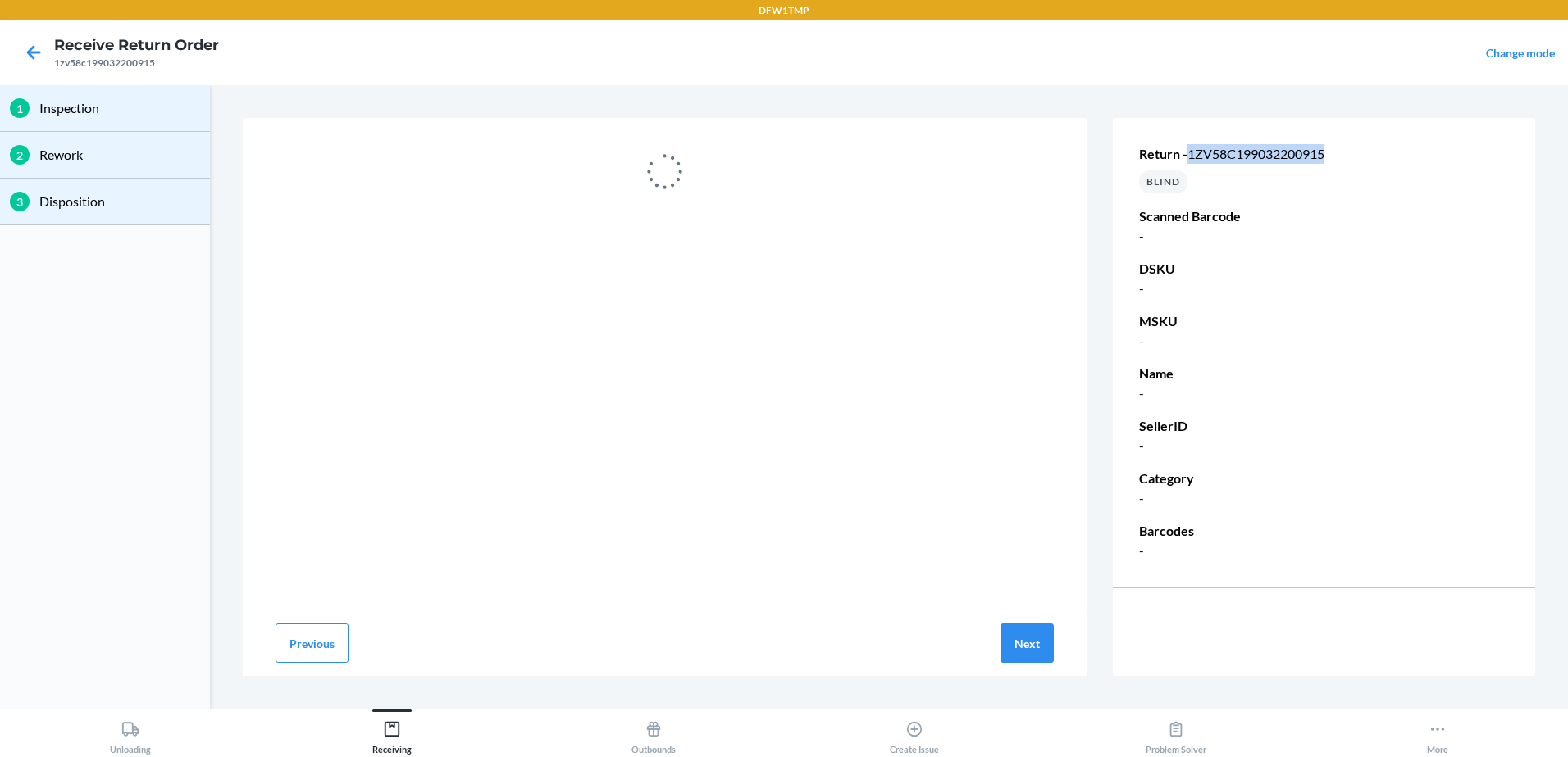
drag, startPoint x: 1186, startPoint y: 157, endPoint x: 1213, endPoint y: 153, distance: 27.3
copy p "1zv58c199032200915"
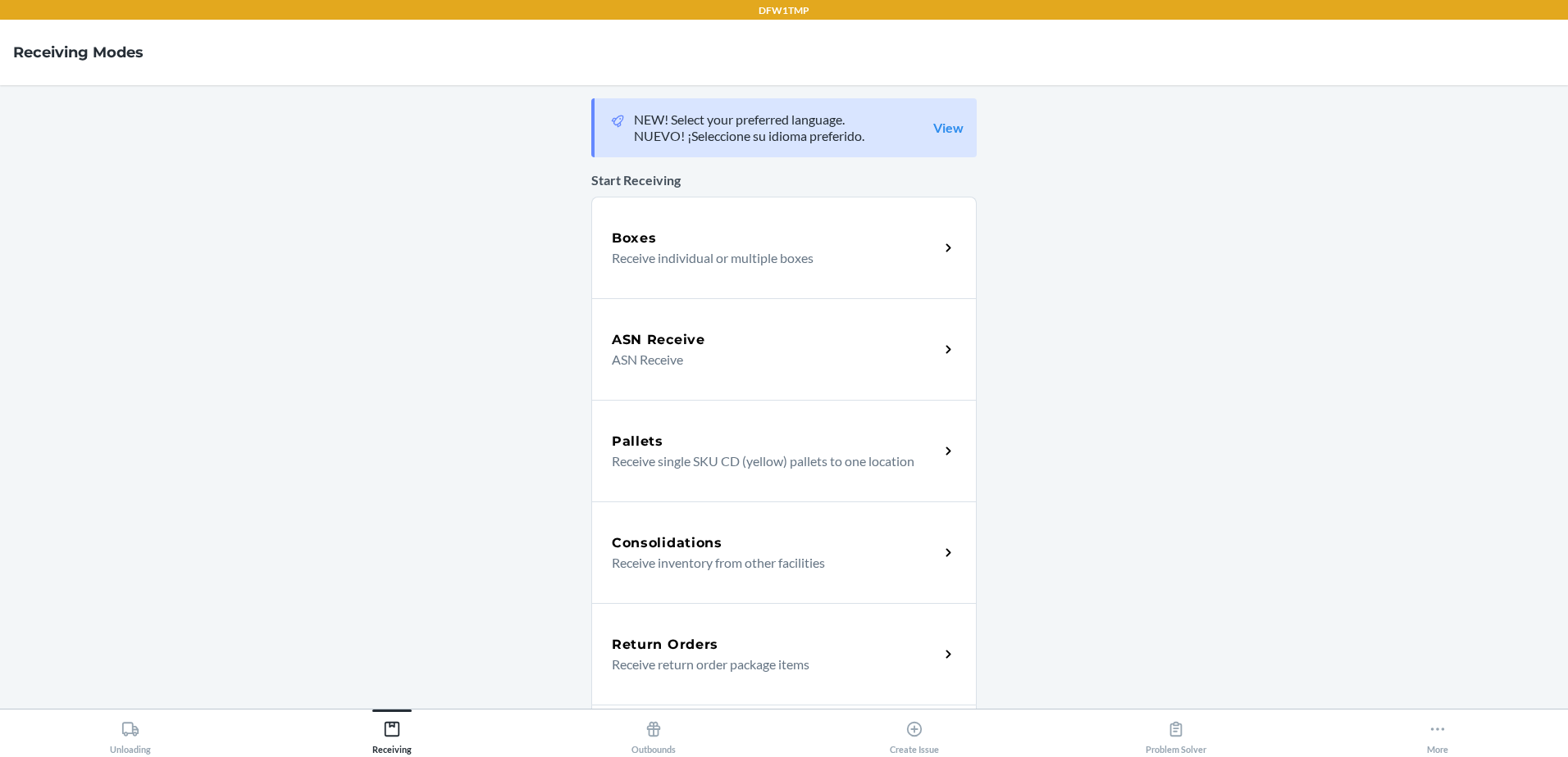
click at [718, 660] on p "Receive return order package items" at bounding box center [769, 665] width 314 height 20
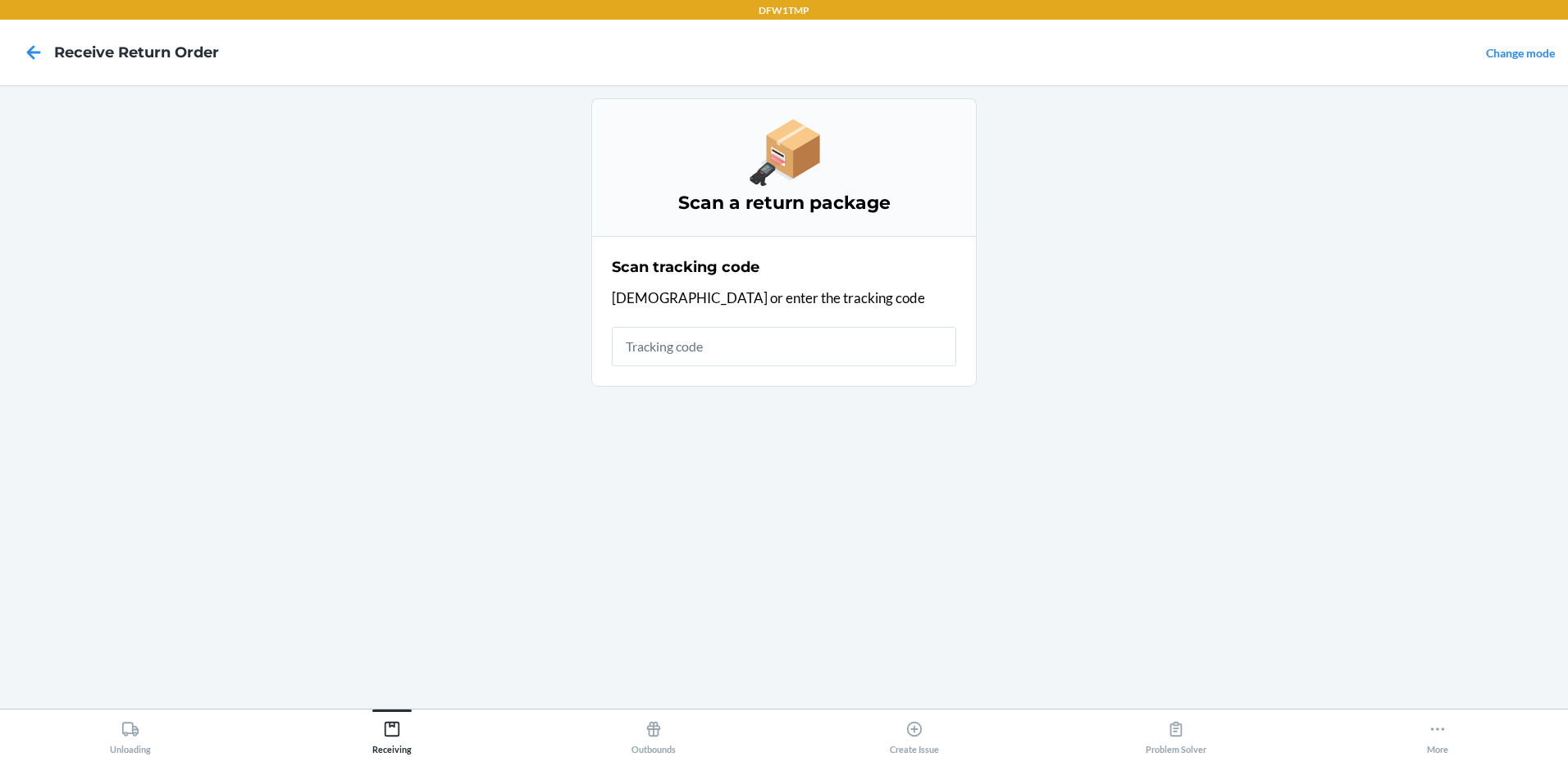
drag, startPoint x: 748, startPoint y: 327, endPoint x: 746, endPoint y: 344, distance: 17.1
click at [748, 338] on input "text" at bounding box center [784, 347] width 344 height 40
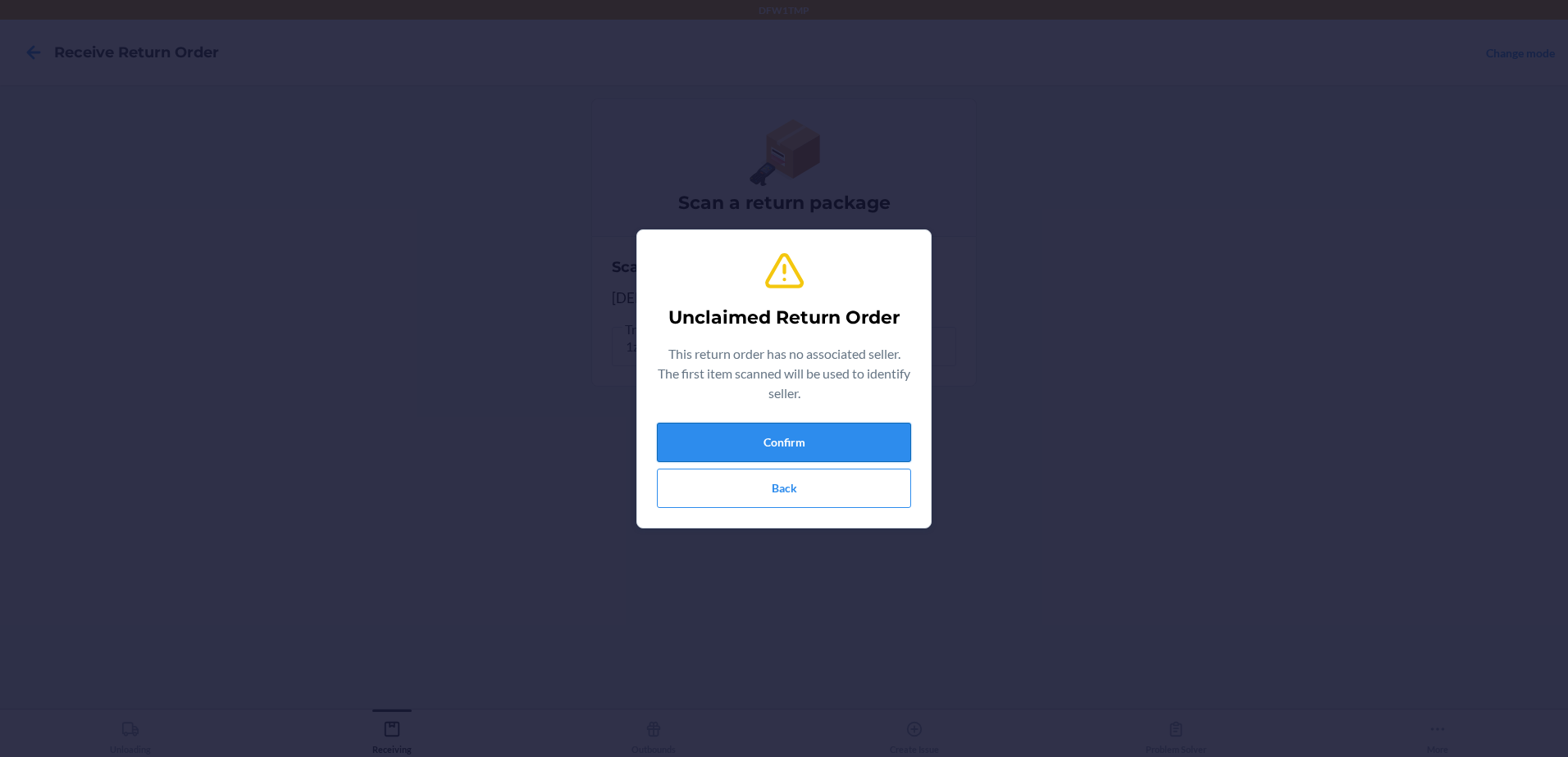
click at [851, 453] on button "Confirm" at bounding box center [784, 443] width 254 height 40
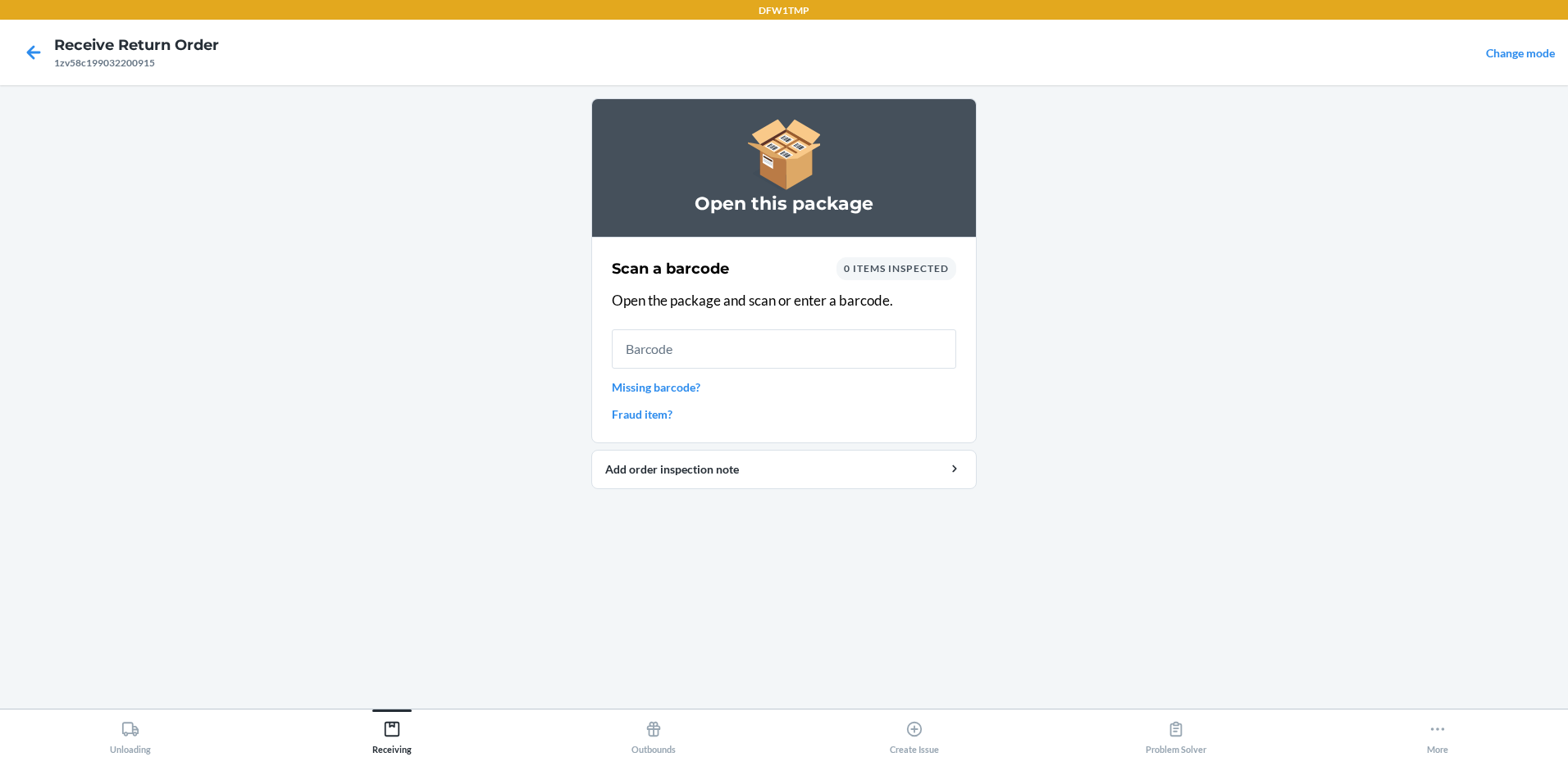
click at [678, 389] on link "Missing barcode?" at bounding box center [784, 387] width 344 height 17
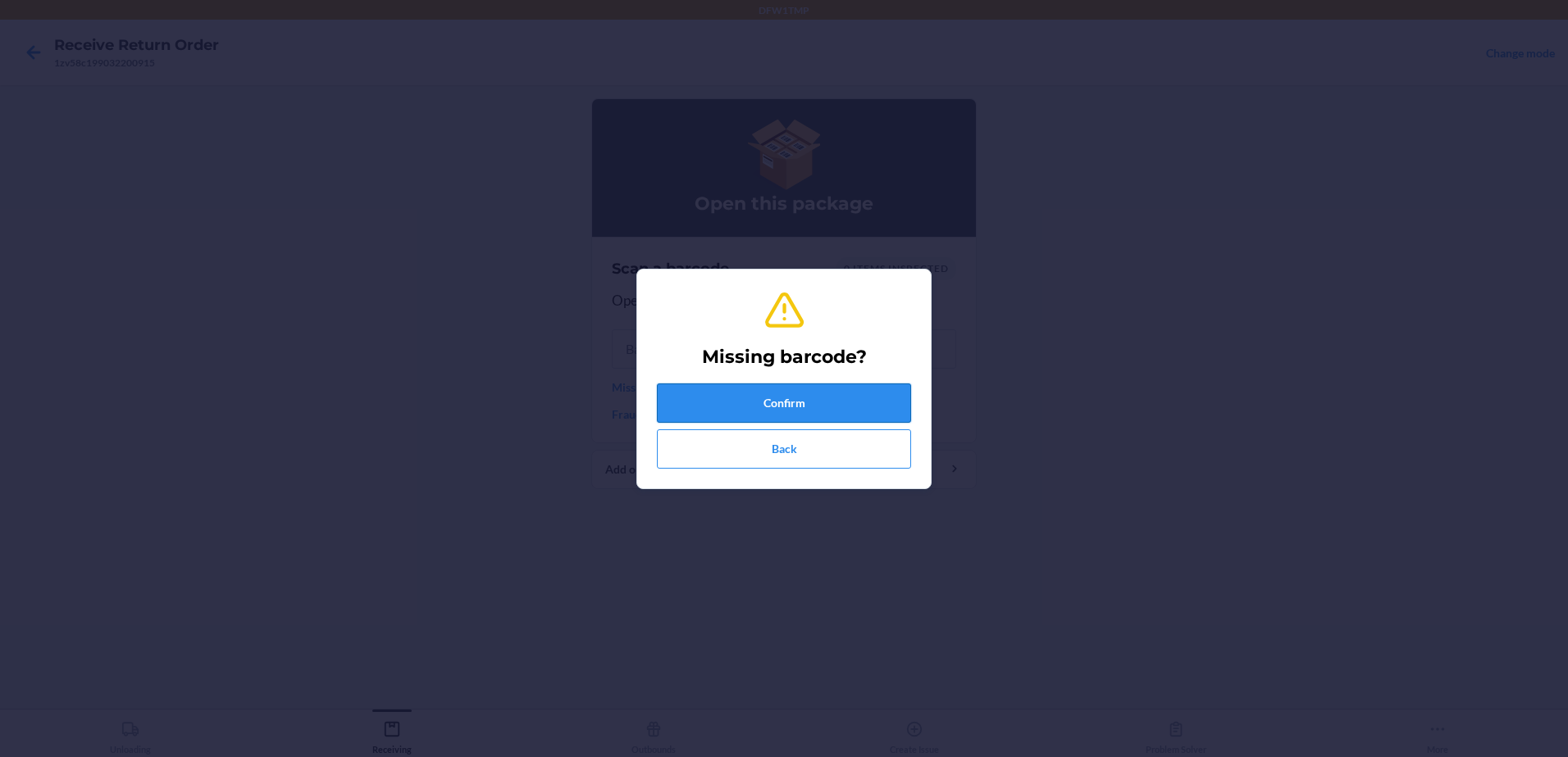
click at [838, 418] on button "Confirm" at bounding box center [784, 403] width 254 height 40
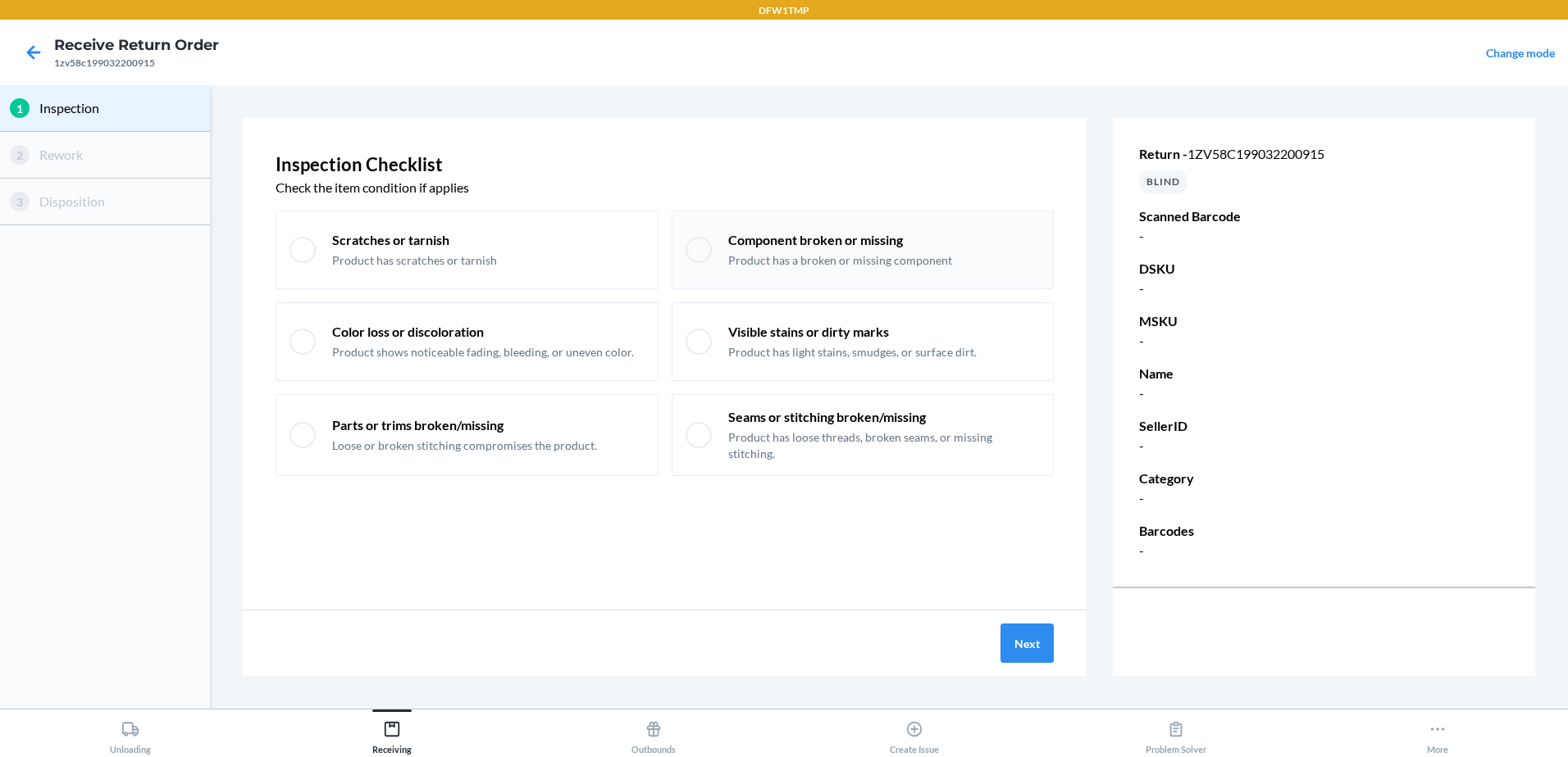
click at [961, 258] on div "Component broken or missing Product has a broken or missing component" at bounding box center [885, 250] width 313 height 38
checkbox input "true"
click at [1014, 646] on button "Next" at bounding box center [1027, 644] width 53 height 40
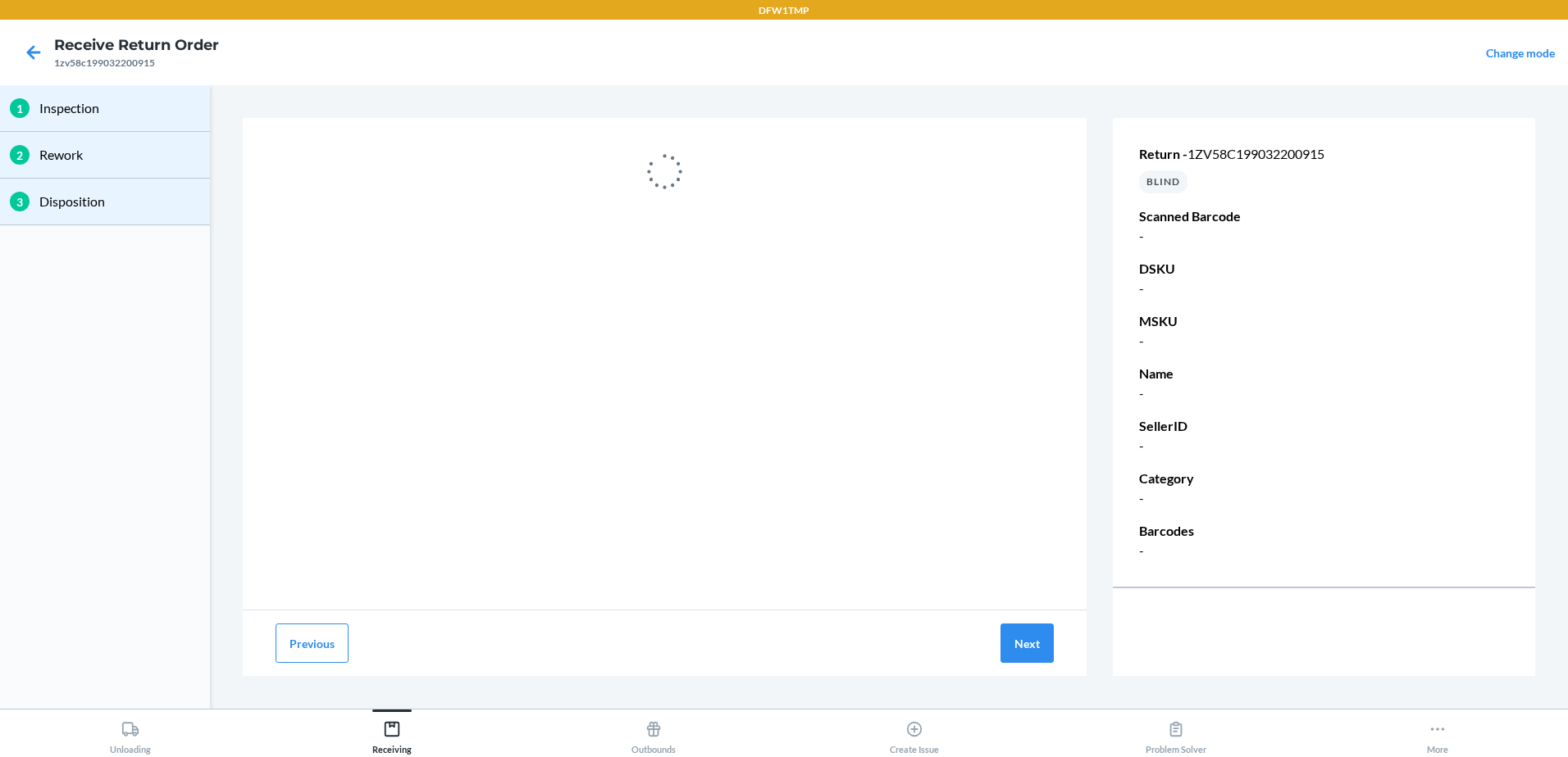
click at [392, 104] on section "Previous Next Return - 1zv58c199032200915 BLIND Scanned Barcode - DSKU - MSKU -…" at bounding box center [889, 397] width 1345 height 611
drag, startPoint x: 1330, startPoint y: 151, endPoint x: 1192, endPoint y: 164, distance: 138.6
click at [1192, 164] on div "Return - 1zv58c199032200915 BLIND Scanned Barcode - DSKU - MSKU - Name - Seller…" at bounding box center [1324, 352] width 422 height 482
copy span "1zv58c199032200915"
click at [39, 61] on icon at bounding box center [33, 52] width 28 height 28
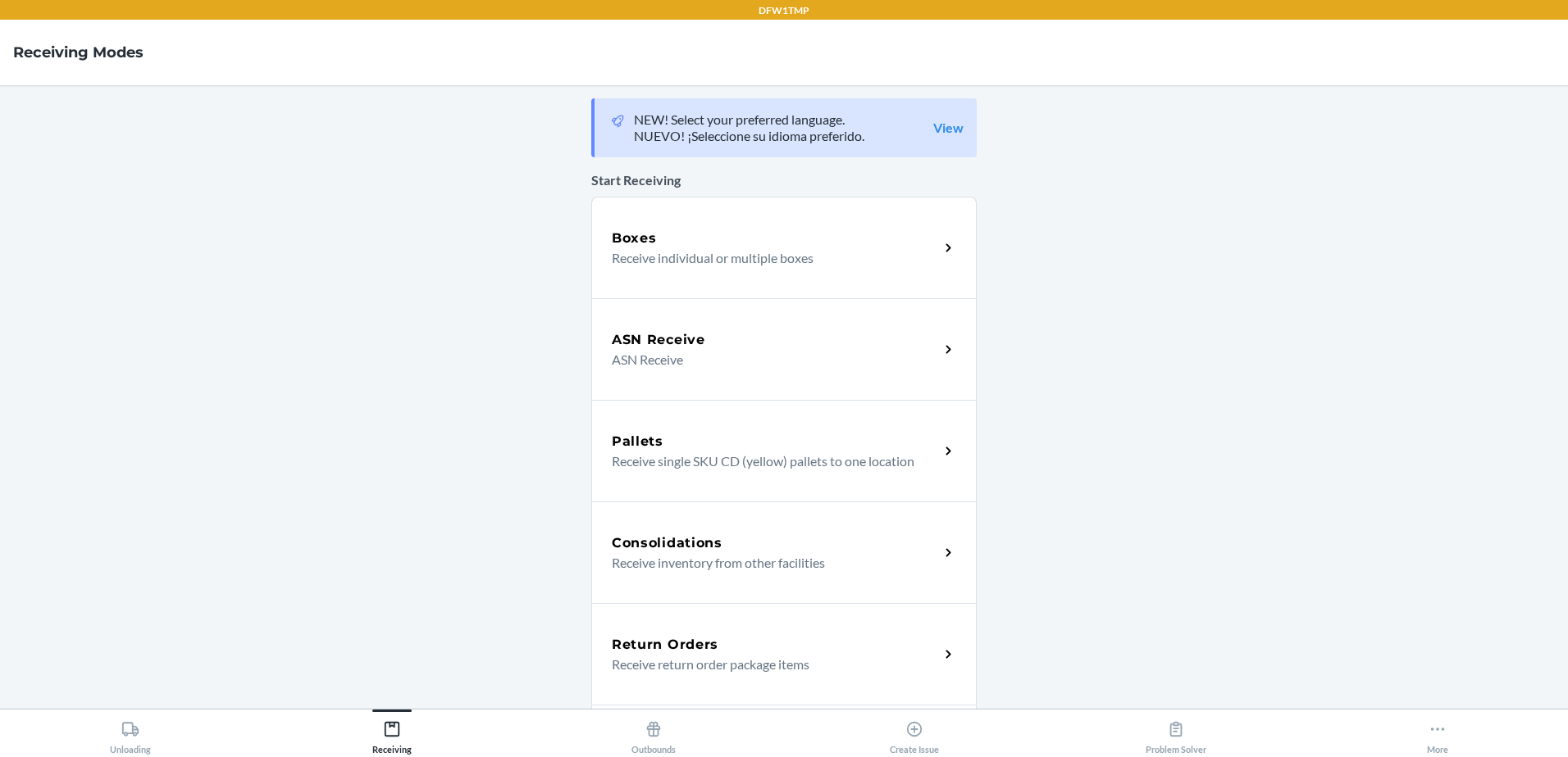
click at [878, 655] on p "Receive return order package items" at bounding box center [769, 665] width 314 height 20
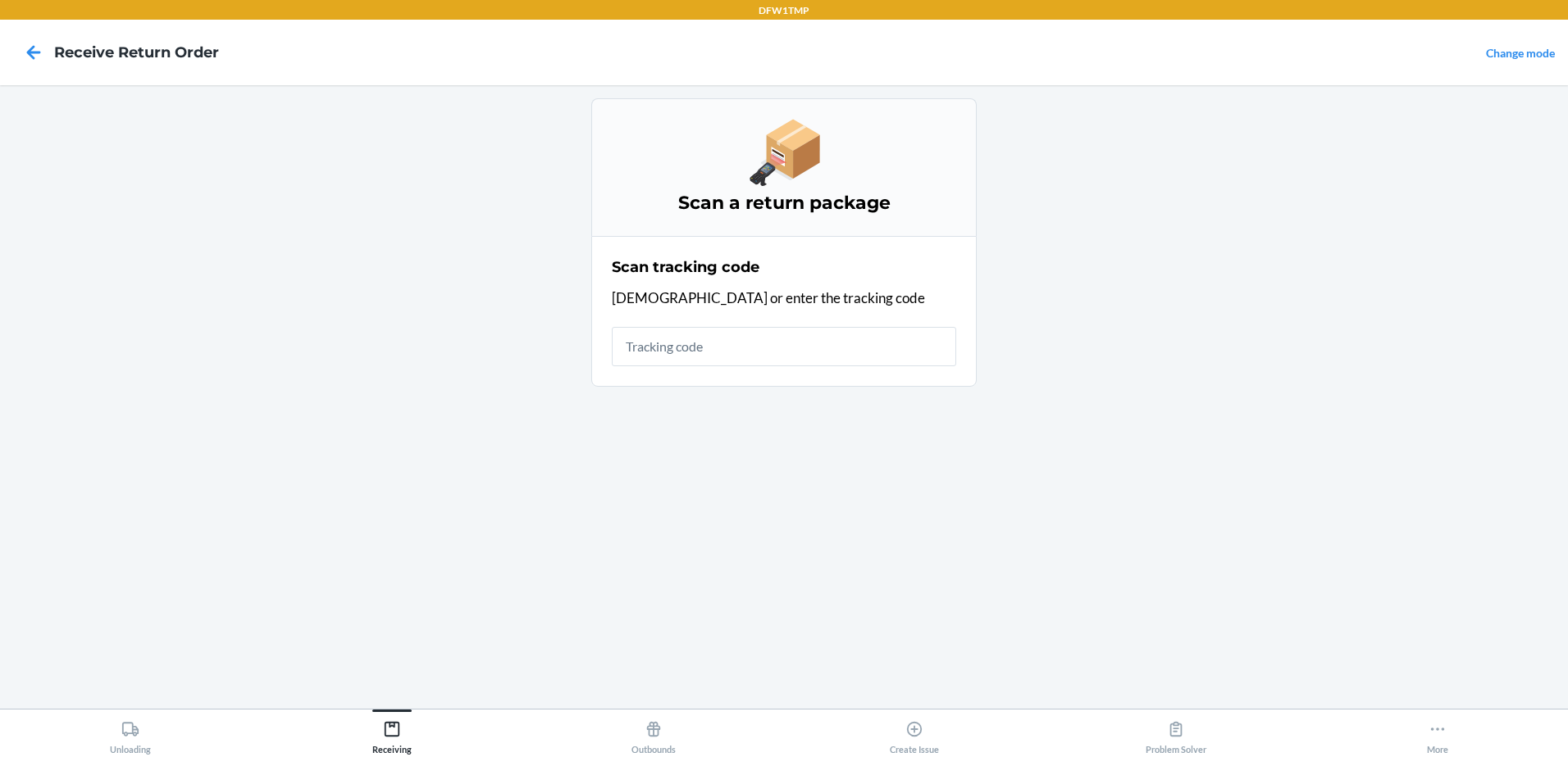
click at [706, 348] on input "text" at bounding box center [784, 347] width 344 height 40
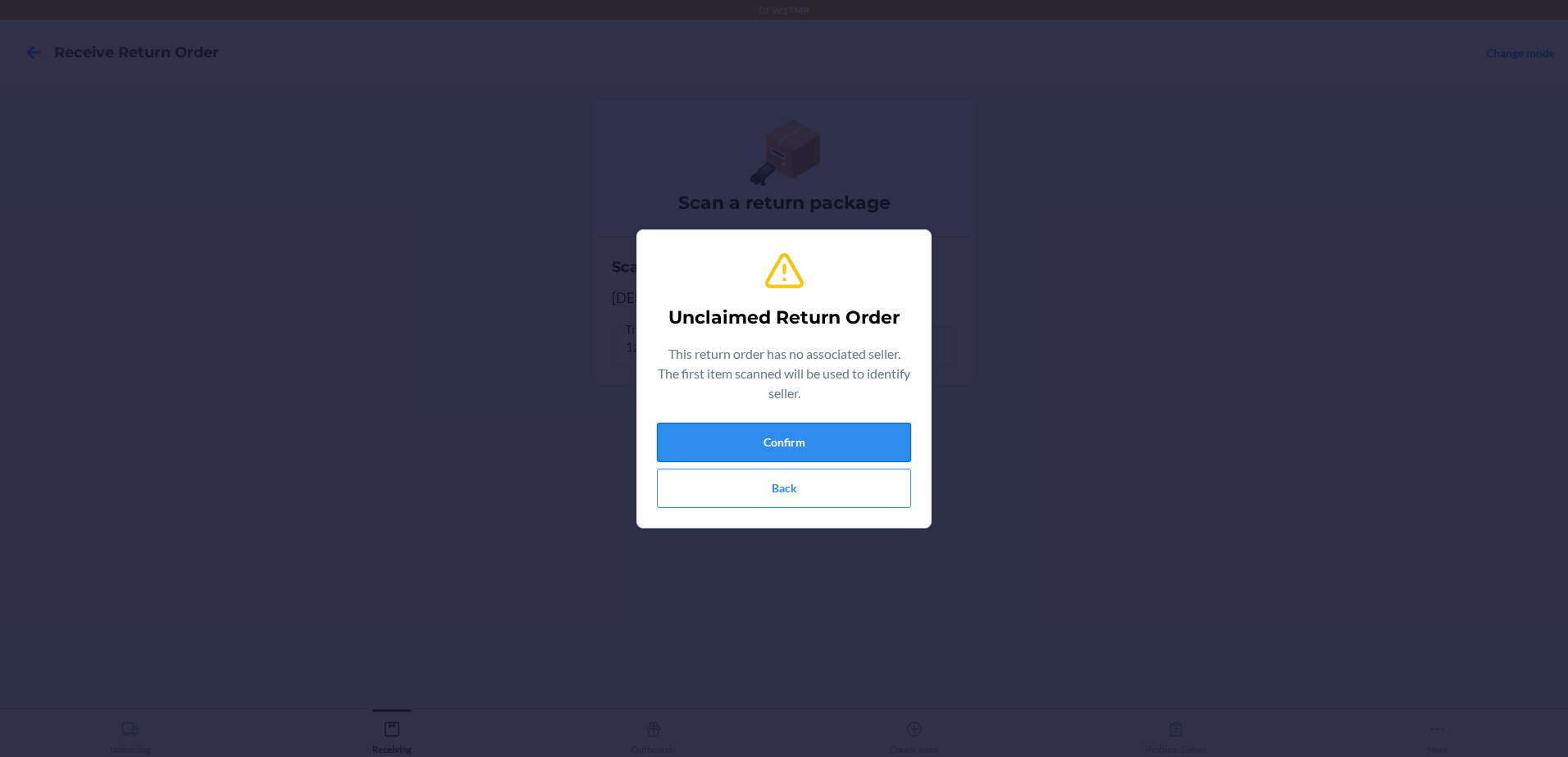
click at [766, 449] on button "Confirm" at bounding box center [784, 443] width 254 height 40
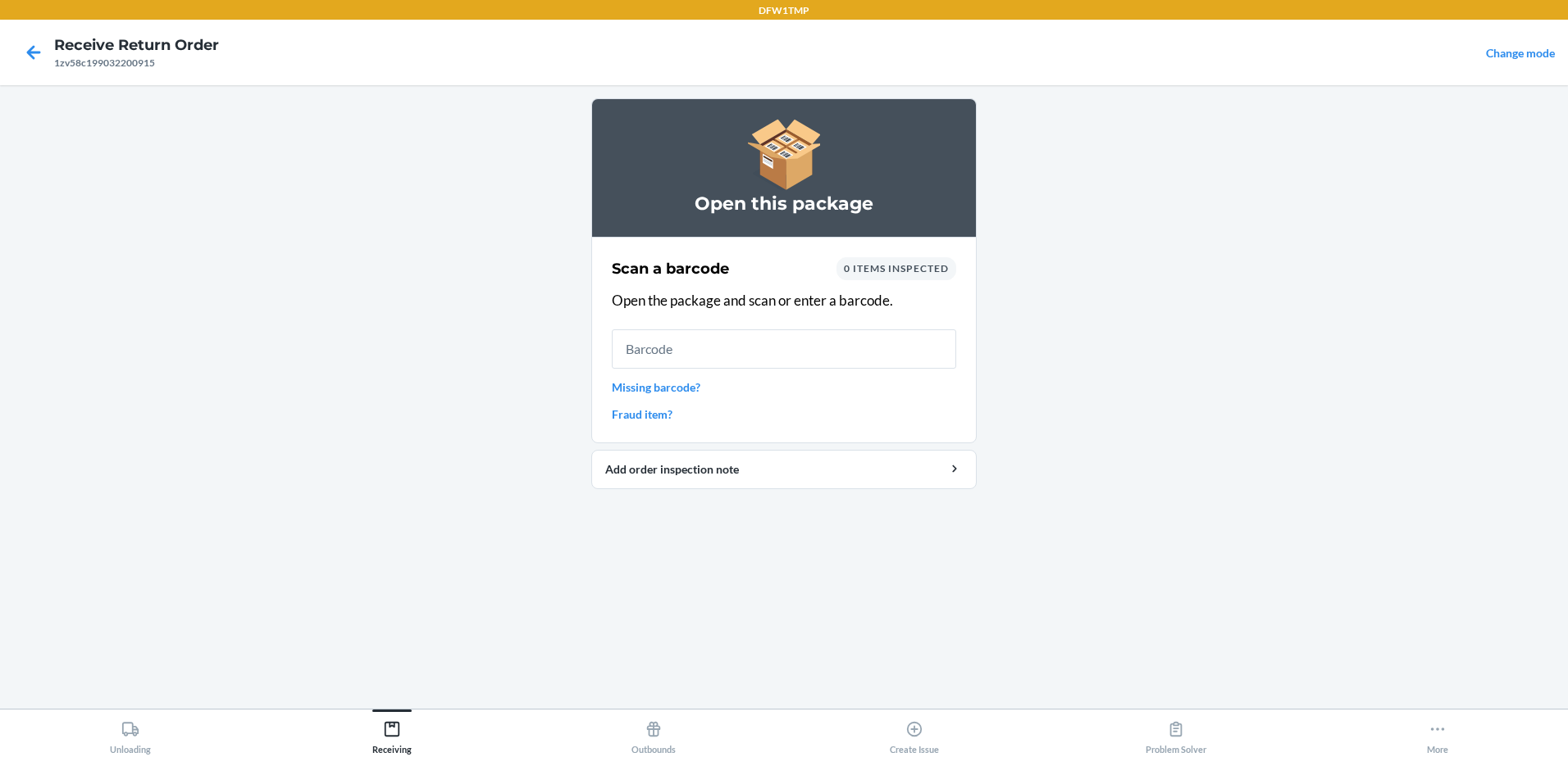
click at [682, 392] on link "Missing barcode?" at bounding box center [784, 387] width 344 height 17
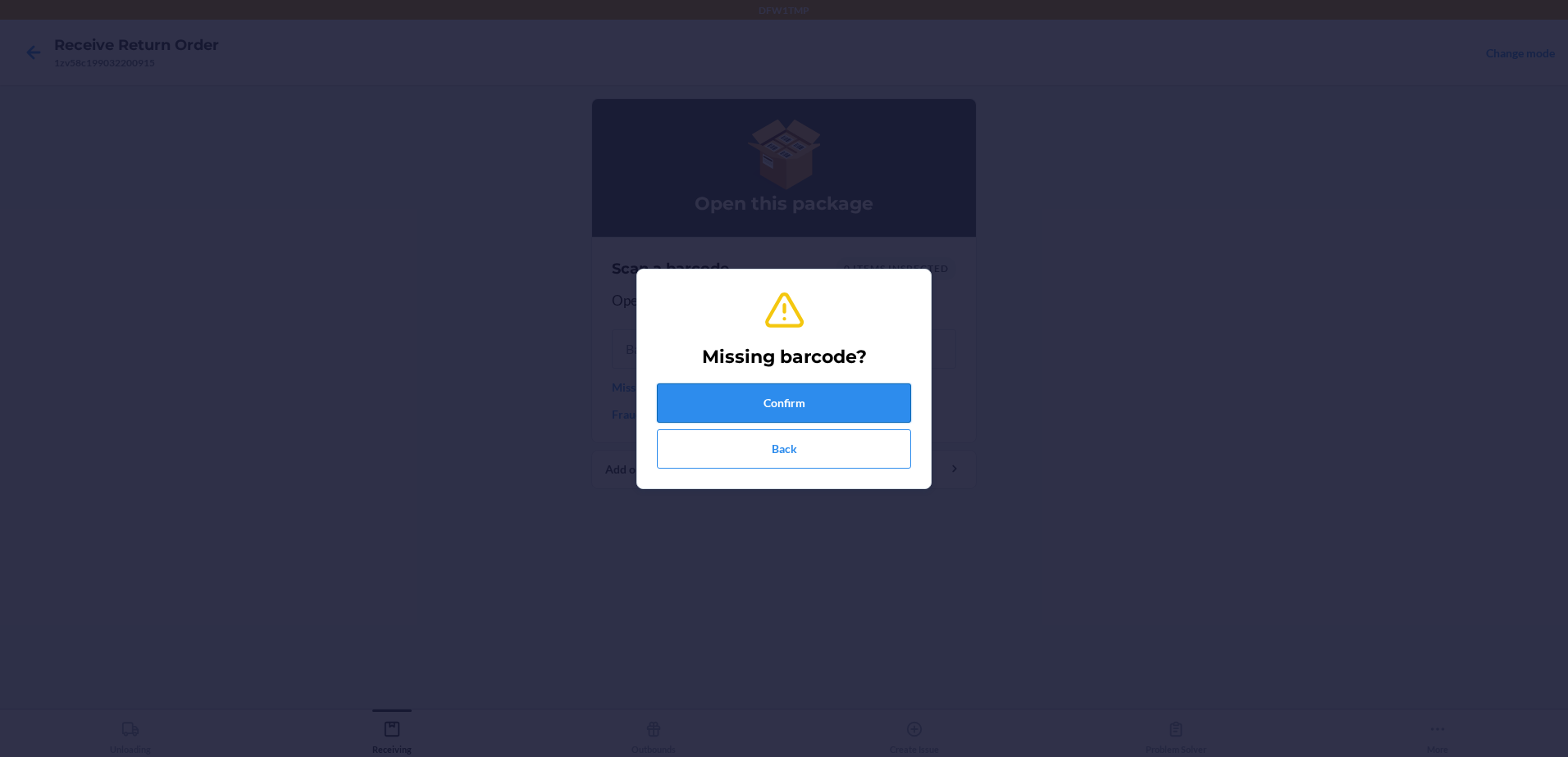
click at [785, 403] on button "Confirm" at bounding box center [784, 403] width 254 height 40
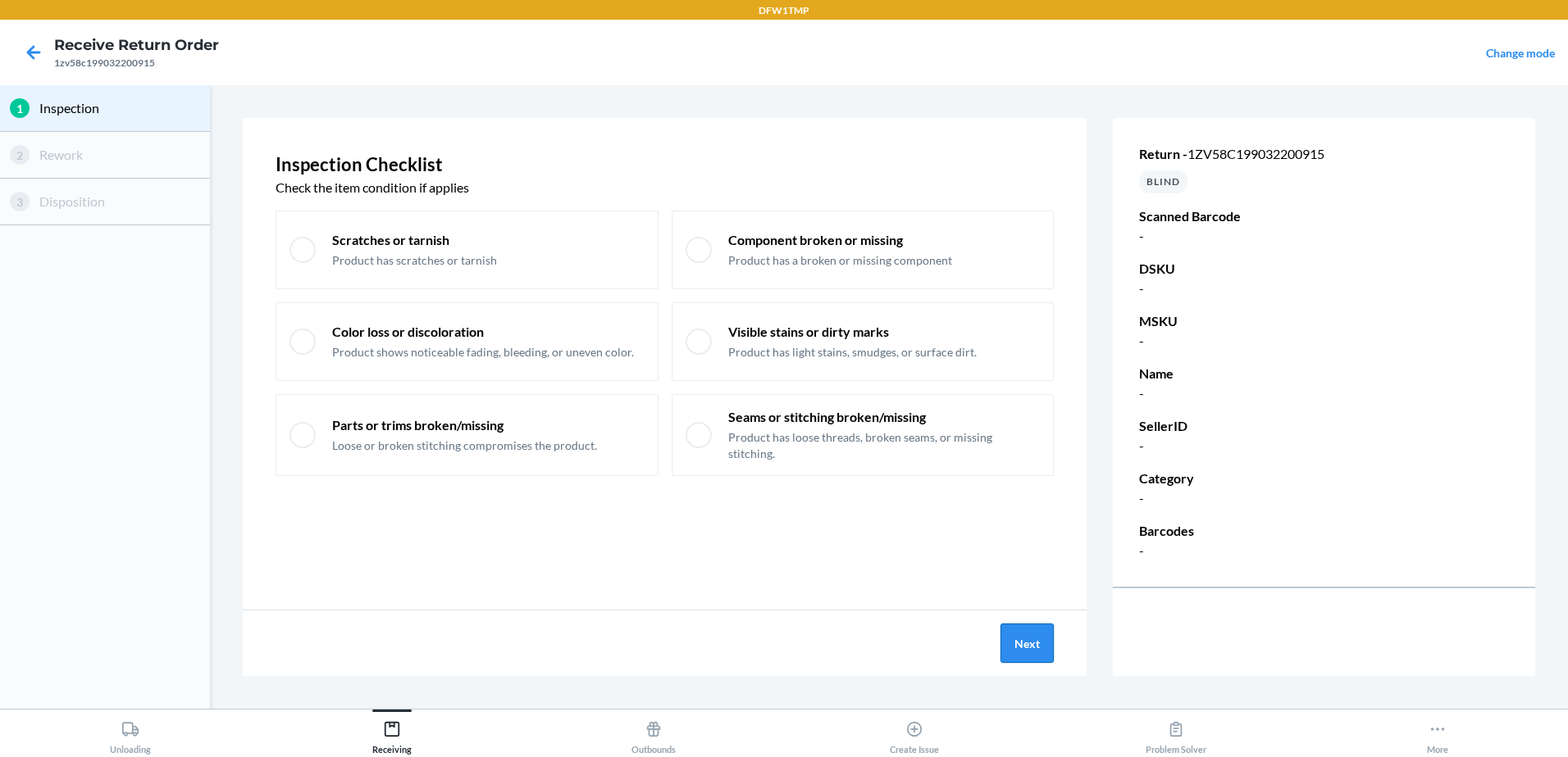
drag, startPoint x: 1055, startPoint y: 656, endPoint x: 1032, endPoint y: 653, distance: 23.2
click at [1050, 654] on div "Next" at bounding box center [664, 643] width 844 height 66
click at [1036, 649] on button "Next" at bounding box center [1027, 644] width 53 height 40
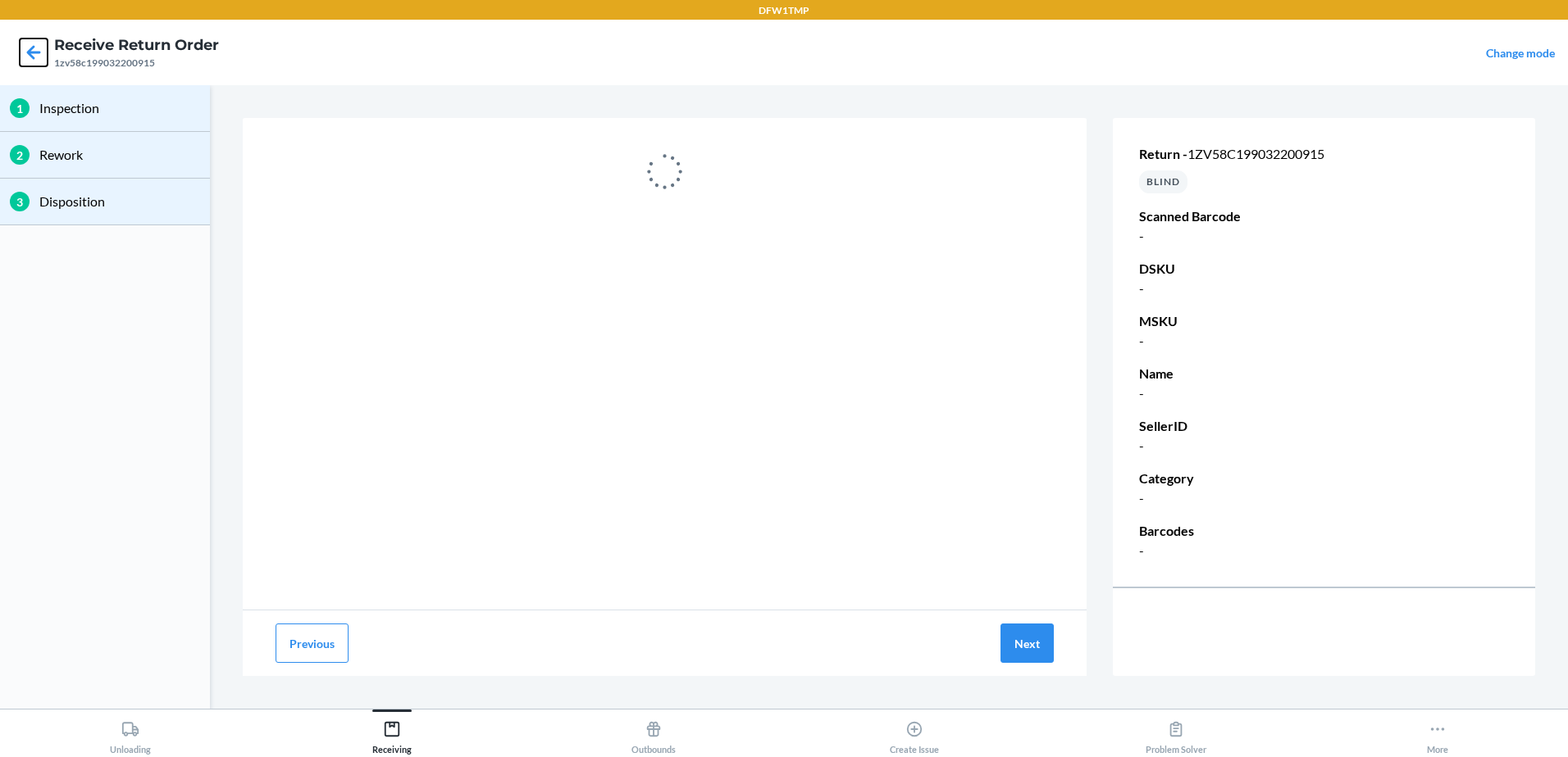
drag, startPoint x: 37, startPoint y: 60, endPoint x: 51, endPoint y: 67, distance: 15.7
click at [37, 61] on icon at bounding box center [33, 52] width 28 height 28
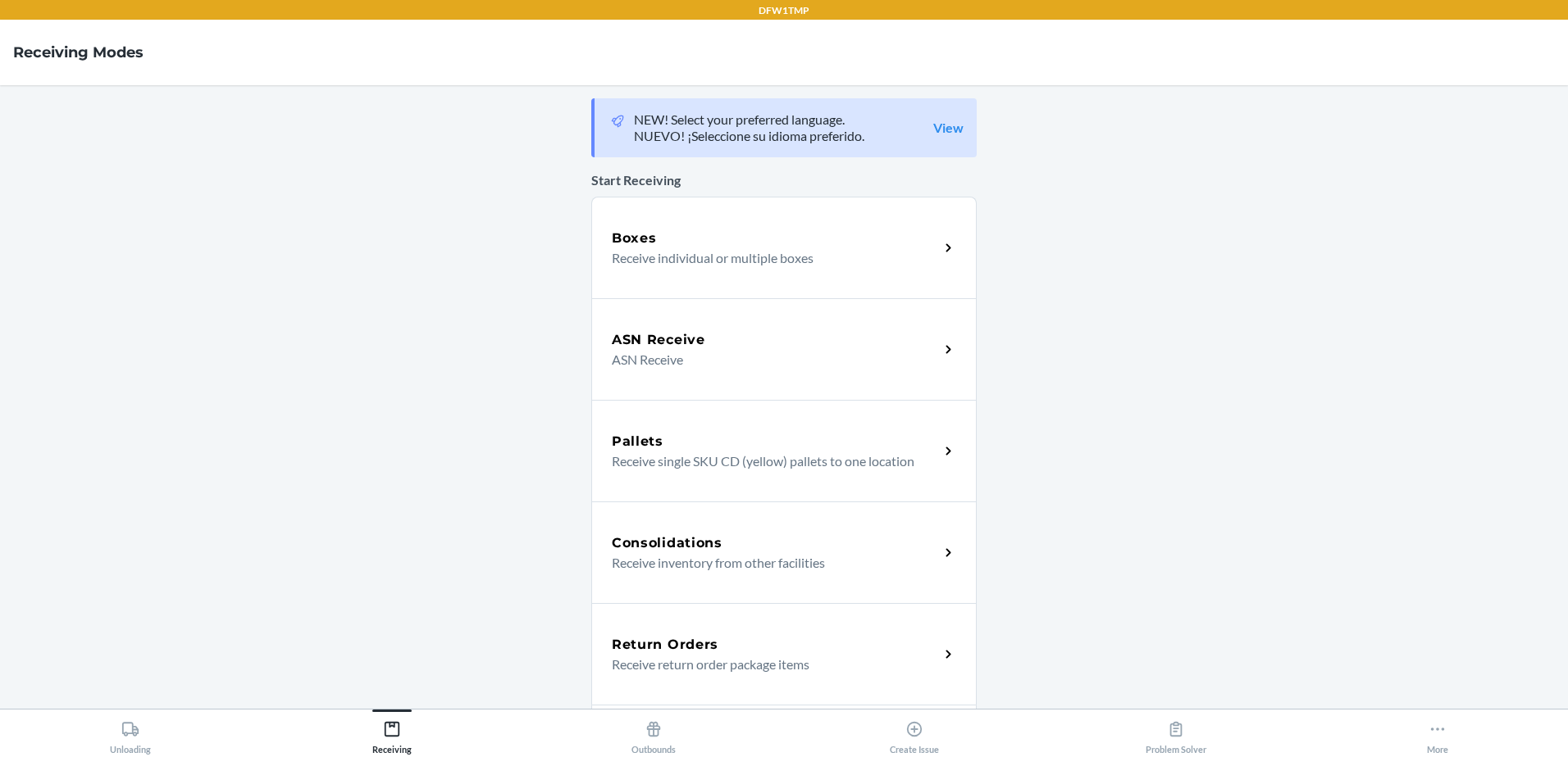
click at [841, 678] on div "Return Orders Receive return order package items" at bounding box center [784, 654] width 385 height 101
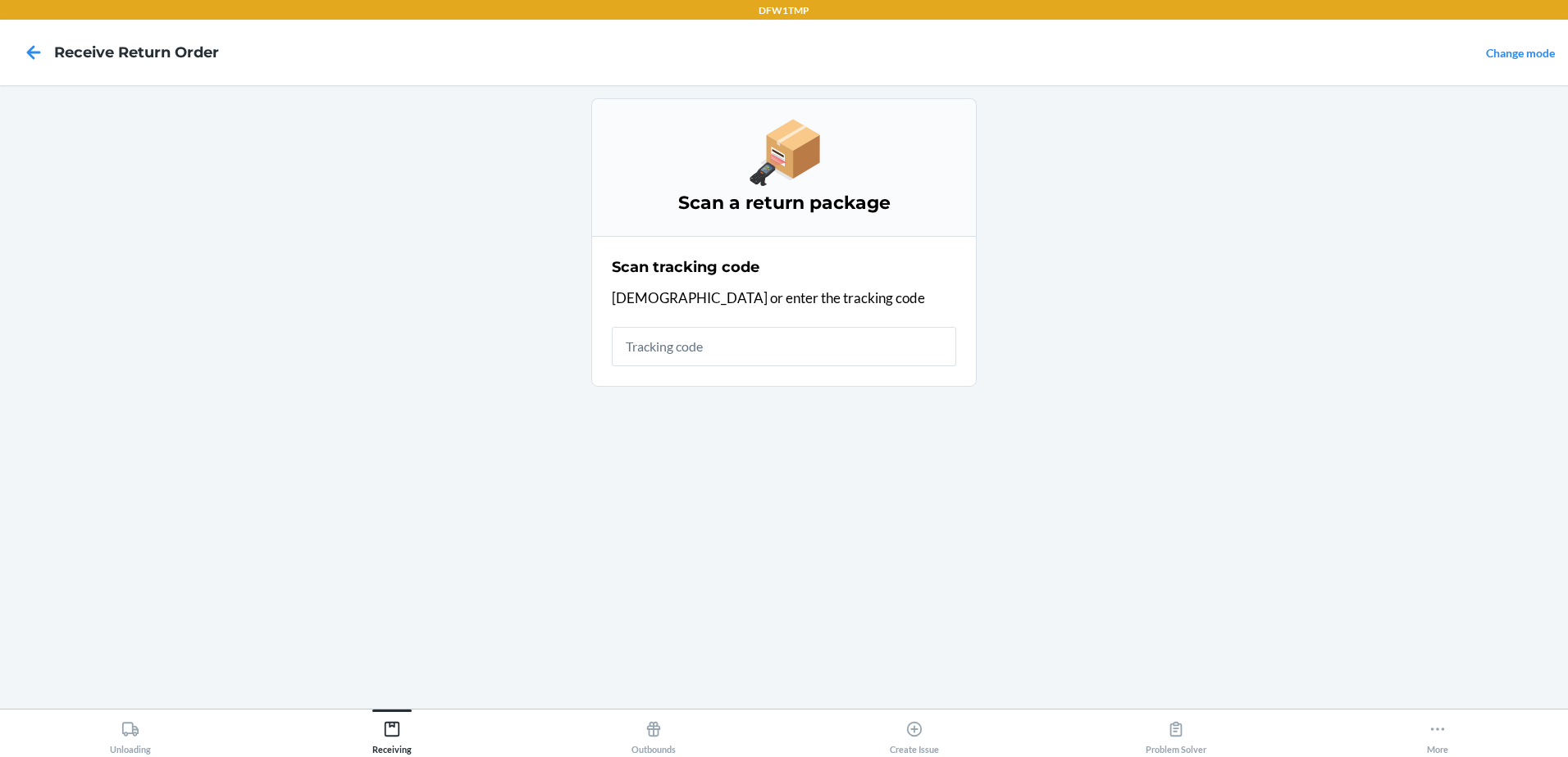
click at [695, 348] on input "text" at bounding box center [784, 347] width 344 height 40
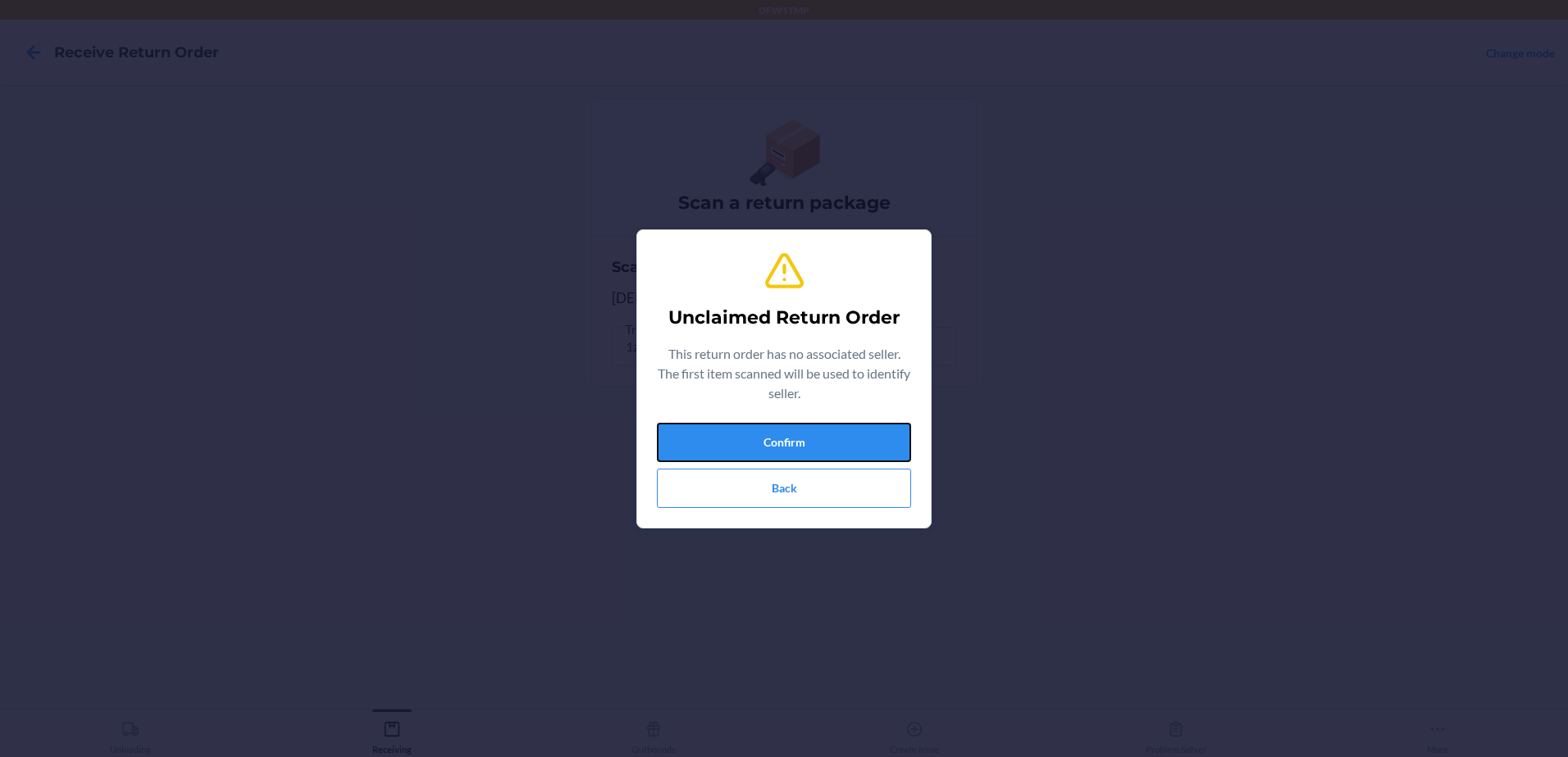
click at [697, 437] on button "Confirm" at bounding box center [784, 443] width 254 height 40
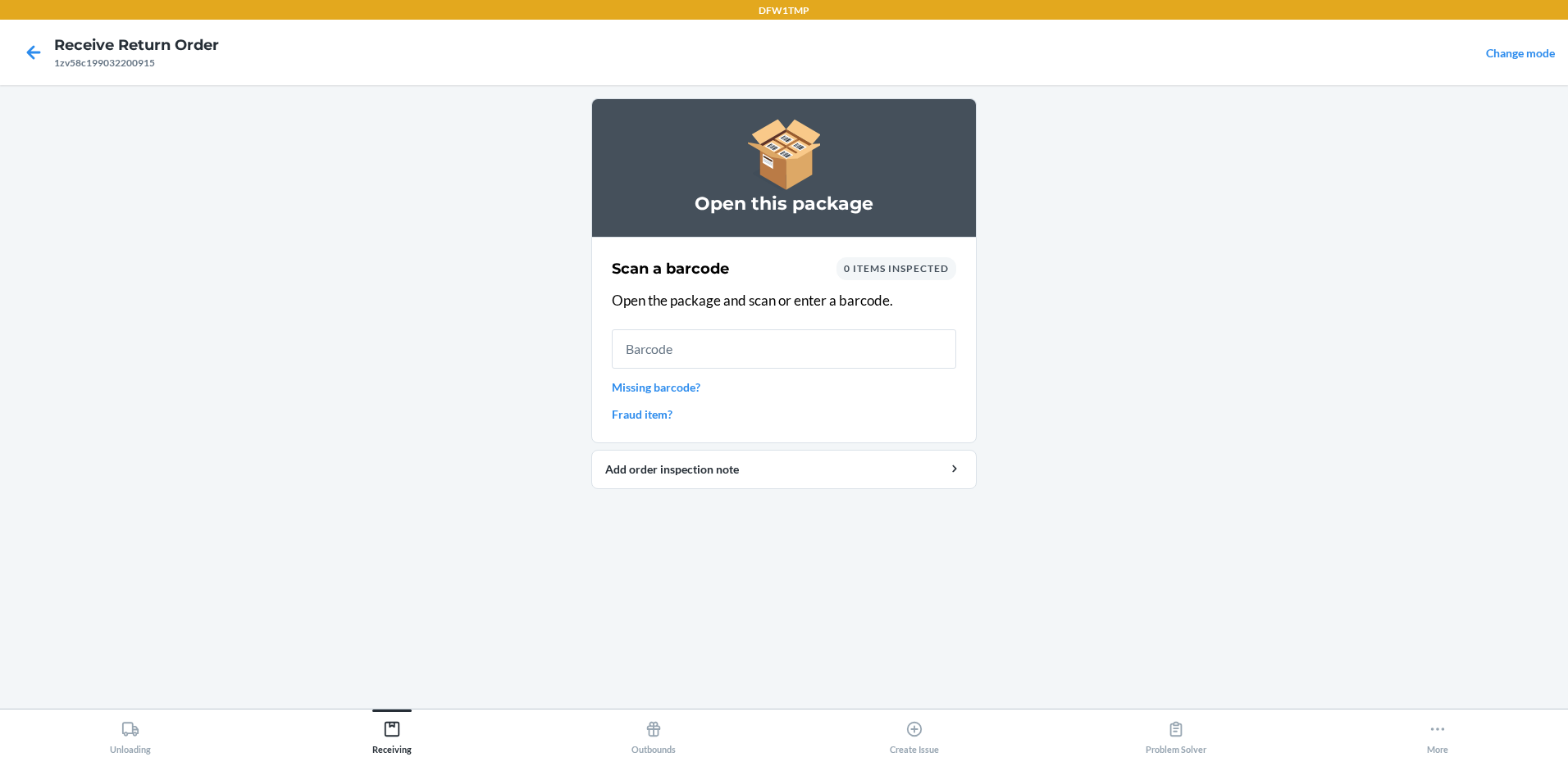
click at [648, 389] on link "Missing barcode?" at bounding box center [784, 387] width 344 height 17
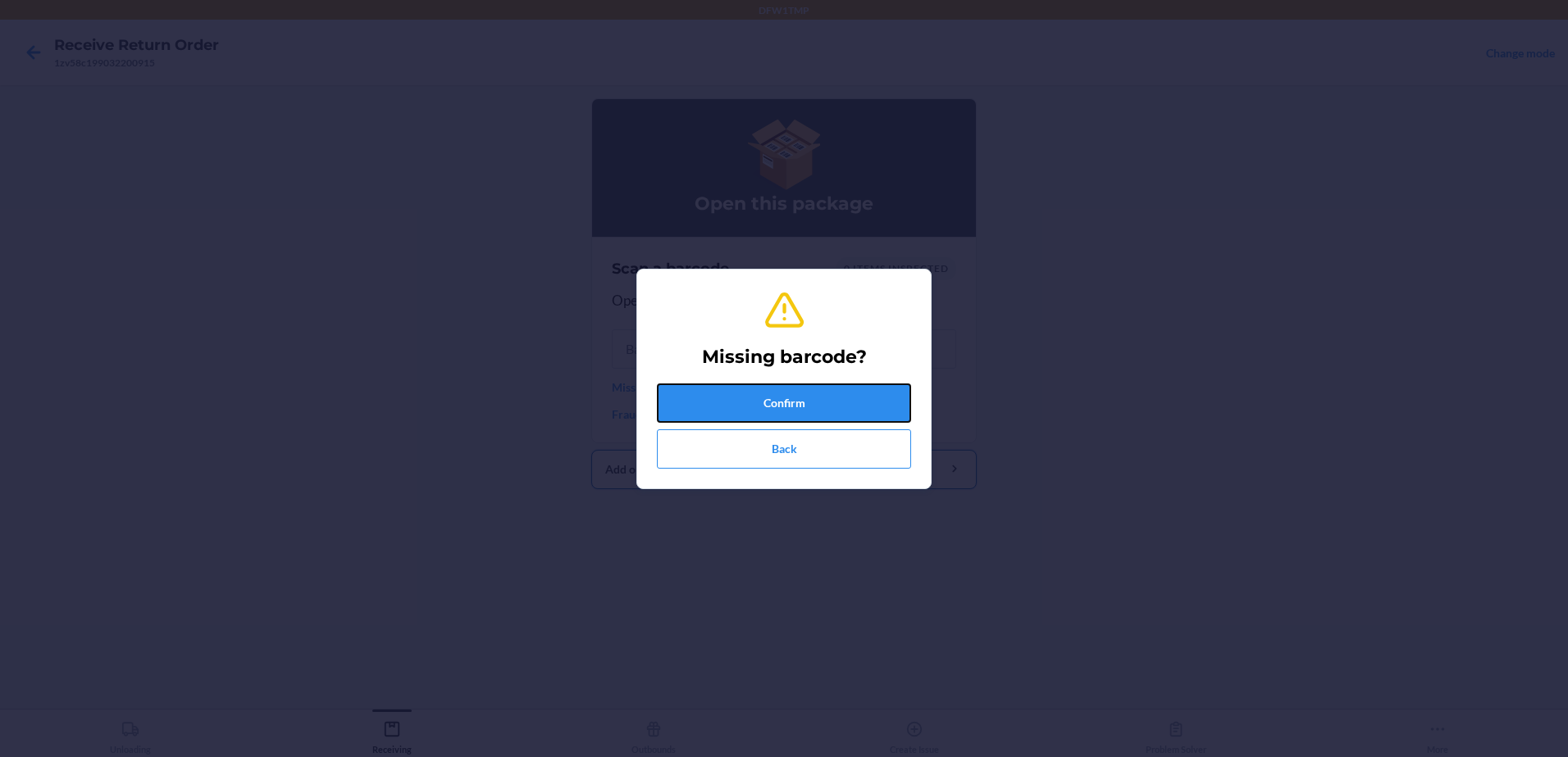
drag, startPoint x: 749, startPoint y: 407, endPoint x: 712, endPoint y: 436, distance: 47.0
click at [748, 407] on button "Confirm" at bounding box center [784, 403] width 254 height 40
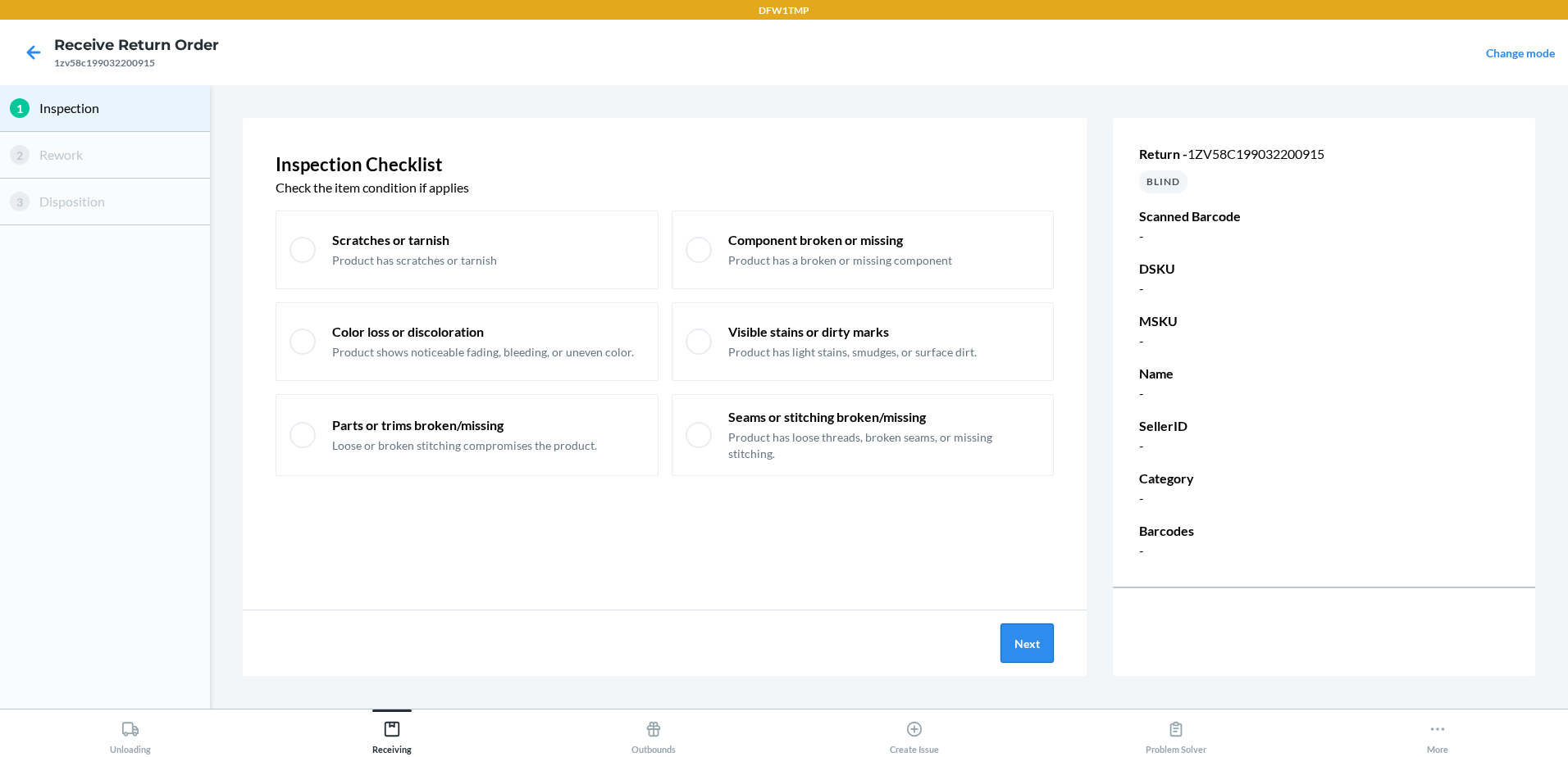
click at [1009, 647] on button "Next" at bounding box center [1027, 644] width 53 height 40
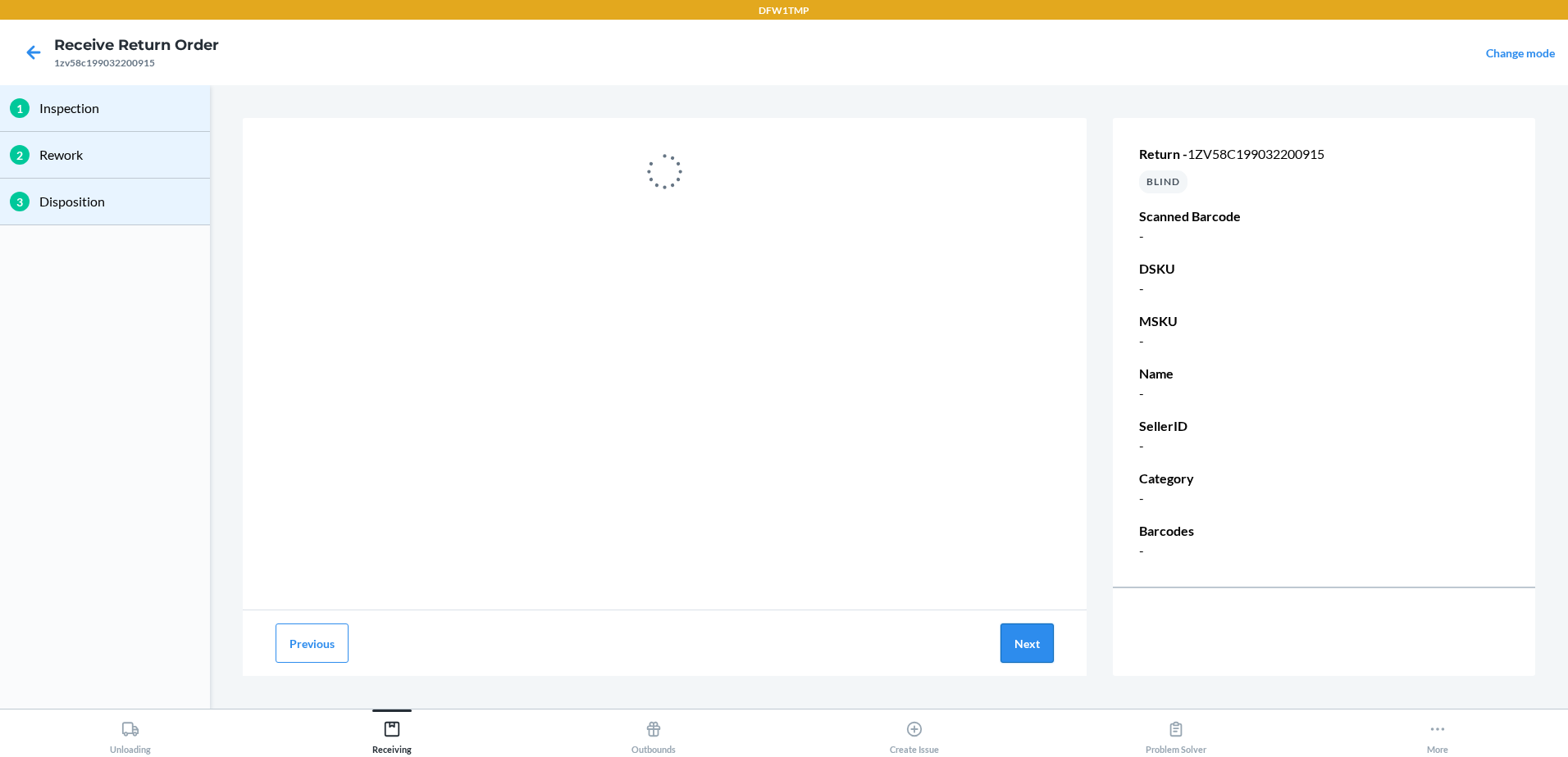
click at [1037, 638] on button "Next" at bounding box center [1027, 644] width 53 height 40
click at [1033, 637] on button "Next" at bounding box center [1027, 644] width 53 height 40
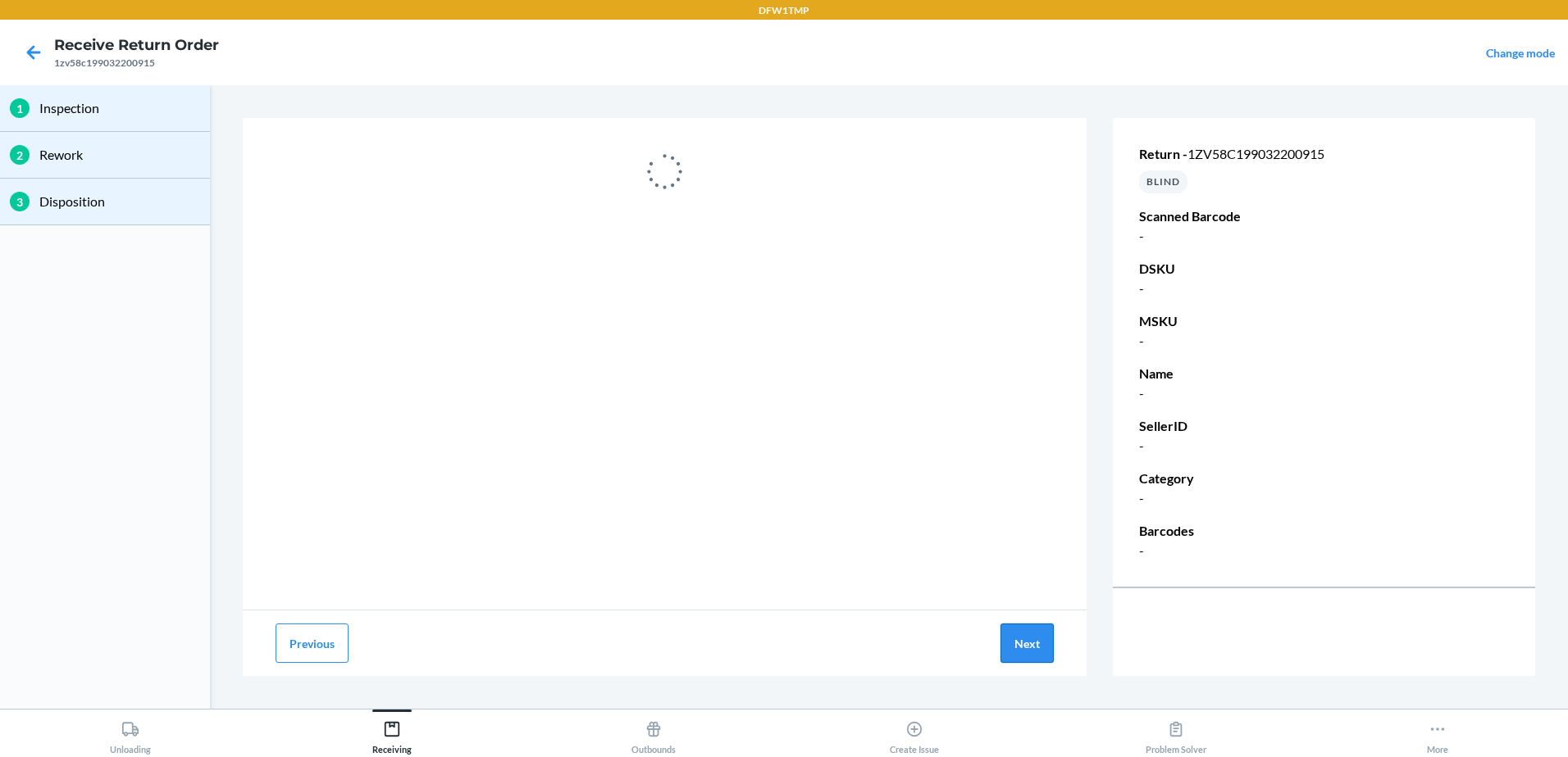
click at [1033, 637] on button "Next" at bounding box center [1027, 644] width 53 height 40
click at [1036, 633] on button "Next" at bounding box center [1027, 644] width 53 height 40
click at [1033, 630] on button "Next" at bounding box center [1027, 644] width 53 height 40
click at [137, 744] on div "Unloading" at bounding box center [130, 735] width 41 height 41
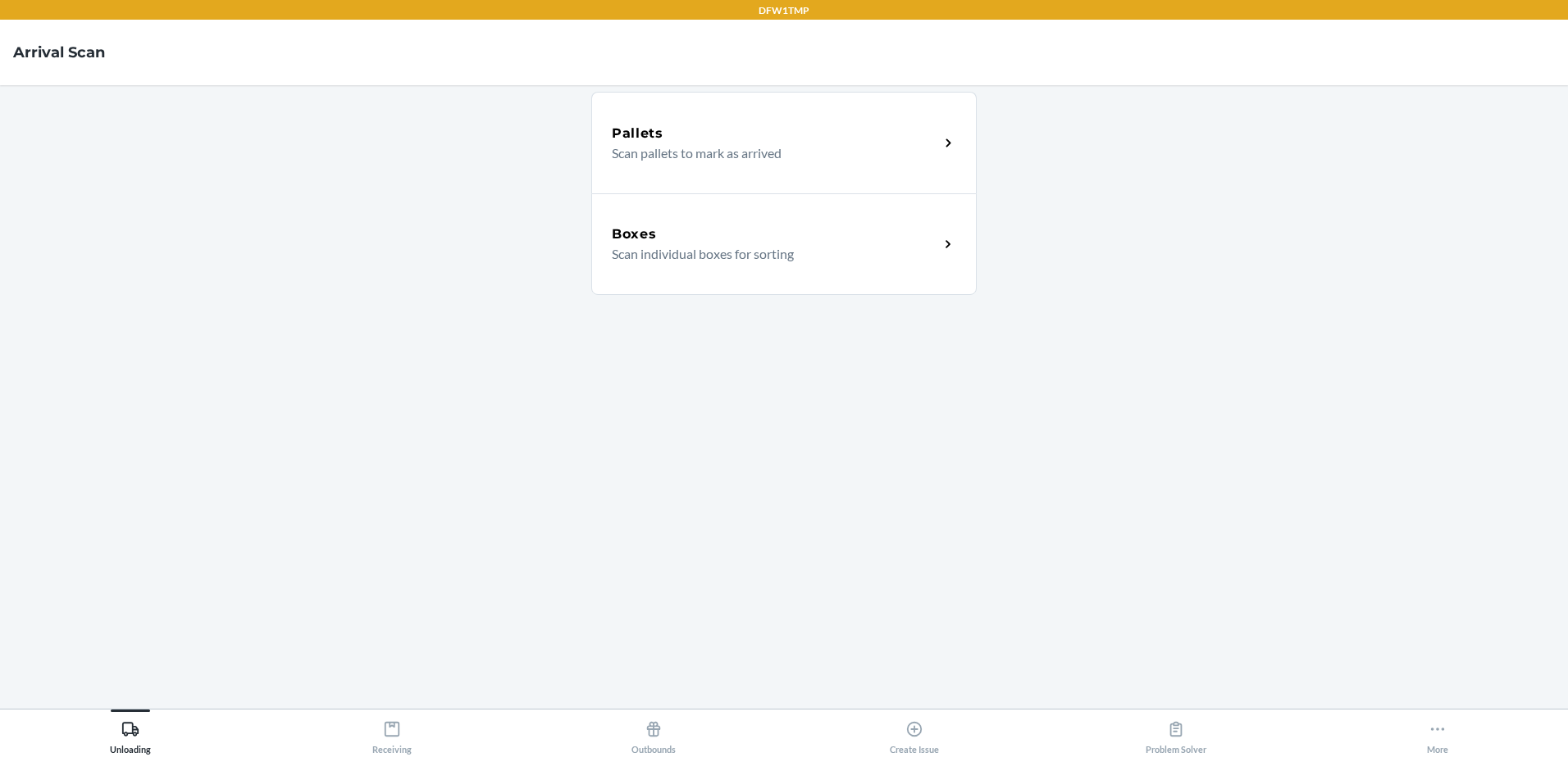
click at [688, 229] on div "Boxes" at bounding box center [775, 234] width 327 height 20
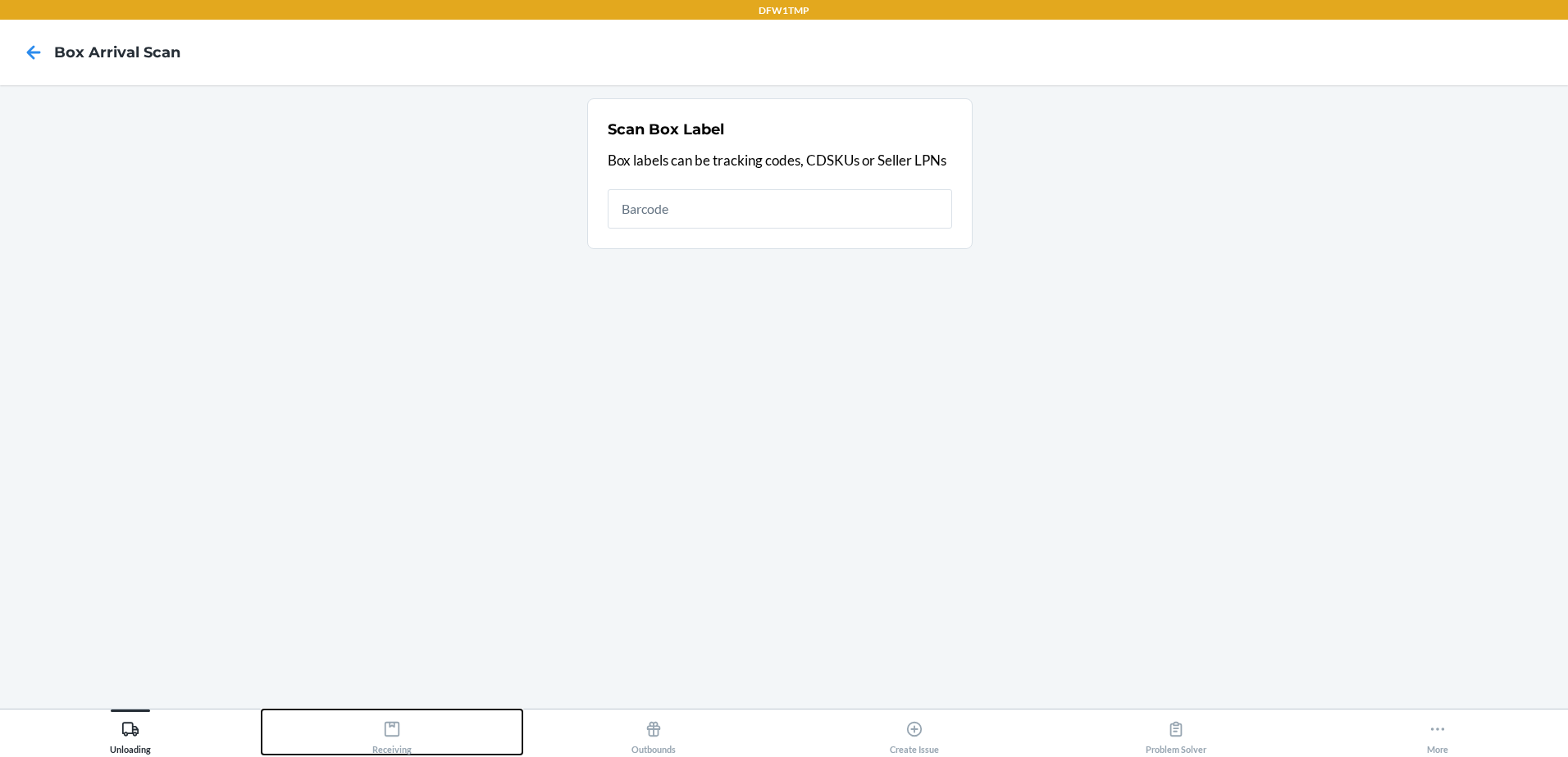
click at [379, 731] on div "Receiving" at bounding box center [392, 735] width 40 height 41
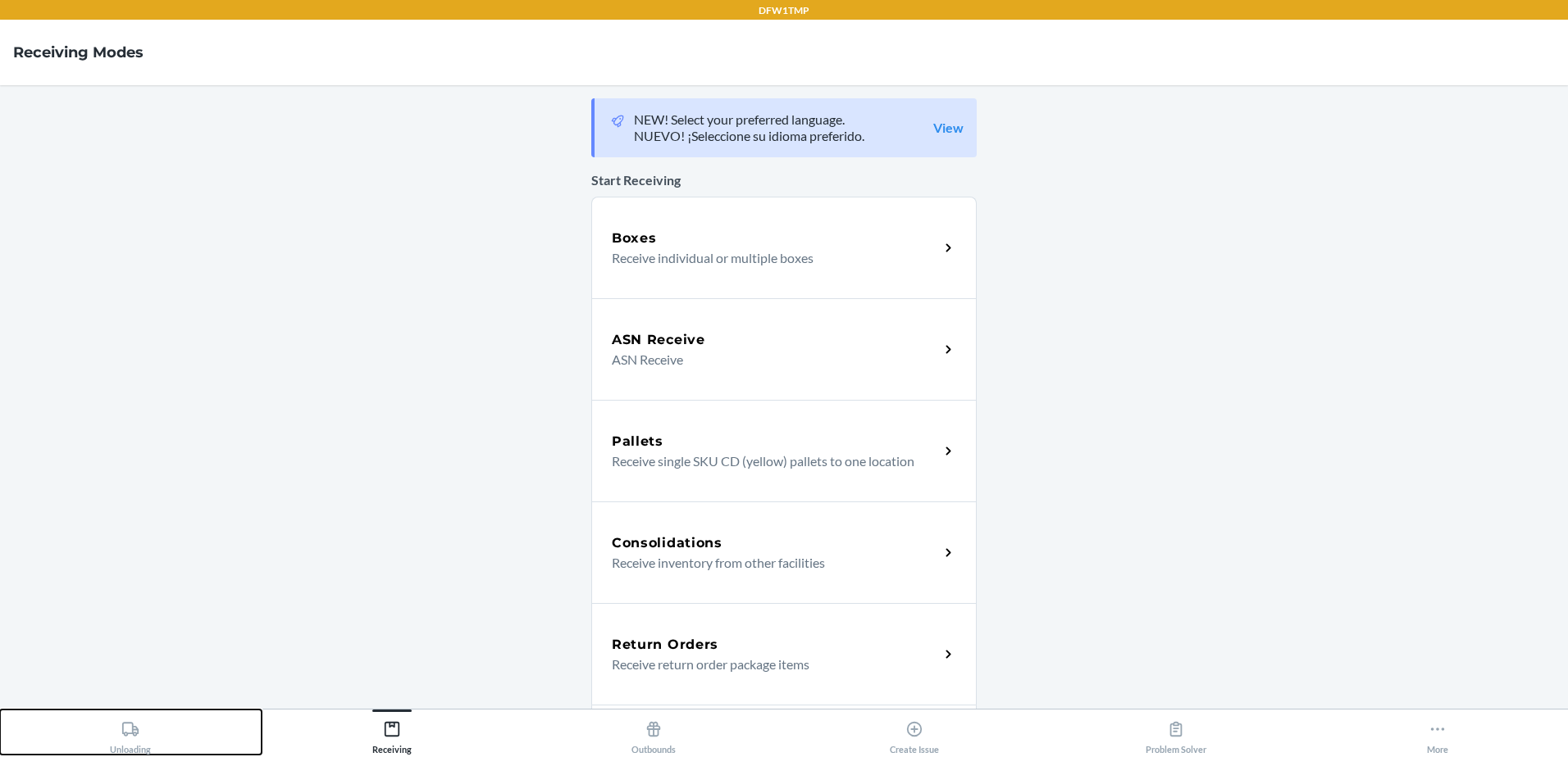
click at [160, 750] on button "Unloading" at bounding box center [130, 732] width 261 height 45
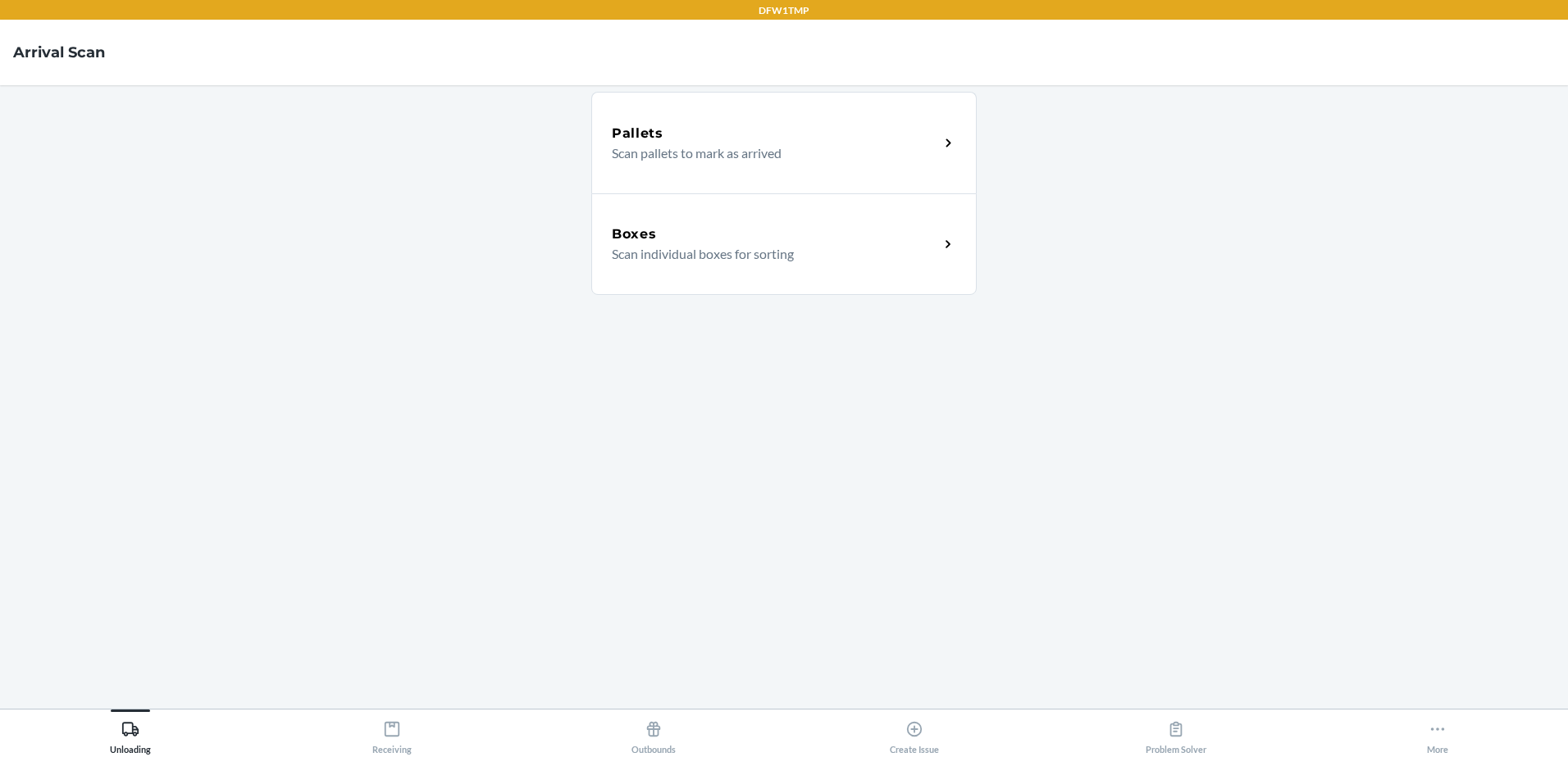
click at [672, 249] on p "Scan individual boxes for sorting" at bounding box center [769, 254] width 314 height 20
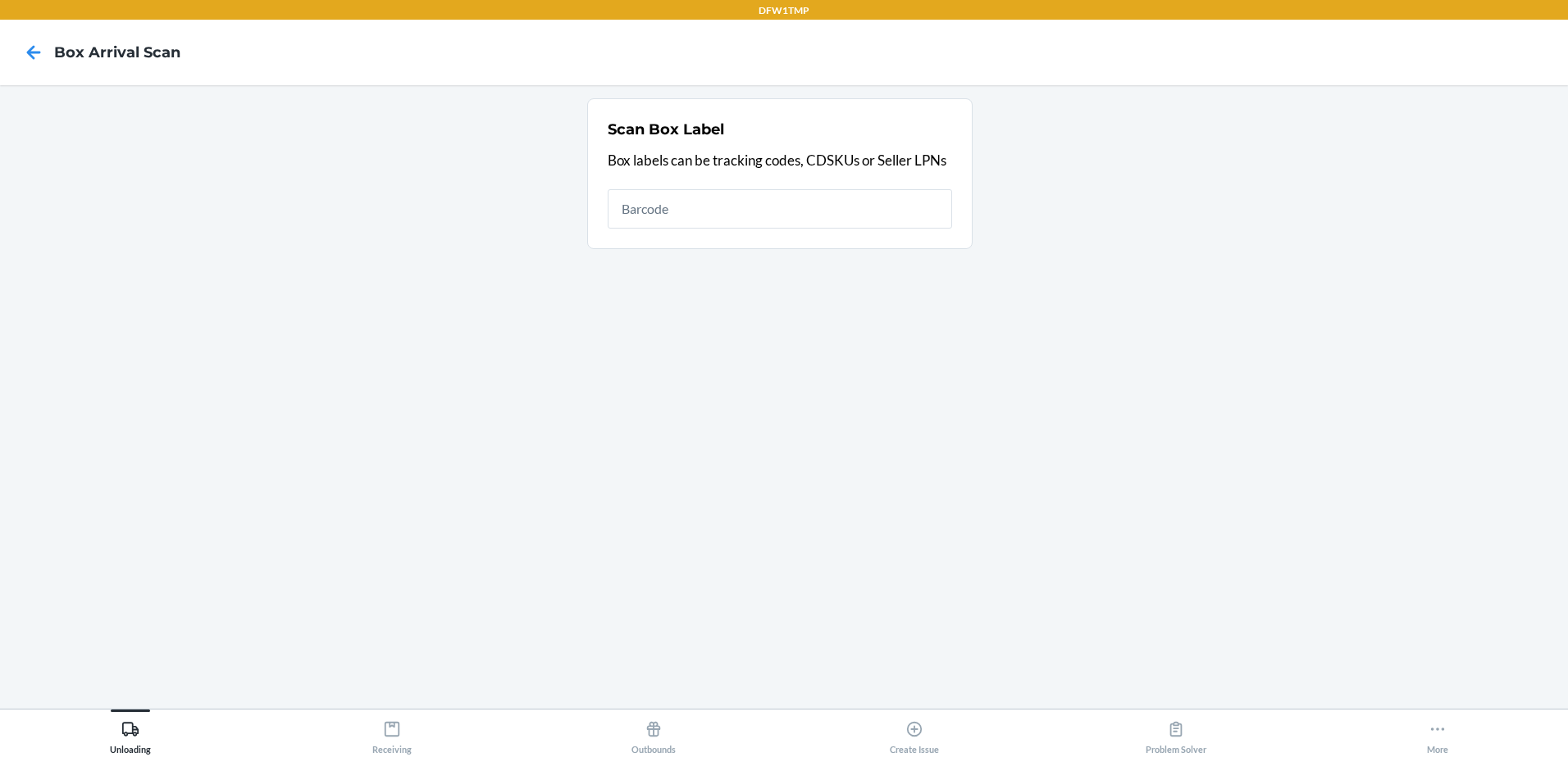
click at [691, 200] on input "text" at bounding box center [779, 209] width 344 height 40
type input "1zv58c199032200915"
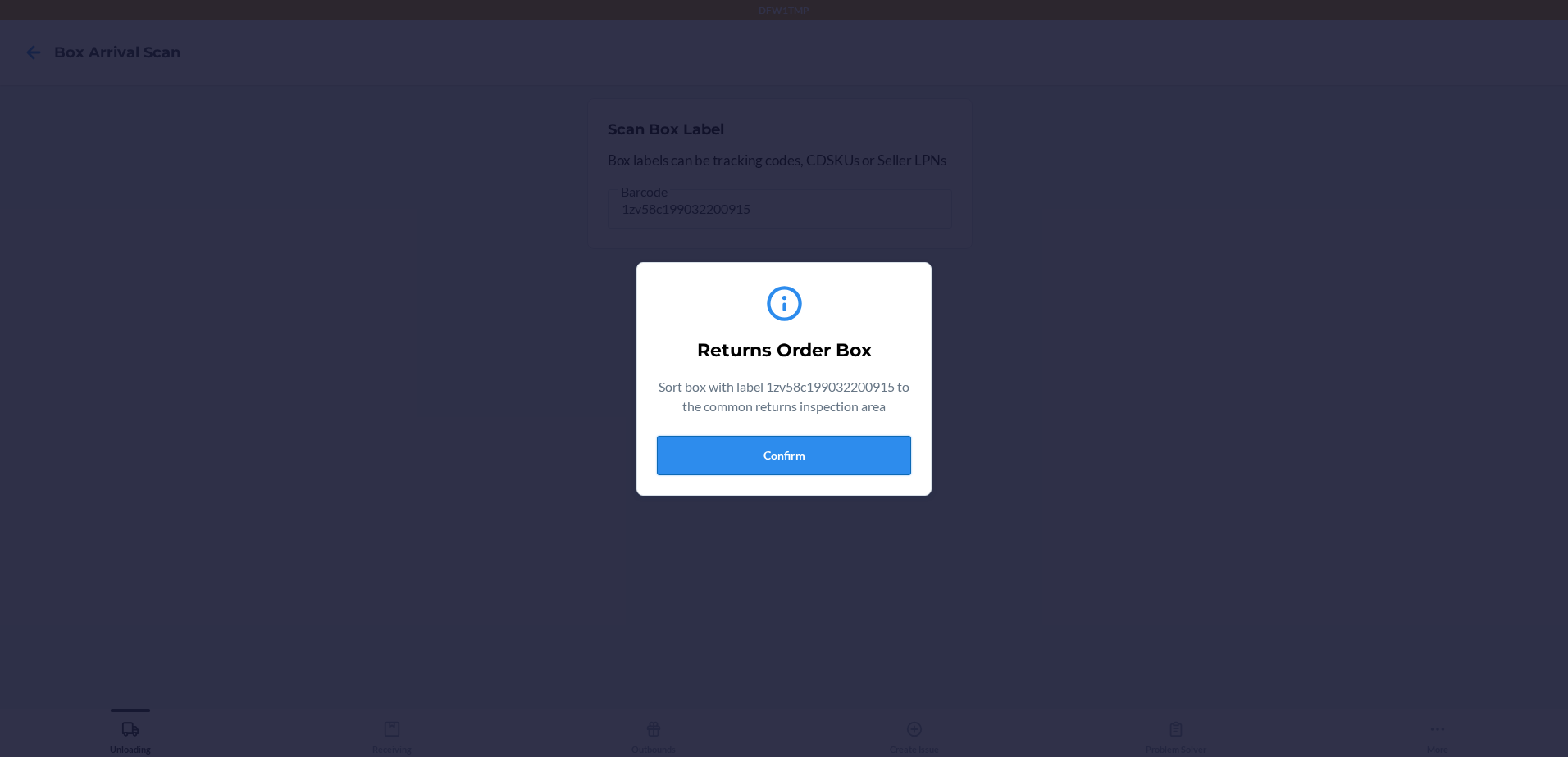
click at [779, 456] on button "Confirm" at bounding box center [784, 456] width 254 height 40
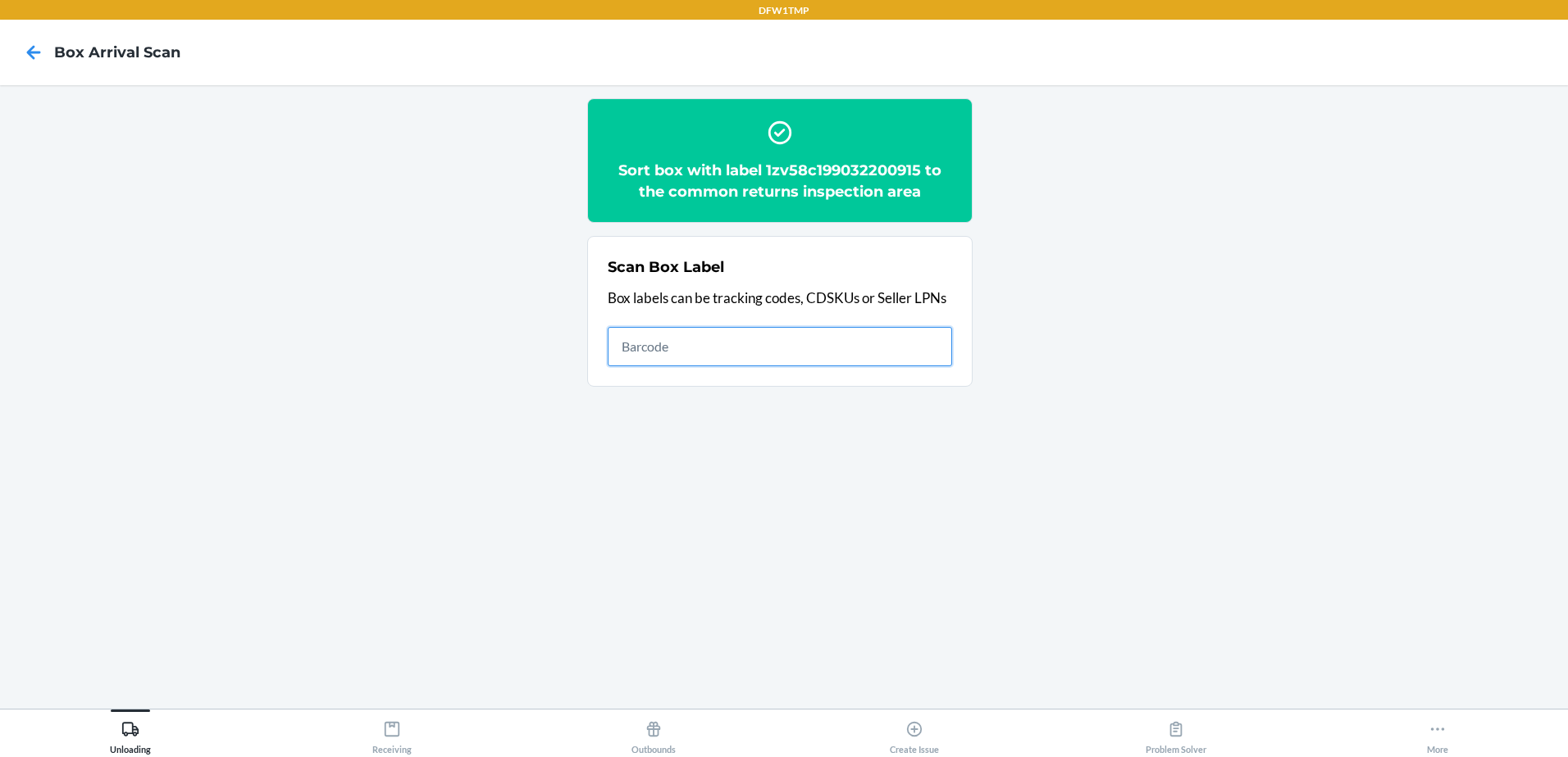
click at [636, 343] on input "text" at bounding box center [779, 347] width 344 height 40
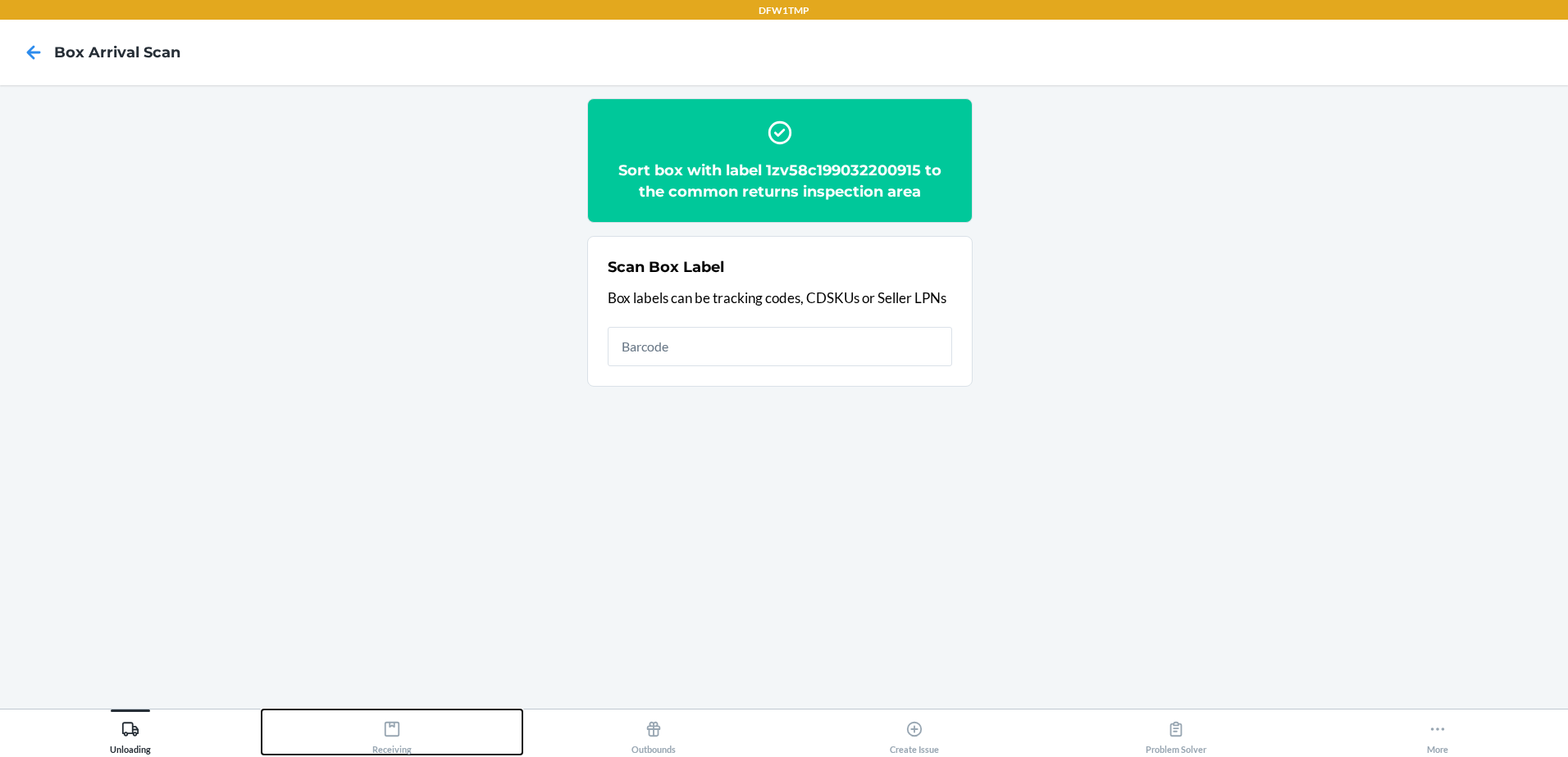
click at [387, 725] on icon at bounding box center [392, 729] width 18 height 18
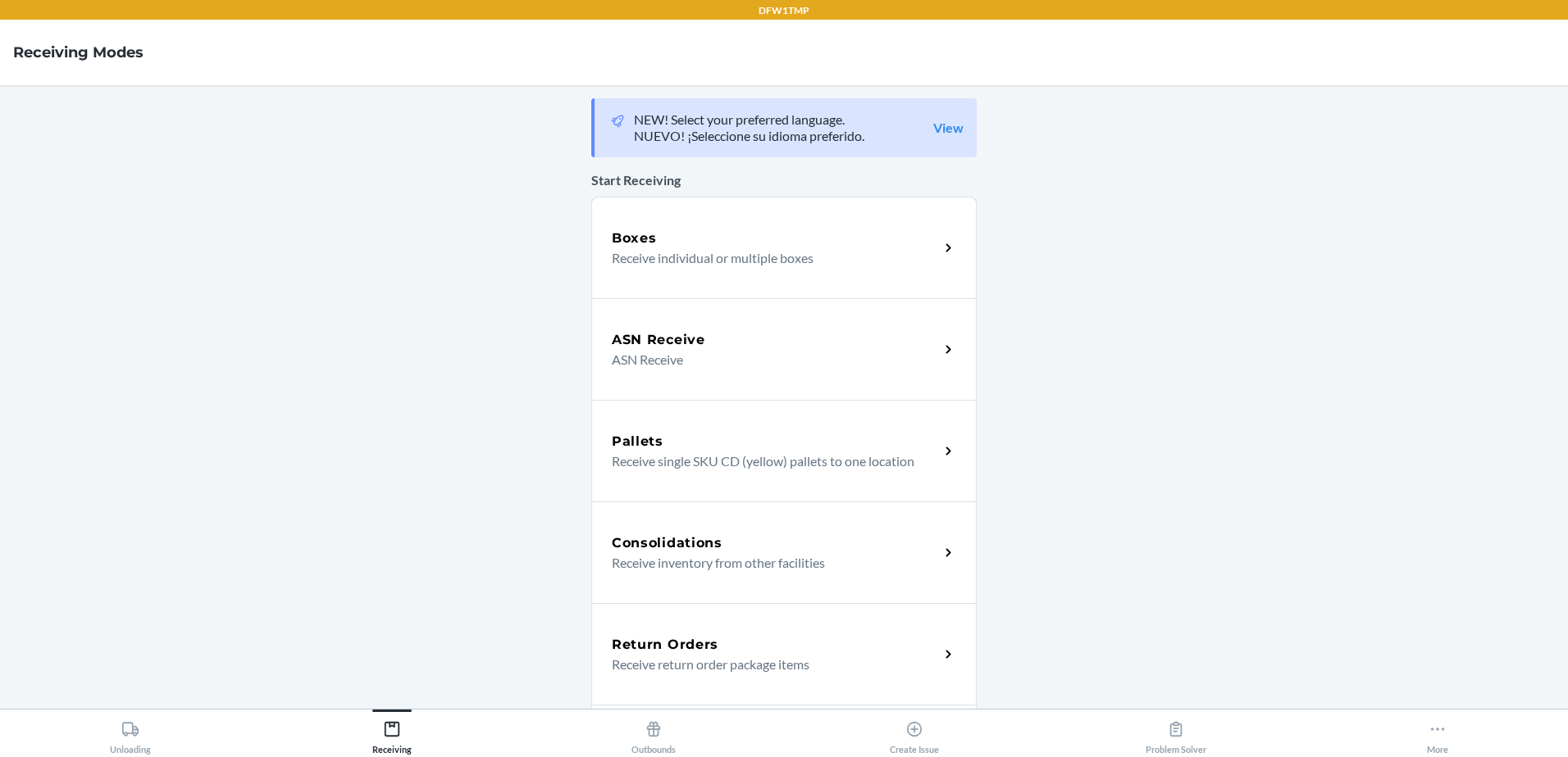
click at [670, 635] on h5 "Return Orders" at bounding box center [665, 645] width 107 height 20
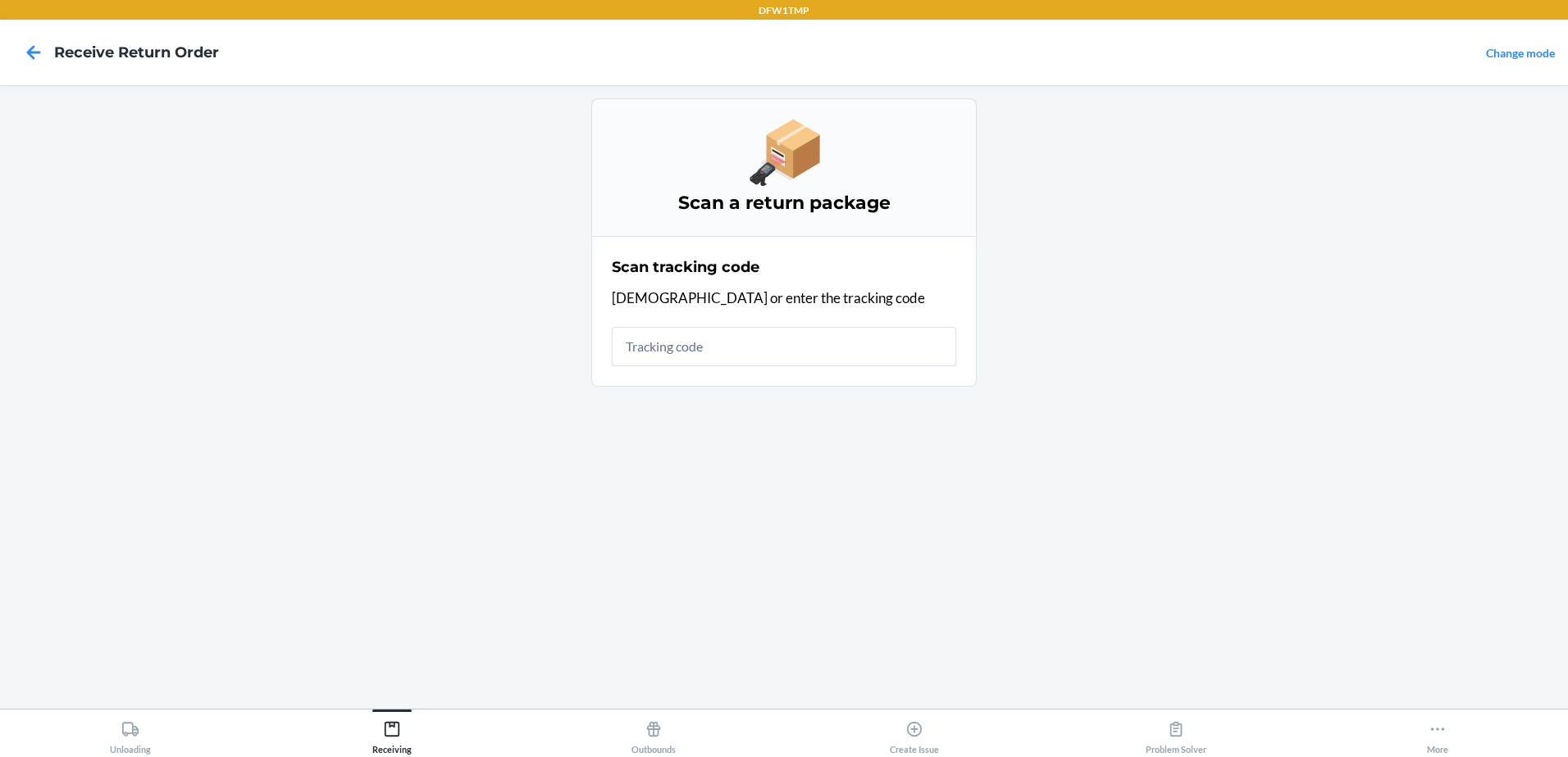
click at [680, 341] on input "text" at bounding box center [784, 347] width 344 height 40
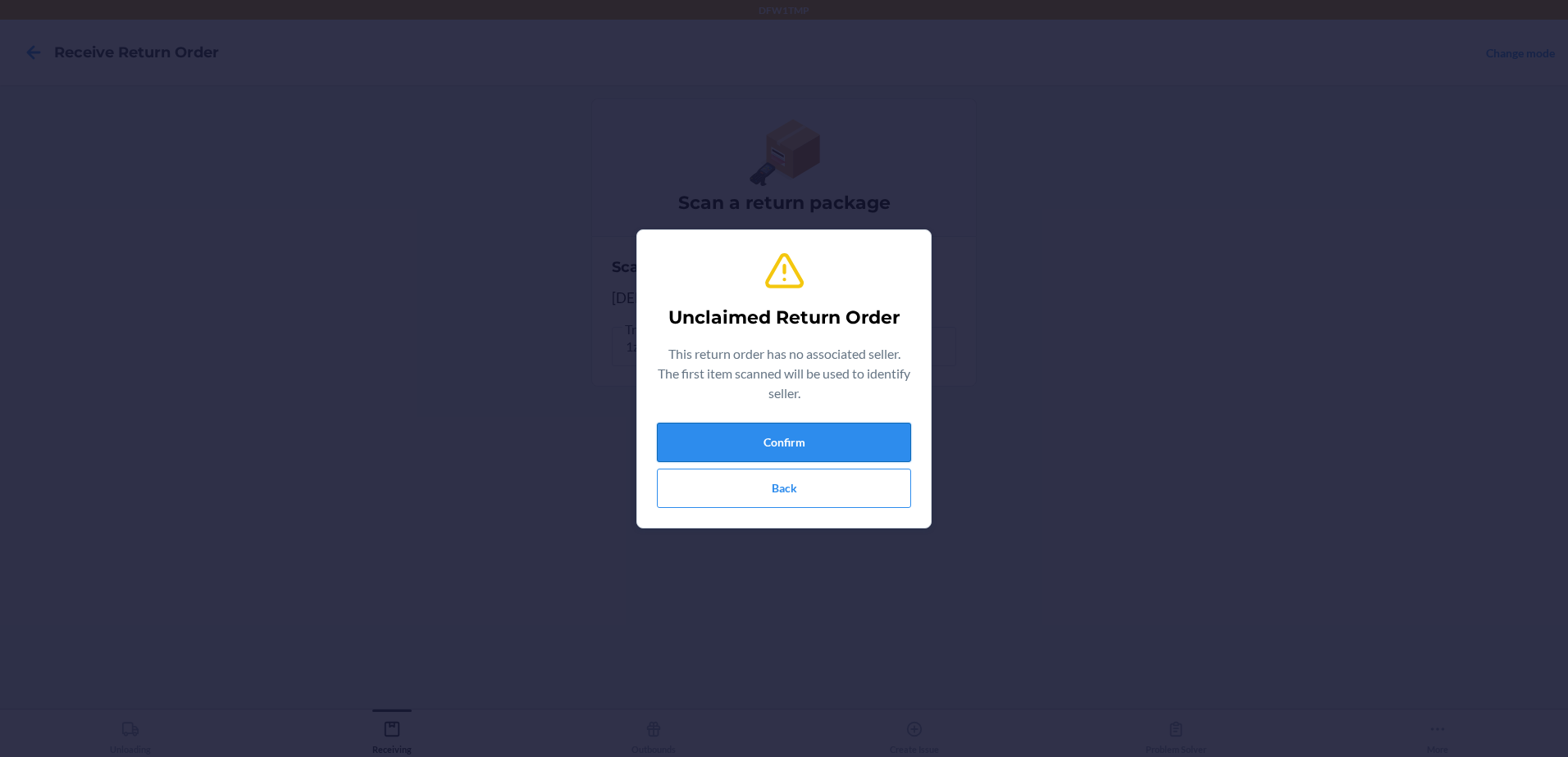
click at [692, 437] on button "Confirm" at bounding box center [784, 443] width 254 height 40
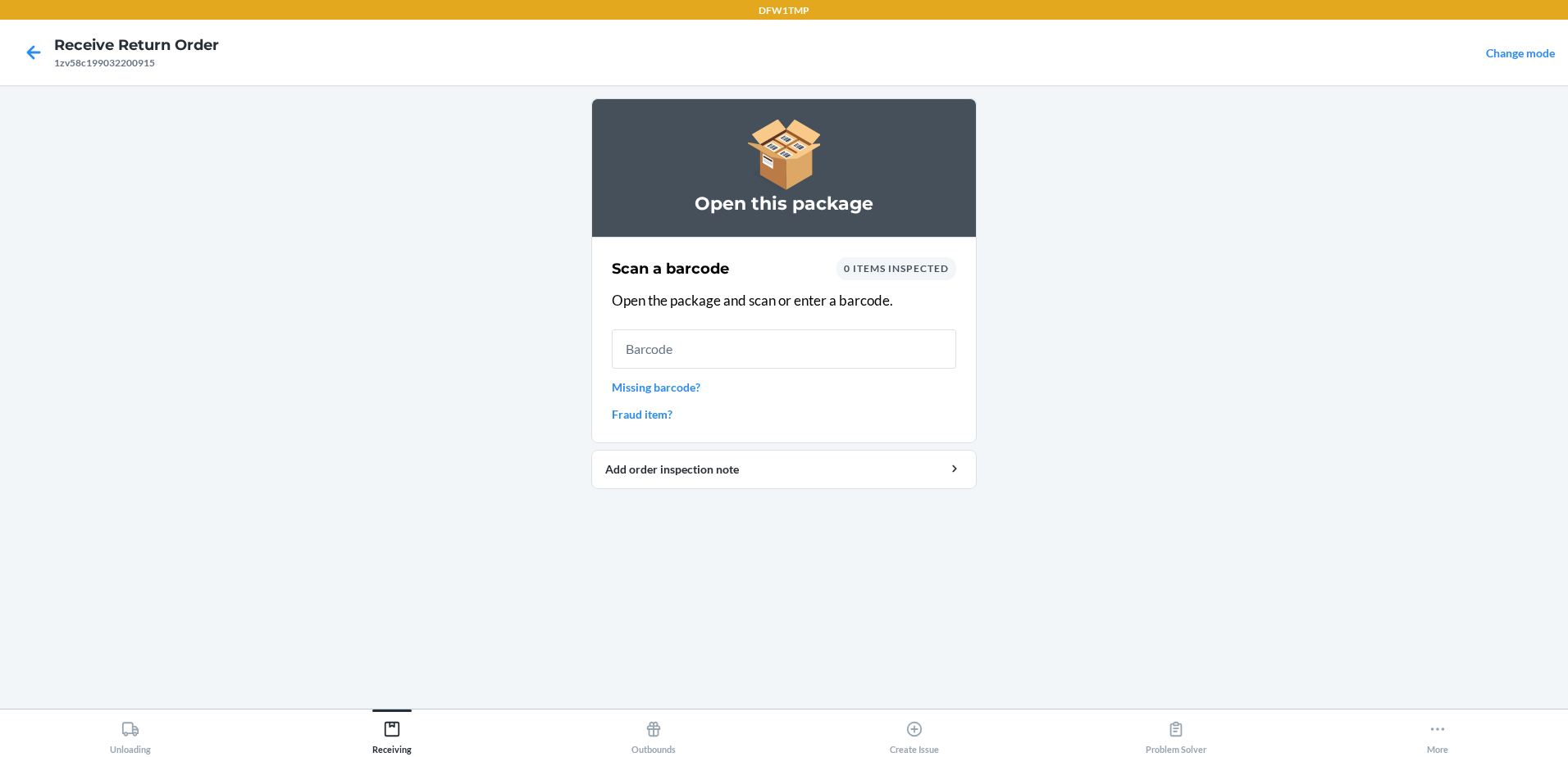
click at [682, 383] on link "Missing barcode?" at bounding box center [784, 387] width 344 height 17
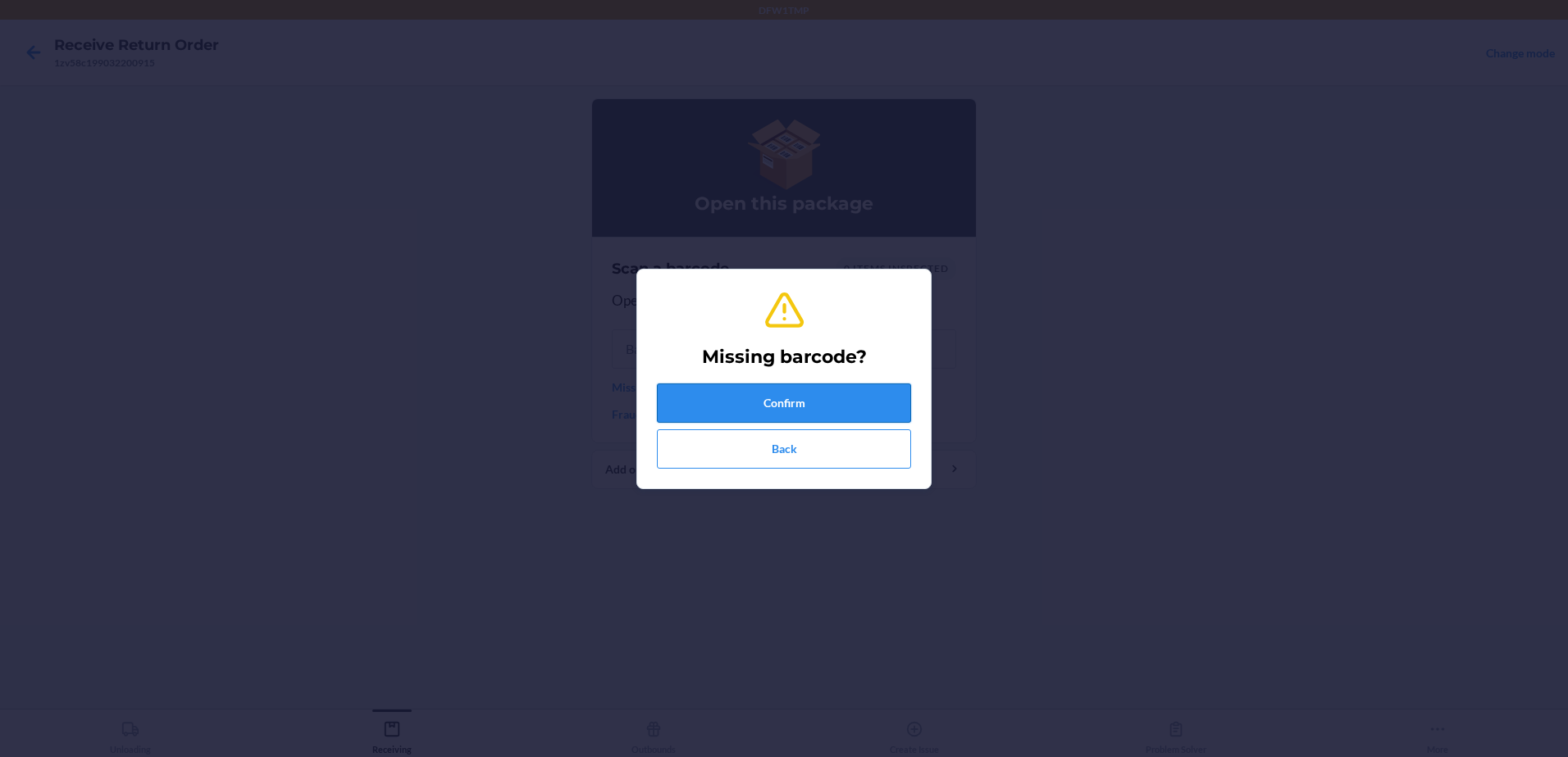
click at [851, 402] on button "Confirm" at bounding box center [784, 403] width 254 height 40
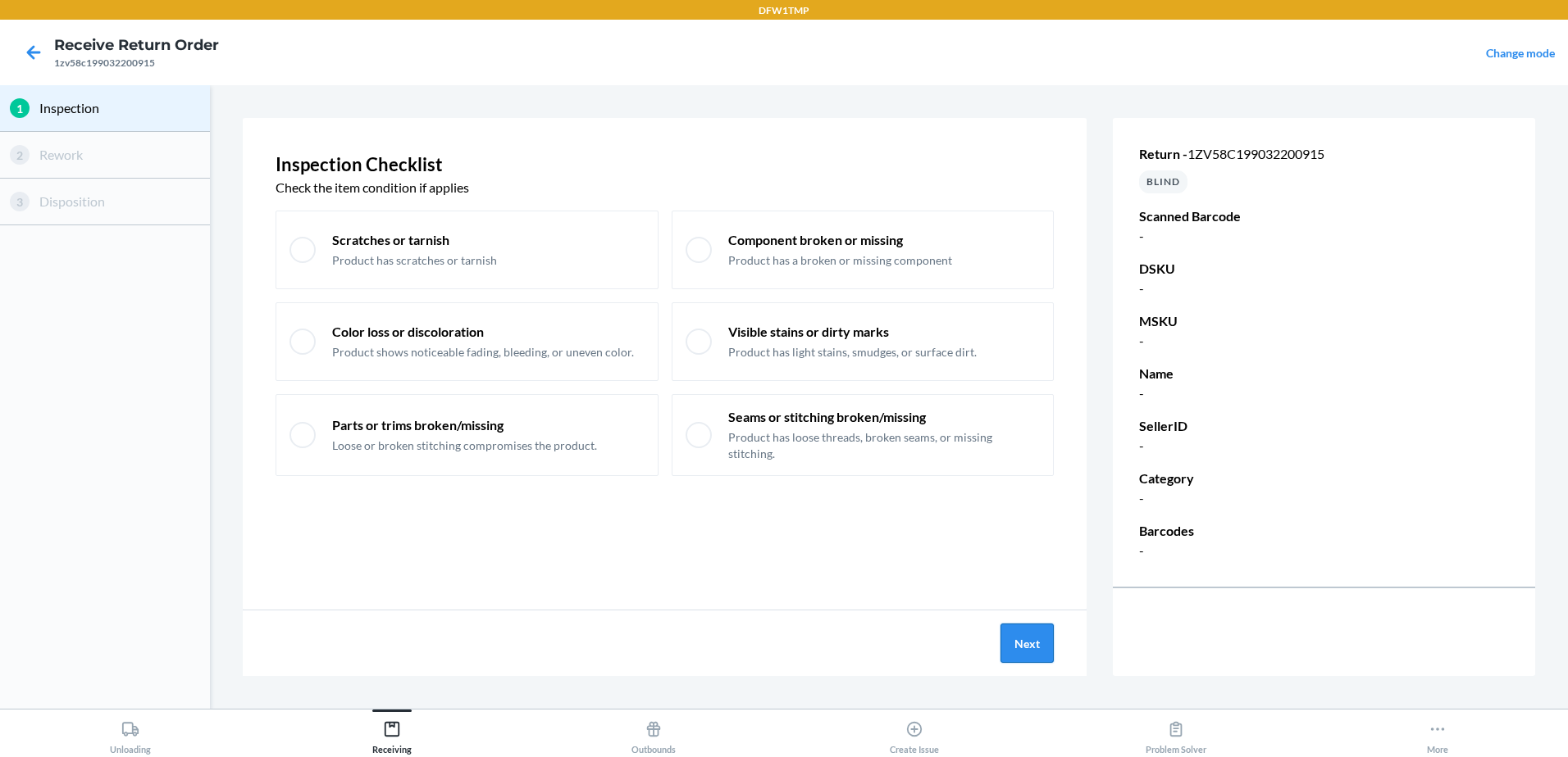
click at [1027, 658] on button "Next" at bounding box center [1027, 644] width 53 height 40
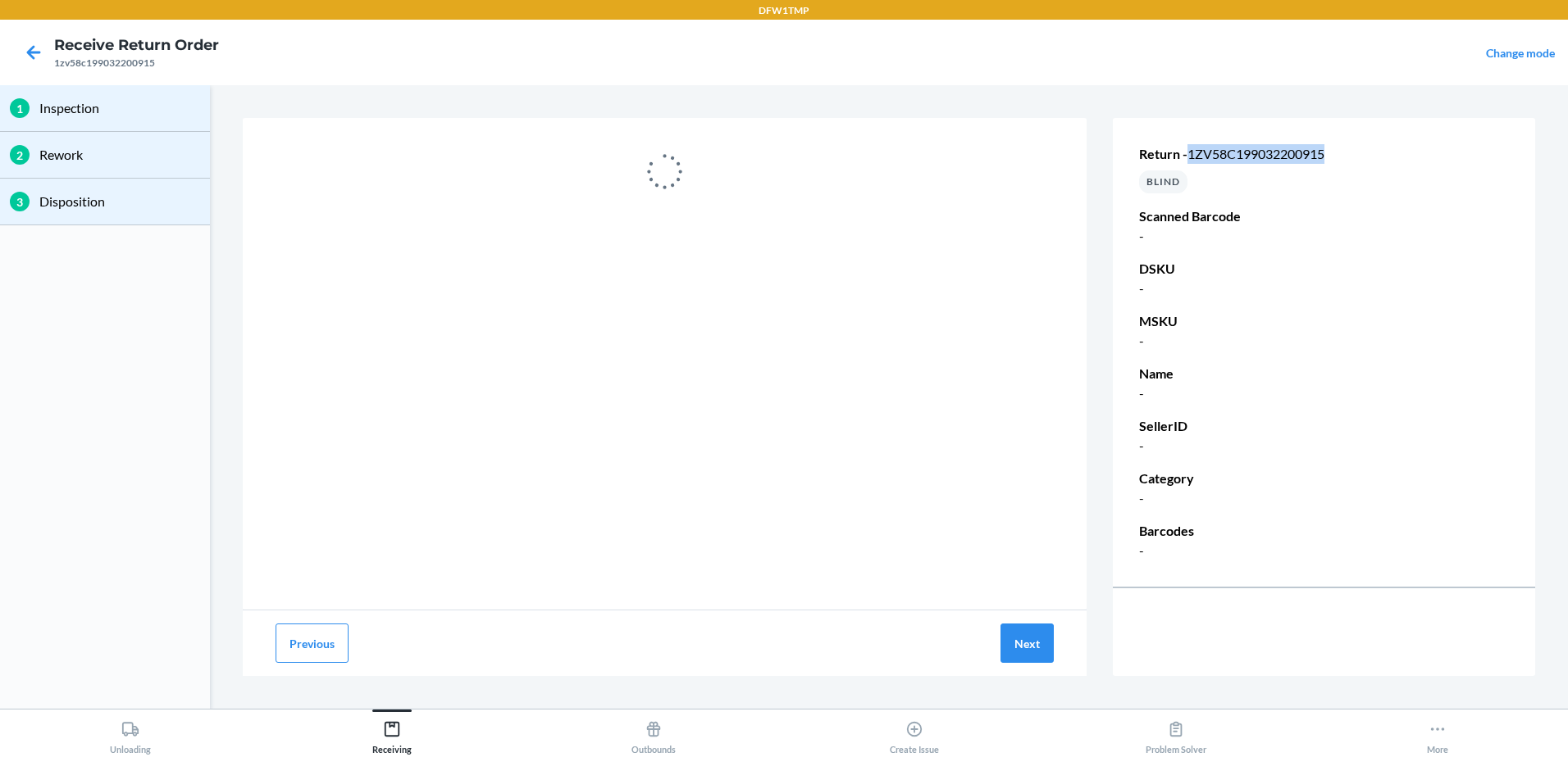
drag, startPoint x: 1340, startPoint y: 152, endPoint x: 1191, endPoint y: 148, distance: 149.1
click at [1191, 148] on p "Return - 1zv58c199032200915" at bounding box center [1324, 154] width 370 height 20
copy span "1zv58c199032200915"
click at [104, 737] on button "Unloading" at bounding box center [130, 732] width 261 height 45
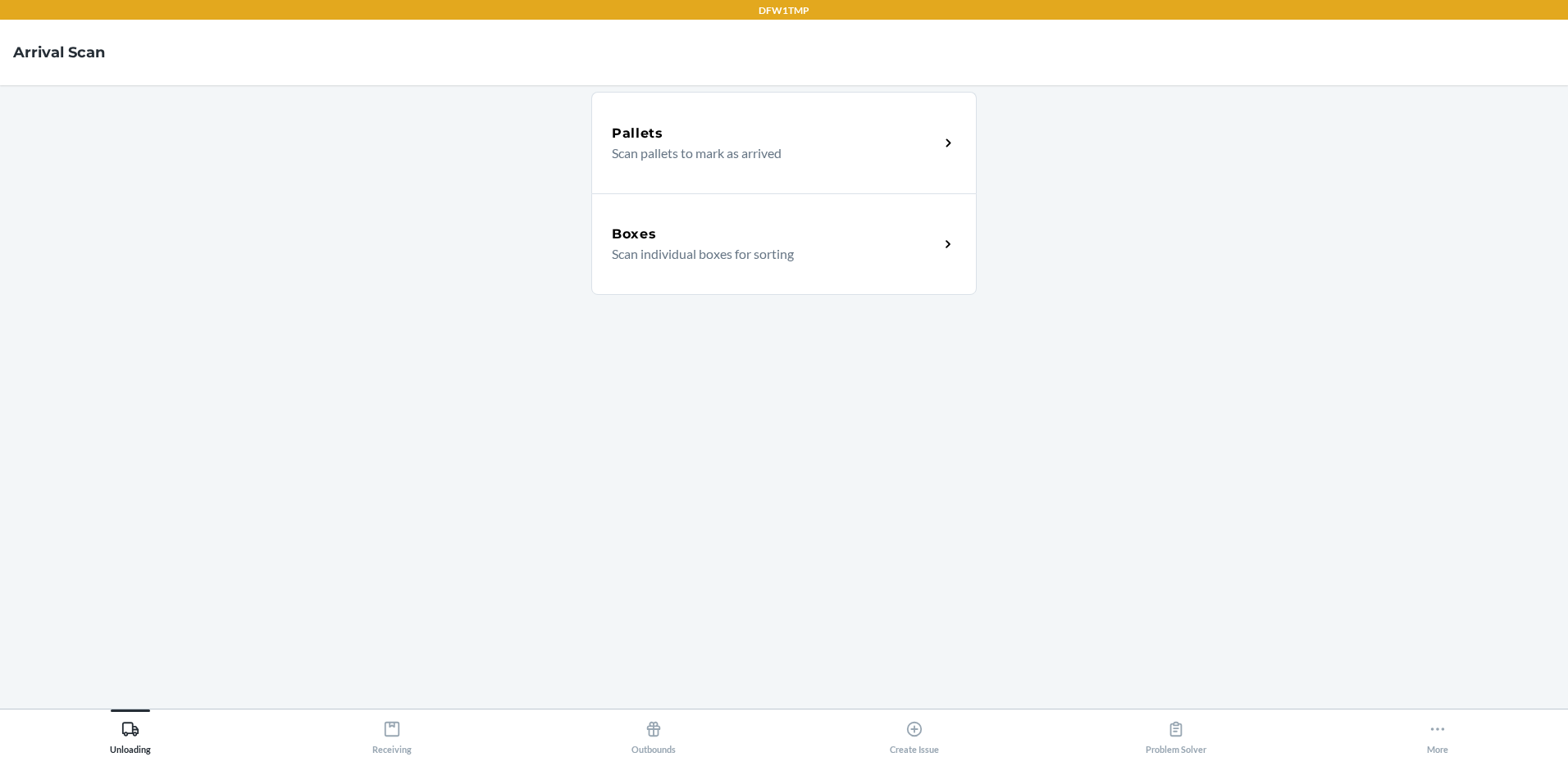
click at [660, 269] on div "Boxes Scan individual boxes for sorting" at bounding box center [784, 243] width 385 height 101
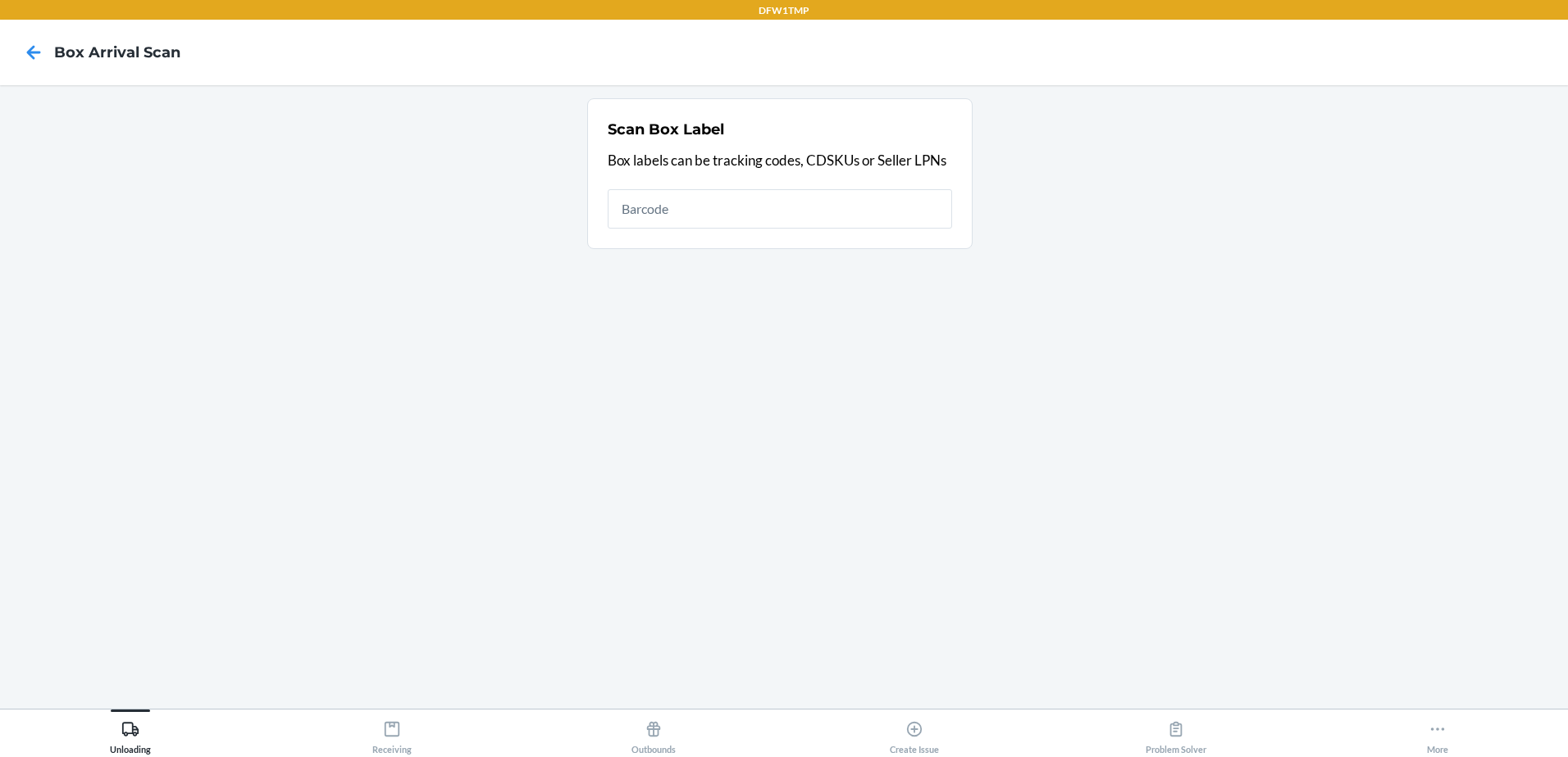
click at [739, 211] on input "text" at bounding box center [779, 209] width 344 height 40
type input "1zv58c199032200915"
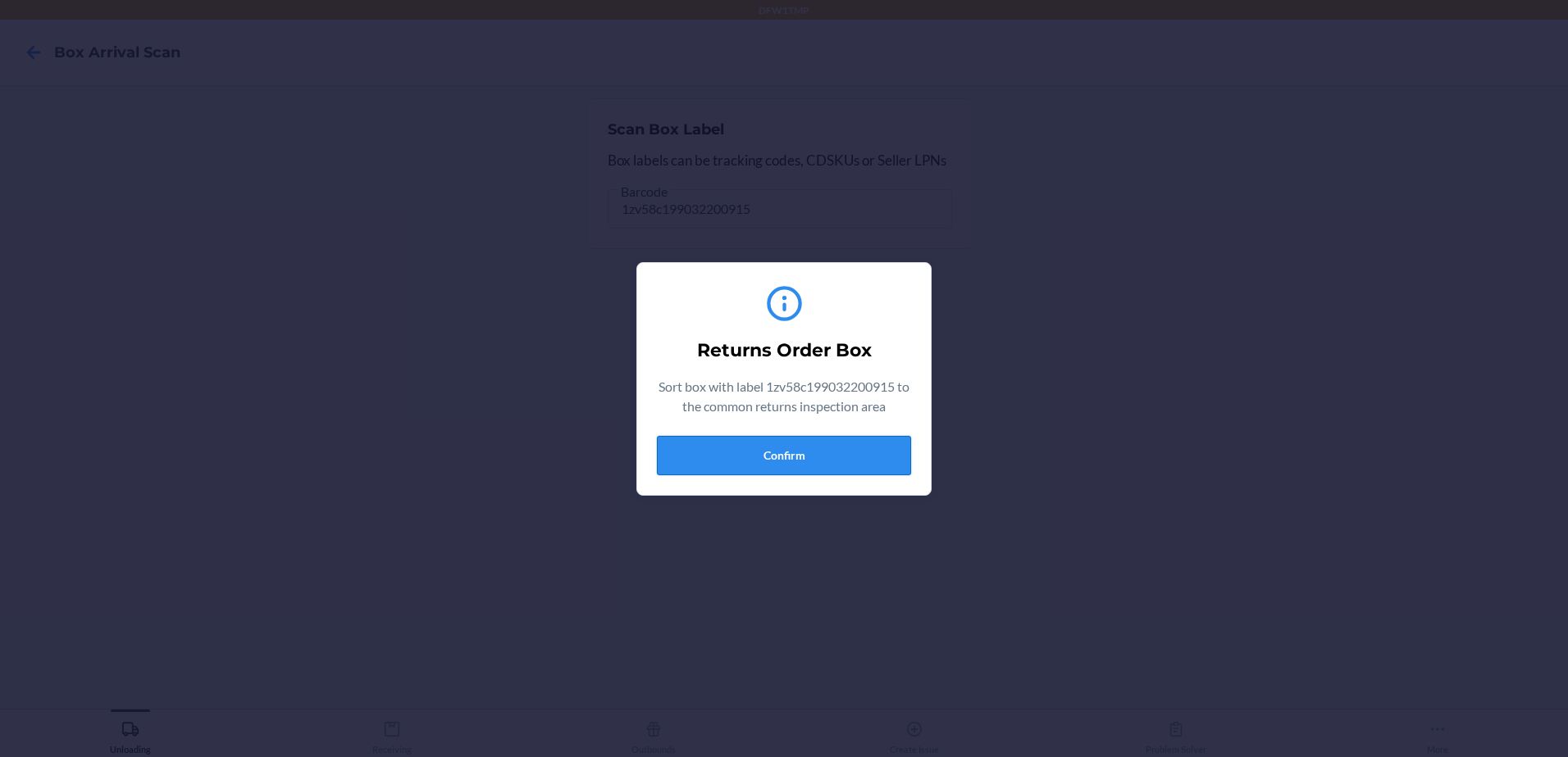
click at [790, 442] on button "Confirm" at bounding box center [784, 456] width 254 height 40
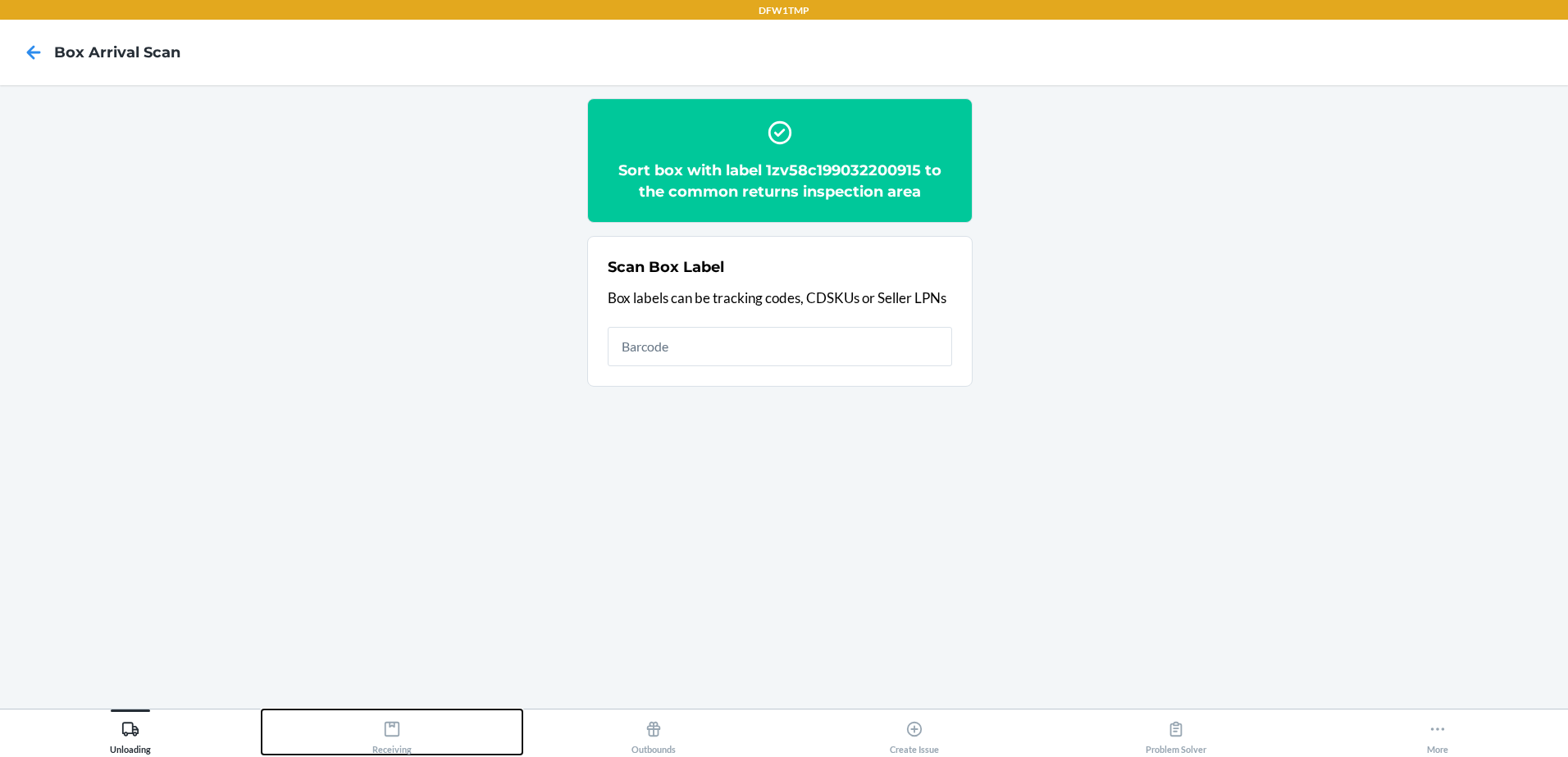
drag, startPoint x: 386, startPoint y: 735, endPoint x: 392, endPoint y: 742, distance: 9.2
click at [387, 735] on icon at bounding box center [392, 729] width 18 height 18
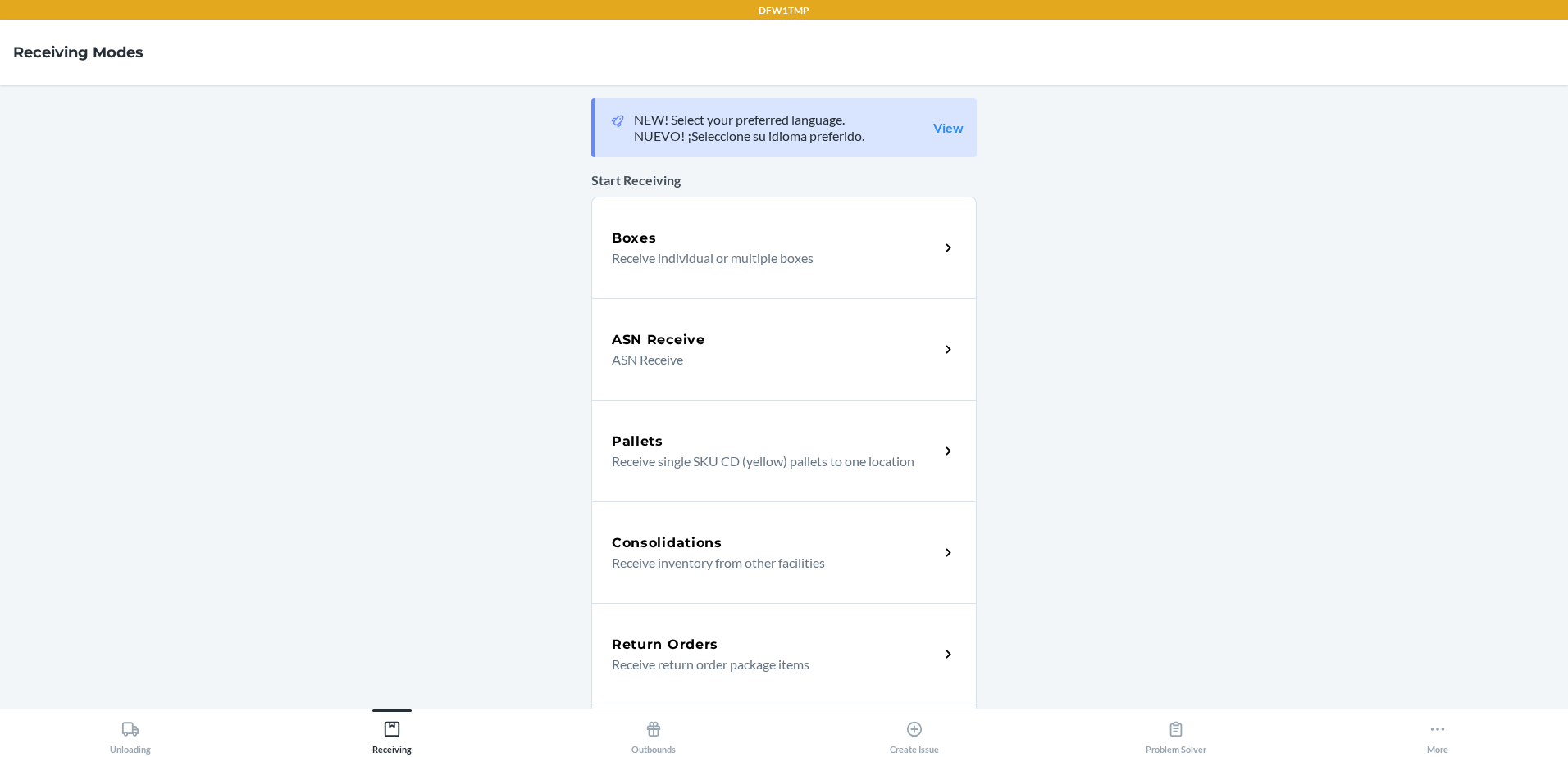
click at [740, 678] on div "Return Orders Receive return order package items" at bounding box center [784, 654] width 385 height 101
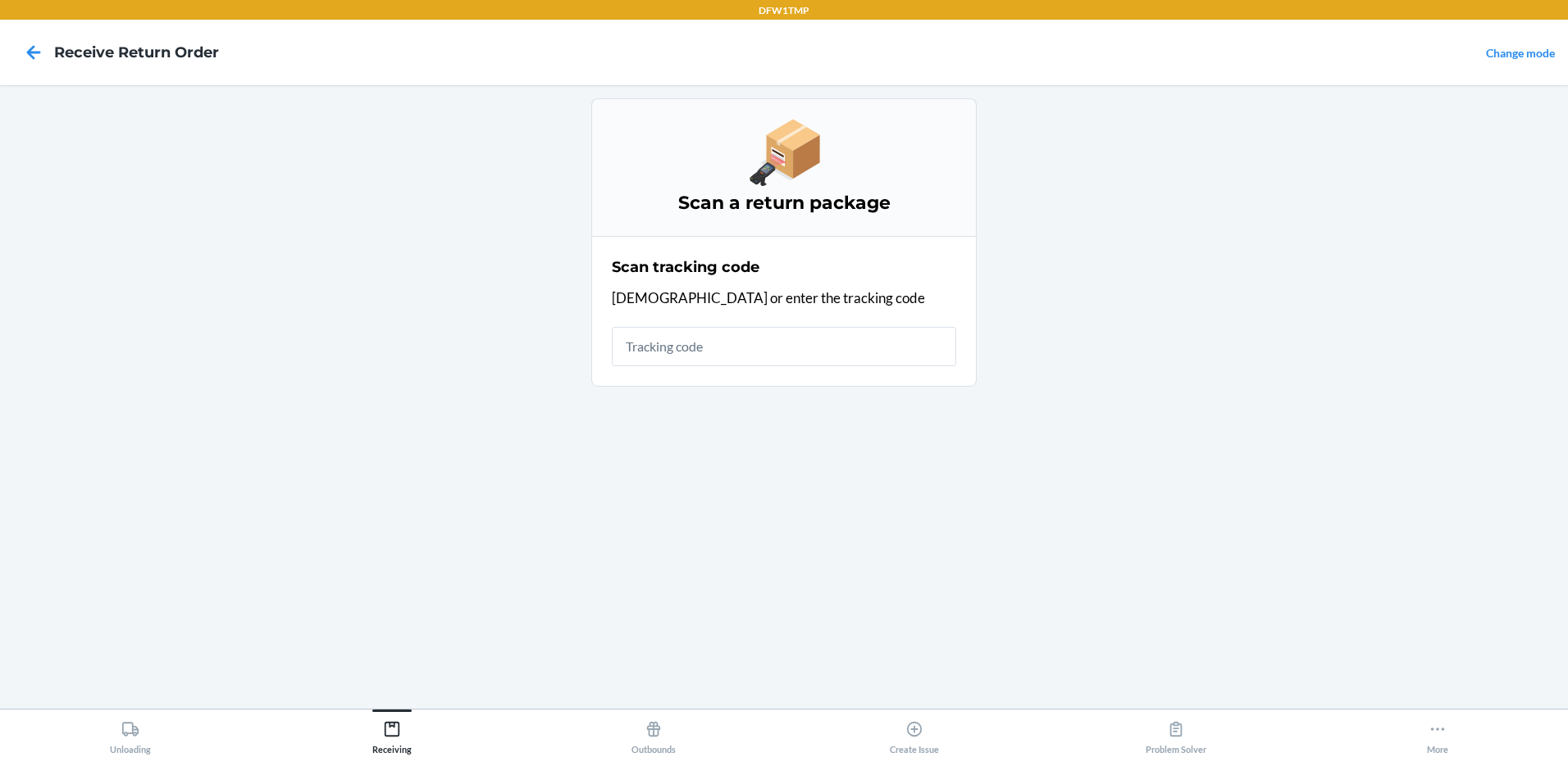
click at [691, 339] on input "text" at bounding box center [784, 347] width 344 height 40
click at [106, 756] on div "Unloading Receiving Outbounds Create Issue Problem Solver More" at bounding box center [784, 734] width 1568 height 48
click at [127, 723] on icon at bounding box center [130, 729] width 16 height 14
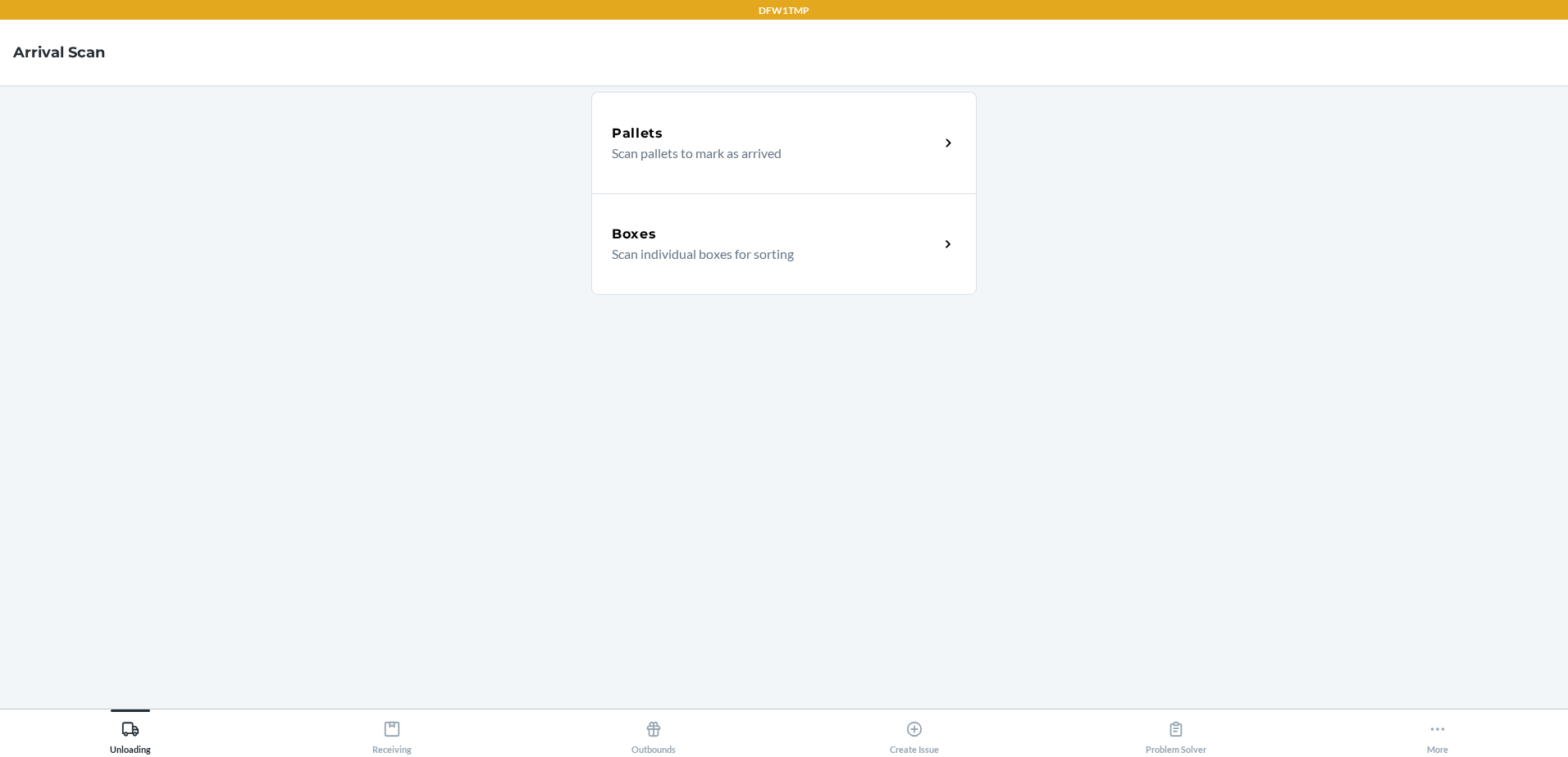
click at [772, 224] on div "Boxes Scan individual boxes for sorting" at bounding box center [784, 243] width 385 height 101
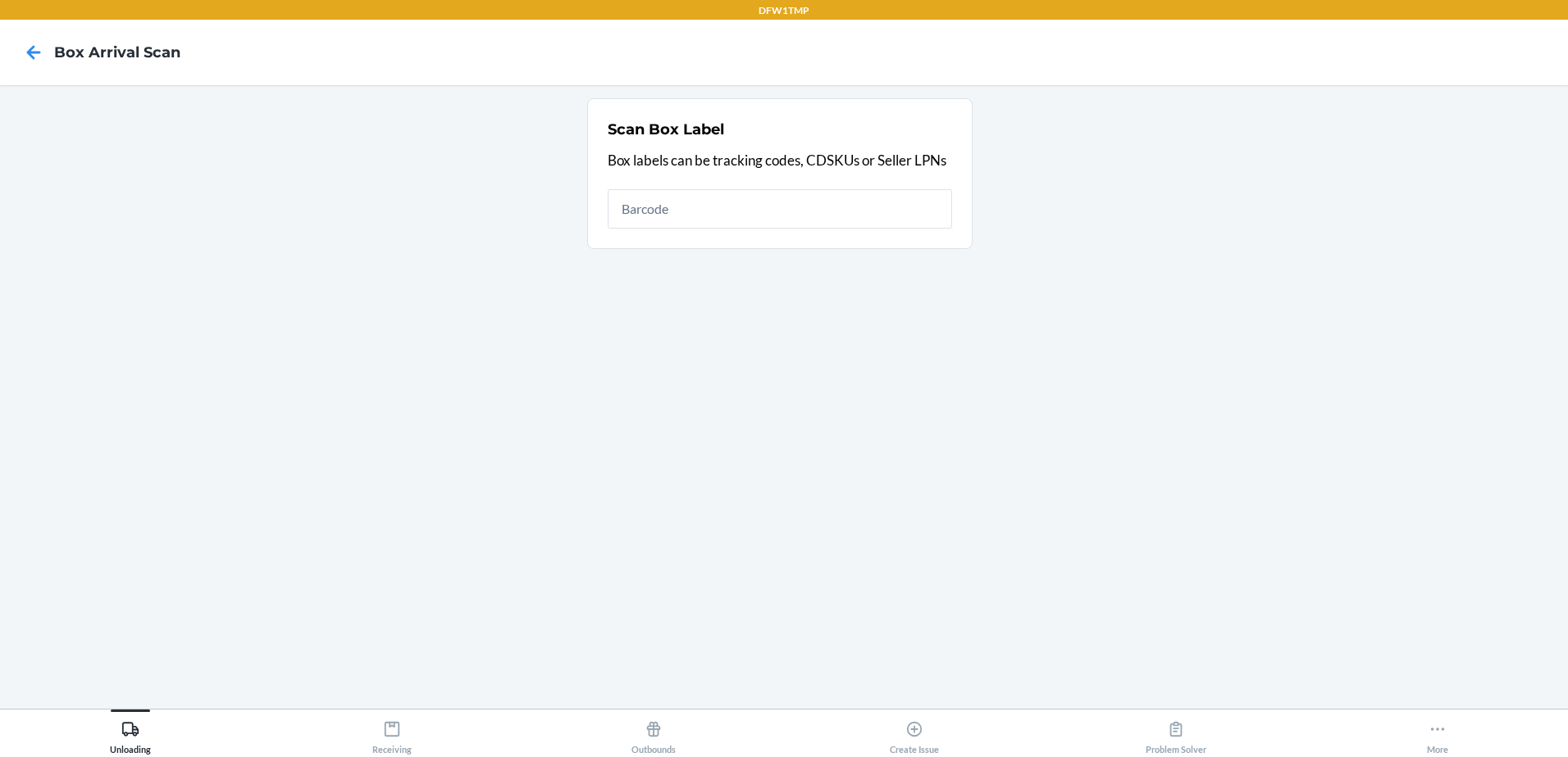
click at [772, 224] on input "text" at bounding box center [779, 209] width 344 height 40
click at [917, 348] on section "Scan Box Label Box labels can be tracking codes, CDSKUs or Seller LPNs" at bounding box center [784, 397] width 1542 height 597
type input "1zr08h699011062738"
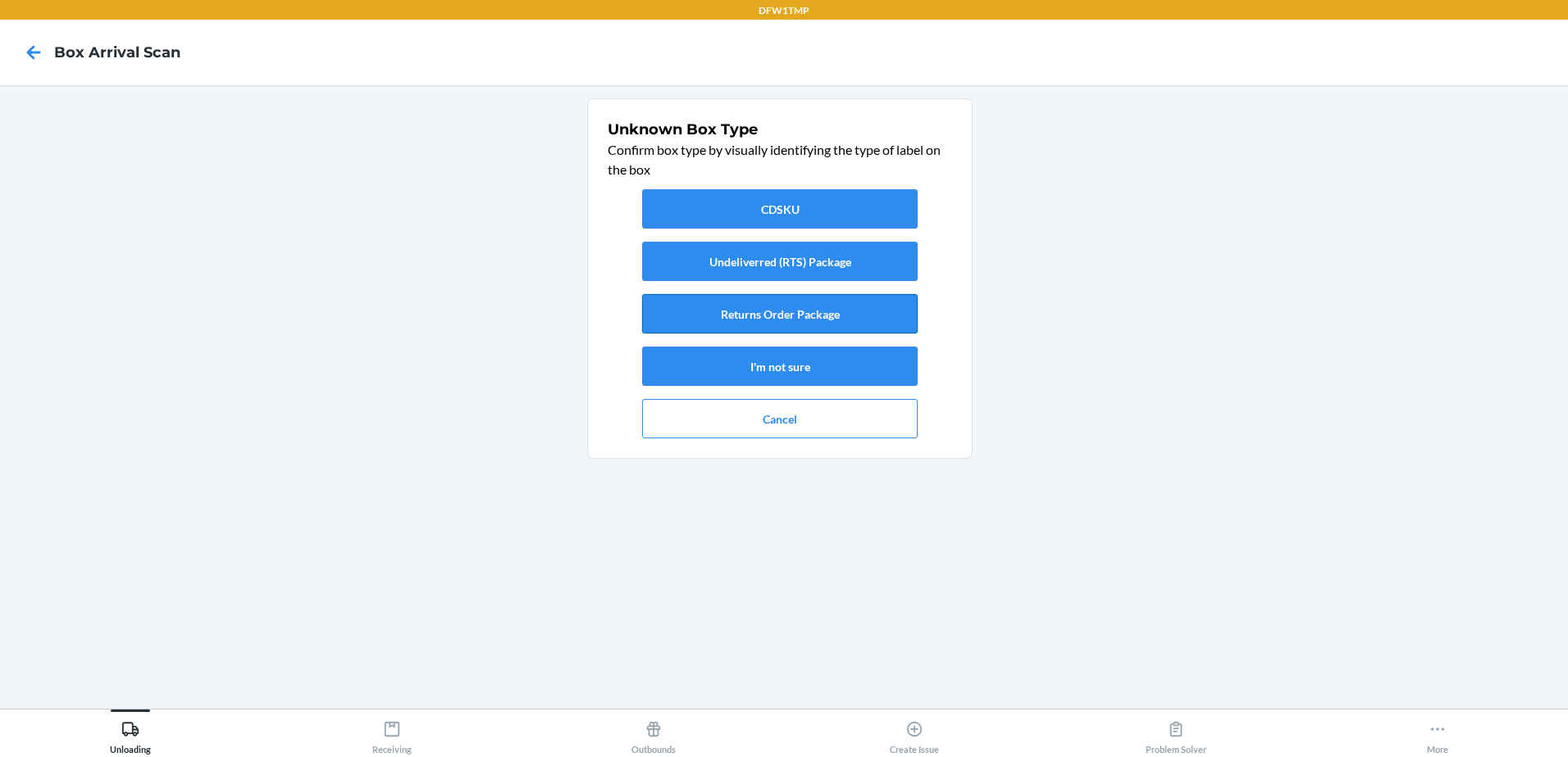
click at [784, 312] on button "Returns Order Package" at bounding box center [780, 314] width 276 height 40
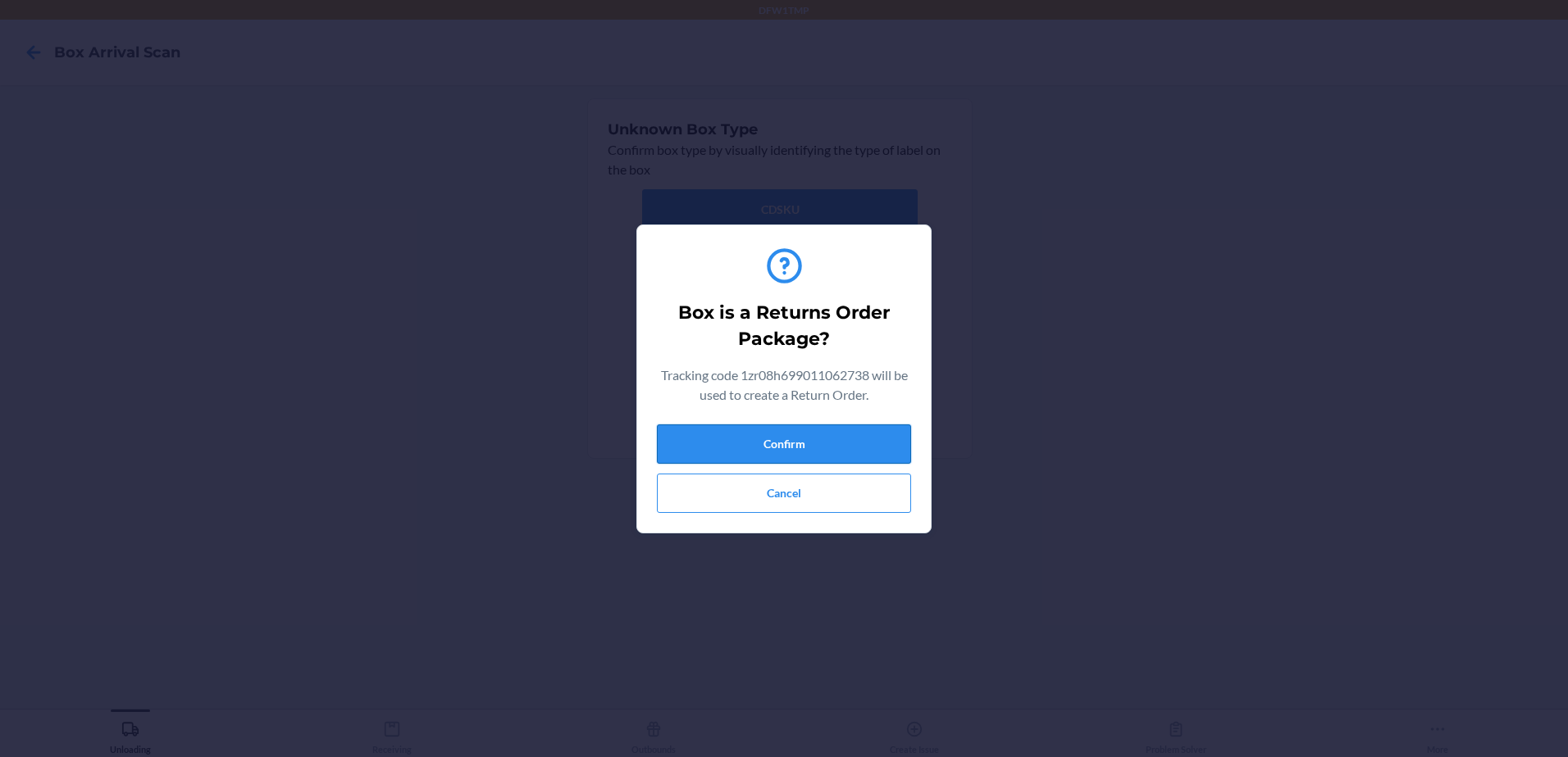
click at [764, 440] on button "Confirm" at bounding box center [784, 445] width 254 height 40
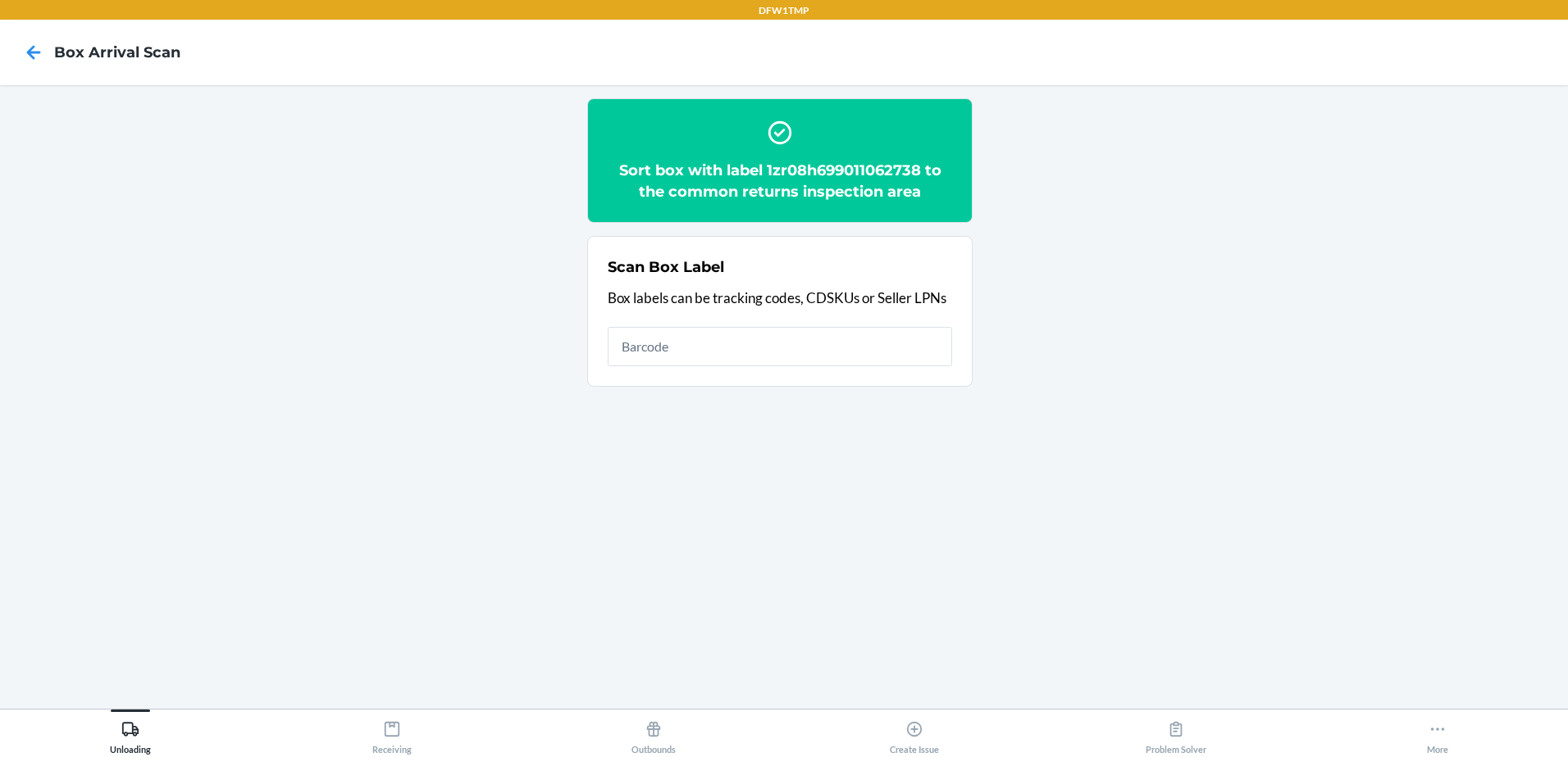
click at [704, 348] on input "text" at bounding box center [779, 347] width 344 height 40
drag, startPoint x: 430, startPoint y: 735, endPoint x: 419, endPoint y: 735, distance: 11.0
click at [428, 735] on button "Receiving" at bounding box center [392, 732] width 261 height 45
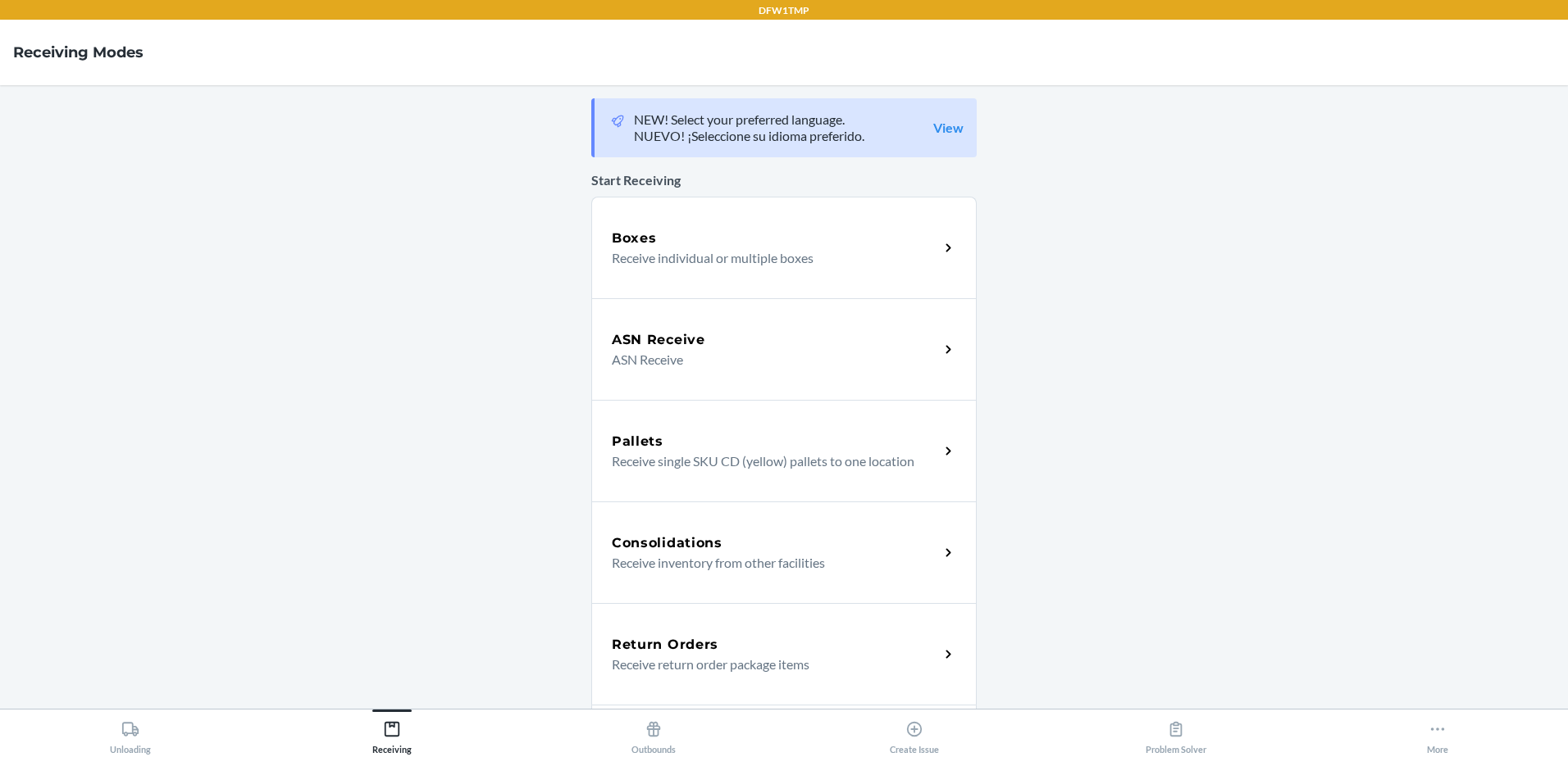
click at [692, 675] on div "Return Orders Receive return order package items" at bounding box center [784, 654] width 385 height 101
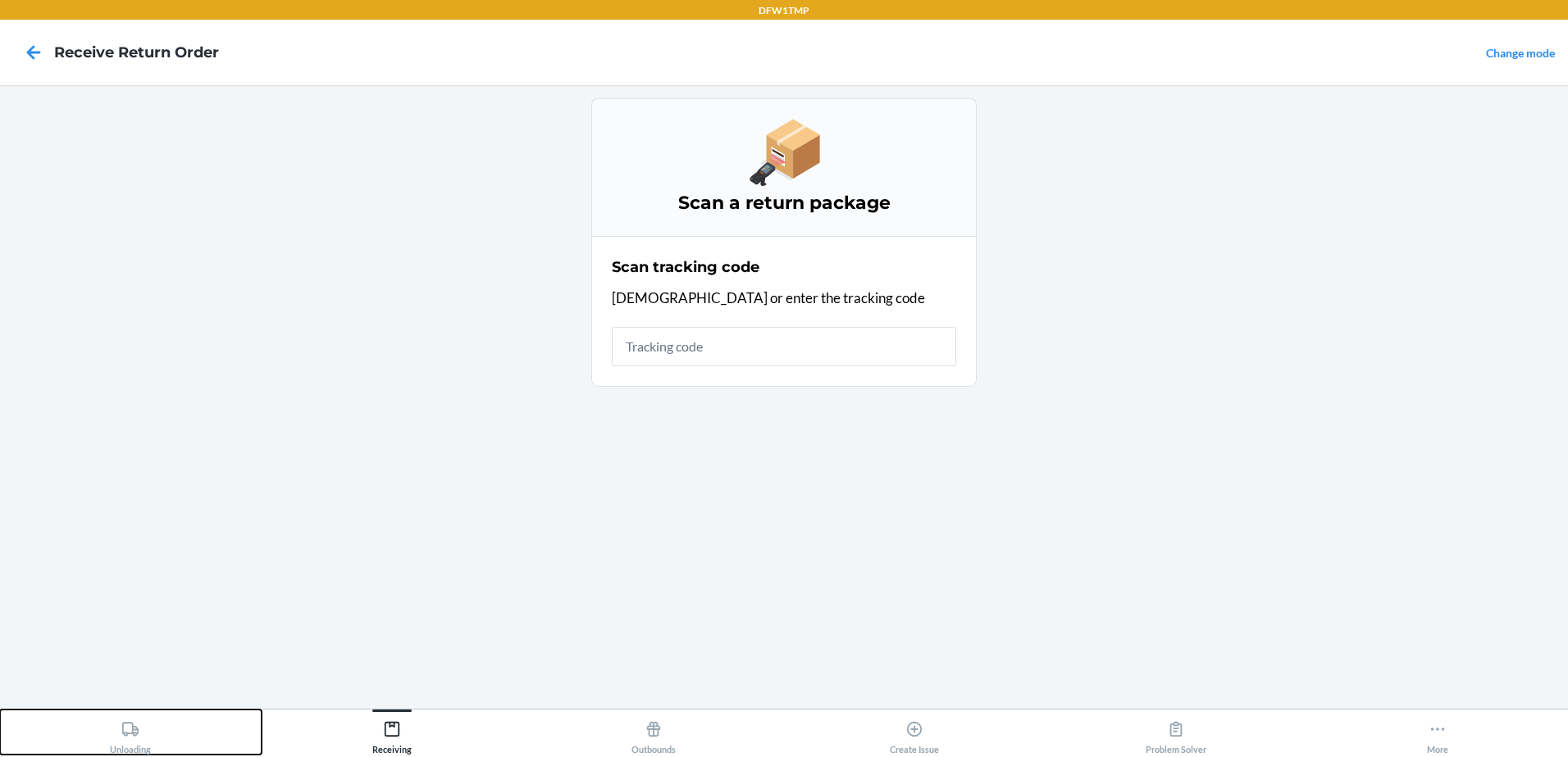
click at [106, 746] on button "Unloading" at bounding box center [130, 732] width 261 height 45
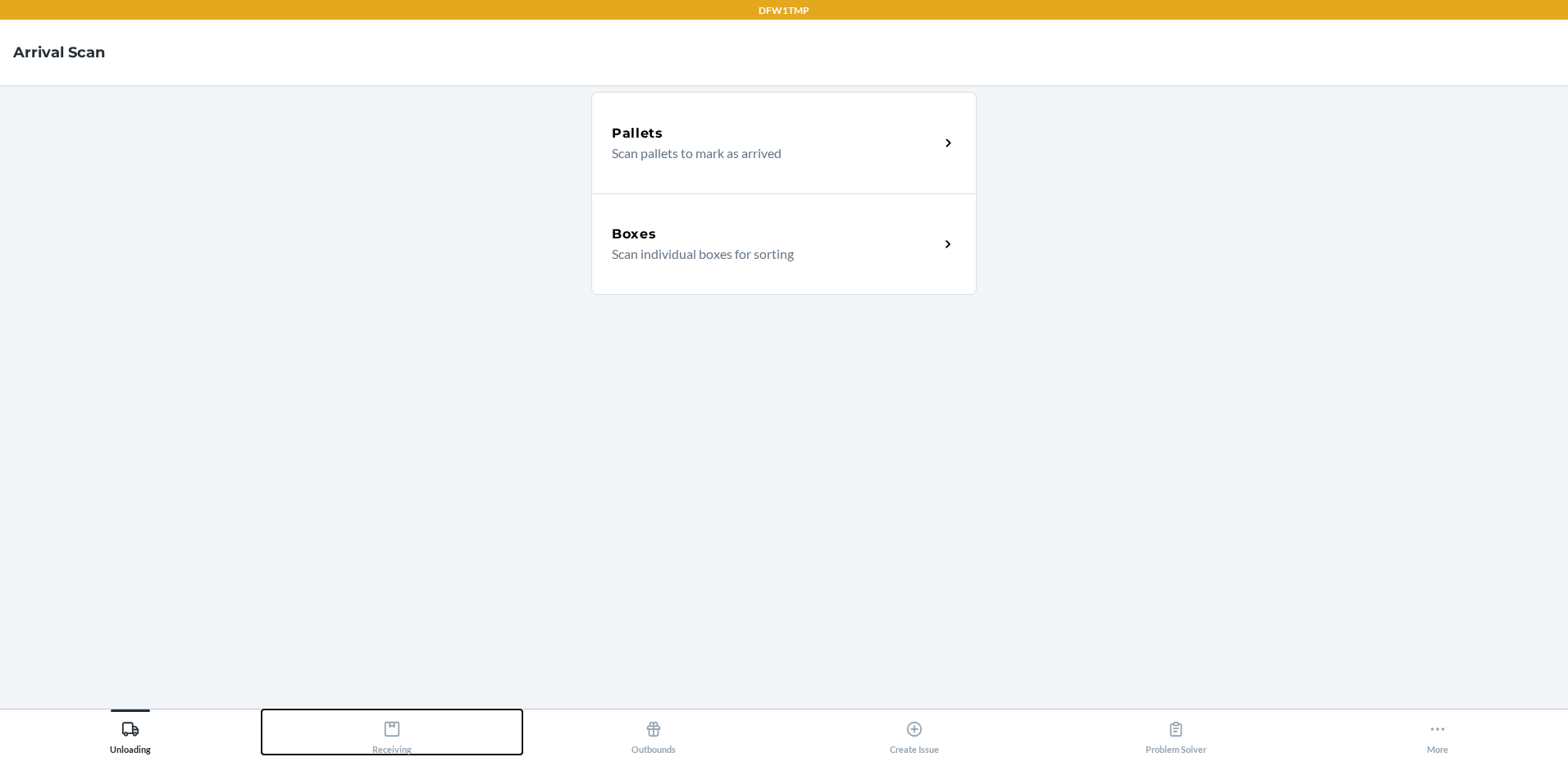
click at [395, 749] on div "Receiving" at bounding box center [392, 735] width 40 height 41
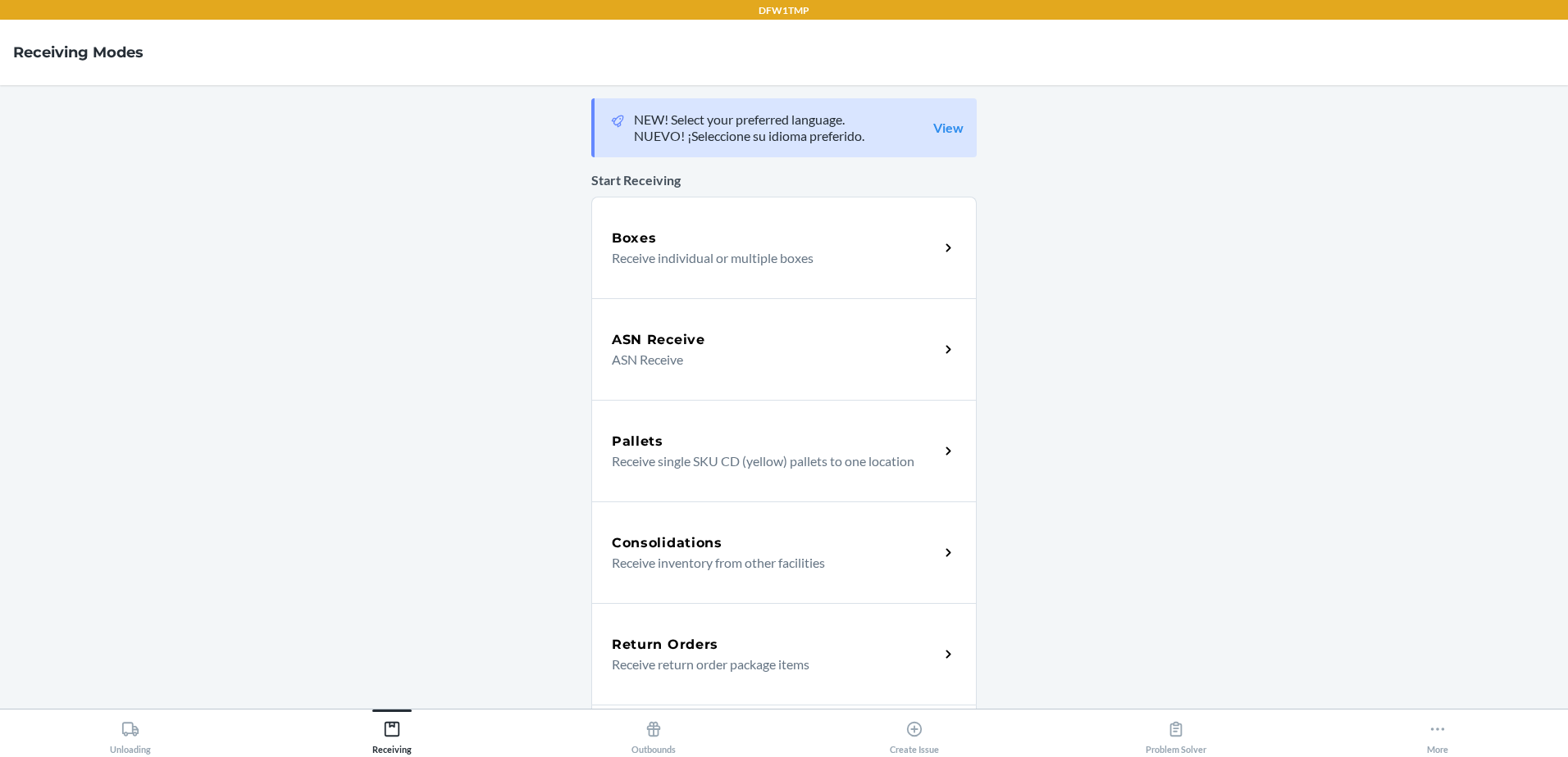
click at [809, 672] on p "Receive return order package items" at bounding box center [769, 665] width 314 height 20
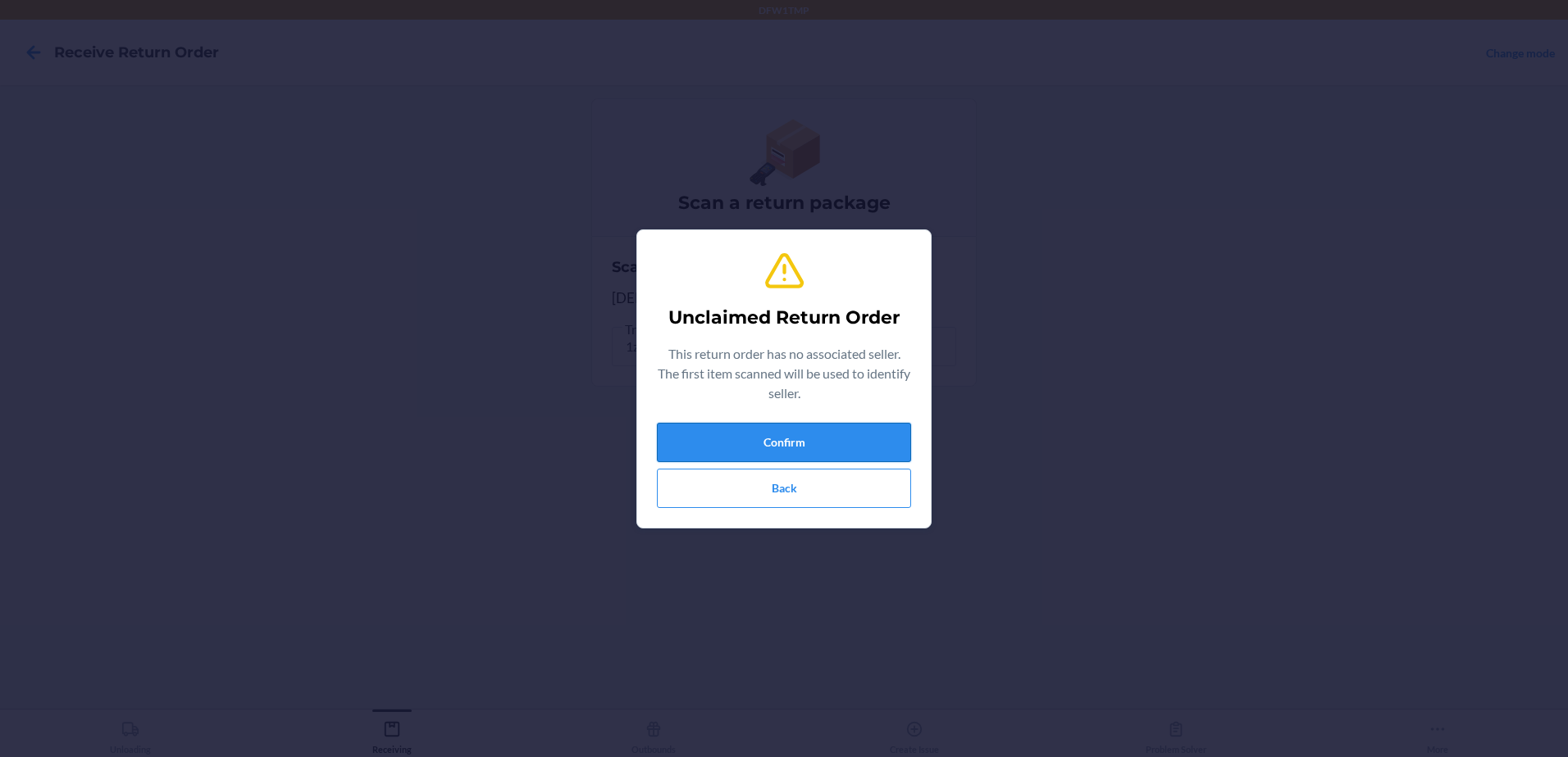
click at [796, 444] on button "Confirm" at bounding box center [784, 443] width 254 height 40
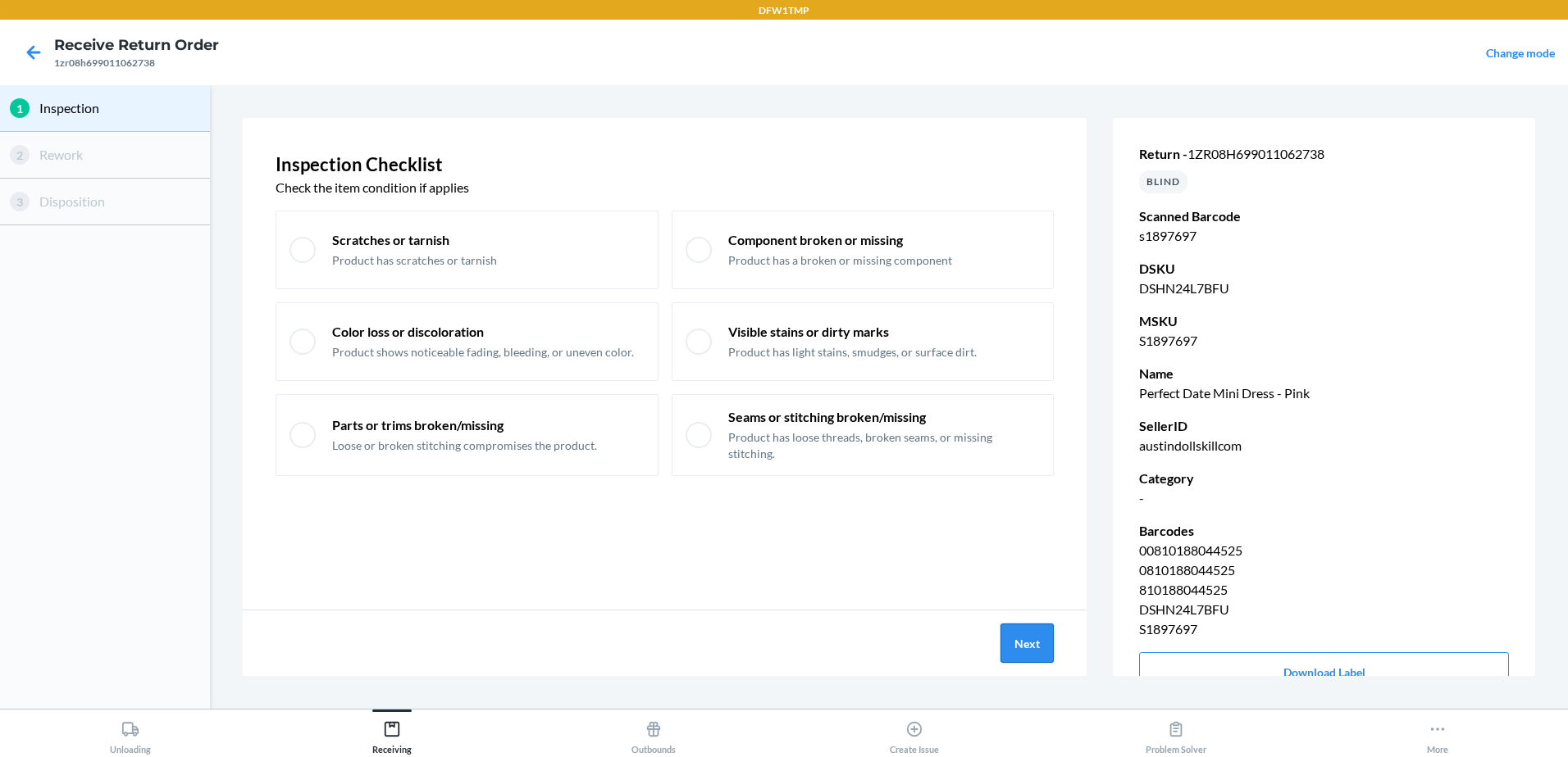
click at [1033, 641] on button "Next" at bounding box center [1027, 644] width 53 height 40
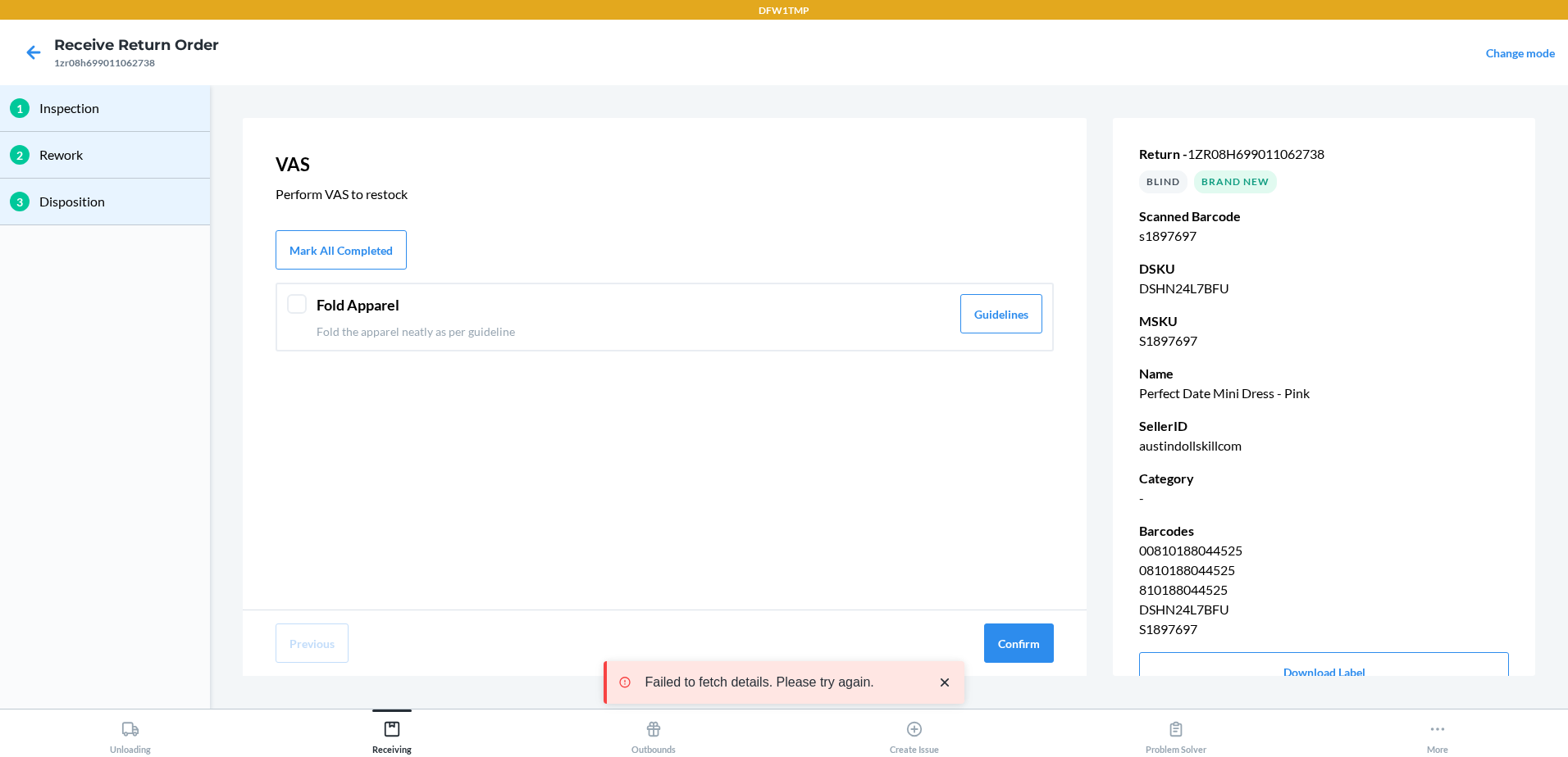
click at [303, 320] on div "Fold Apparel Fold the apparel neatly as per guideline Guidelines" at bounding box center [665, 317] width 778 height 69
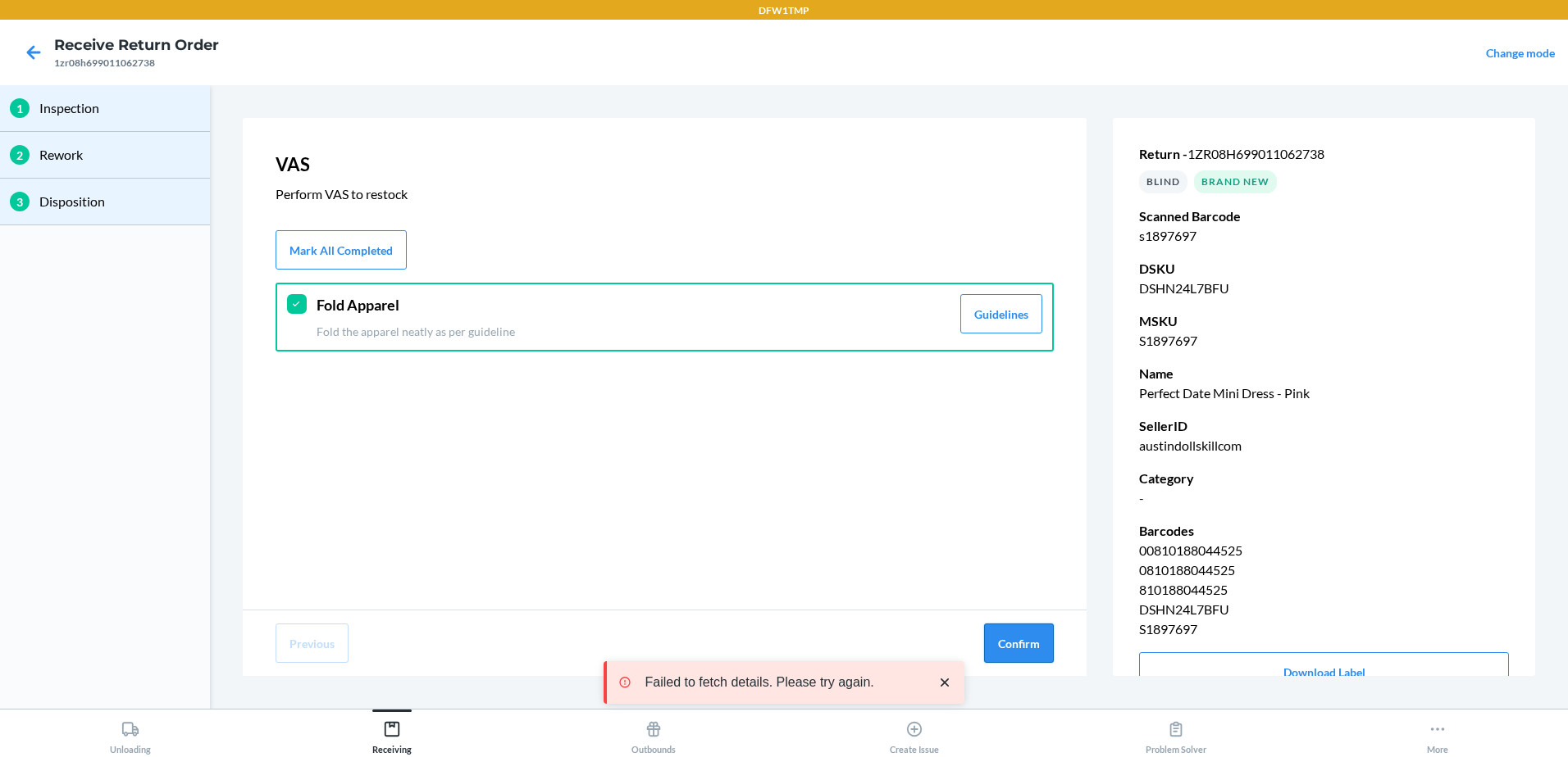
click at [1034, 647] on button "Confirm" at bounding box center [1019, 644] width 70 height 40
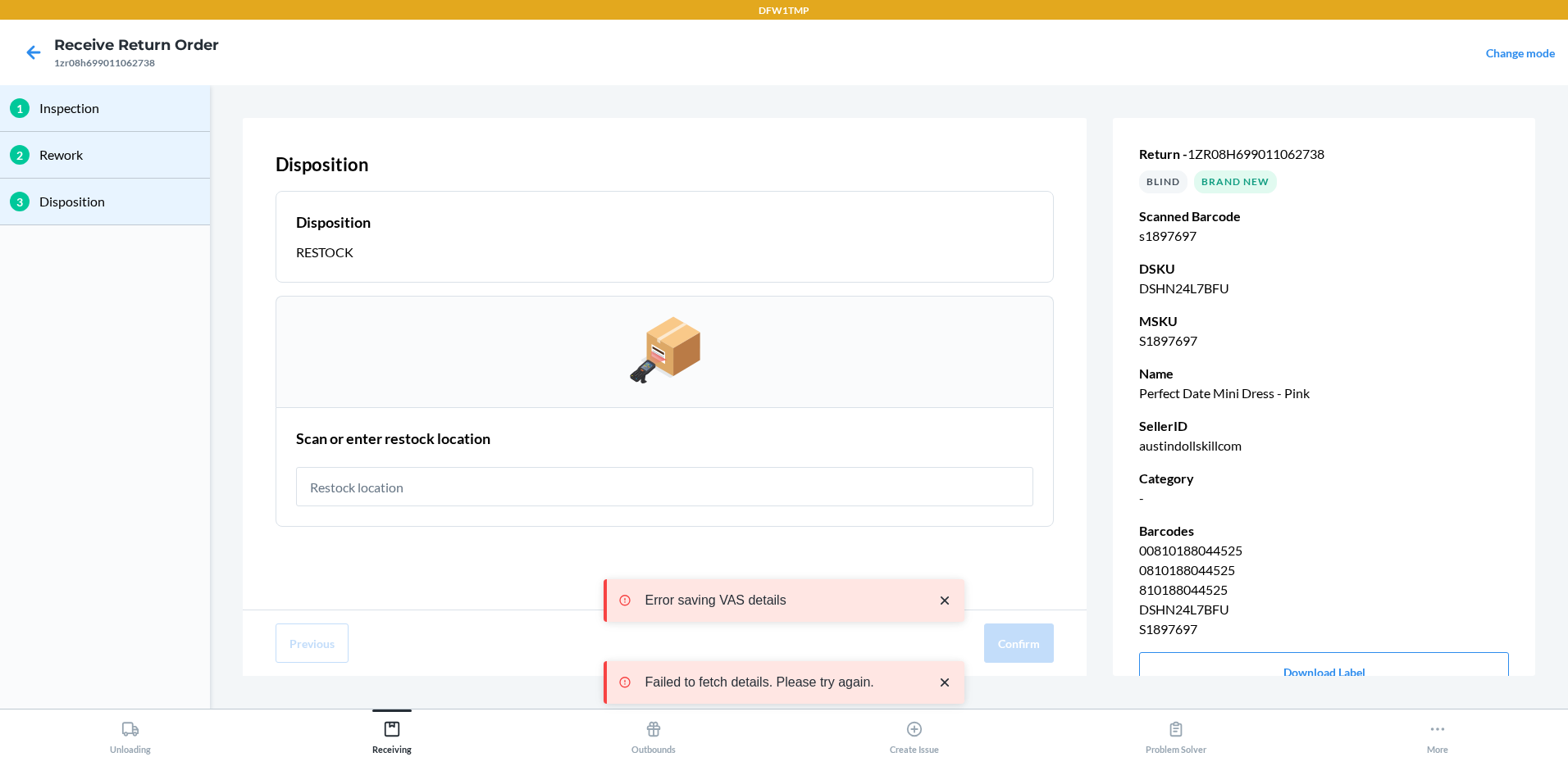
click at [433, 489] on input "text" at bounding box center [665, 487] width 738 height 40
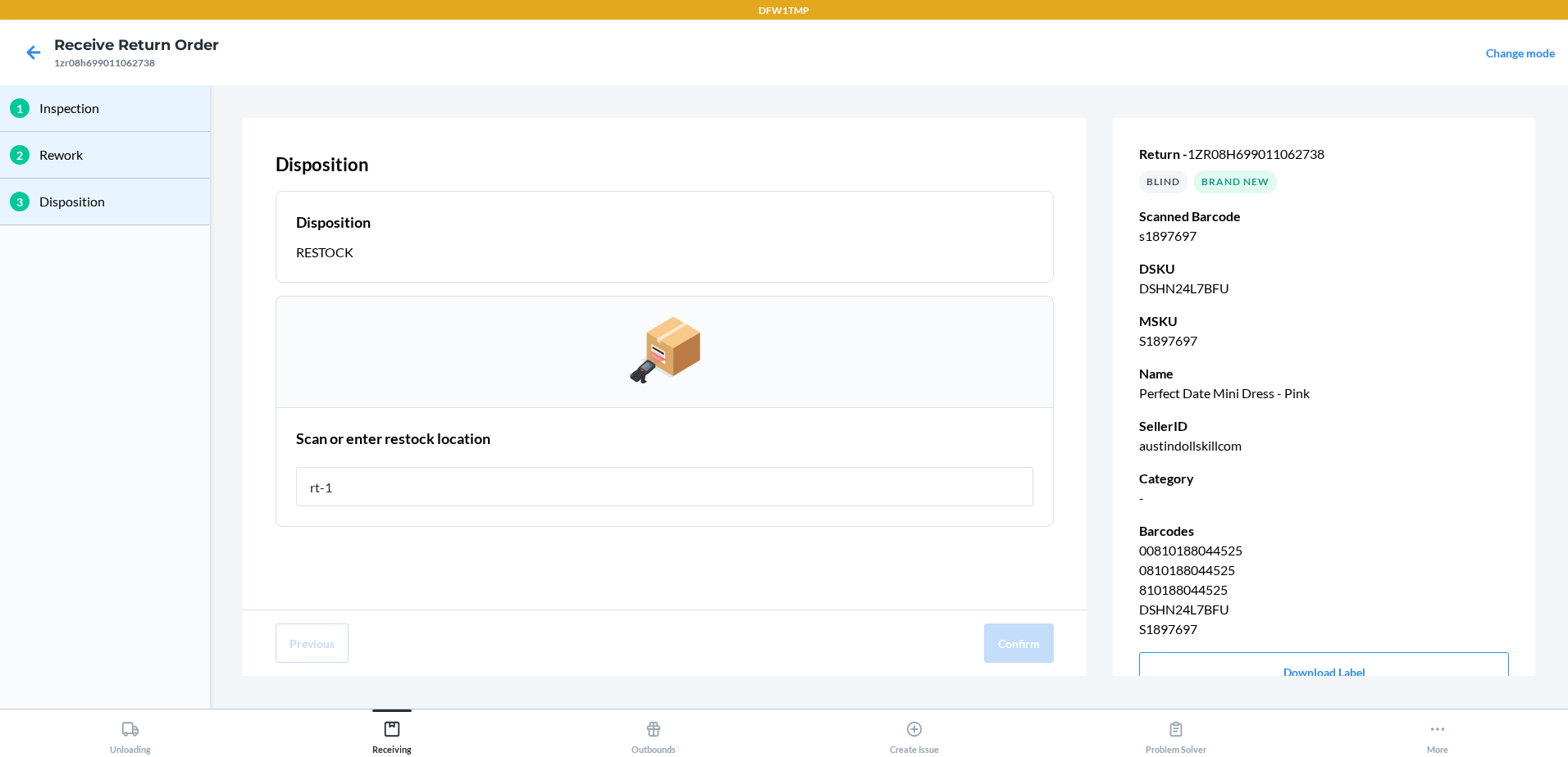
type input "rt-12"
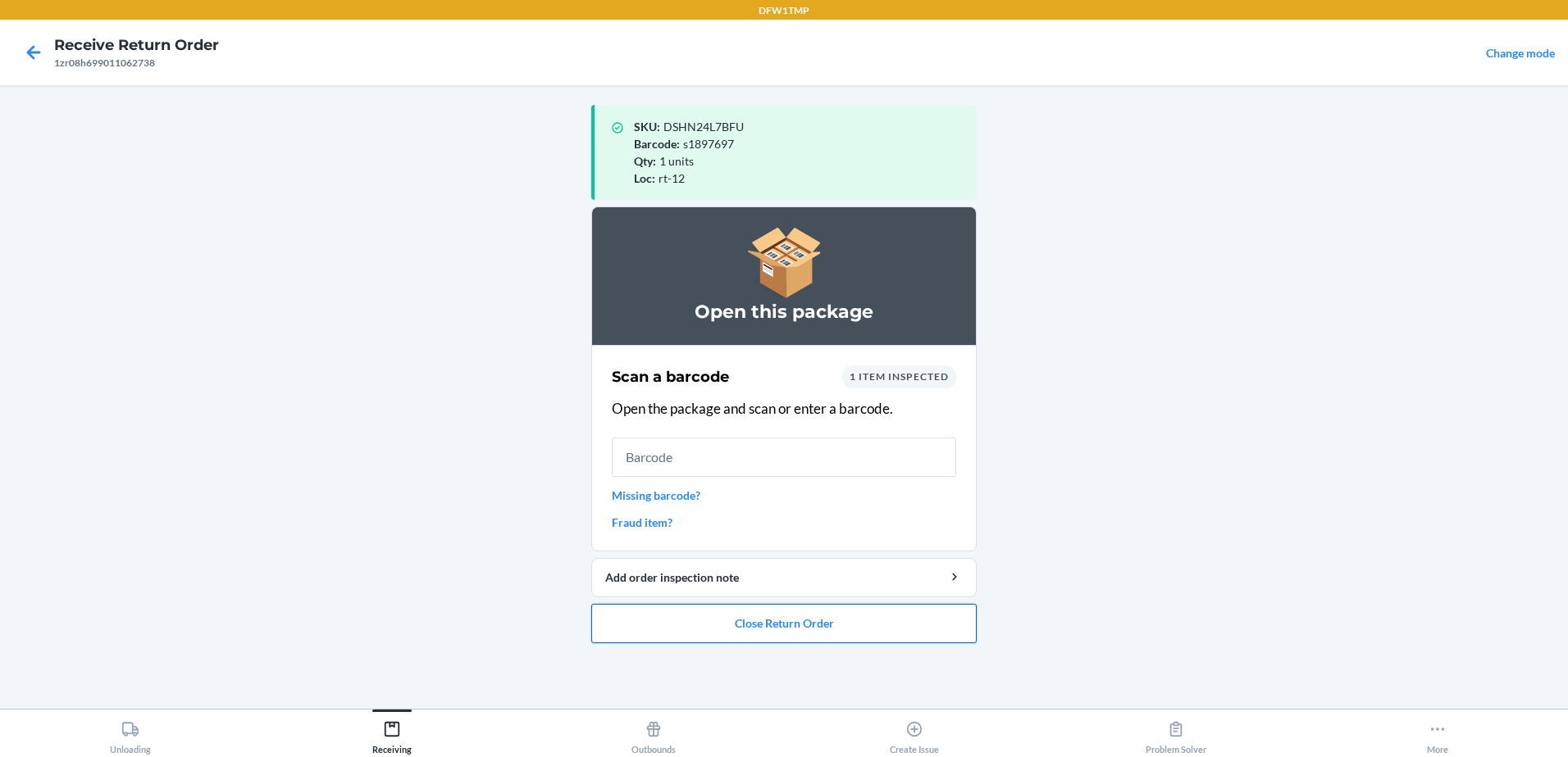
click at [793, 614] on button "Close Return Order" at bounding box center [784, 624] width 385 height 40
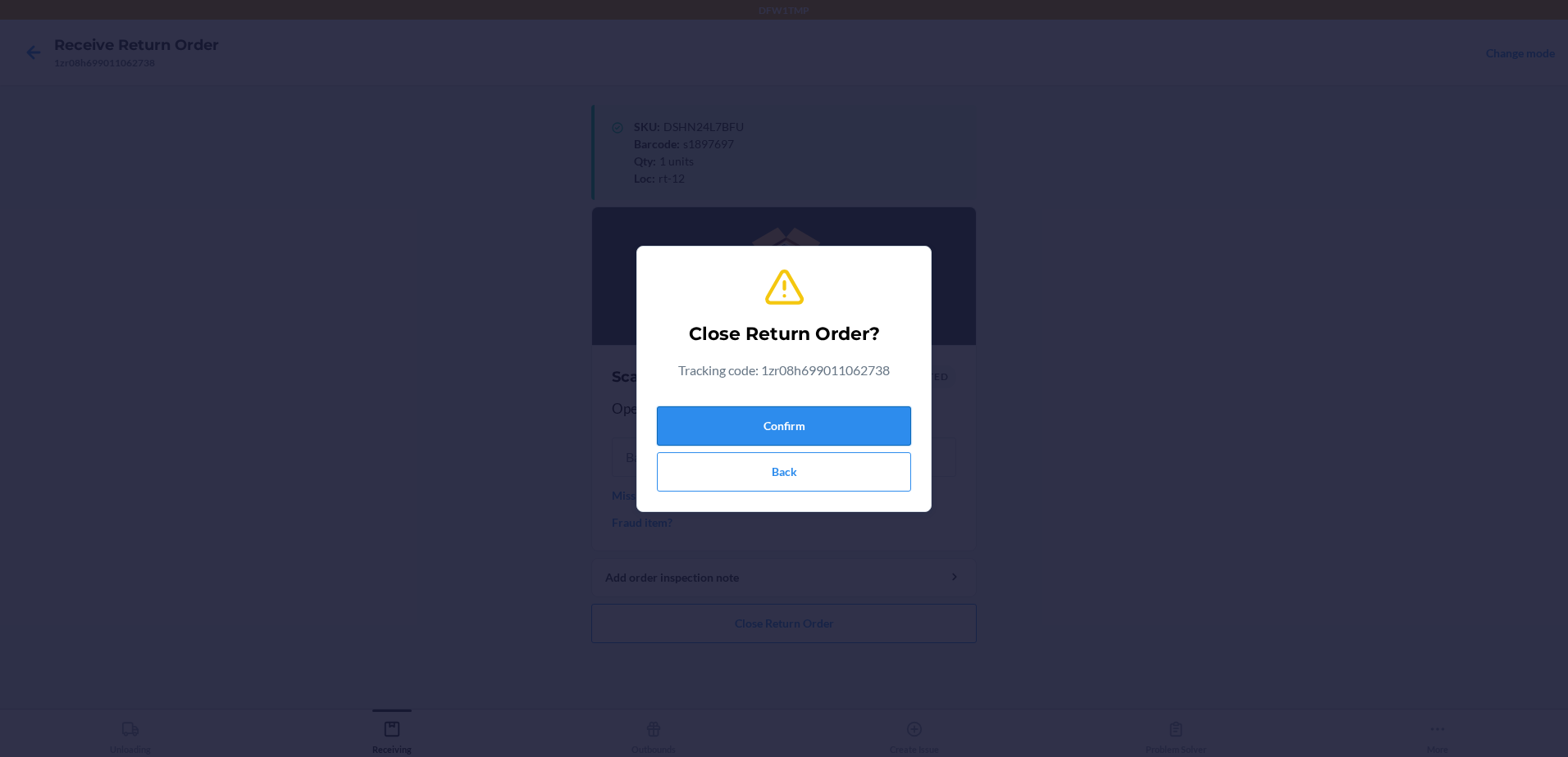
click at [763, 427] on button "Confirm" at bounding box center [784, 427] width 254 height 40
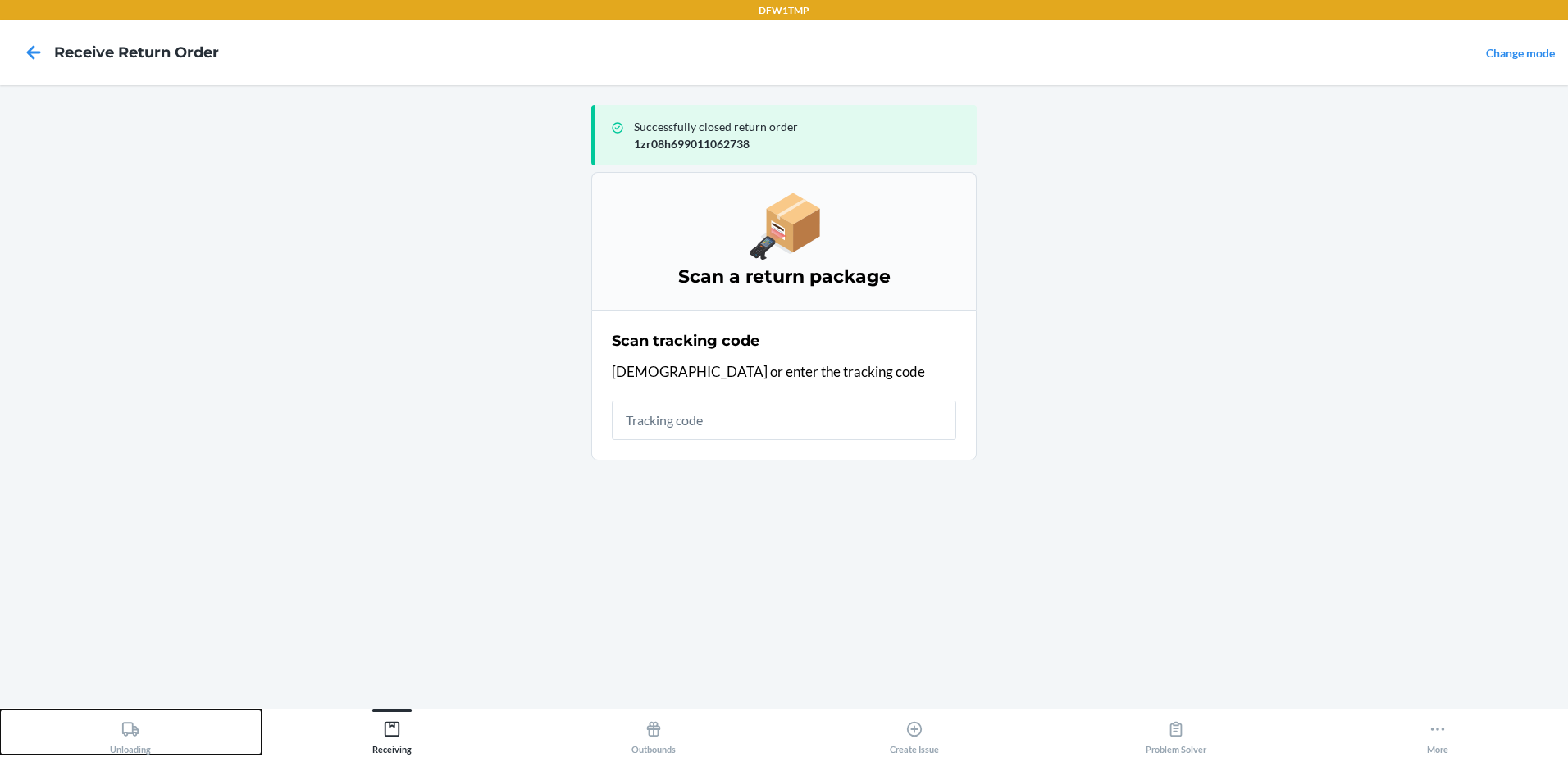
click at [161, 739] on button "Unloading" at bounding box center [130, 732] width 261 height 45
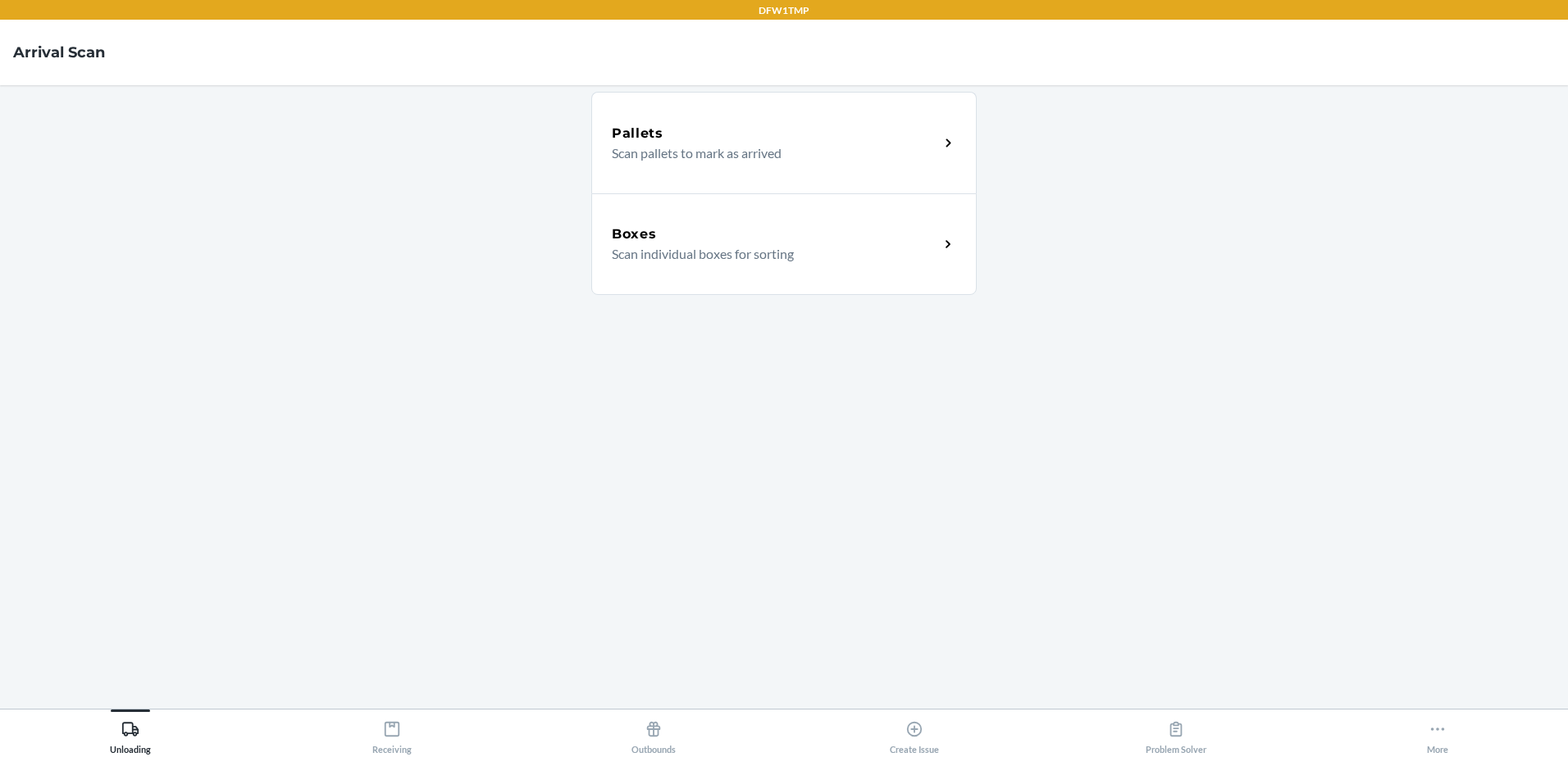
click at [728, 237] on div "Boxes" at bounding box center [775, 234] width 327 height 20
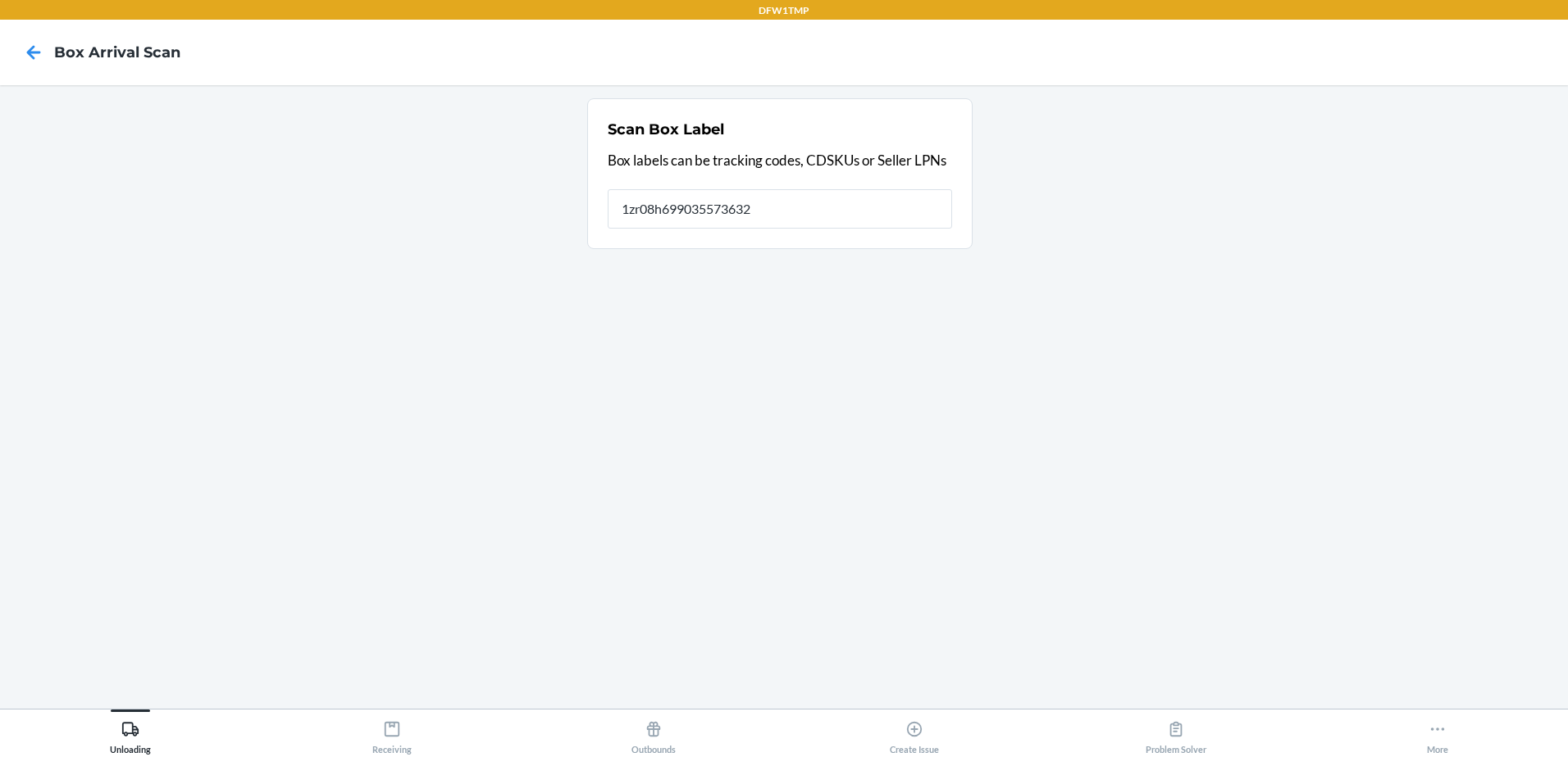
type input "1zr08h699035573632"
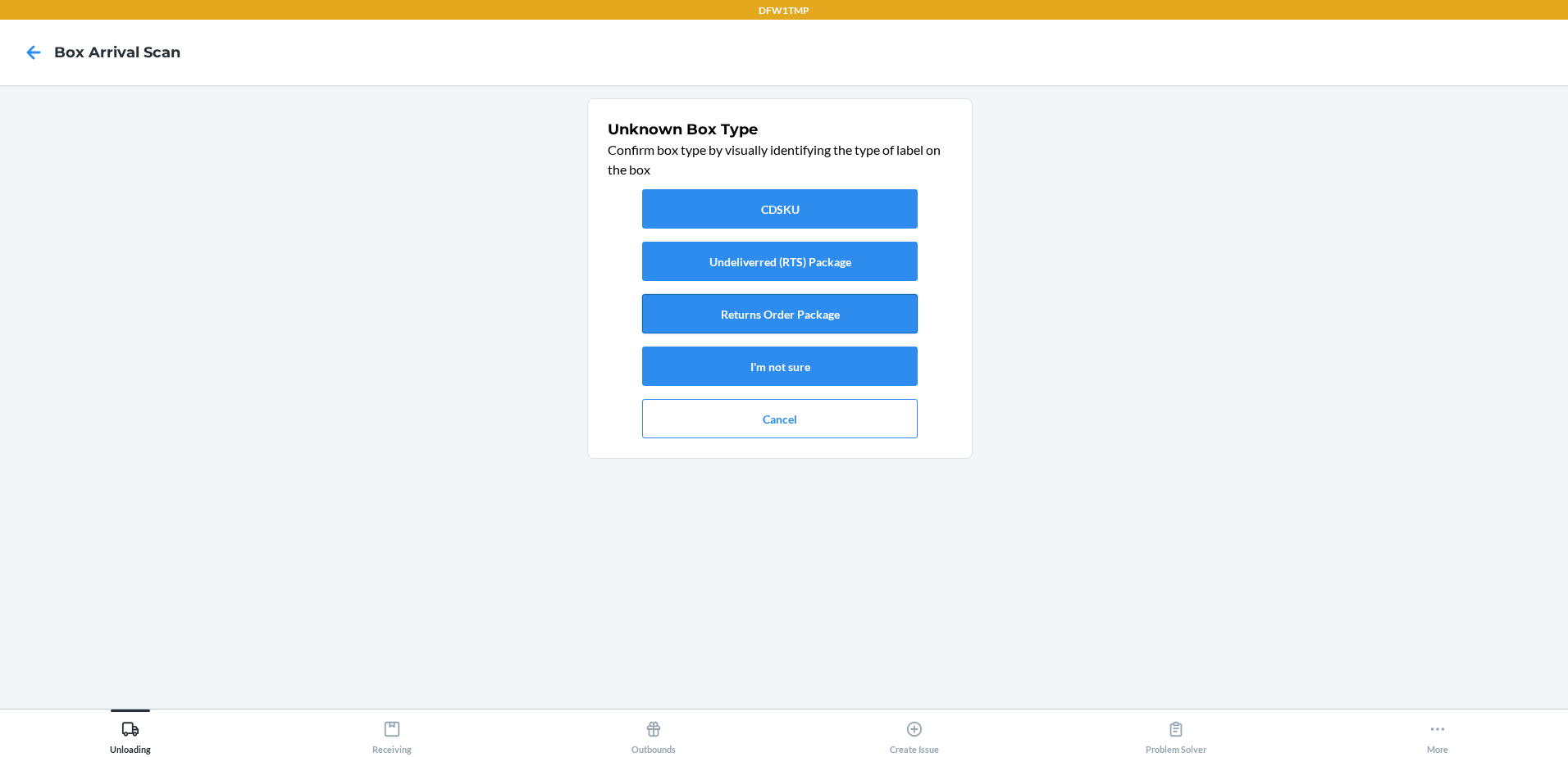
click at [775, 325] on button "Returns Order Package" at bounding box center [780, 314] width 276 height 40
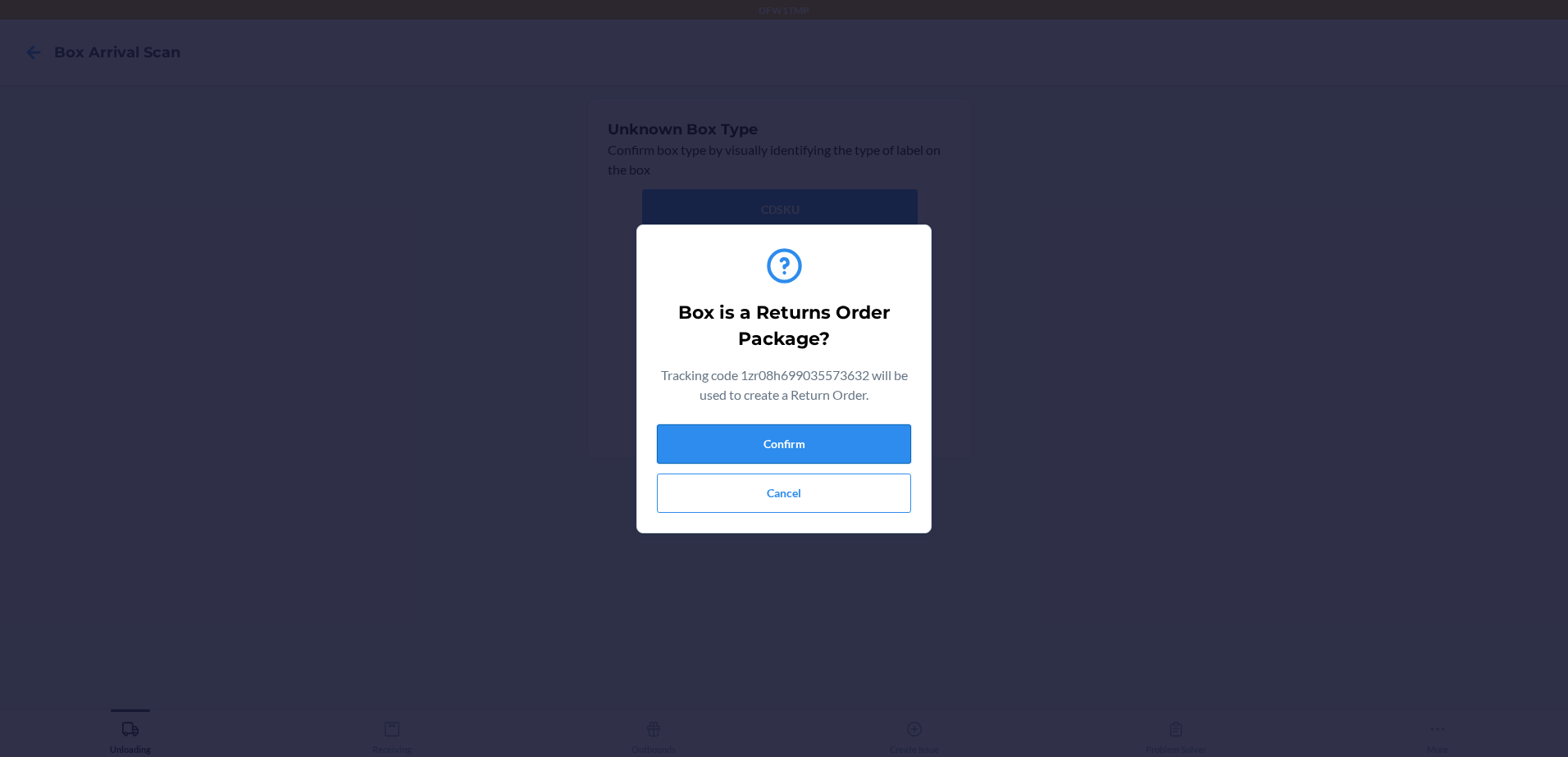
click at [755, 437] on button "Confirm" at bounding box center [784, 445] width 254 height 40
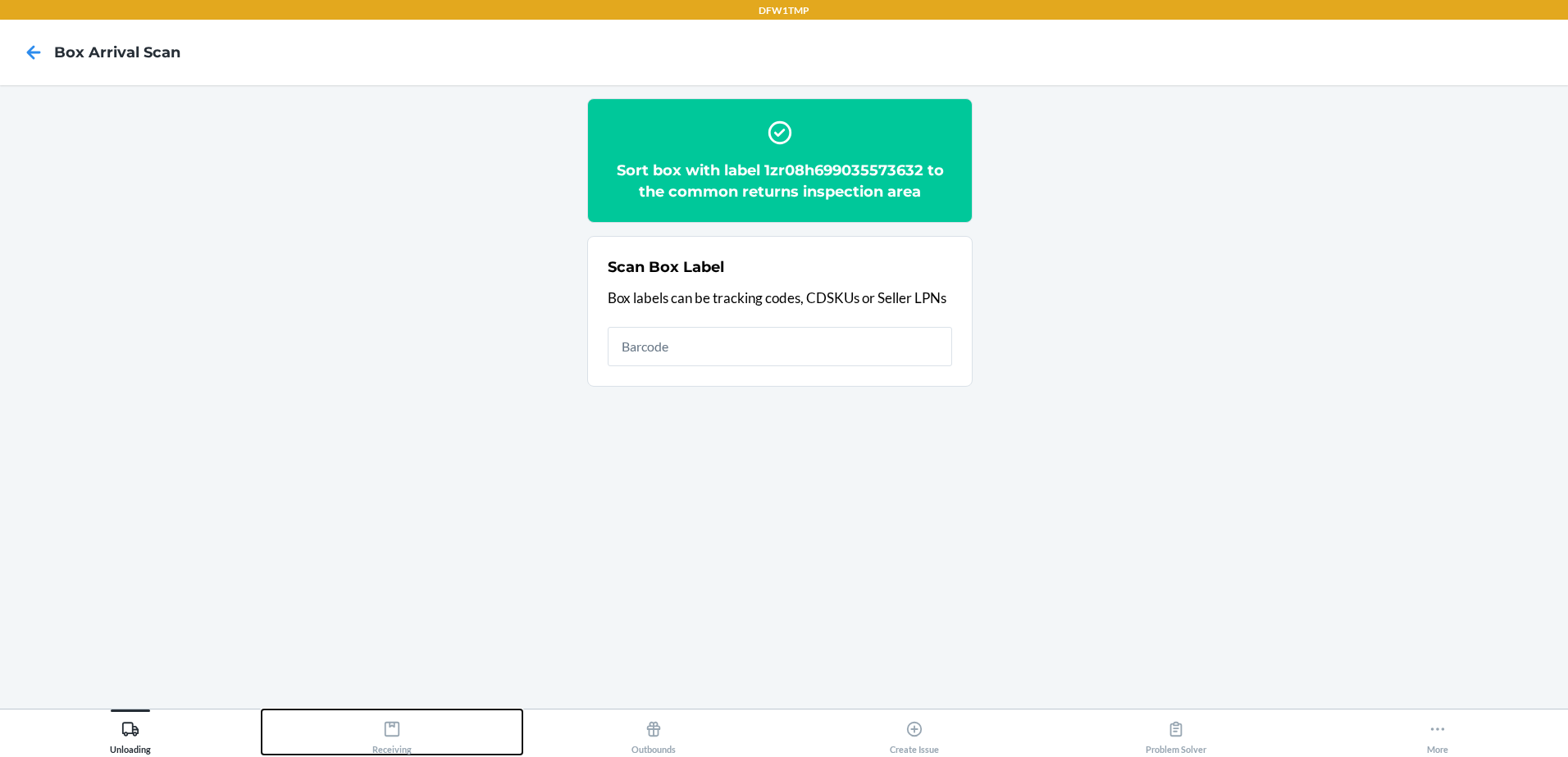
click at [428, 746] on button "Receiving" at bounding box center [392, 732] width 261 height 45
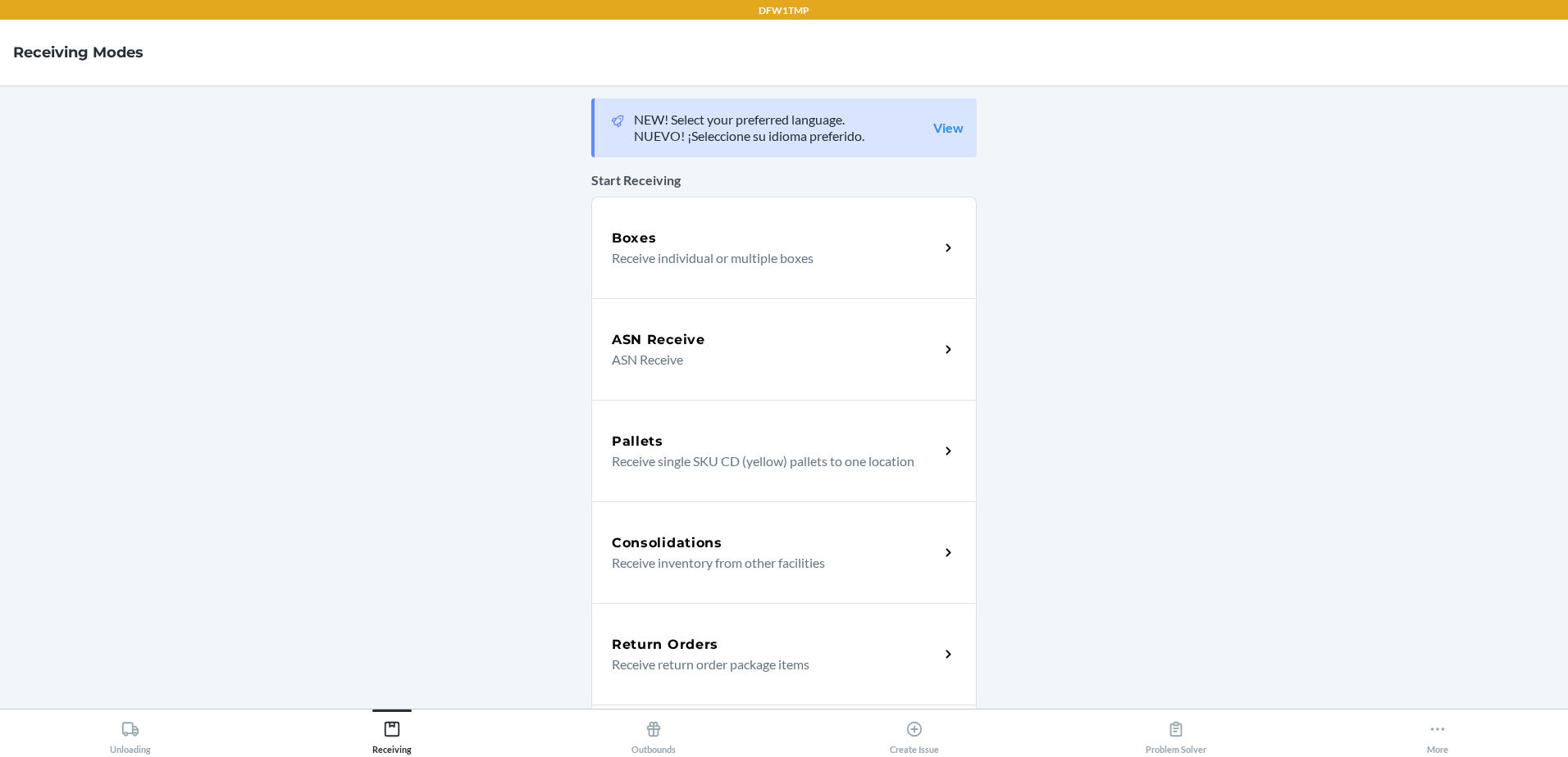
click at [720, 673] on p "Receive return order package items" at bounding box center [769, 665] width 314 height 20
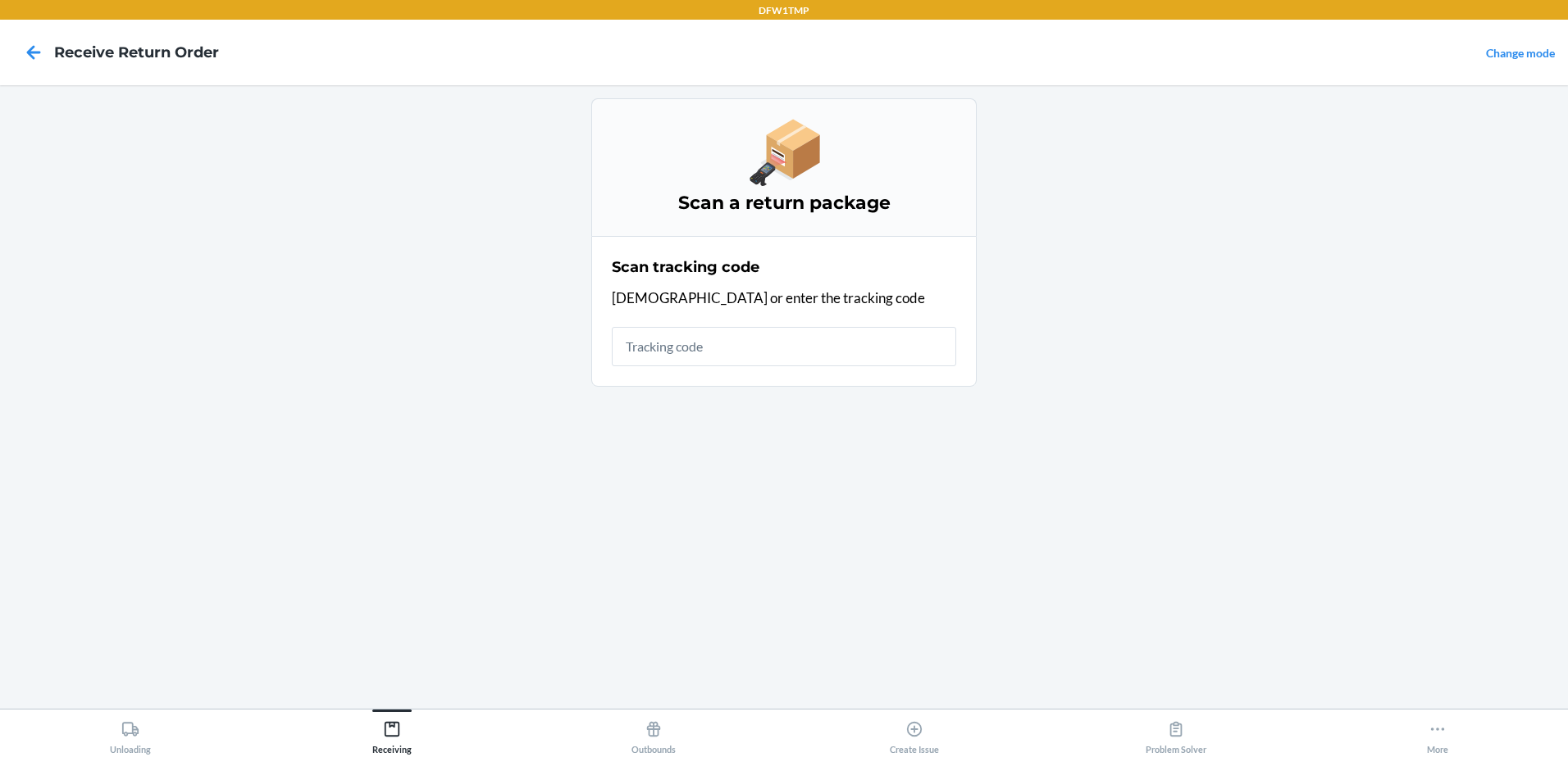
click at [688, 339] on input "text" at bounding box center [784, 347] width 344 height 40
type input "1zr08h699035573632"
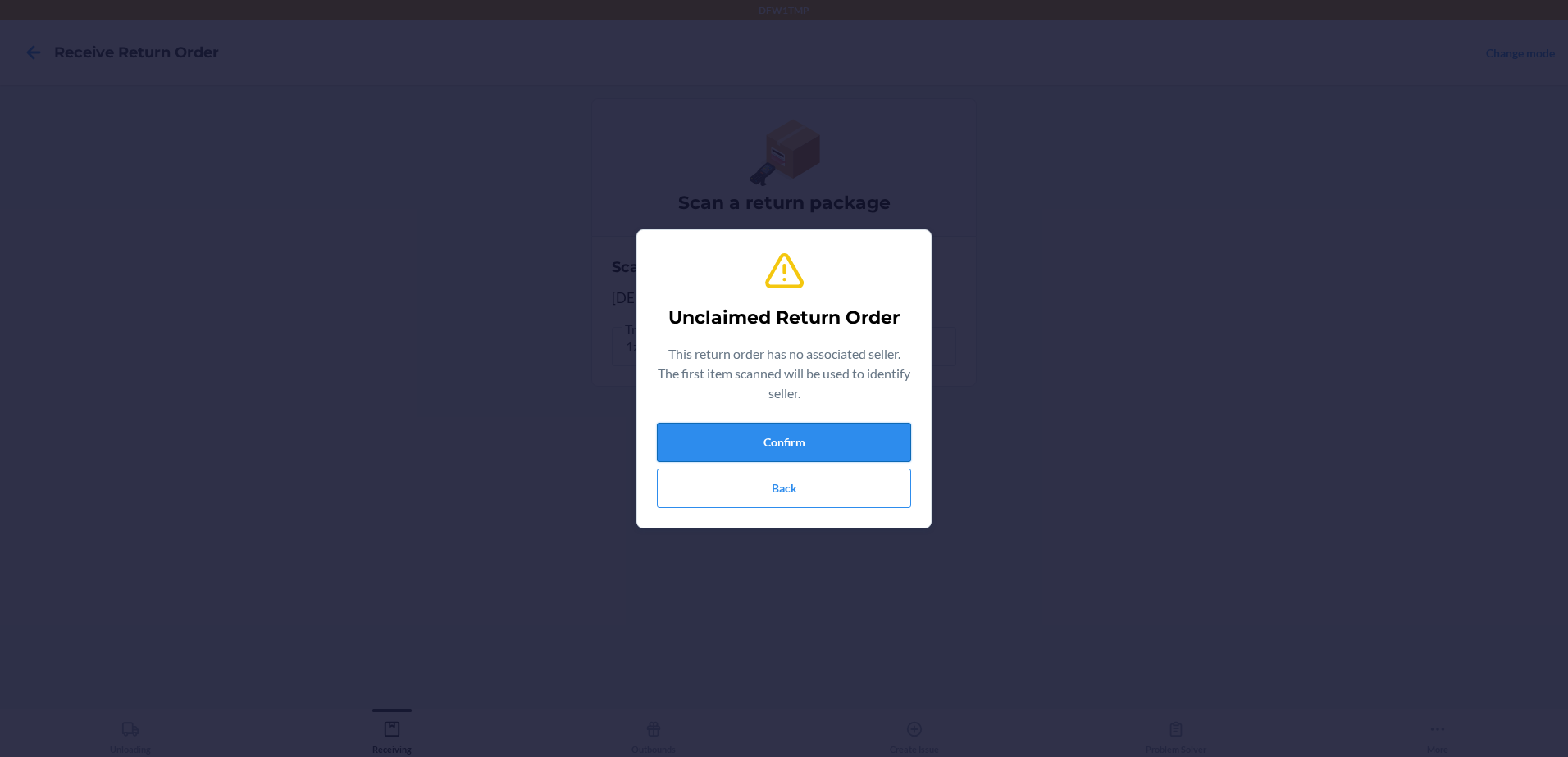
click at [802, 436] on button "Confirm" at bounding box center [784, 443] width 254 height 40
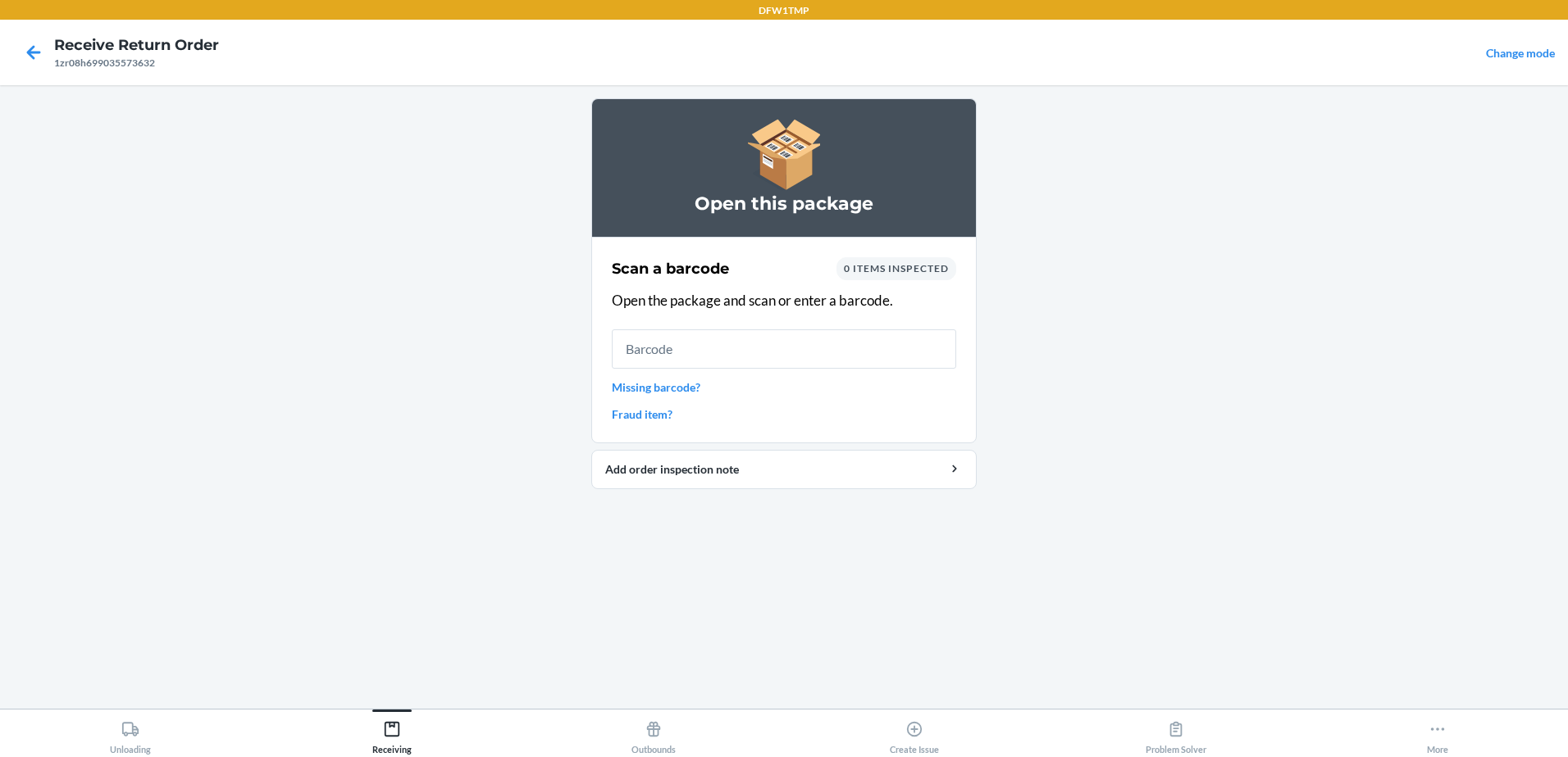
click at [686, 391] on link "Missing barcode?" at bounding box center [784, 387] width 344 height 17
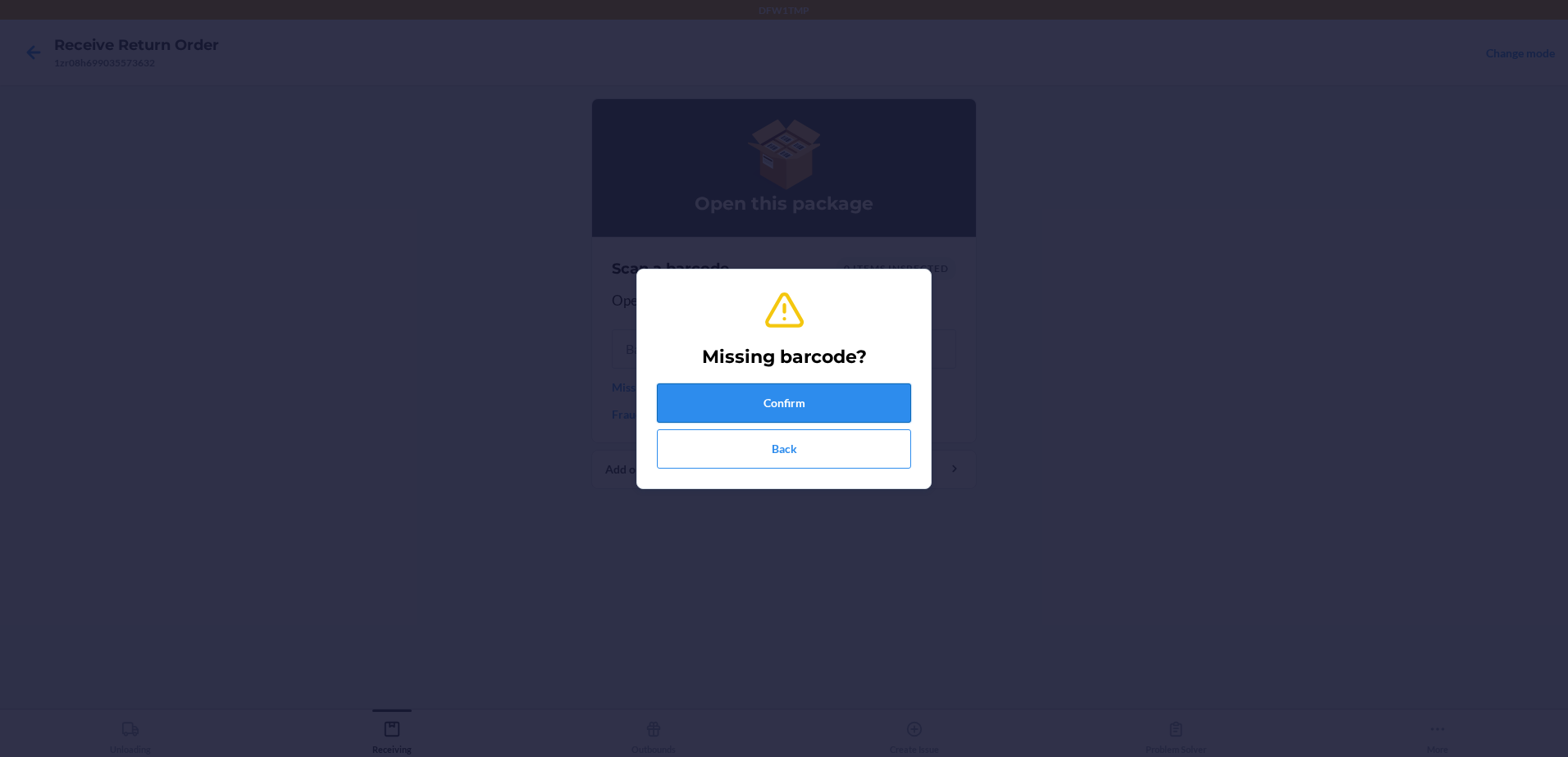
drag, startPoint x: 809, startPoint y: 395, endPoint x: 793, endPoint y: 395, distance: 16.0
click at [793, 395] on button "Confirm" at bounding box center [784, 403] width 254 height 40
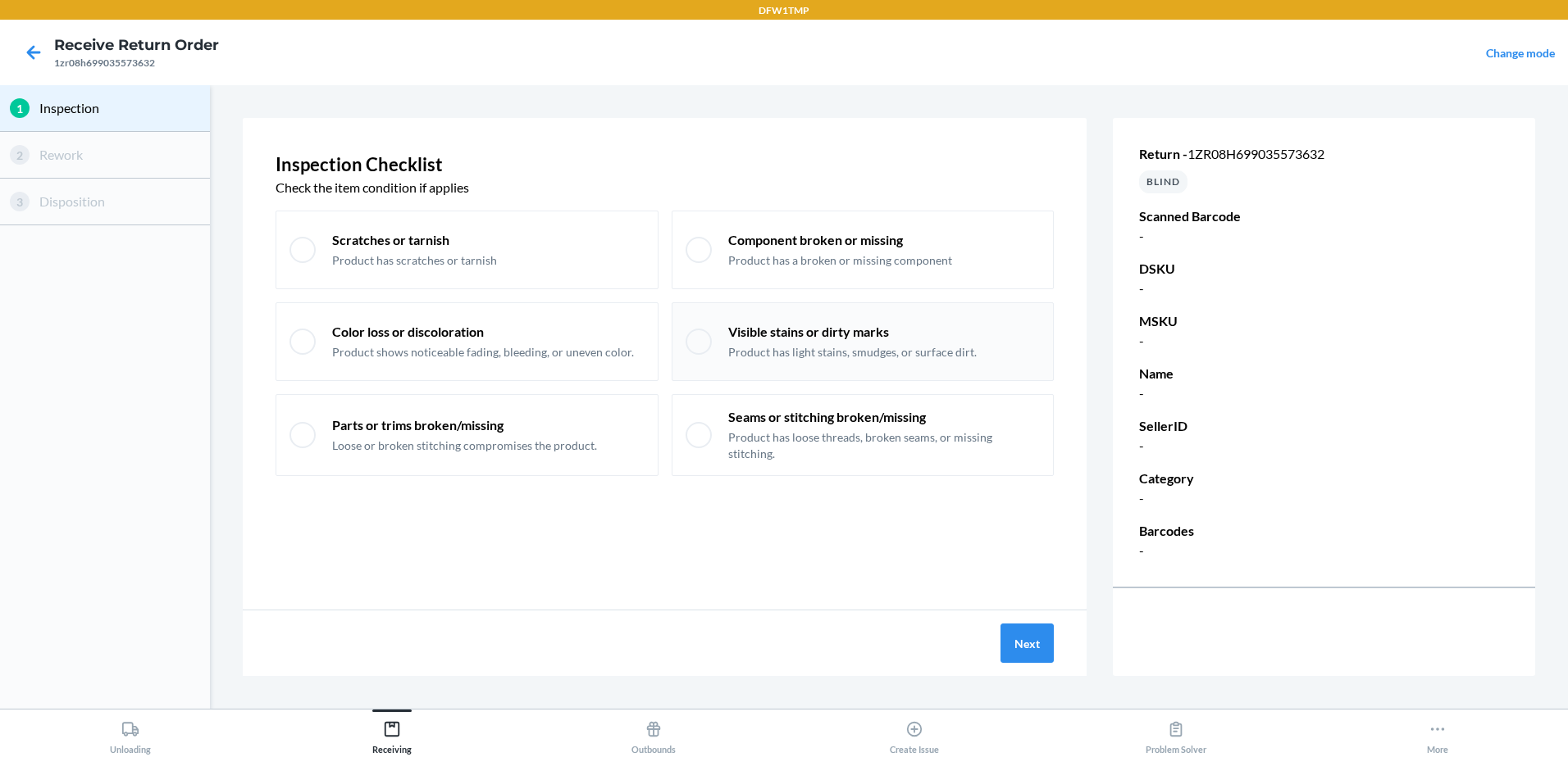
click at [754, 370] on div "Visible stains or dirty marks Product has light stains, smudges, or surface dir…" at bounding box center [864, 342] width 383 height 79
checkbox input "true"
click at [1031, 638] on button "Next" at bounding box center [1027, 644] width 53 height 40
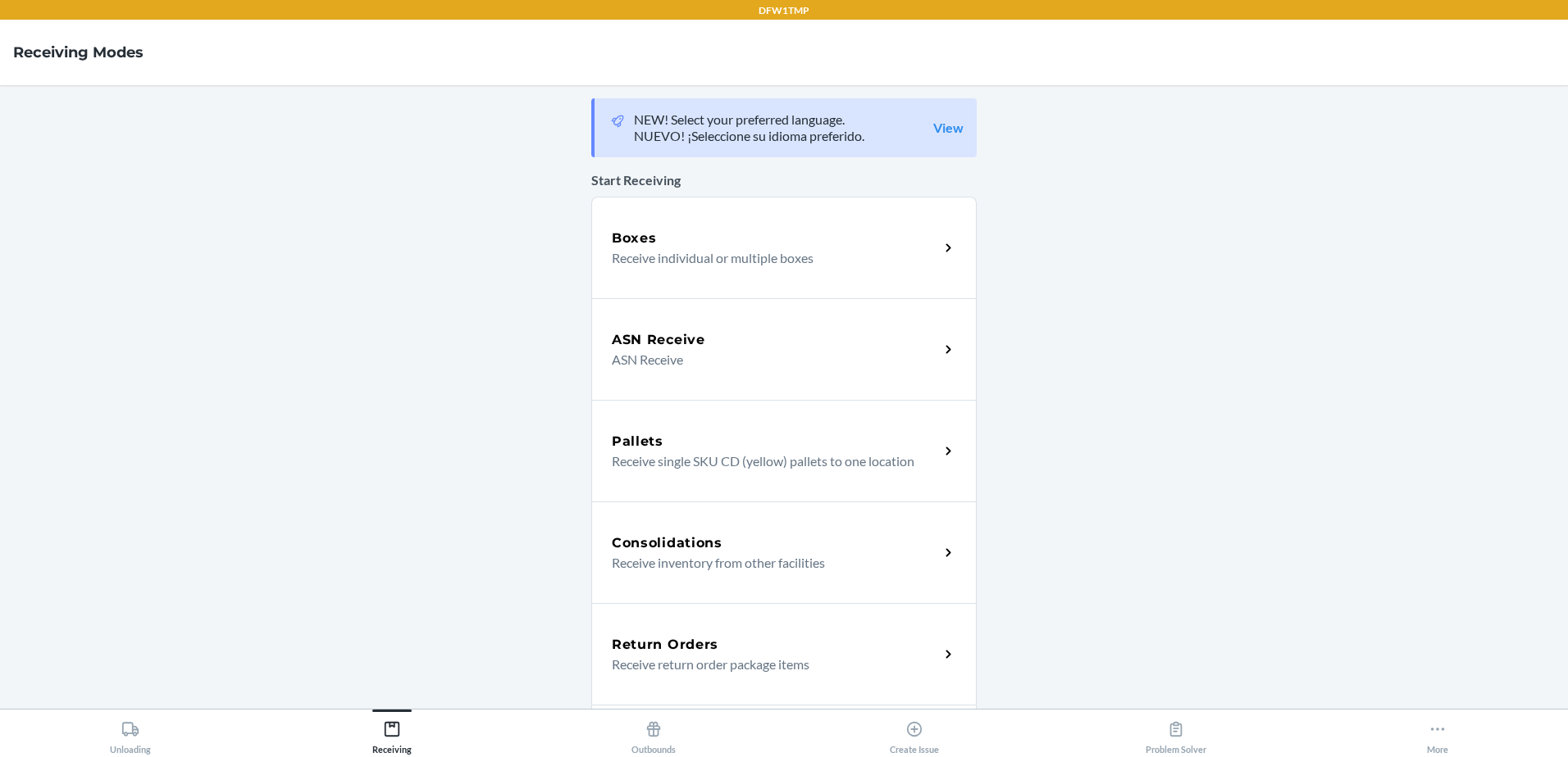
click at [729, 664] on p "Receive return order package items" at bounding box center [769, 665] width 314 height 20
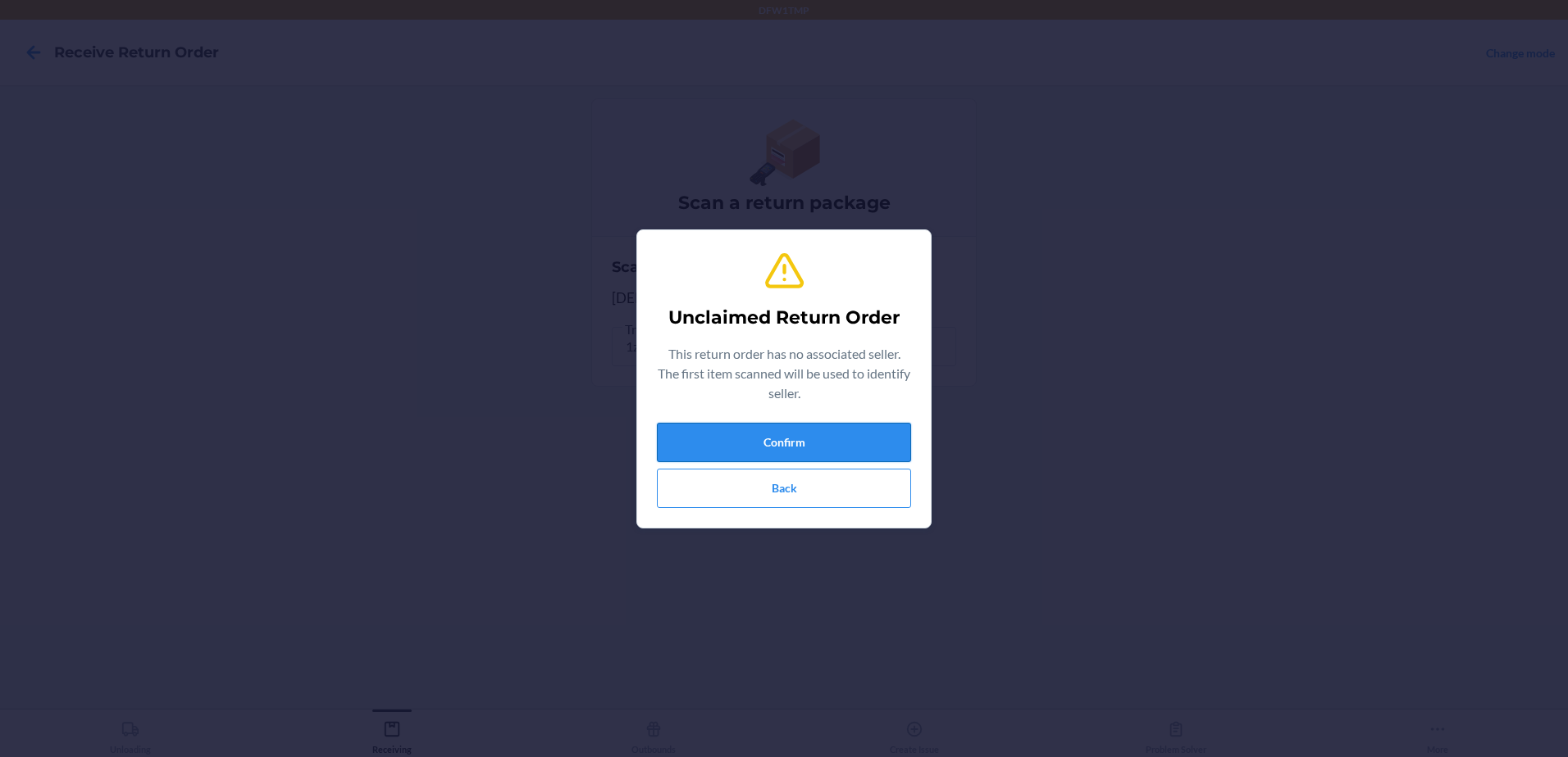
click at [828, 436] on button "Confirm" at bounding box center [784, 443] width 254 height 40
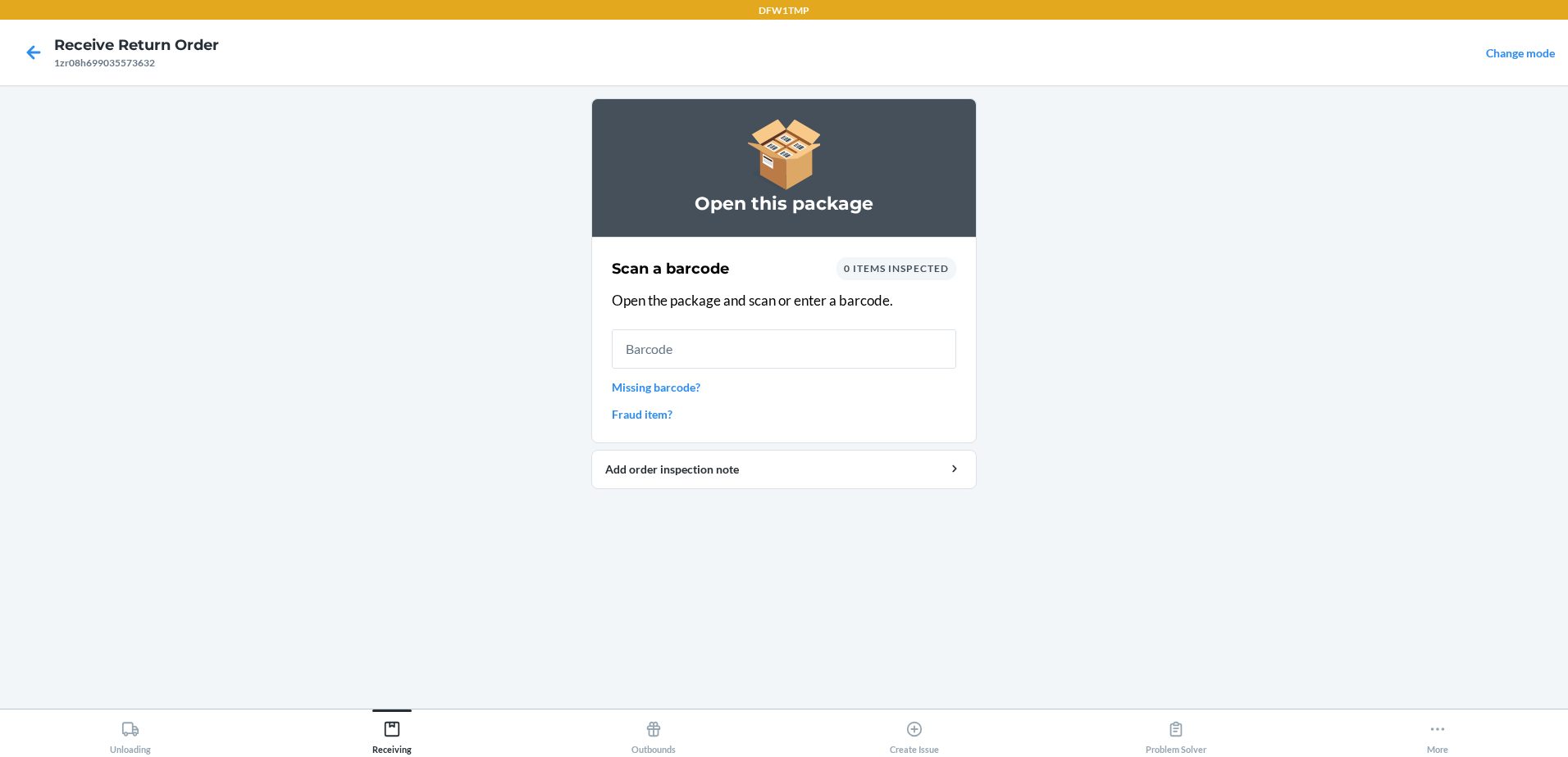
click at [666, 346] on input "text" at bounding box center [784, 349] width 344 height 40
click at [669, 389] on link "Missing barcode?" at bounding box center [784, 387] width 344 height 17
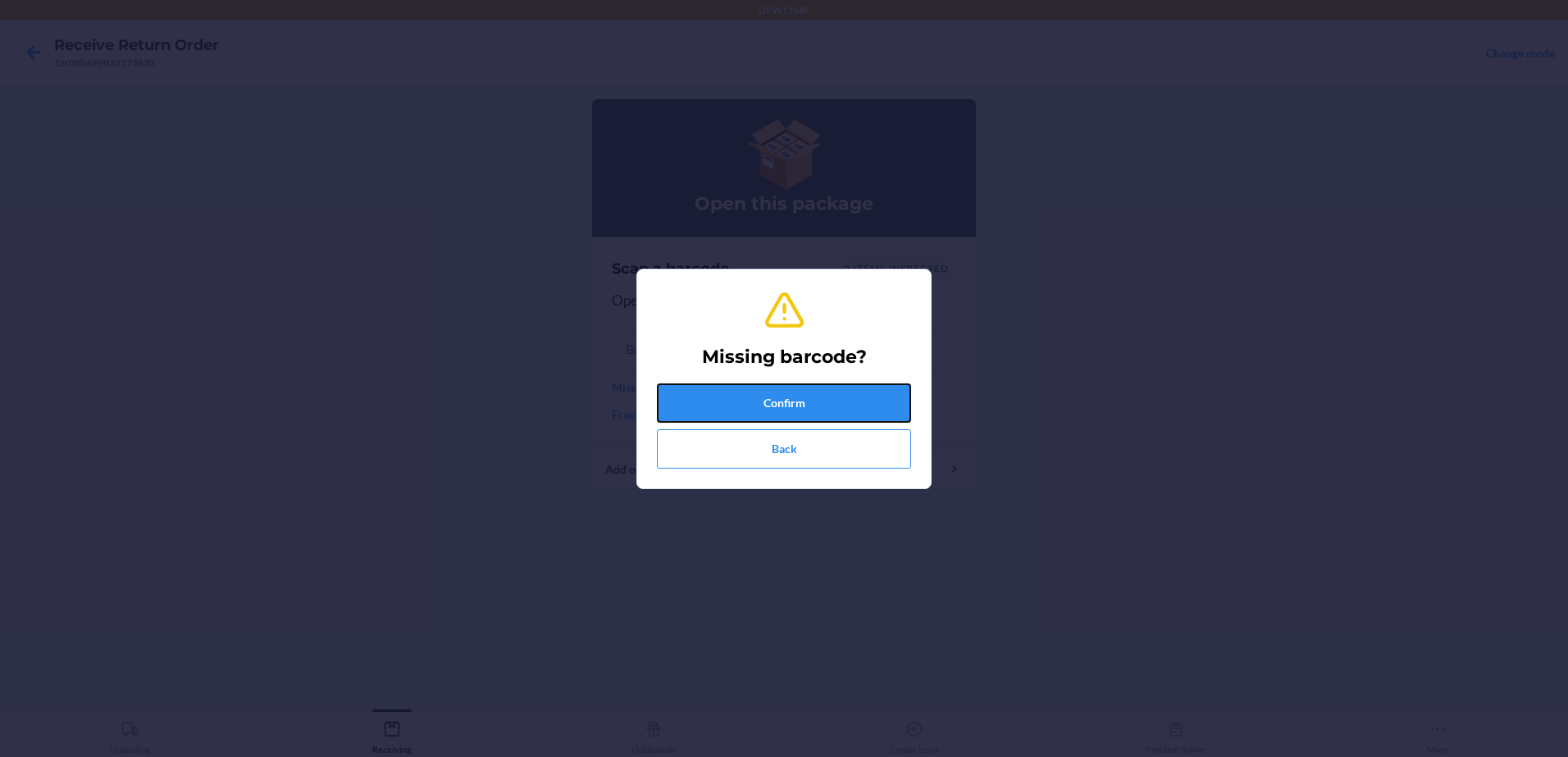
click at [708, 404] on button "Confirm" at bounding box center [784, 403] width 254 height 40
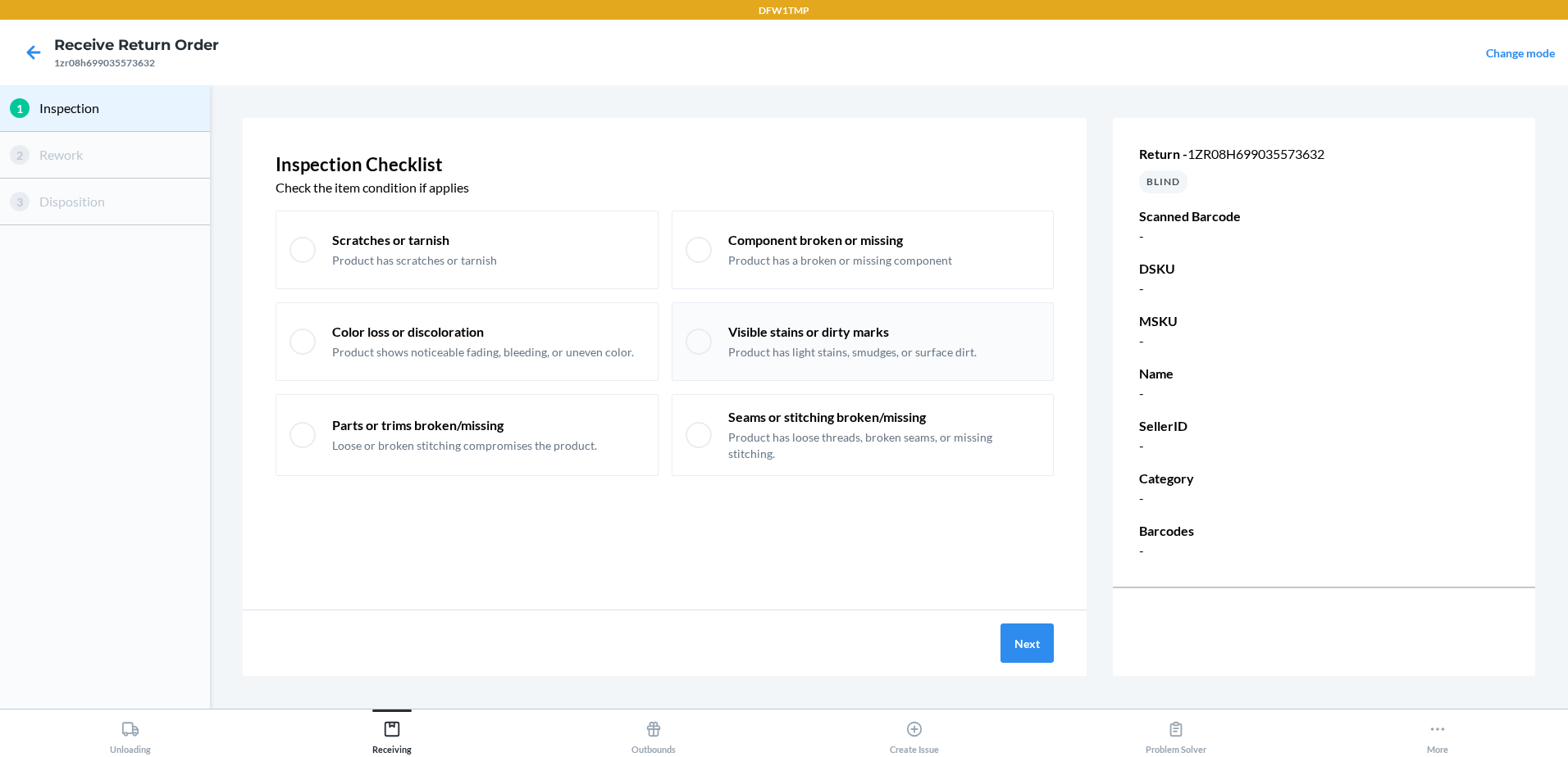
drag, startPoint x: 775, startPoint y: 330, endPoint x: 783, endPoint y: 319, distance: 13.6
click at [781, 320] on div "Visible stains or dirty marks Product has light stains, smudges, or surface dir…" at bounding box center [864, 342] width 383 height 79
checkbox input "true"
click at [859, 530] on div "Inspection Checklist Check the item condition if applies Scratches or tarnish P…" at bounding box center [664, 364] width 844 height 492
click at [1015, 647] on button "Next" at bounding box center [1027, 644] width 53 height 40
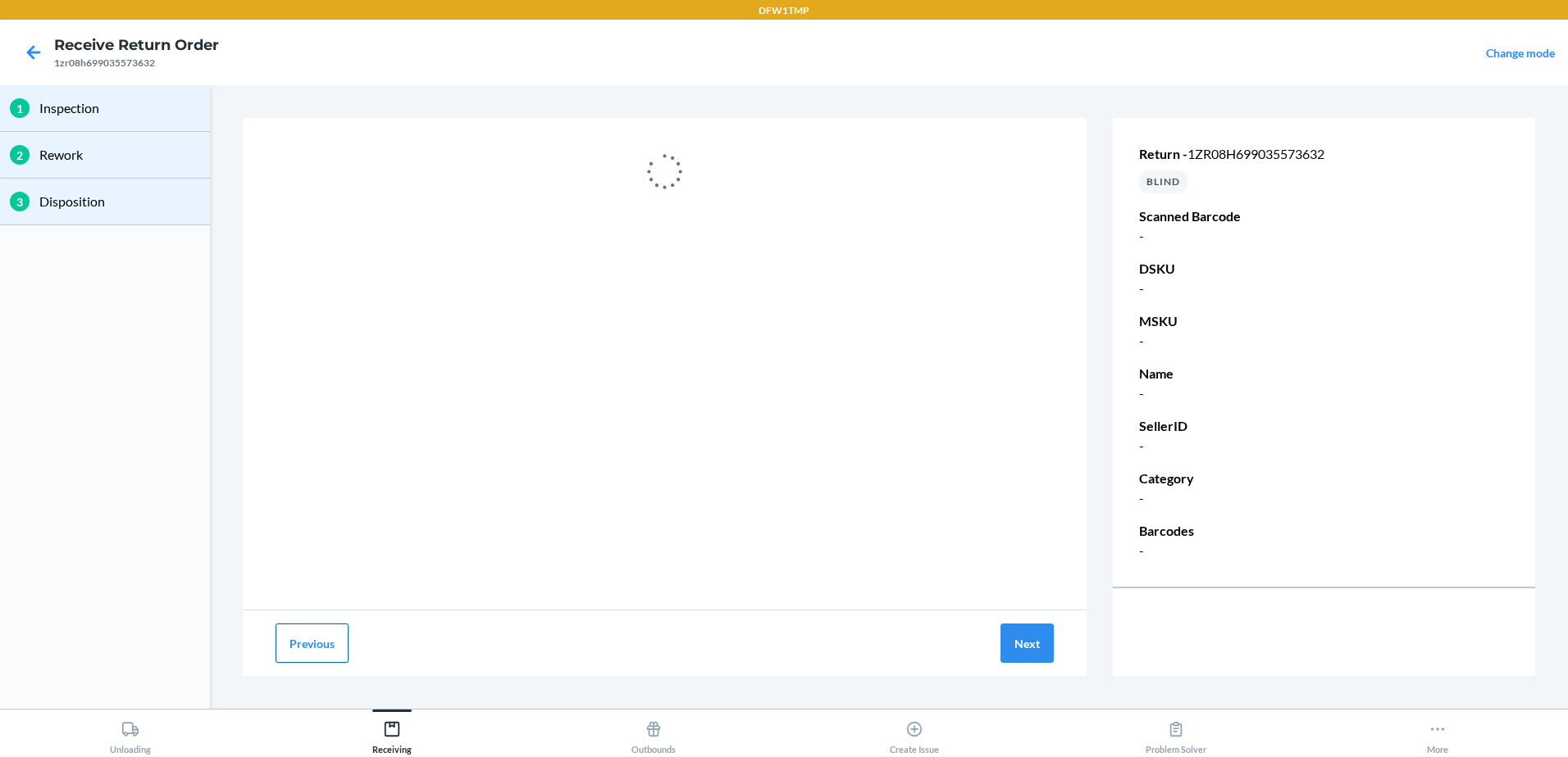
click at [313, 647] on button "Previous" at bounding box center [312, 644] width 73 height 40
click at [336, 645] on button "Previous" at bounding box center [312, 644] width 73 height 40
drag, startPoint x: 1388, startPoint y: 147, endPoint x: 1192, endPoint y: 147, distance: 196.0
click at [1192, 147] on p "Return - 1zr08h699035573632" at bounding box center [1324, 154] width 370 height 20
copy span "1zr08h699035573632"
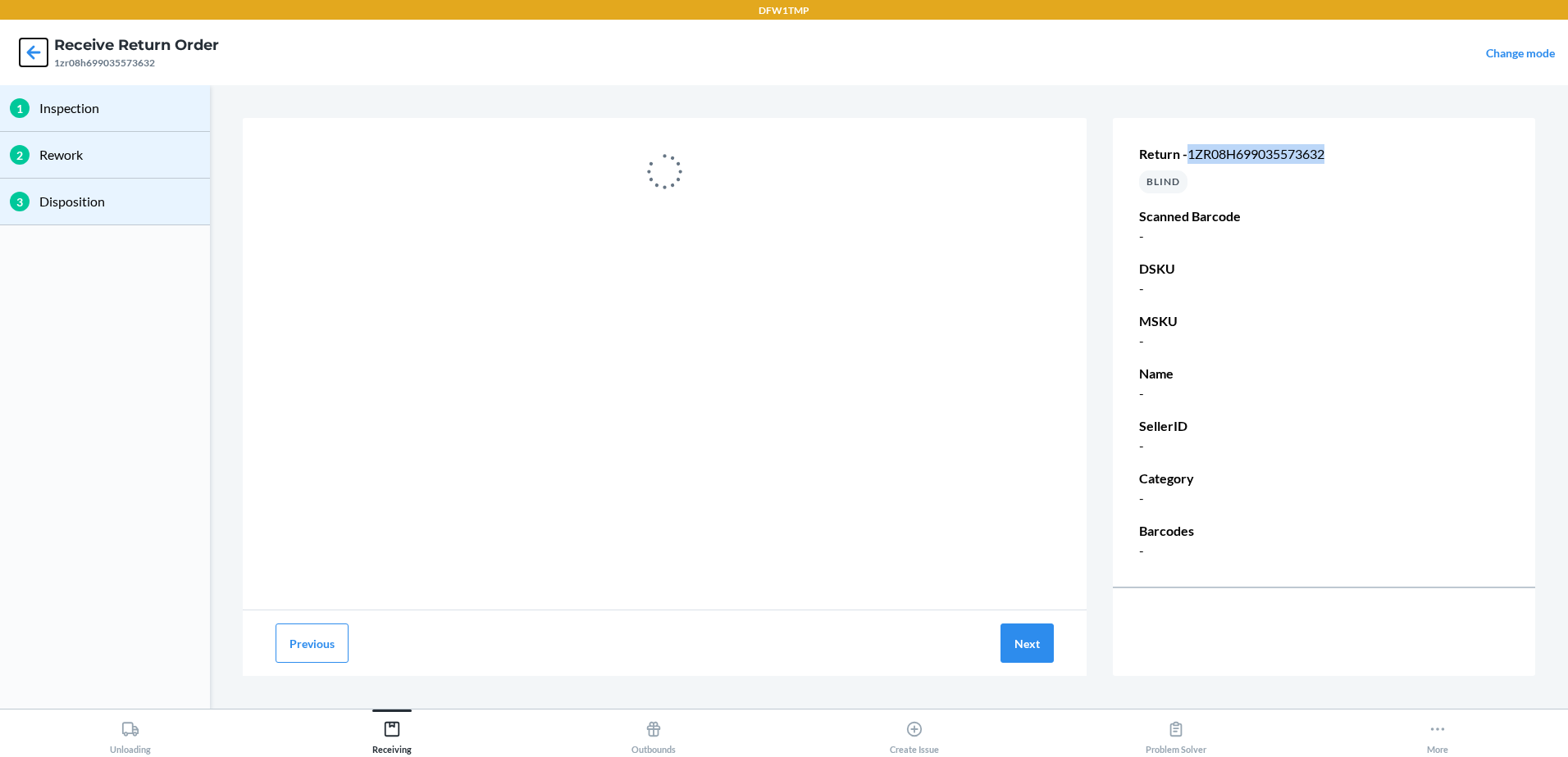
click at [44, 56] on icon at bounding box center [33, 52] width 28 height 28
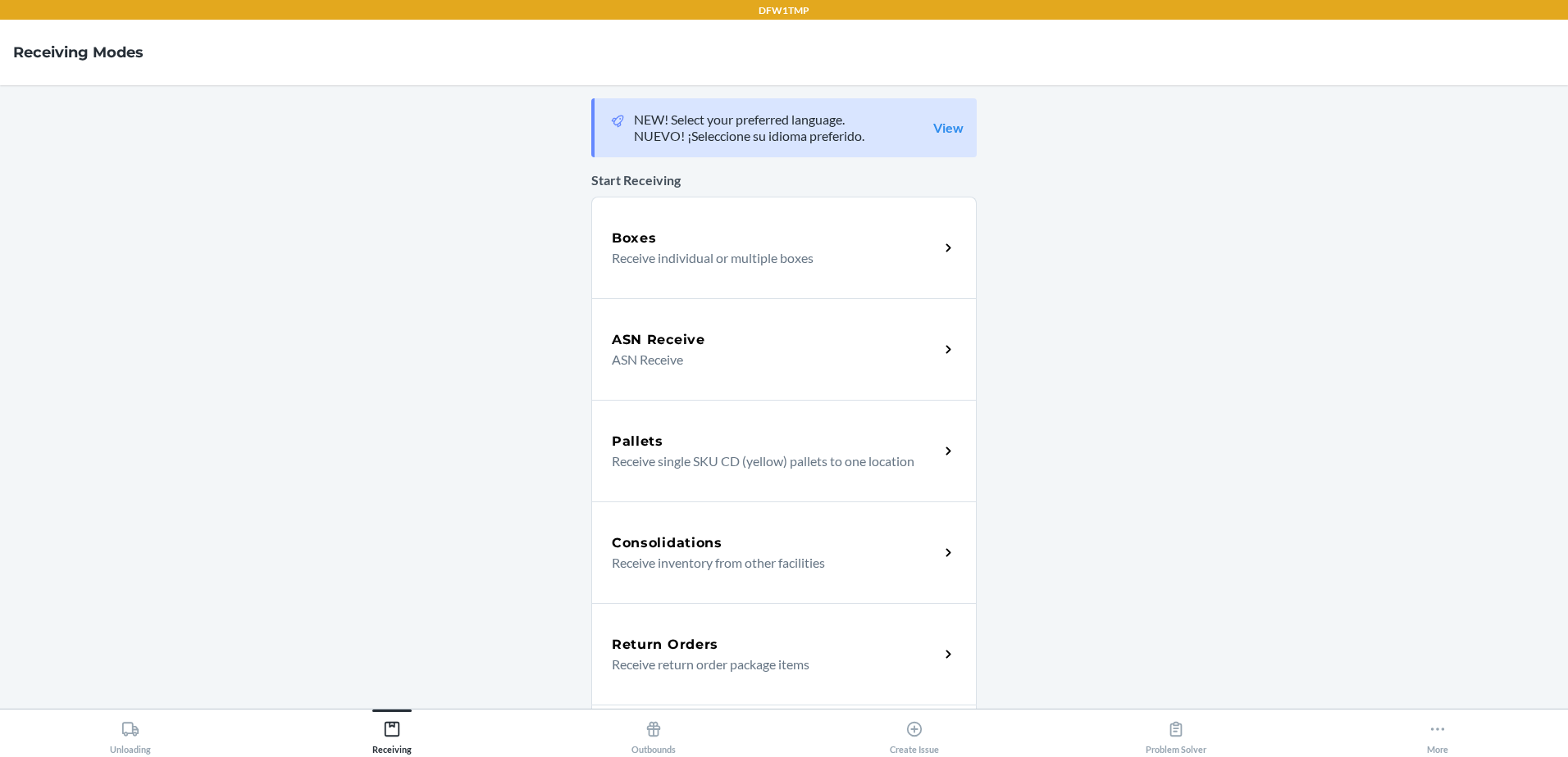
drag, startPoint x: 685, startPoint y: 639, endPoint x: 550, endPoint y: 643, distance: 135.1
click at [683, 641] on h5 "Return Orders" at bounding box center [665, 645] width 107 height 20
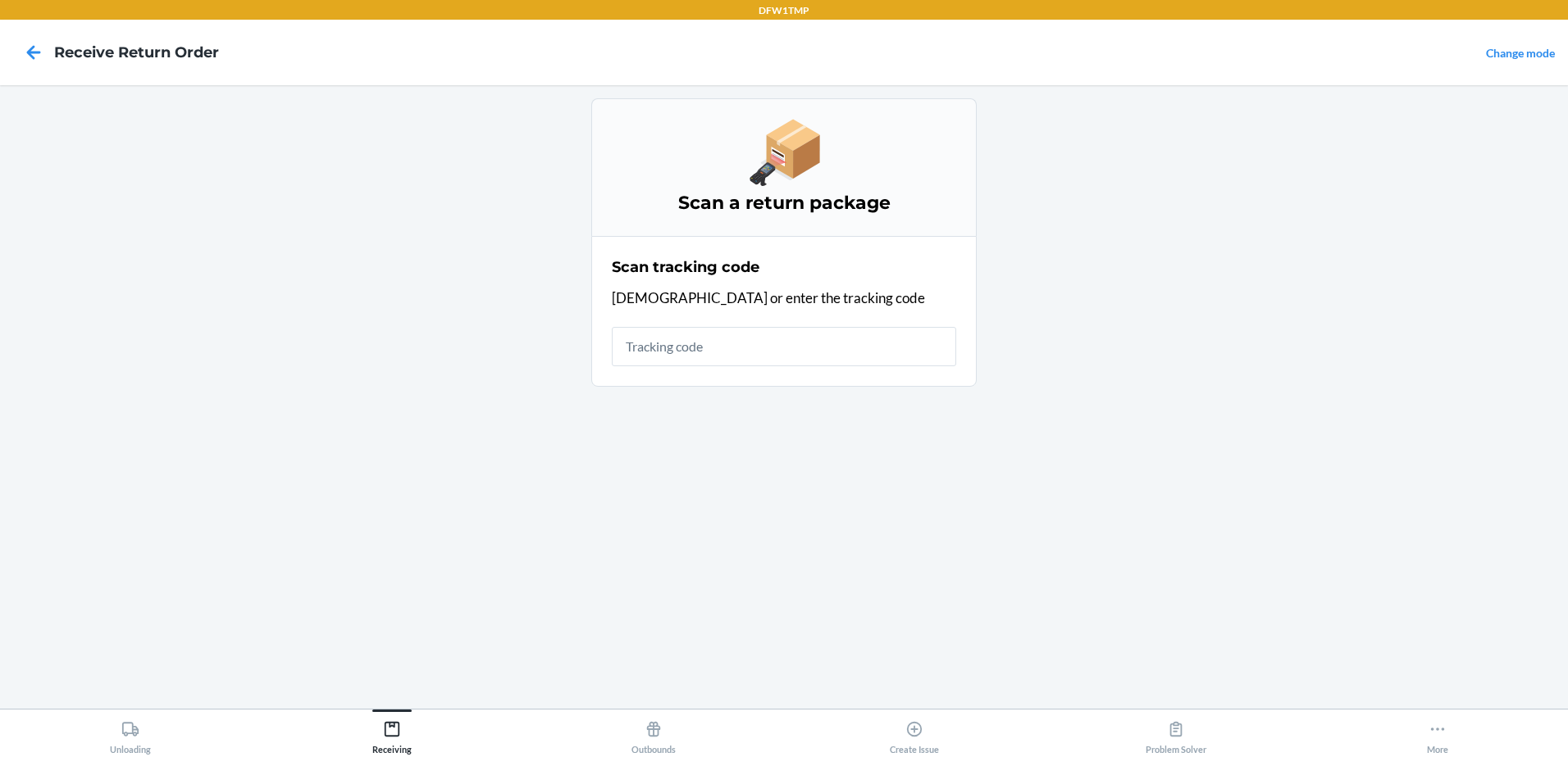
click at [852, 343] on input "text" at bounding box center [784, 347] width 344 height 40
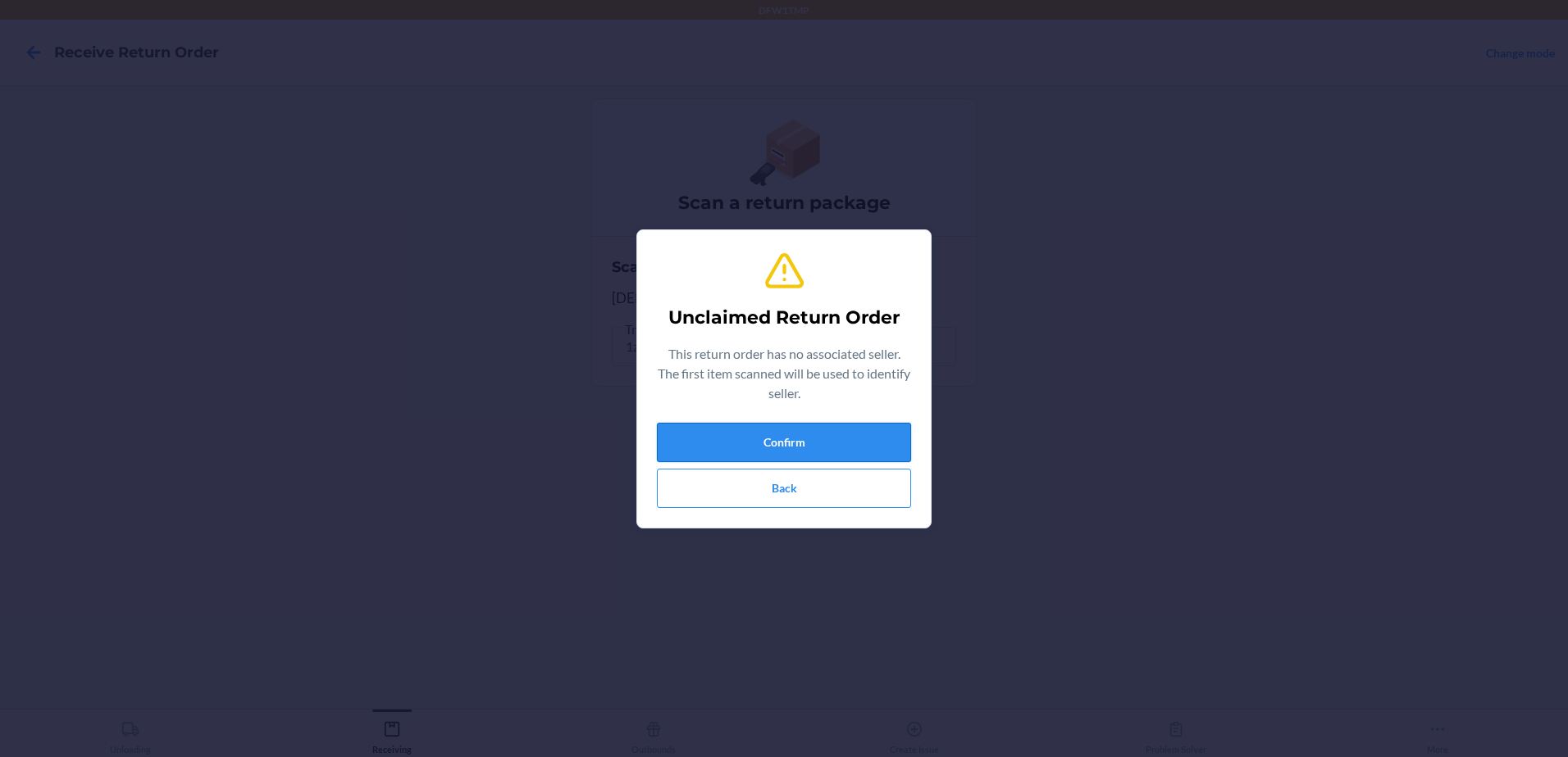
click at [832, 439] on button "Confirm" at bounding box center [784, 443] width 254 height 40
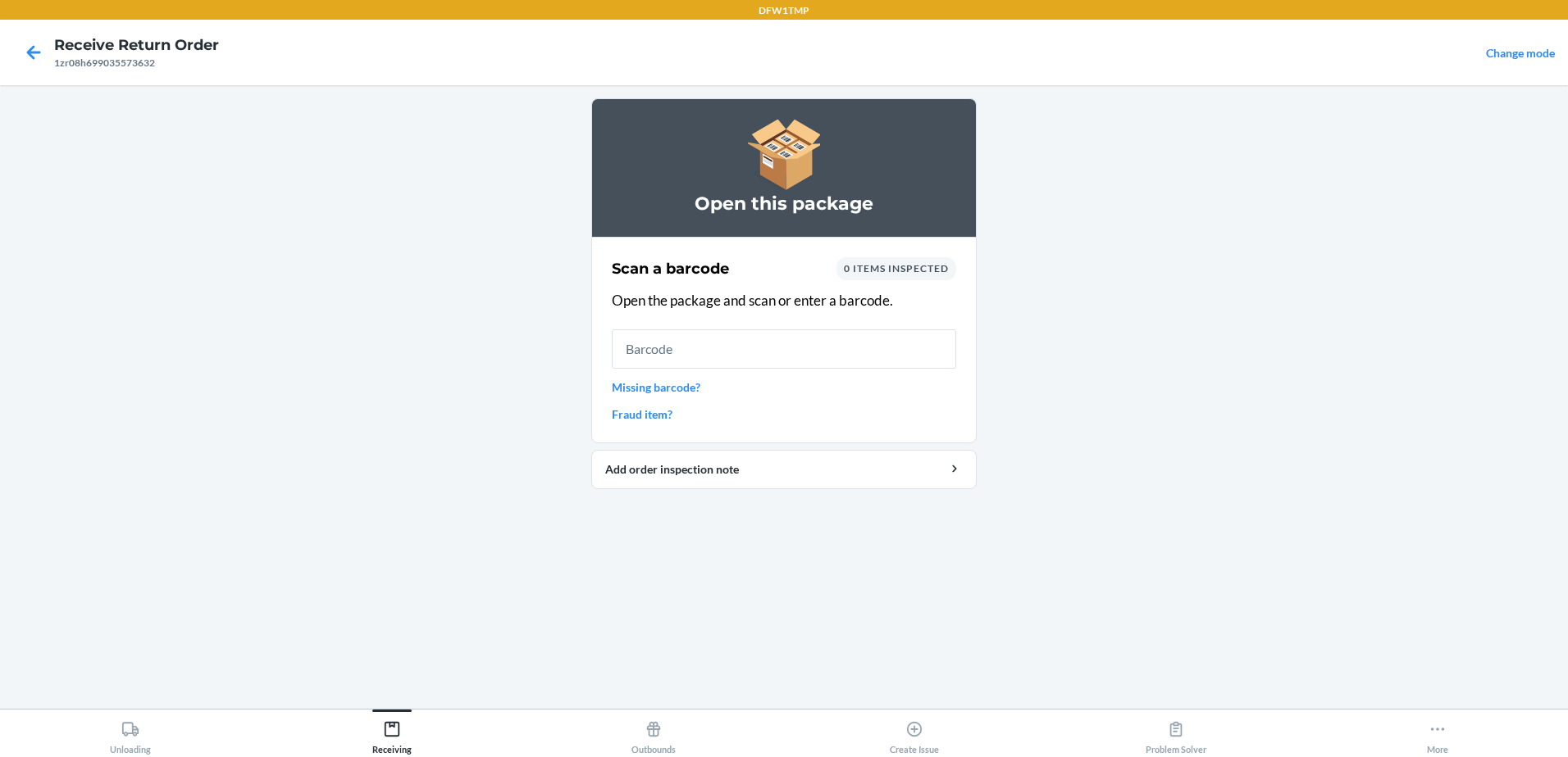
click at [663, 386] on link "Missing barcode?" at bounding box center [784, 387] width 344 height 17
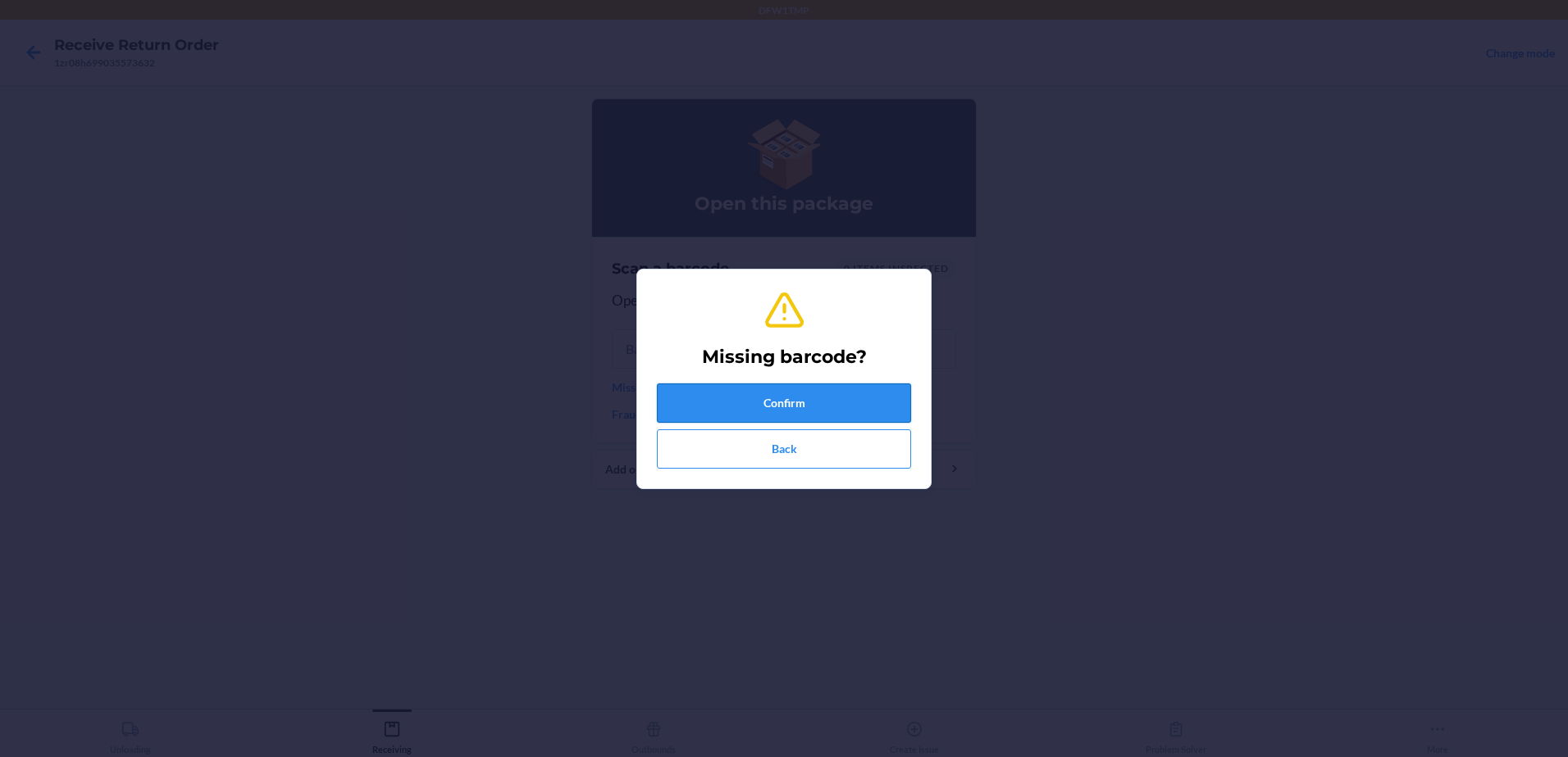
click at [890, 400] on button "Confirm" at bounding box center [784, 403] width 254 height 40
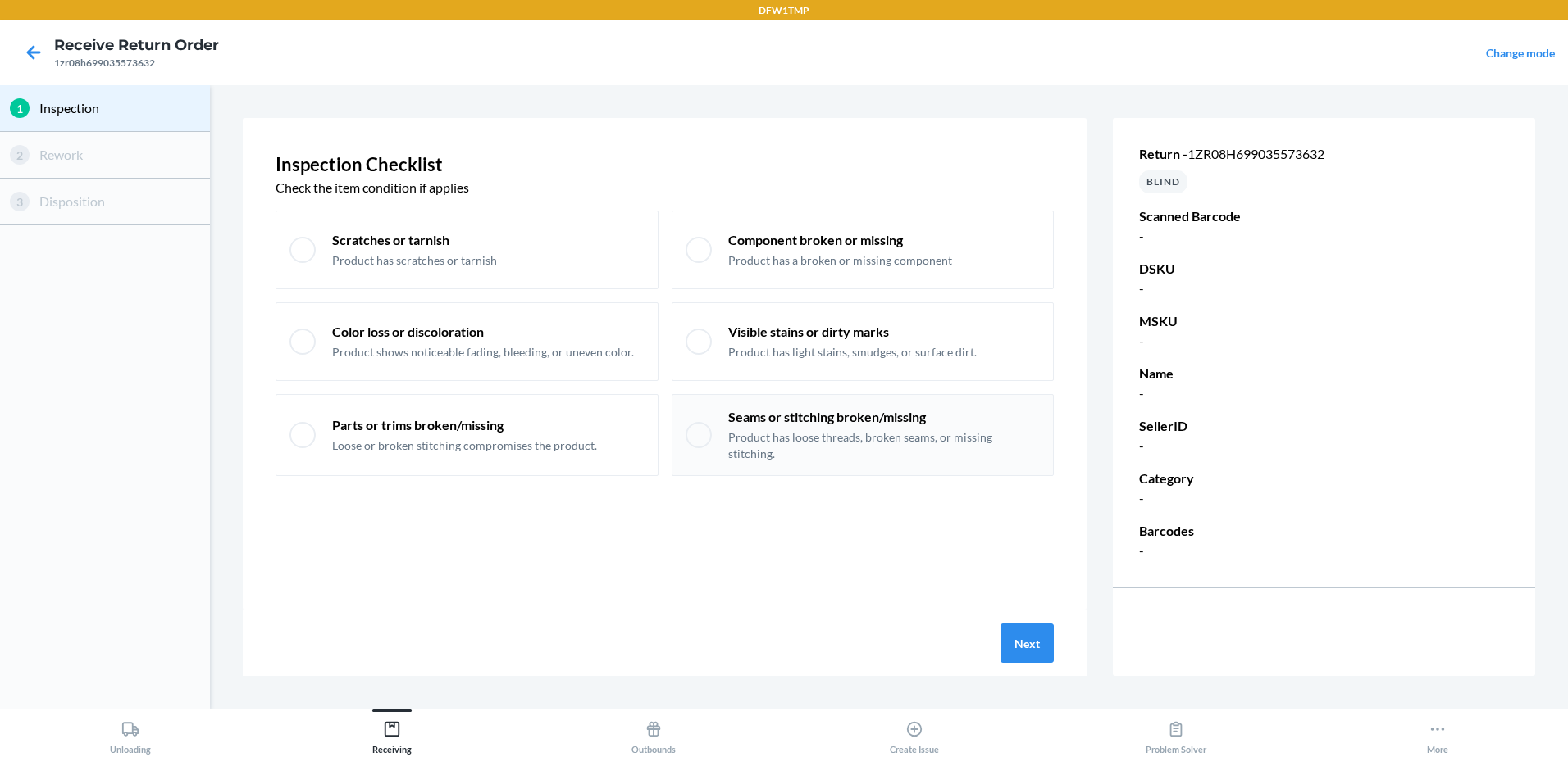
click at [733, 441] on p "Product has loose threads, broken seams, or missing stitching." at bounding box center [885, 445] width 313 height 32
checkbox input "true"
click at [757, 326] on p "Visible stains or dirty marks" at bounding box center [853, 332] width 249 height 18
checkbox input "true"
drag, startPoint x: 702, startPoint y: 430, endPoint x: 815, endPoint y: 489, distance: 127.5
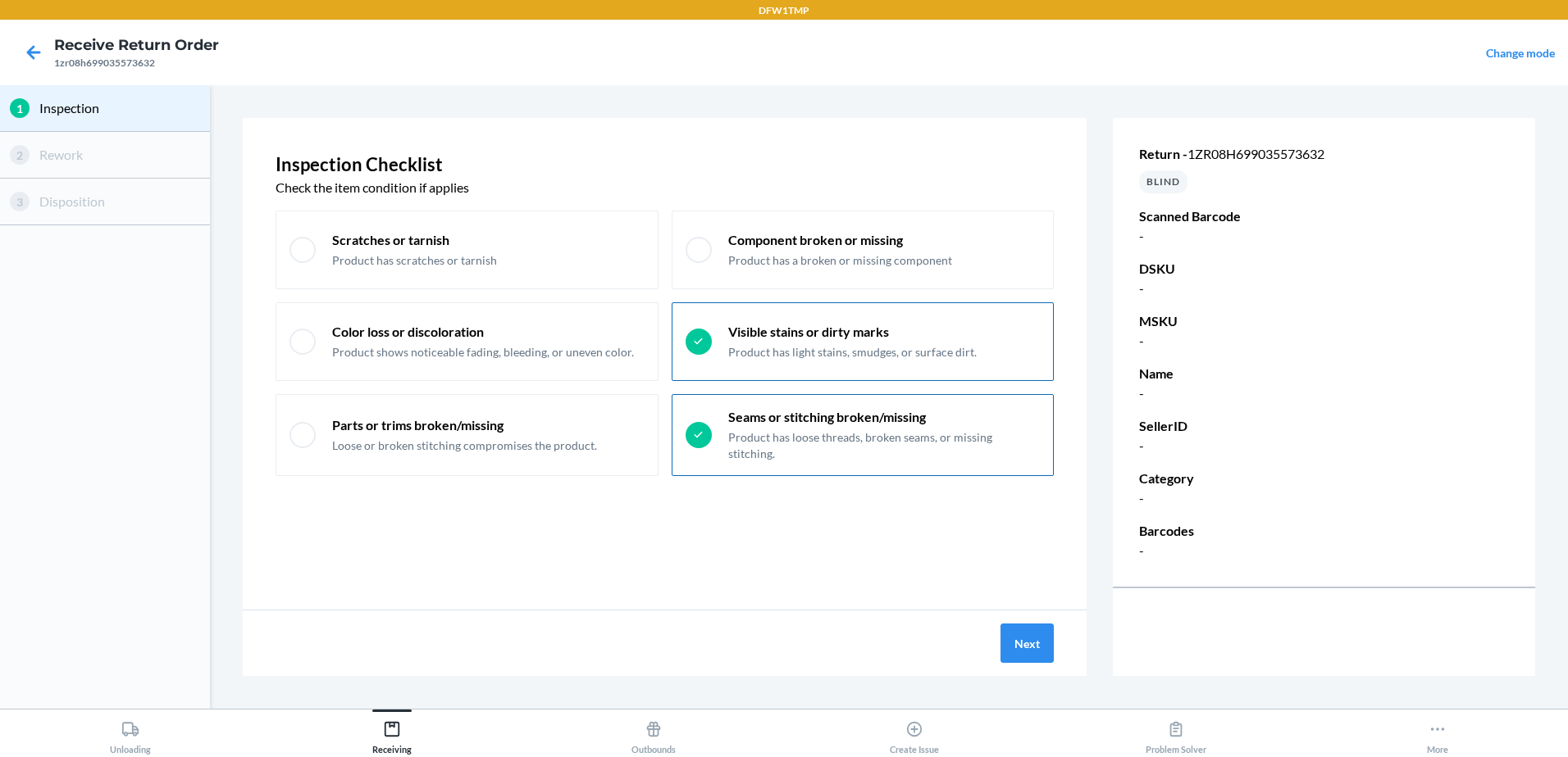
click at [703, 430] on icon at bounding box center [698, 435] width 14 height 14
checkbox input "false"
click at [1026, 653] on button "Next" at bounding box center [1027, 644] width 53 height 40
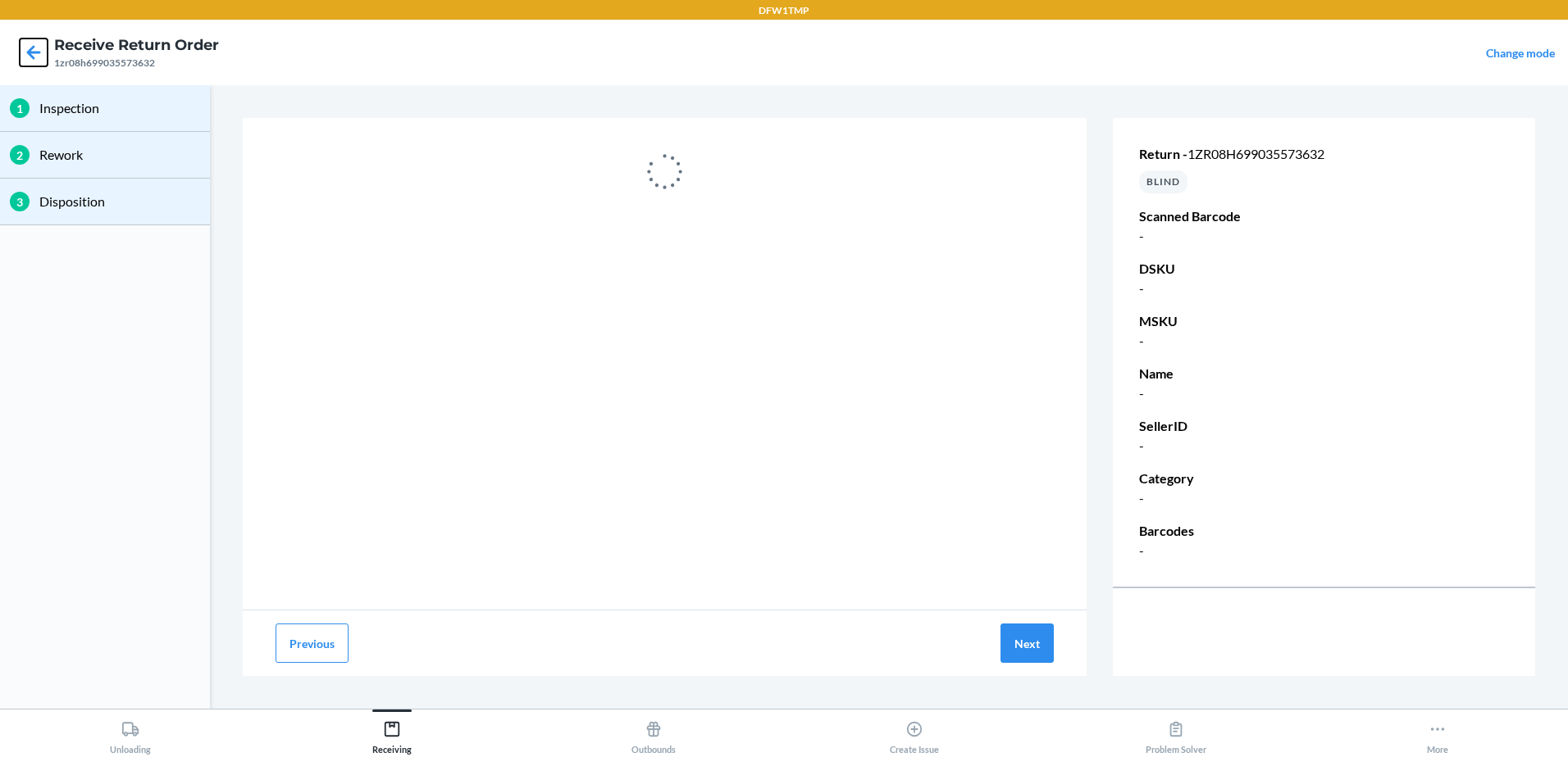
click at [34, 52] on icon at bounding box center [34, 52] width 14 height 14
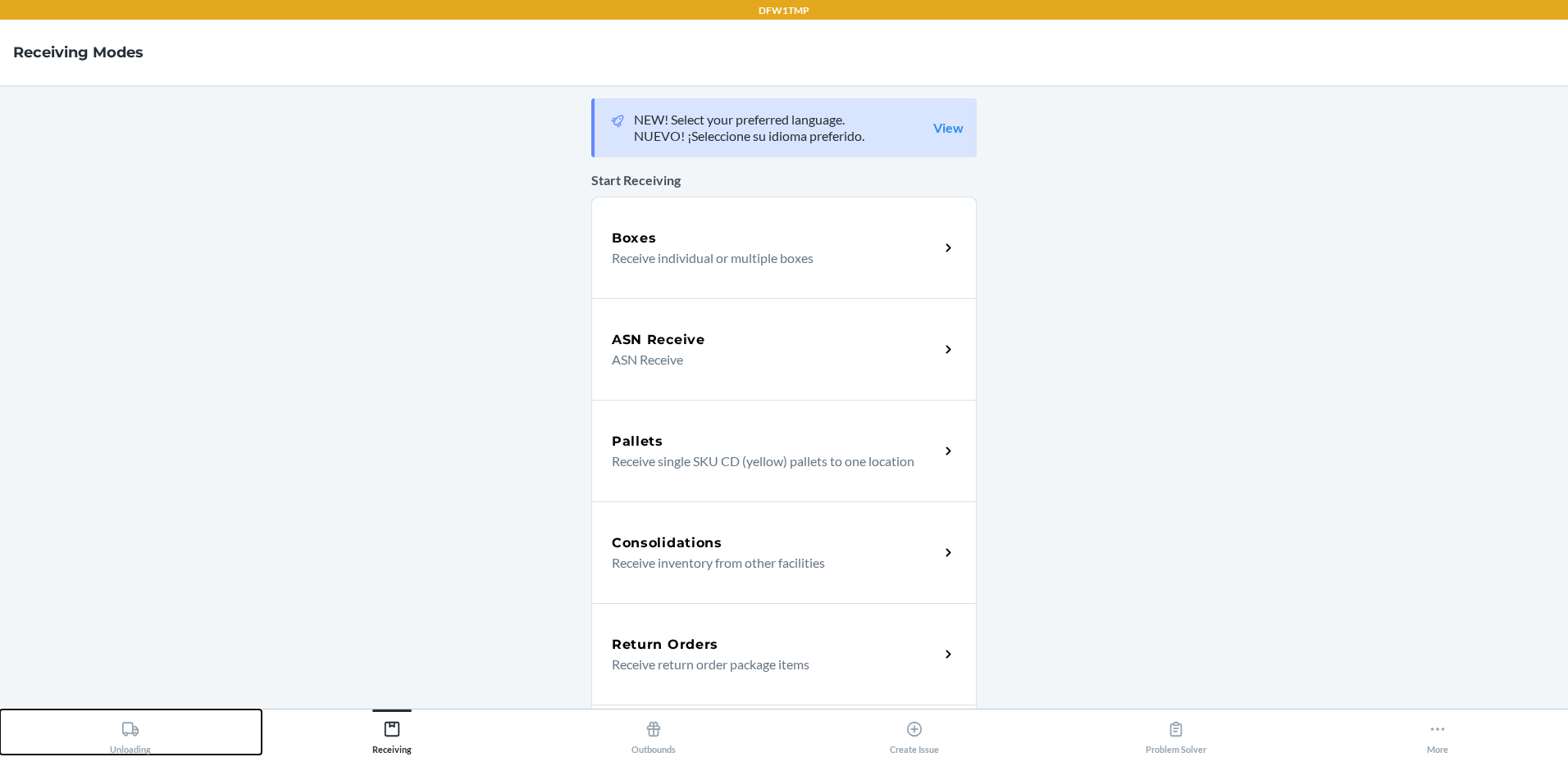
click at [133, 744] on div "Unloading" at bounding box center [130, 735] width 41 height 41
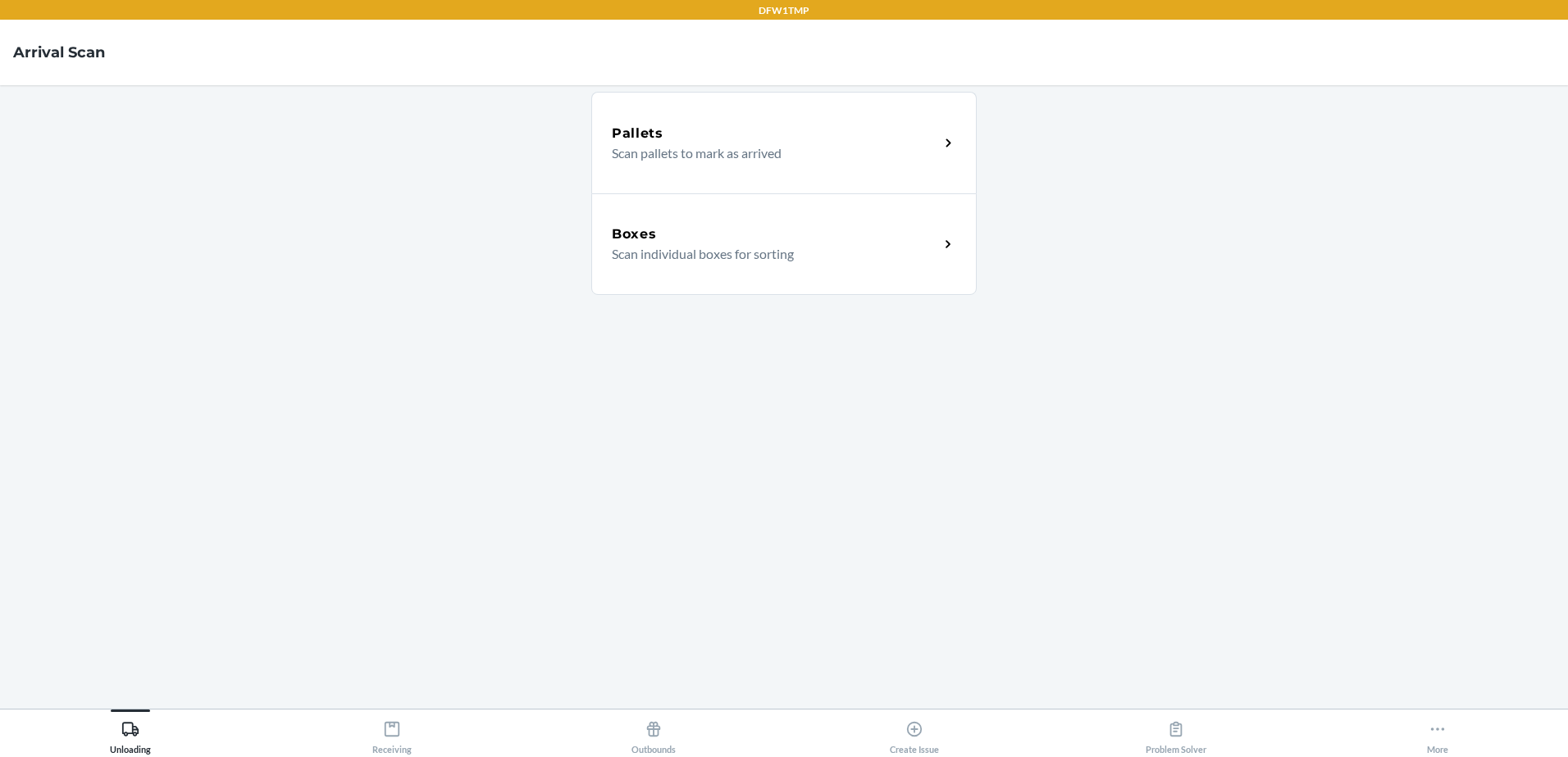
click at [844, 253] on p "Scan individual boxes for sorting" at bounding box center [769, 254] width 314 height 20
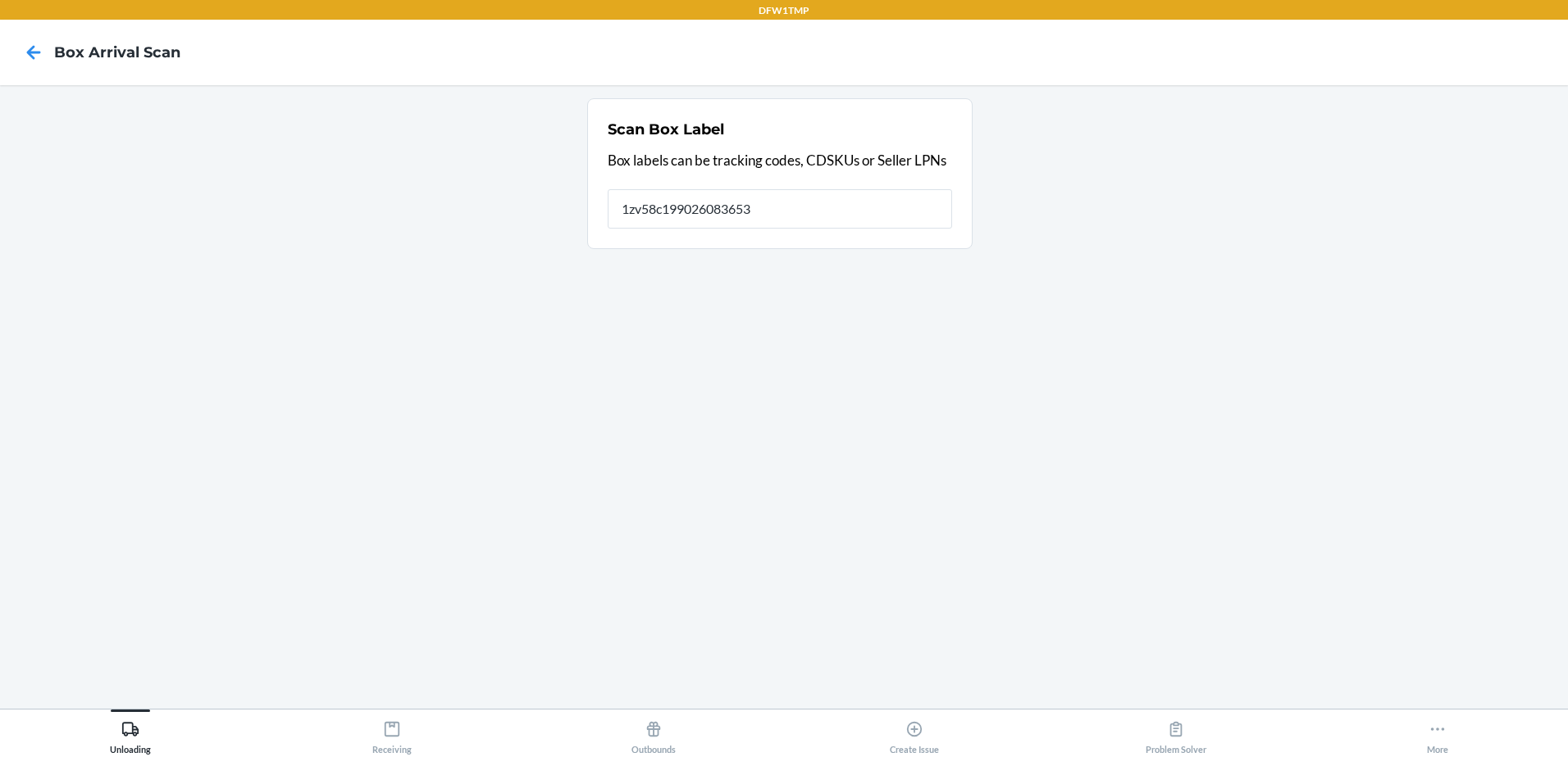
type input "1zv58c199026083653"
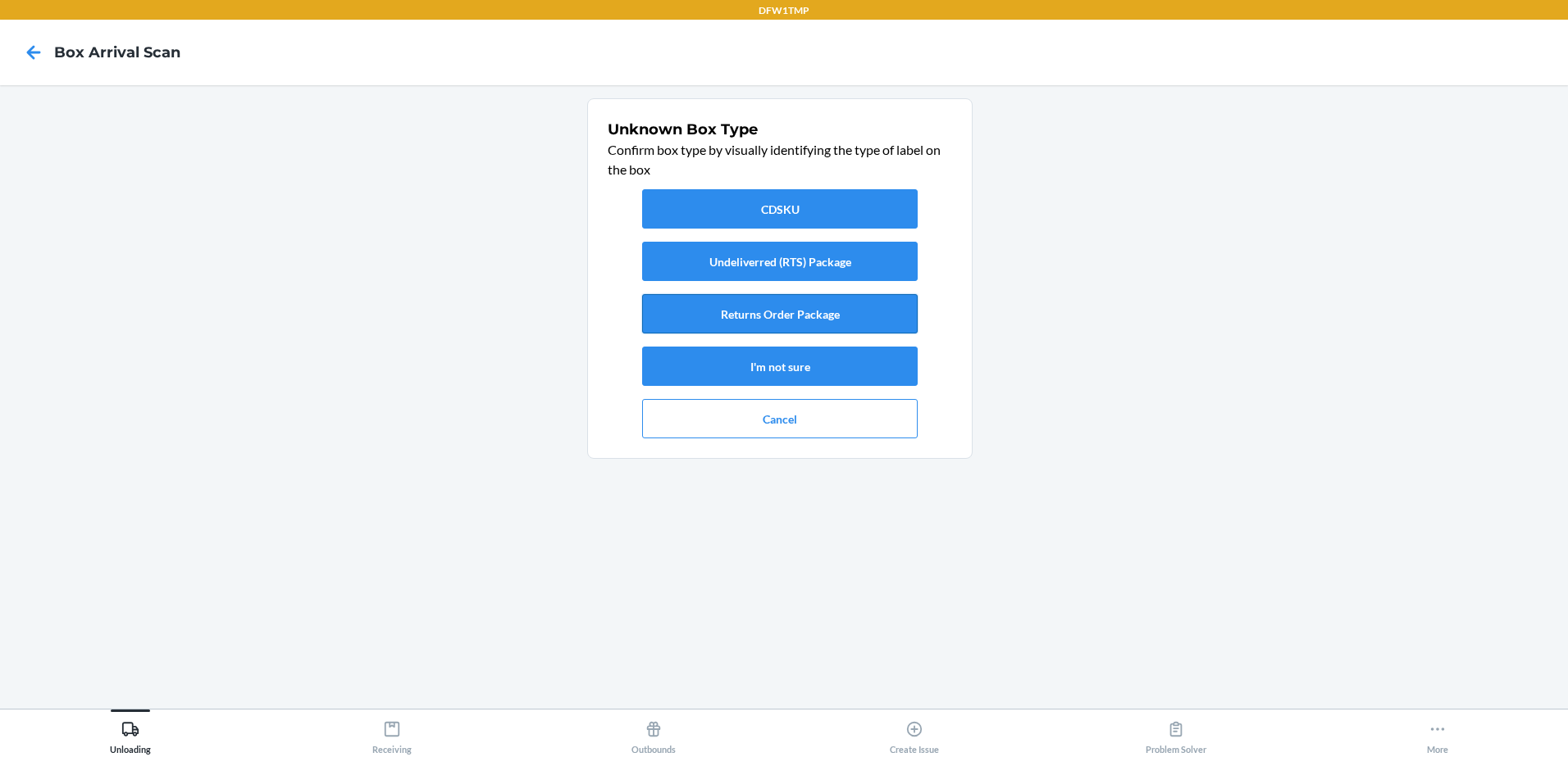
click at [743, 312] on button "Returns Order Package" at bounding box center [780, 314] width 276 height 40
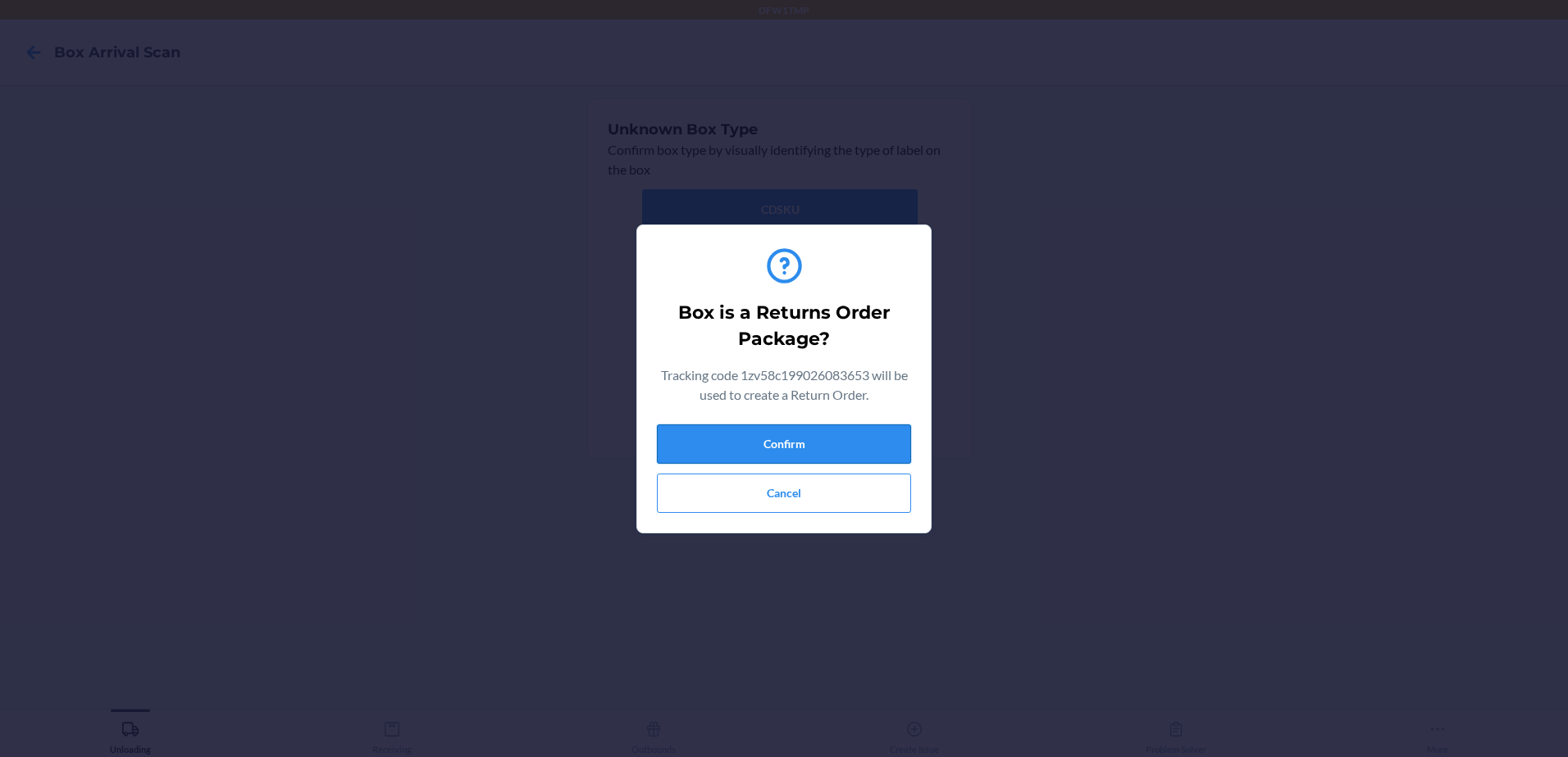
click at [813, 442] on button "Confirm" at bounding box center [784, 445] width 254 height 40
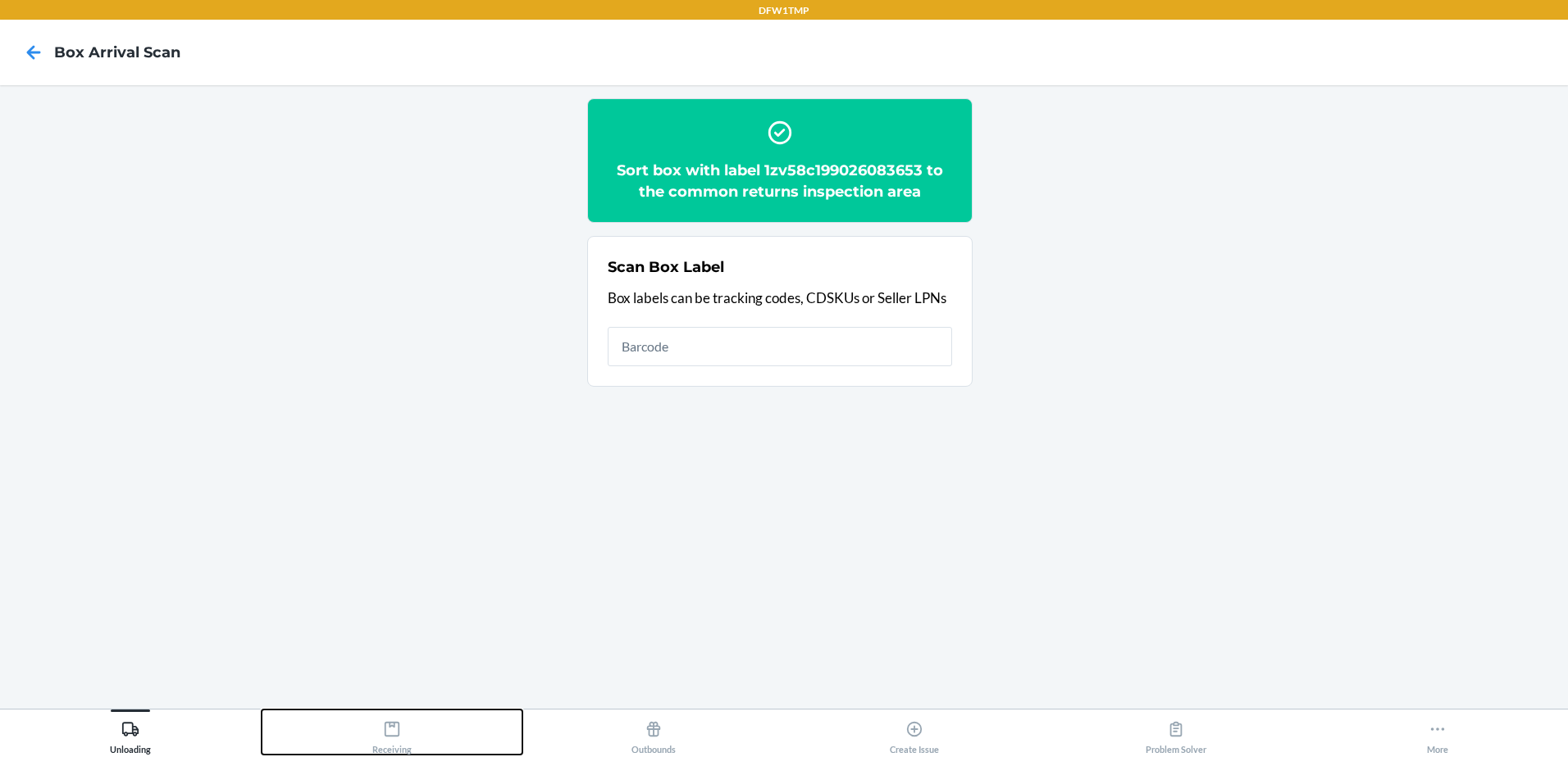
click at [377, 737] on div "Receiving" at bounding box center [392, 735] width 40 height 41
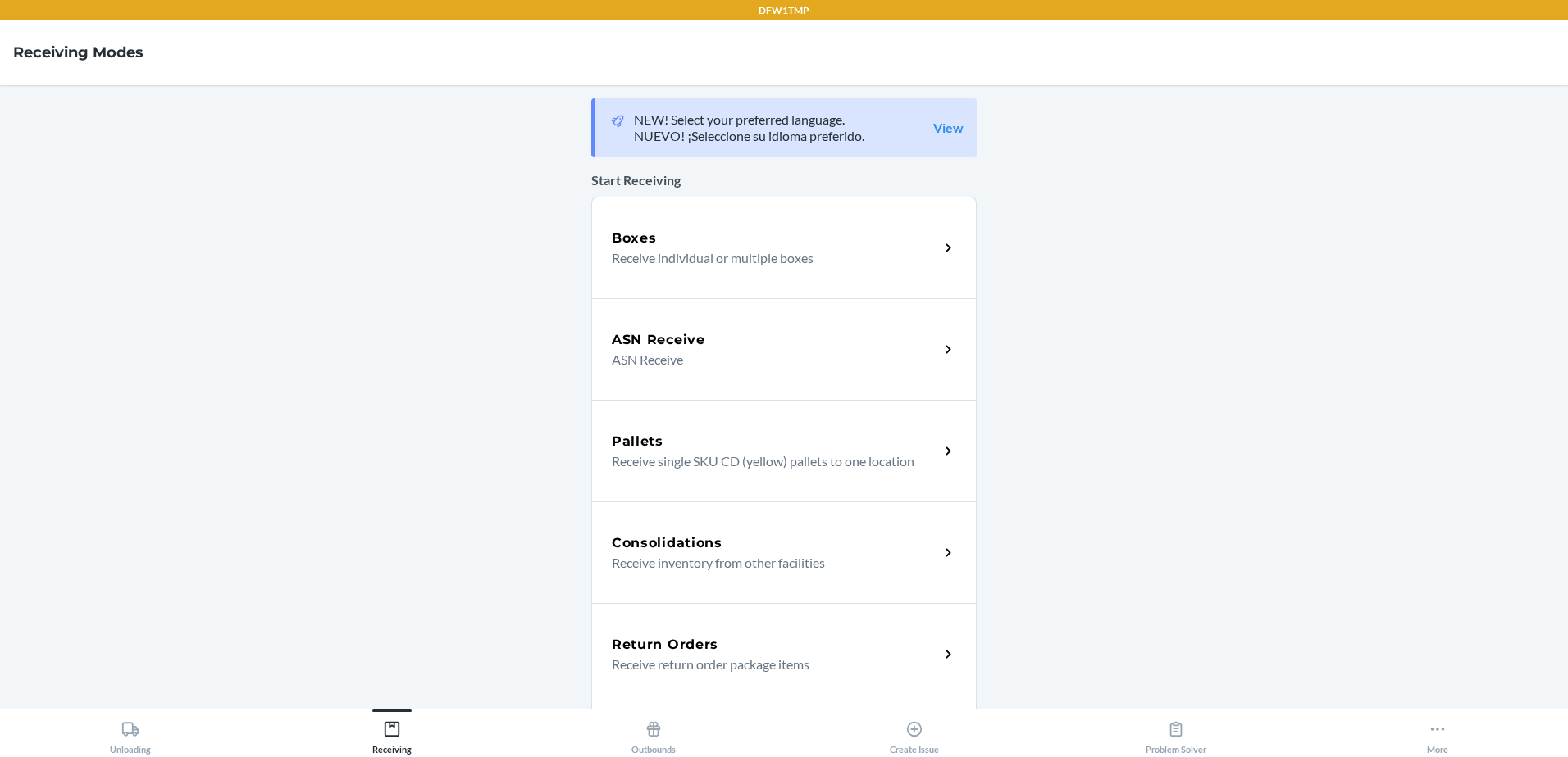
click at [655, 656] on p "Receive return order package items" at bounding box center [769, 665] width 314 height 20
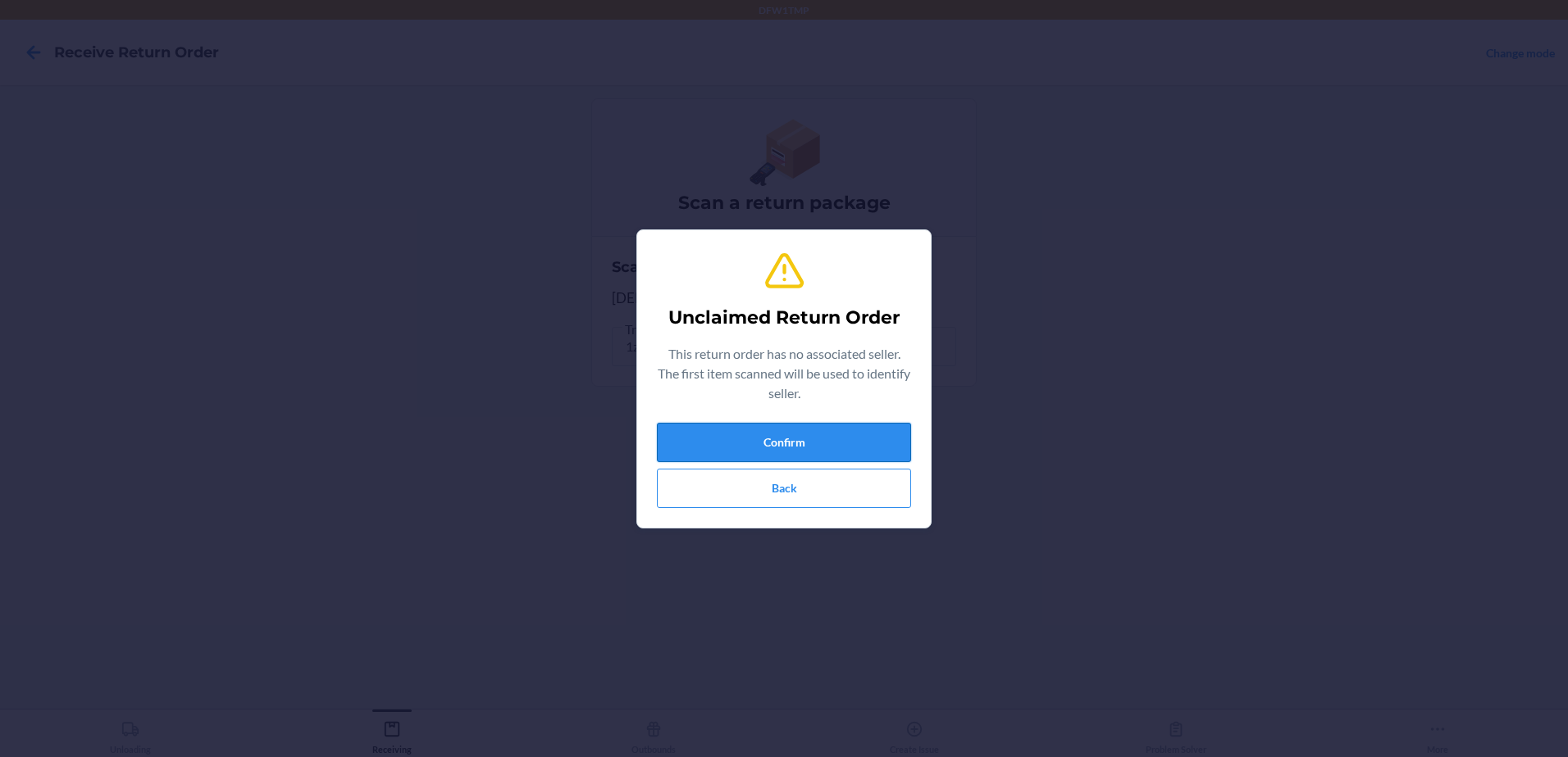
click at [845, 422] on div "Unclaimed Return Order This return order has no associated seller. The first it…" at bounding box center [784, 379] width 254 height 271
click at [837, 436] on button "Confirm" at bounding box center [784, 443] width 254 height 40
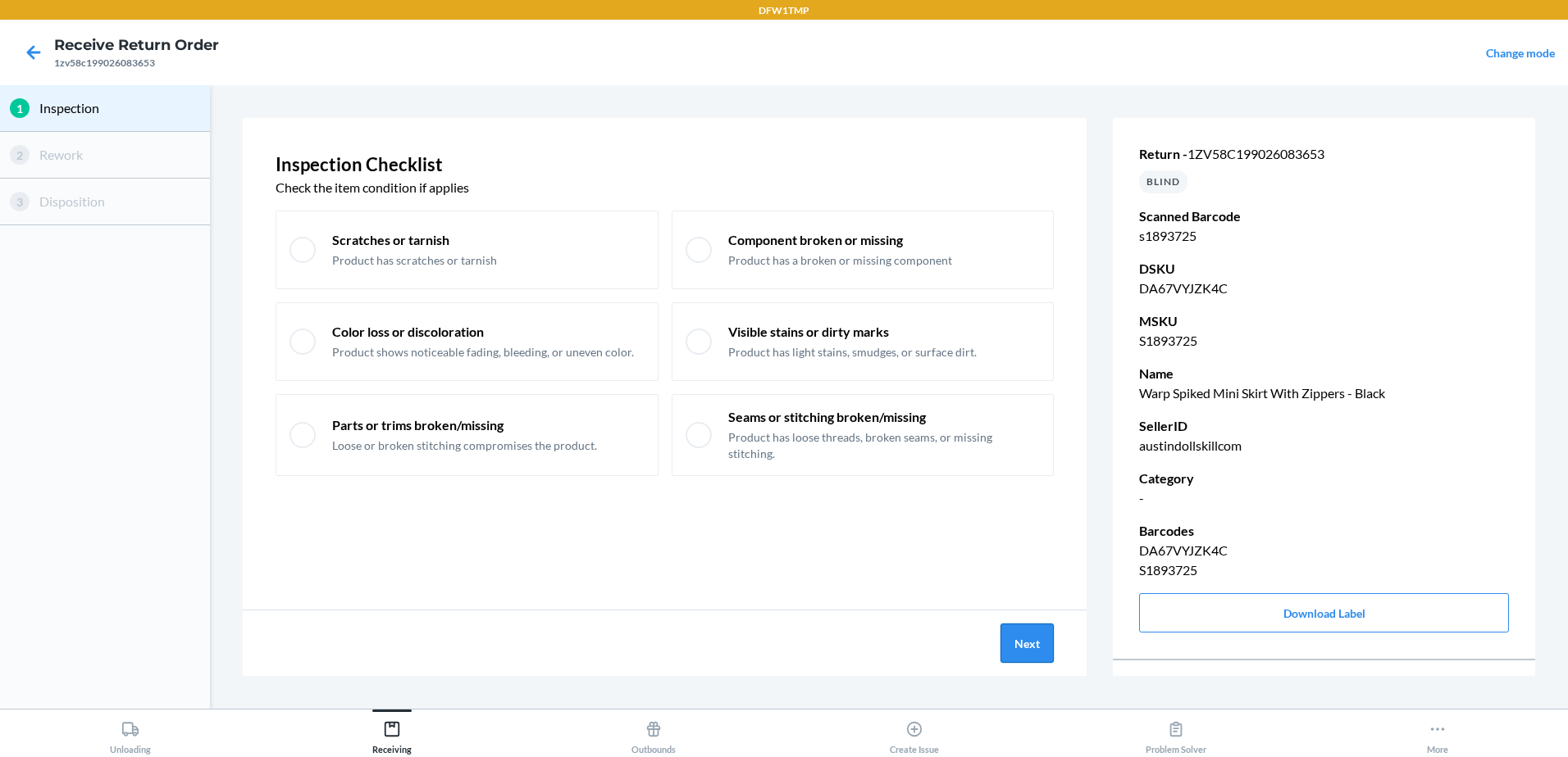
click at [1018, 642] on button "Next" at bounding box center [1027, 644] width 53 height 40
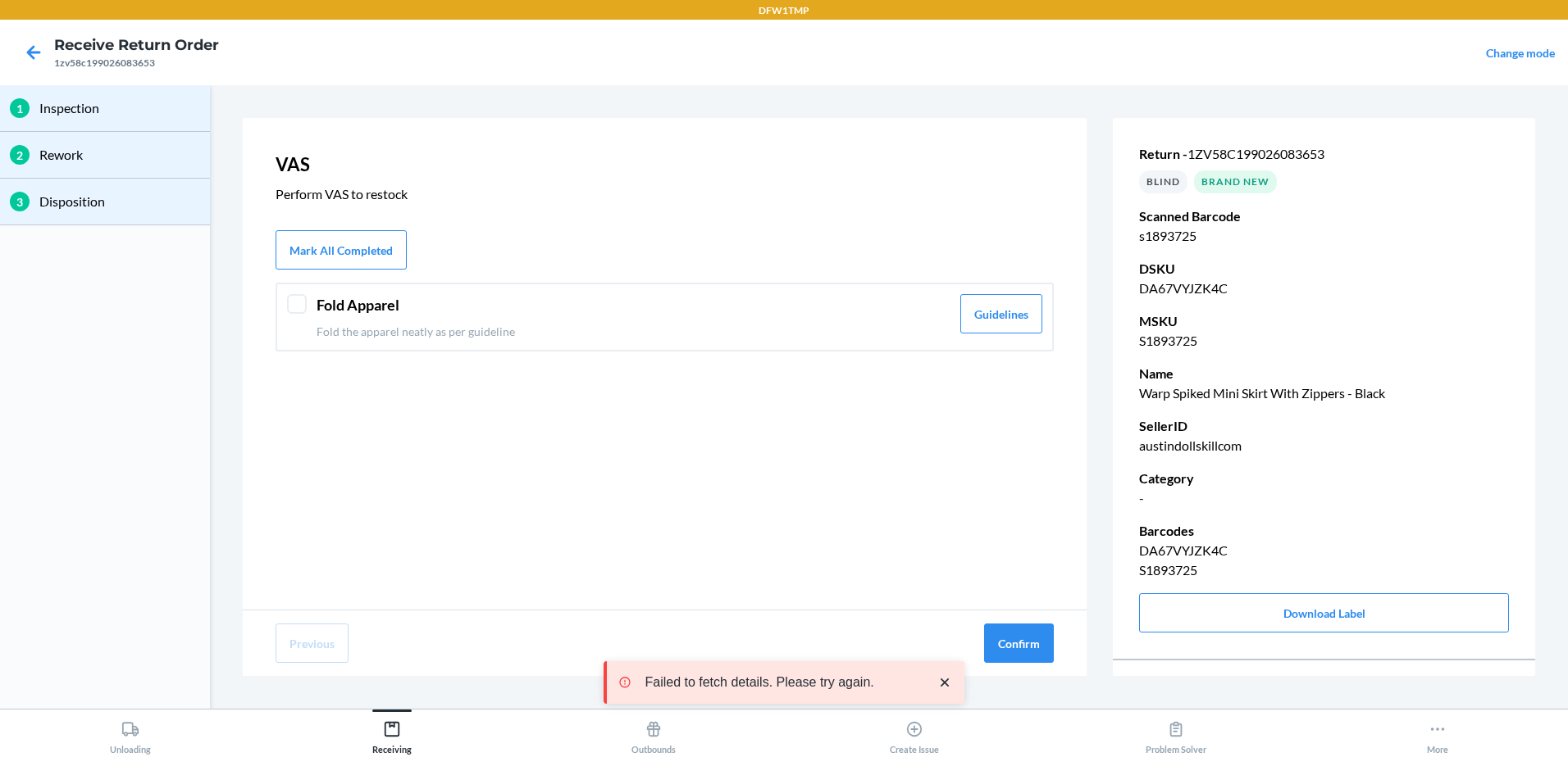
click at [549, 317] on div "Fold Apparel Fold the apparel neatly as per guideline" at bounding box center [633, 317] width 634 height 46
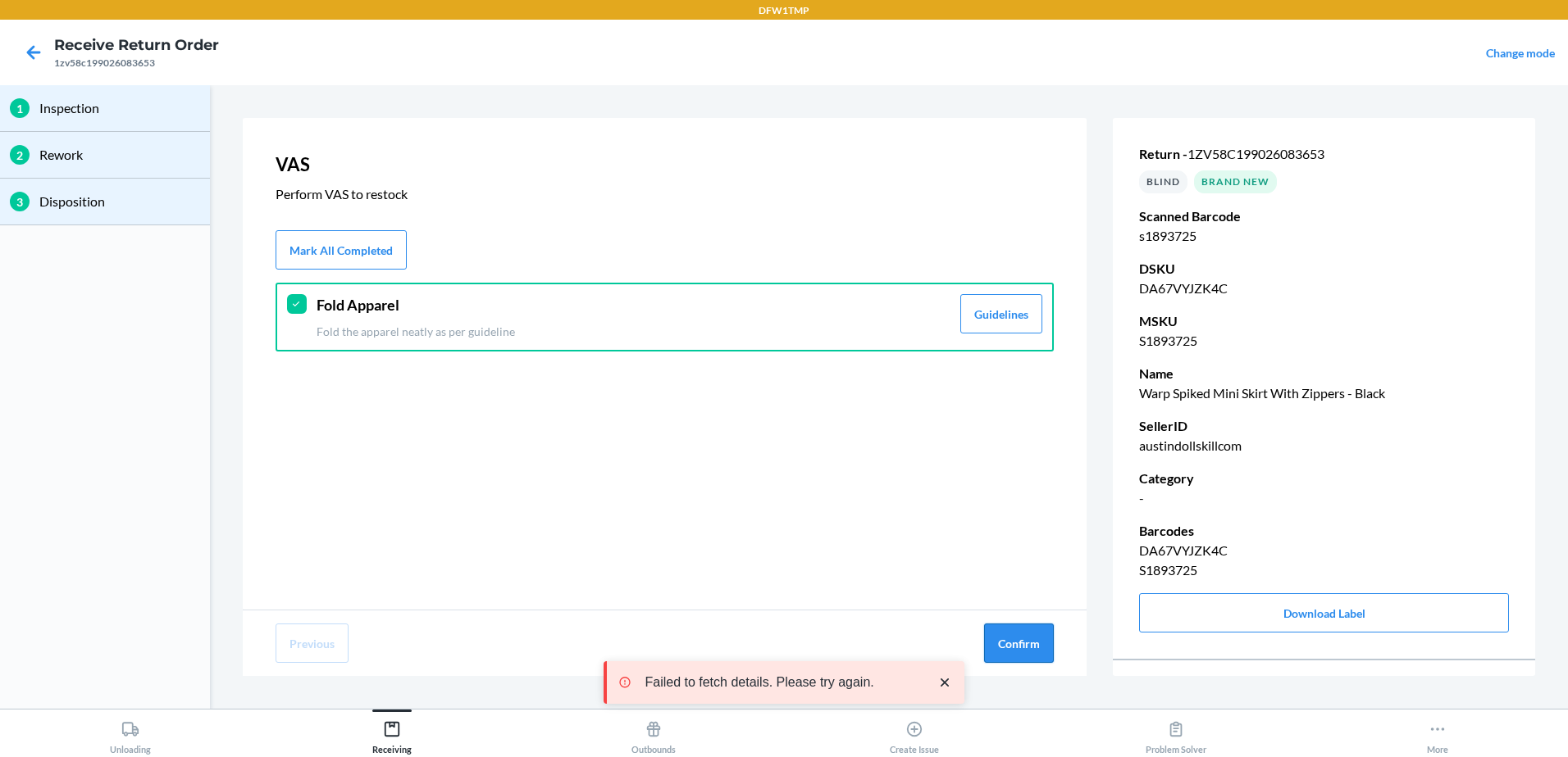
click at [1040, 647] on button "Confirm" at bounding box center [1019, 644] width 70 height 40
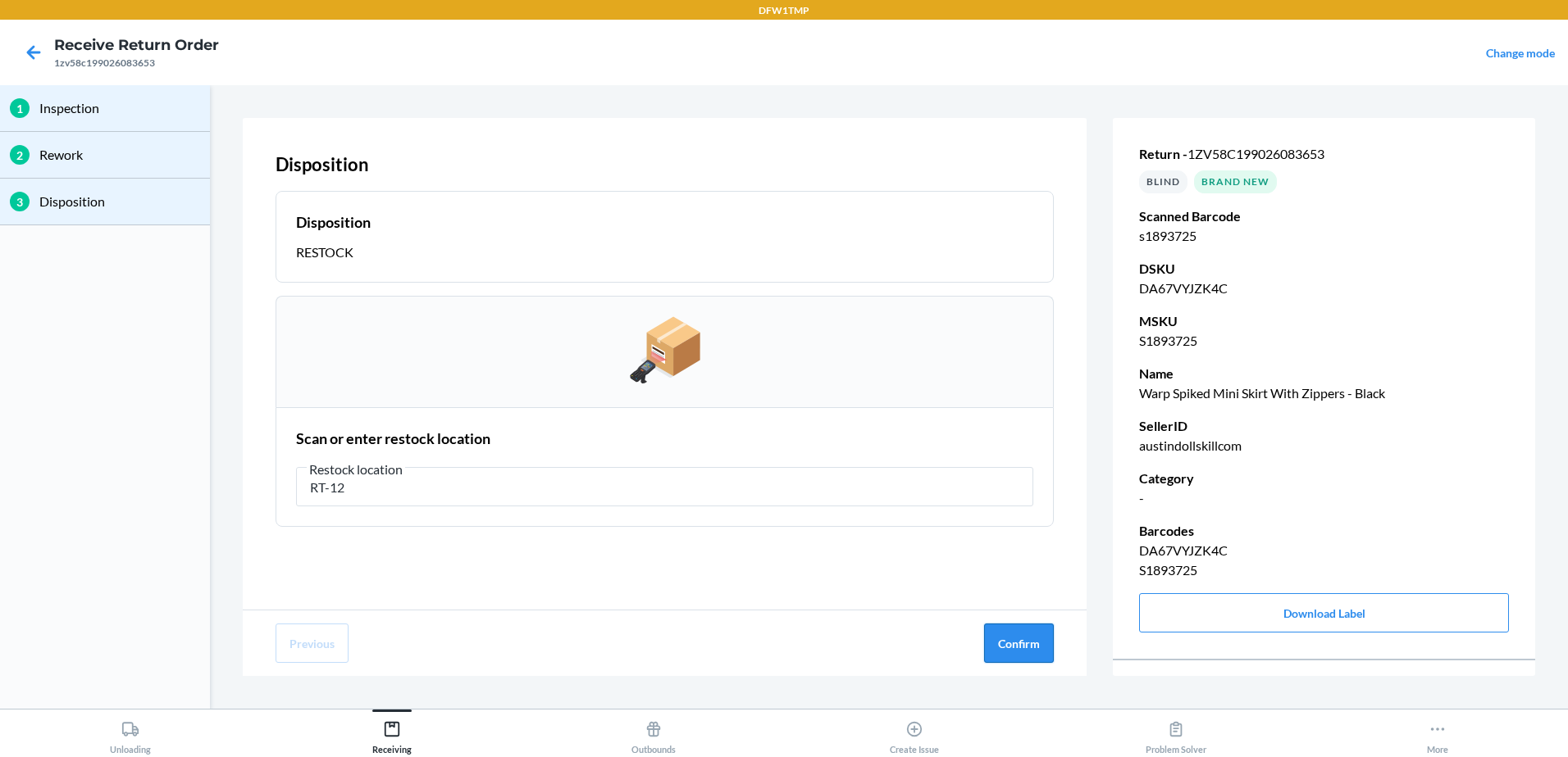
type input "RT-12"
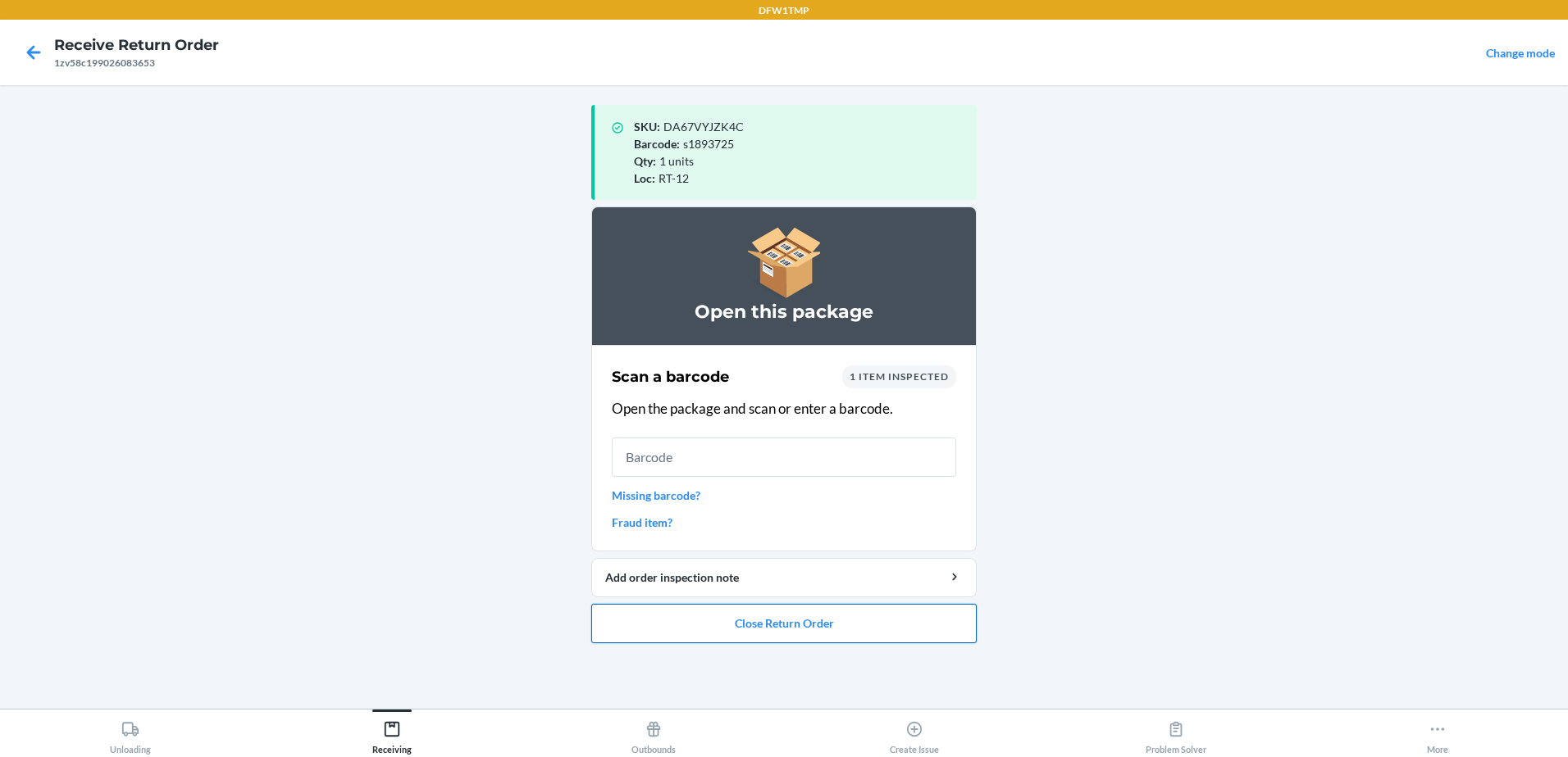
click at [780, 626] on button "Close Return Order" at bounding box center [784, 624] width 385 height 40
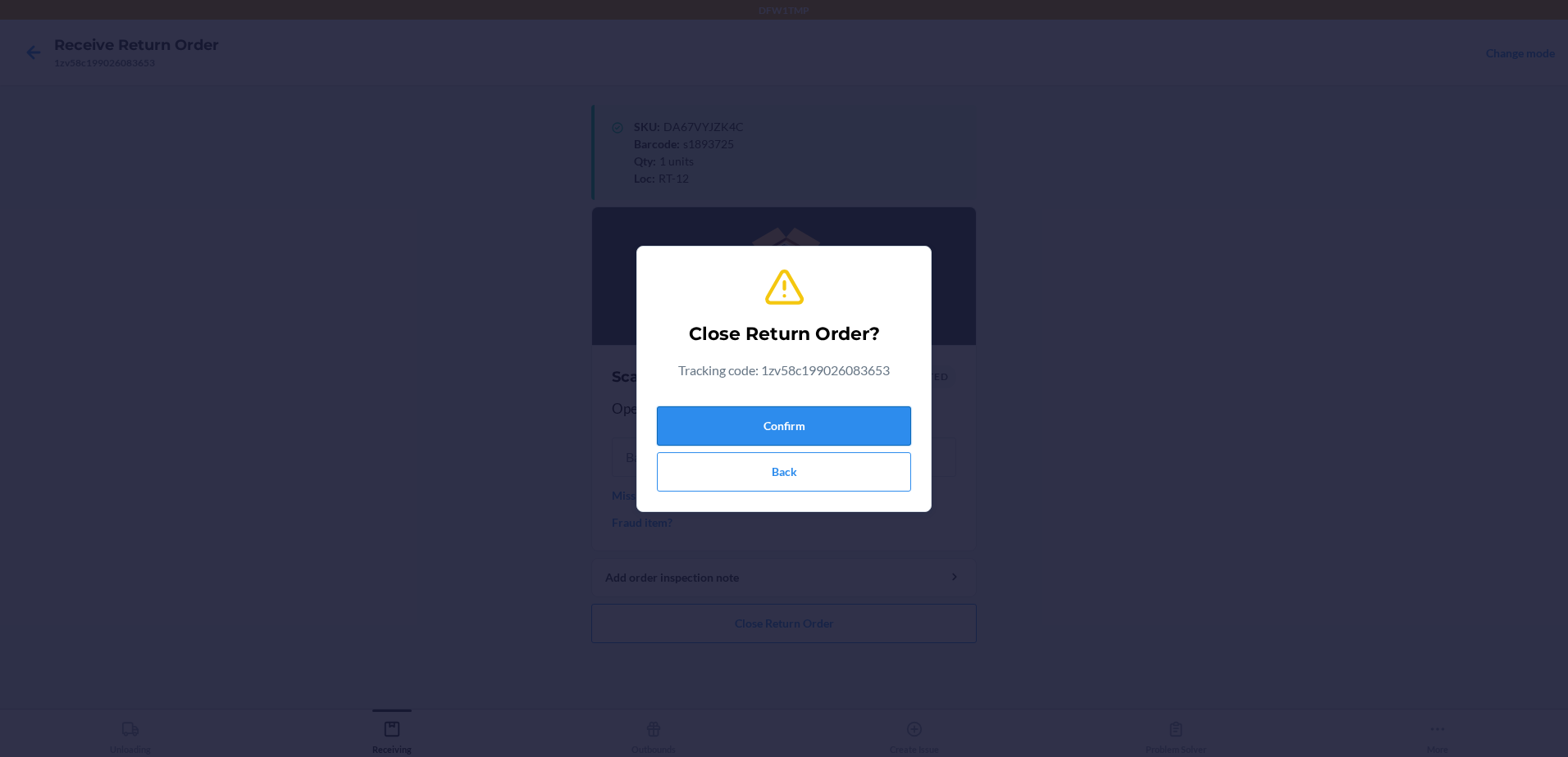
click at [794, 418] on button "Confirm" at bounding box center [784, 427] width 254 height 40
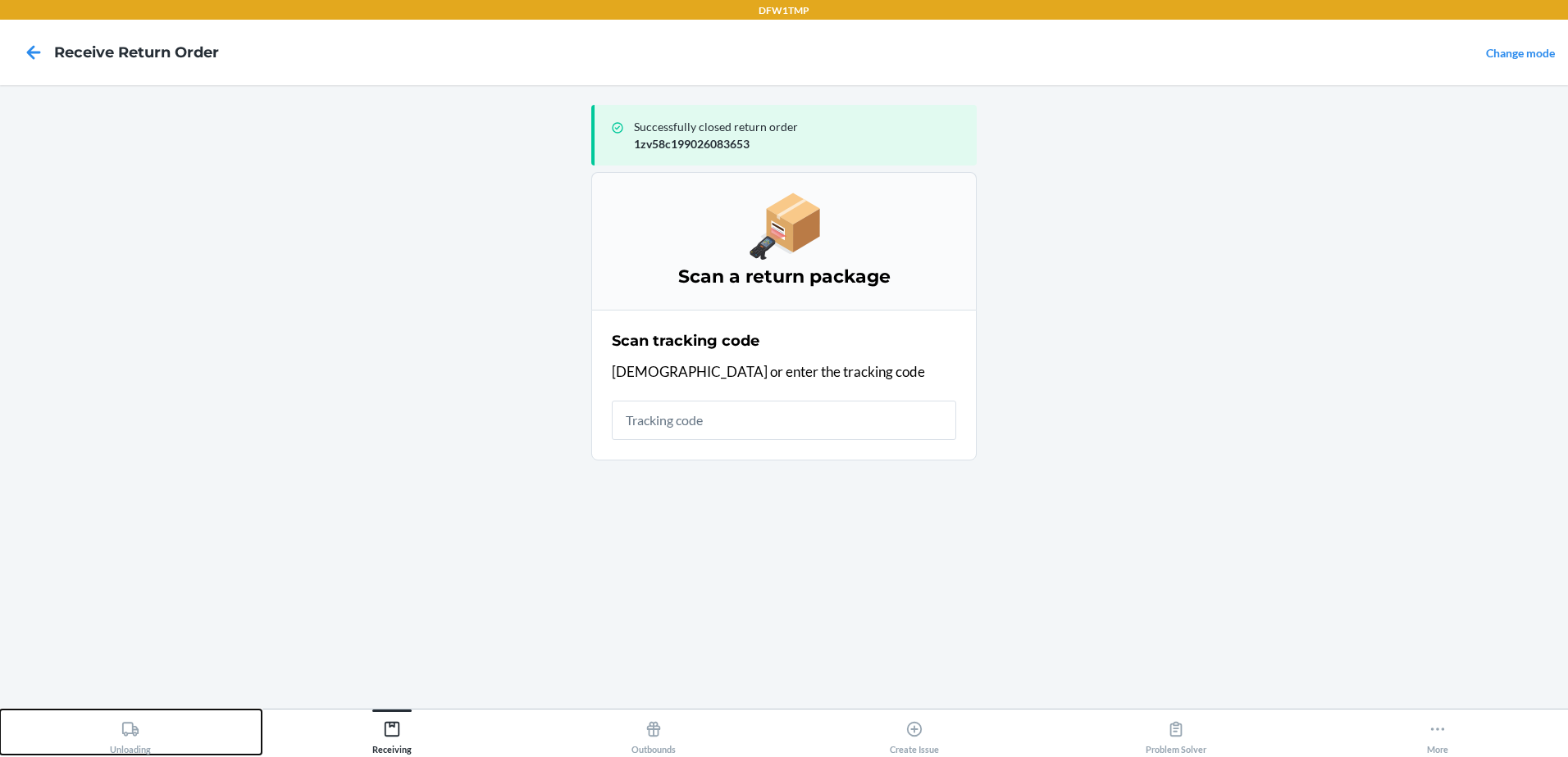
click at [137, 723] on icon at bounding box center [130, 729] width 18 height 18
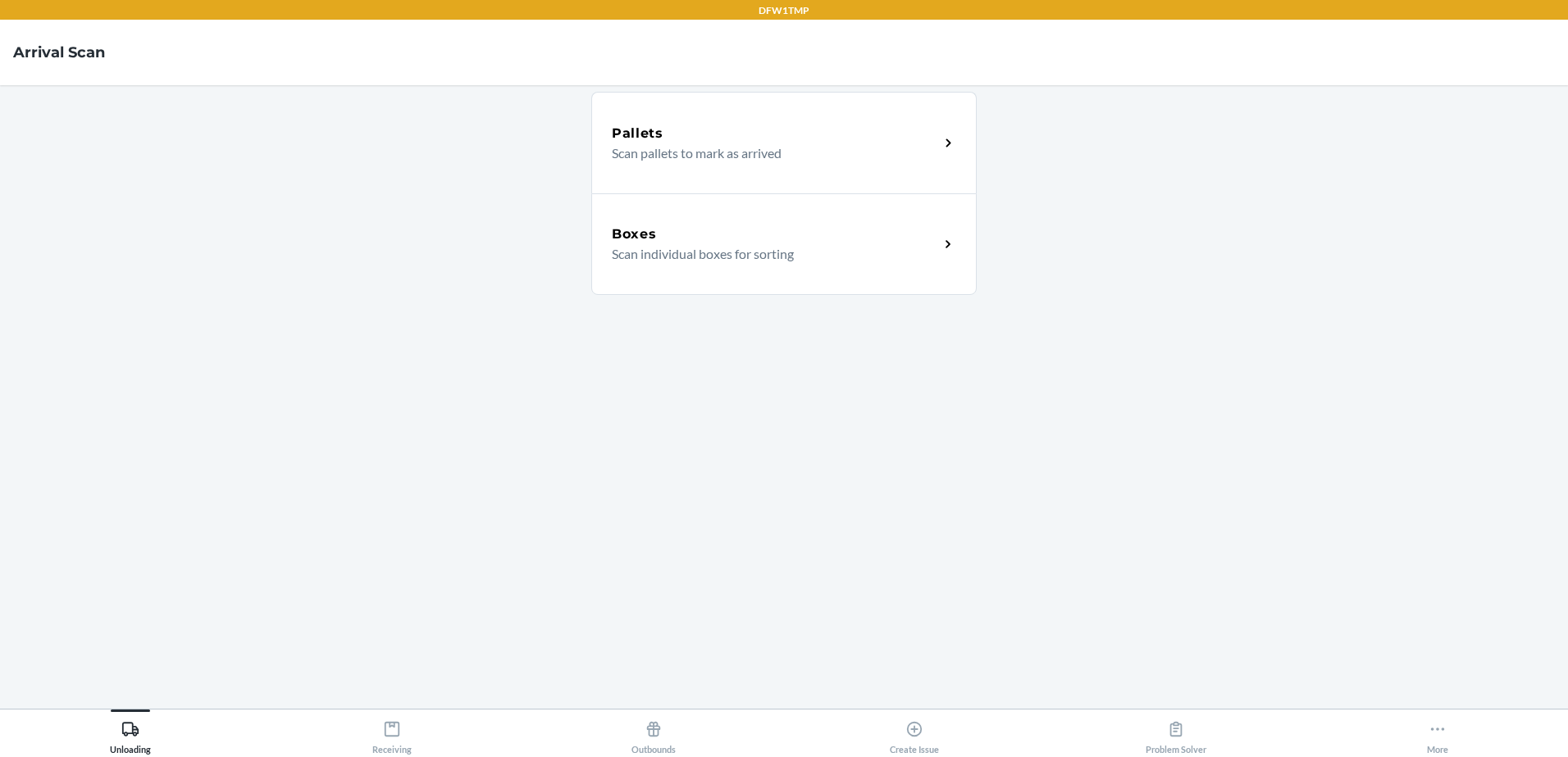
click at [725, 218] on div "Boxes Scan individual boxes for sorting" at bounding box center [784, 243] width 385 height 101
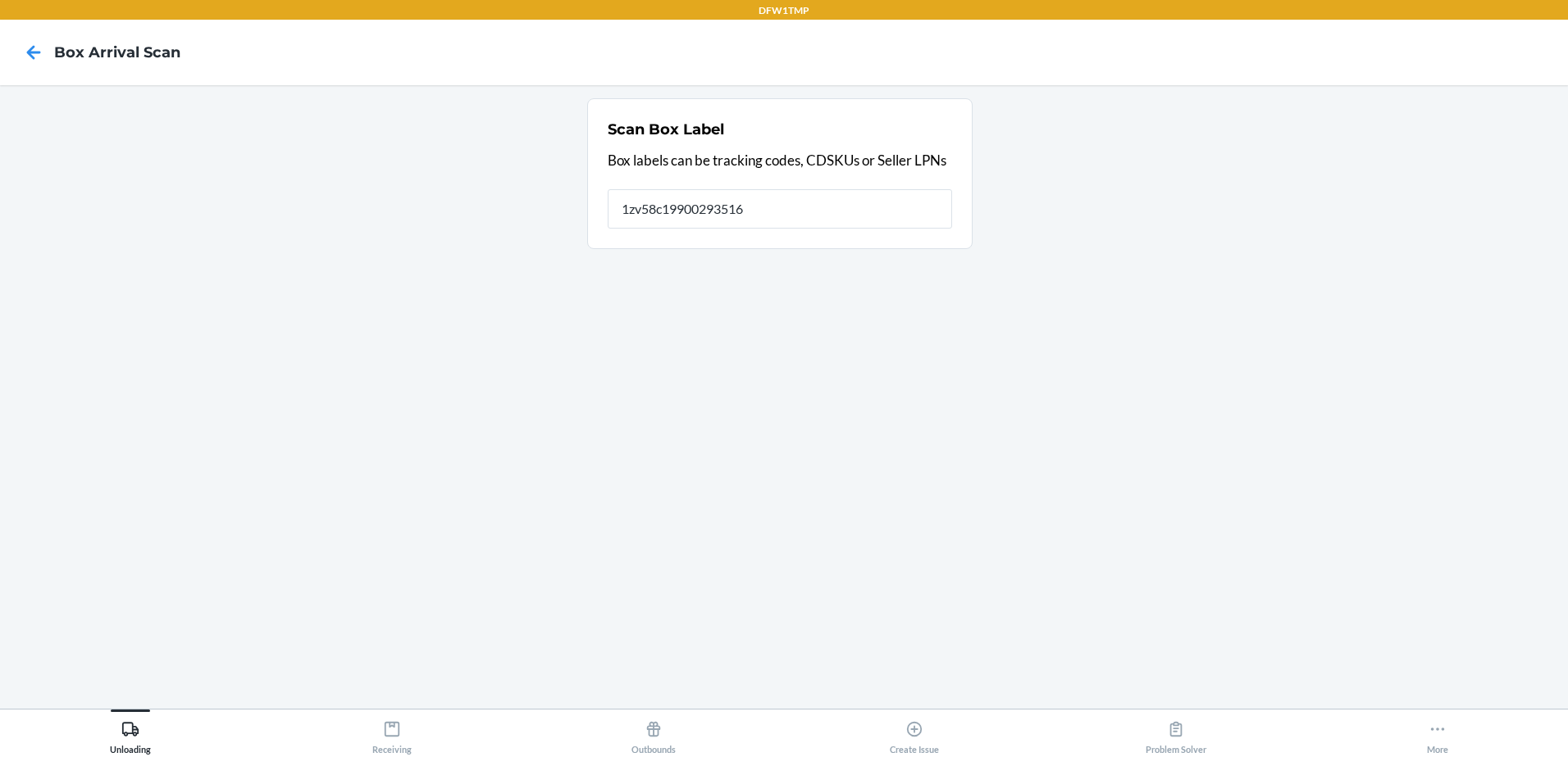
type input "1zv58c199002935161"
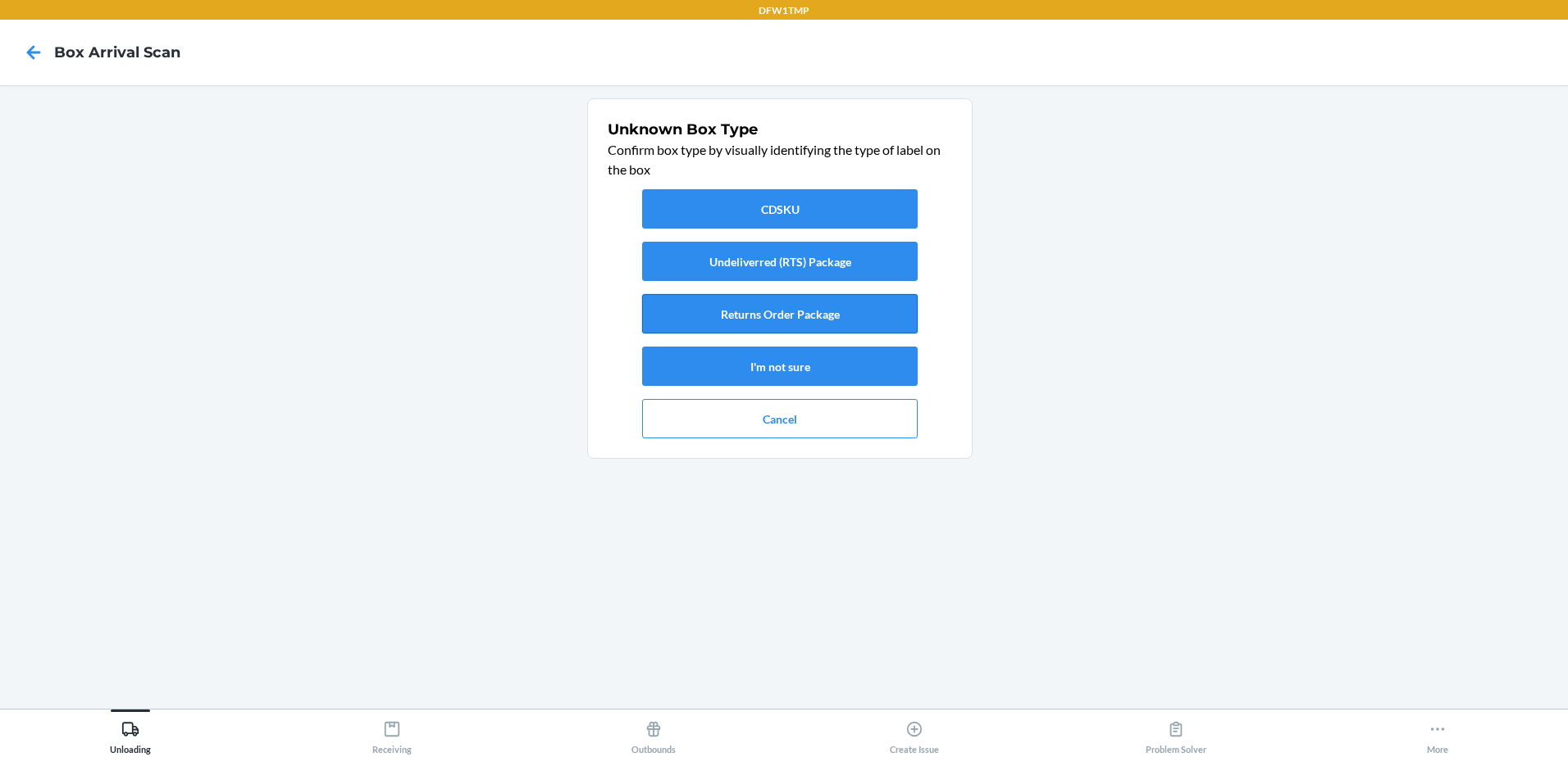
click at [820, 315] on button "Returns Order Package" at bounding box center [780, 314] width 276 height 40
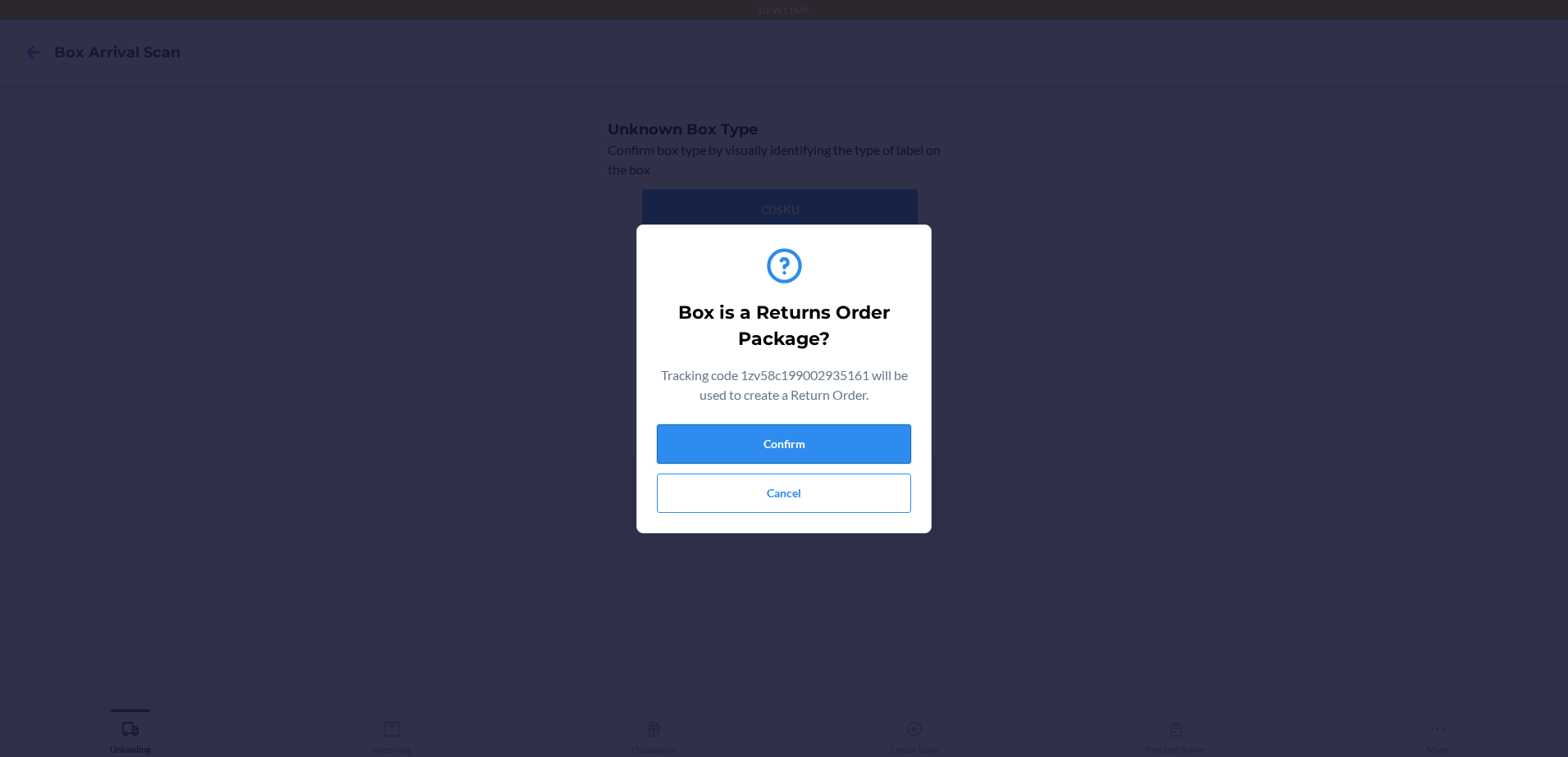
click at [800, 448] on button "Confirm" at bounding box center [784, 445] width 254 height 40
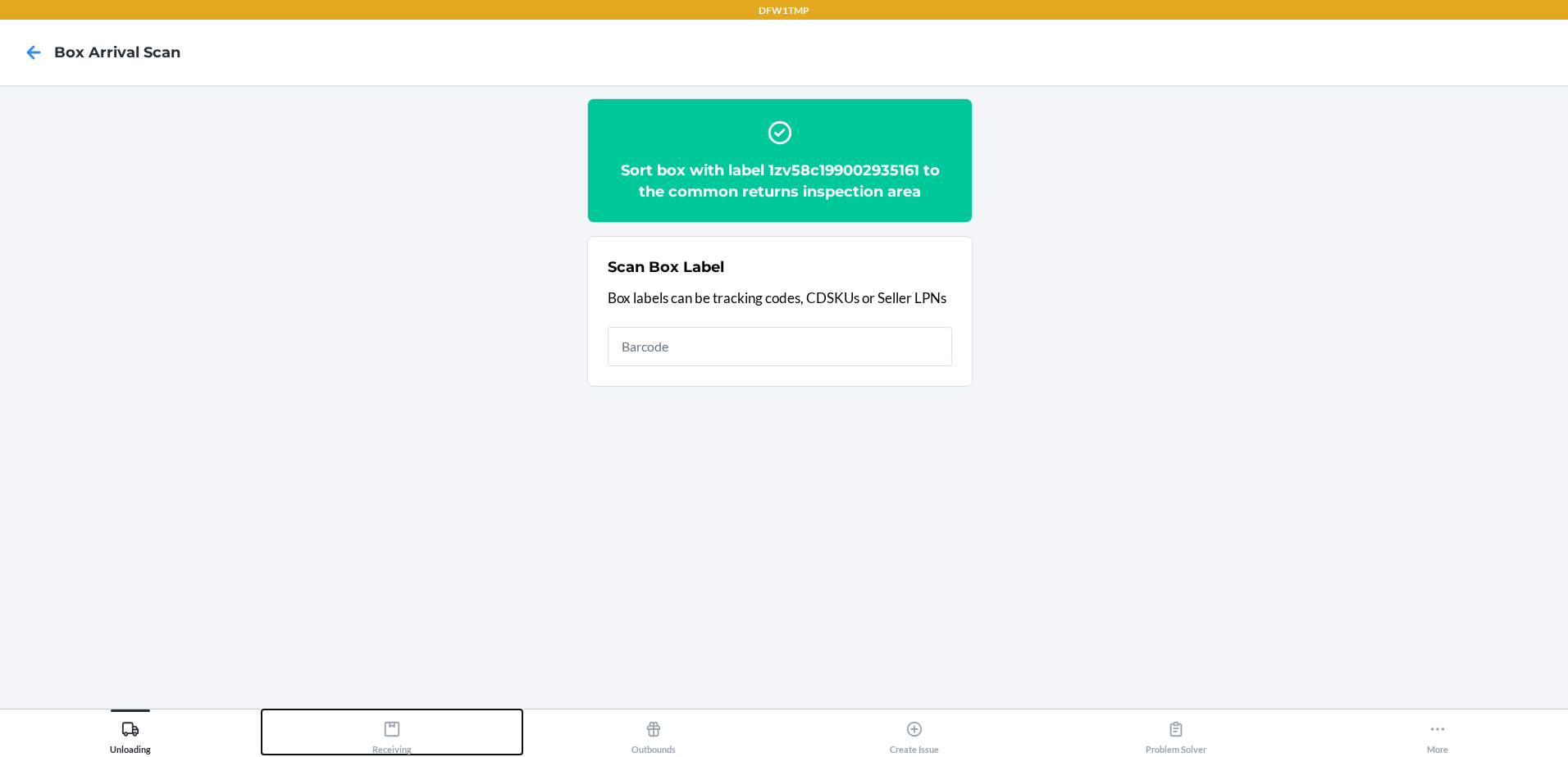
click at [391, 746] on div "Receiving" at bounding box center [392, 735] width 40 height 41
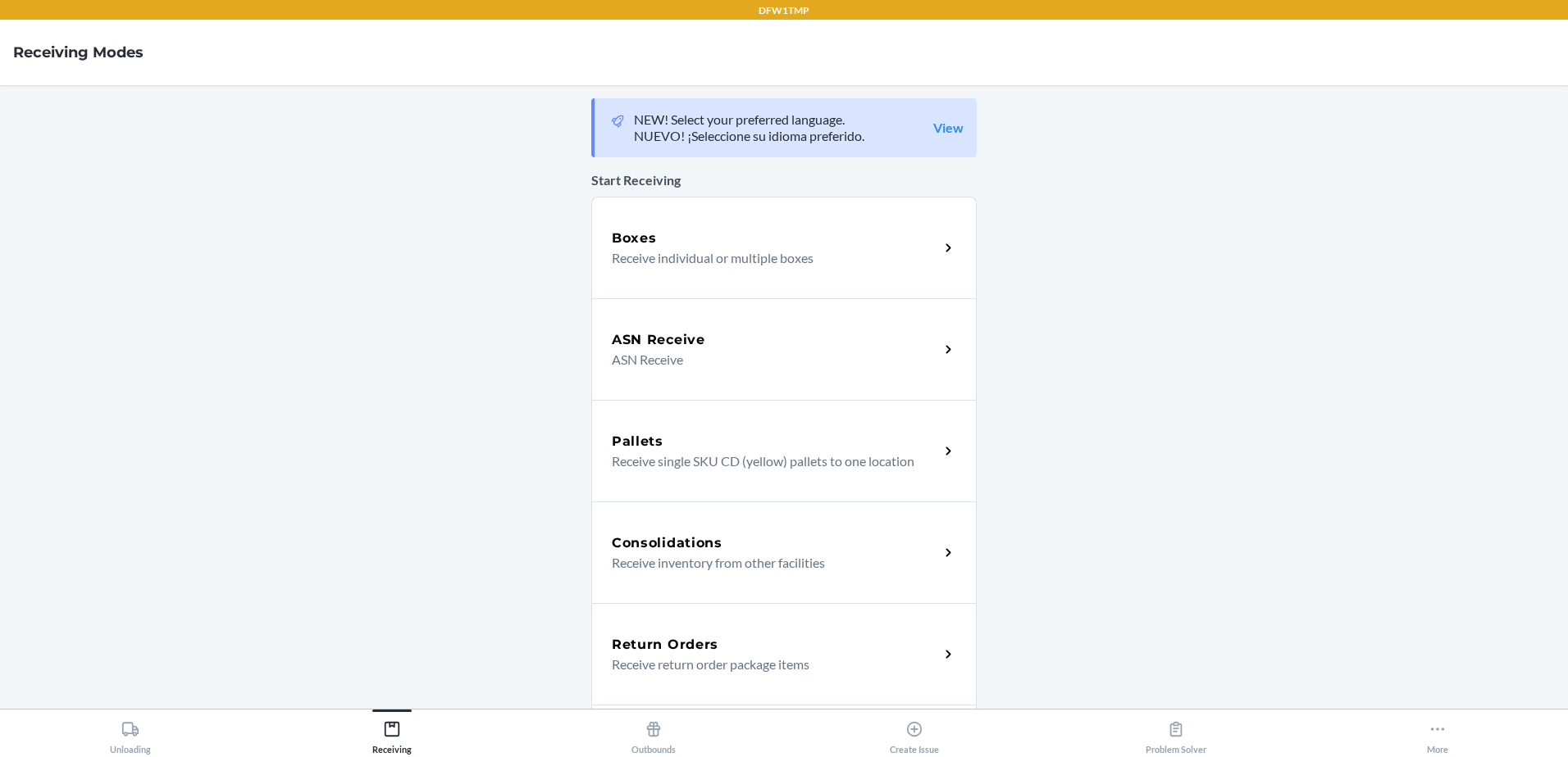
click at [660, 645] on h5 "Return Orders" at bounding box center [665, 645] width 107 height 20
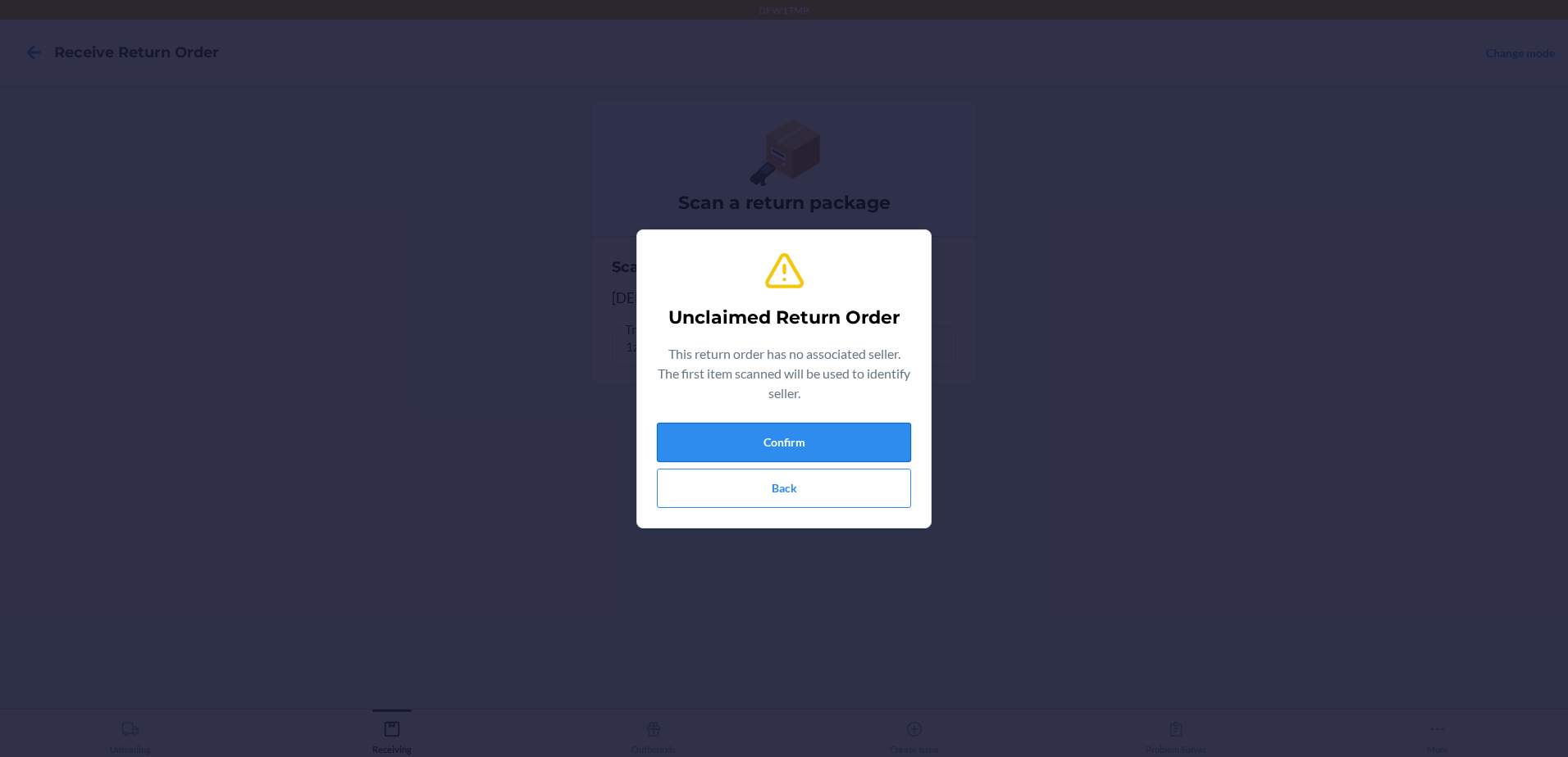
click at [816, 448] on button "Confirm" at bounding box center [784, 443] width 254 height 40
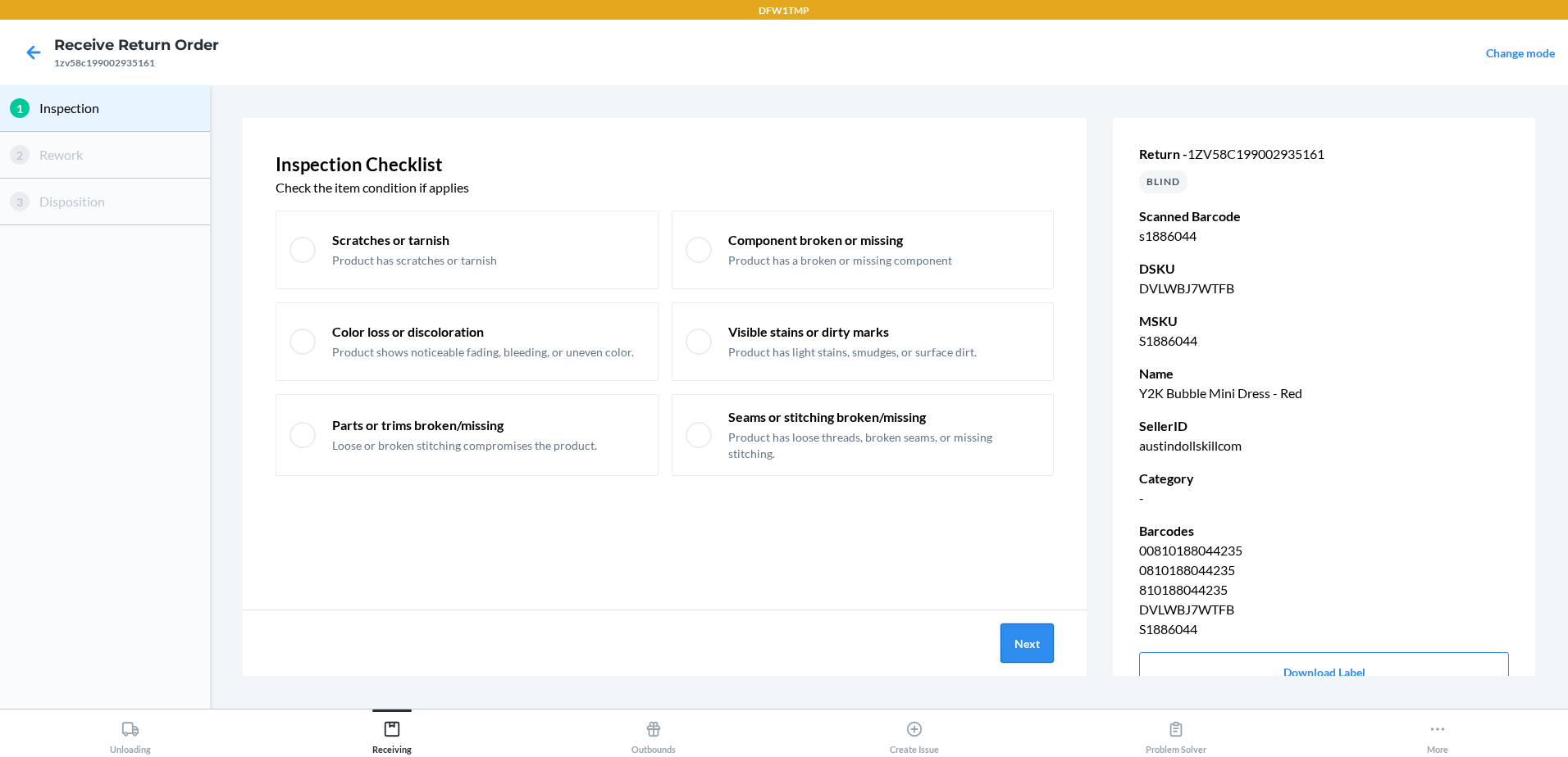
click at [1031, 644] on button "Next" at bounding box center [1027, 644] width 53 height 40
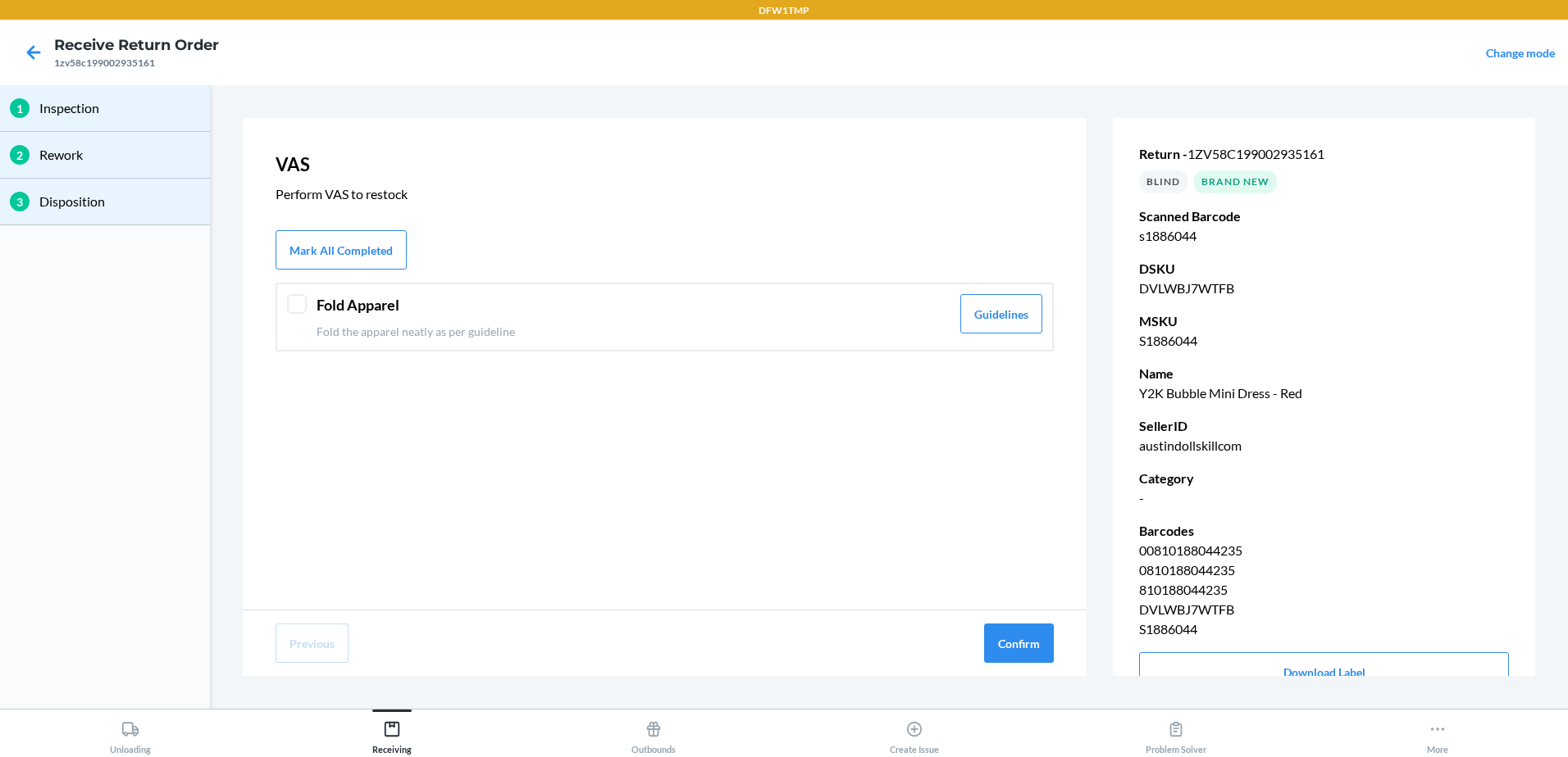
click at [608, 316] on div "Fold Apparel Fold the apparel neatly as per guideline" at bounding box center [633, 317] width 634 height 46
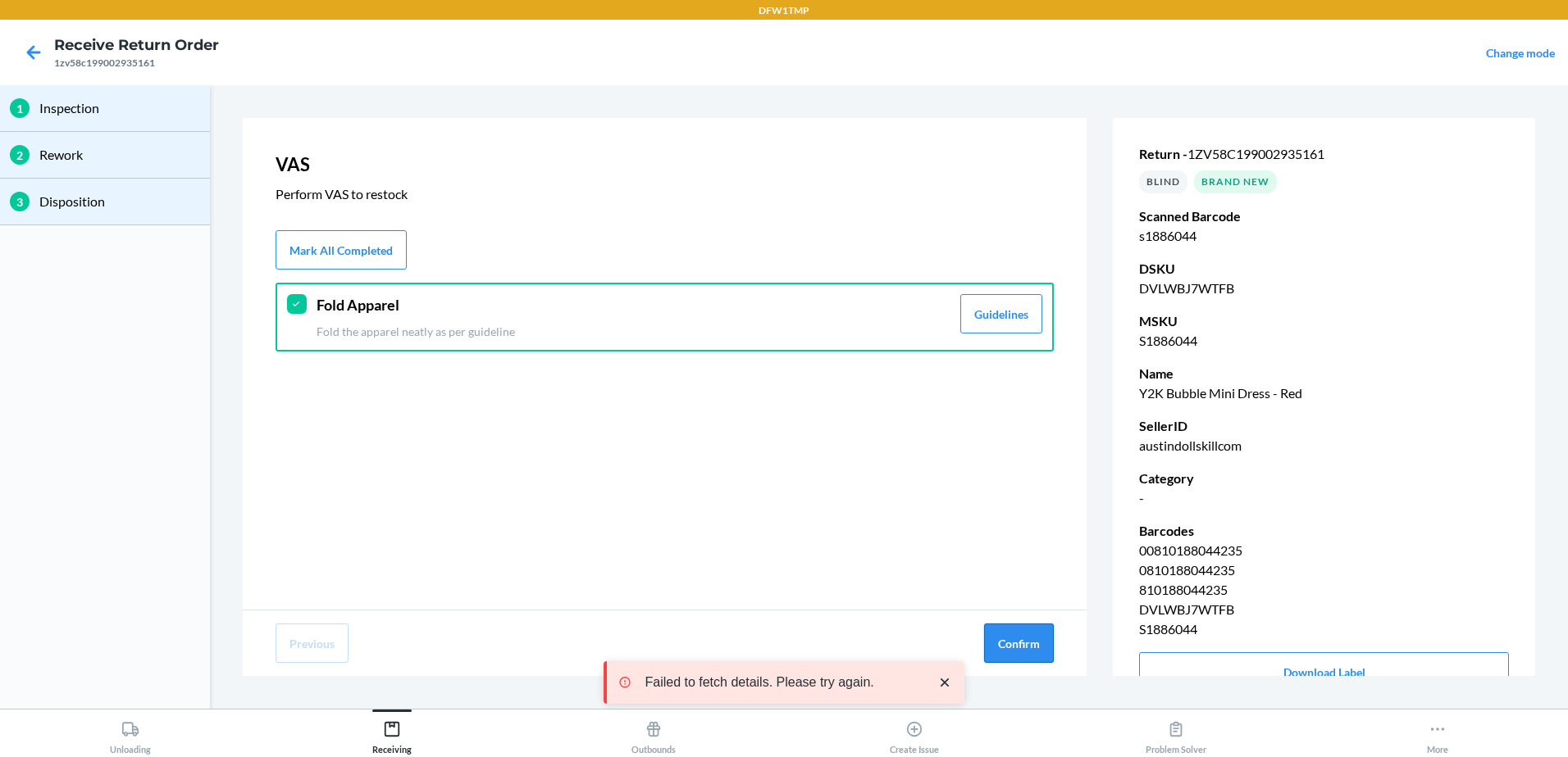
click at [1023, 644] on button "Confirm" at bounding box center [1019, 644] width 70 height 40
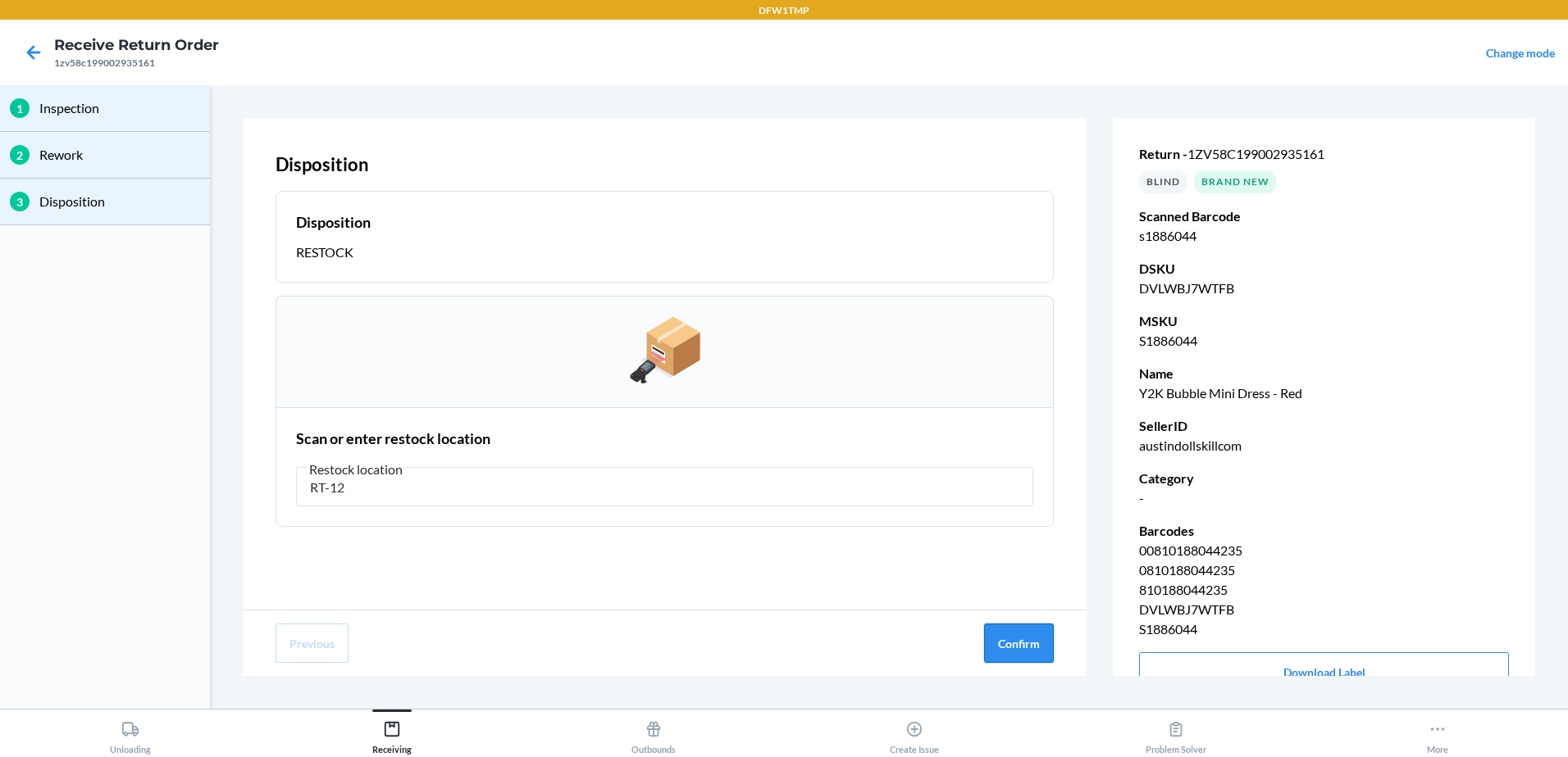
type input "RT-12"
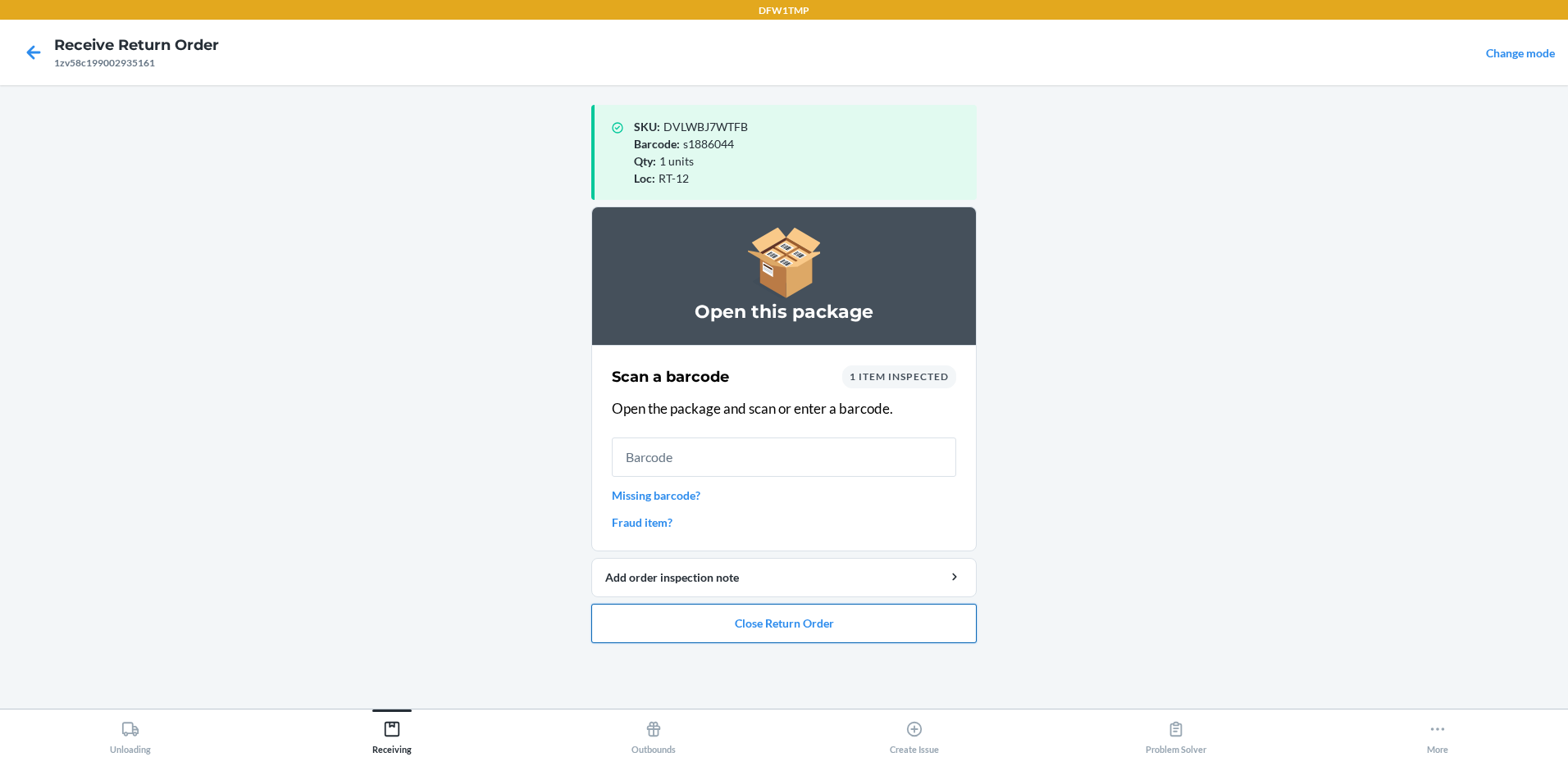
click at [800, 626] on button "Close Return Order" at bounding box center [784, 624] width 385 height 40
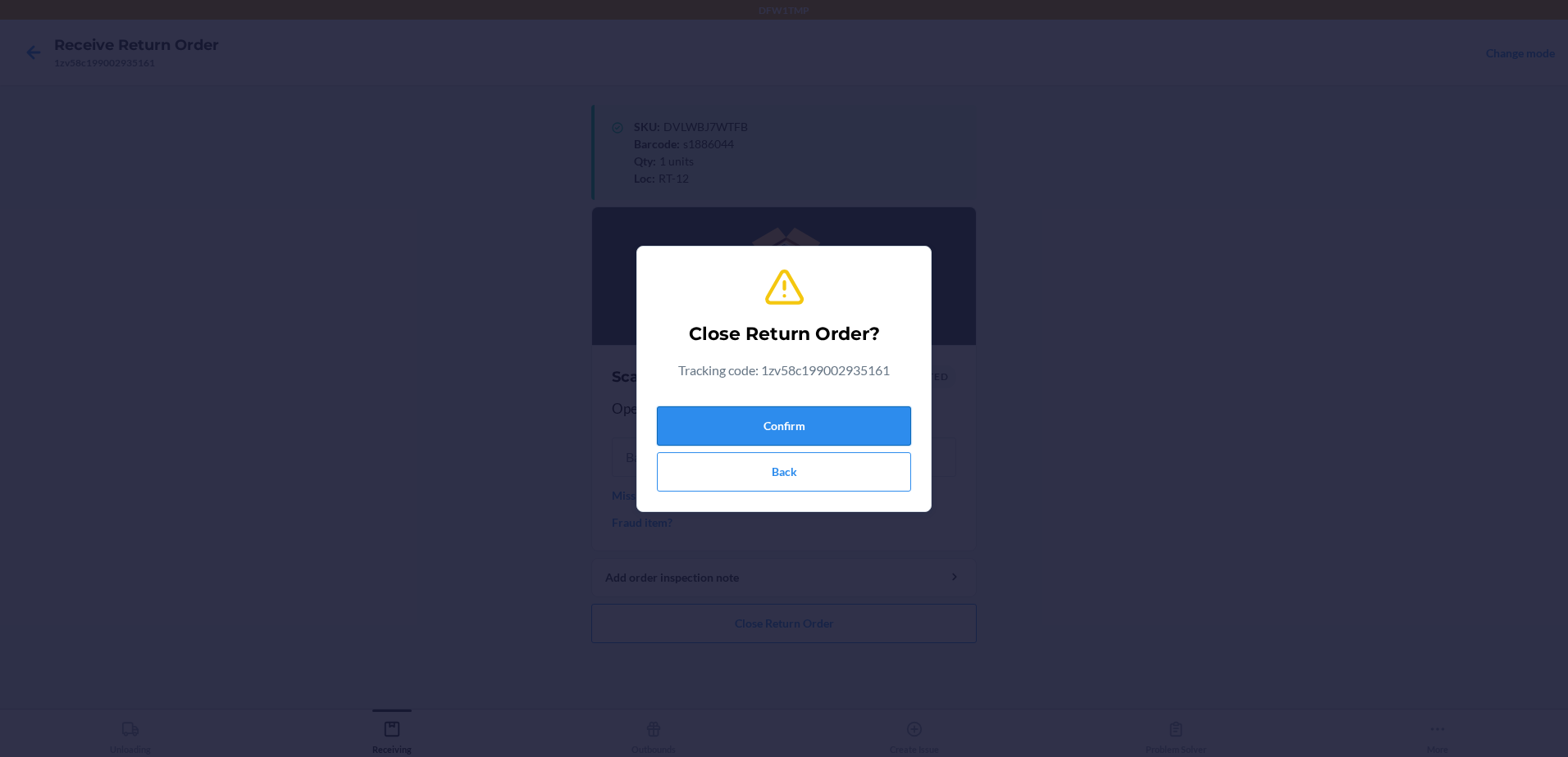
click at [778, 427] on button "Confirm" at bounding box center [784, 427] width 254 height 40
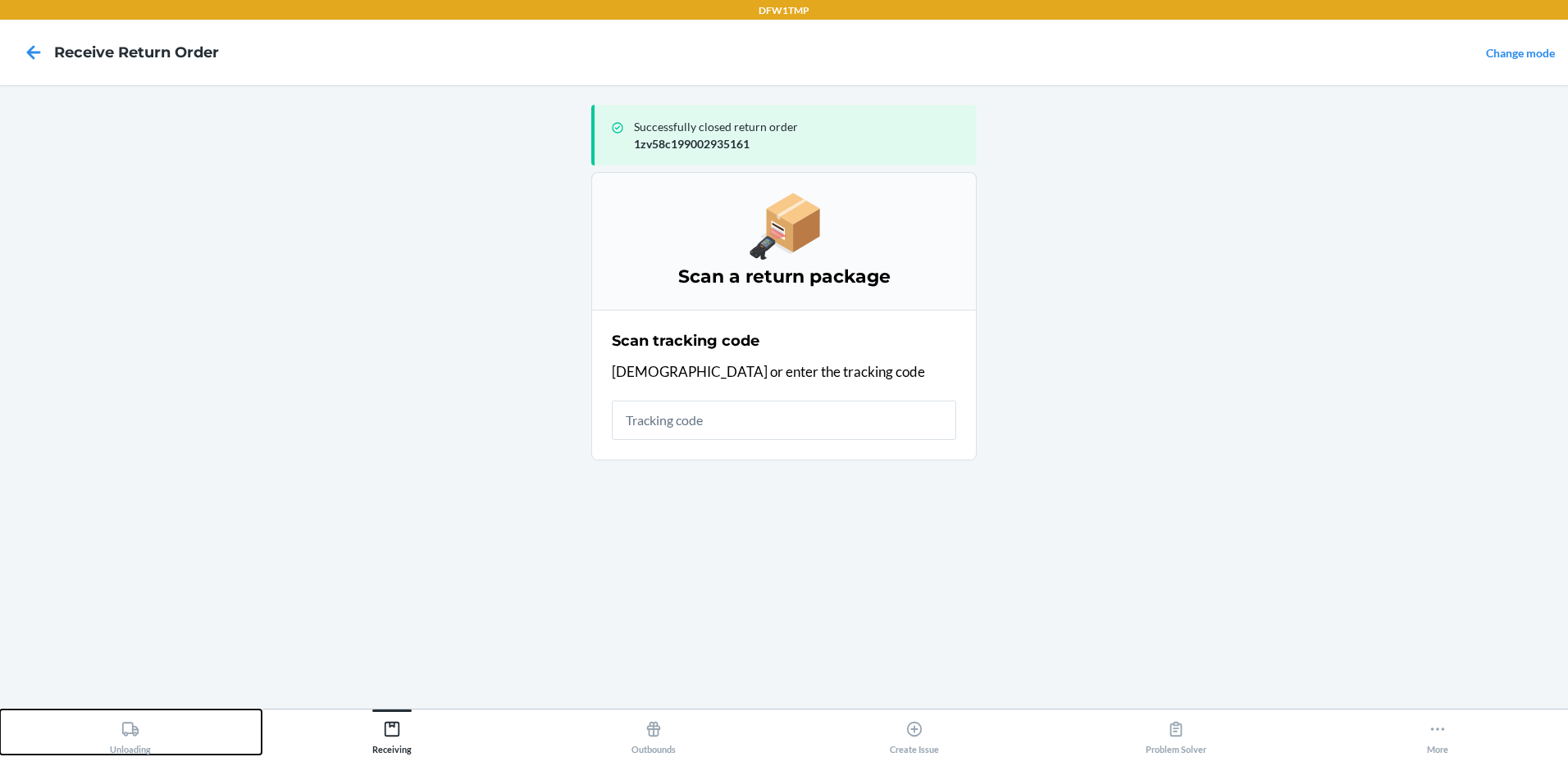
click at [152, 736] on button "Unloading" at bounding box center [130, 732] width 261 height 45
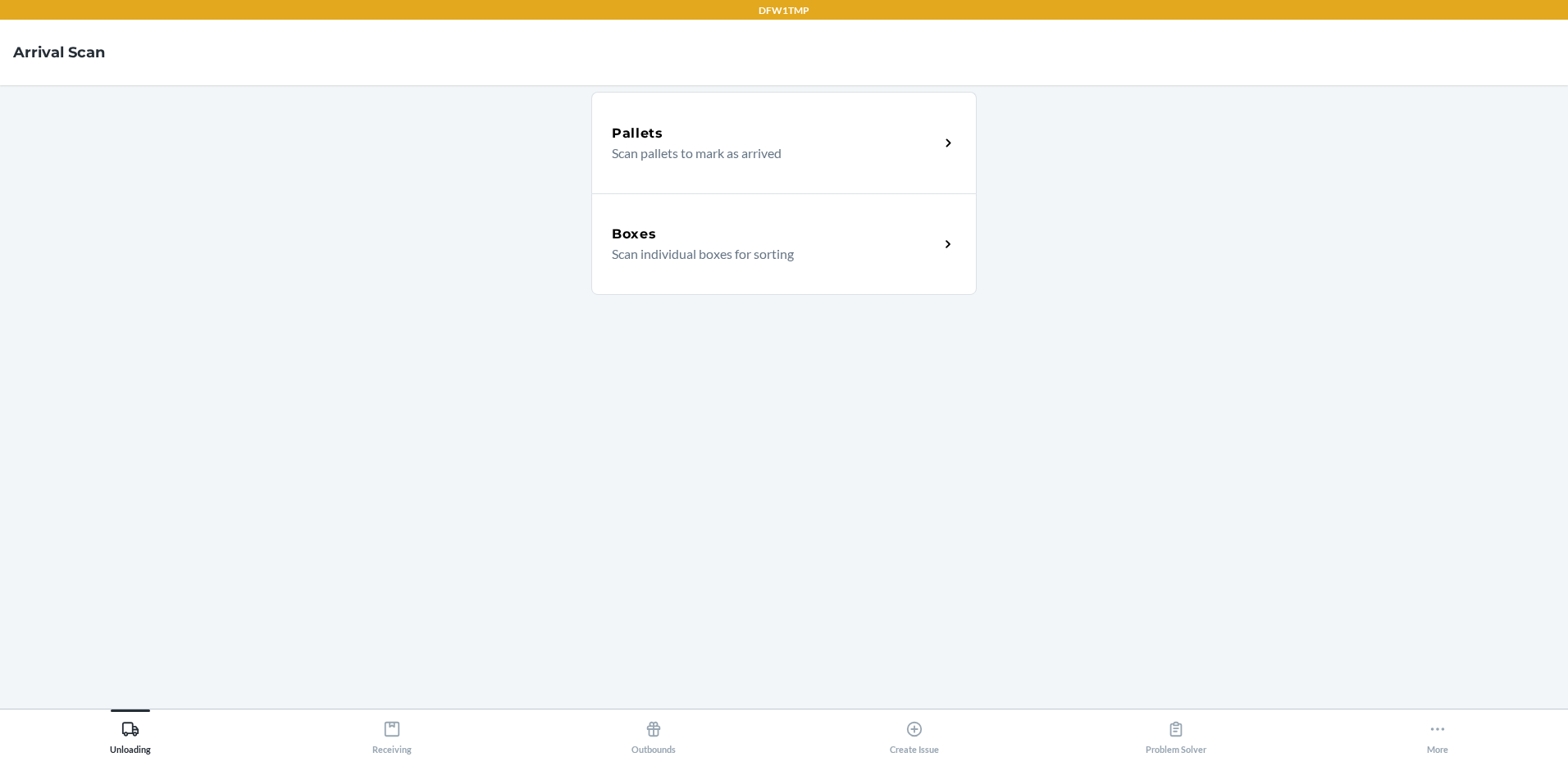
click at [659, 220] on div "Boxes Scan individual boxes for sorting" at bounding box center [784, 243] width 385 height 101
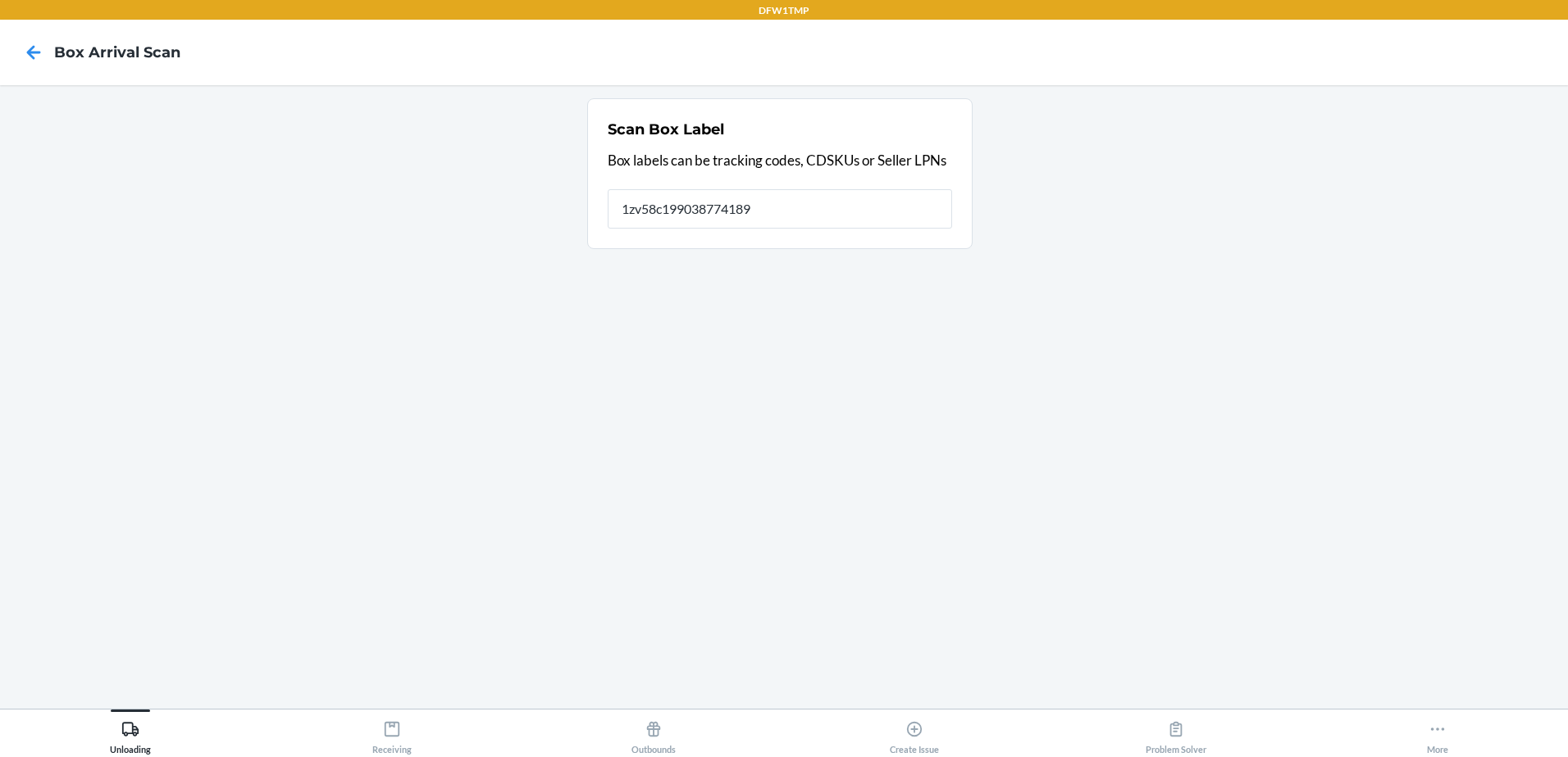
type input "1zv58c199038774189"
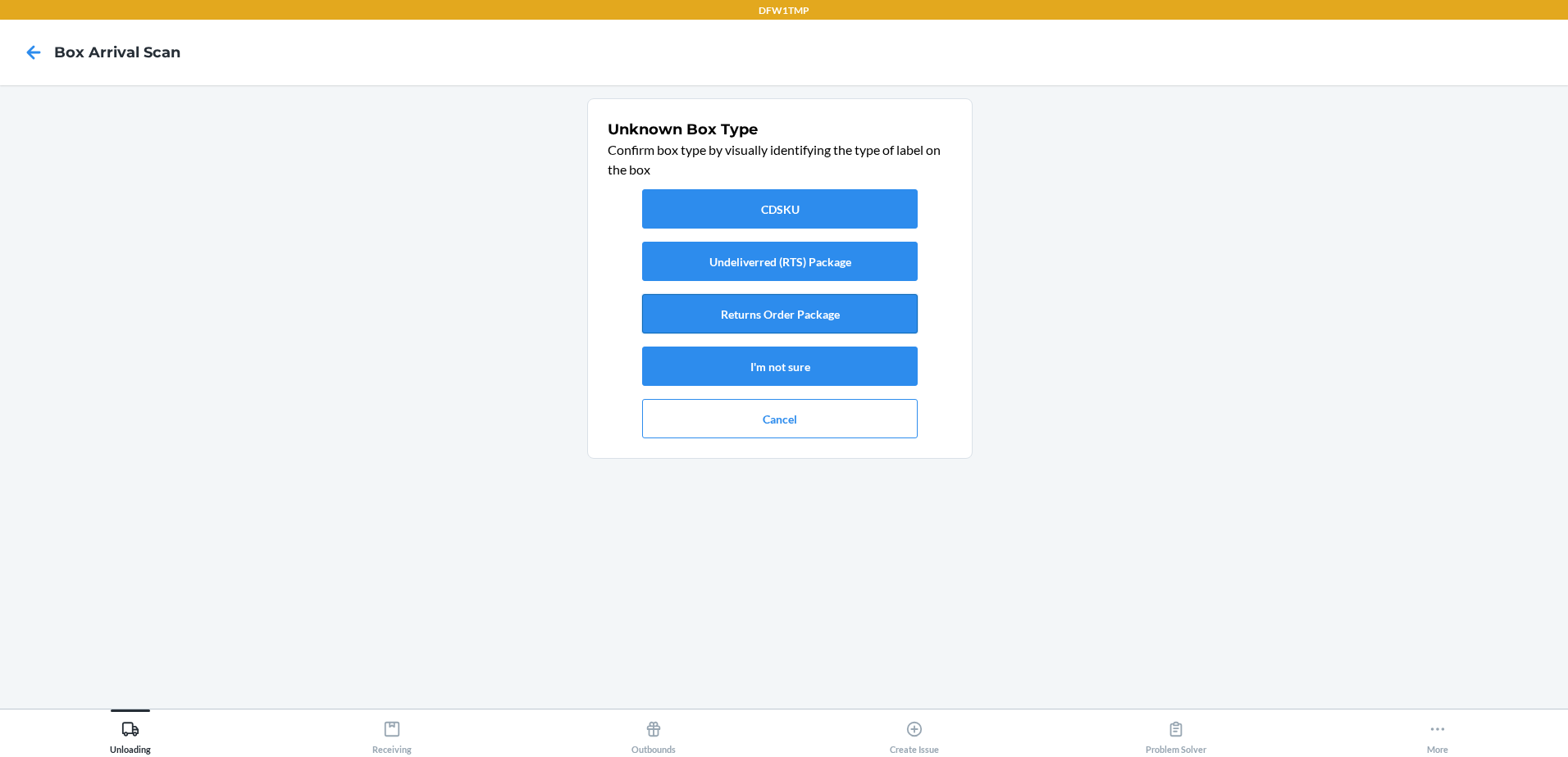
click at [794, 304] on button "Returns Order Package" at bounding box center [780, 314] width 276 height 40
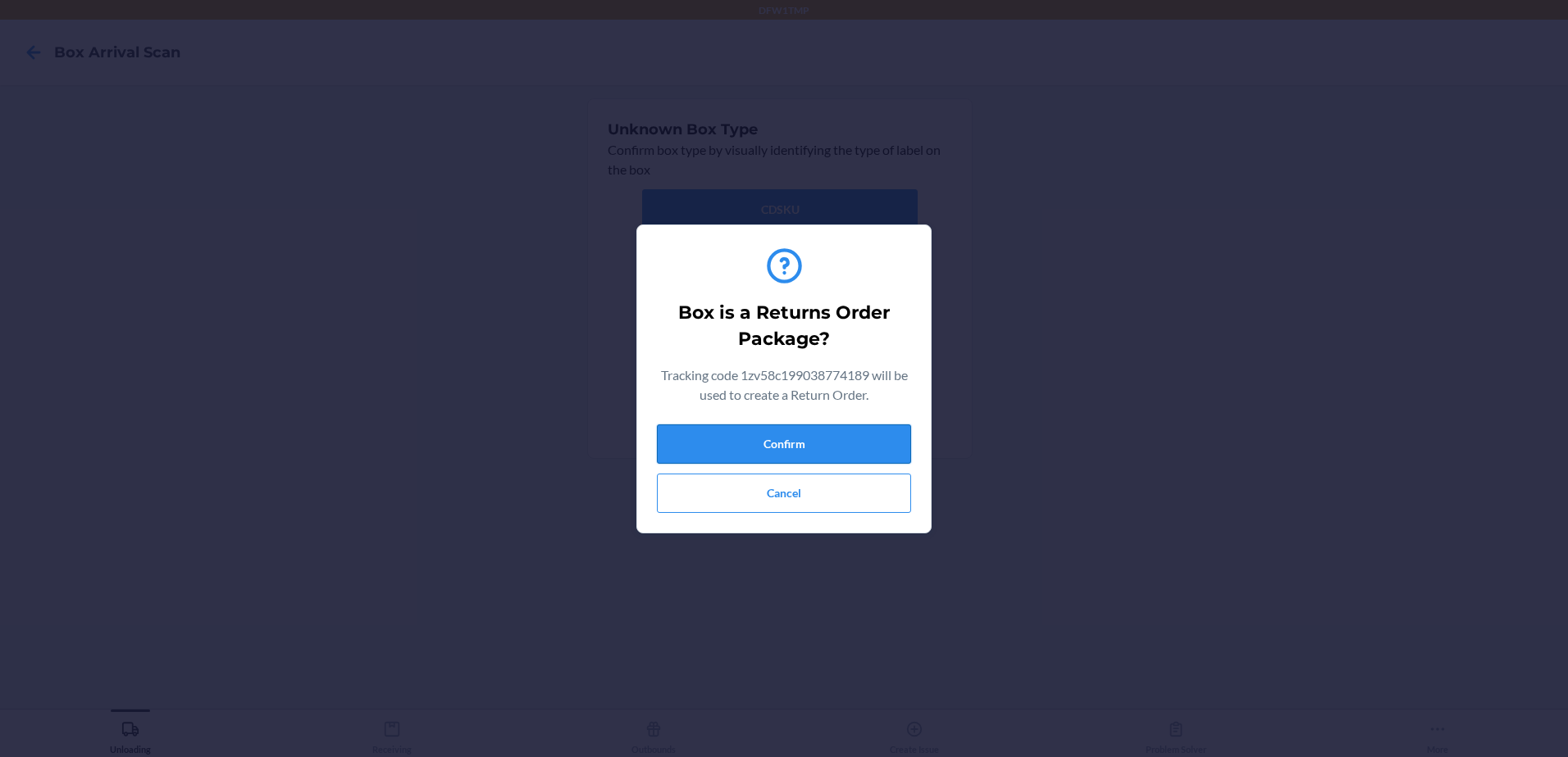
click at [786, 445] on button "Confirm" at bounding box center [784, 445] width 254 height 40
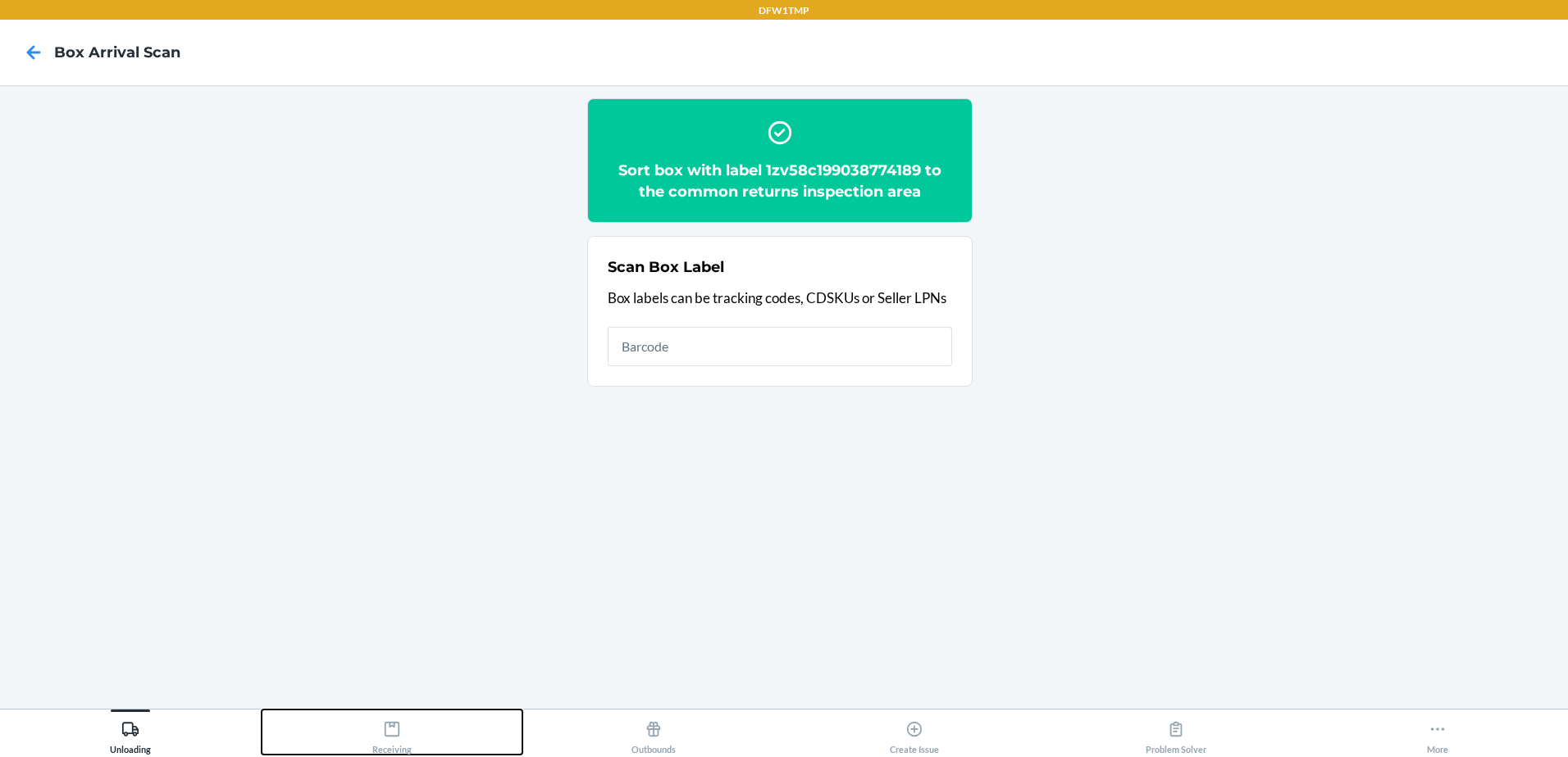
click at [400, 729] on icon at bounding box center [392, 729] width 18 height 18
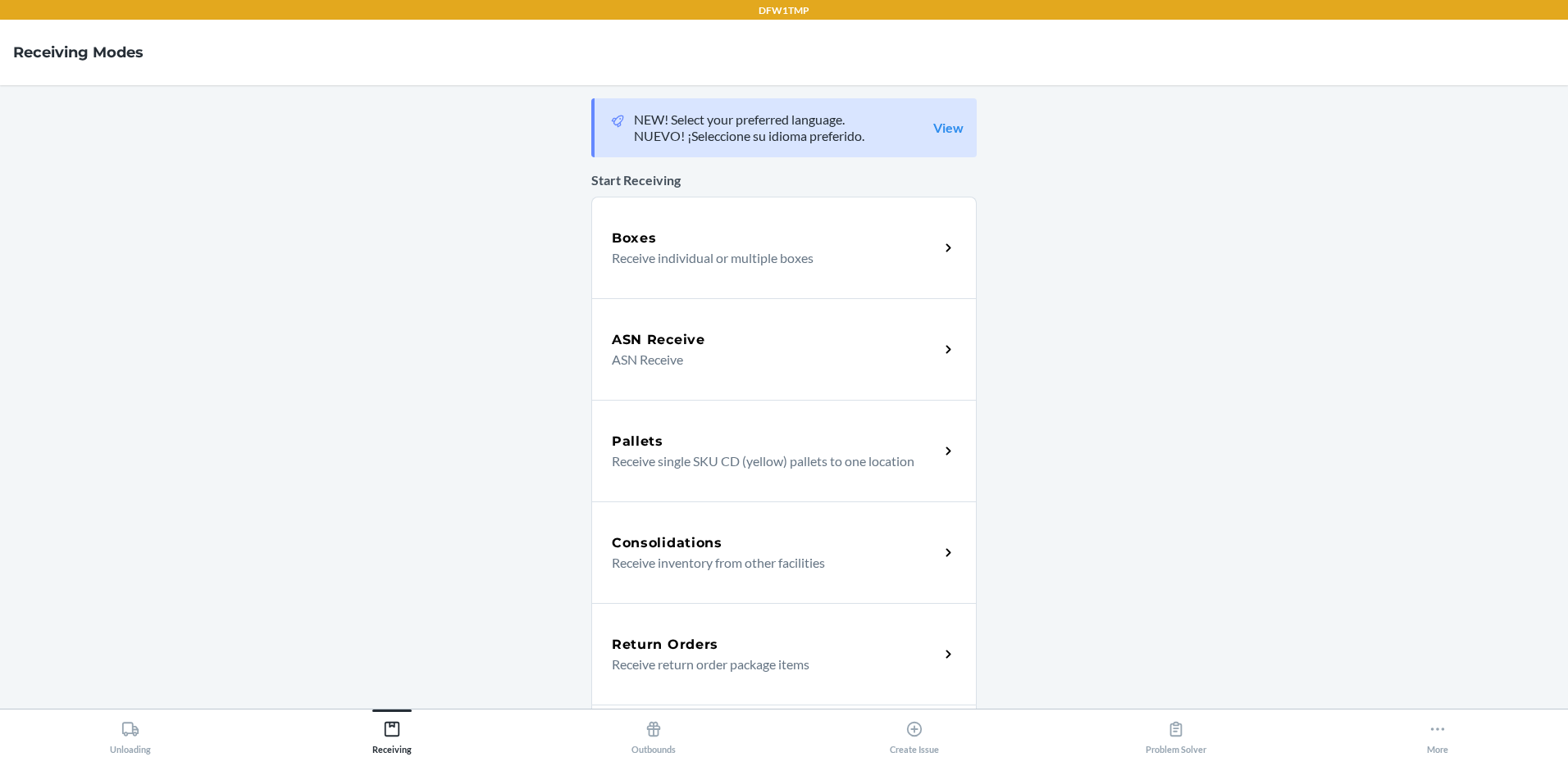
click at [702, 651] on h5 "Return Orders" at bounding box center [665, 645] width 107 height 20
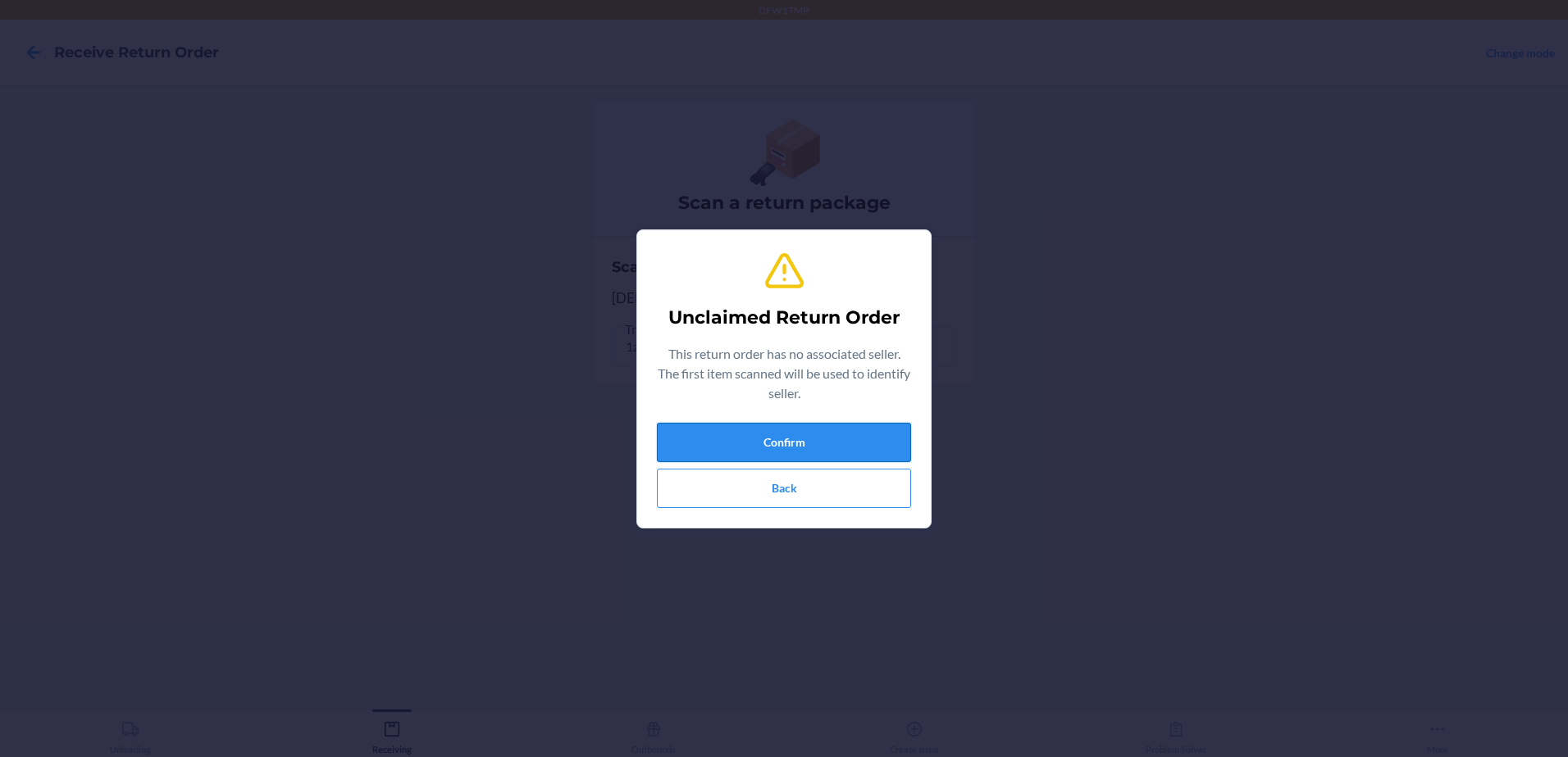
click at [785, 441] on button "Confirm" at bounding box center [784, 443] width 254 height 40
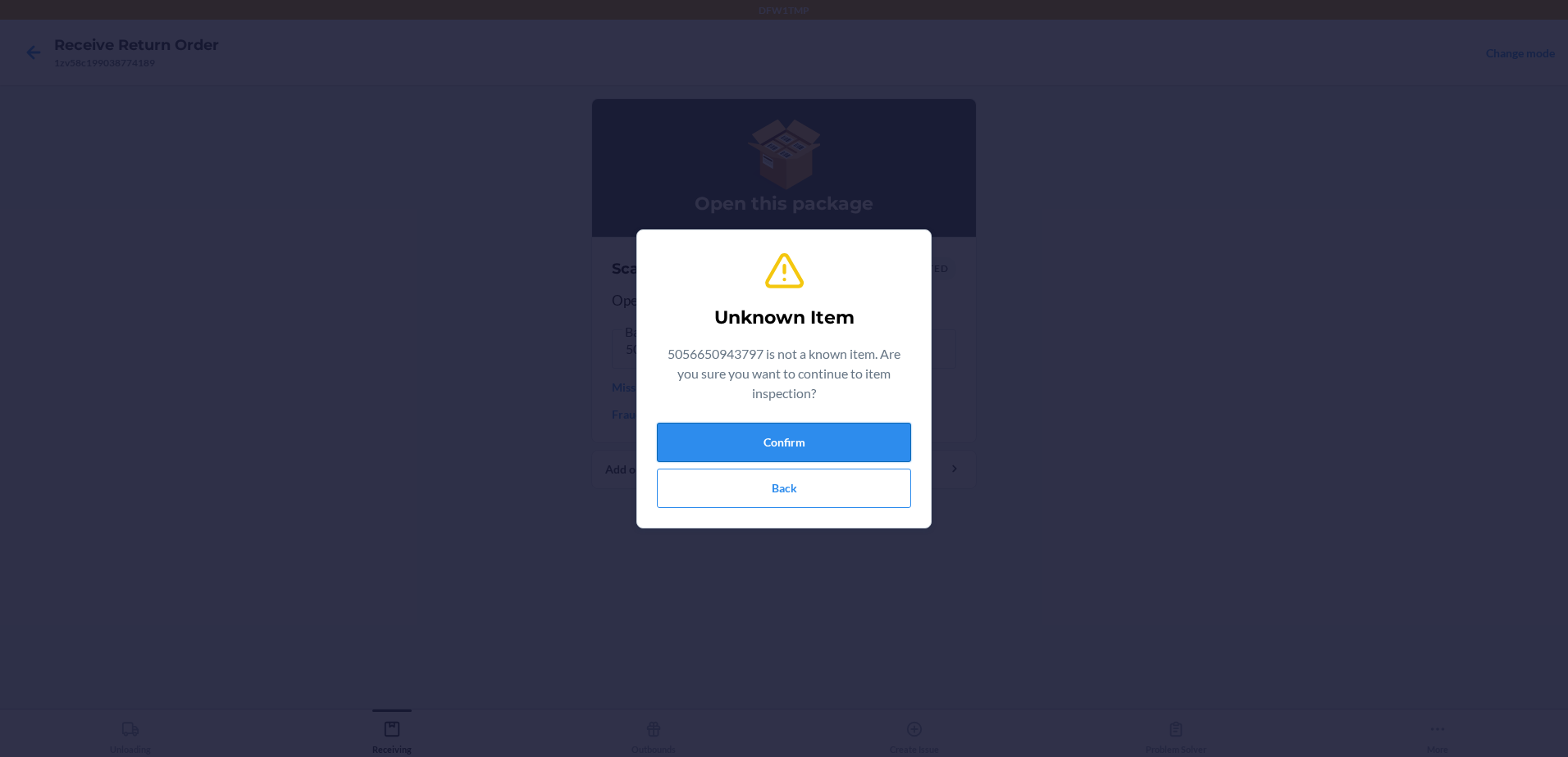
click at [795, 435] on button "Confirm" at bounding box center [784, 443] width 254 height 40
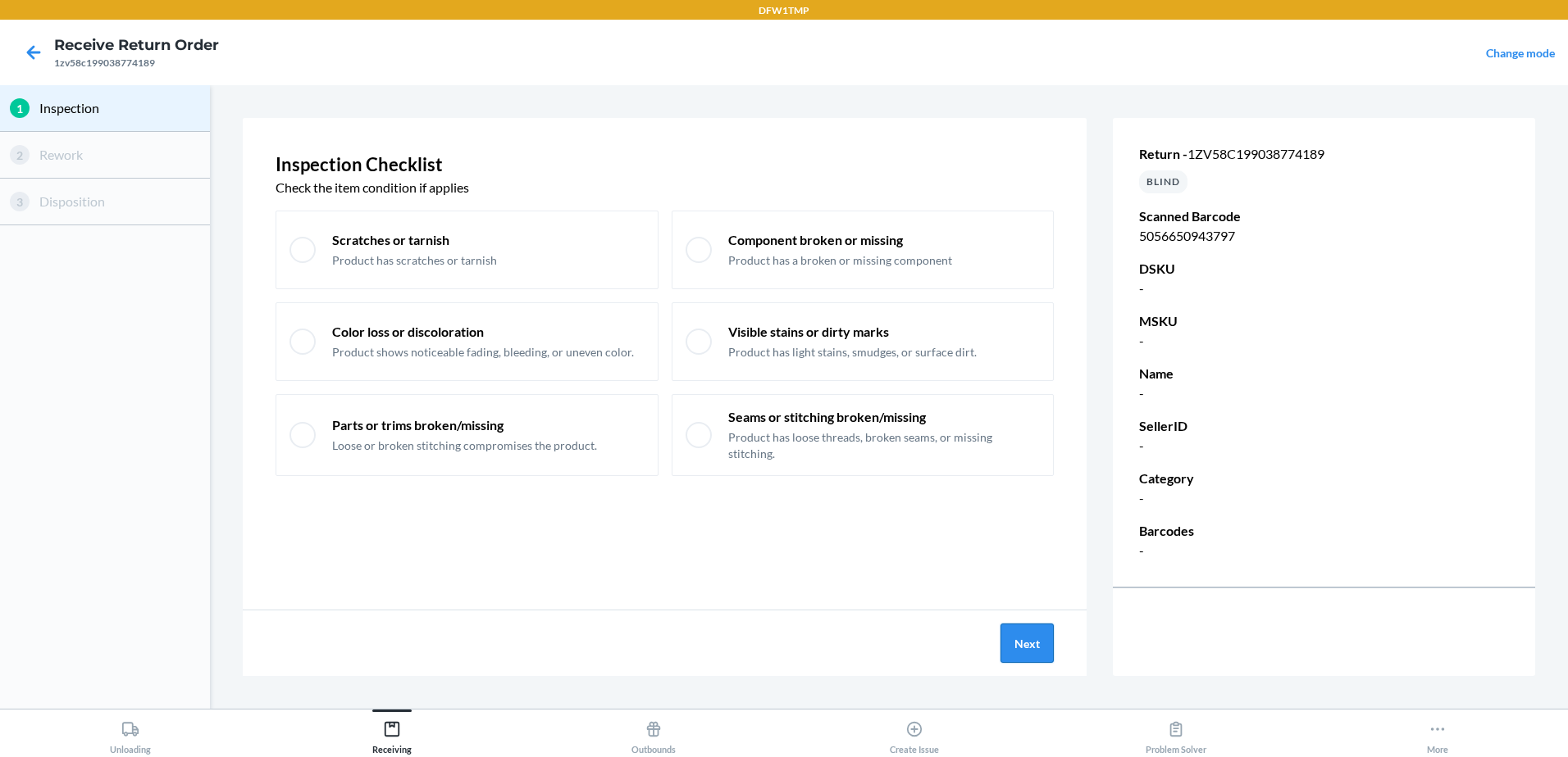
click at [1031, 642] on button "Next" at bounding box center [1027, 644] width 53 height 40
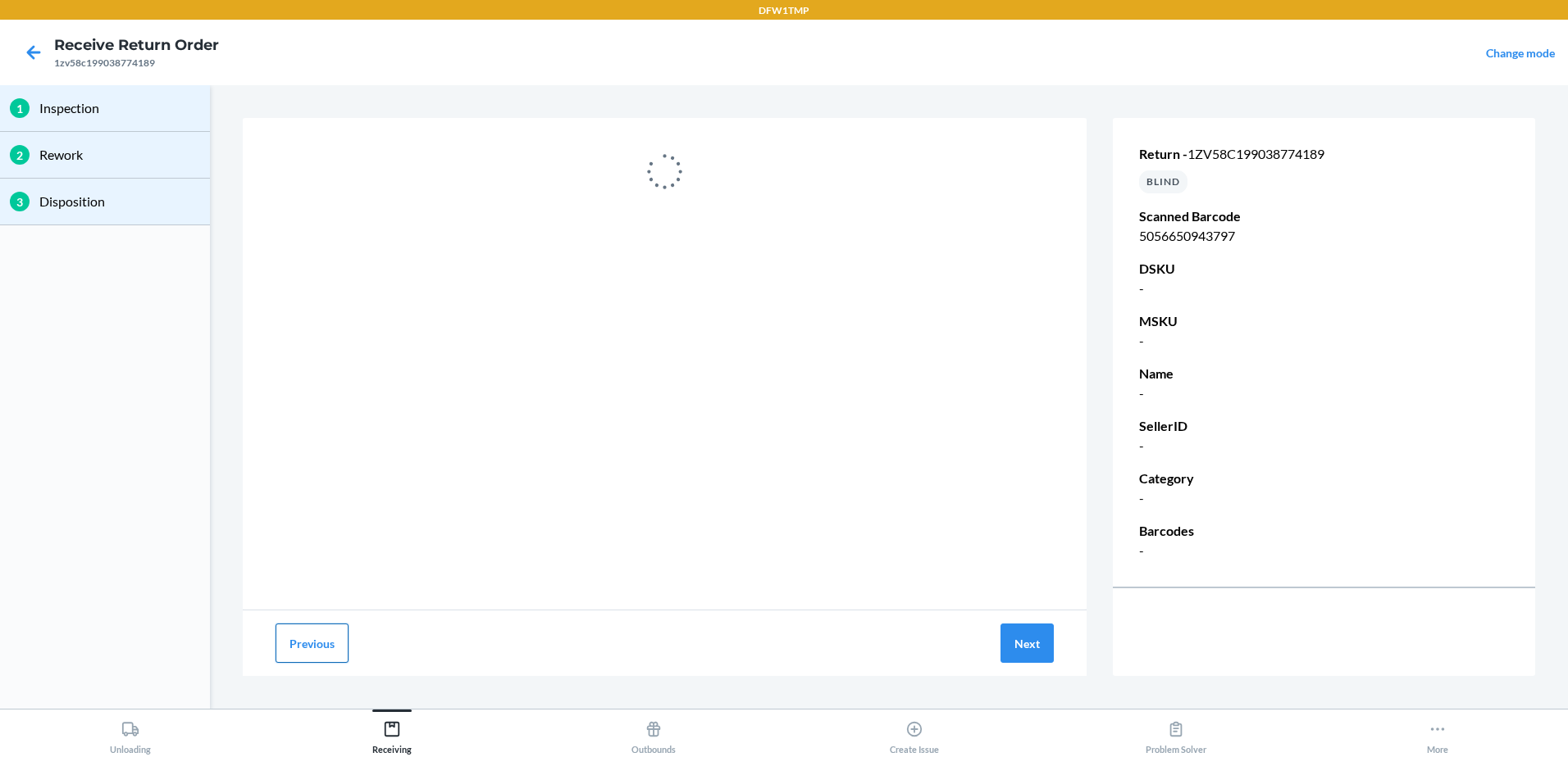
click at [336, 643] on button "Previous" at bounding box center [312, 644] width 73 height 40
click at [332, 638] on button "Previous" at bounding box center [312, 644] width 73 height 40
drag, startPoint x: 1185, startPoint y: 153, endPoint x: 1386, endPoint y: 177, distance: 202.4
click at [1386, 177] on div "Return - 1zv58c199038774189 BLIND Scanned Barcode 5056650943797 DSKU - MSKU - N…" at bounding box center [1324, 352] width 422 height 482
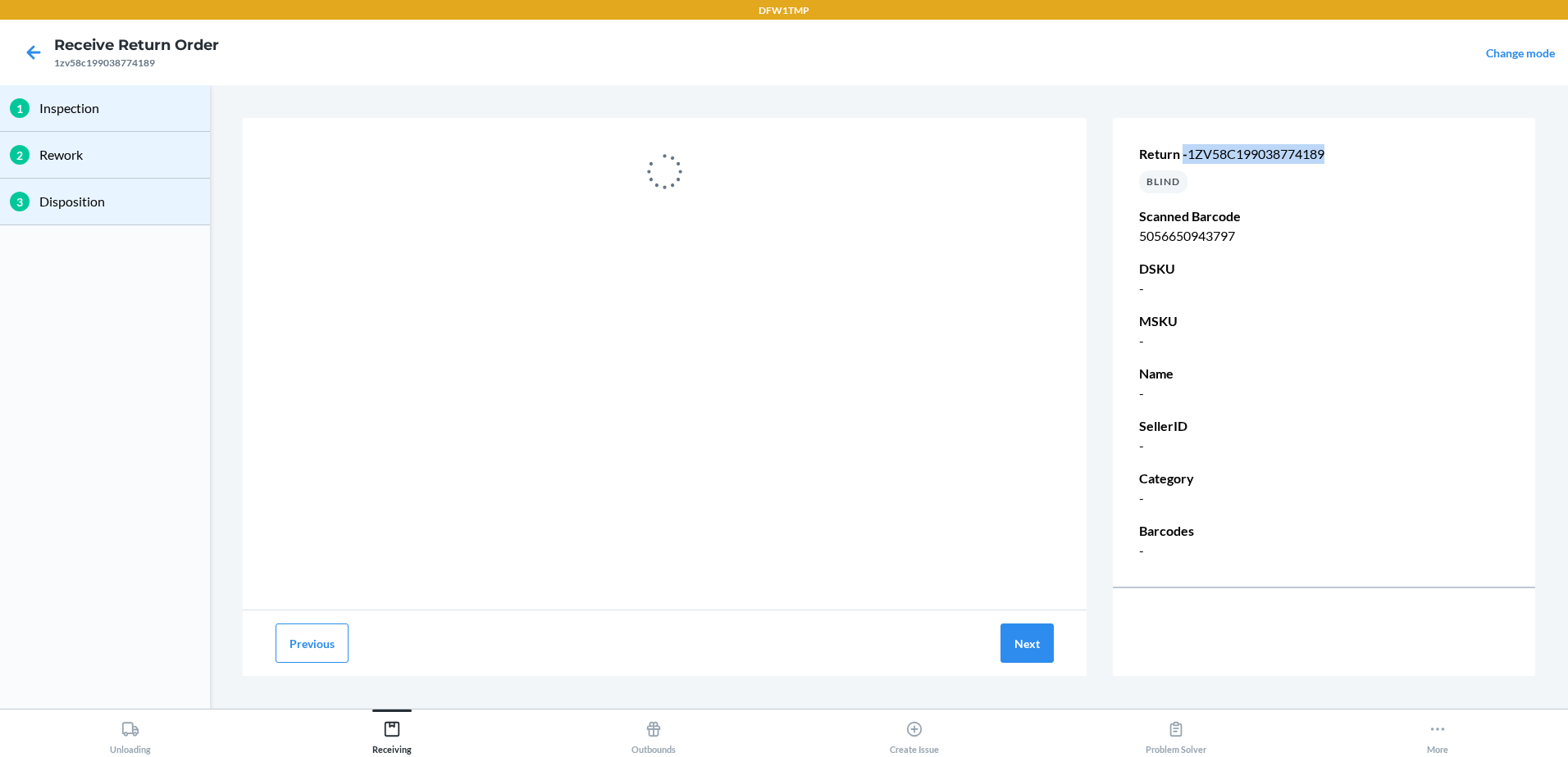
copy p "- 1zv58c199038774189"
click at [39, 42] on icon at bounding box center [33, 52] width 28 height 28
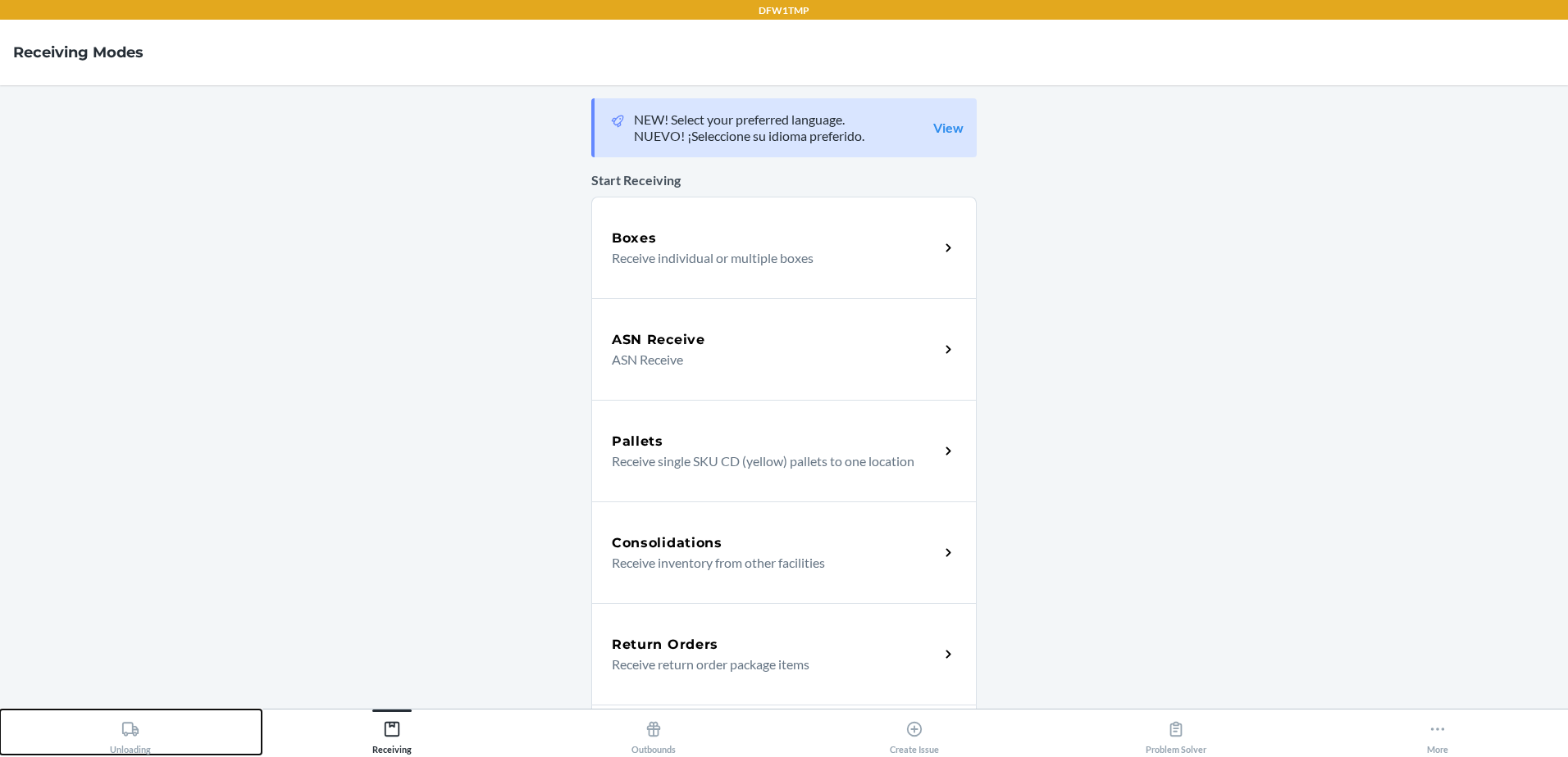
click at [136, 734] on div "Unloading" at bounding box center [130, 735] width 41 height 41
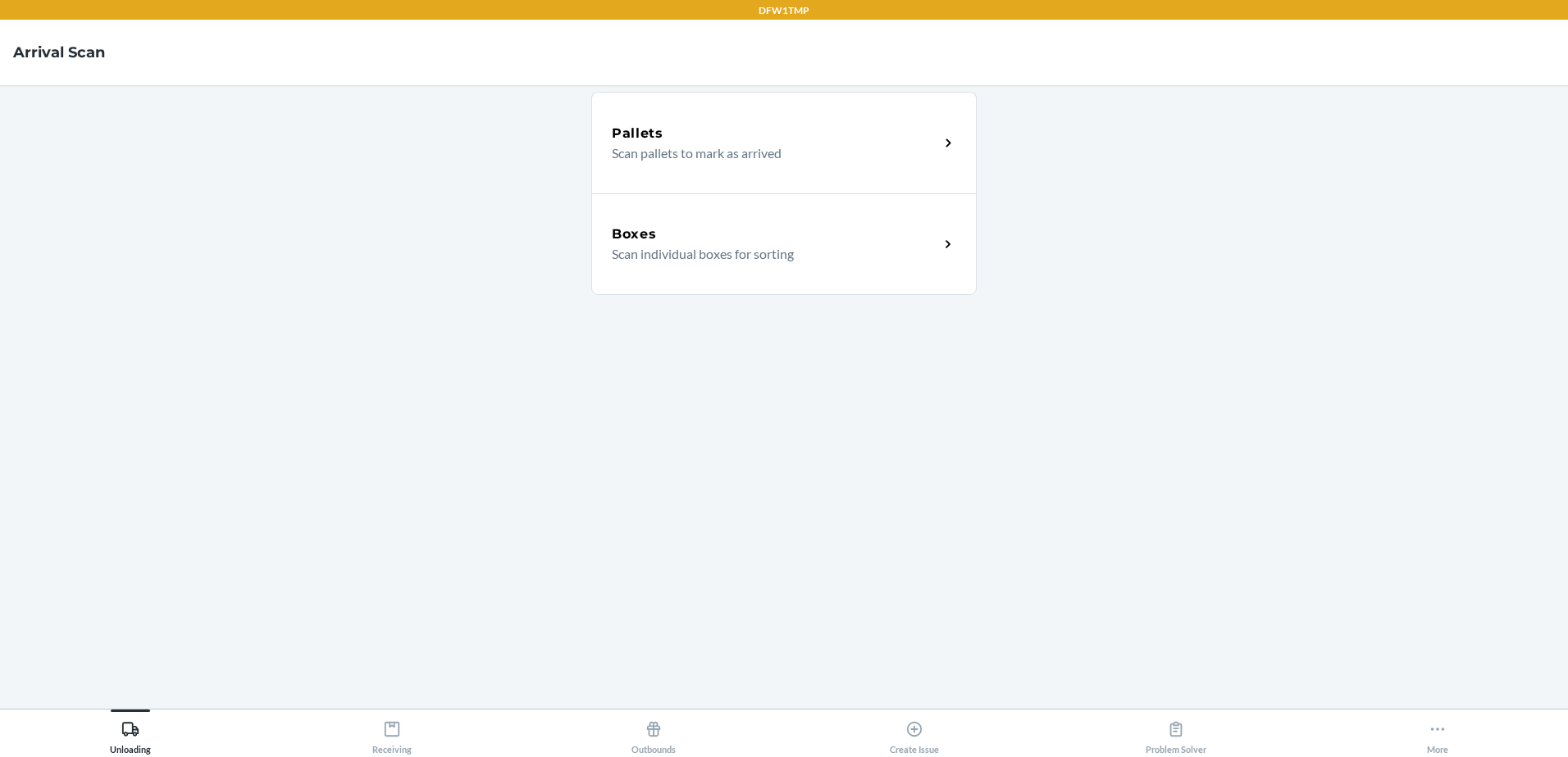
click at [703, 239] on div "Boxes" at bounding box center [775, 234] width 327 height 20
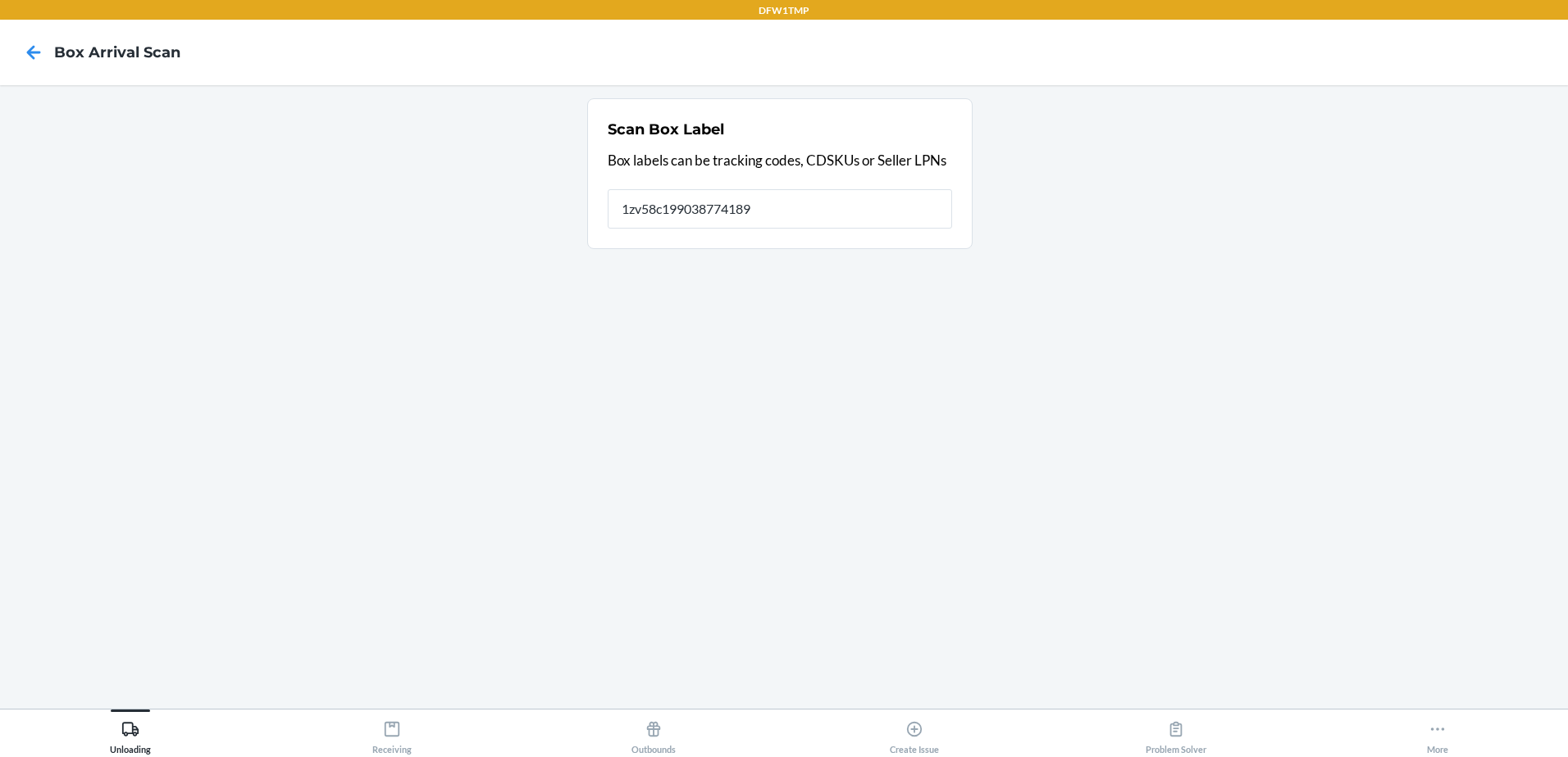
type input "1zv58c199038774189"
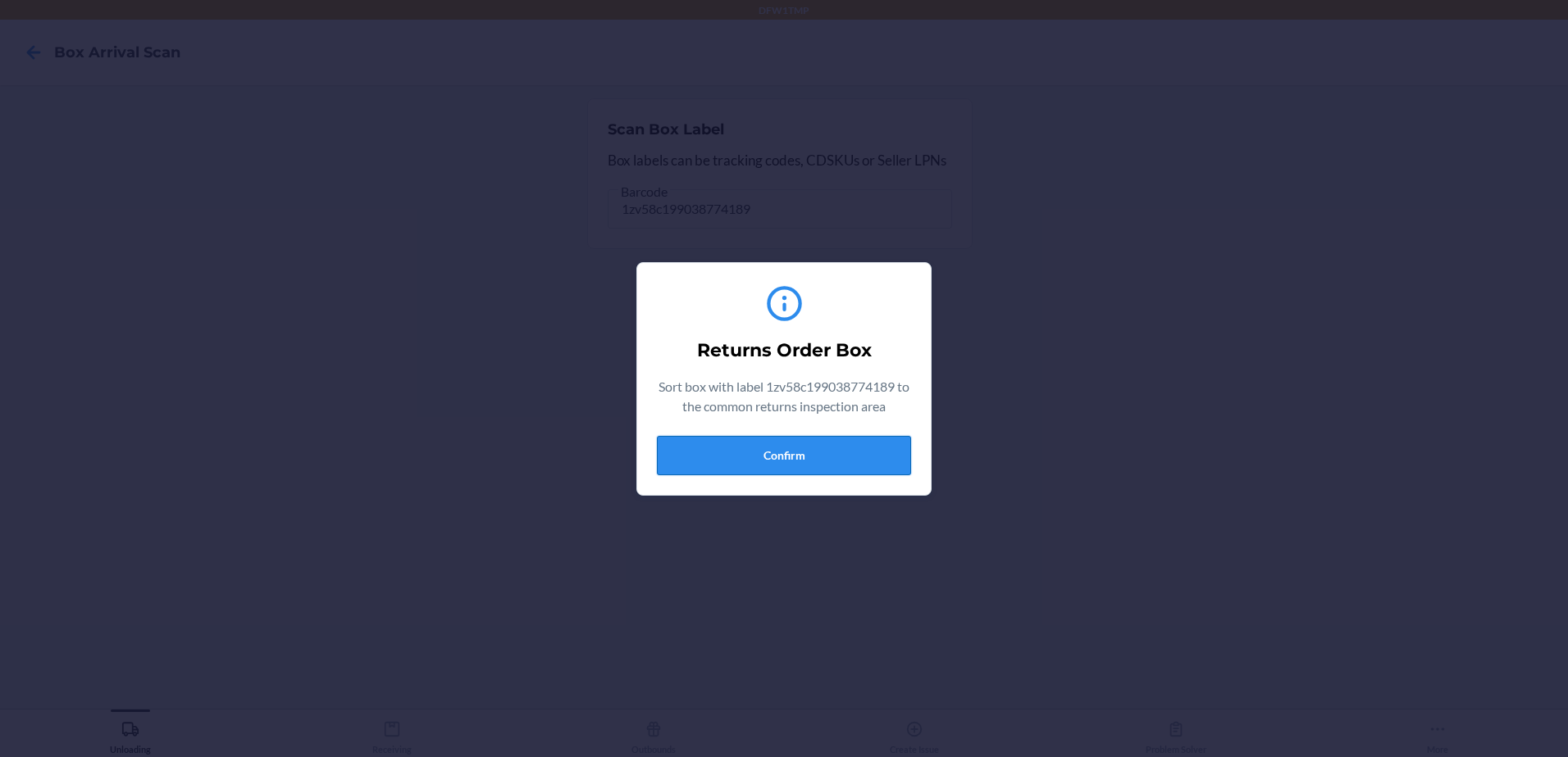
click at [779, 451] on button "Confirm" at bounding box center [784, 456] width 254 height 40
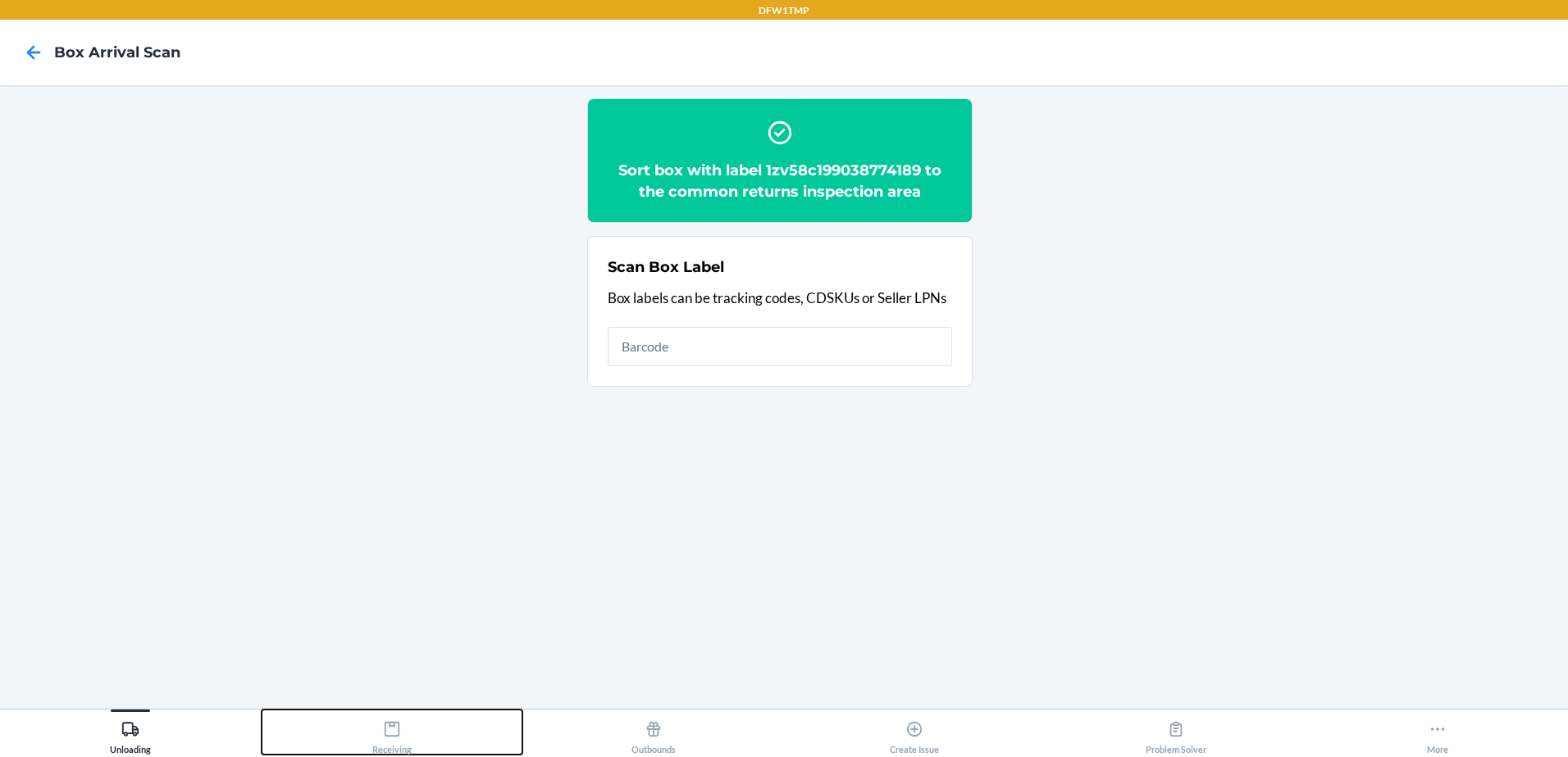
click at [383, 735] on icon at bounding box center [392, 729] width 18 height 18
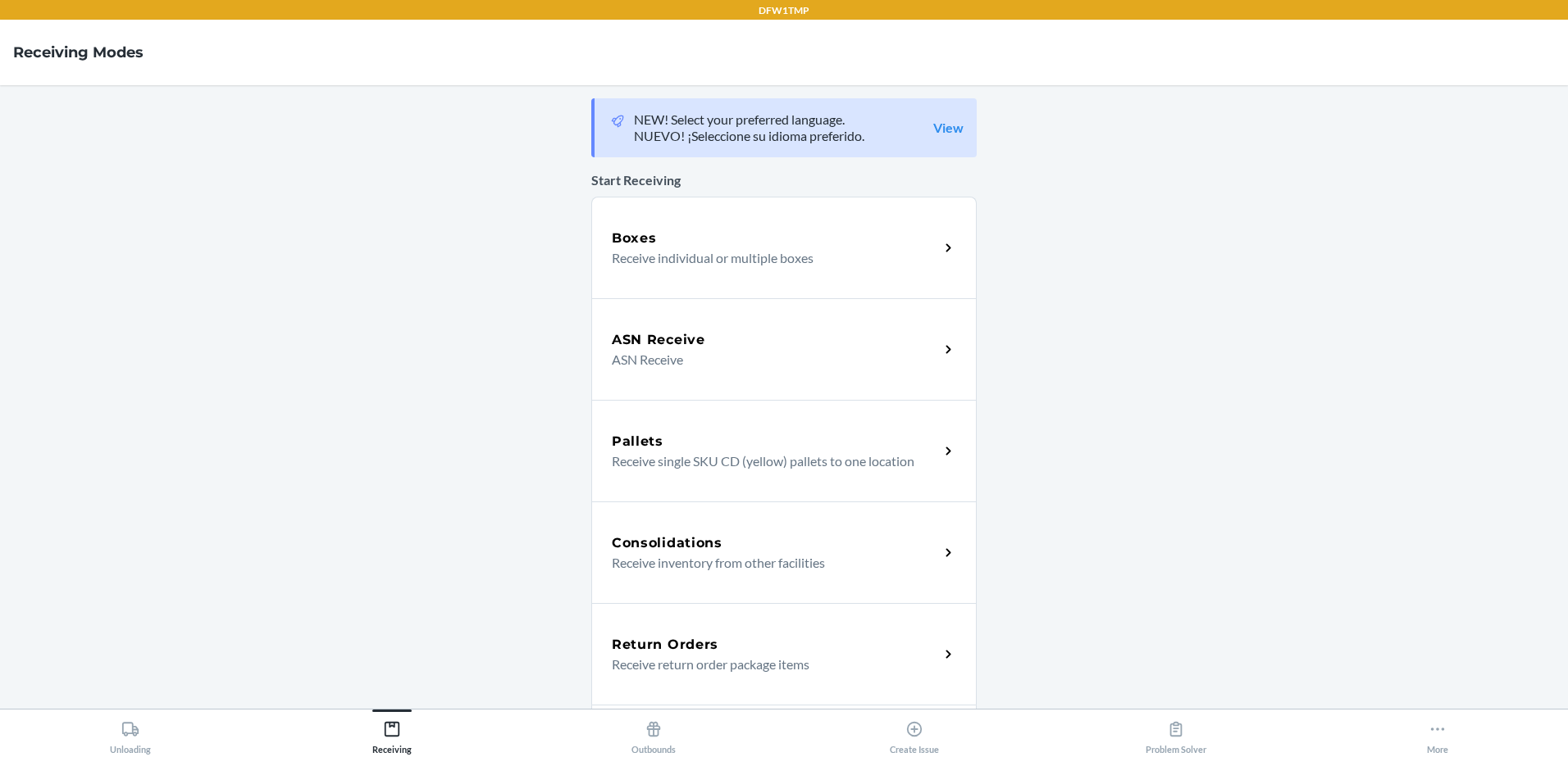
click at [733, 667] on p "Receive return order package items" at bounding box center [769, 665] width 314 height 20
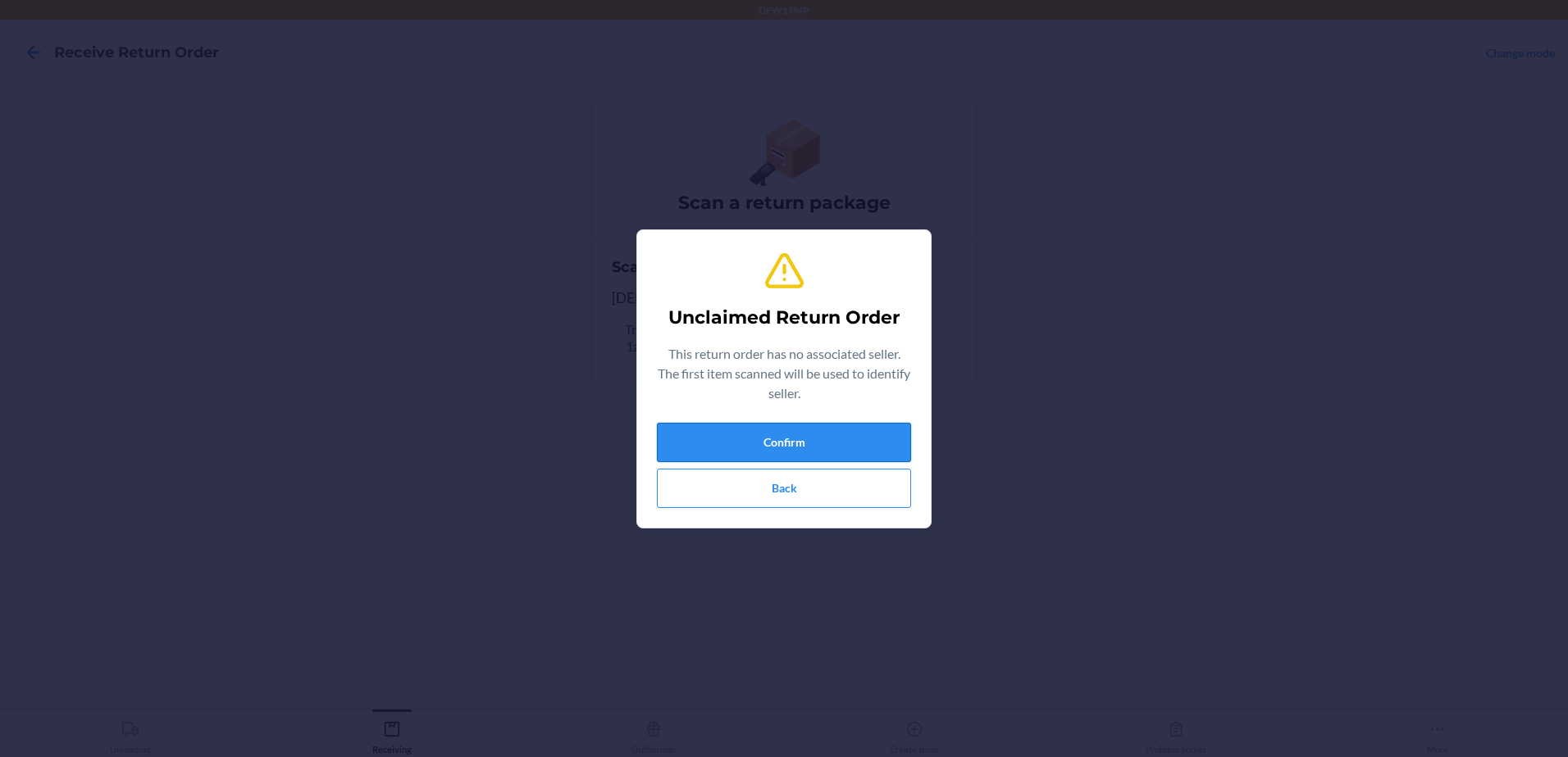
click at [761, 447] on button "Confirm" at bounding box center [784, 443] width 254 height 40
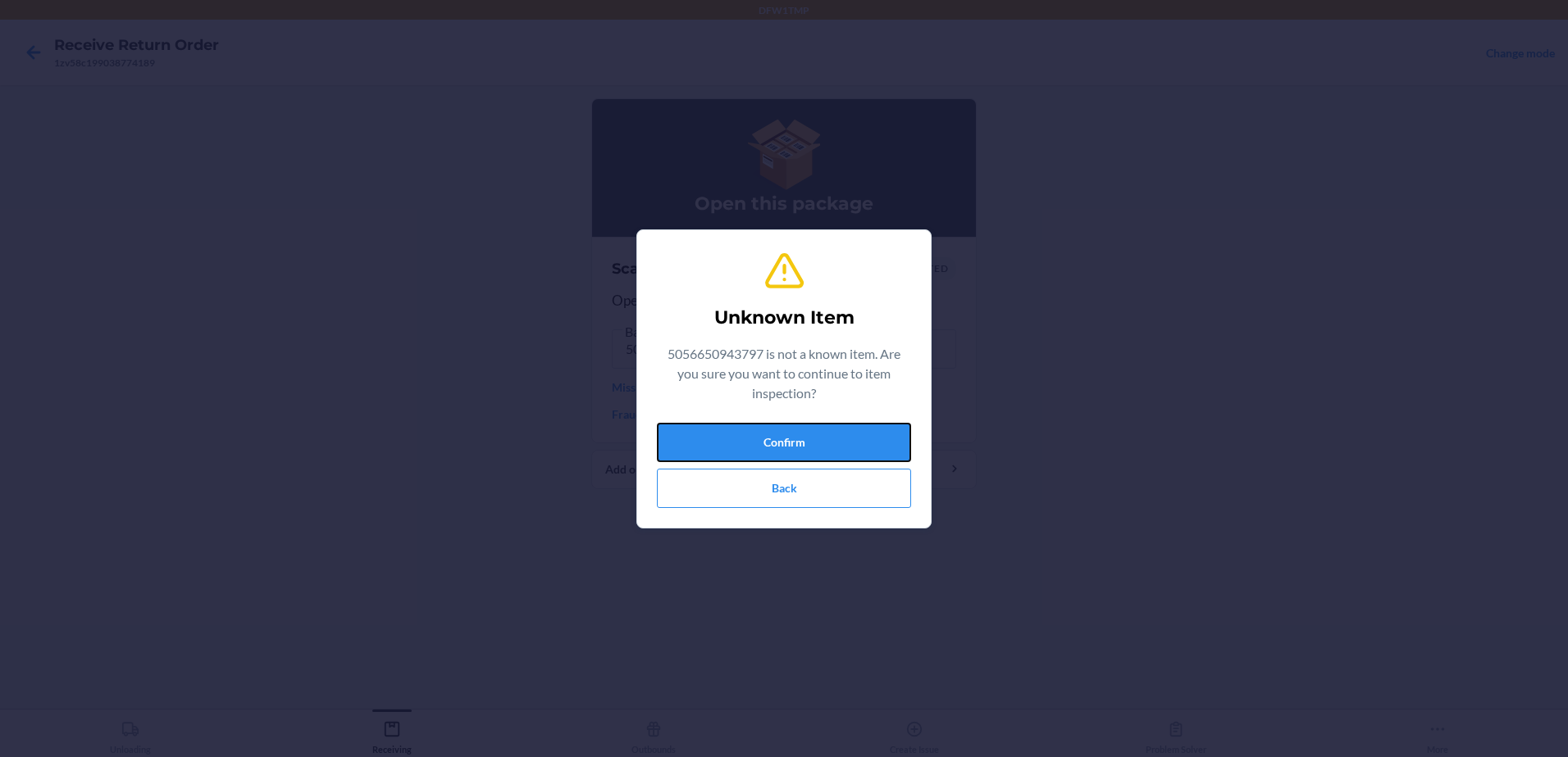
drag, startPoint x: 771, startPoint y: 439, endPoint x: 775, endPoint y: 400, distance: 39.2
click at [775, 401] on div "Unknown Item 5056650943797 is not a known item. Are you sure you want to contin…" at bounding box center [784, 379] width 254 height 271
click at [776, 446] on button "Confirm" at bounding box center [784, 443] width 254 height 40
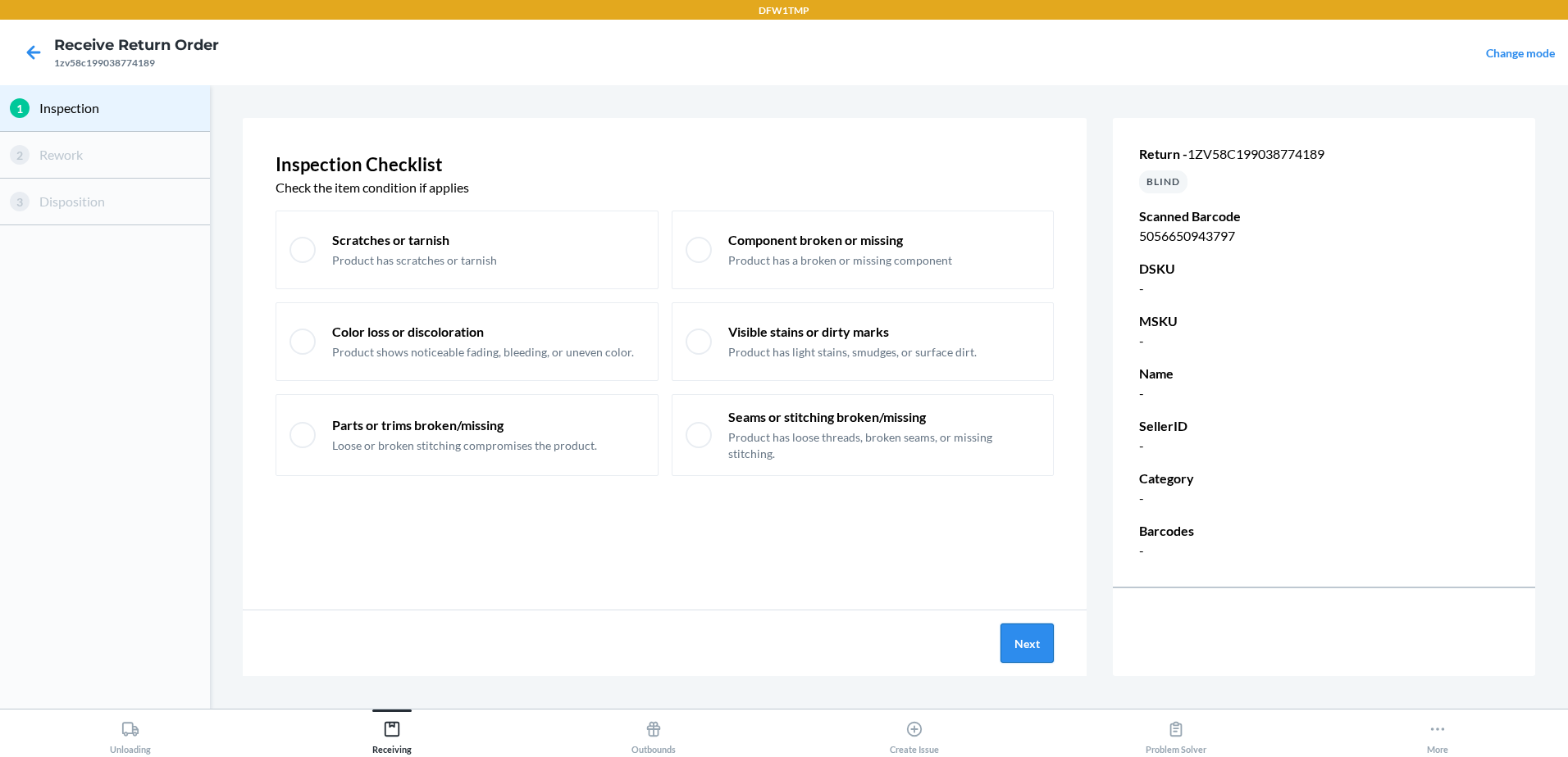
click at [1034, 642] on button "Next" at bounding box center [1027, 644] width 53 height 40
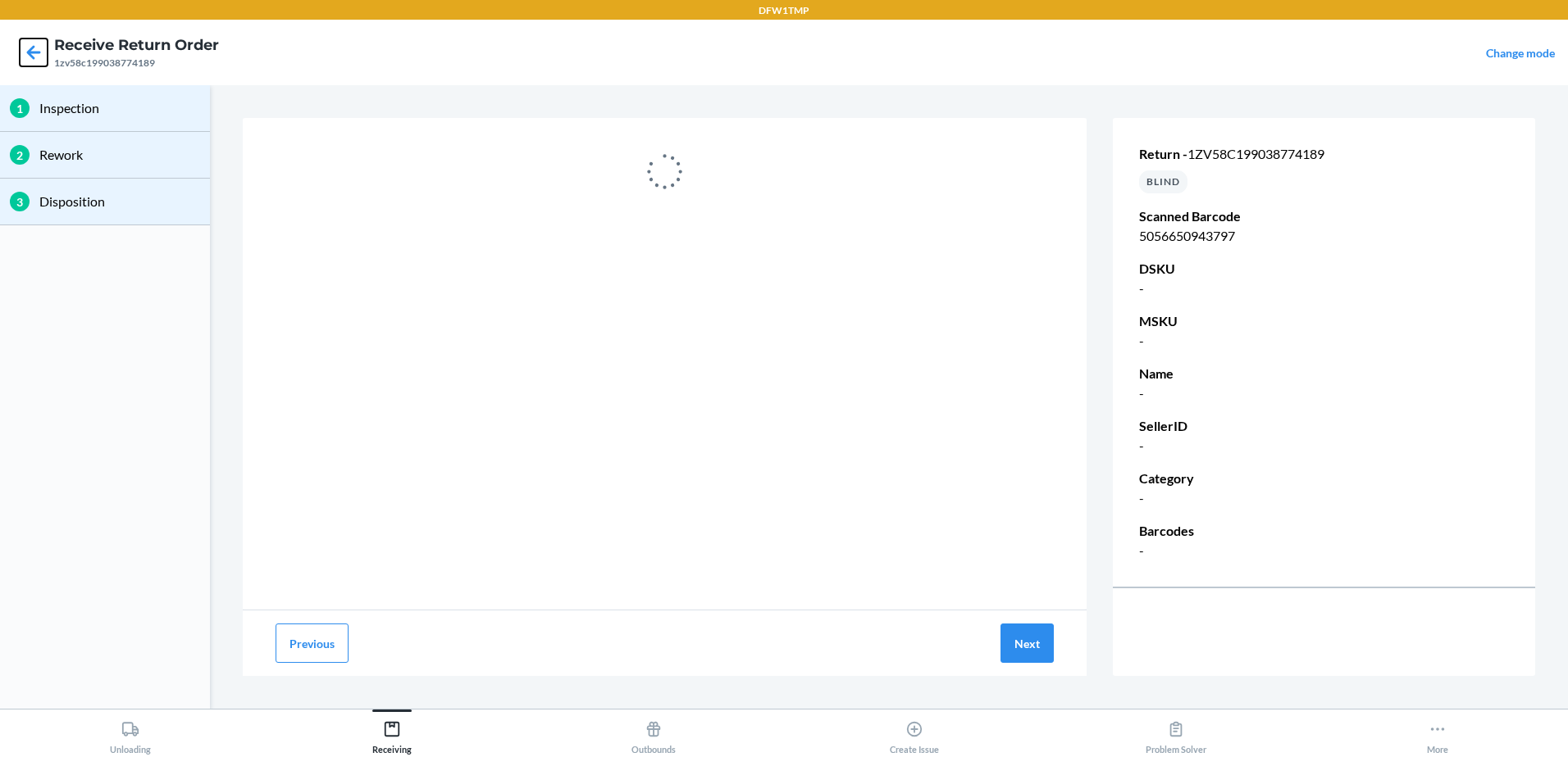
click at [27, 46] on icon at bounding box center [33, 52] width 28 height 28
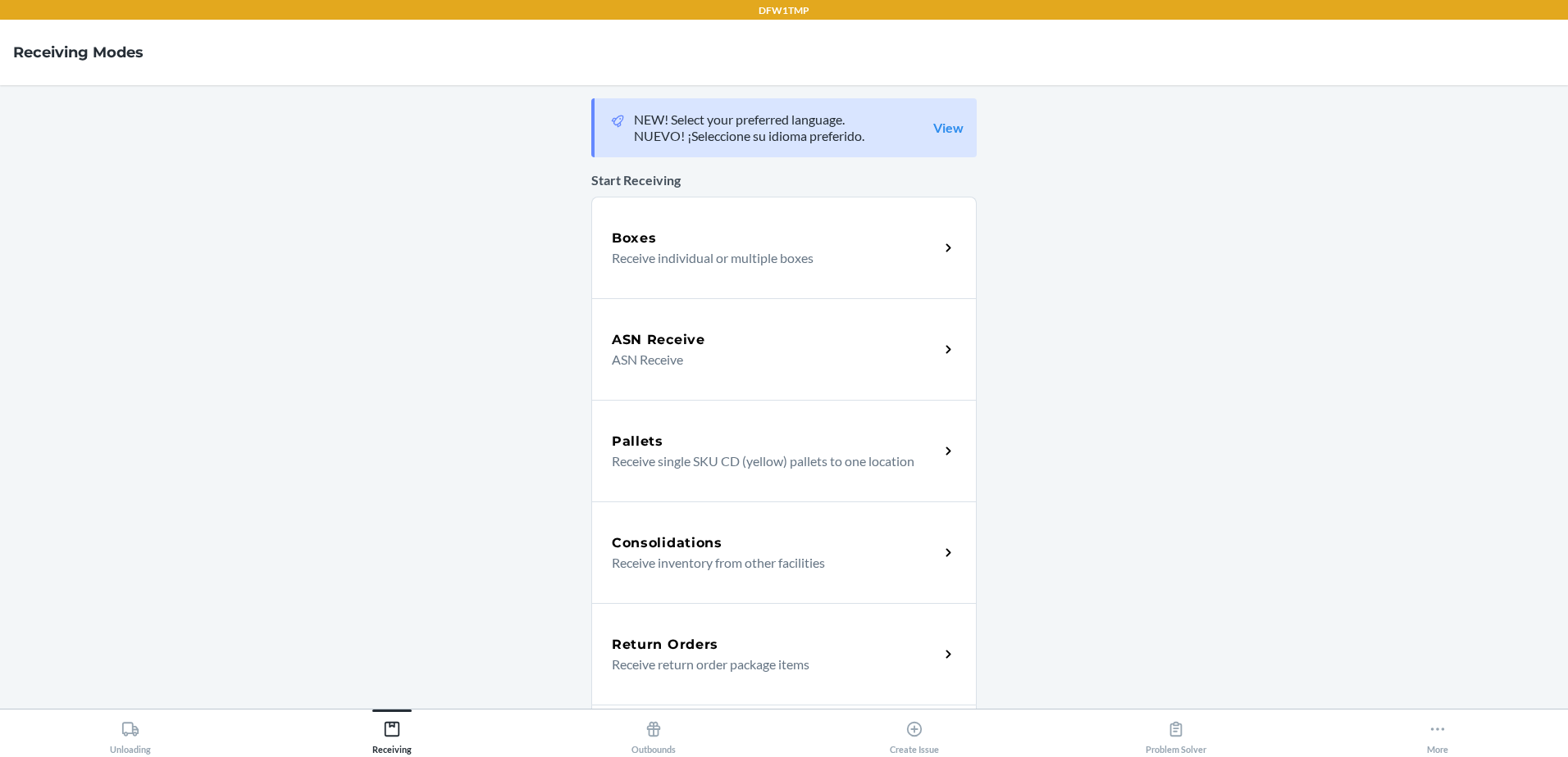
click at [701, 660] on p "Receive return order package items" at bounding box center [769, 665] width 314 height 20
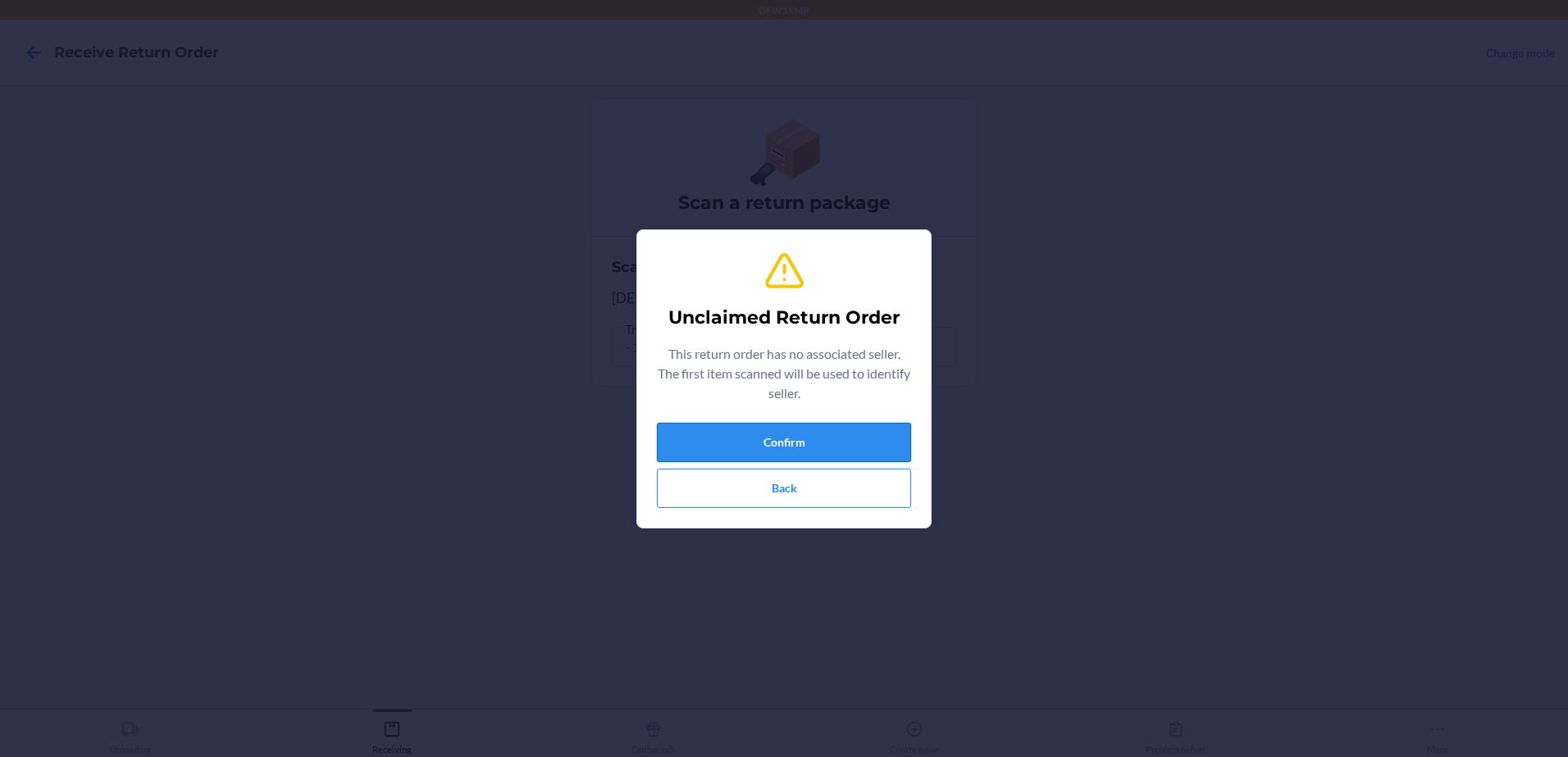
click at [785, 445] on button "Confirm" at bounding box center [784, 443] width 254 height 40
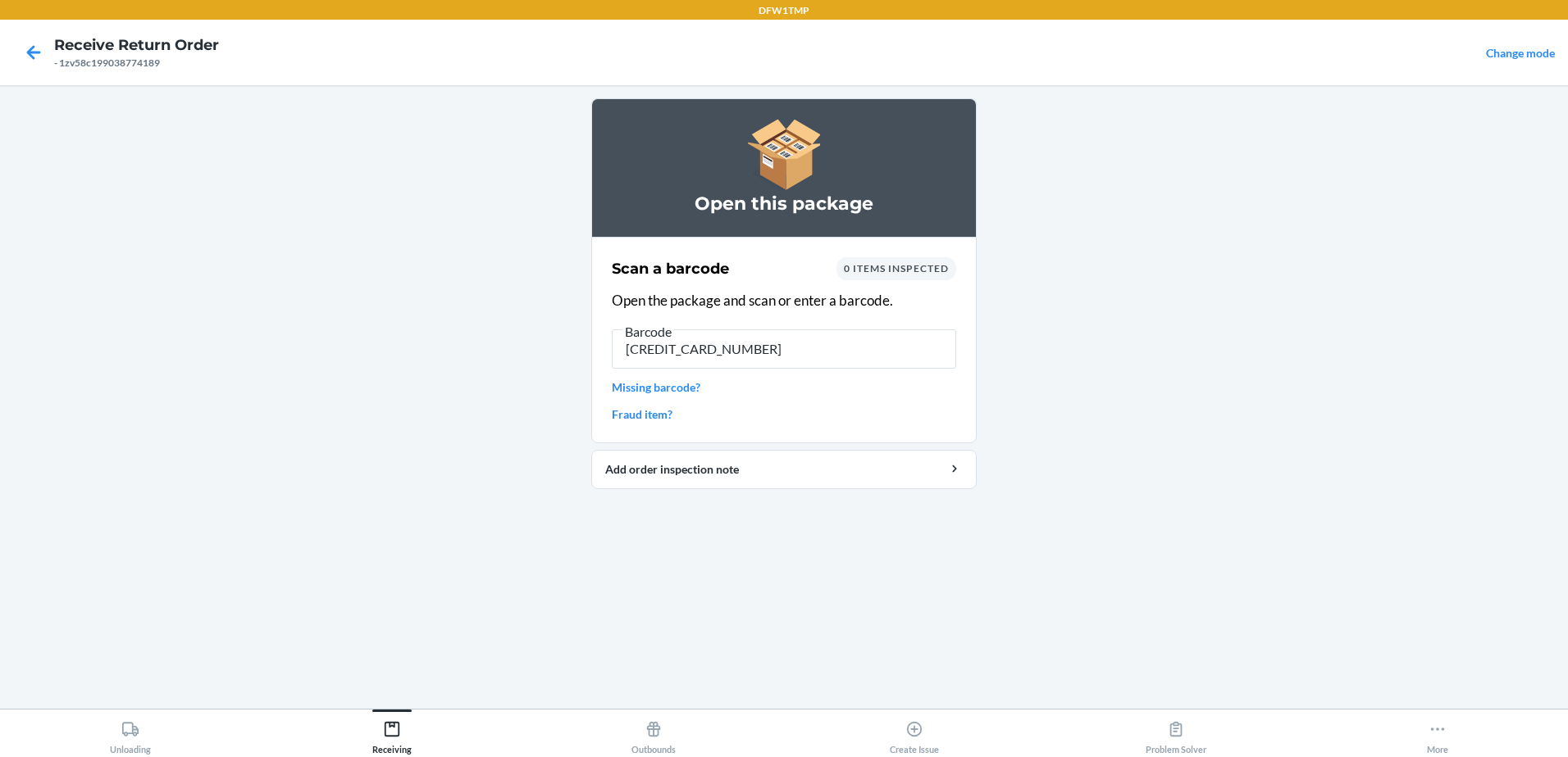
type input "5056650943797"
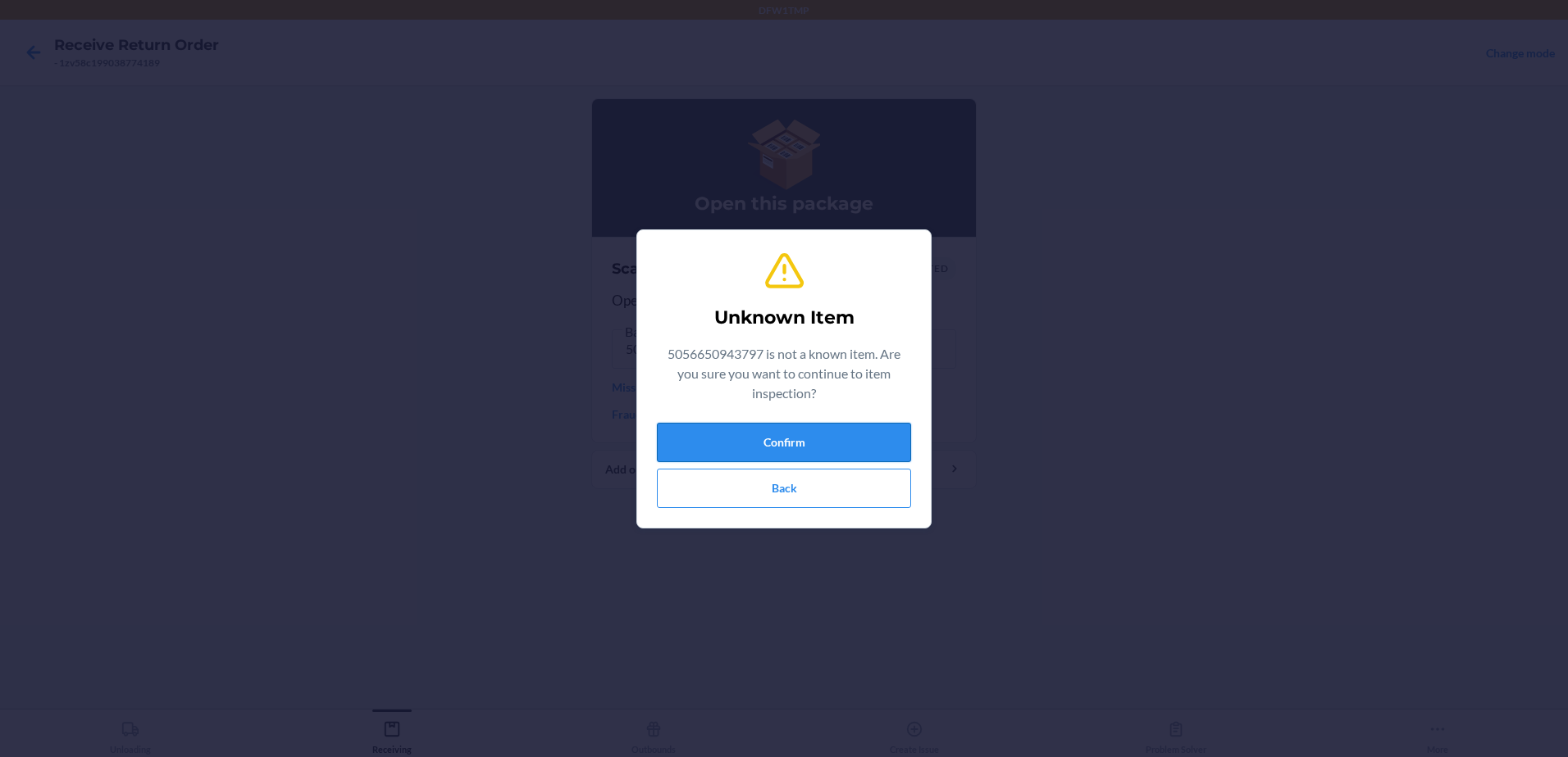
click at [782, 435] on button "Confirm" at bounding box center [784, 443] width 254 height 40
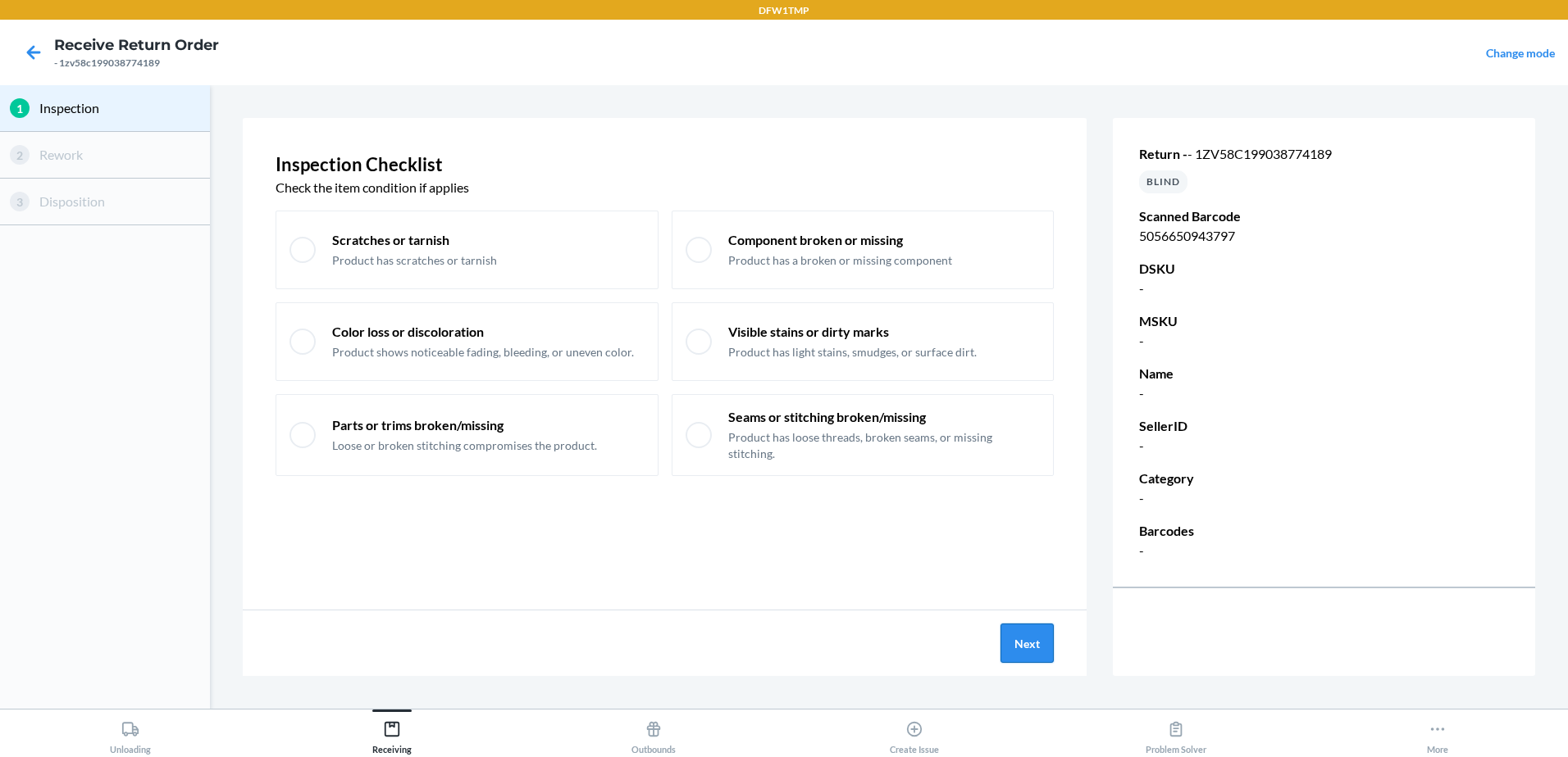
click at [1039, 643] on button "Next" at bounding box center [1027, 644] width 53 height 40
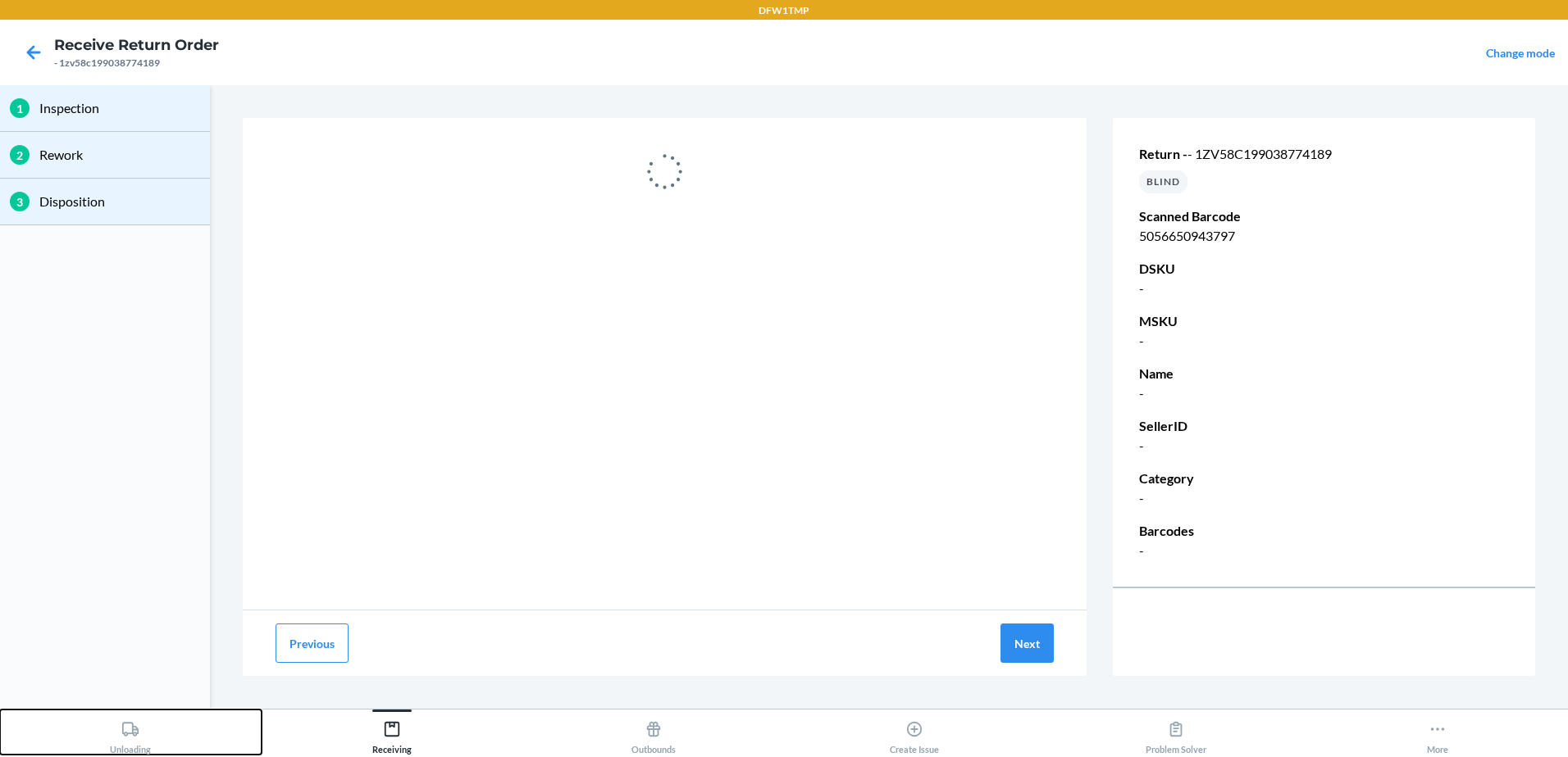
click at [142, 747] on div "Unloading" at bounding box center [130, 735] width 41 height 41
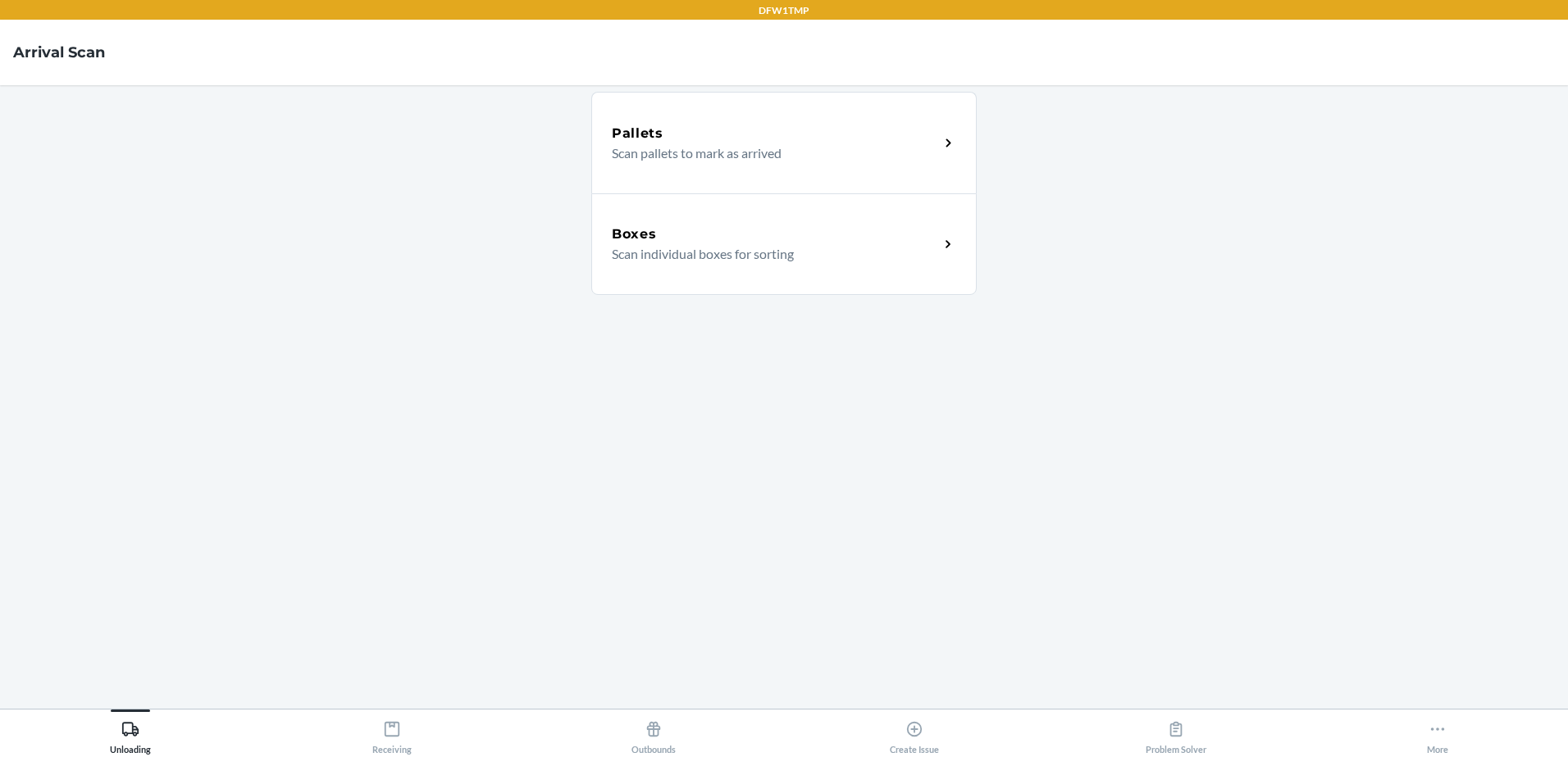
click at [711, 259] on p "Scan individual boxes for sorting" at bounding box center [769, 254] width 314 height 20
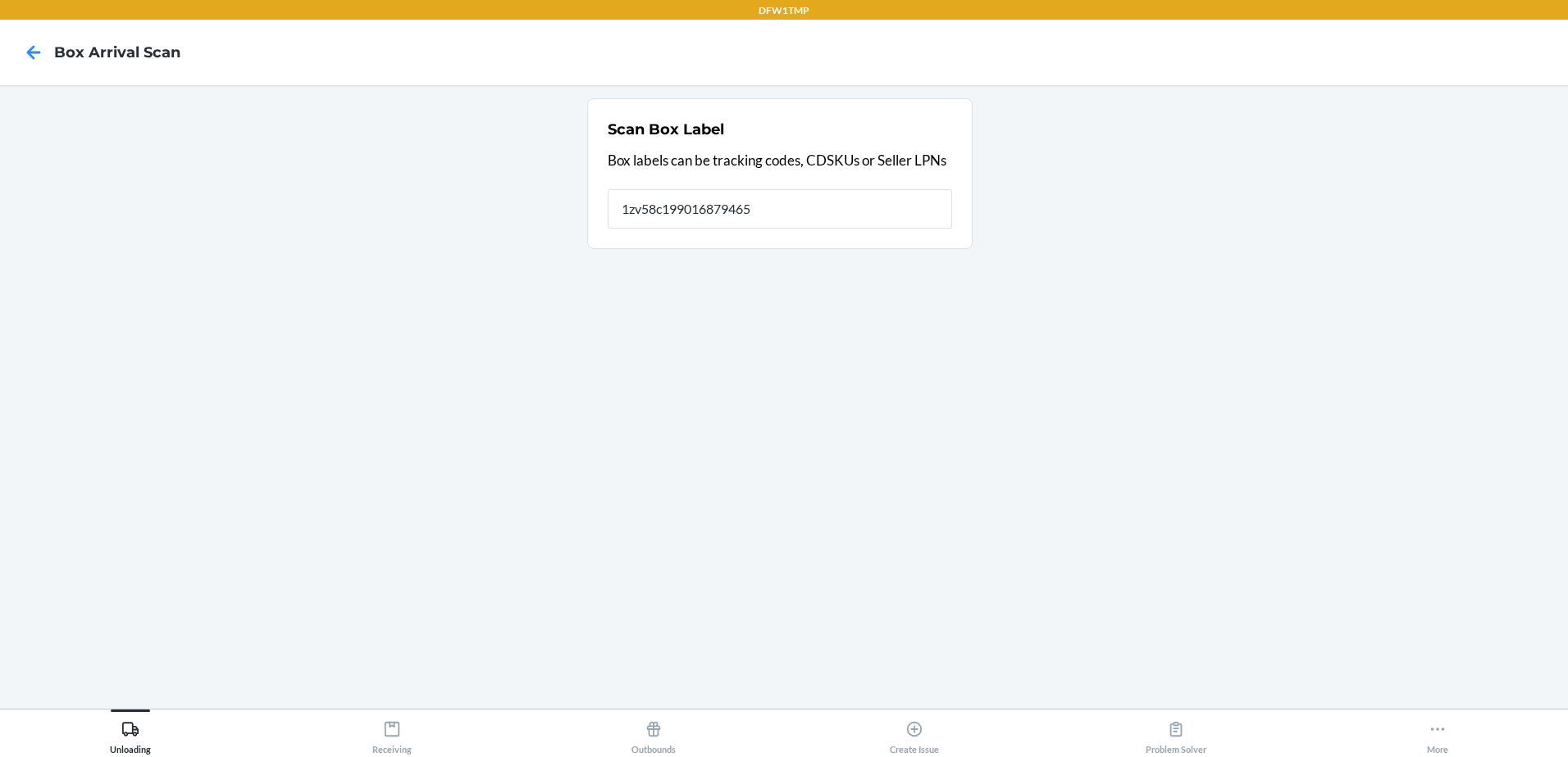
type input "1zv58c199016879465"
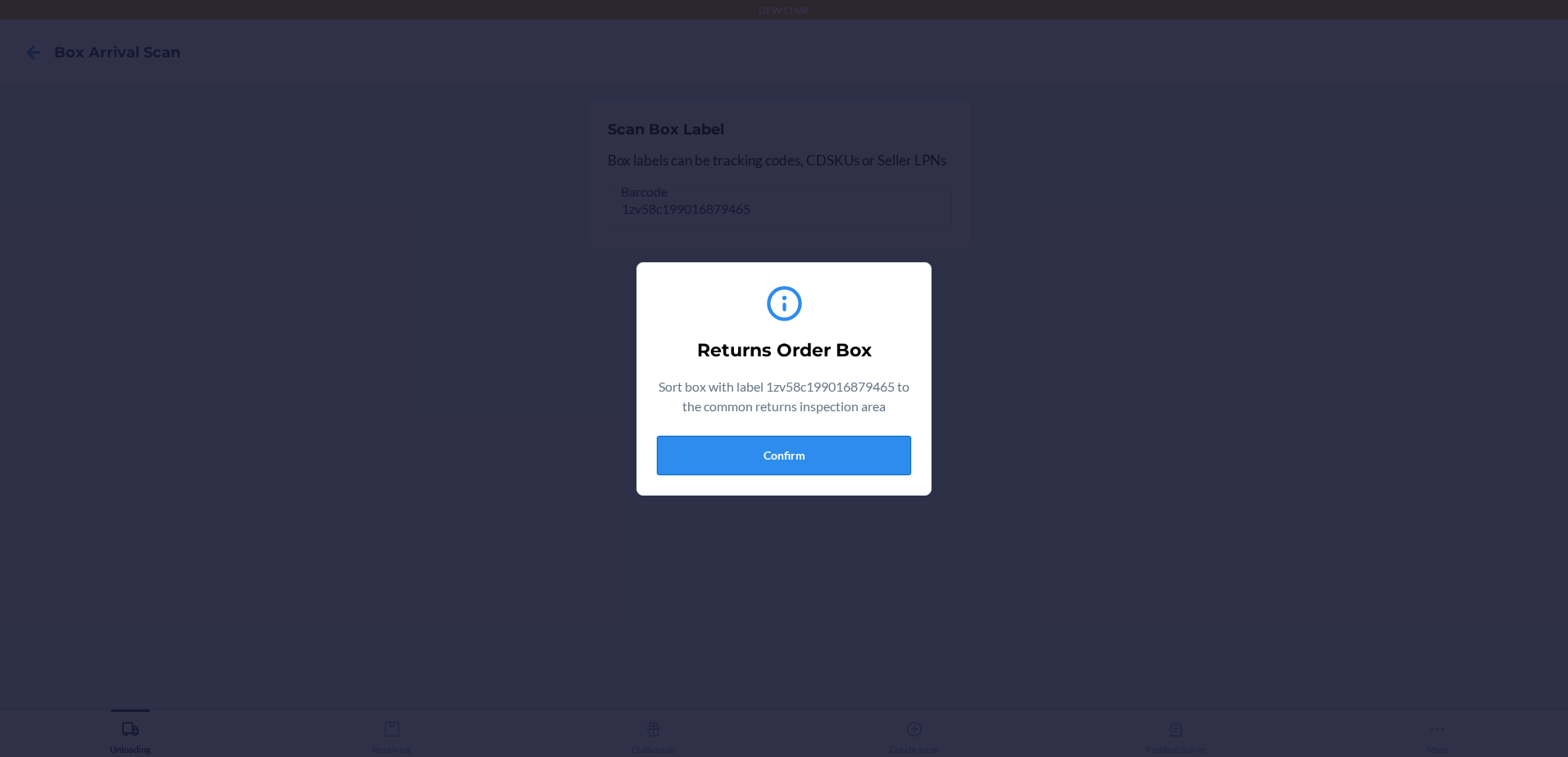
click at [740, 459] on button "Confirm" at bounding box center [784, 456] width 254 height 40
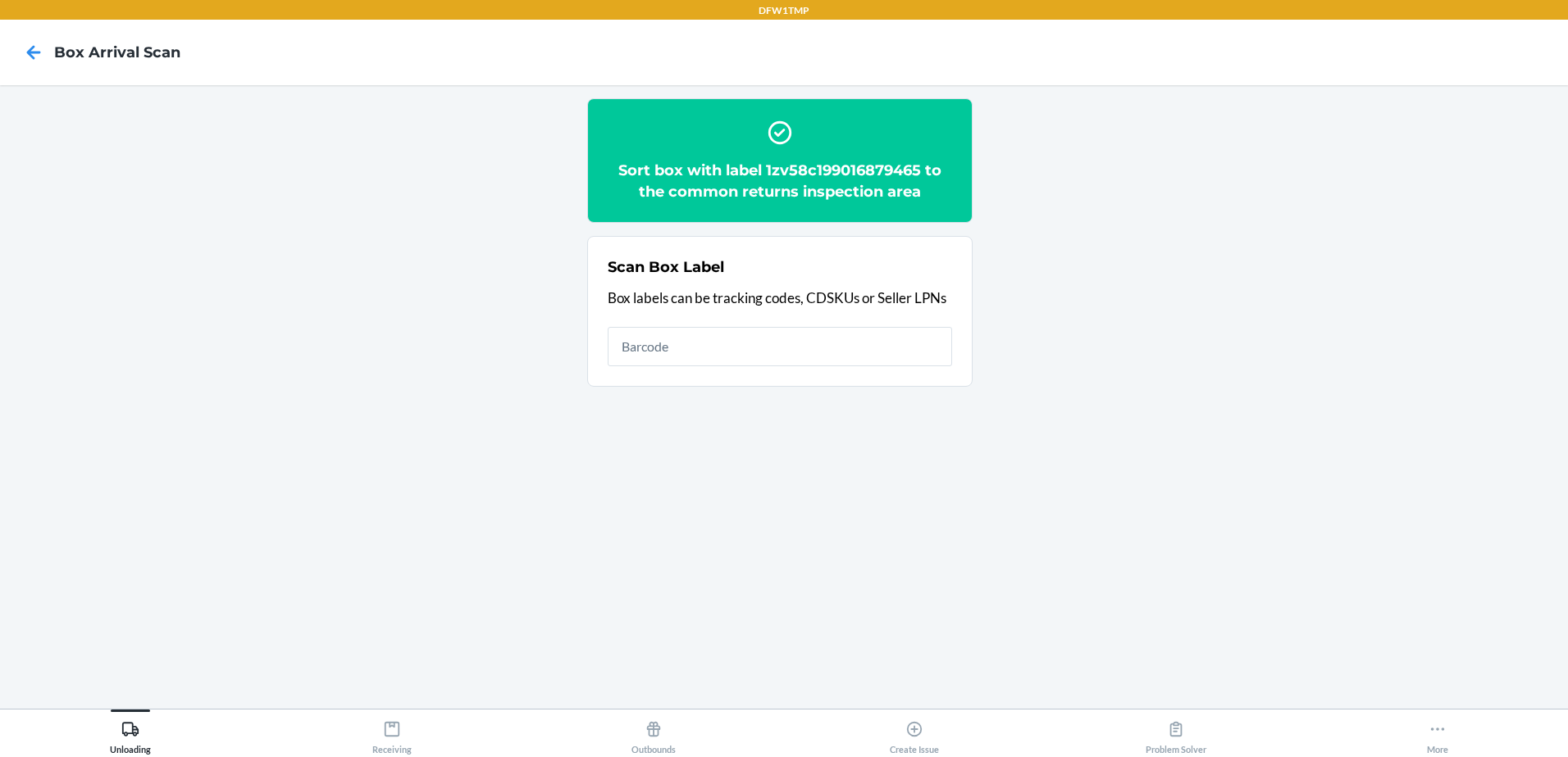
click at [407, 702] on main "Sort box with label 1zv58c199016879465 to the common returns inspection area Sc…" at bounding box center [784, 397] width 1568 height 624
click at [385, 735] on icon at bounding box center [392, 729] width 14 height 14
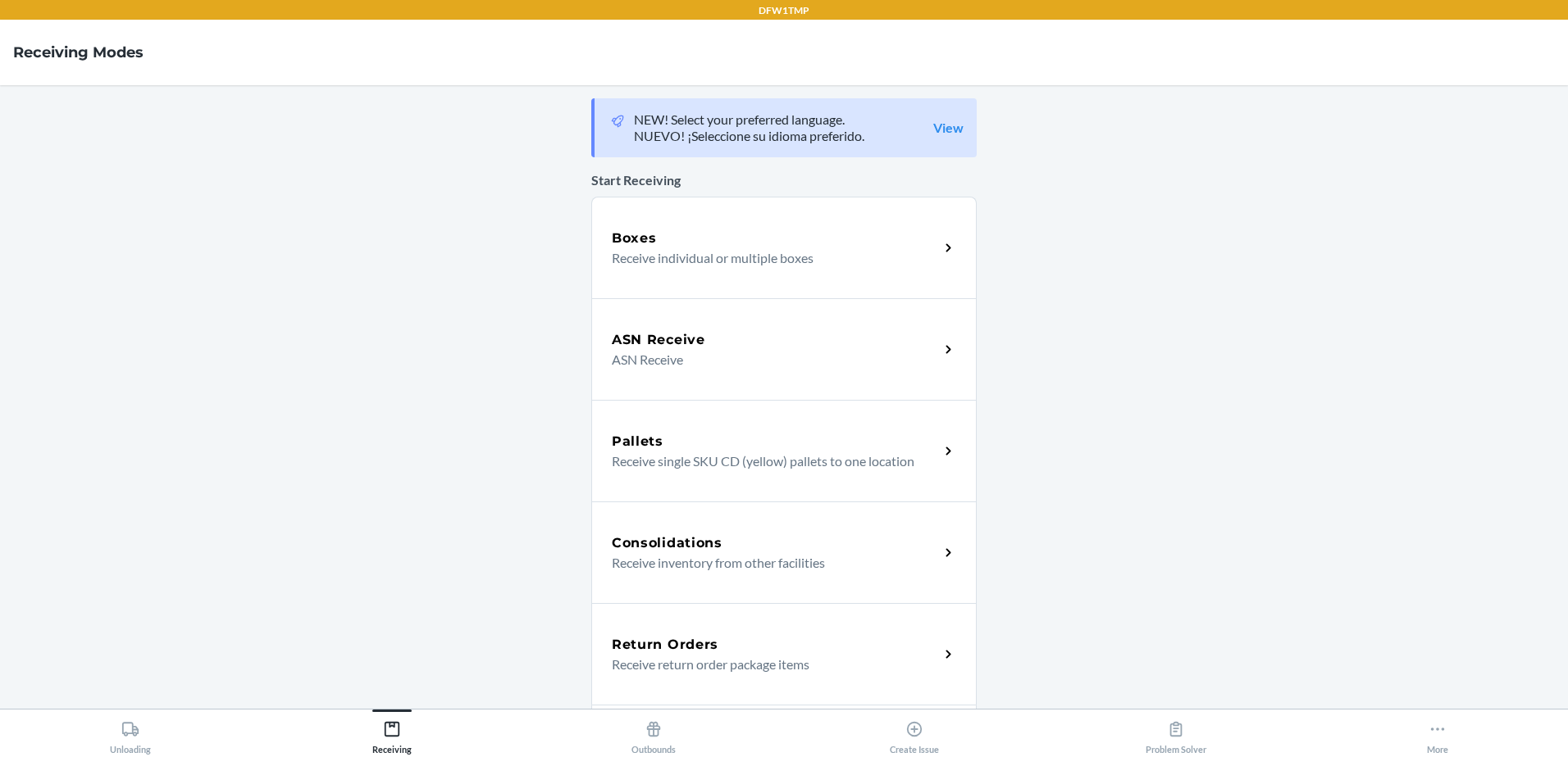
click at [818, 663] on p "Receive return order package items" at bounding box center [769, 665] width 314 height 20
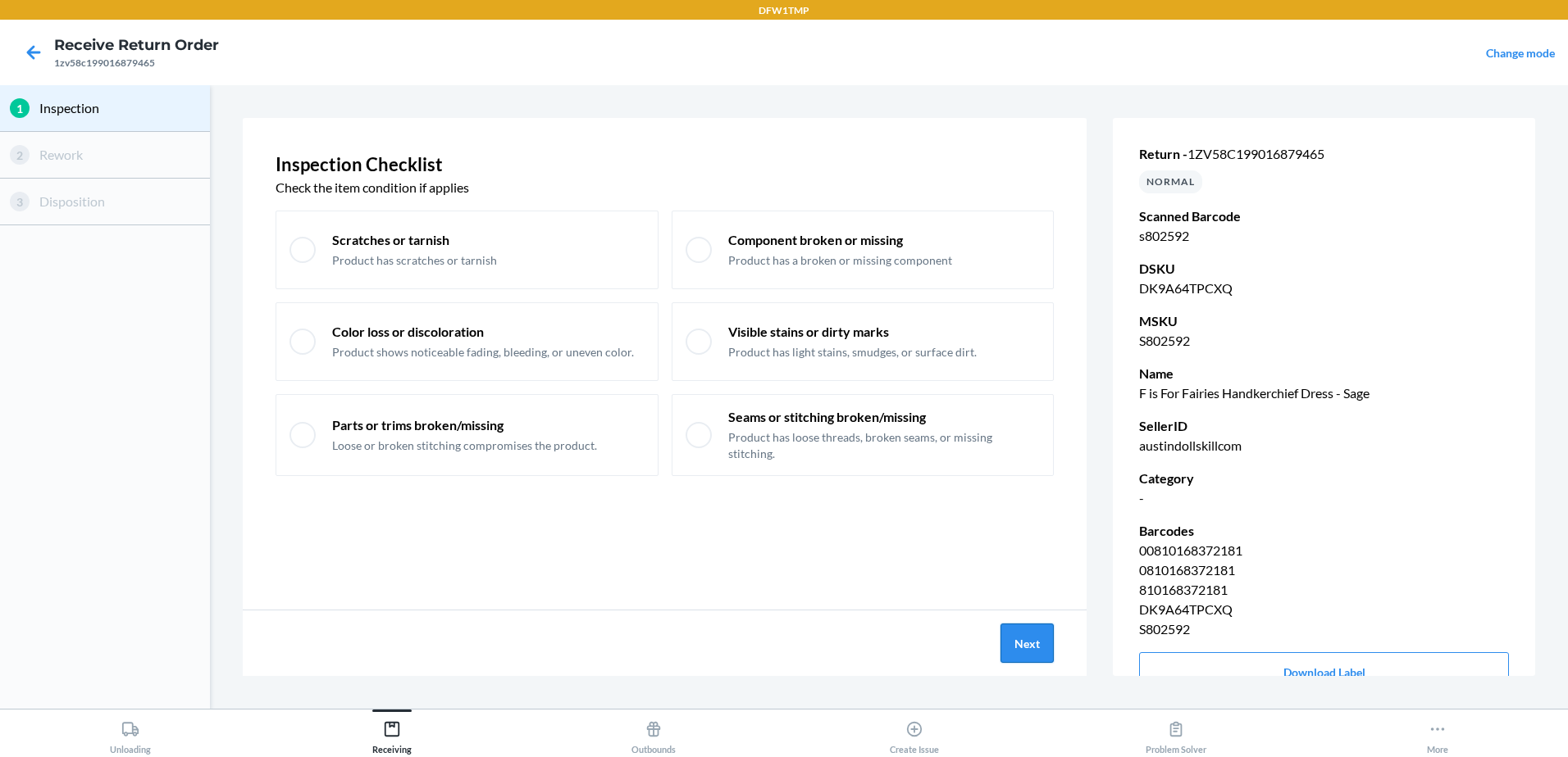
click at [1008, 642] on button "Next" at bounding box center [1027, 644] width 53 height 40
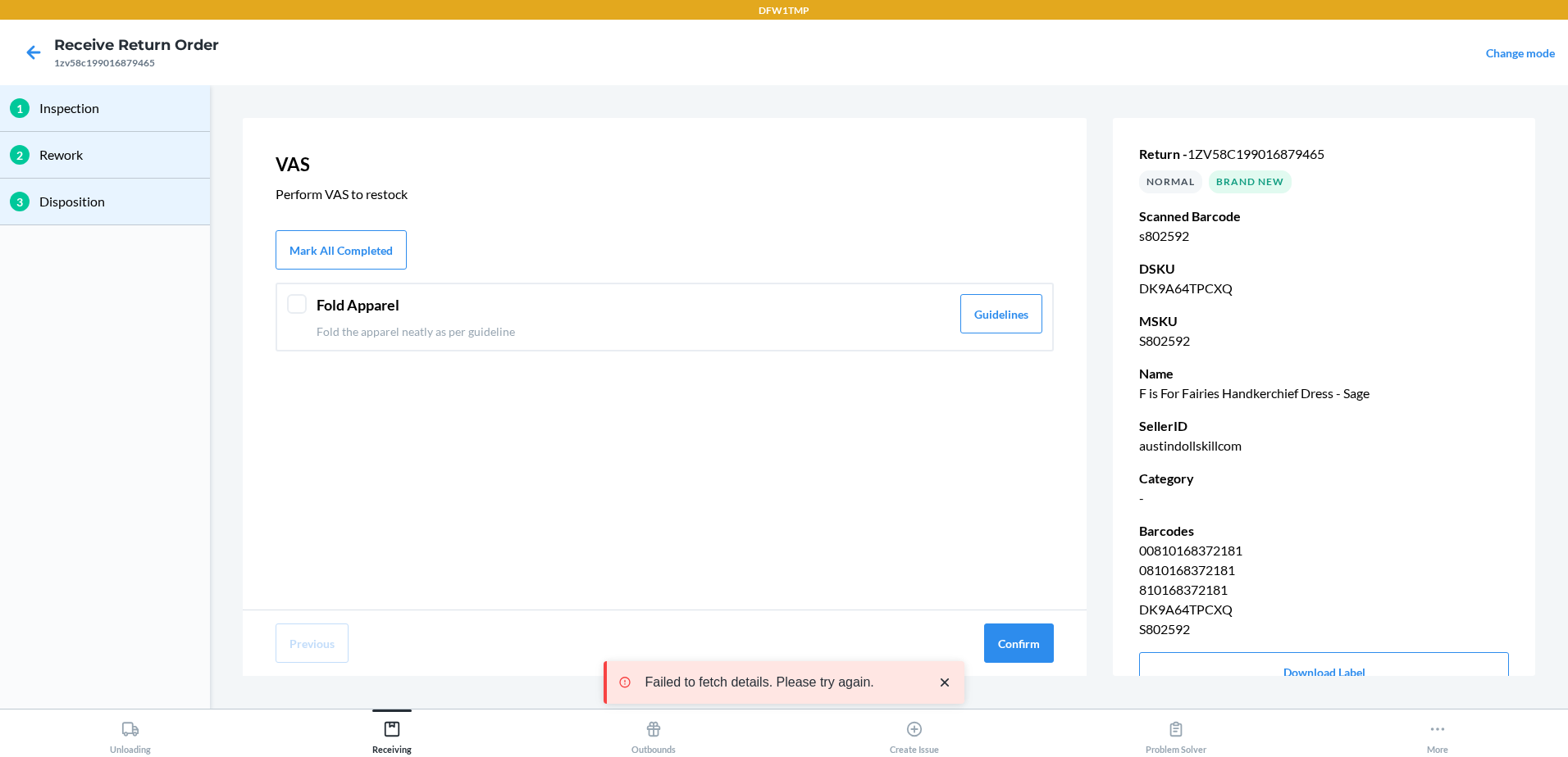
click at [873, 344] on div "Fold Apparel Fold the apparel neatly as per guideline Guidelines" at bounding box center [665, 317] width 778 height 69
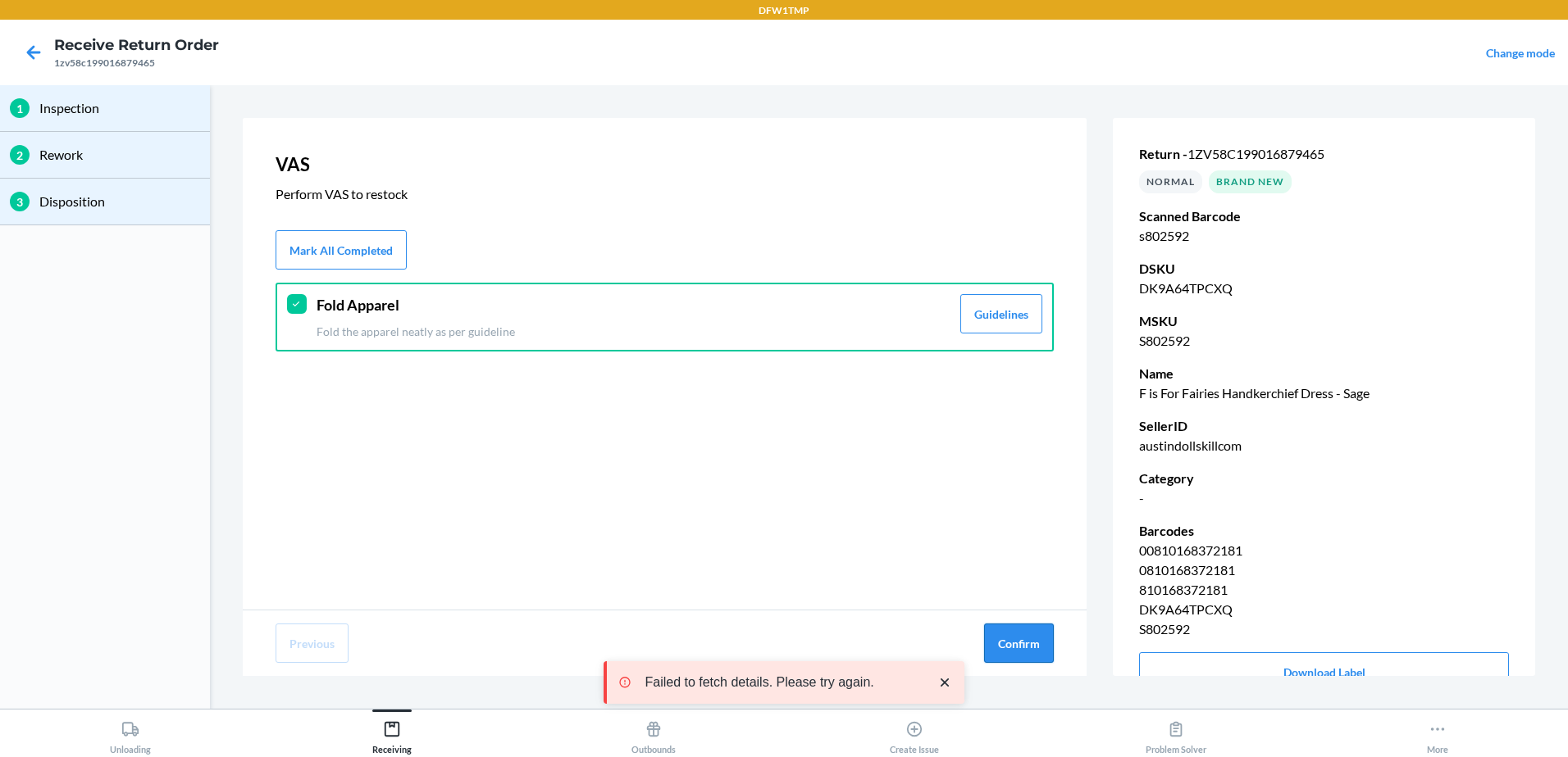
click at [1004, 636] on button "Confirm" at bounding box center [1019, 644] width 70 height 40
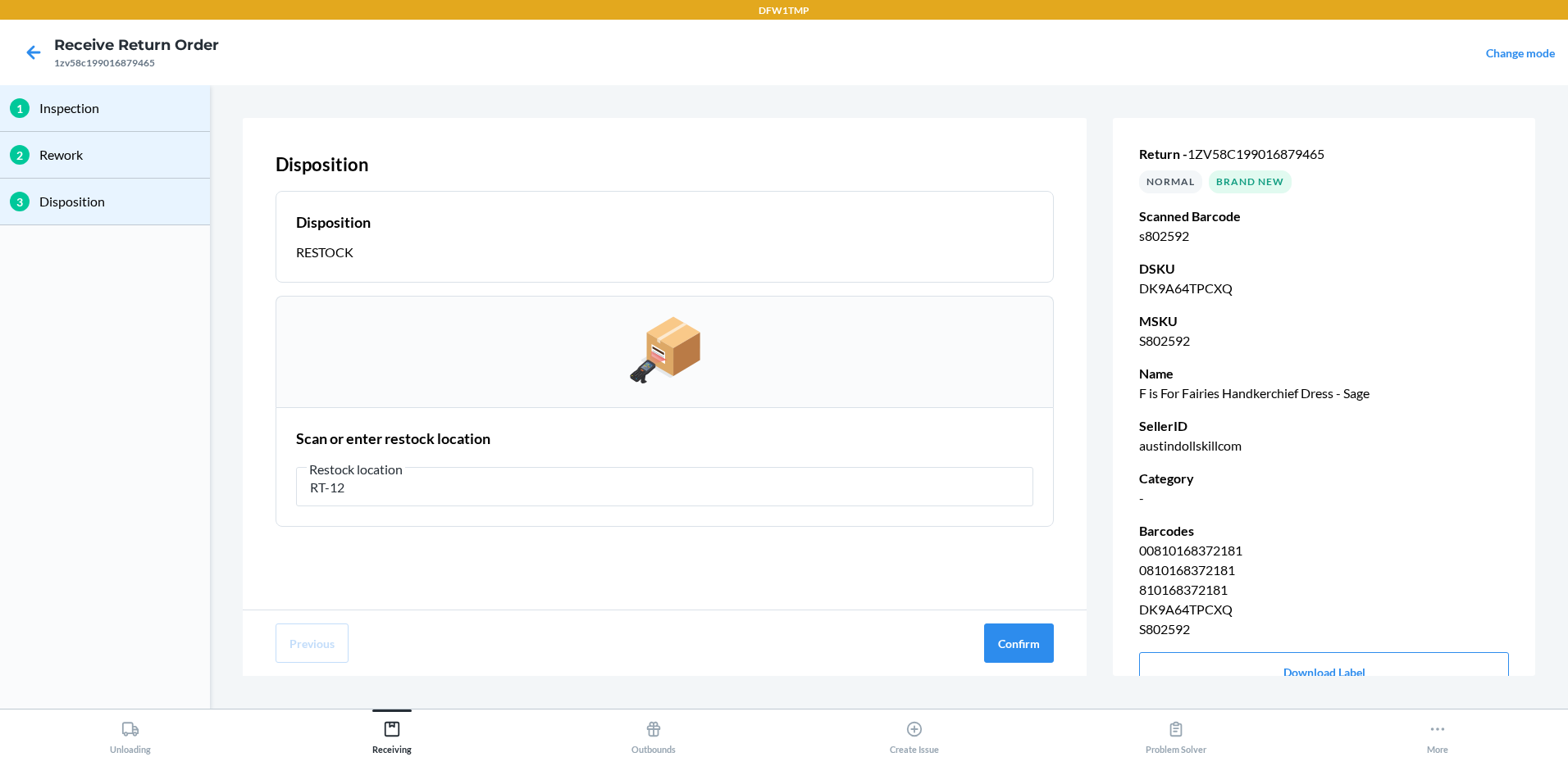
type input "RT-12"
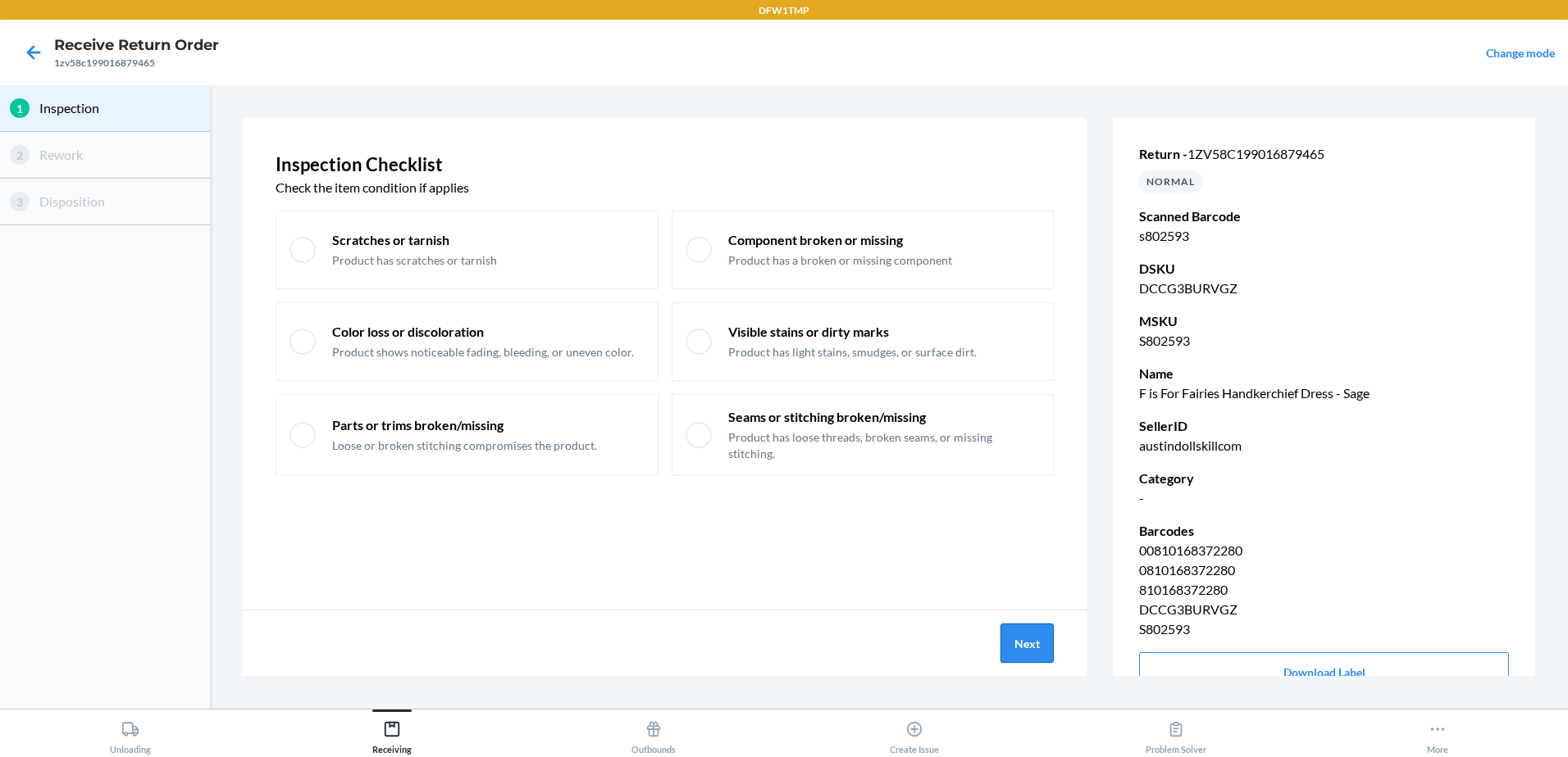
click at [1014, 632] on button "Next" at bounding box center [1027, 644] width 53 height 40
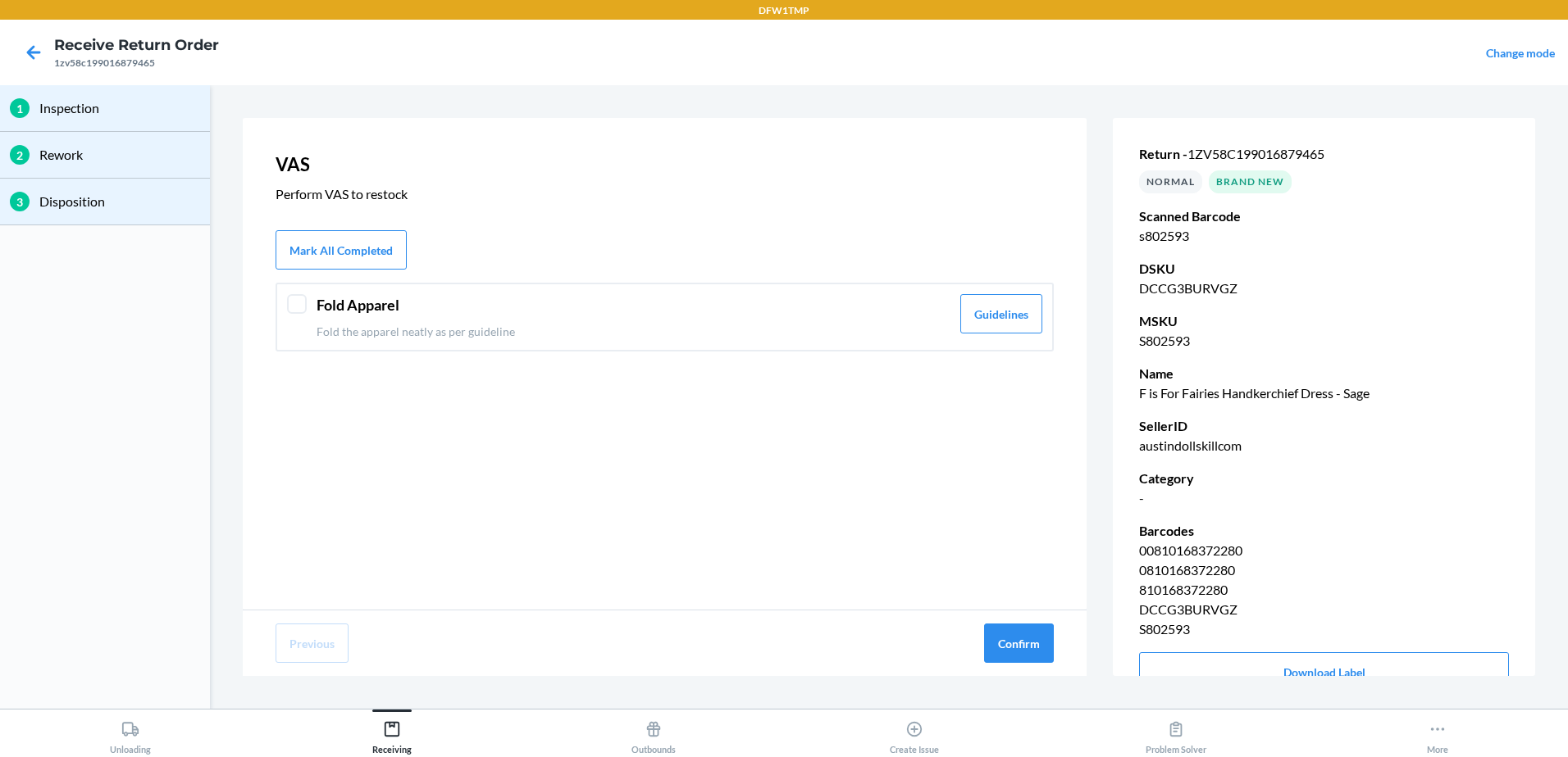
drag, startPoint x: 870, startPoint y: 328, endPoint x: 1040, endPoint y: 546, distance: 276.4
click at [876, 332] on p "Fold the apparel neatly as per guideline" at bounding box center [633, 331] width 634 height 17
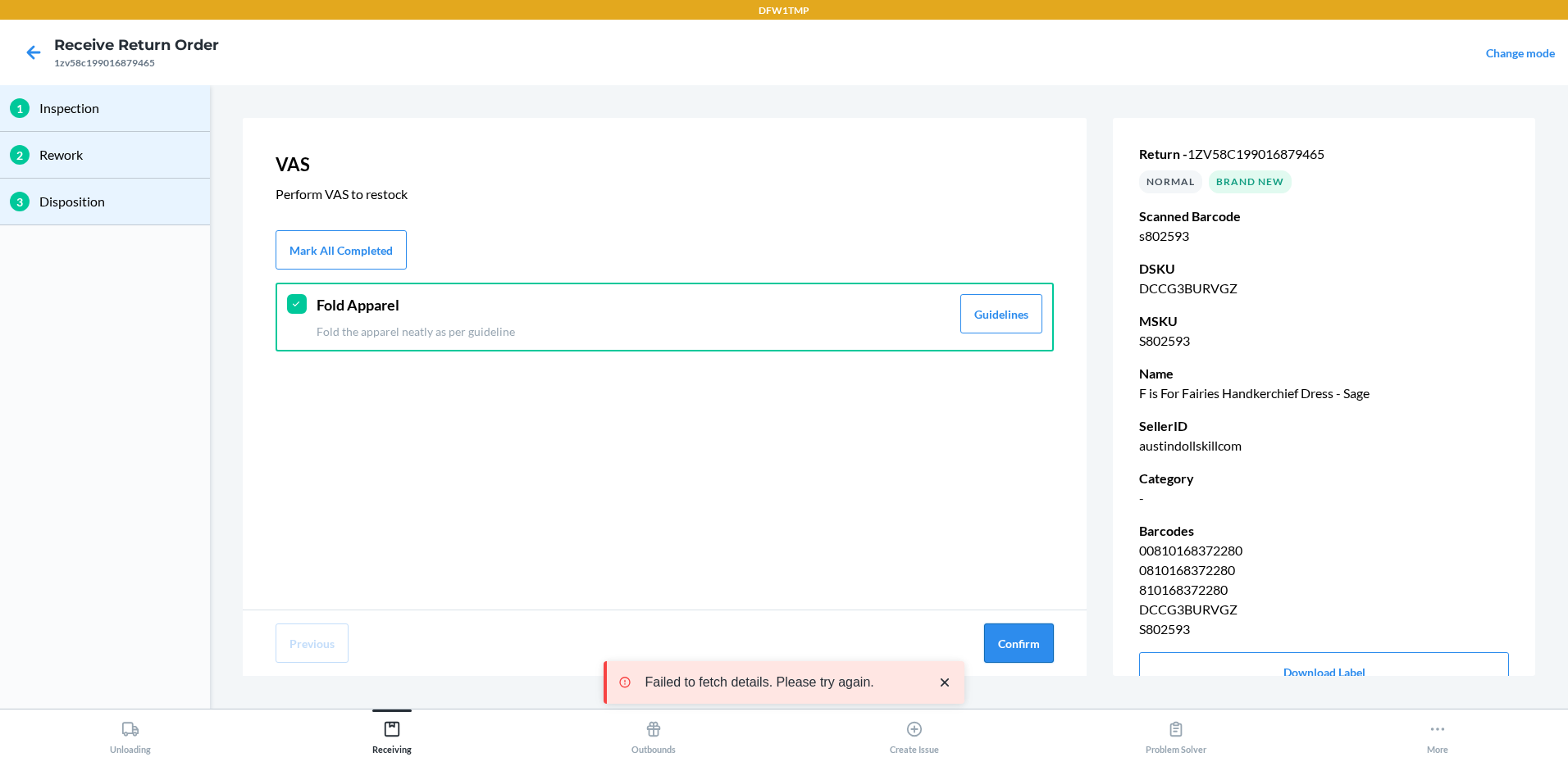
click at [1028, 644] on button "Confirm" at bounding box center [1019, 644] width 70 height 40
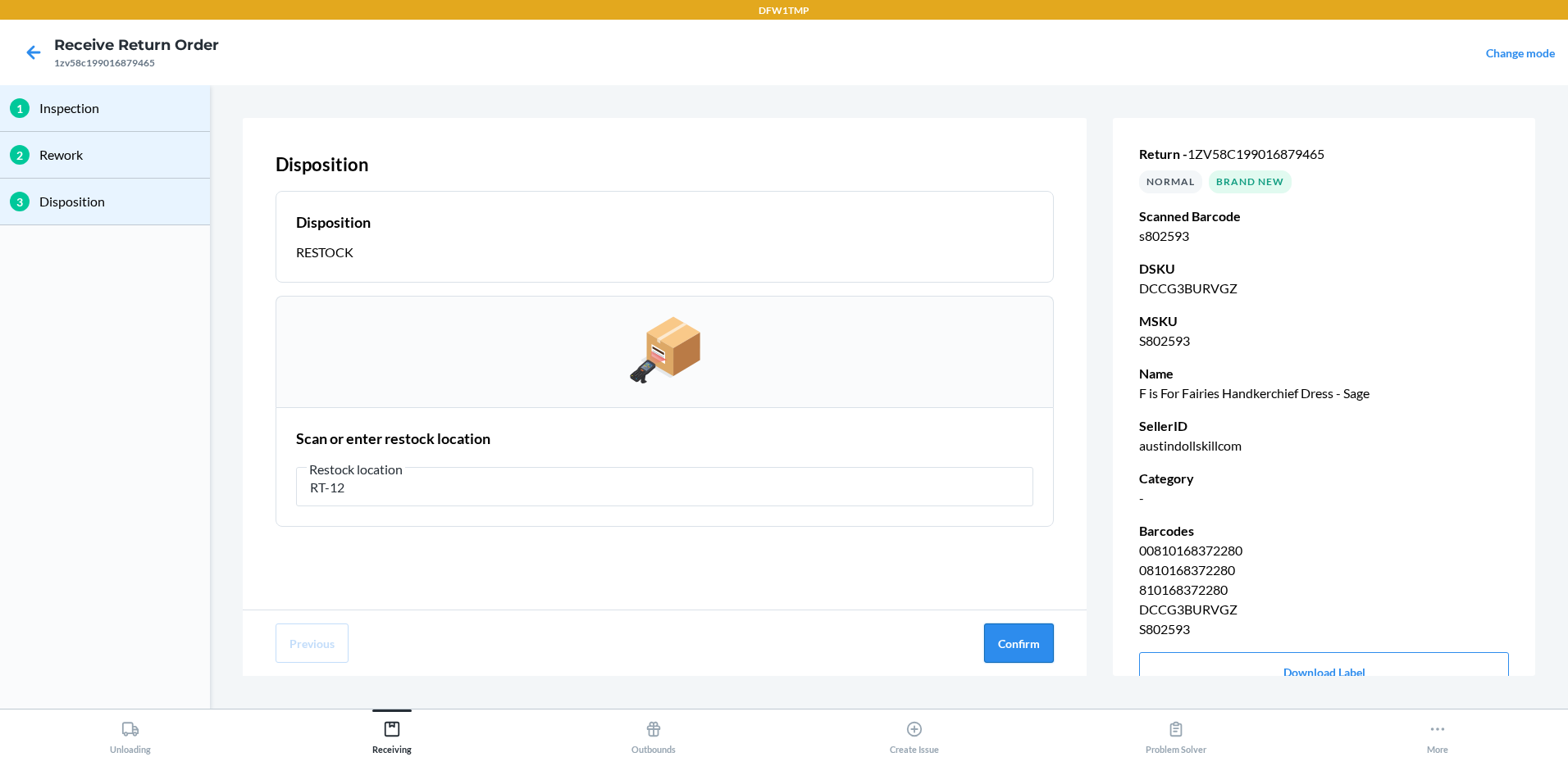
type input "RT-12"
click at [998, 662] on button "Confirm" at bounding box center [1019, 644] width 70 height 40
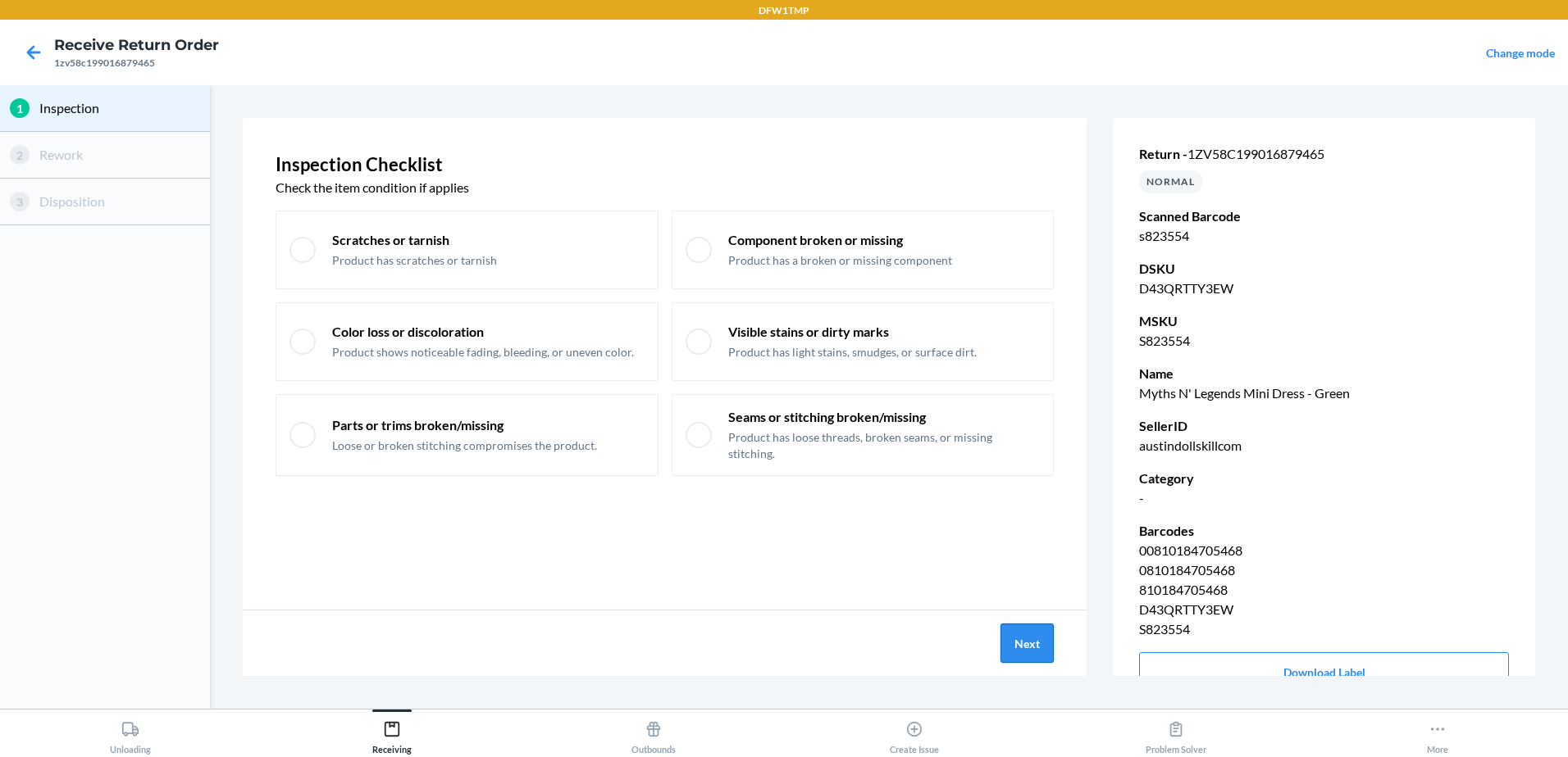
click at [1022, 627] on button "Next" at bounding box center [1027, 644] width 53 height 40
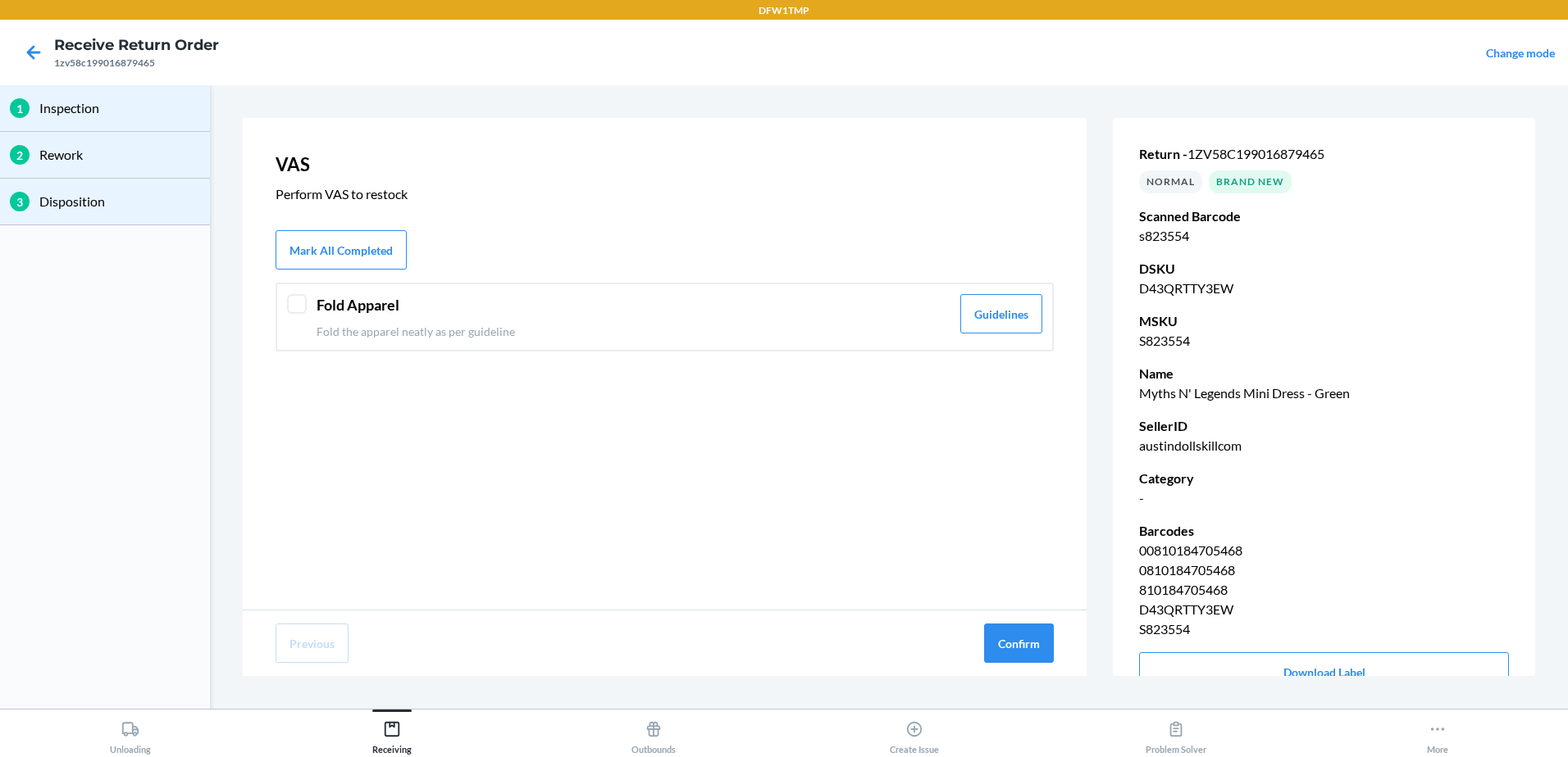
click at [688, 336] on p "Fold the apparel neatly as per guideline" at bounding box center [633, 331] width 634 height 17
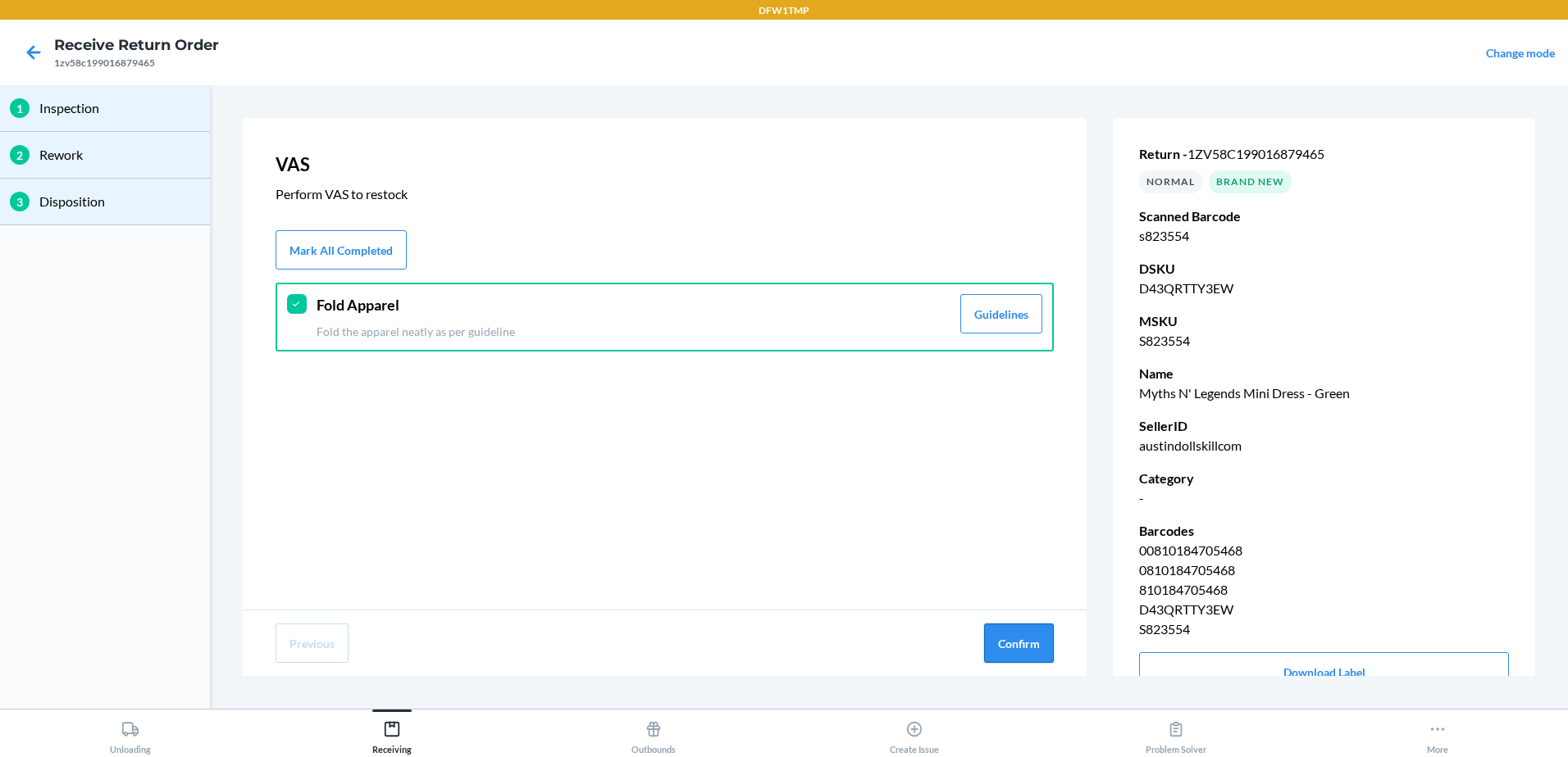
click at [1042, 641] on button "Confirm" at bounding box center [1019, 644] width 70 height 40
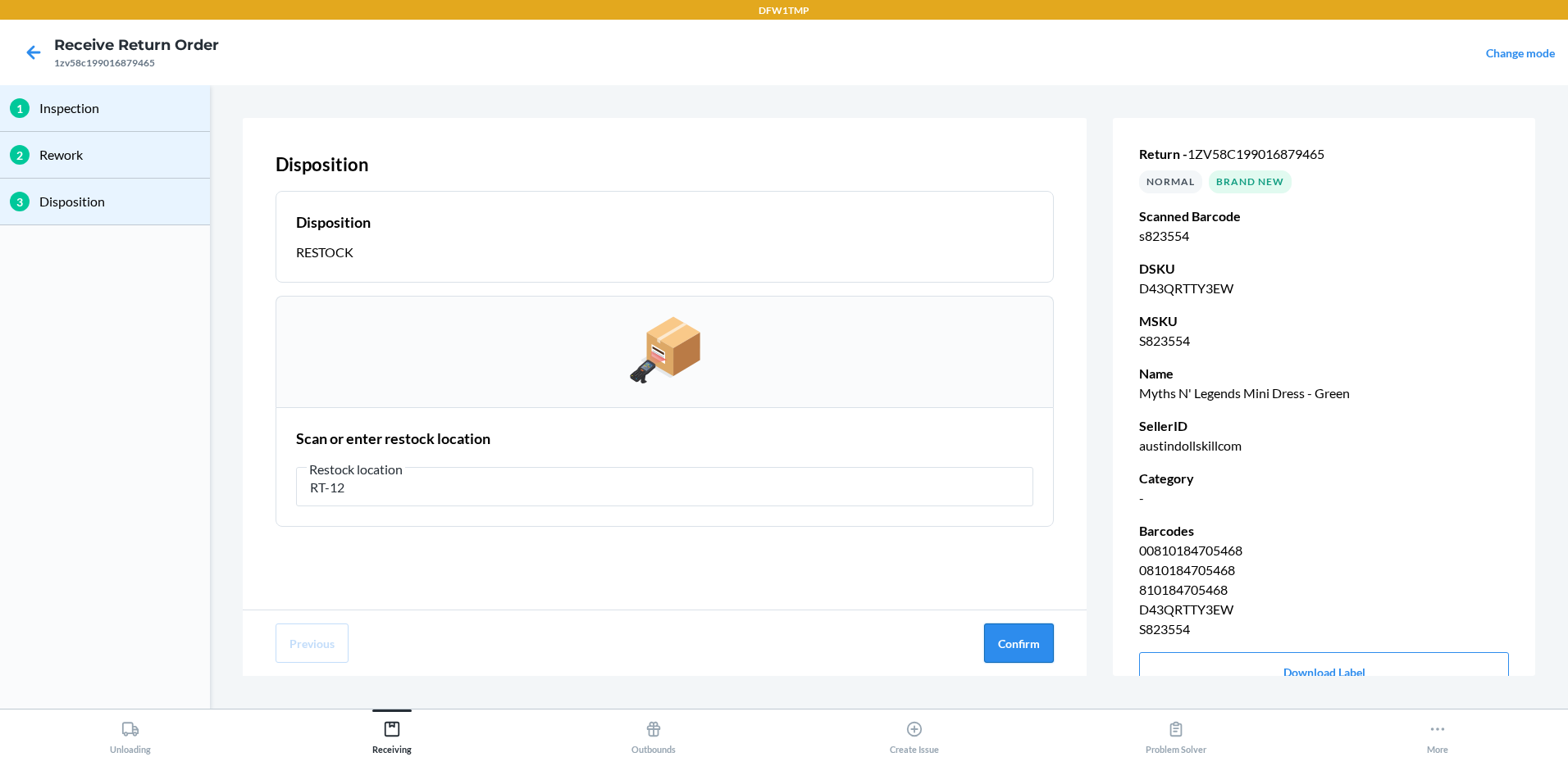
type input "RT-12"
click at [992, 637] on button "Confirm" at bounding box center [1019, 644] width 70 height 40
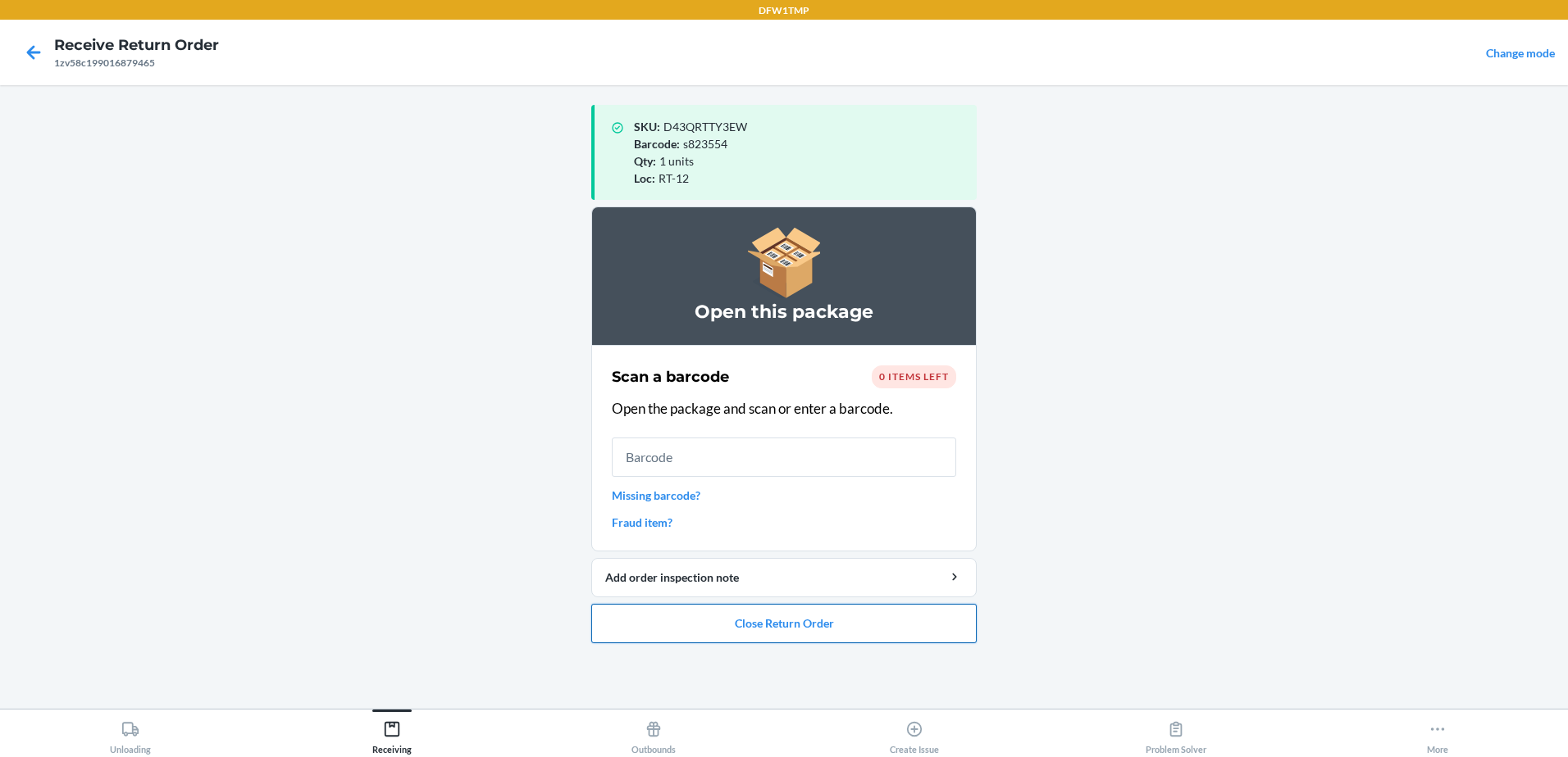
click at [864, 628] on button "Close Return Order" at bounding box center [784, 624] width 385 height 40
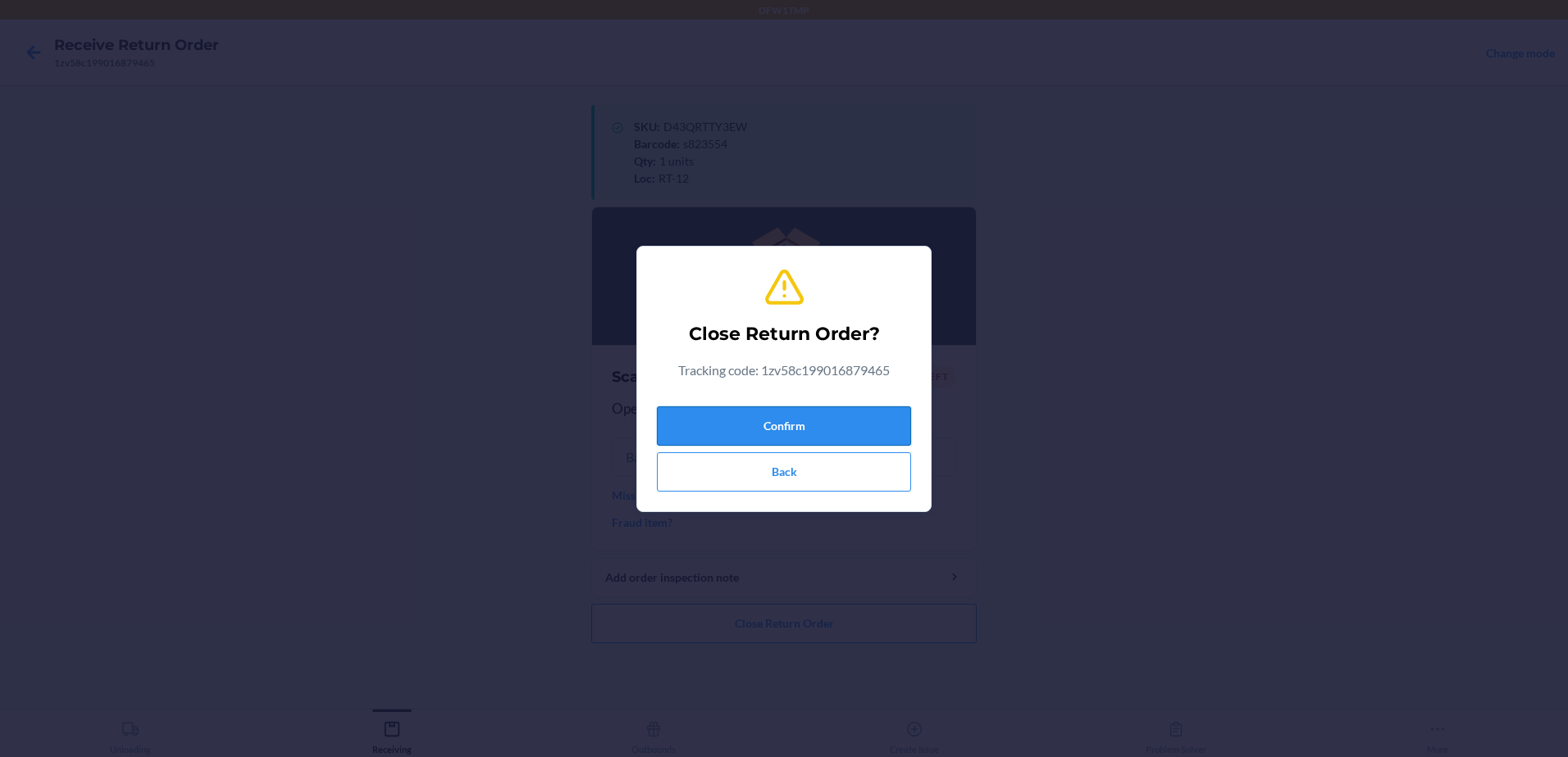
click at [775, 432] on button "Confirm" at bounding box center [784, 427] width 254 height 40
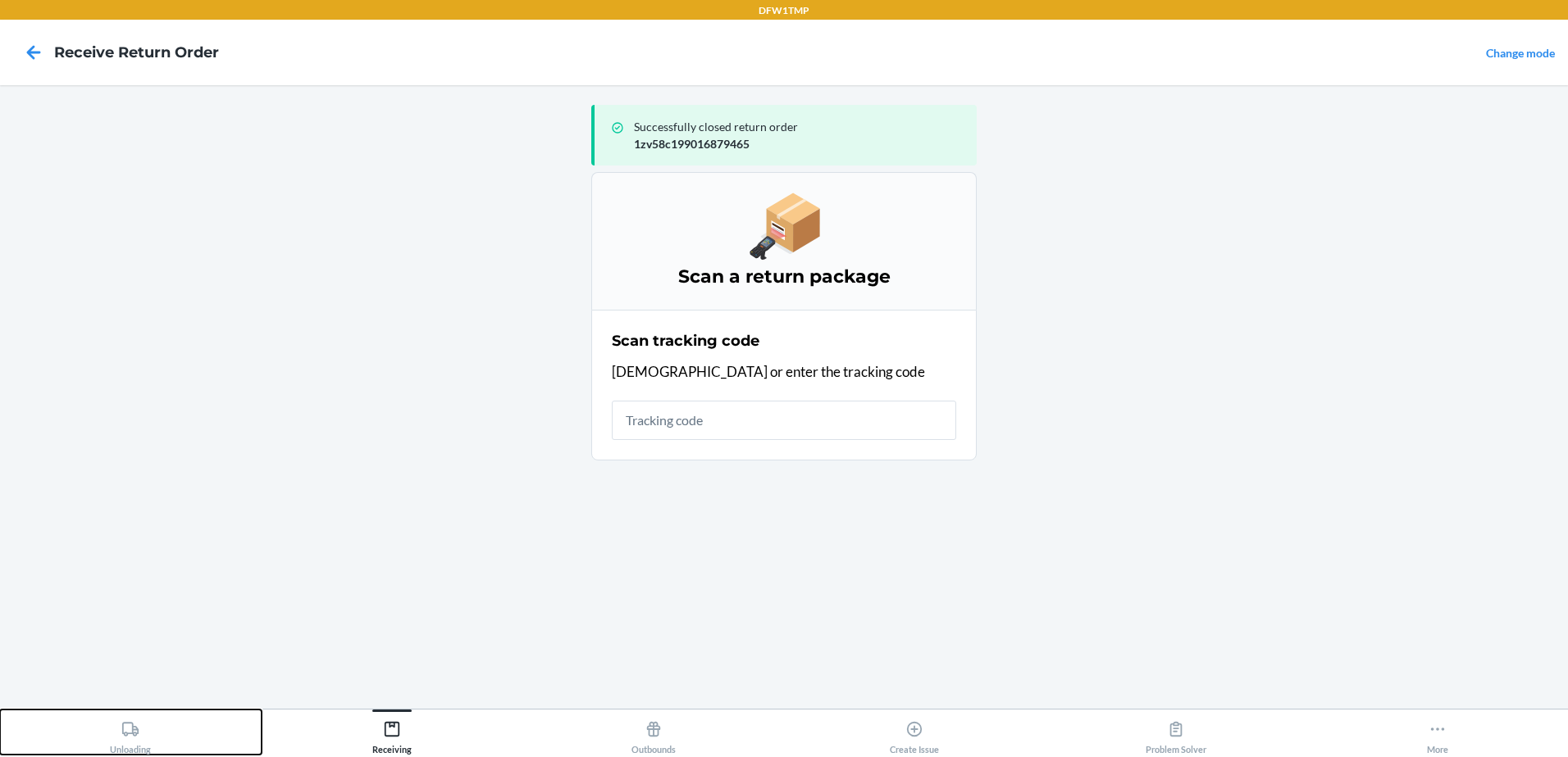
click at [146, 724] on div "Unloading" at bounding box center [130, 735] width 41 height 41
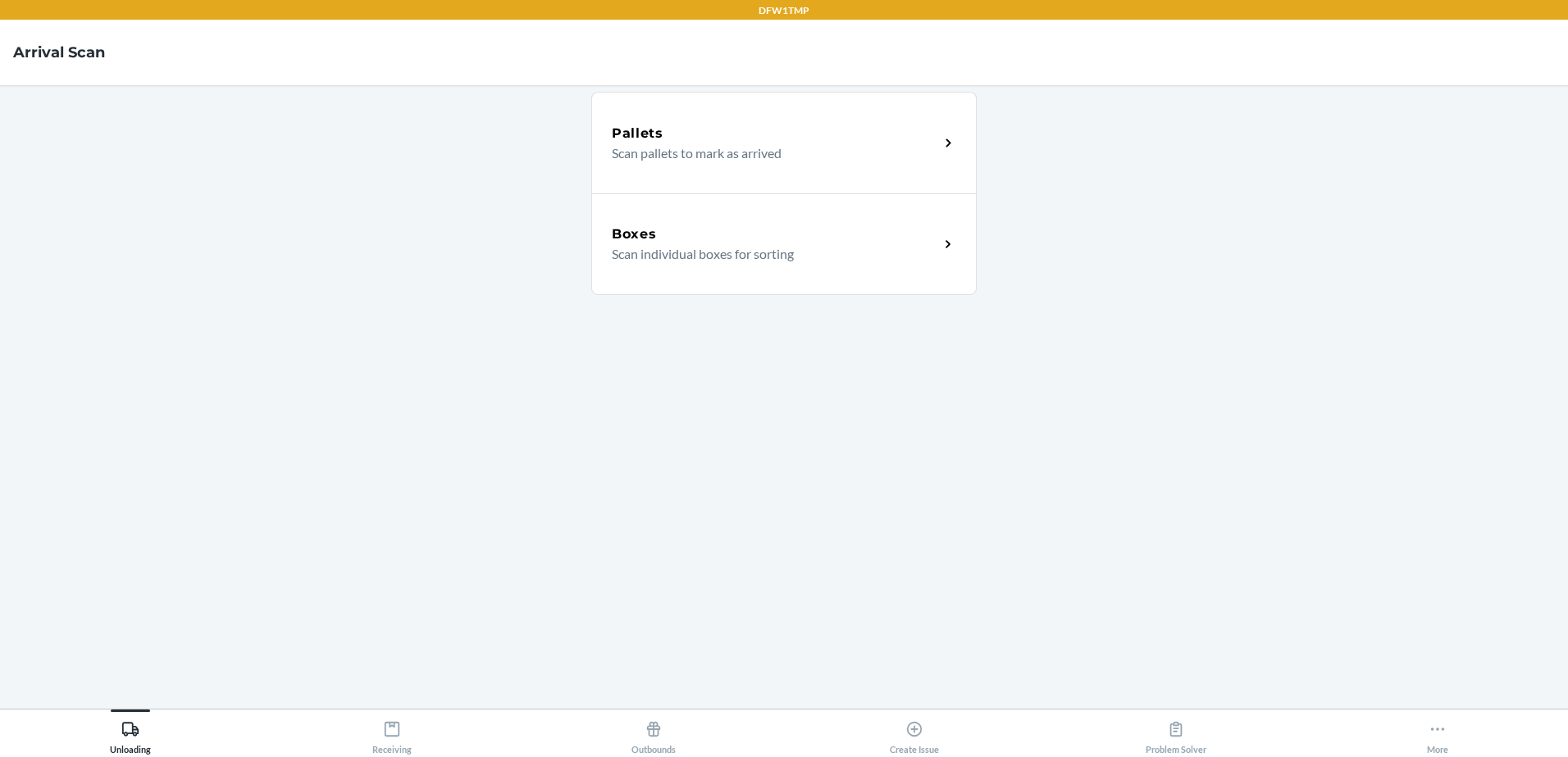
click at [849, 227] on div "Boxes" at bounding box center [775, 234] width 327 height 20
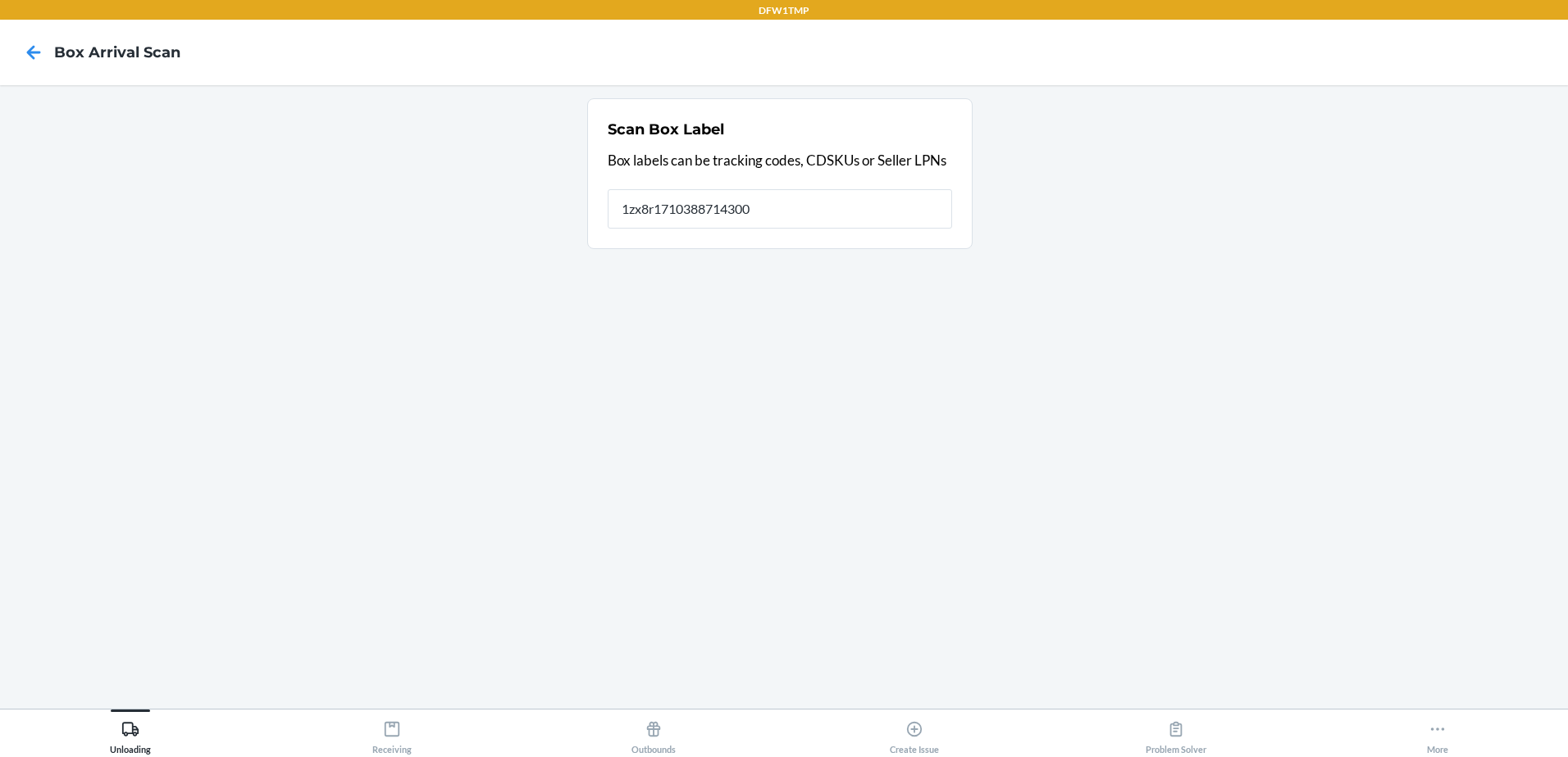
type input "1zx8r1710388714300"
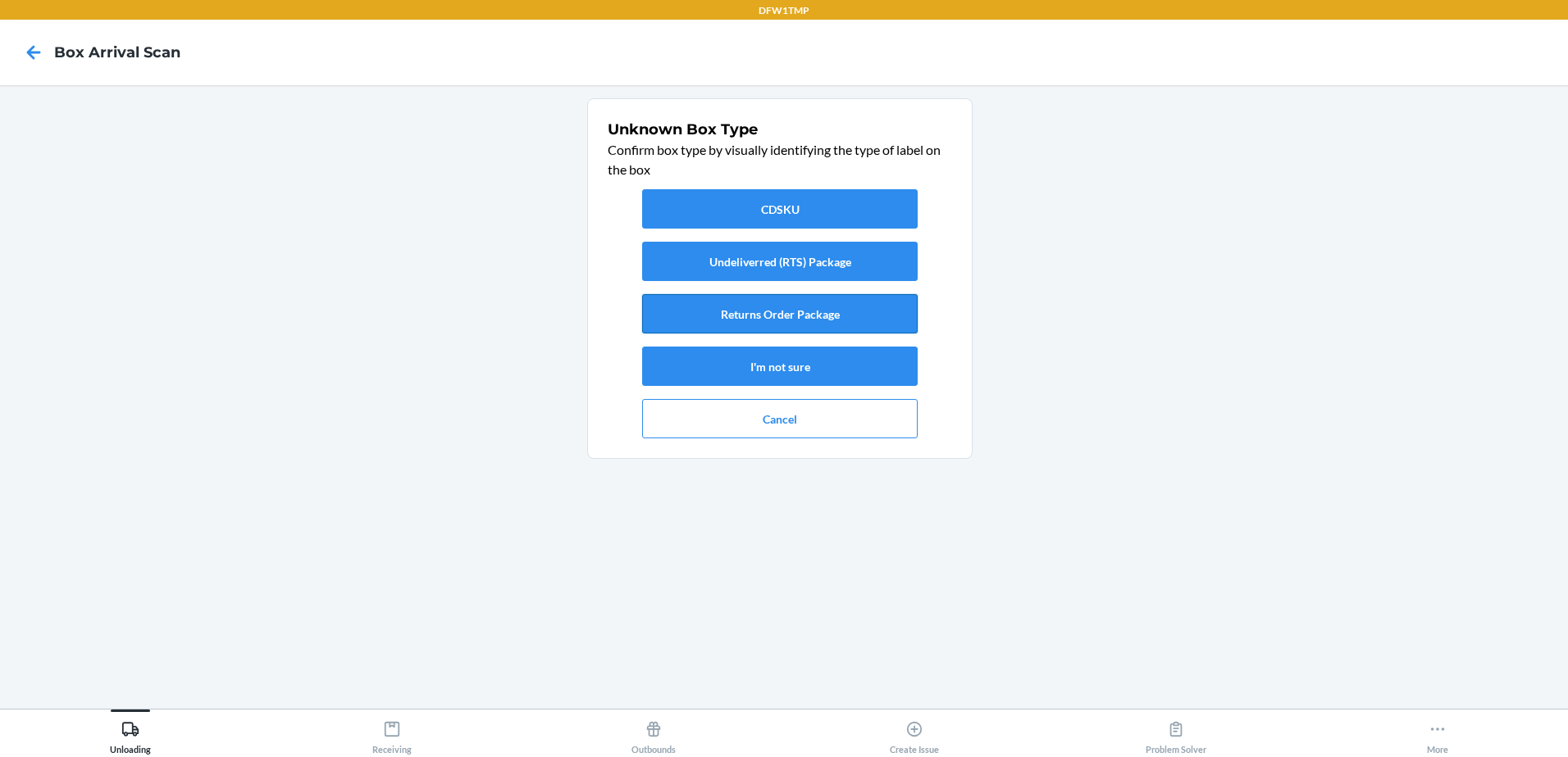
click at [889, 296] on button "Returns Order Package" at bounding box center [780, 314] width 276 height 40
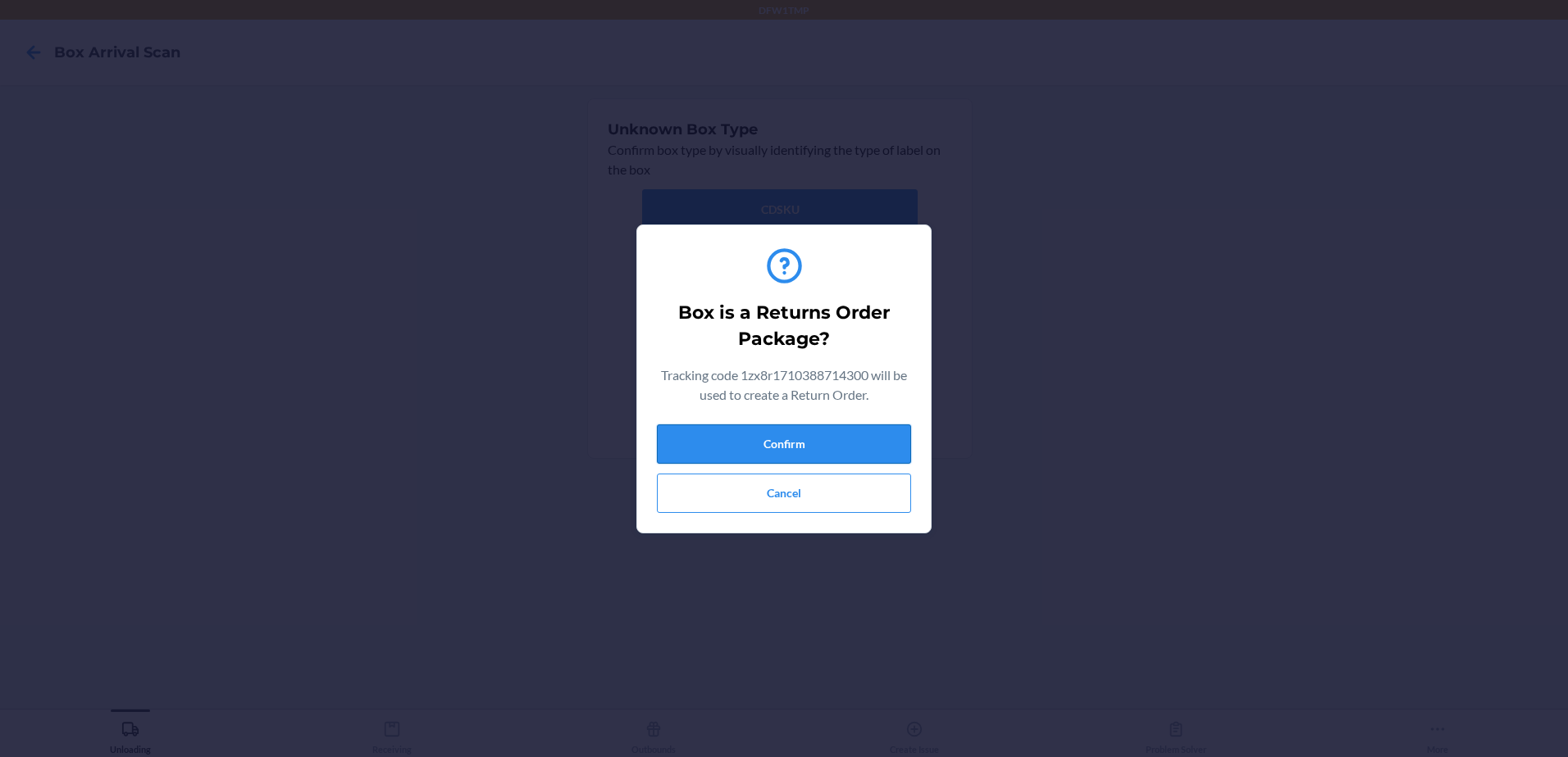
click at [817, 448] on button "Confirm" at bounding box center [784, 445] width 254 height 40
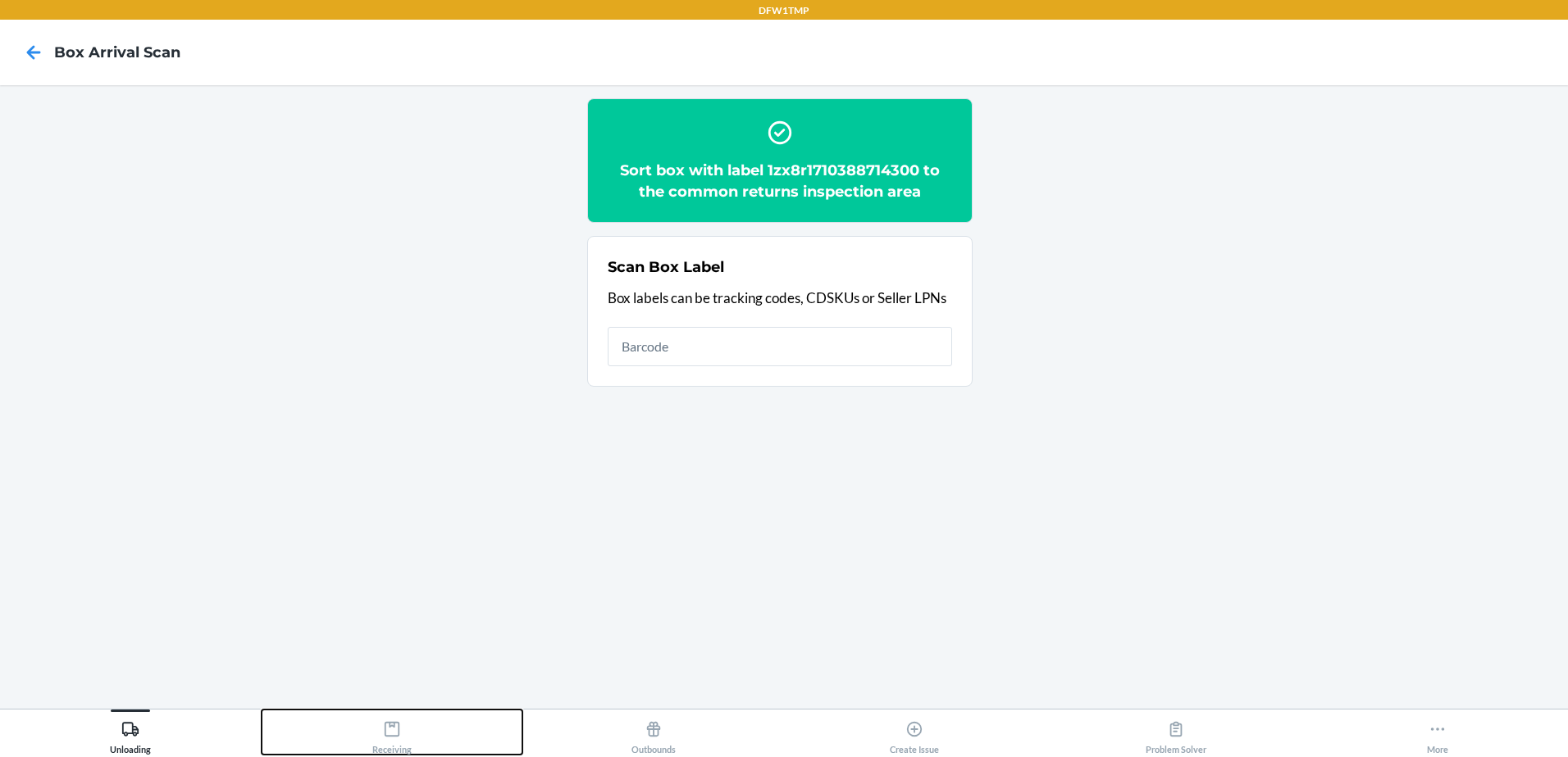
click at [379, 736] on div "Receiving" at bounding box center [392, 735] width 40 height 41
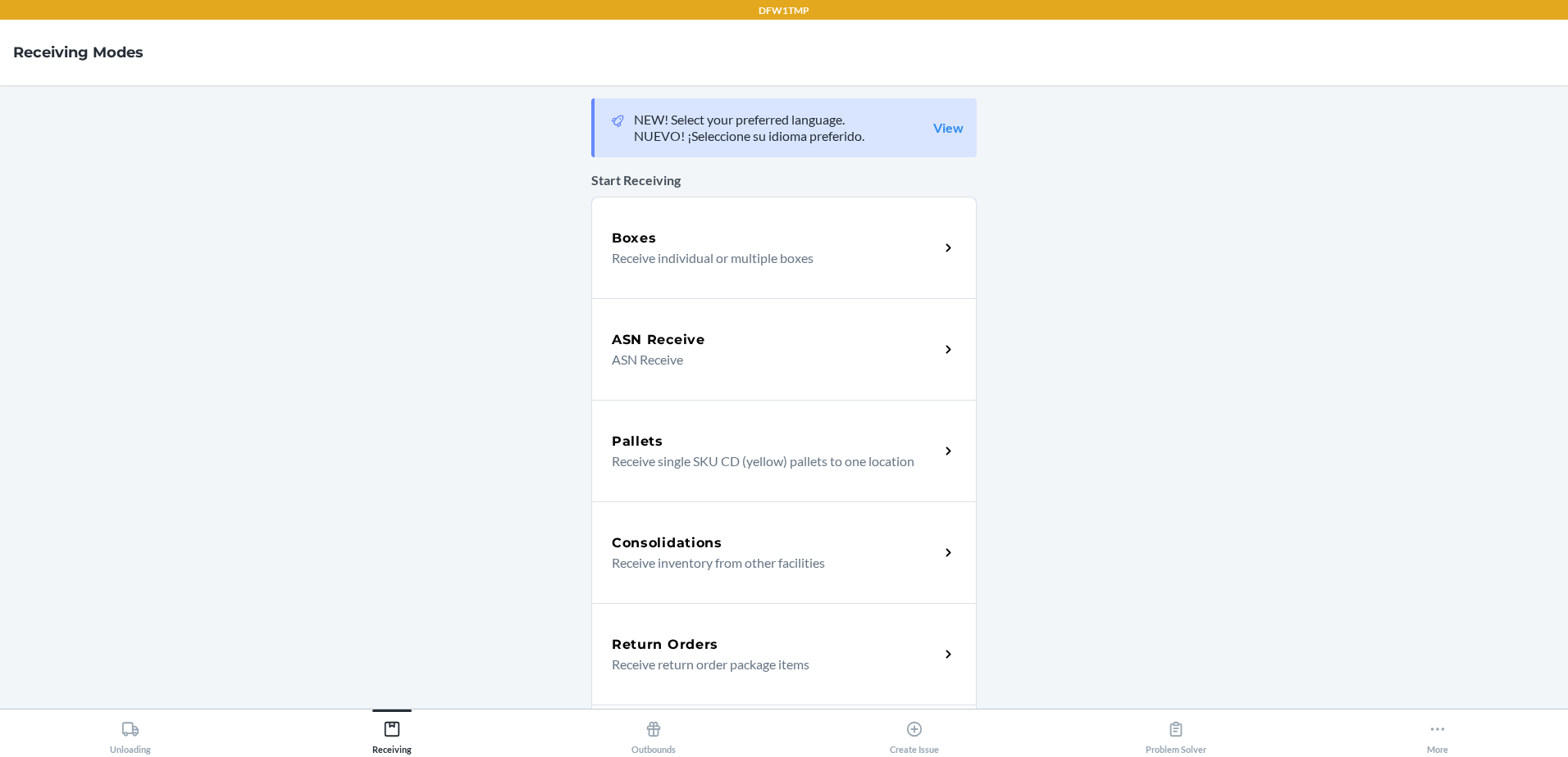
click at [695, 655] on p "Receive return order package items" at bounding box center [769, 665] width 314 height 20
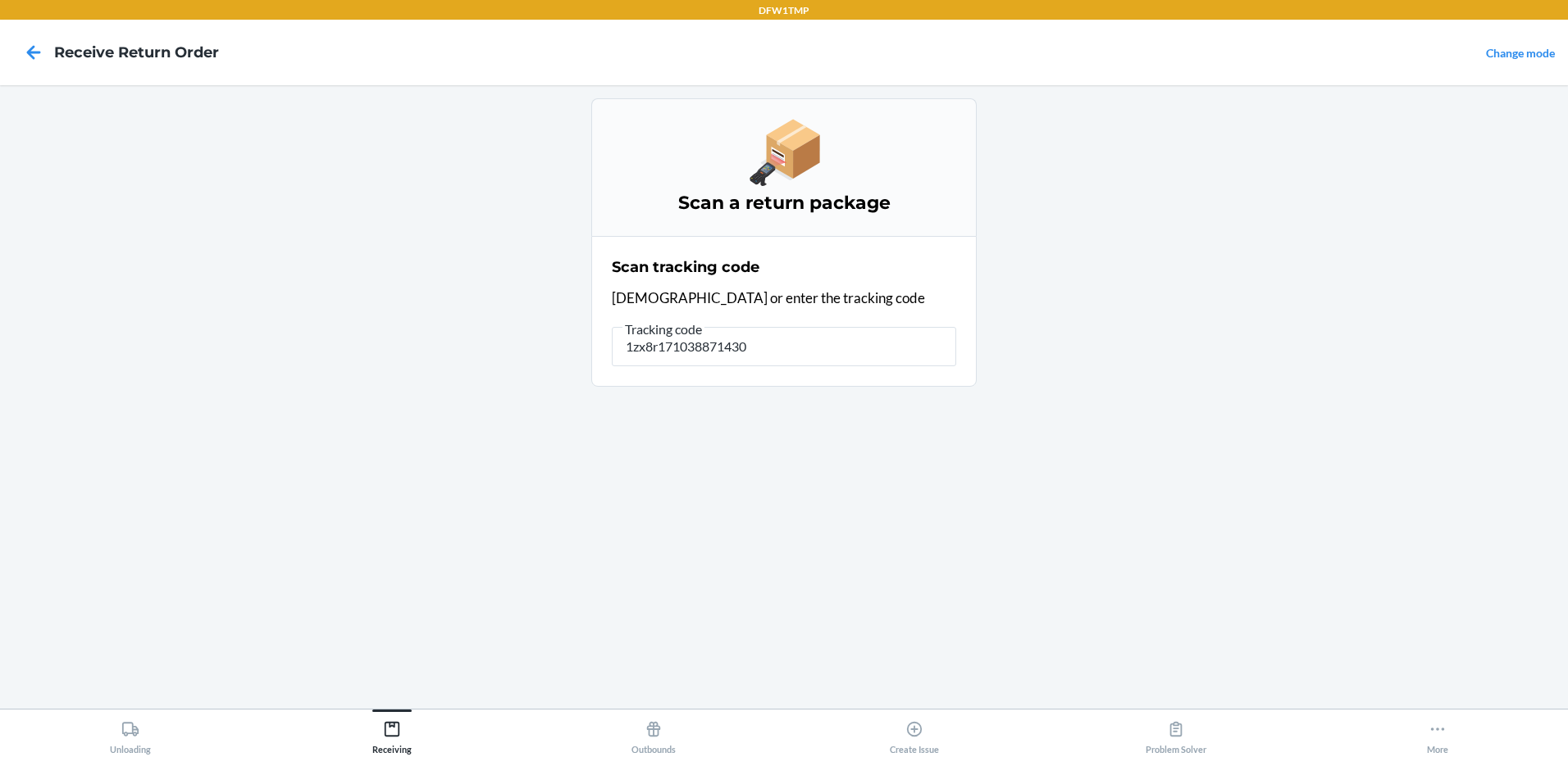
type input "1zx8r1710388714300"
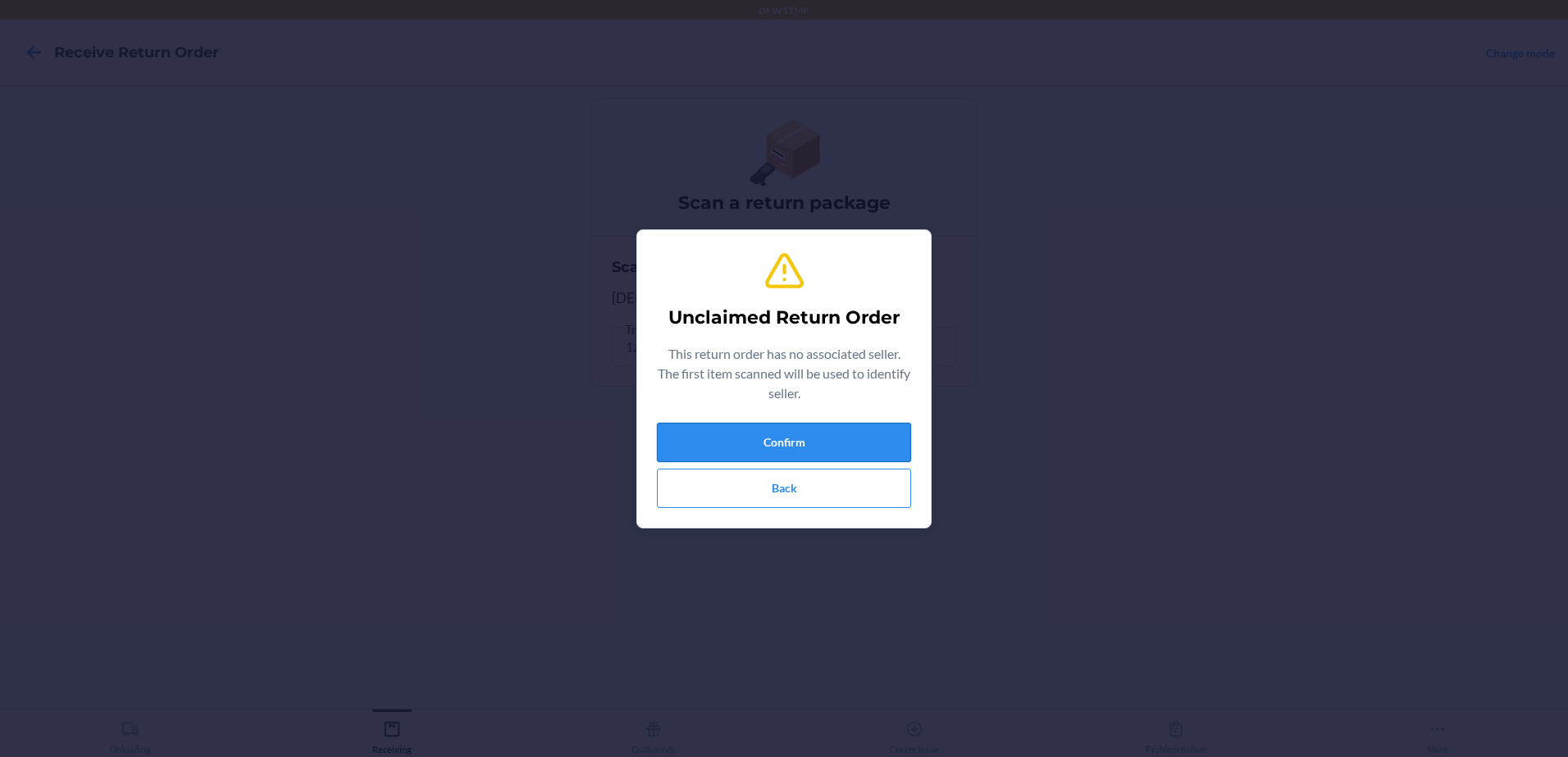
click at [884, 436] on button "Confirm" at bounding box center [784, 443] width 254 height 40
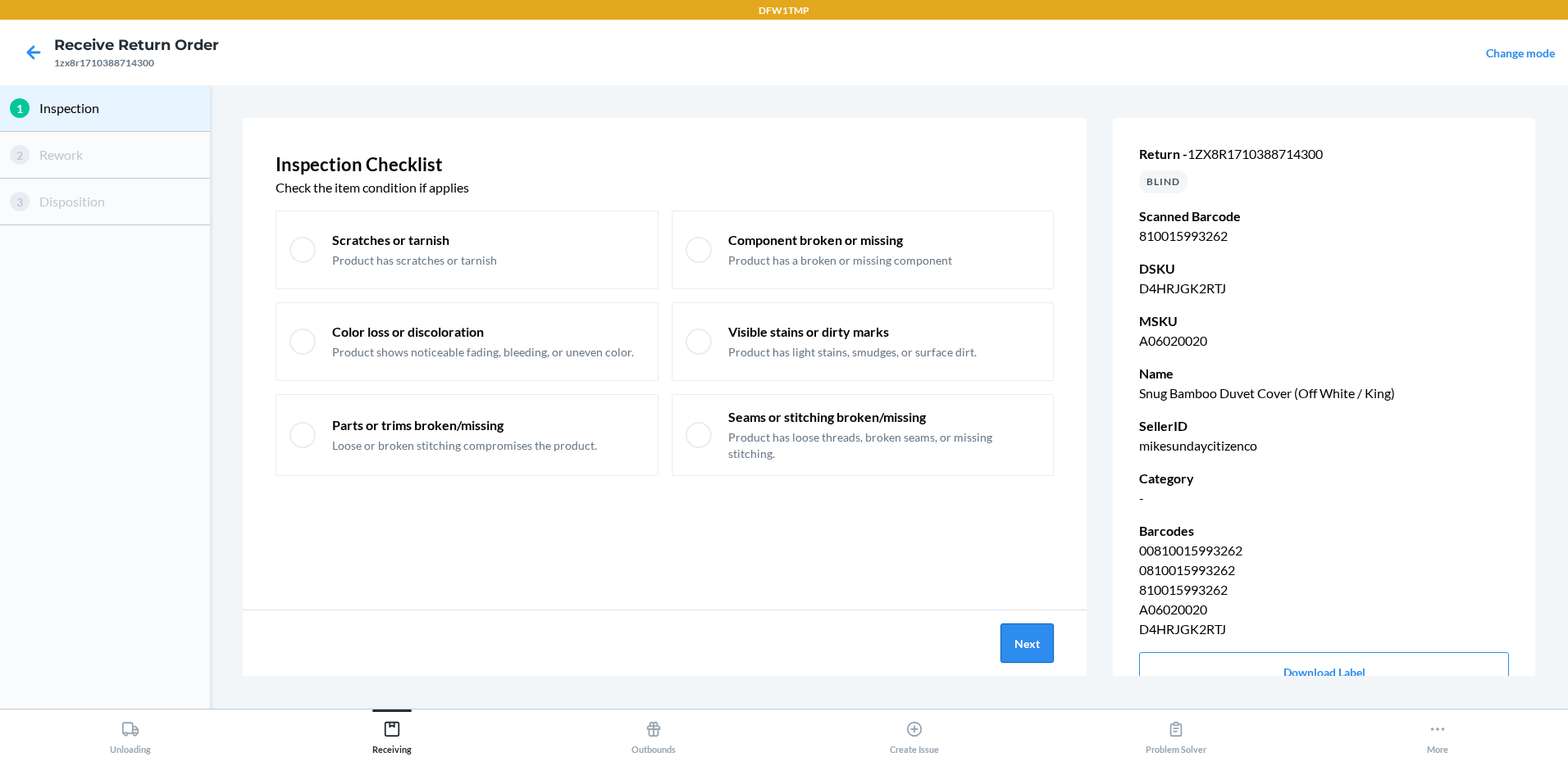
click at [1041, 645] on button "Next" at bounding box center [1027, 644] width 53 height 40
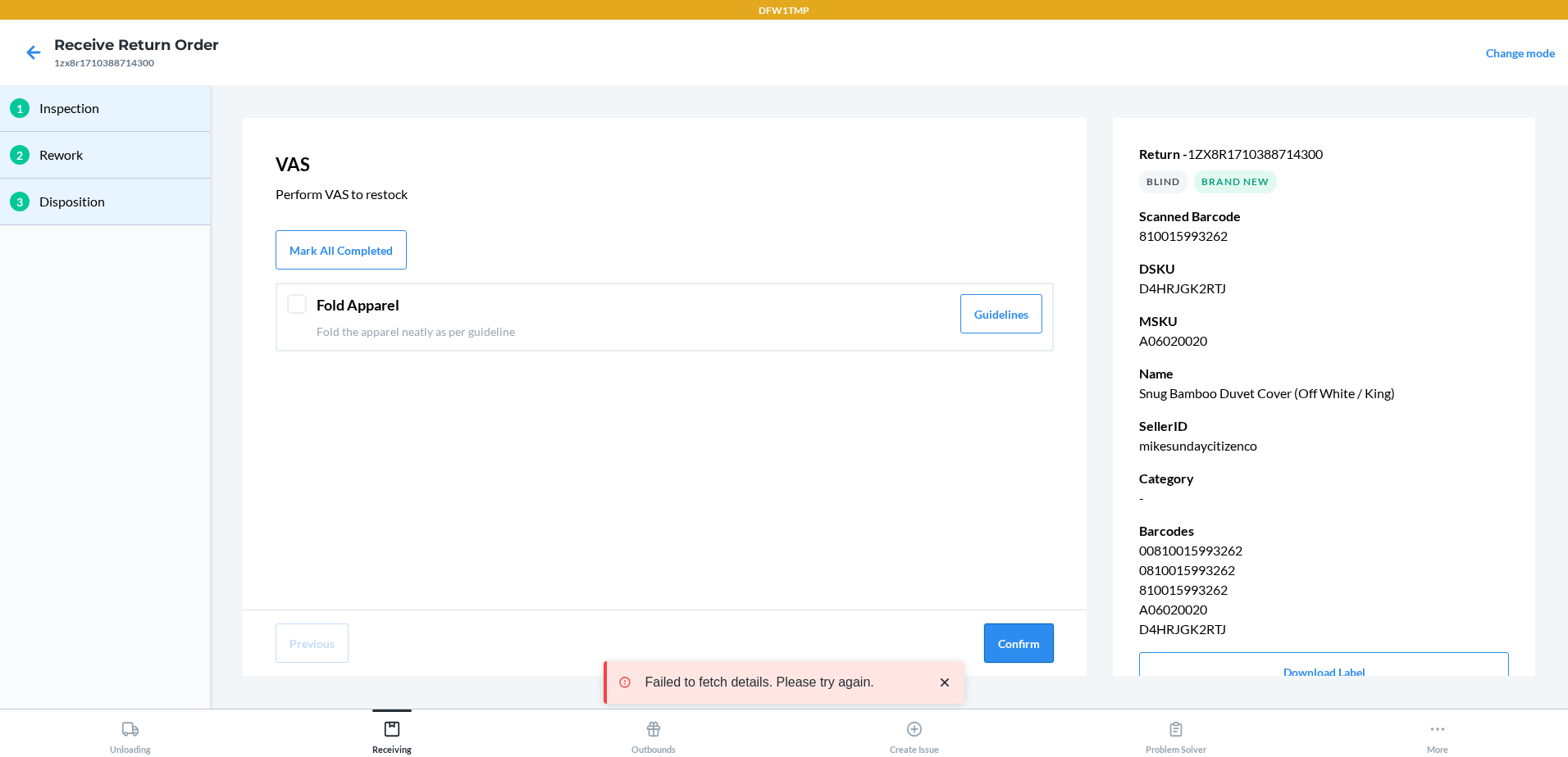
click at [1012, 650] on button "Confirm" at bounding box center [1019, 644] width 70 height 40
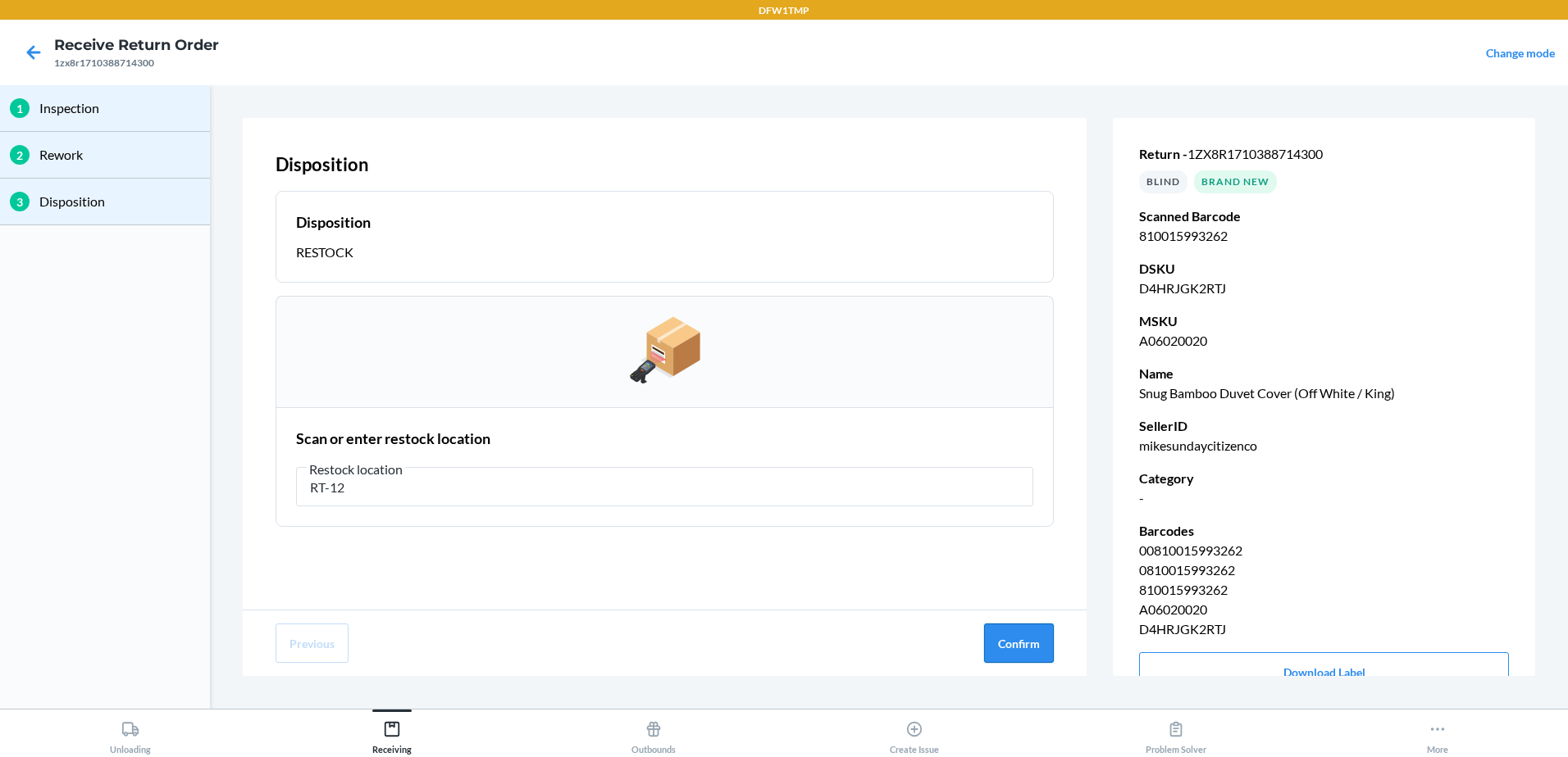
type input "RT-12"
click at [1023, 639] on button "Confirm" at bounding box center [1019, 644] width 70 height 40
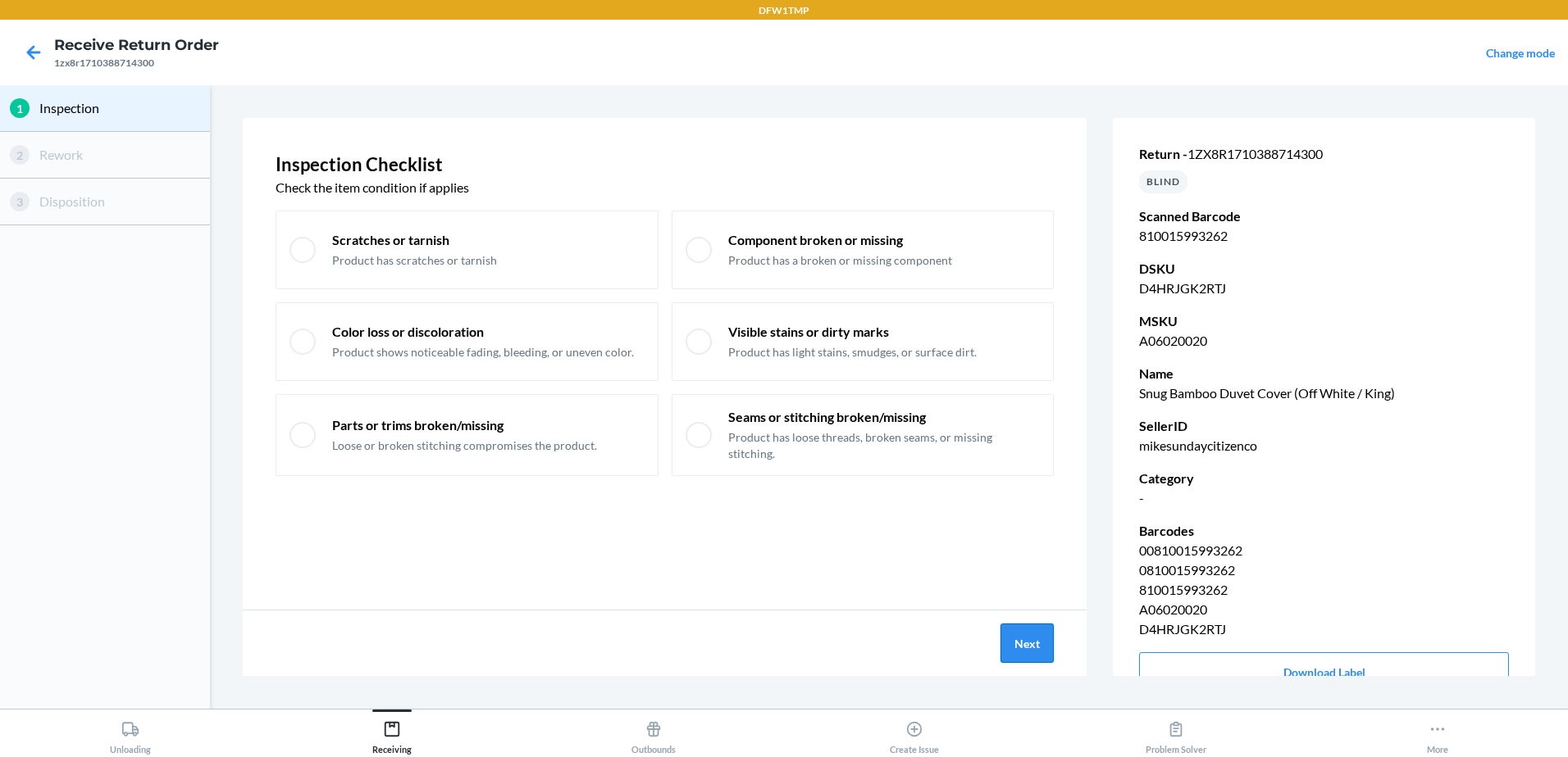
click at [1013, 646] on button "Next" at bounding box center [1027, 644] width 53 height 40
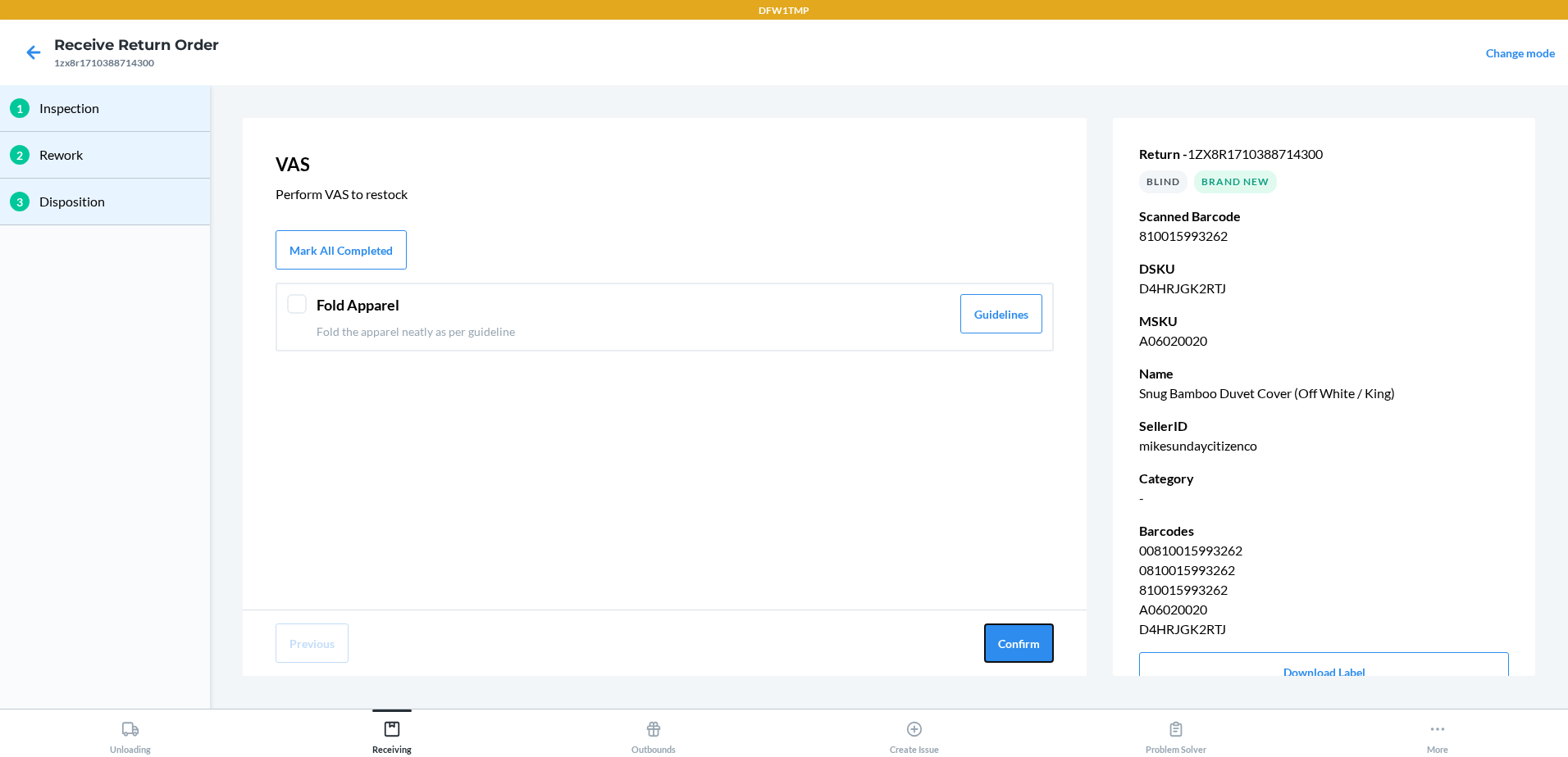
click at [1013, 646] on button "Confirm" at bounding box center [1019, 644] width 70 height 40
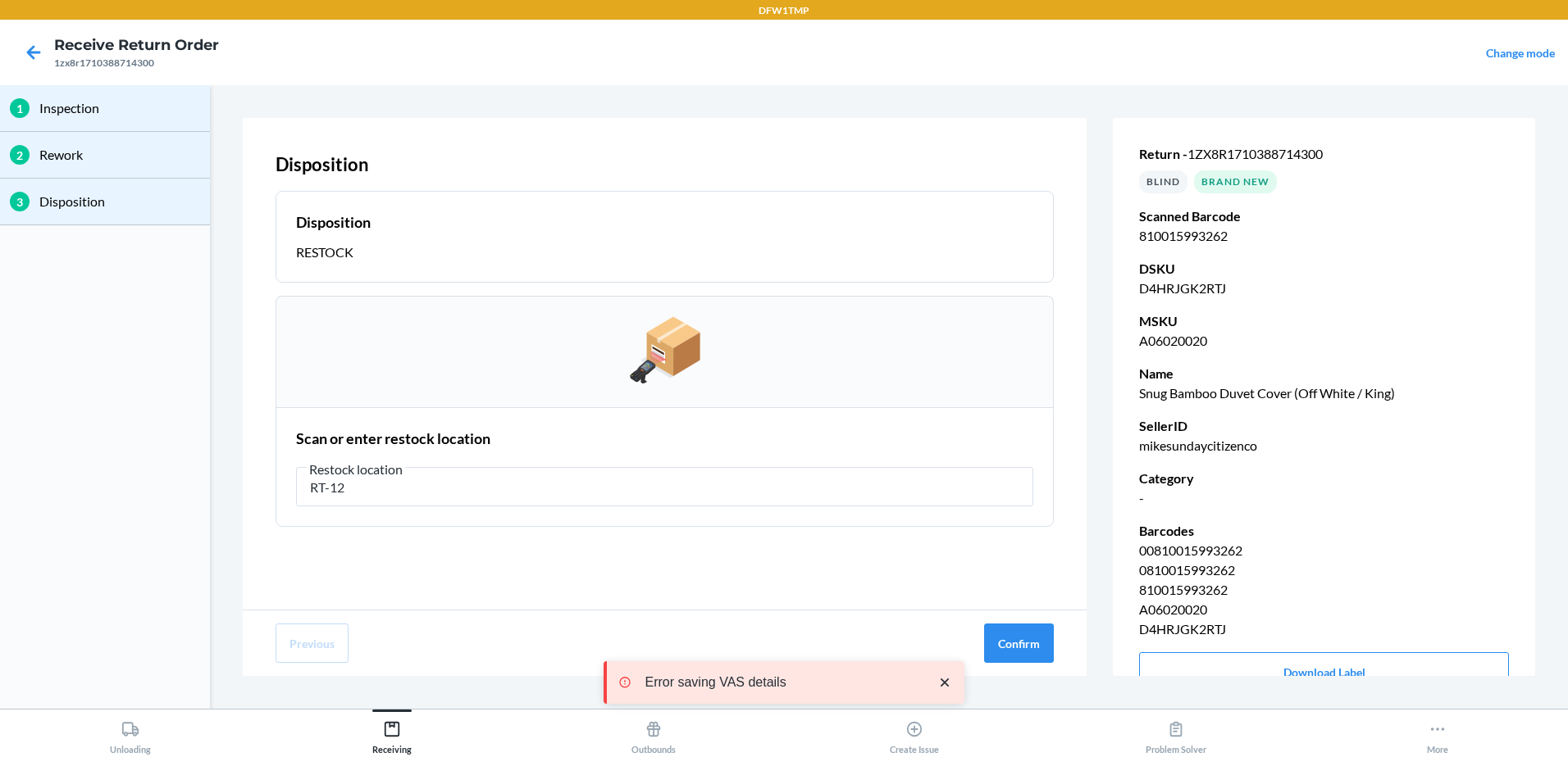
type input "RT-12"
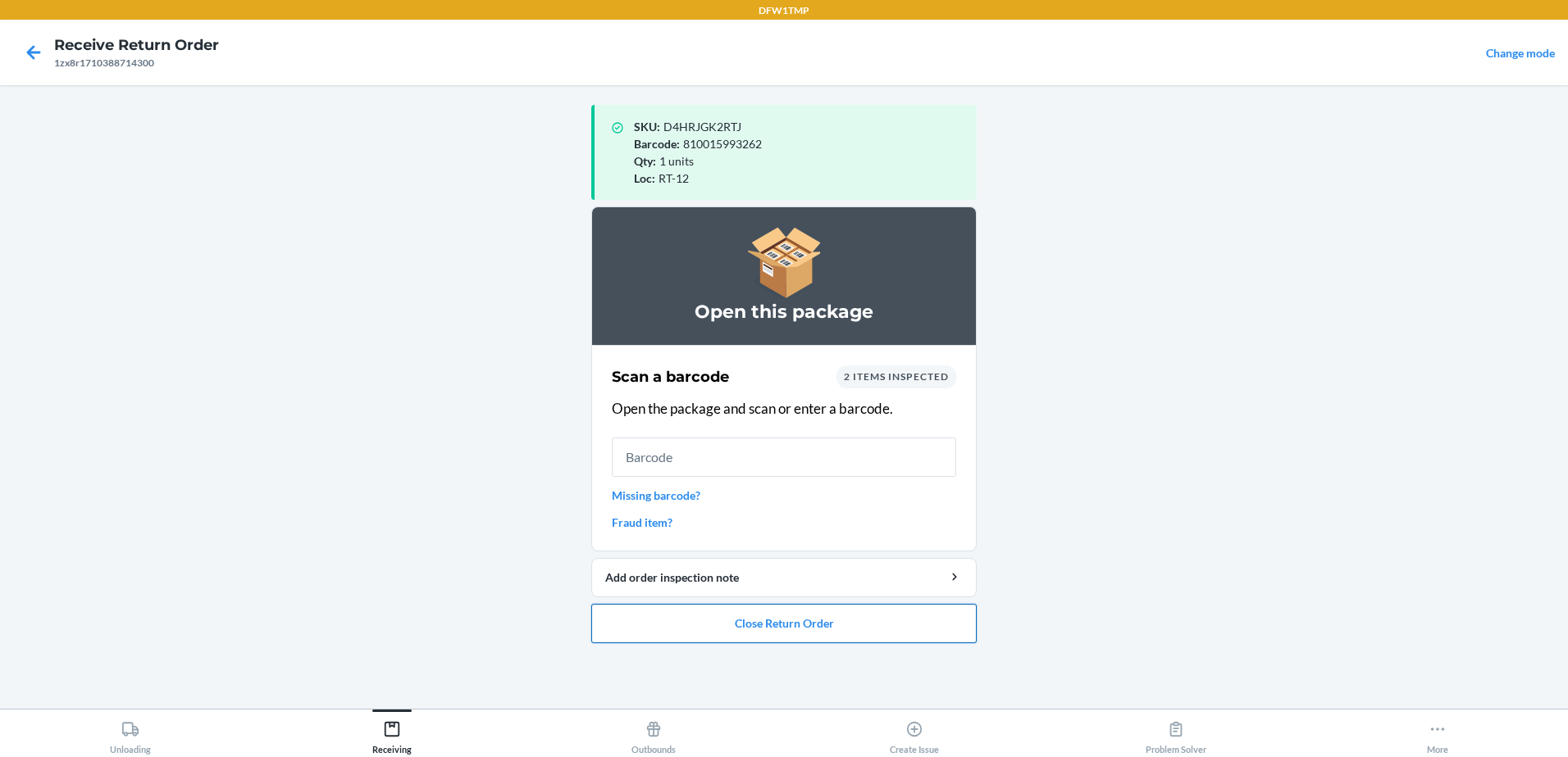
click at [778, 624] on button "Close Return Order" at bounding box center [784, 624] width 385 height 40
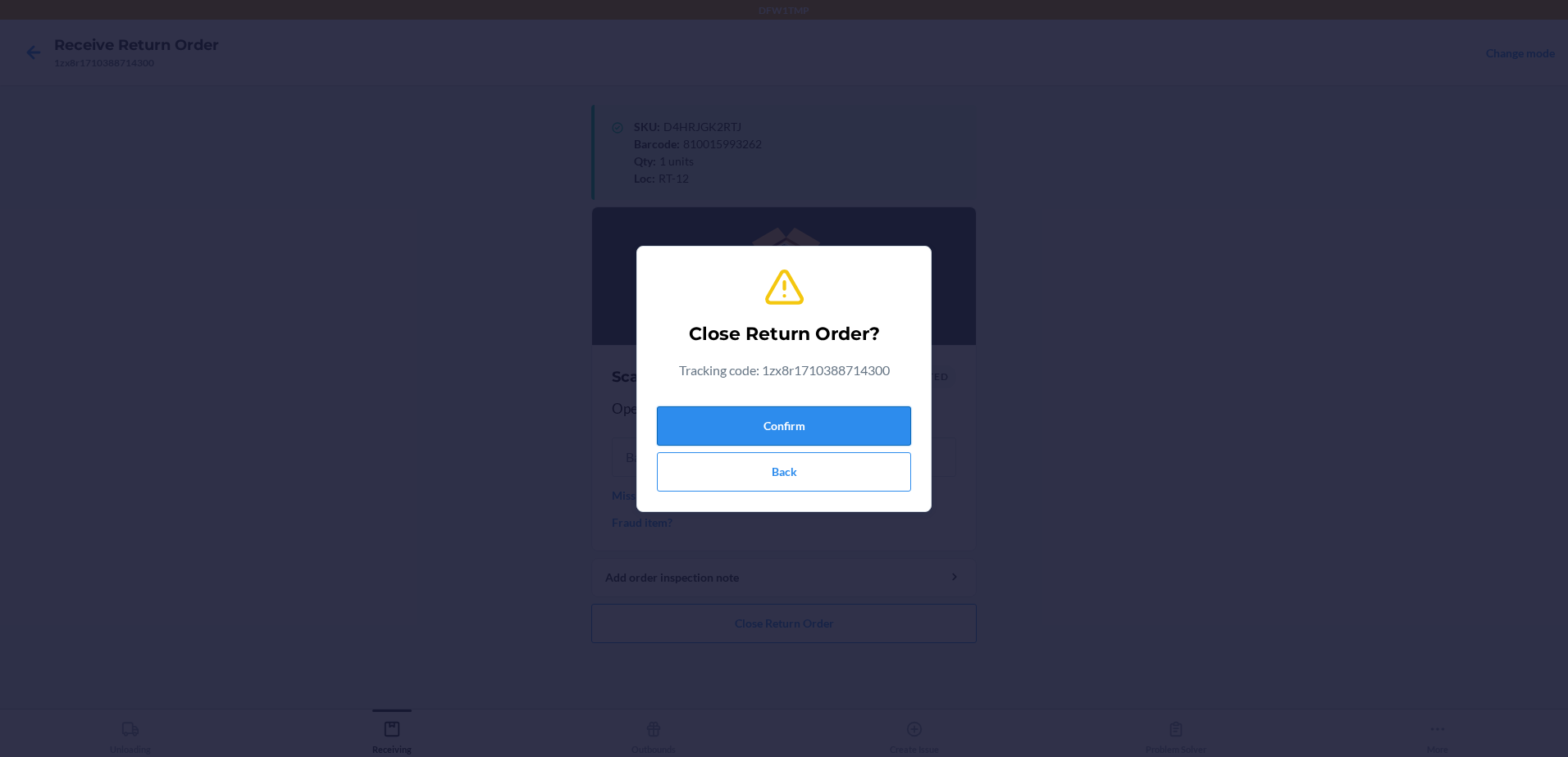
click at [861, 413] on button "Confirm" at bounding box center [784, 427] width 254 height 40
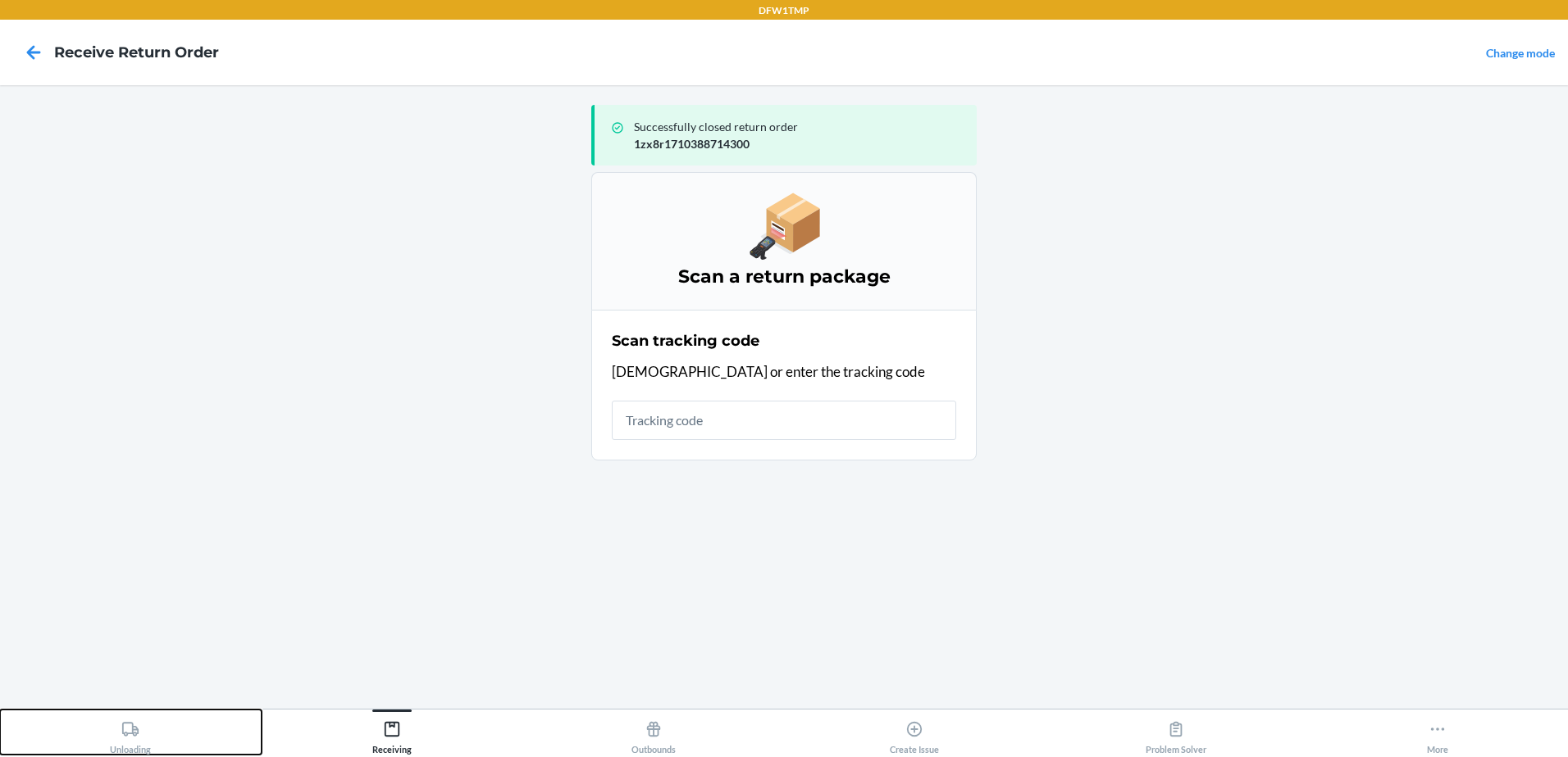
click at [131, 728] on icon at bounding box center [130, 729] width 18 height 18
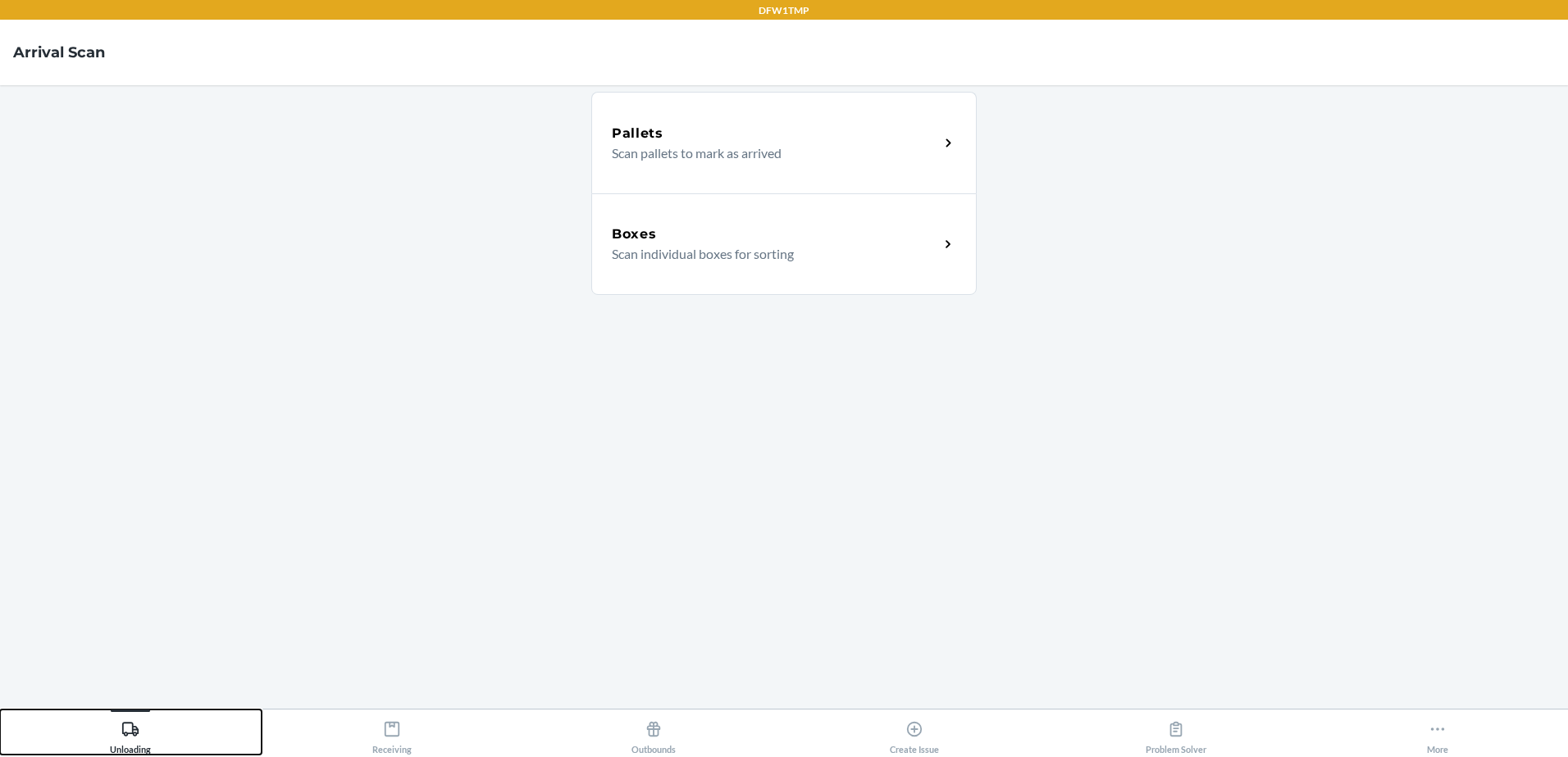
click at [0, 709] on button "Unloading" at bounding box center [130, 732] width 261 height 45
click at [679, 296] on div "Pallets Scan pallets to mark as arrived Boxes Scan individual boxes for sorting" at bounding box center [784, 397] width 385 height 597
click at [699, 277] on div "Boxes Scan individual boxes for sorting" at bounding box center [784, 243] width 385 height 101
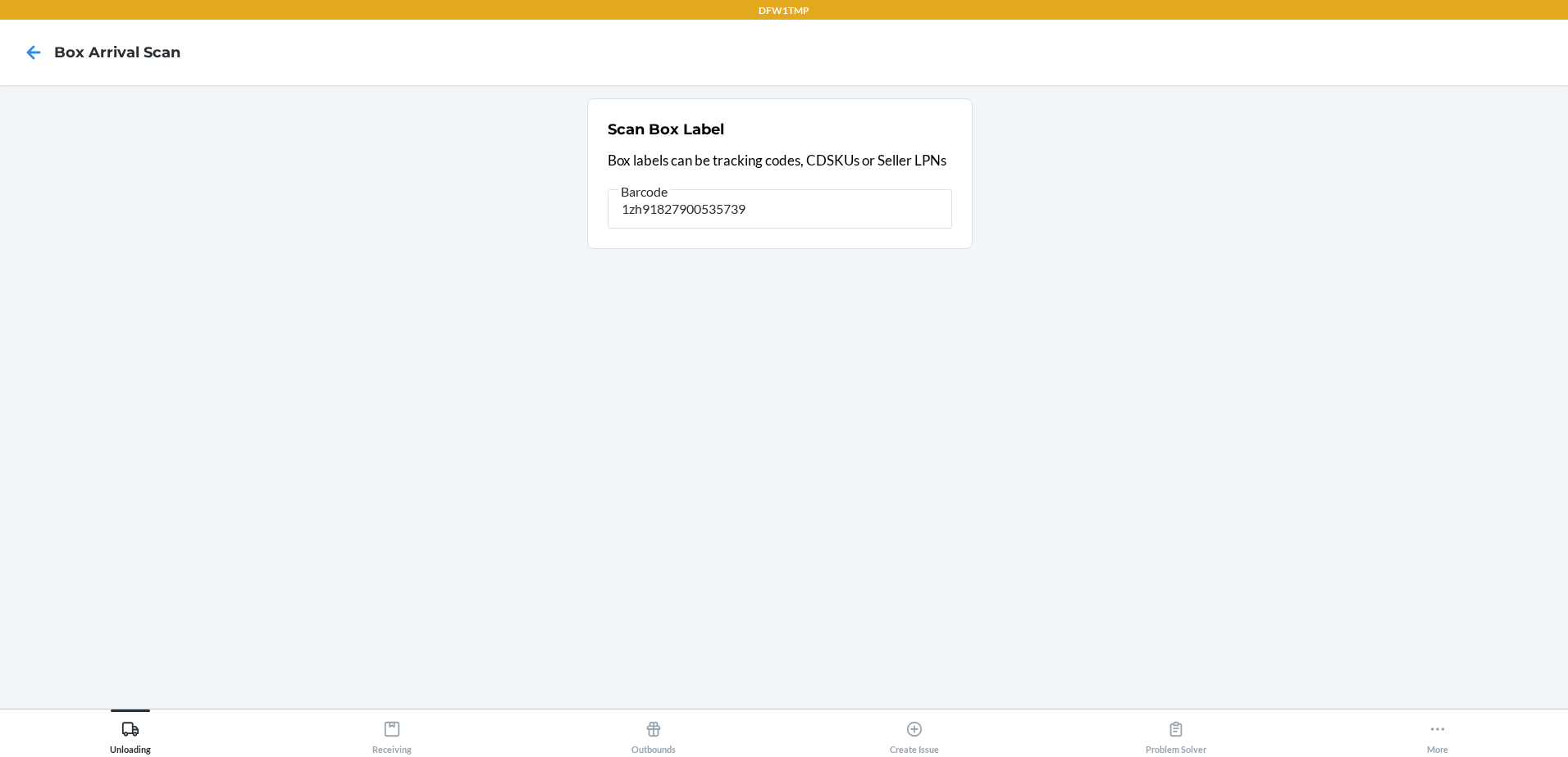
type input "1zh918279005357396"
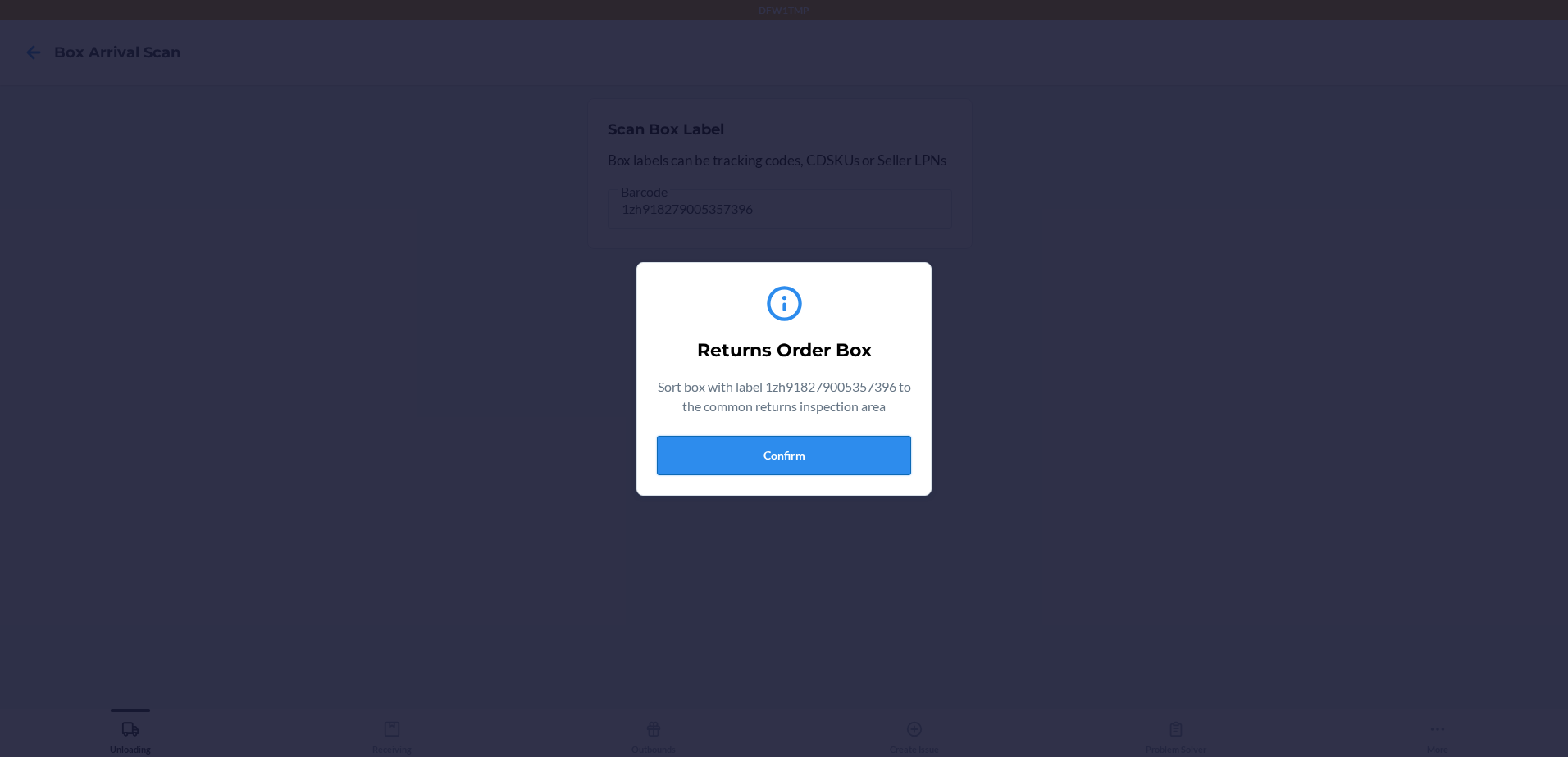
click at [837, 457] on button "Confirm" at bounding box center [784, 456] width 254 height 40
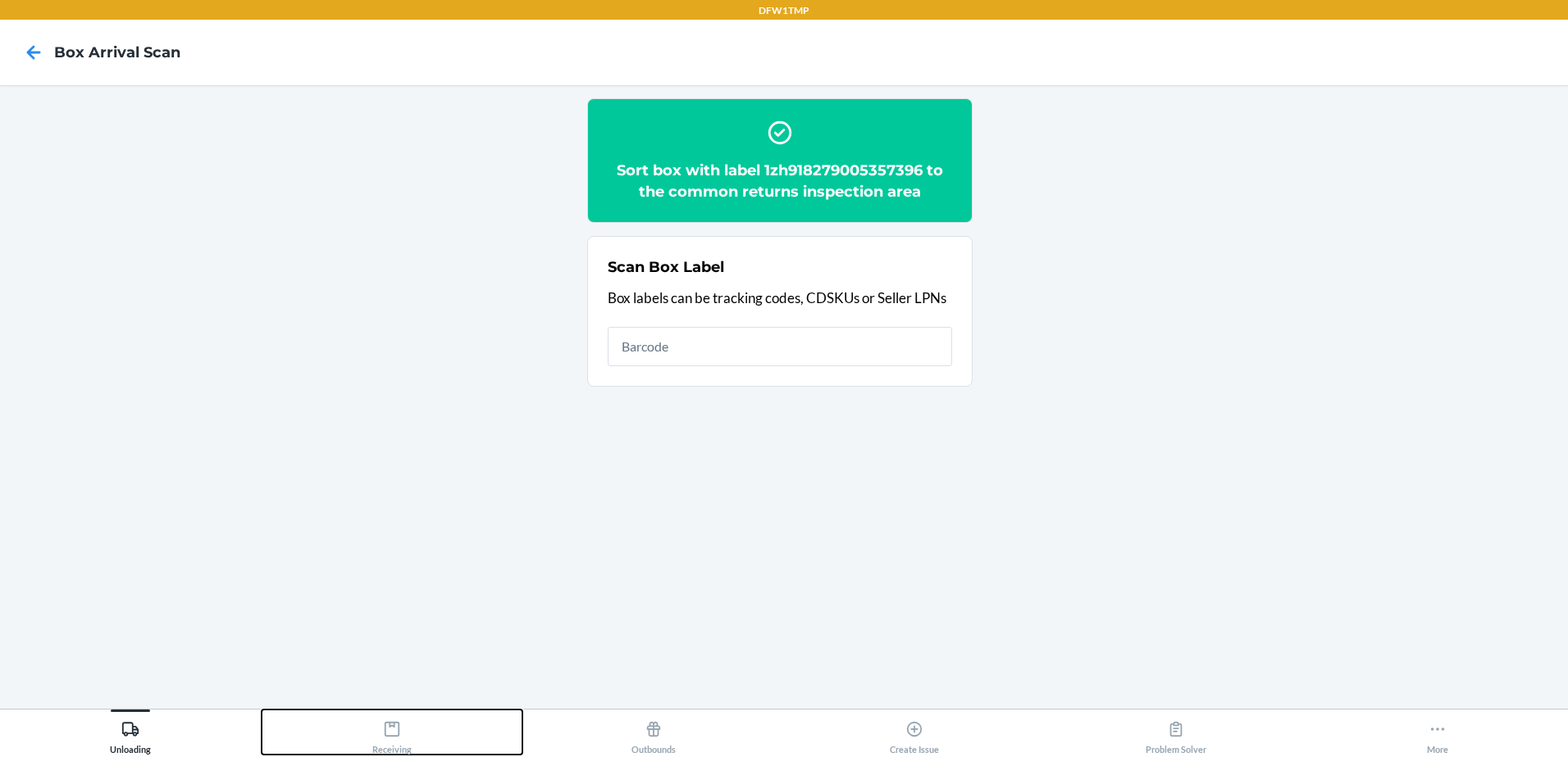
click at [411, 739] on div "Receiving" at bounding box center [392, 735] width 40 height 41
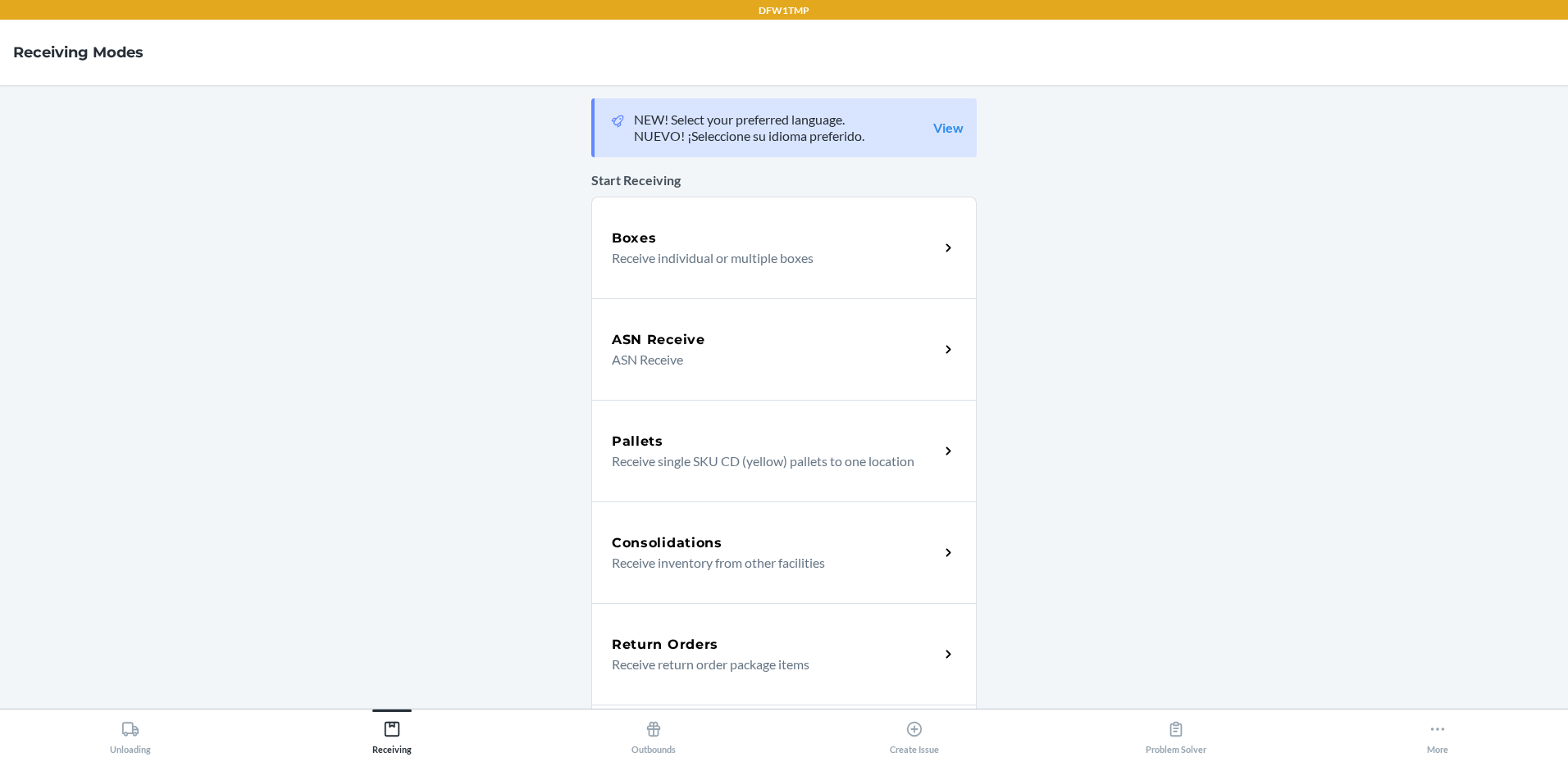
click at [760, 626] on div "Return Orders Receive return order package items" at bounding box center [784, 654] width 385 height 101
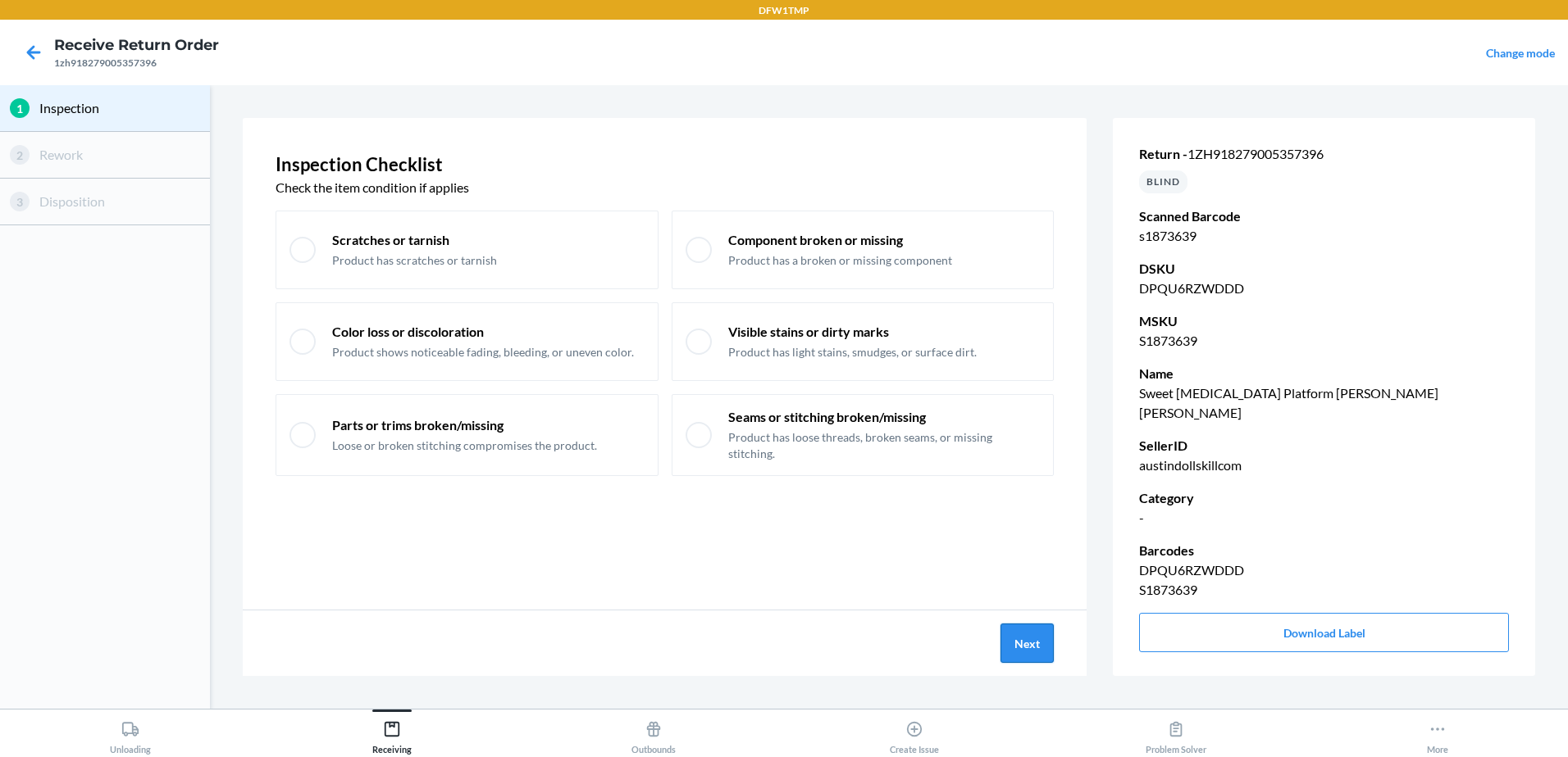
click at [1019, 638] on button "Next" at bounding box center [1027, 644] width 53 height 40
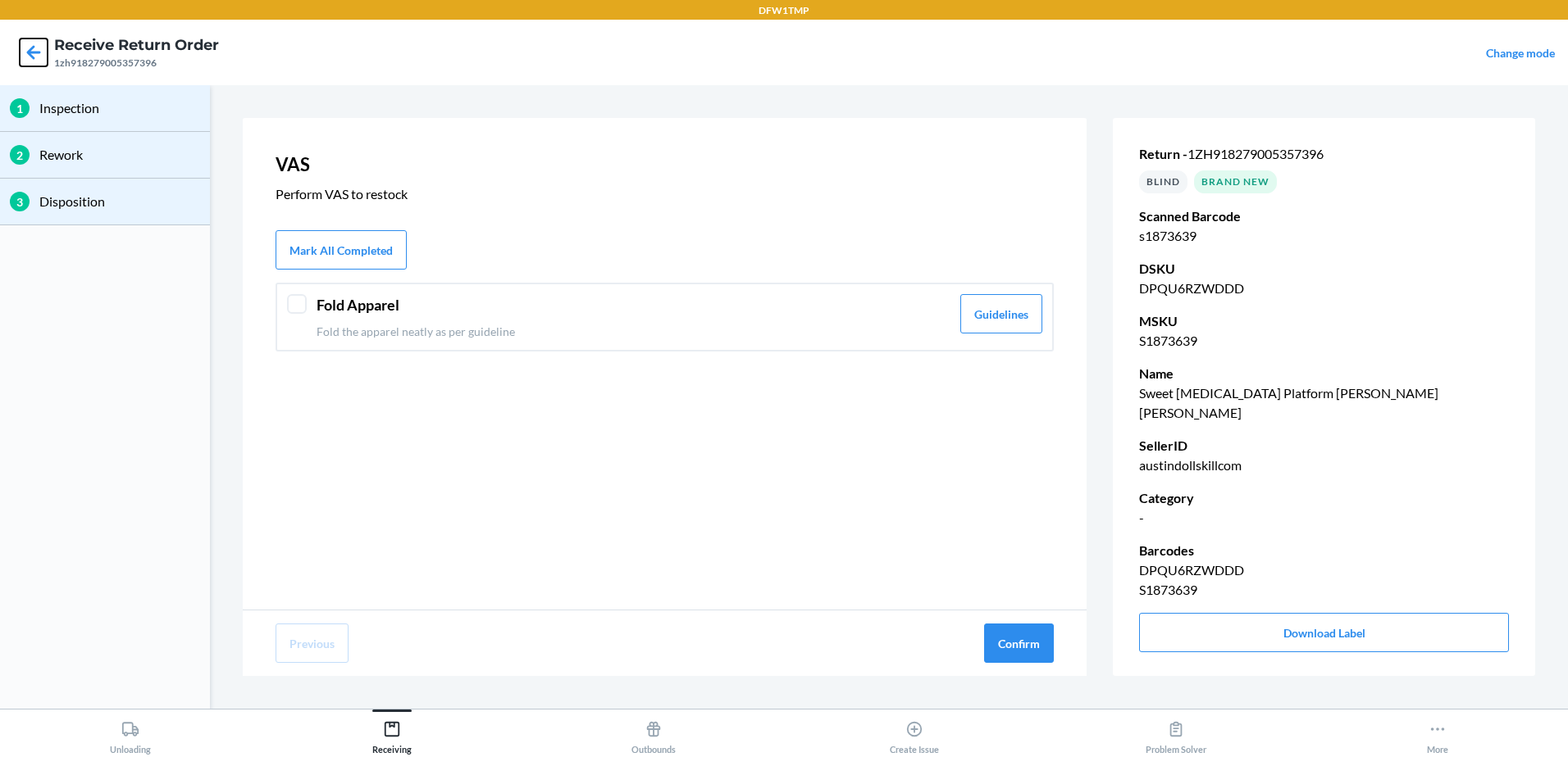
click at [28, 43] on icon at bounding box center [33, 52] width 28 height 28
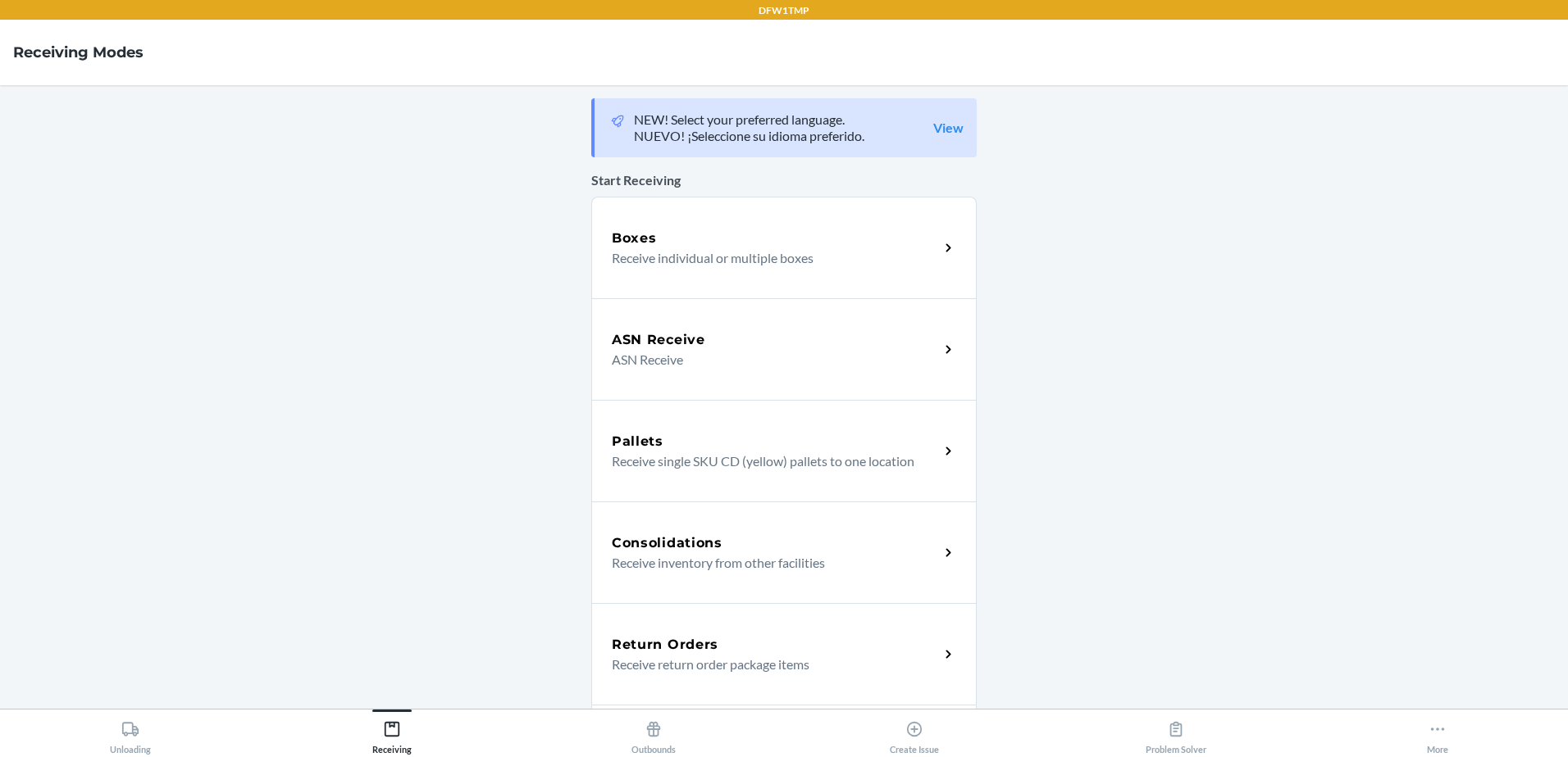
click at [833, 653] on div "Return Orders" at bounding box center [775, 645] width 327 height 20
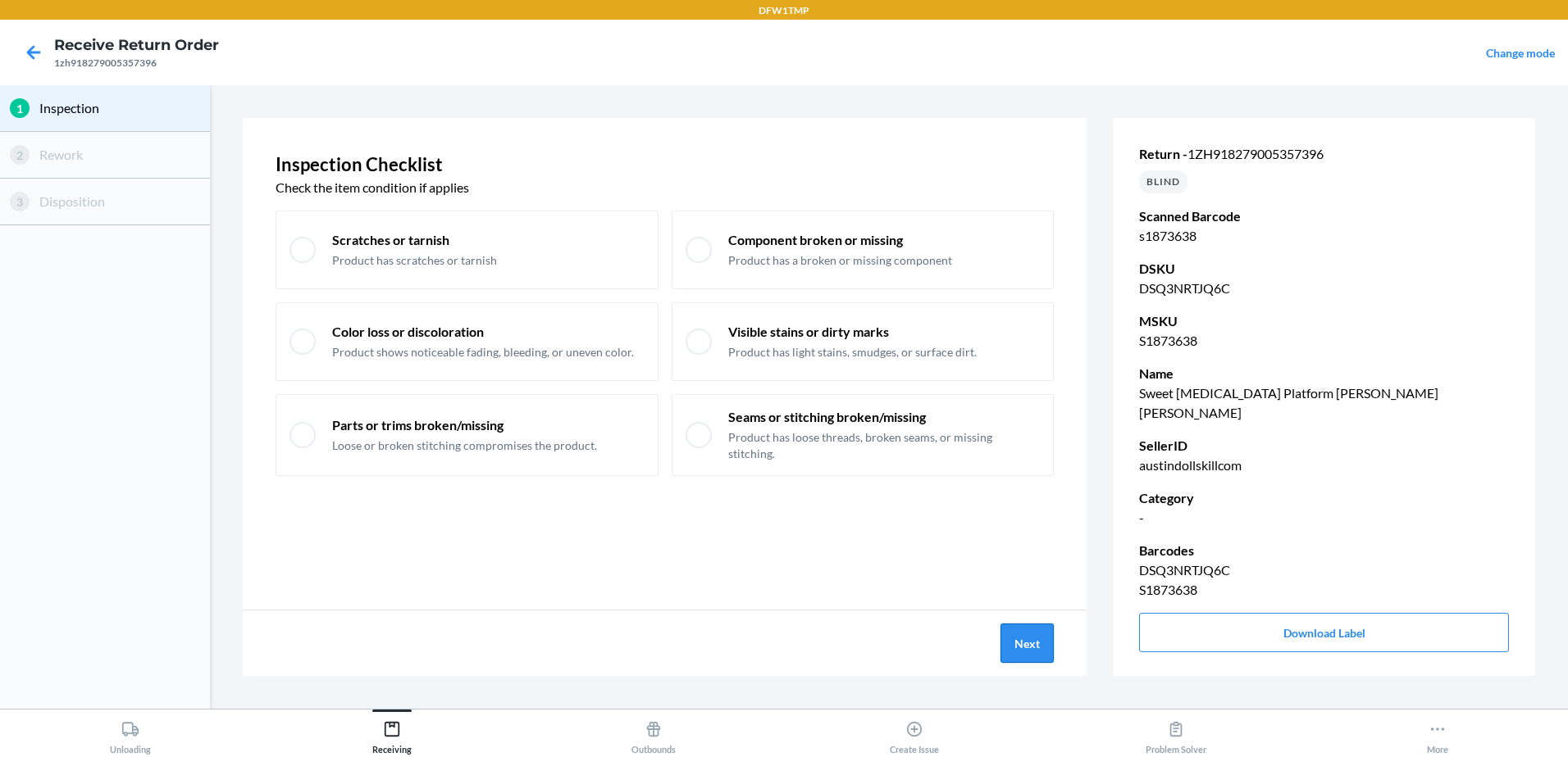
click at [1033, 647] on button "Next" at bounding box center [1027, 644] width 53 height 40
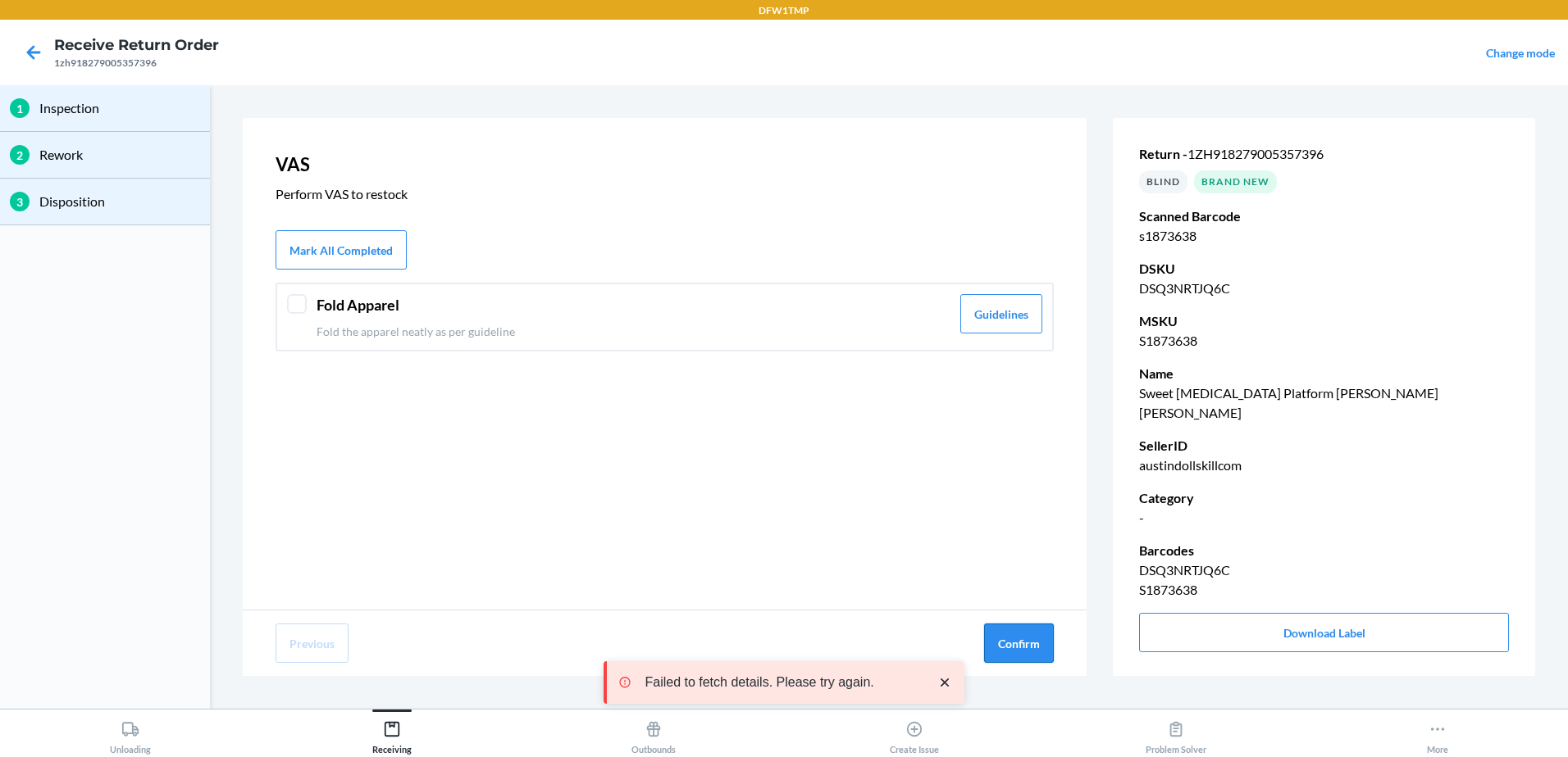
click at [1013, 644] on button "Confirm" at bounding box center [1019, 644] width 70 height 40
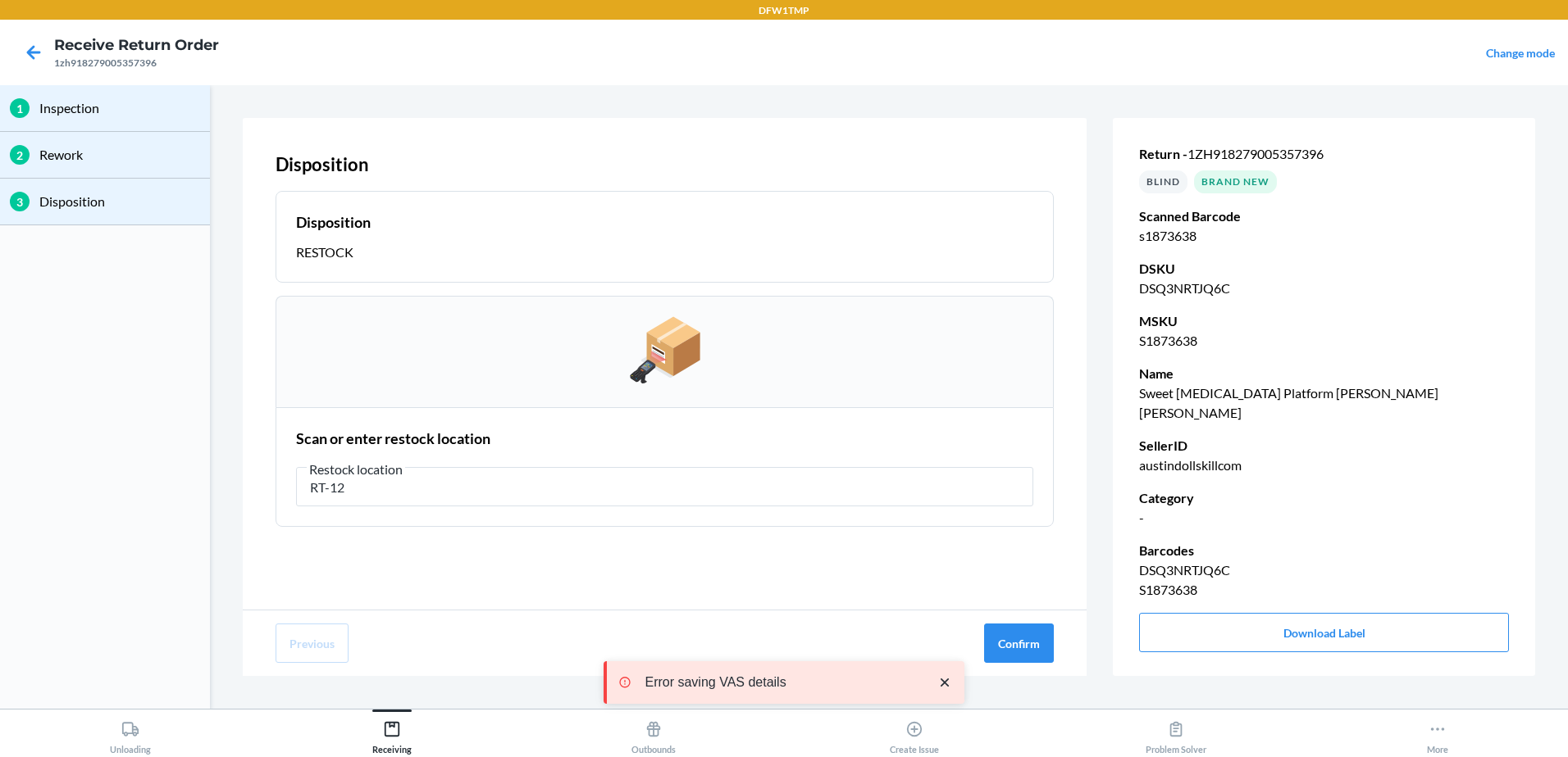
type input "RT-12"
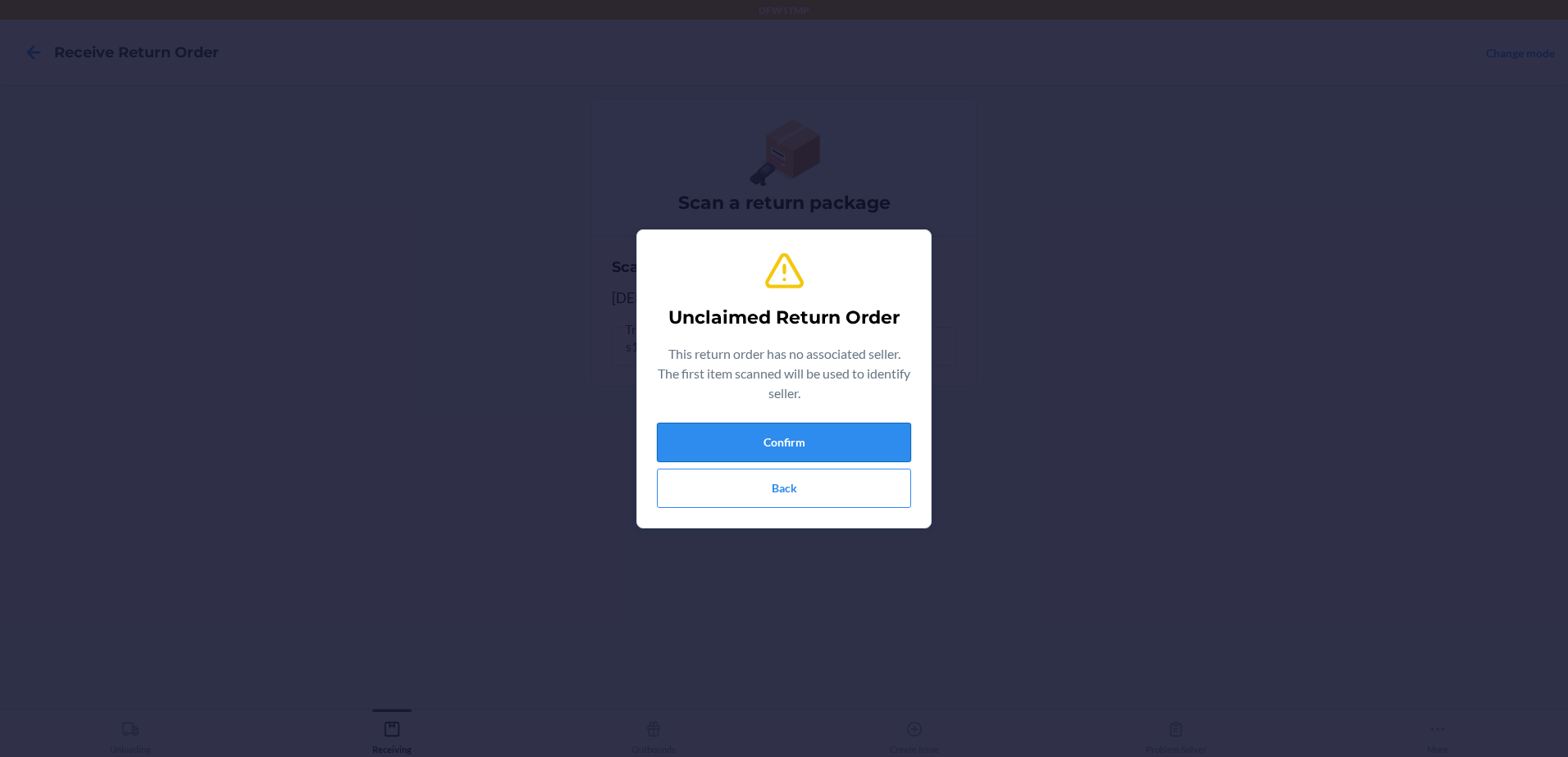
click at [782, 446] on button "Confirm" at bounding box center [784, 443] width 254 height 40
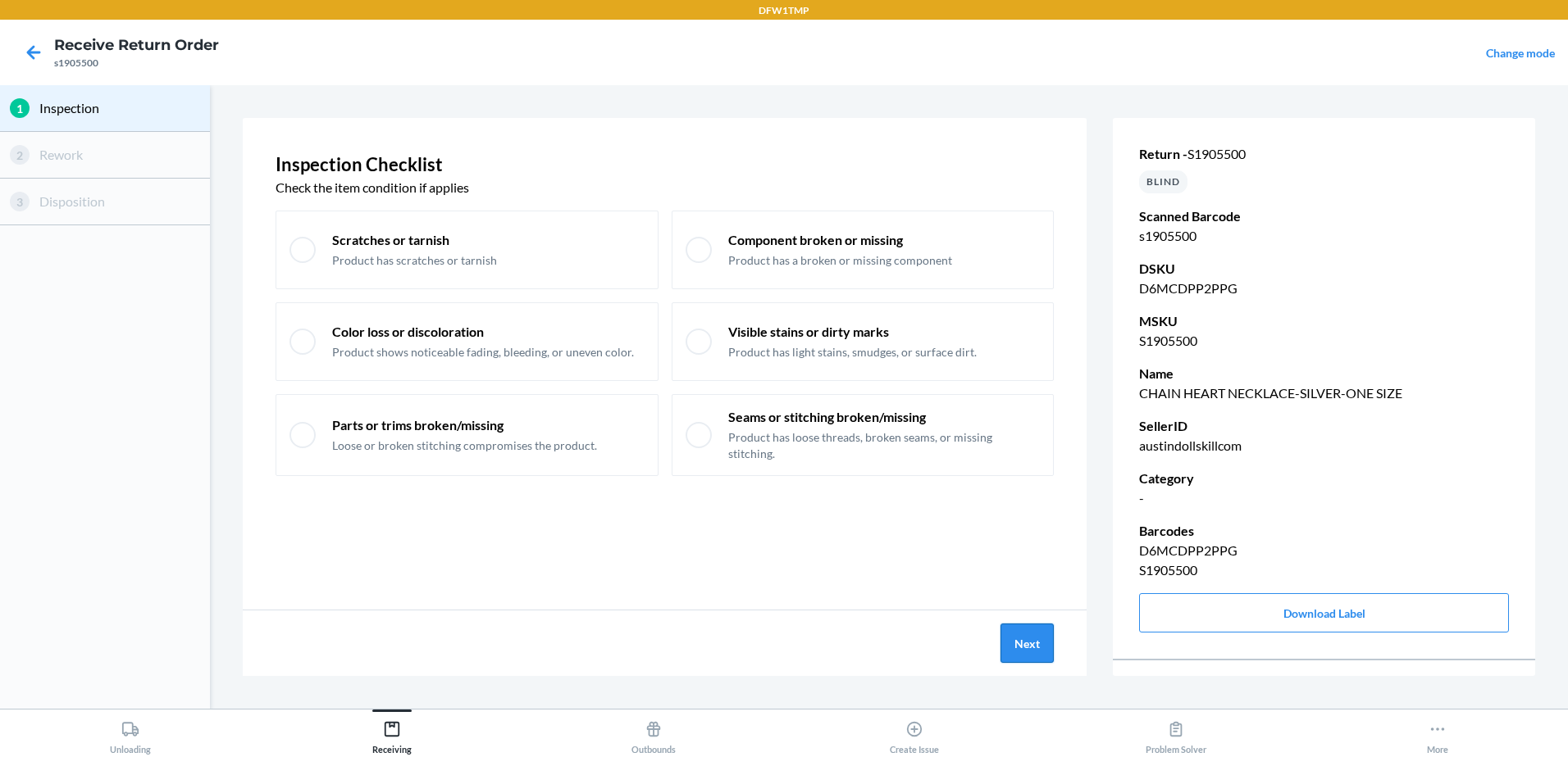
click at [1037, 643] on button "Next" at bounding box center [1027, 644] width 53 height 40
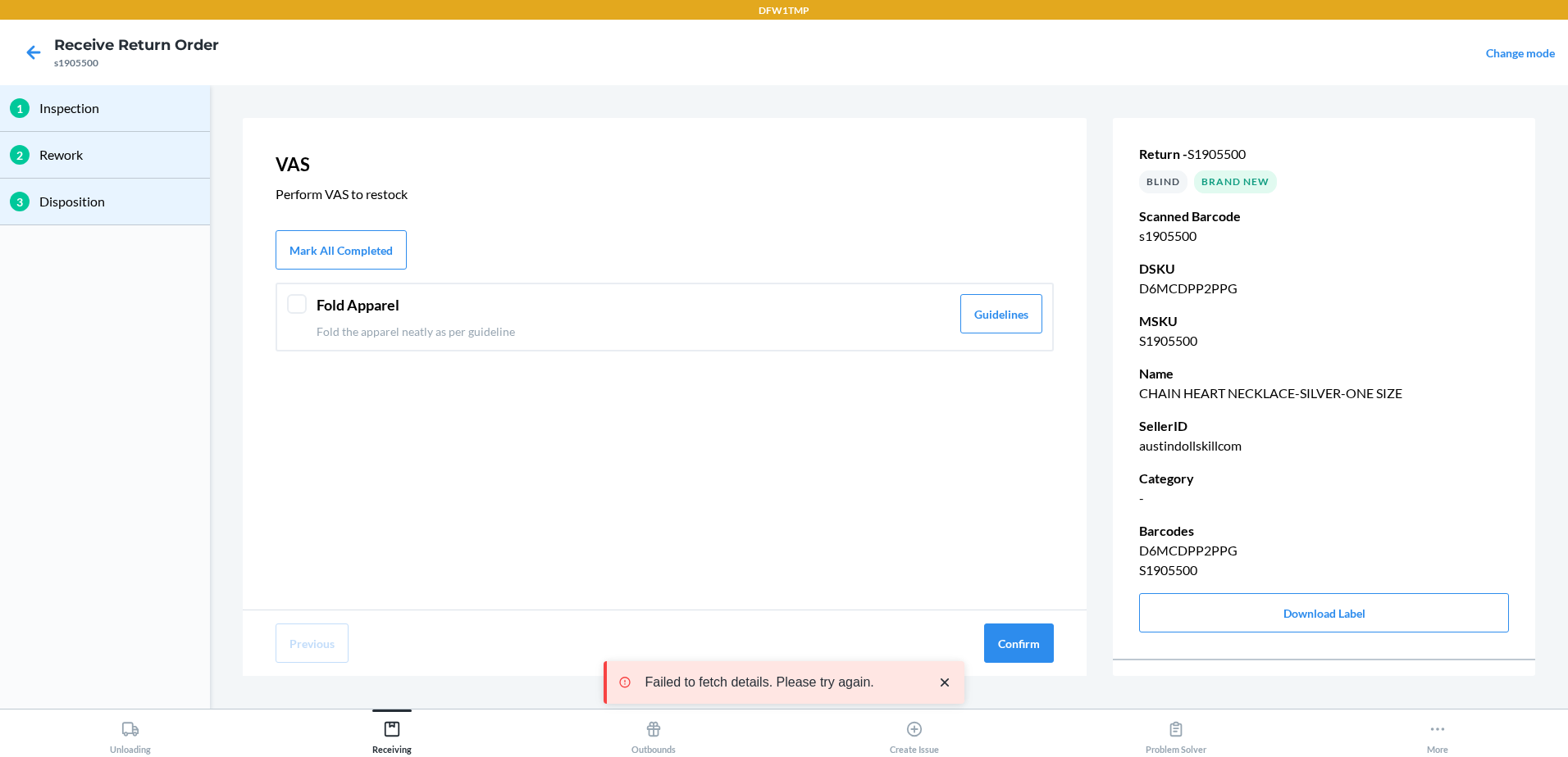
click at [846, 335] on p "Fold the apparel neatly as per guideline" at bounding box center [633, 331] width 634 height 17
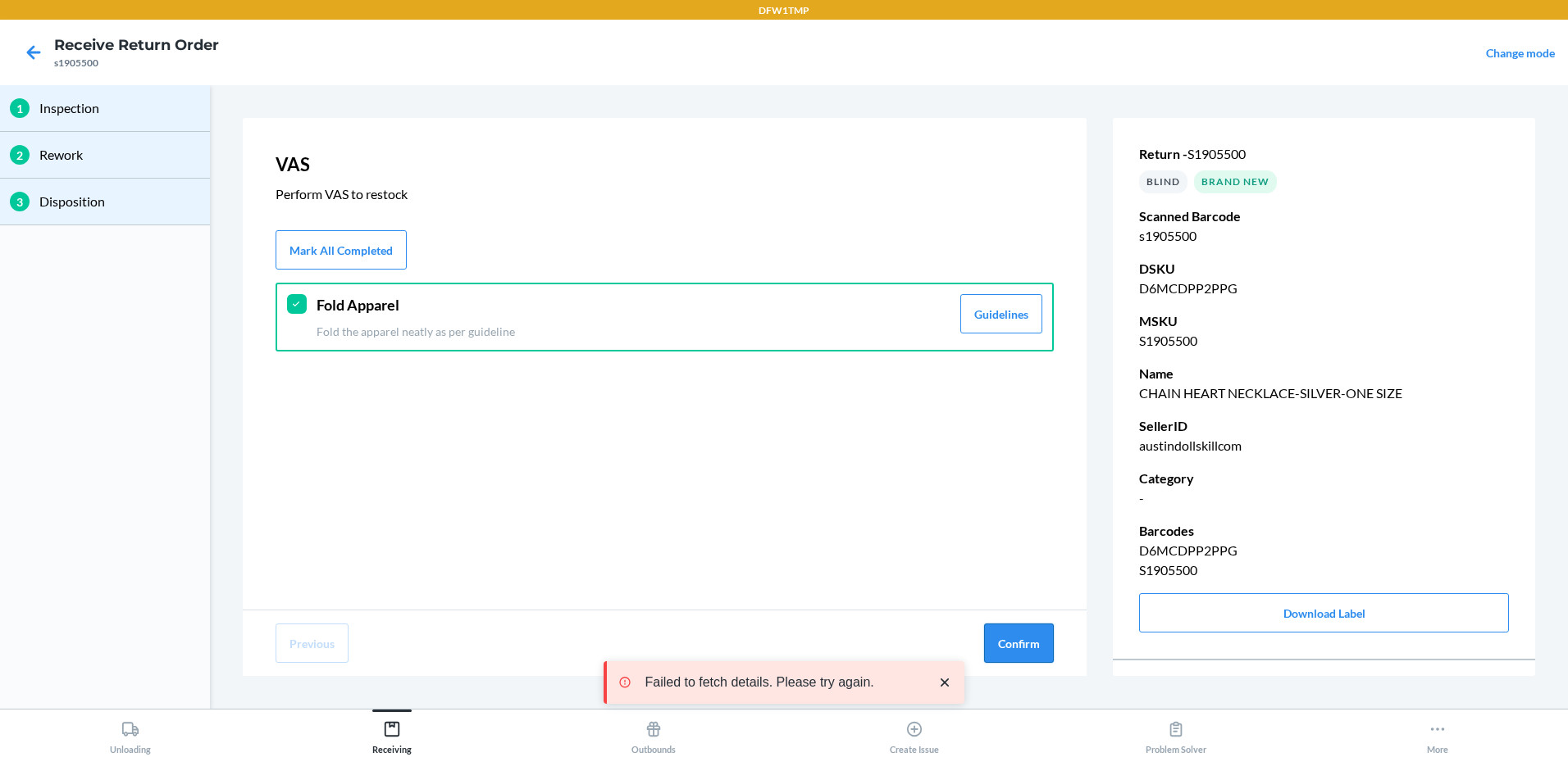
click at [1036, 642] on button "Confirm" at bounding box center [1019, 644] width 70 height 40
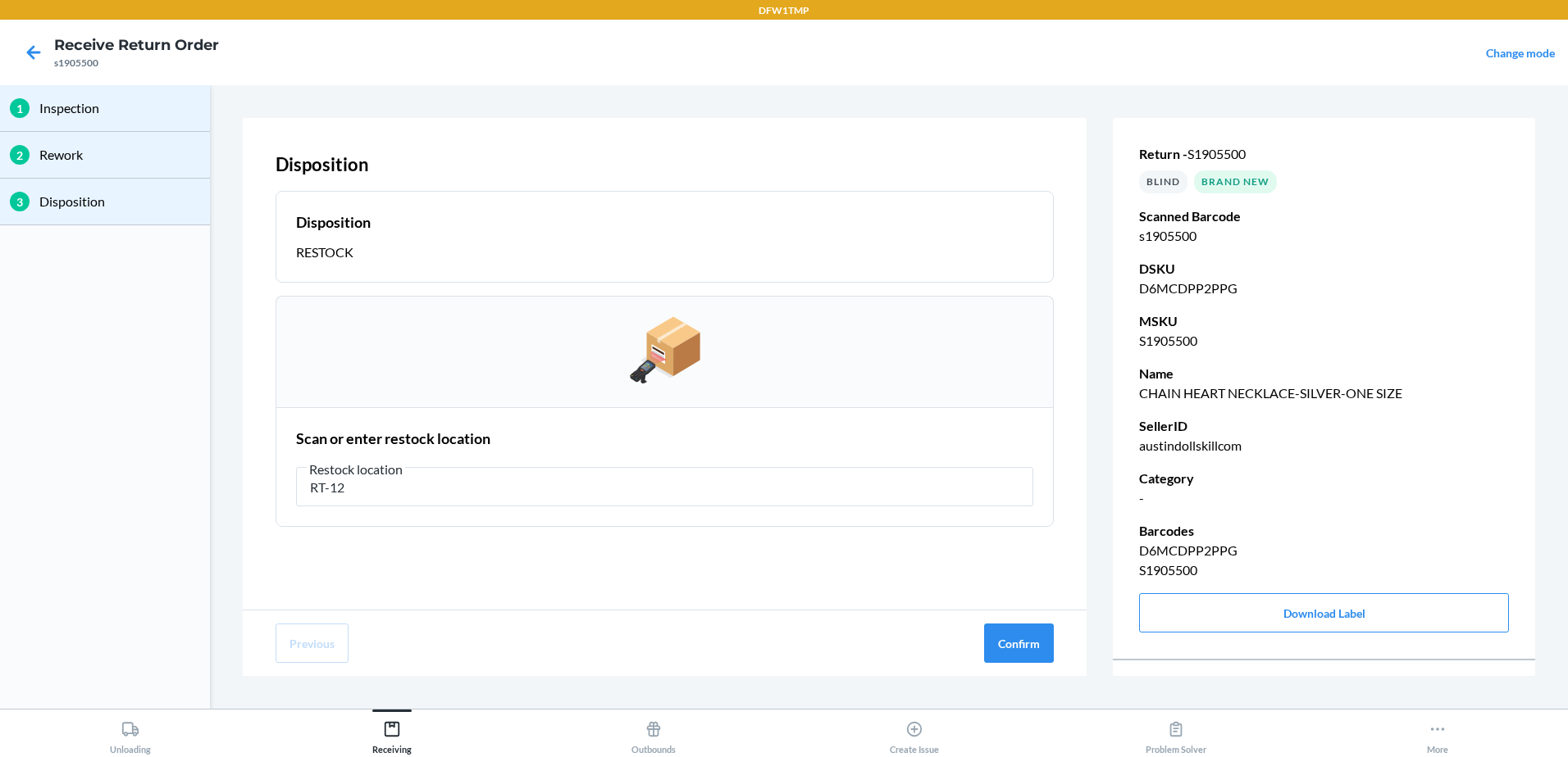
type input "RT-12"
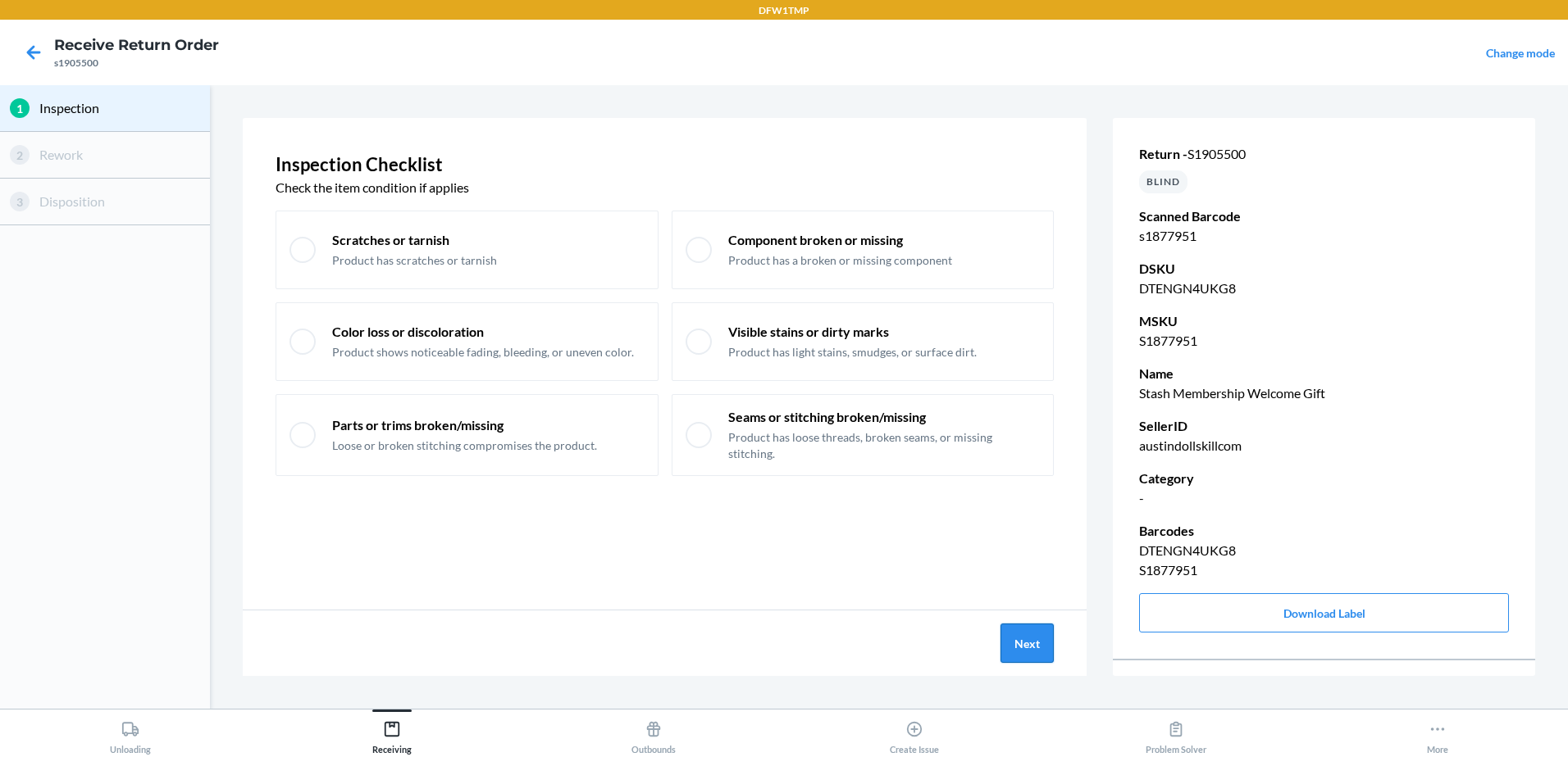
click at [1035, 633] on button "Next" at bounding box center [1027, 644] width 53 height 40
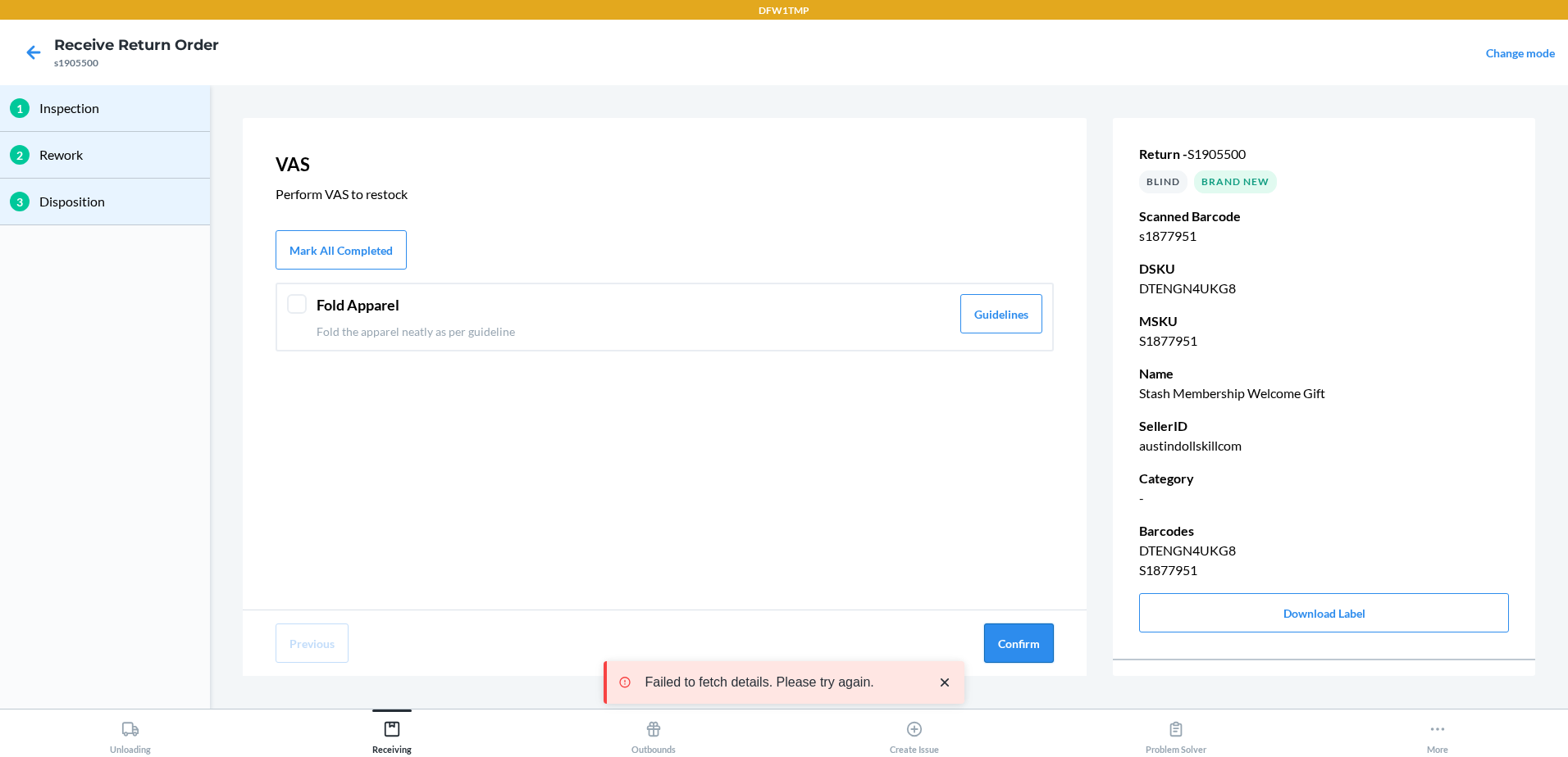
click at [1035, 654] on button "Confirm" at bounding box center [1019, 644] width 70 height 40
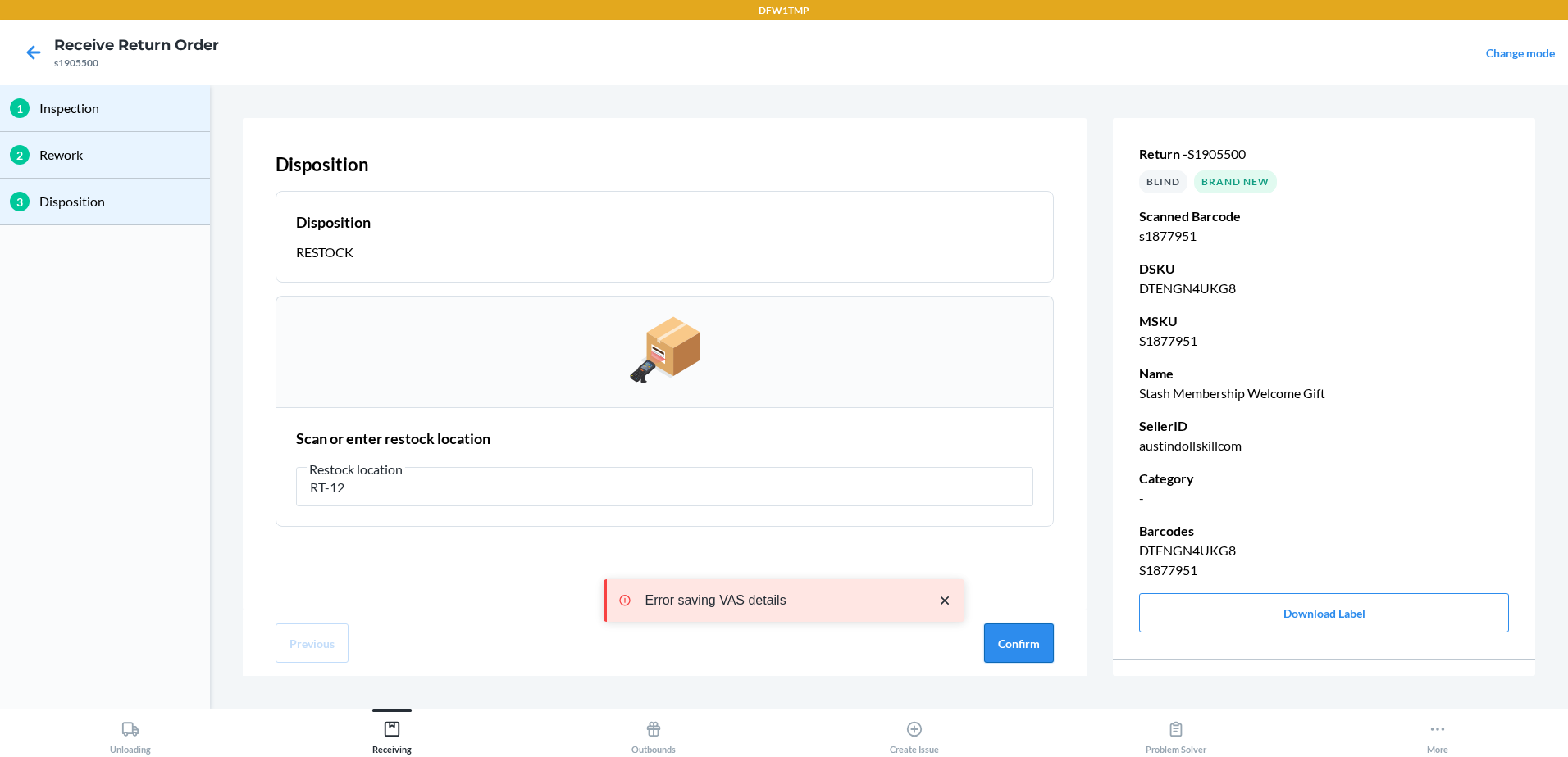
type input "RT-12"
click at [1005, 635] on button "Confirm" at bounding box center [1019, 644] width 70 height 40
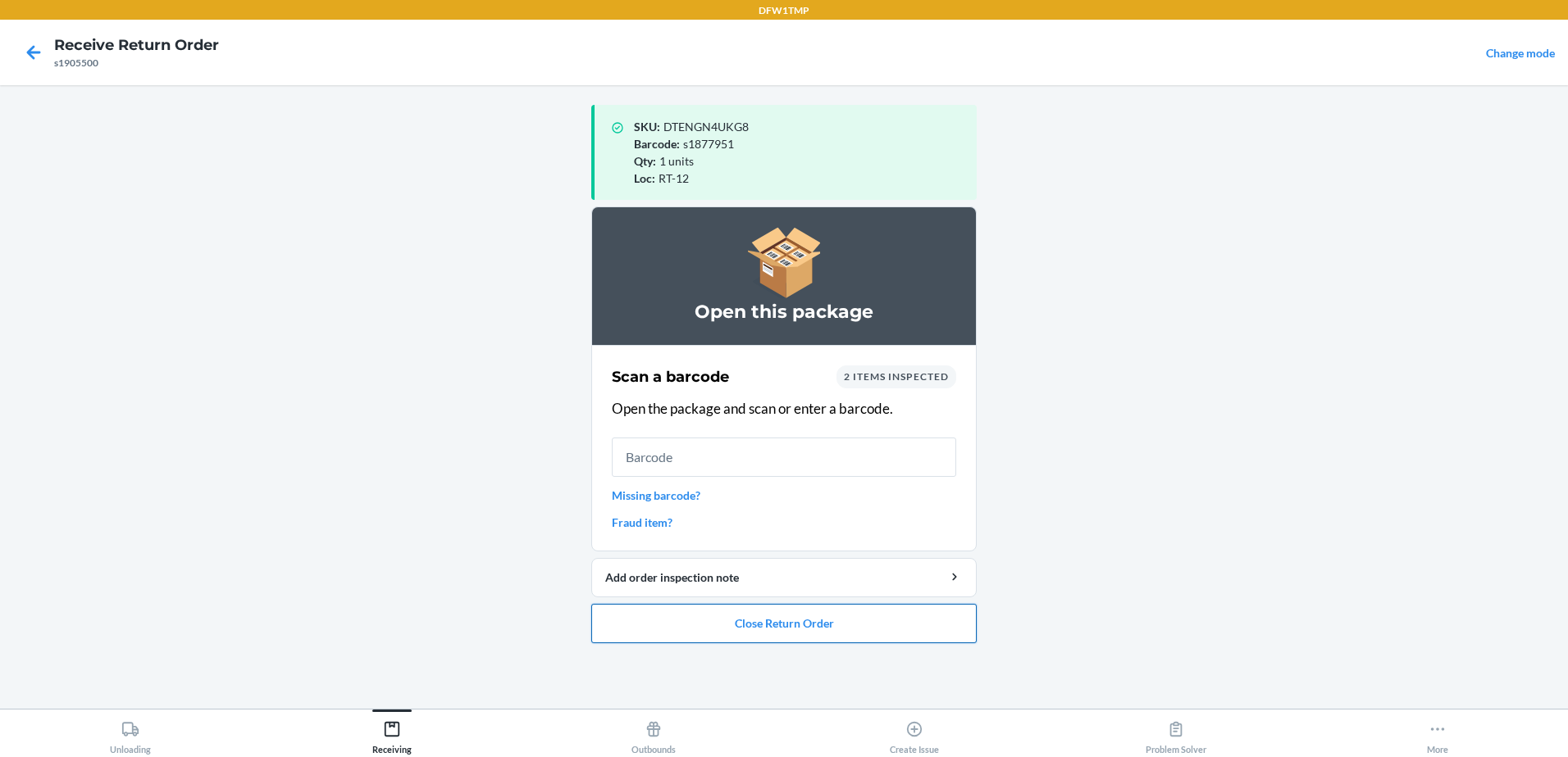
click at [760, 630] on button "Close Return Order" at bounding box center [784, 624] width 385 height 40
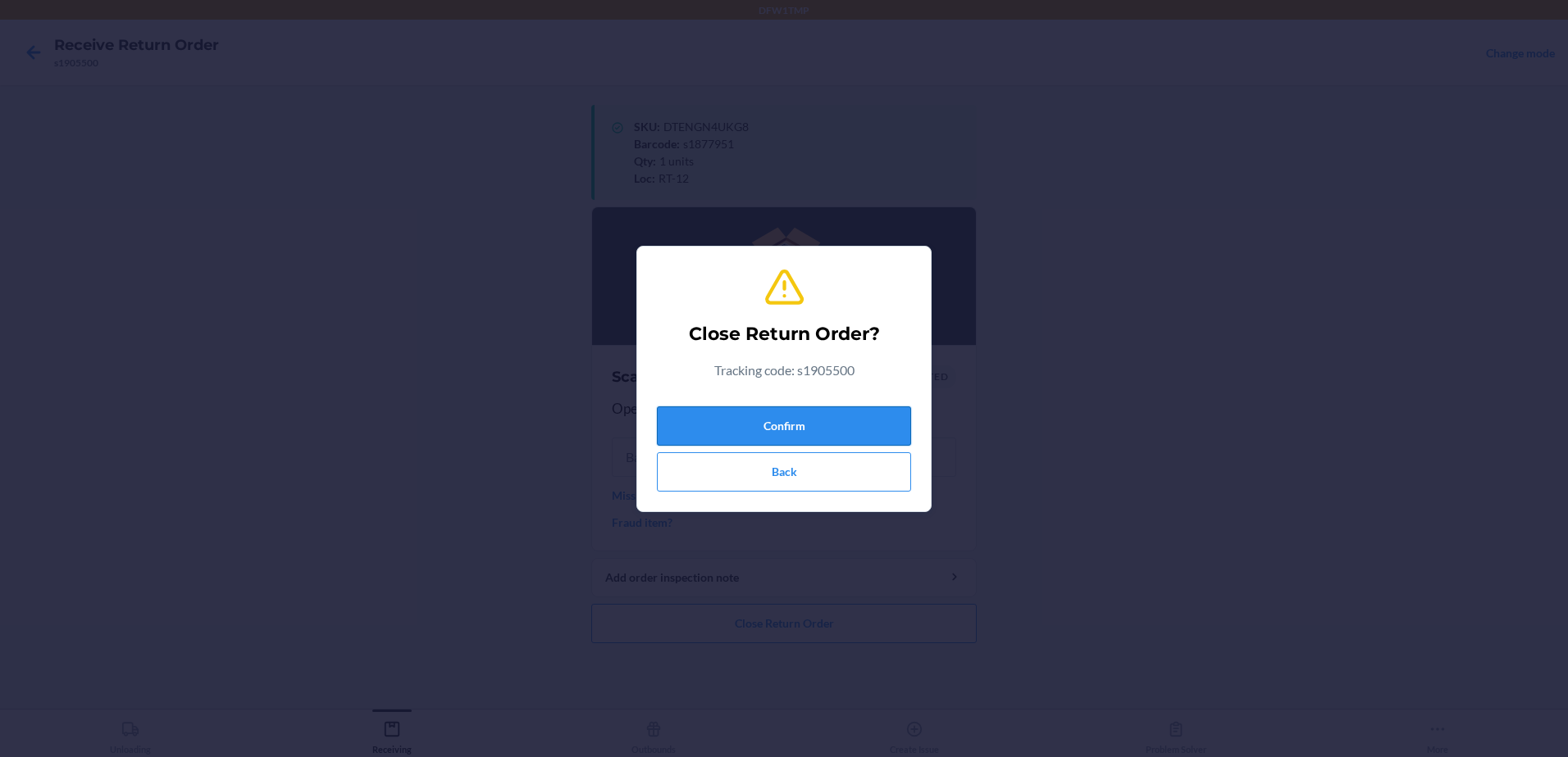
click at [847, 410] on button "Confirm" at bounding box center [784, 427] width 254 height 40
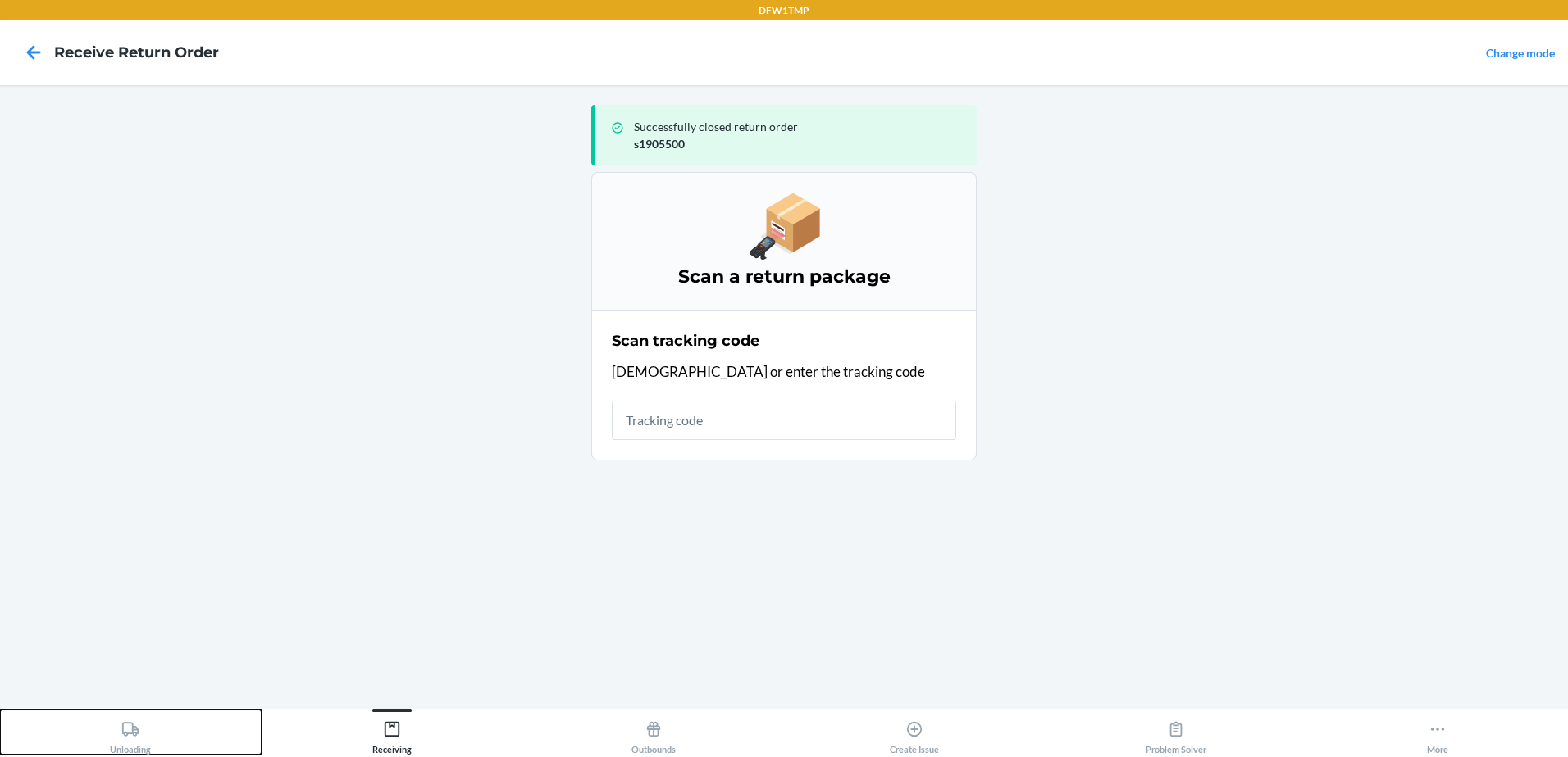
click at [120, 740] on div "Unloading" at bounding box center [130, 735] width 41 height 41
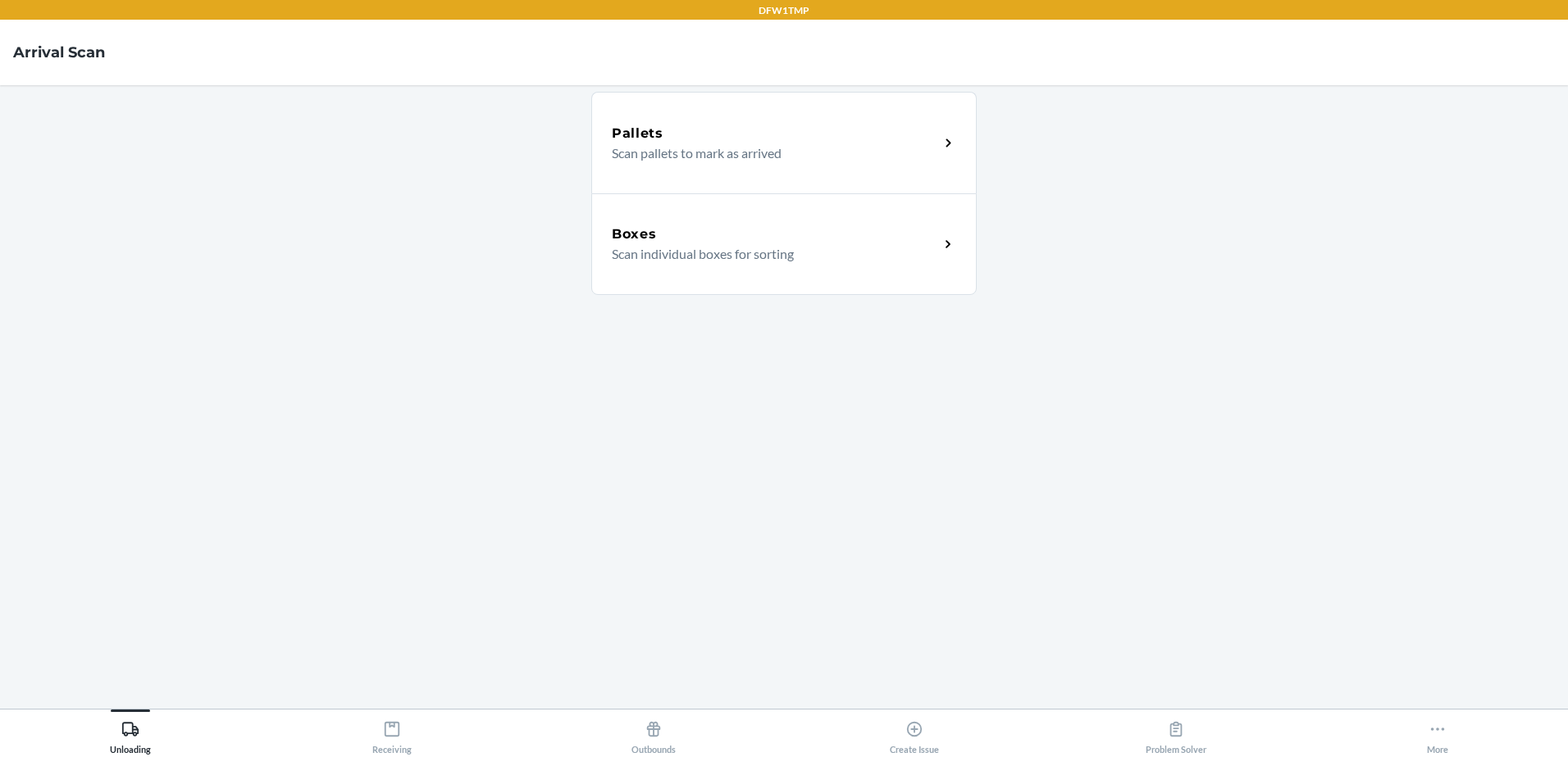
click at [742, 219] on div "Boxes Scan individual boxes for sorting" at bounding box center [784, 243] width 385 height 101
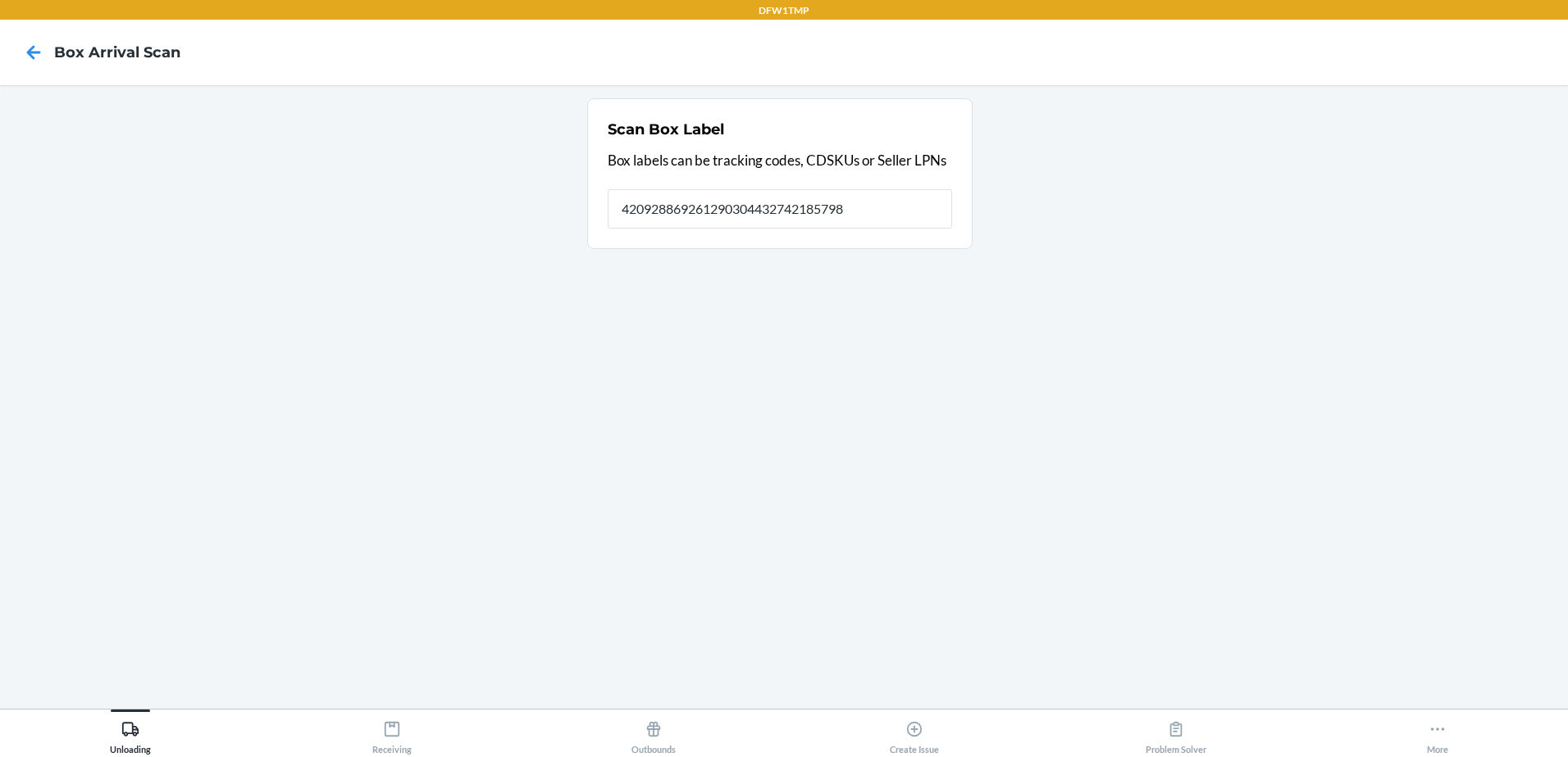
type input "420928869261290304432742185798"
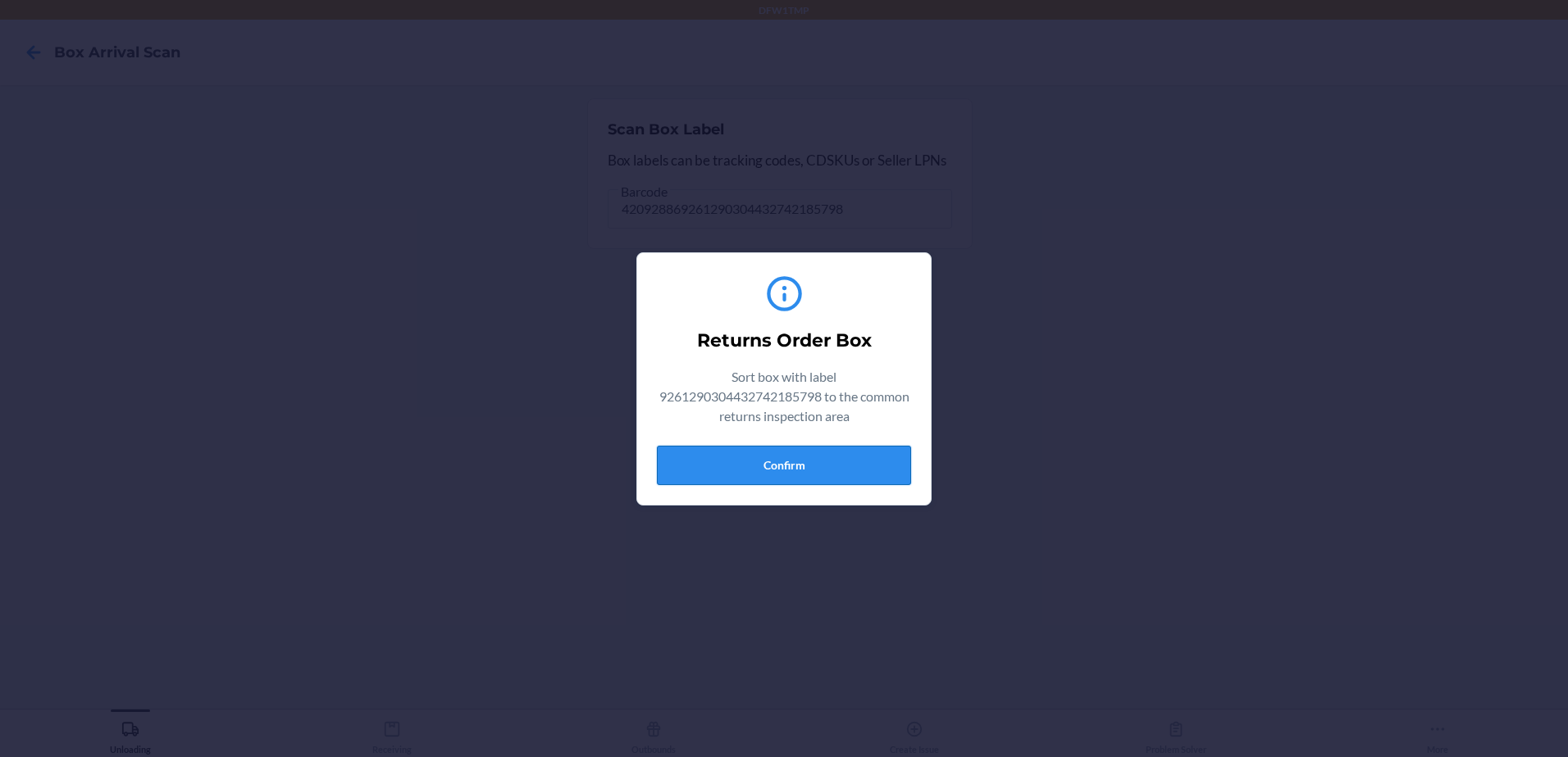
click at [846, 464] on button "Confirm" at bounding box center [784, 466] width 254 height 40
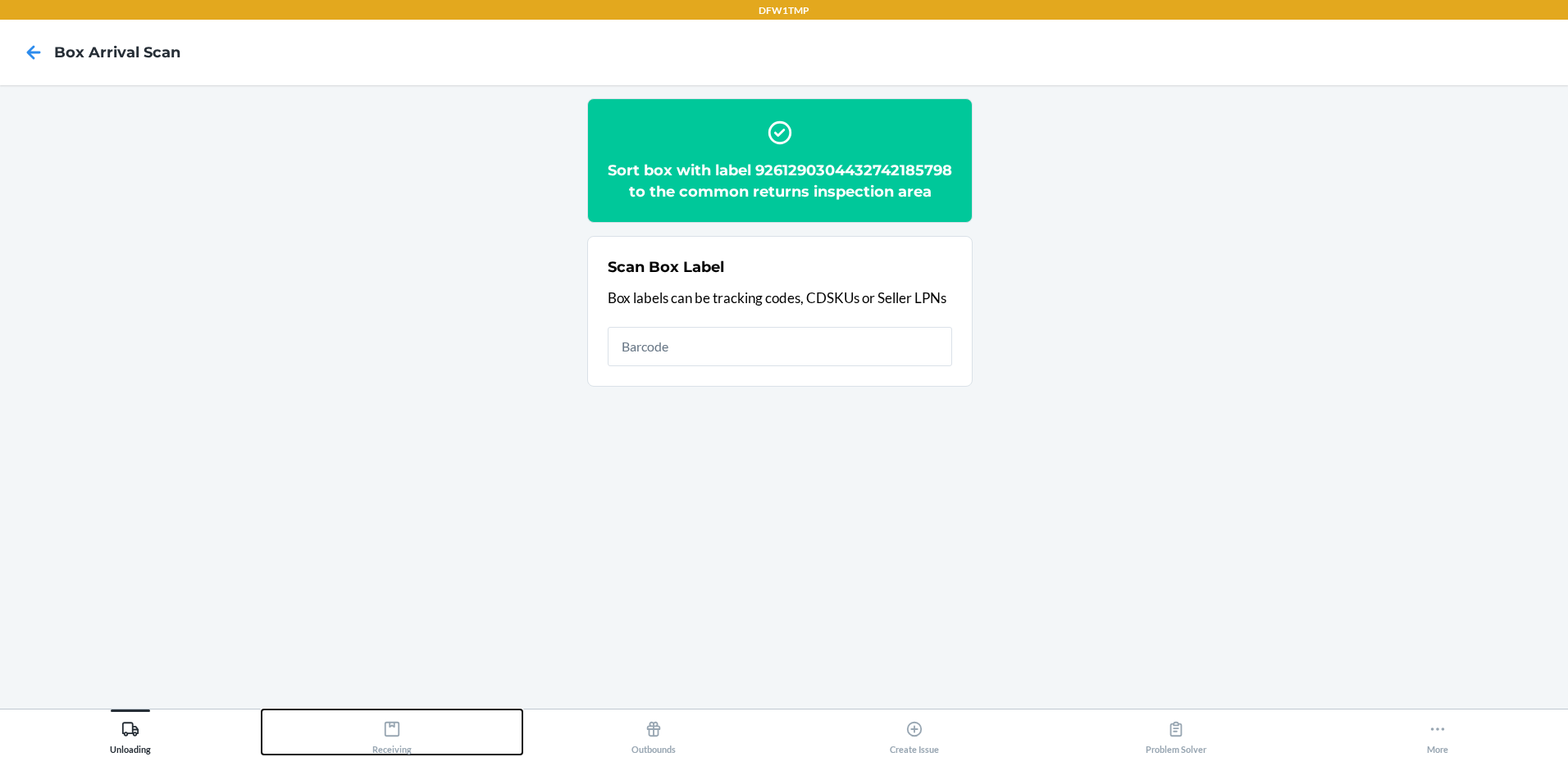
click at [398, 743] on div "Receiving" at bounding box center [392, 735] width 40 height 41
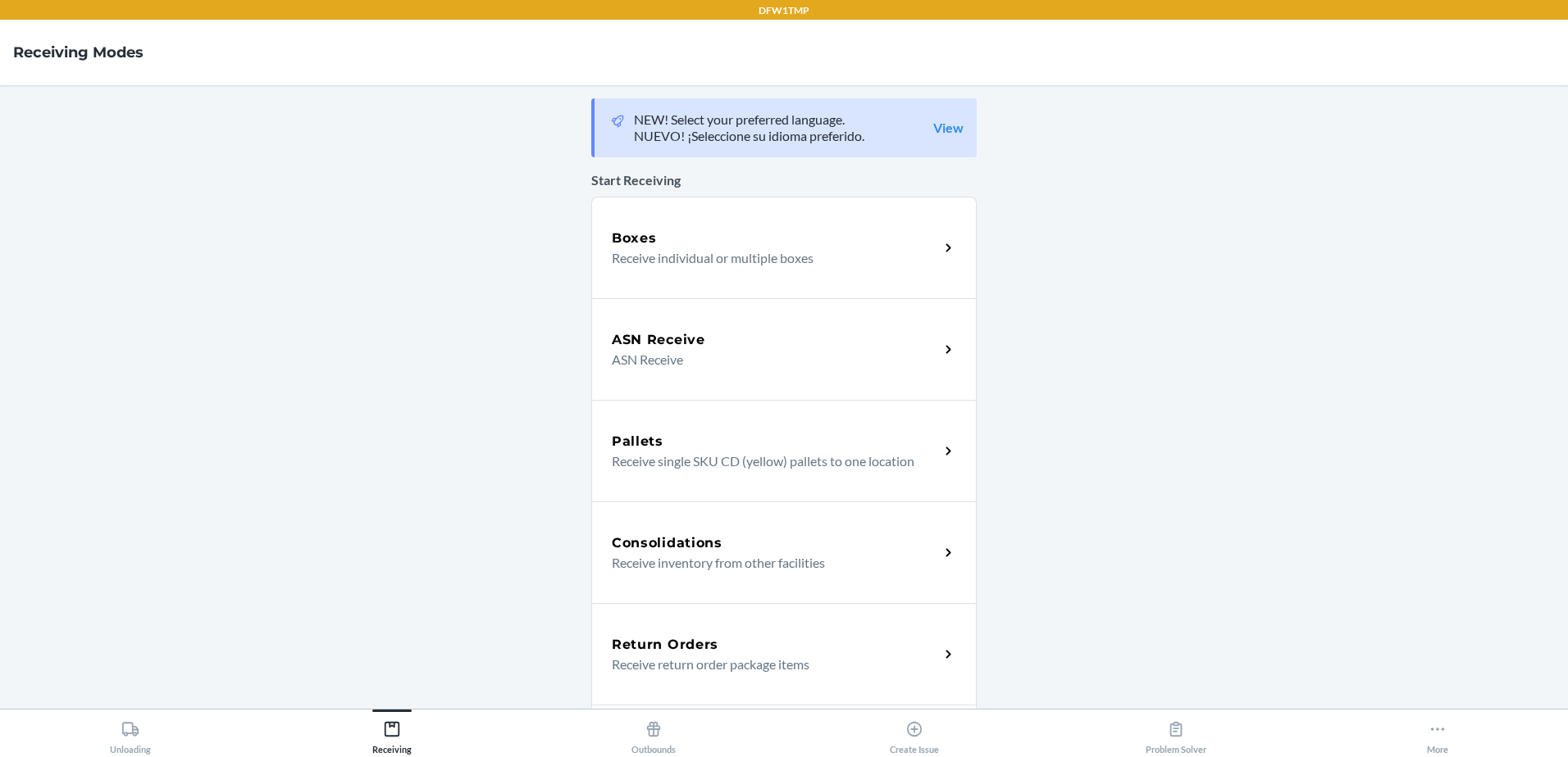
click at [718, 638] on div "Return Orders" at bounding box center [775, 645] width 327 height 20
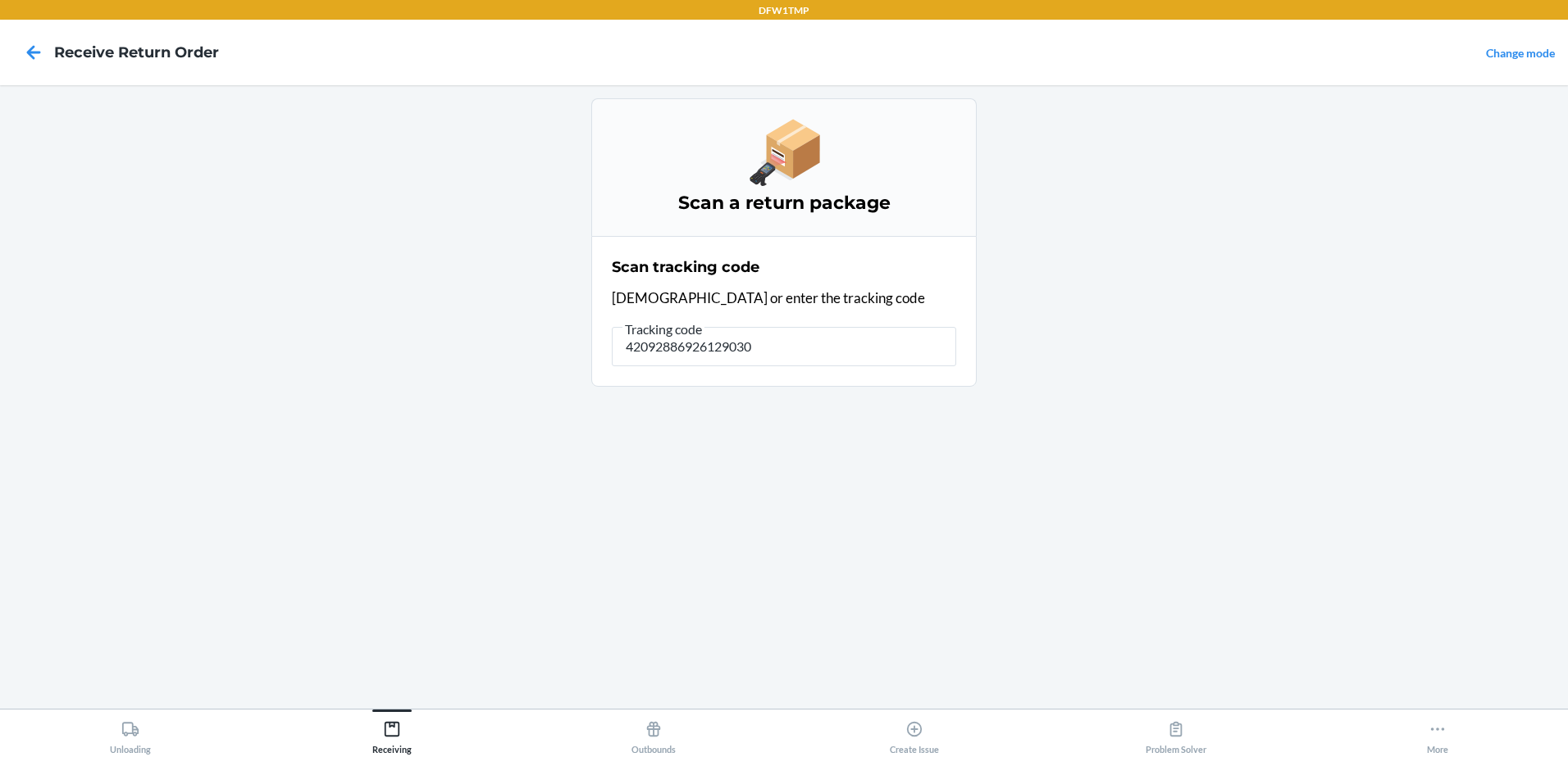
type input "420928869261290304"
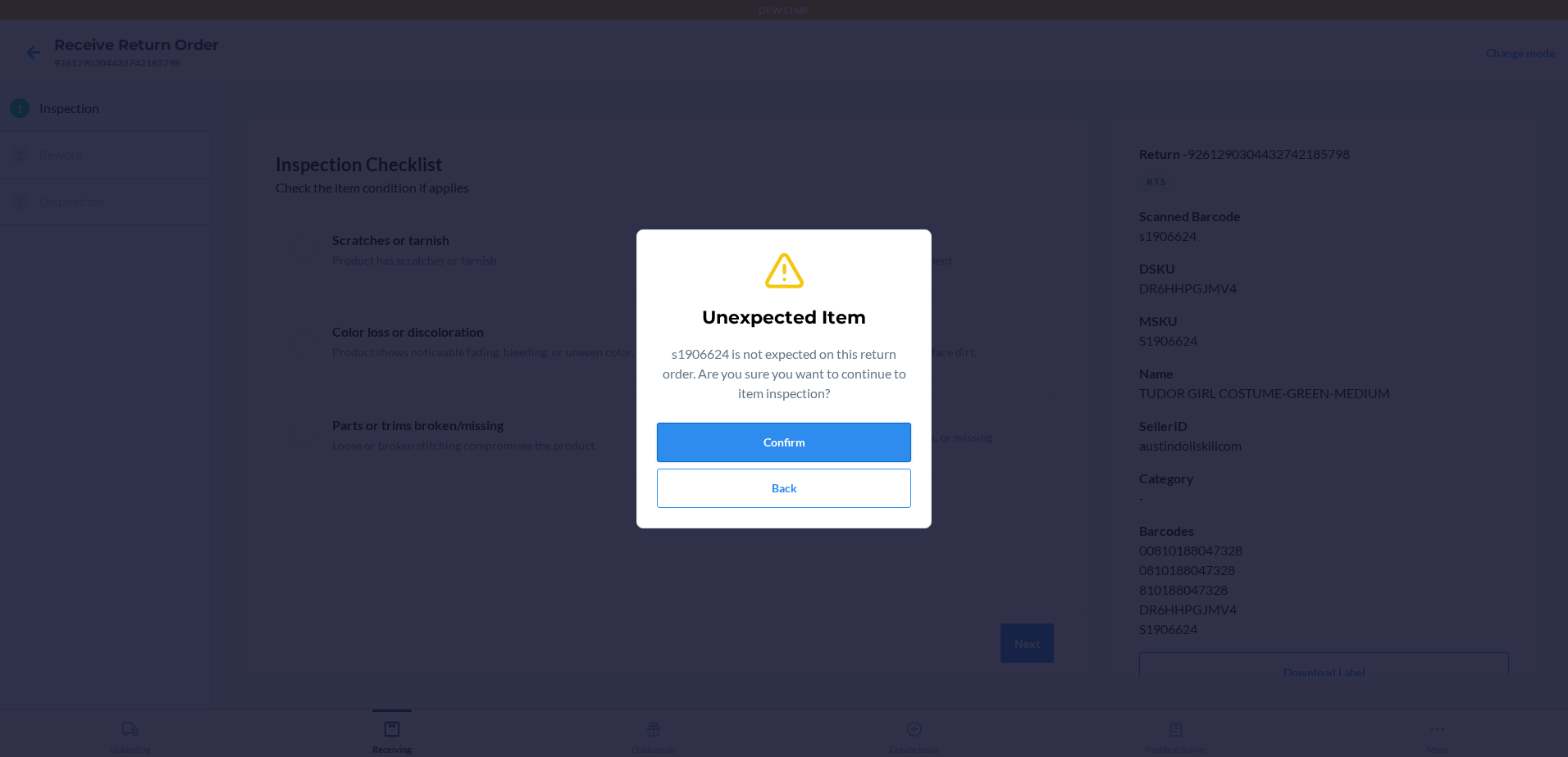
click at [752, 438] on button "Confirm" at bounding box center [784, 443] width 254 height 40
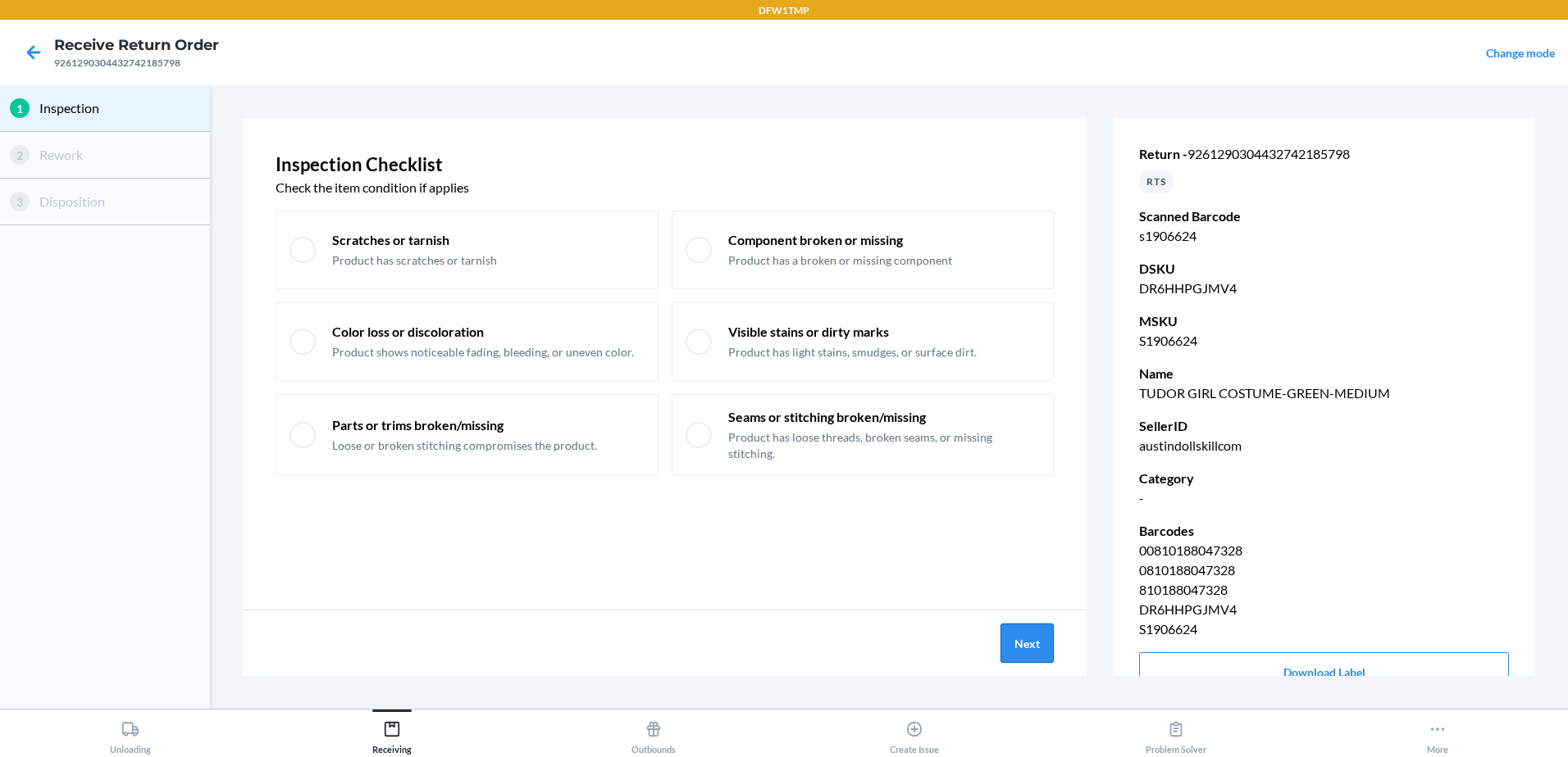
click at [1034, 647] on button "Next" at bounding box center [1027, 644] width 53 height 40
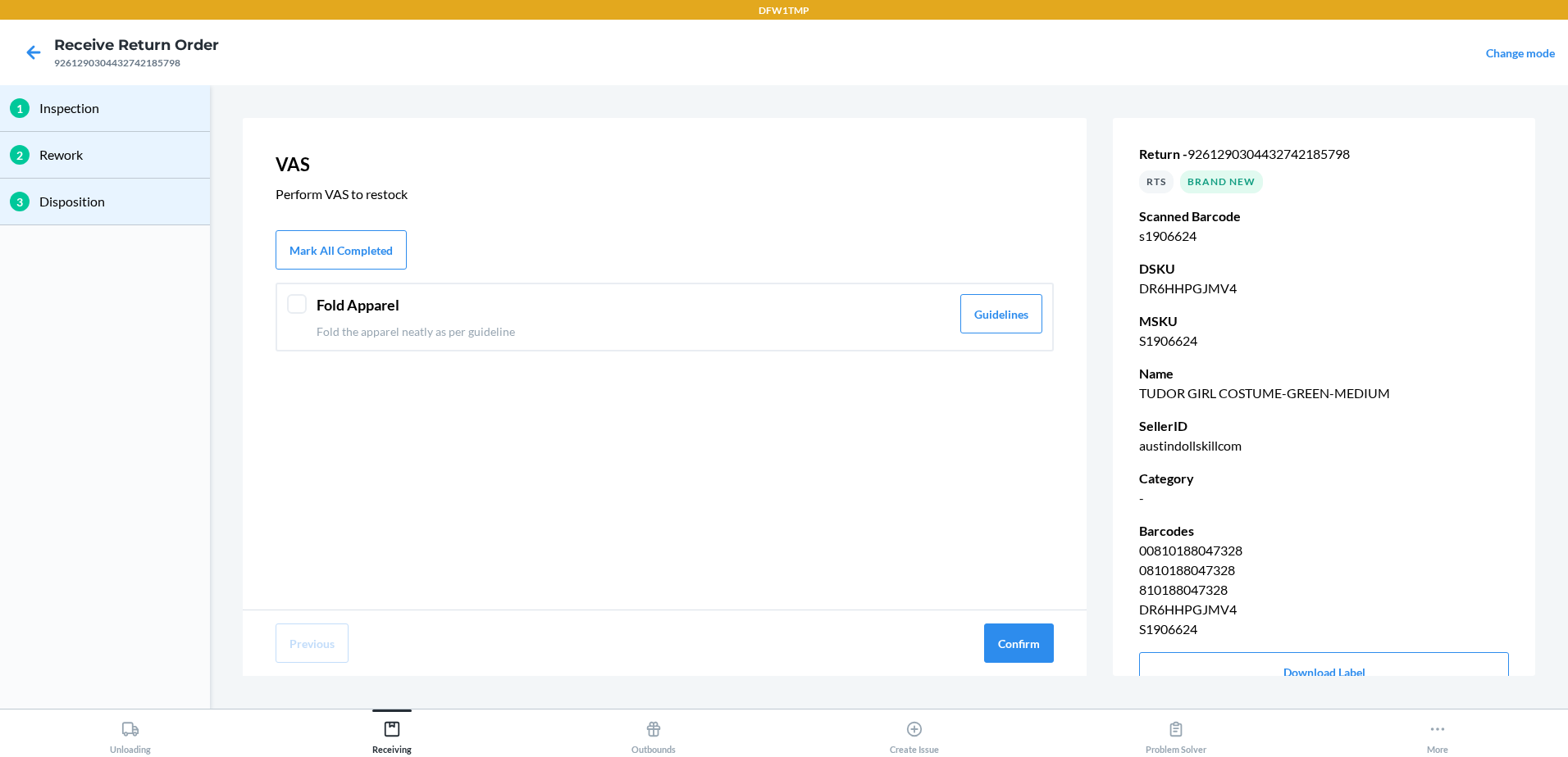
click at [758, 327] on p "Fold the apparel neatly as per guideline" at bounding box center [633, 331] width 634 height 17
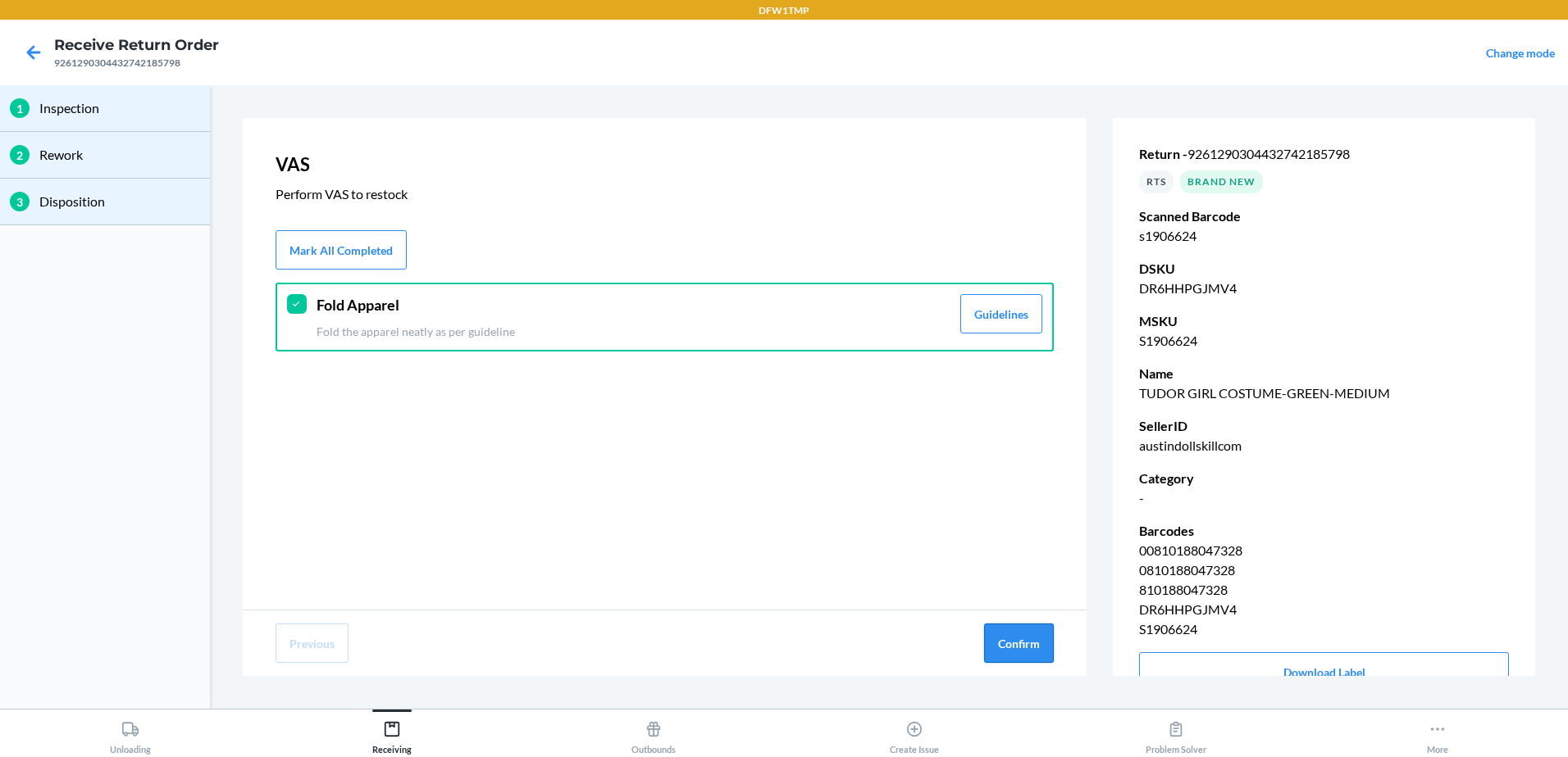
click at [999, 631] on button "Confirm" at bounding box center [1019, 644] width 70 height 40
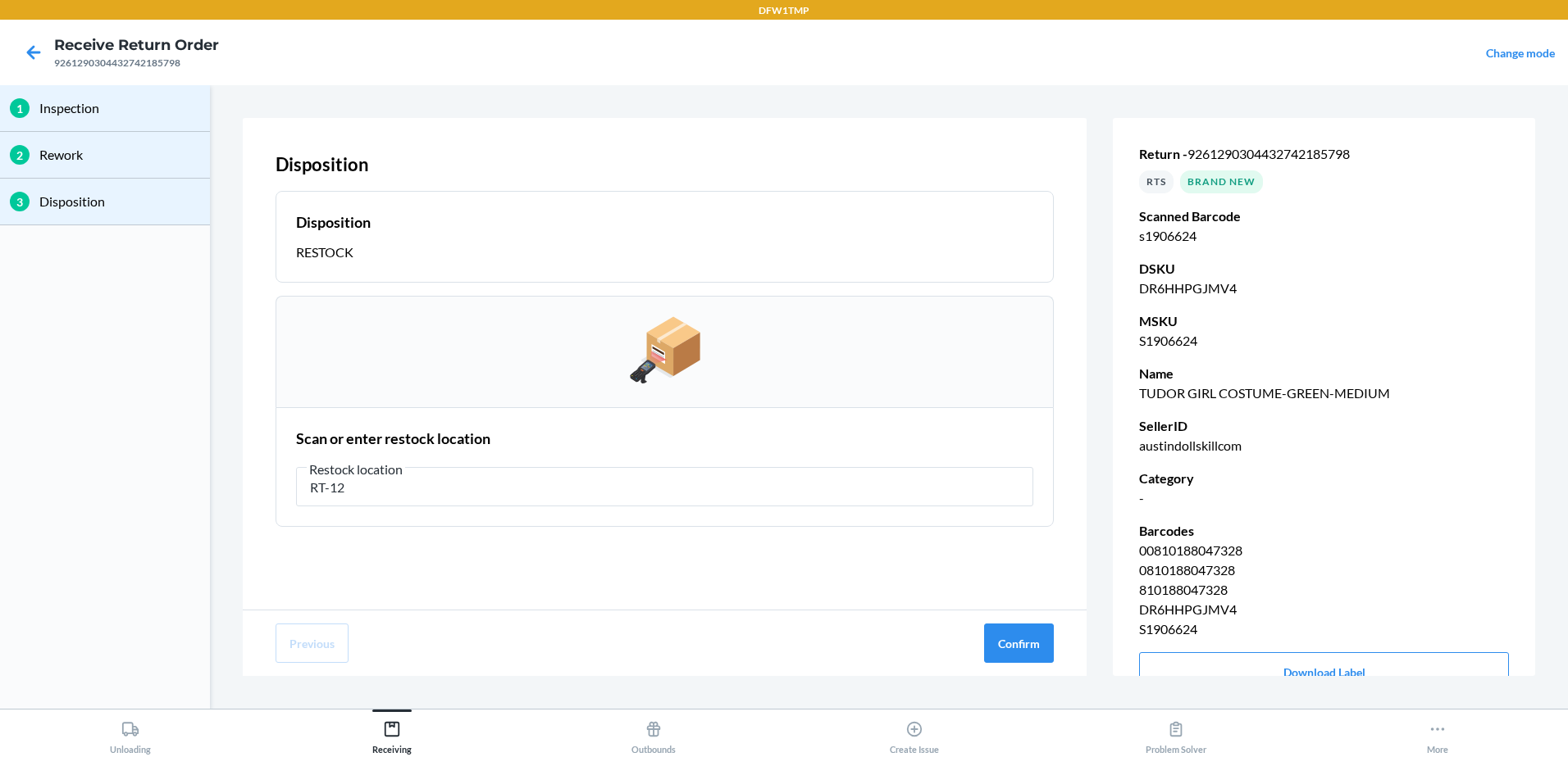
type input "RT-12"
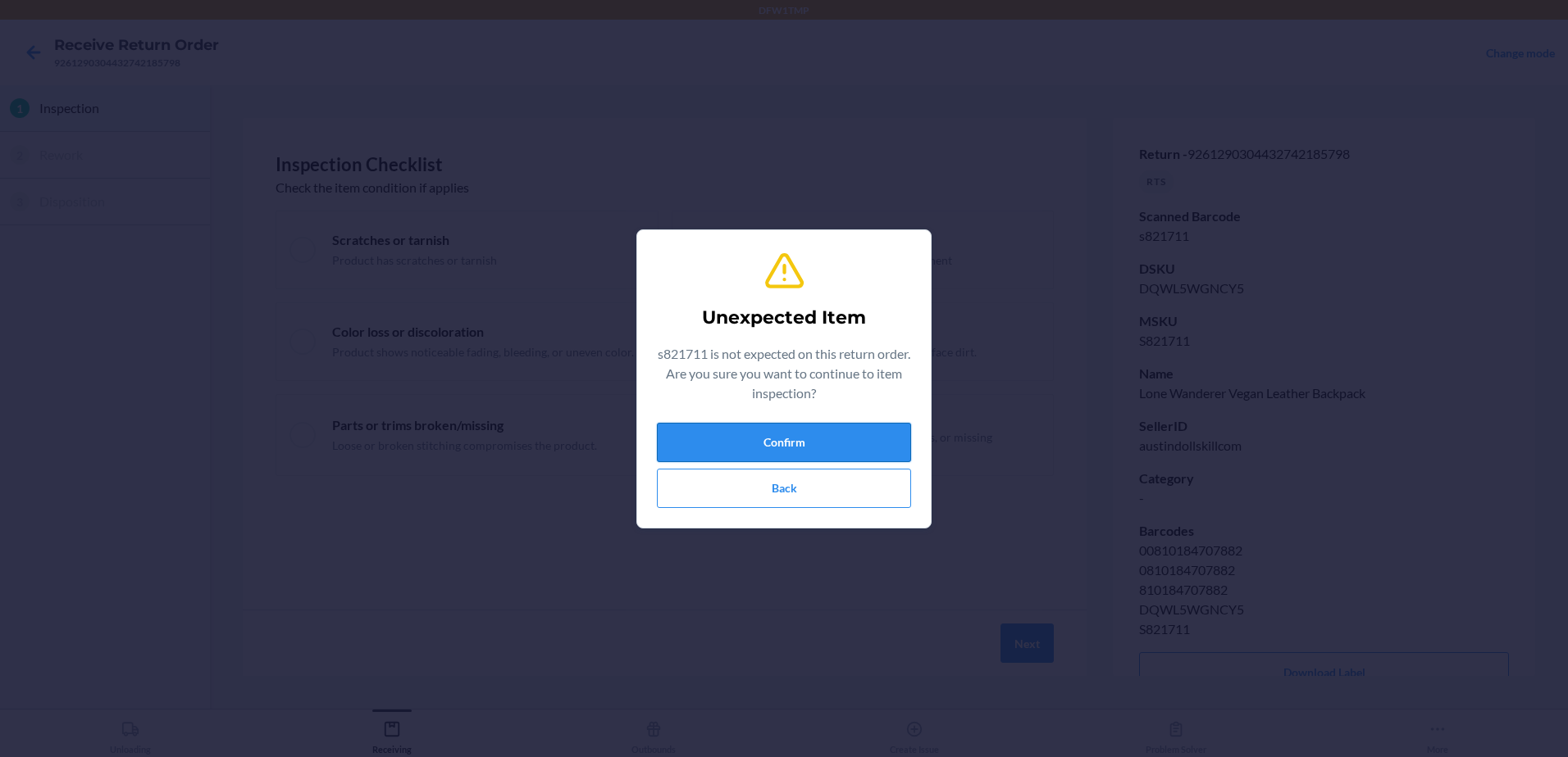
click at [775, 436] on button "Confirm" at bounding box center [784, 443] width 254 height 40
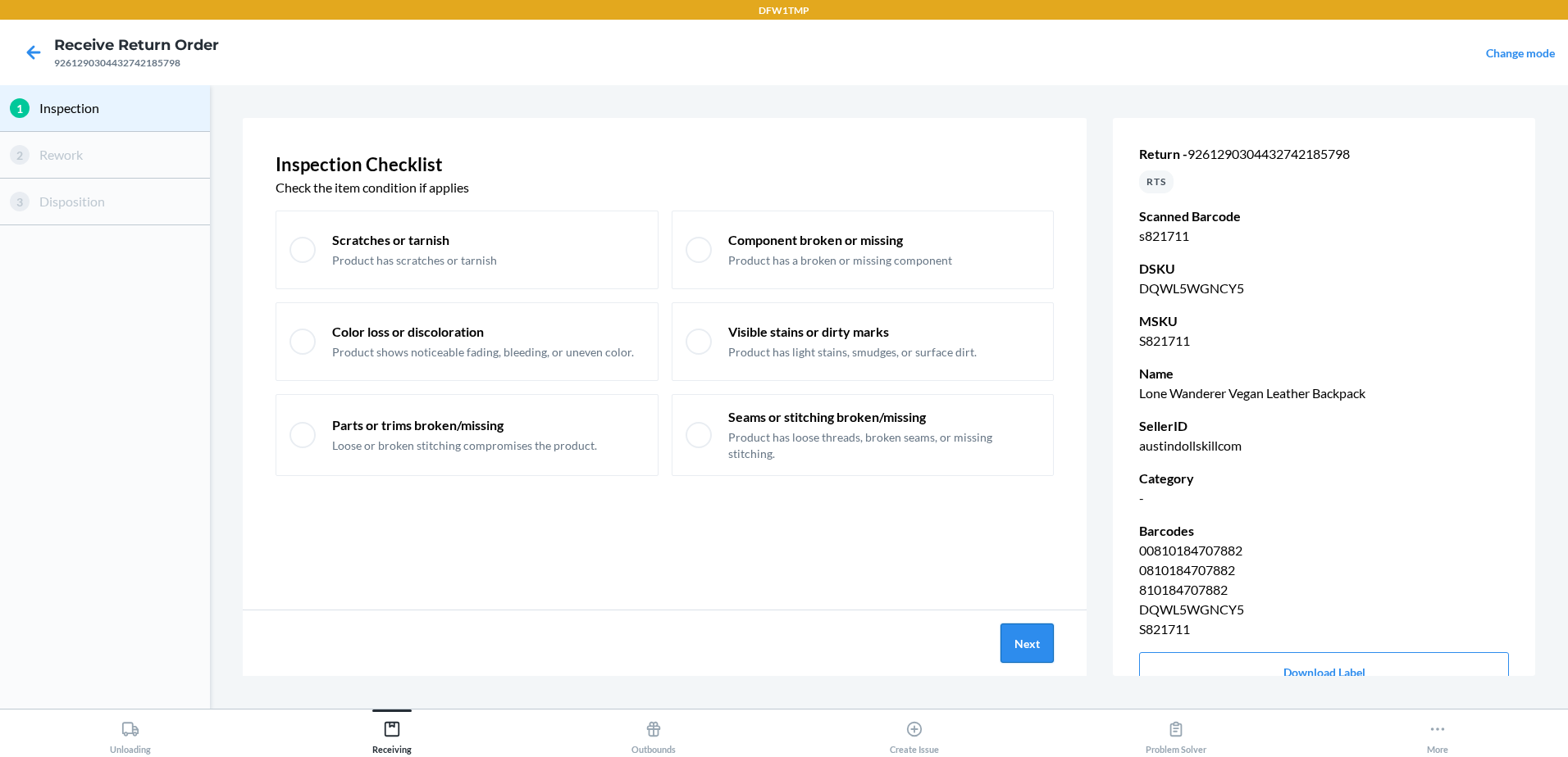
click at [1015, 642] on button "Next" at bounding box center [1027, 644] width 53 height 40
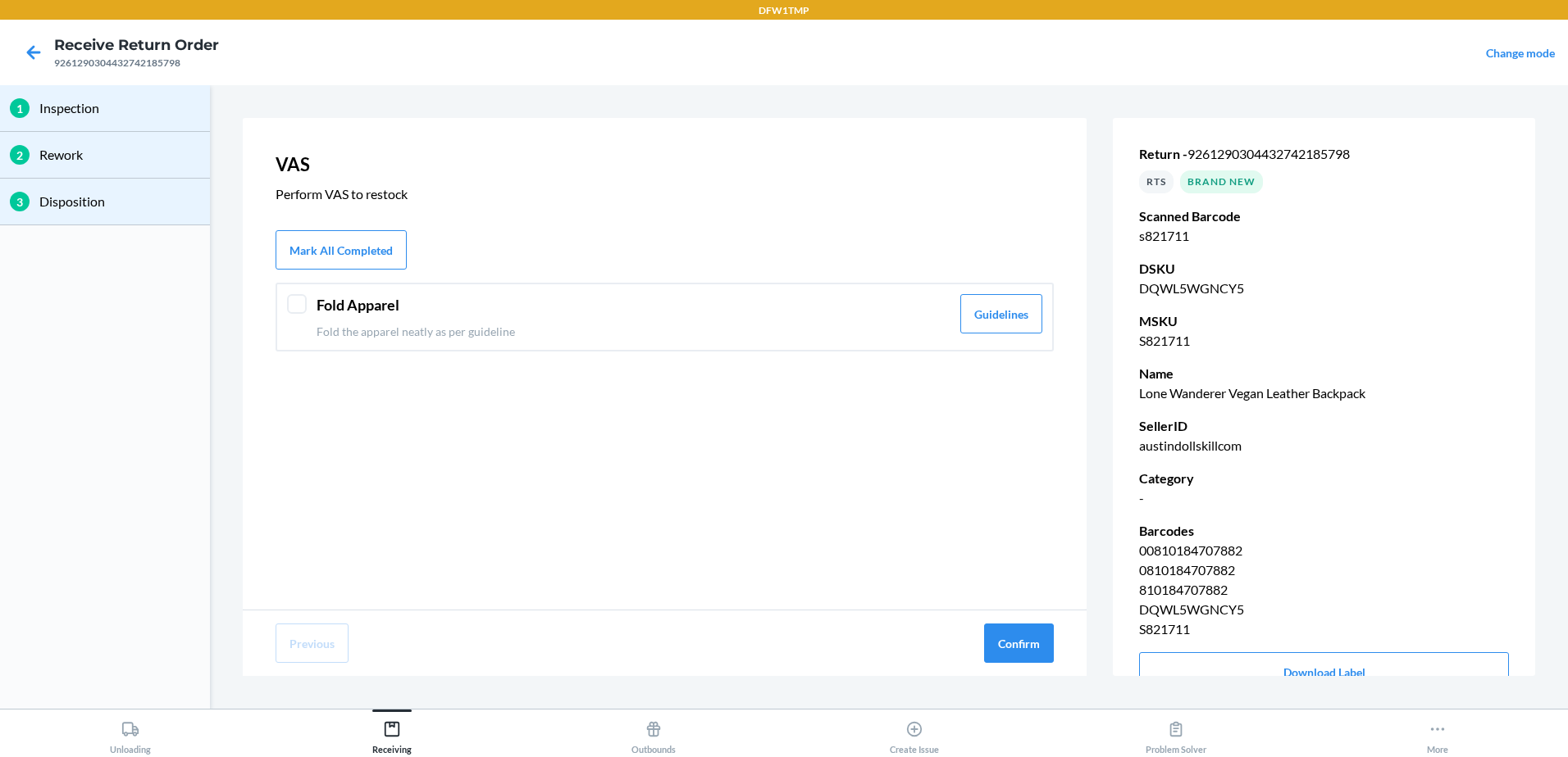
click at [740, 335] on p "Fold the apparel neatly as per guideline" at bounding box center [633, 331] width 634 height 17
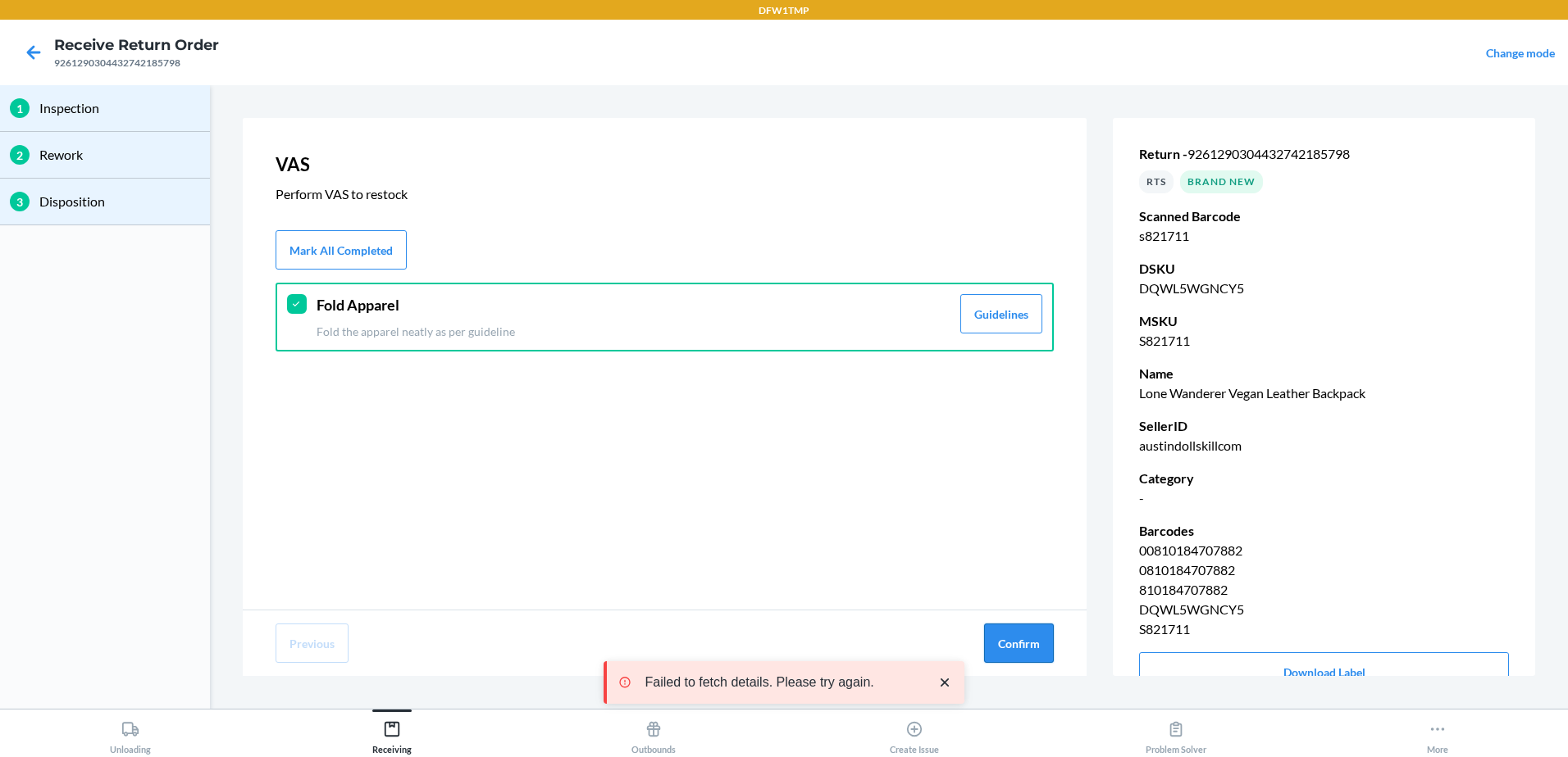
click at [1049, 643] on button "Confirm" at bounding box center [1019, 644] width 70 height 40
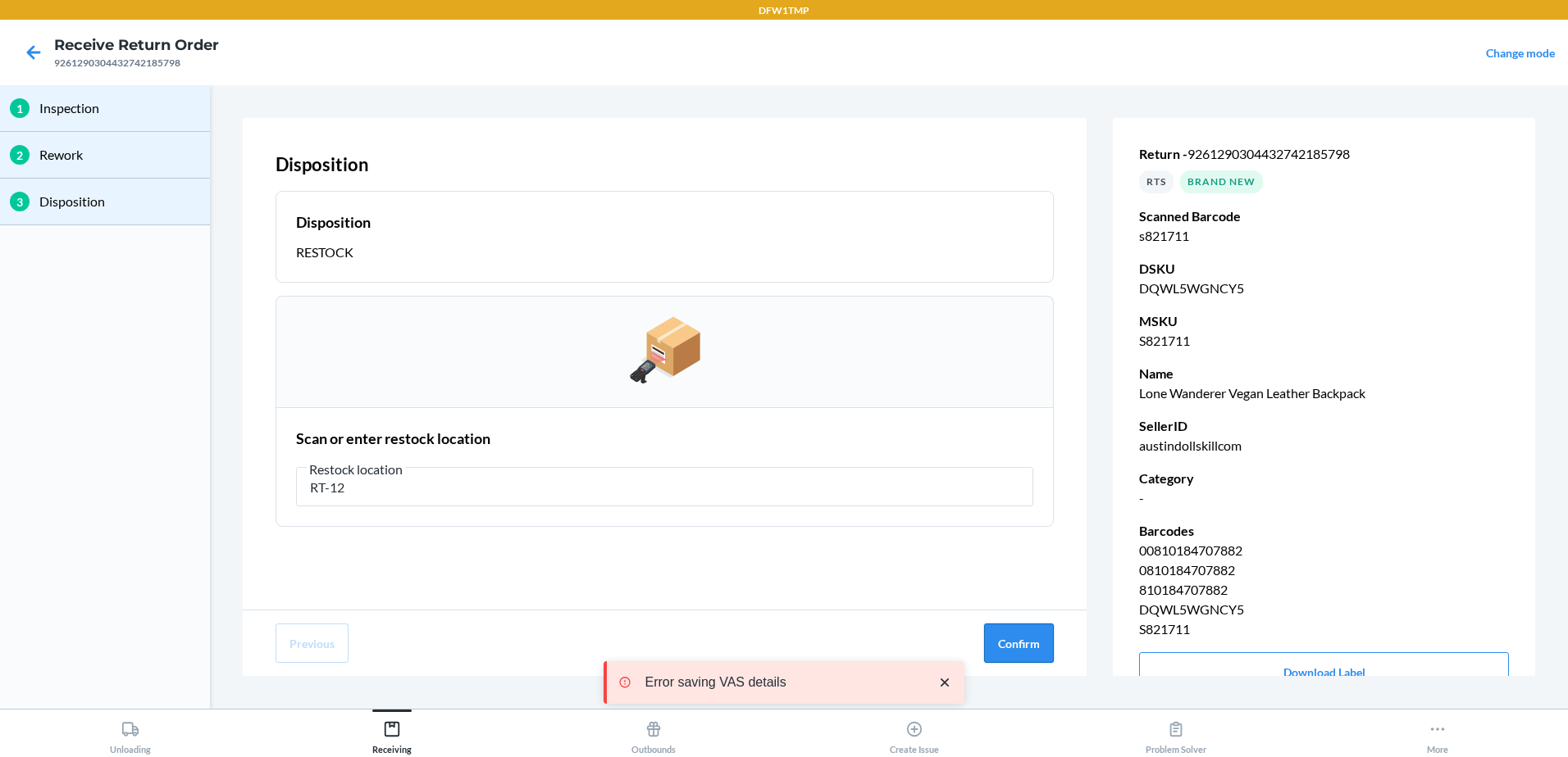
type input "RT-12"
click at [1013, 641] on button "Confirm" at bounding box center [1019, 644] width 70 height 40
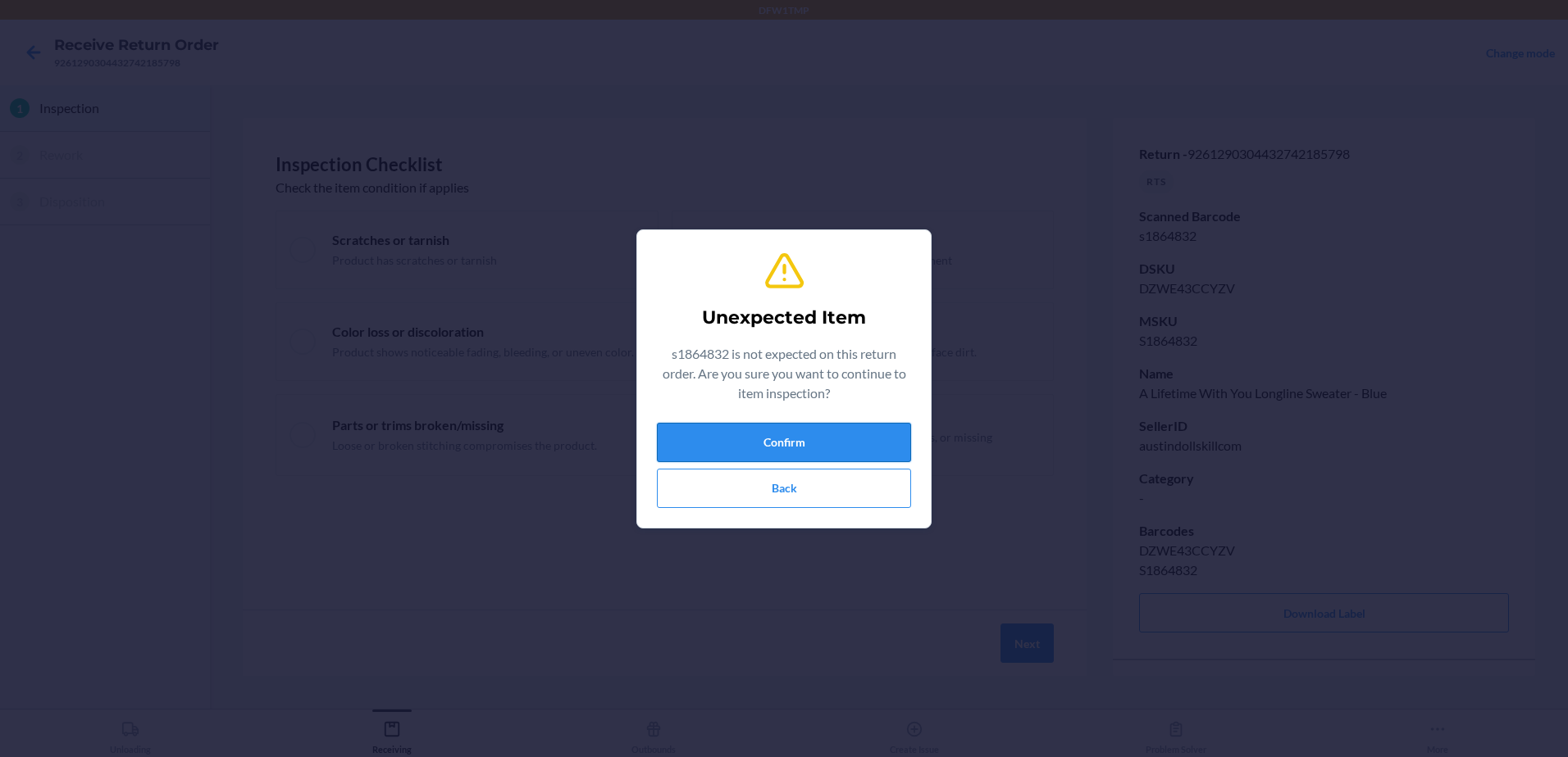
click at [749, 453] on button "Confirm" at bounding box center [784, 443] width 254 height 40
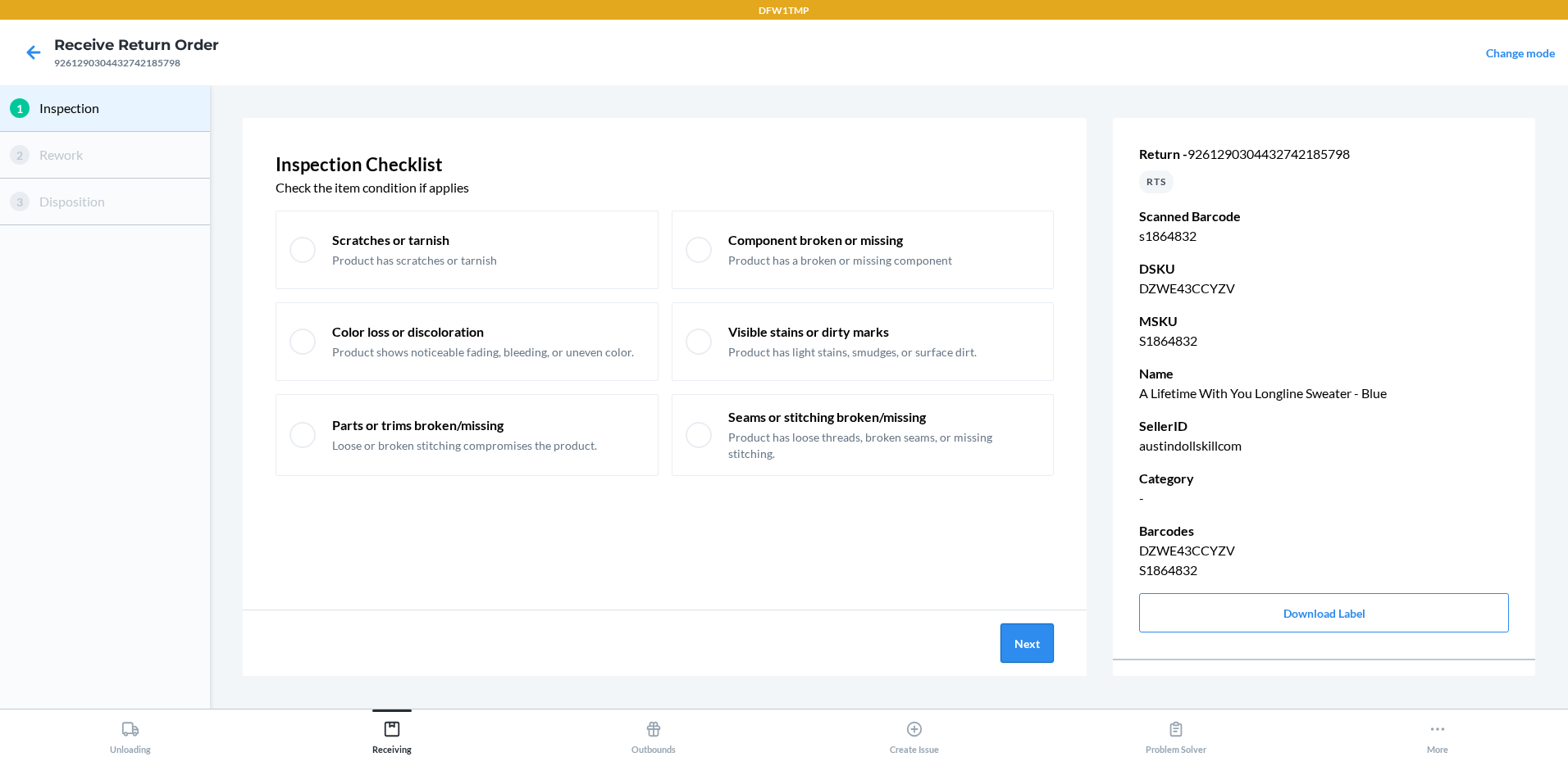
click at [1027, 640] on button "Next" at bounding box center [1027, 644] width 53 height 40
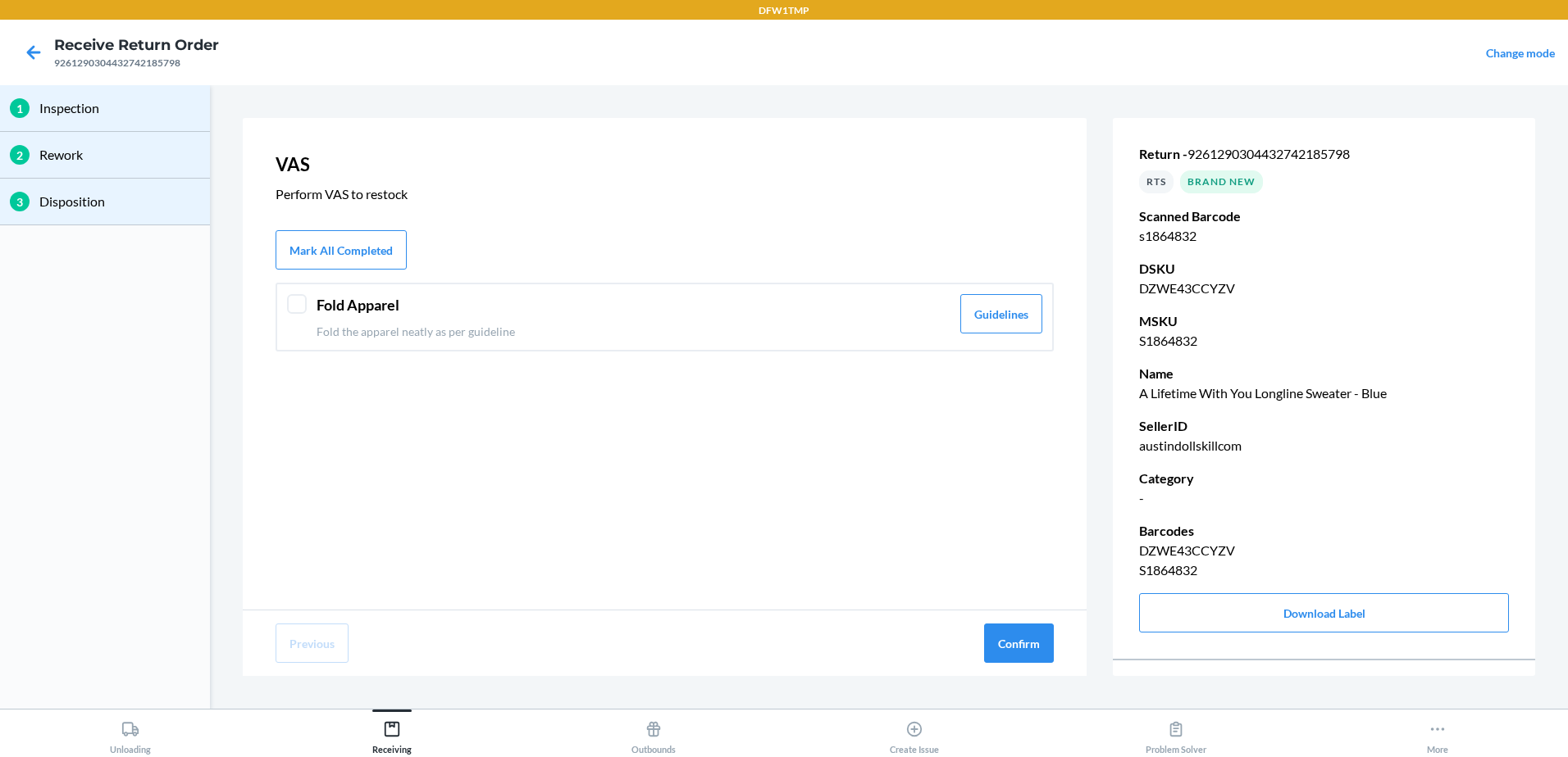
click at [817, 342] on div "Fold Apparel Fold the apparel neatly as per guideline Guidelines" at bounding box center [665, 317] width 778 height 69
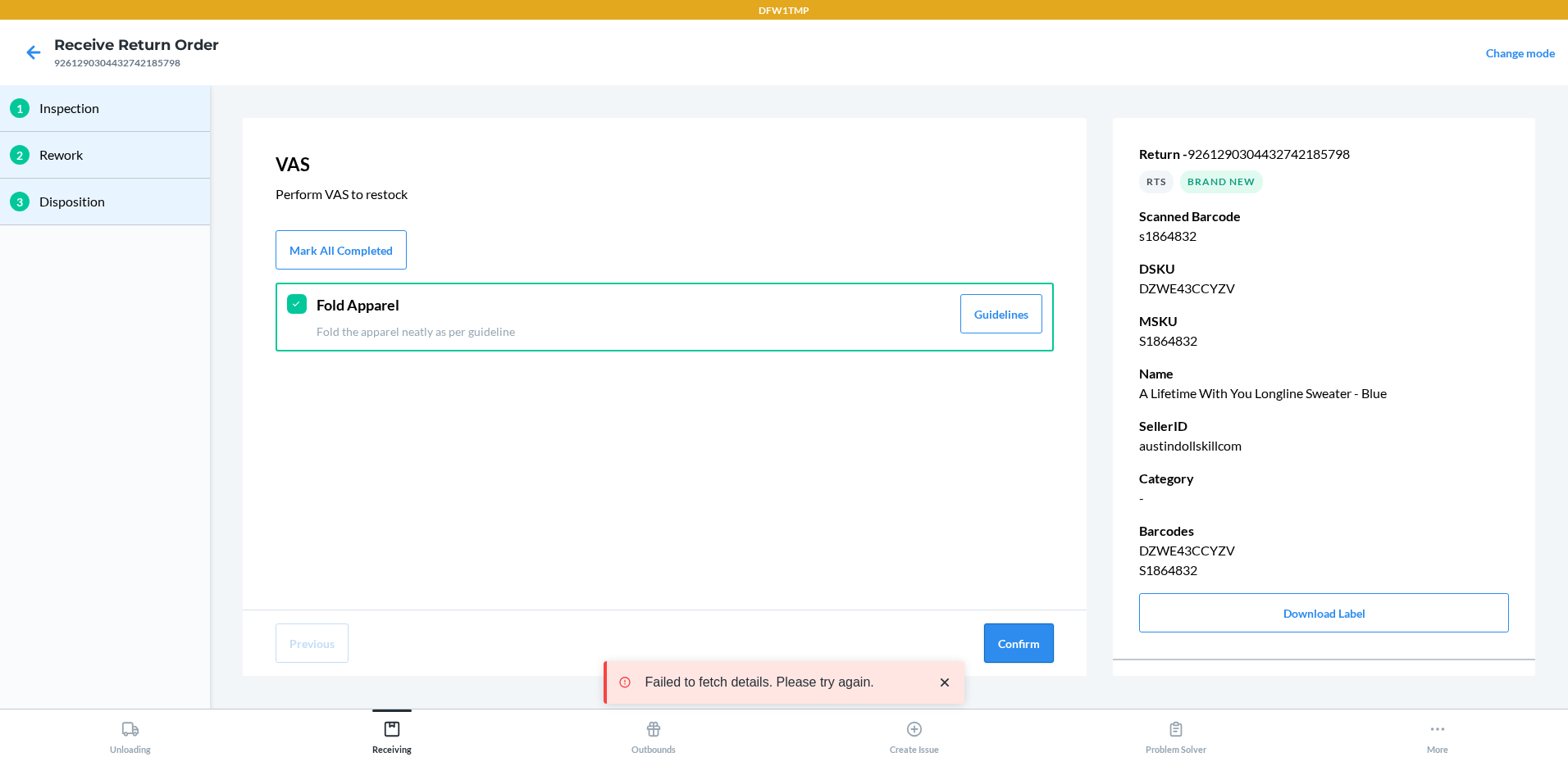
click at [1025, 633] on button "Confirm" at bounding box center [1019, 644] width 70 height 40
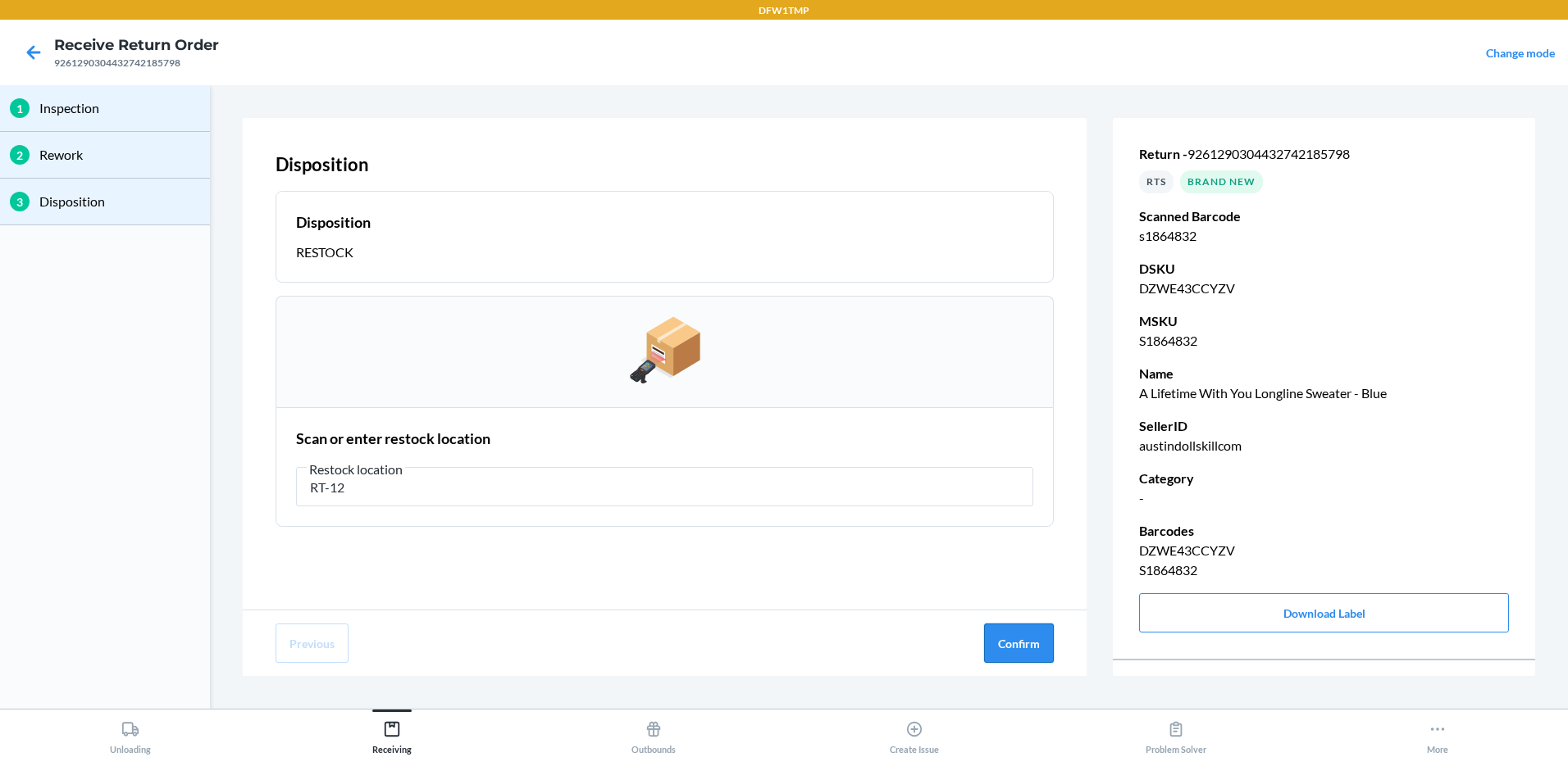
type input "RT-12"
click at [999, 638] on button "Confirm" at bounding box center [1019, 644] width 70 height 40
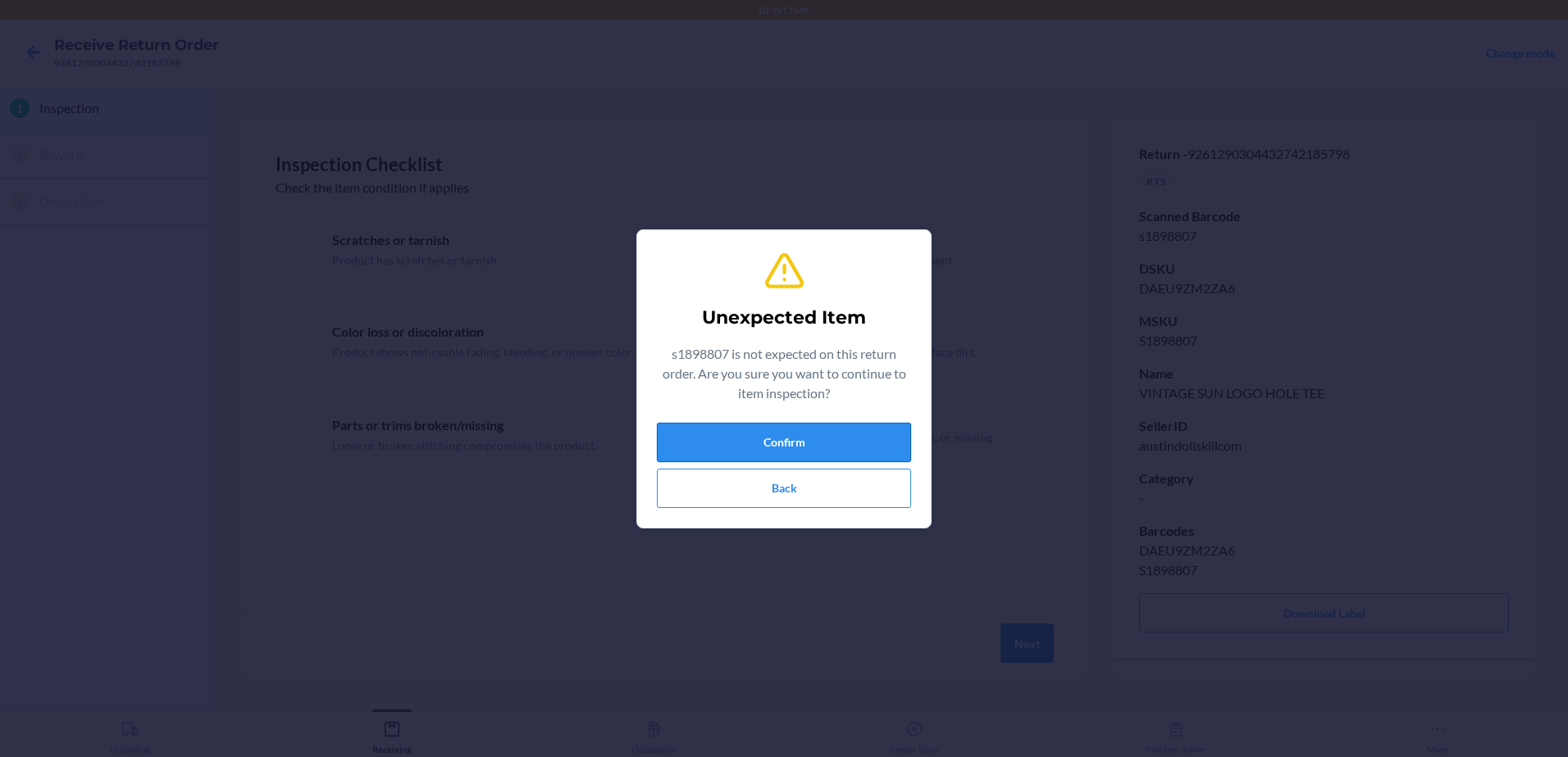
click at [785, 442] on button "Confirm" at bounding box center [784, 443] width 254 height 40
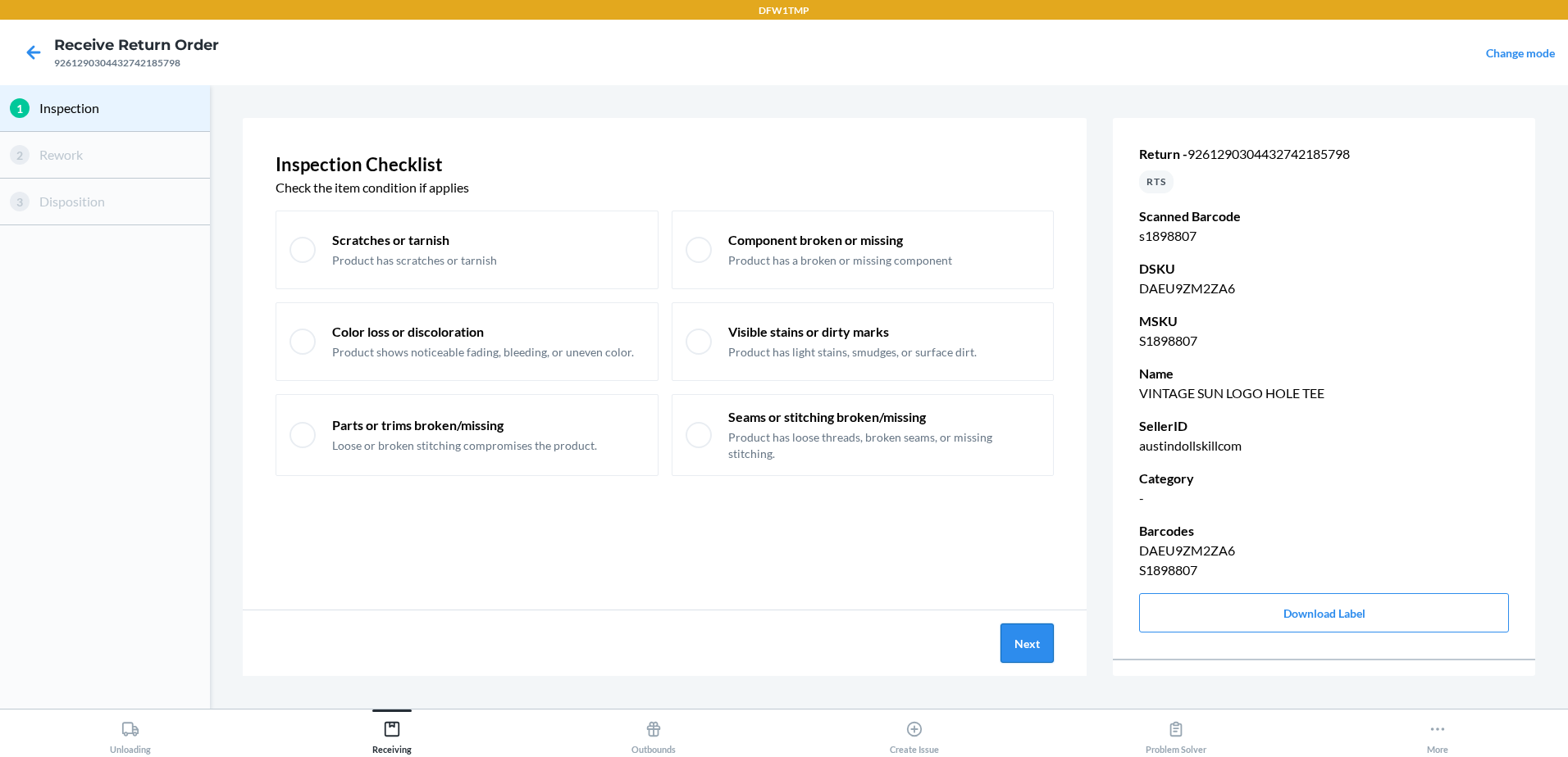
click at [1036, 637] on button "Next" at bounding box center [1027, 644] width 53 height 40
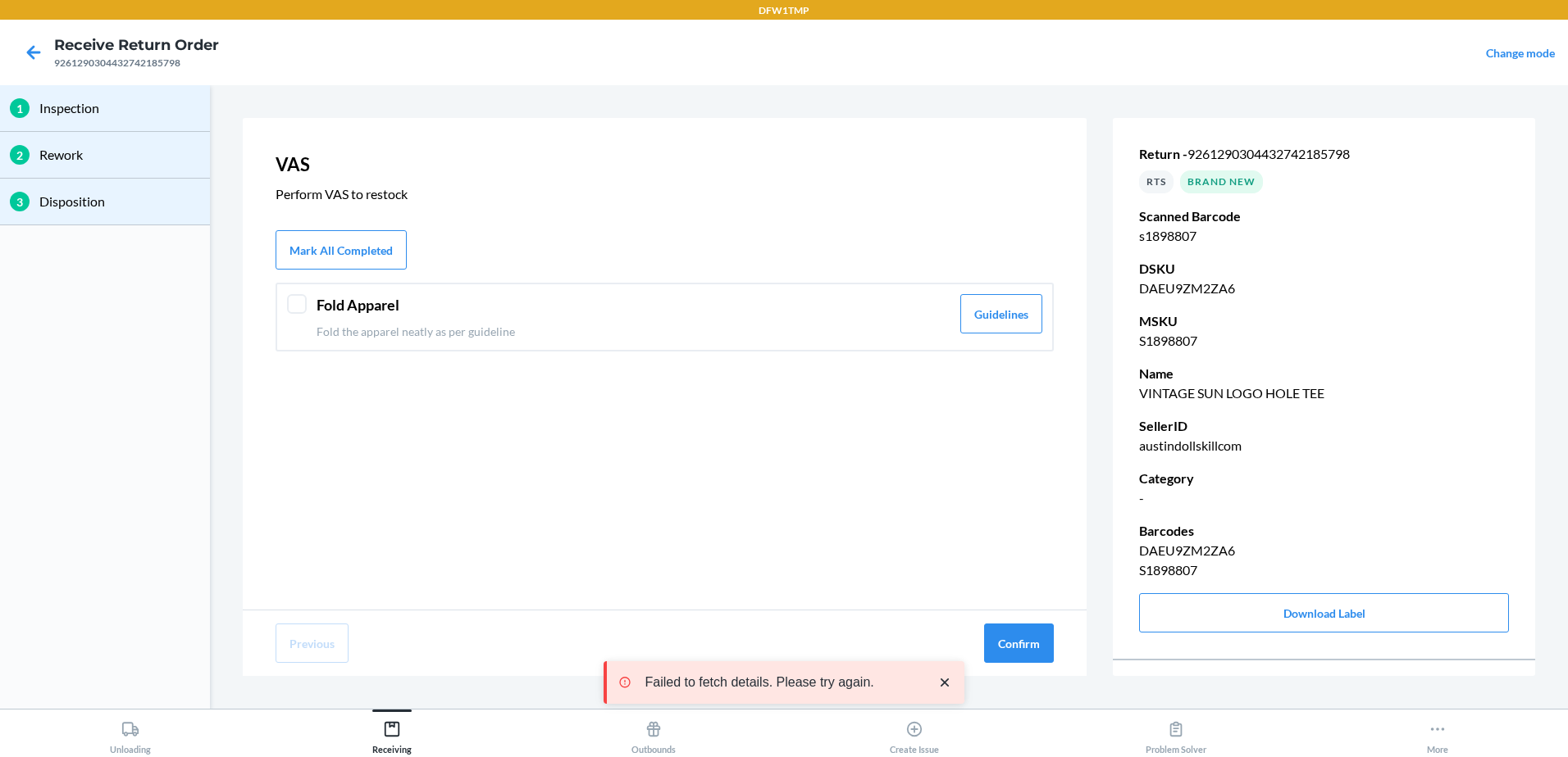
click at [810, 307] on header "Fold Apparel" at bounding box center [633, 305] width 634 height 22
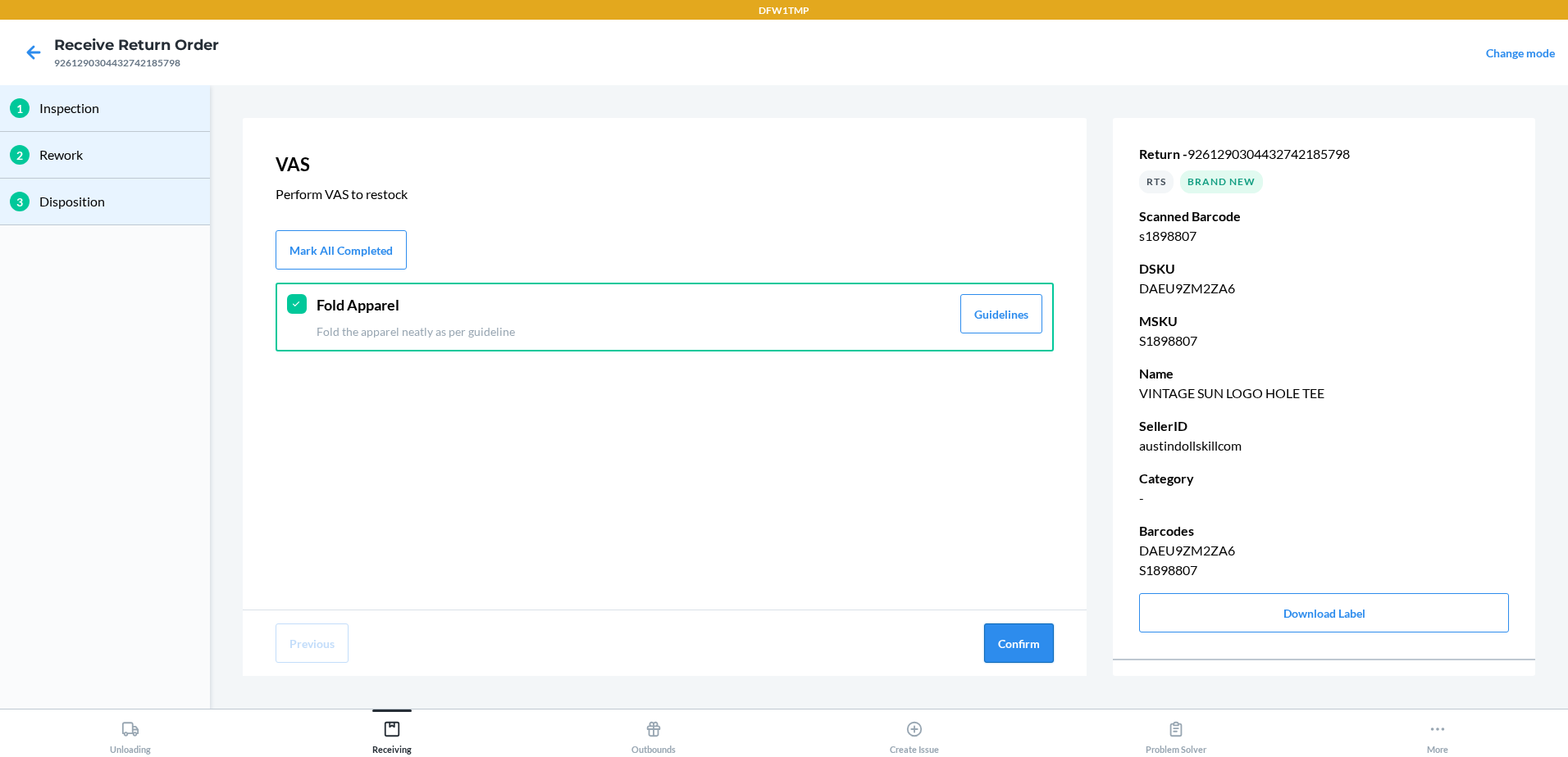
click at [1025, 630] on button "Confirm" at bounding box center [1019, 644] width 70 height 40
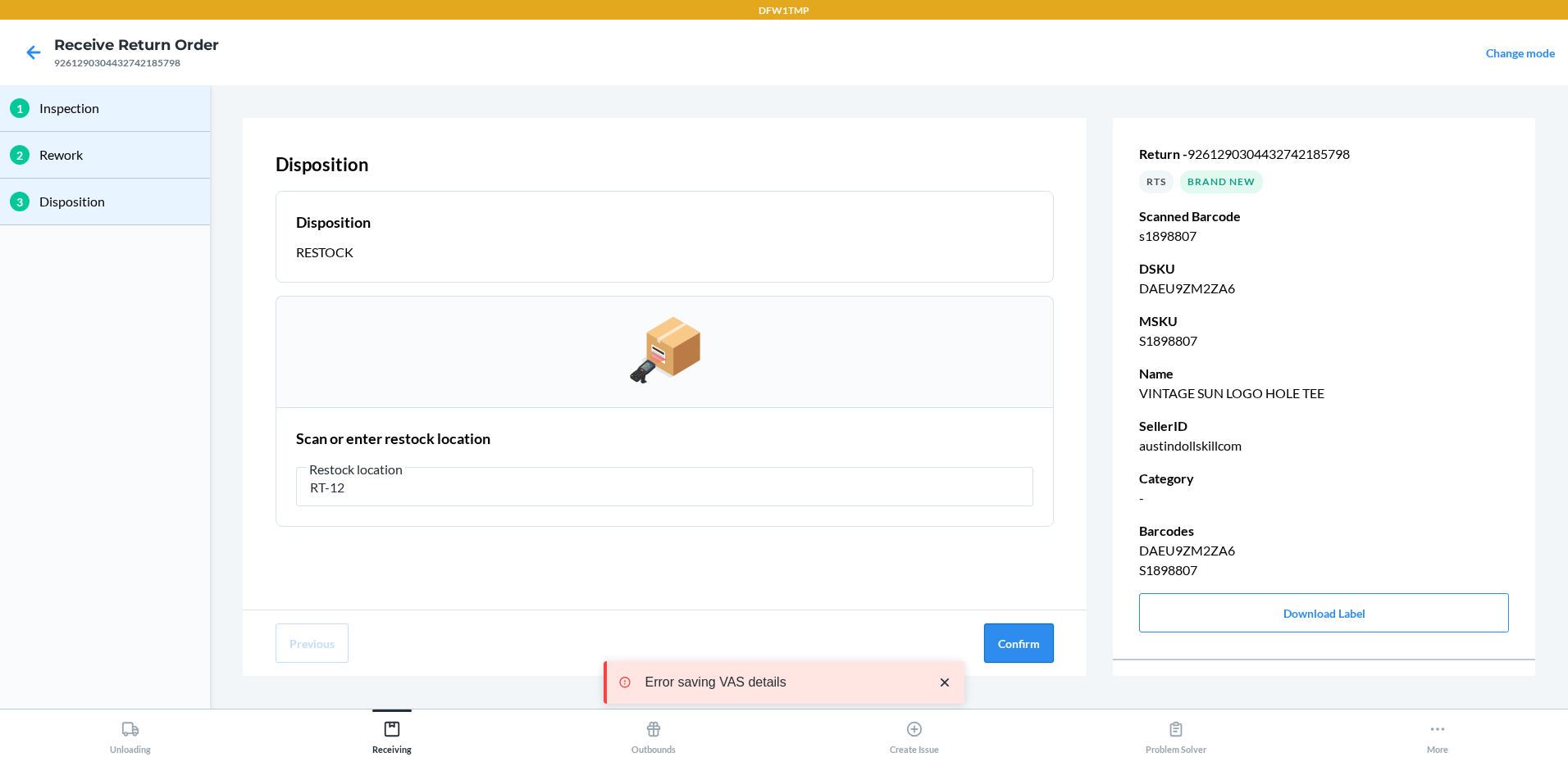
type input "RT-12"
click at [1029, 649] on button "Confirm" at bounding box center [1019, 644] width 70 height 40
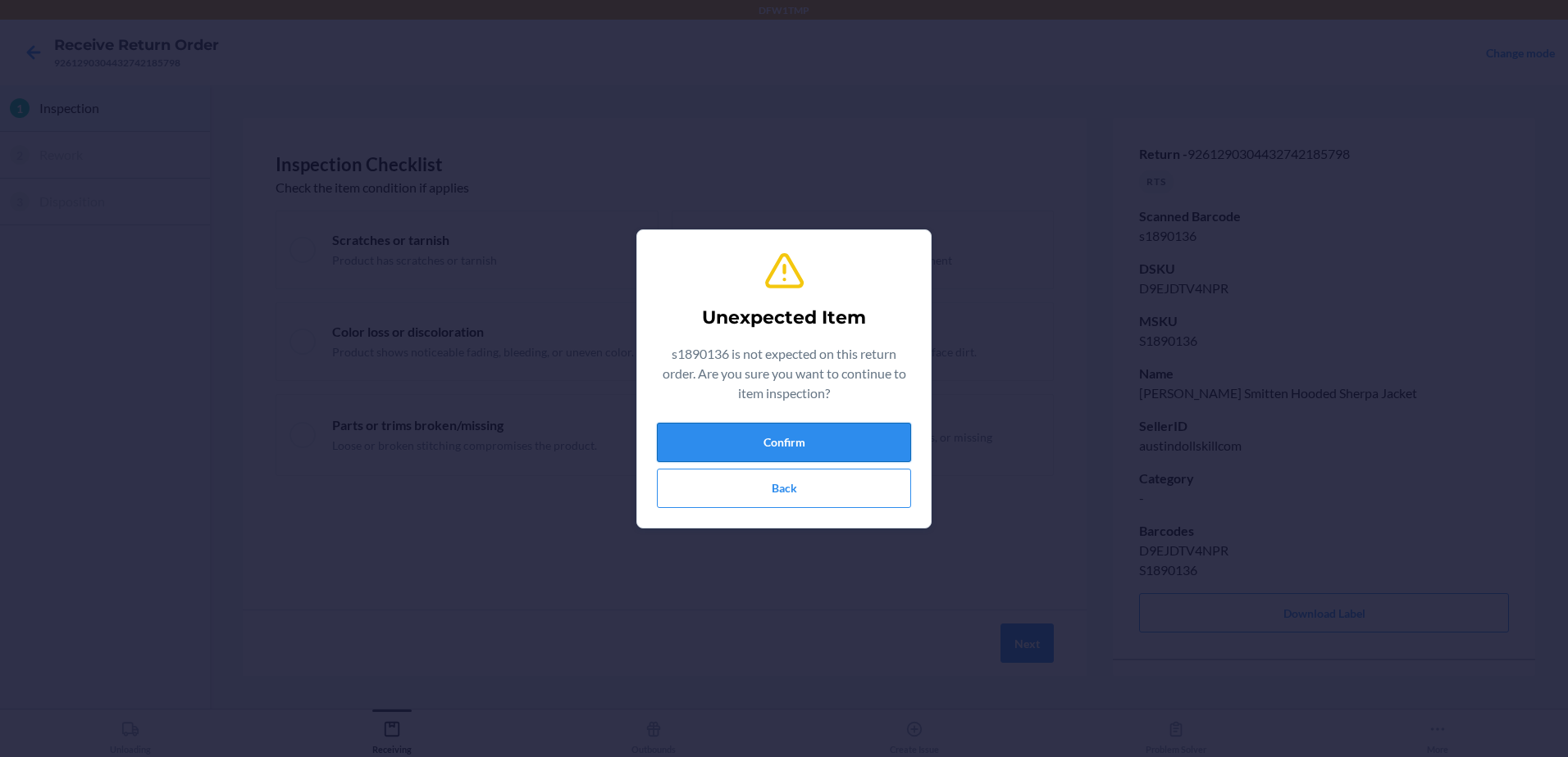
click at [802, 444] on button "Confirm" at bounding box center [784, 443] width 254 height 40
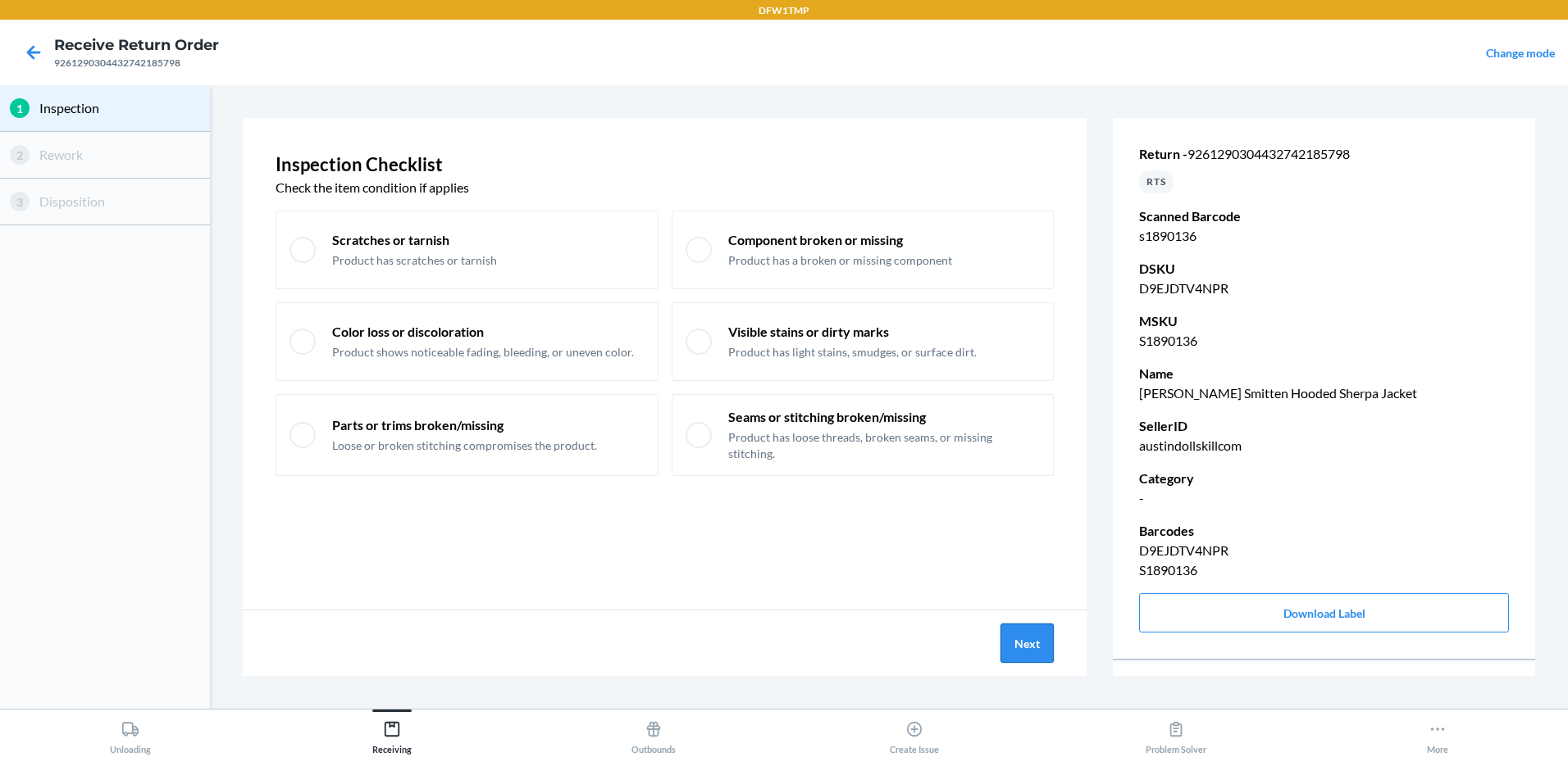
click at [1021, 649] on button "Next" at bounding box center [1027, 644] width 53 height 40
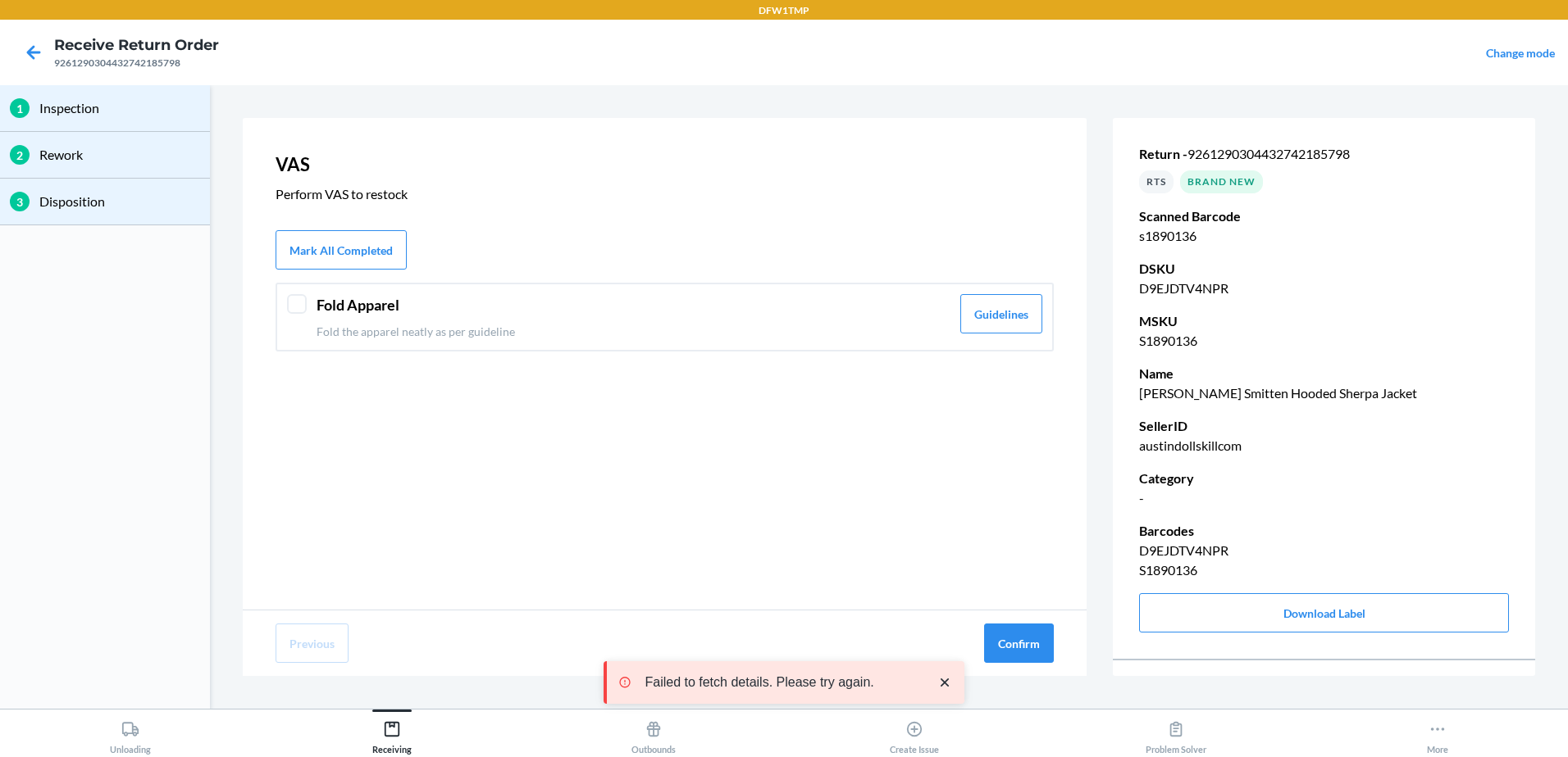
click at [997, 558] on div "VAS Perform VAS to restock Mark All Completed Fold Apparel Fold the apparel nea…" at bounding box center [664, 364] width 844 height 492
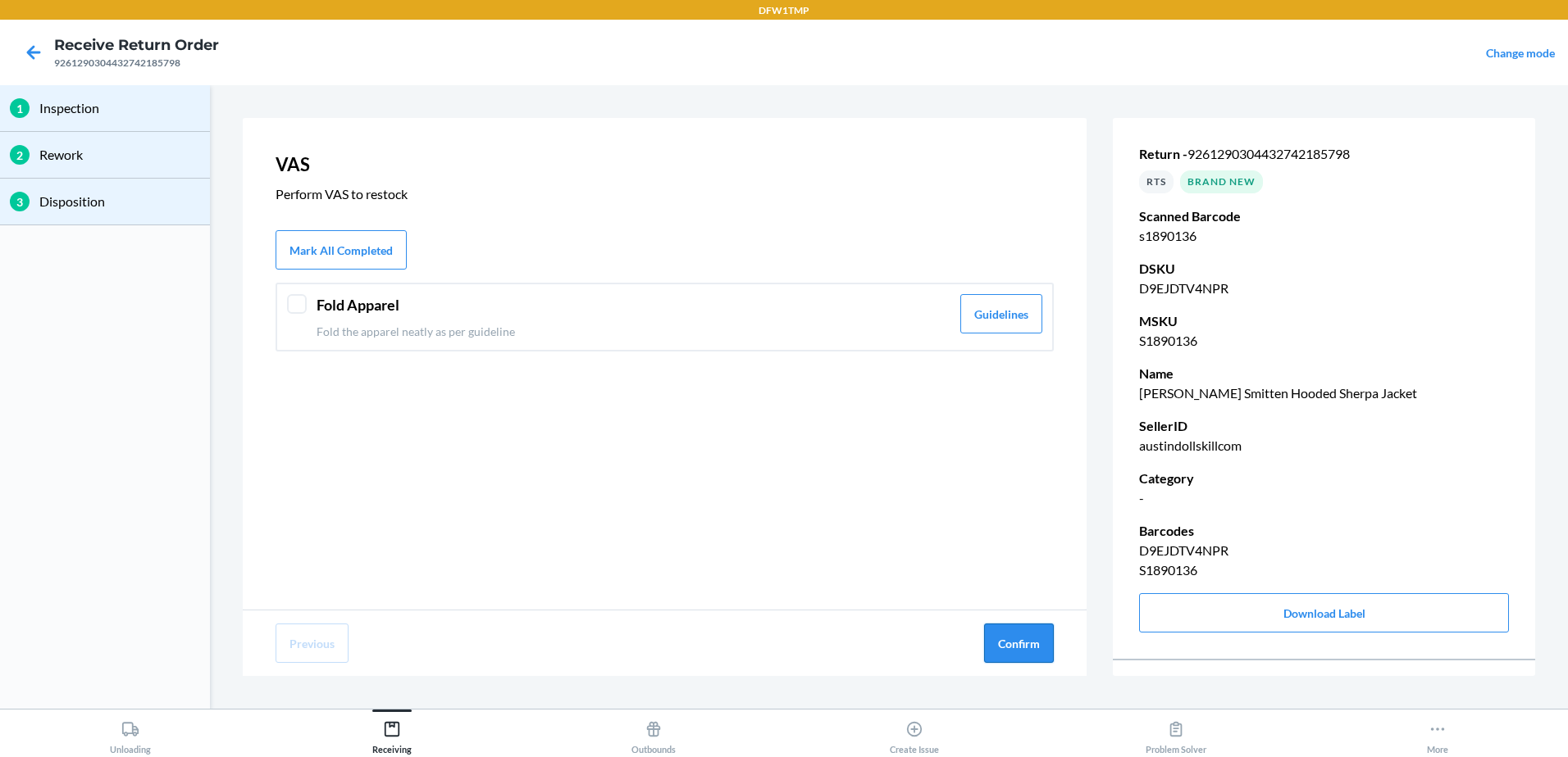
click at [1033, 633] on button "Confirm" at bounding box center [1019, 644] width 70 height 40
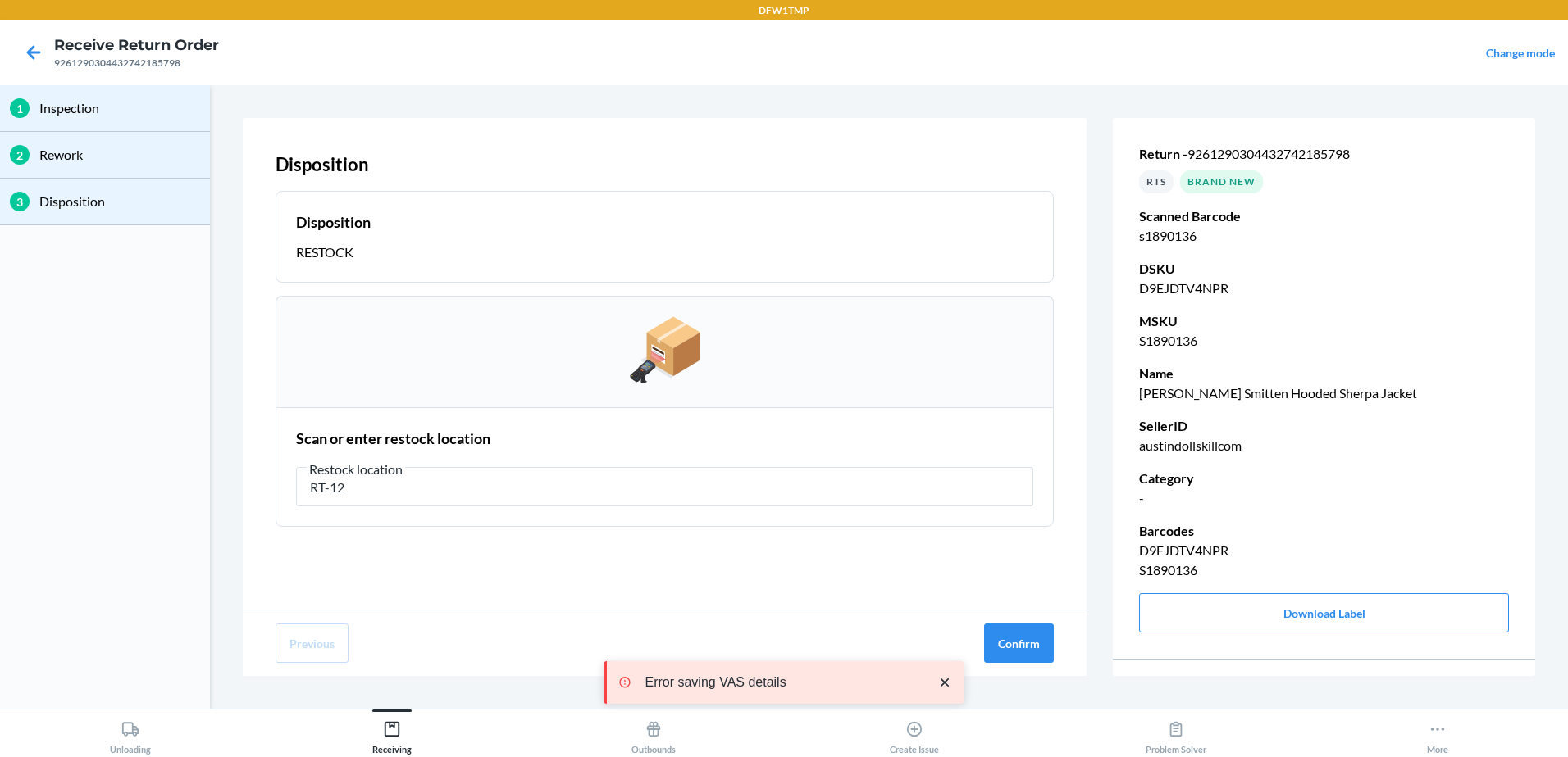
type input "RT-12"
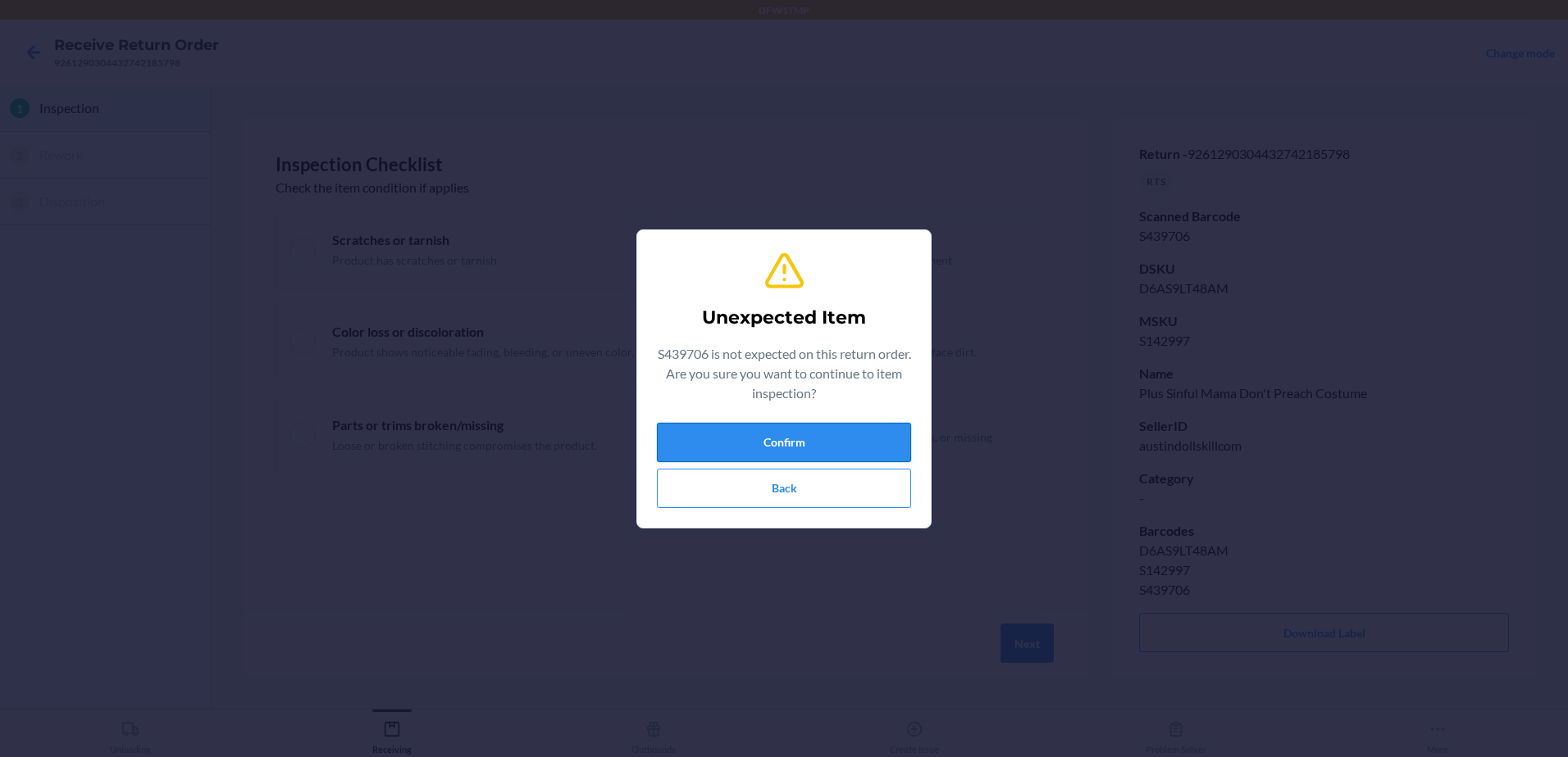
click at [719, 434] on button "Confirm" at bounding box center [784, 443] width 254 height 40
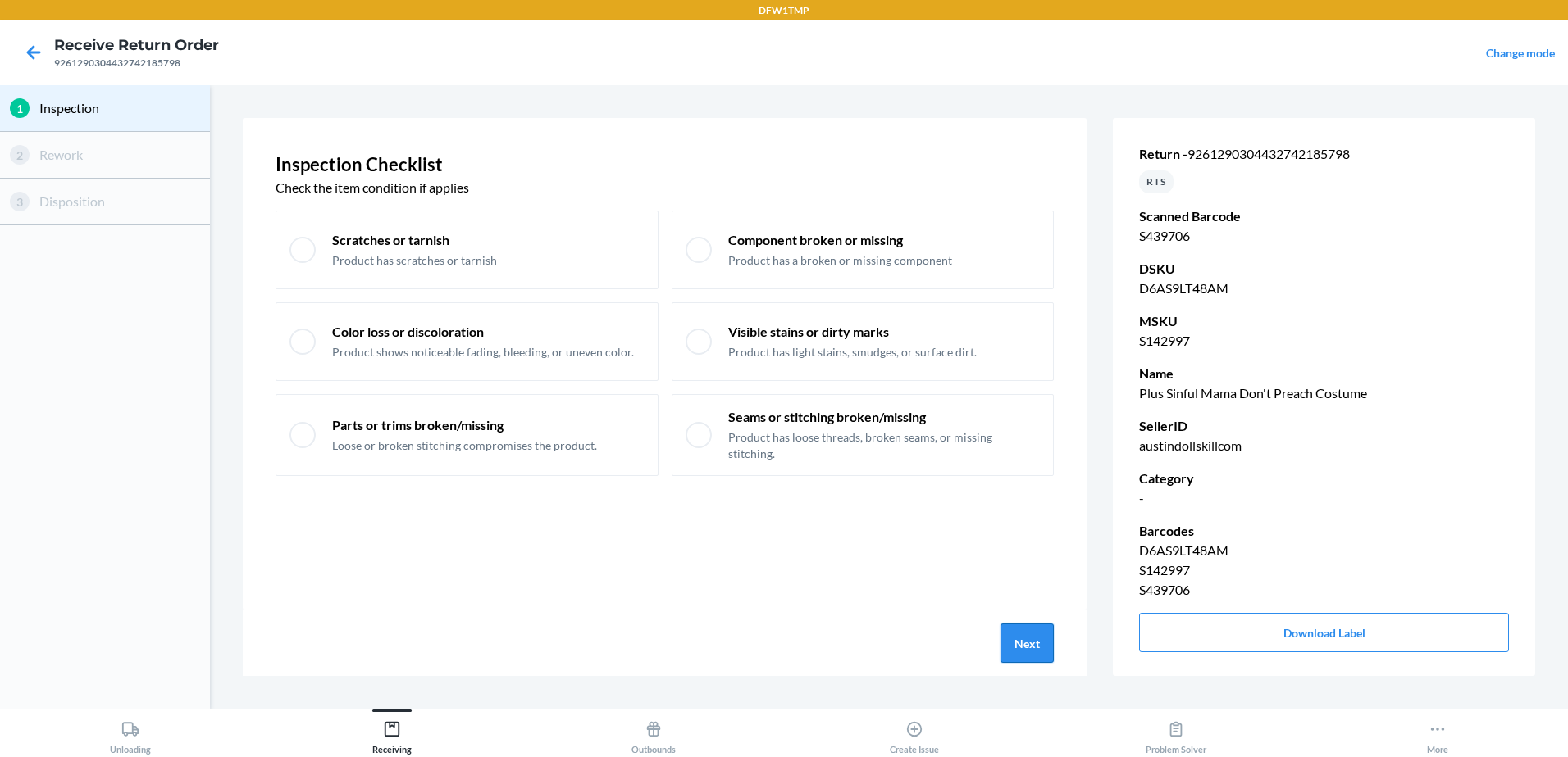
click at [1017, 643] on button "Next" at bounding box center [1027, 644] width 53 height 40
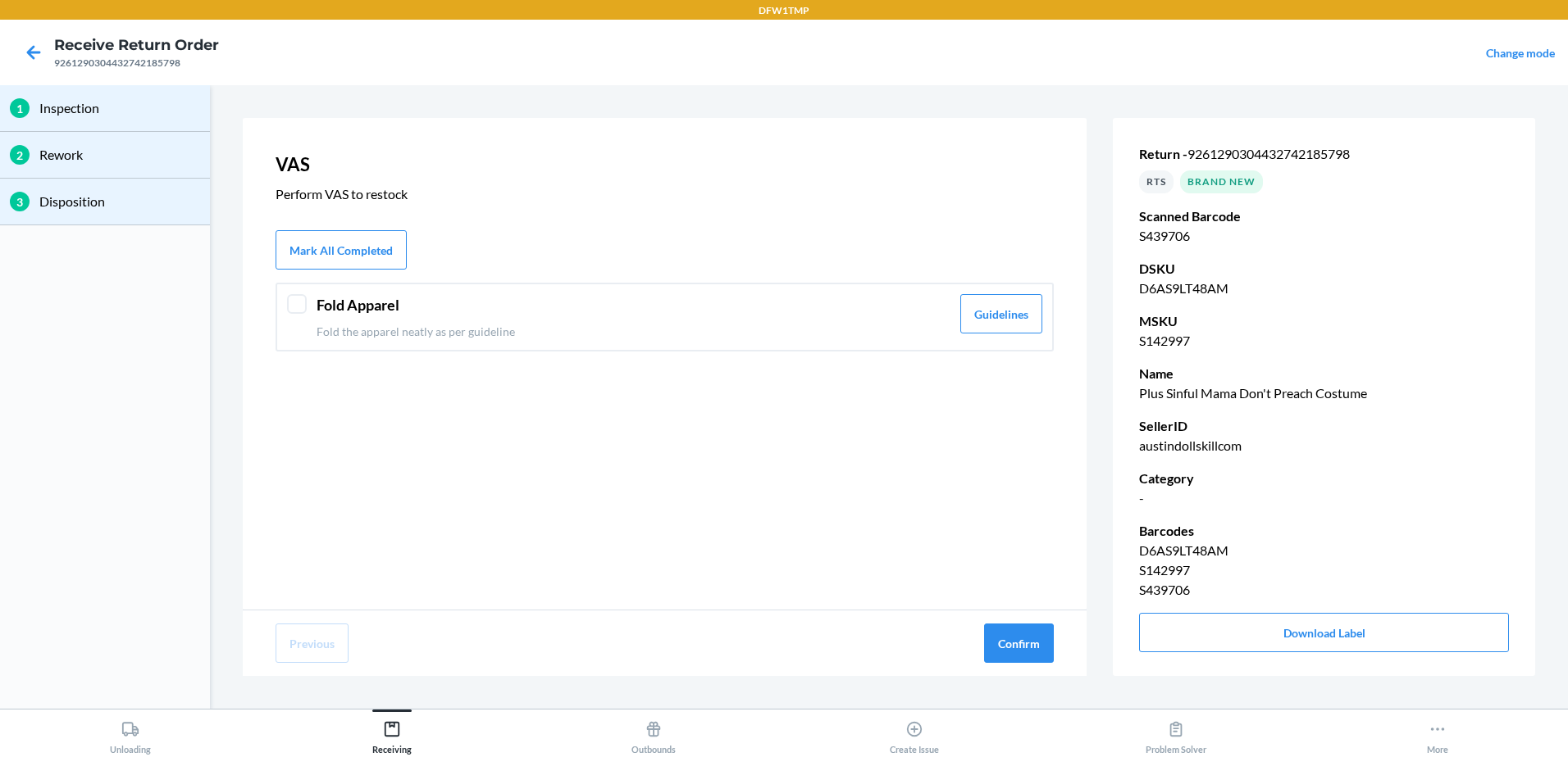
click at [749, 344] on div "Fold Apparel Fold the apparel neatly as per guideline Guidelines" at bounding box center [665, 317] width 778 height 69
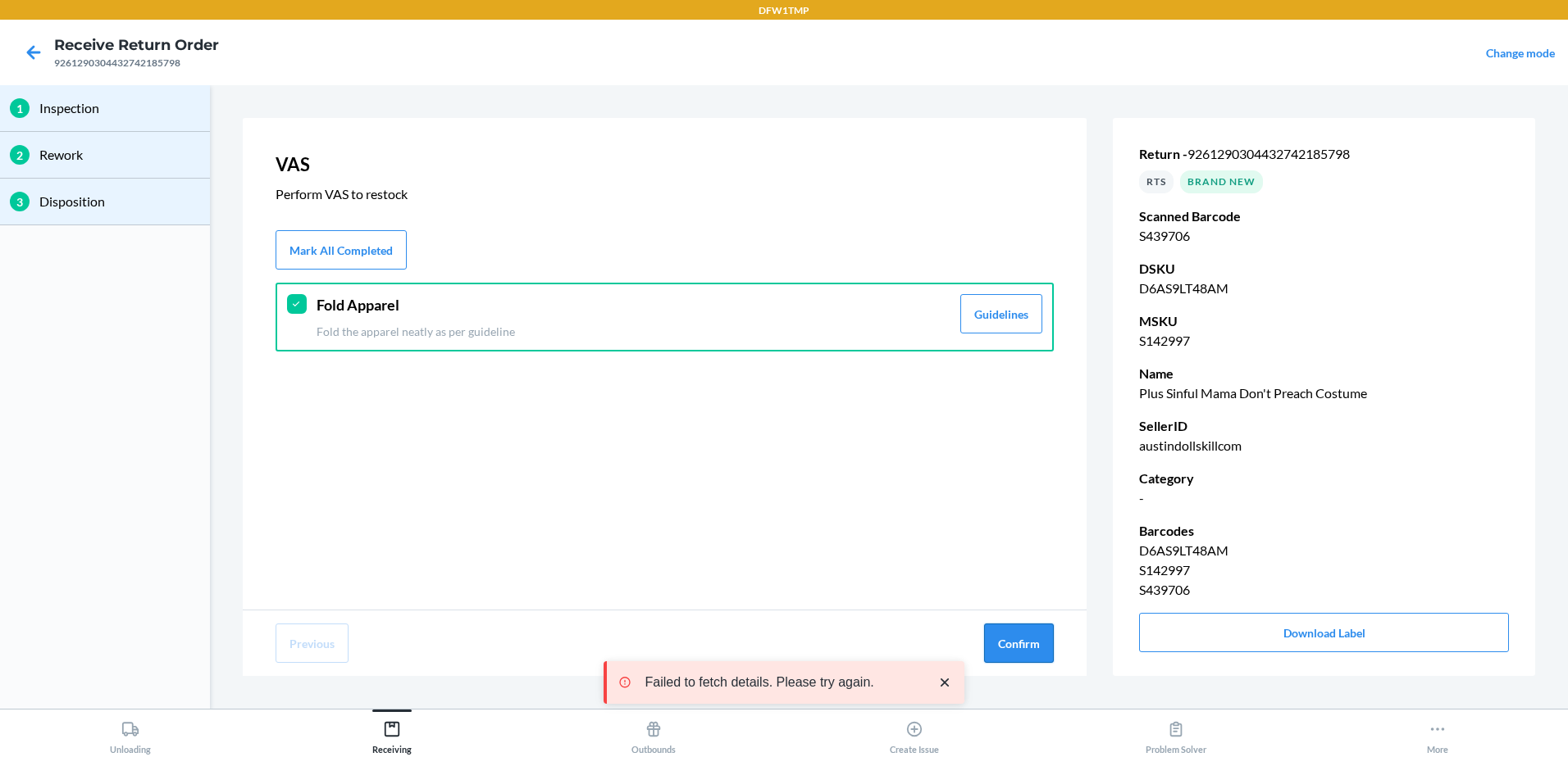
click at [1002, 639] on button "Confirm" at bounding box center [1019, 644] width 70 height 40
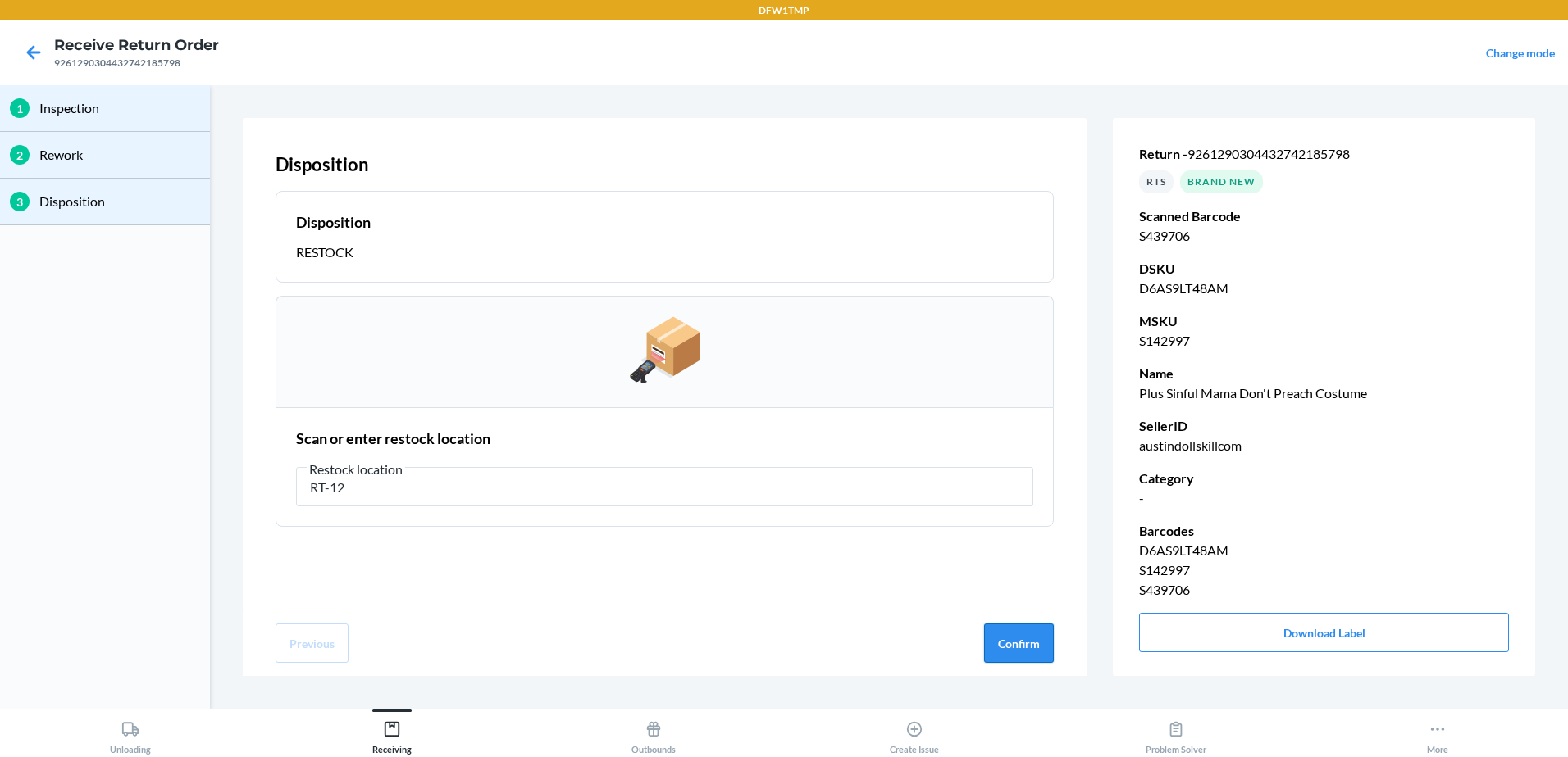
type input "RT-12"
click at [1036, 636] on button "Confirm" at bounding box center [1019, 644] width 70 height 40
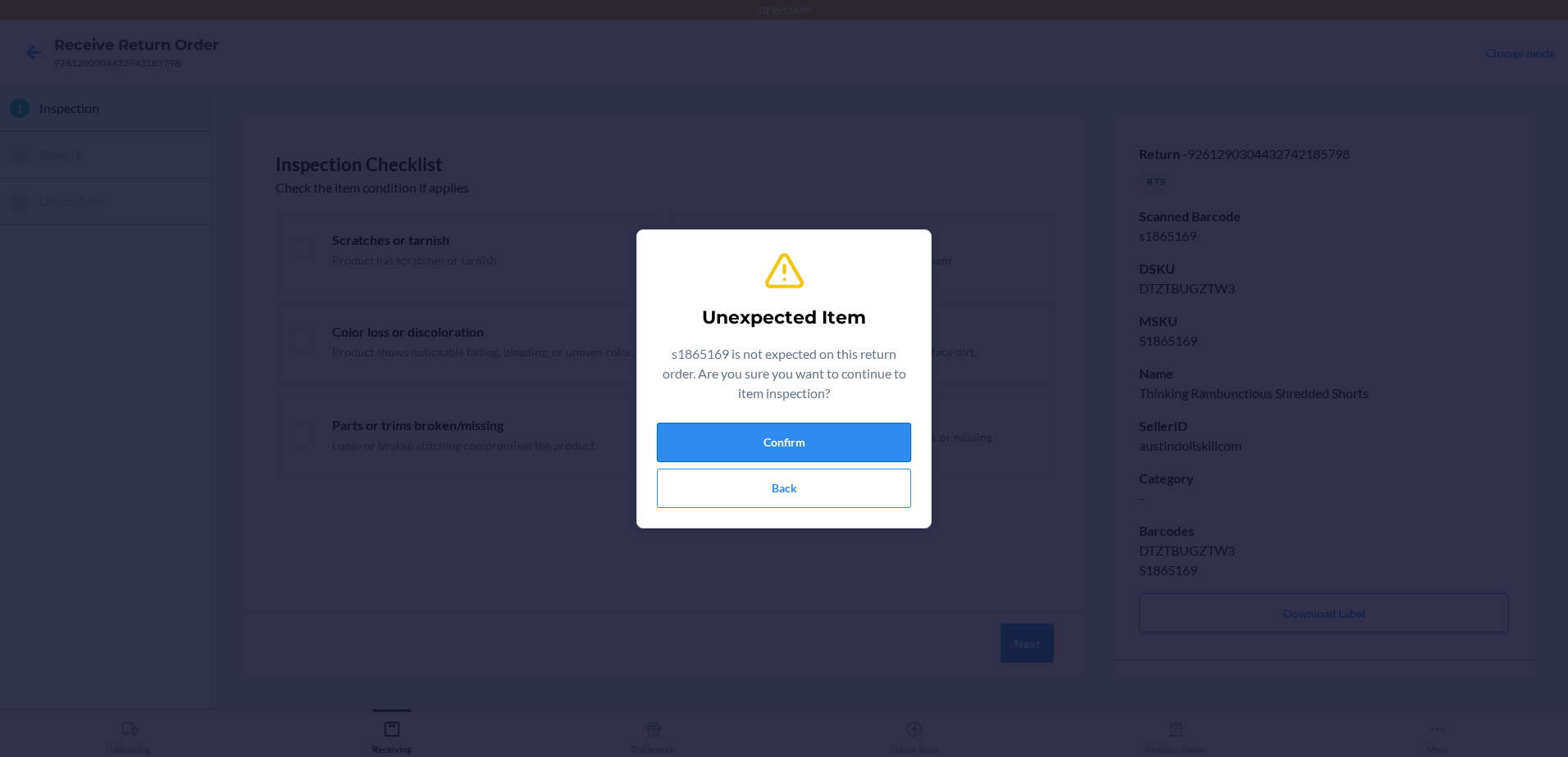
click at [835, 425] on button "Confirm" at bounding box center [784, 443] width 254 height 40
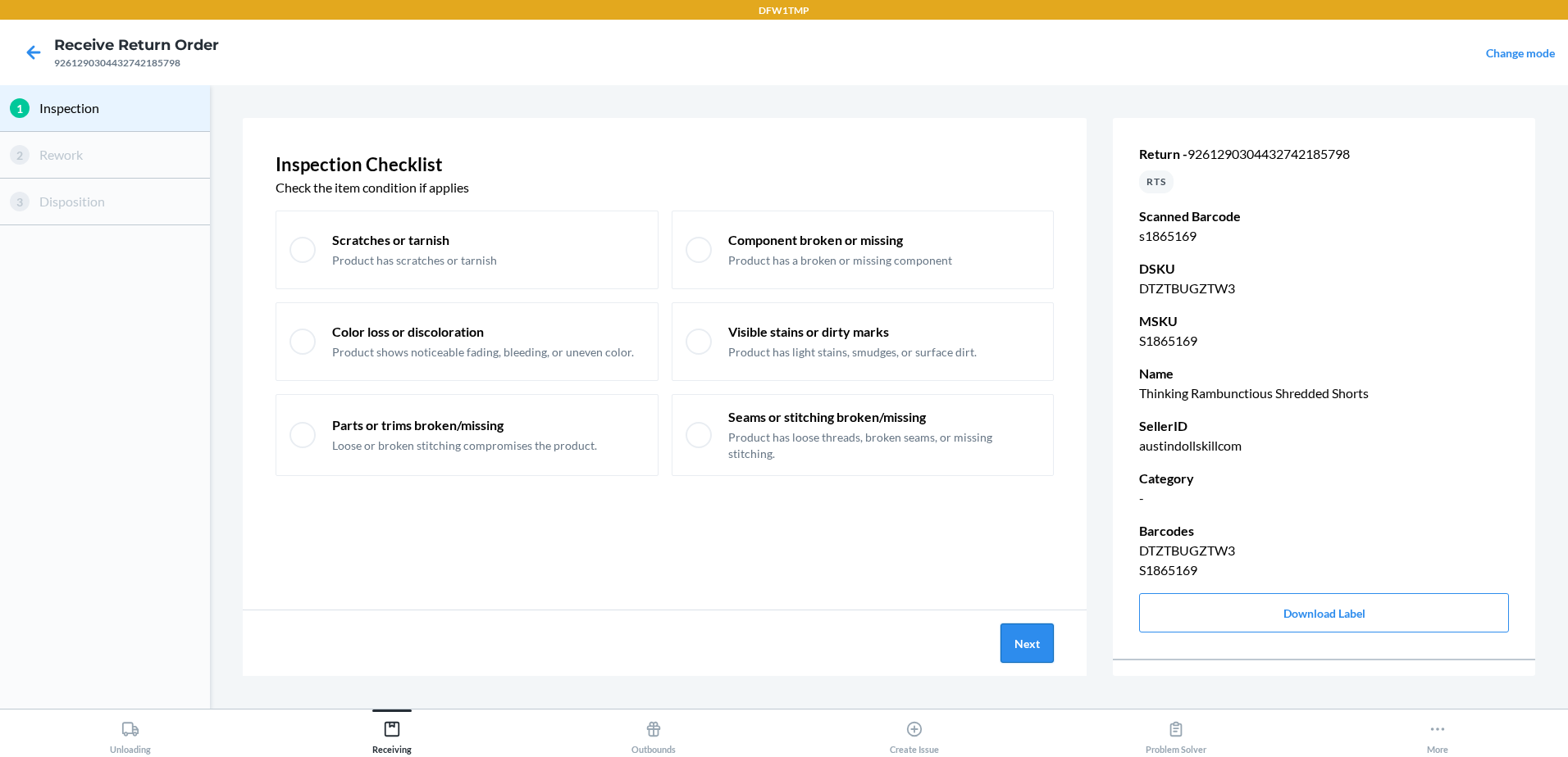
click at [1033, 644] on button "Next" at bounding box center [1027, 644] width 53 height 40
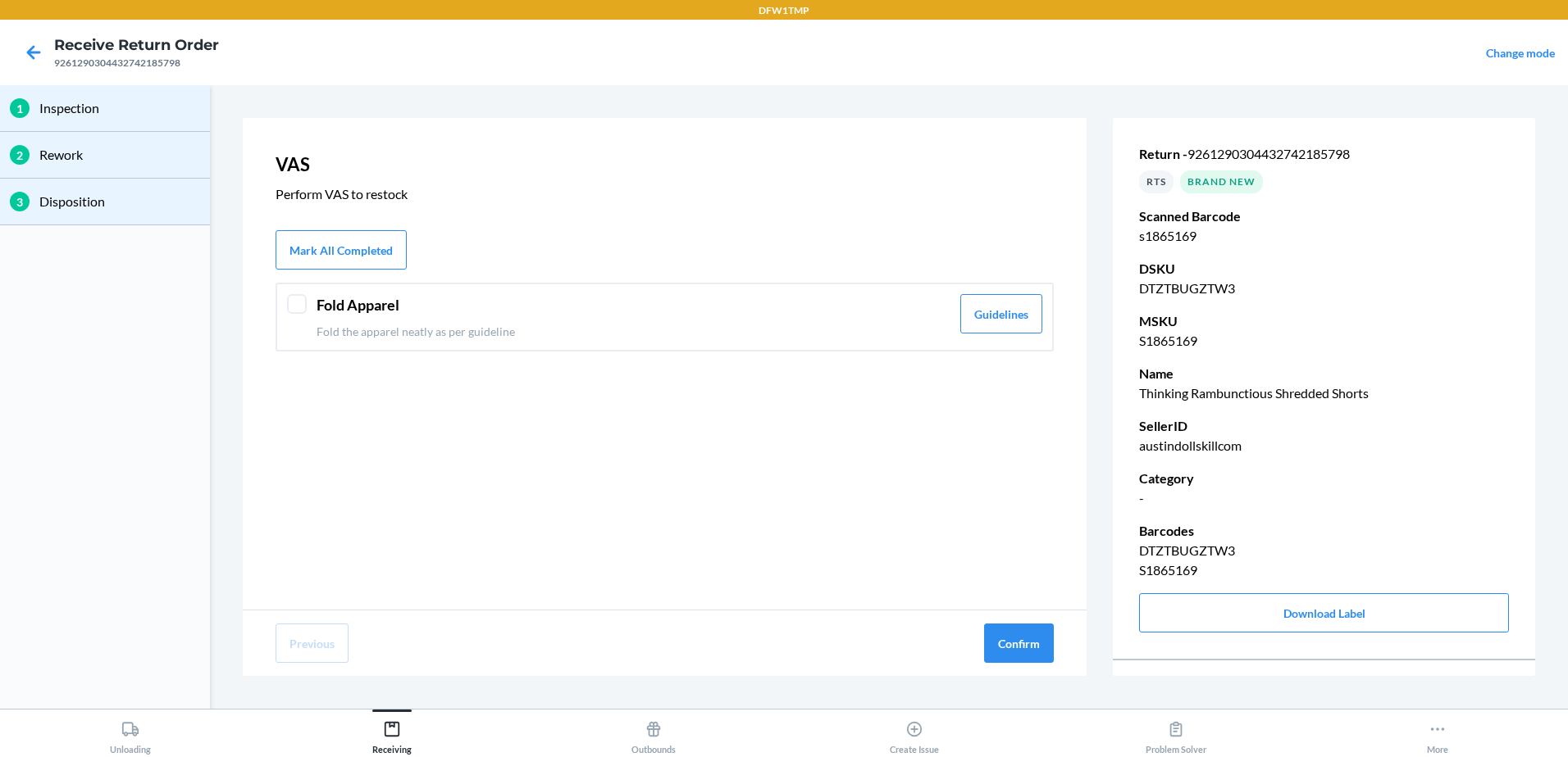
click at [617, 314] on header "Fold Apparel" at bounding box center [633, 305] width 634 height 22
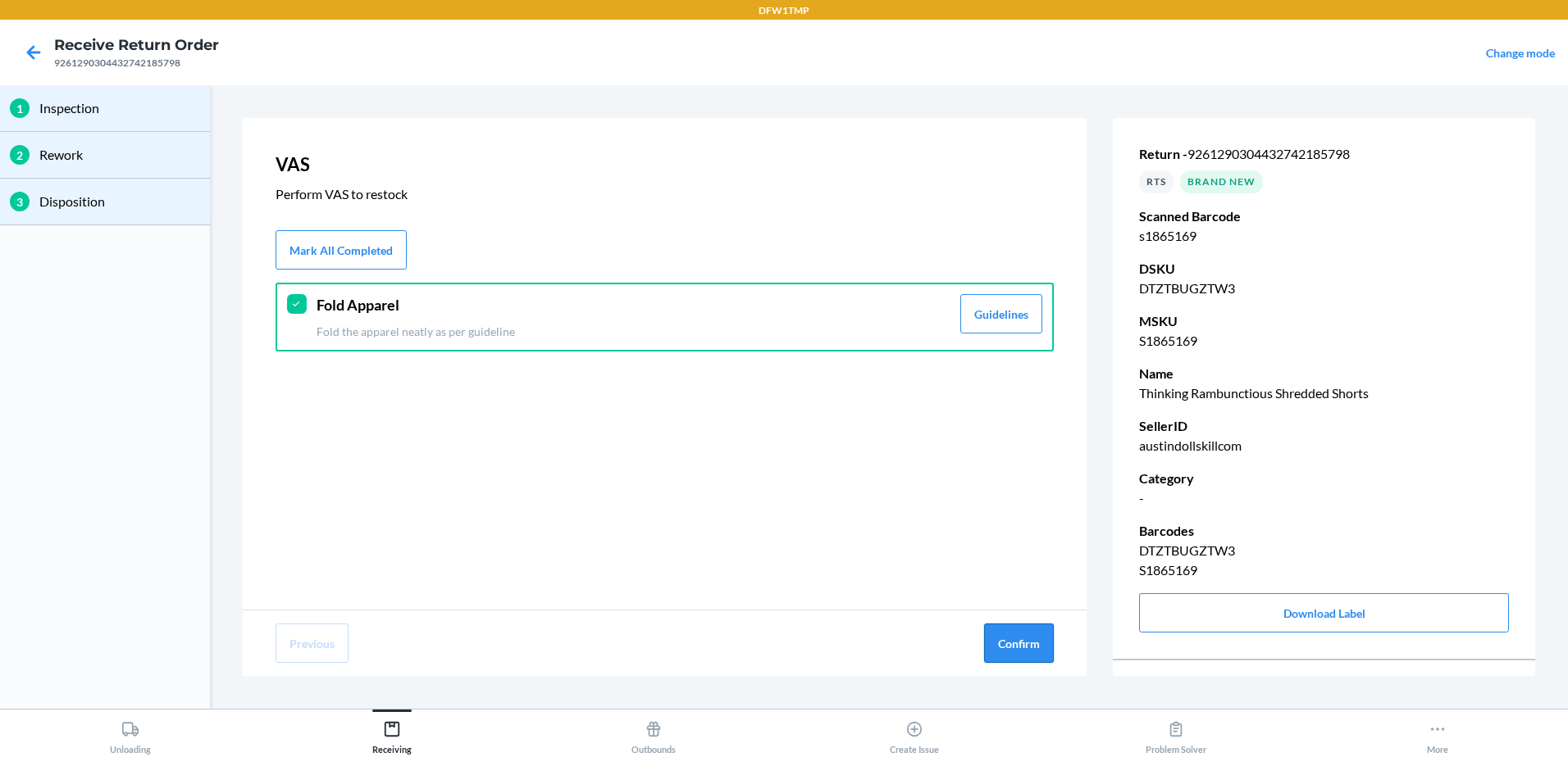
click at [1018, 640] on button "Confirm" at bounding box center [1019, 644] width 70 height 40
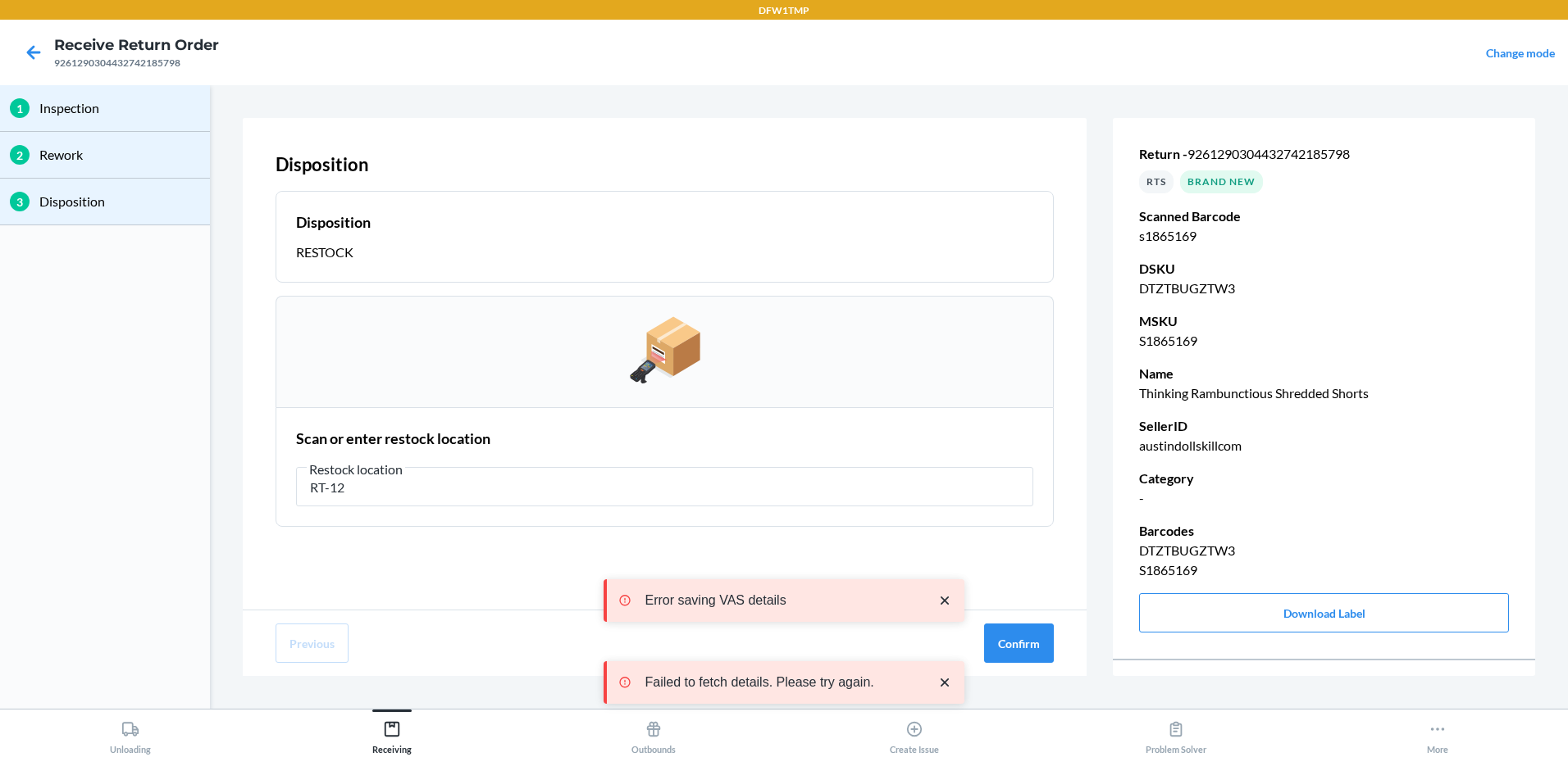
type input "RT-12"
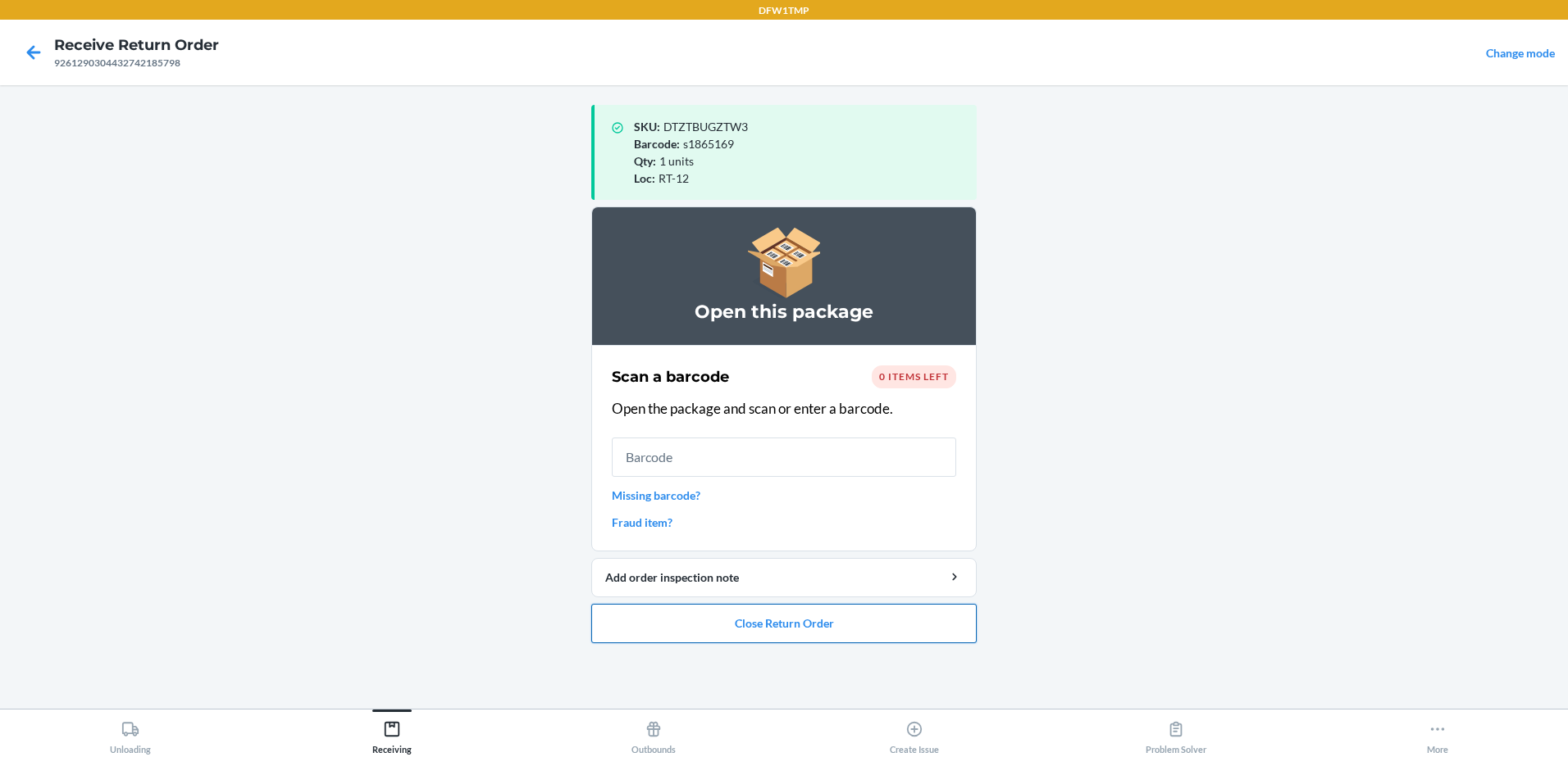
click at [881, 611] on button "Close Return Order" at bounding box center [784, 624] width 385 height 40
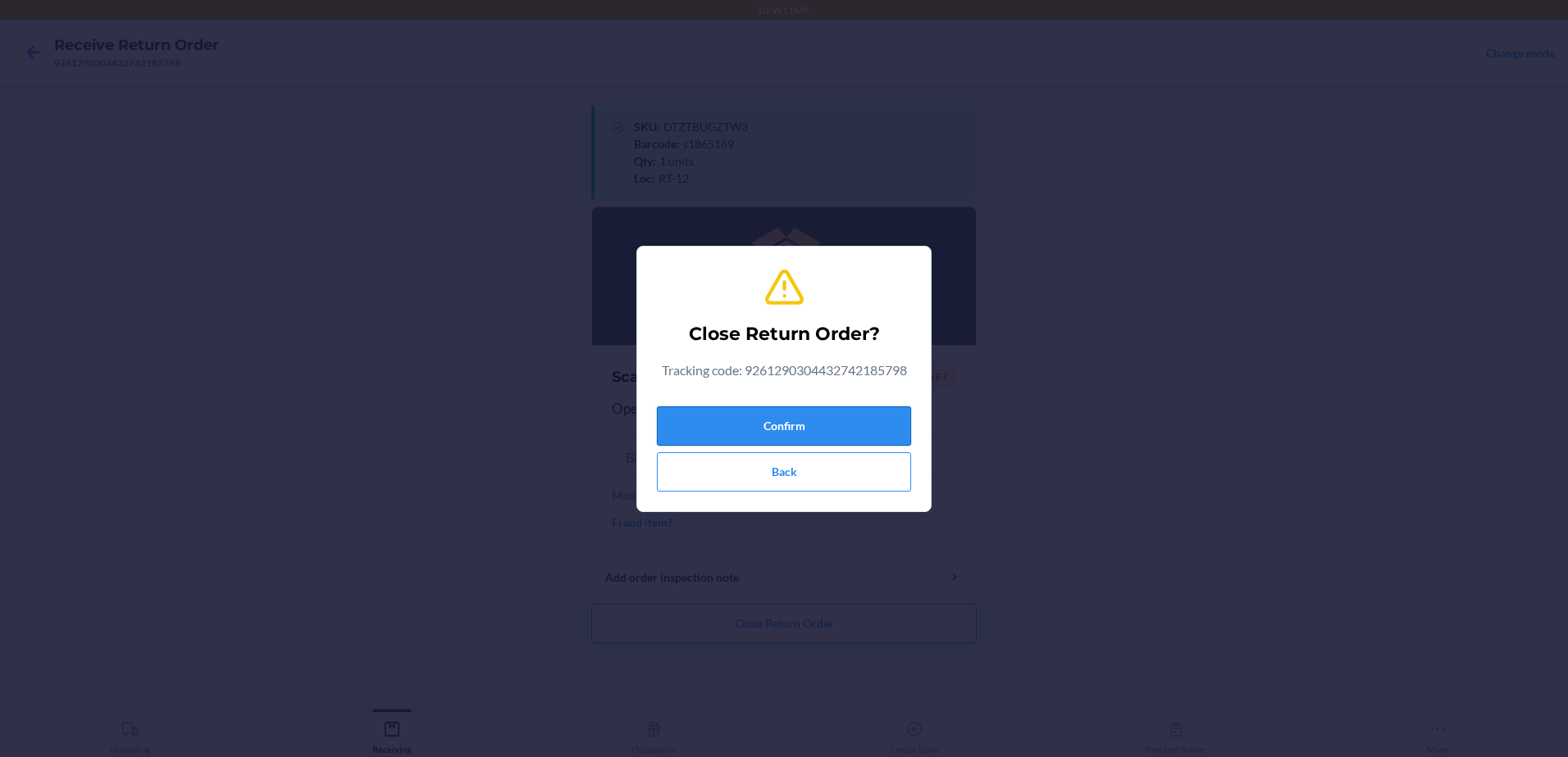
click at [839, 433] on button "Confirm" at bounding box center [784, 427] width 254 height 40
